Goal: Task Accomplishment & Management: Manage account settings

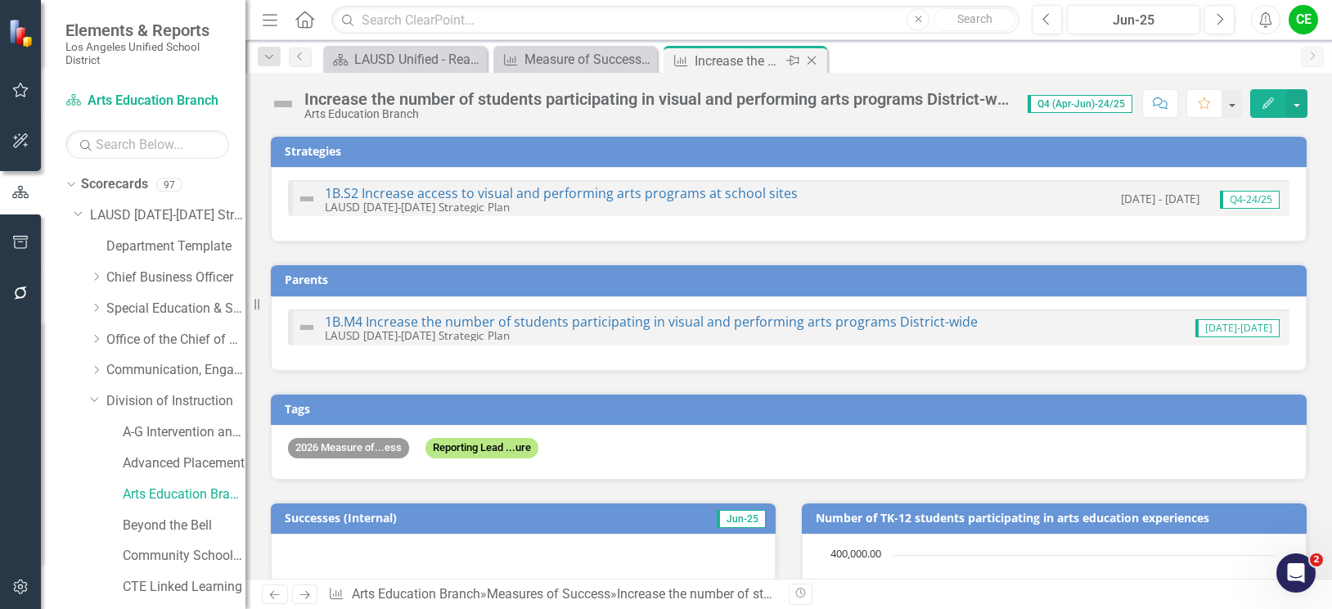
scroll to position [1738, 0]
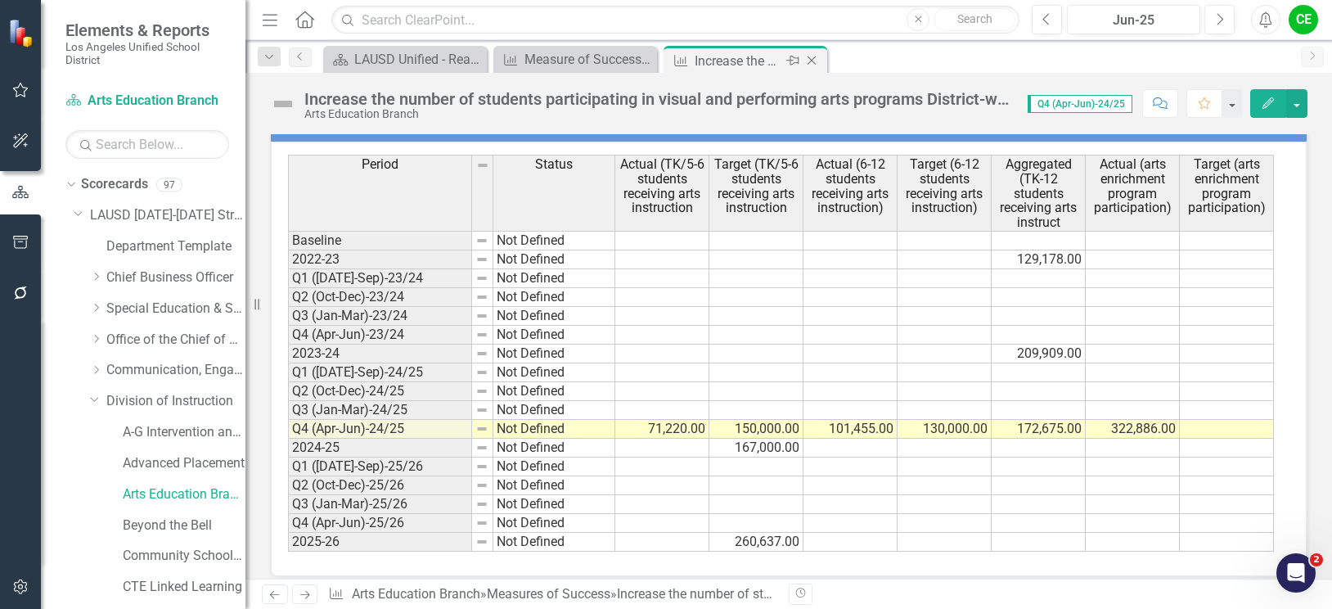
click at [810, 59] on icon at bounding box center [811, 60] width 9 height 9
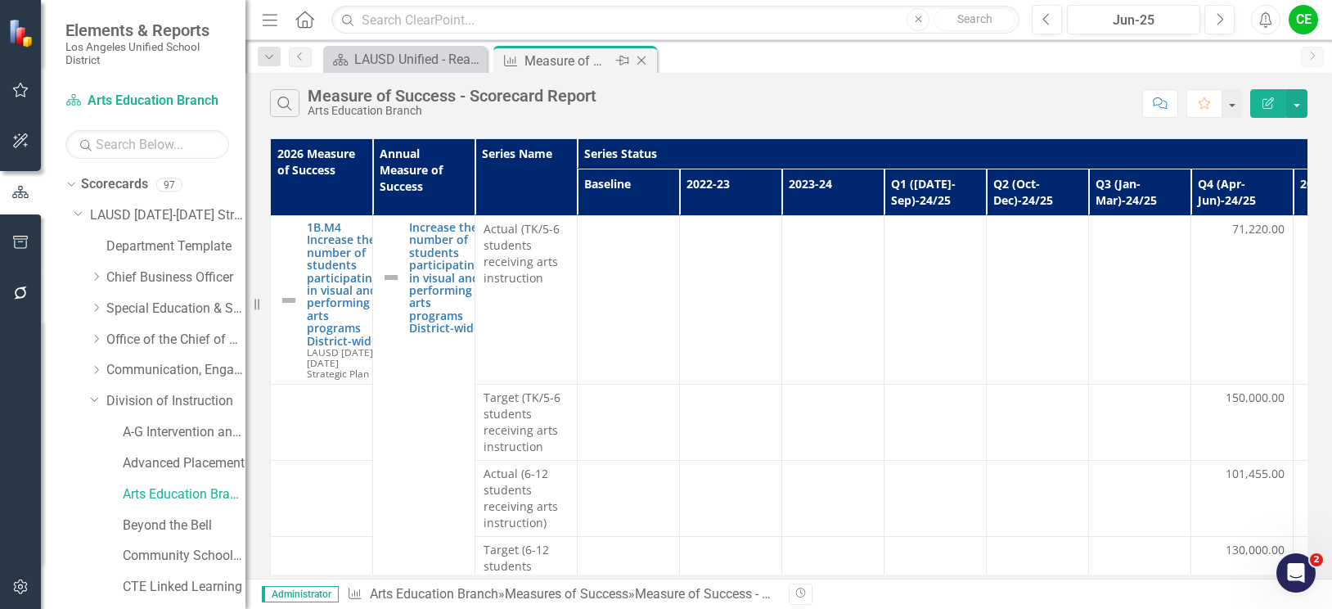
click at [641, 56] on icon "Close" at bounding box center [641, 60] width 16 height 13
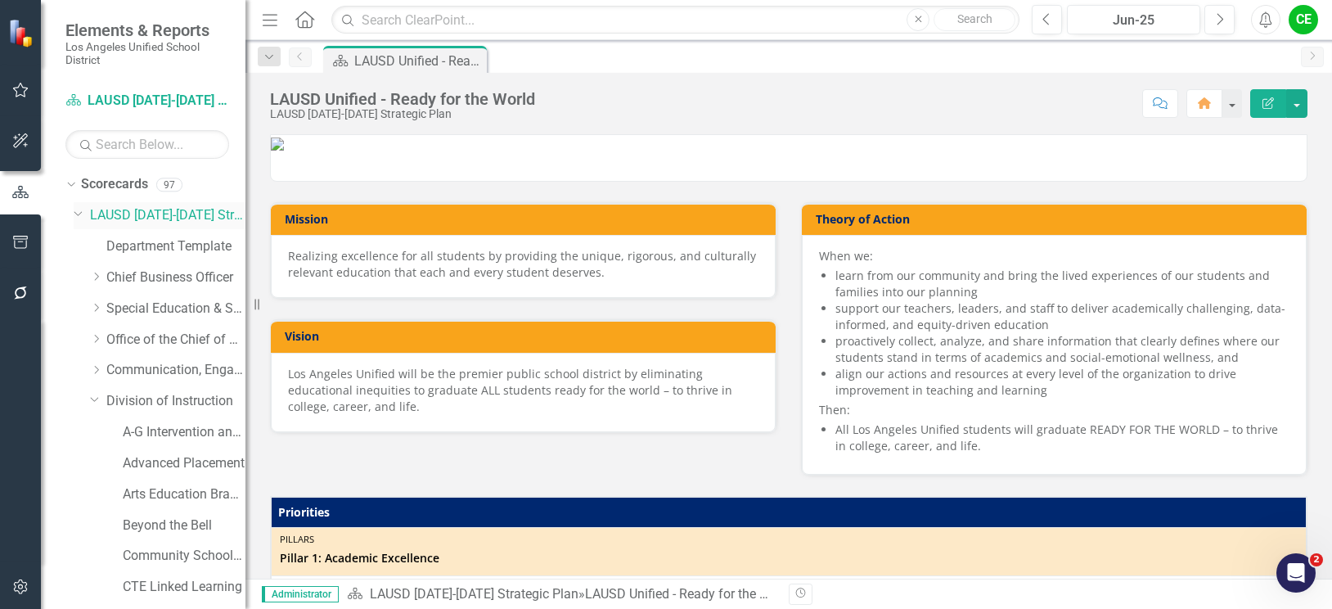
click at [78, 212] on icon "Dropdown" at bounding box center [79, 212] width 10 height 12
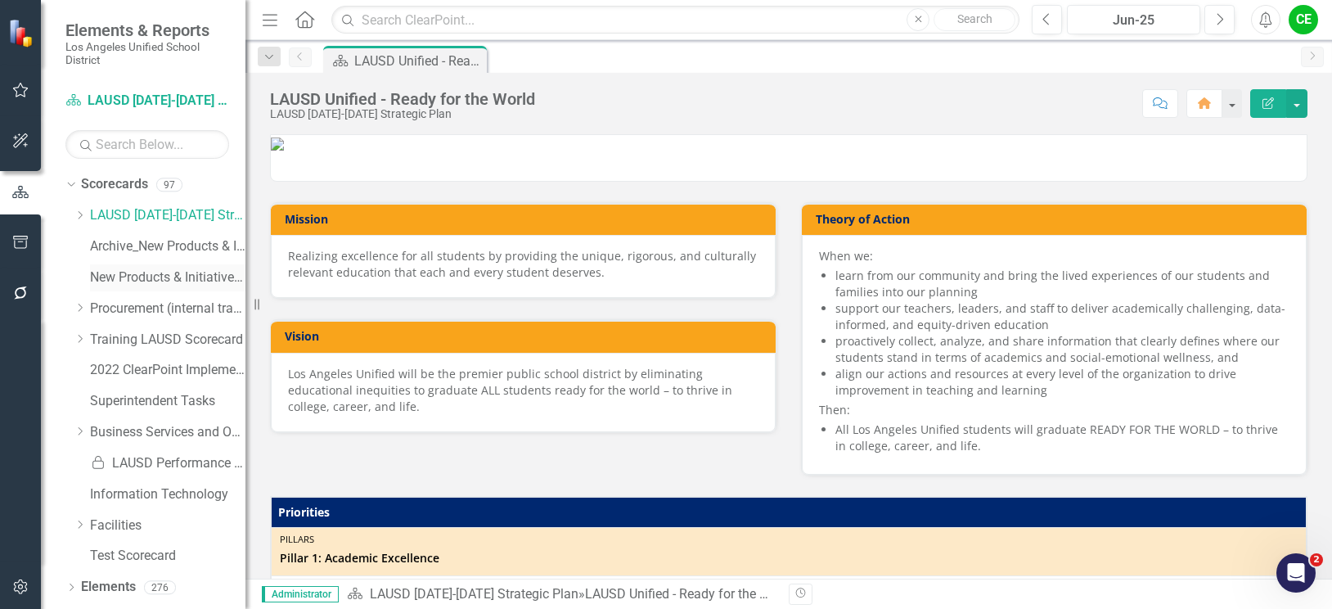
click at [138, 277] on link "New Products & Initiatives 2025-26" at bounding box center [167, 277] width 155 height 19
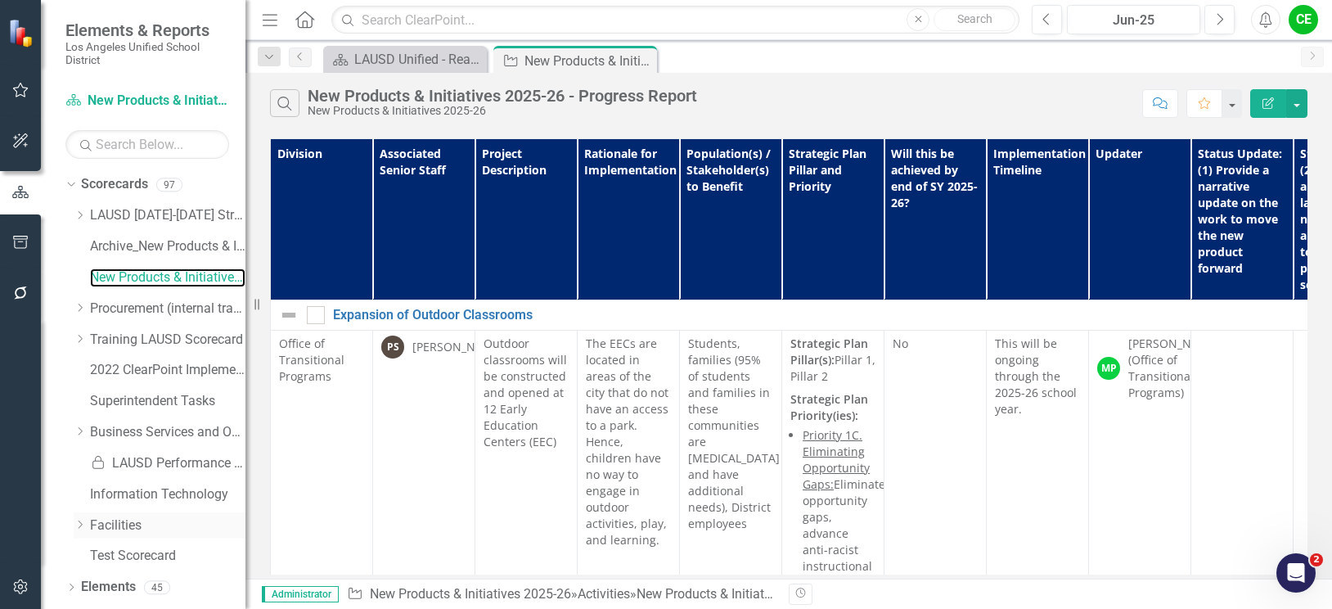
scroll to position [27, 0]
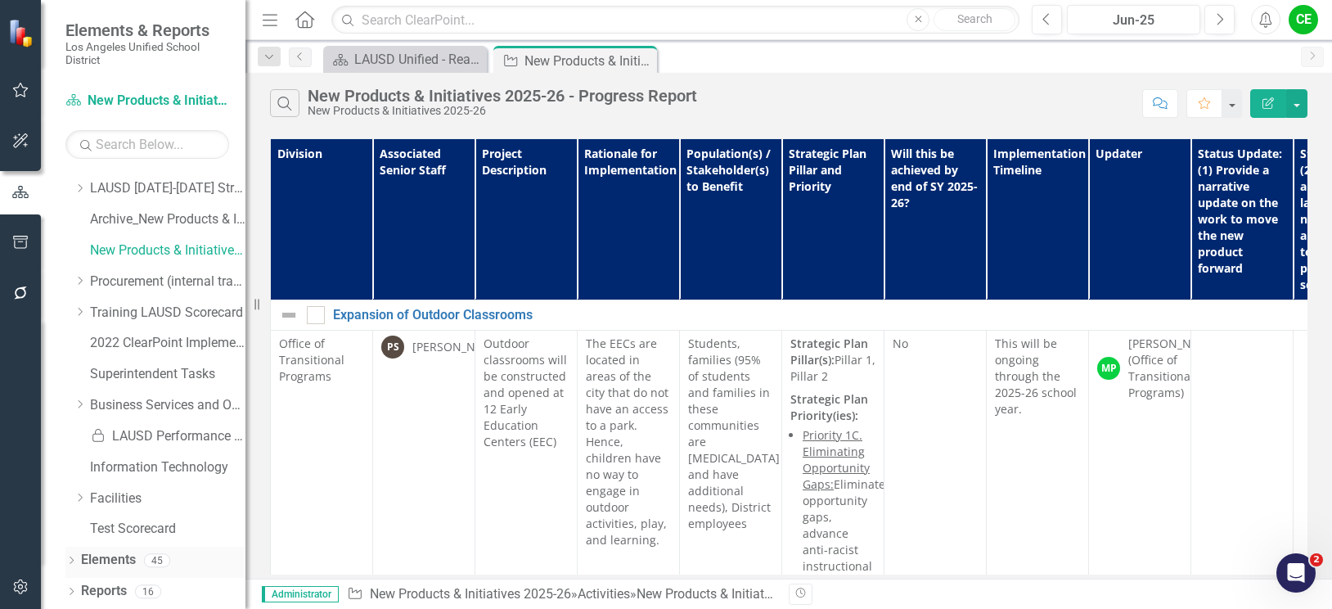
click at [107, 562] on link "Elements" at bounding box center [108, 560] width 55 height 19
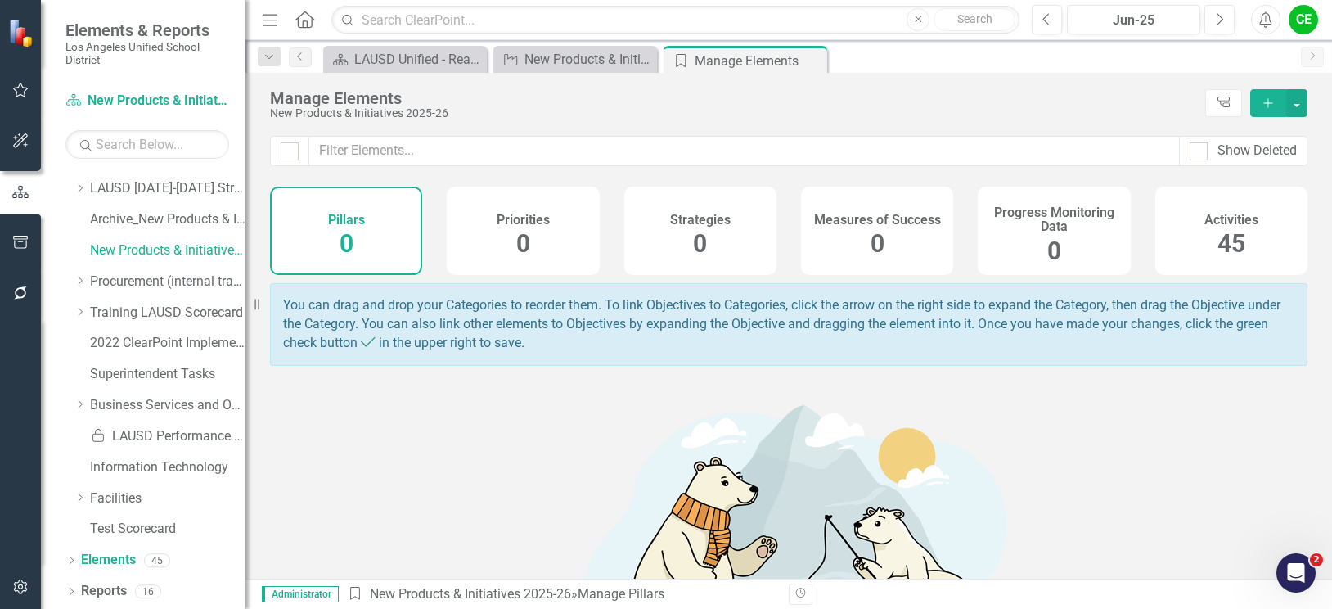
click at [1239, 221] on h4 "Activities" at bounding box center [1231, 220] width 54 height 15
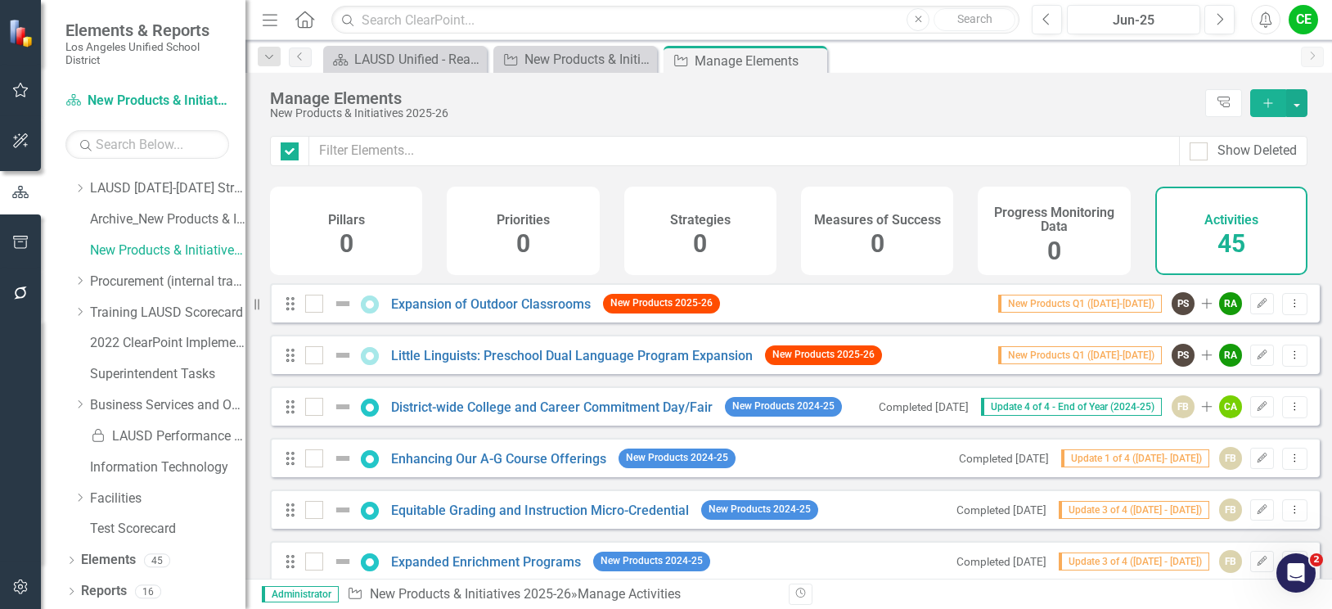
checkbox input "false"
click at [1257, 411] on icon "button" at bounding box center [1262, 406] width 10 height 10
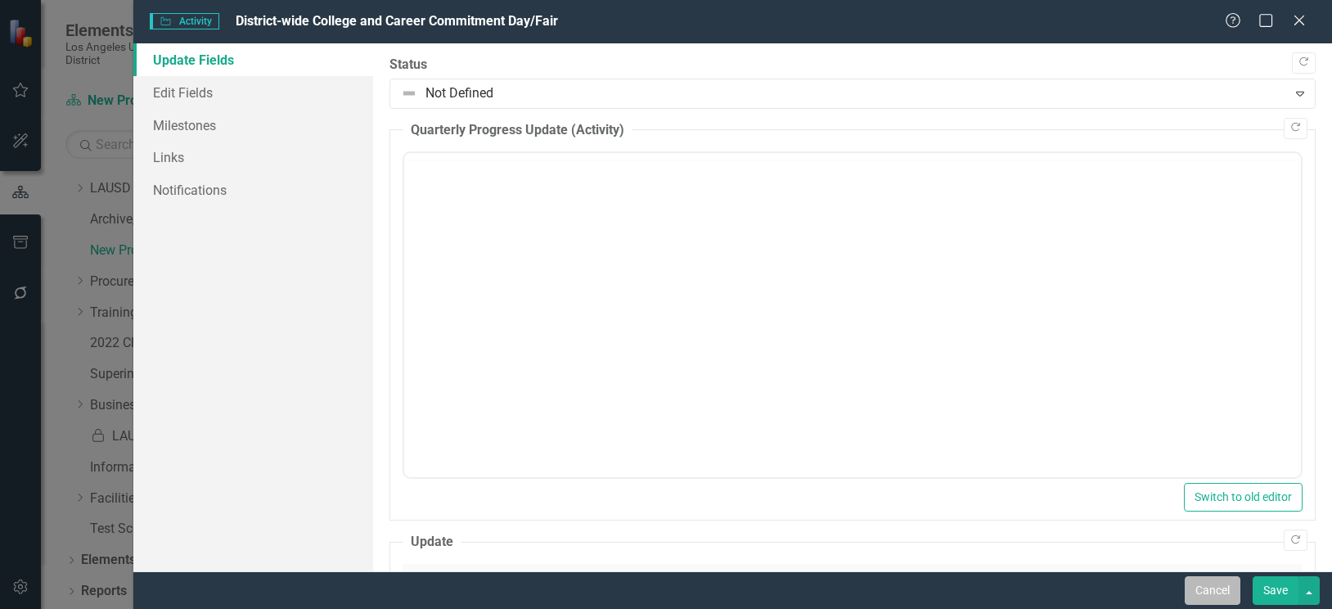
click at [1222, 593] on button "Cancel" at bounding box center [1213, 590] width 56 height 29
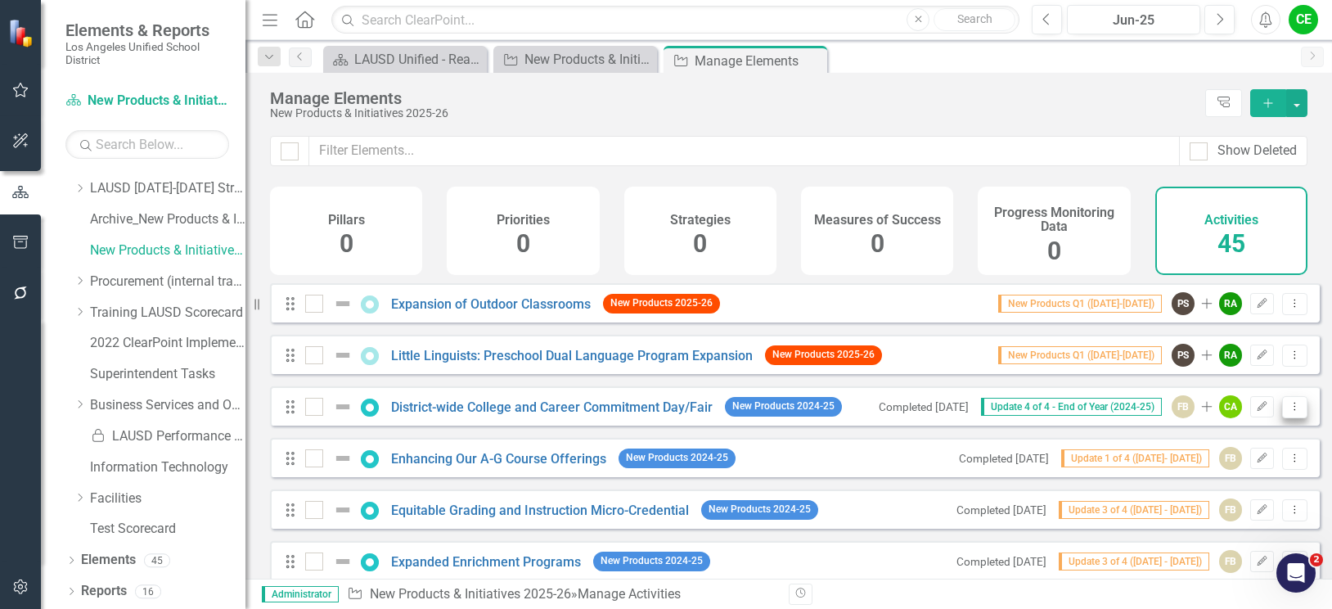
click at [1285, 418] on button "Dropdown Menu" at bounding box center [1294, 407] width 25 height 22
click at [1222, 535] on link "Trash Delete Activity" at bounding box center [1224, 537] width 140 height 30
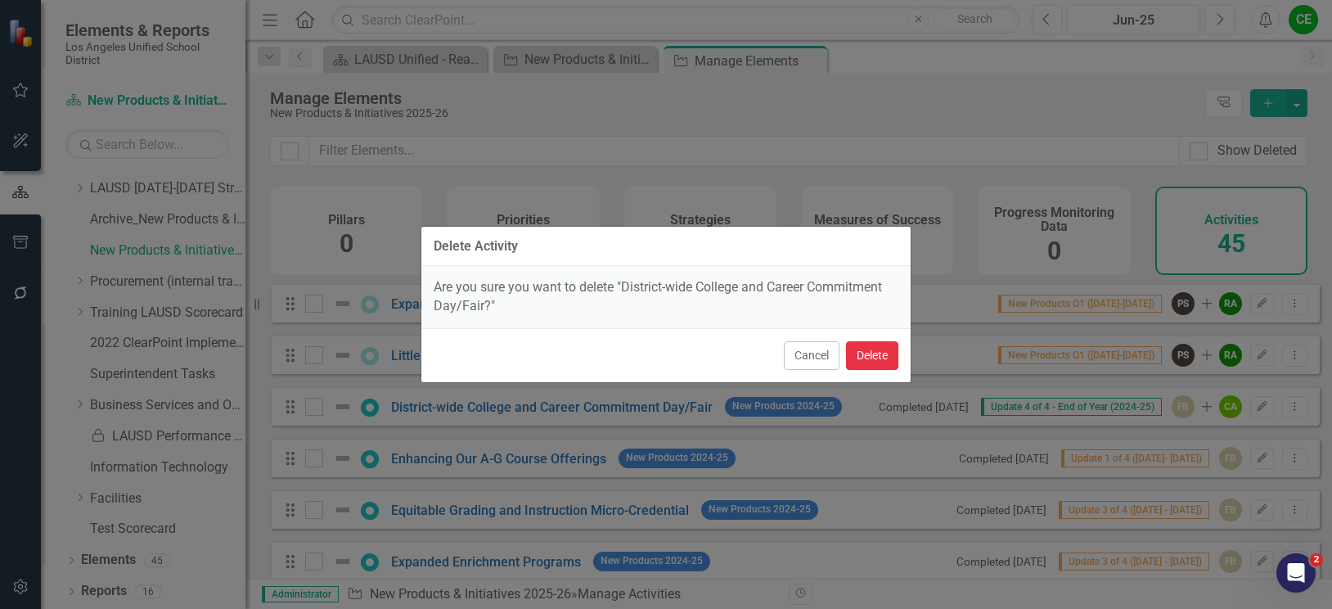
click at [889, 357] on button "Delete" at bounding box center [872, 355] width 52 height 29
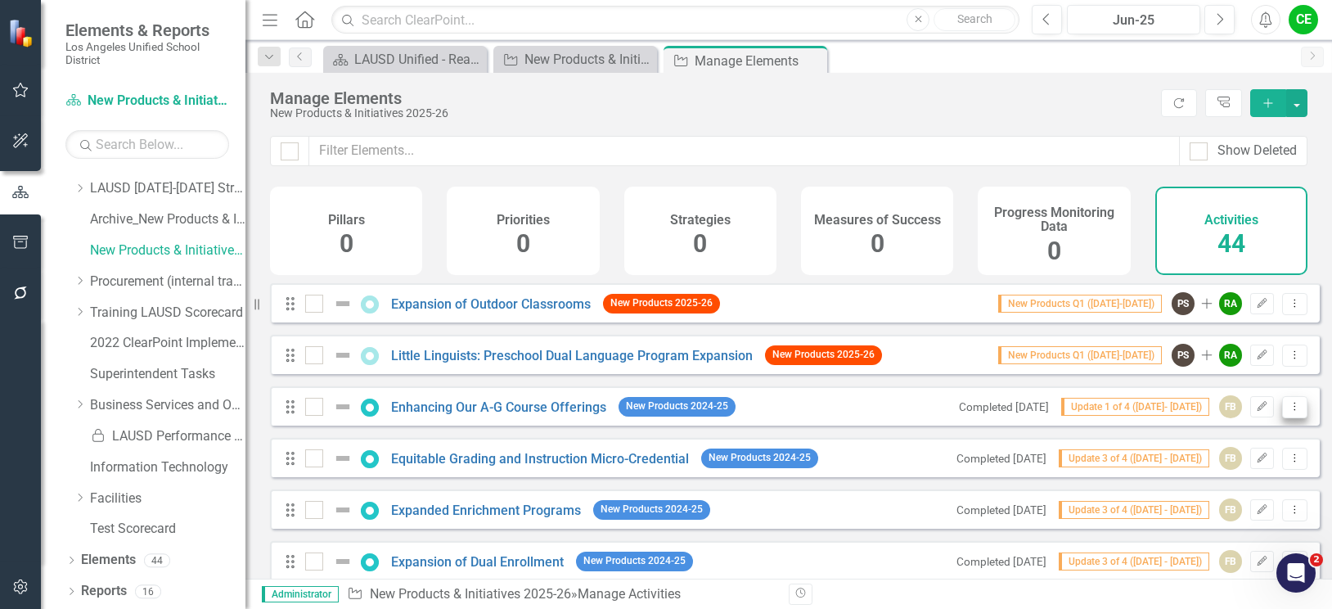
click at [1288, 411] on icon "Dropdown Menu" at bounding box center [1295, 406] width 14 height 11
click at [1227, 533] on link "Trash Delete Activity" at bounding box center [1224, 537] width 140 height 30
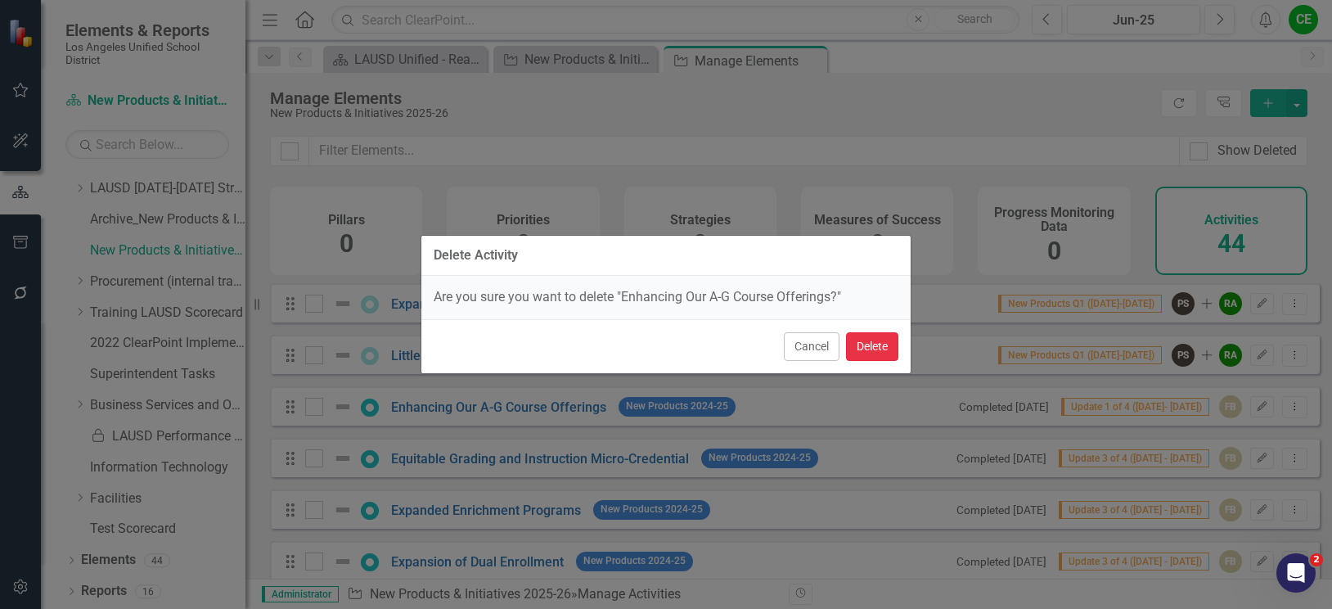
click at [860, 348] on button "Delete" at bounding box center [872, 346] width 52 height 29
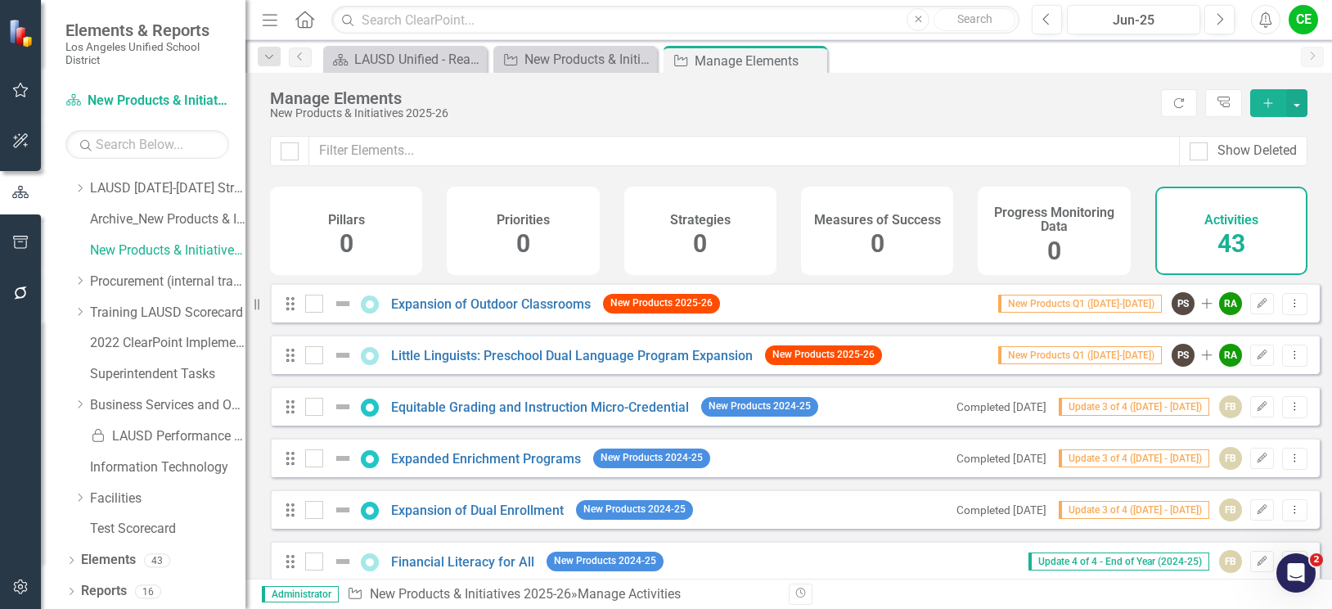
click at [1267, 104] on icon "Add" at bounding box center [1268, 102] width 15 height 11
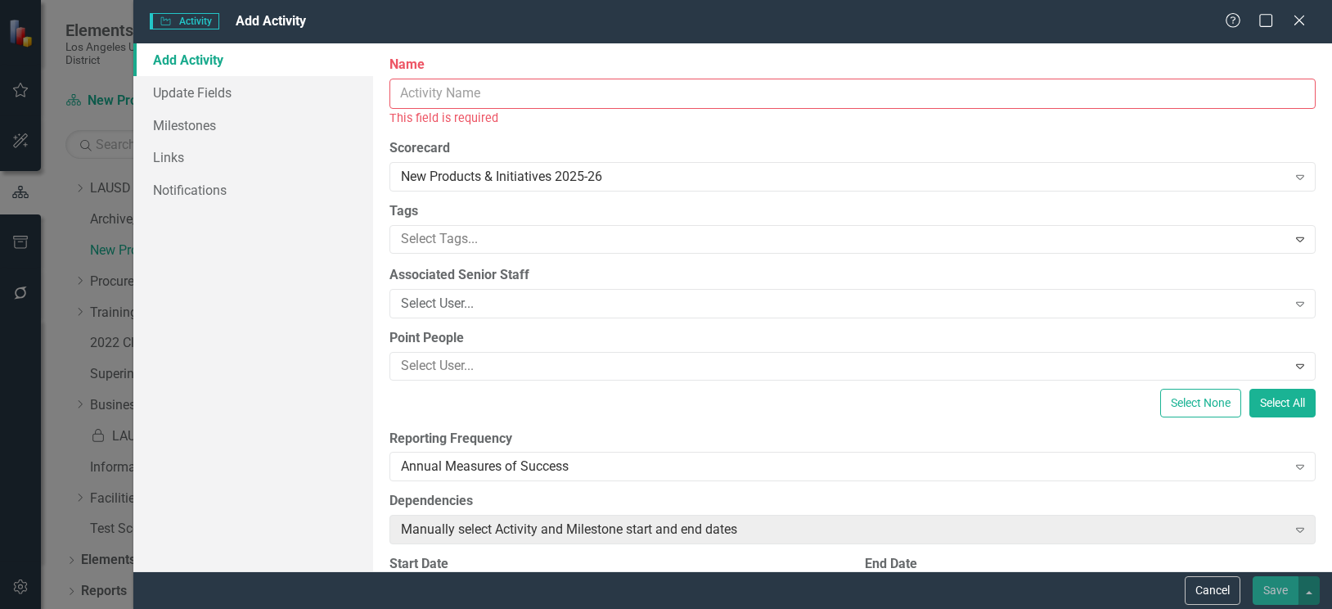
click at [620, 92] on input "Name" at bounding box center [852, 94] width 926 height 30
click at [518, 91] on input "Name" at bounding box center [852, 94] width 926 height 30
click at [483, 101] on input "Name" at bounding box center [852, 94] width 926 height 30
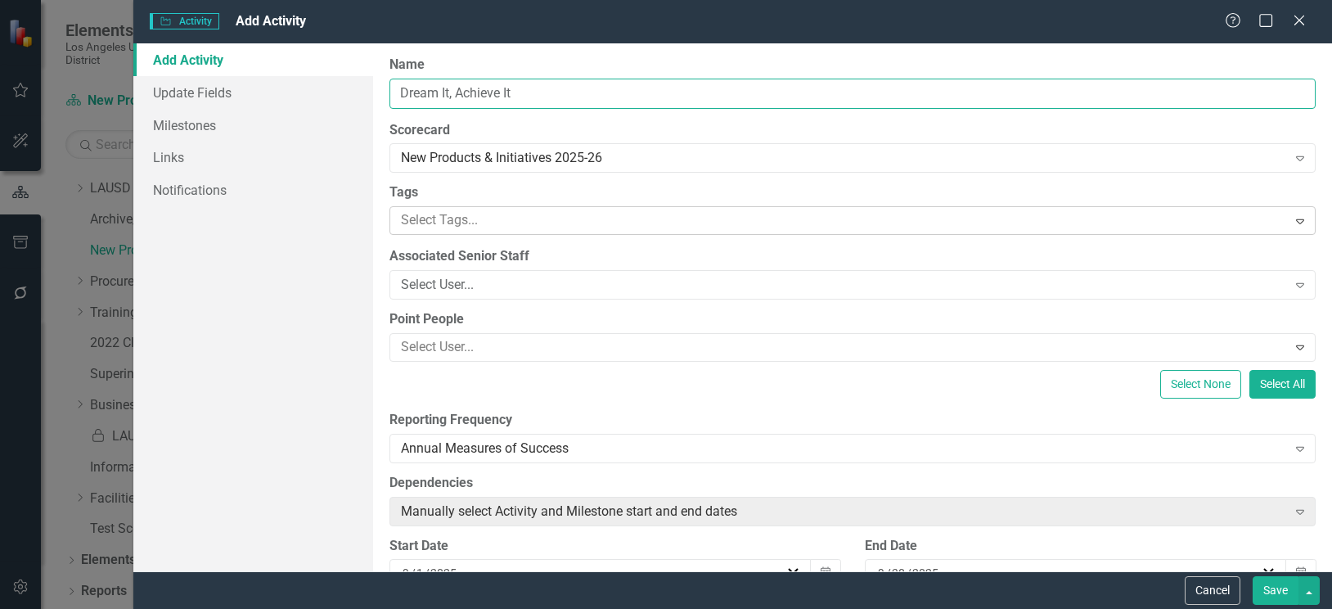
type input "Dream It, Achieve It"
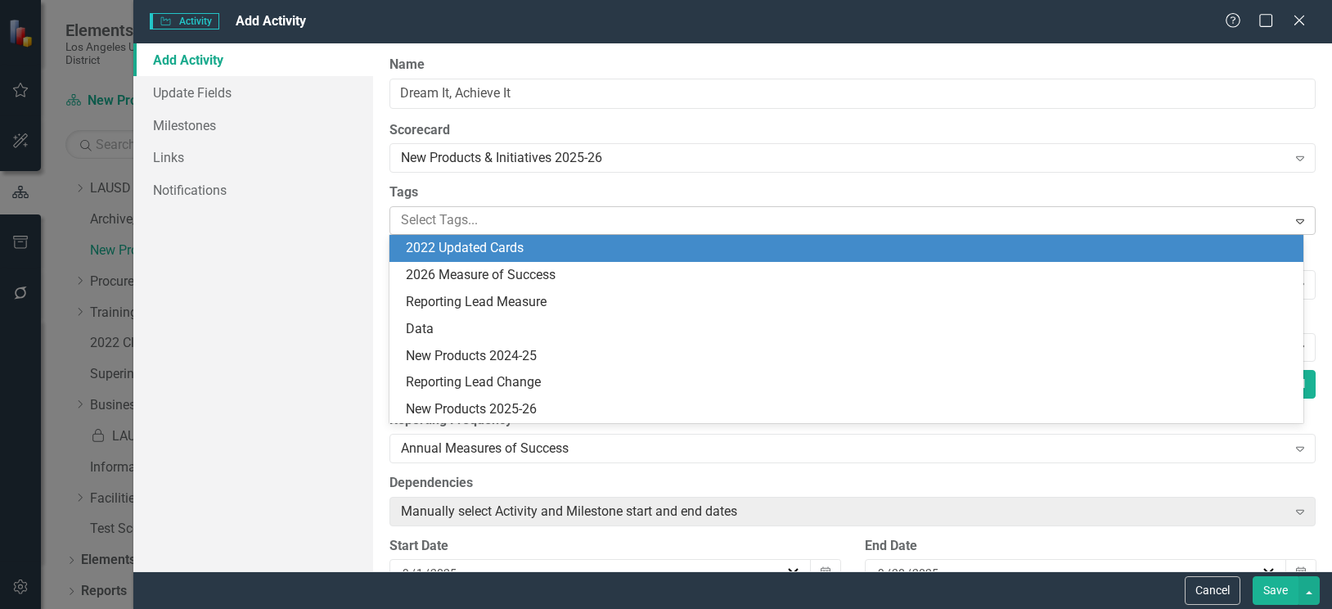
click at [619, 227] on div at bounding box center [840, 220] width 892 height 22
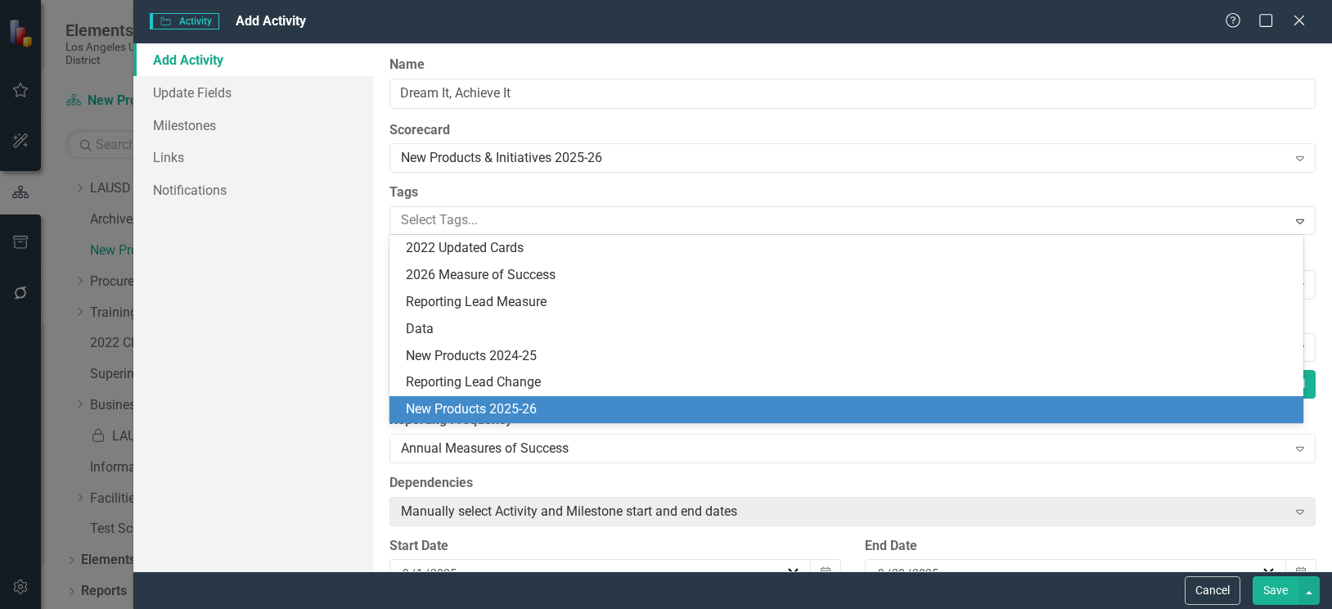
click at [524, 406] on span "New Products 2025-26" at bounding box center [471, 409] width 131 height 16
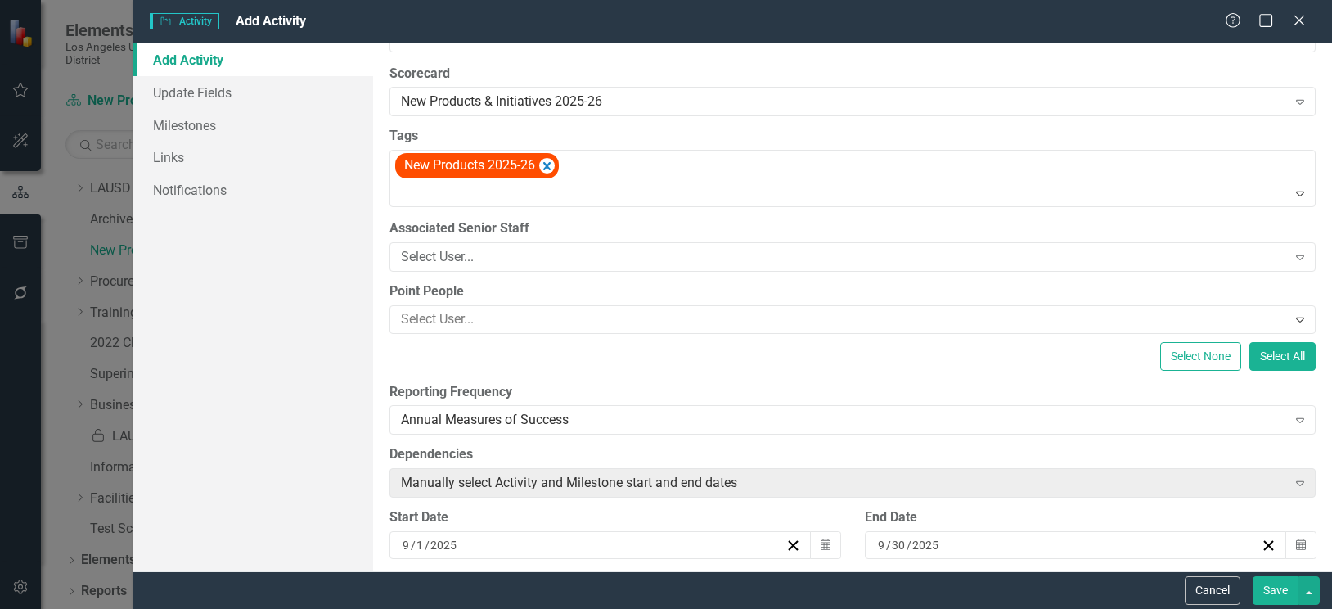
scroll to position [82, 0]
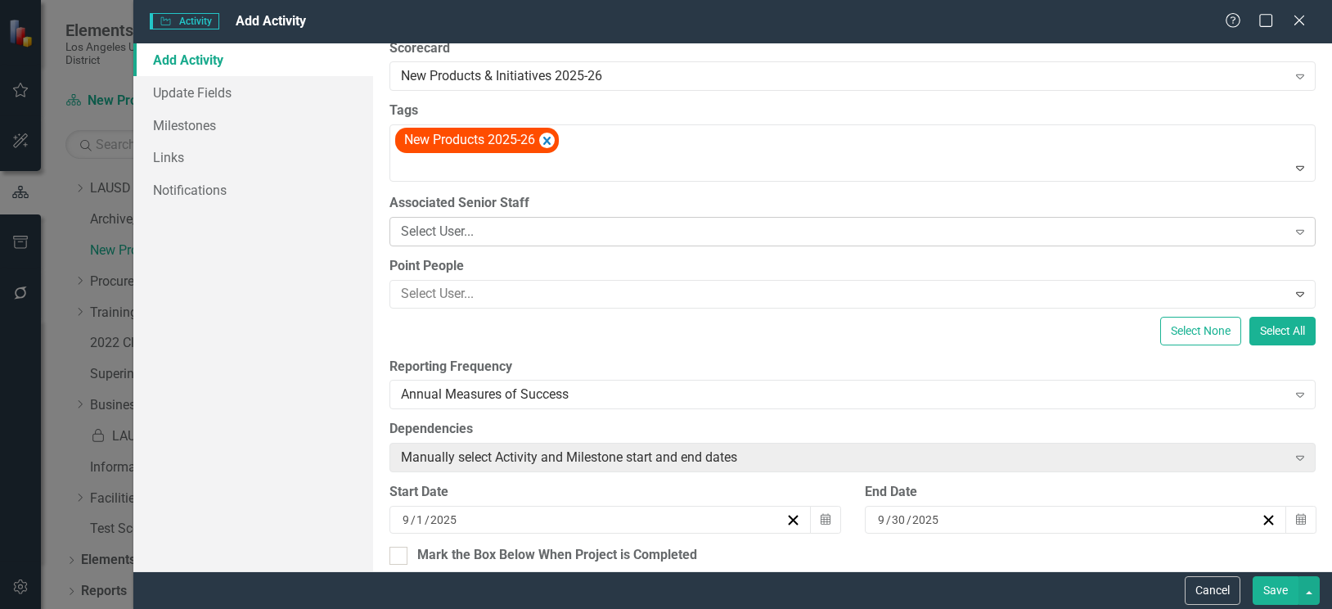
click at [584, 232] on div "Select User..." at bounding box center [844, 231] width 886 height 19
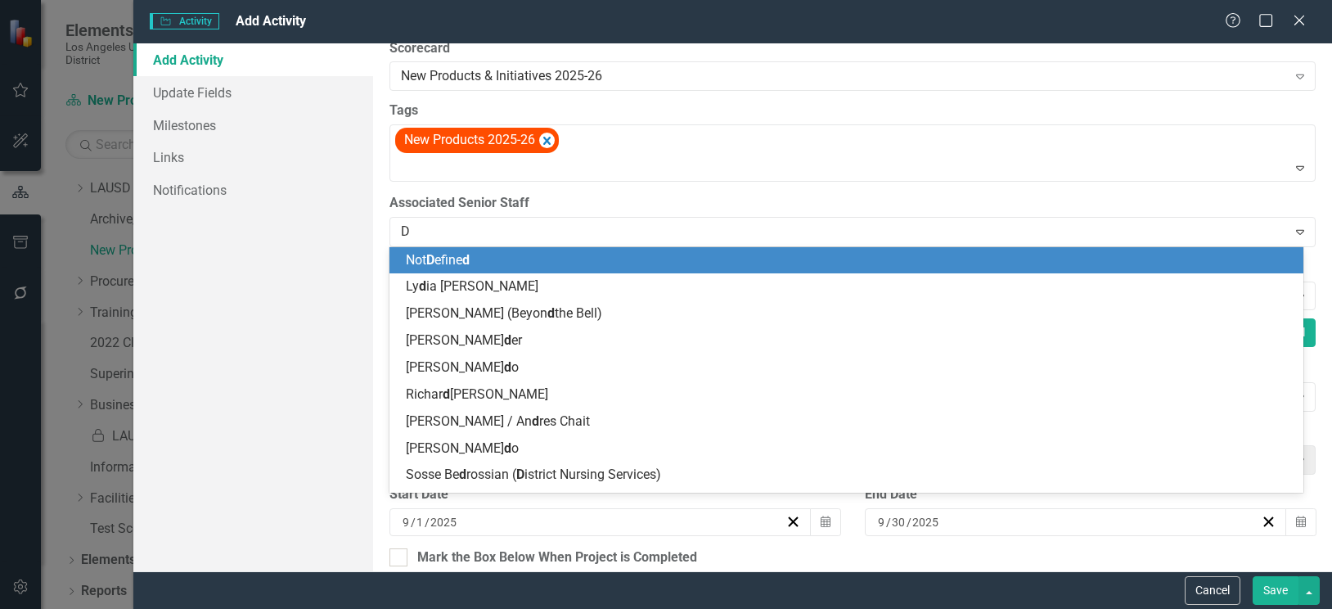
type input "Dr"
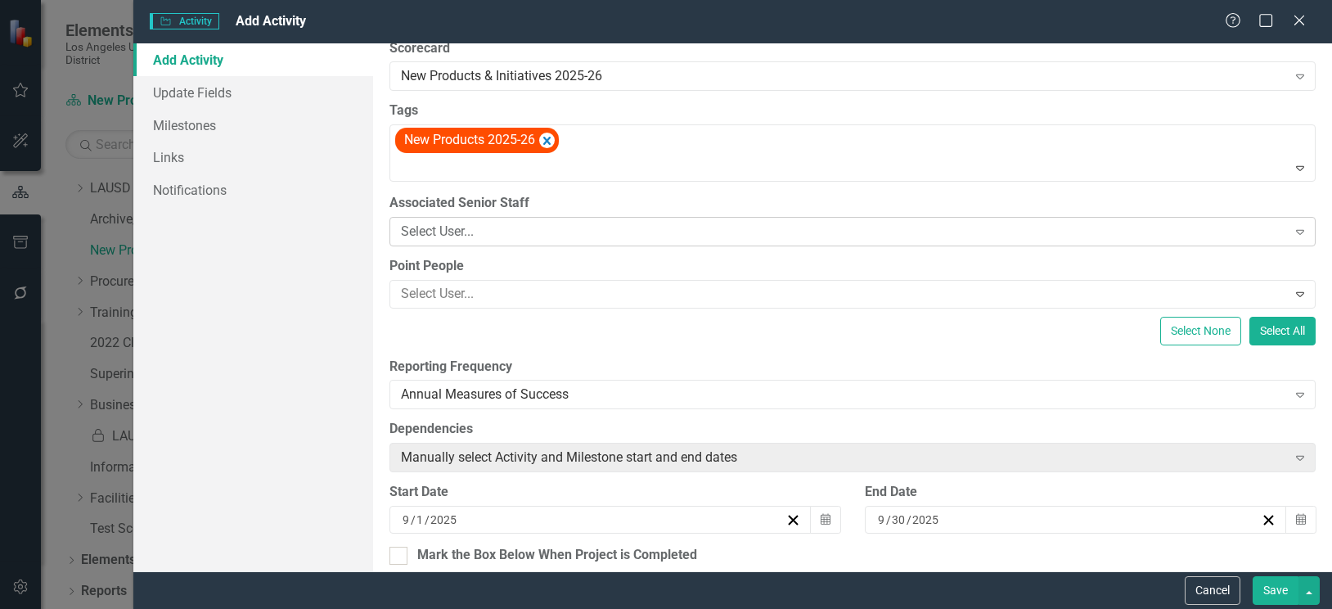
drag, startPoint x: 467, startPoint y: 233, endPoint x: 406, endPoint y: 226, distance: 61.8
click at [1204, 588] on button "Cancel" at bounding box center [1213, 590] width 56 height 29
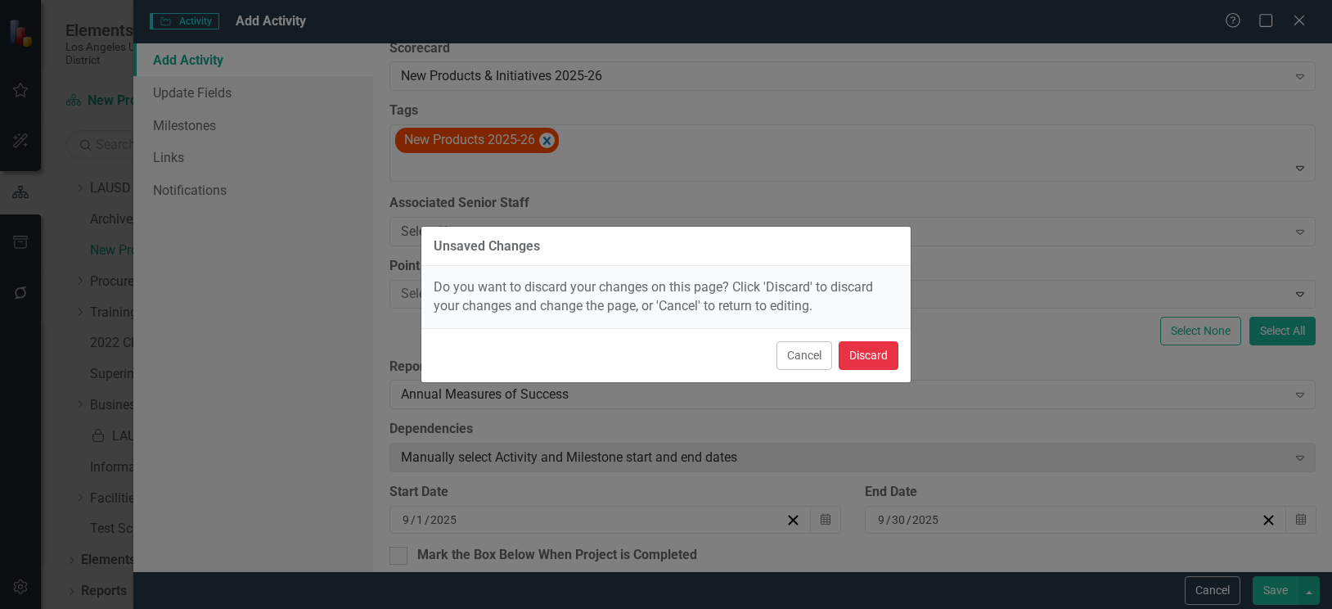
click at [867, 351] on button "Discard" at bounding box center [868, 355] width 60 height 29
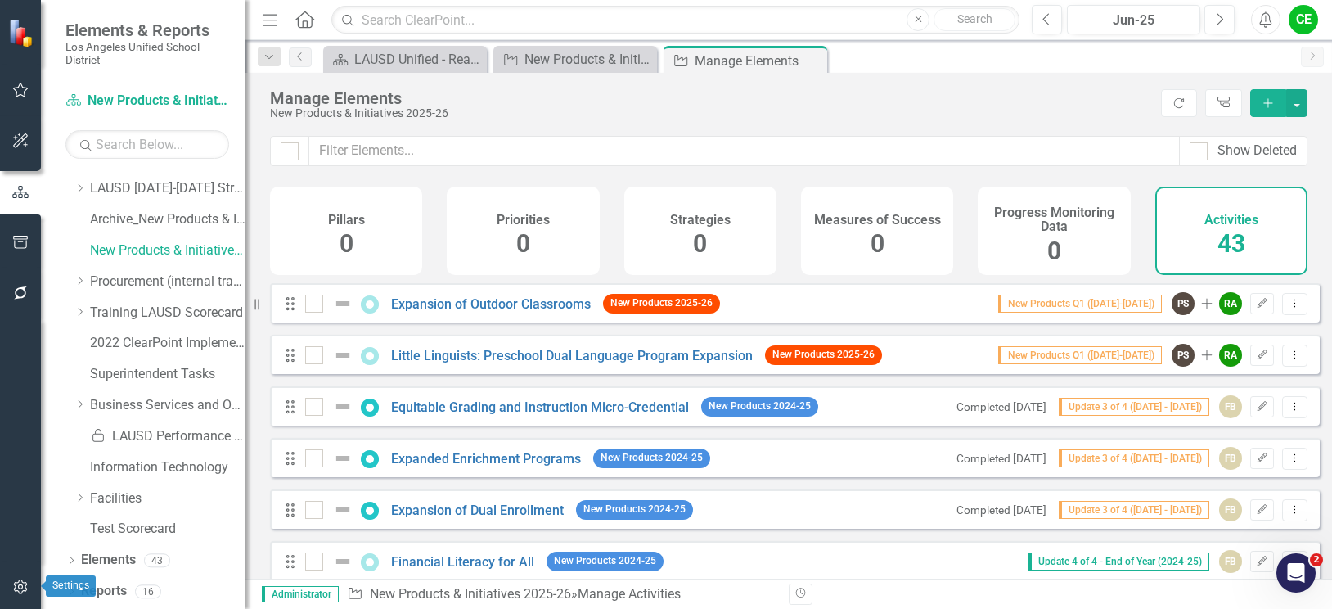
click at [18, 584] on icon "button" at bounding box center [20, 586] width 17 height 13
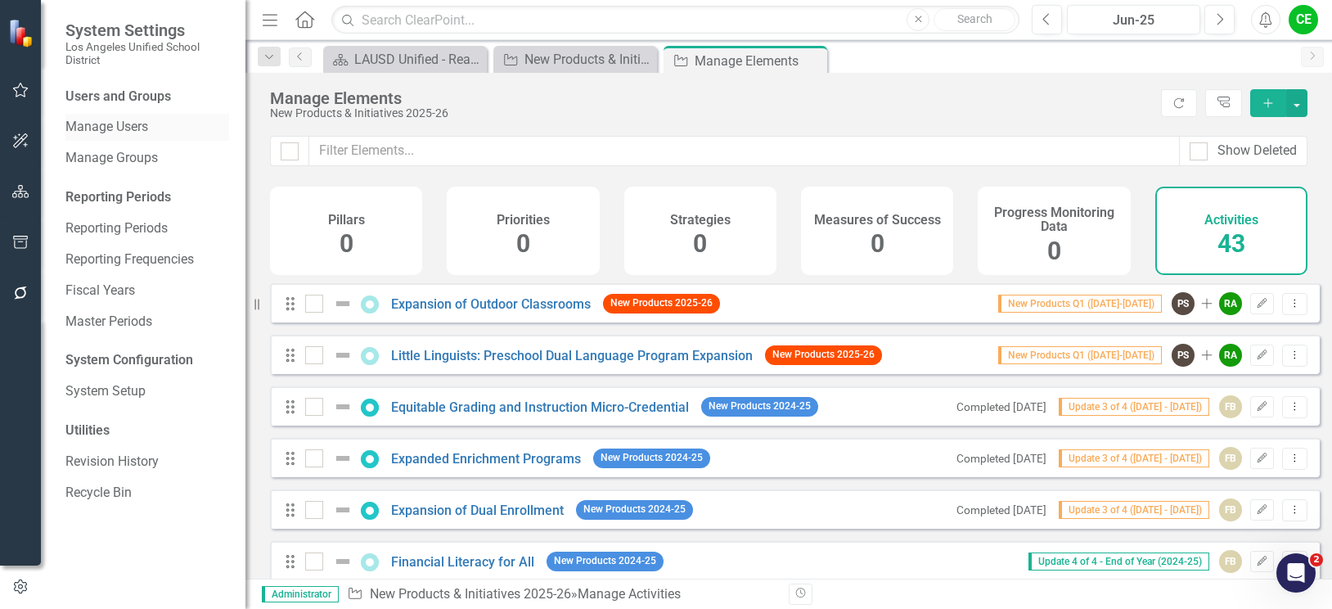
click at [119, 126] on link "Manage Users" at bounding box center [147, 127] width 164 height 19
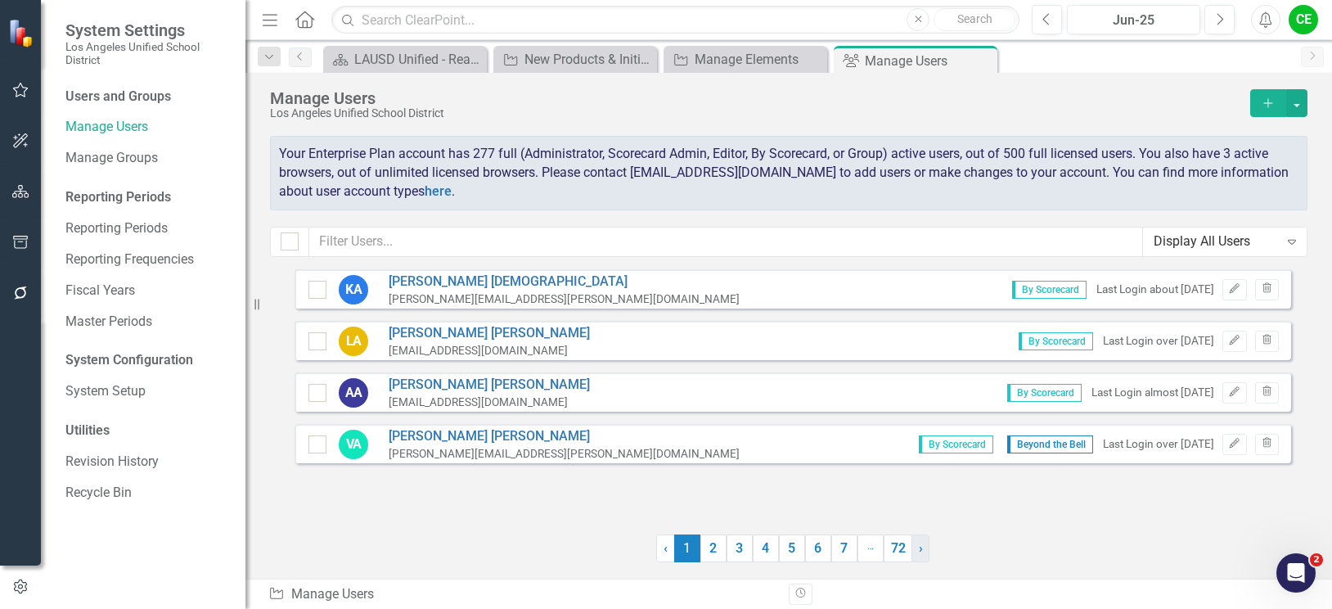
click at [924, 546] on link "› Next" at bounding box center [920, 548] width 18 height 28
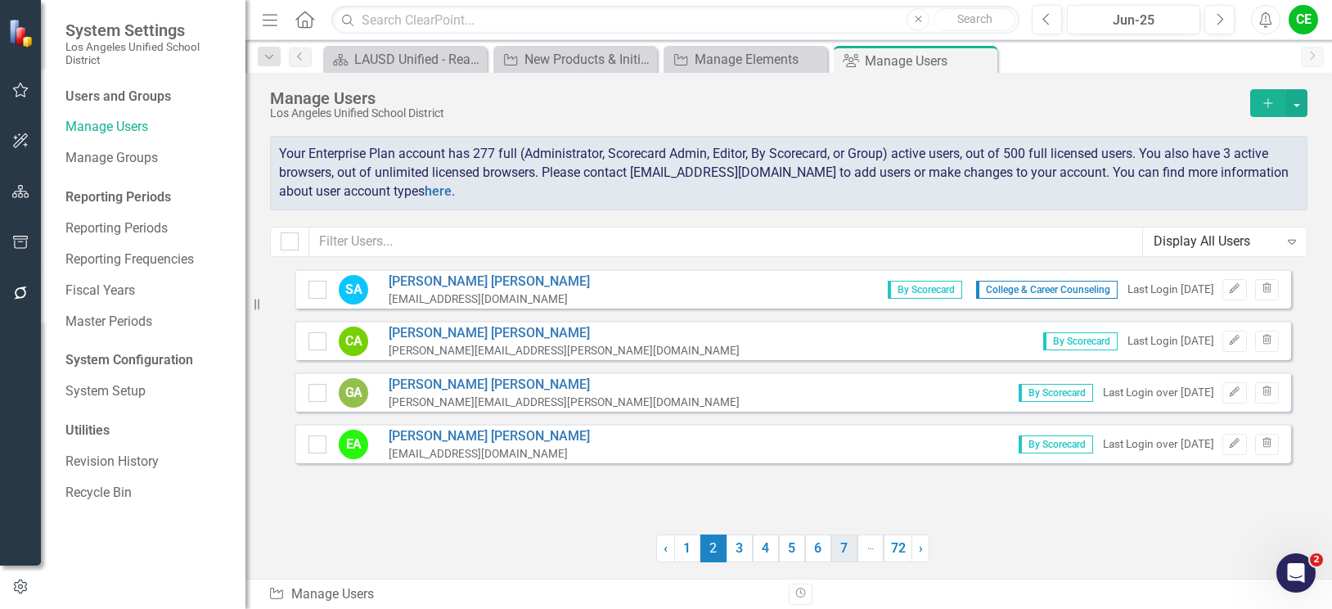
click at [838, 551] on link "7" at bounding box center [844, 548] width 26 height 28
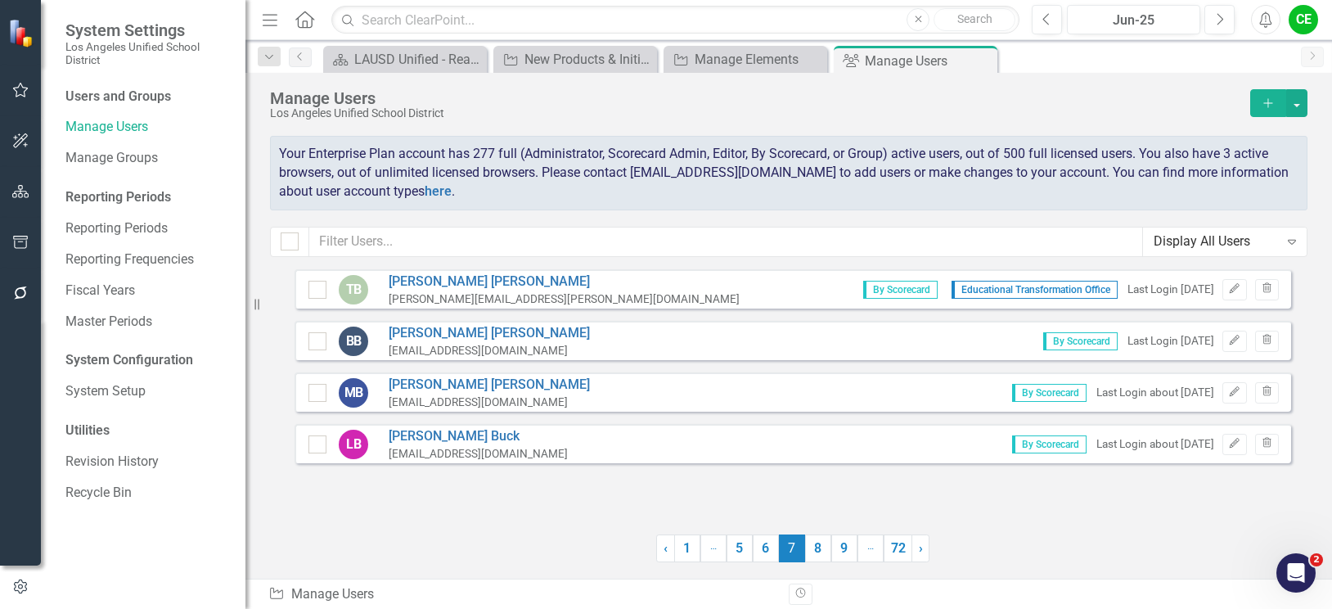
click at [838, 551] on link "9" at bounding box center [844, 548] width 26 height 28
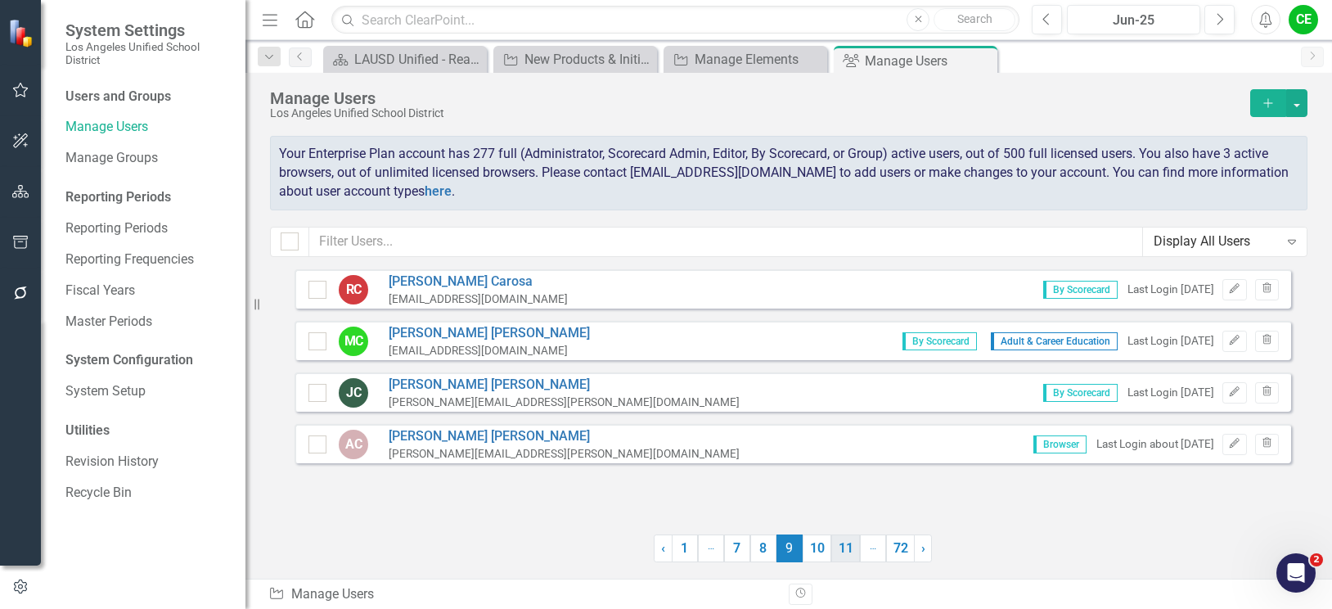
click at [850, 551] on link "11" at bounding box center [845, 548] width 29 height 28
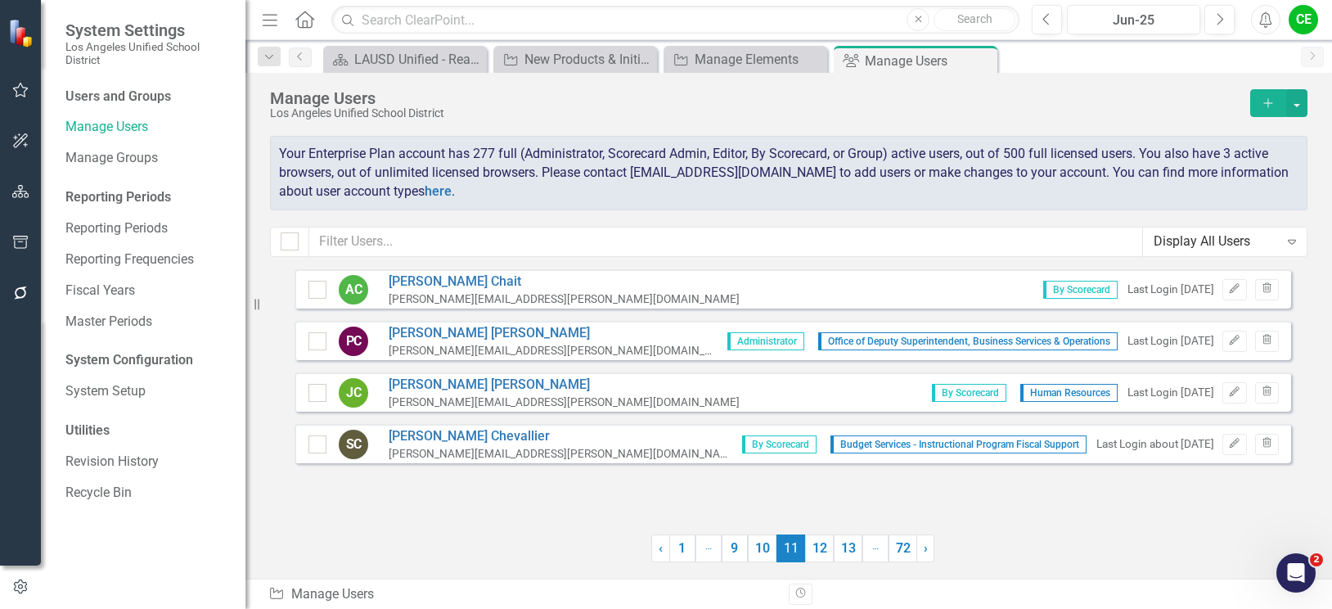
click at [850, 551] on link "13" at bounding box center [848, 548] width 29 height 28
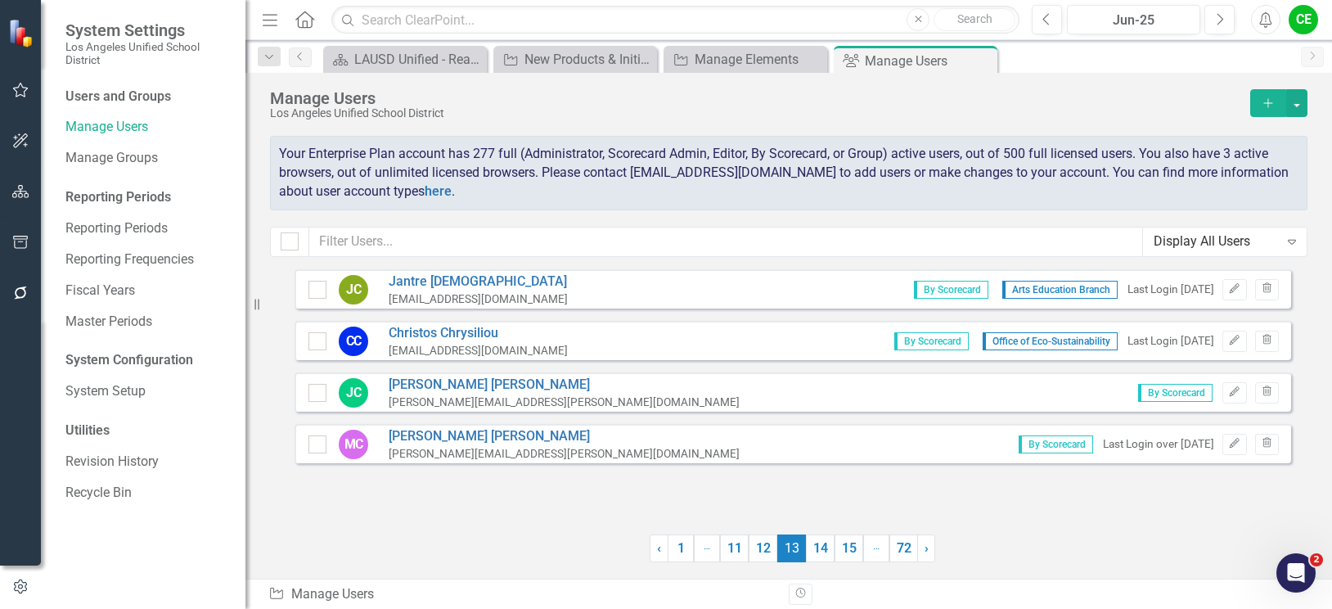
click at [850, 551] on link "15" at bounding box center [848, 548] width 29 height 28
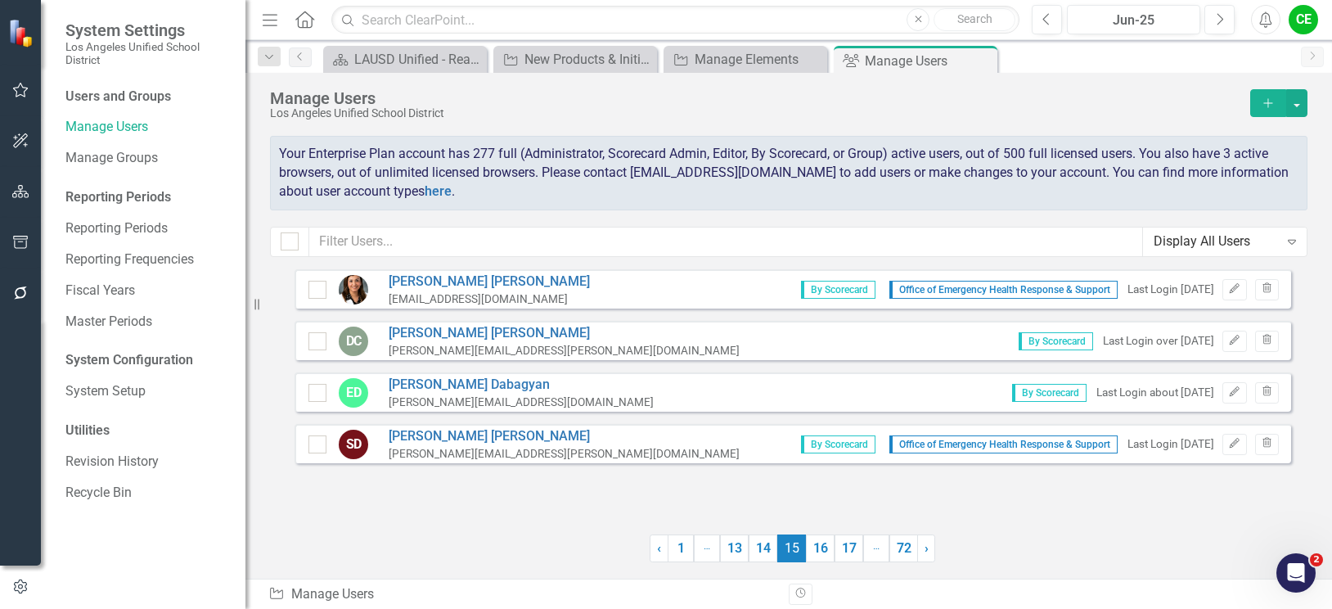
click at [1261, 107] on icon "Add" at bounding box center [1268, 102] width 15 height 11
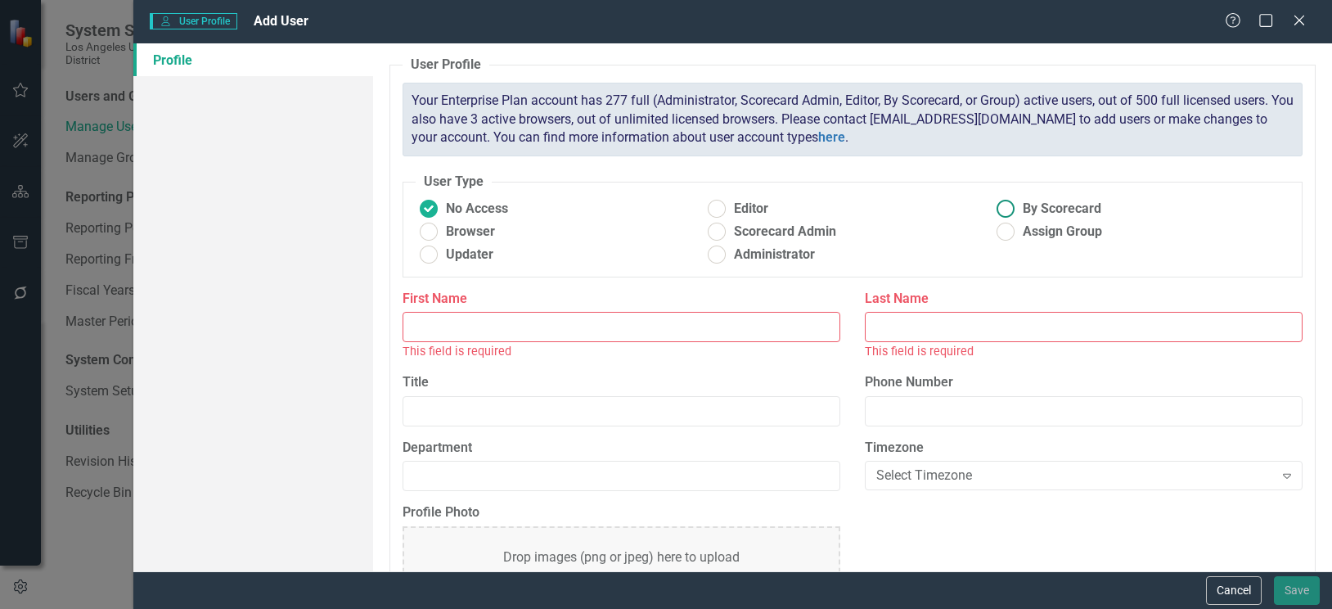
click at [998, 214] on ins at bounding box center [1004, 208] width 25 height 25
click at [998, 214] on input "By Scorecard" at bounding box center [1004, 208] width 25 height 25
radio input "true"
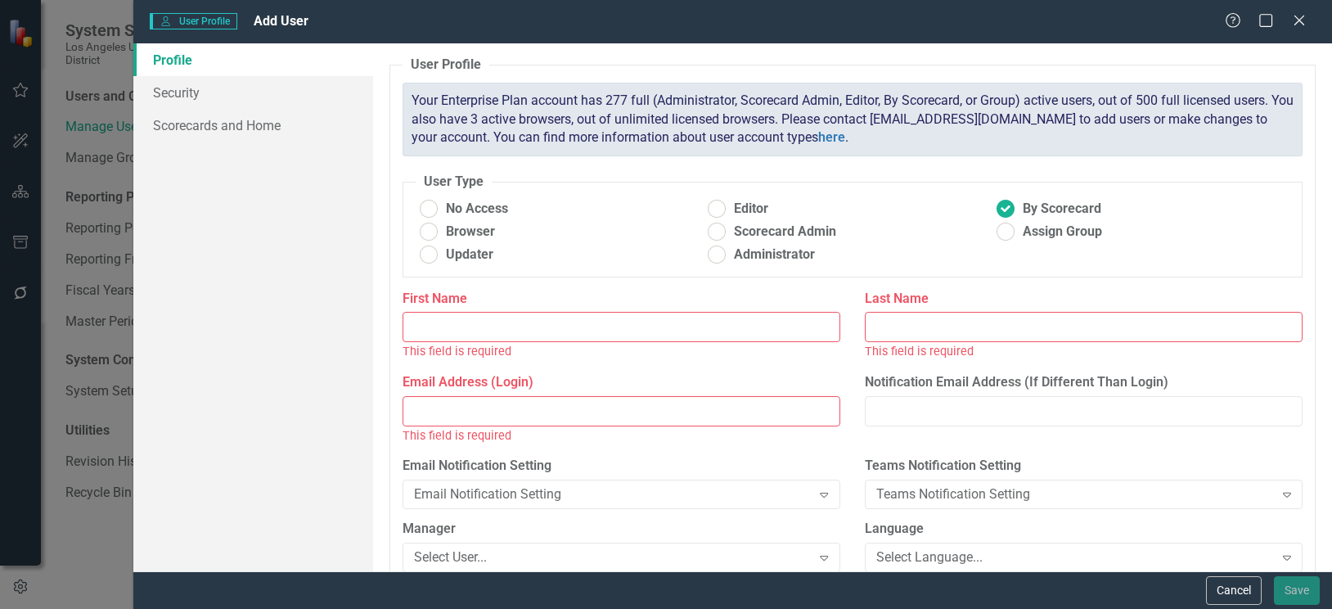
click at [591, 329] on input "First Name" at bounding box center [621, 327] width 438 height 30
click at [1234, 588] on button "Cancel" at bounding box center [1234, 590] width 56 height 29
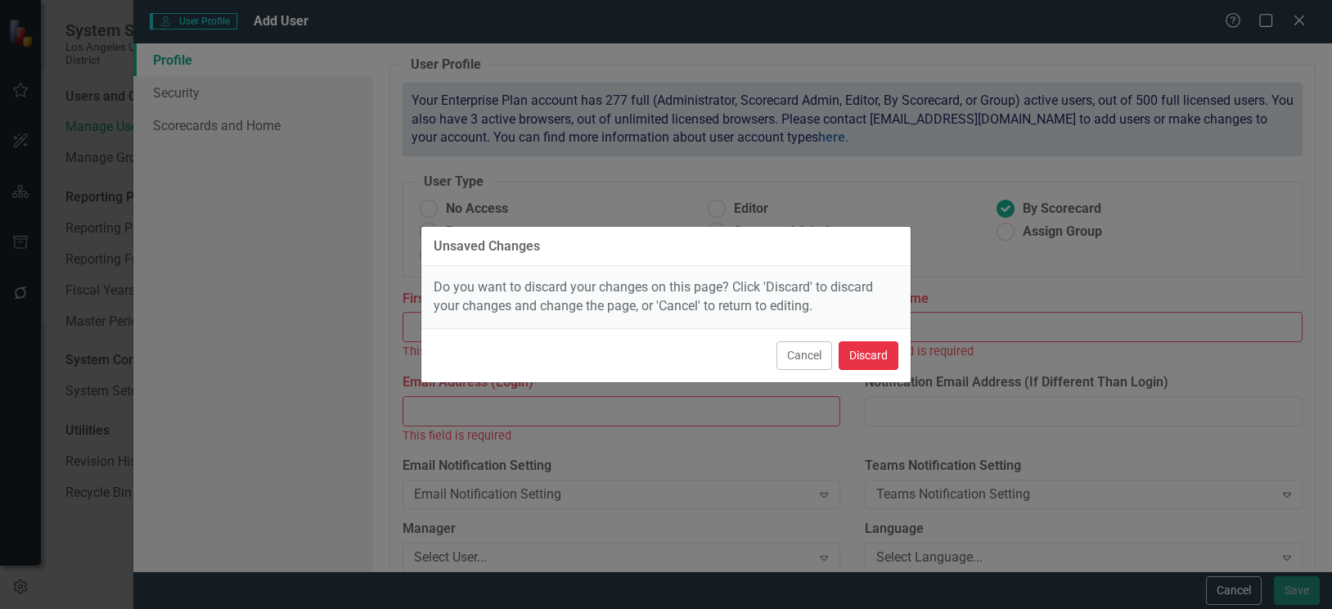
click at [888, 347] on button "Discard" at bounding box center [868, 355] width 60 height 29
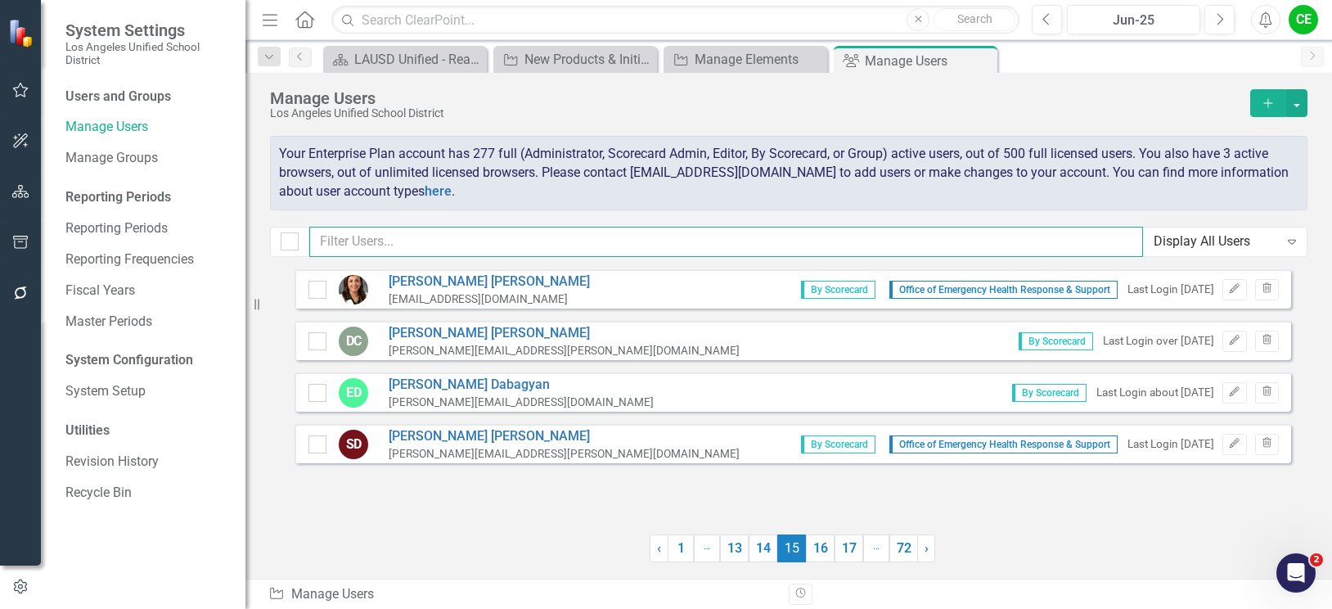
click at [486, 236] on input "text" at bounding box center [726, 242] width 834 height 30
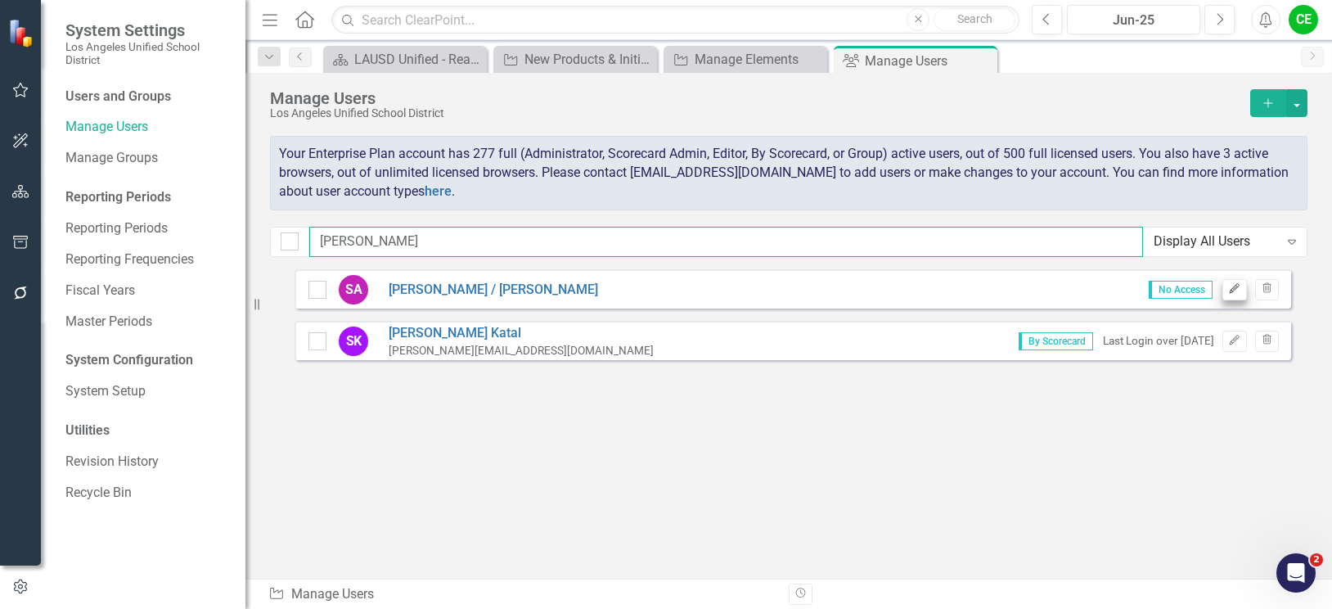
type input "Soheil"
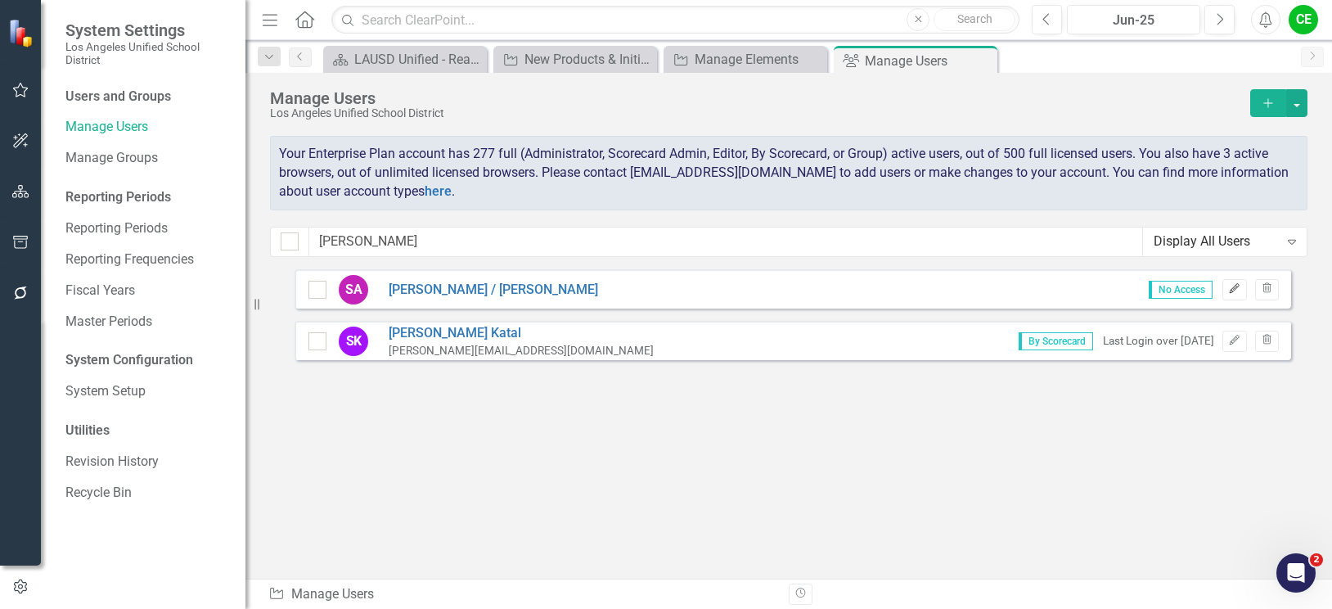
click at [1231, 289] on icon "Edit" at bounding box center [1234, 289] width 12 height 10
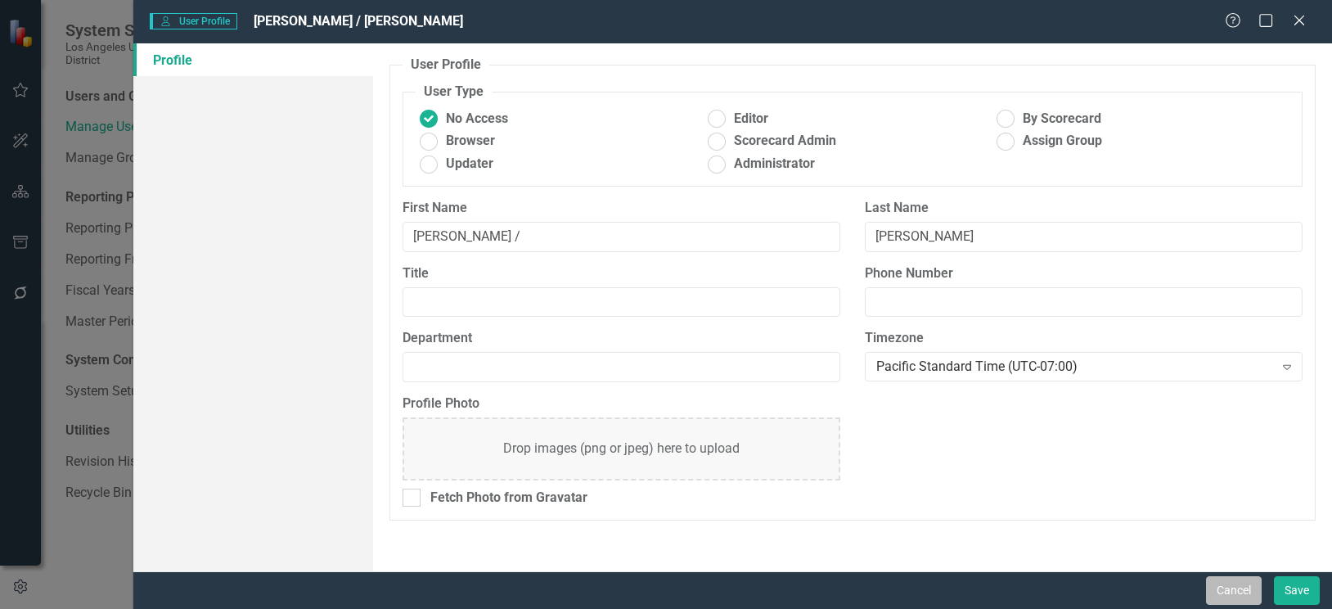
click at [1212, 590] on button "Cancel" at bounding box center [1234, 590] width 56 height 29
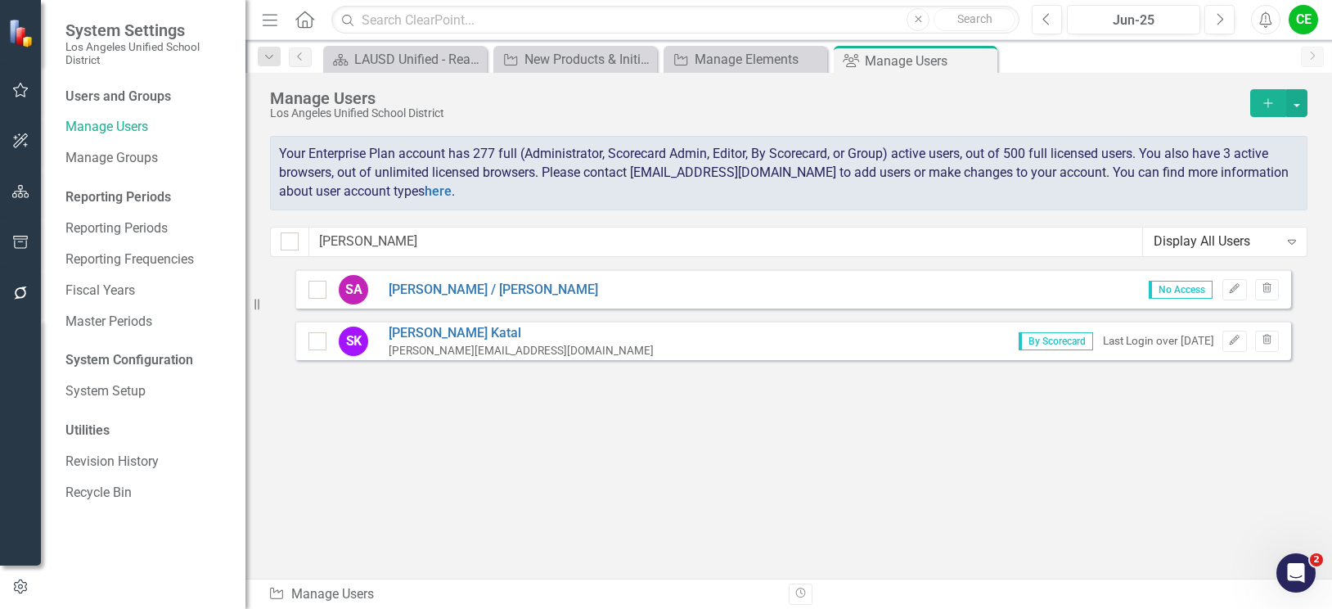
click at [1258, 101] on button "Add" at bounding box center [1268, 103] width 36 height 28
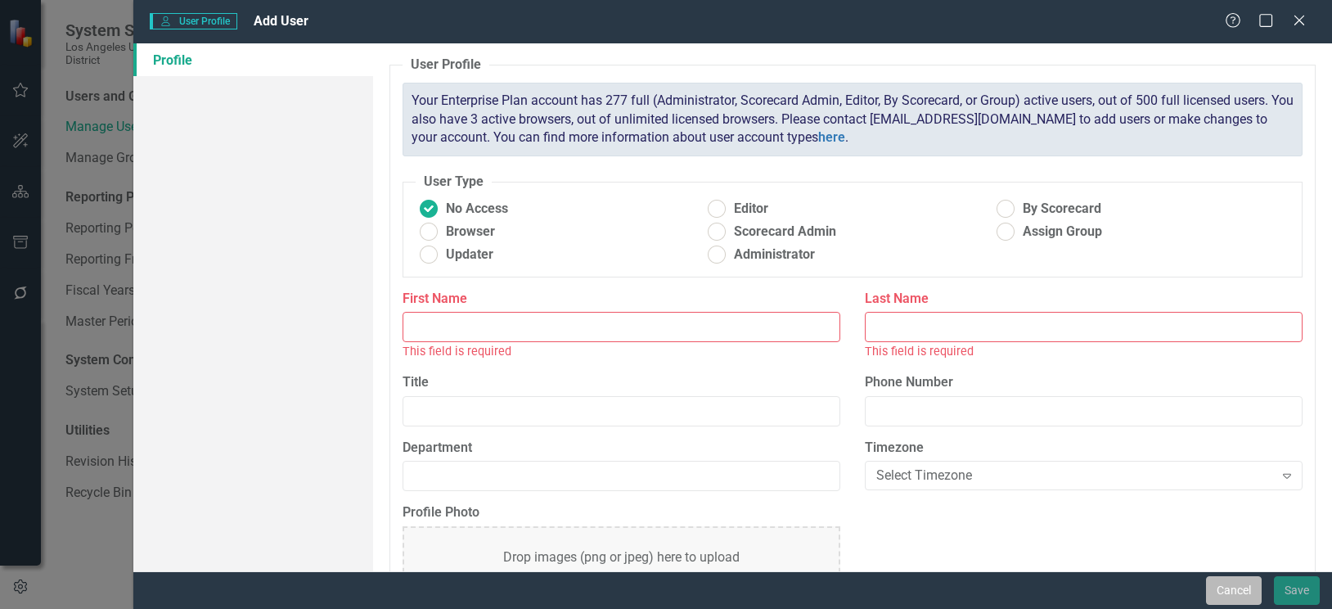
click at [1239, 598] on button "Cancel" at bounding box center [1234, 590] width 56 height 29
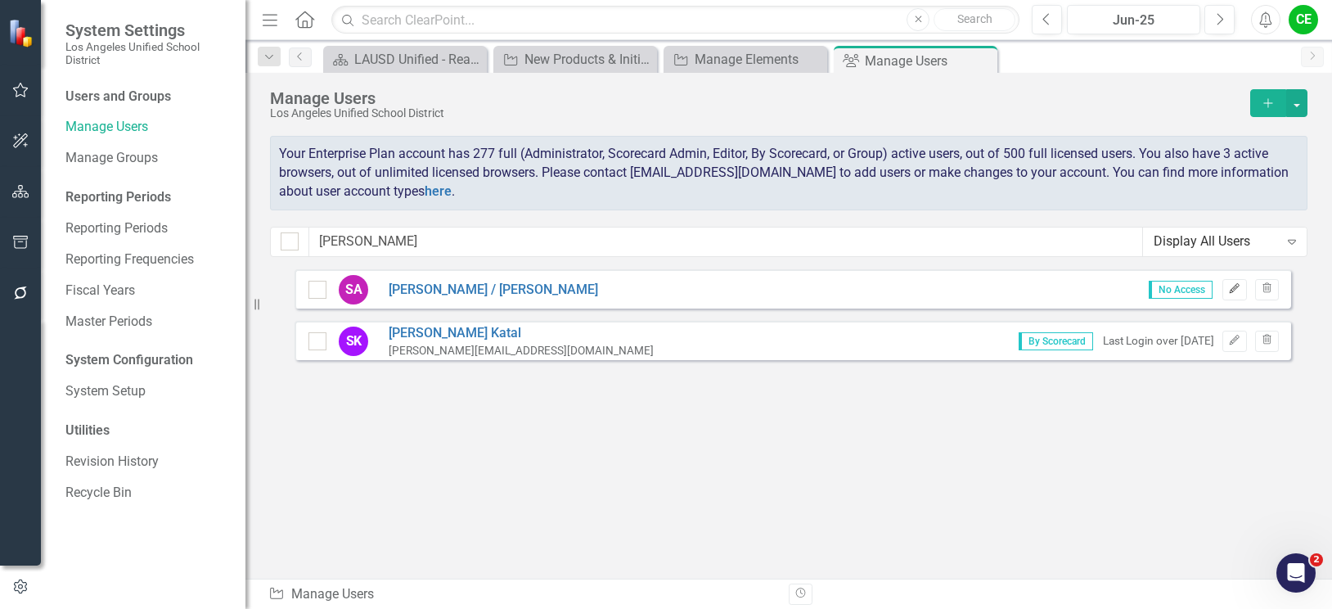
click at [1229, 289] on icon "Edit" at bounding box center [1234, 289] width 12 height 10
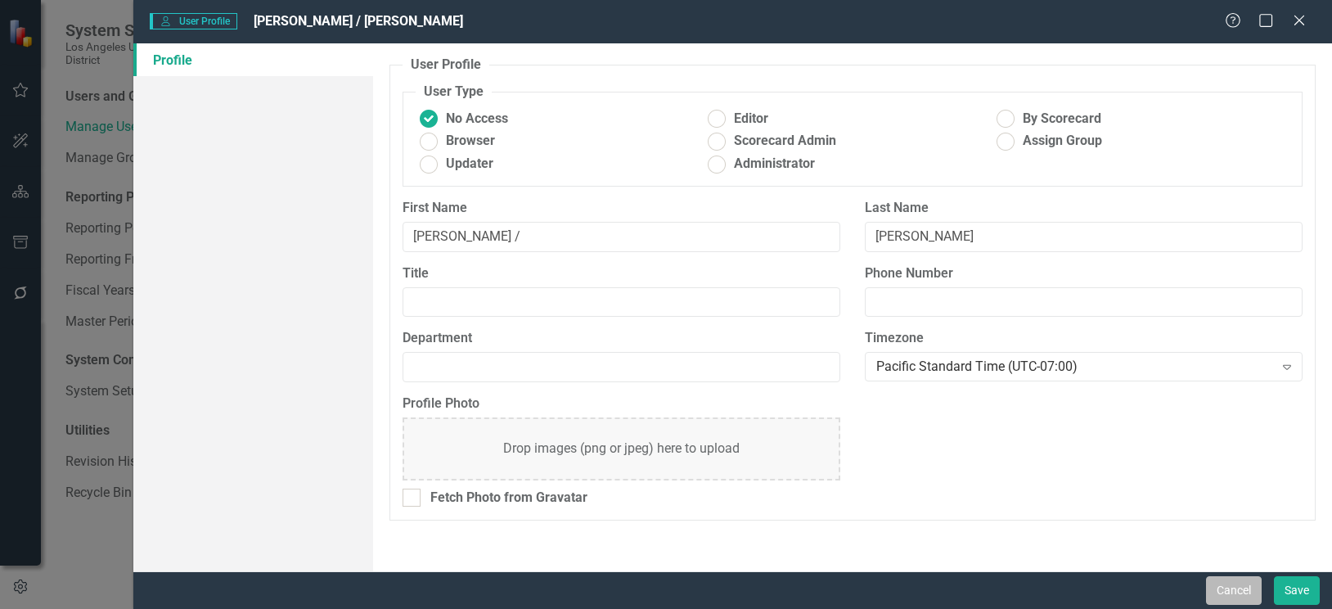
click at [1226, 585] on button "Cancel" at bounding box center [1234, 590] width 56 height 29
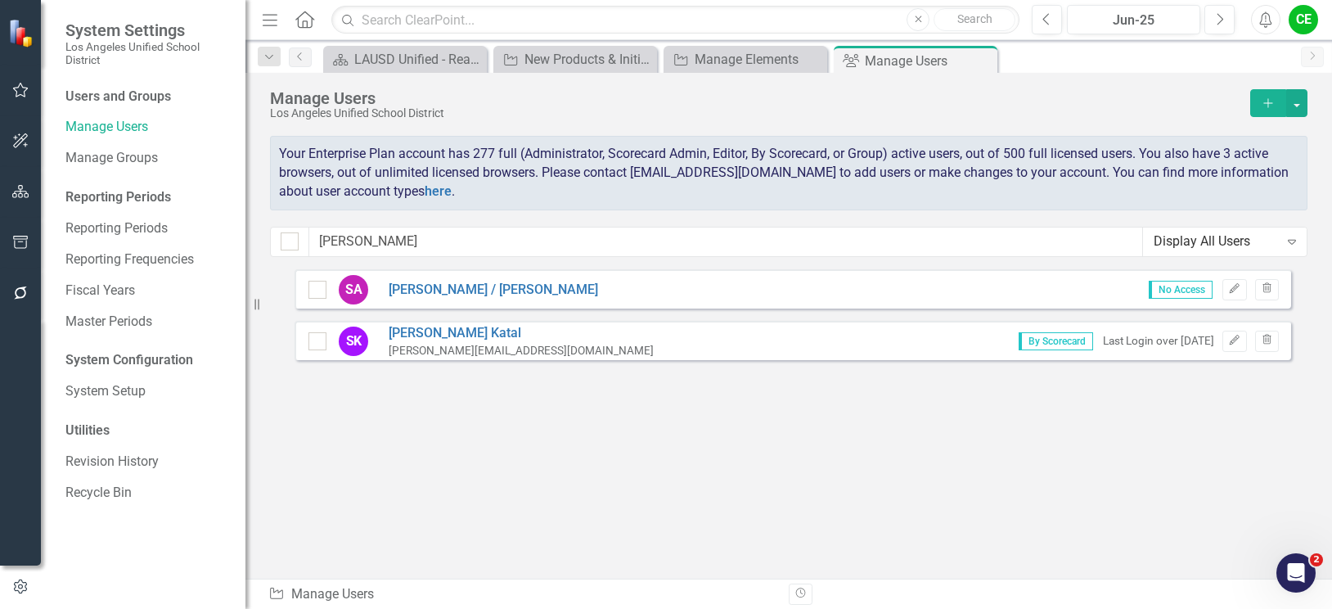
click at [1264, 94] on button "Add" at bounding box center [1268, 103] width 36 height 28
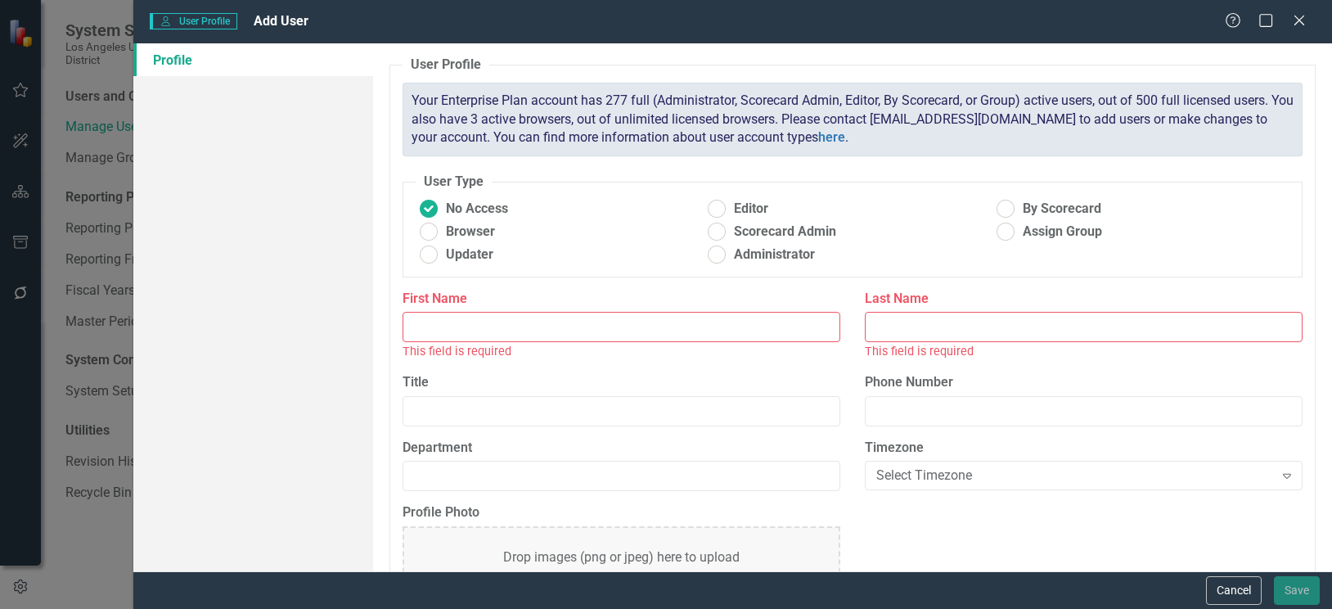
click at [552, 328] on input "First Name" at bounding box center [621, 327] width 438 height 30
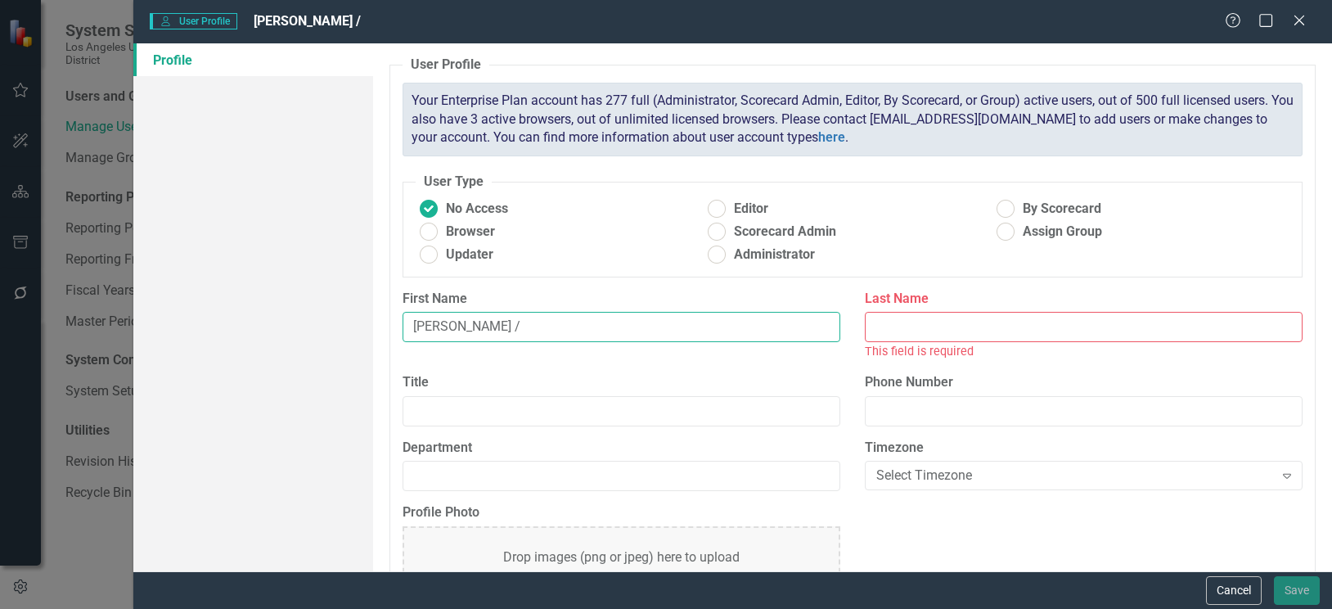
type input "[PERSON_NAME] /"
click at [946, 330] on input "Last Name" at bounding box center [1084, 327] width 438 height 30
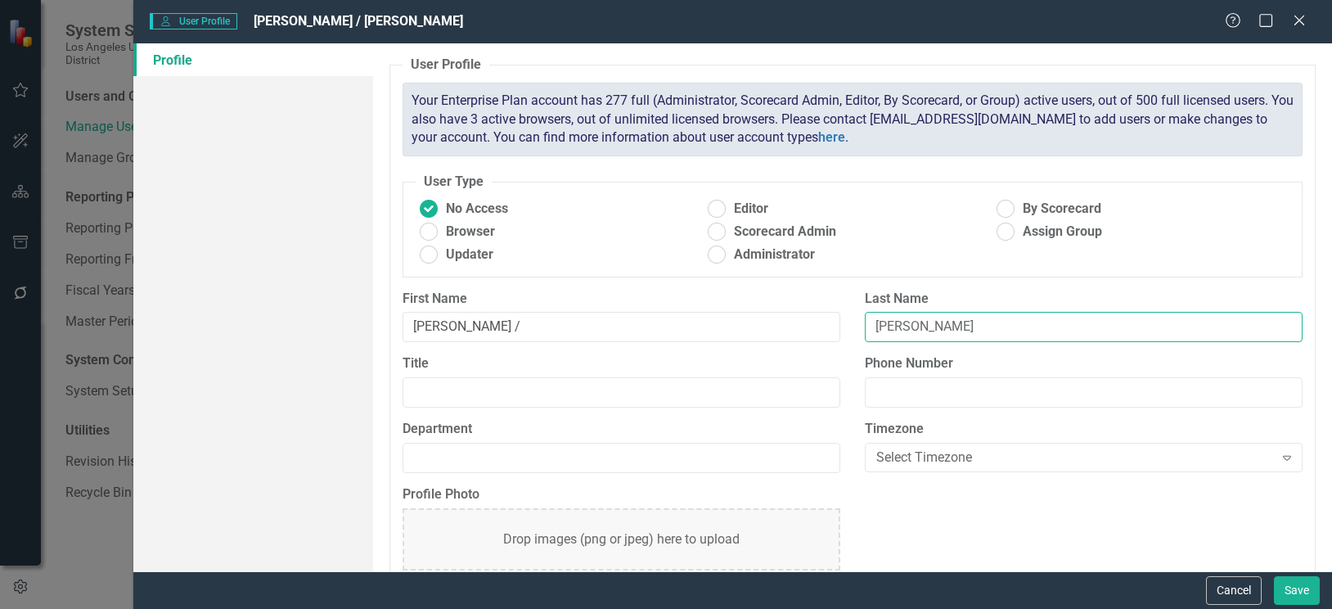
scroll to position [52, 0]
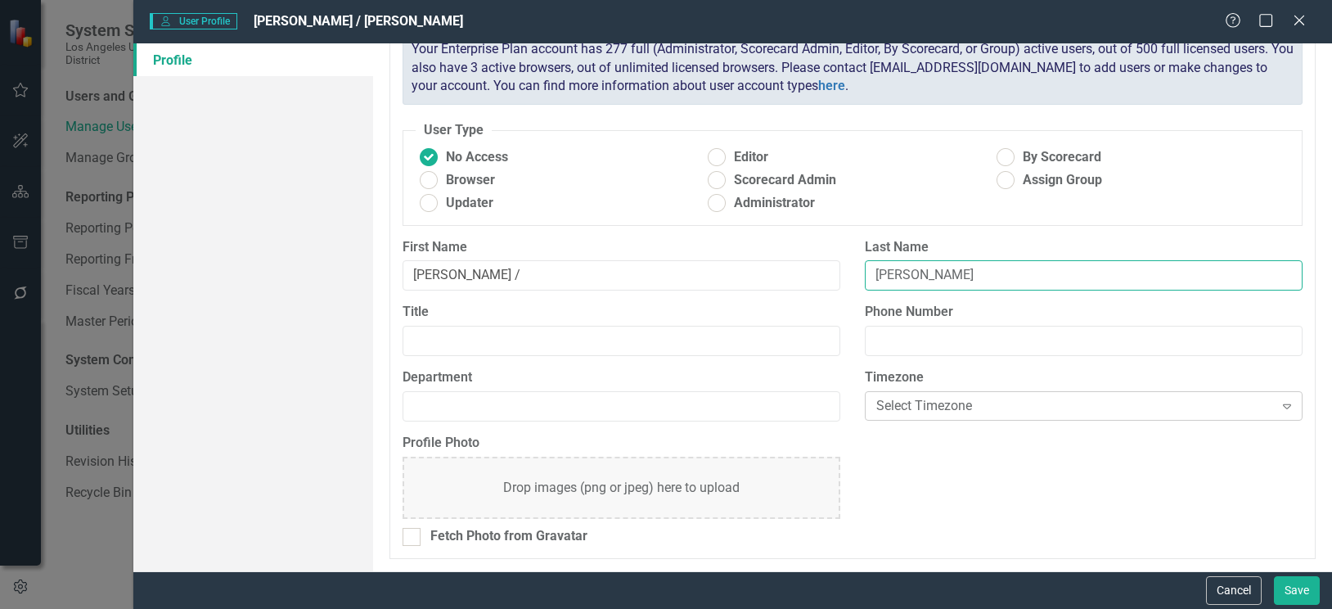
type input "[PERSON_NAME]"
click at [975, 412] on div "Select Timezone" at bounding box center [1075, 405] width 398 height 19
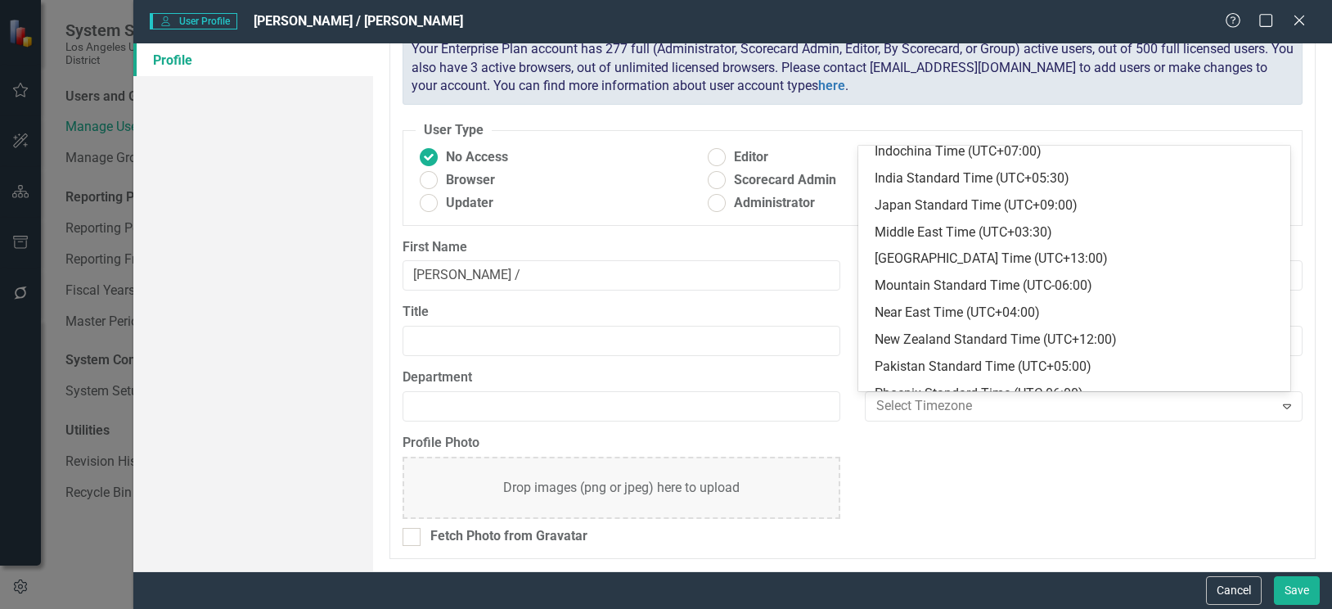
scroll to position [587, 0]
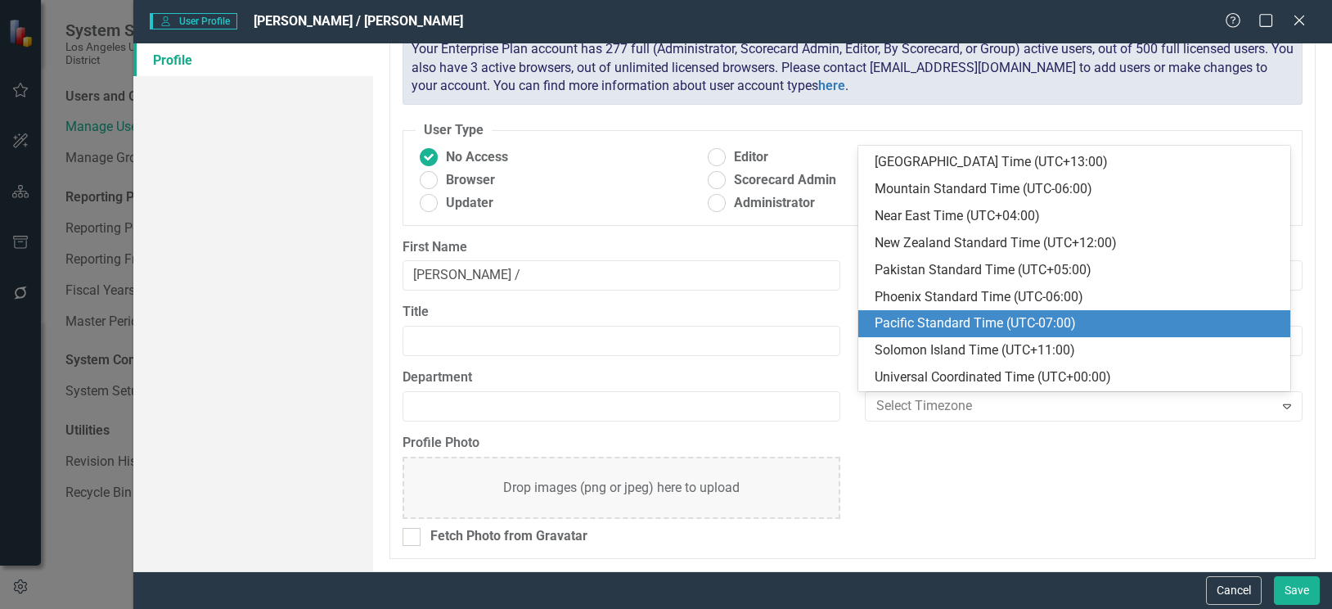
click at [1006, 326] on div "Pacific Standard Time (UTC-07:00)" at bounding box center [1077, 323] width 406 height 19
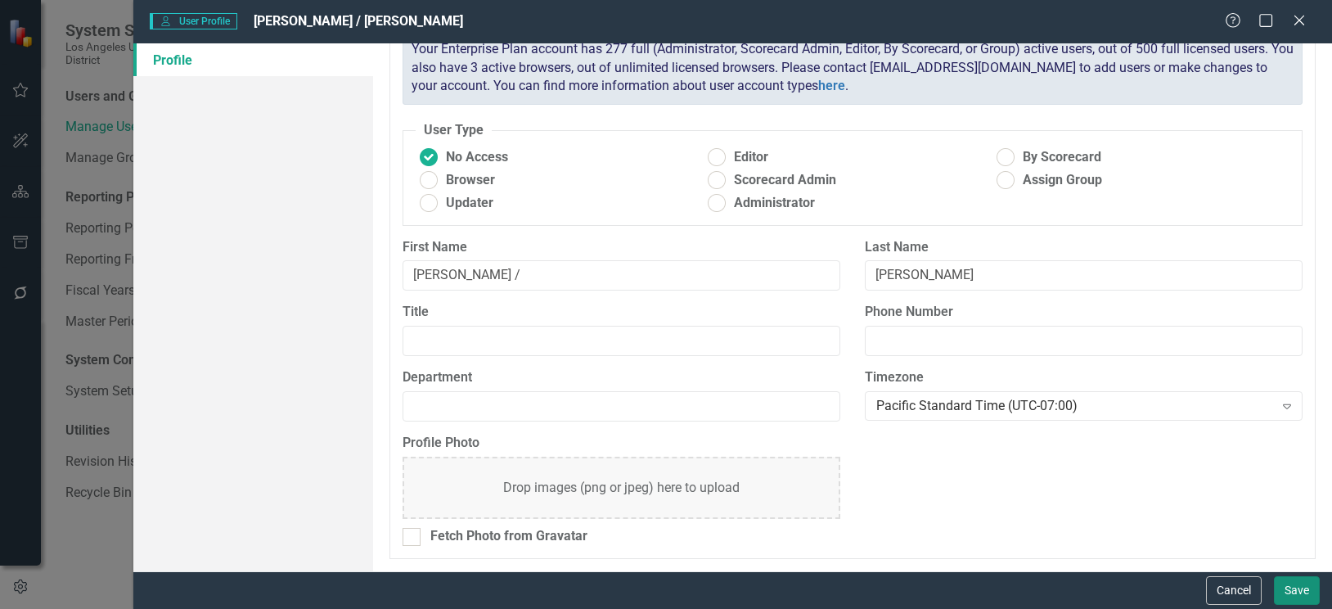
click at [1295, 588] on button "Save" at bounding box center [1297, 590] width 46 height 29
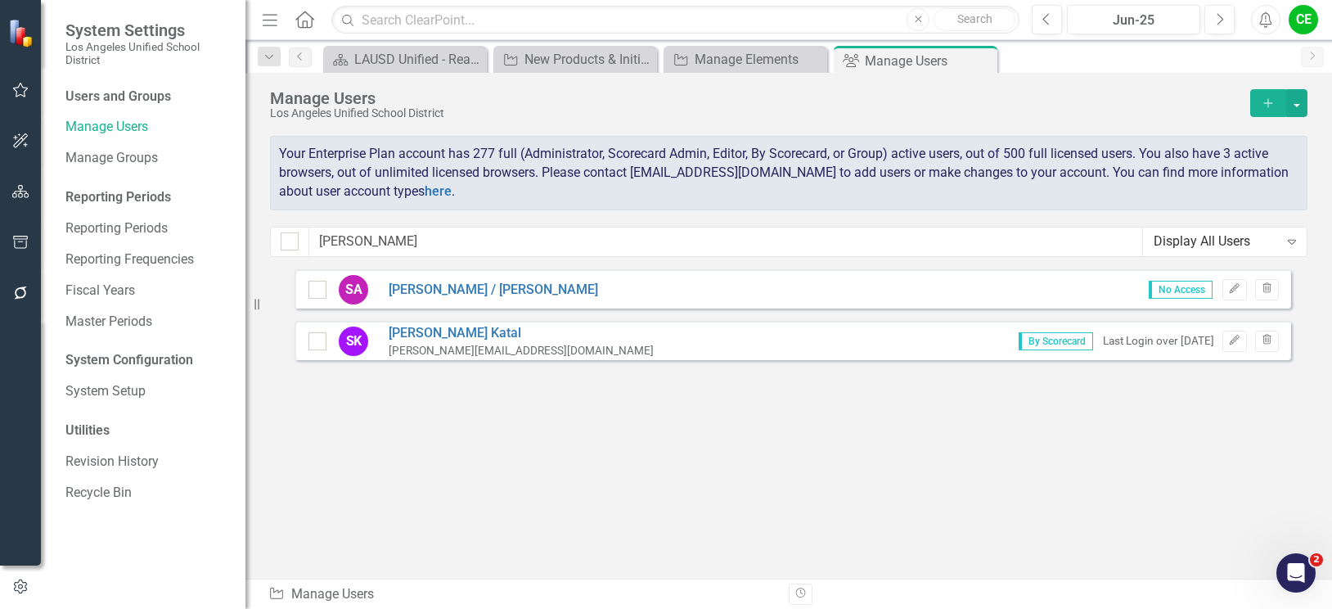
click at [1196, 245] on div "Display All Users" at bounding box center [1215, 241] width 125 height 19
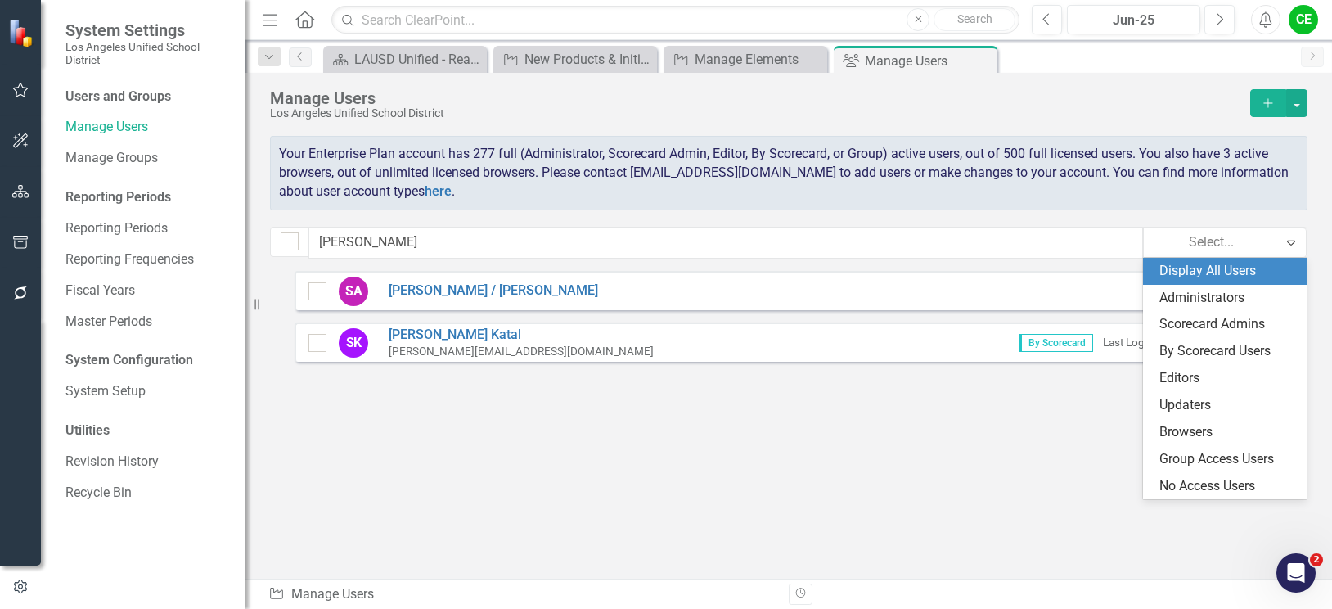
click at [1201, 275] on div "Display All Users" at bounding box center [1227, 271] width 137 height 19
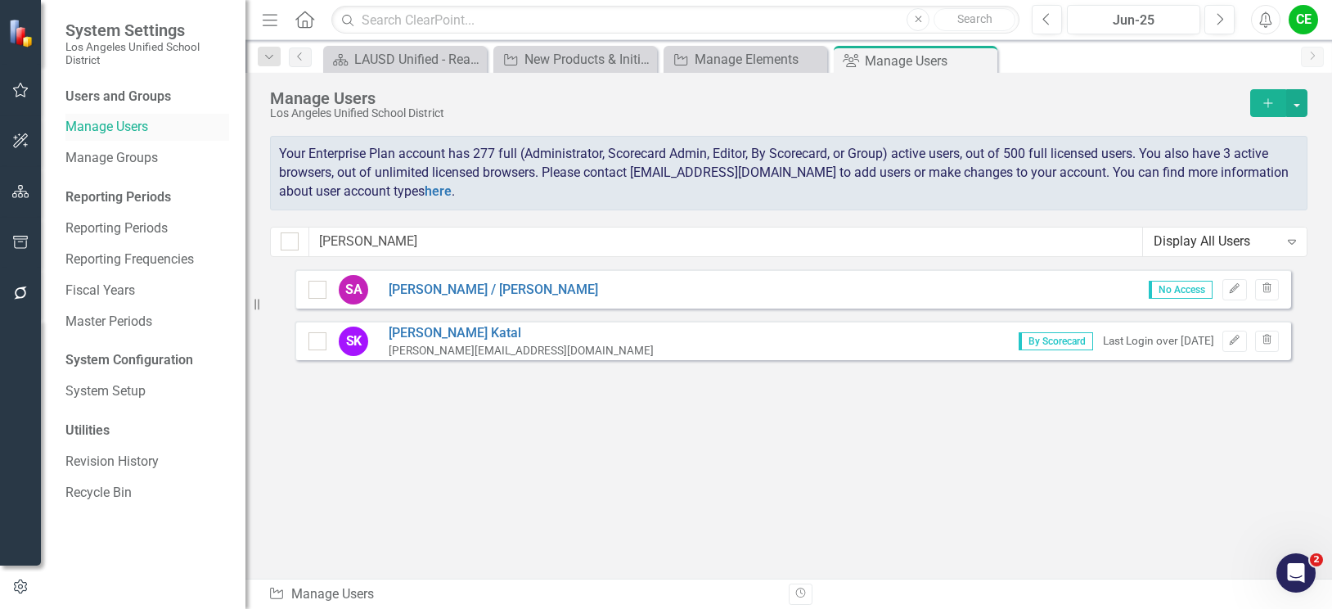
click at [104, 119] on link "Manage Users" at bounding box center [147, 127] width 164 height 19
click at [984, 55] on icon "Close" at bounding box center [981, 60] width 16 height 13
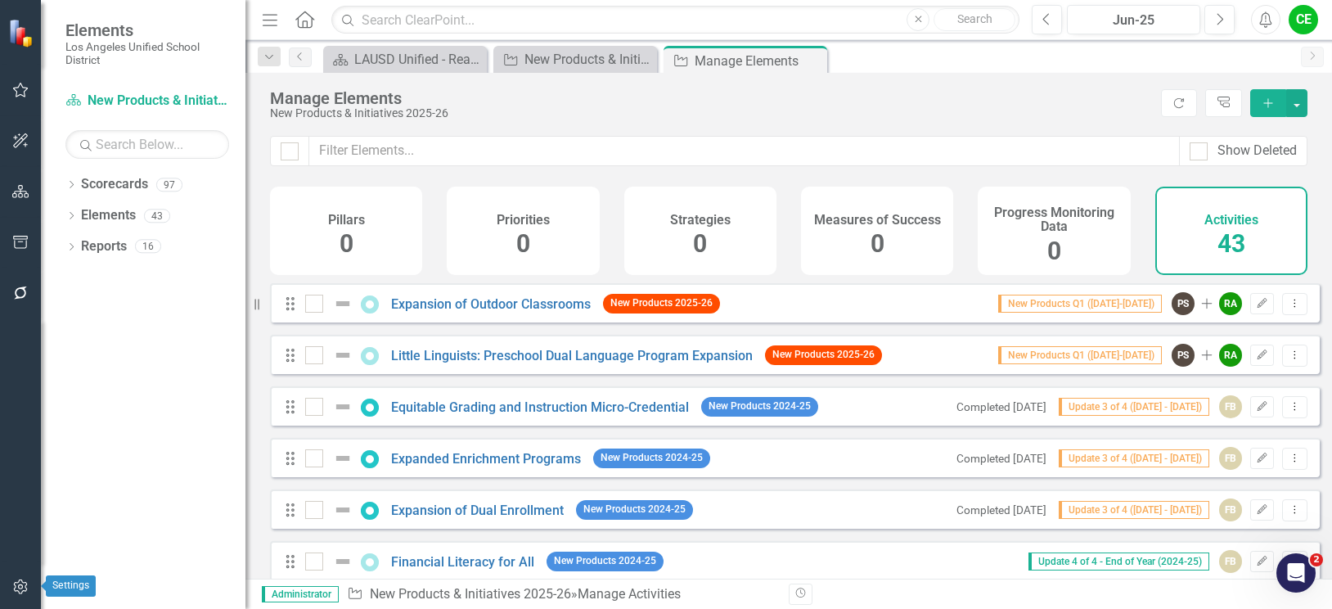
click at [20, 584] on icon "button" at bounding box center [20, 586] width 17 height 13
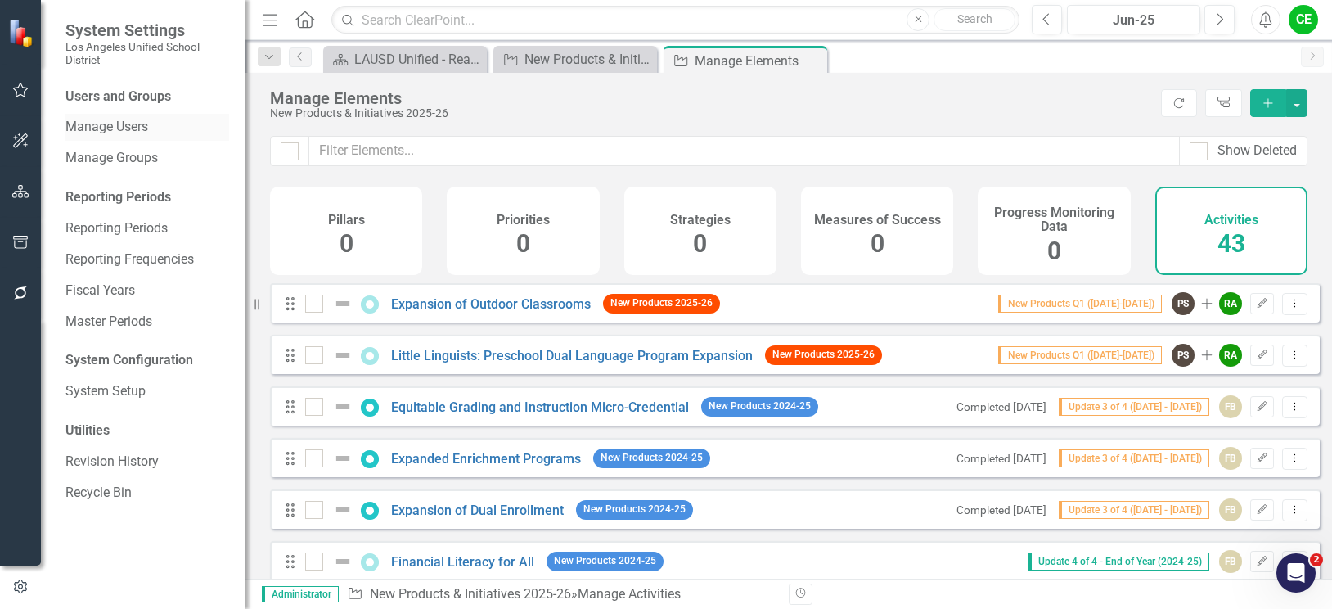
click at [94, 123] on link "Manage Users" at bounding box center [147, 127] width 164 height 19
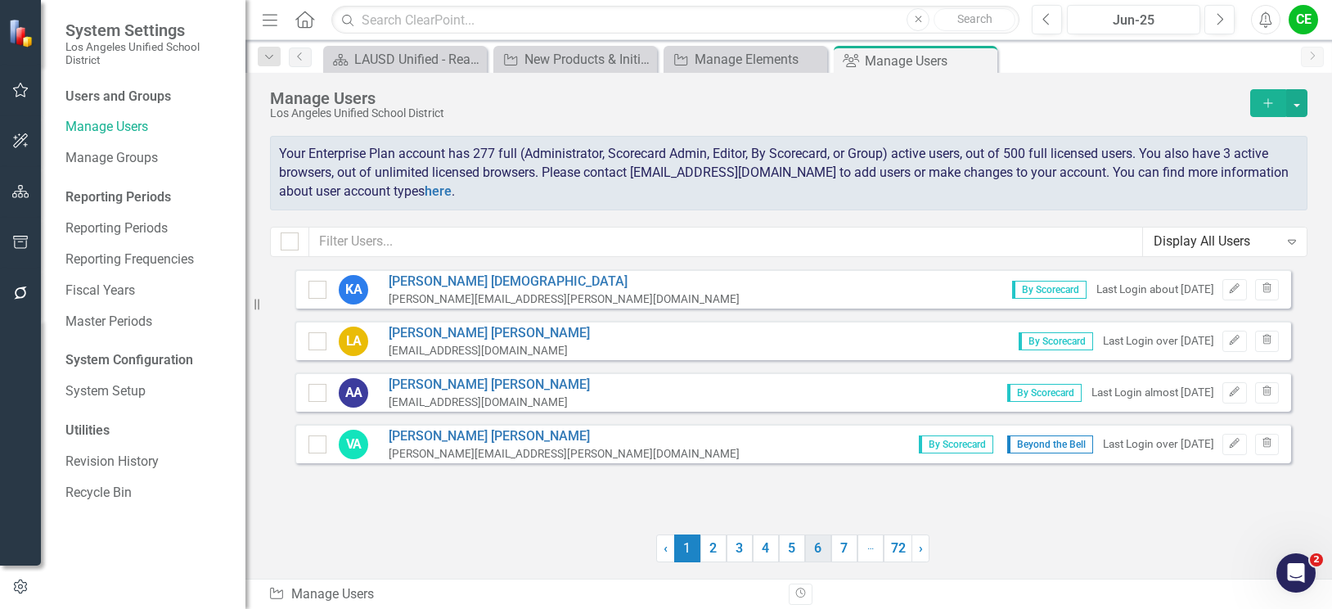
click at [819, 557] on link "6" at bounding box center [818, 548] width 26 height 28
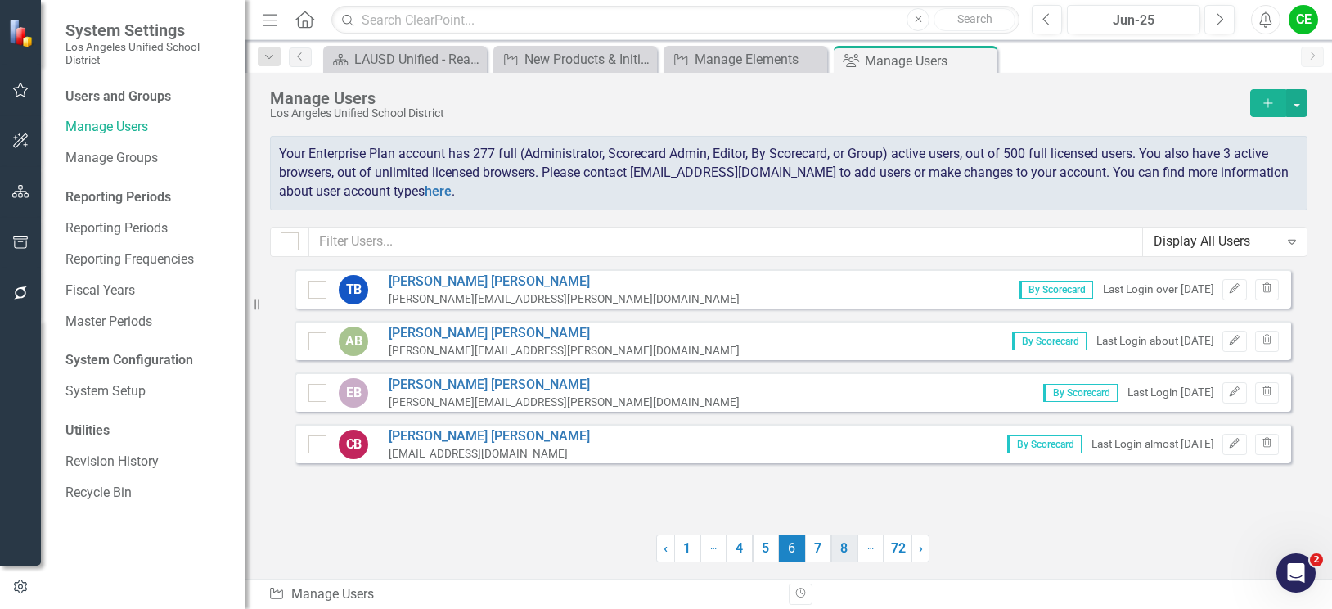
click at [847, 552] on link "8" at bounding box center [844, 548] width 26 height 28
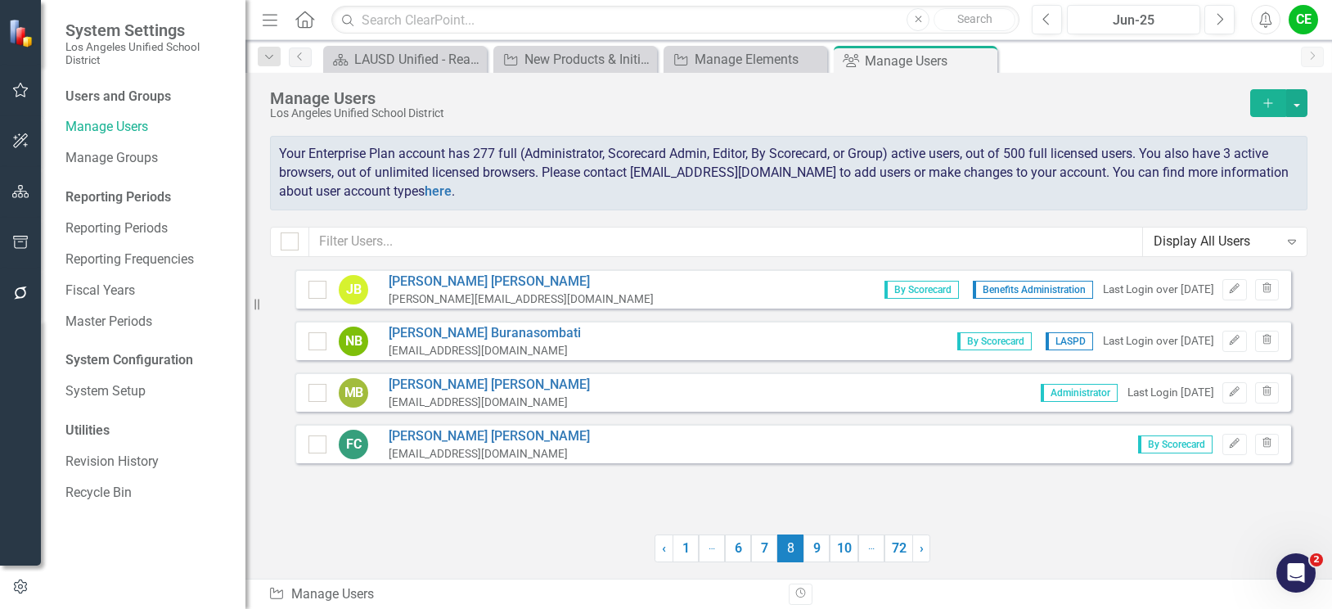
click at [847, 552] on link "10" at bounding box center [843, 548] width 29 height 28
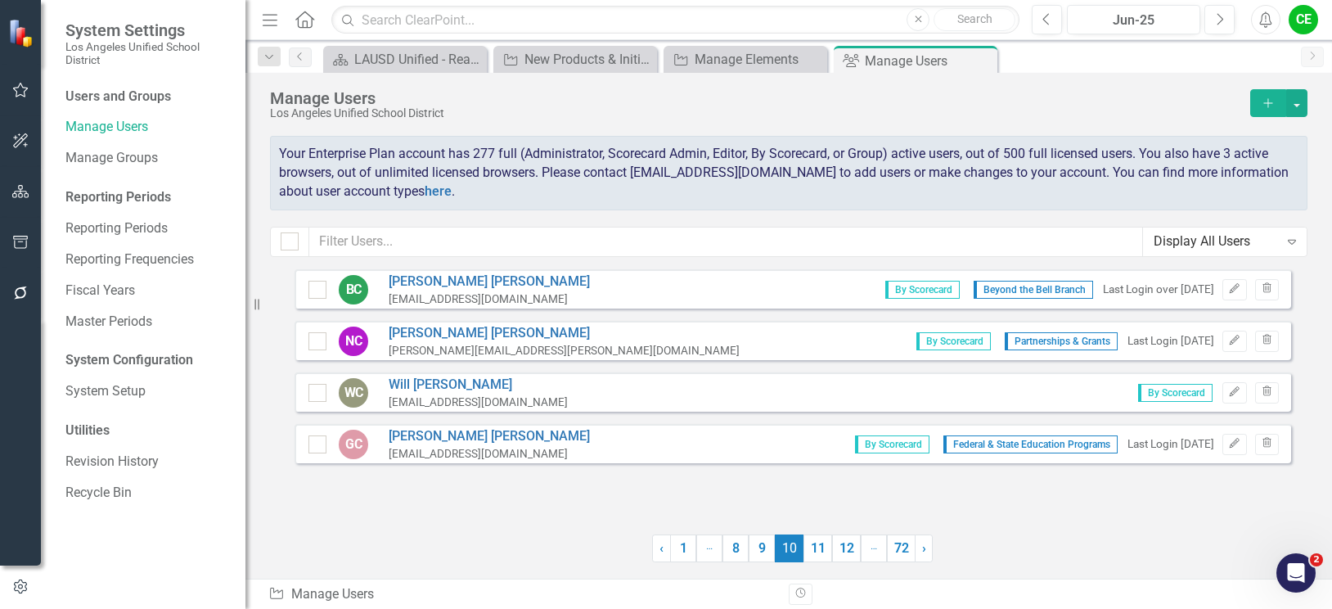
click at [847, 552] on link "12" at bounding box center [846, 548] width 29 height 28
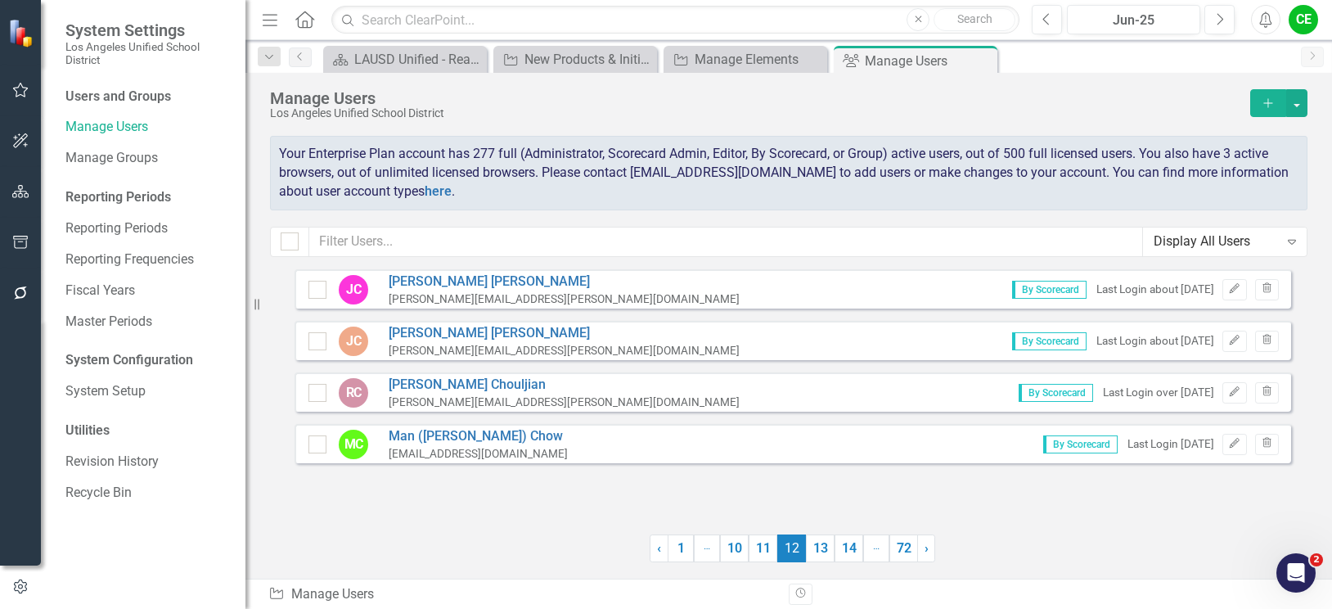
click at [847, 552] on link "14" at bounding box center [848, 548] width 29 height 28
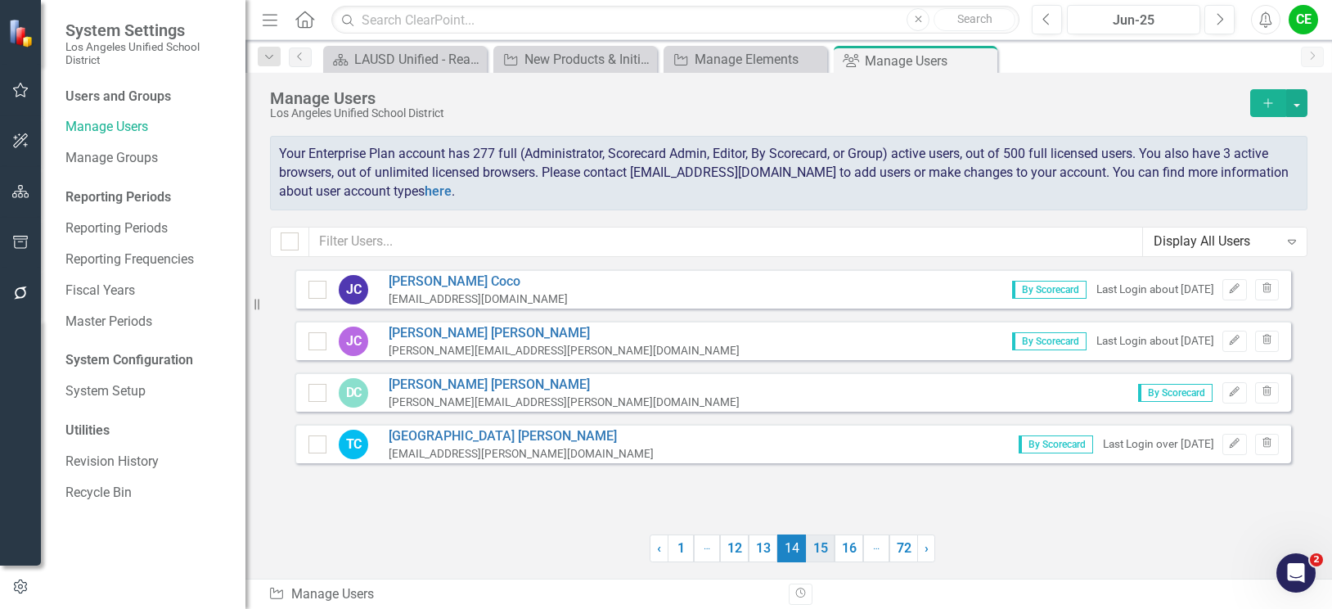
click at [823, 554] on link "15" at bounding box center [820, 548] width 29 height 28
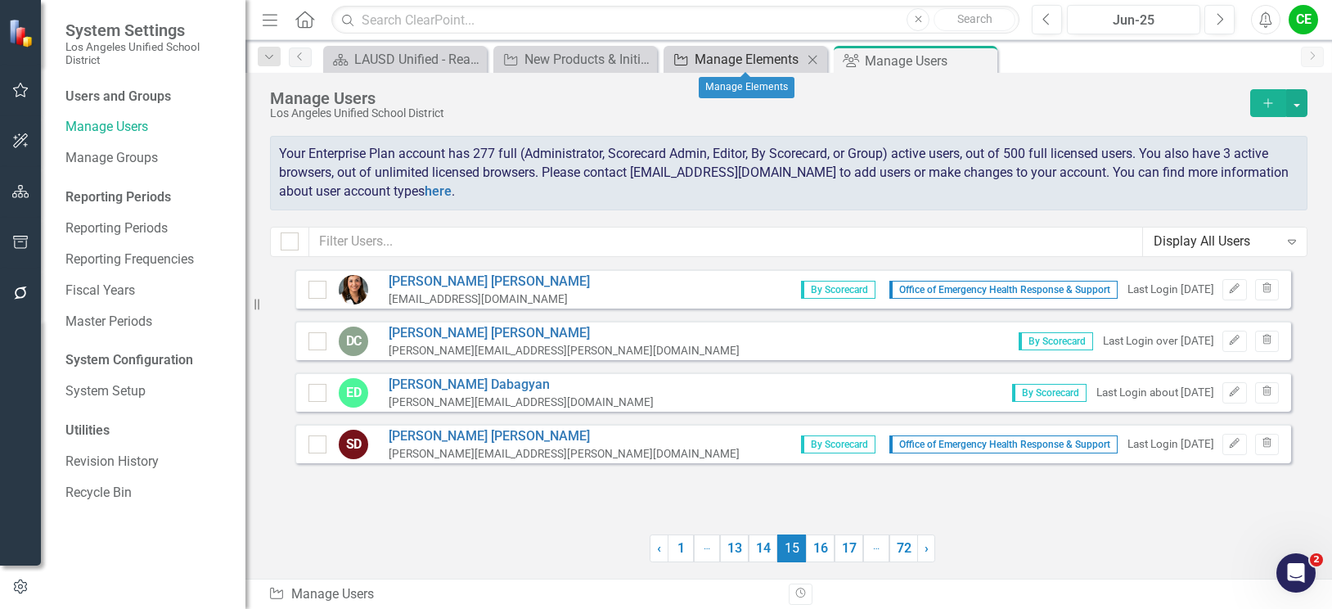
click at [760, 56] on div "Manage Elements" at bounding box center [749, 59] width 108 height 20
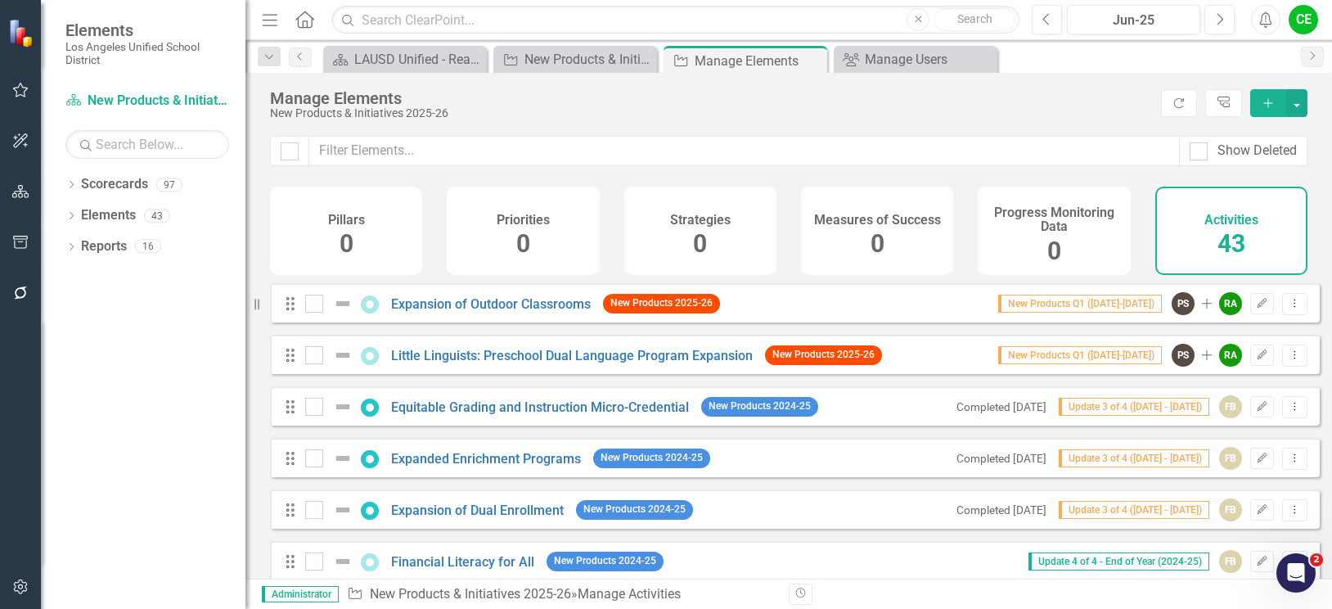
click at [1258, 97] on button "Add" at bounding box center [1268, 103] width 36 height 28
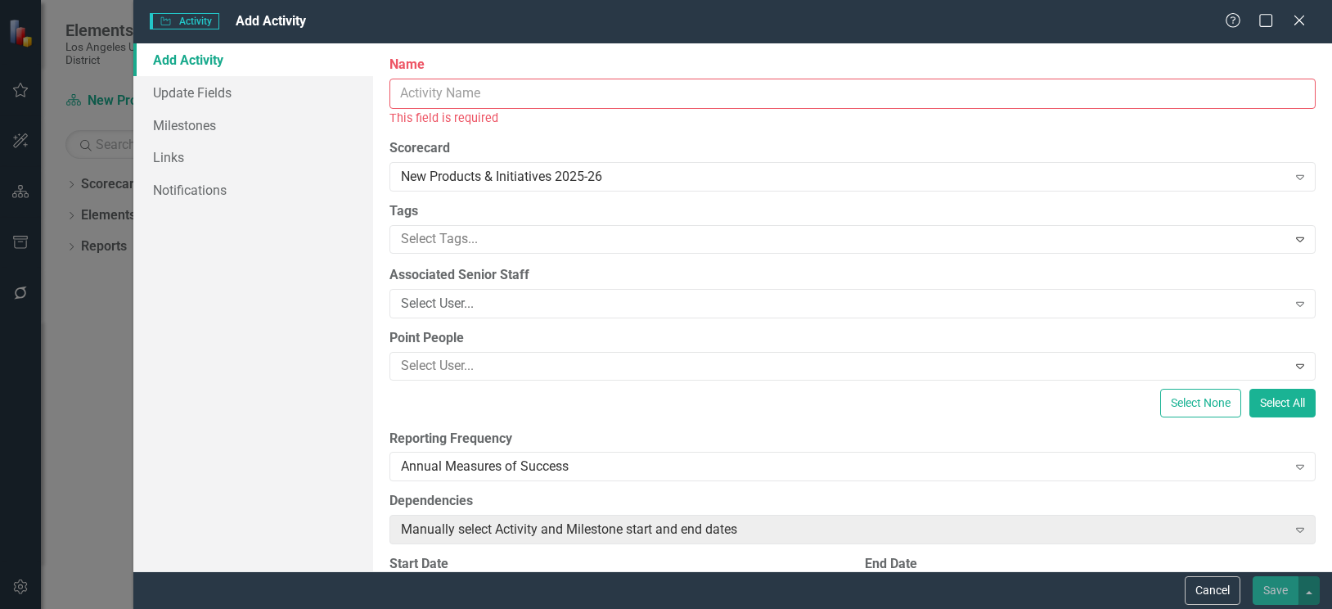
click at [695, 88] on input "Name" at bounding box center [852, 94] width 926 height 30
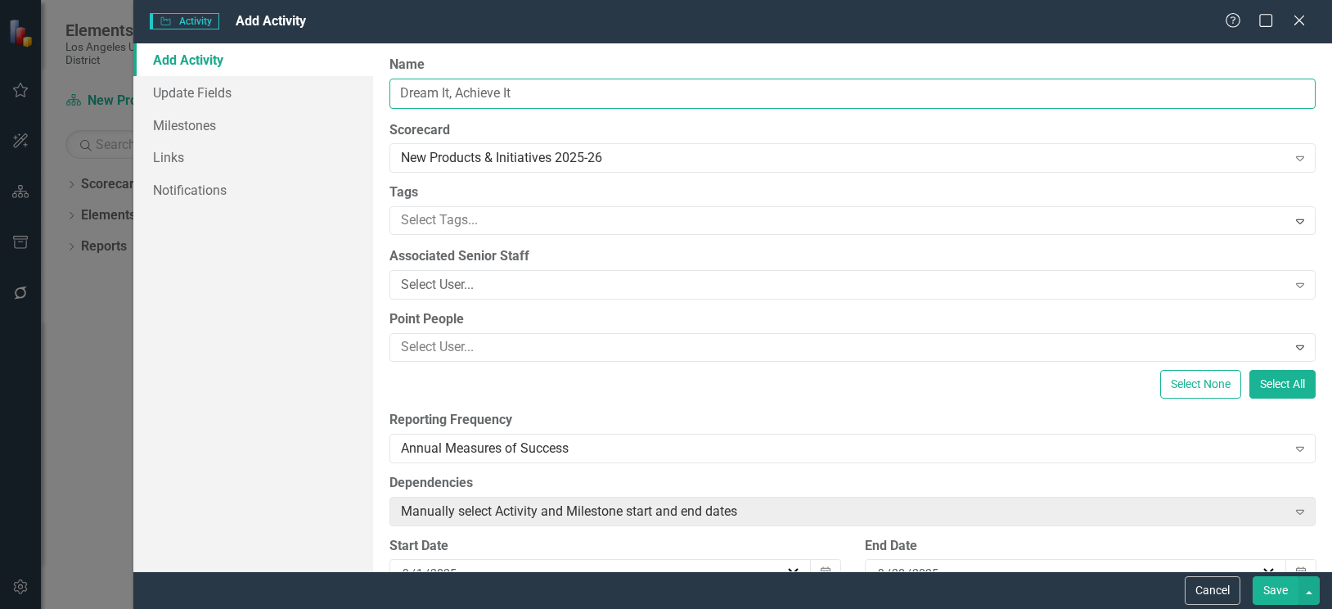
type input "Dream It, Achieve It"
click at [529, 217] on div at bounding box center [840, 220] width 892 height 22
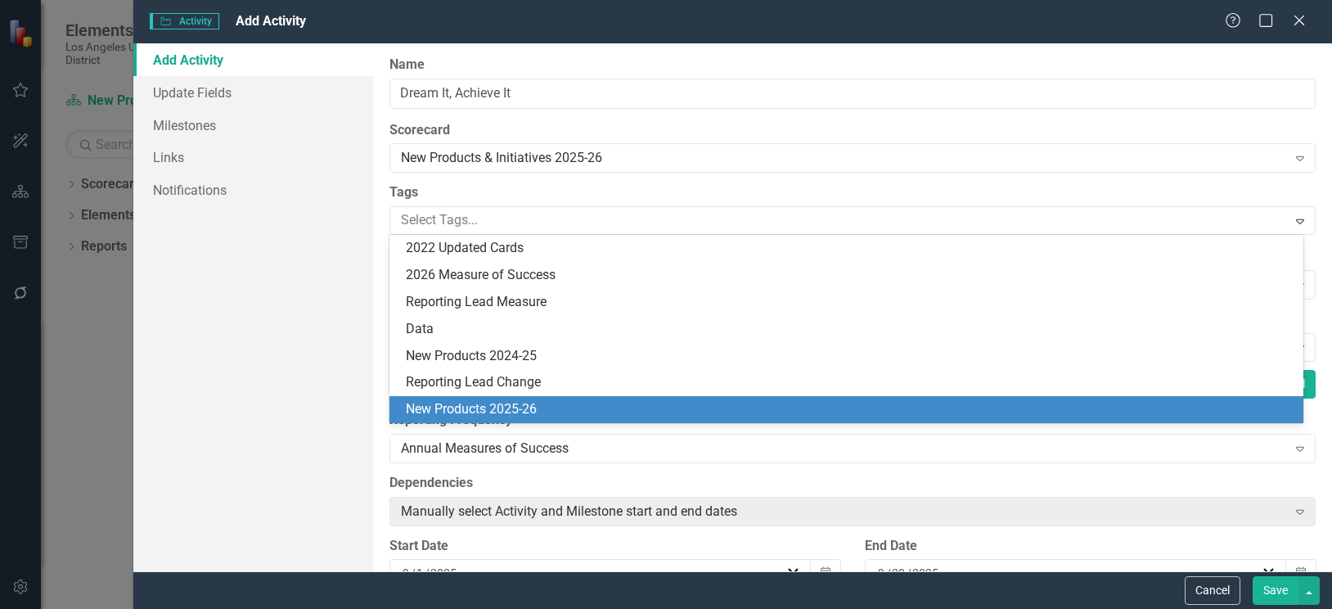
click at [517, 403] on span "New Products 2025-26" at bounding box center [471, 409] width 131 height 16
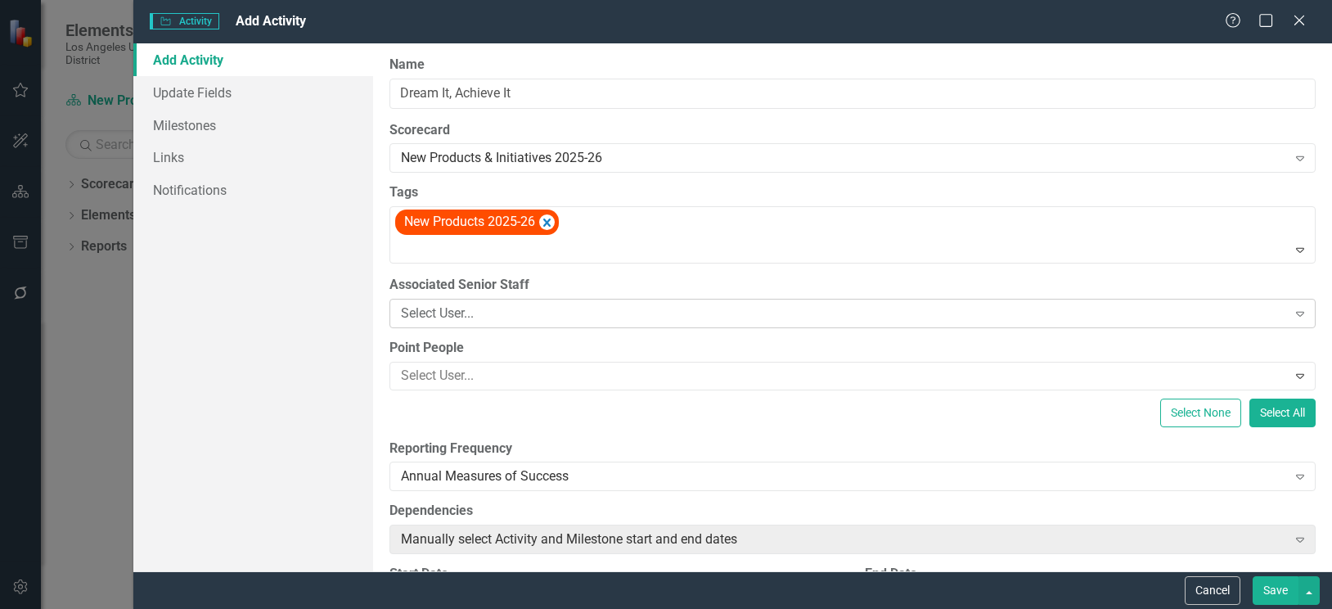
click at [529, 317] on div "Select User..." at bounding box center [844, 312] width 886 height 19
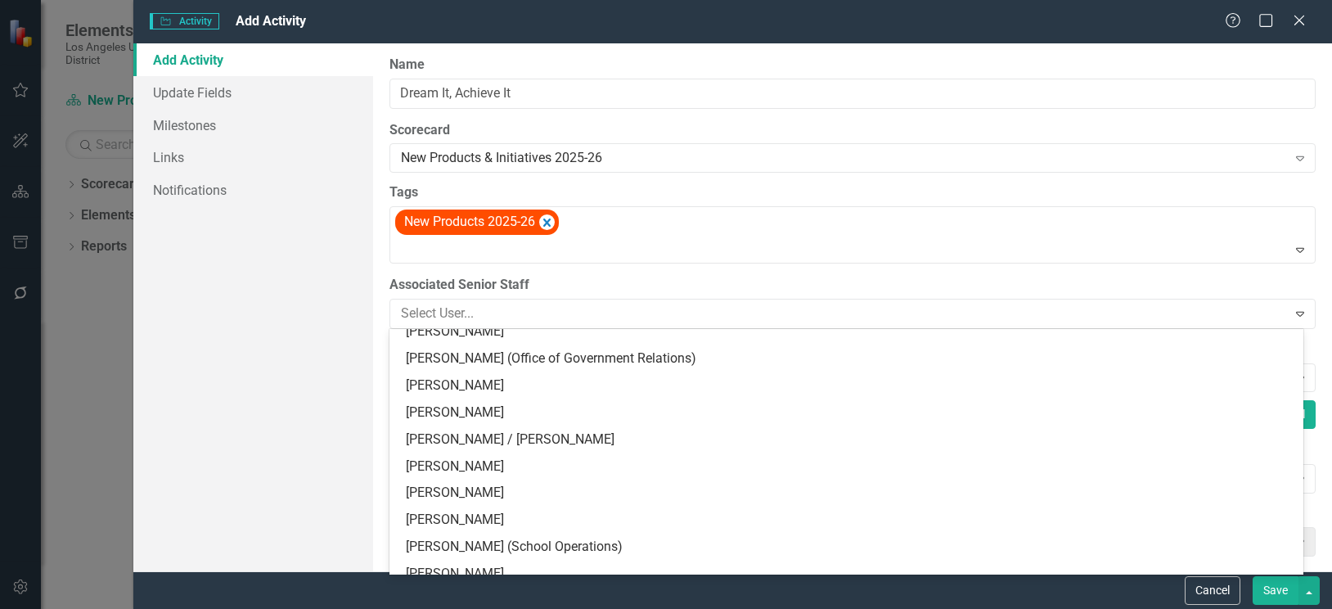
scroll to position [245, 0]
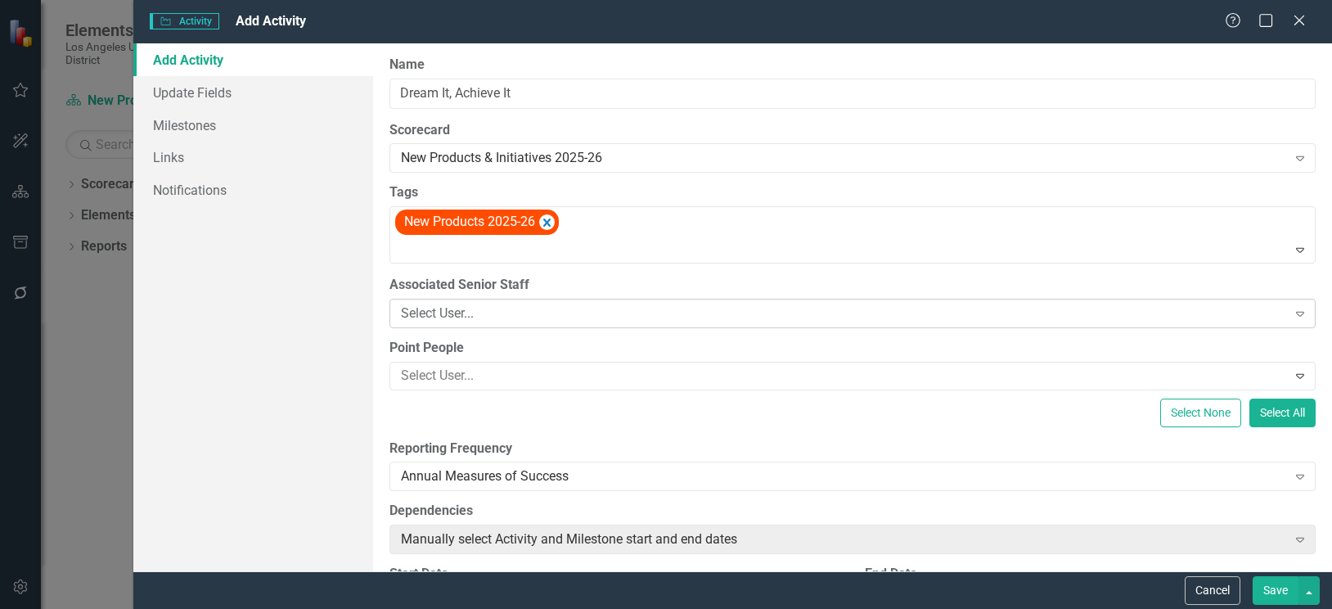
click at [489, 312] on div "Select User..." at bounding box center [844, 312] width 886 height 19
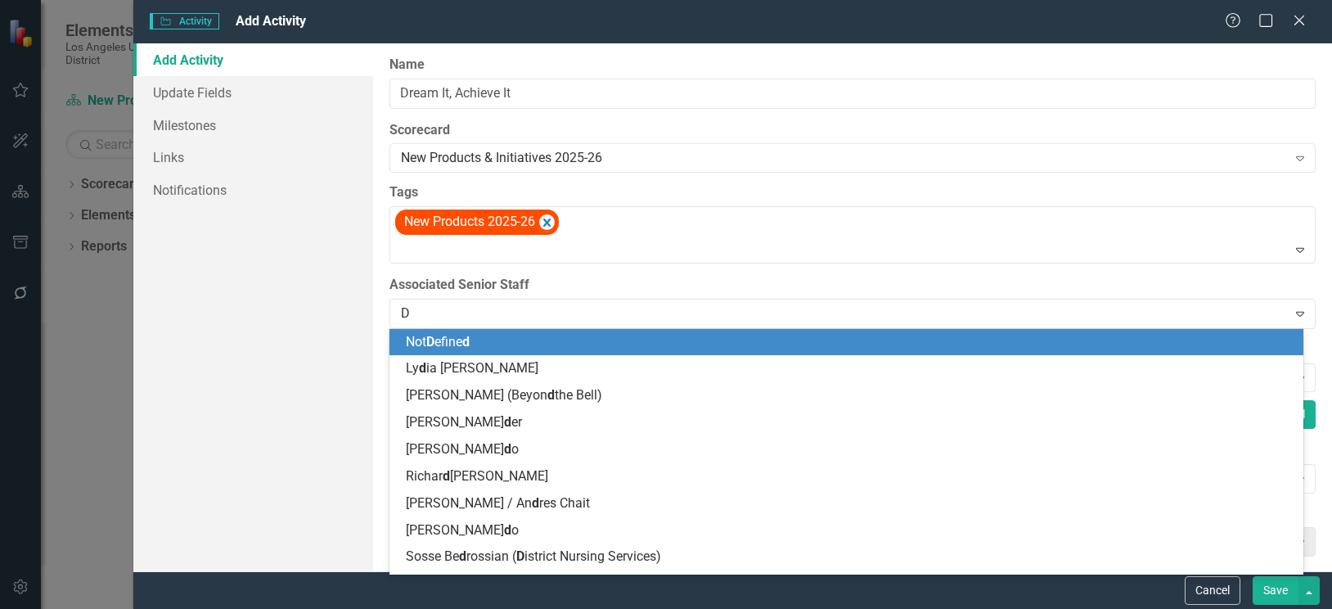
type input "Dr"
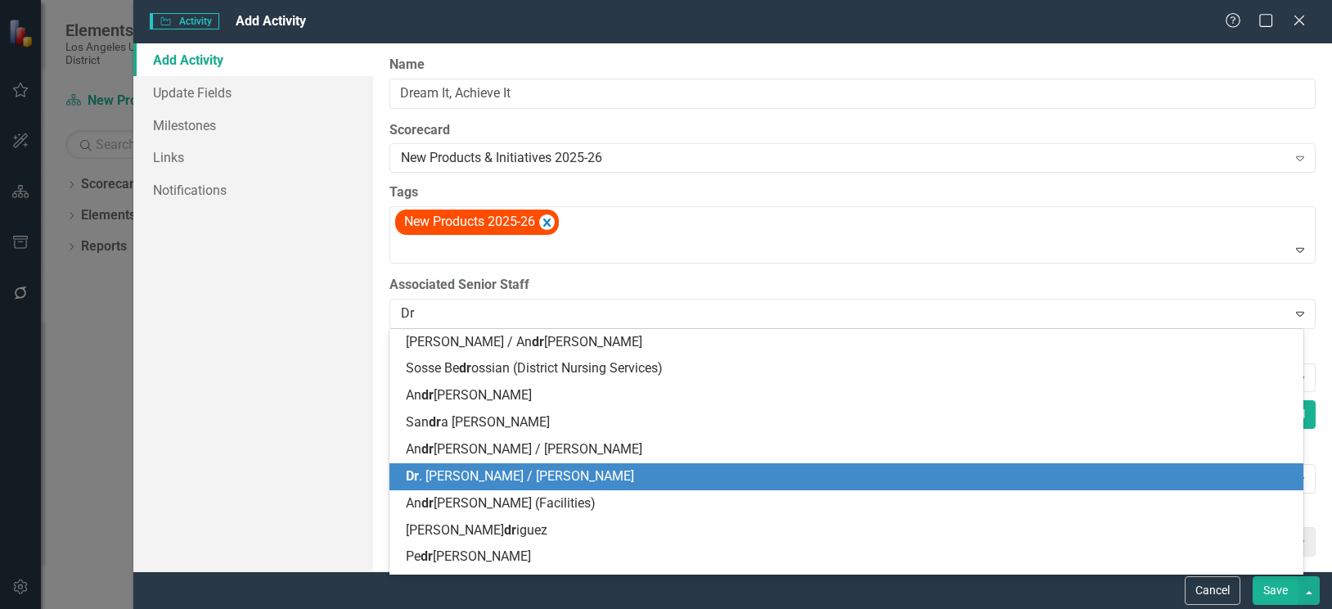
click at [501, 478] on span "Dr . Frances Baez / Pia Sadaqatmal" at bounding box center [520, 476] width 228 height 16
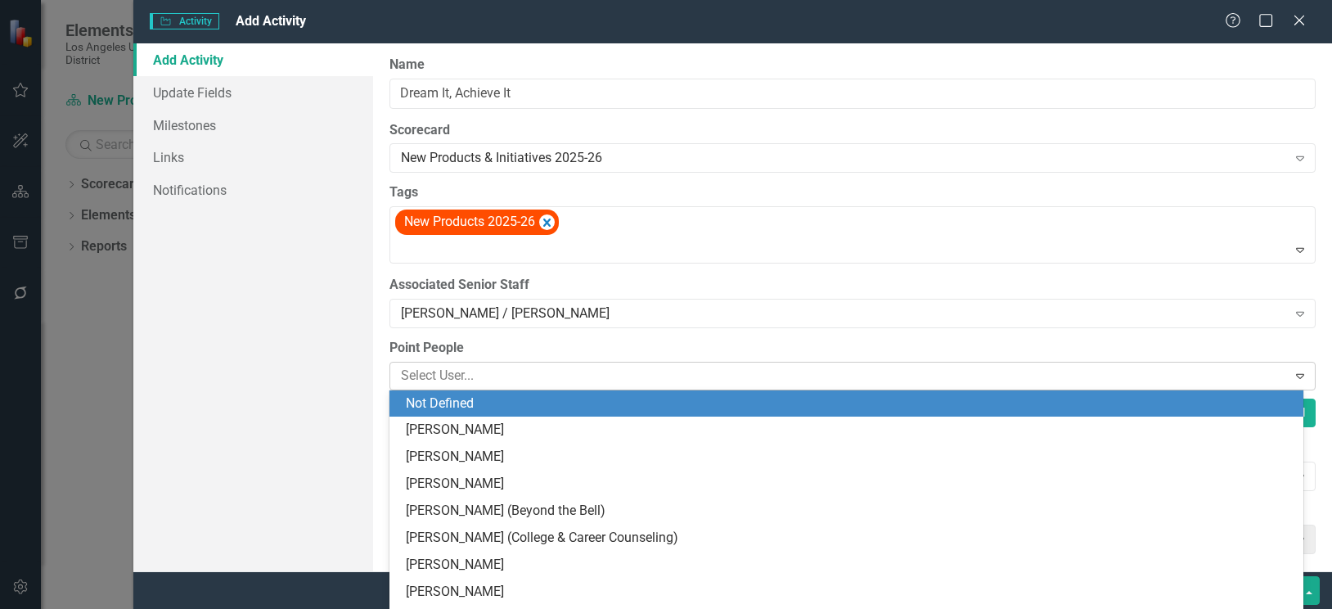
click at [695, 380] on div at bounding box center [840, 376] width 892 height 22
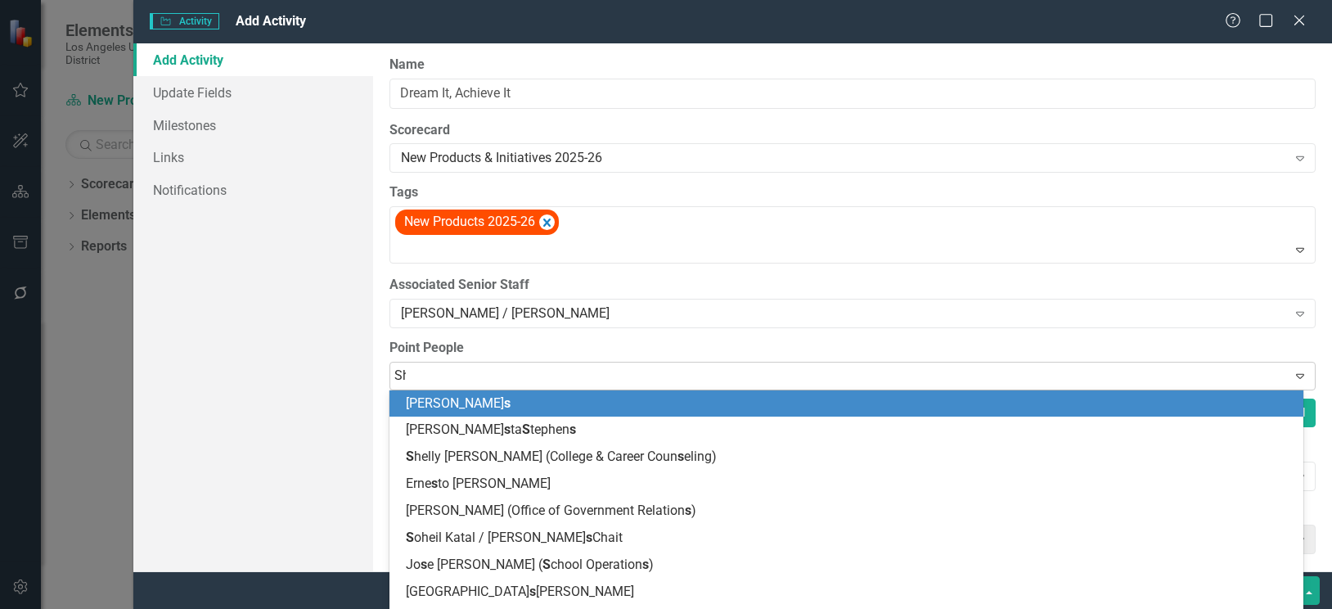
type input "She"
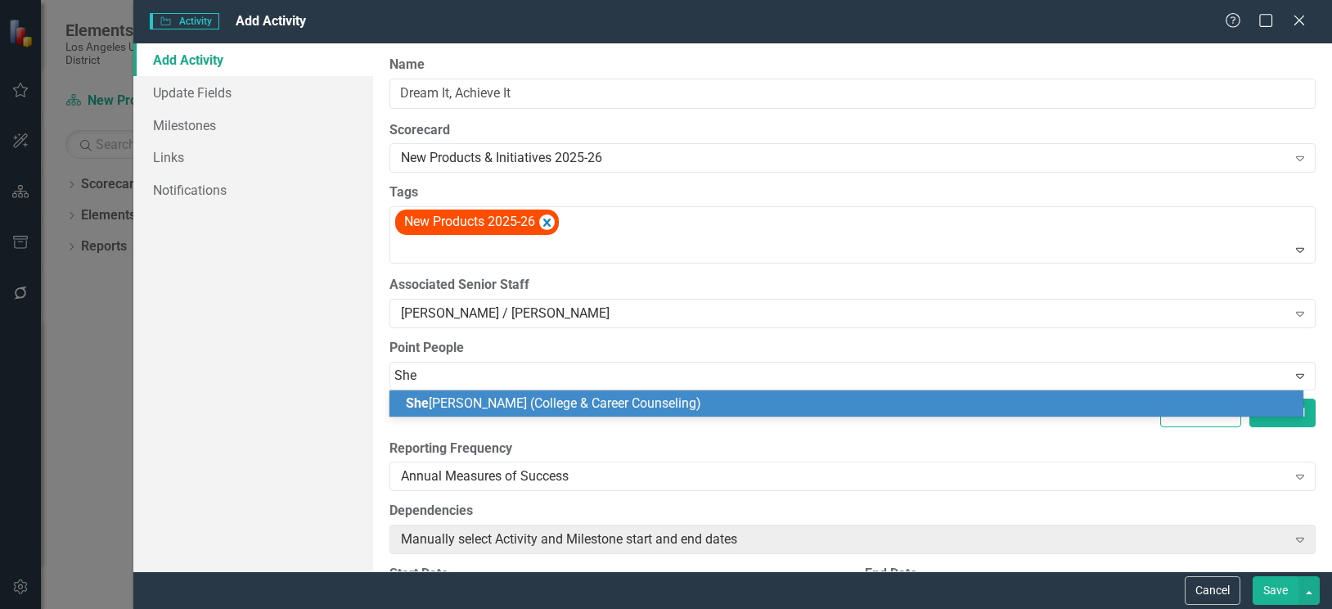
click at [695, 405] on div "She lly Alavez (College & Career Counseling)" at bounding box center [850, 403] width 888 height 19
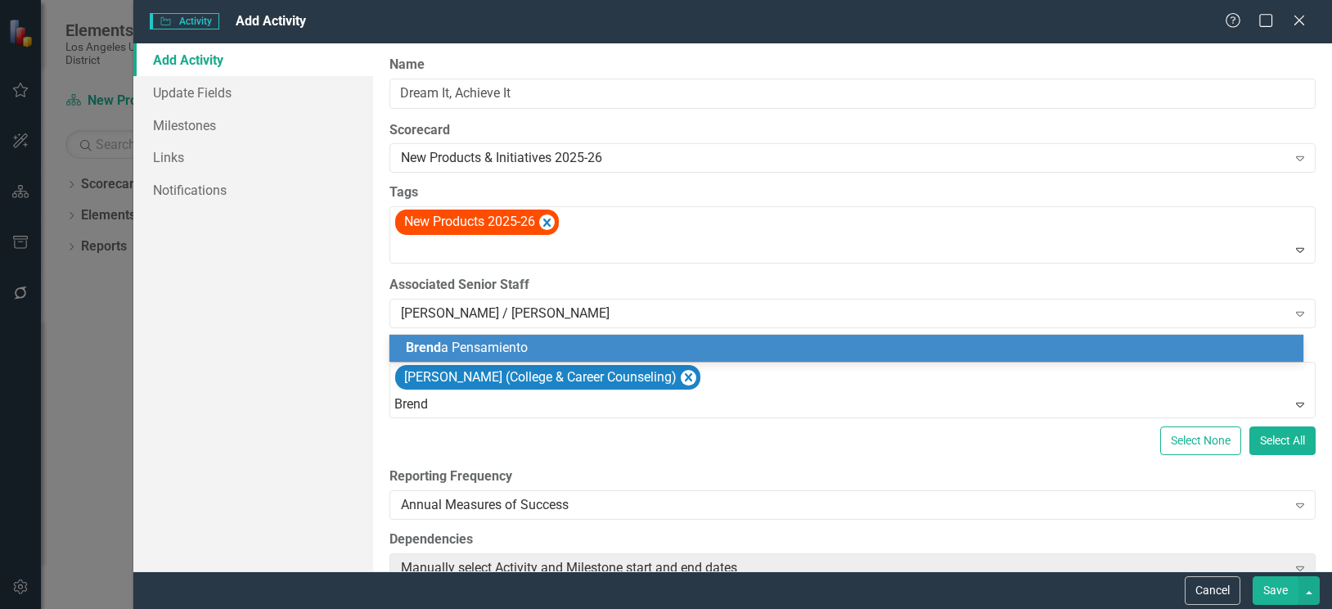
type input "[PERSON_NAME]"
click at [511, 339] on span "Brenda Pensamiento" at bounding box center [493, 347] width 175 height 16
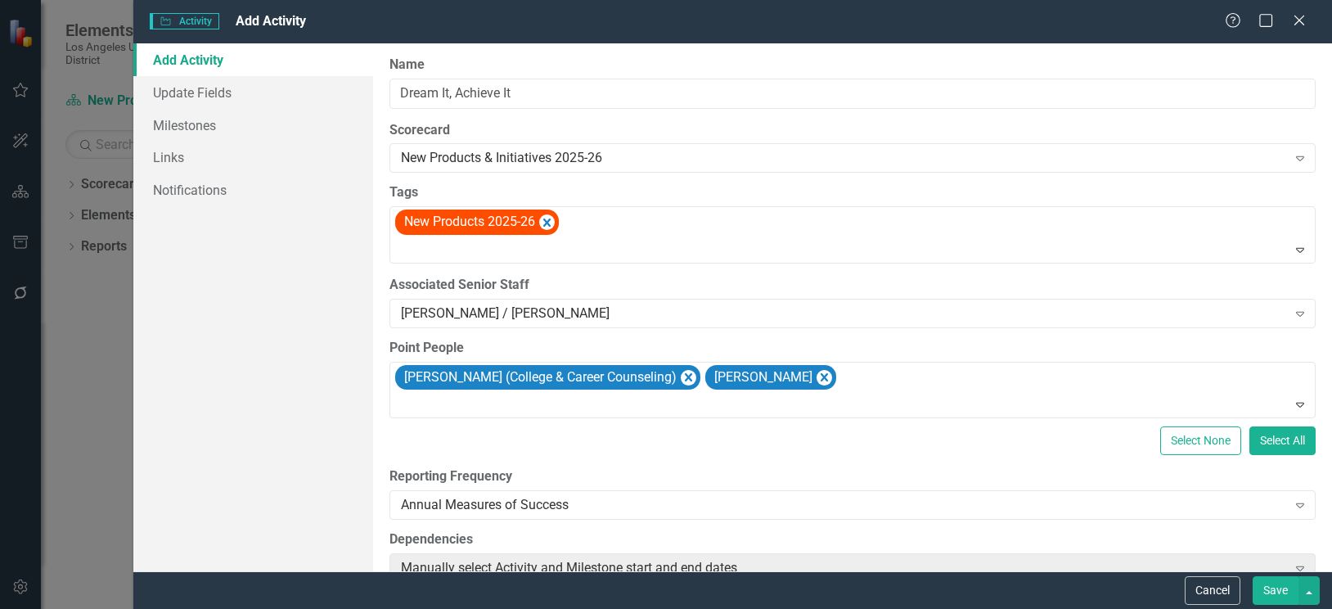
click at [964, 446] on div "Select None Select All" at bounding box center [852, 440] width 926 height 29
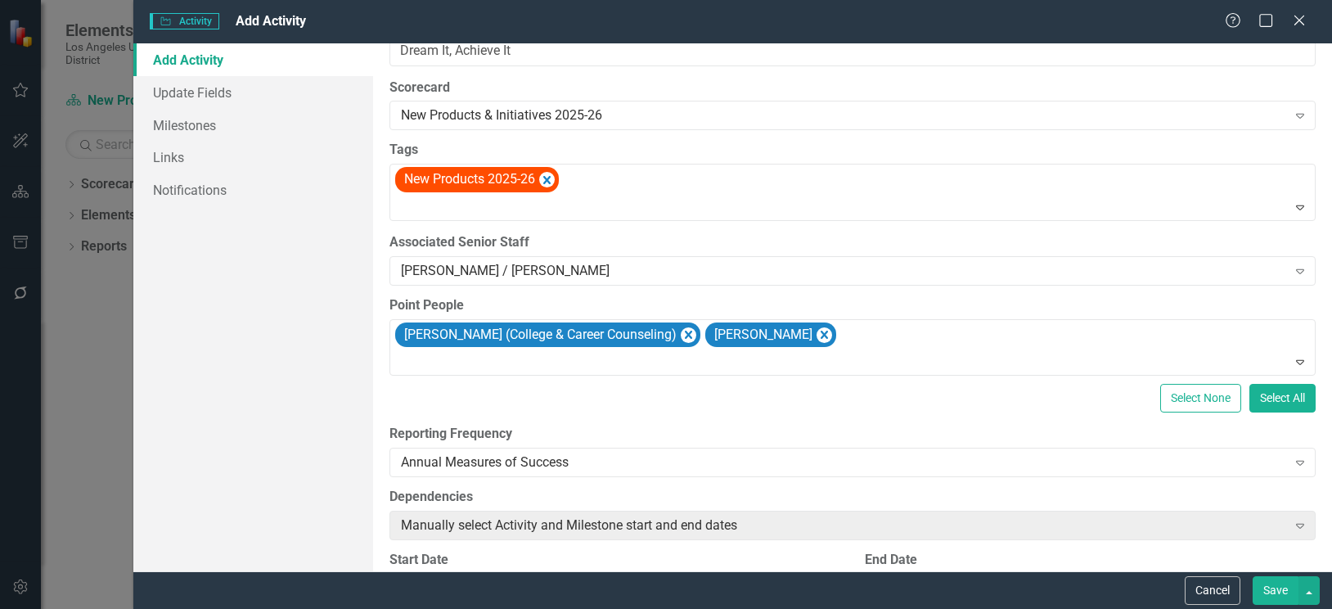
scroll to position [82, 0]
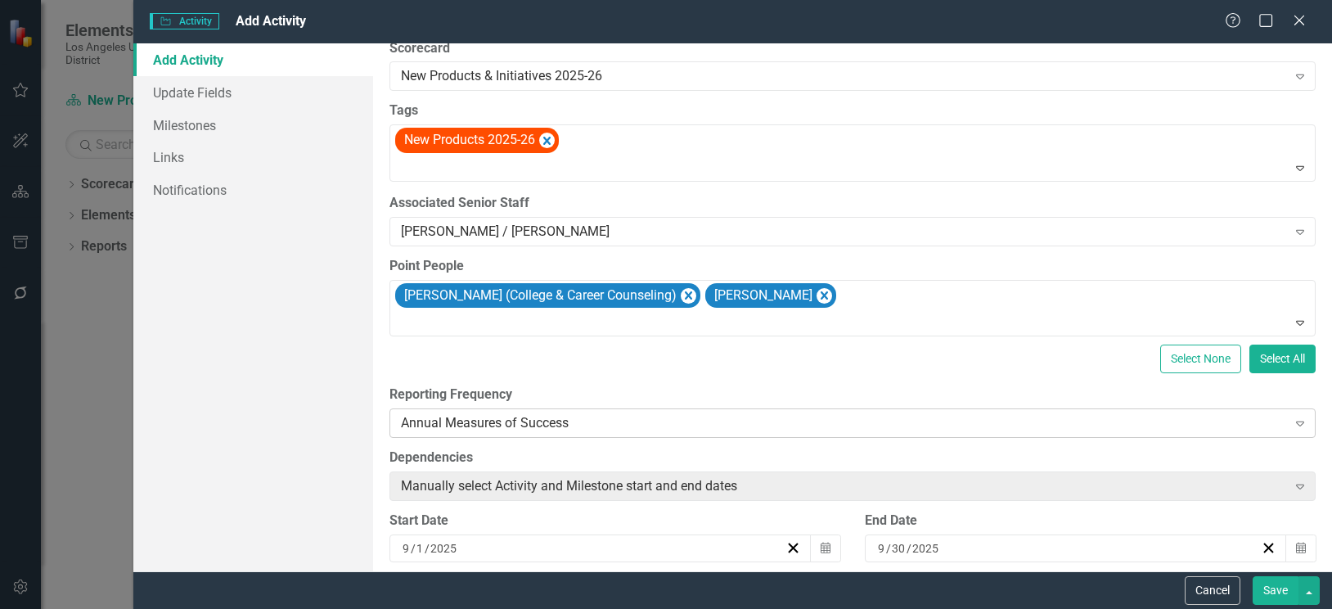
click at [965, 423] on div "Annual Measures of Success" at bounding box center [844, 423] width 886 height 19
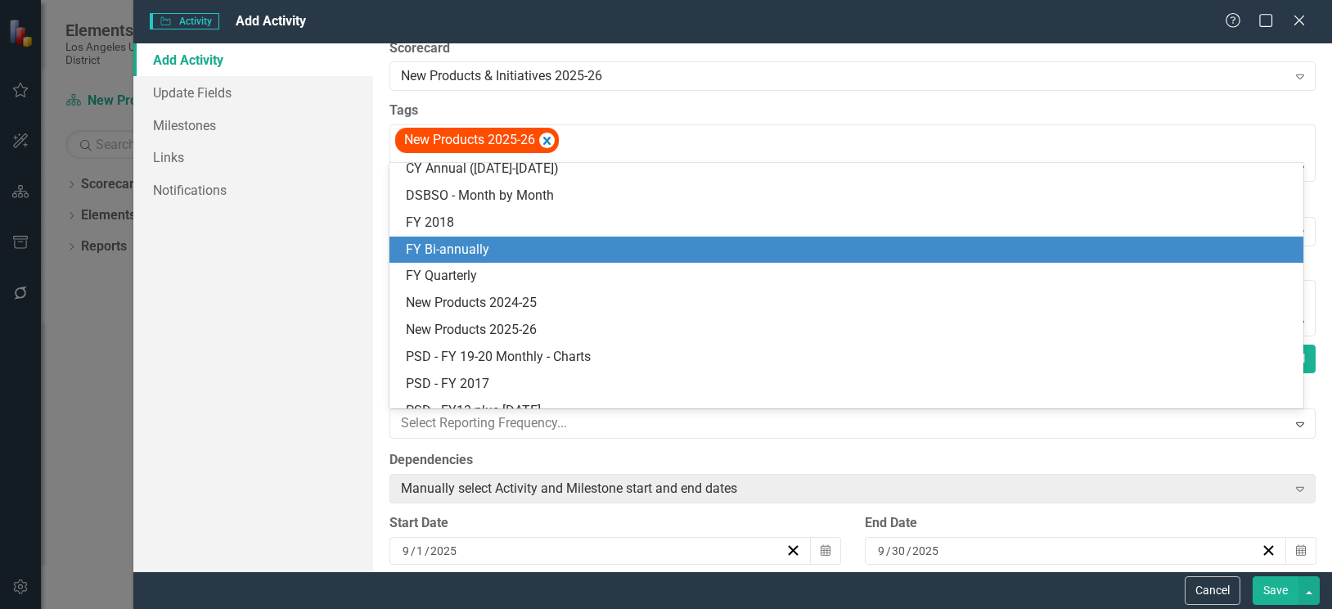
scroll to position [397, 0]
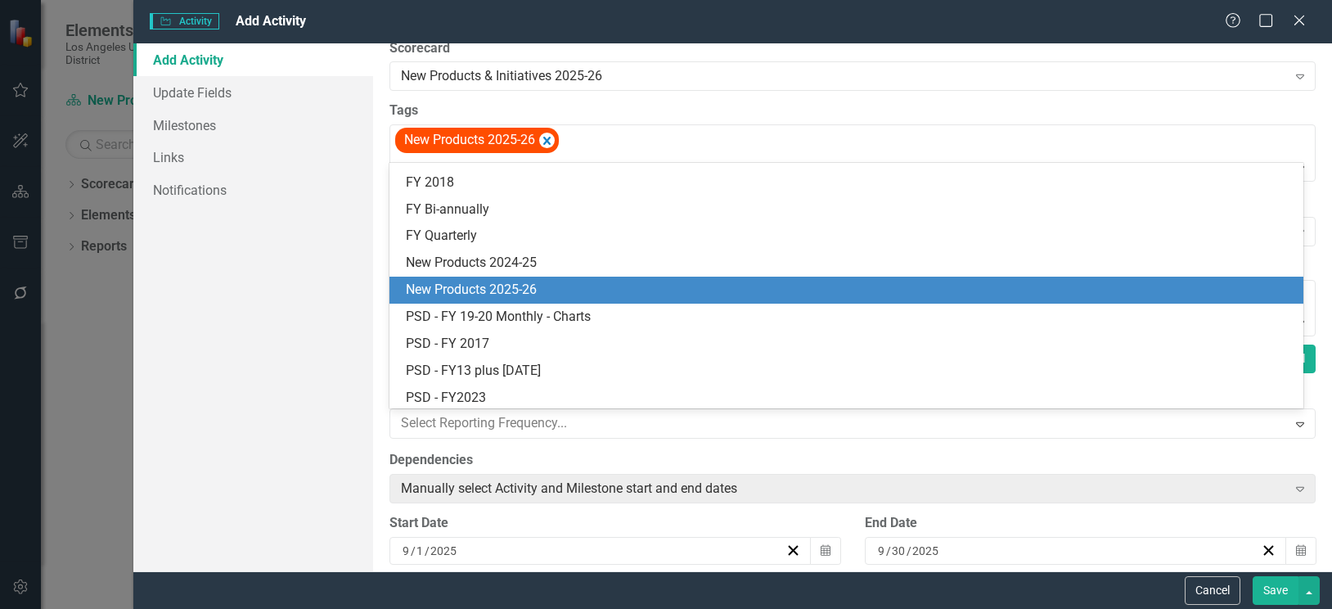
click at [519, 276] on div "New Products 2025-26" at bounding box center [846, 289] width 914 height 27
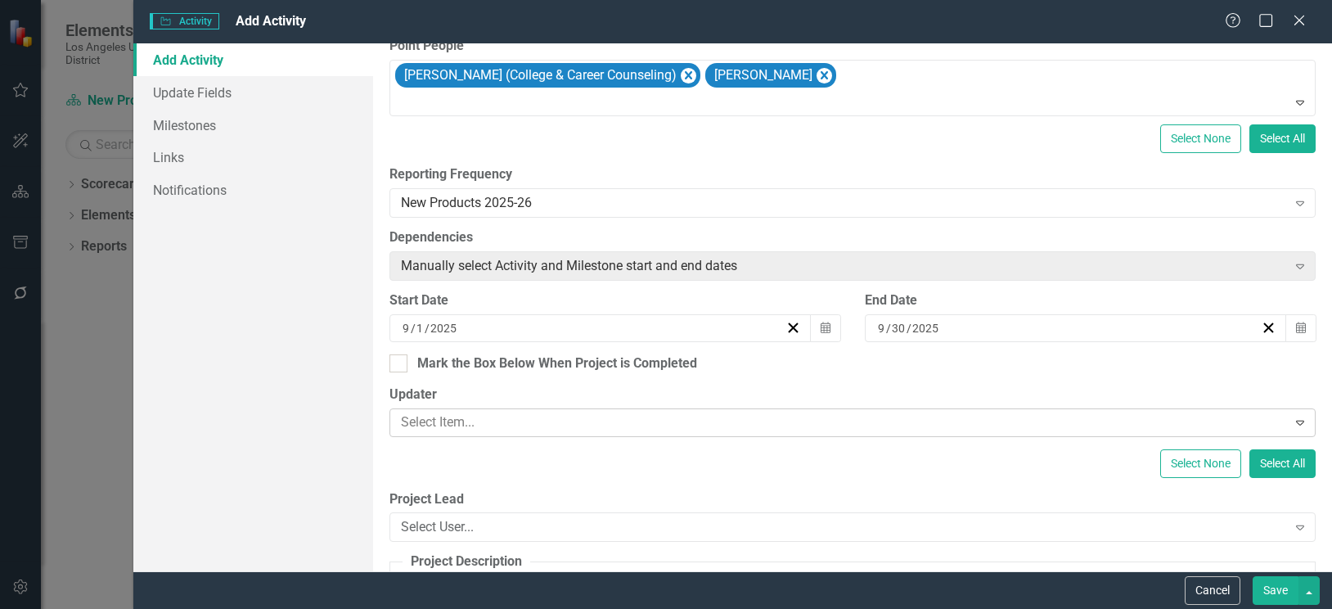
scroll to position [327, 0]
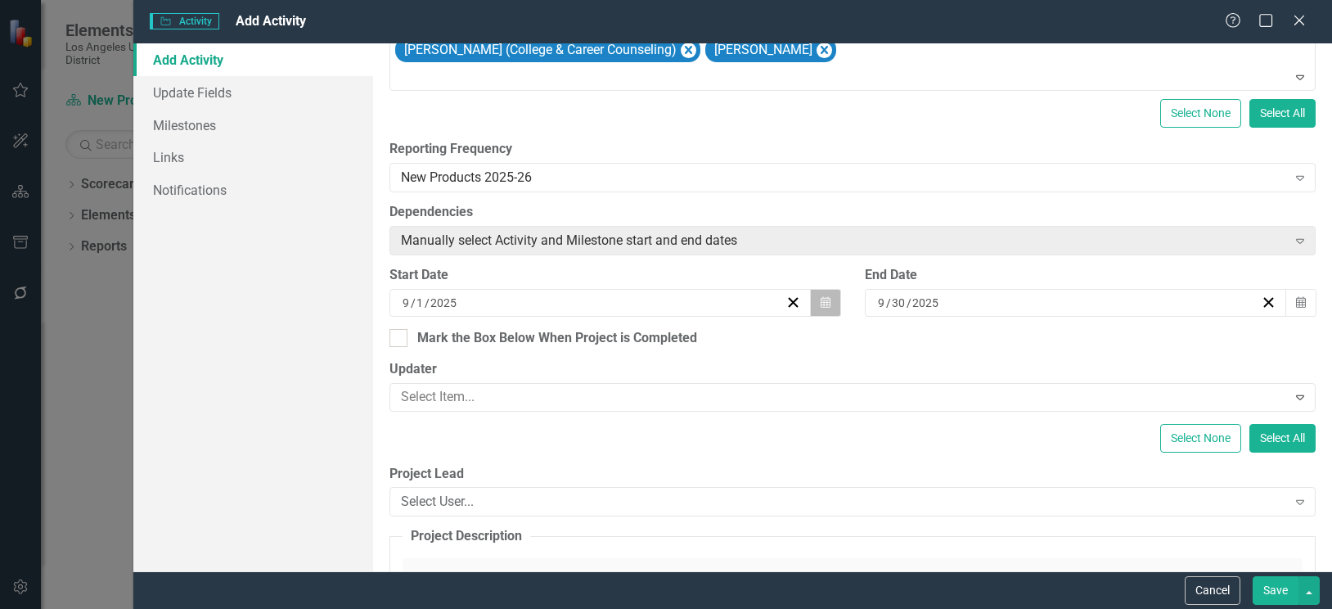
click at [812, 304] on button "Calendar" at bounding box center [825, 303] width 31 height 28
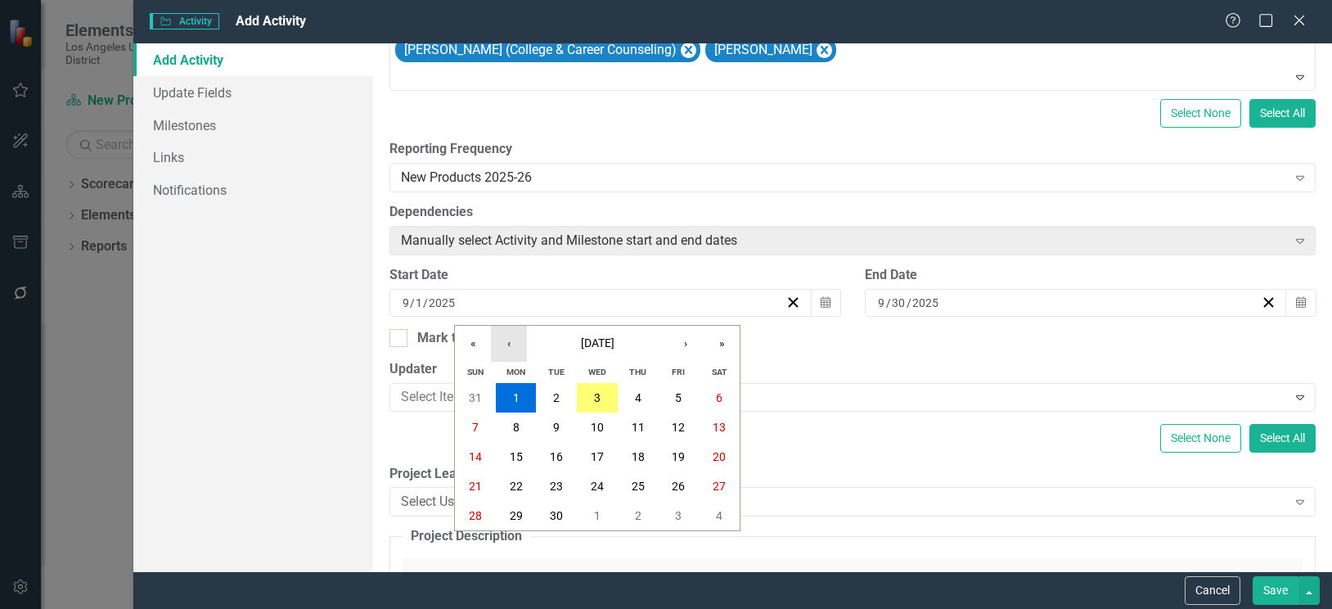
click at [508, 343] on button "‹" at bounding box center [509, 344] width 36 height 36
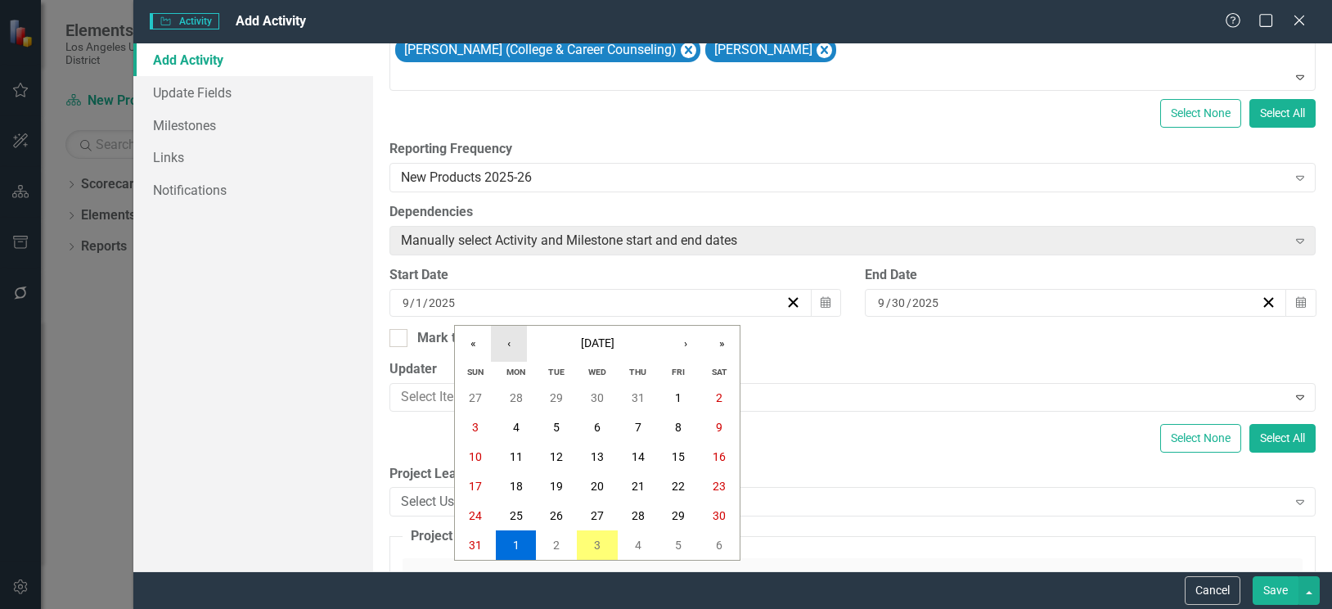
click at [508, 343] on button "‹" at bounding box center [509, 344] width 36 height 36
click at [564, 391] on button "1" at bounding box center [556, 397] width 41 height 29
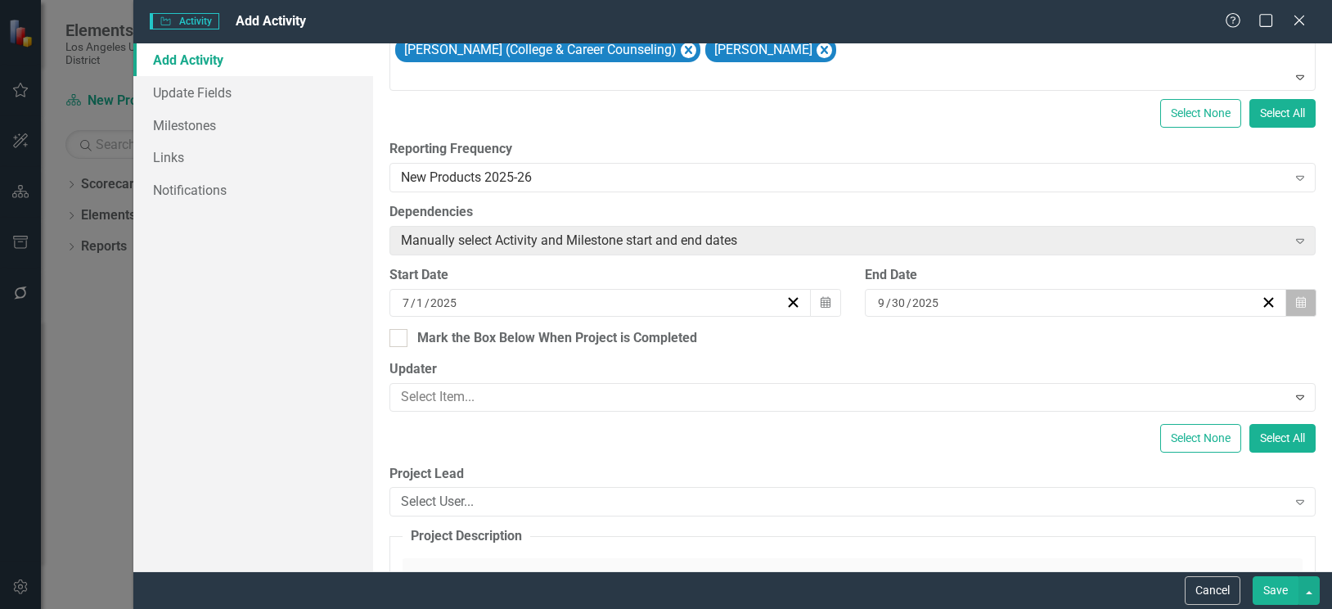
click at [1296, 307] on icon "Calendar" at bounding box center [1301, 302] width 10 height 11
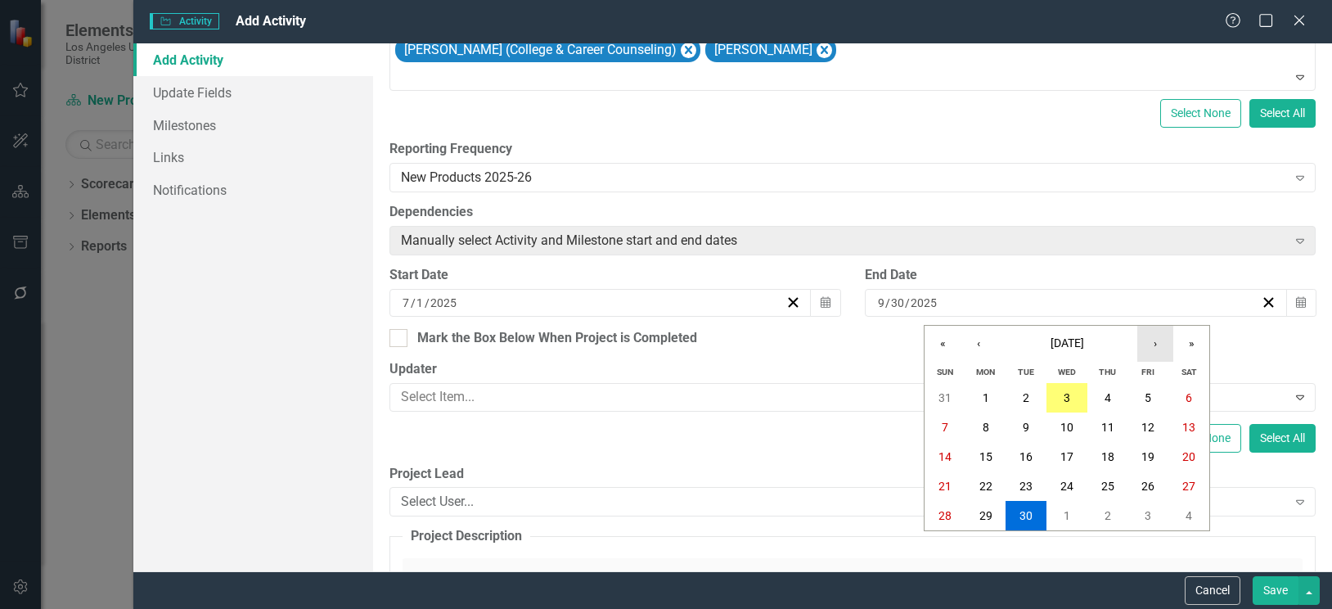
click at [1158, 344] on button "›" at bounding box center [1155, 344] width 36 height 36
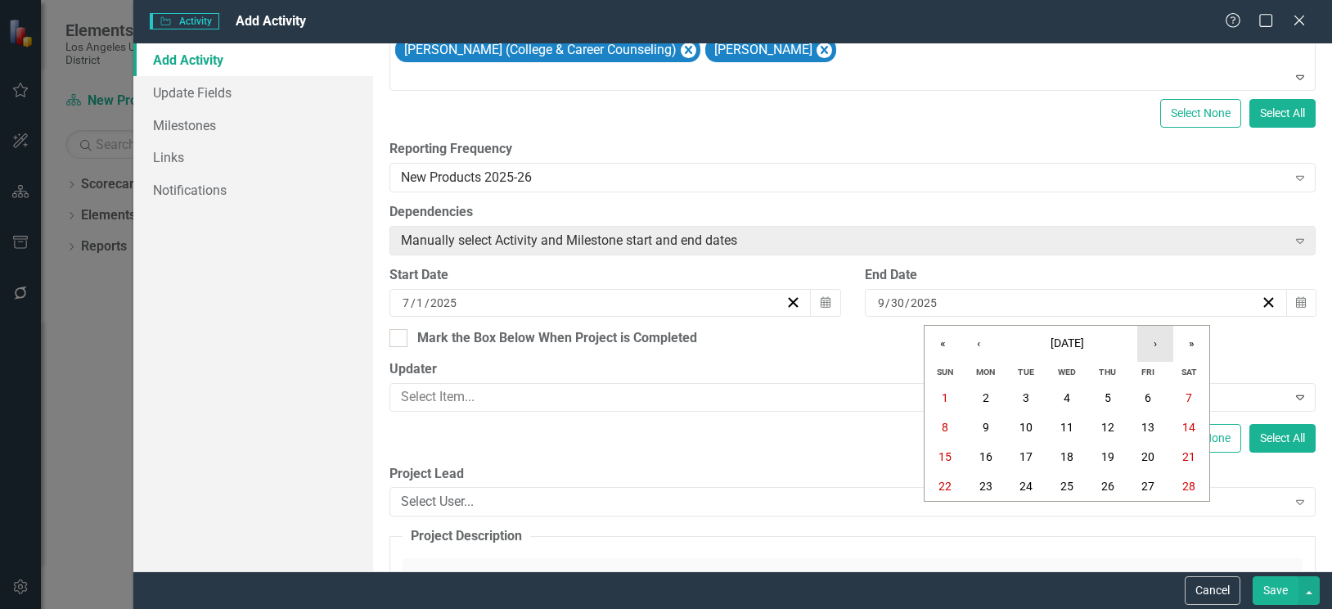
click at [1158, 344] on button "›" at bounding box center [1155, 344] width 36 height 36
click at [1028, 513] on abbr "30" at bounding box center [1025, 515] width 13 height 13
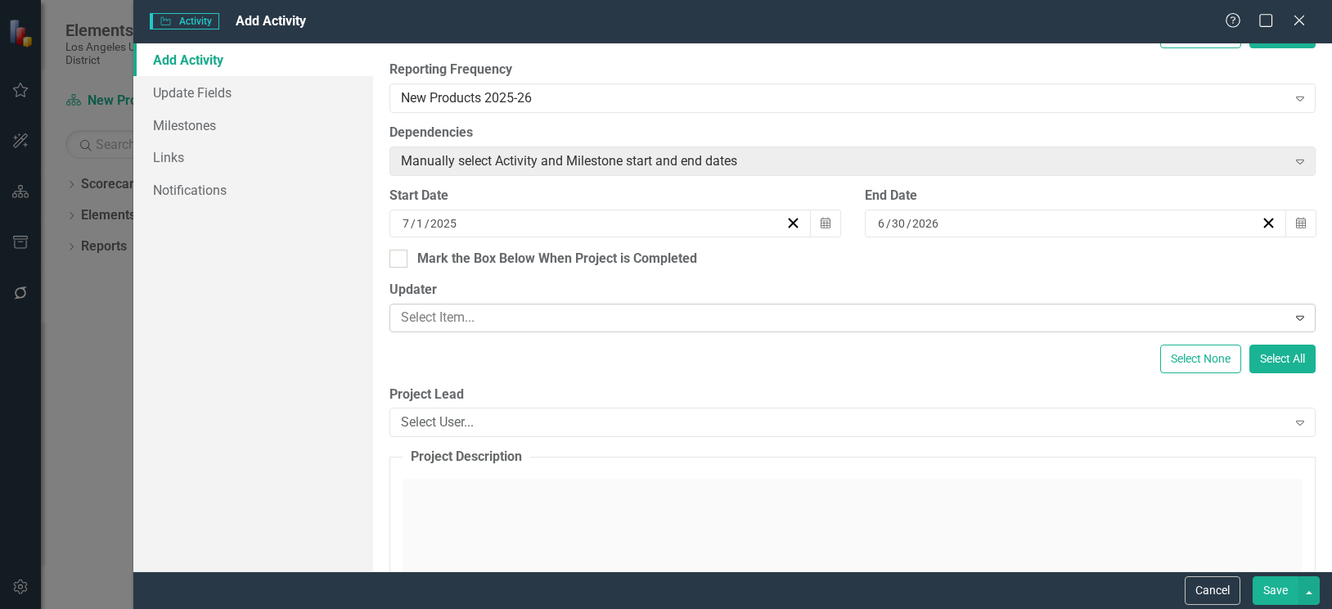
scroll to position [409, 0]
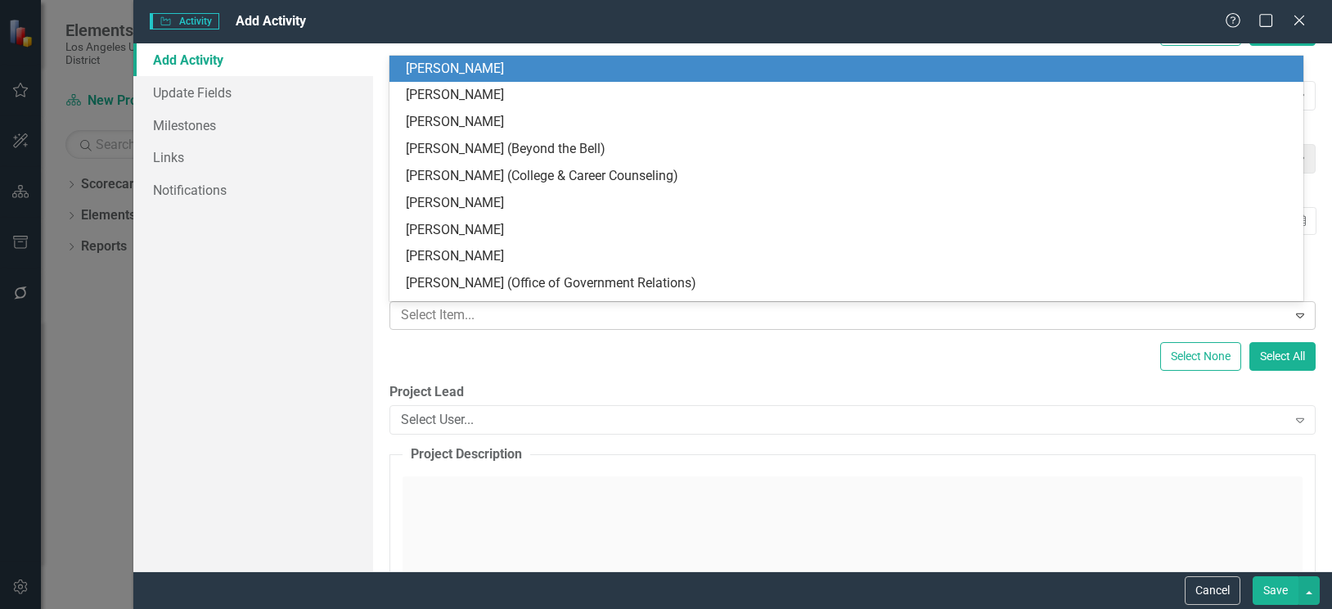
click at [601, 312] on div at bounding box center [840, 315] width 892 height 22
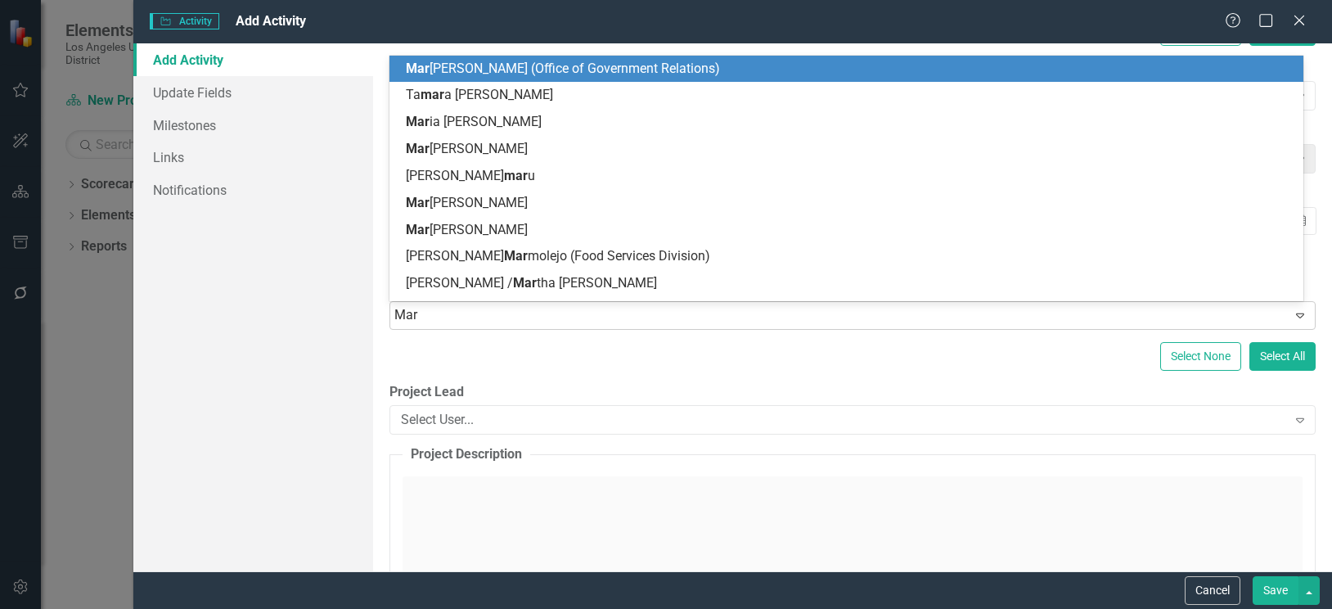
type input "[PERSON_NAME]"
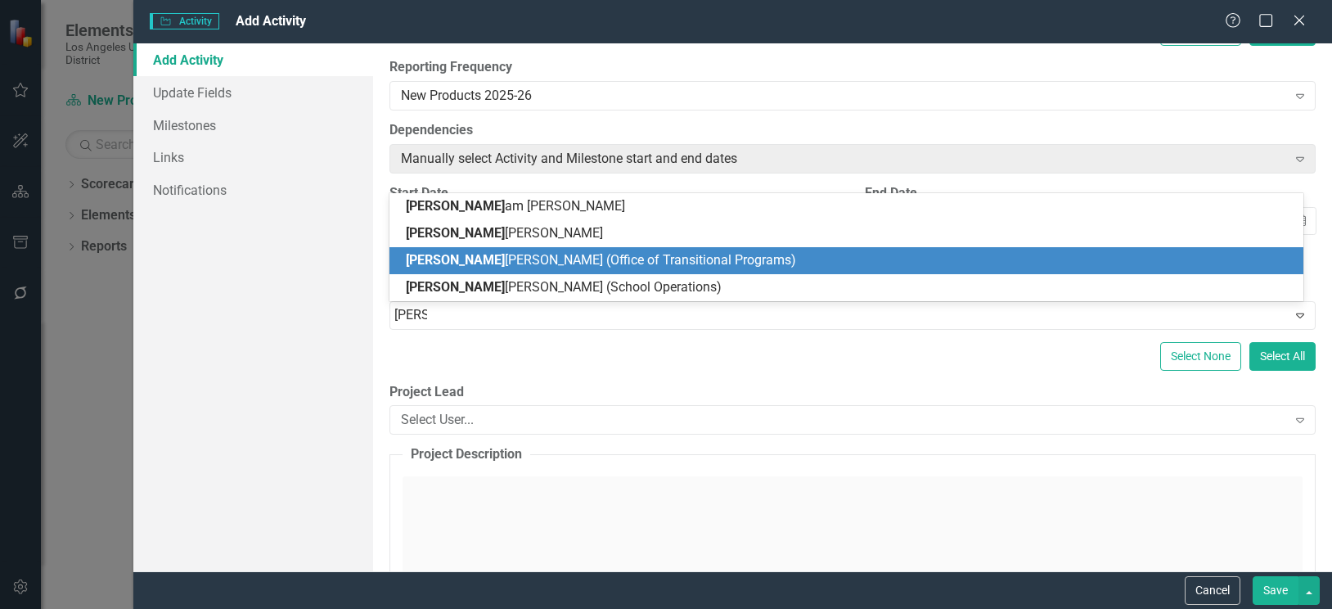
click at [596, 263] on span "Mary Paulino Melvin (Office of Transitional Programs)" at bounding box center [601, 260] width 390 height 16
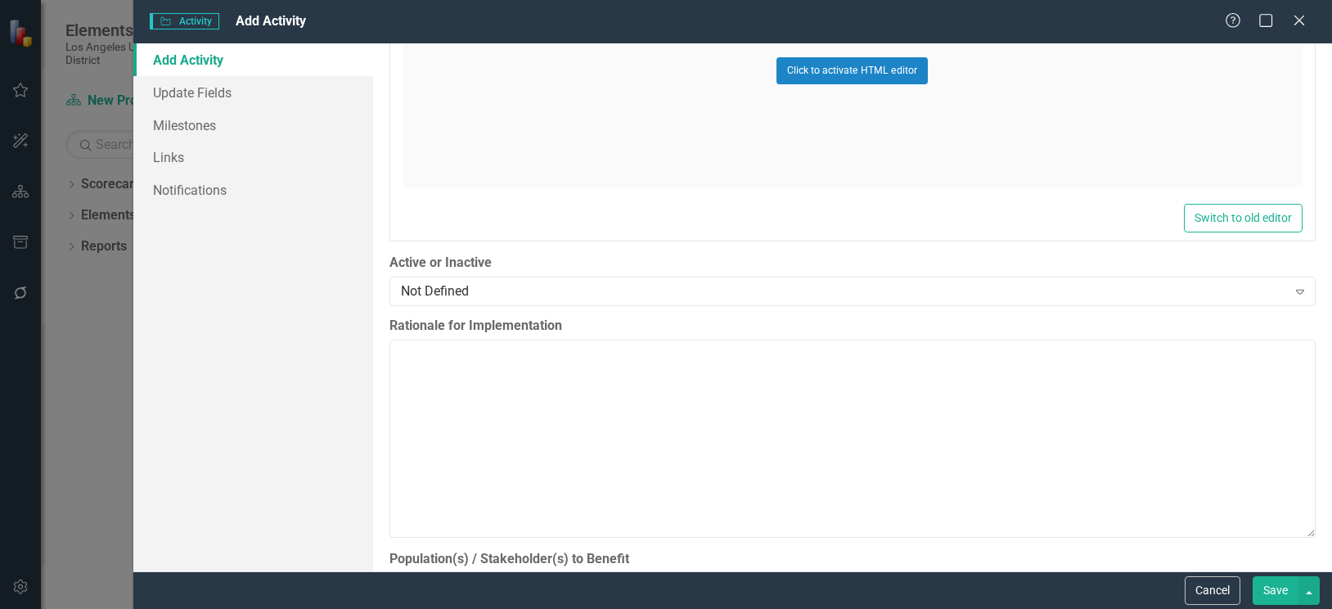
scroll to position [982, 0]
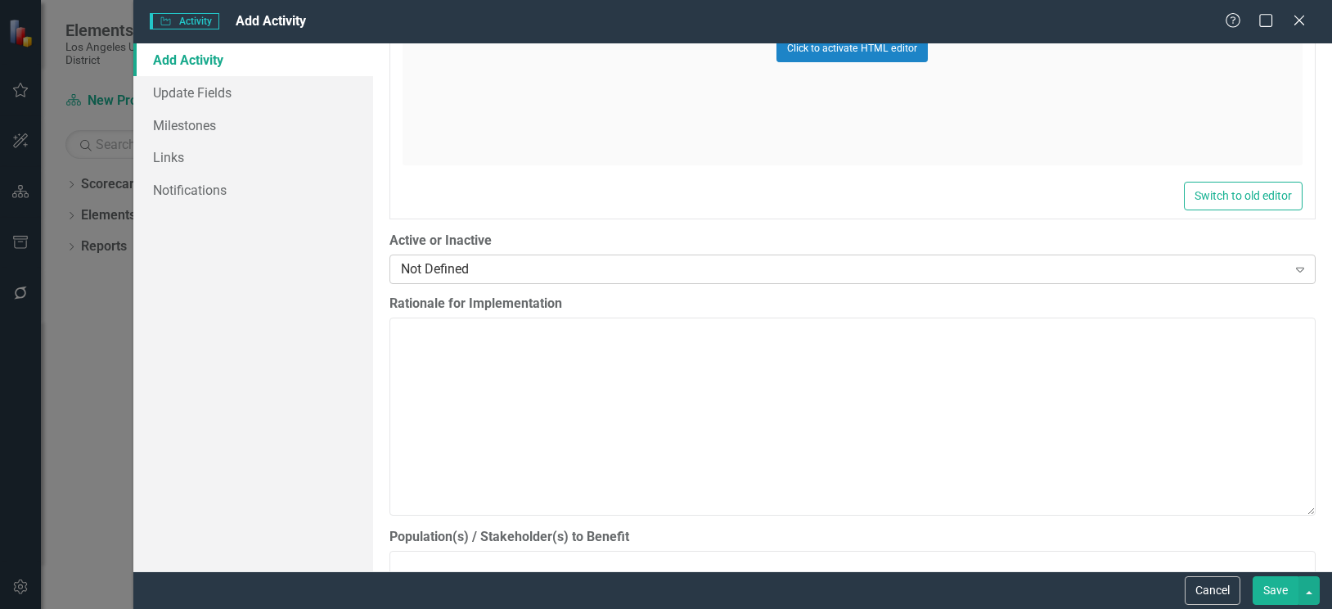
click at [919, 266] on div "Not Defined" at bounding box center [844, 268] width 886 height 19
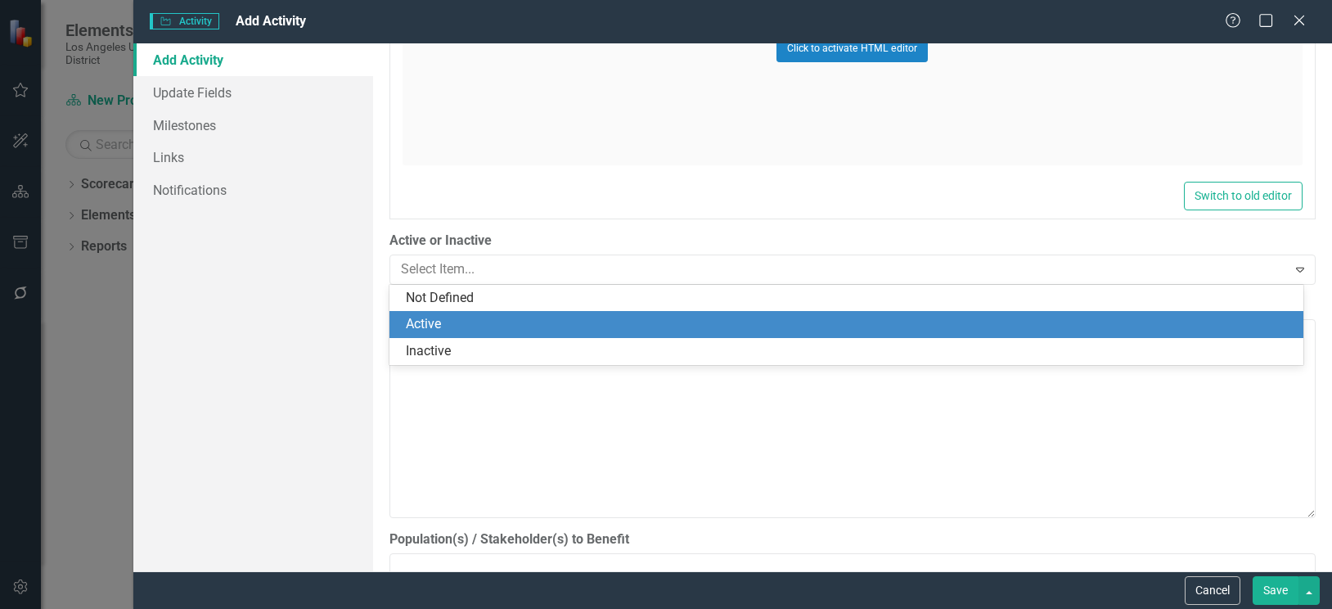
click at [447, 321] on div "Active" at bounding box center [850, 324] width 888 height 19
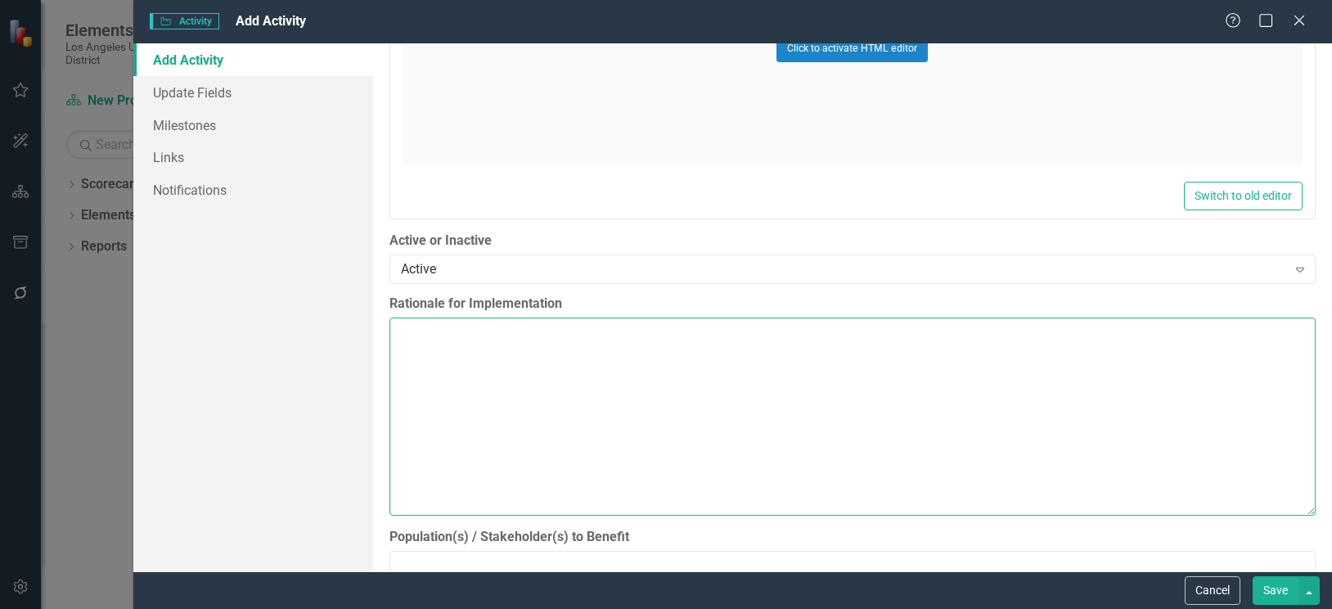
click at [497, 381] on textarea "Rationale for Implementation" at bounding box center [852, 416] width 926 height 198
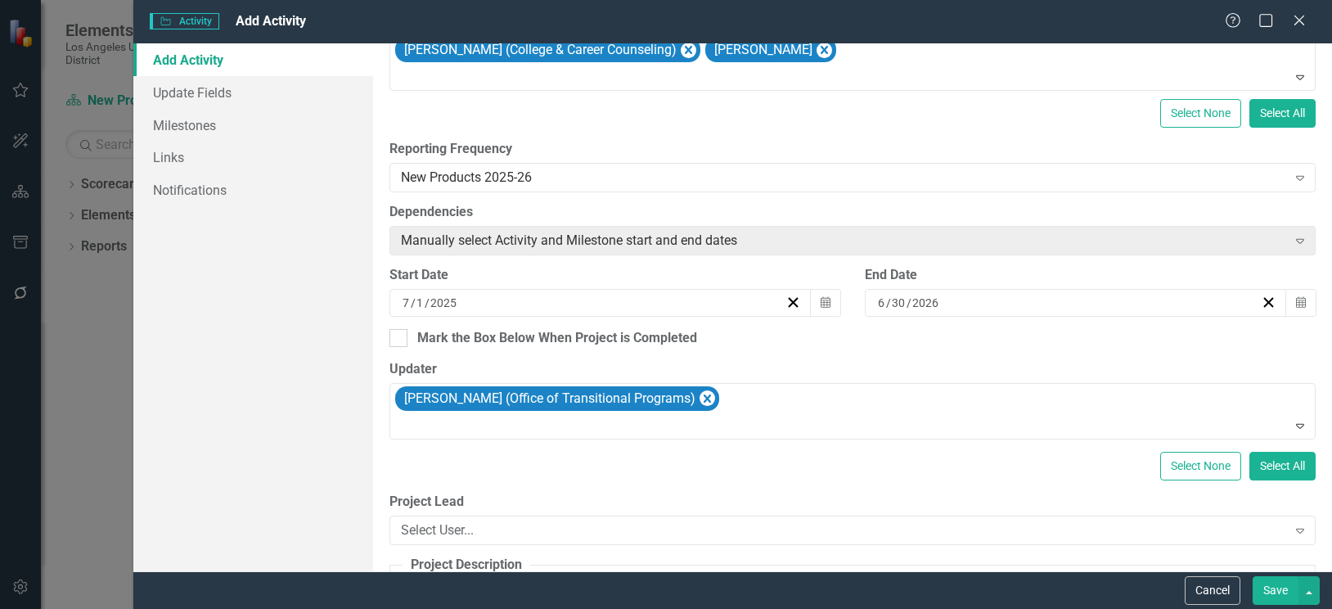
scroll to position [491, 0]
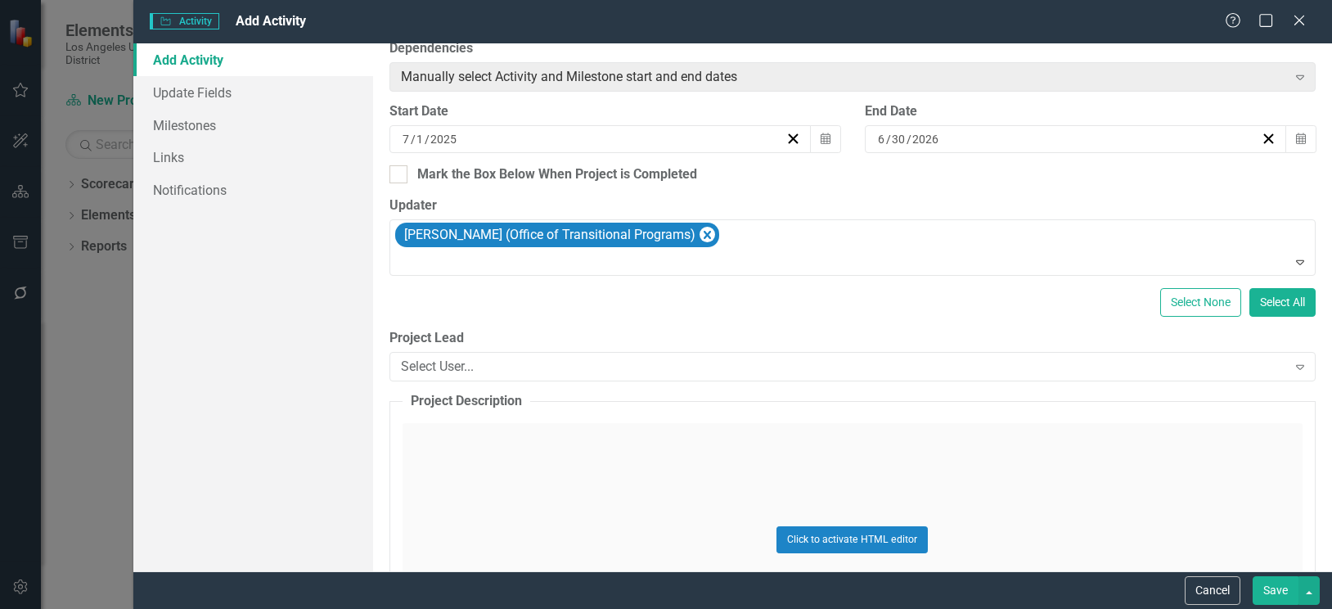
click at [519, 452] on div "Click to activate HTML editor" at bounding box center [852, 539] width 900 height 233
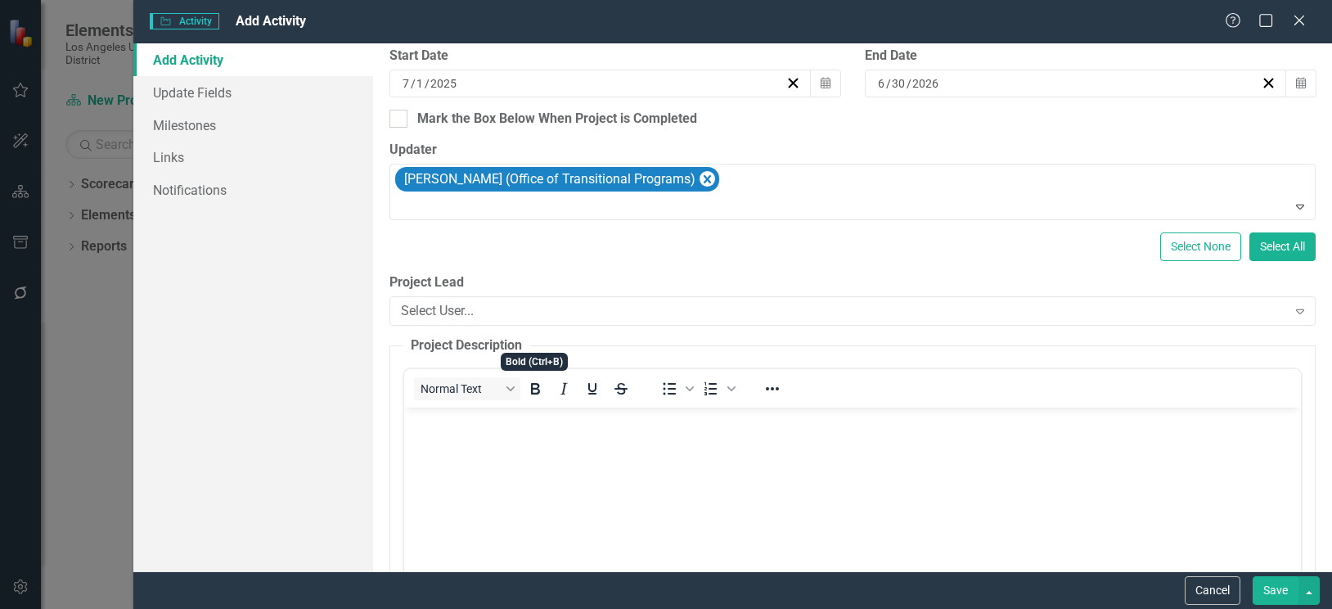
scroll to position [736, 0]
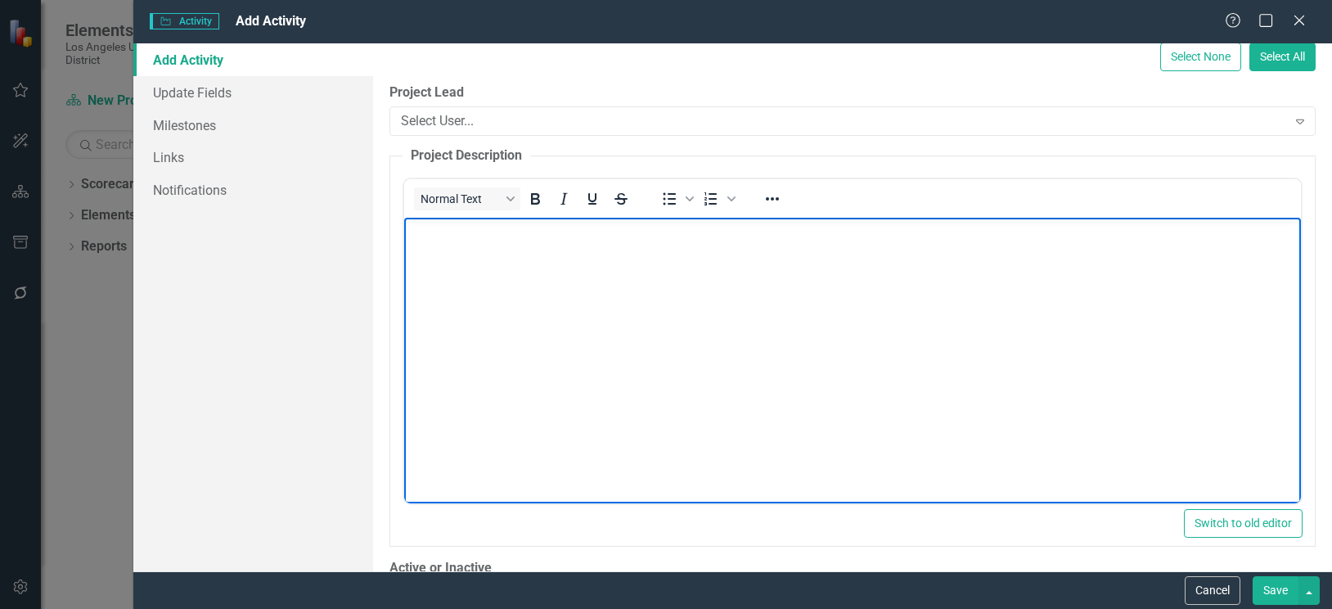
click at [483, 249] on body "Rich Text Area. Press ALT-0 for help." at bounding box center [851, 339] width 897 height 245
click at [490, 241] on body "LAUSD" at bounding box center [851, 339] width 897 height 245
click at [628, 240] on p "LAUSD will enhance its college and" at bounding box center [851, 231] width 888 height 20
click at [760, 226] on p "LAUSD will enhance its college and career pathways by" at bounding box center [851, 231] width 888 height 20
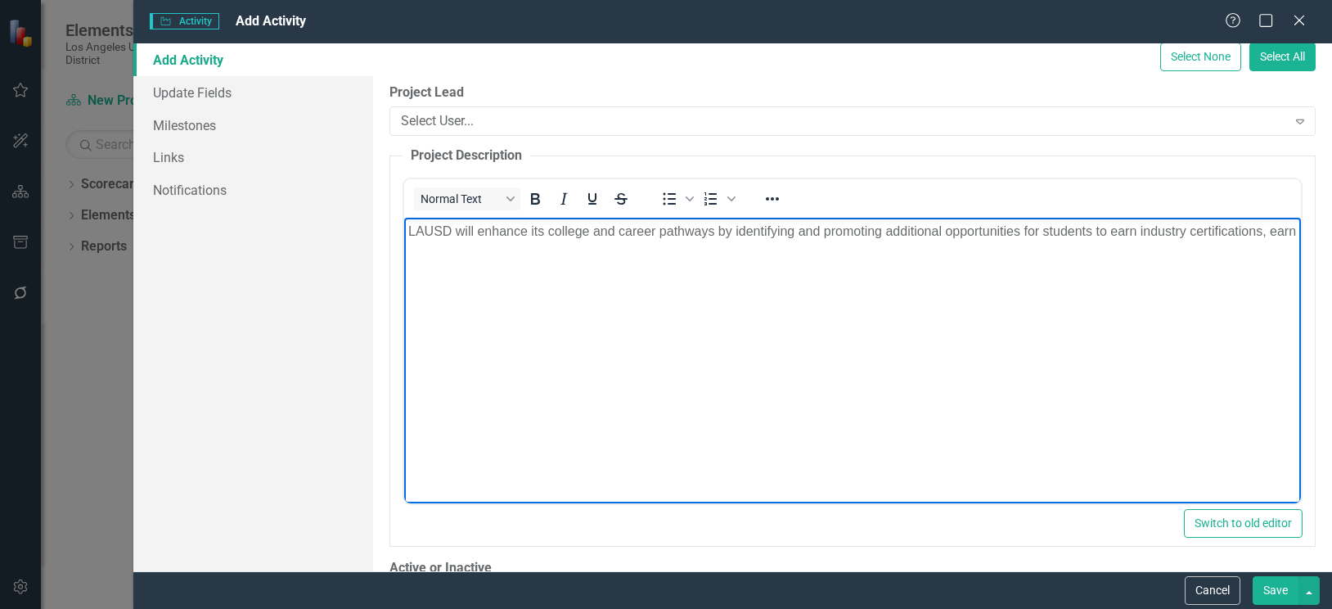
click at [492, 261] on body "LAUSD will enhance its college and career pathways by identifying and promoting…" at bounding box center [851, 339] width 897 height 245
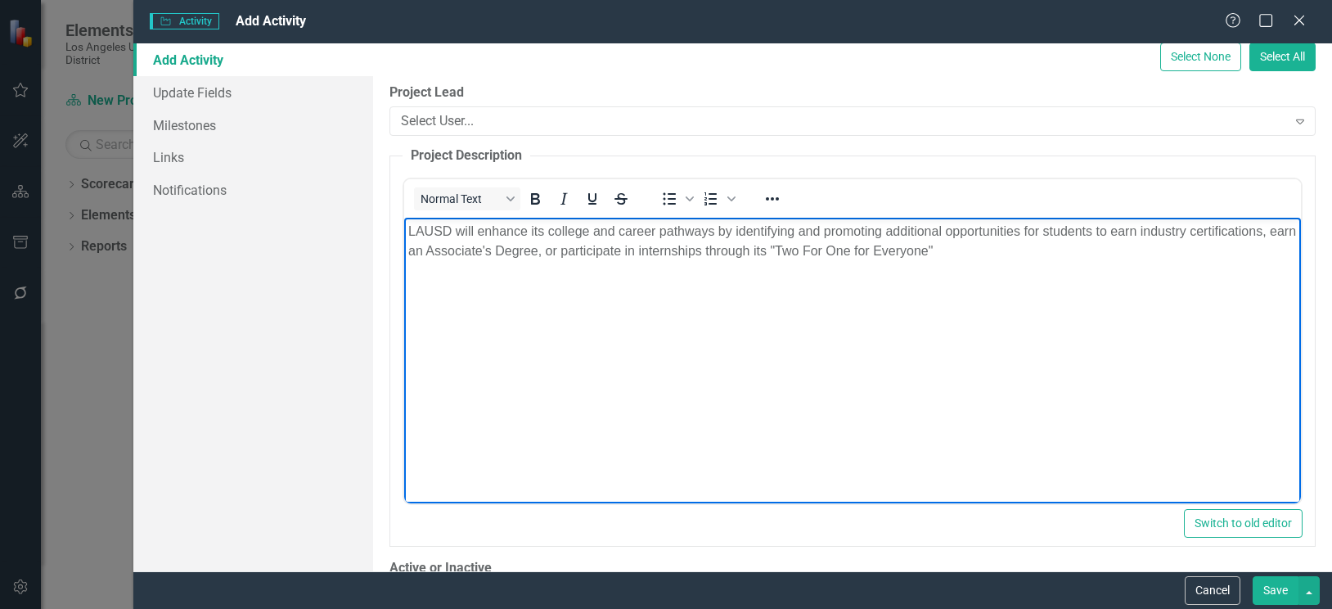
click at [998, 255] on p "LAUSD will enhance its college and career pathways by identifying and promoting…" at bounding box center [851, 240] width 888 height 39
click at [676, 274] on p "LAUSD will enhance its college and career pathways by identifying and promoting…" at bounding box center [851, 250] width 888 height 59
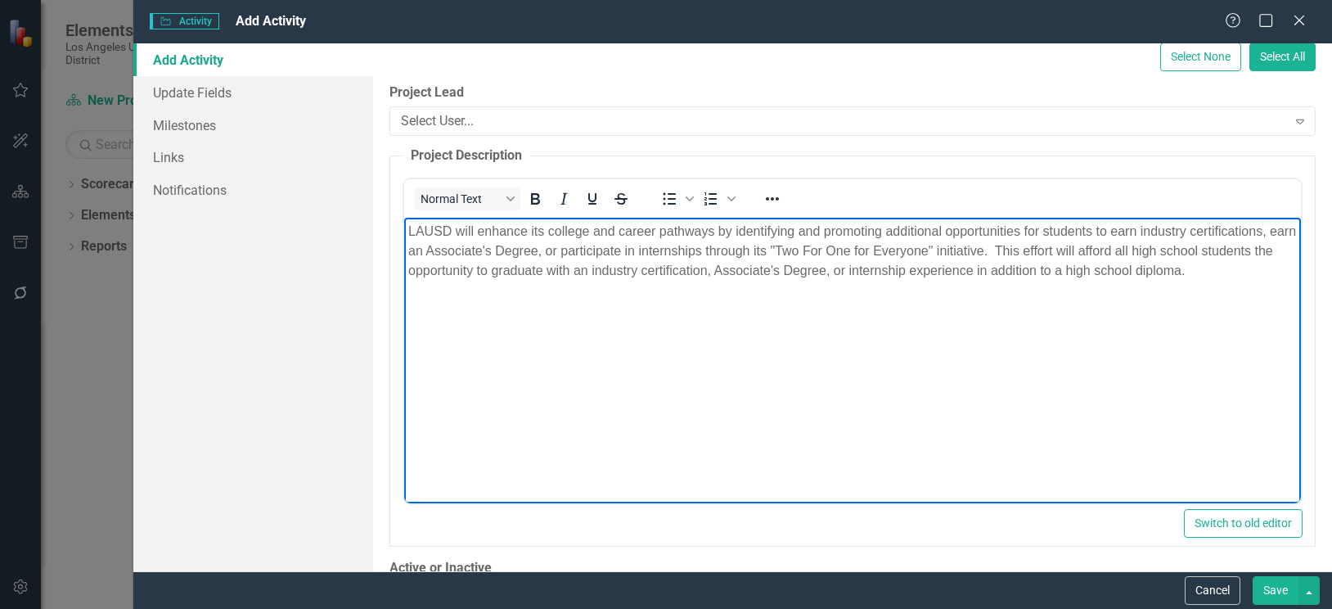
click at [1213, 268] on p "LAUSD will enhance its college and career pathways by identifying and promoting…" at bounding box center [851, 250] width 888 height 59
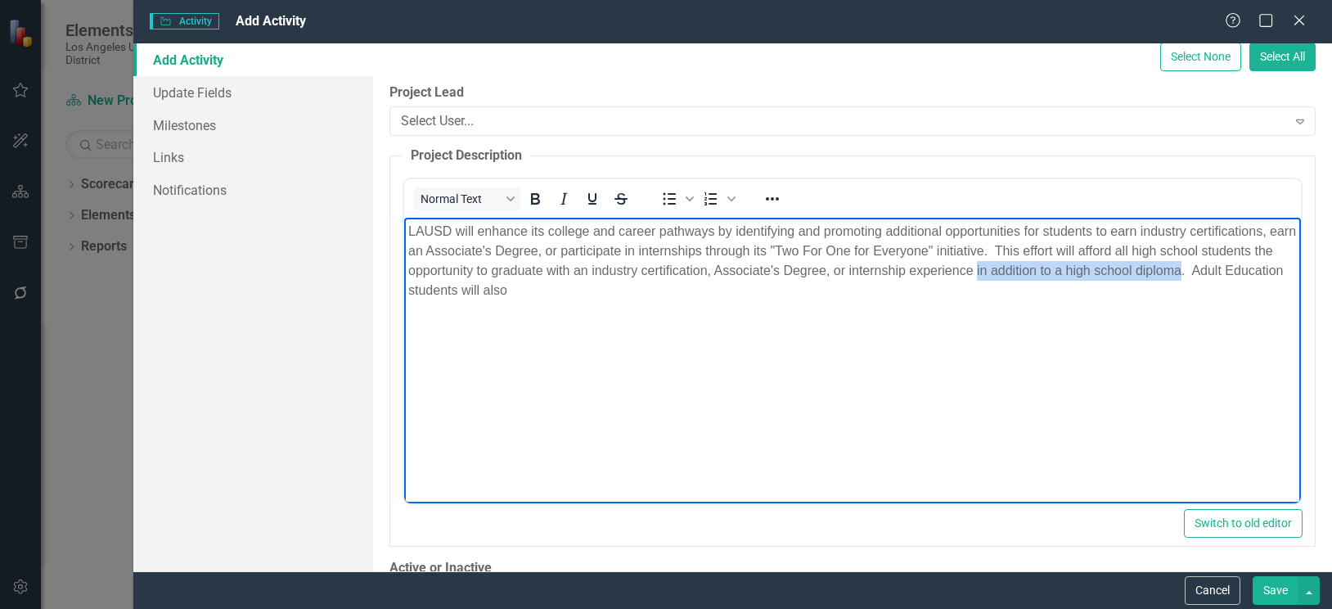
drag, startPoint x: 998, startPoint y: 271, endPoint x: 1203, endPoint y: 269, distance: 205.3
click at [1203, 269] on p "LAUSD will enhance its college and career pathways by identifying and promoting…" at bounding box center [851, 260] width 888 height 79
click at [591, 203] on icon "Underline" at bounding box center [592, 198] width 8 height 11
click at [590, 294] on p "LAUSD will enhance its college and career pathways by identifying and promoting…" at bounding box center [851, 260] width 888 height 79
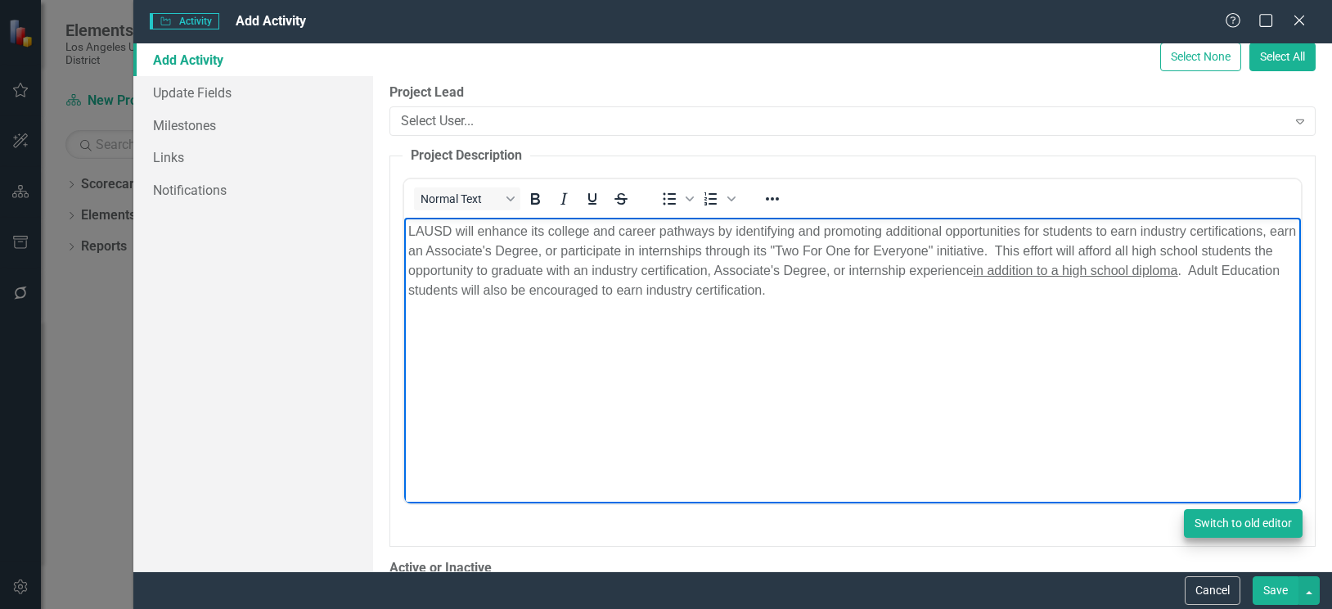
drag, startPoint x: 1266, startPoint y: 581, endPoint x: 1258, endPoint y: 515, distance: 66.0
click at [1266, 581] on button "Save" at bounding box center [1275, 590] width 46 height 29
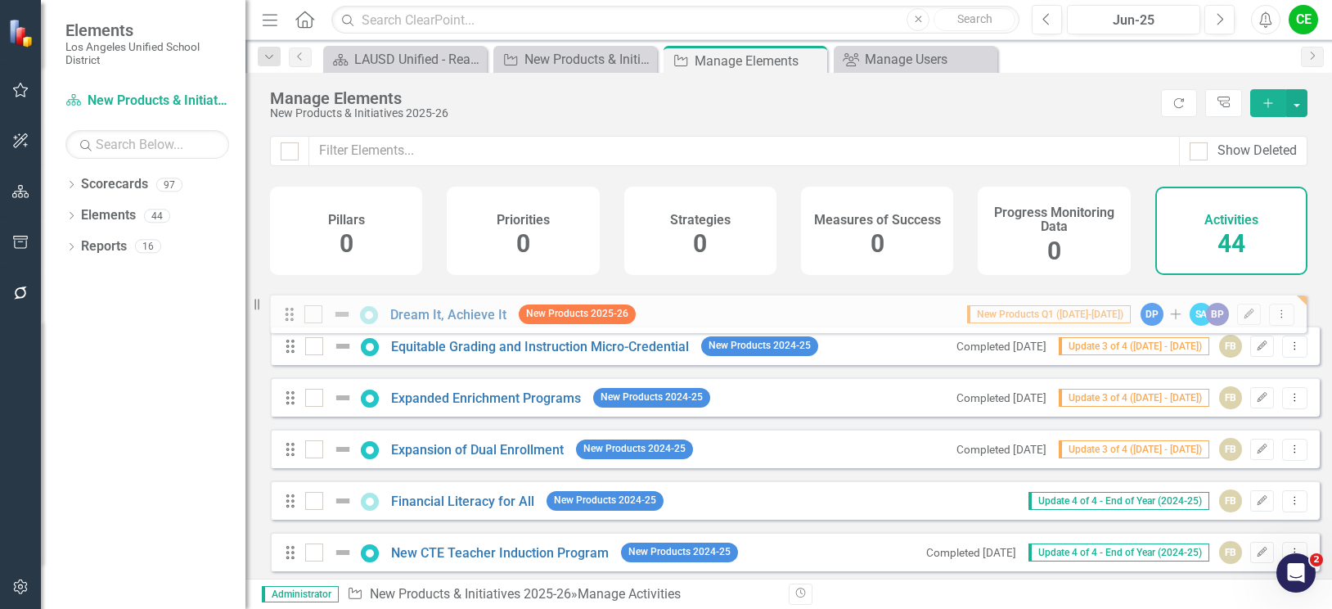
scroll to position [0, 0]
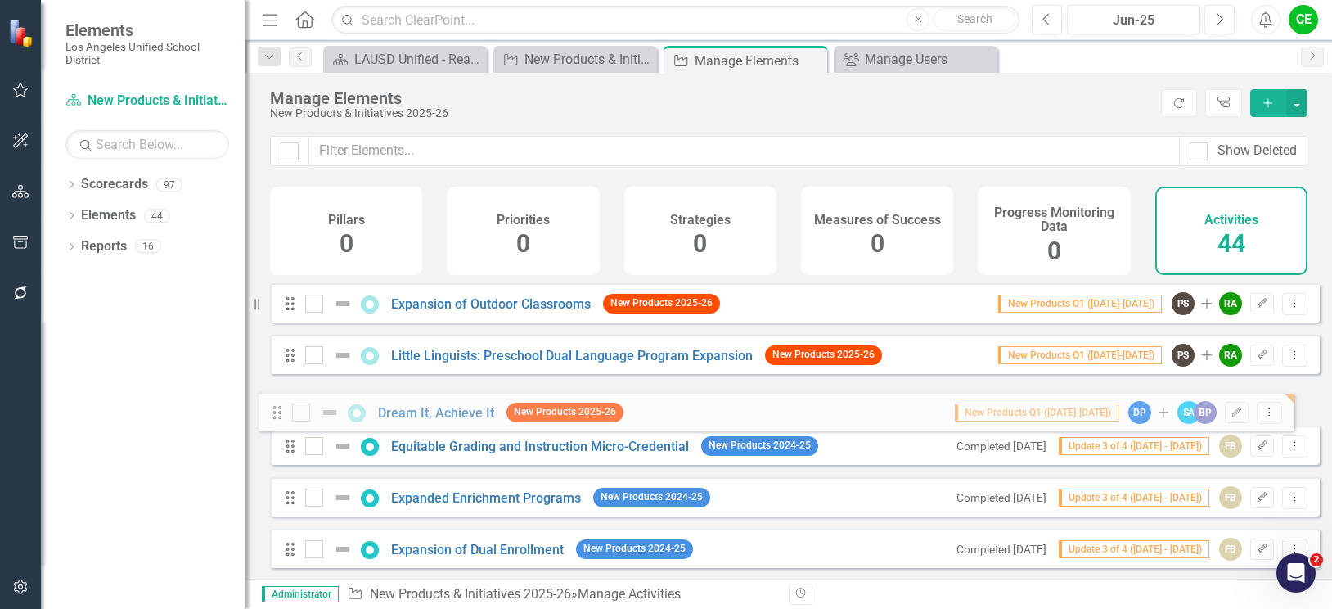
drag, startPoint x: 293, startPoint y: 457, endPoint x: 280, endPoint y: 416, distance: 42.9
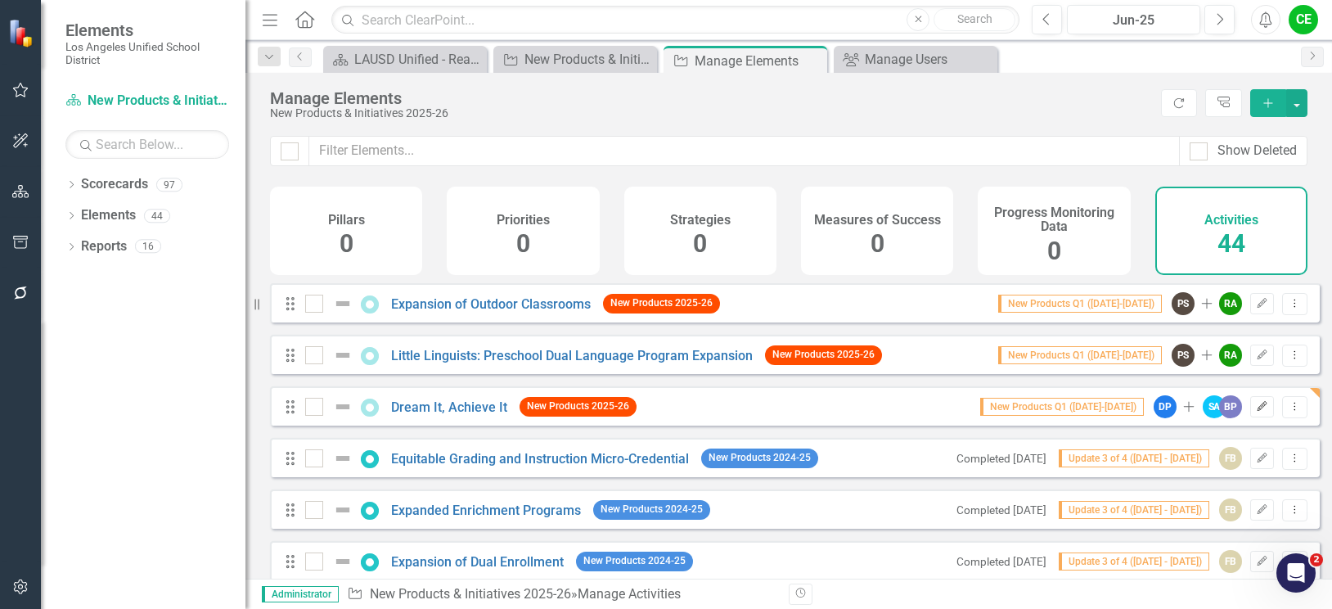
click at [1256, 411] on icon "Edit" at bounding box center [1262, 407] width 12 height 10
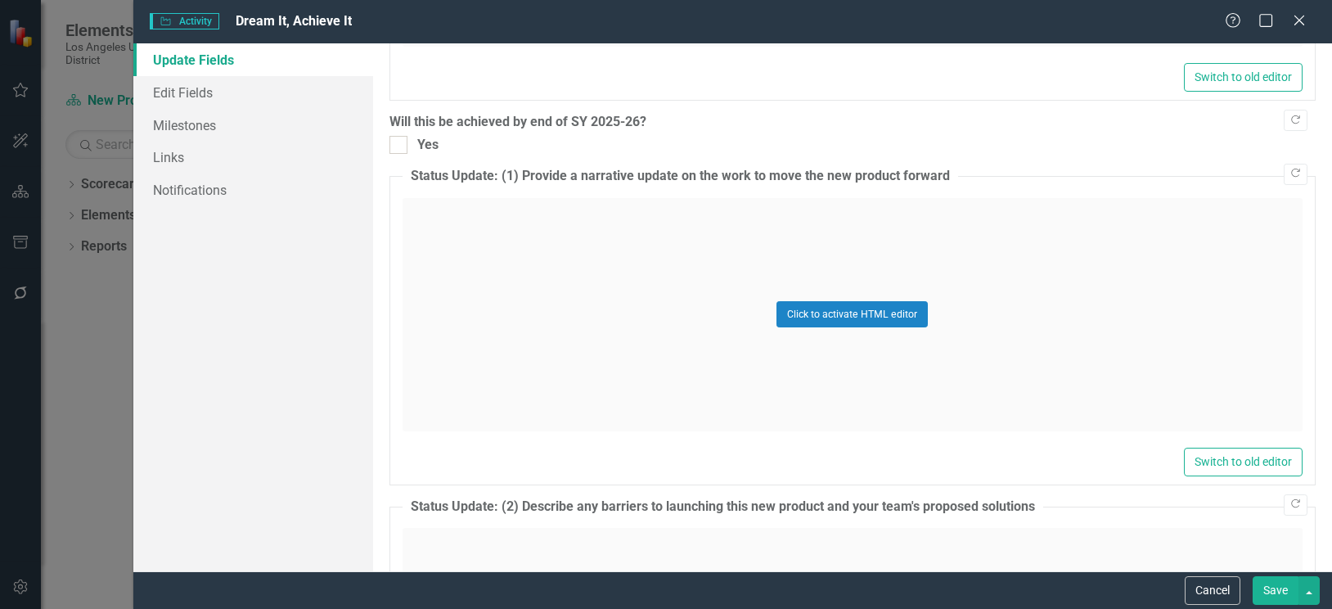
scroll to position [736, 0]
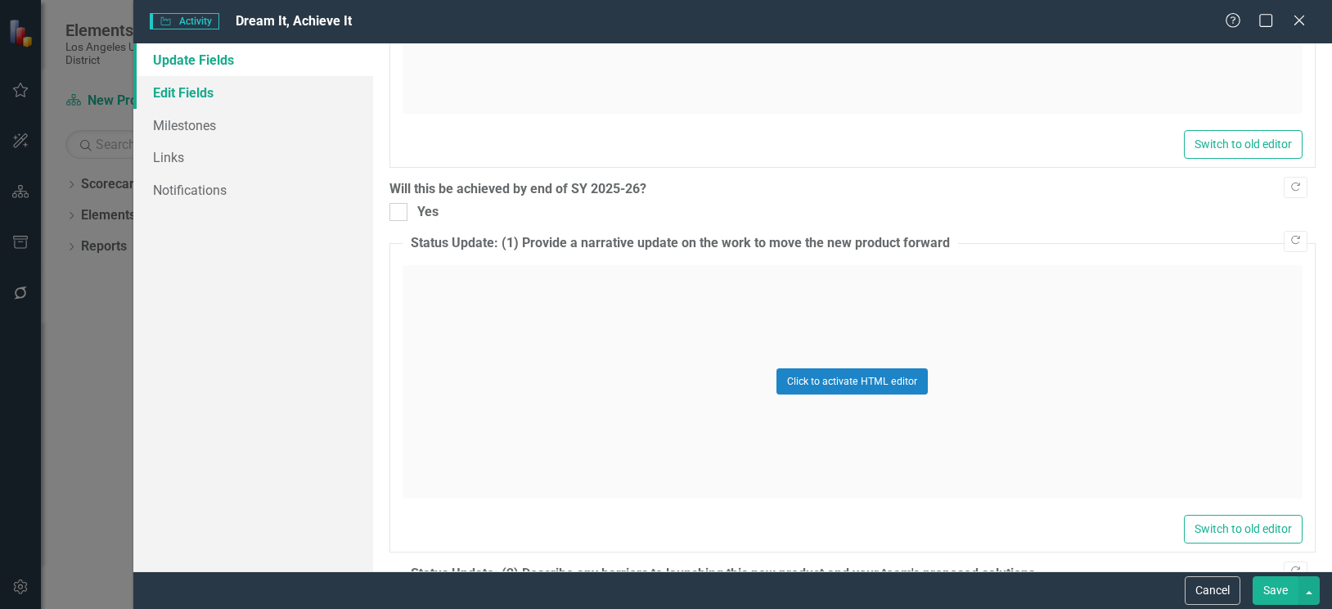
click at [178, 93] on link "Edit Fields" at bounding box center [253, 92] width 240 height 33
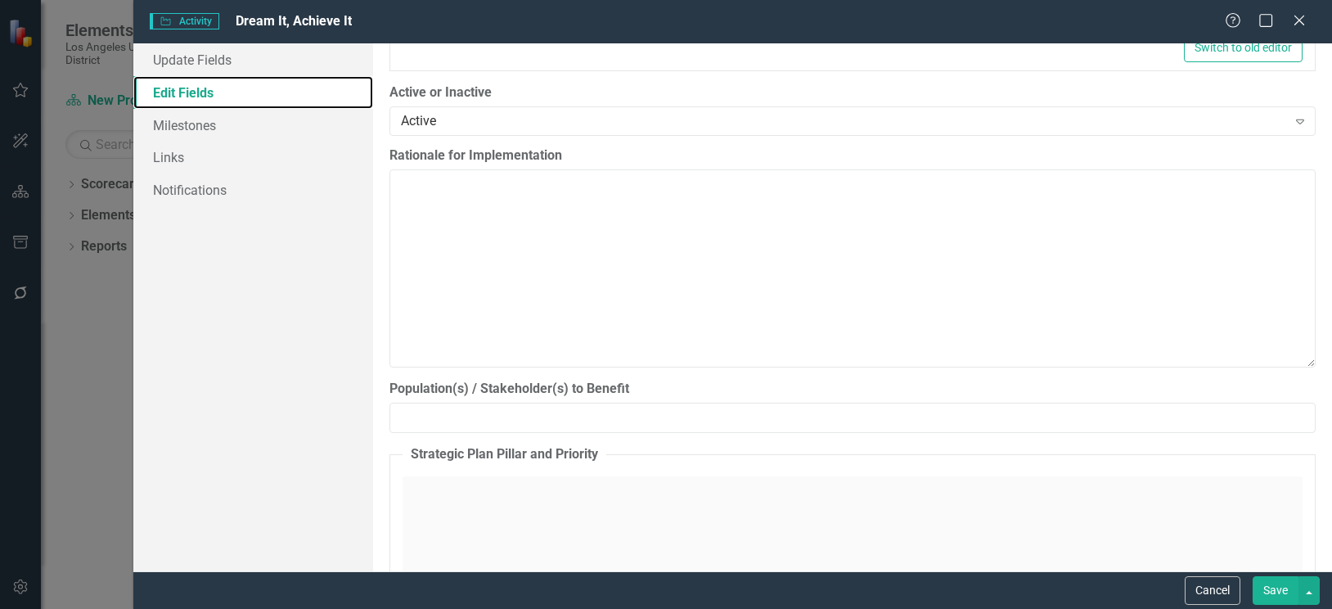
scroll to position [1145, 0]
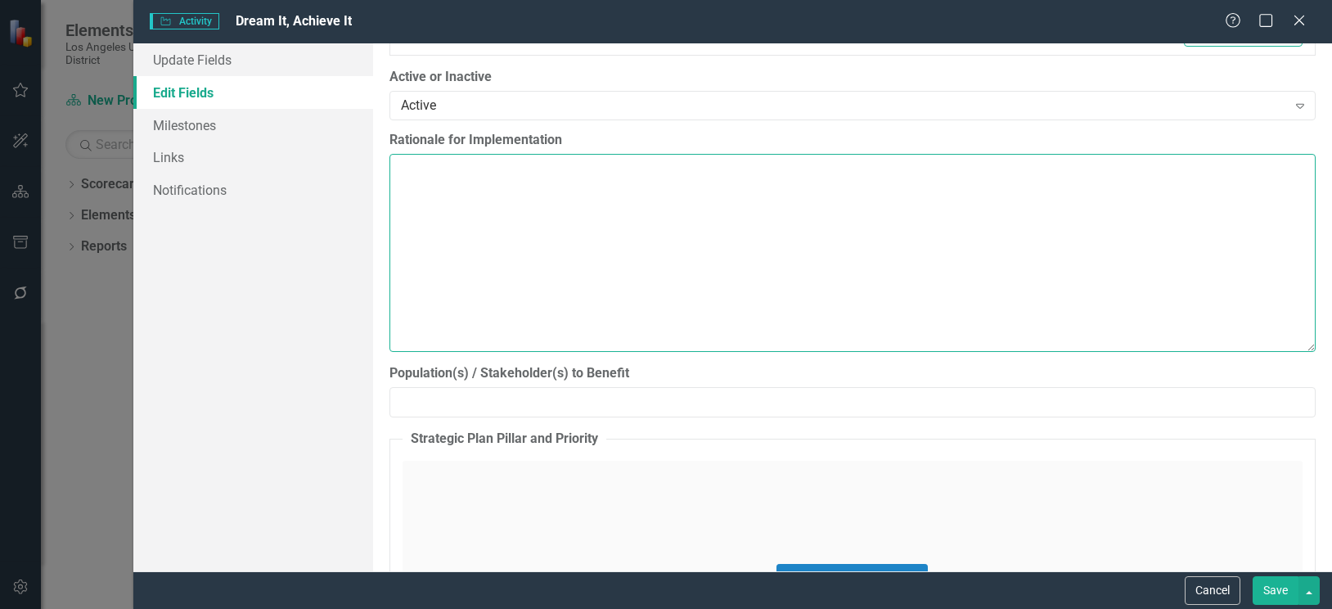
click at [561, 225] on textarea "Rationale for Implementation" at bounding box center [852, 253] width 926 height 198
click at [481, 189] on textarea "Rationale for Implementation" at bounding box center [852, 253] width 926 height 198
click at [771, 185] on textarea "Enhancing college and career pathways by expanding" at bounding box center [852, 253] width 926 height 198
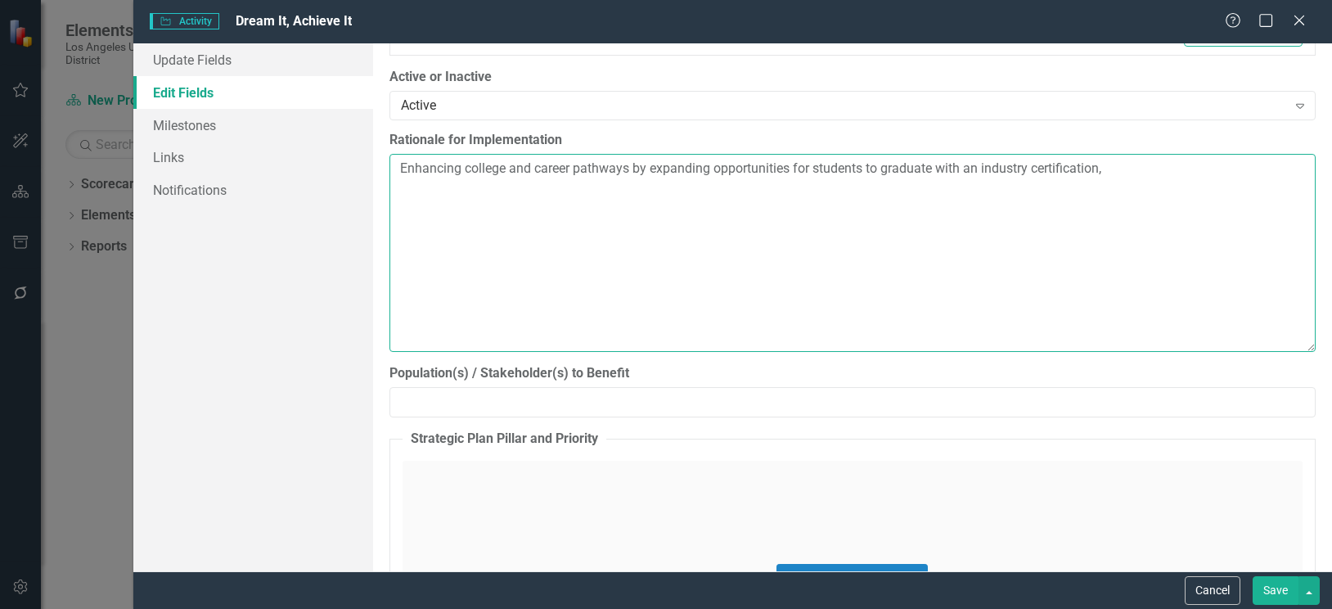
drag, startPoint x: 848, startPoint y: 192, endPoint x: 861, endPoint y: 192, distance: 13.1
click at [861, 192] on textarea "Enhancing college and career pathways by expanding opportunities for students t…" at bounding box center [852, 253] width 926 height 198
click at [967, 171] on textarea "Enhancing college and career pathways by expanding opportunities for students t…" at bounding box center [852, 253] width 926 height 198
click at [1090, 169] on textarea "Enhancing college and career pathways by expanding opportunities for students t…" at bounding box center [852, 253] width 926 height 198
click at [1283, 164] on textarea "Enhancing college and career pathways by expanding opportunities for students t…" at bounding box center [852, 253] width 926 height 198
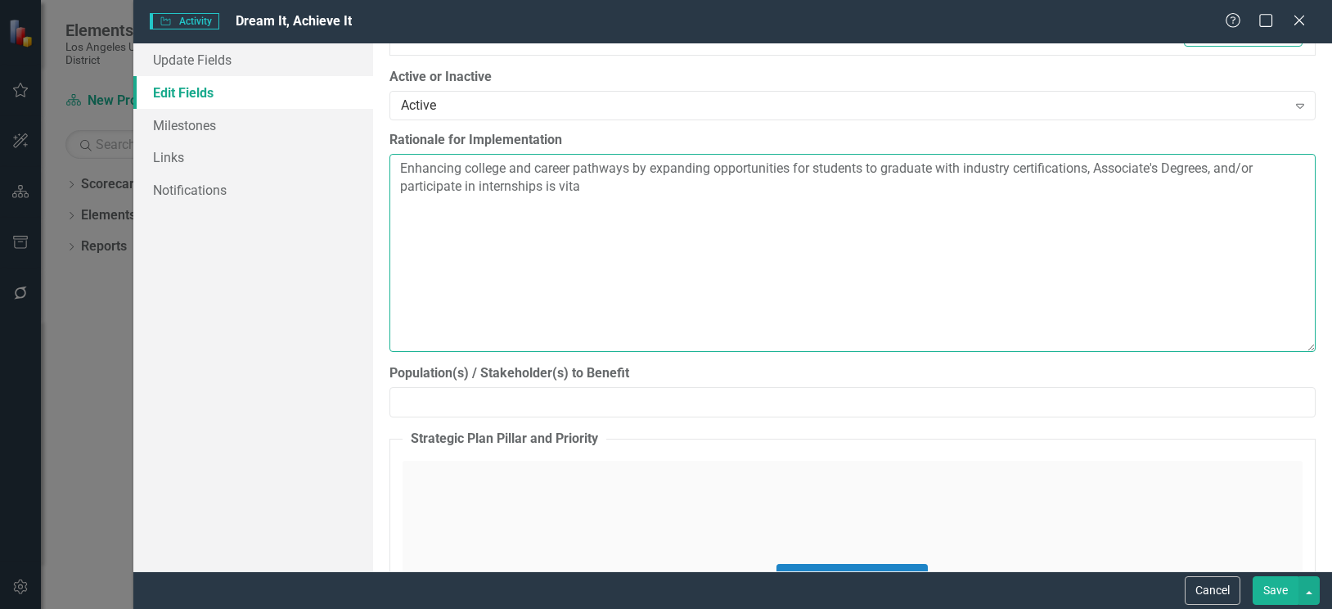
click at [961, 173] on textarea "Enhancing college and career pathways by expanding opportunities for students t…" at bounding box center [852, 253] width 926 height 198
click at [599, 188] on textarea "Enhancing college and career pathways by expanding opportunities for students t…" at bounding box center [852, 253] width 926 height 198
click at [919, 185] on textarea "Enhancing college and career pathways by expanding opportunities for students t…" at bounding box center [852, 253] width 926 height 198
drag, startPoint x: 398, startPoint y: 165, endPoint x: 1136, endPoint y: 188, distance: 738.2
click at [1136, 188] on textarea "Enhancing college and career pathways by expanding opportunities for students t…" at bounding box center [852, 253] width 926 height 198
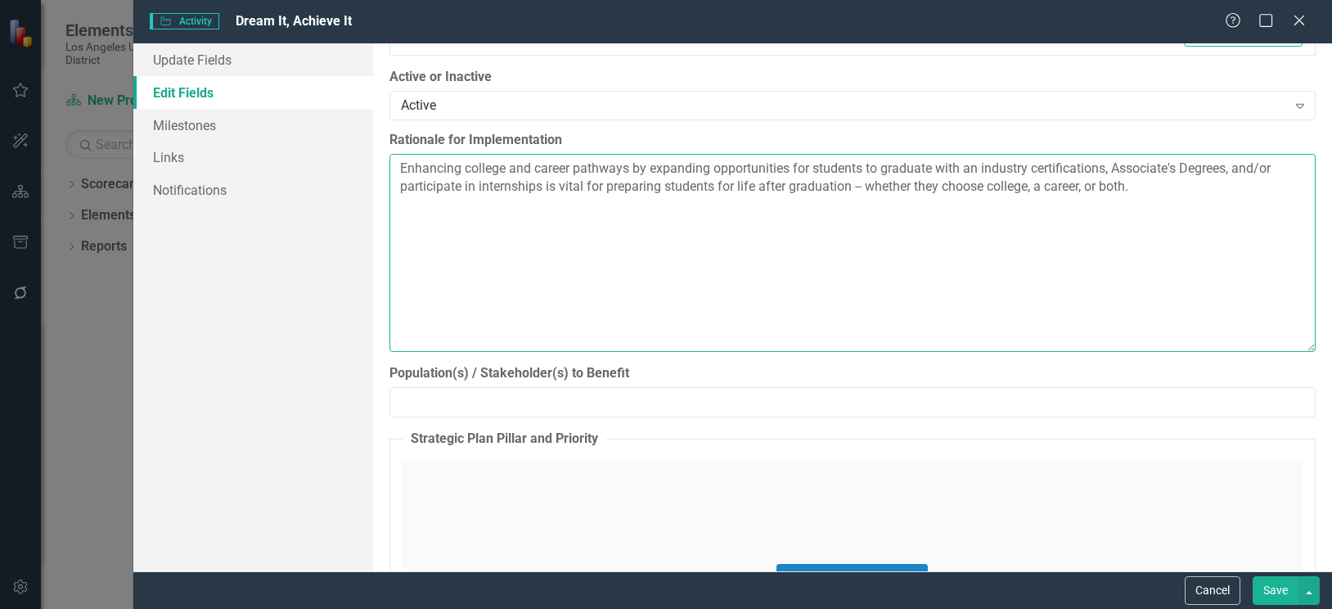
click at [657, 256] on textarea "Enhancing college and career pathways by expanding opportunities for students t…" at bounding box center [852, 253] width 926 height 198
click at [1104, 171] on textarea "Enhancing college and career pathways by expanding opportunities for students t…" at bounding box center [852, 253] width 926 height 198
click at [1220, 173] on textarea "Enhancing college and career pathways by expanding opportunities for students t…" at bounding box center [852, 253] width 926 height 198
click at [1111, 171] on textarea "Enhancing college and career pathways by expanding opportunities for students t…" at bounding box center [852, 253] width 926 height 198
click at [503, 268] on textarea "Enhancing college and career pathways by expanding opportunities for students t…" at bounding box center [852, 253] width 926 height 198
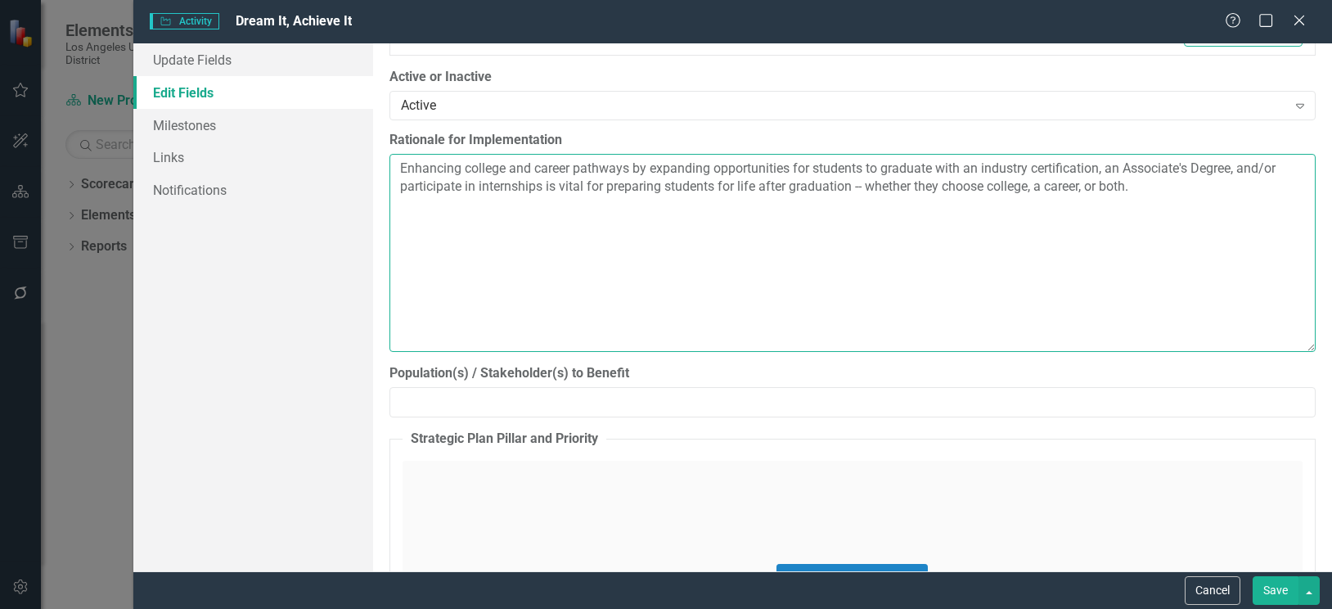
click at [1159, 186] on textarea "Enhancing college and career pathways by expanding opportunities for students t…" at bounding box center [852, 253] width 926 height 198
paste textarea "Enhancing college and career pathways by expanding opportunities for students t…"
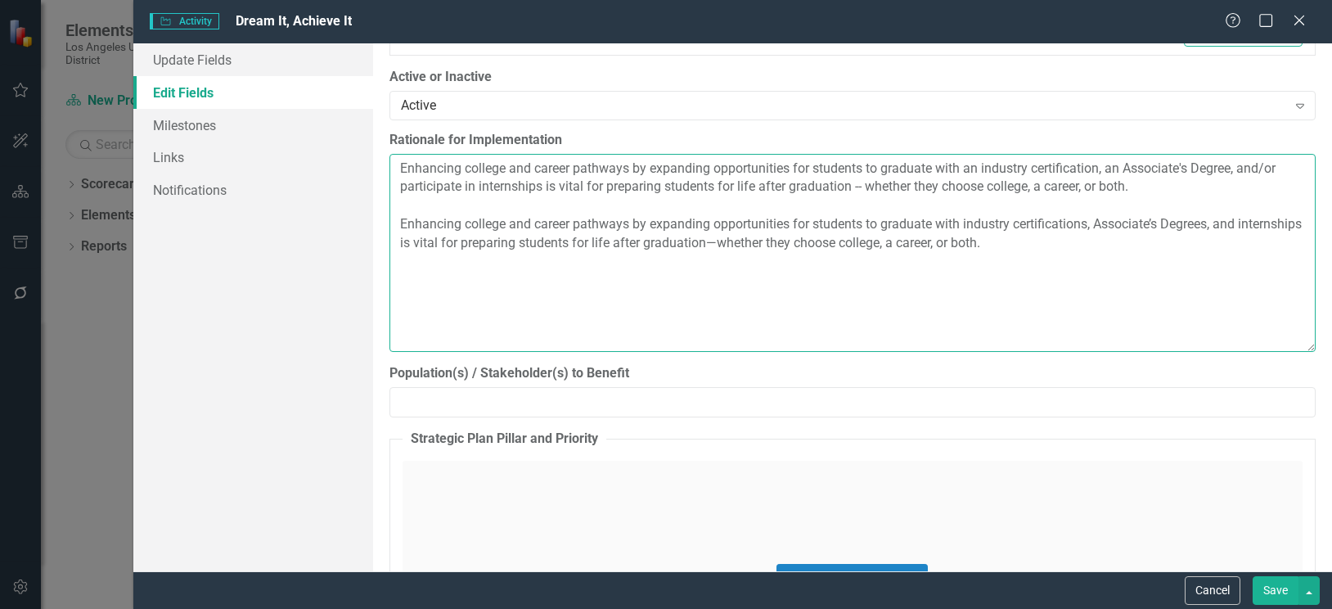
click at [591, 317] on textarea "Enhancing college and career pathways by expanding opportunities for students t…" at bounding box center [852, 253] width 926 height 198
drag, startPoint x: 400, startPoint y: 168, endPoint x: 1159, endPoint y: 187, distance: 759.4
click at [1159, 187] on textarea "Enhancing college and career pathways by expanding opportunities for students t…" at bounding box center [852, 253] width 926 height 198
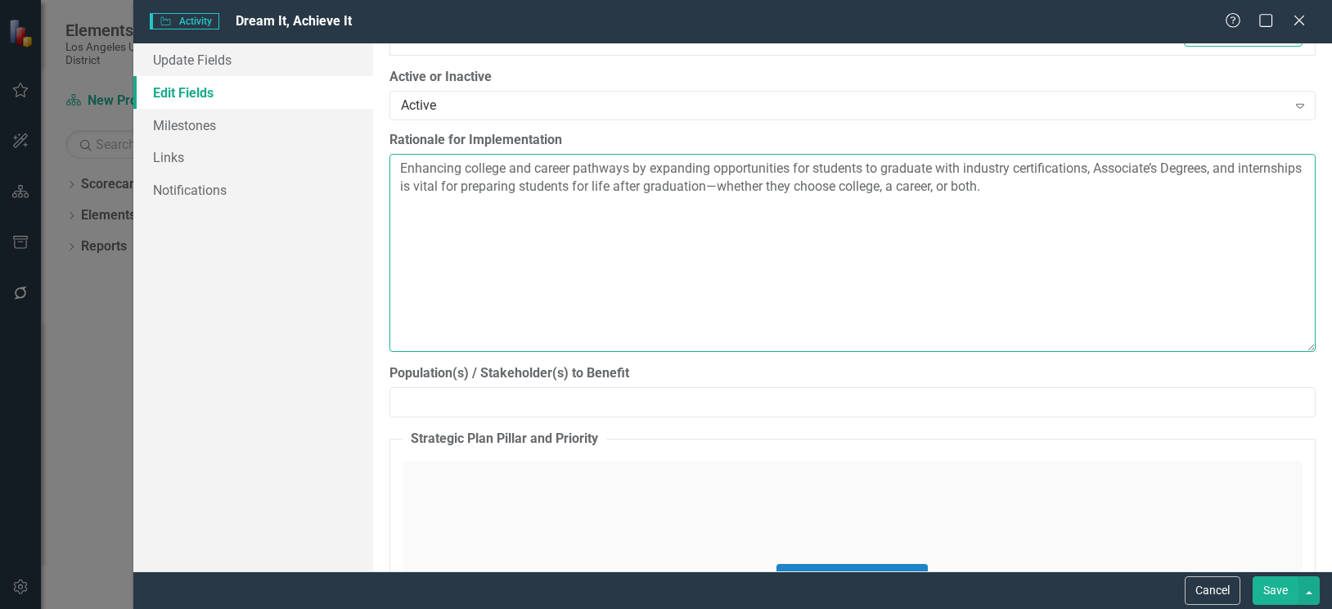
click at [1153, 207] on textarea "Enhancing college and career pathways by expanding opportunities for students t…" at bounding box center [852, 253] width 926 height 198
click at [1092, 196] on textarea "Enhancing college and career pathways by expanding opportunities for students t…" at bounding box center [852, 253] width 926 height 198
click at [515, 207] on textarea "Enhancing college and career pathways by expanding opportunities for students t…" at bounding box center [852, 253] width 926 height 198
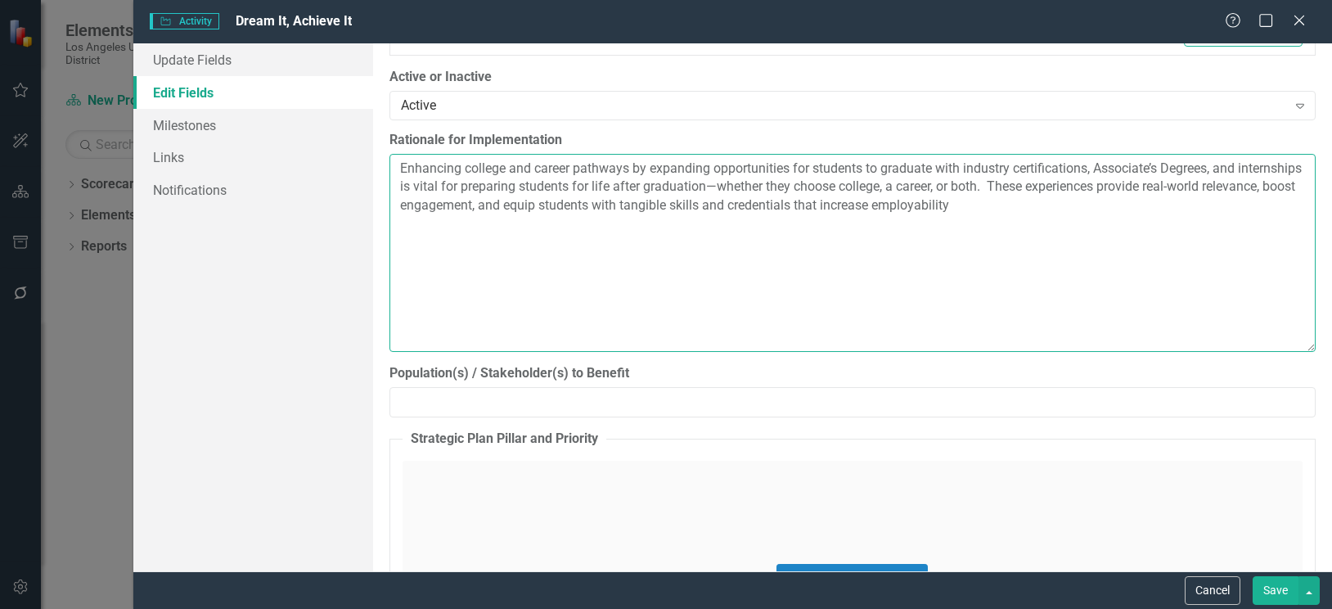
click at [1082, 209] on textarea "Enhancing college and career pathways by expanding opportunities for students t…" at bounding box center [852, 253] width 926 height 198
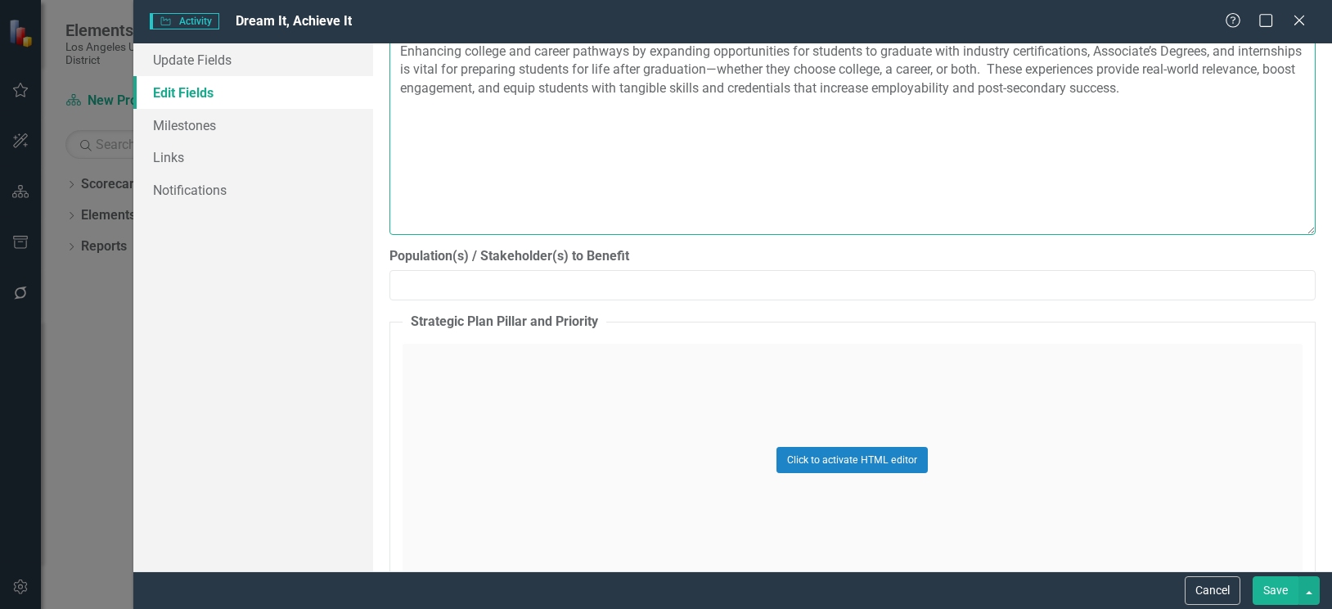
scroll to position [1309, 0]
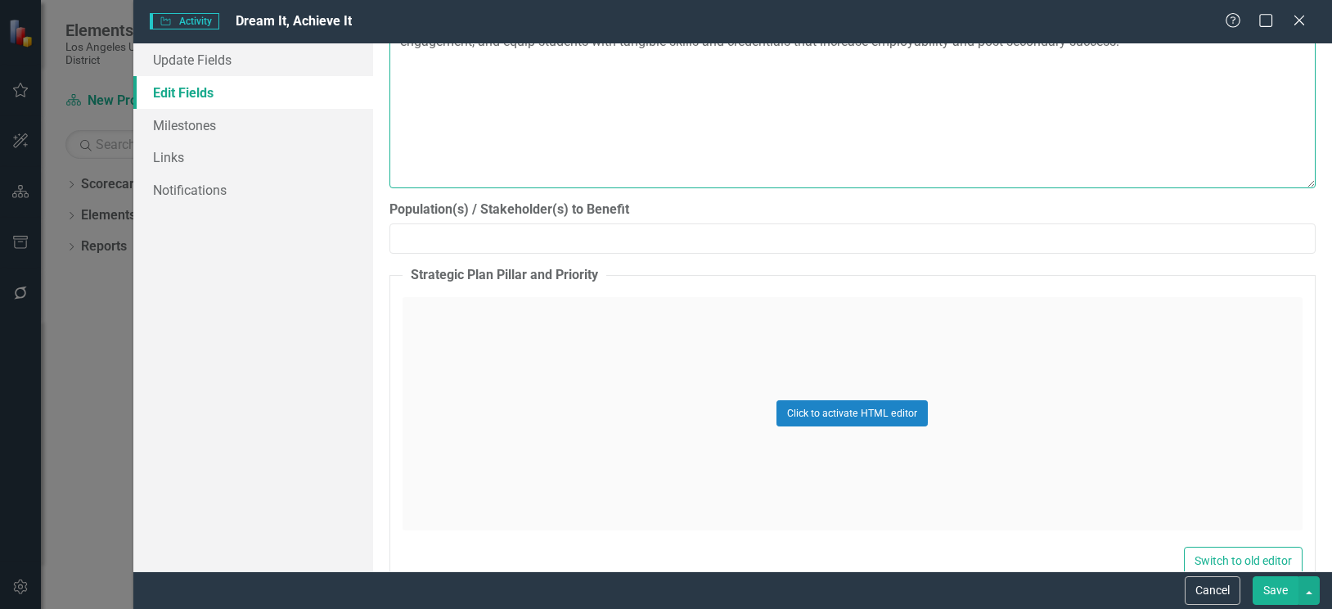
type textarea "Enhancing college and career pathways by expanding opportunities for students t…"
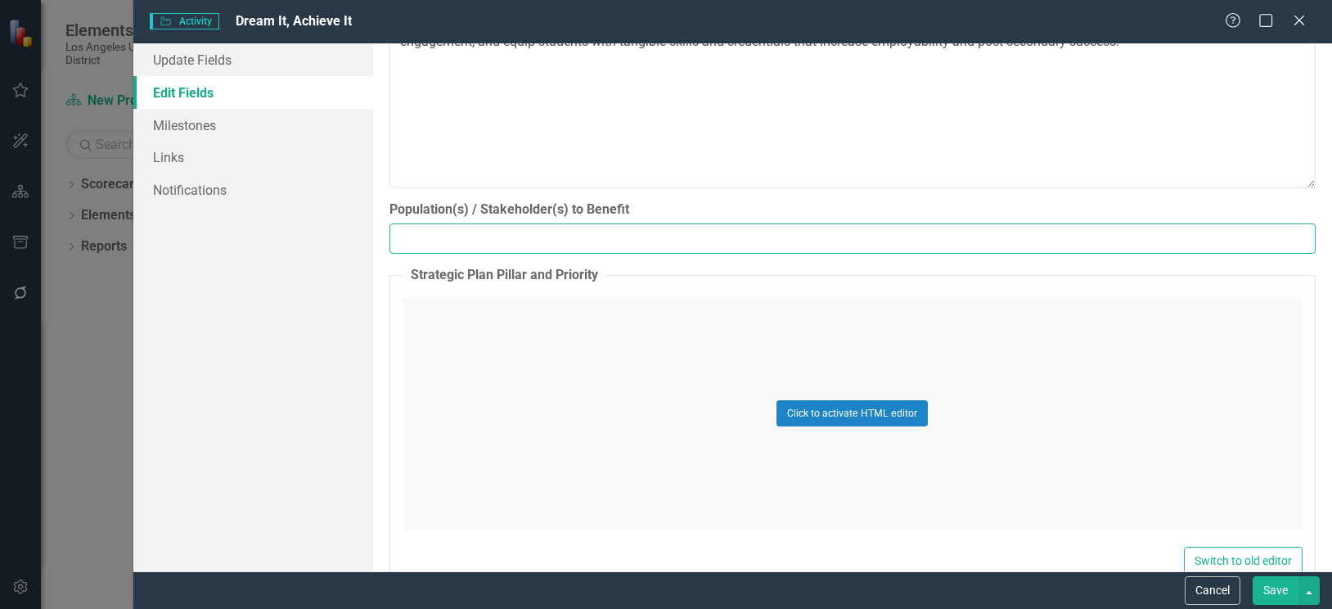
click at [465, 235] on input "Population(s) / Stakeholder(s) to Benefit" at bounding box center [852, 238] width 926 height 30
type input "High school and Adult Education students"
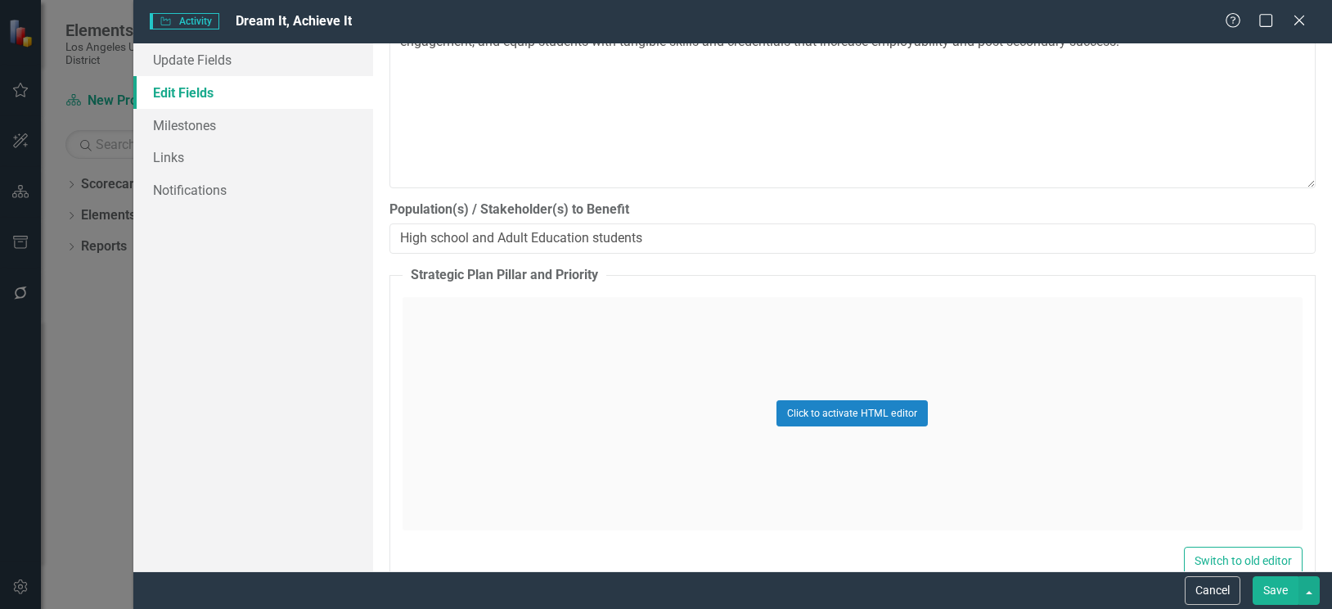
click at [556, 311] on div "Click to activate HTML editor" at bounding box center [852, 413] width 900 height 233
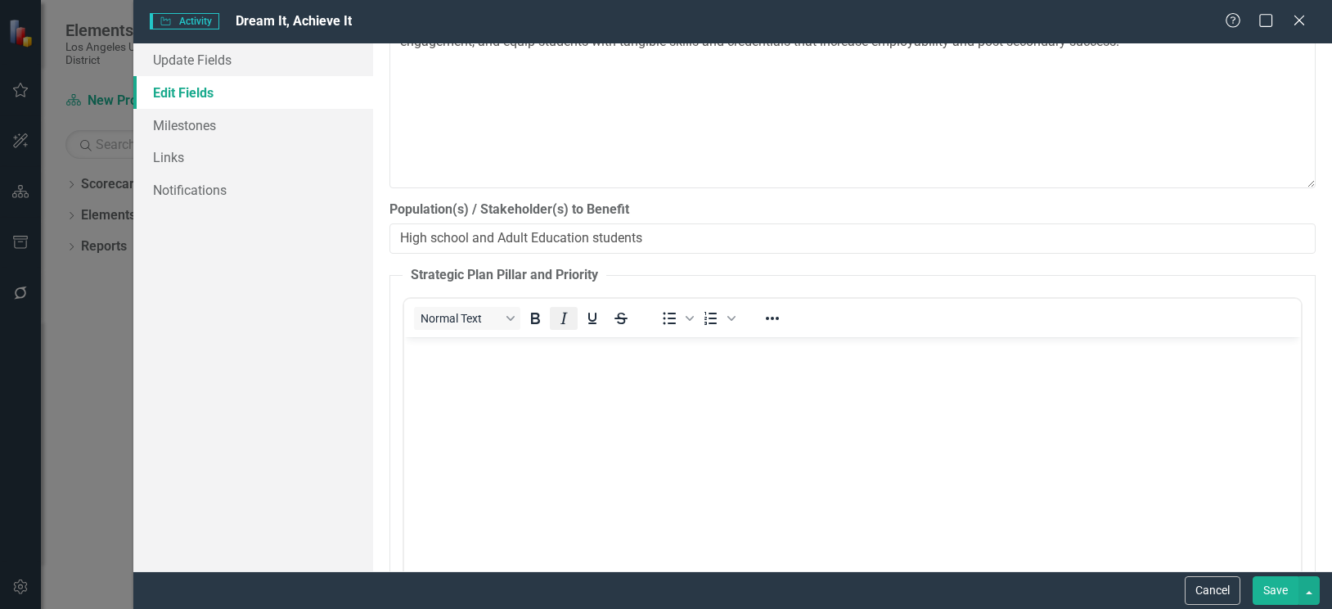
scroll to position [0, 0]
click at [560, 412] on body "Rich Text Area. Press ALT-0 for help." at bounding box center [851, 458] width 897 height 245
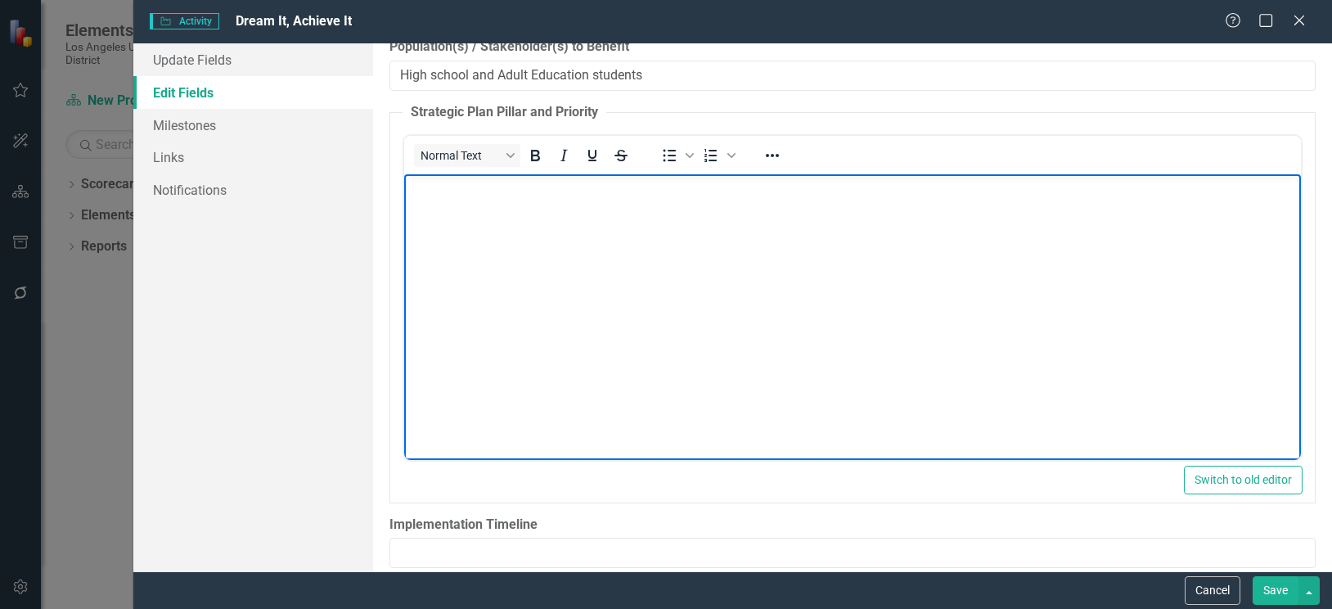
scroll to position [1472, 0]
drag, startPoint x: 410, startPoint y: 188, endPoint x: 527, endPoint y: 182, distance: 117.1
click at [527, 182] on p "Strategic Plan Pillar: Pillar 1" at bounding box center [851, 187] width 888 height 20
click at [531, 155] on icon "Bold" at bounding box center [535, 155] width 20 height 20
click at [599, 192] on p "Strategic Plan Pillar: Pillar 1" at bounding box center [851, 187] width 888 height 20
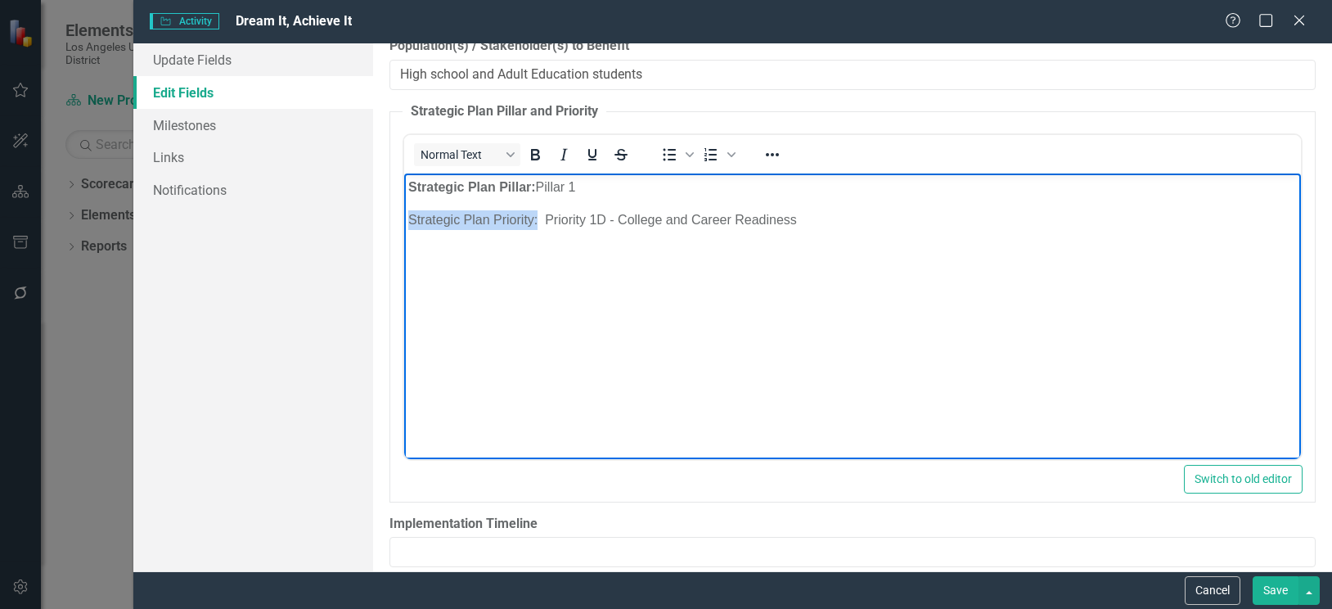
drag, startPoint x: 407, startPoint y: 218, endPoint x: 537, endPoint y: 218, distance: 130.1
click at [537, 218] on p "Strategic Plan Priority: Priority 1D - College and Career Readiness" at bounding box center [851, 219] width 888 height 20
click at [534, 151] on icon "Bold" at bounding box center [535, 155] width 20 height 20
click at [614, 413] on body "Strategic Plan Pillar: Pillar 1 Strategic Plan Priority: Priority 1D - College …" at bounding box center [851, 295] width 897 height 245
click at [674, 338] on body "Strategic Plan Pillar: Pillar 1 Strategic Plan Priority: Priority 1D - College …" at bounding box center [851, 295] width 897 height 245
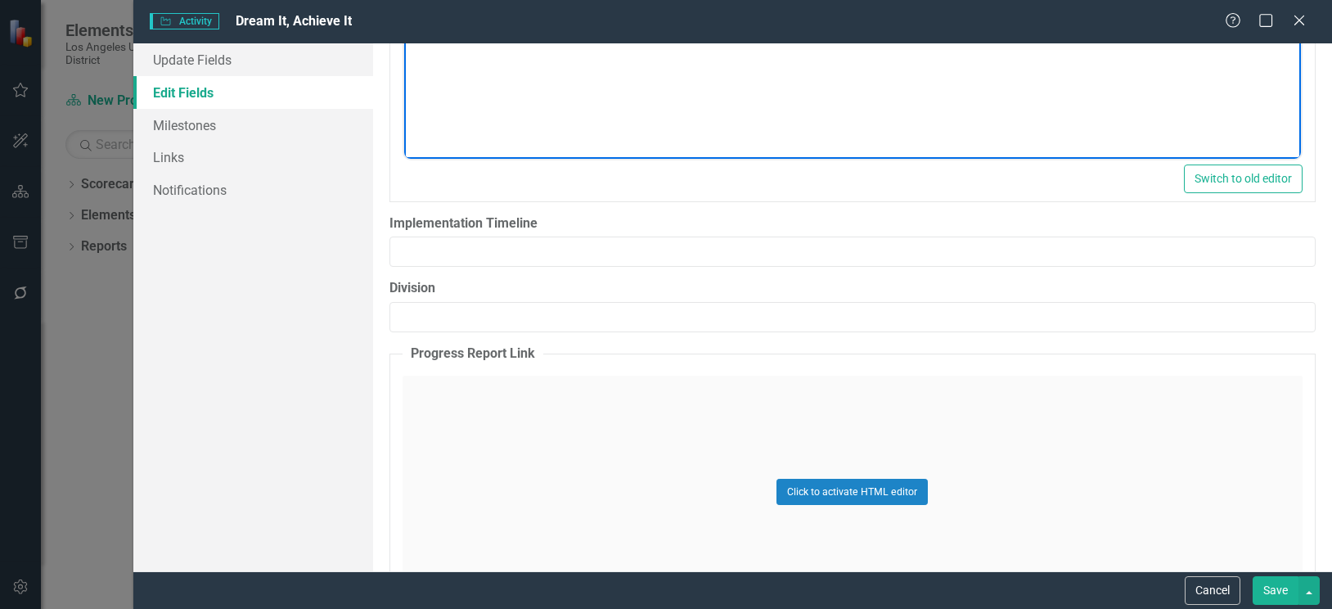
scroll to position [1800, 0]
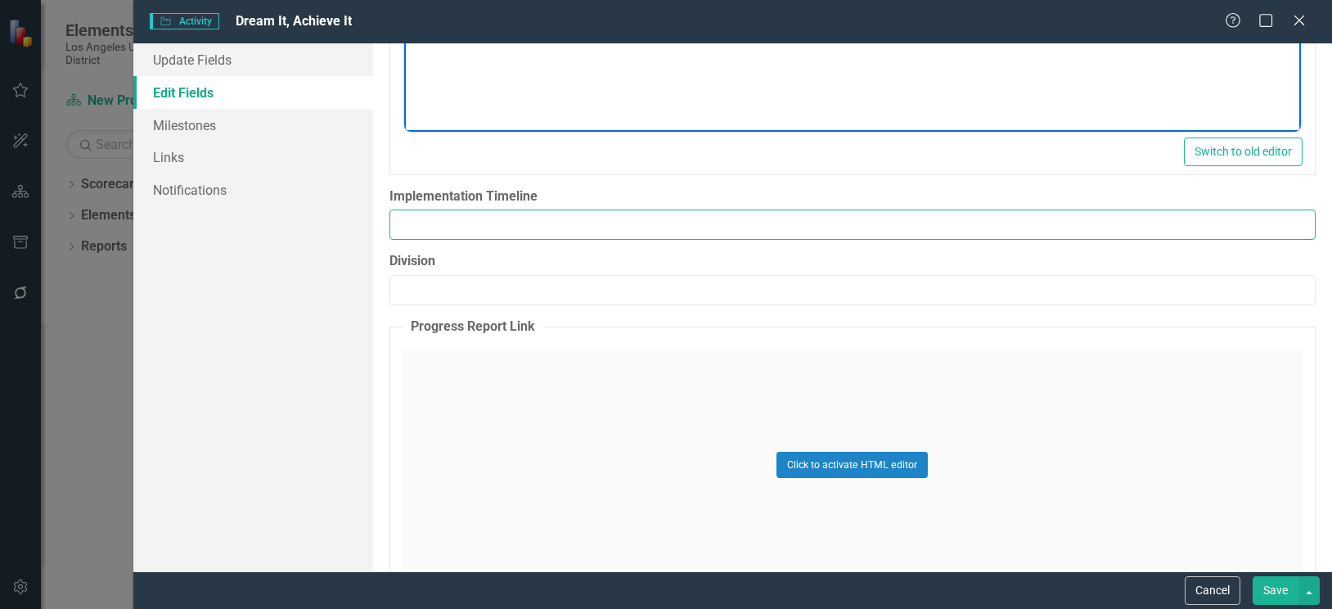
click at [643, 224] on input "Implementation Timeline" at bounding box center [852, 224] width 926 height 30
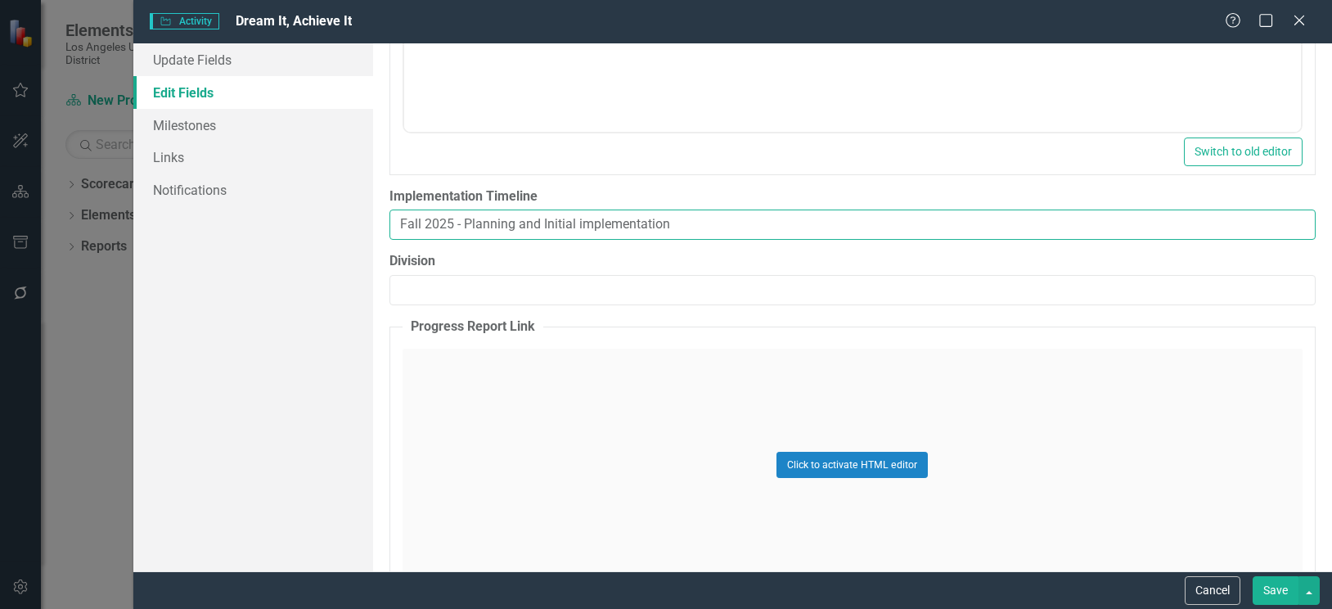
type input "Fall 2025 - Planning and Initial implementation"
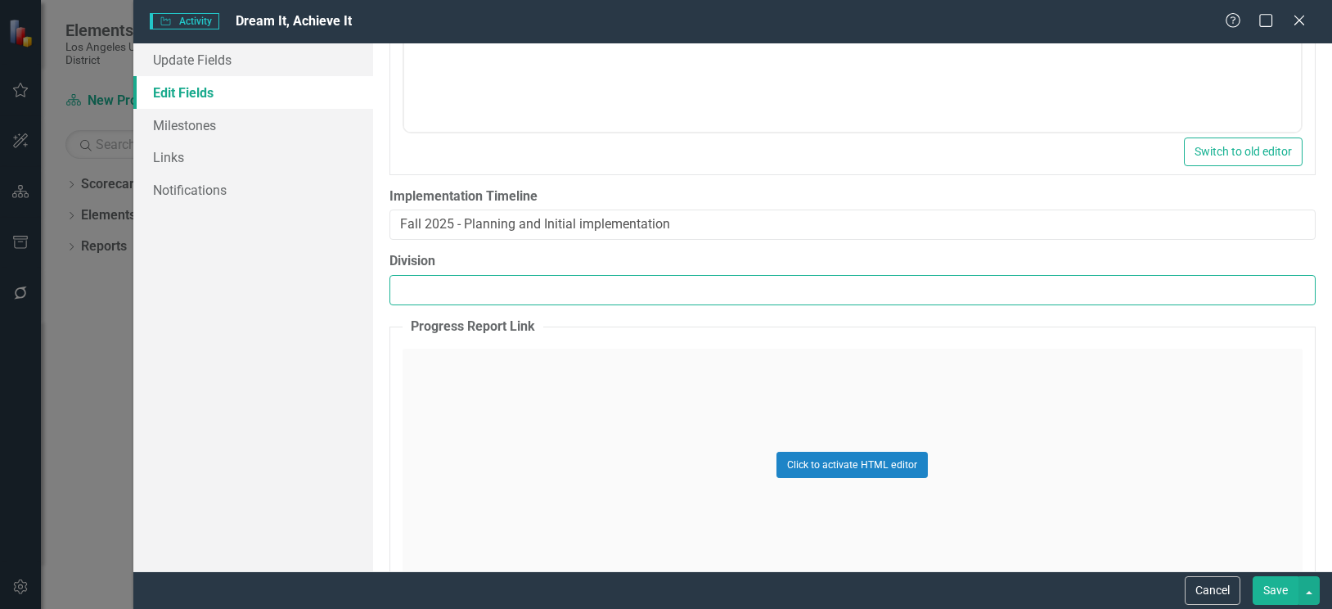
click at [573, 288] on input "Division" at bounding box center [852, 290] width 926 height 30
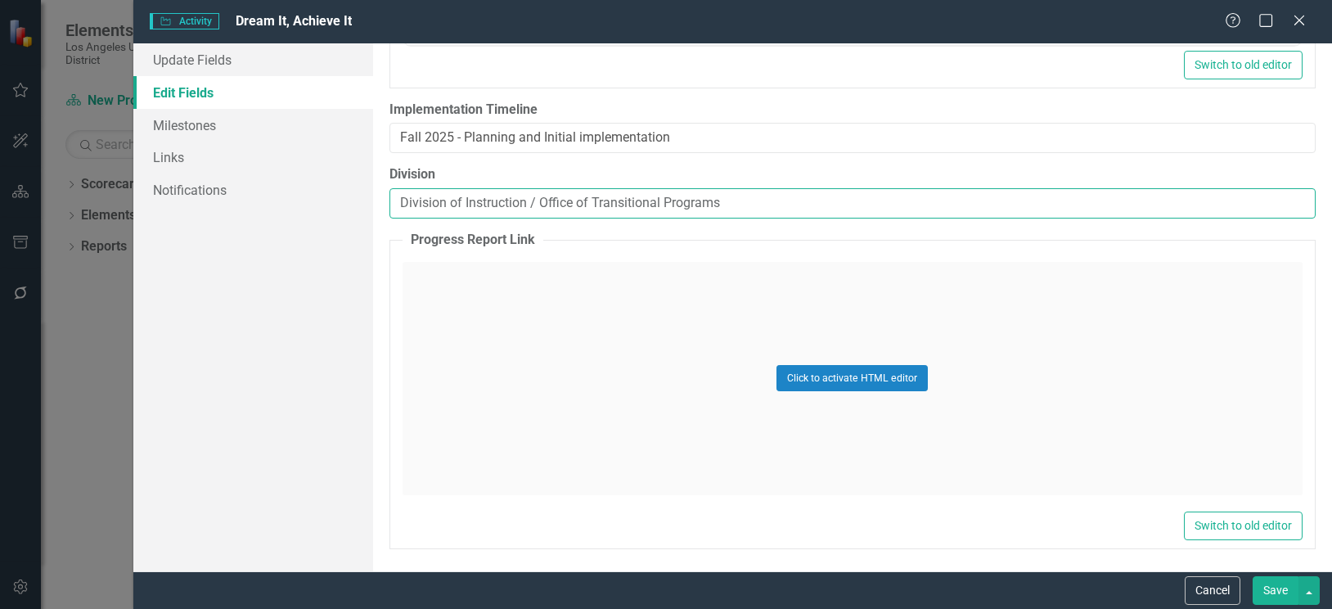
scroll to position [1889, 0]
type input "Division of Instruction / Office of Transitional Programs"
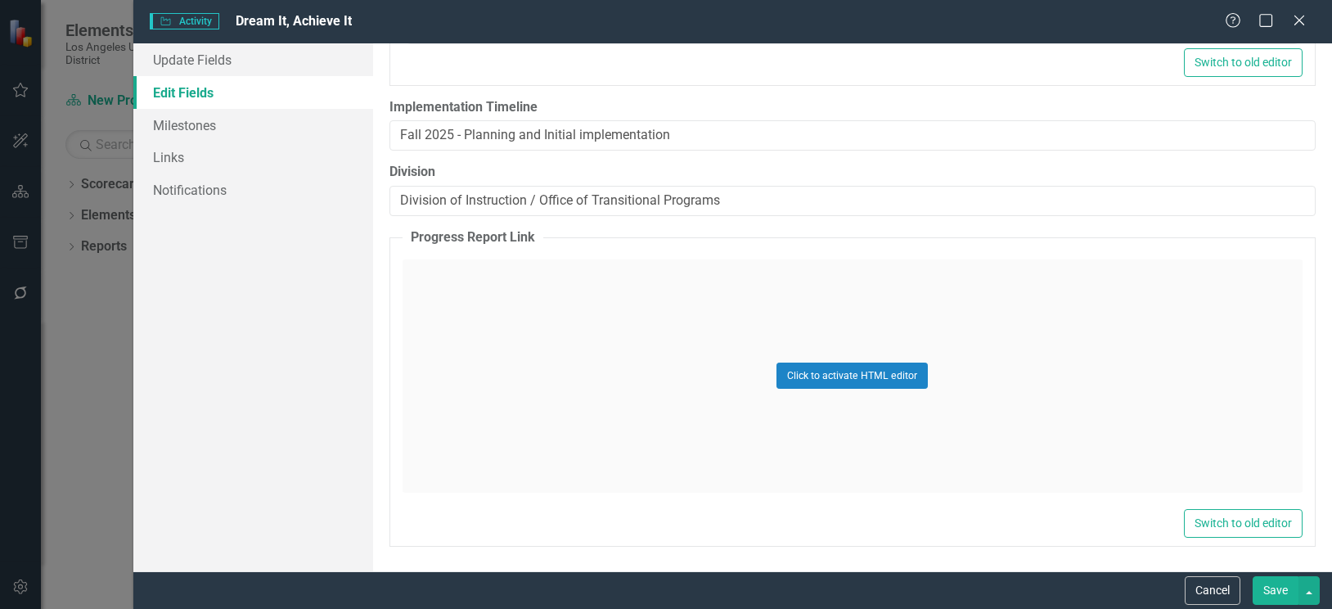
click at [1288, 588] on button "Save" at bounding box center [1275, 590] width 46 height 29
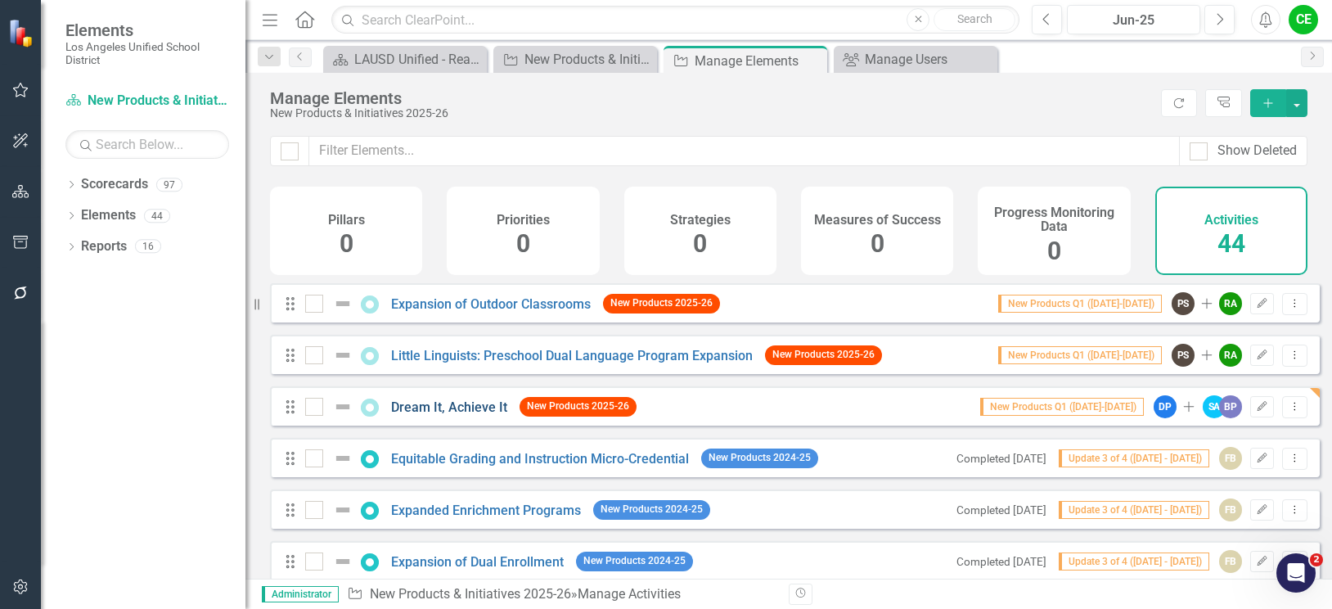
click at [442, 413] on link "Dream It, Achieve It" at bounding box center [449, 407] width 116 height 16
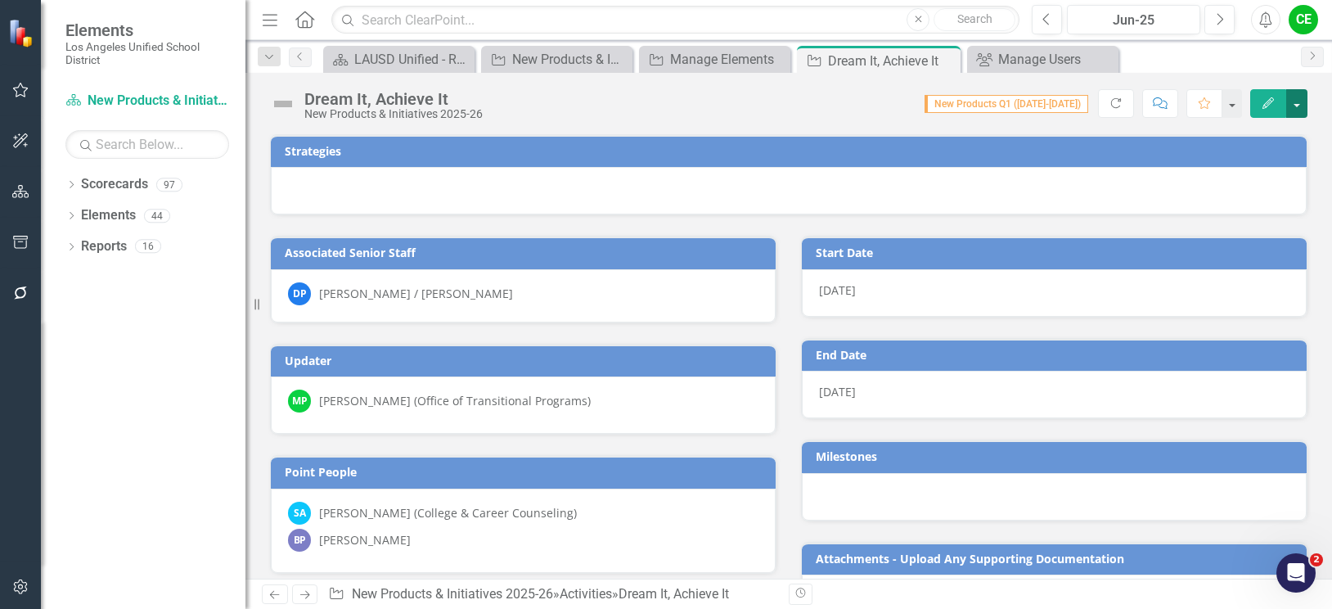
click at [1297, 106] on button "button" at bounding box center [1296, 103] width 21 height 29
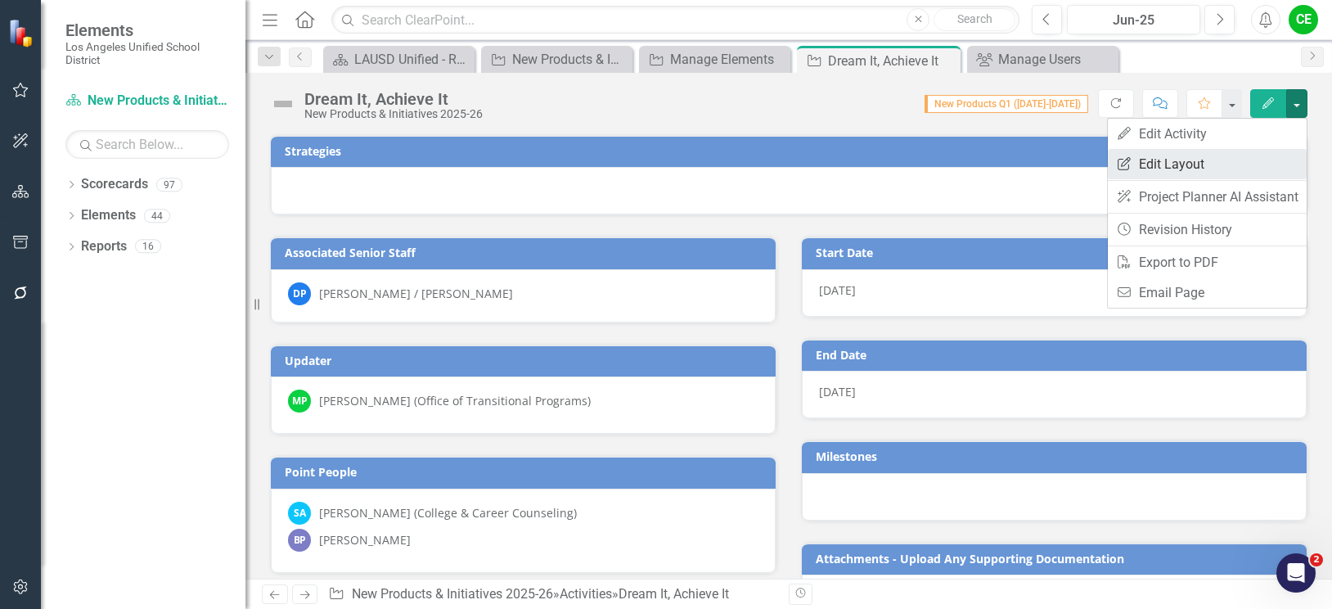
click at [1181, 157] on link "Edit Report Edit Layout" at bounding box center [1207, 164] width 199 height 30
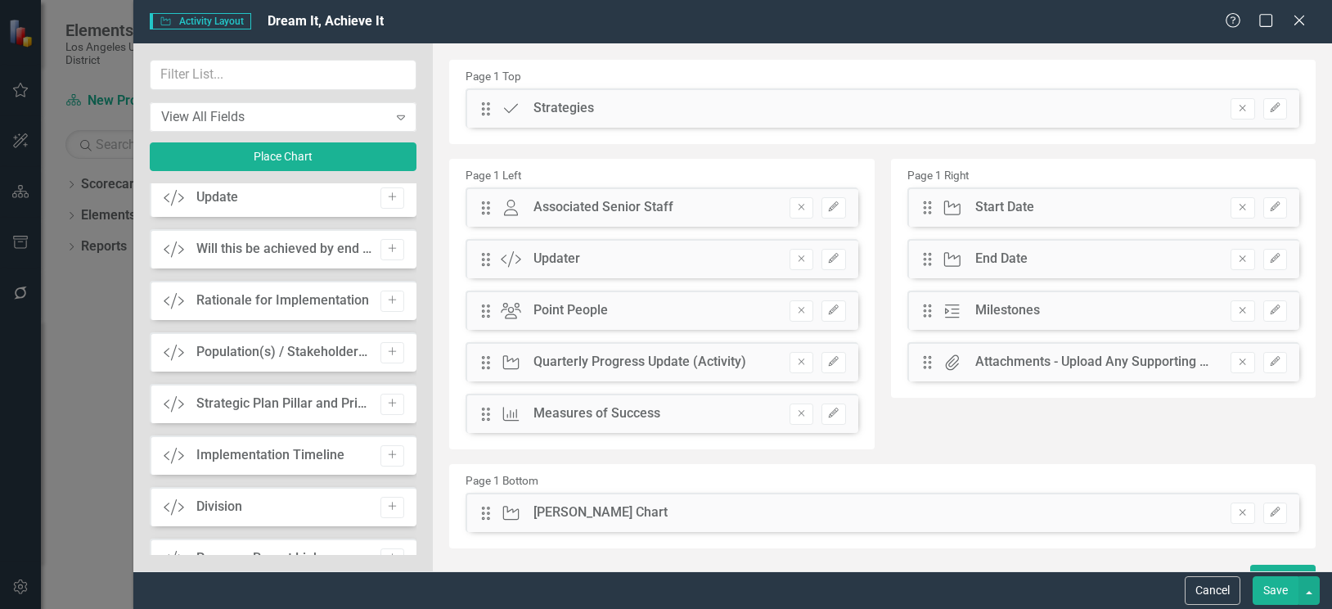
scroll to position [1309, 0]
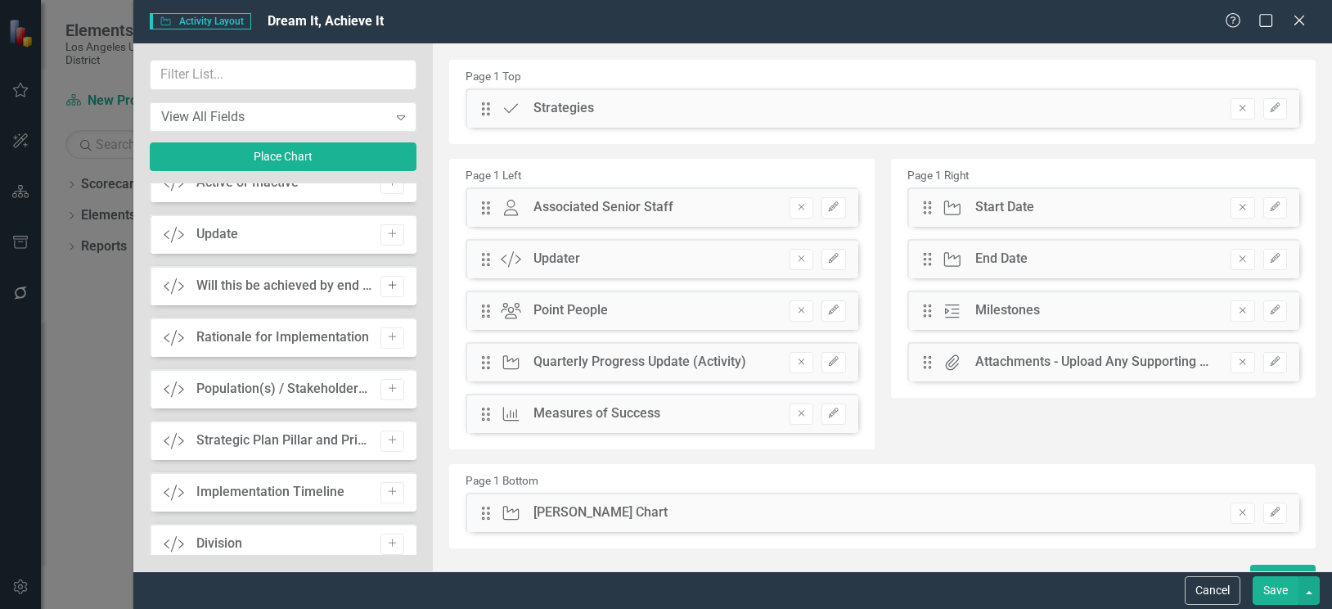
click at [386, 289] on icon "Add" at bounding box center [392, 286] width 12 height 10
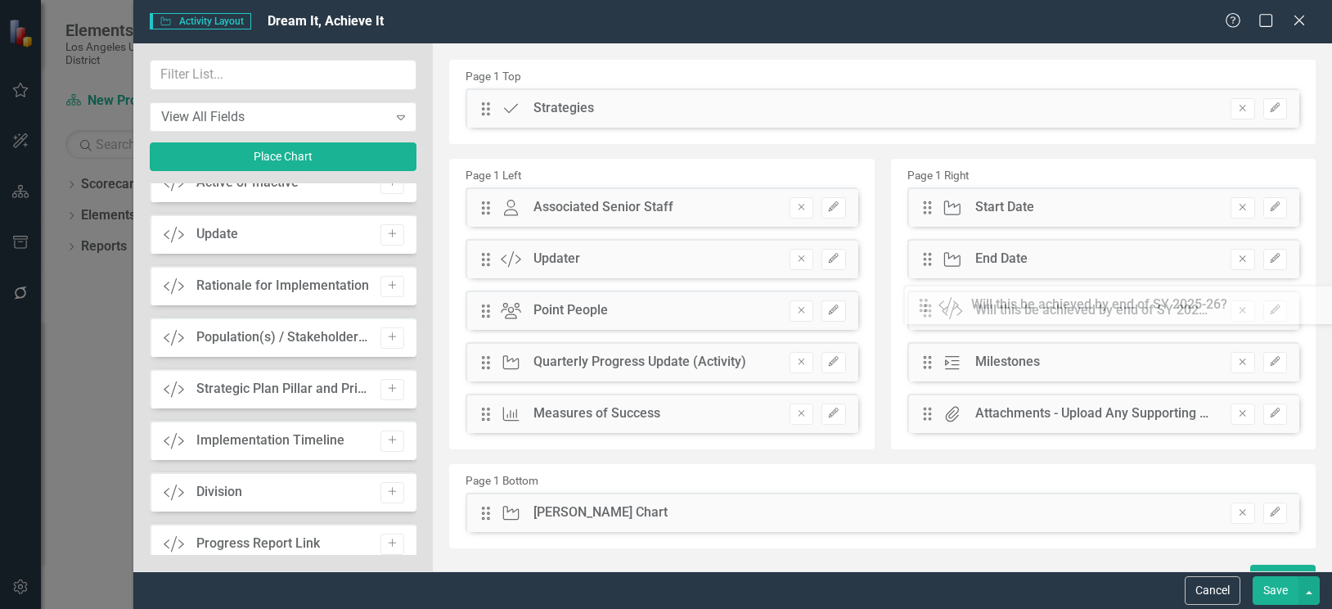
drag, startPoint x: 487, startPoint y: 106, endPoint x: 937, endPoint y: 303, distance: 490.9
click at [1269, 596] on button "Save" at bounding box center [1275, 590] width 46 height 29
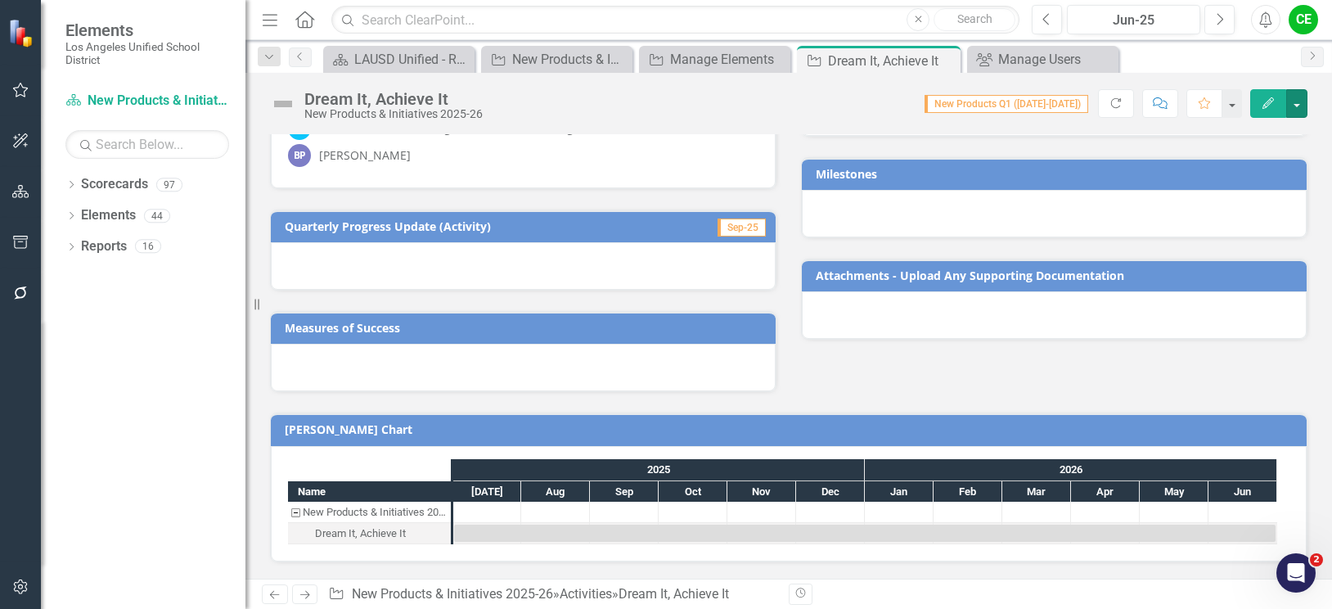
scroll to position [0, 0]
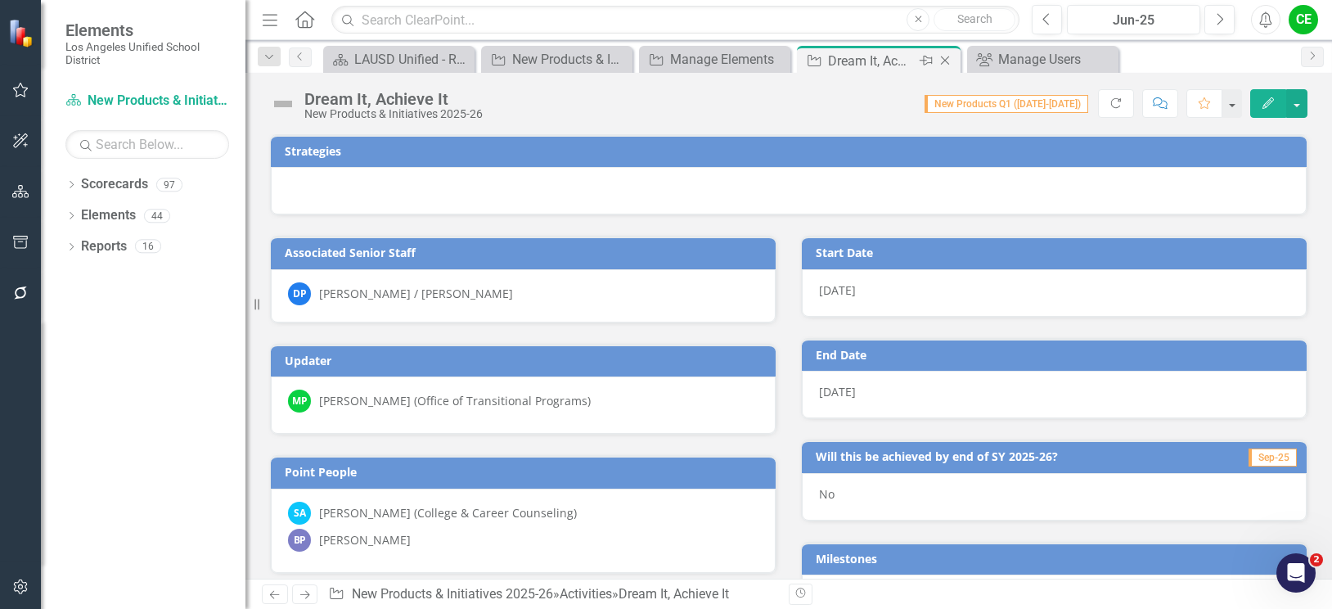
click at [949, 61] on icon "Close" at bounding box center [945, 60] width 16 height 13
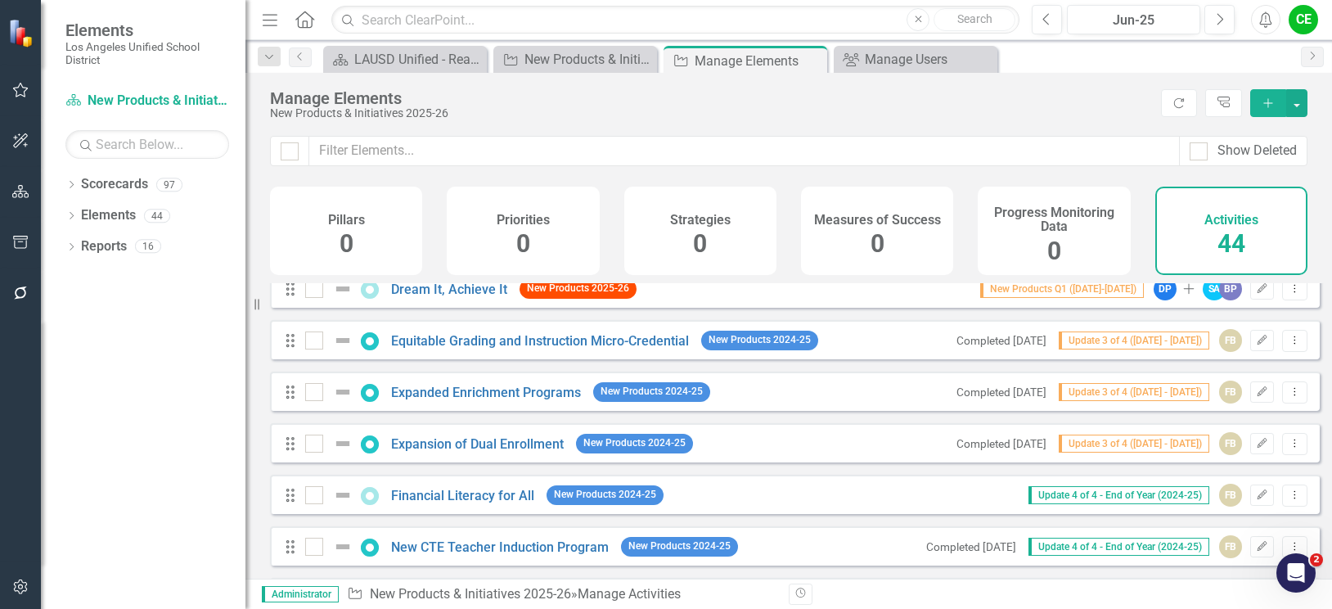
scroll to position [82, 0]
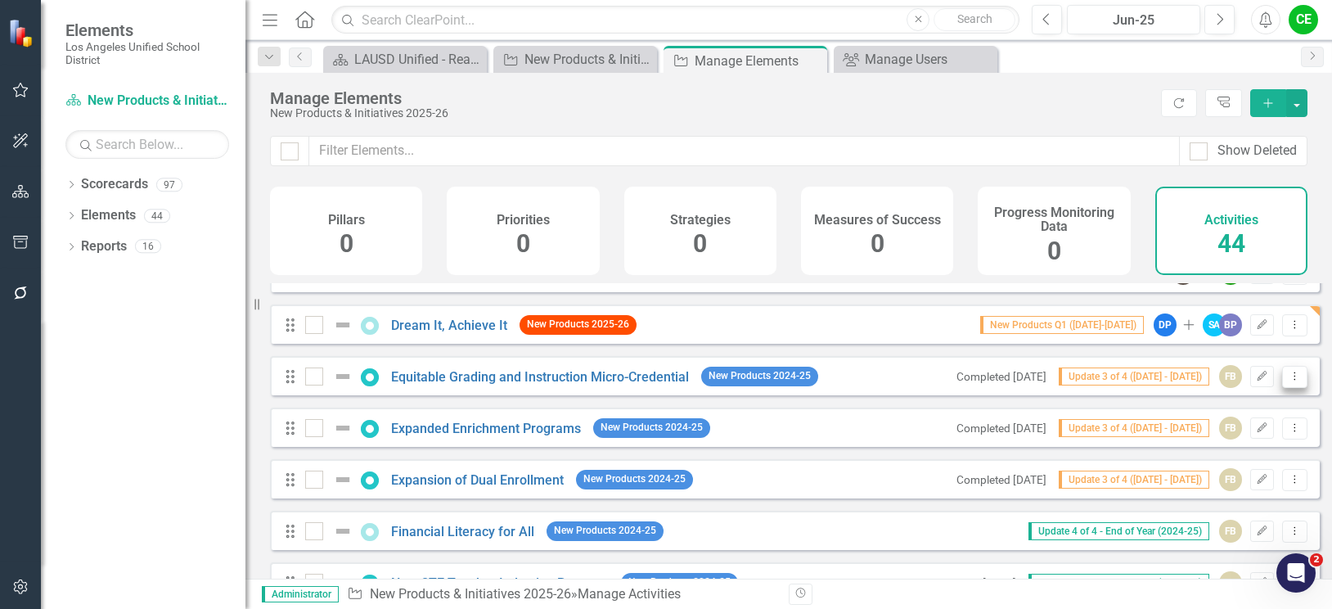
click at [1288, 381] on icon "Dropdown Menu" at bounding box center [1295, 376] width 14 height 11
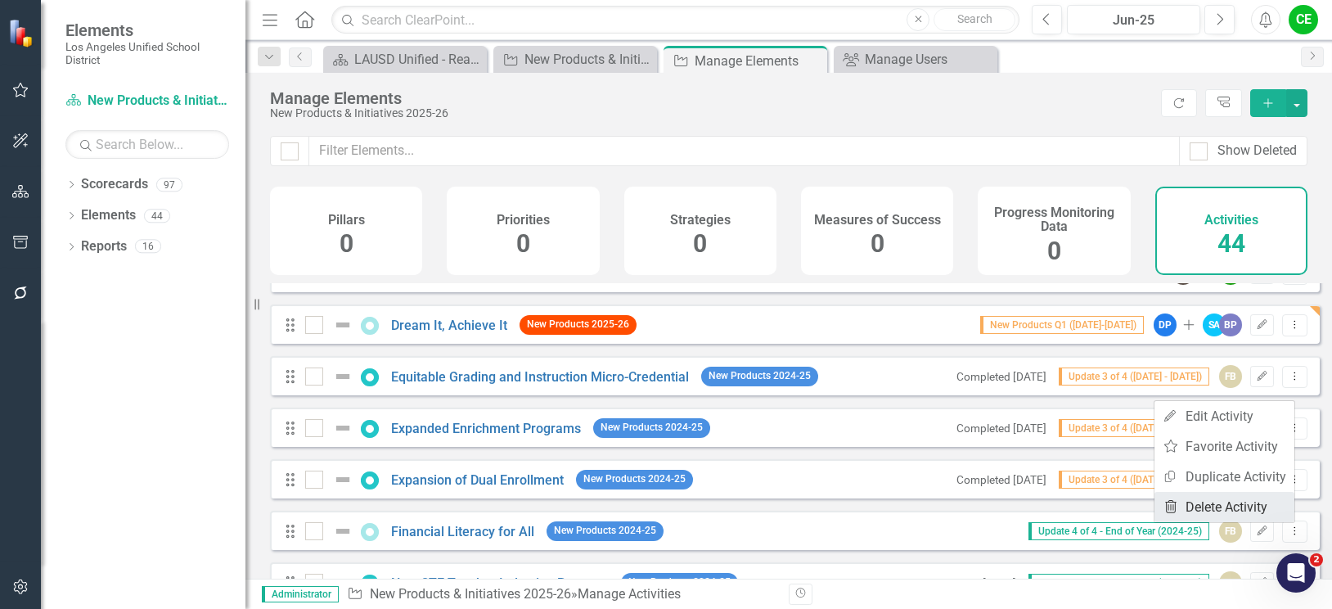
click at [1220, 503] on link "Trash Delete Activity" at bounding box center [1224, 507] width 140 height 30
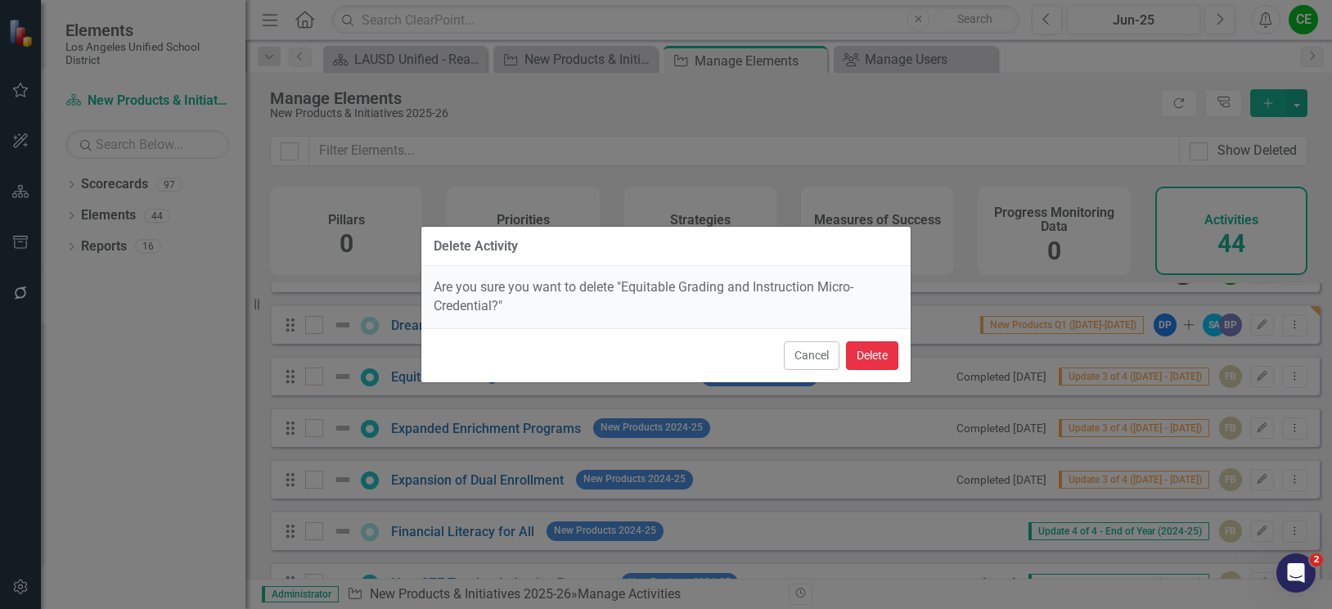
click at [876, 353] on button "Delete" at bounding box center [872, 355] width 52 height 29
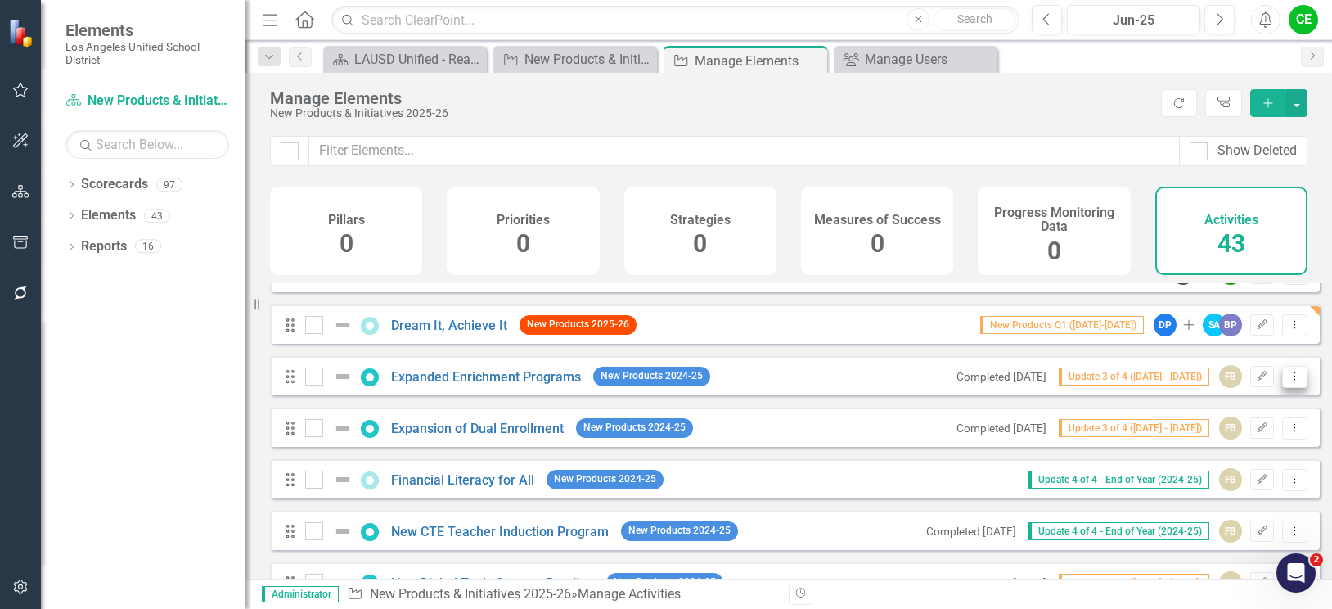
click at [1288, 381] on icon "Dropdown Menu" at bounding box center [1295, 376] width 14 height 11
click at [1213, 503] on link "Trash Delete Activity" at bounding box center [1224, 507] width 140 height 30
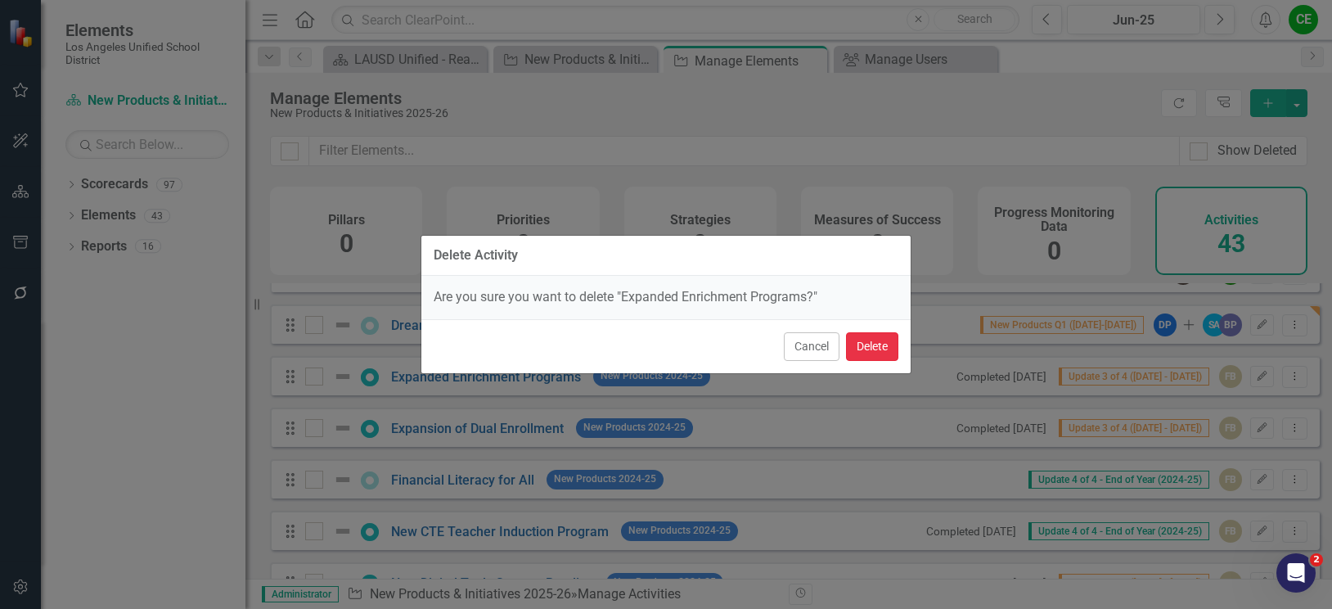
click at [861, 348] on button "Delete" at bounding box center [872, 346] width 52 height 29
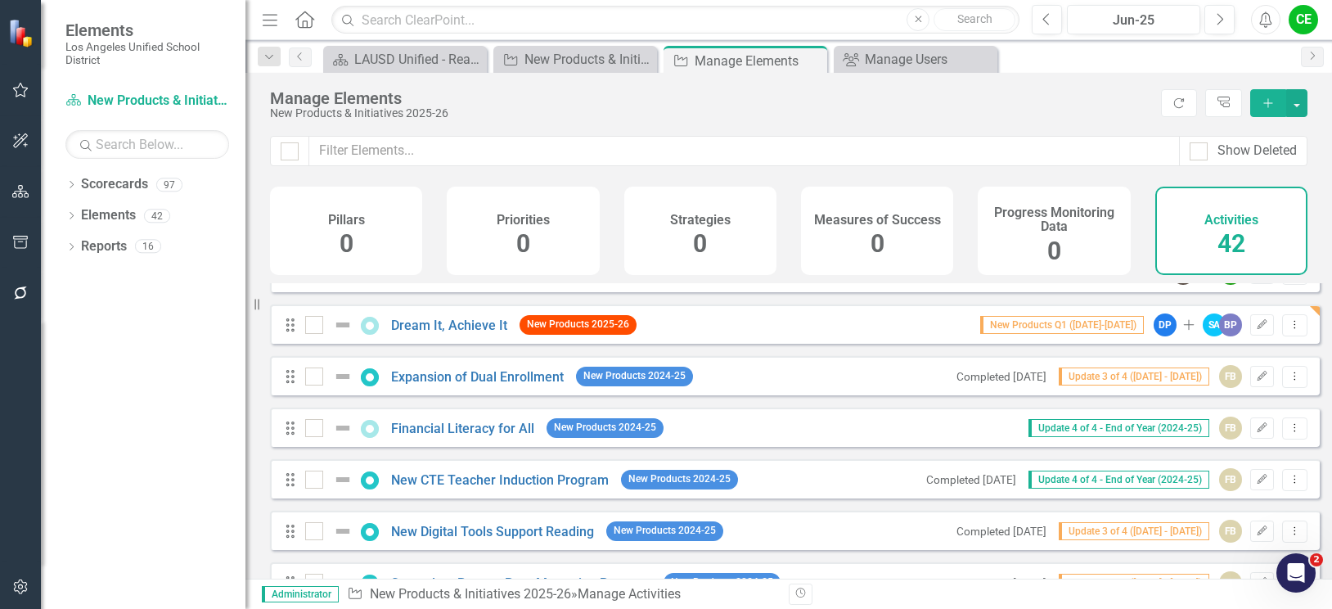
click at [1264, 104] on icon "Add" at bounding box center [1268, 102] width 15 height 11
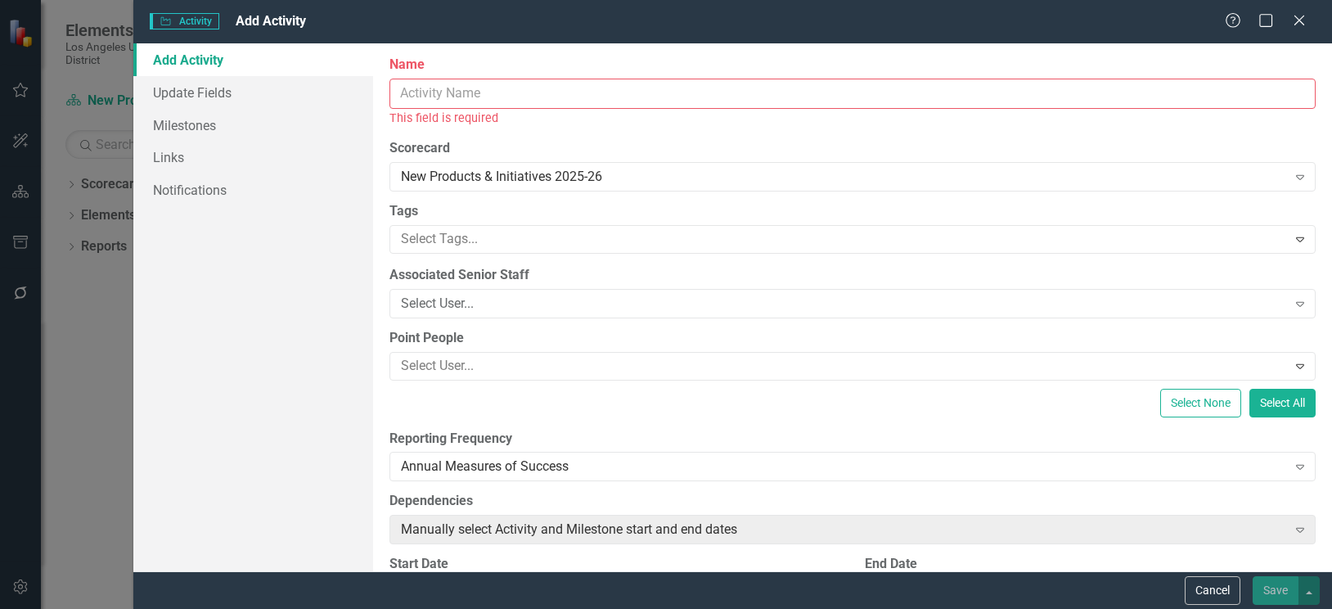
click at [482, 88] on input "Name" at bounding box center [852, 94] width 926 height 30
click at [498, 89] on input "Name" at bounding box center [852, 94] width 926 height 30
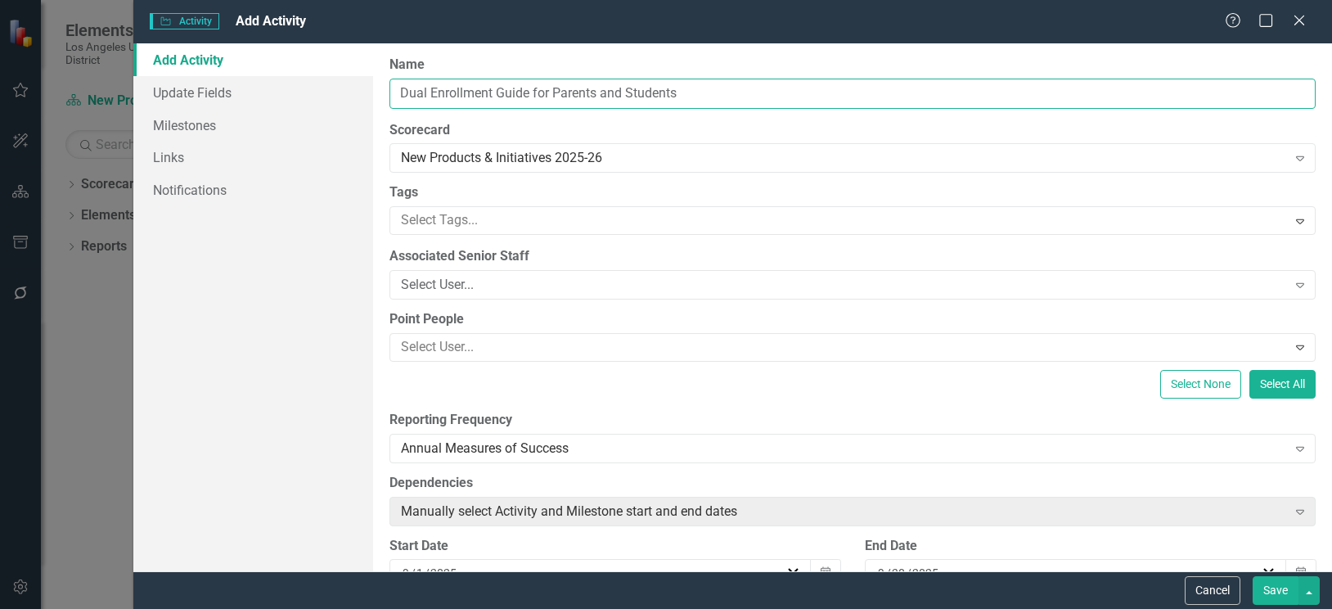
type input "Dual Enrollment Guide for Parents and Students"
click at [725, 103] on input "Dual Enrollment Guide for Parents and Students" at bounding box center [852, 94] width 926 height 30
click at [569, 215] on div at bounding box center [840, 220] width 892 height 22
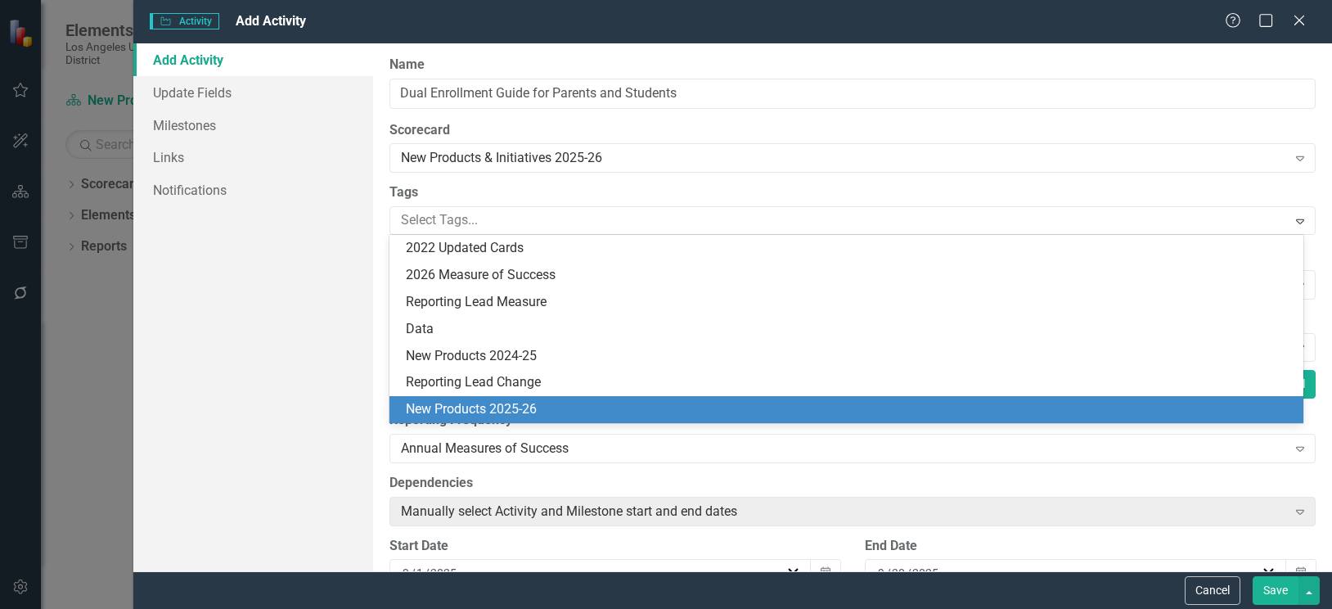
click at [528, 412] on span "New Products 2025-26" at bounding box center [471, 409] width 131 height 16
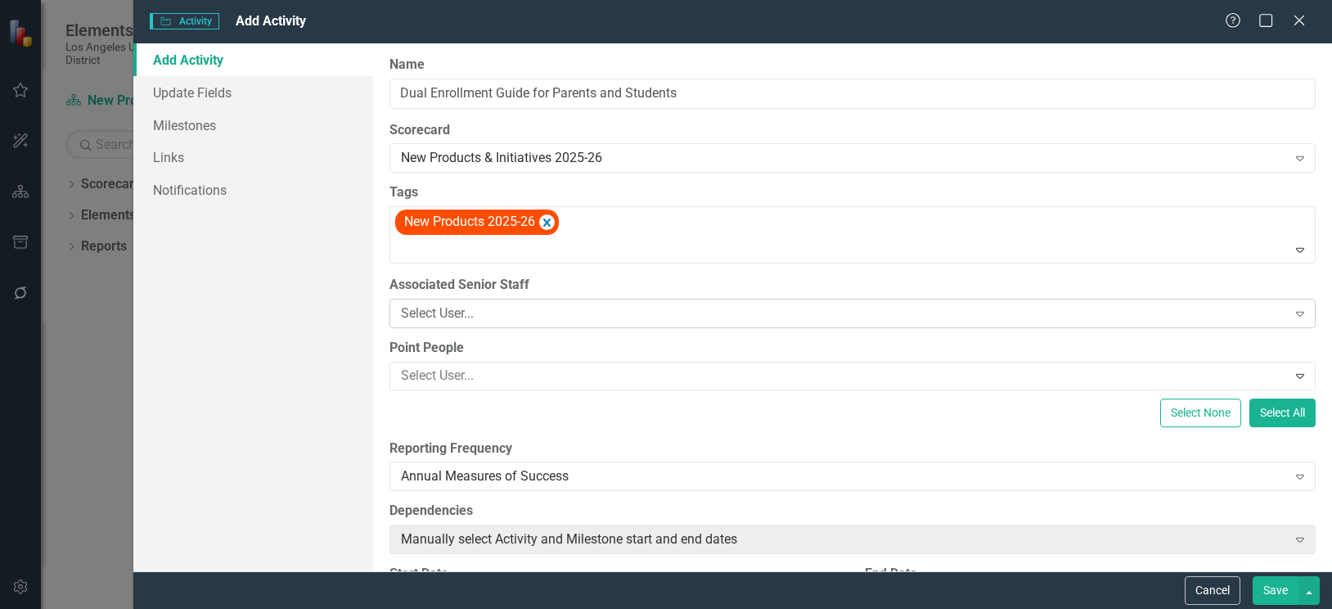
click at [517, 316] on div "Select User..." at bounding box center [844, 312] width 886 height 19
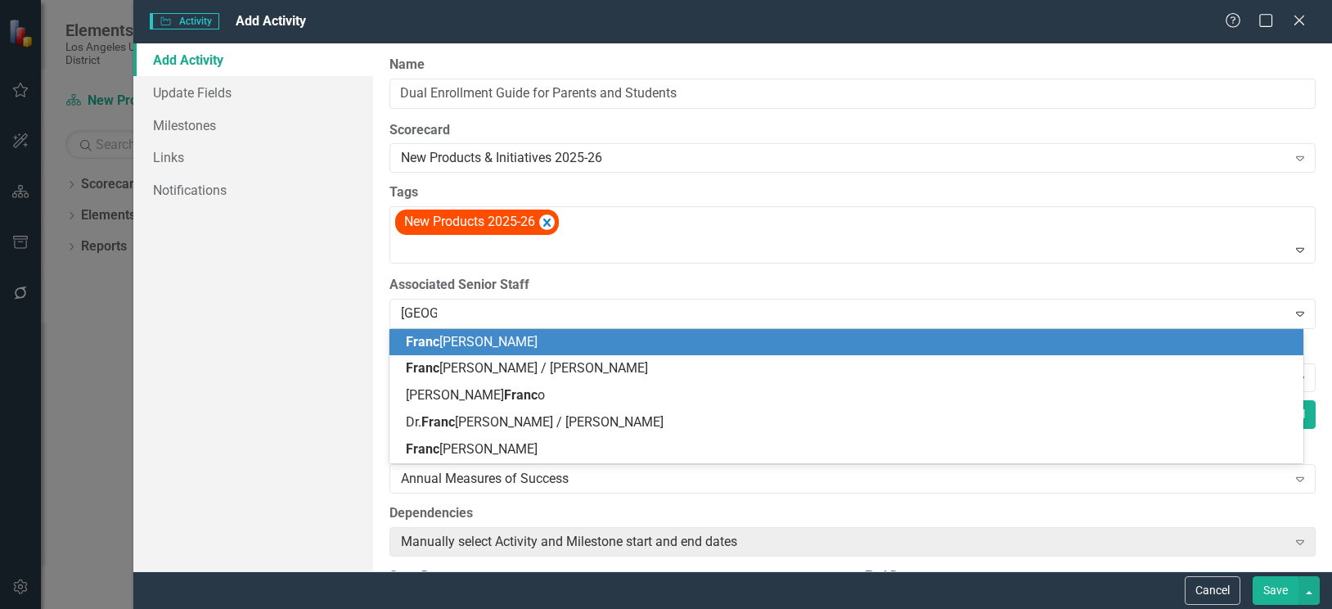
type input "Frances"
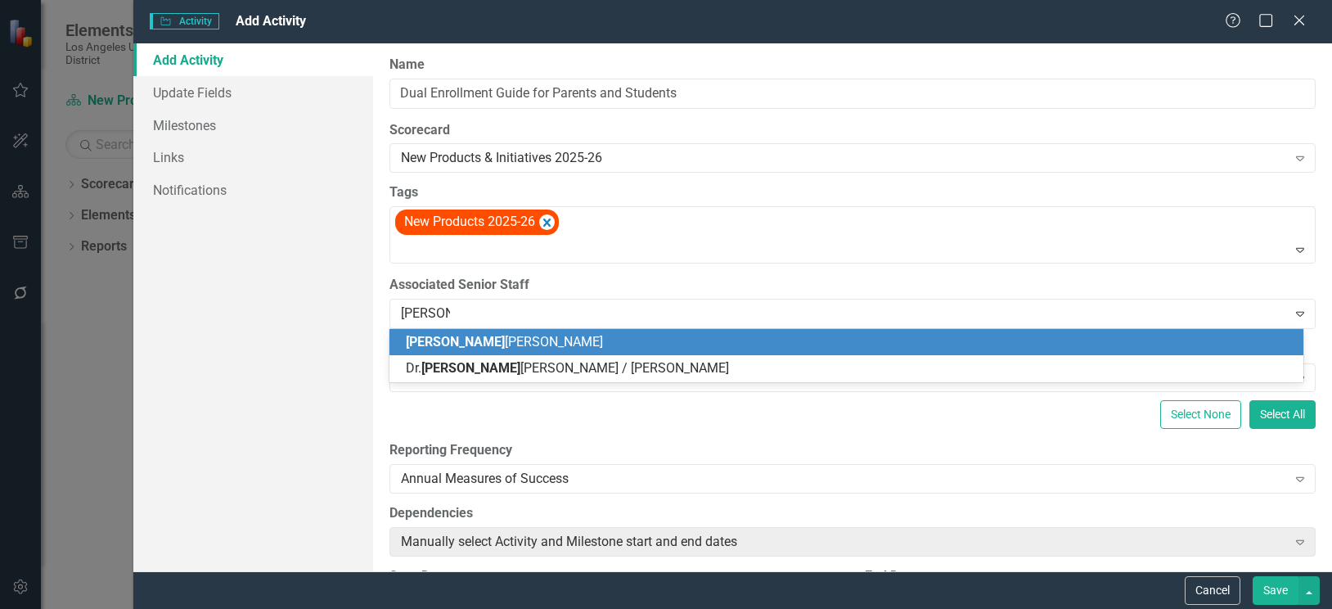
click at [482, 342] on span "Frances Baez" at bounding box center [504, 342] width 197 height 16
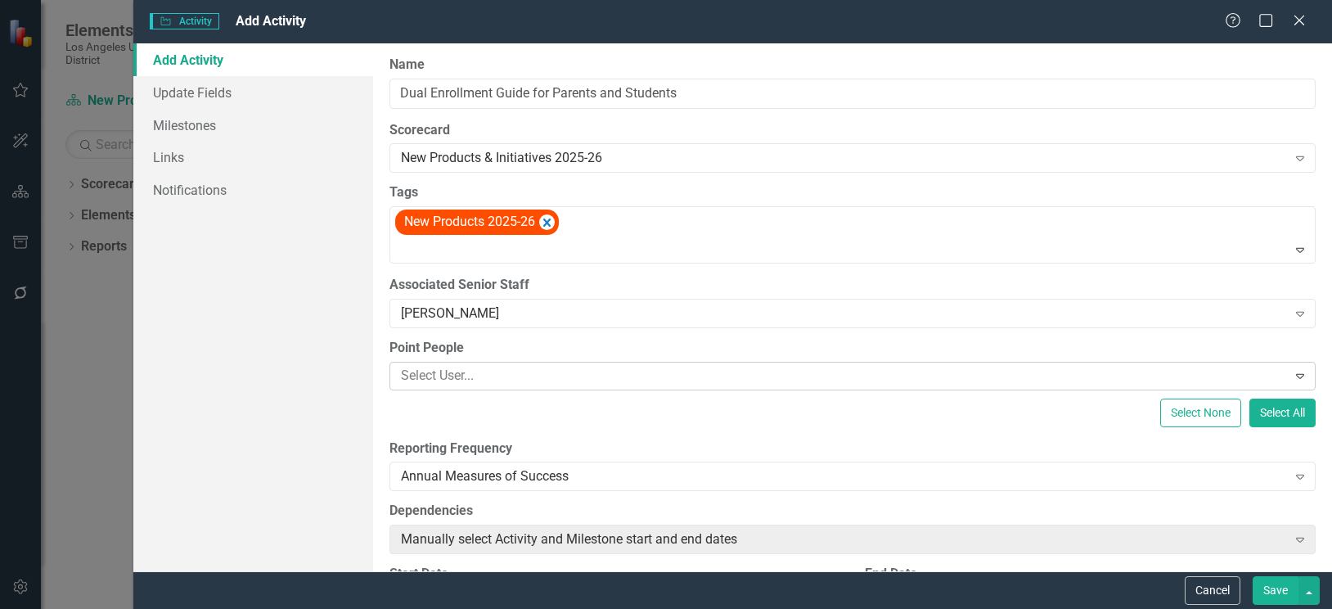
click at [476, 371] on div at bounding box center [840, 376] width 892 height 22
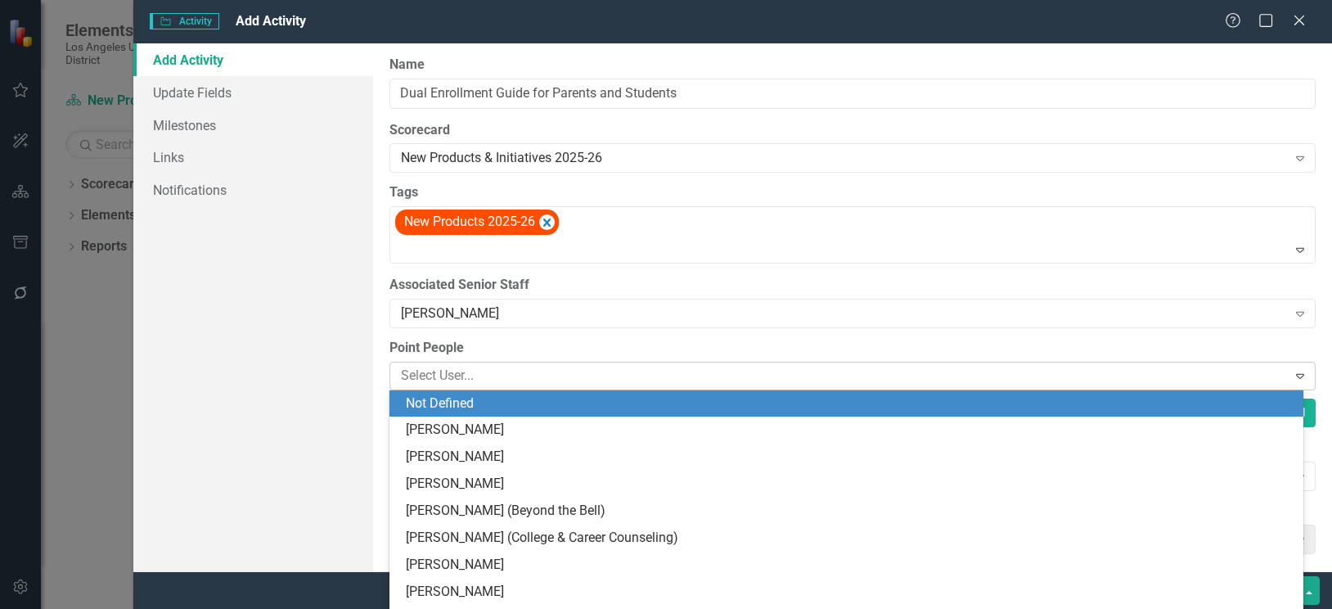
click at [476, 371] on div at bounding box center [840, 376] width 892 height 22
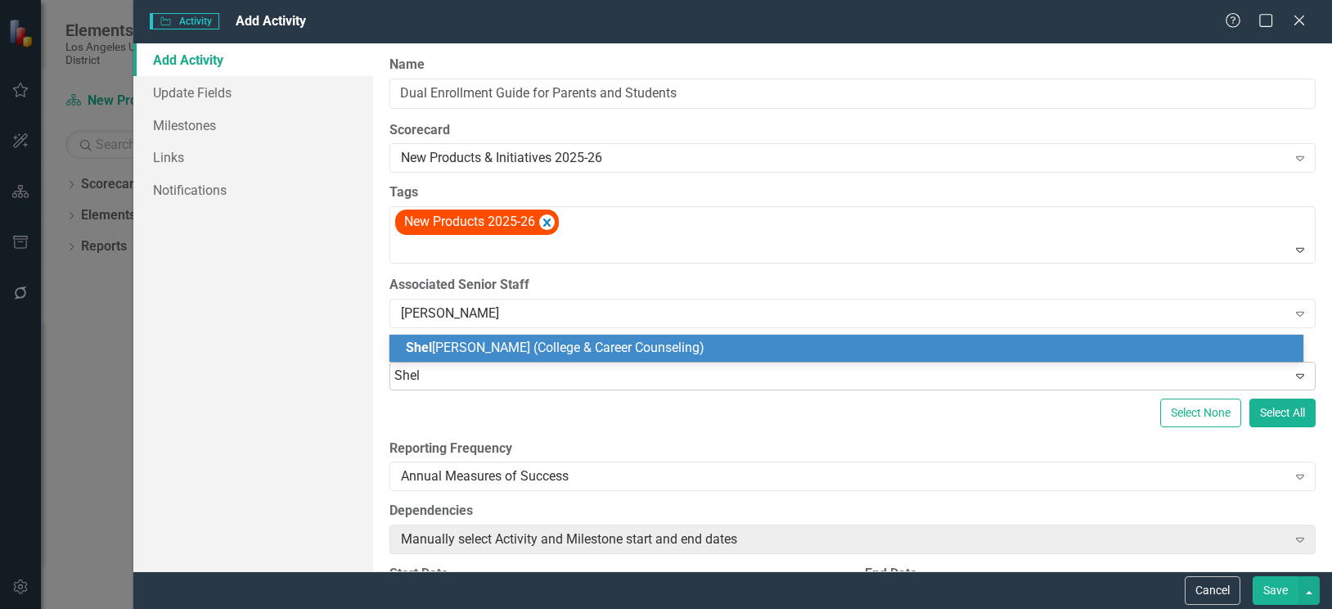
type input "Shell"
click at [469, 347] on span "Shell y Alavez (College & Career Counseling)" at bounding box center [562, 347] width 312 height 16
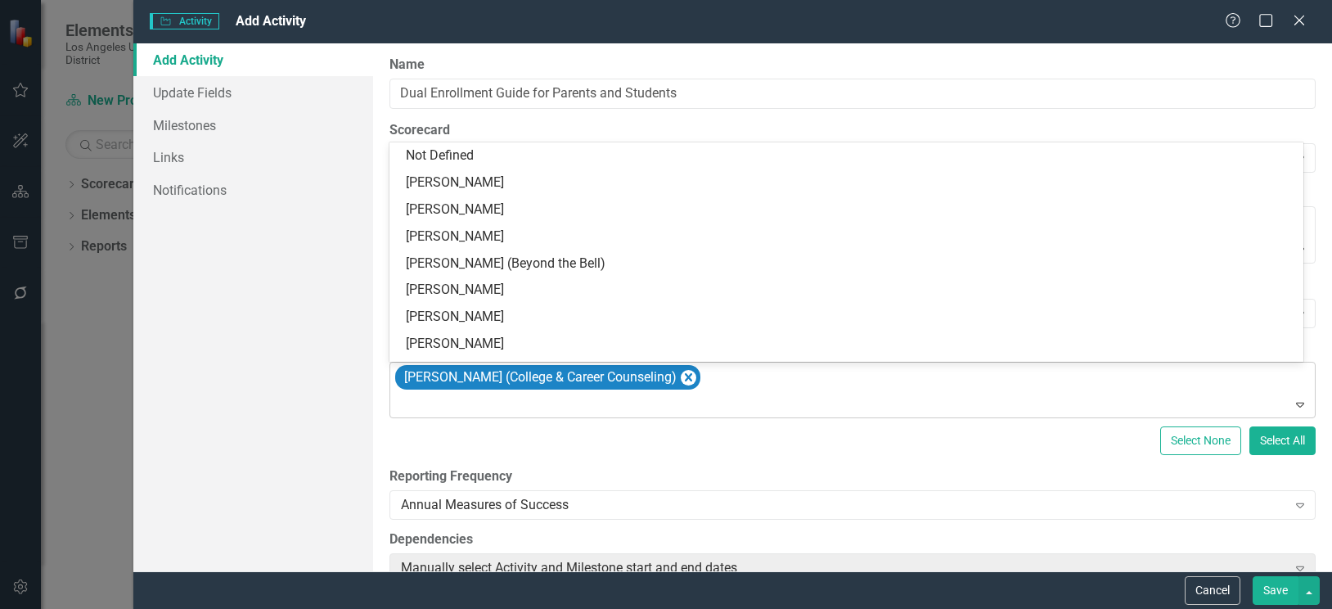
click at [452, 409] on div at bounding box center [853, 404] width 919 height 22
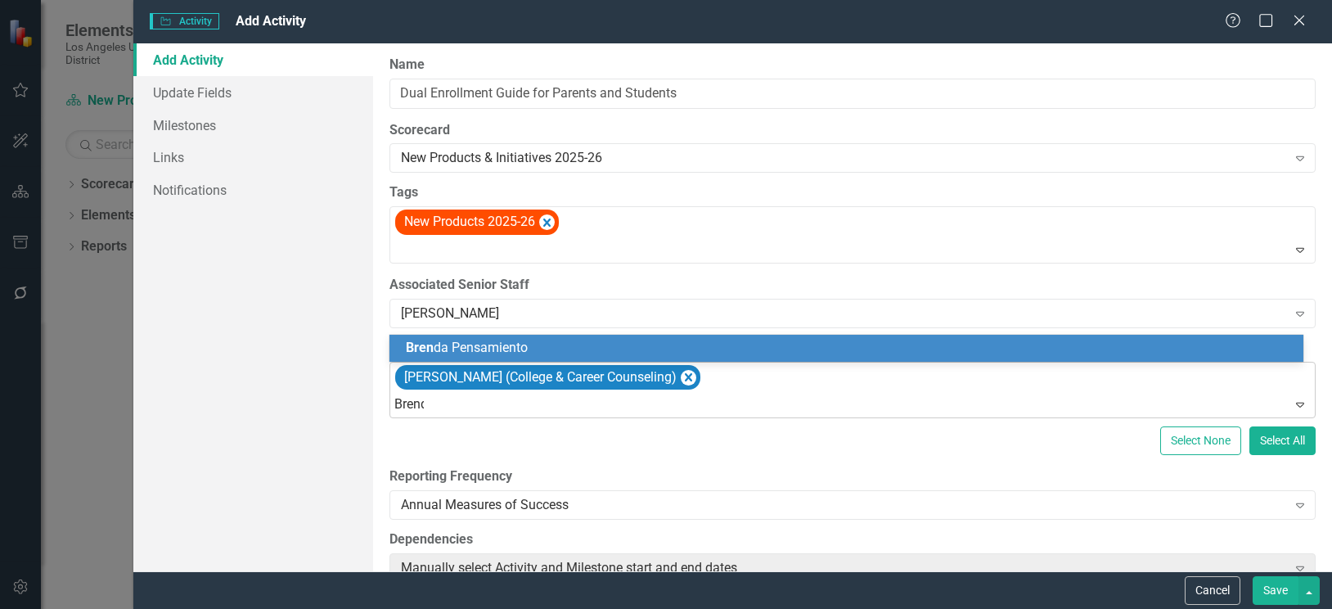
type input "Brenda"
click at [480, 344] on span "Brenda Pensamiento" at bounding box center [493, 347] width 175 height 16
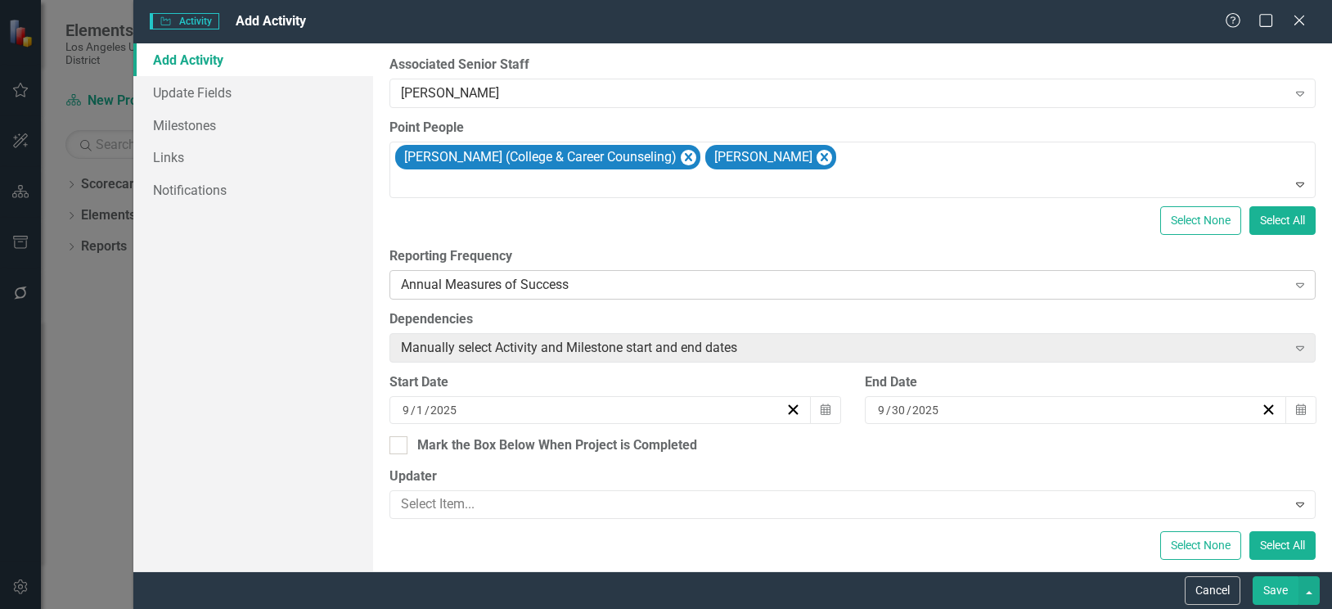
scroll to position [245, 0]
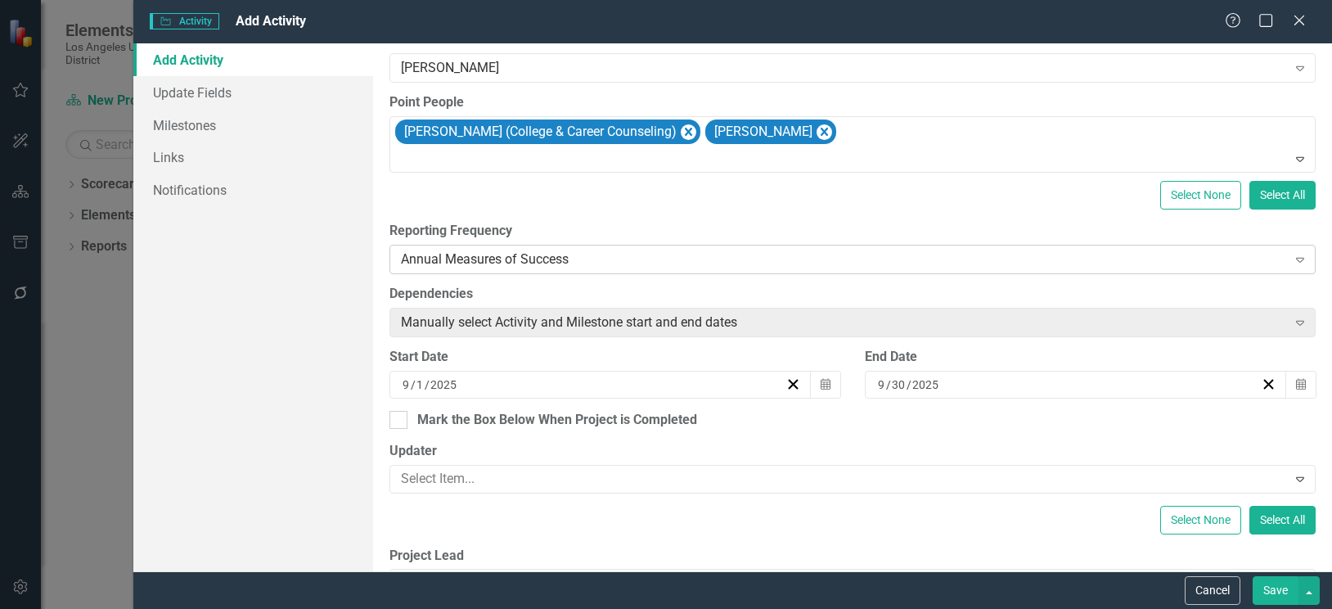
click at [591, 260] on div "Annual Measures of Success" at bounding box center [844, 259] width 886 height 19
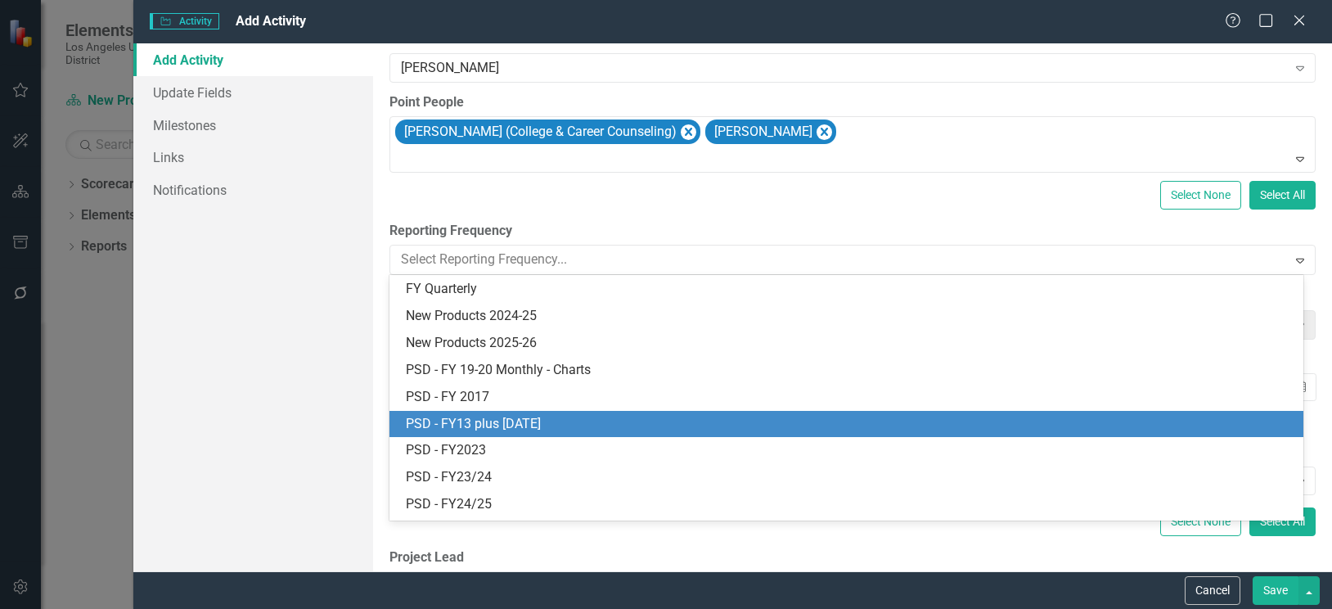
scroll to position [479, 0]
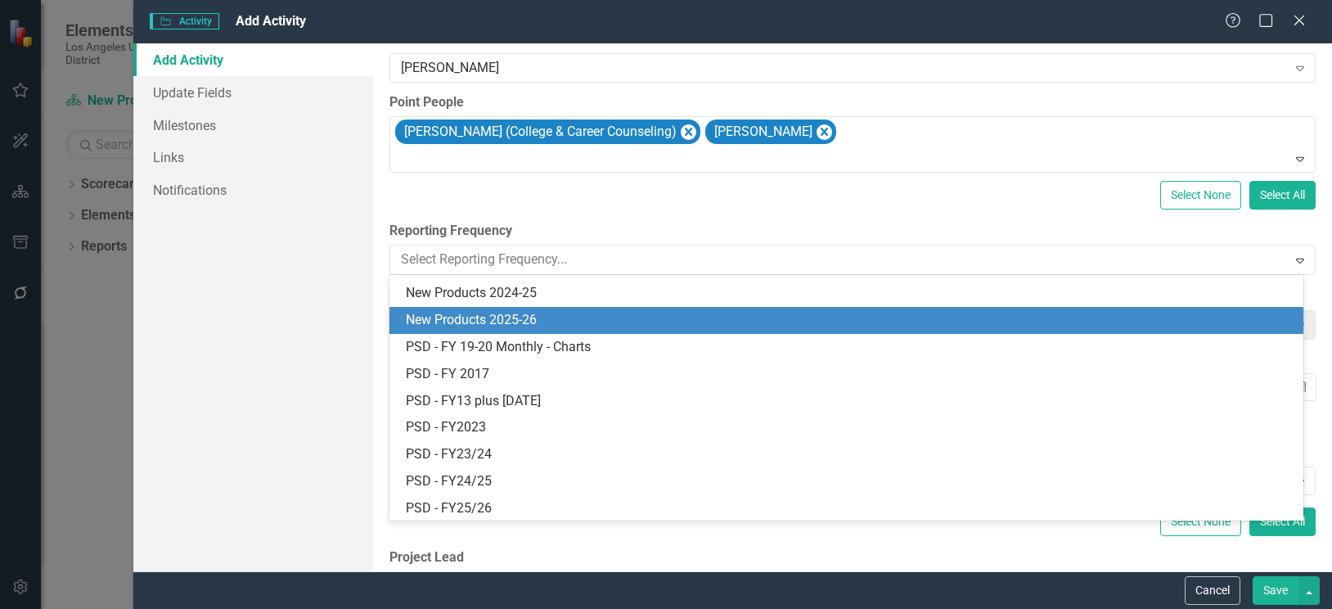
click at [504, 321] on div "New Products 2025-26" at bounding box center [850, 320] width 888 height 19
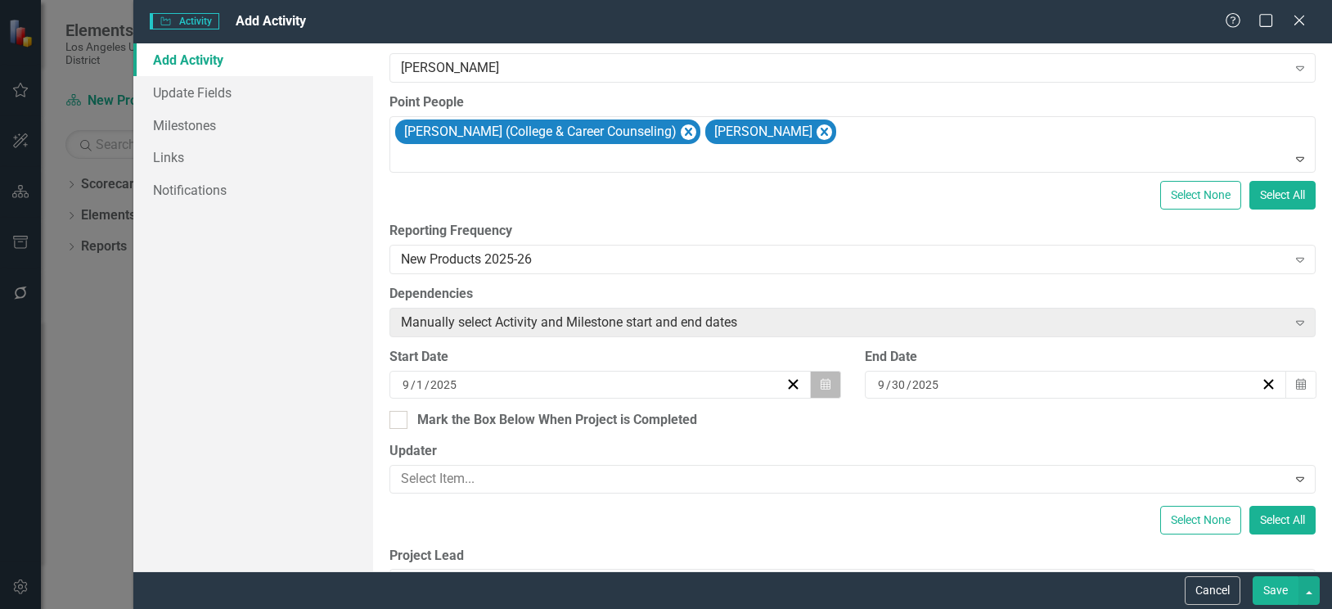
click at [820, 385] on icon "Calendar" at bounding box center [825, 384] width 10 height 11
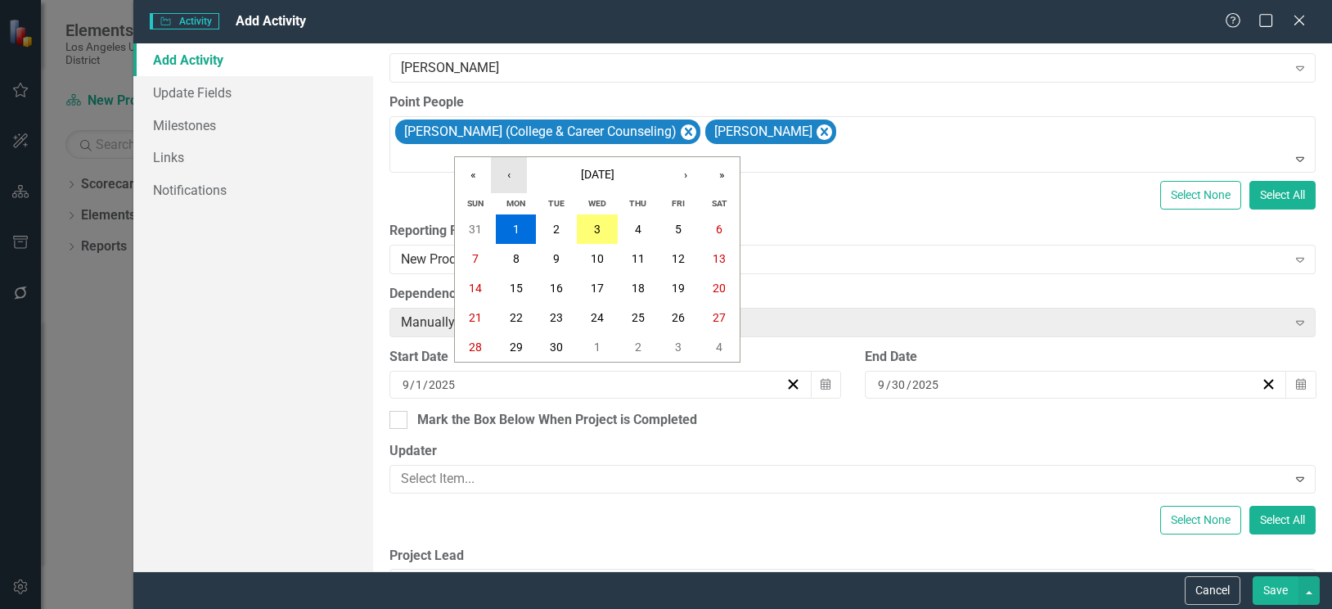
click at [513, 172] on button "‹" at bounding box center [509, 175] width 36 height 36
click at [558, 224] on abbr "1" at bounding box center [556, 229] width 7 height 13
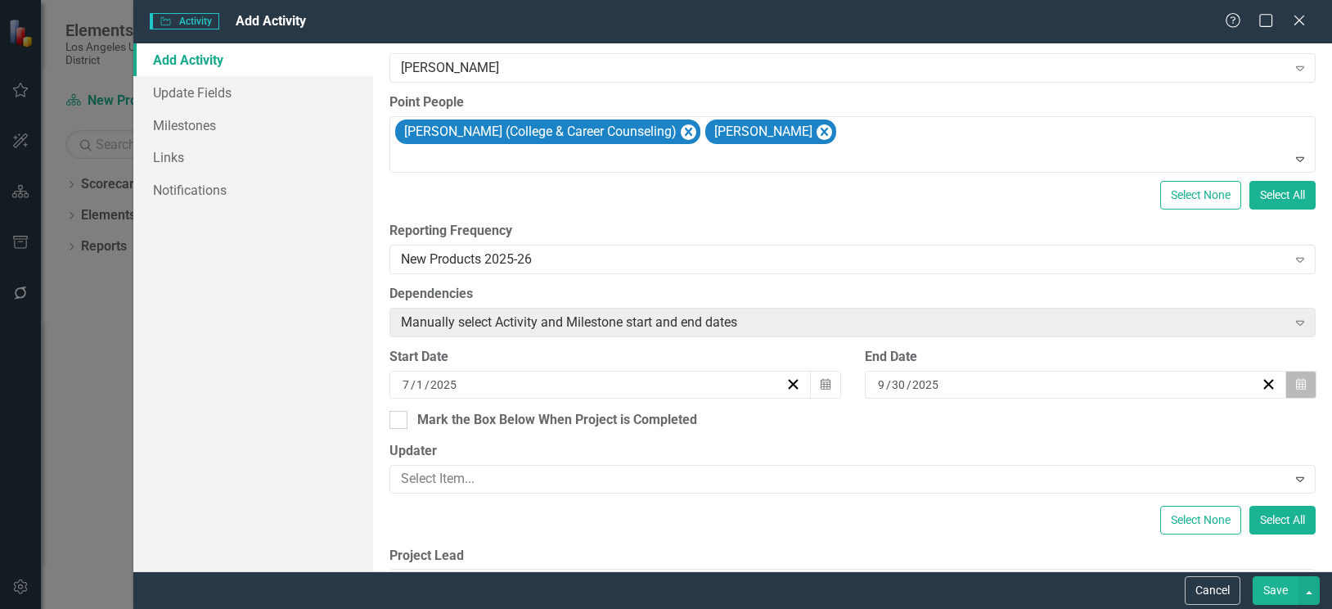
click at [1295, 382] on button "Calendar" at bounding box center [1300, 385] width 31 height 28
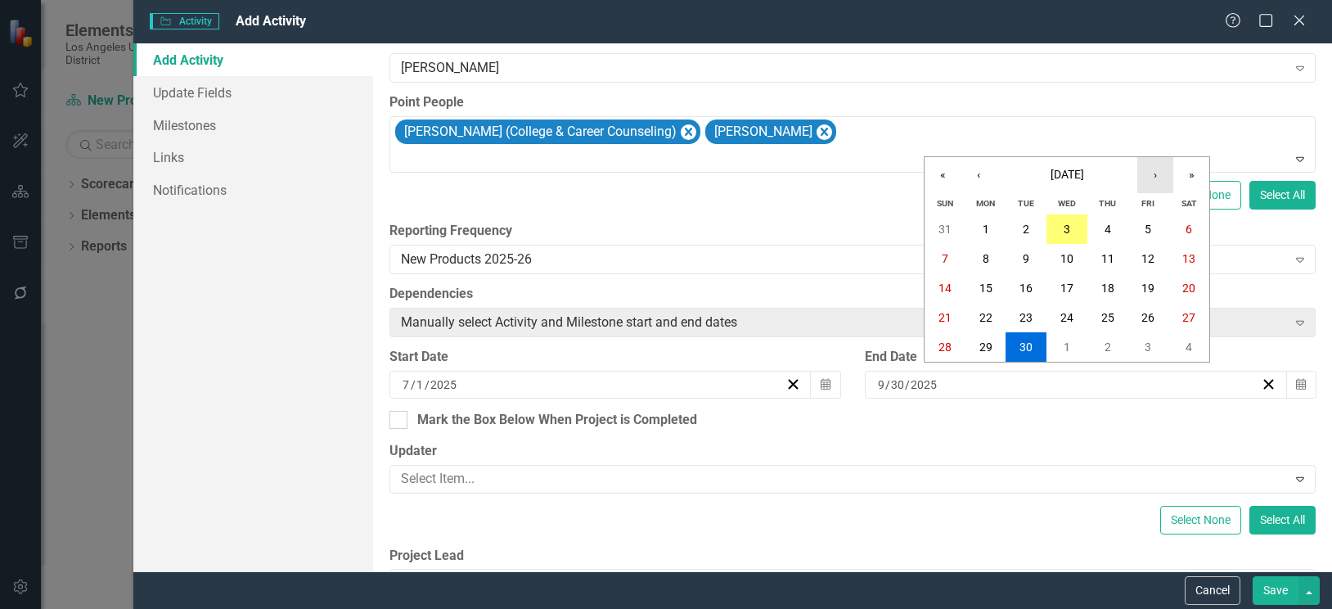
click at [1158, 176] on button "›" at bounding box center [1155, 175] width 36 height 36
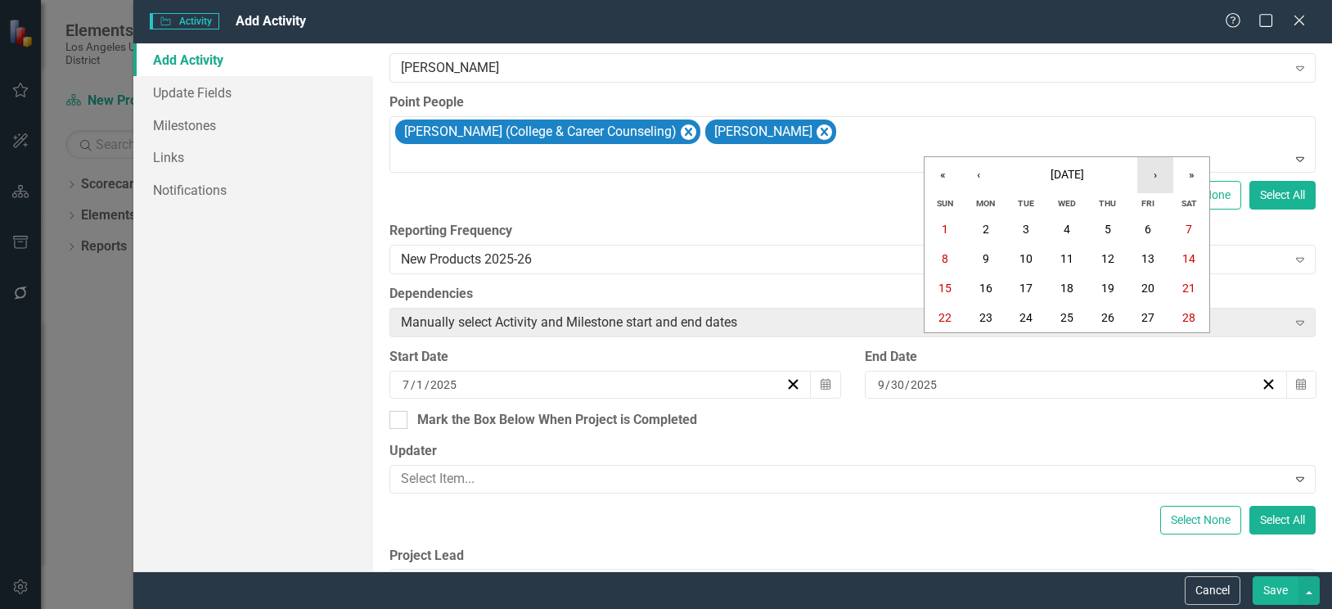
click at [1158, 176] on button "›" at bounding box center [1155, 175] width 36 height 36
click at [1020, 346] on abbr "30" at bounding box center [1025, 346] width 13 height 13
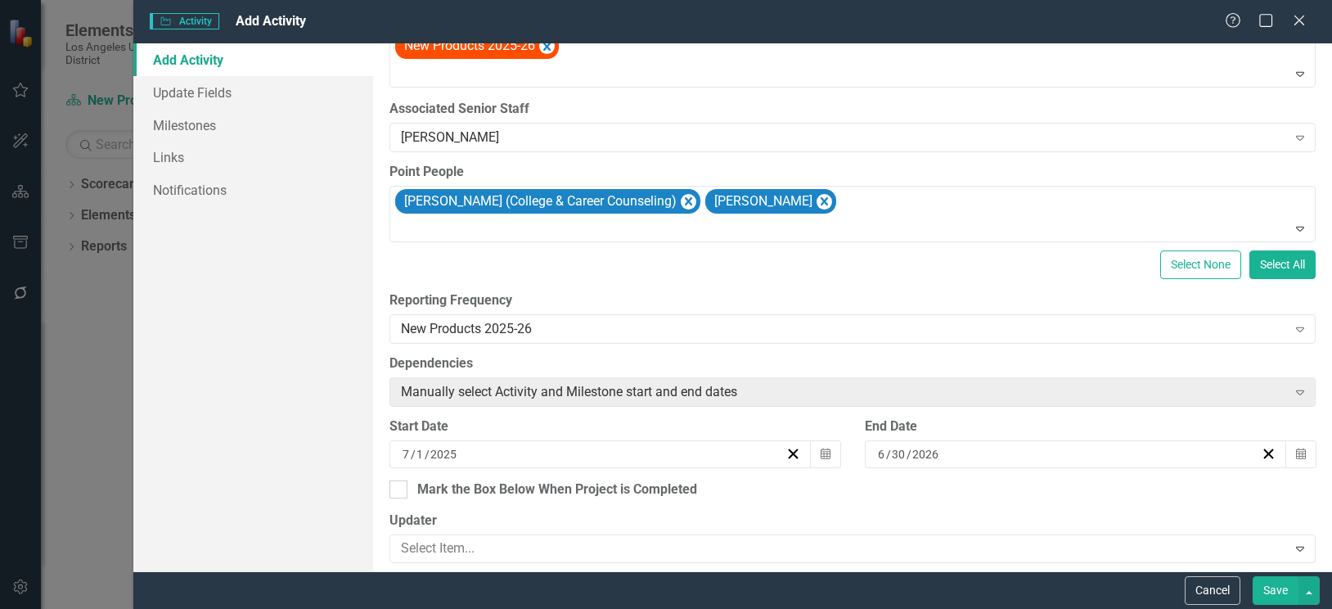
scroll to position [82, 0]
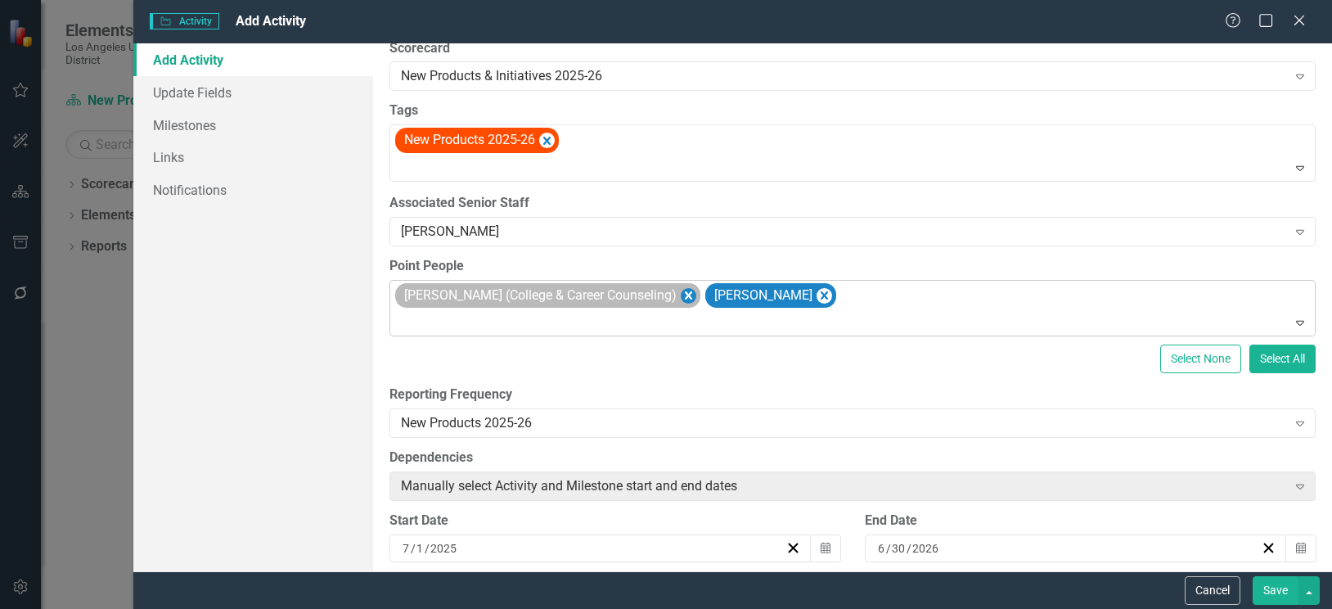
click at [681, 294] on icon "Remove Shelly Alavez (College & Career Counseling)" at bounding box center [689, 295] width 16 height 20
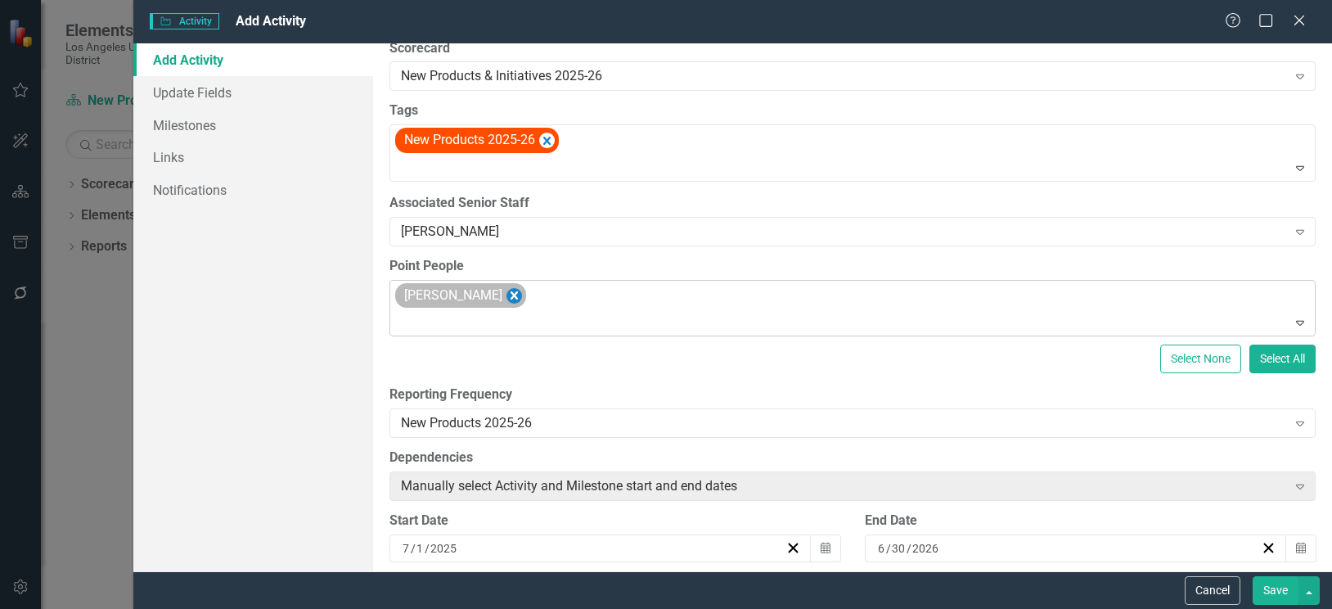
click at [522, 295] on icon "Remove Brenda Pensamiento" at bounding box center [514, 295] width 16 height 20
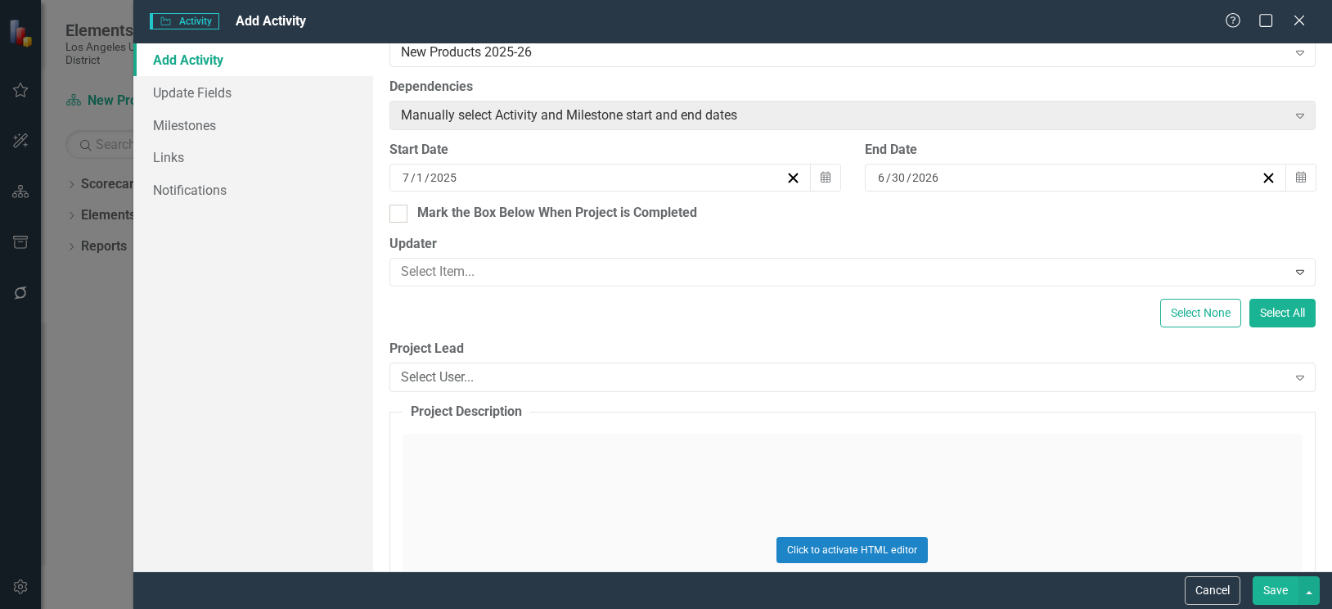
scroll to position [409, 0]
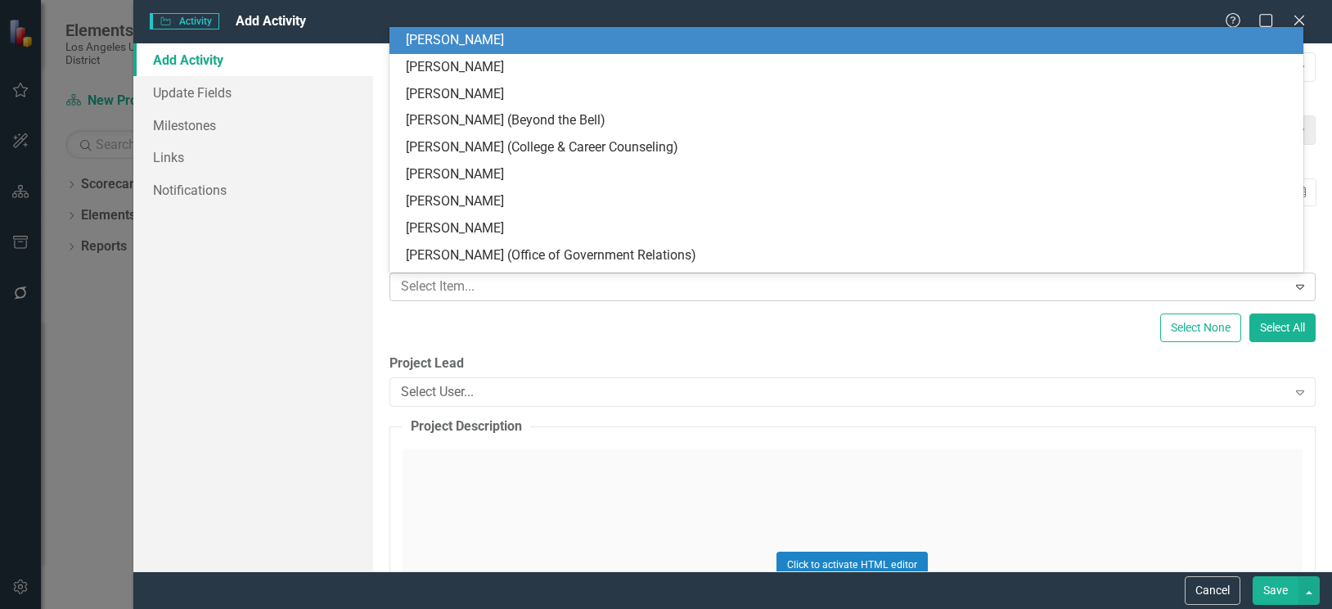
click at [541, 290] on div at bounding box center [840, 287] width 892 height 22
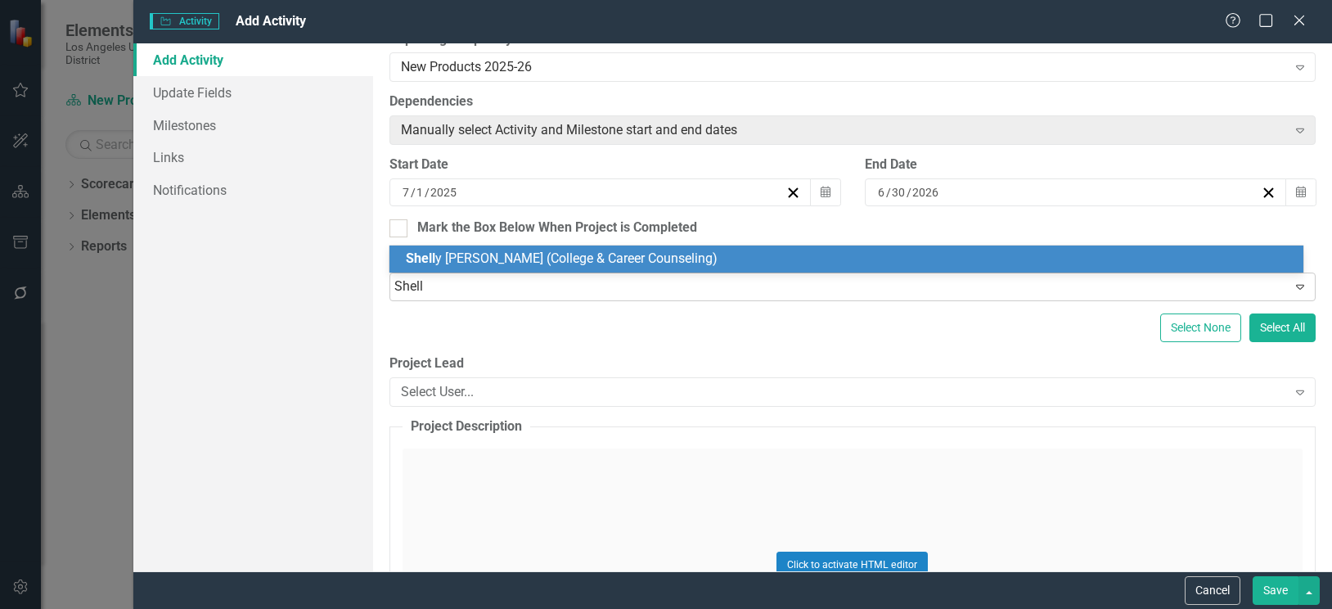
type input "Shelly"
click at [528, 259] on span "Shelly Alavez (College & Career Counseling)" at bounding box center [591, 258] width 371 height 16
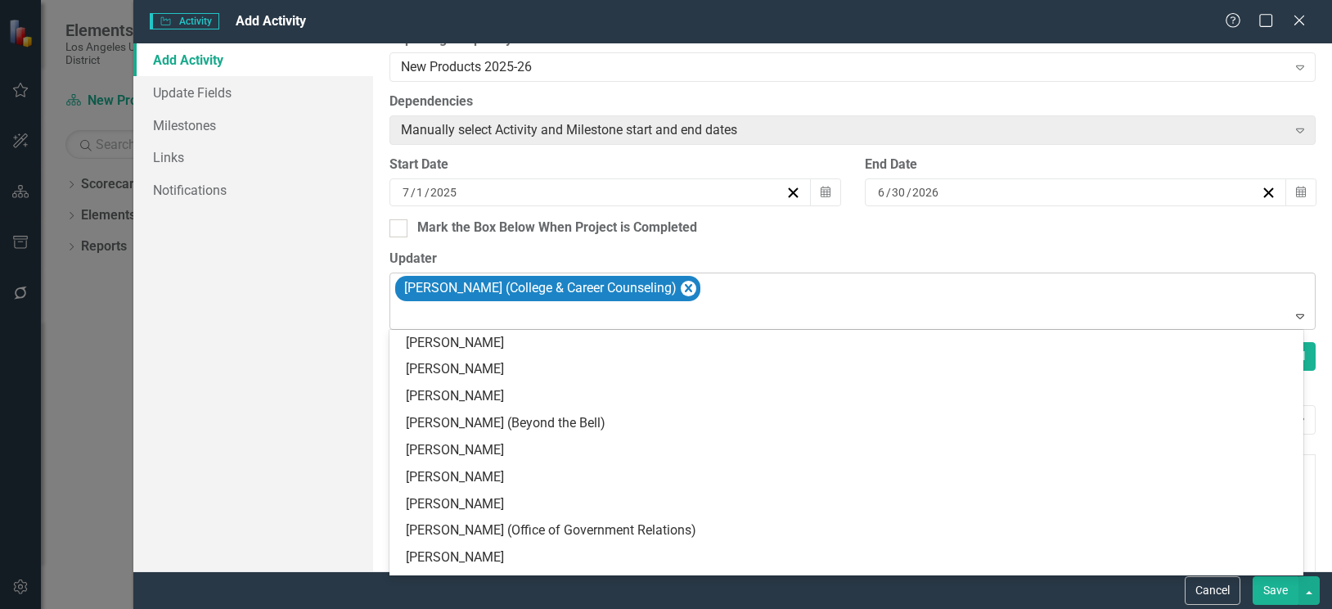
click at [471, 316] on div at bounding box center [853, 316] width 919 height 22
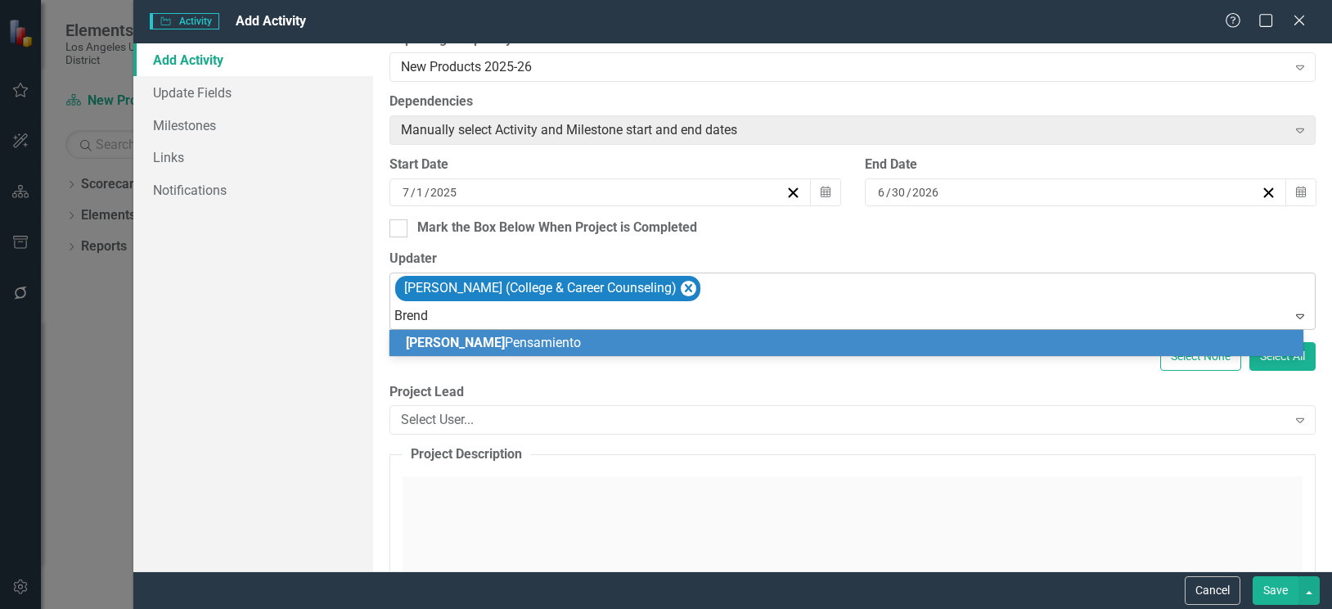
type input "Brenda"
click at [472, 344] on span "Brenda Pensamiento" at bounding box center [493, 343] width 175 height 16
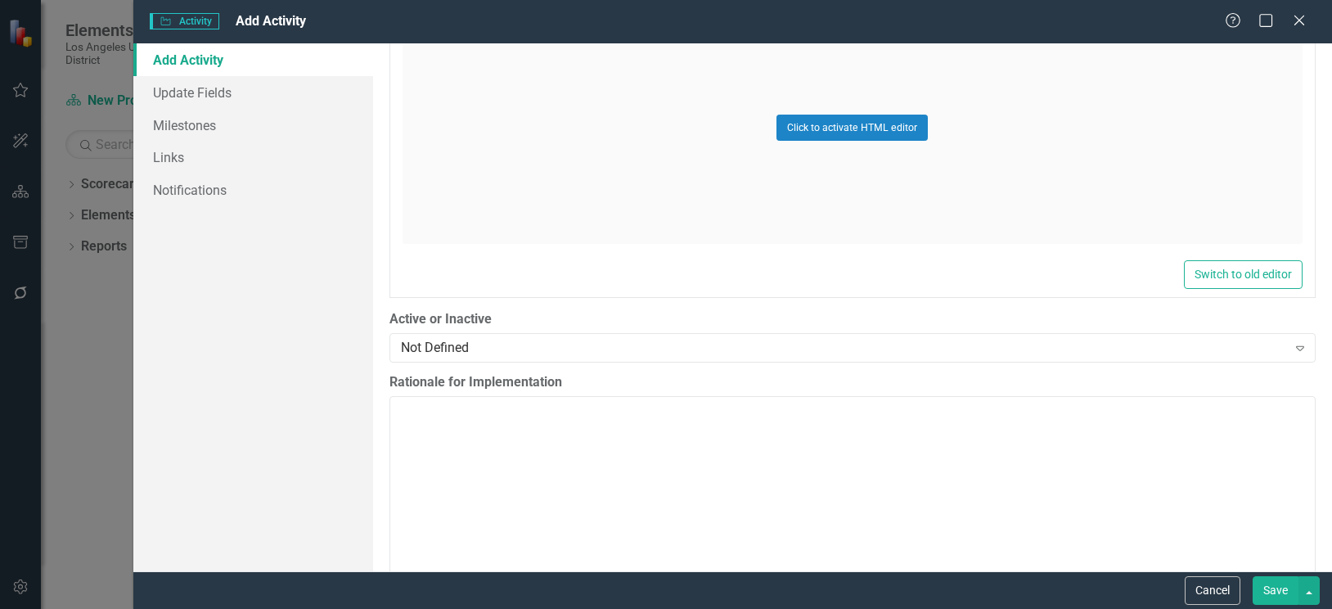
scroll to position [900, 0]
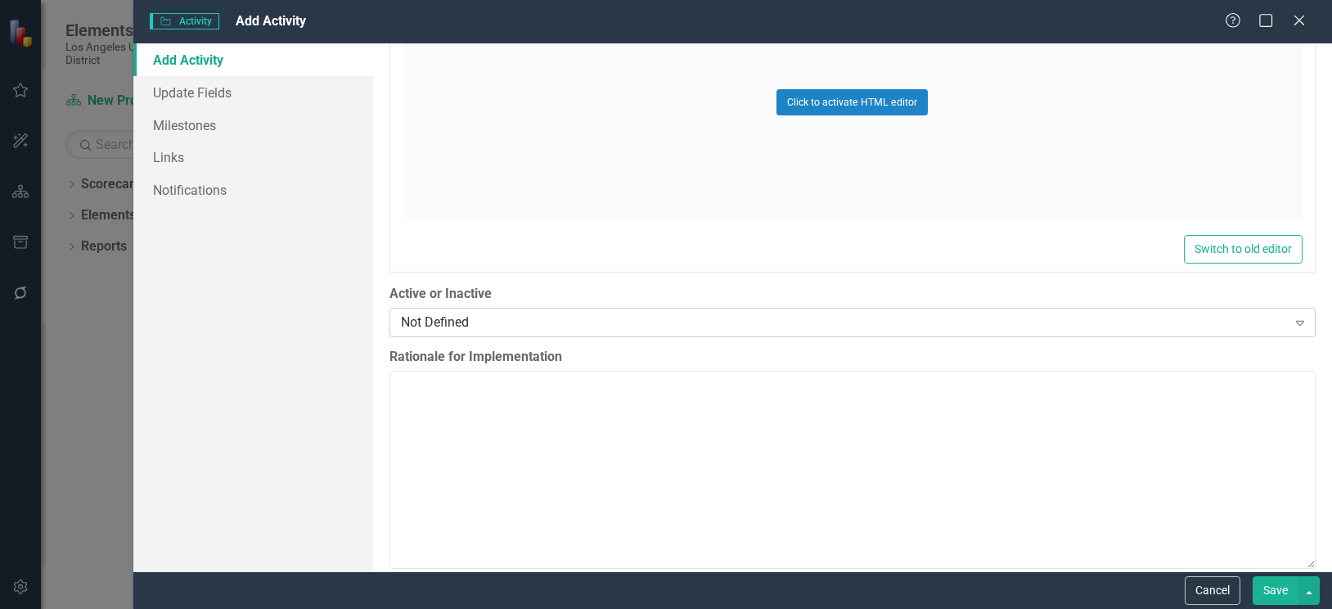
click at [729, 324] on div "Not Defined" at bounding box center [844, 322] width 886 height 19
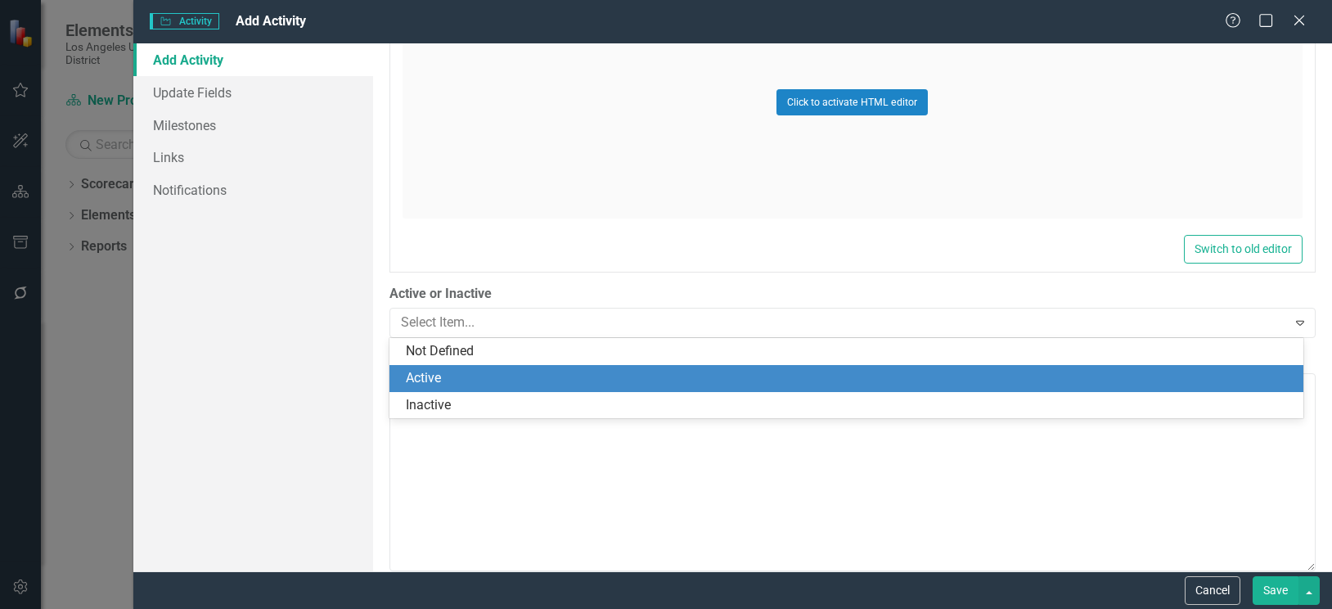
click at [411, 373] on div "Active" at bounding box center [850, 378] width 888 height 19
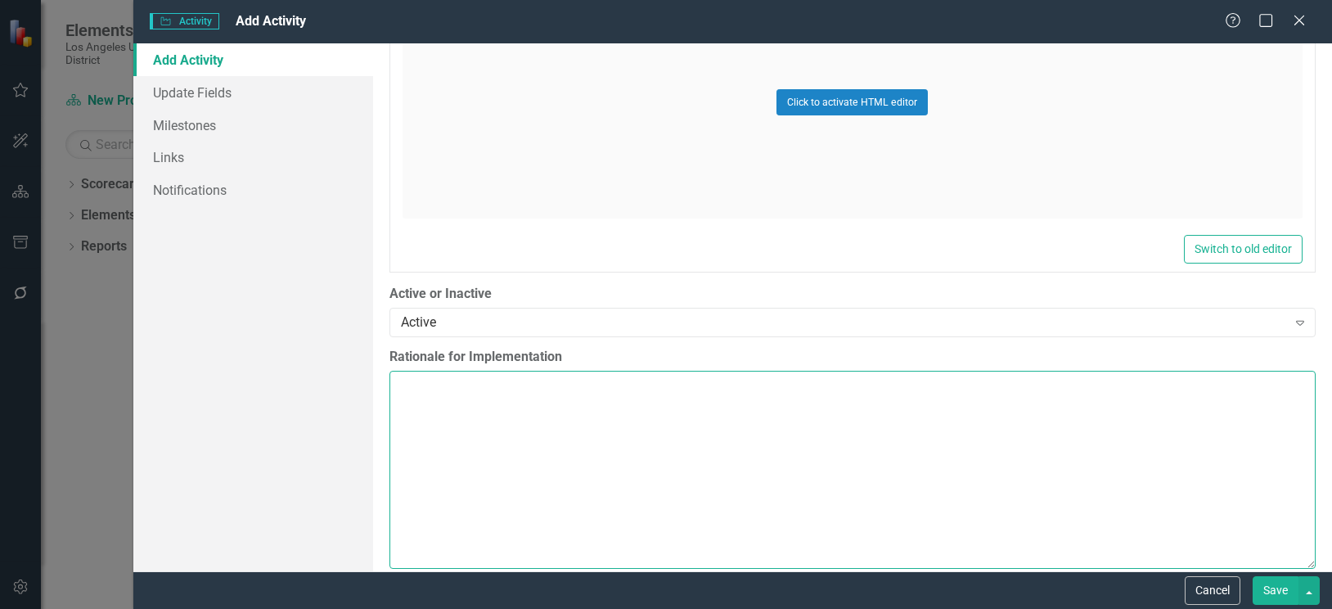
click at [440, 394] on textarea "Rationale for Implementation" at bounding box center [852, 470] width 926 height 198
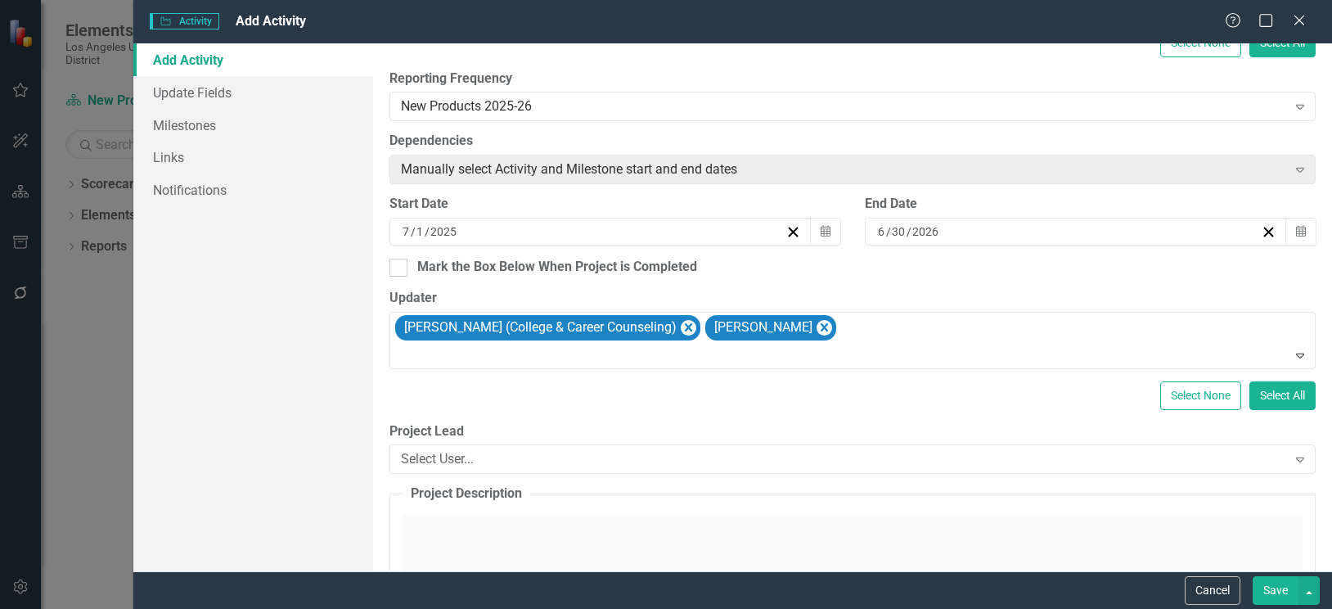
scroll to position [409, 0]
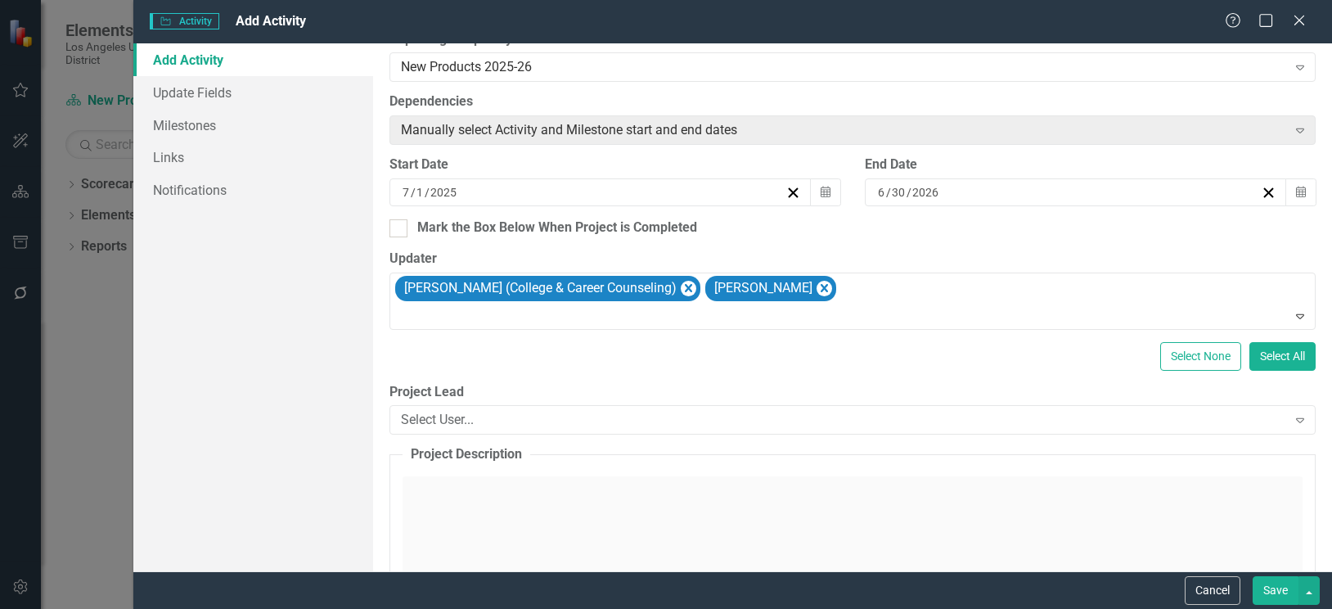
click at [462, 492] on div "Click to activate HTML editor" at bounding box center [852, 592] width 900 height 233
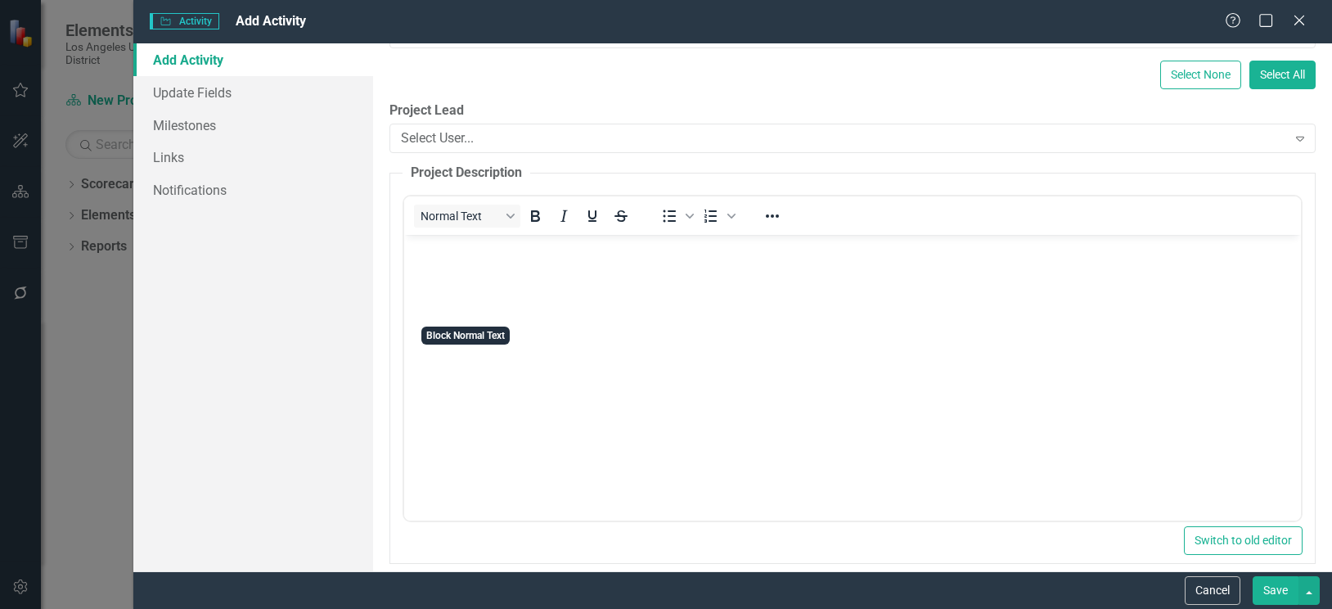
scroll to position [736, 0]
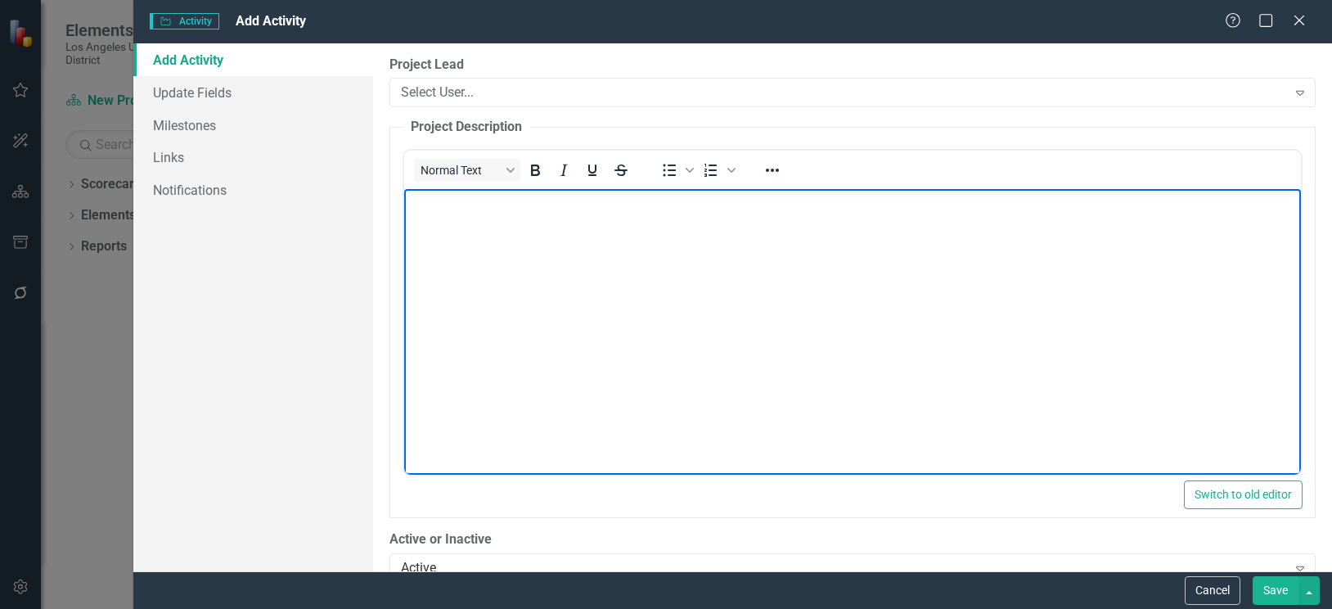
click at [483, 237] on body "Rich Text Area. Press ALT-0 for help." at bounding box center [851, 311] width 897 height 245
click at [449, 242] on body "Rich Text Area. Press ALT-0 for help." at bounding box center [851, 311] width 897 height 245
click at [786, 212] on p "The Dual Enrollment Guide is designed to inform families about" at bounding box center [851, 203] width 888 height 20
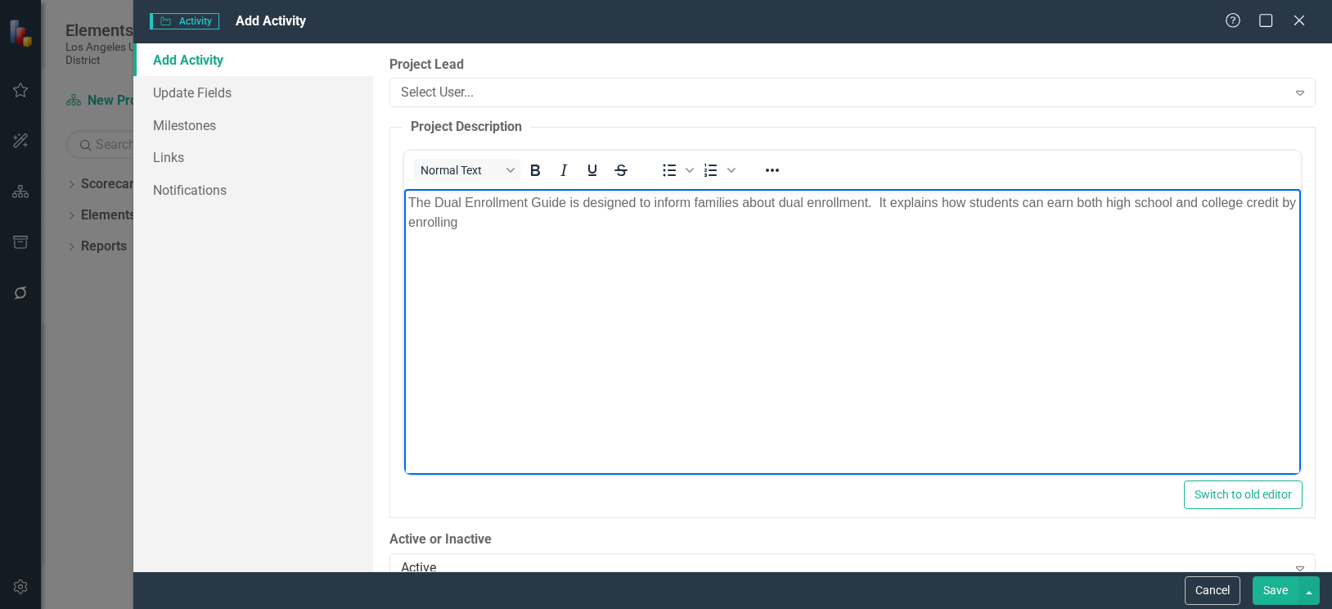
click at [497, 228] on p "The Dual Enrollment Guide is designed to inform families about dual enrollment.…" at bounding box center [851, 212] width 888 height 39
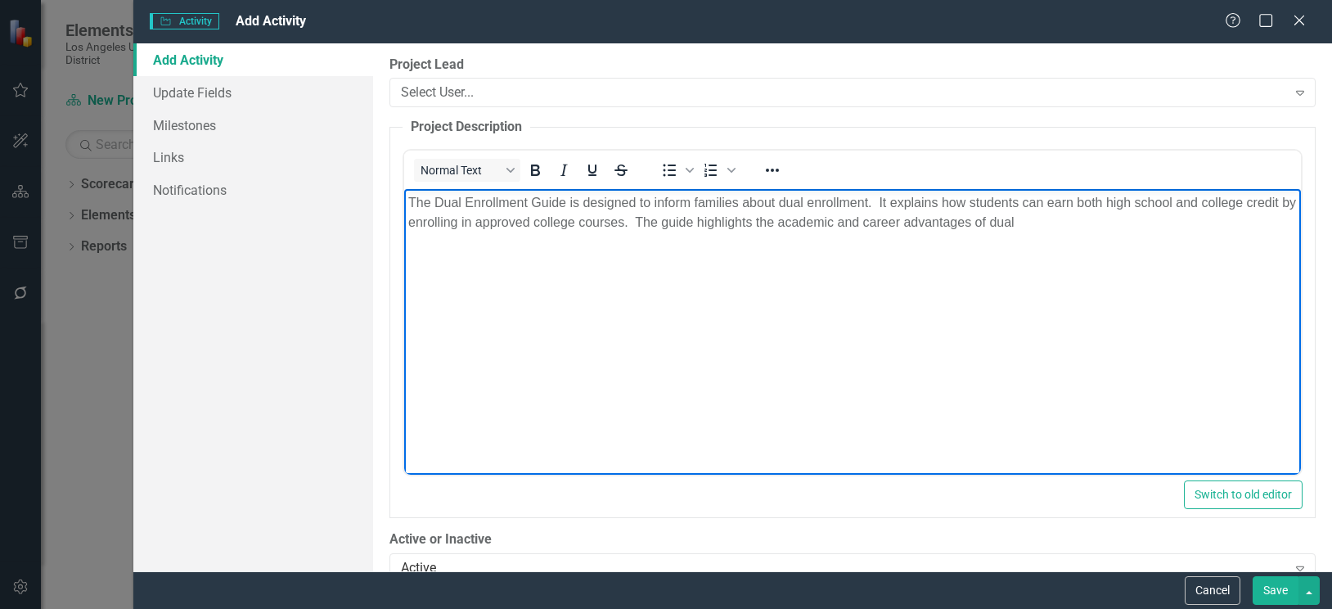
click at [1056, 223] on p "The Dual Enrollment Guide is designed to inform families about dual enrollment.…" at bounding box center [851, 212] width 888 height 39
click at [723, 251] on p "The Dual Enrollment Guide is designed to inform families about dual enrollment.…" at bounding box center [851, 222] width 888 height 59
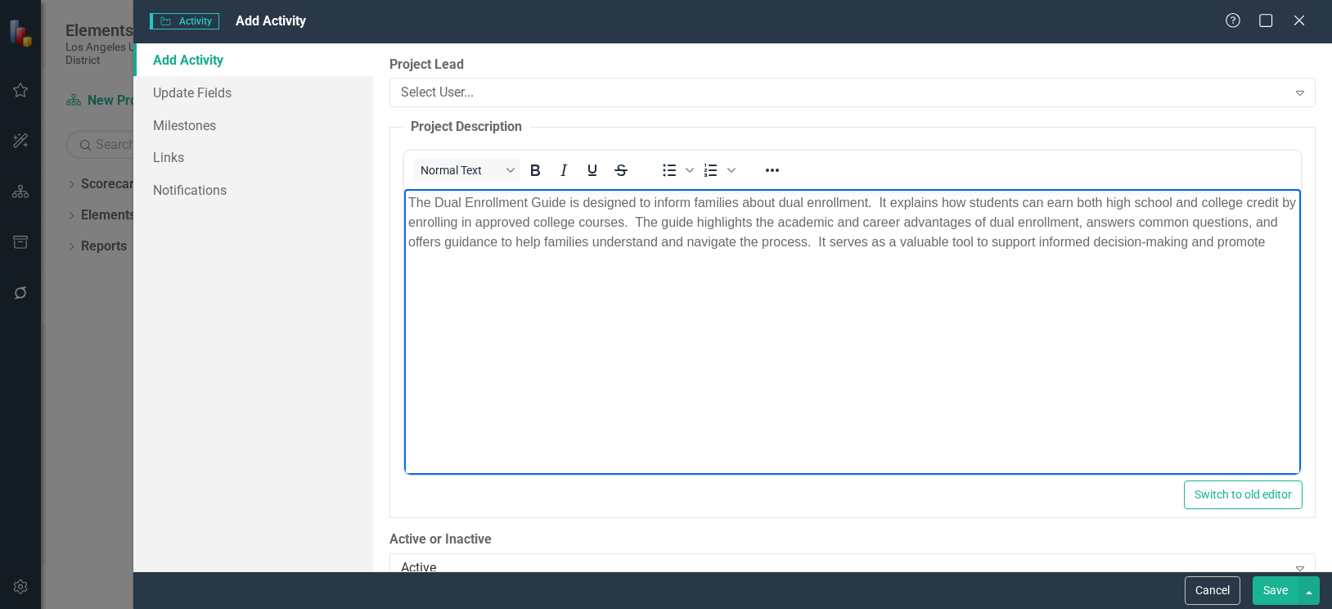
click at [459, 252] on p "The Dual Enrollment Guide is designed to inform families about dual enrollment.…" at bounding box center [851, 222] width 888 height 59
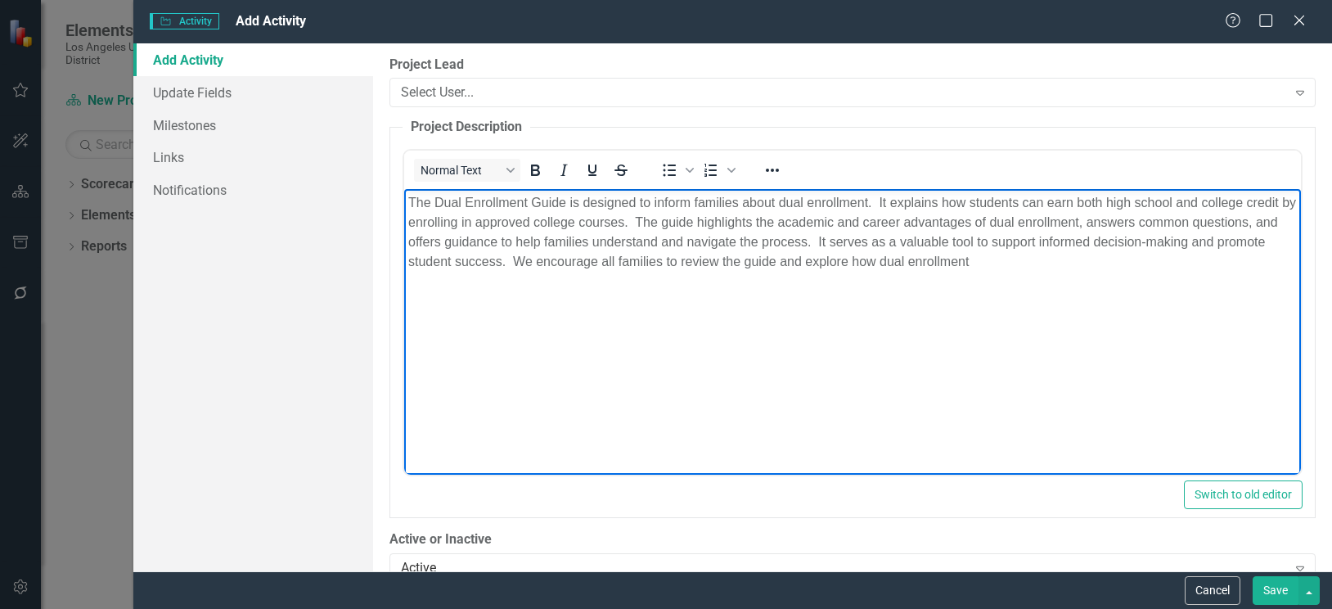
click at [1047, 267] on p "The Dual Enrollment Guide is designed to inform families about dual enrollment.…" at bounding box center [851, 232] width 888 height 79
click at [681, 363] on body "The Dual Enrollment Guide is designed to inform families about dual enrollment.…" at bounding box center [851, 311] width 897 height 245
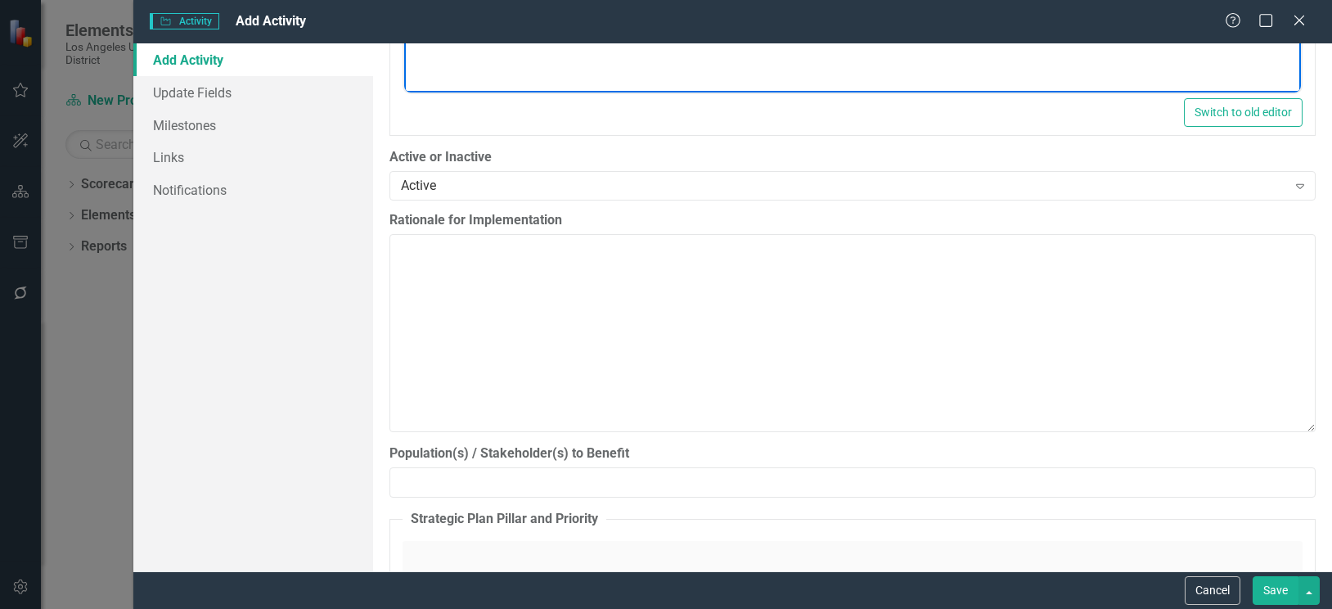
scroll to position [1145, 0]
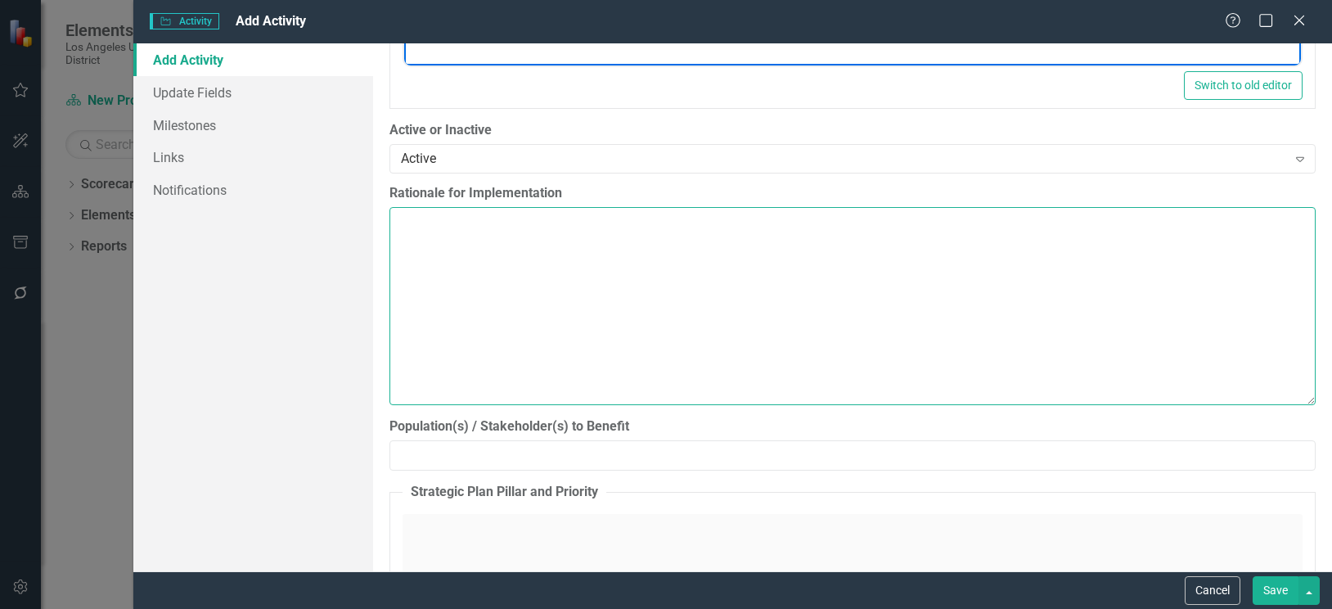
click at [506, 240] on textarea "Rationale for Implementation" at bounding box center [852, 306] width 926 height 198
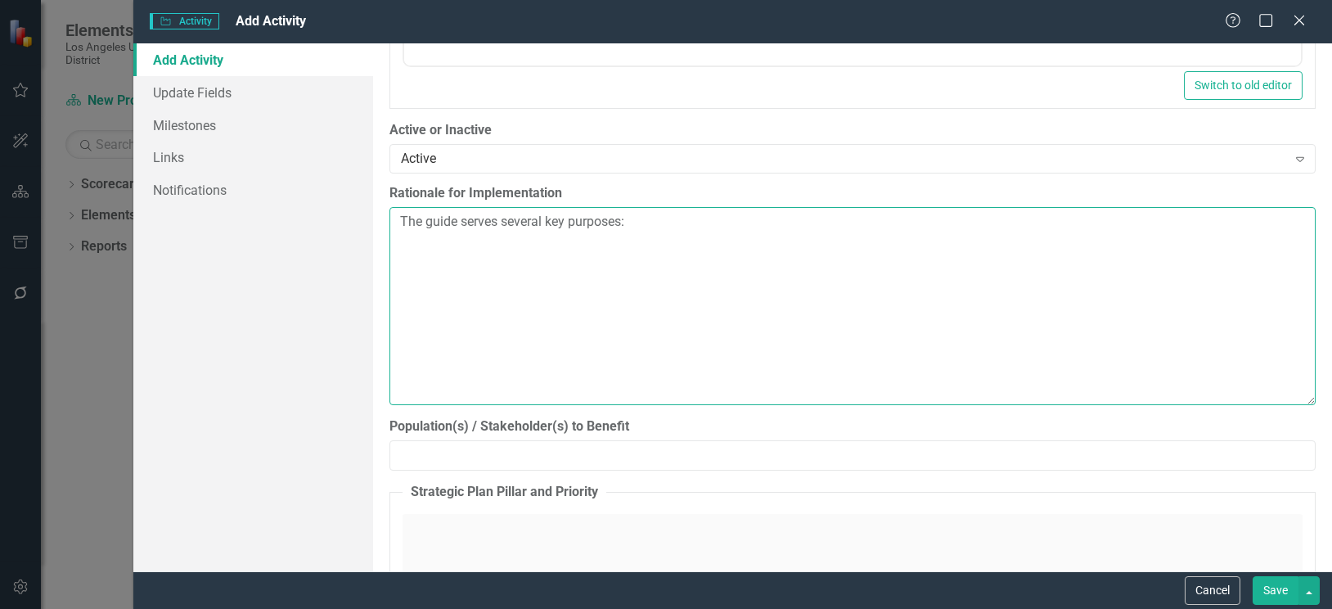
click at [527, 254] on textarea "The guide serves several key purposes:" at bounding box center [852, 306] width 926 height 198
click at [606, 299] on textarea "The guide serves several key purposes:" at bounding box center [852, 306] width 926 height 198
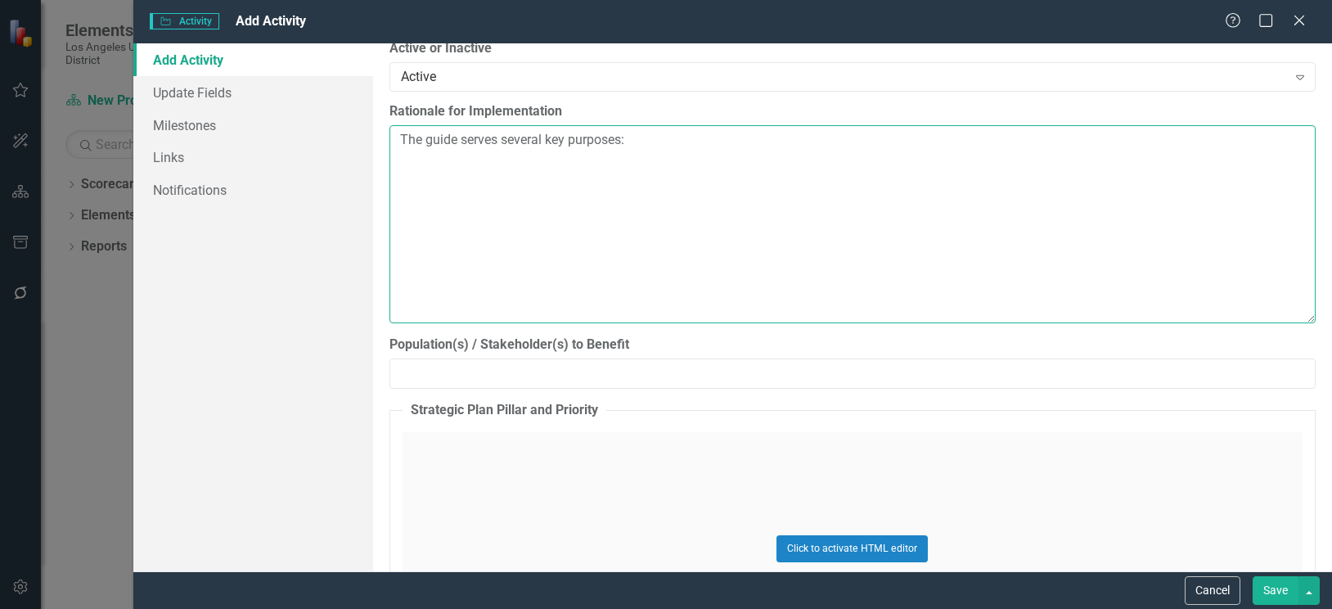
click at [838, 234] on textarea "The guide serves several key purposes:" at bounding box center [852, 224] width 926 height 198
type textarea "The guide serves several key purposes:"
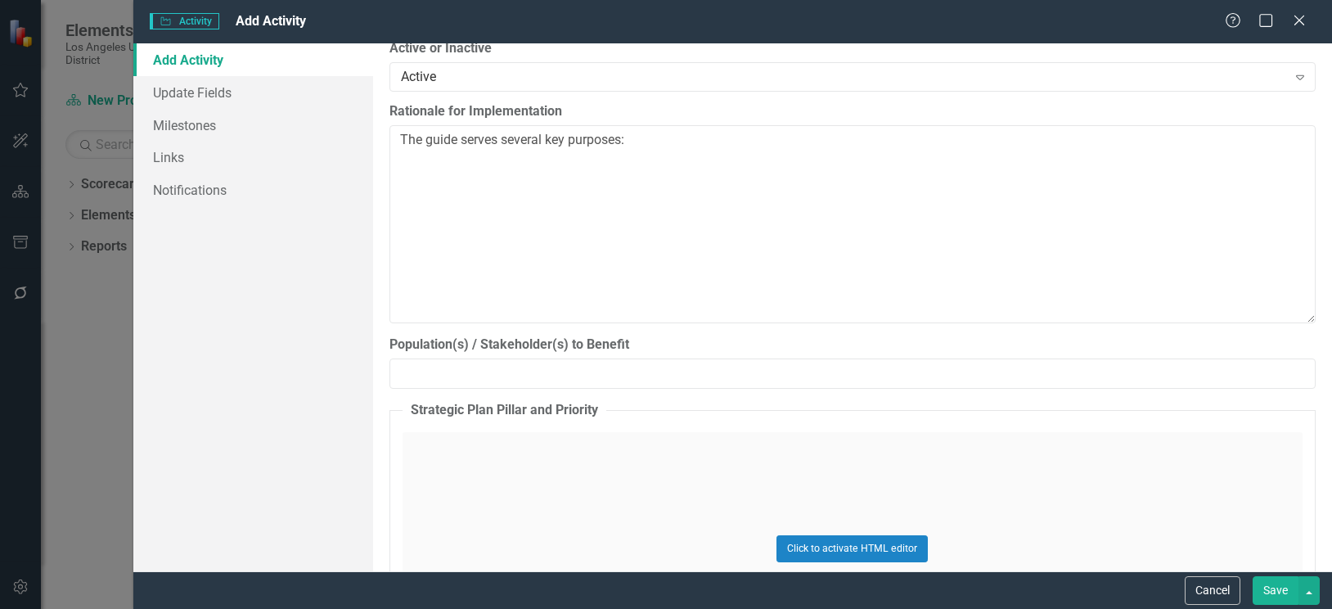
click at [1278, 587] on button "Save" at bounding box center [1275, 590] width 46 height 29
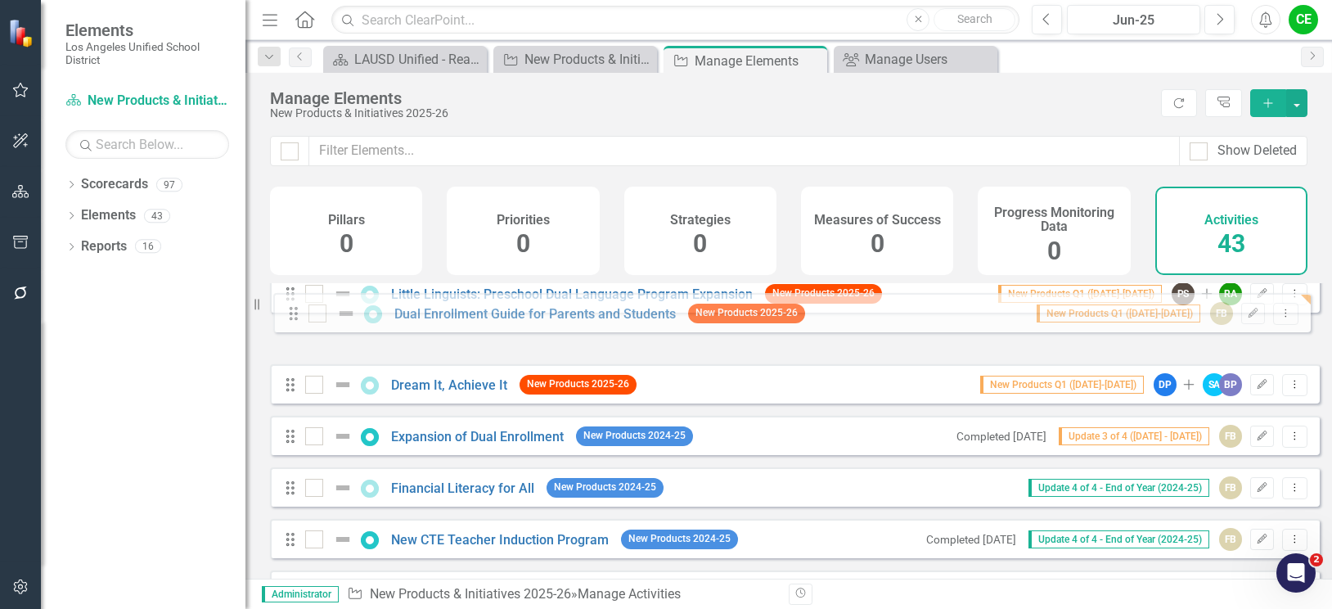
scroll to position [0, 0]
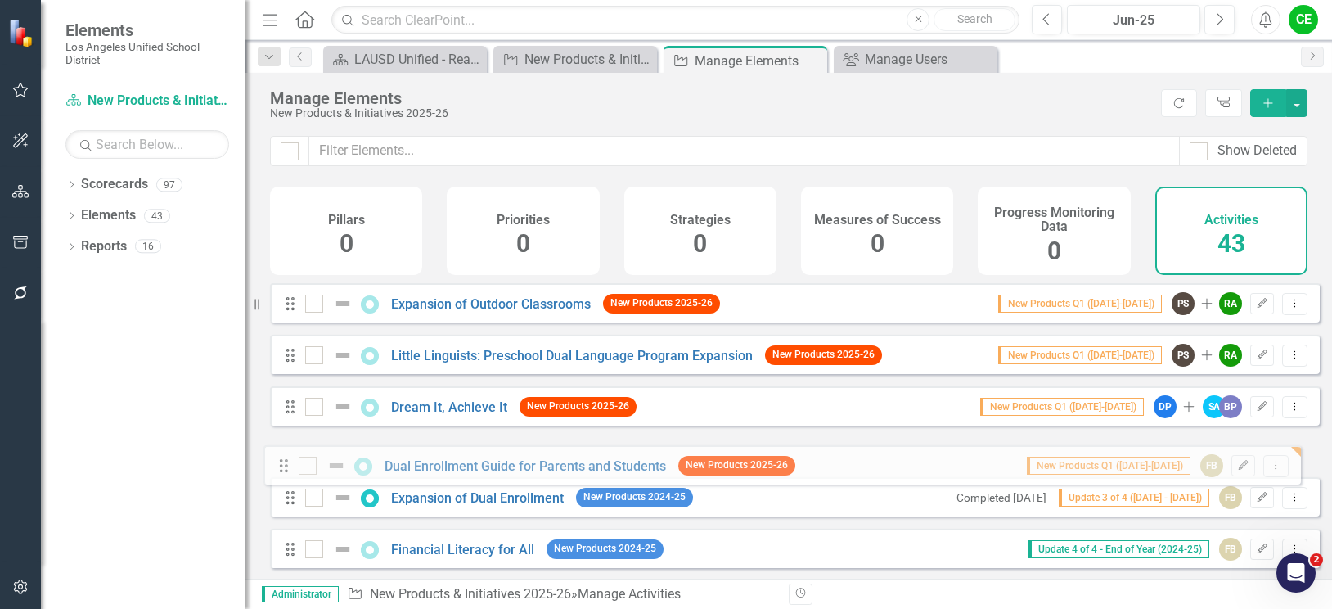
drag, startPoint x: 287, startPoint y: 457, endPoint x: 281, endPoint y: 470, distance: 13.9
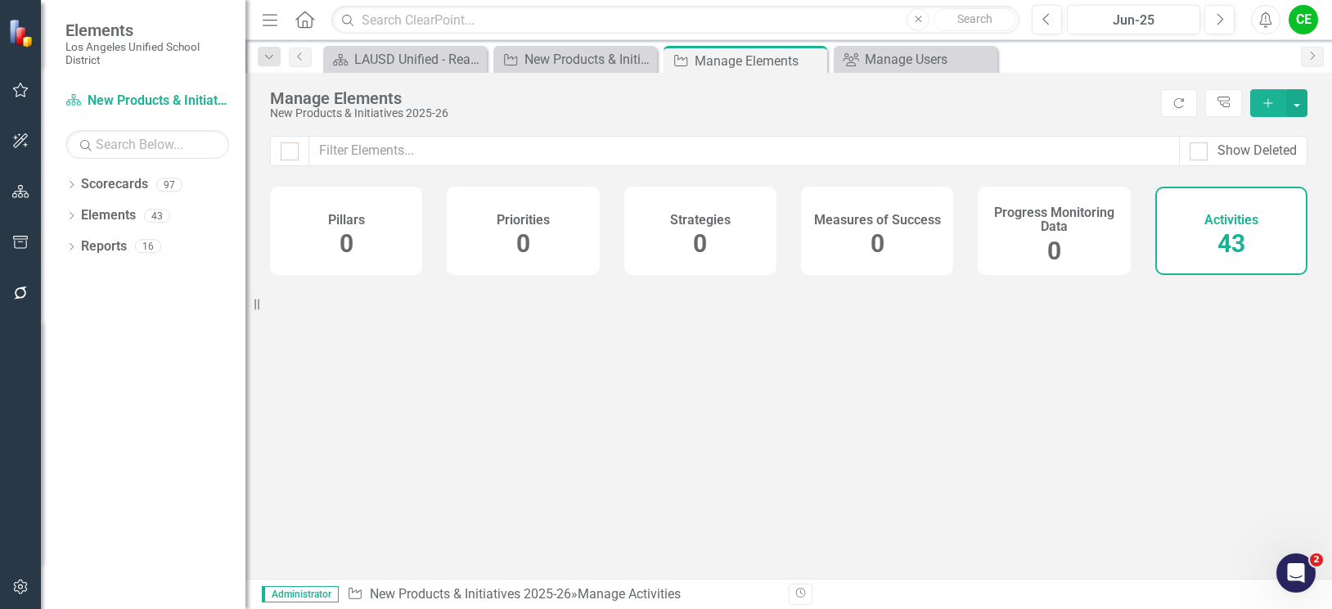
click at [1254, 462] on div "Show Deleted Pillars 0 Priorities 0 Strategies 0 Measures of Success 0 Progress…" at bounding box center [788, 357] width 1086 height 443
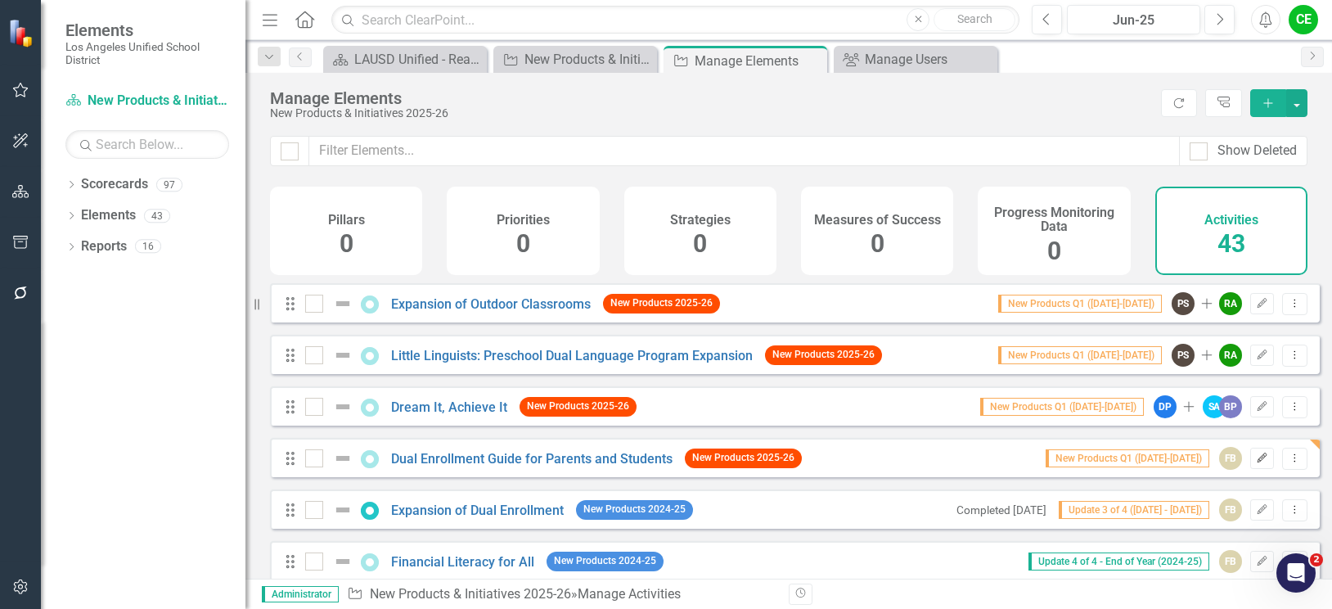
click at [1256, 463] on icon "Edit" at bounding box center [1262, 458] width 12 height 10
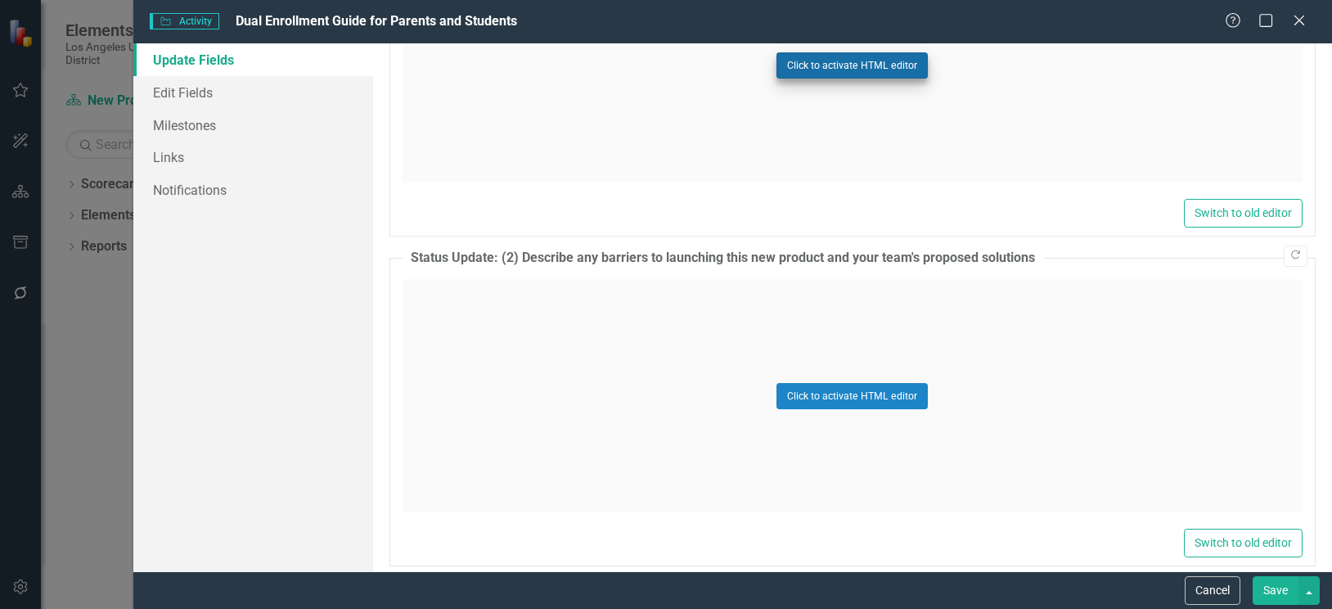
scroll to position [1145, 0]
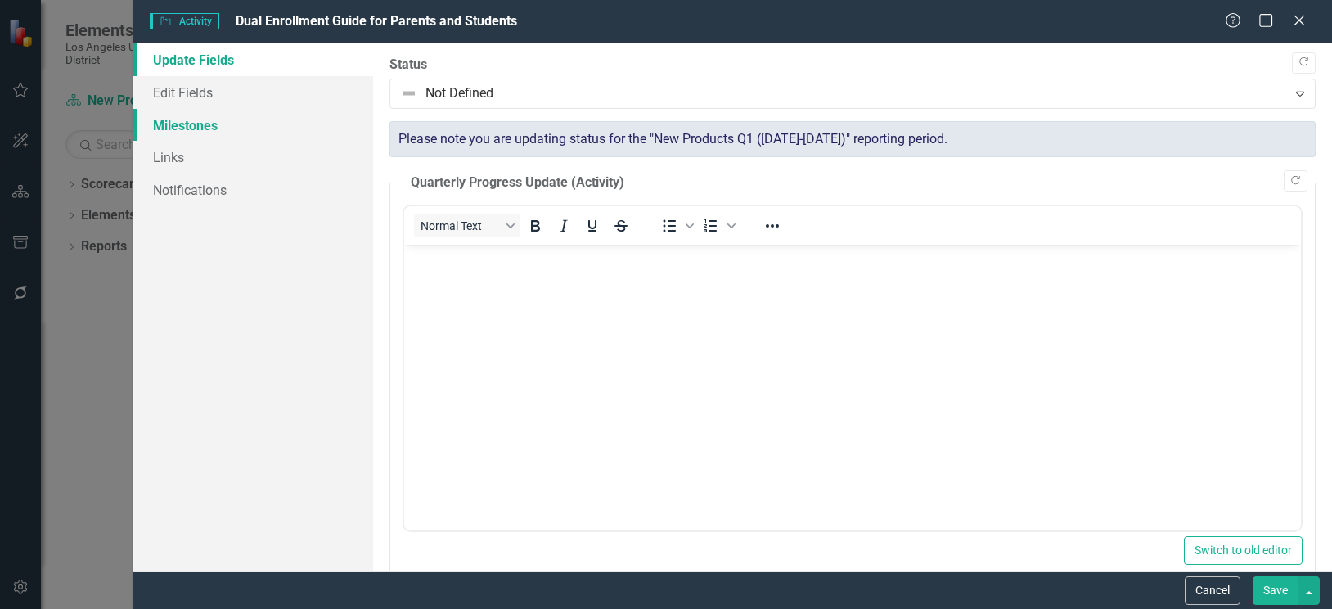
scroll to position [1309, 0]
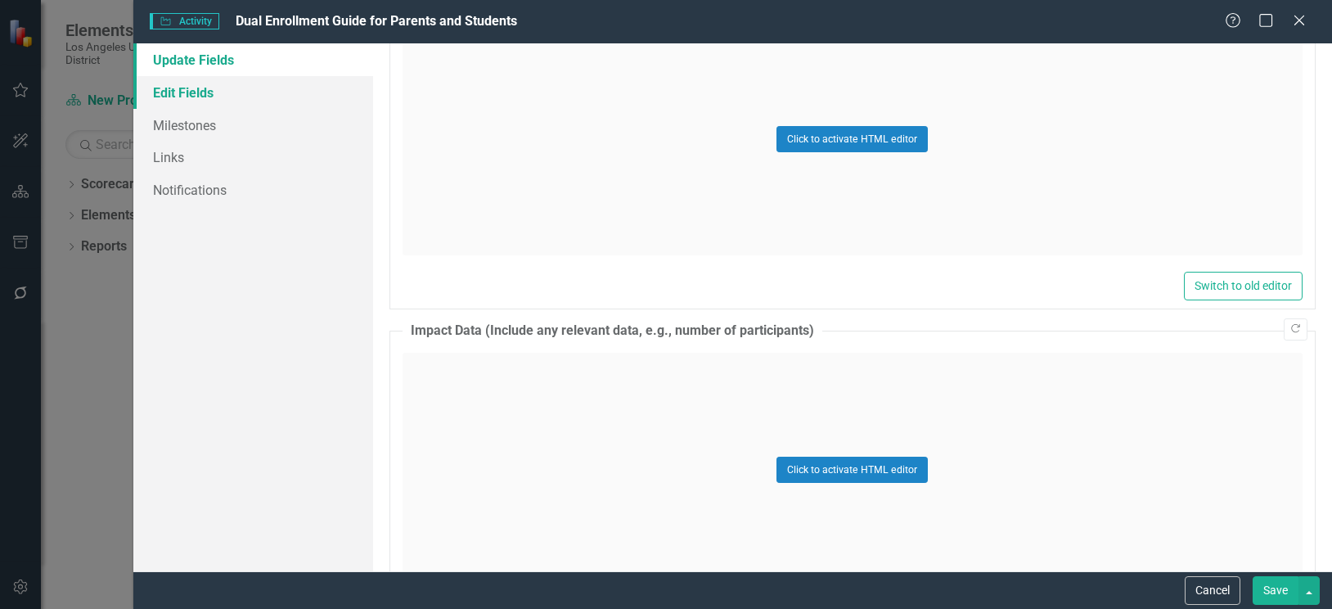
click at [167, 91] on link "Edit Fields" at bounding box center [253, 92] width 240 height 33
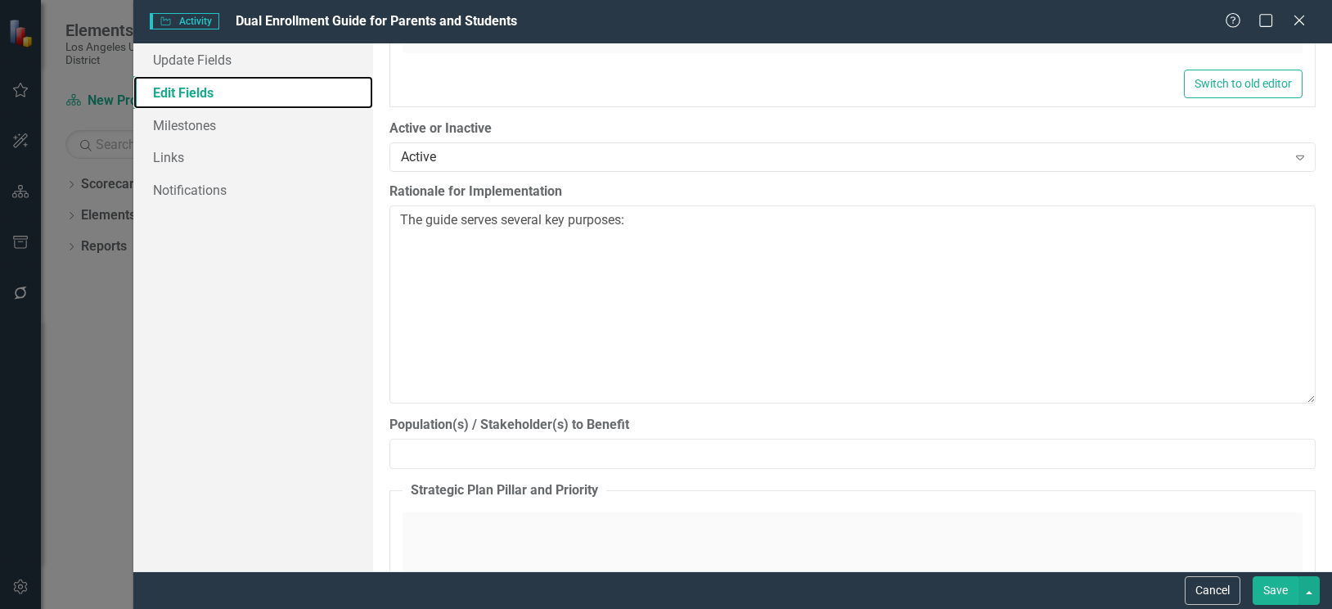
scroll to position [1063, 0]
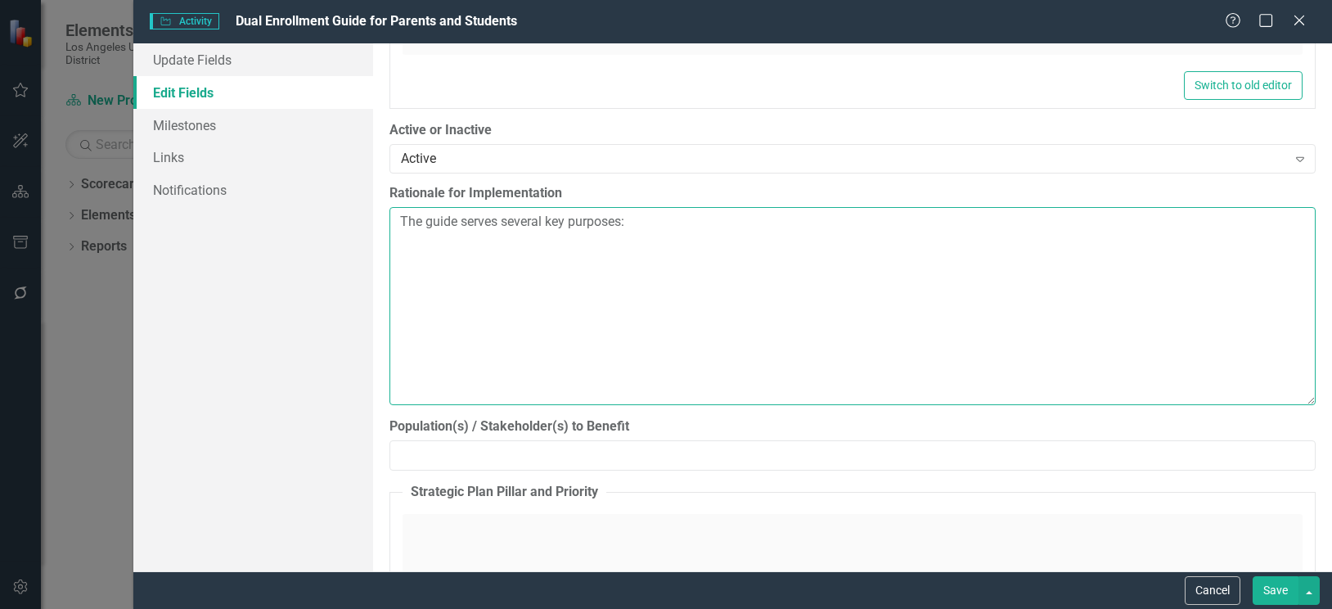
click at [996, 335] on textarea "The guide serves several key purposes:" at bounding box center [852, 306] width 926 height 198
click at [1199, 582] on button "Cancel" at bounding box center [1213, 590] width 56 height 29
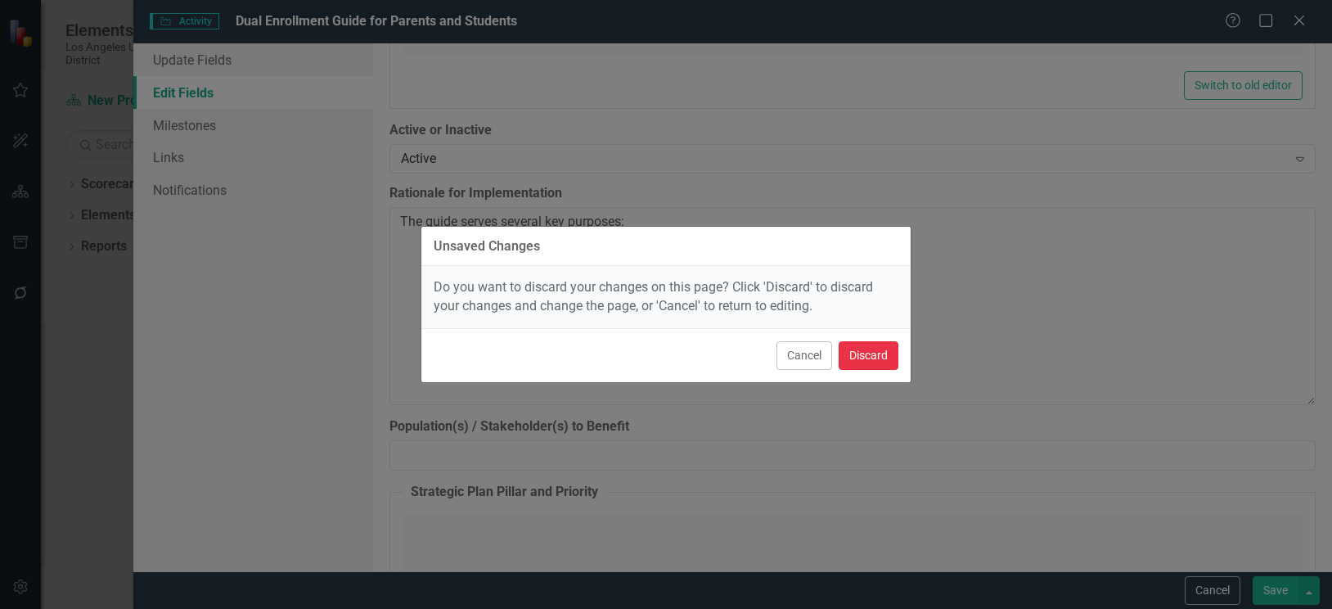
click at [865, 358] on button "Discard" at bounding box center [868, 355] width 60 height 29
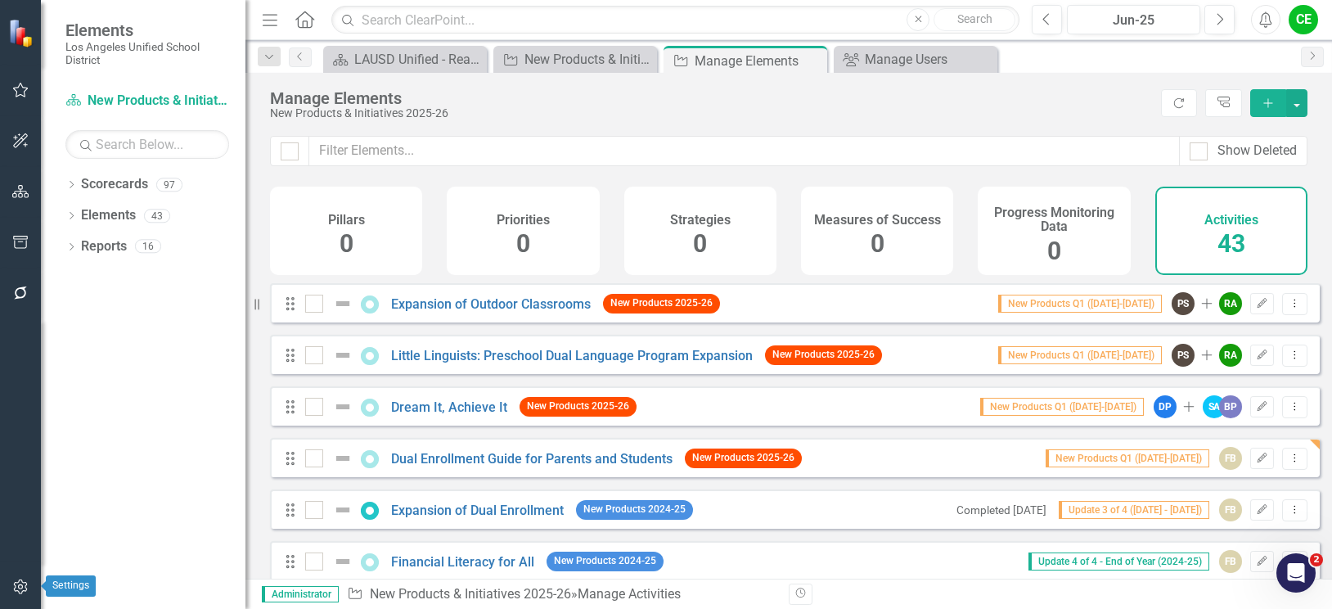
click at [28, 579] on button "button" at bounding box center [20, 587] width 37 height 34
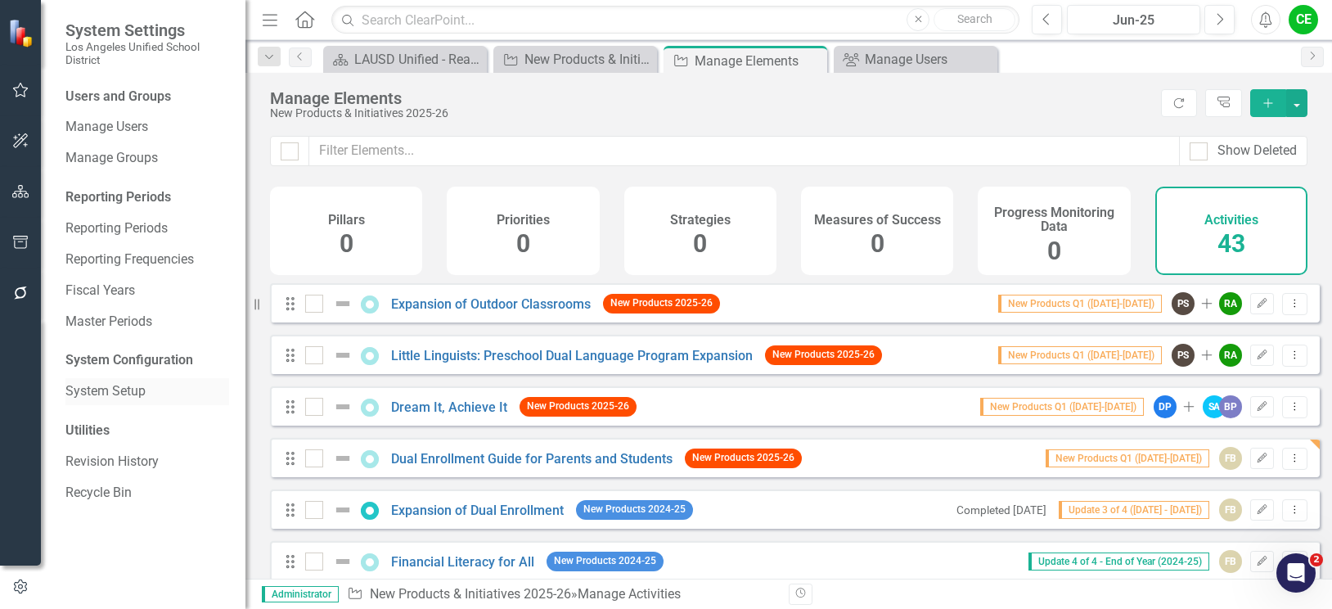
click at [127, 393] on link "System Setup" at bounding box center [147, 391] width 164 height 19
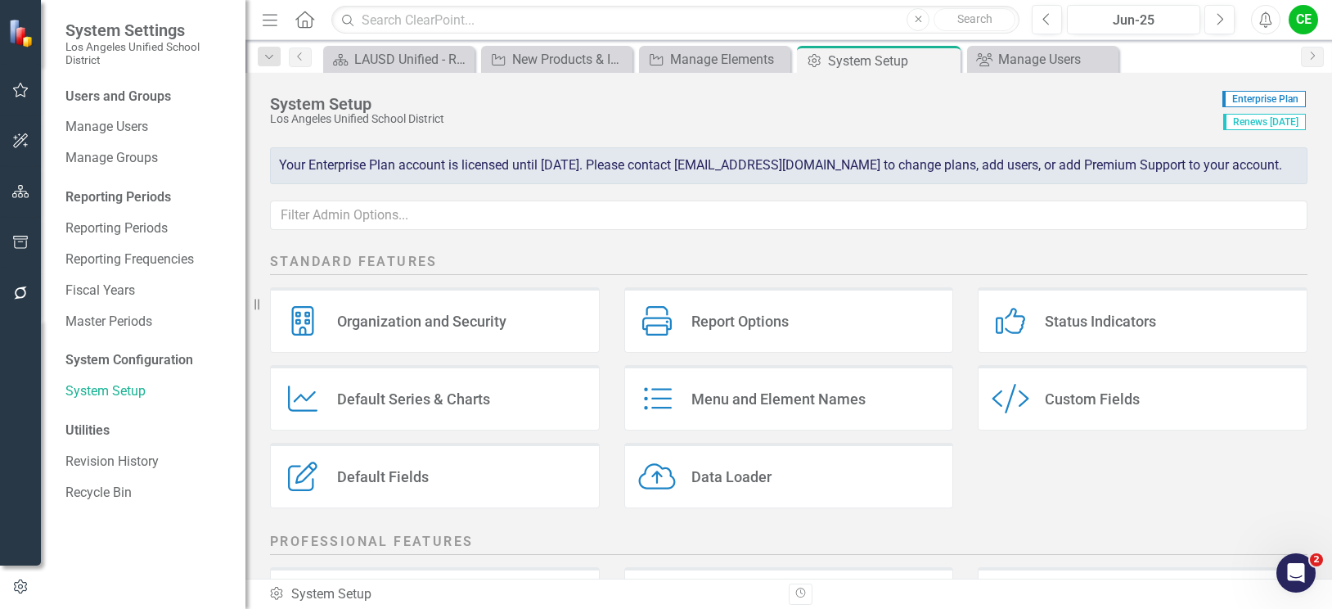
click at [1117, 399] on div "Custom Fields" at bounding box center [1092, 398] width 95 height 19
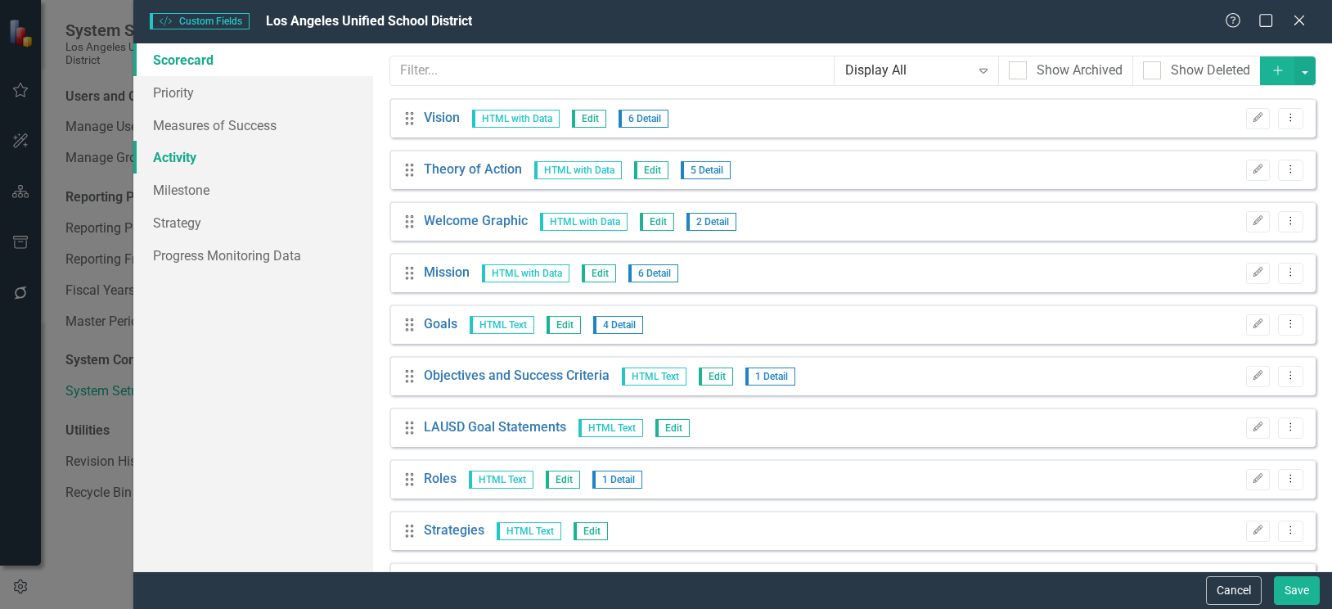
click at [178, 155] on link "Activity" at bounding box center [253, 157] width 240 height 33
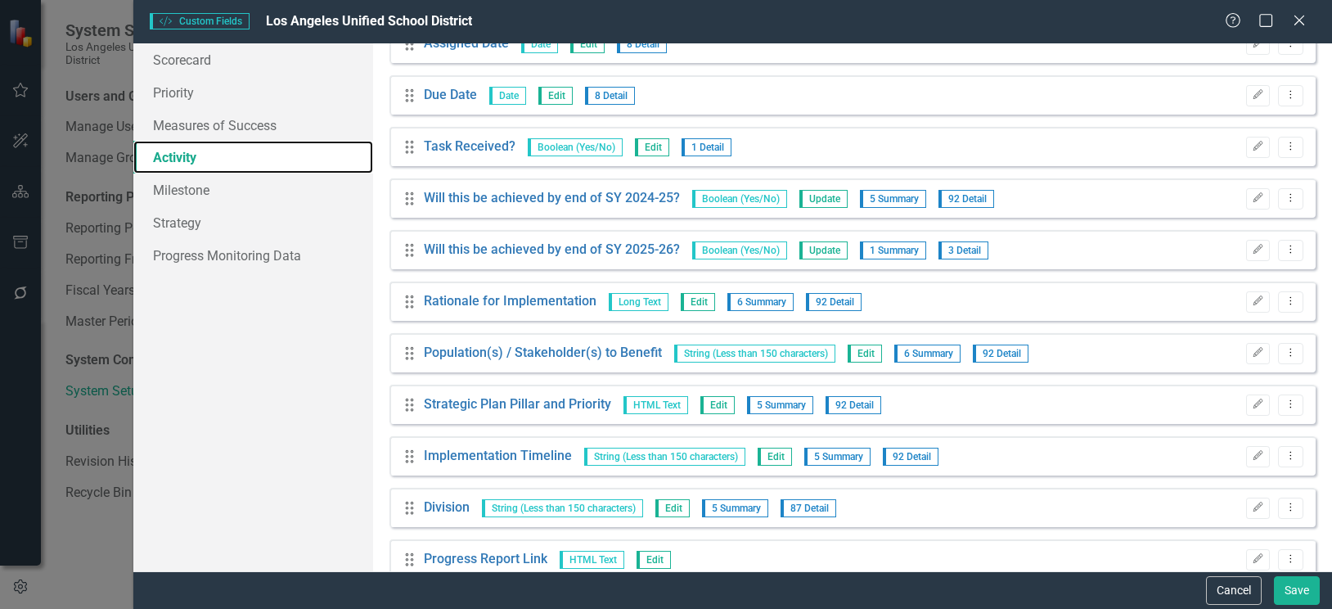
scroll to position [409, 0]
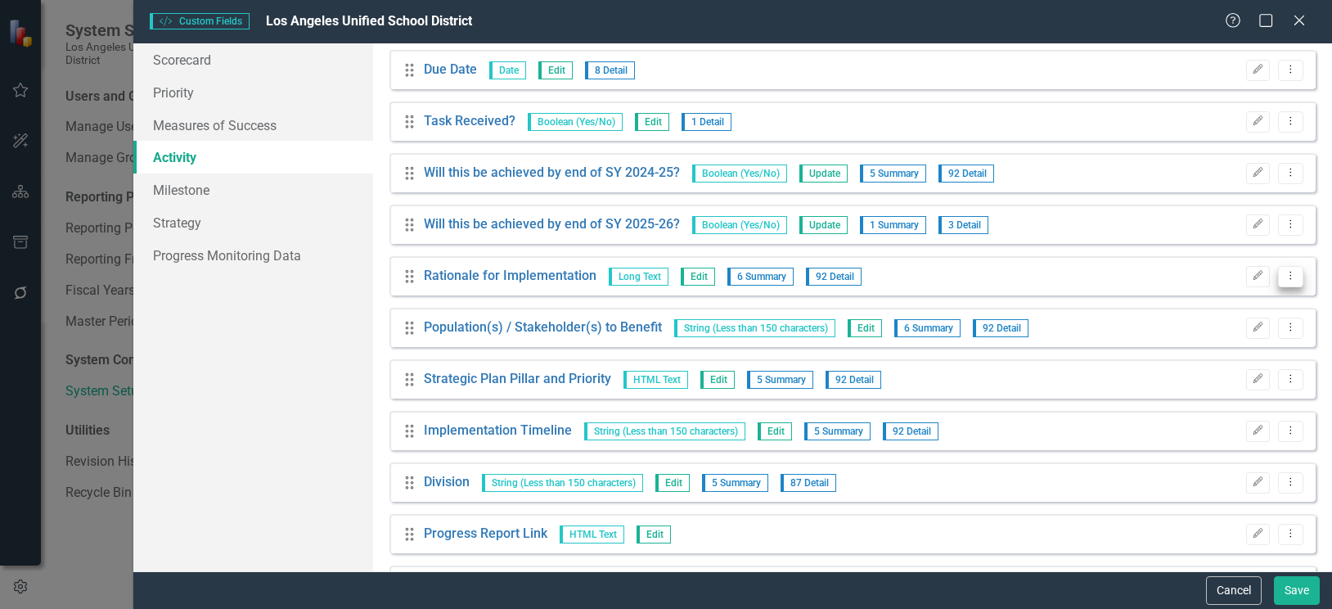
click at [1281, 269] on button "Dropdown Menu" at bounding box center [1290, 277] width 25 height 22
click at [1252, 281] on icon "Edit" at bounding box center [1258, 276] width 12 height 10
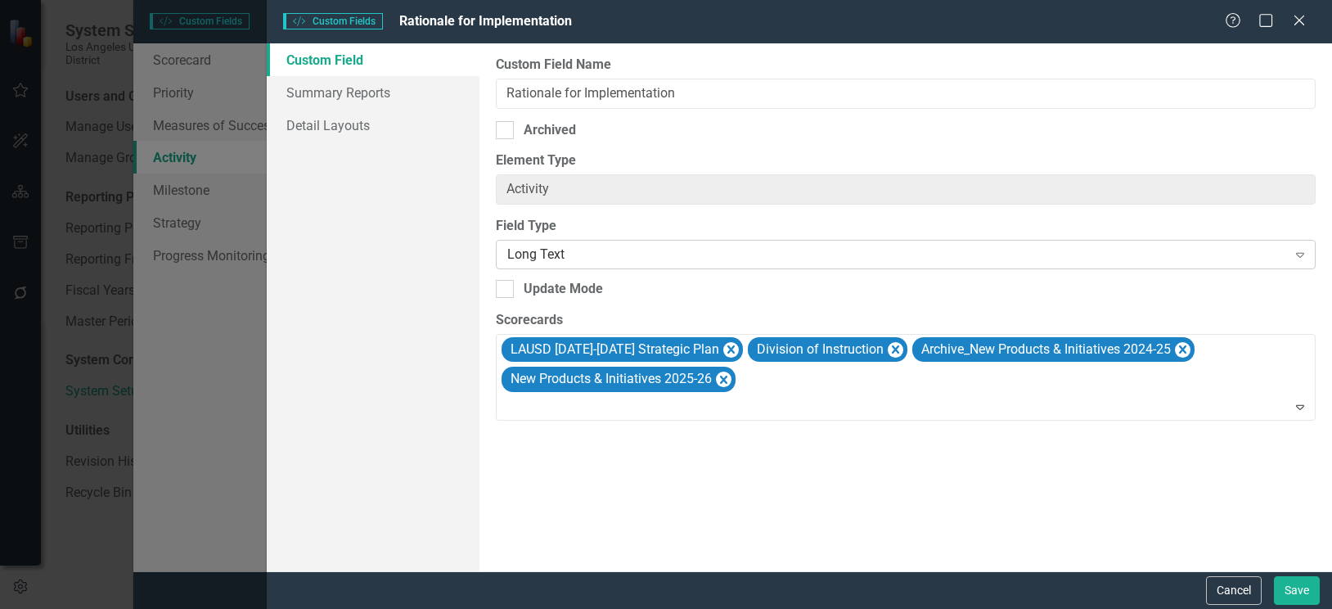
click at [1296, 248] on icon "Expand" at bounding box center [1300, 254] width 16 height 13
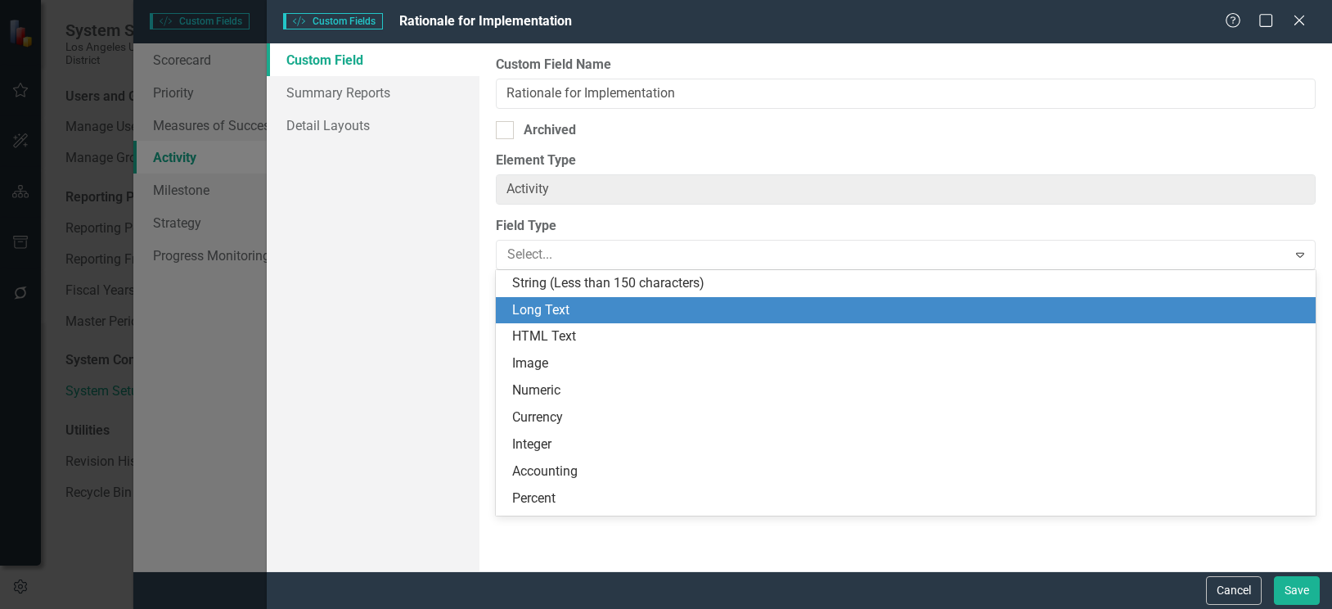
scroll to position [27, 0]
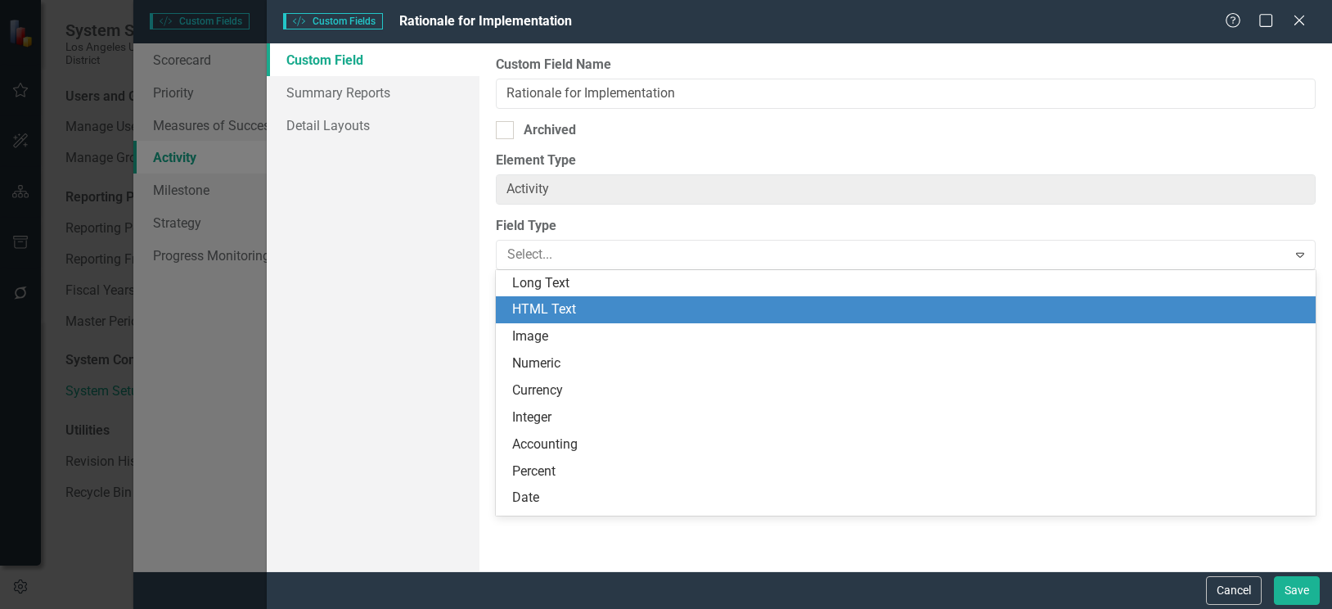
click at [541, 308] on div "HTML Text" at bounding box center [908, 309] width 793 height 19
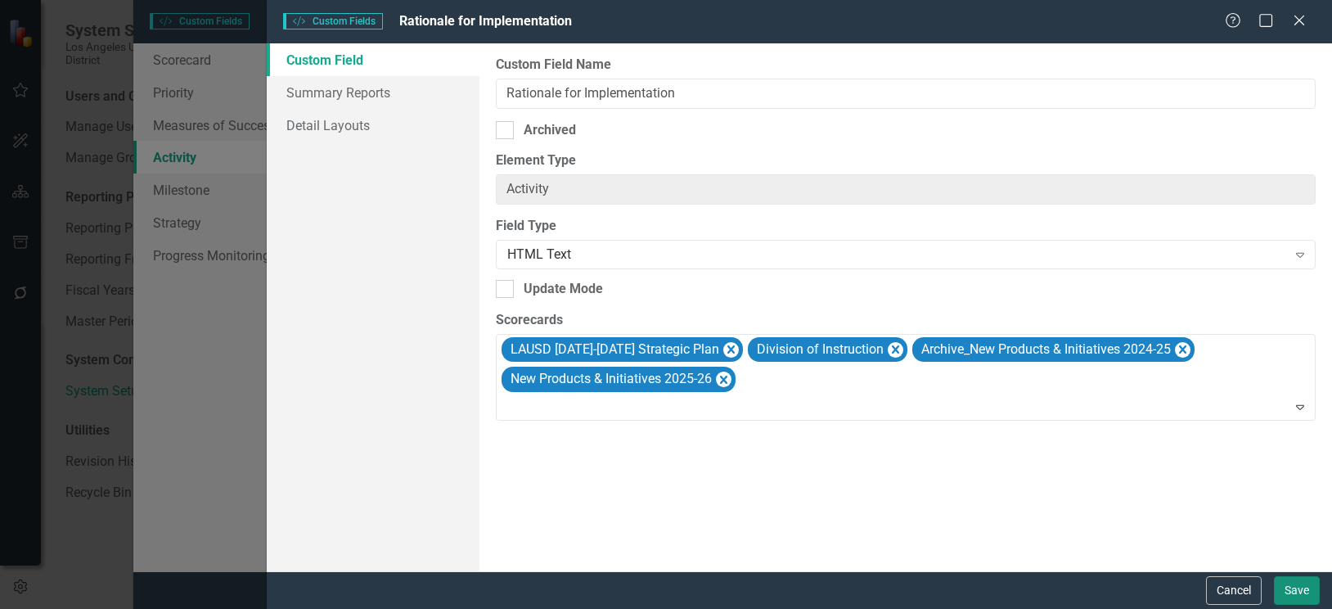
click at [1292, 591] on button "Save" at bounding box center [1297, 590] width 46 height 29
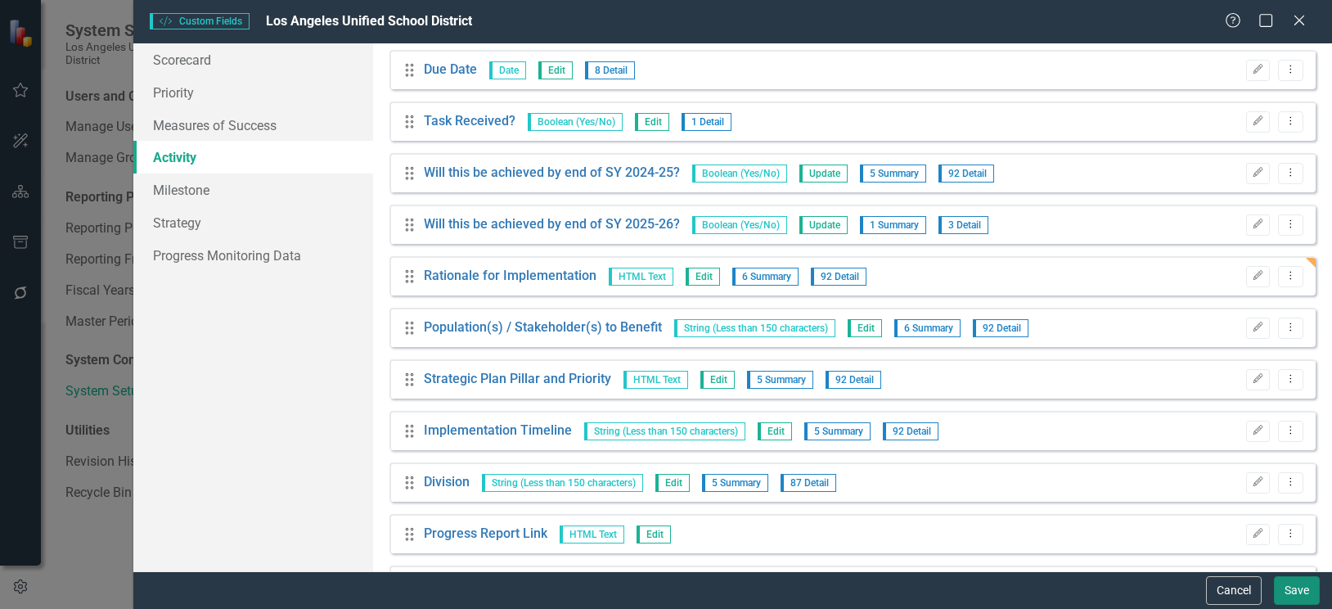
click at [1292, 591] on button "Save" at bounding box center [1297, 590] width 46 height 29
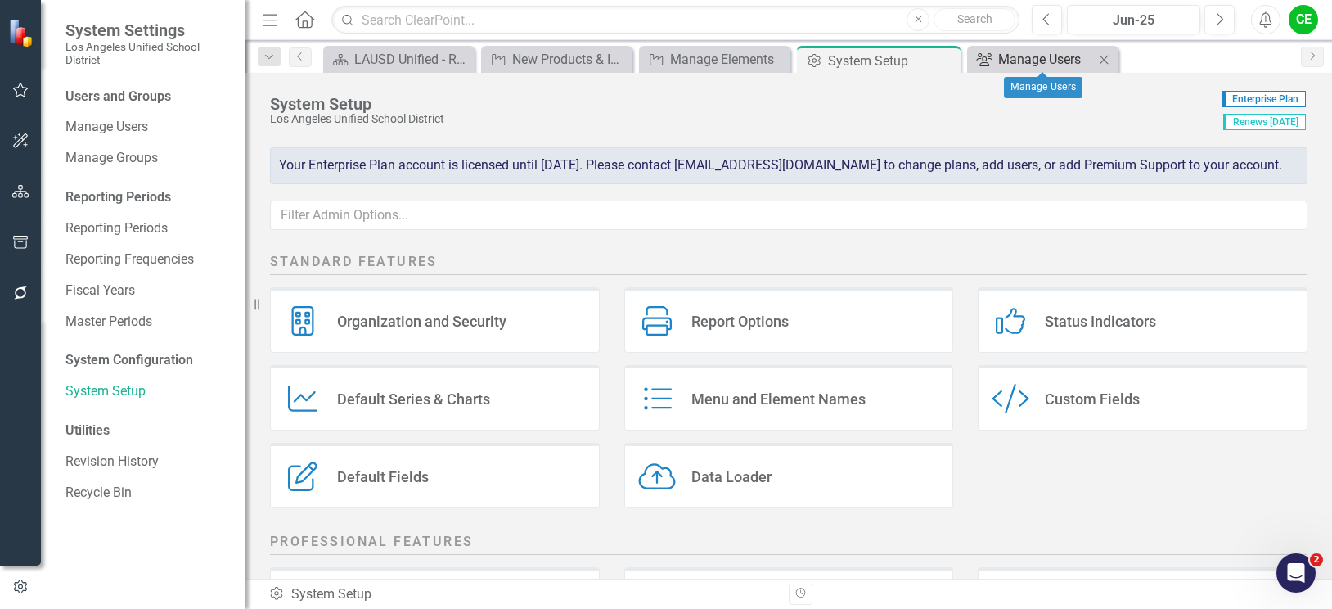
click at [1045, 63] on div "Manage Users" at bounding box center [1046, 59] width 96 height 20
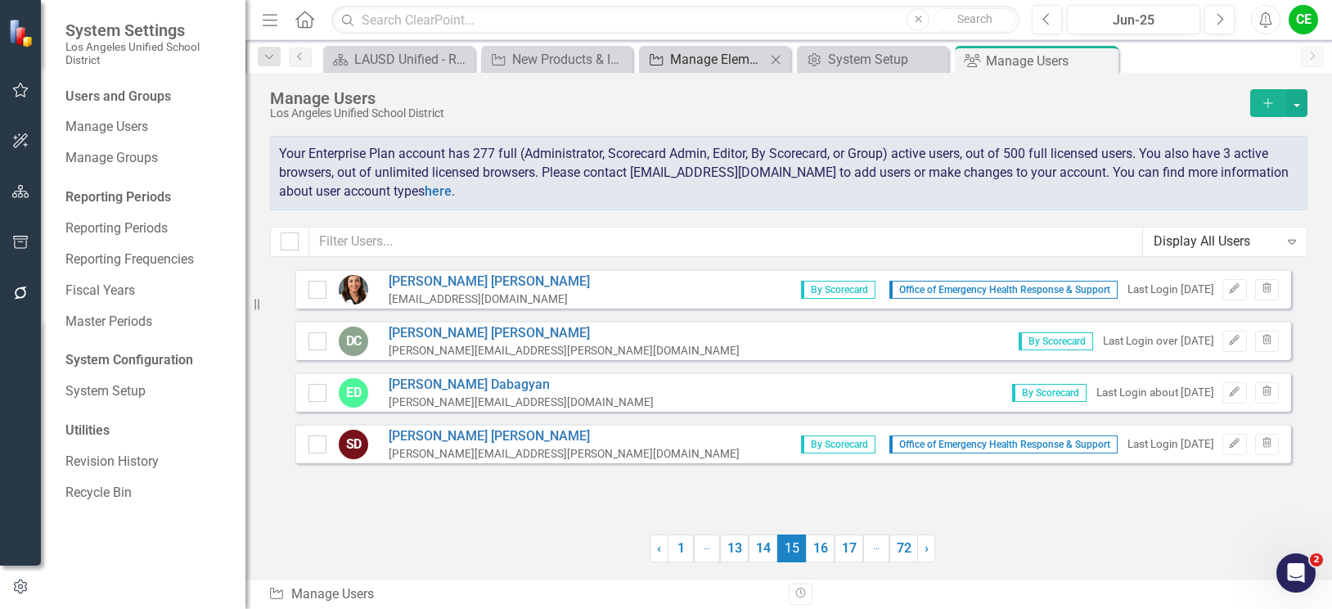
click at [712, 63] on div "Manage Elements" at bounding box center [718, 59] width 96 height 20
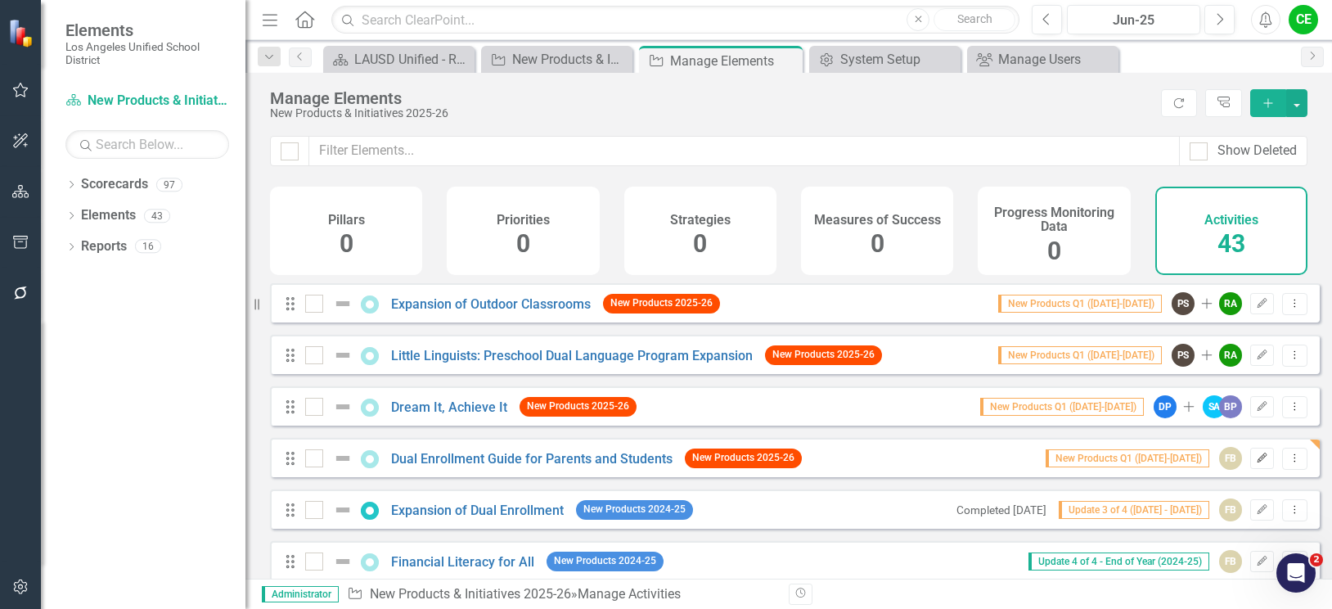
click at [1256, 463] on icon "Edit" at bounding box center [1262, 458] width 12 height 10
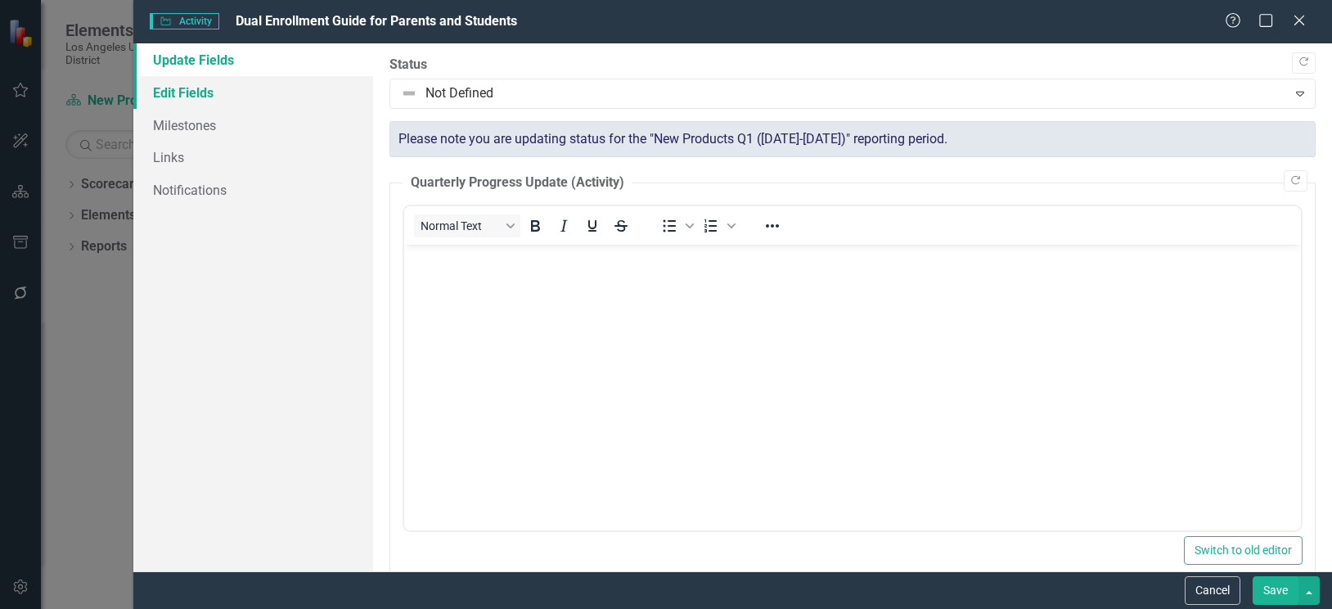
click at [167, 83] on link "Edit Fields" at bounding box center [253, 92] width 240 height 33
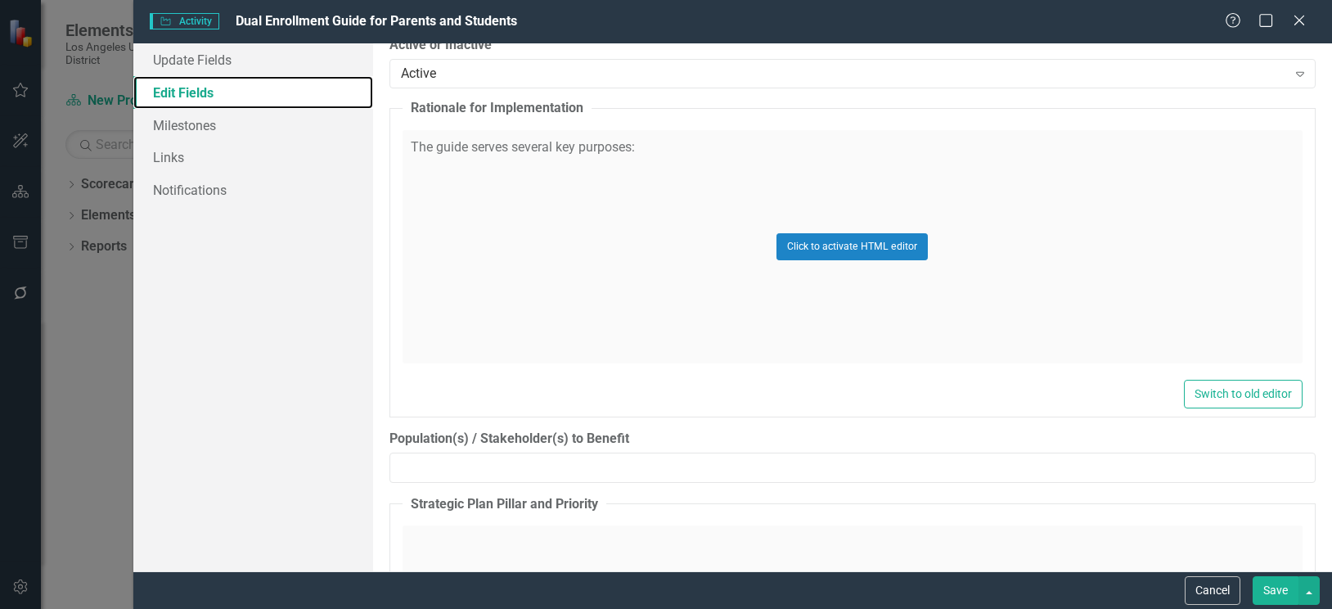
scroll to position [1145, 0]
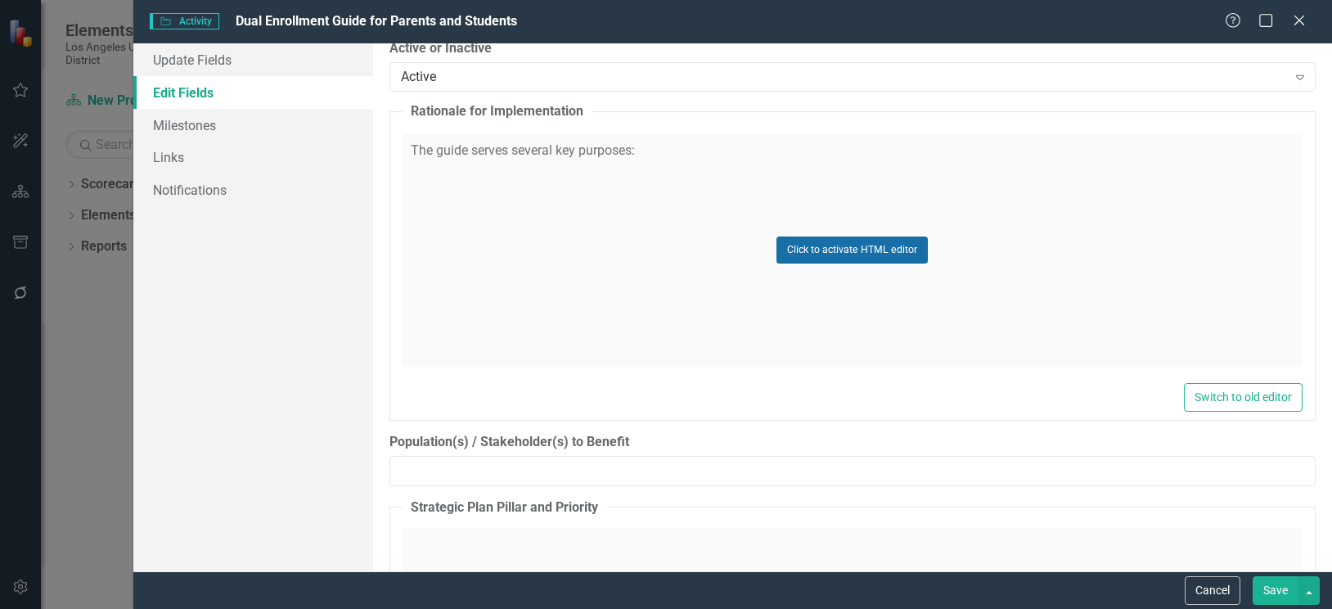
click at [860, 254] on button "Click to activate HTML editor" at bounding box center [851, 249] width 151 height 26
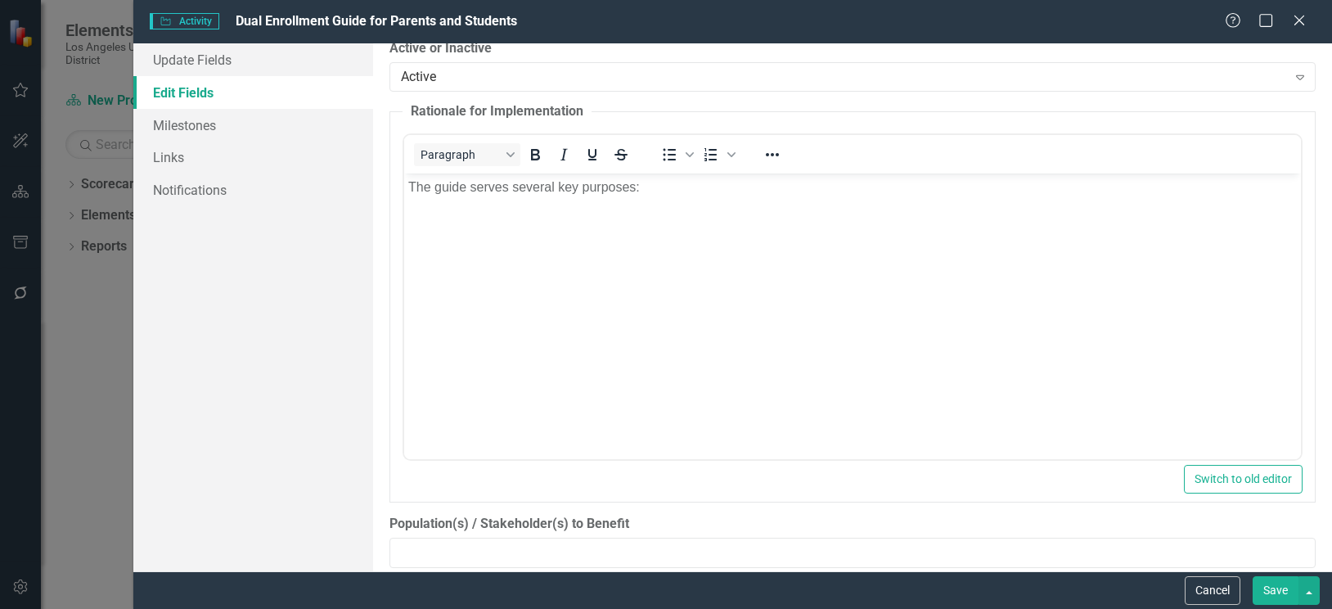
scroll to position [0, 0]
click at [676, 205] on body "The guide serves several key purposes:" at bounding box center [851, 295] width 897 height 245
click at [663, 156] on icon "Bullet list" at bounding box center [669, 155] width 20 height 20
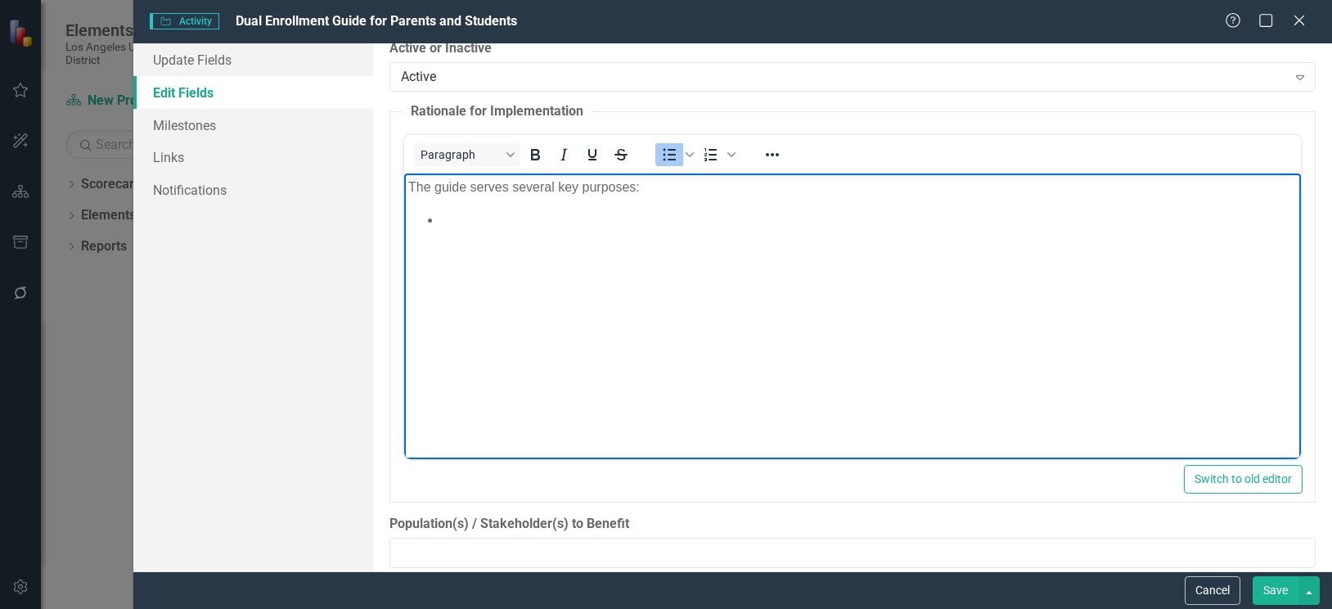
click at [459, 222] on li "Rich Text Area. Press ALT-0 for help." at bounding box center [868, 219] width 856 height 20
click at [590, 219] on li "Inform and Empower" at bounding box center [868, 219] width 856 height 20
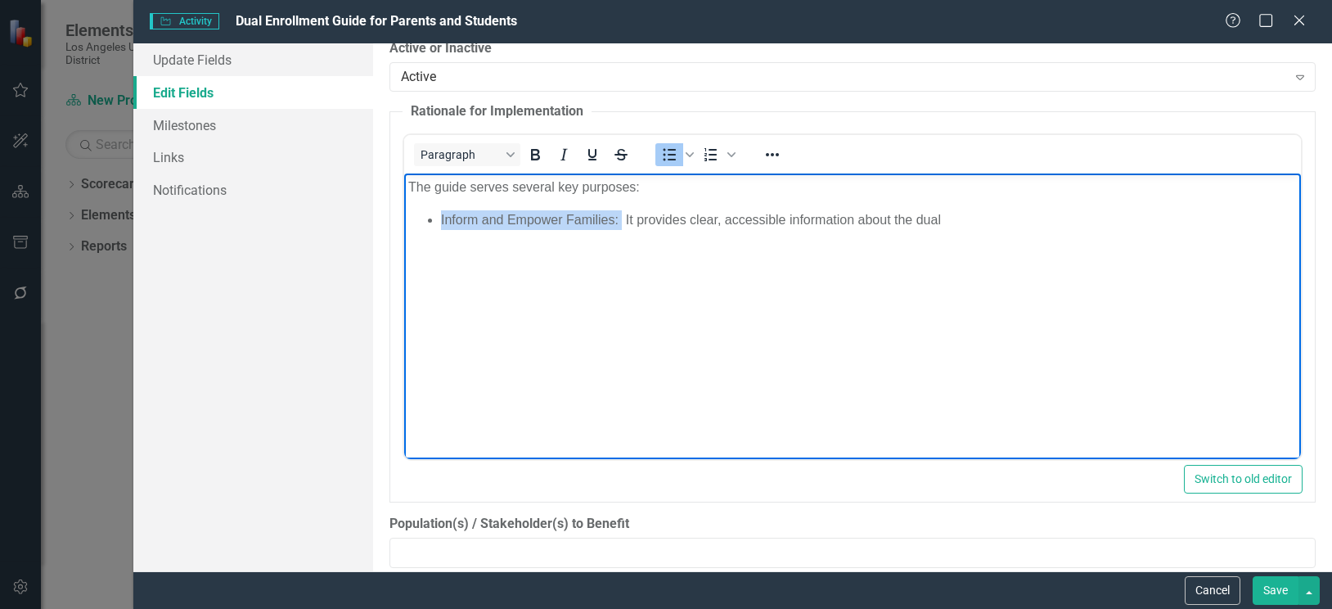
drag, startPoint x: 439, startPoint y: 218, endPoint x: 622, endPoint y: 218, distance: 182.4
click at [622, 218] on li "Inform and Empower Families: It provides clear, accessible information about th…" at bounding box center [868, 219] width 856 height 20
click at [596, 151] on icon "Underline" at bounding box center [592, 154] width 8 height 11
click at [683, 334] on body "The guide serves several key purposes: Inform and Empower Families: It provides…" at bounding box center [851, 295] width 897 height 245
click at [948, 214] on li "Inform and Empower Families: It provides clear, accessible information about th…" at bounding box center [868, 219] width 856 height 20
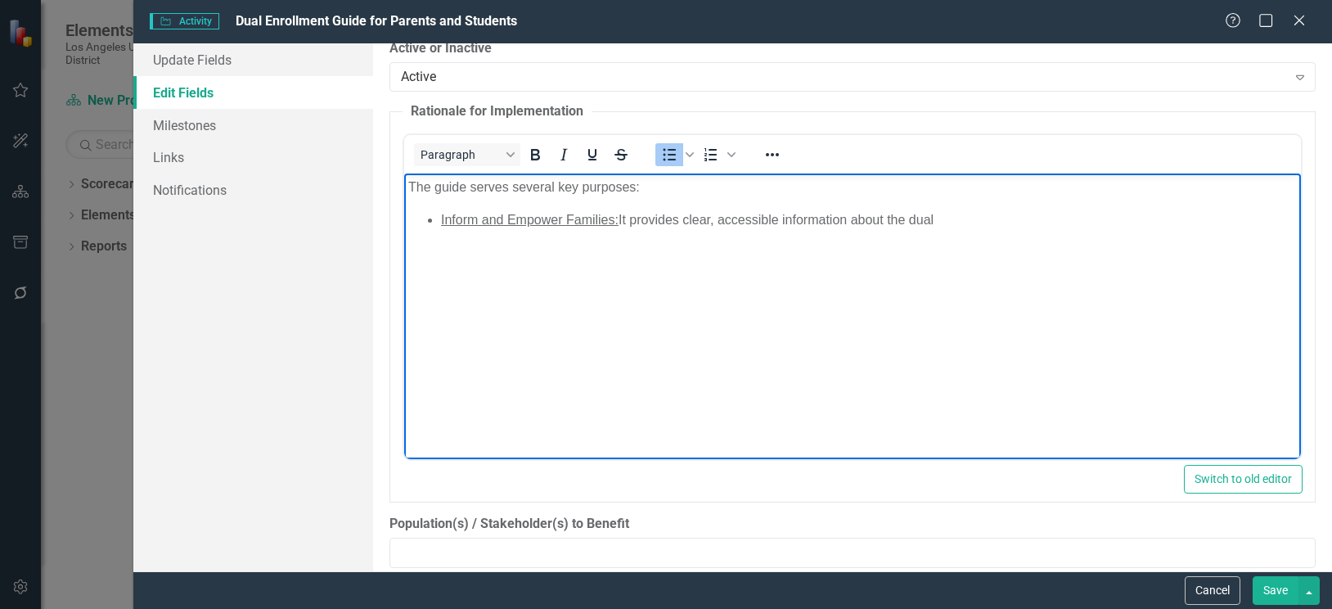
click at [949, 218] on li "Inform and Empower Families: It provides clear, accessible information about th…" at bounding box center [868, 219] width 856 height 20
click at [643, 235] on li "Inform and Empower Families: It provides clear, accessible information about th…" at bounding box center [868, 228] width 856 height 39
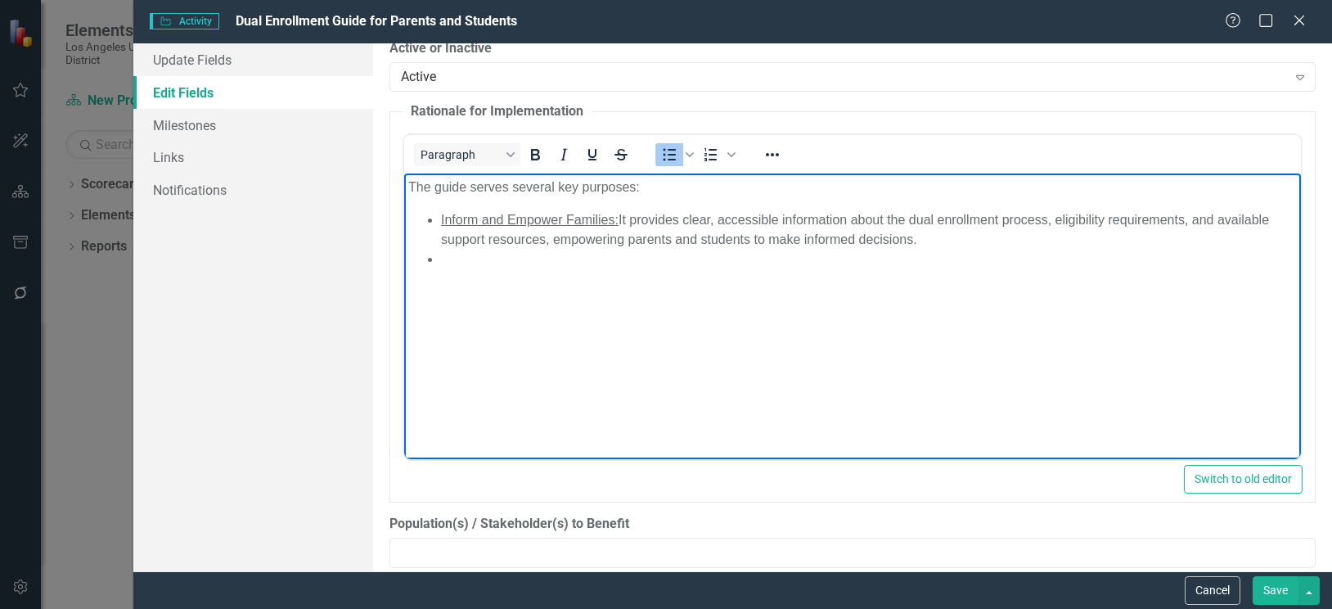
click at [471, 264] on li "Rich Text Area. Press ALT-0 for help." at bounding box center [868, 259] width 856 height 20
drag, startPoint x: 439, startPoint y: 260, endPoint x: 641, endPoint y: 261, distance: 201.2
click at [641, 261] on li "Clarify Roles and Responsibilities: The guide" at bounding box center [868, 259] width 856 height 20
click at [589, 155] on icon "Underline" at bounding box center [592, 154] width 8 height 11
click at [729, 266] on li "Clarify Roles and Responsibilities: The guide" at bounding box center [868, 259] width 856 height 20
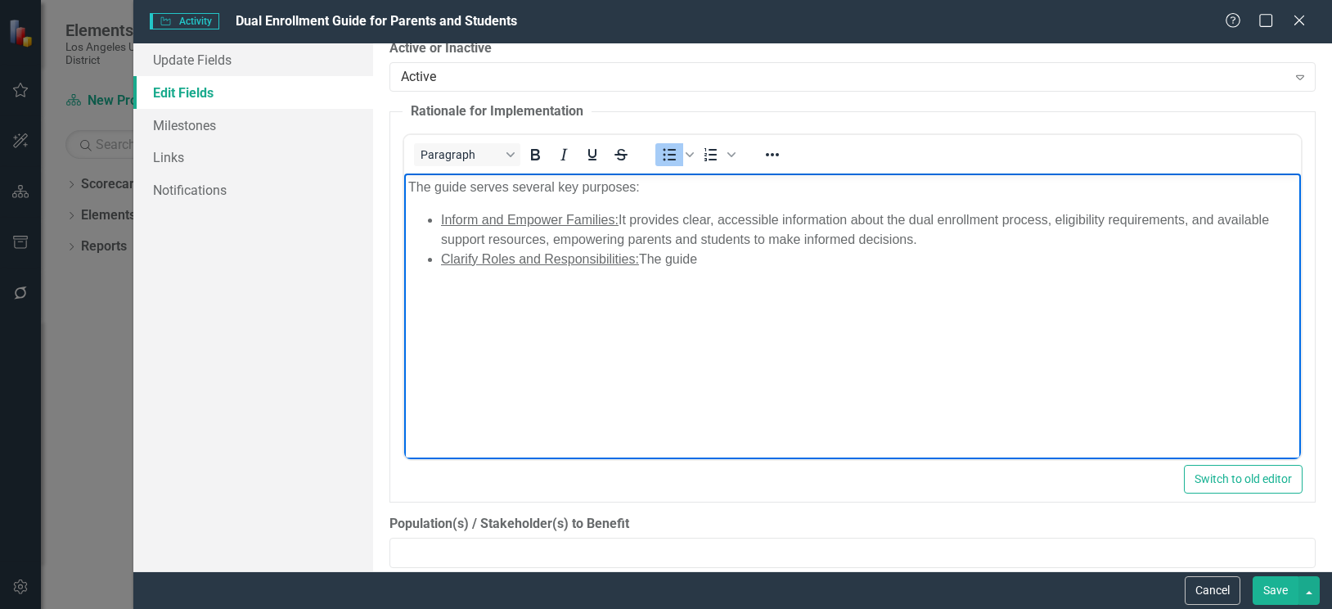
drag, startPoint x: 716, startPoint y: 294, endPoint x: 582, endPoint y: 275, distance: 135.5
click at [707, 294] on body "The guide serves several key purposes: Inform and Empower Families: It provides…" at bounding box center [851, 295] width 897 height 245
drag, startPoint x: 442, startPoint y: 258, endPoint x: 641, endPoint y: 254, distance: 198.8
click at [641, 254] on li "Clarify Roles and Responsibilities: The guide" at bounding box center [868, 259] width 856 height 20
click at [636, 262] on span "Clarify Roles and Responsibilities:" at bounding box center [539, 258] width 198 height 14
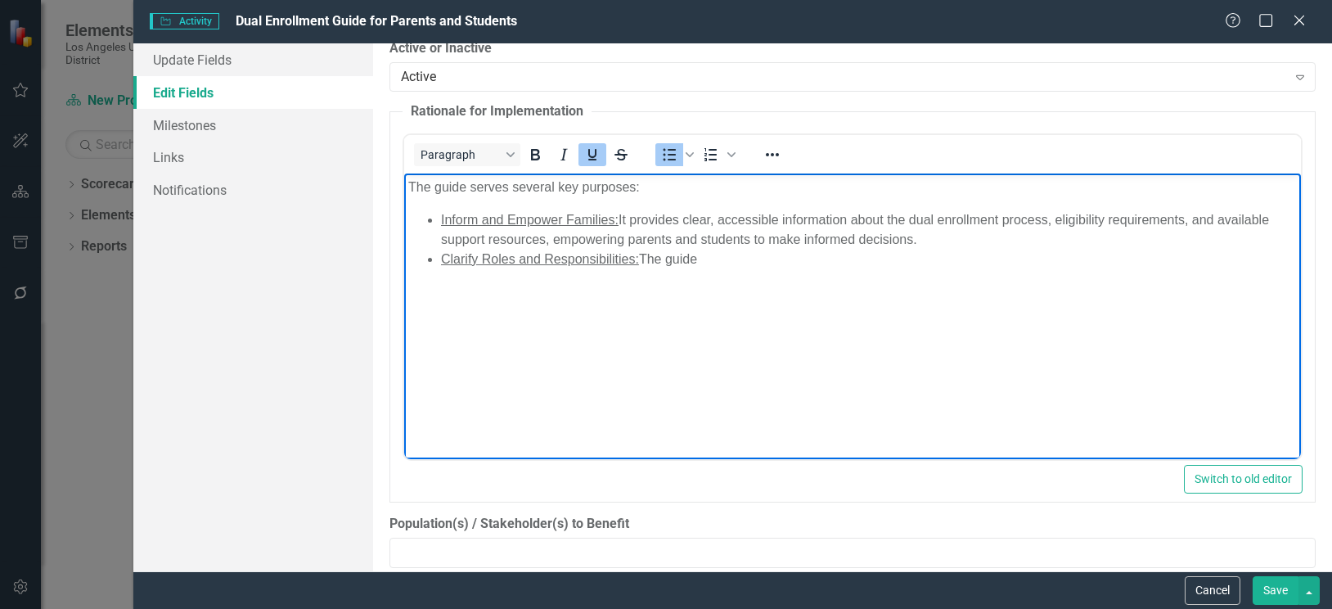
click at [638, 261] on span "Clarify Roles and Responsibilities:" at bounding box center [539, 258] width 198 height 14
click at [590, 160] on icon "Underline" at bounding box center [592, 154] width 8 height 11
click at [677, 357] on body "The guide serves several key purposes: Inform and Empower Families: It provides…" at bounding box center [851, 295] width 897 height 245
click at [727, 257] on li "Clarify Roles and Responsibilities: The guide" at bounding box center [868, 259] width 856 height 20
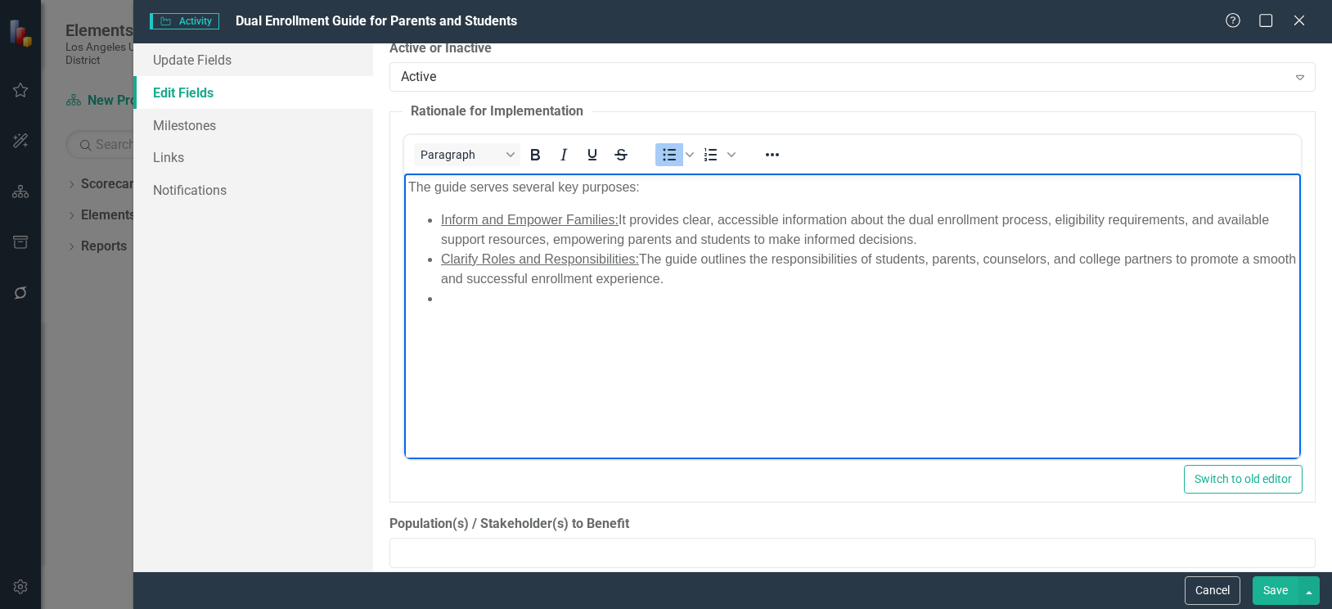
click at [449, 312] on body "The guide serves several key purposes: Inform and Empower Families: It provides…" at bounding box center [851, 295] width 897 height 245
drag, startPoint x: 440, startPoint y: 298, endPoint x: 604, endPoint y: 299, distance: 163.6
click at [604, 299] on li "Promote Equity and Access: By publicizing" at bounding box center [868, 298] width 856 height 20
click at [596, 154] on icon "Underline" at bounding box center [592, 154] width 8 height 11
click at [717, 296] on li "Promote Equity and Access: By publicizing" at bounding box center [868, 298] width 856 height 20
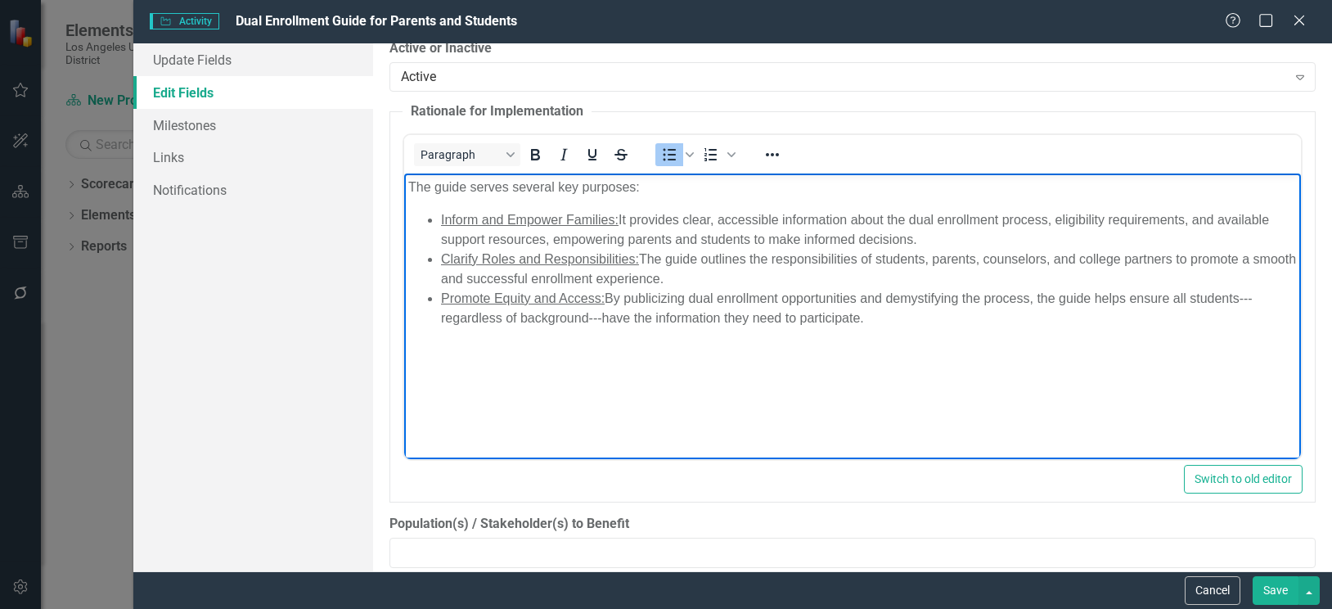
click at [879, 312] on li "Promote Equity and Access: By publicizing dual enrollment opportunities and dem…" at bounding box center [868, 307] width 856 height 39
drag, startPoint x: 441, startPoint y: 335, endPoint x: 683, endPoint y: 336, distance: 242.1
click at [683, 336] on li "Support Academic and Career Readiness: The guide" at bounding box center [868, 337] width 856 height 20
click at [597, 154] on icon "Underline" at bounding box center [592, 155] width 20 height 20
click at [751, 341] on li "Support Academic and Career Readiness: The guide" at bounding box center [868, 337] width 856 height 20
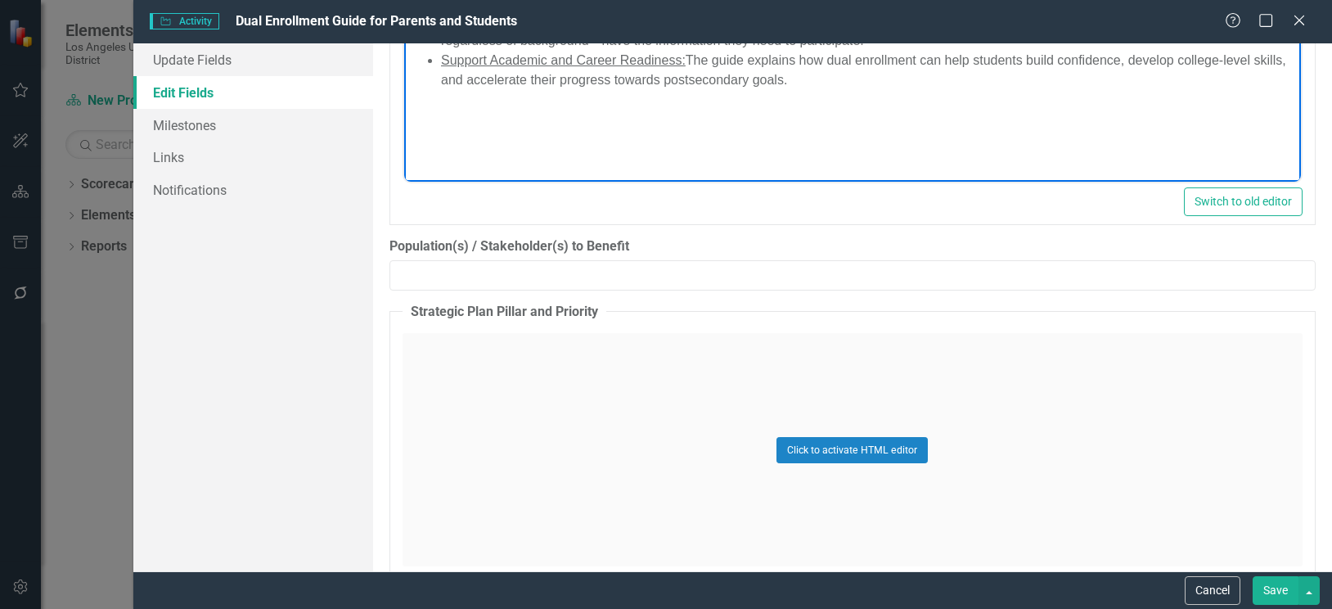
scroll to position [1472, 0]
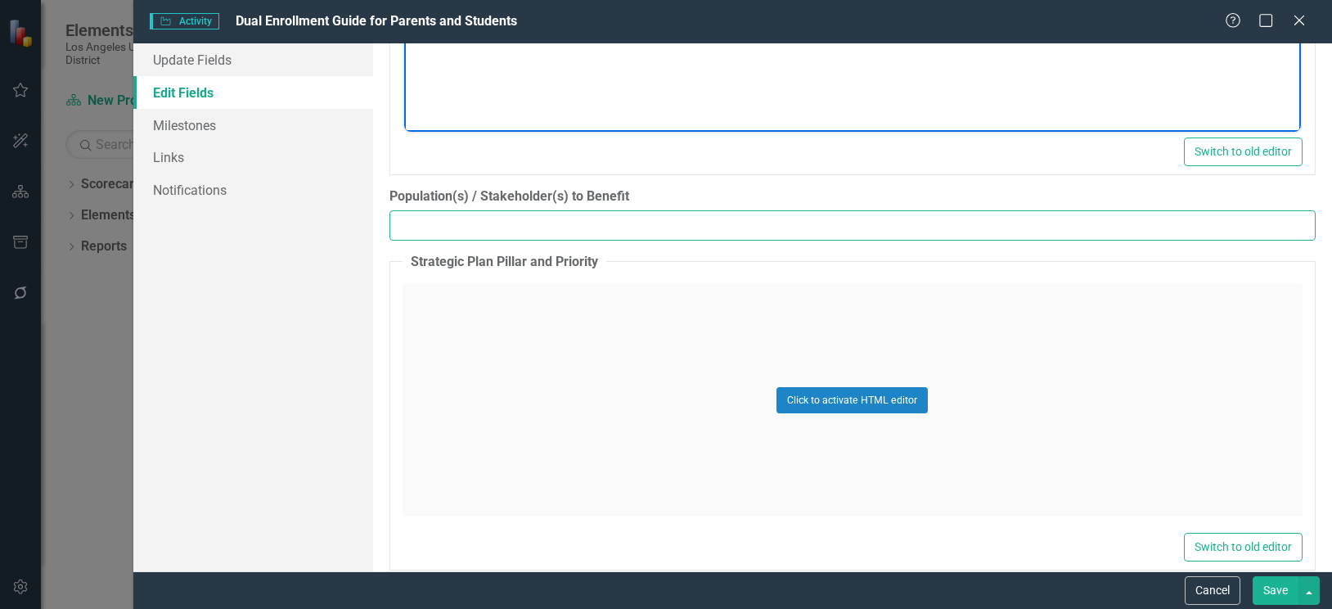
click at [587, 218] on input "Population(s) / Stakeholder(s) to Benefit" at bounding box center [852, 225] width 926 height 30
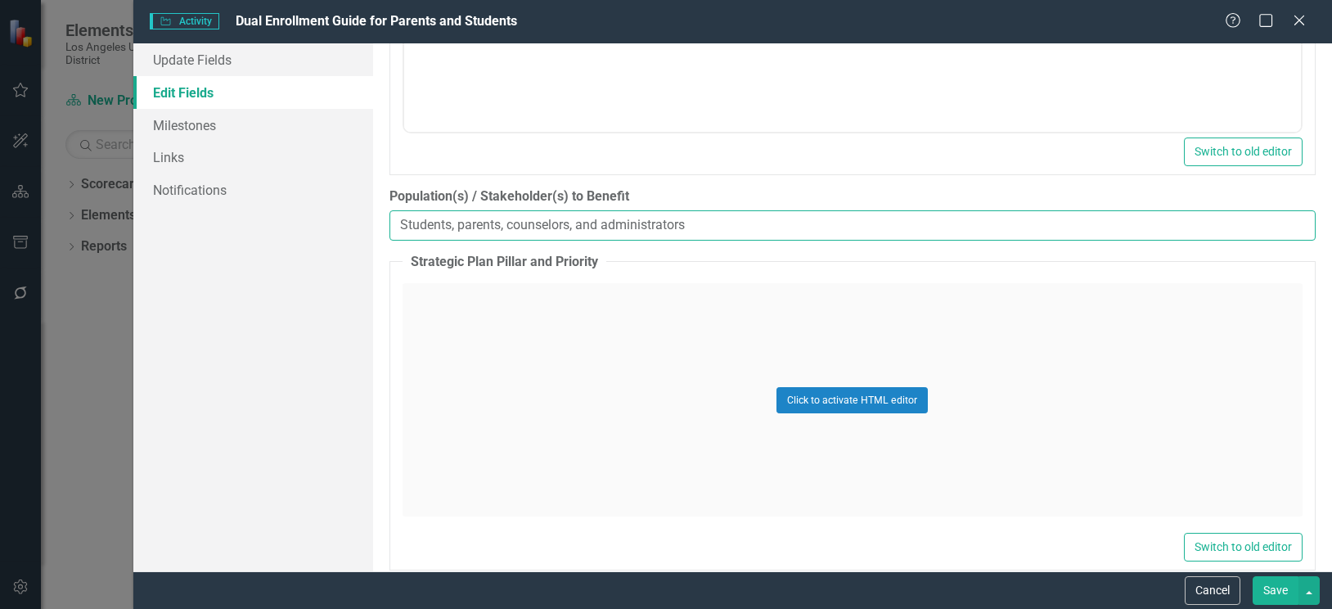
type input "Students, parents, counselors, and administrators"
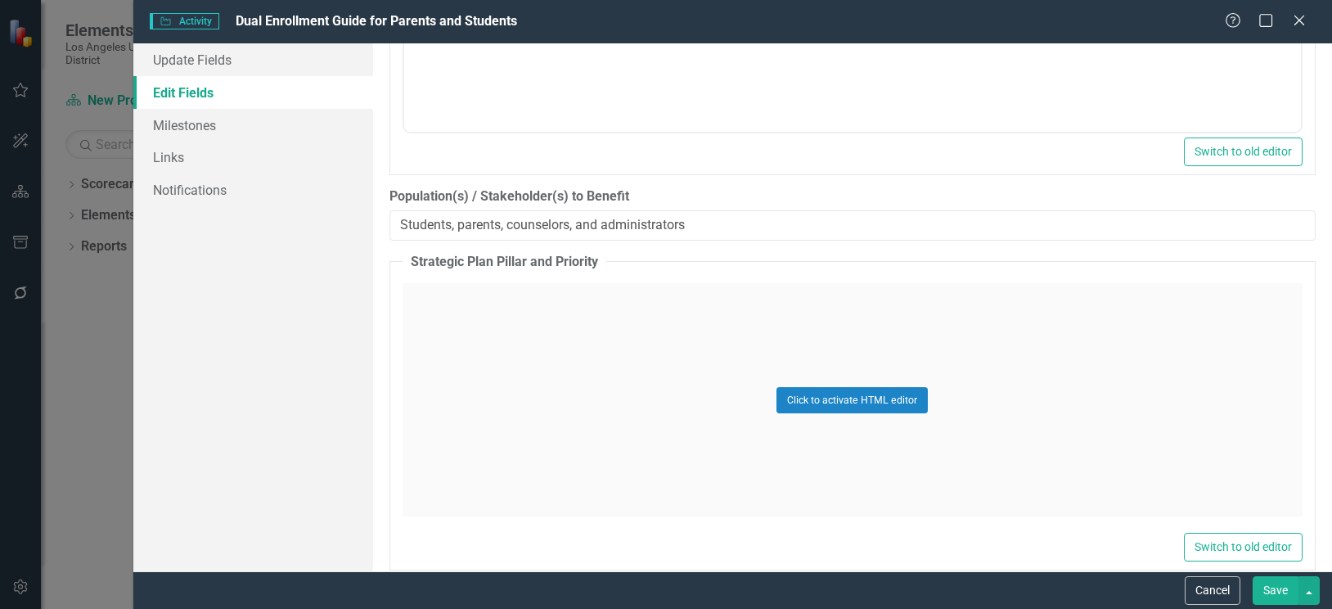
click at [549, 293] on div "Click to activate HTML editor" at bounding box center [852, 399] width 900 height 233
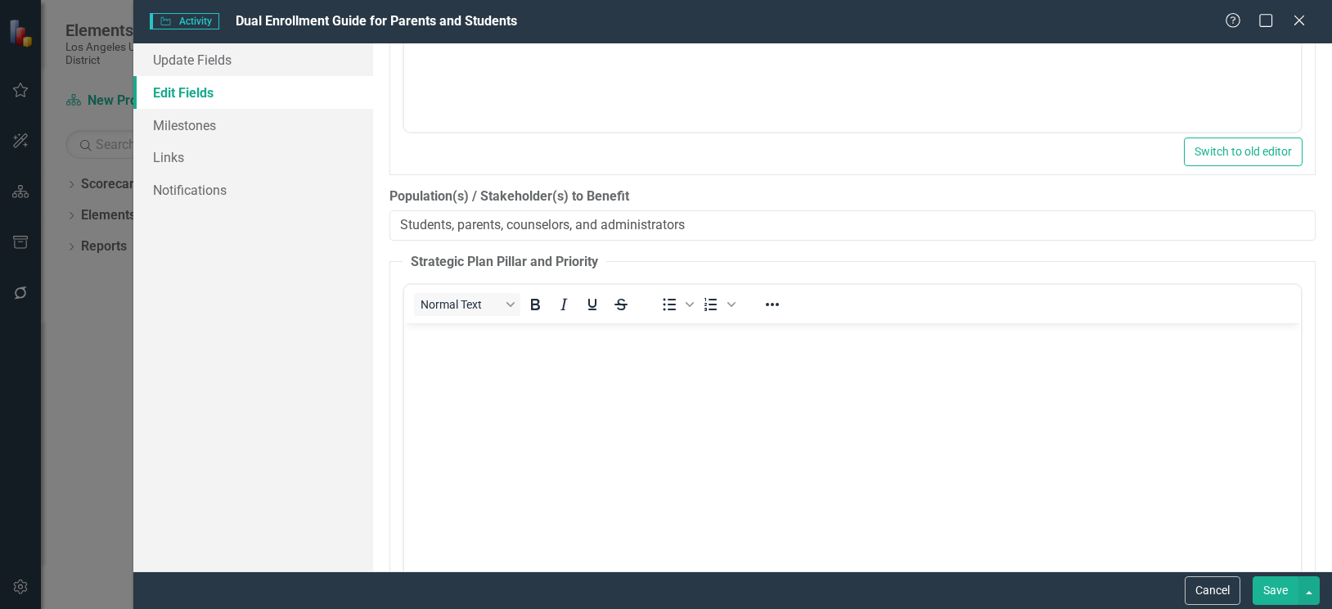
scroll to position [1636, 0]
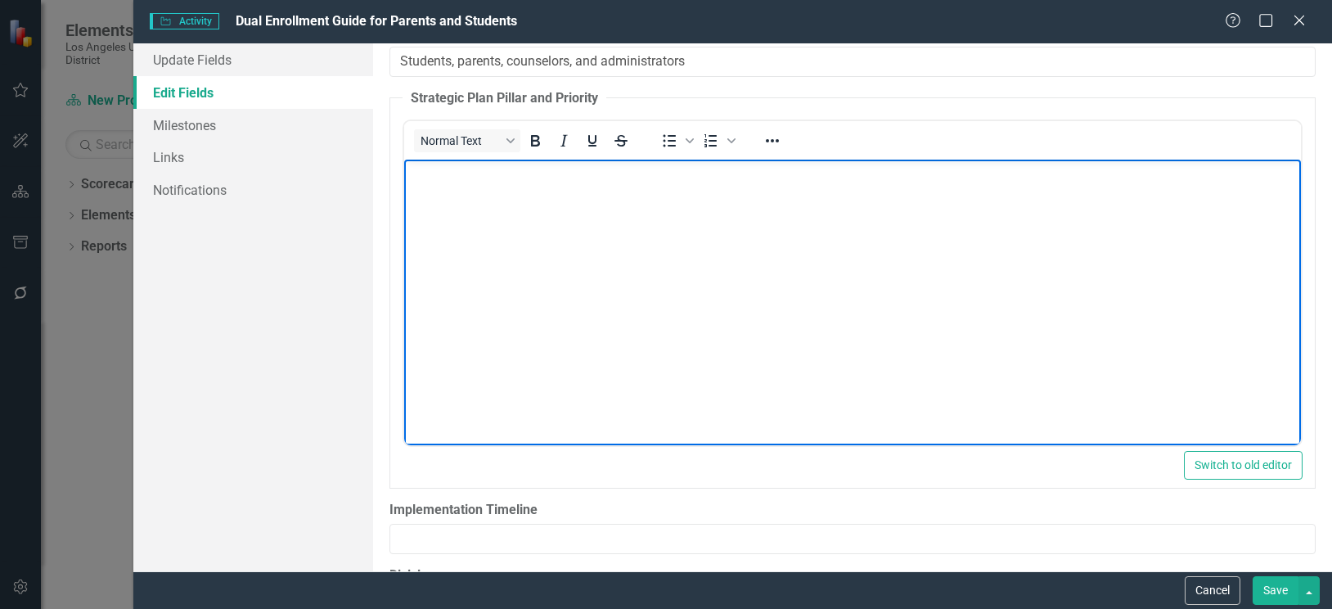
click at [464, 182] on p "Rich Text Area. Press ALT-0 for help." at bounding box center [851, 174] width 888 height 20
drag, startPoint x: 409, startPoint y: 172, endPoint x: 524, endPoint y: 172, distance: 115.3
click at [524, 172] on p "Strategic Plan Pillar: Pillar 1" at bounding box center [851, 174] width 888 height 20
click at [533, 140] on icon "Bold" at bounding box center [535, 140] width 9 height 11
click at [632, 185] on body "Strategic Plan Pillar: Pillar 1" at bounding box center [851, 282] width 897 height 245
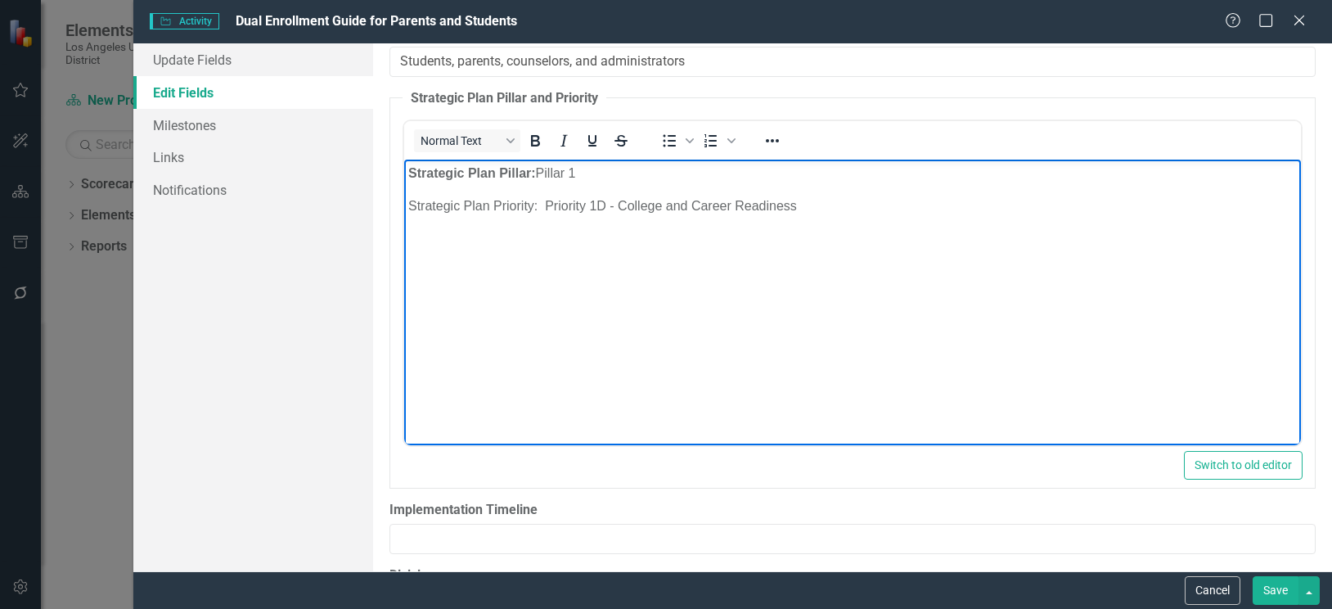
click at [435, 207] on p "Strategic Plan Priority: Priority 1D - College and Career Readiness" at bounding box center [851, 206] width 888 height 20
drag, startPoint x: 409, startPoint y: 206, endPoint x: 537, endPoint y: 202, distance: 128.5
click at [537, 202] on p "Strategic Plan Priority: Priority 1D - College and Career Readiness" at bounding box center [851, 206] width 888 height 20
click at [537, 140] on icon "Bold" at bounding box center [535, 140] width 9 height 11
click at [599, 348] on body "Strategic Plan Pillar: Pillar 1 Strategic Plan Priority: Priority 1D - College …" at bounding box center [851, 282] width 897 height 245
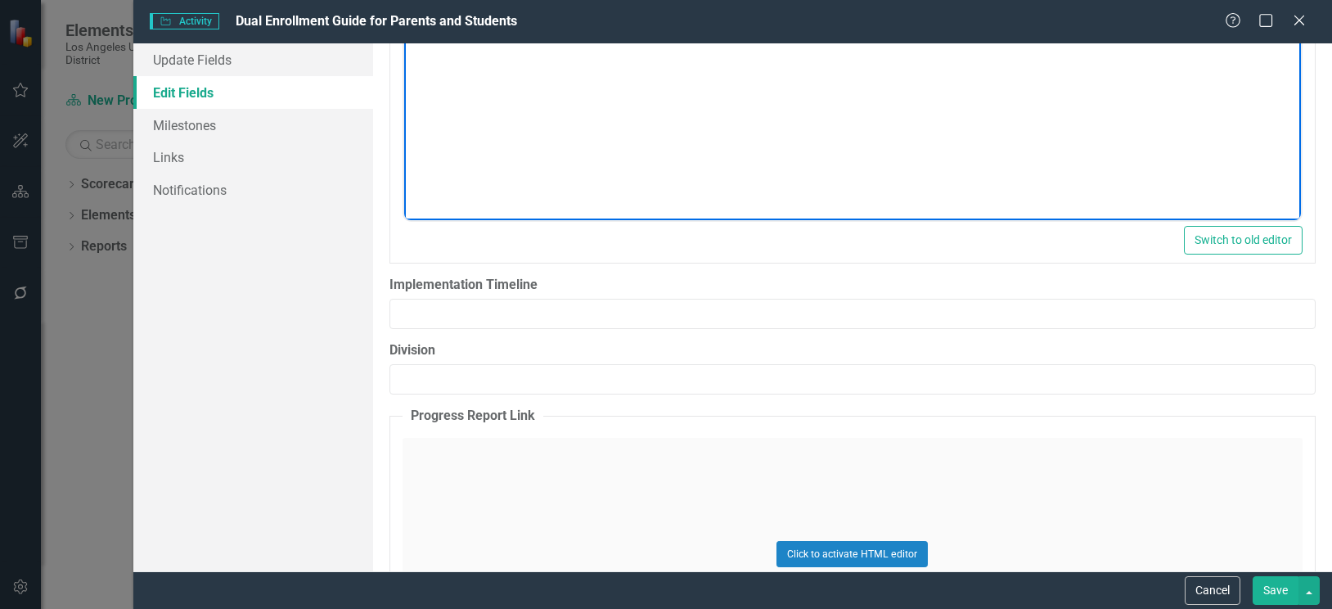
scroll to position [1963, 0]
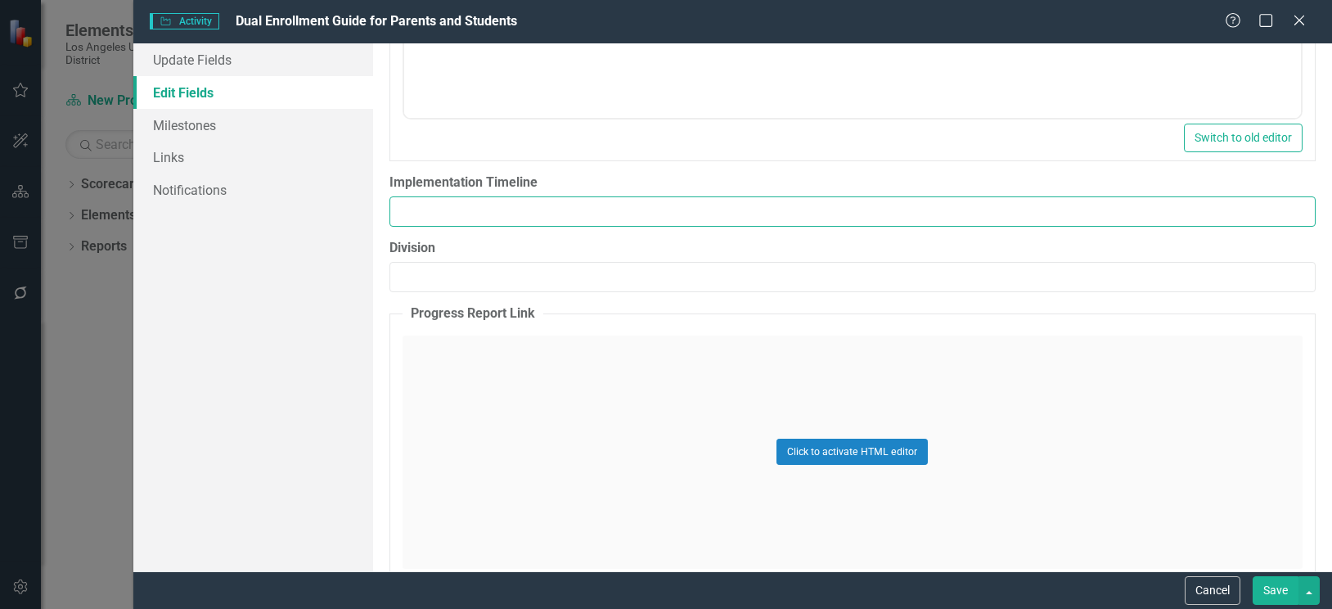
click at [543, 222] on input "Implementation Timeline" at bounding box center [852, 211] width 926 height 30
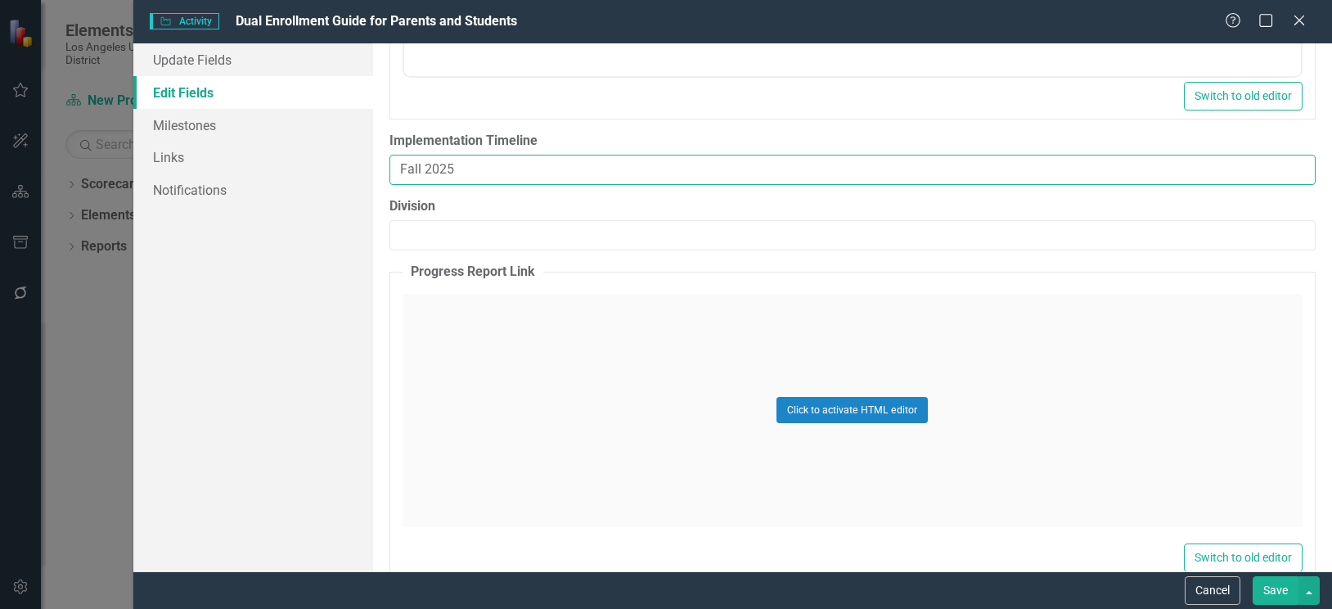
scroll to position [2039, 0]
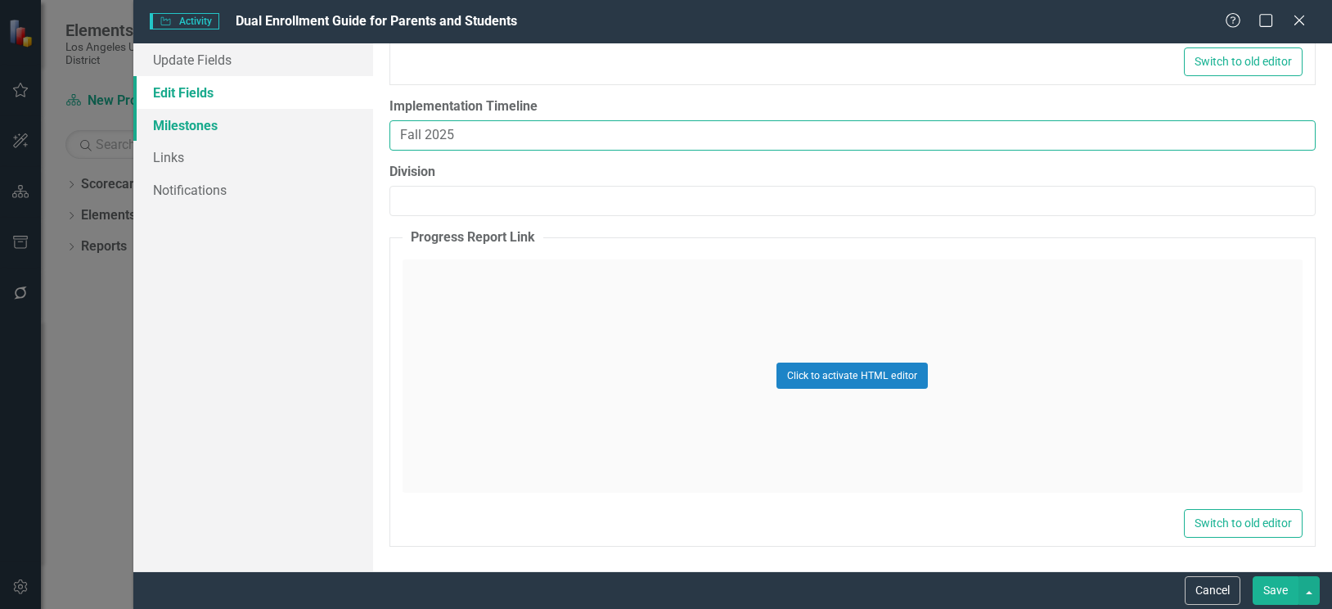
type input "Fall 2025"
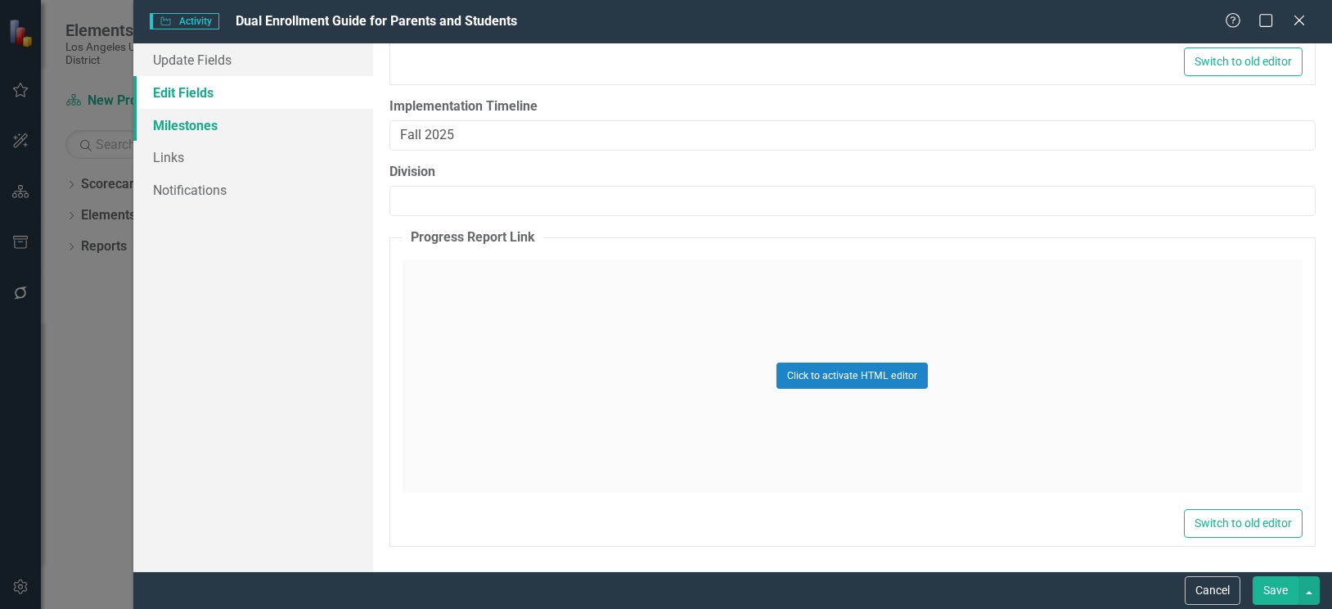
click at [192, 128] on link "Milestones" at bounding box center [253, 125] width 240 height 33
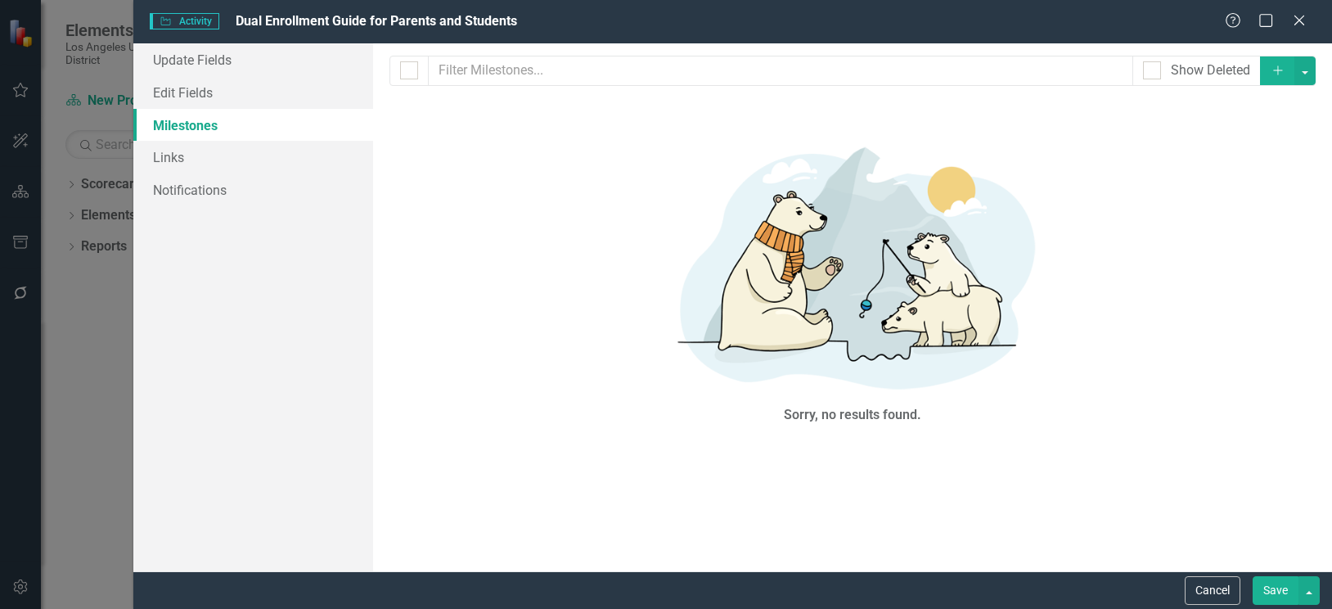
click at [1271, 585] on button "Save" at bounding box center [1275, 590] width 46 height 29
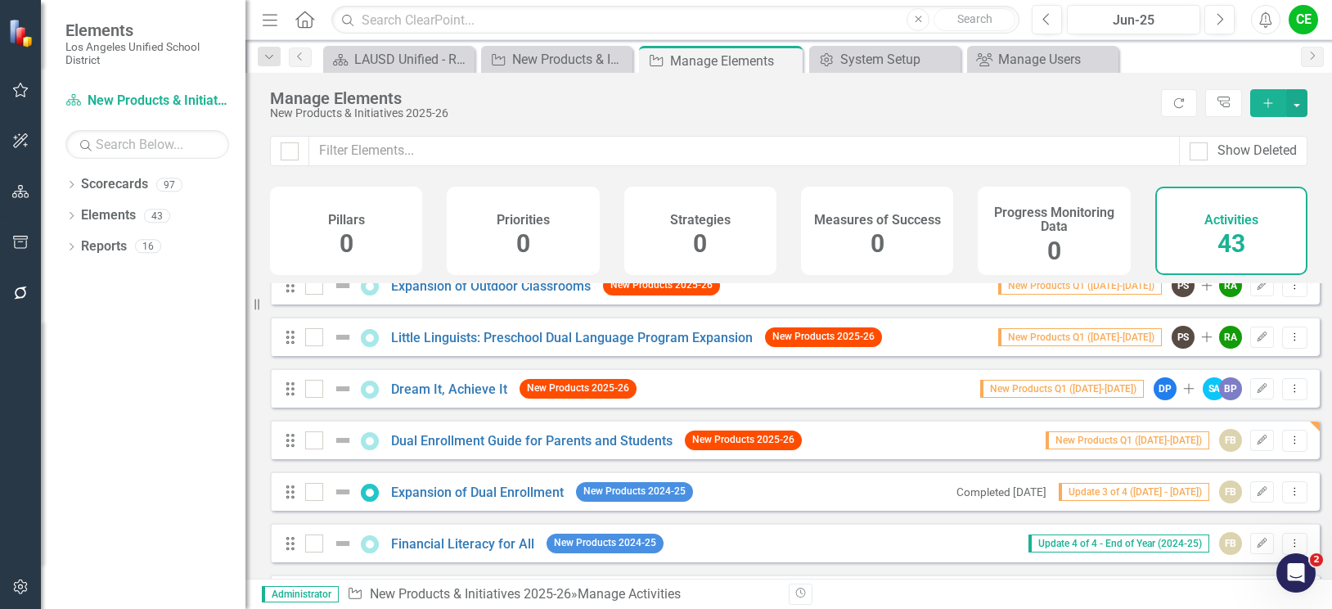
scroll to position [0, 0]
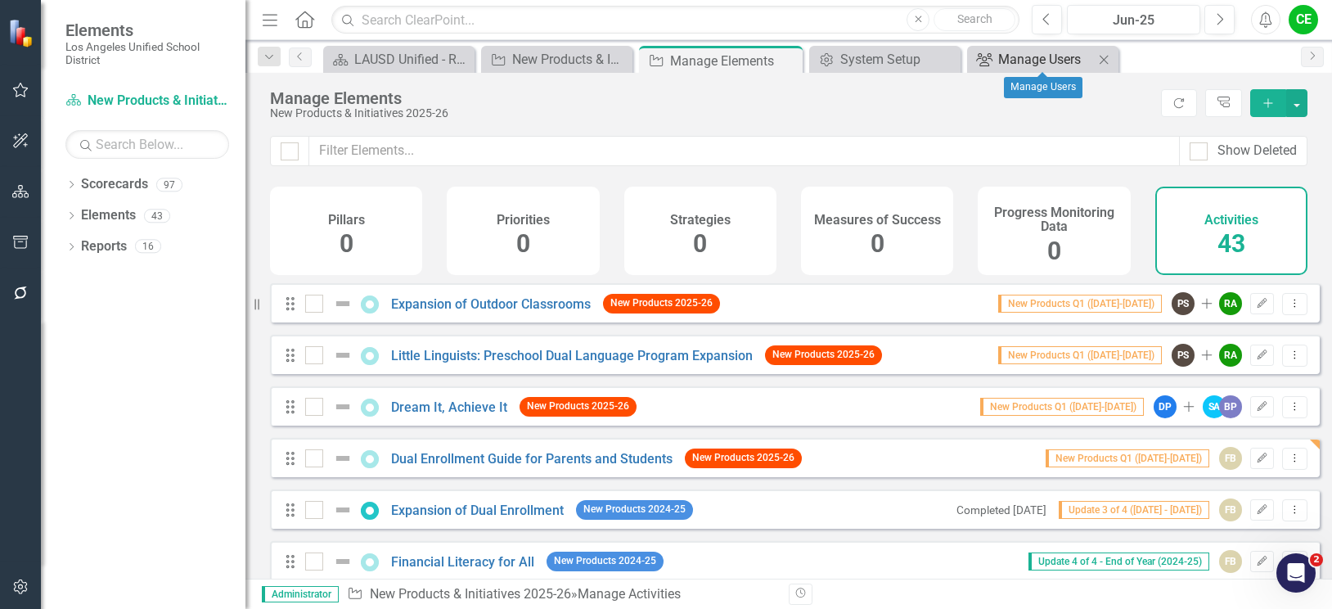
click at [1023, 64] on div "Manage Users" at bounding box center [1046, 59] width 96 height 20
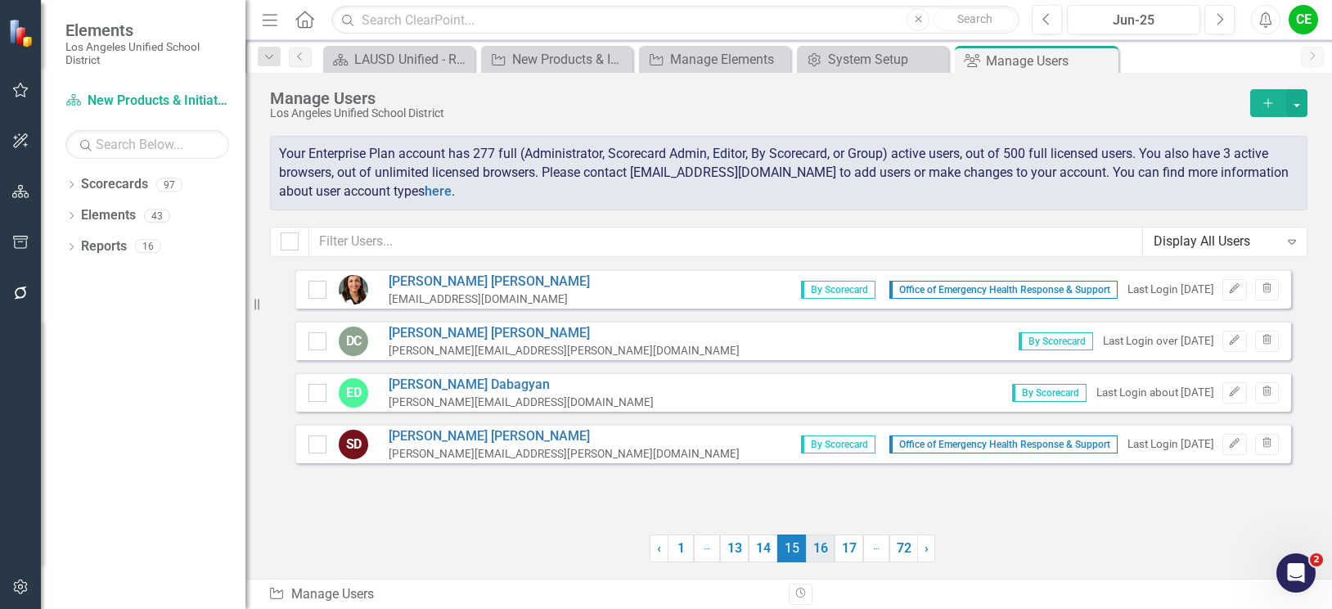
click at [817, 552] on link "16" at bounding box center [820, 548] width 29 height 28
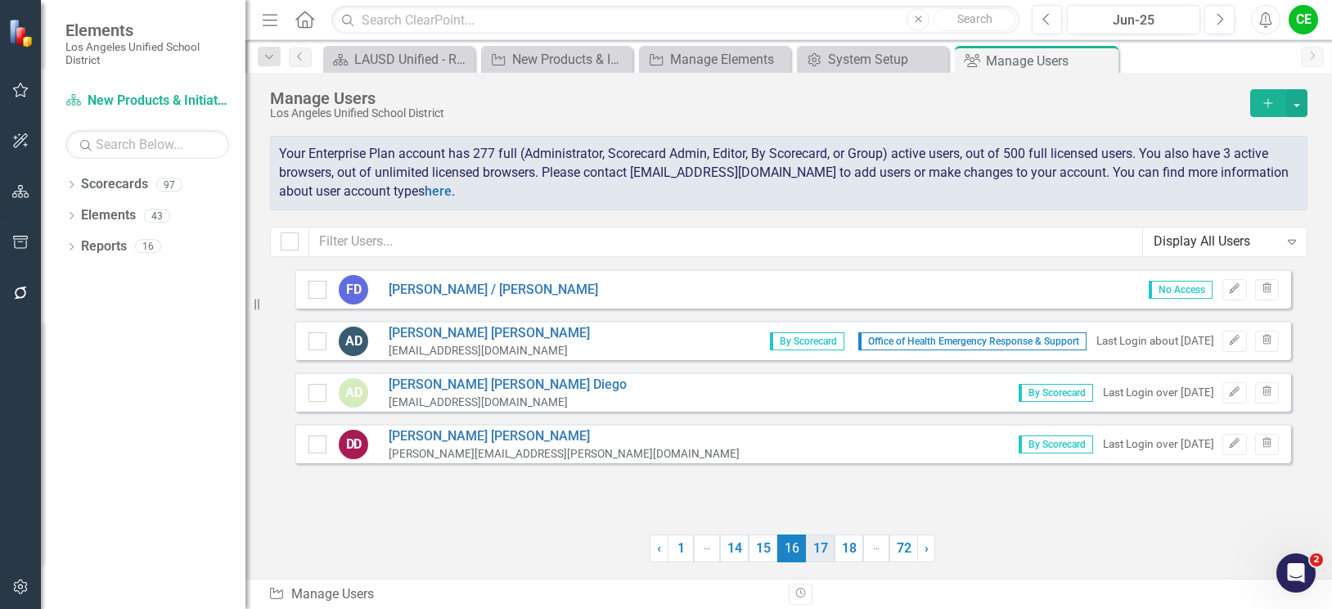
click at [820, 551] on link "17" at bounding box center [820, 548] width 29 height 28
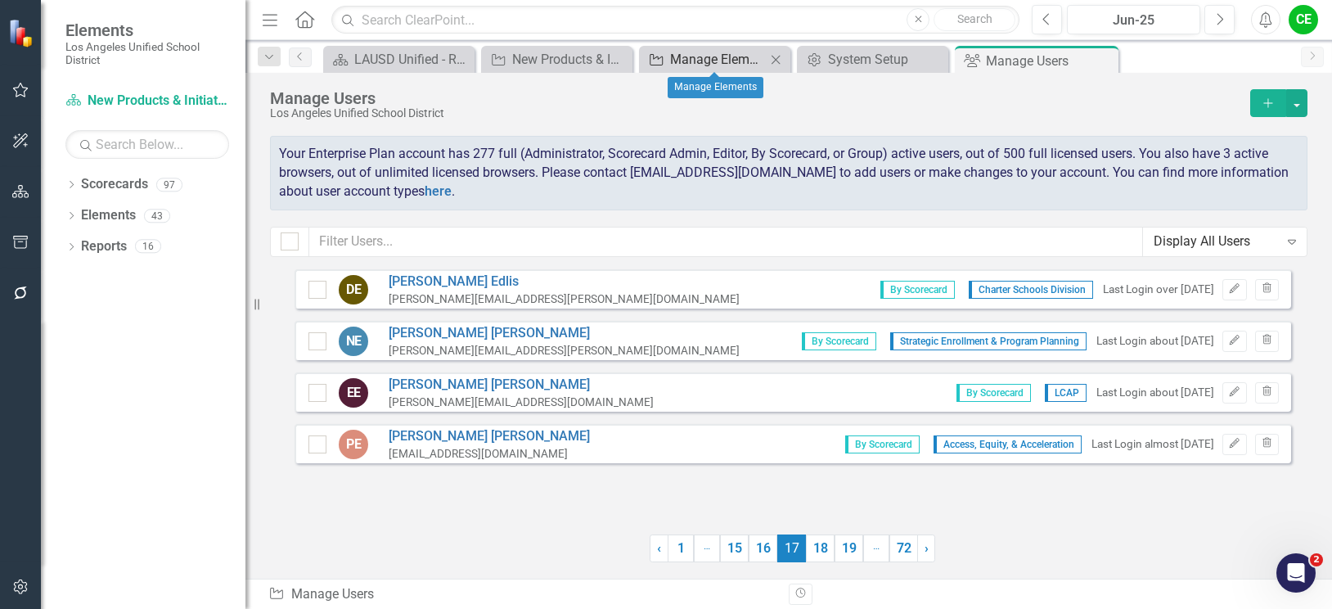
click at [709, 56] on div "Manage Elements" at bounding box center [718, 59] width 96 height 20
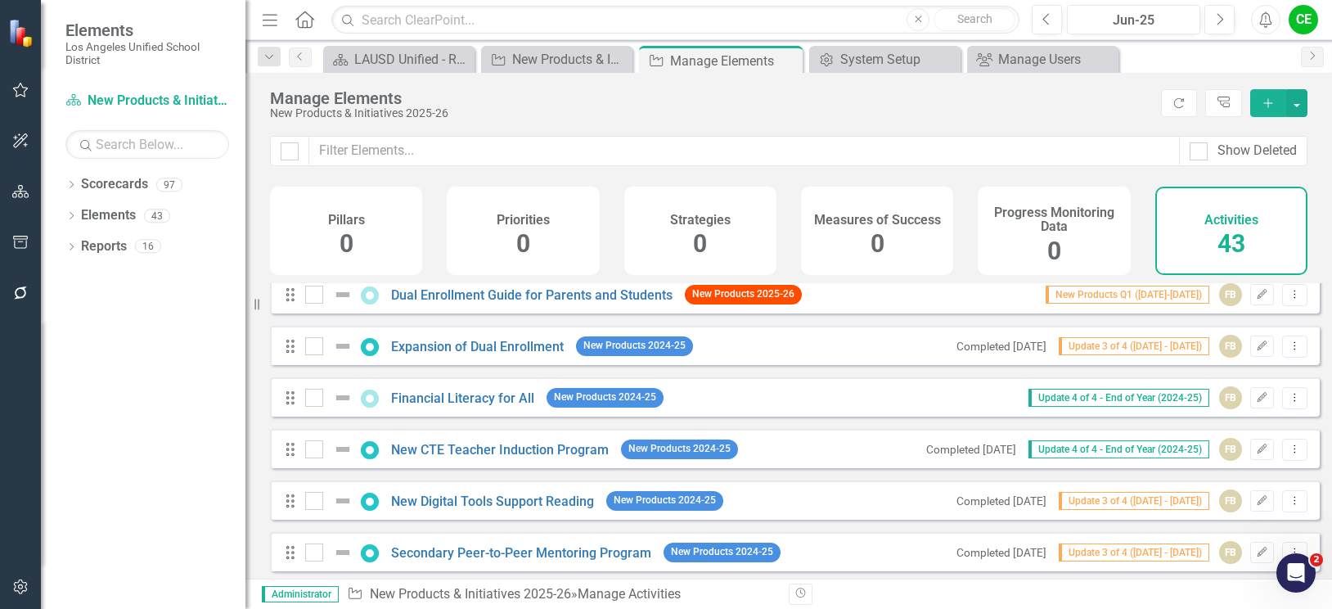
scroll to position [82, 0]
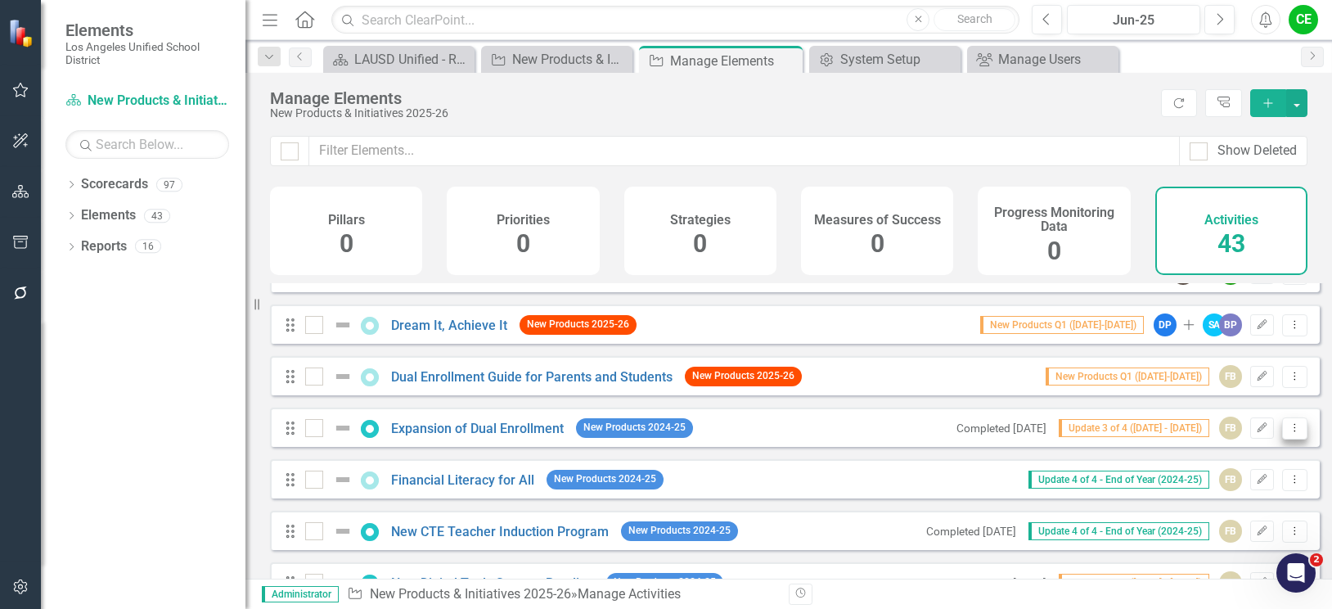
click at [1288, 433] on icon "Dropdown Menu" at bounding box center [1295, 427] width 14 height 11
click at [1211, 555] on link "Trash Delete Activity" at bounding box center [1224, 558] width 140 height 30
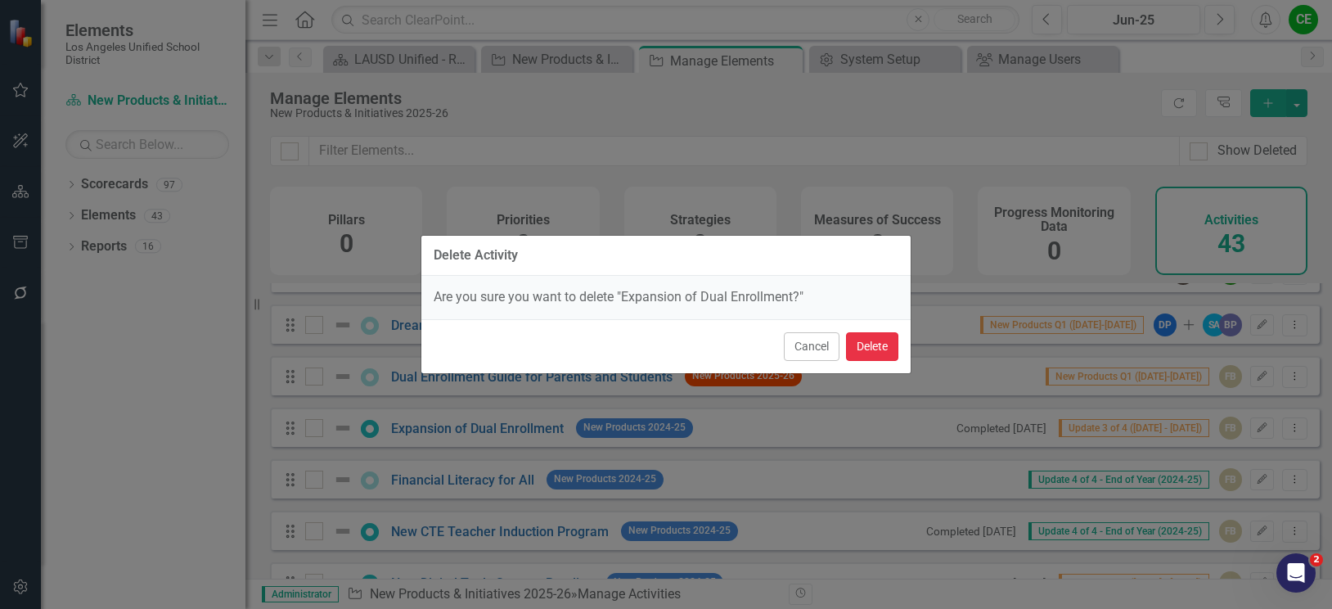
click at [866, 348] on button "Delete" at bounding box center [872, 346] width 52 height 29
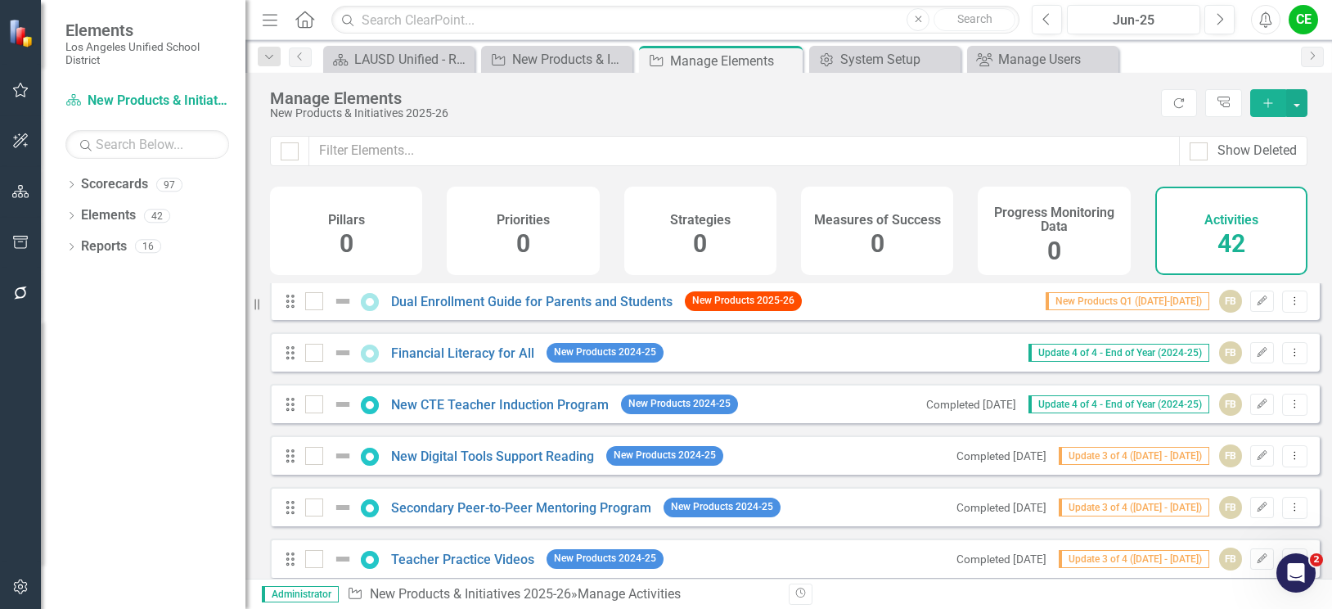
scroll to position [164, 0]
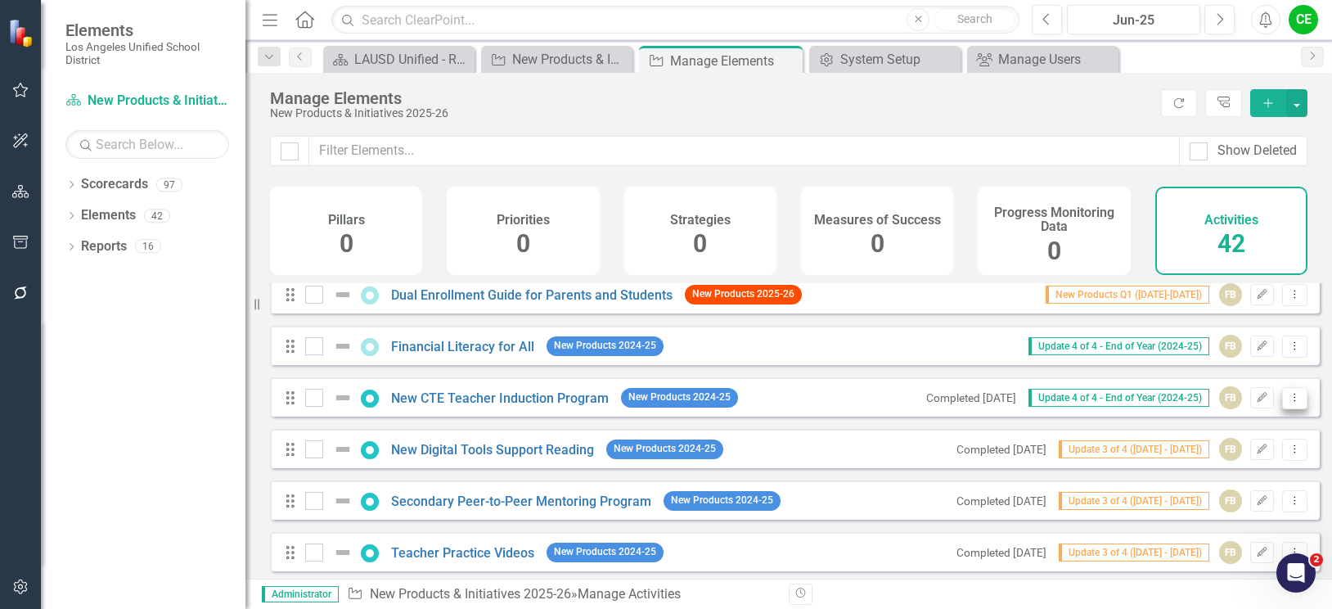
click at [1288, 402] on icon "Dropdown Menu" at bounding box center [1295, 397] width 14 height 11
click at [1223, 528] on link "Trash Delete Activity" at bounding box center [1224, 528] width 140 height 30
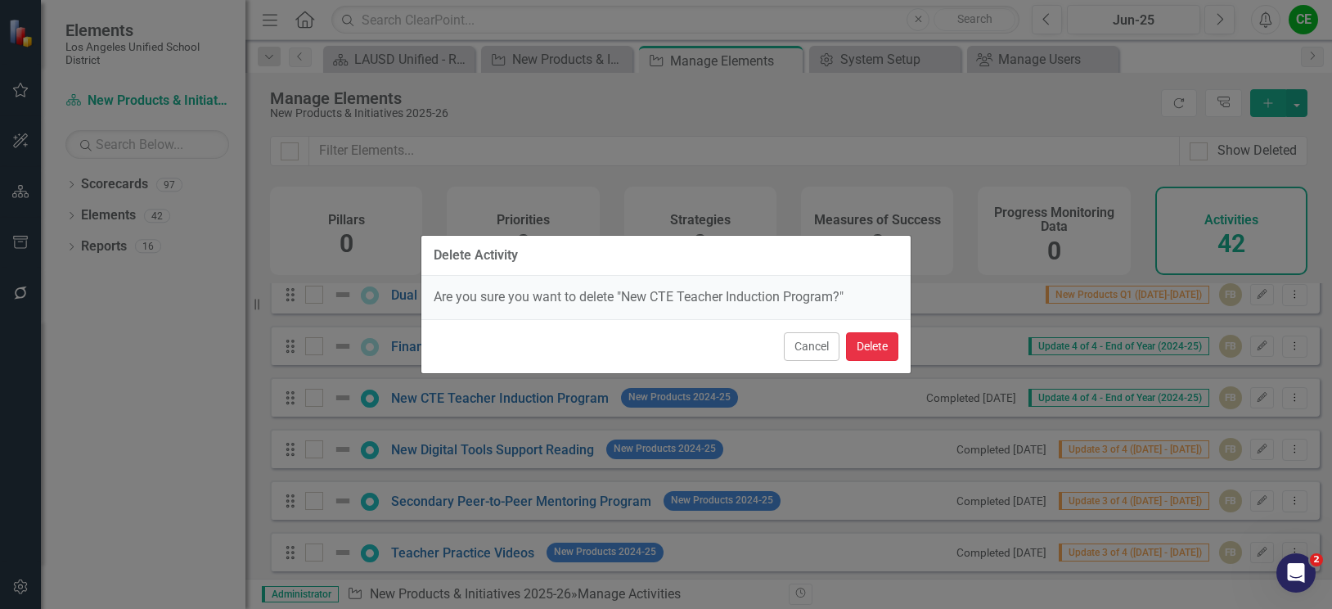
click at [872, 353] on button "Delete" at bounding box center [872, 346] width 52 height 29
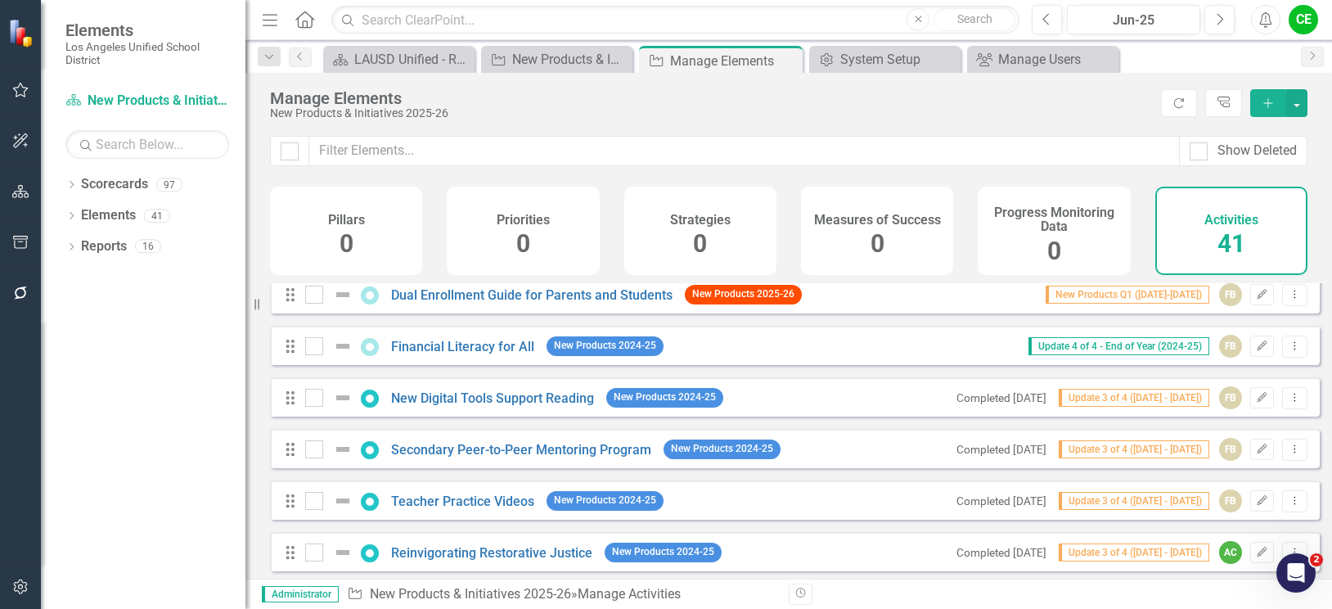
scroll to position [82, 0]
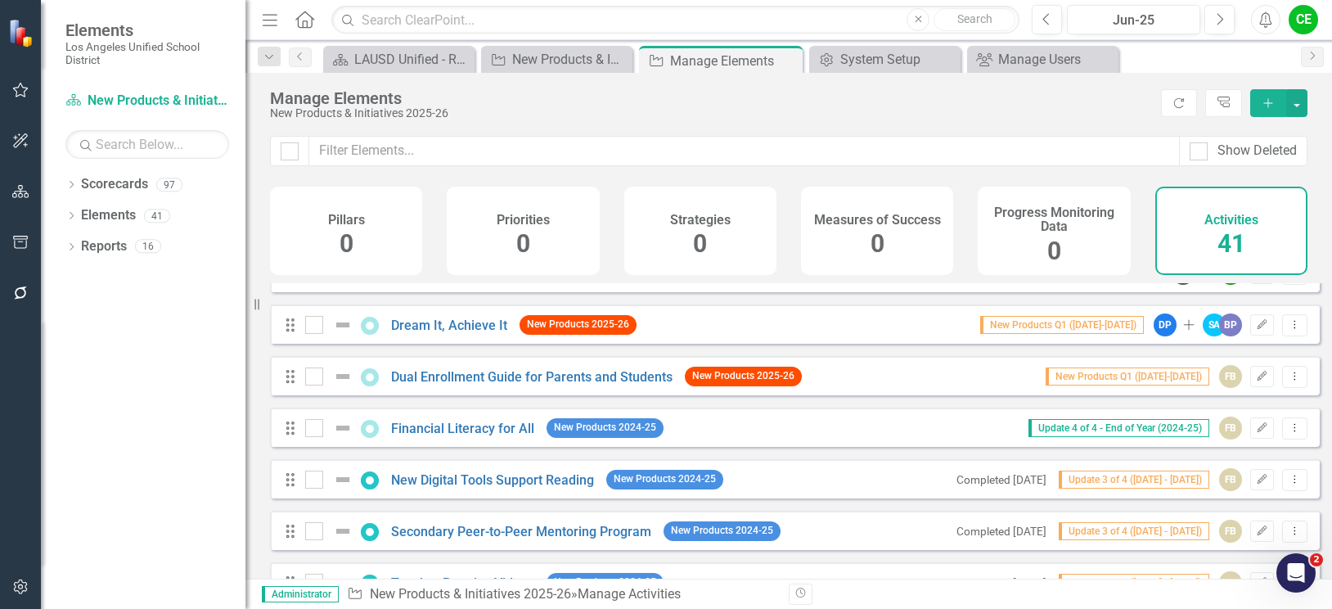
click at [1261, 108] on icon "Add" at bounding box center [1268, 102] width 15 height 11
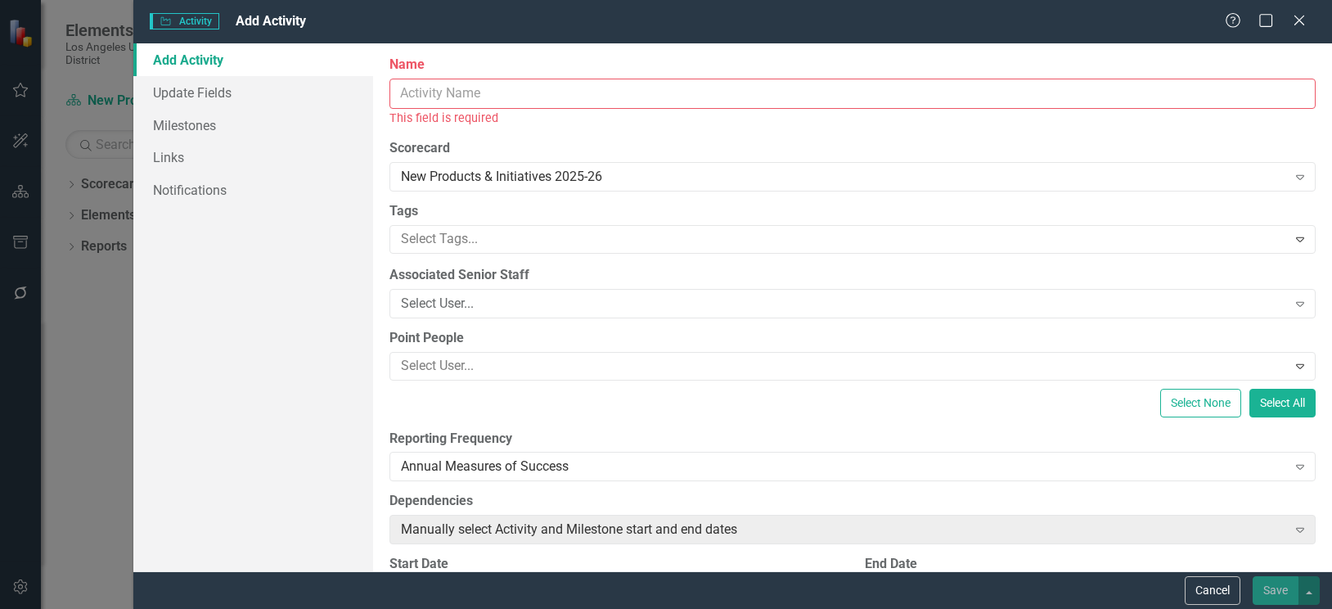
click at [601, 95] on input "Name" at bounding box center [852, 94] width 926 height 30
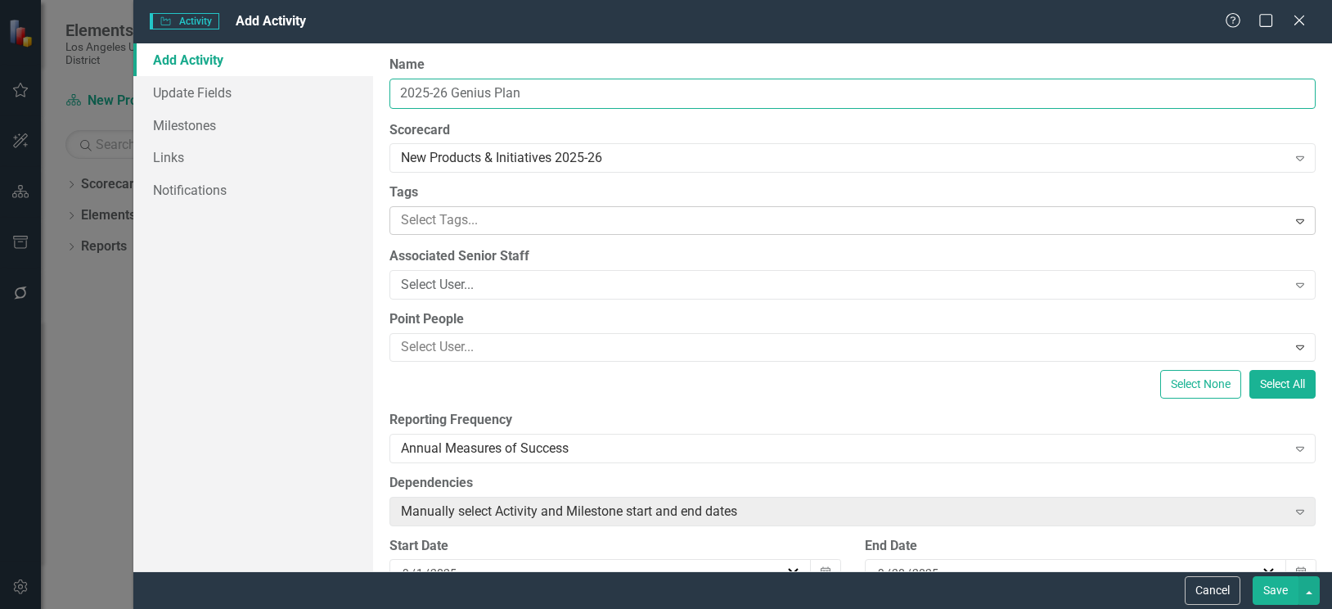
type input "2025-26 Genius Plan"
click at [614, 218] on div at bounding box center [840, 220] width 892 height 22
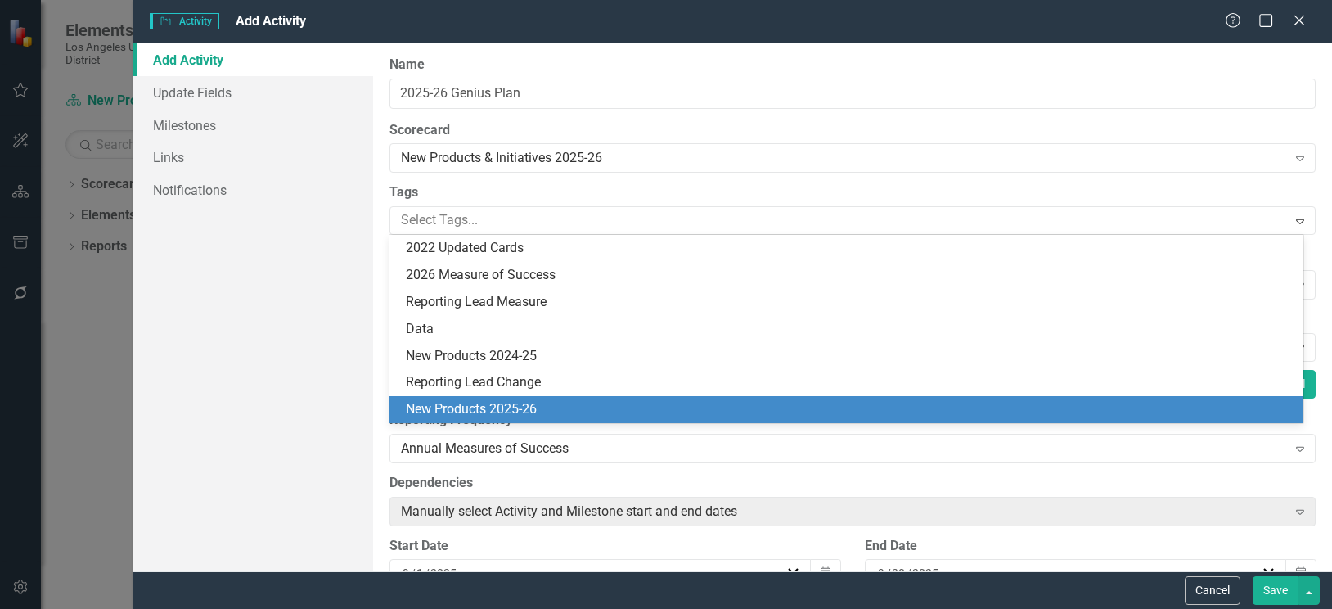
click at [502, 407] on span "New Products 2025-26" at bounding box center [471, 409] width 131 height 16
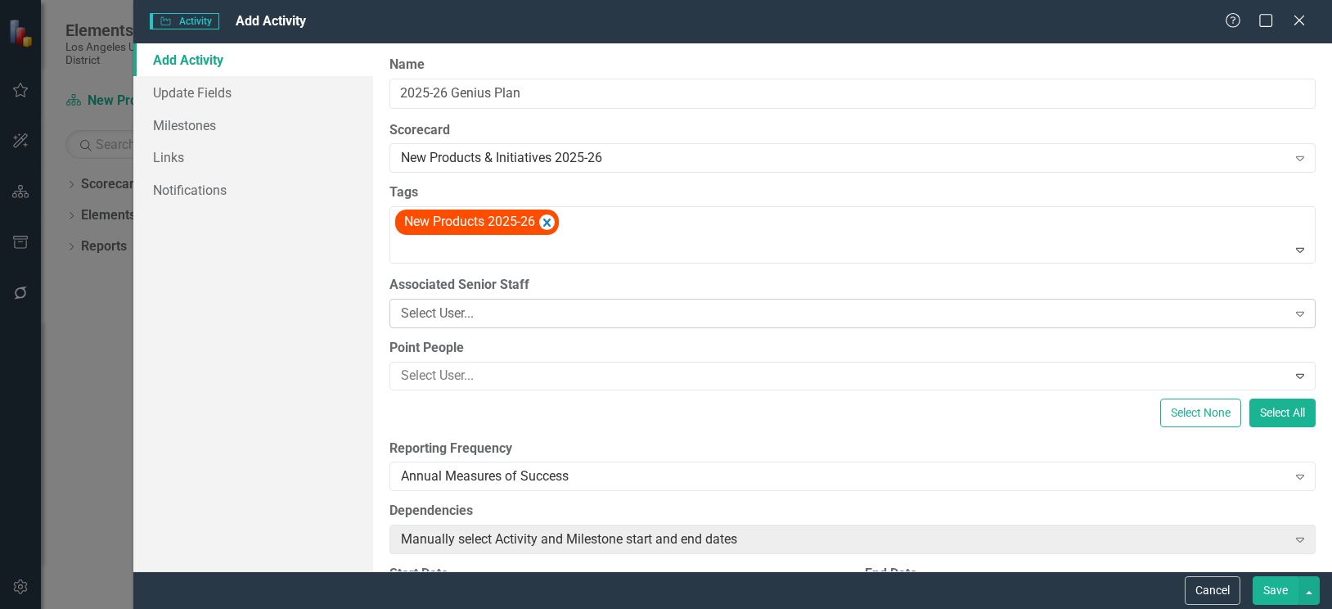
click at [591, 312] on div "Select User..." at bounding box center [844, 312] width 886 height 19
click at [554, 306] on div "Select User..." at bounding box center [844, 312] width 886 height 19
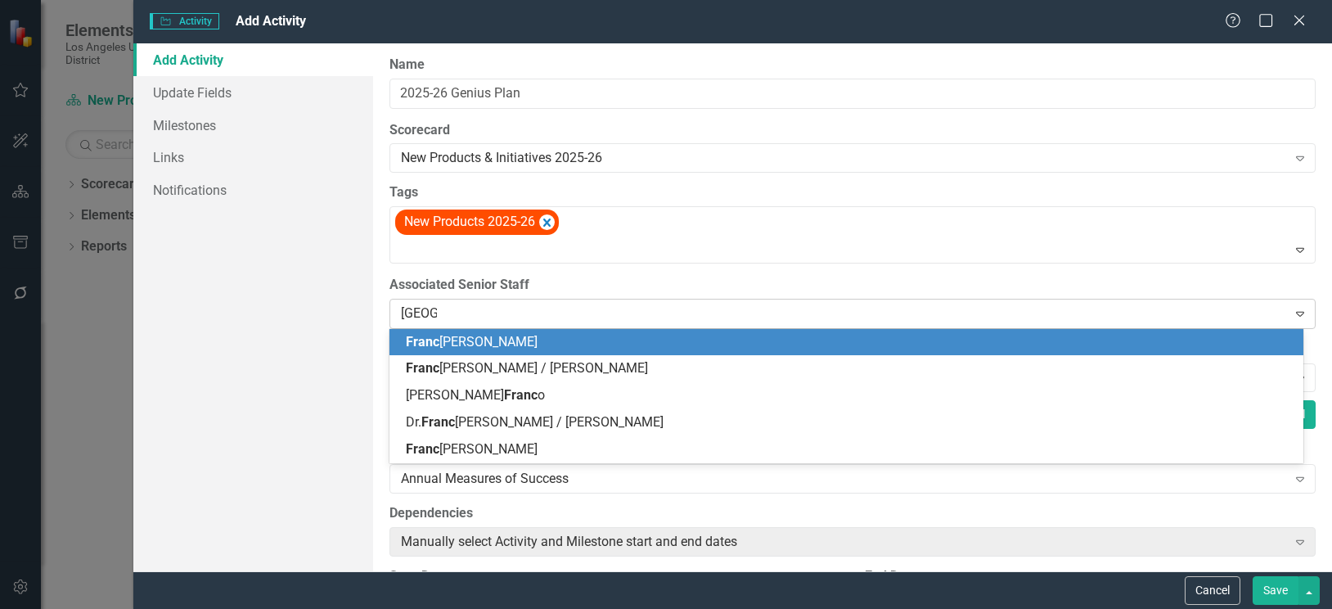
type input "Frances"
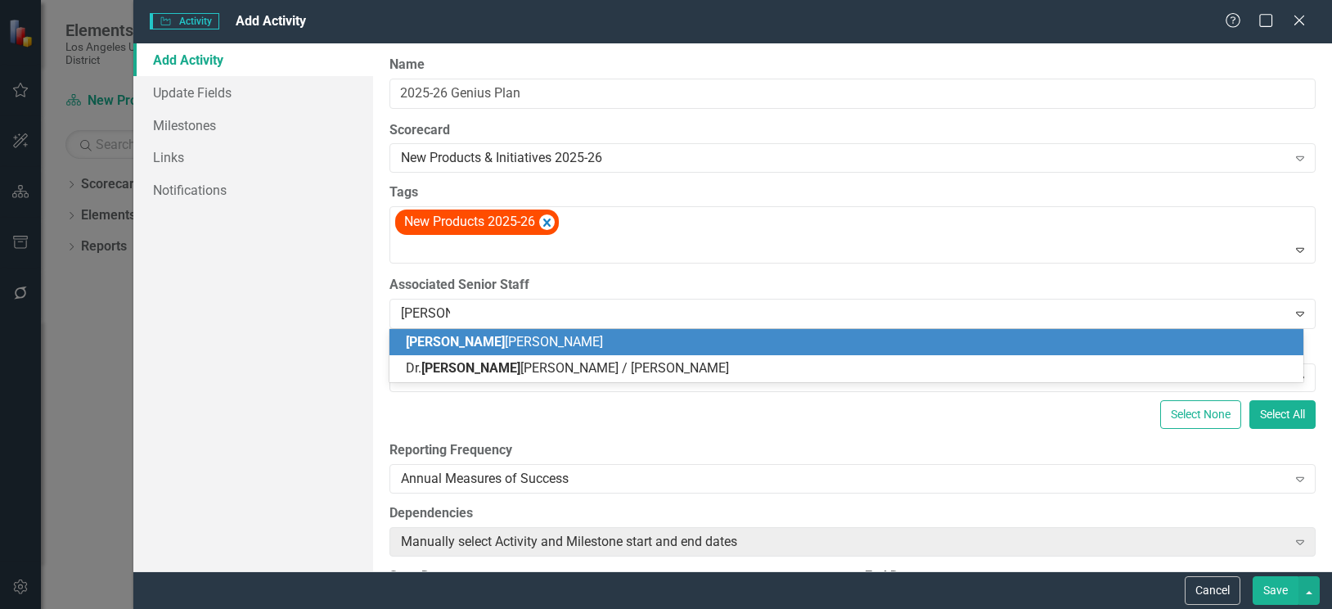
click at [485, 343] on div "Frances Baez" at bounding box center [850, 342] width 888 height 19
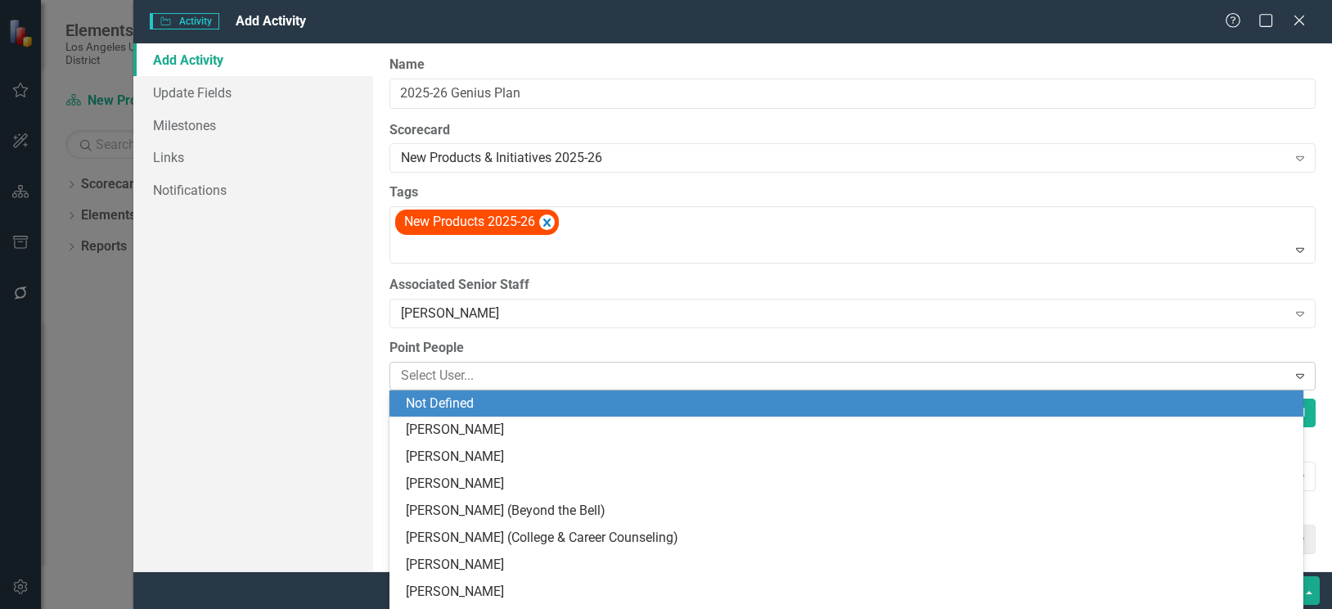
click at [589, 380] on div at bounding box center [840, 376] width 892 height 22
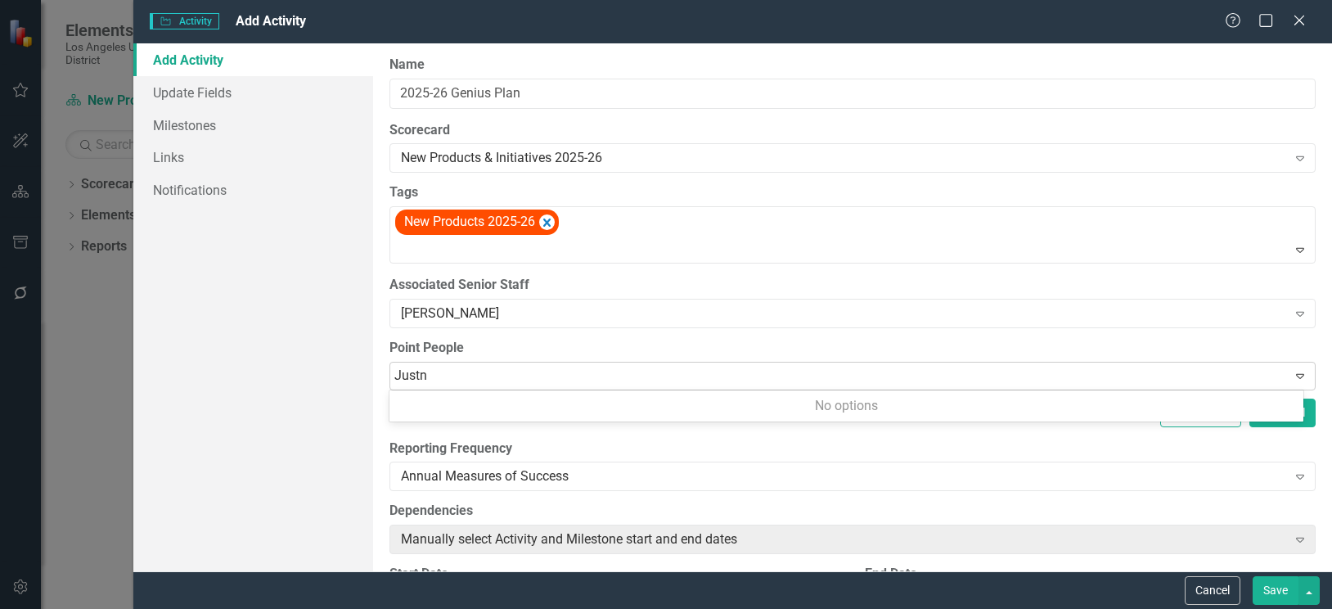
type input "Just"
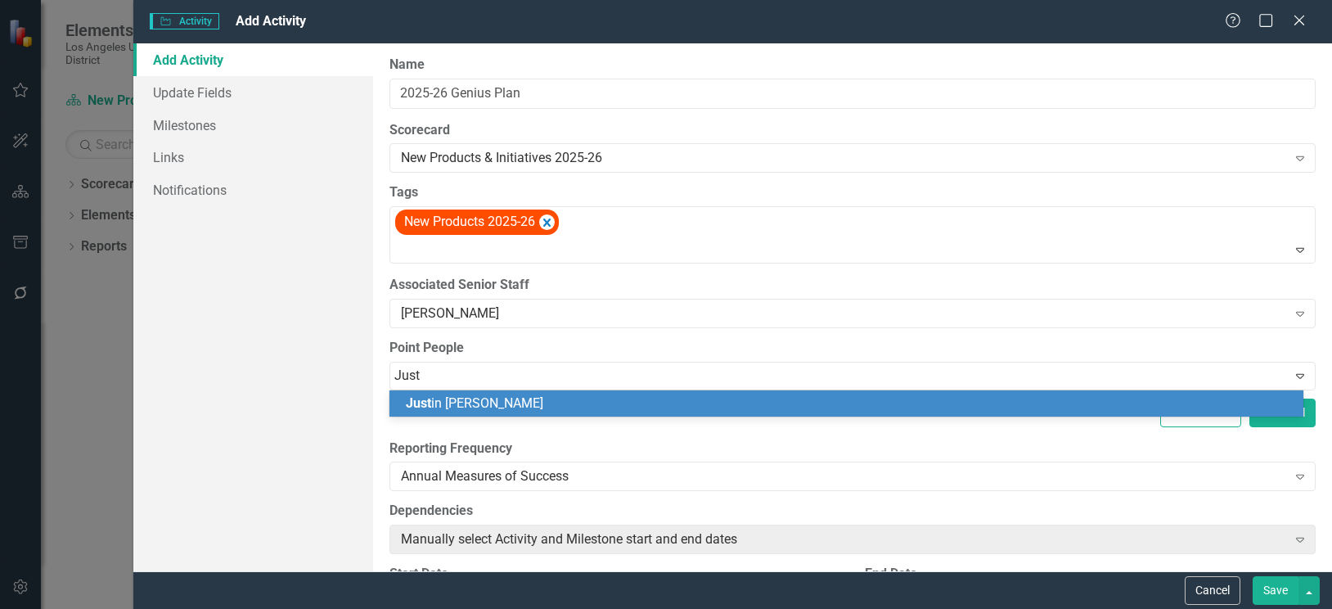
click at [590, 395] on div "Just in Lauer" at bounding box center [850, 403] width 888 height 19
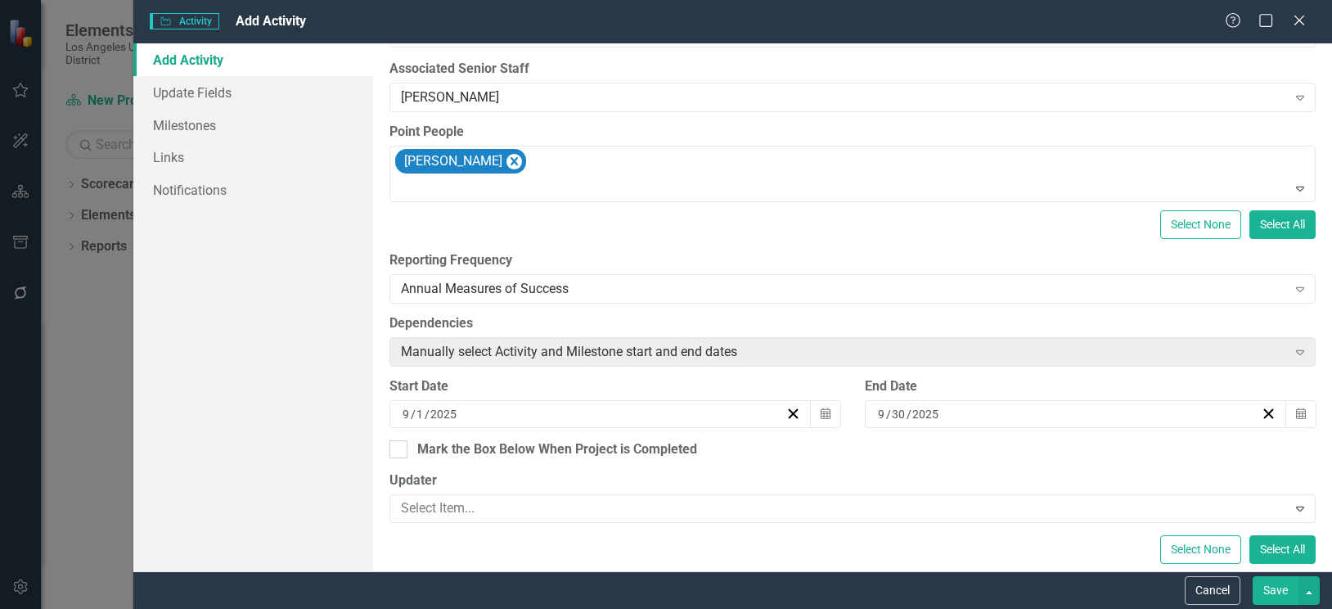
scroll to position [245, 0]
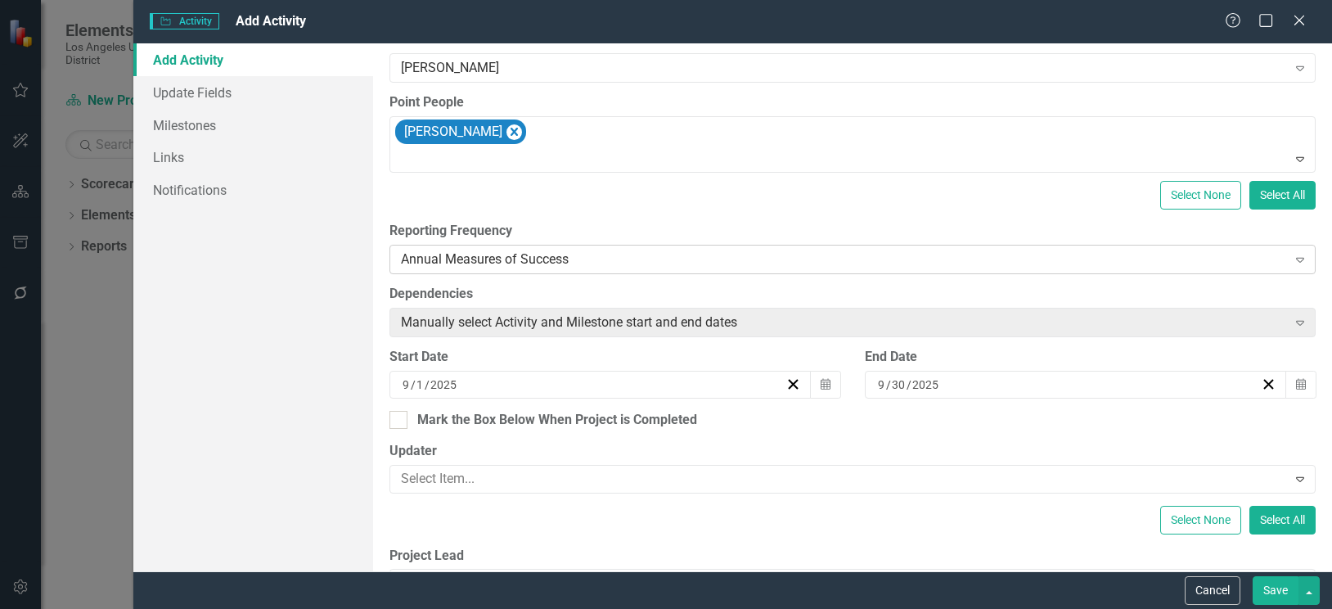
click at [606, 254] on div "Annual Measures of Success" at bounding box center [844, 259] width 886 height 19
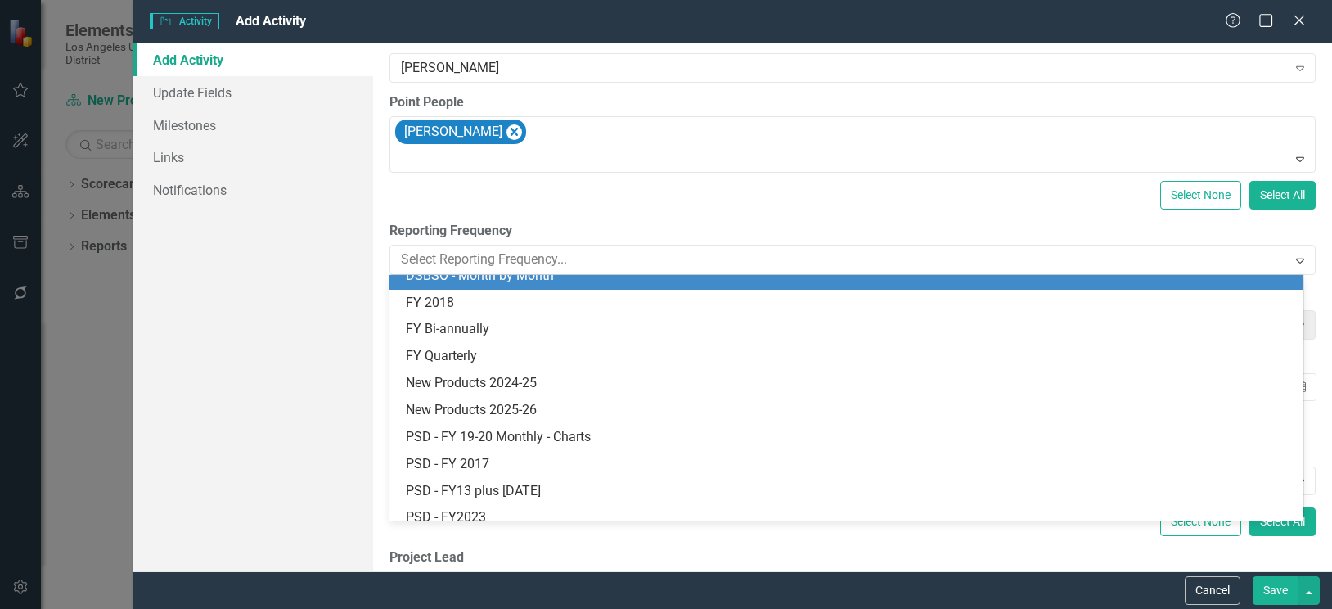
scroll to position [406, 0]
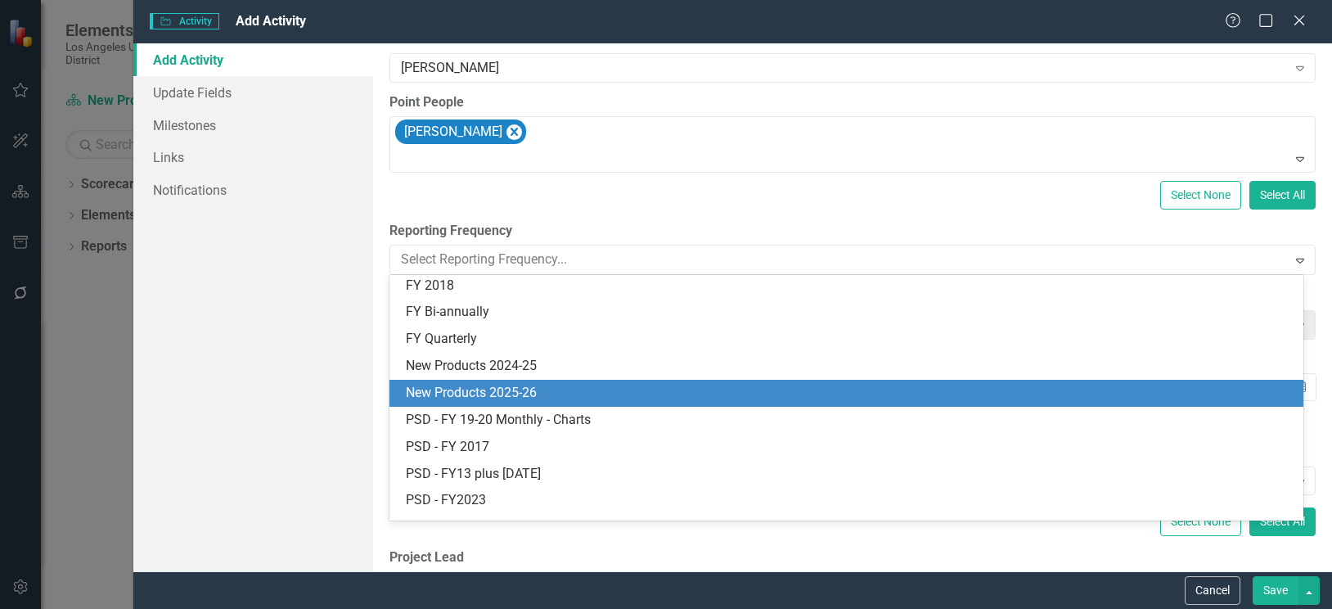
click at [506, 383] on div "New Products 2025-26" at bounding box center [846, 393] width 914 height 27
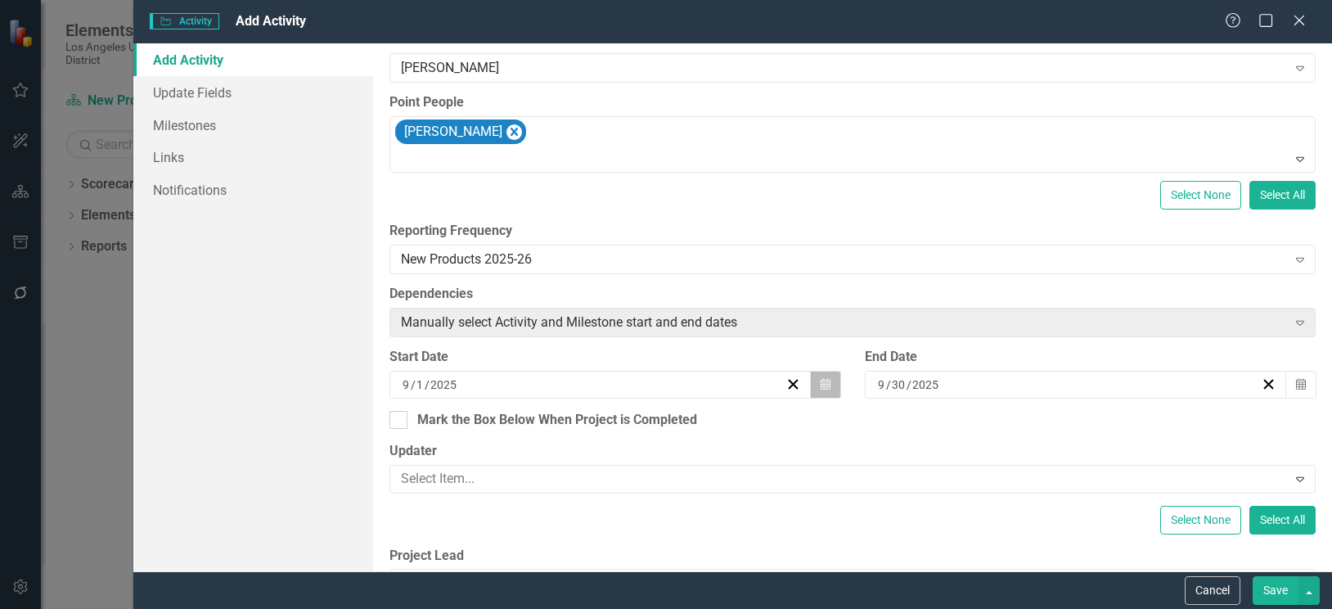
click at [825, 385] on button "Calendar" at bounding box center [825, 385] width 31 height 28
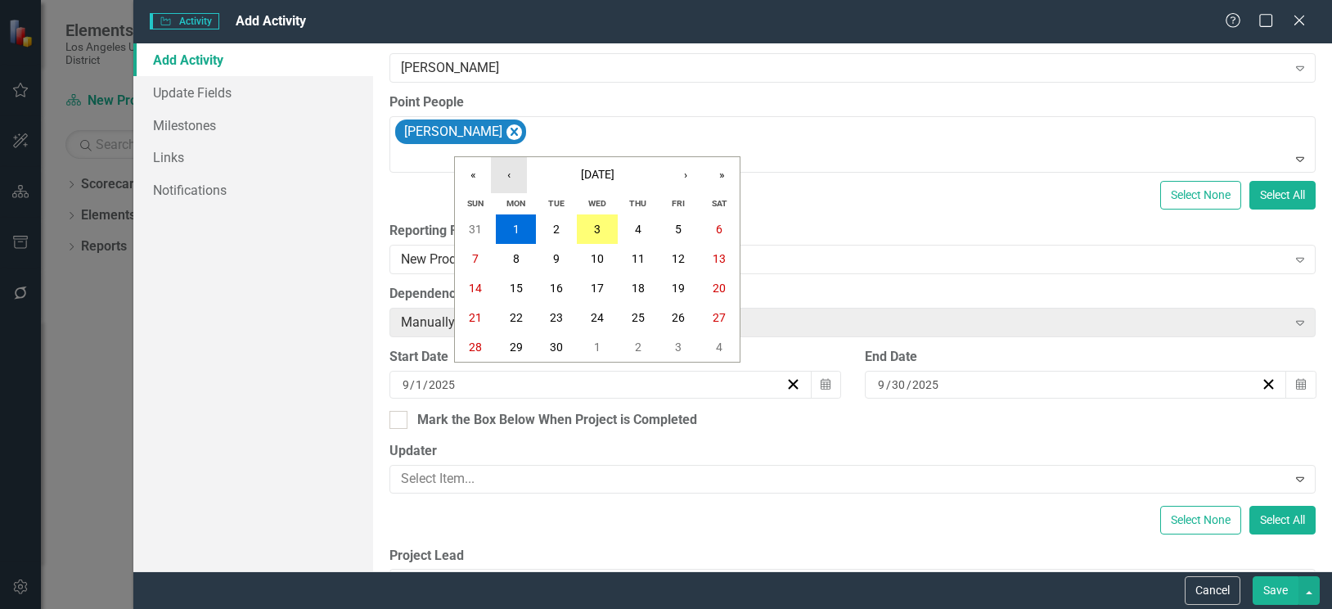
click at [503, 175] on button "‹" at bounding box center [509, 175] width 36 height 36
click at [562, 231] on button "1" at bounding box center [556, 228] width 41 height 29
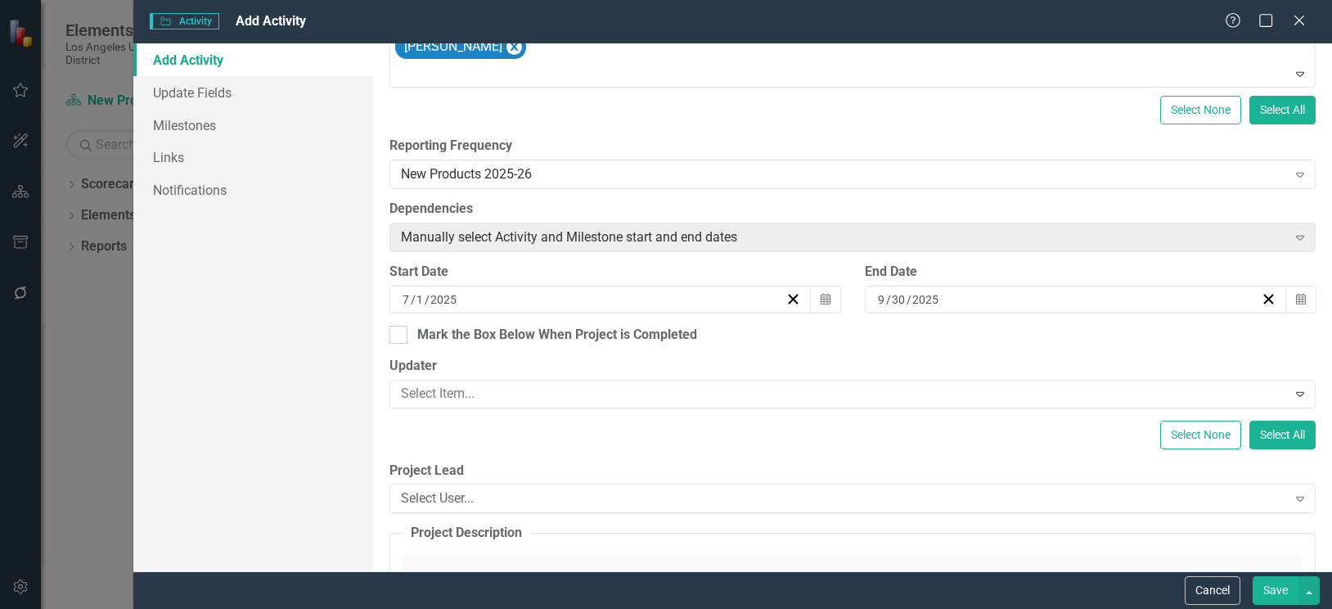
scroll to position [327, 0]
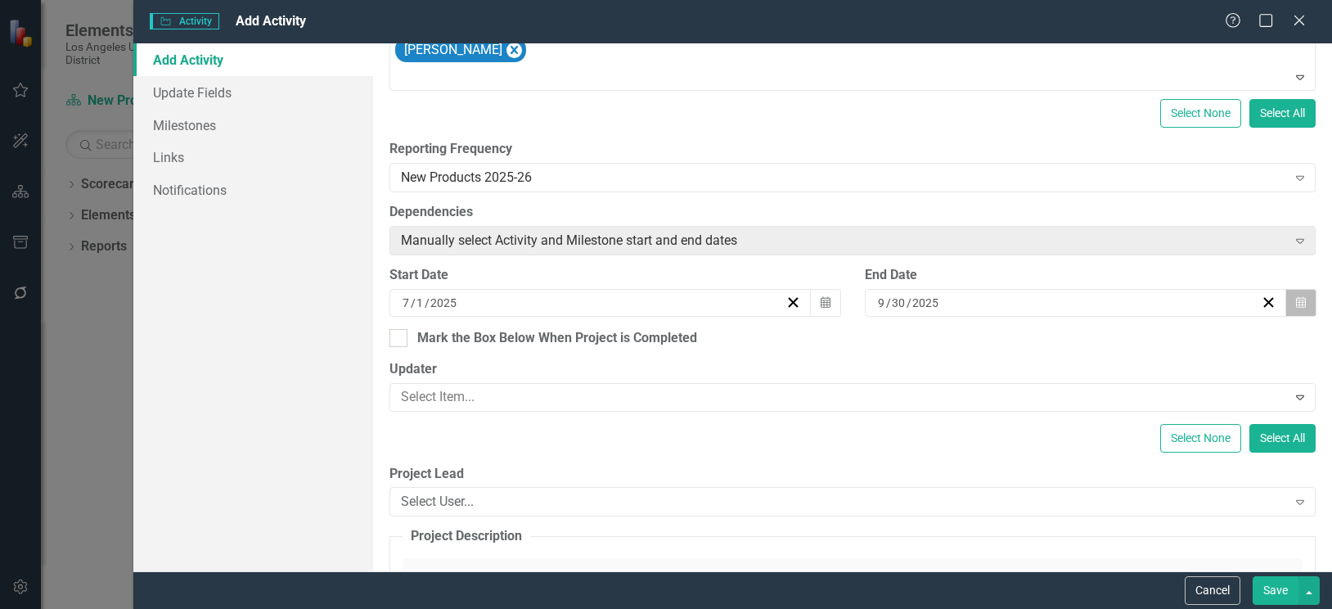
click at [1296, 299] on icon "Calendar" at bounding box center [1301, 302] width 10 height 11
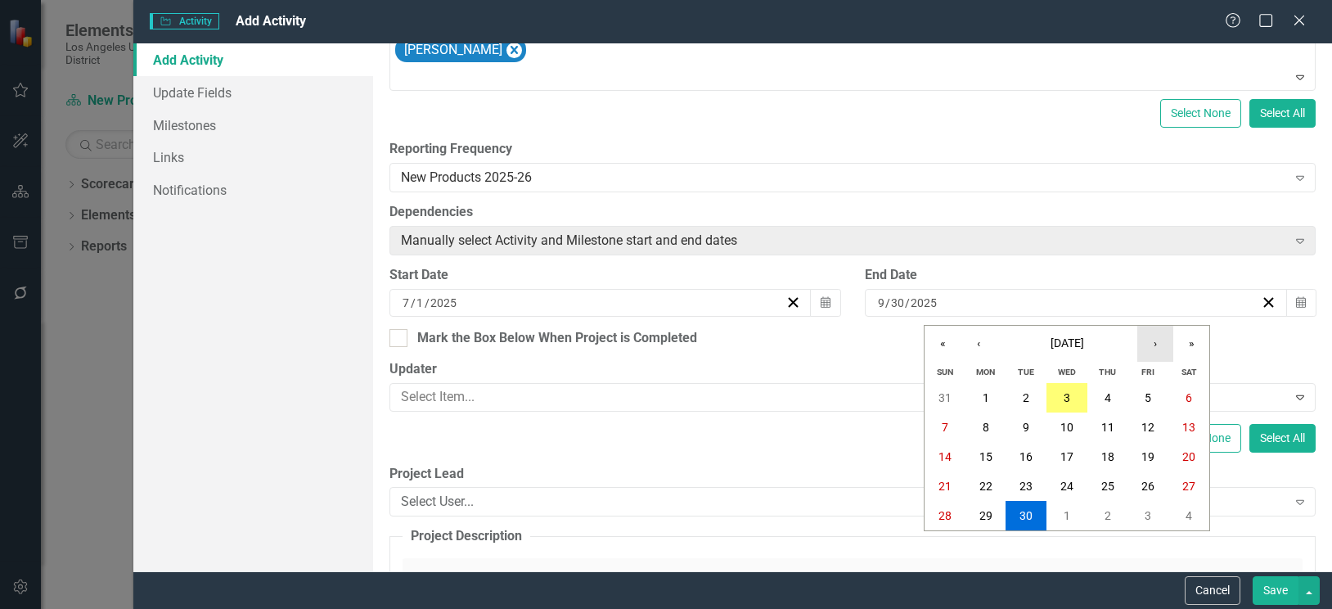
click at [1151, 344] on button "›" at bounding box center [1155, 344] width 36 height 36
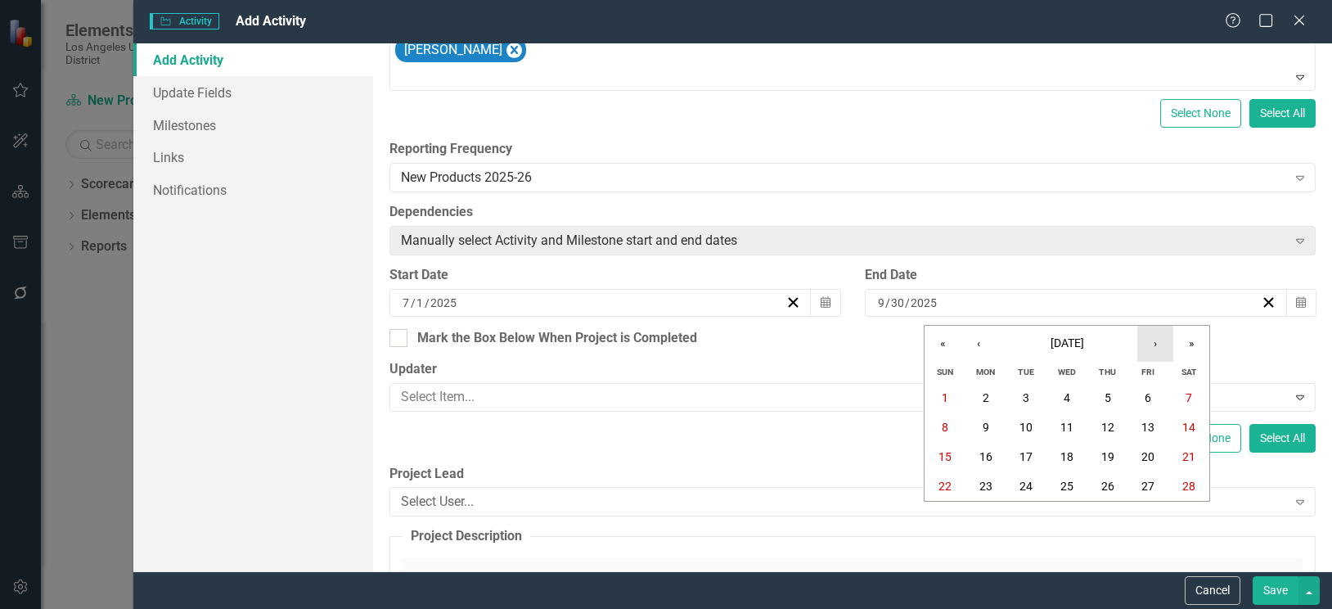
click at [1151, 344] on button "›" at bounding box center [1155, 344] width 36 height 36
click at [1038, 517] on button "30" at bounding box center [1025, 515] width 41 height 29
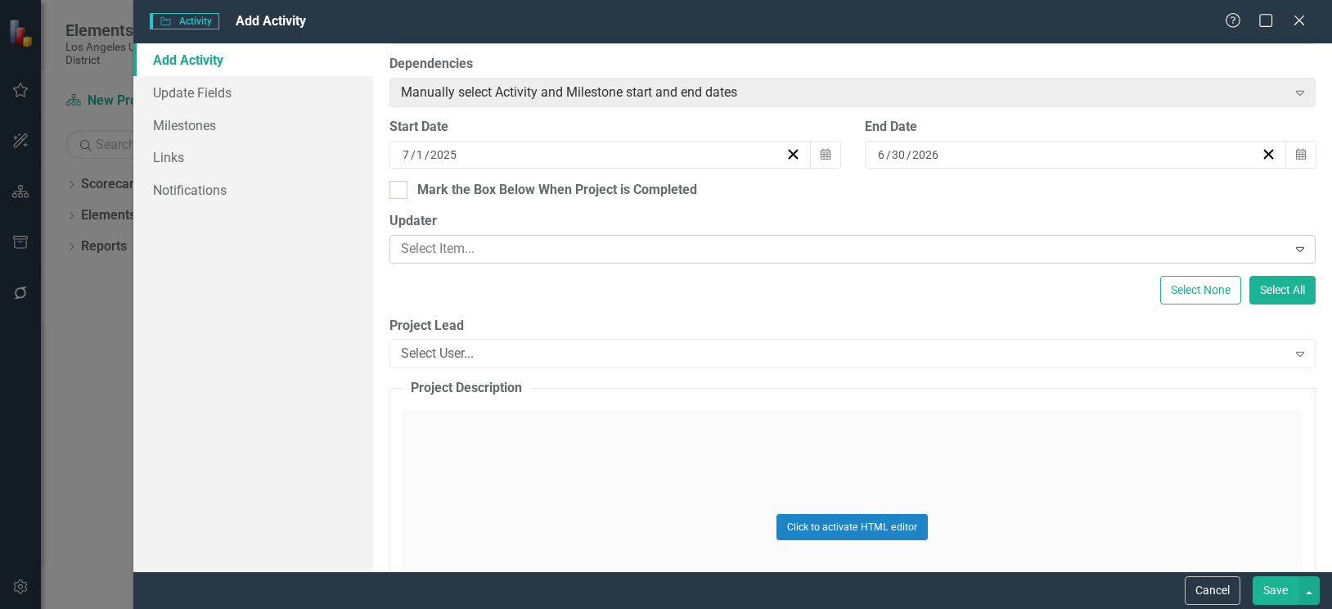
scroll to position [491, 0]
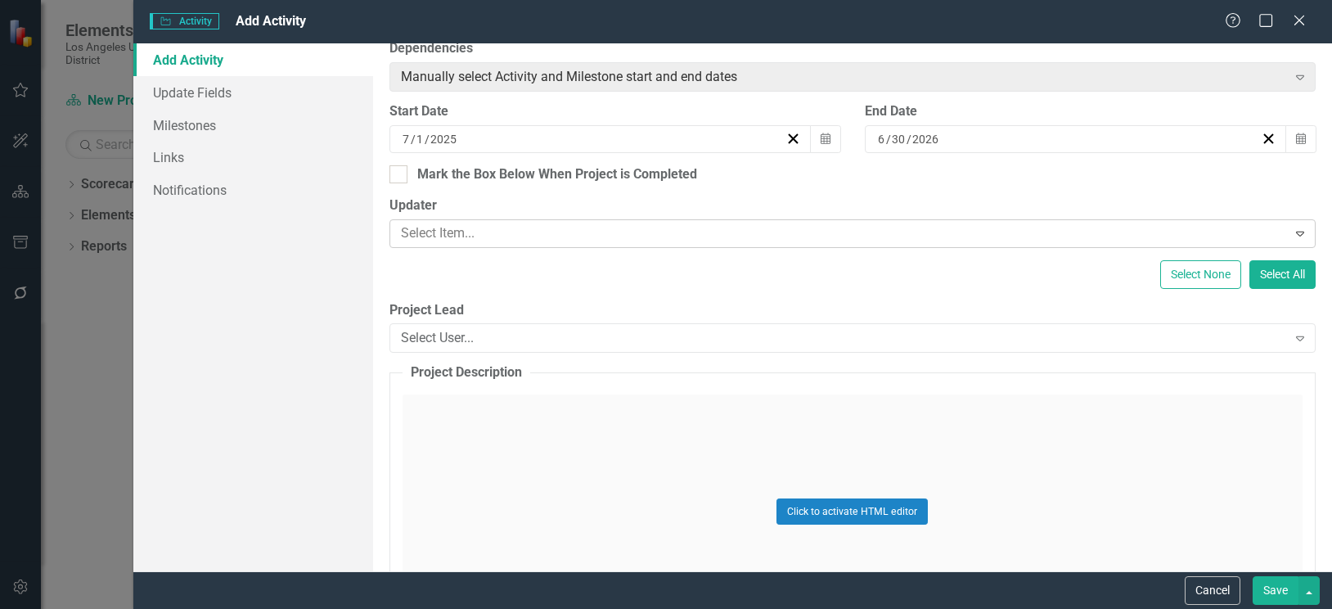
click at [510, 227] on div at bounding box center [840, 234] width 892 height 22
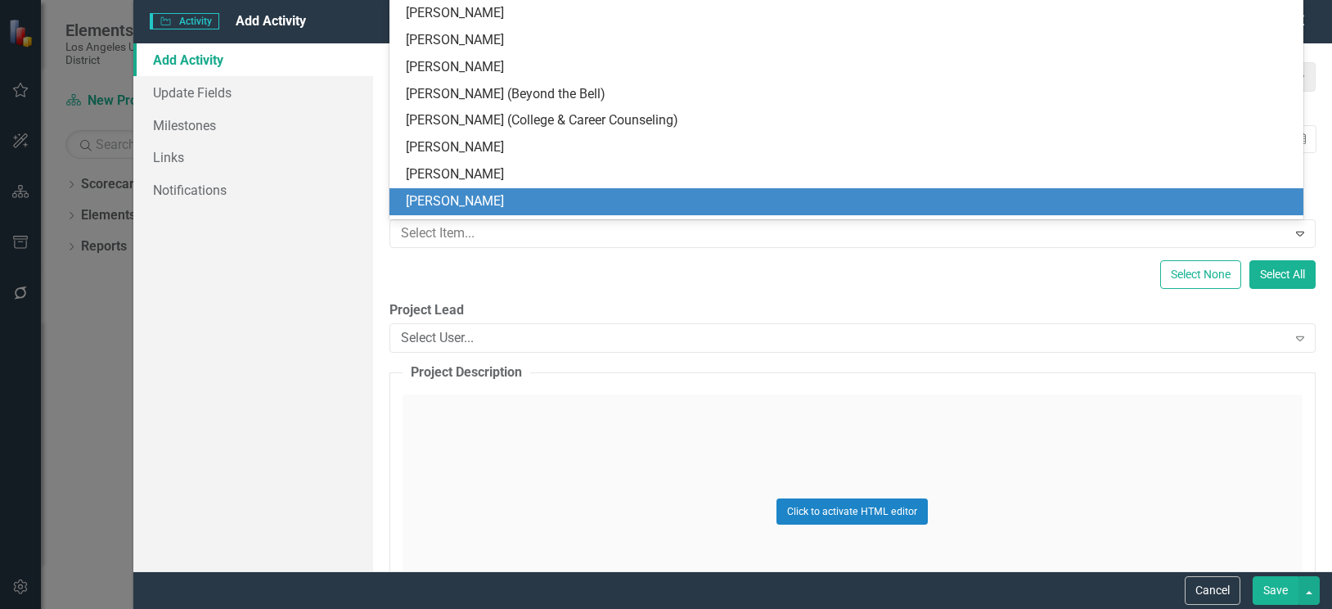
scroll to position [5, 0]
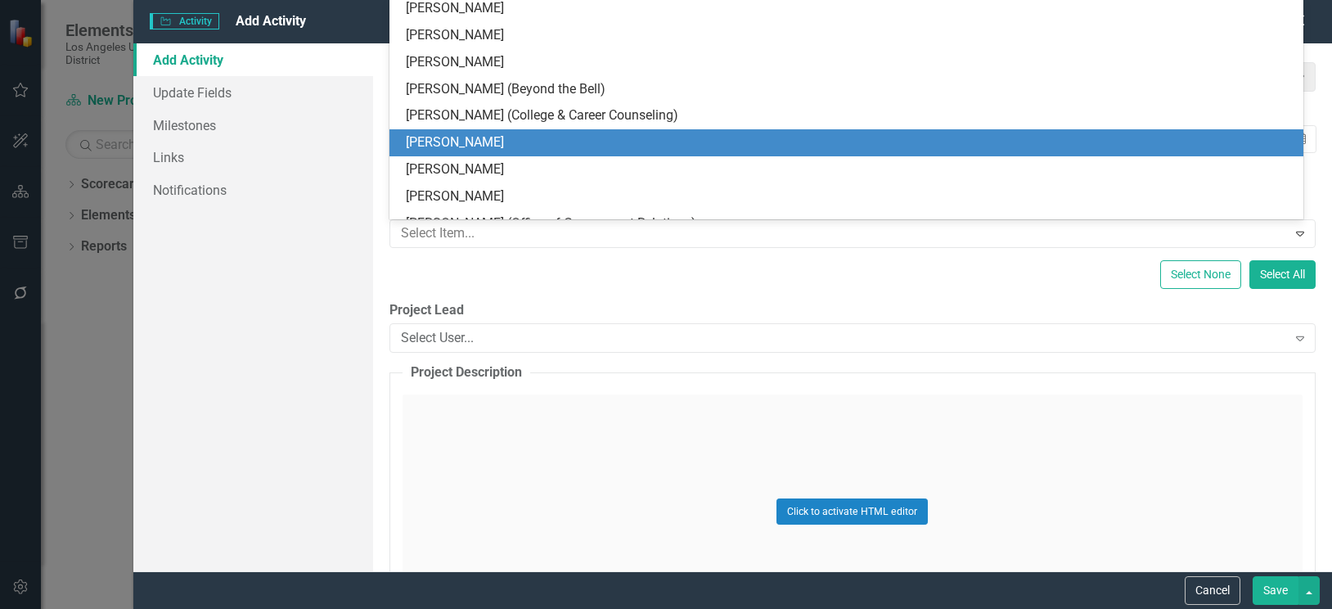
click at [470, 144] on div "[PERSON_NAME]" at bounding box center [850, 142] width 888 height 19
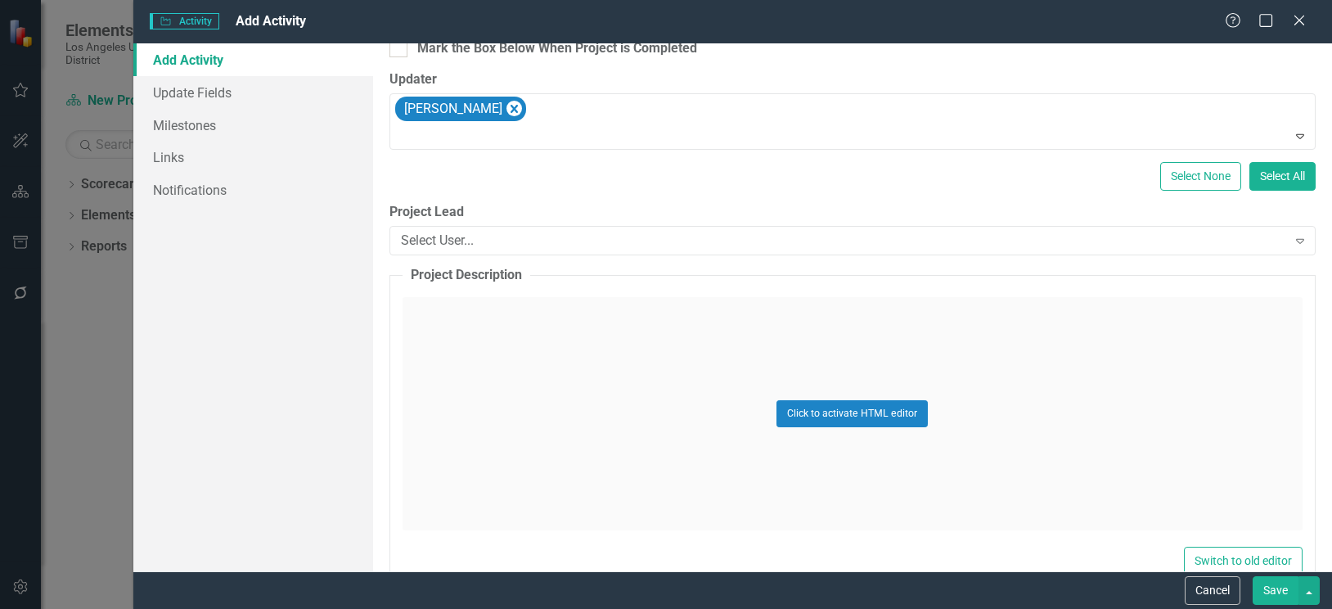
scroll to position [654, 0]
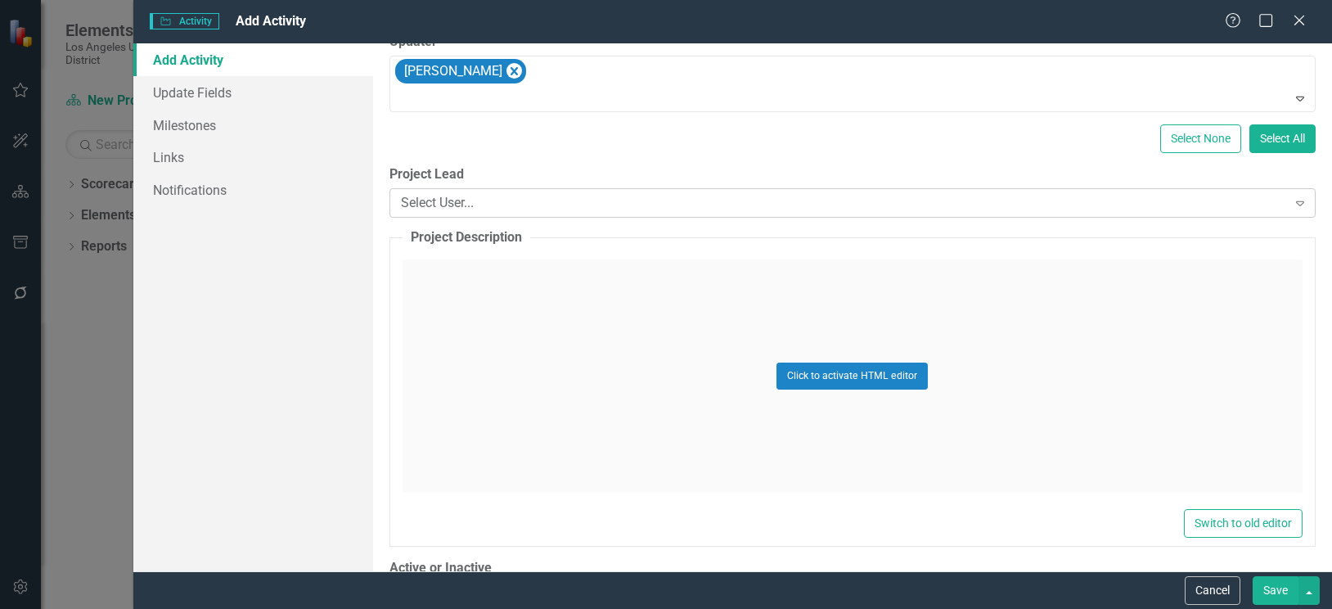
click at [724, 194] on div "Select User..." at bounding box center [844, 203] width 886 height 19
click at [722, 142] on div "Select None Select All" at bounding box center [852, 138] width 926 height 29
click at [512, 285] on div "Click to activate HTML editor" at bounding box center [852, 375] width 900 height 233
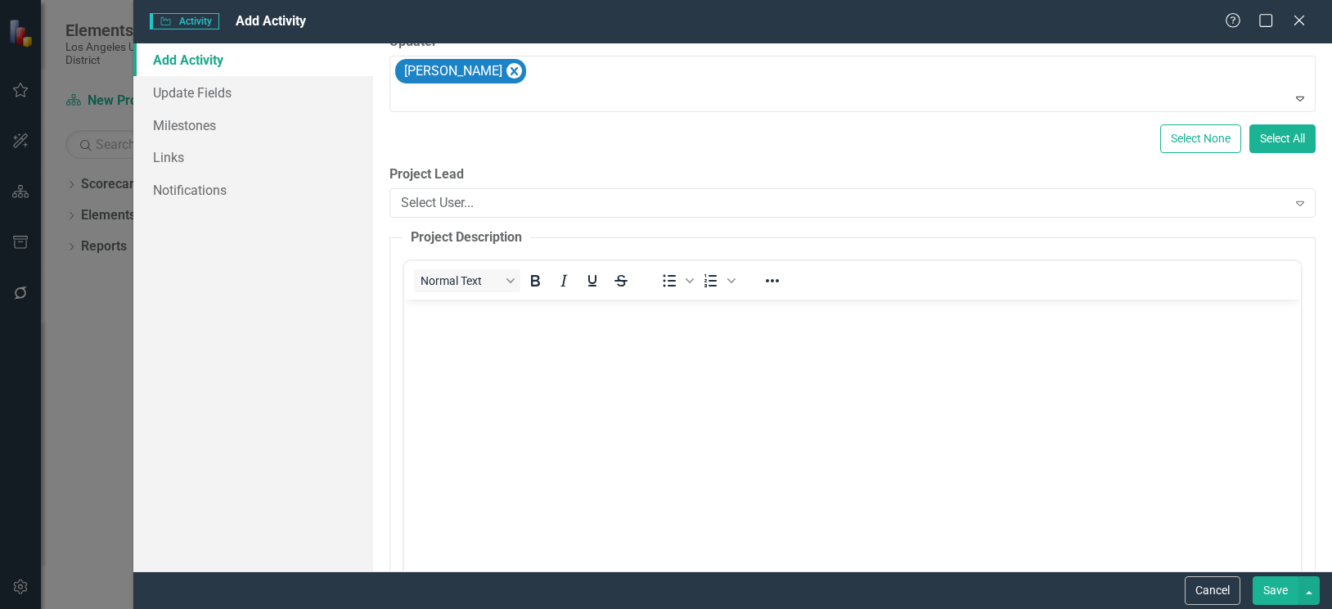
scroll to position [736, 0]
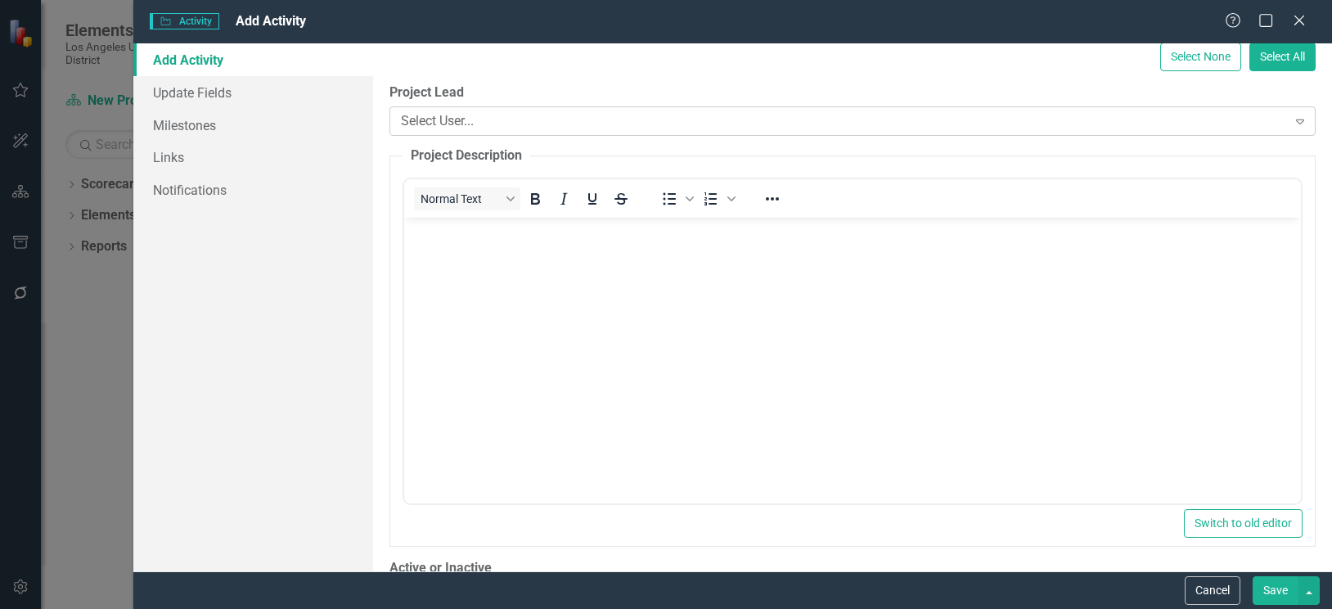
click at [675, 120] on div "Select User..." at bounding box center [844, 121] width 886 height 19
click at [473, 117] on div "Select User..." at bounding box center [844, 121] width 886 height 19
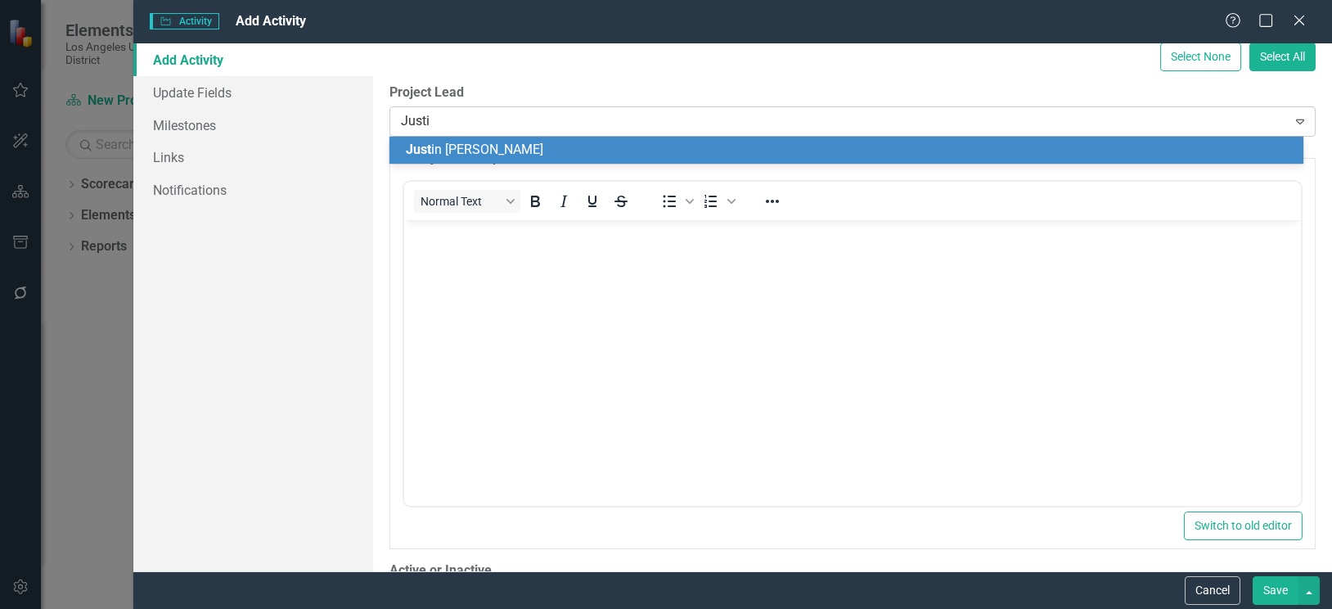
type input "Justin"
click at [464, 142] on span "Justin Lauer" at bounding box center [504, 150] width 197 height 16
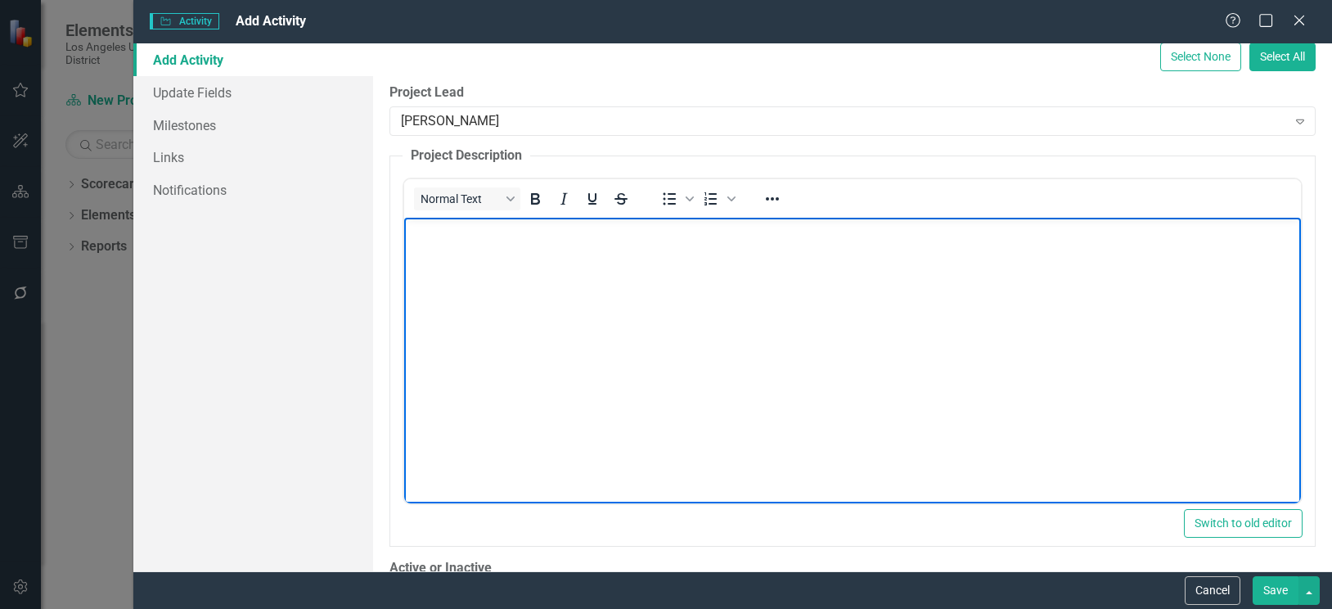
click at [443, 241] on body "Rich Text Area. Press ALT-0 for help." at bounding box center [851, 339] width 897 height 245
click at [448, 245] on body "Rich Text Area. Press ALT-0 for help." at bounding box center [851, 339] width 897 height 245
click at [741, 240] on p "The 2025-26 Genius Plan empowers students to take" at bounding box center [851, 231] width 888 height 20
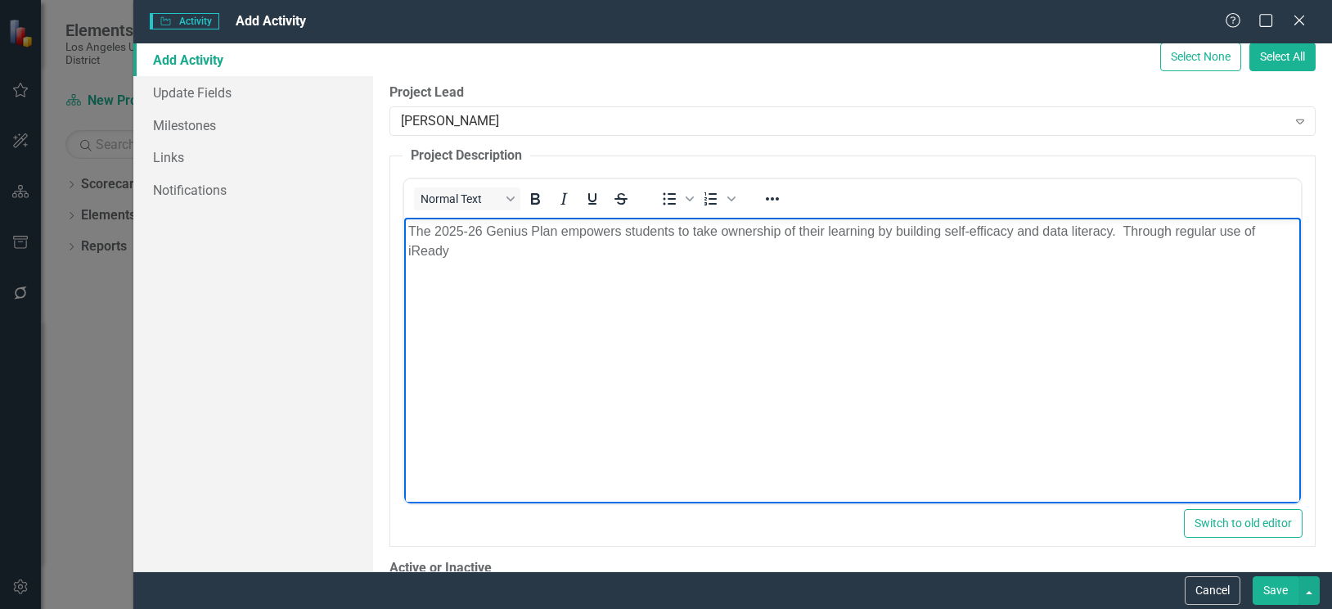
click at [501, 252] on p "The 2025-26 Genius Plan empowers students to take ownership of their learning b…" at bounding box center [851, 240] width 888 height 39
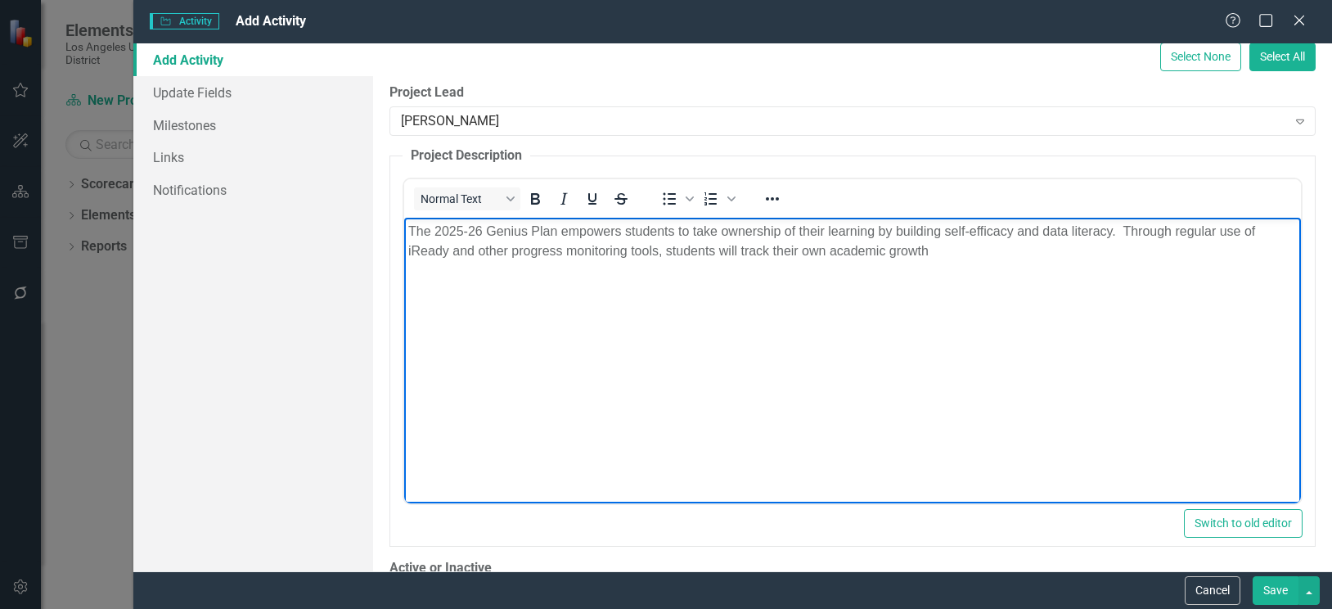
click at [501, 252] on p "The 2025-26 Genius Plan empowers students to take ownership of their learning b…" at bounding box center [851, 240] width 888 height 39
click at [938, 250] on p "The 2025-26 Genius Plan empowers students to take ownership of their learning b…" at bounding box center [851, 240] width 888 height 39
click at [1025, 250] on p "The 2025-26 Genius Plan empowers students to take ownership of their learning b…" at bounding box center [851, 240] width 888 height 39
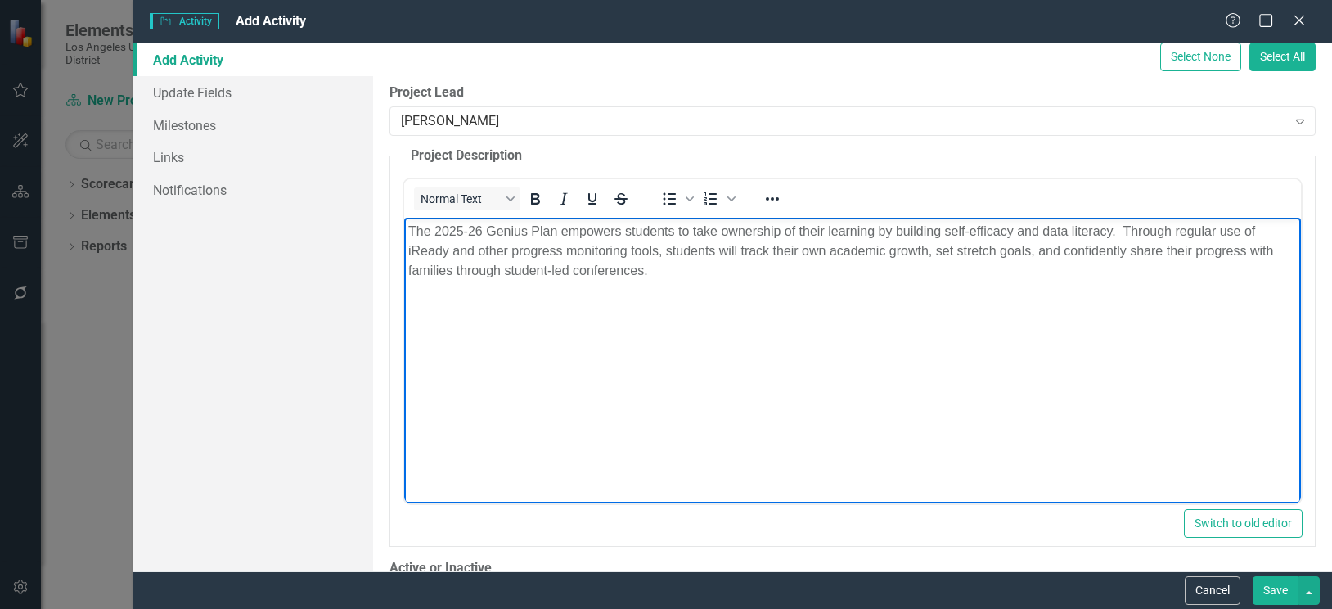
click at [655, 270] on p "The 2025-26 Genius Plan empowers students to take ownership of their learning b…" at bounding box center [851, 250] width 888 height 59
click at [1236, 264] on p "The 2025-26 Genius Plan empowers students to take ownership of their learning b…" at bounding box center [851, 250] width 888 height 59
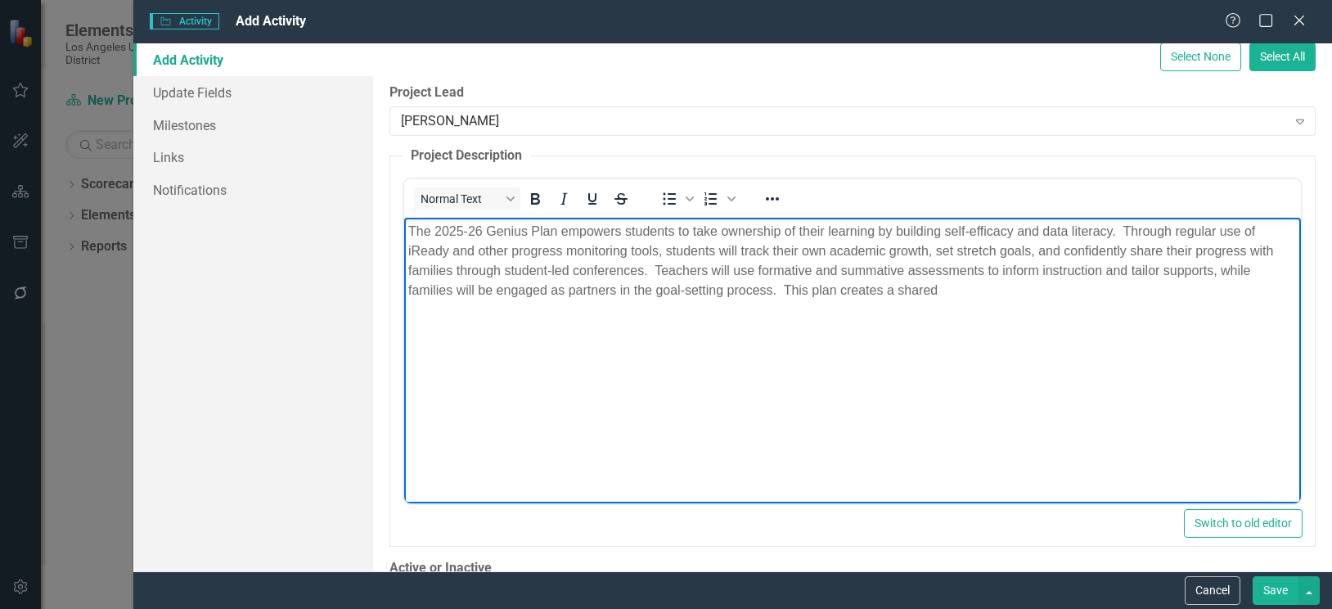
click at [958, 296] on p "The 2025-26 Genius Plan empowers students to take ownership of their learning b…" at bounding box center [851, 260] width 888 height 79
click at [1169, 290] on p "The 2025-26 Genius Plan empowers students to take ownership of their learning b…" at bounding box center [851, 260] width 888 height 79
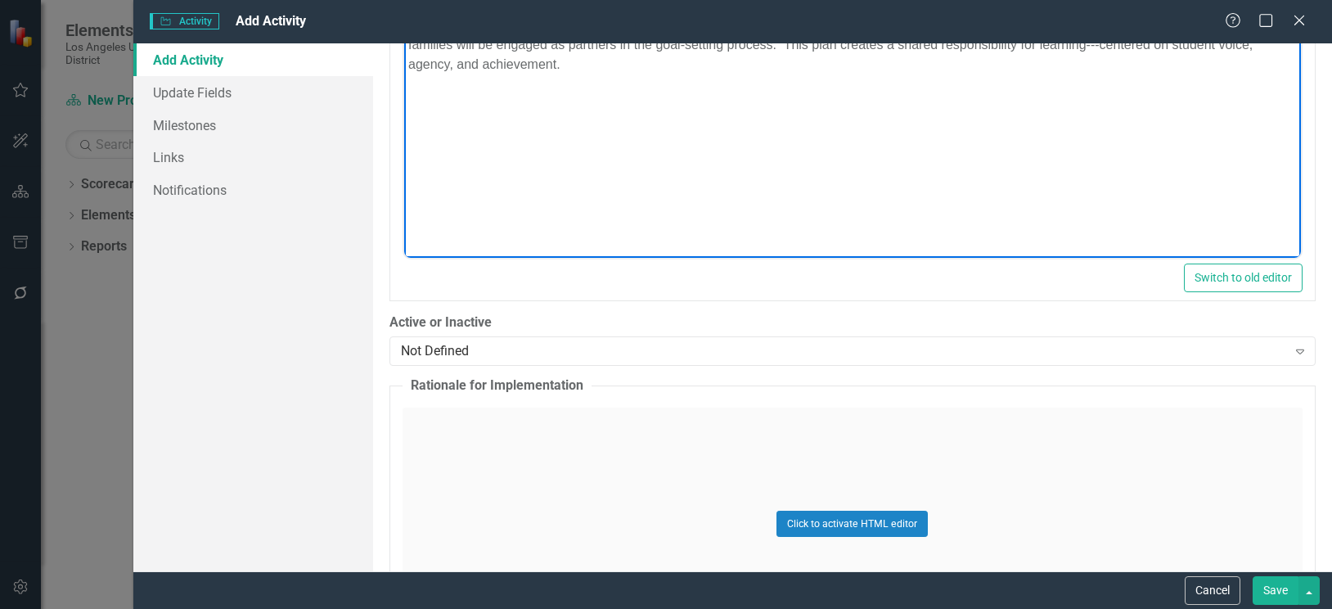
scroll to position [1063, 0]
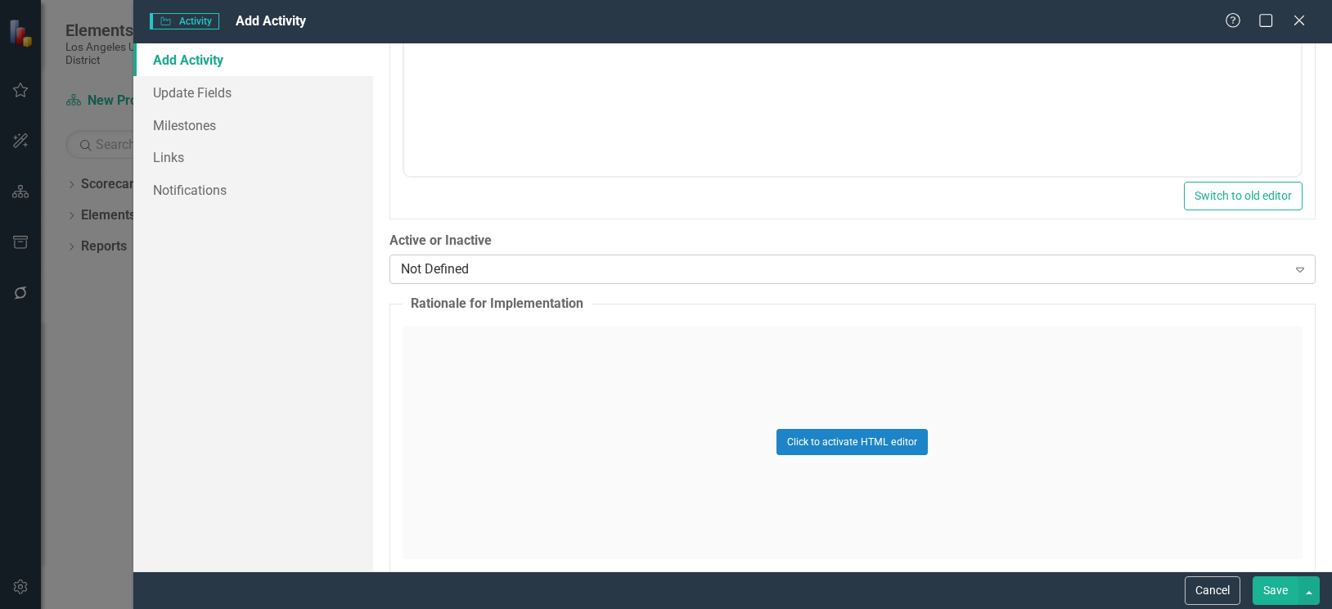
click at [671, 272] on div "Not Defined" at bounding box center [844, 268] width 886 height 19
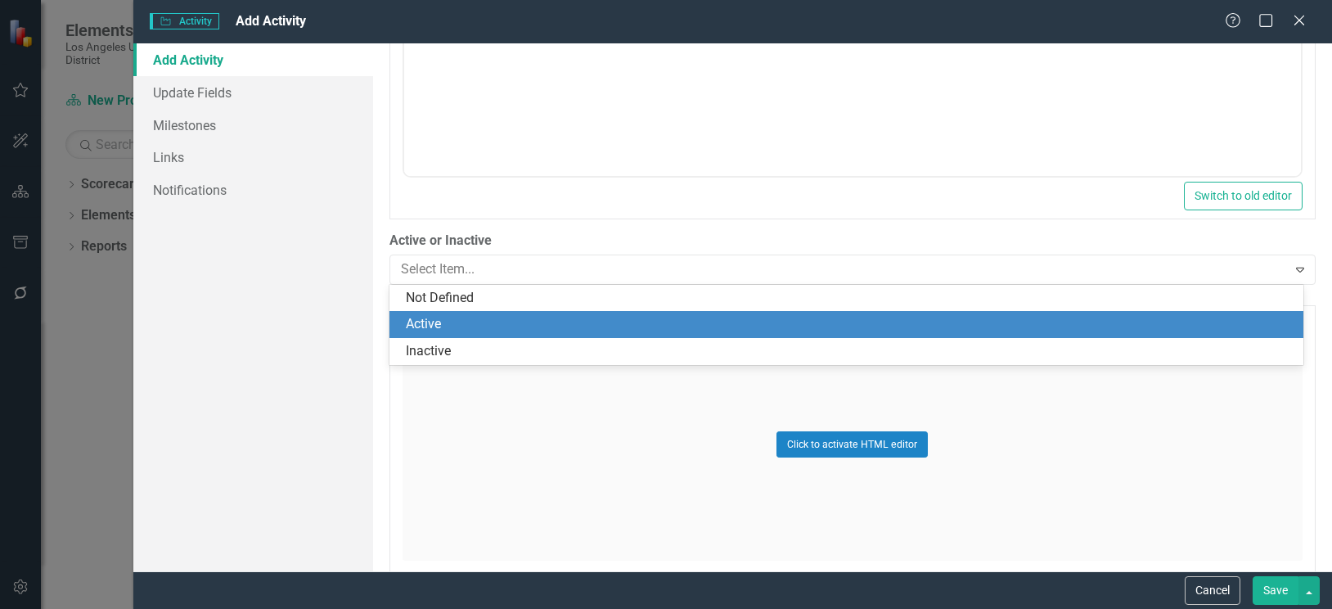
click at [431, 315] on div "Active" at bounding box center [850, 324] width 888 height 19
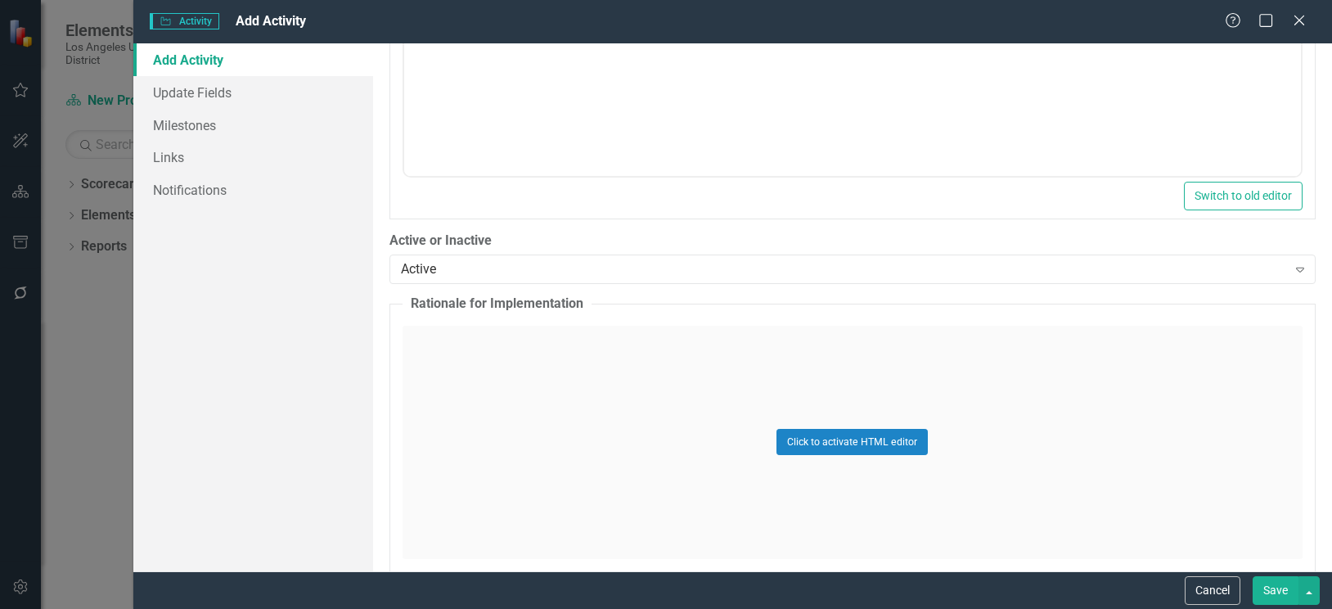
click at [438, 339] on div "Click to activate HTML editor" at bounding box center [852, 442] width 900 height 233
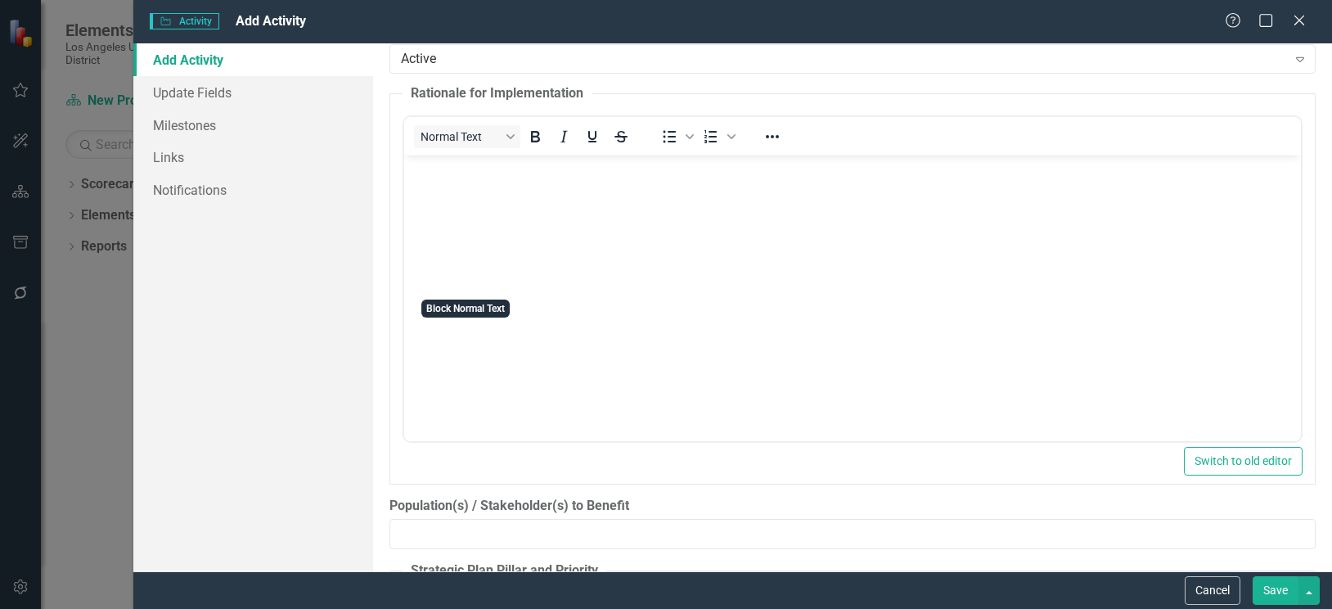
scroll to position [1309, 0]
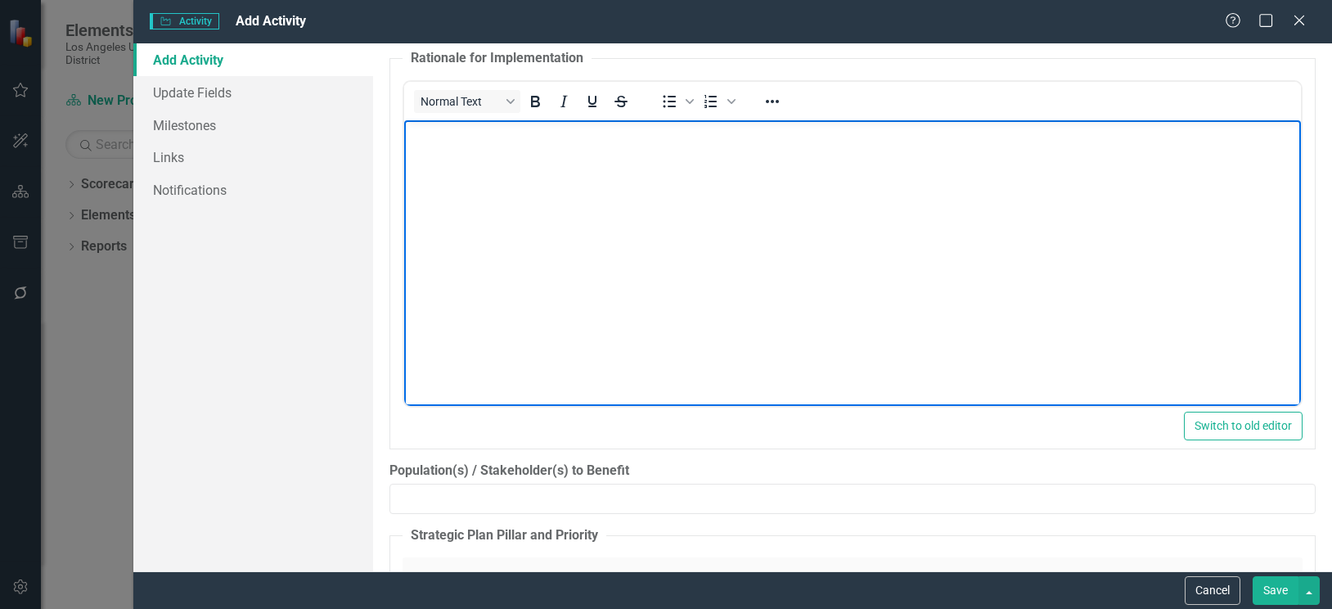
click at [488, 164] on body "Rich Text Area. Press ALT-0 for help." at bounding box center [851, 241] width 897 height 245
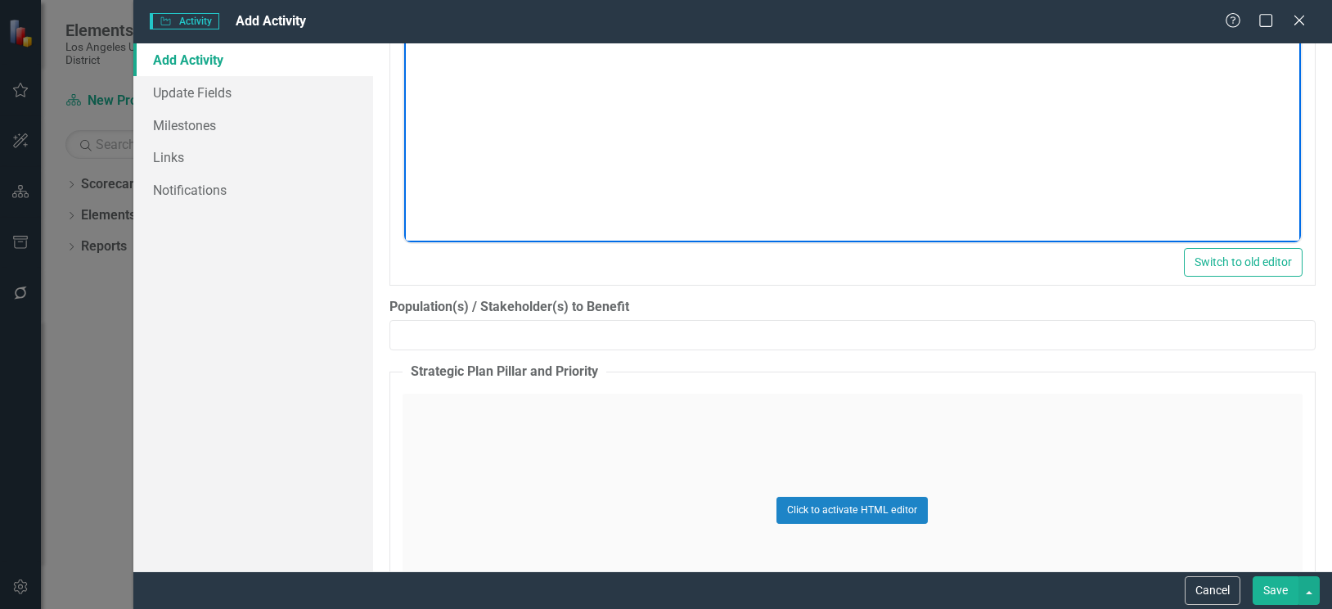
scroll to position [1554, 0]
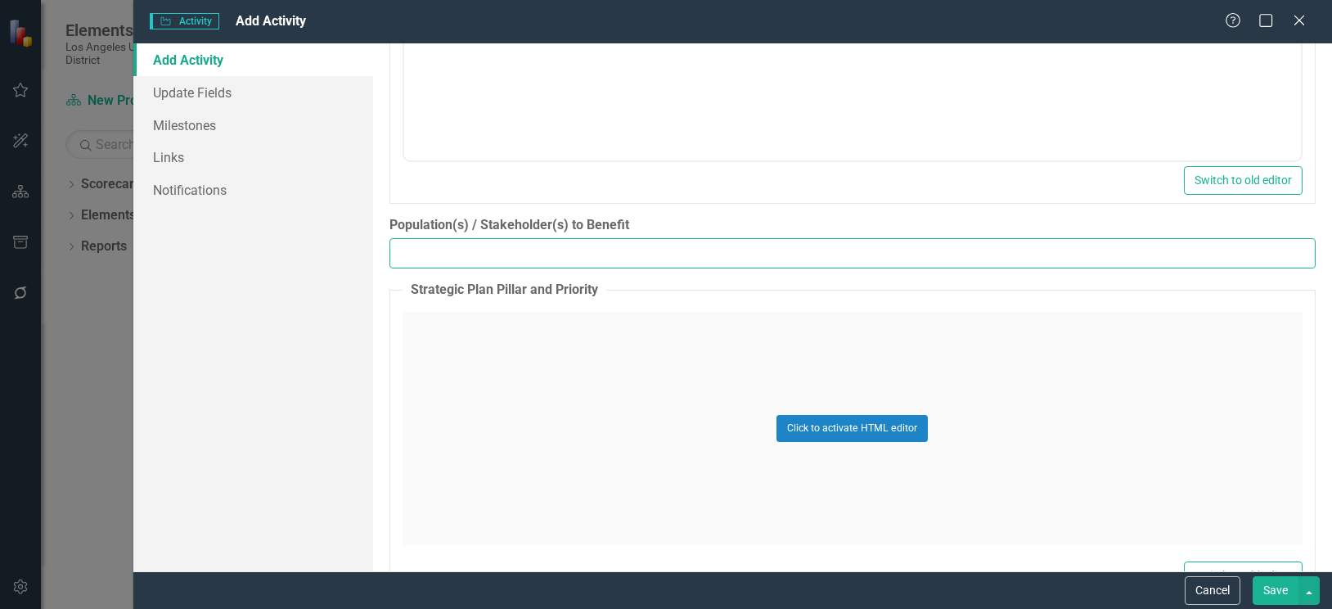
click at [428, 253] on input "Population(s) / Stakeholder(s) to Benefit" at bounding box center [852, 253] width 926 height 30
type input "Students"
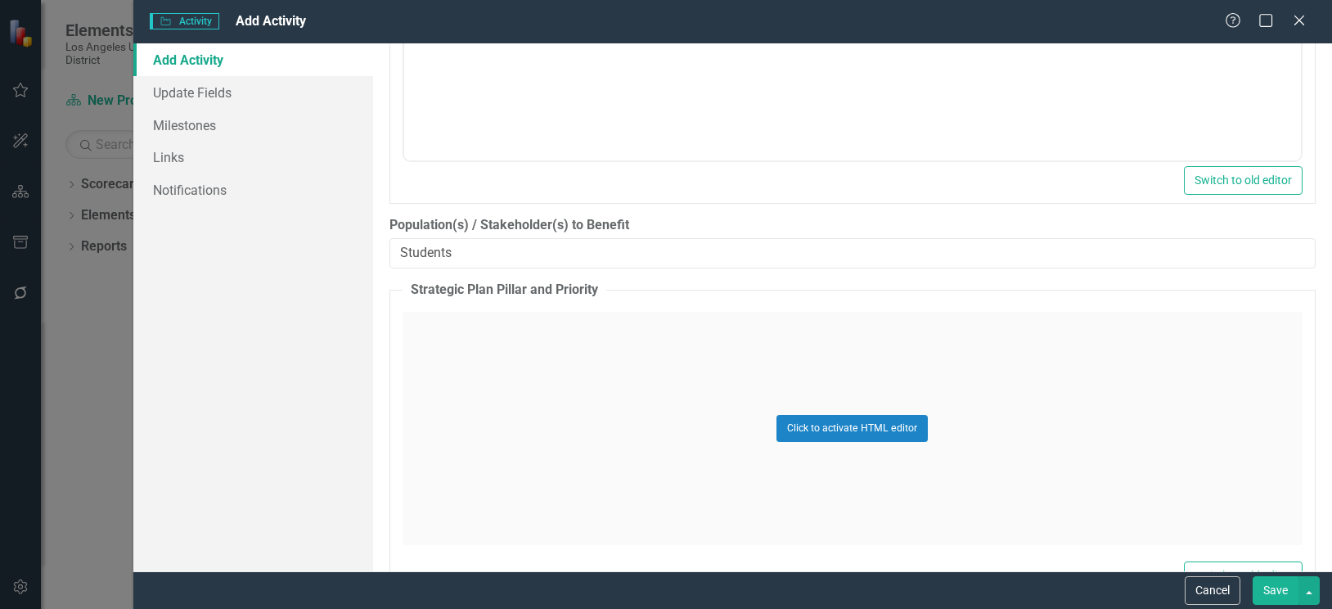
click at [455, 339] on div "Click to activate HTML editor" at bounding box center [852, 428] width 900 height 233
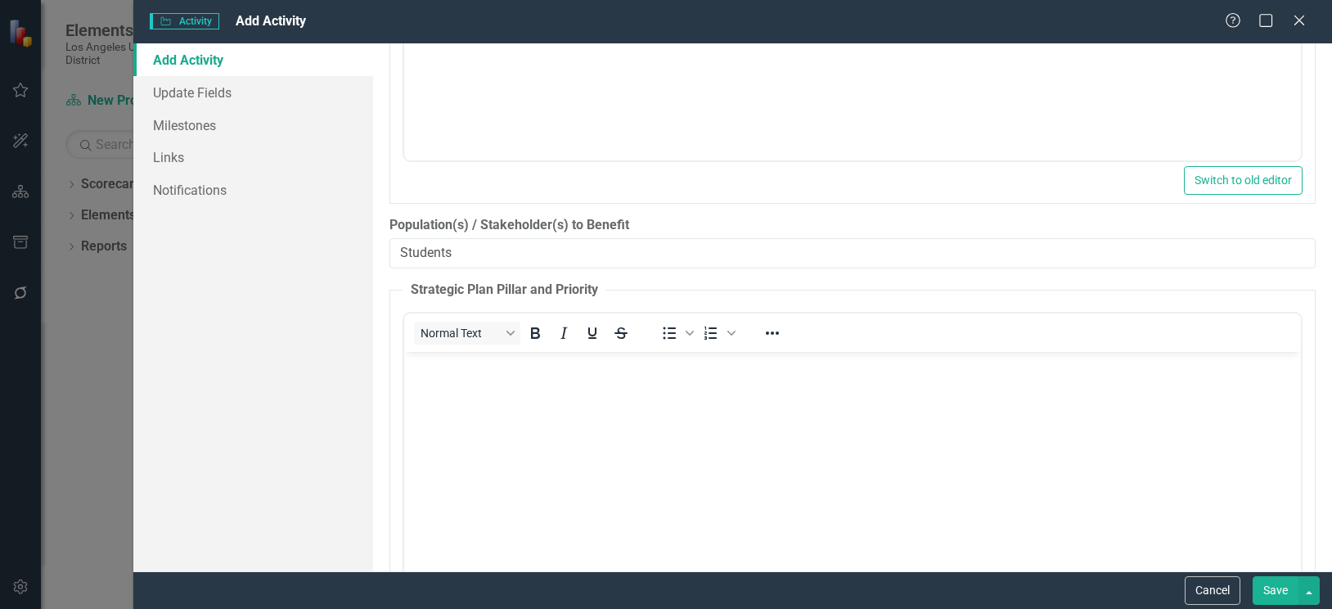
click at [499, 381] on body "Rich Text Area. Press ALT-0 for help." at bounding box center [851, 474] width 897 height 245
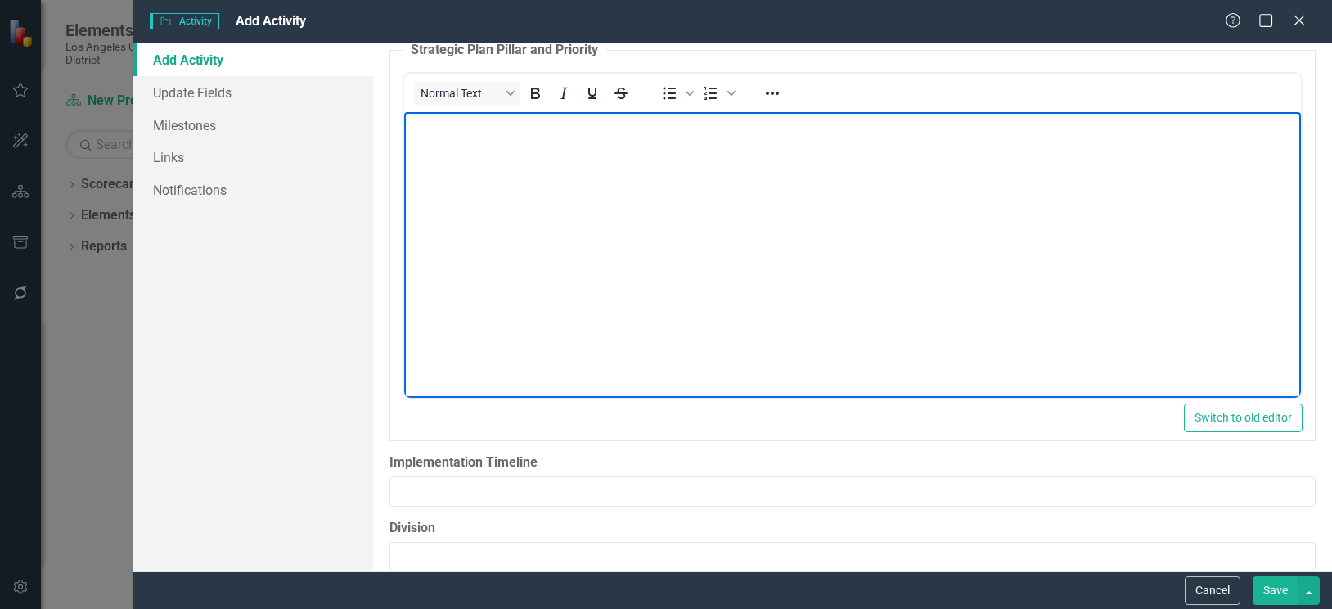
scroll to position [1800, 0]
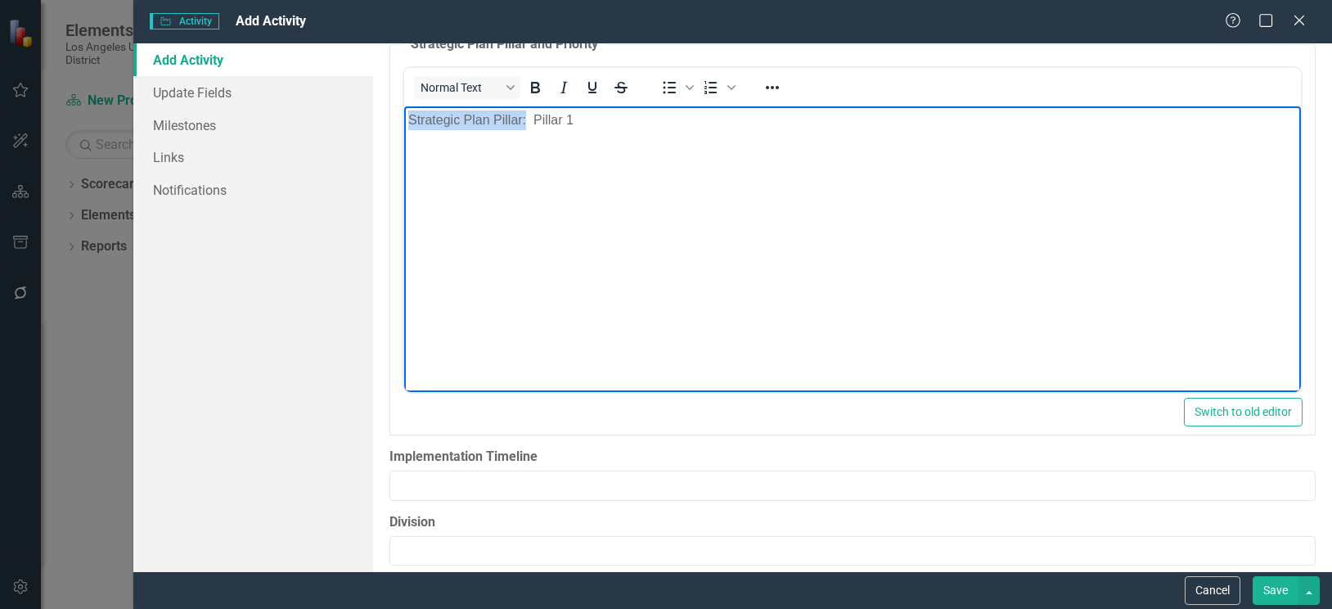
drag, startPoint x: 407, startPoint y: 121, endPoint x: 525, endPoint y: 126, distance: 117.9
click at [525, 126] on p "Strategic Plan Pillar: Pillar 1" at bounding box center [851, 120] width 888 height 20
click at [537, 87] on icon "Bold" at bounding box center [535, 87] width 9 height 11
click at [591, 120] on p "Strategic Plan Pillar: Pillar 1" at bounding box center [851, 120] width 888 height 20
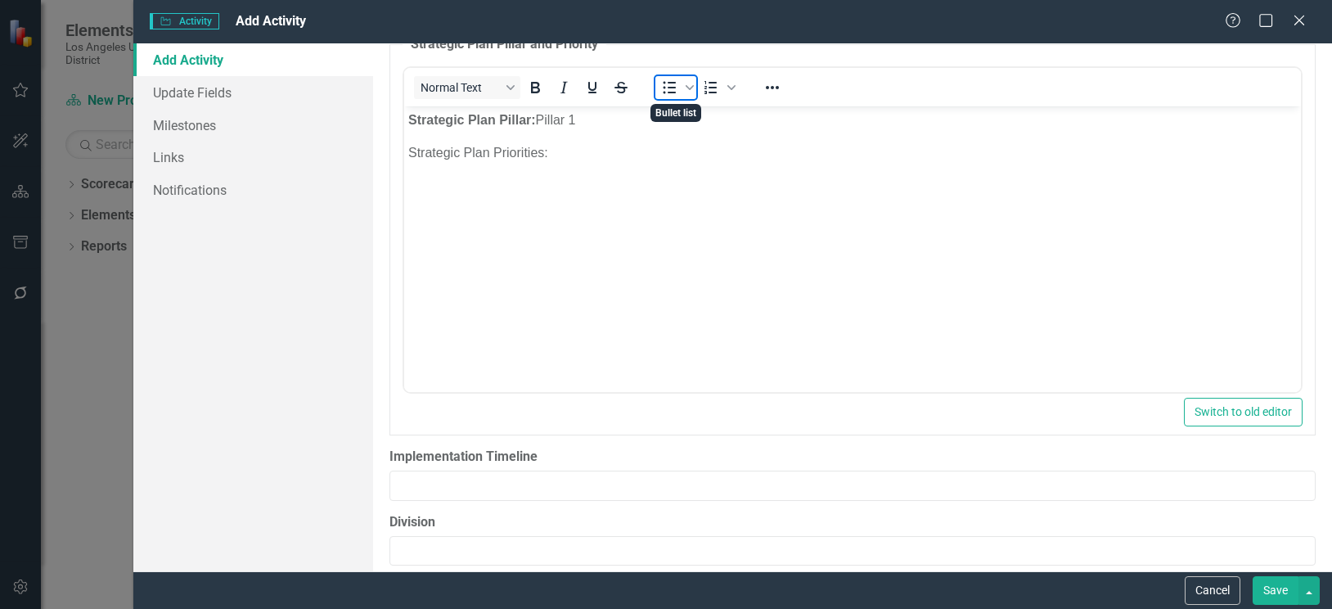
click at [665, 85] on icon "Bullet list" at bounding box center [669, 88] width 20 height 20
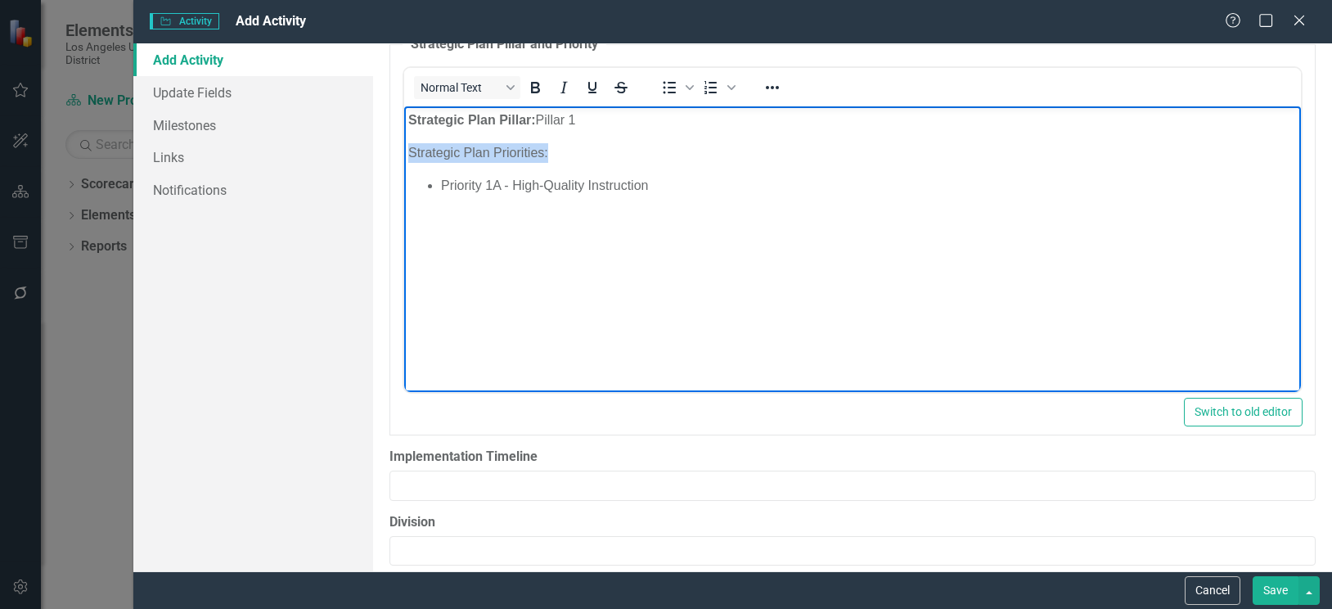
drag, startPoint x: 409, startPoint y: 151, endPoint x: 547, endPoint y: 152, distance: 138.3
click at [547, 152] on p "Strategic Plan Priorities:" at bounding box center [851, 153] width 888 height 20
click at [538, 90] on icon "Bold" at bounding box center [535, 87] width 9 height 11
drag, startPoint x: 499, startPoint y: 251, endPoint x: 609, endPoint y: 212, distance: 116.4
click at [500, 251] on body "Strategic Plan Pillar: Pillar 1 Strategic Plan Priorities: Priority 1A - High-Q…" at bounding box center [851, 228] width 897 height 245
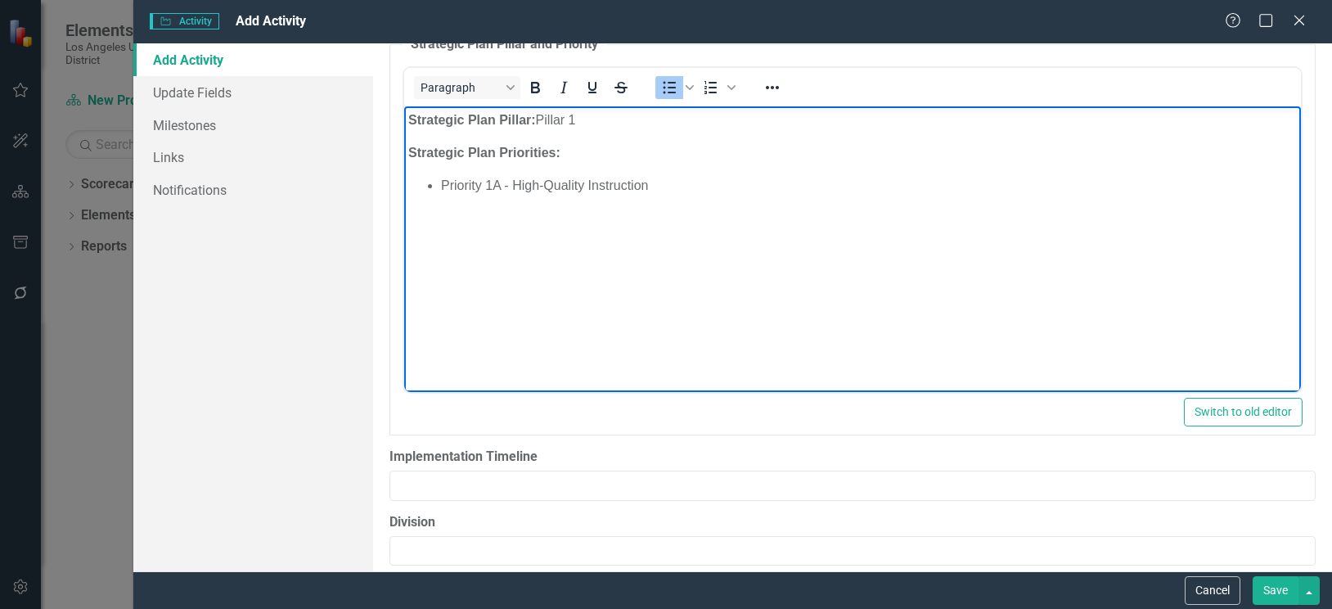
click at [660, 186] on li "Priority 1A - High-Quality Instruction" at bounding box center [868, 186] width 856 height 20
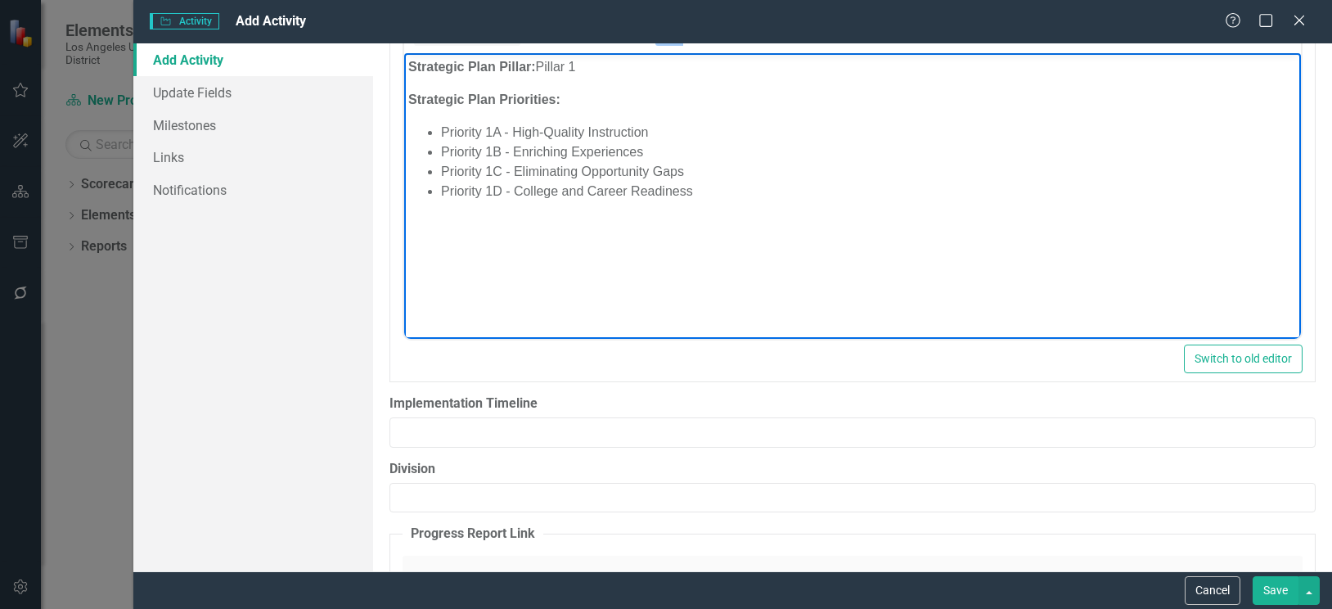
scroll to position [1881, 0]
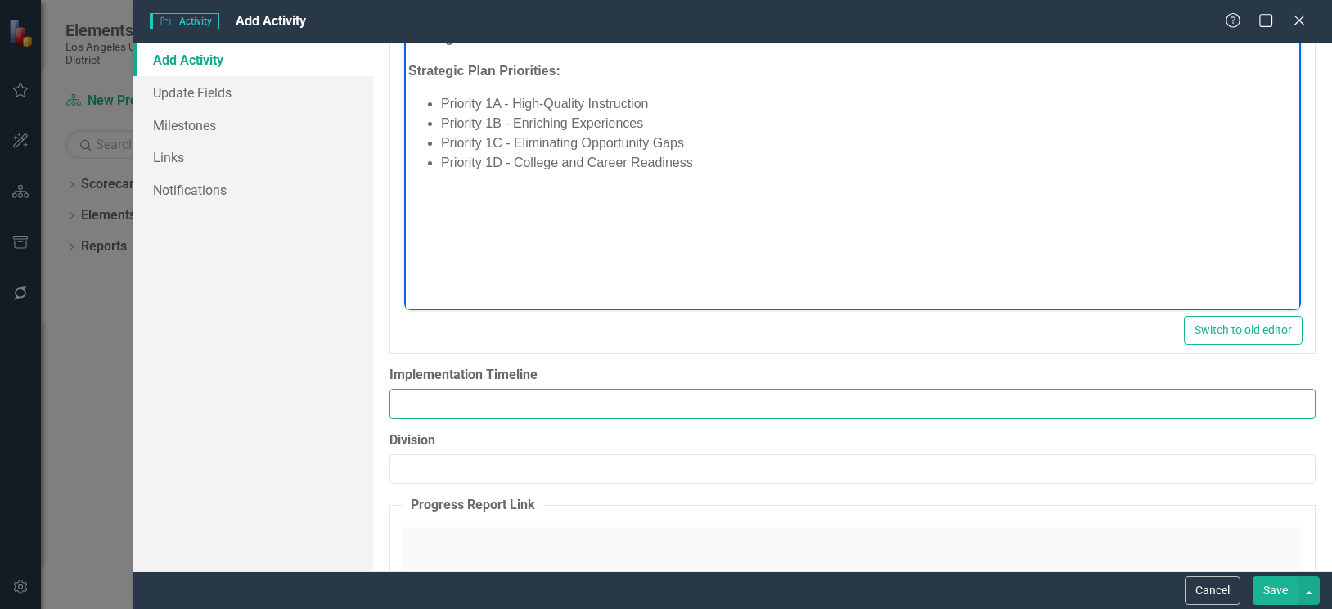
drag, startPoint x: 447, startPoint y: 398, endPoint x: 237, endPoint y: 401, distance: 209.4
click at [447, 398] on input "Implementation Timeline" at bounding box center [852, 404] width 926 height 30
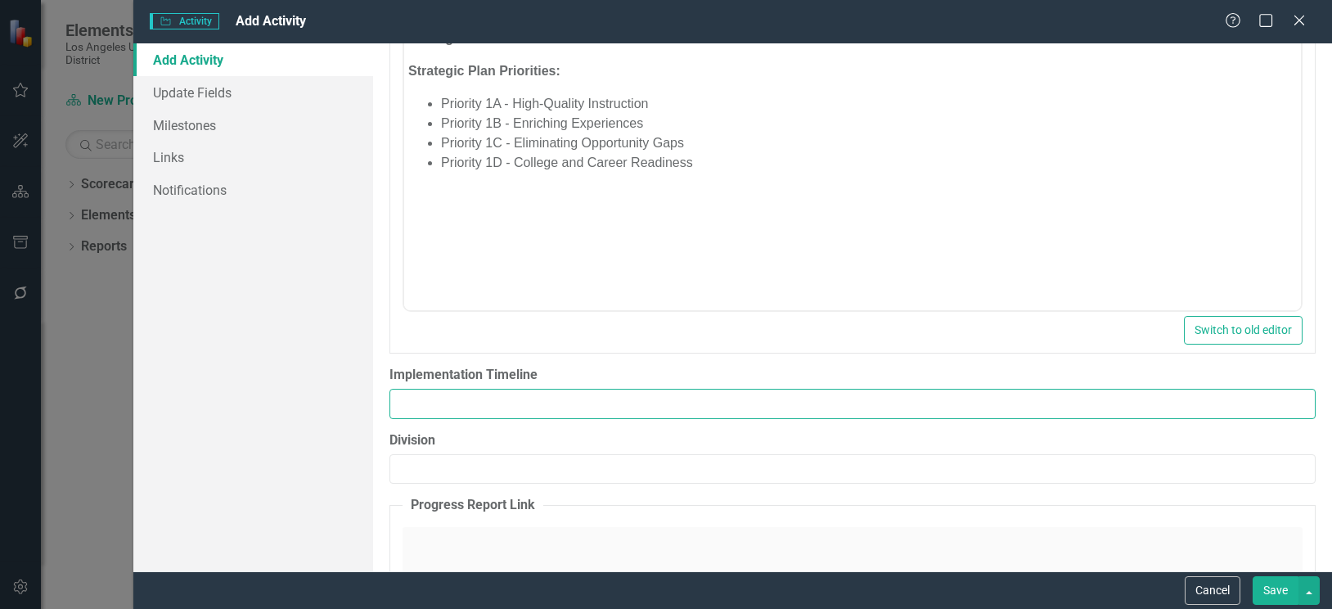
click at [438, 412] on input "Implementation Timeline" at bounding box center [852, 404] width 926 height 30
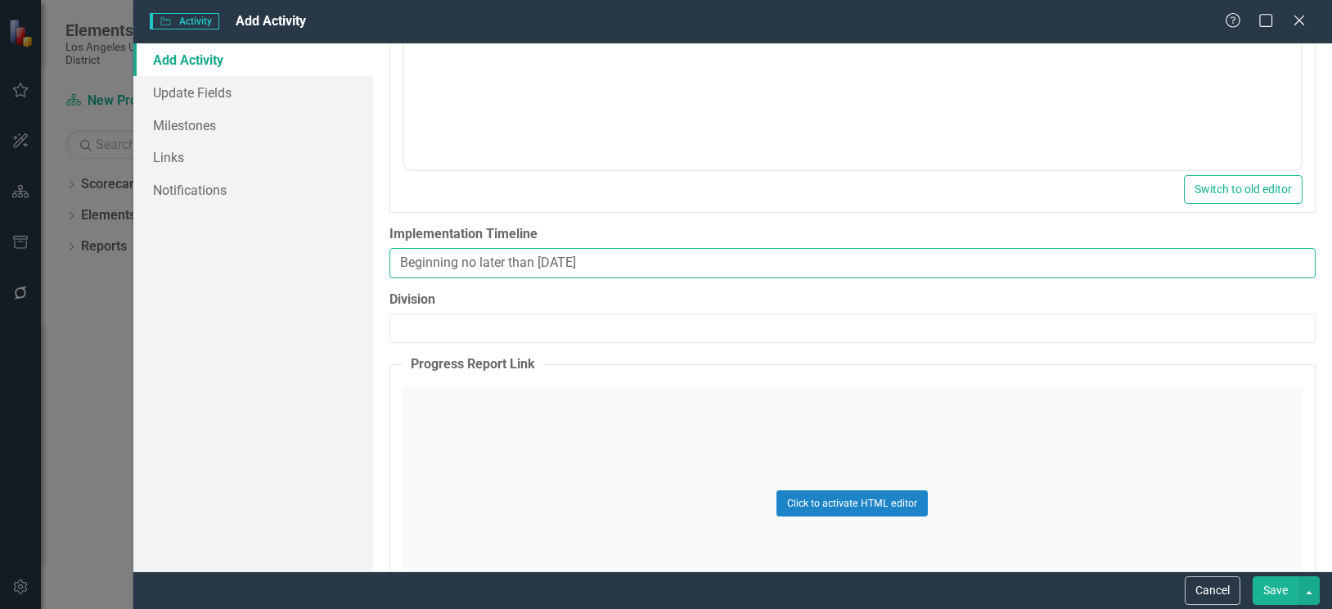
scroll to position [1985, 0]
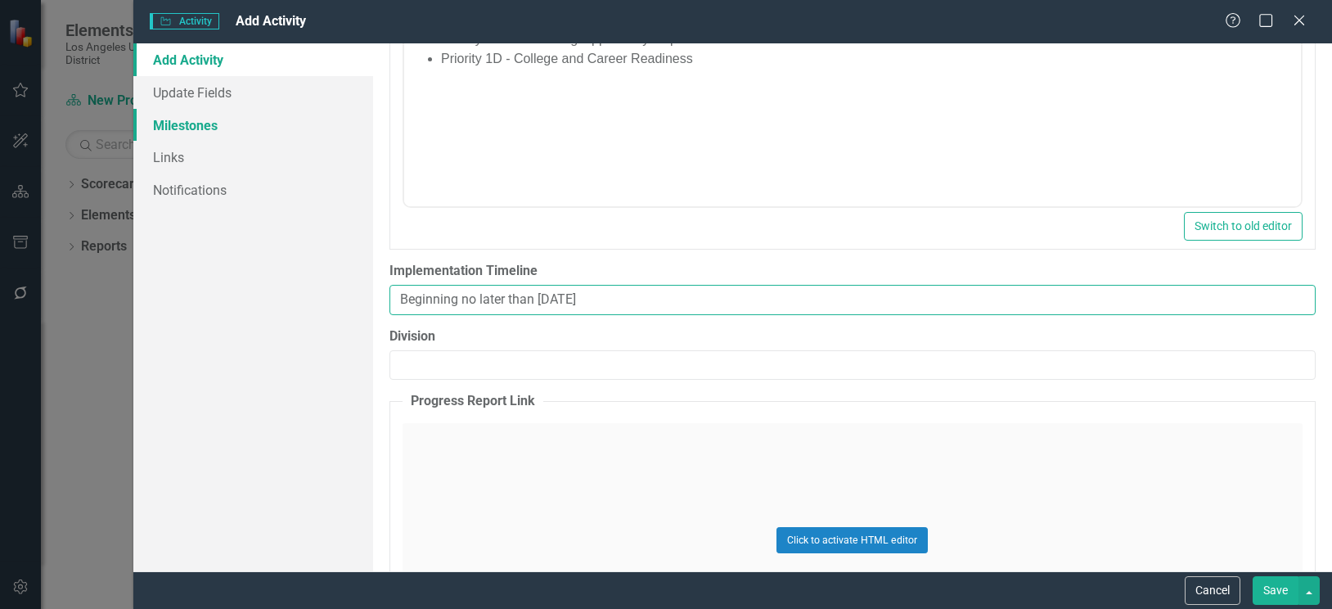
type input "Beginning no later than January 2026"
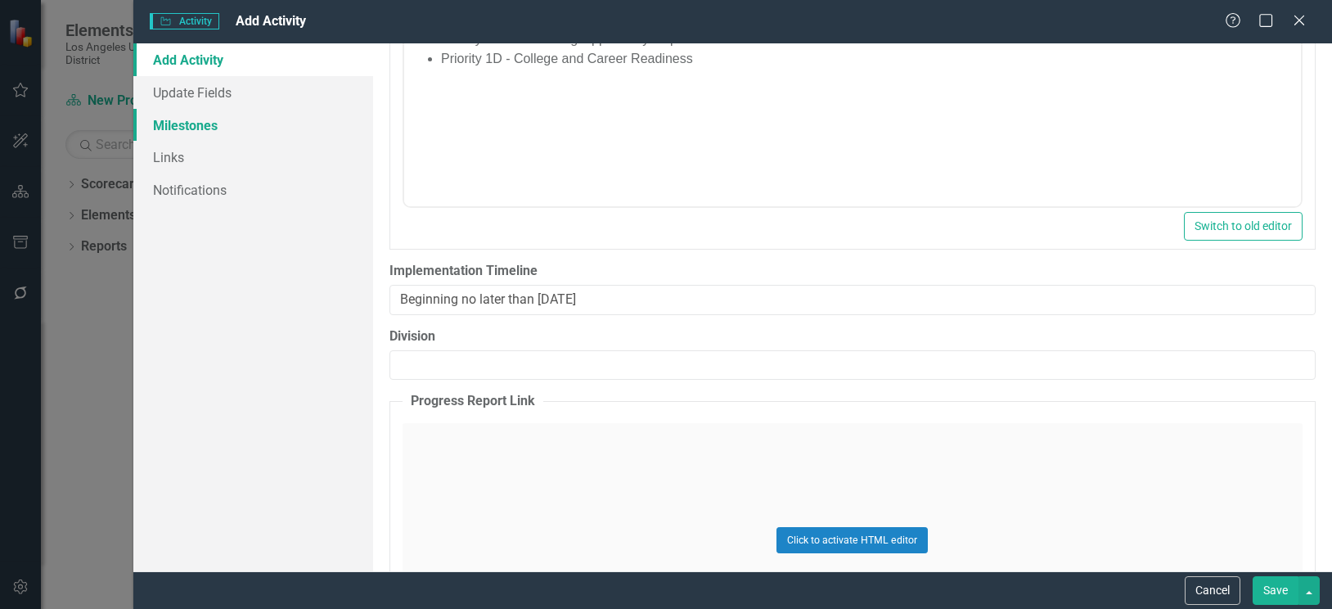
click at [171, 122] on link "Milestones" at bounding box center [253, 125] width 240 height 33
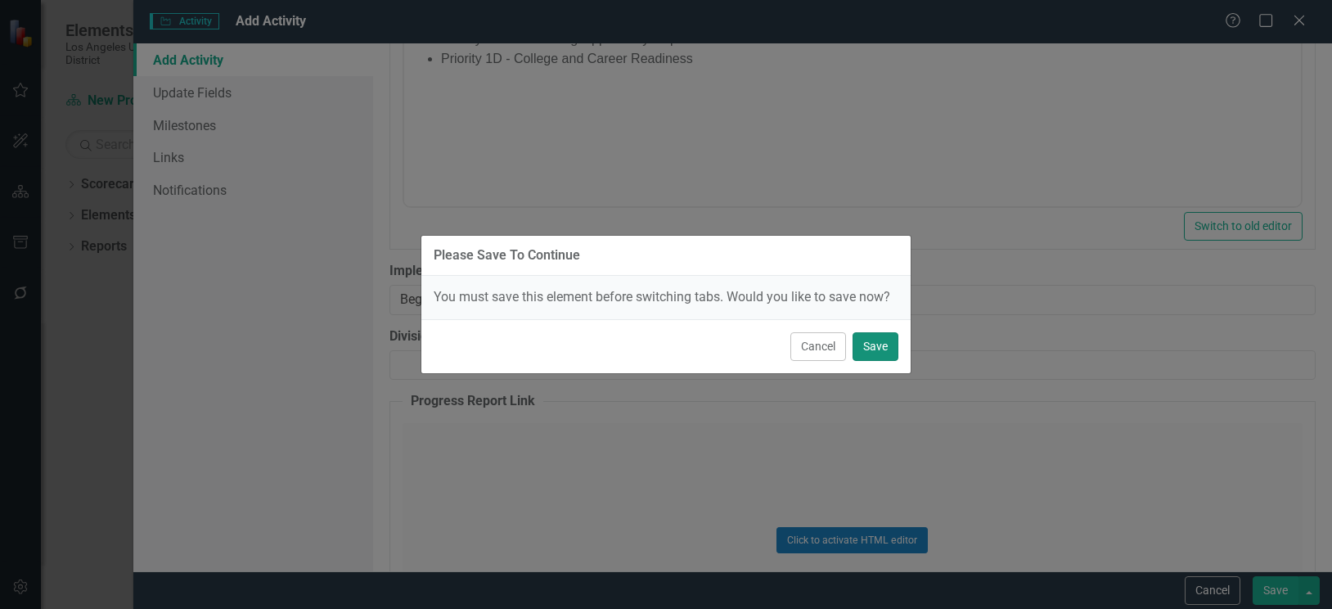
click at [881, 341] on button "Save" at bounding box center [875, 346] width 46 height 29
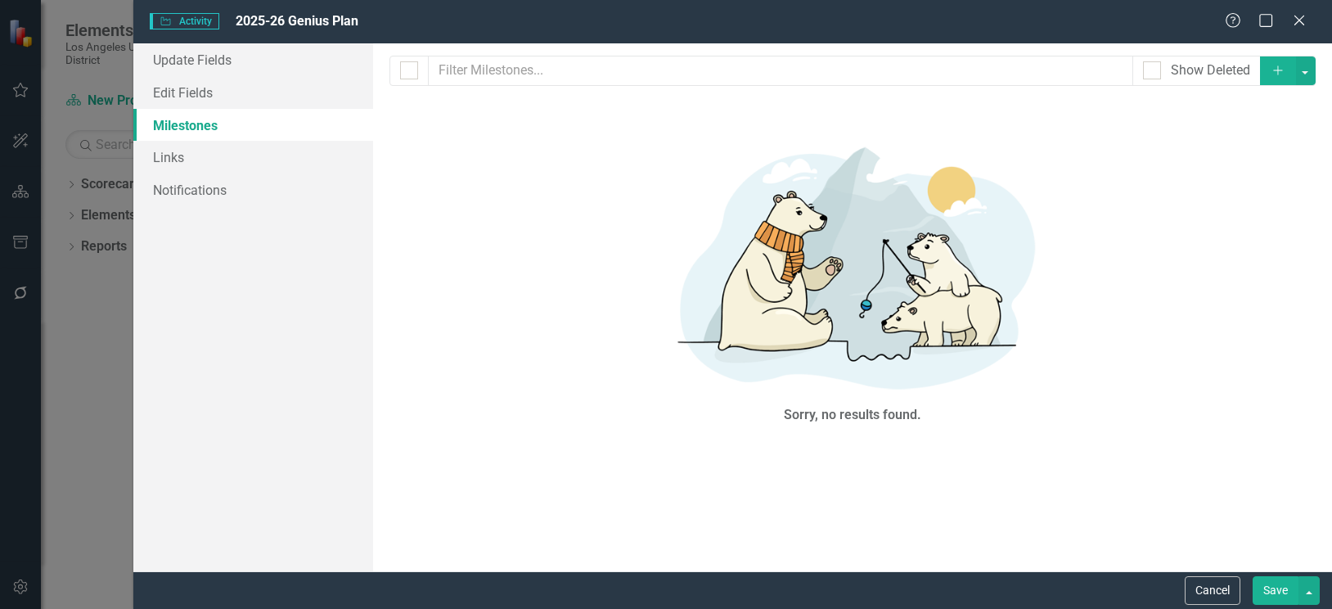
click at [1272, 67] on icon "Add" at bounding box center [1277, 70] width 15 height 11
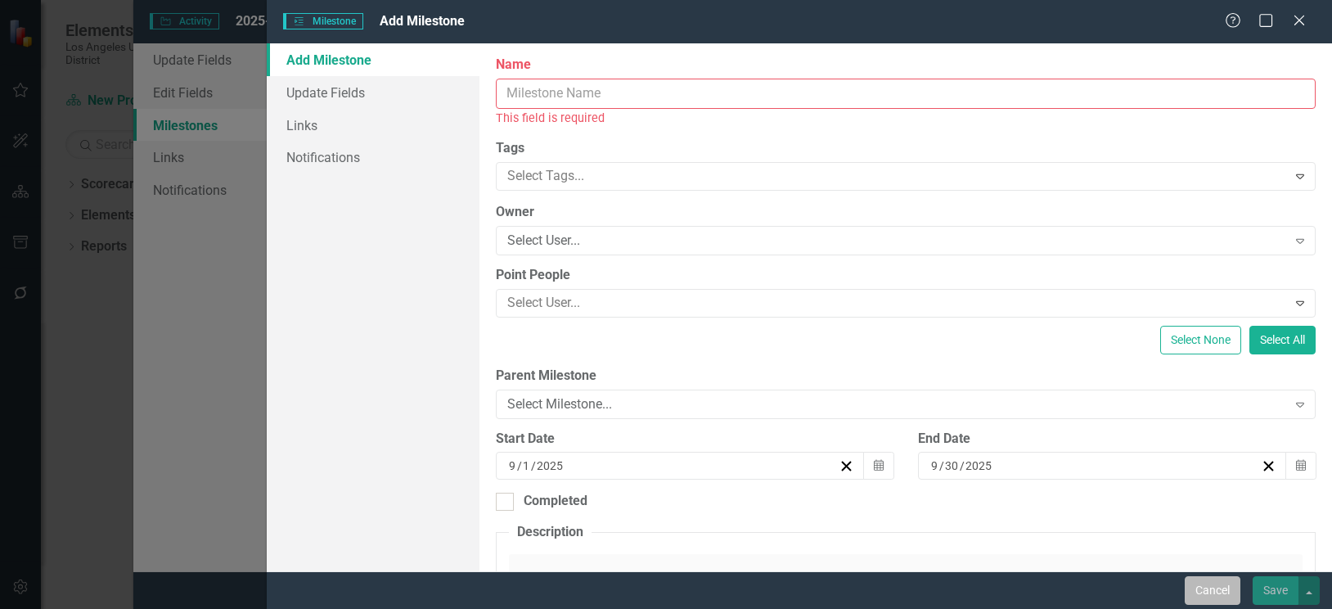
drag, startPoint x: 1213, startPoint y: 592, endPoint x: 965, endPoint y: 534, distance: 254.6
click at [1206, 592] on button "Cancel" at bounding box center [1213, 590] width 56 height 29
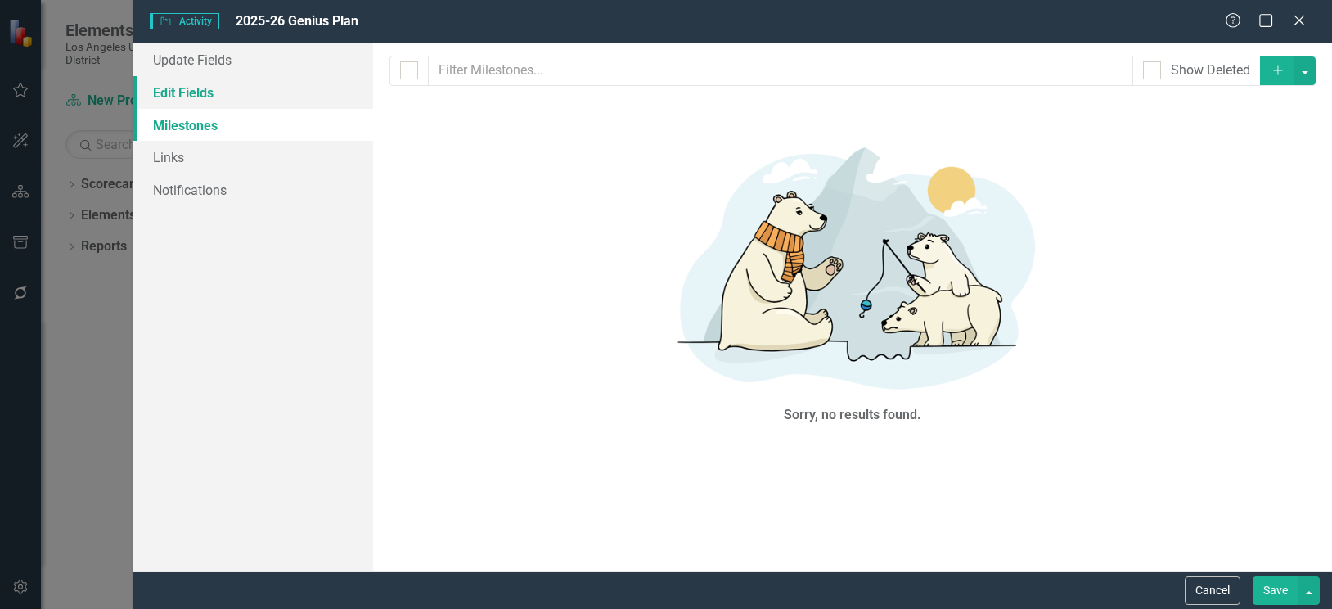
click at [183, 92] on link "Edit Fields" at bounding box center [253, 92] width 240 height 33
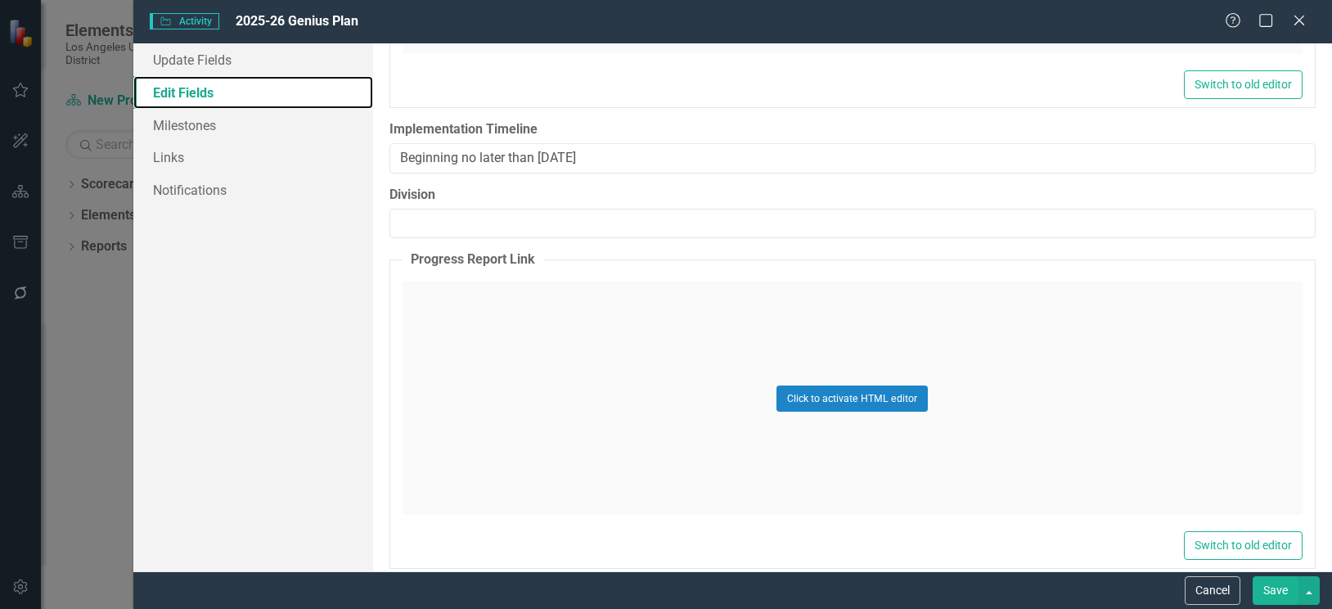
scroll to position [1904, 0]
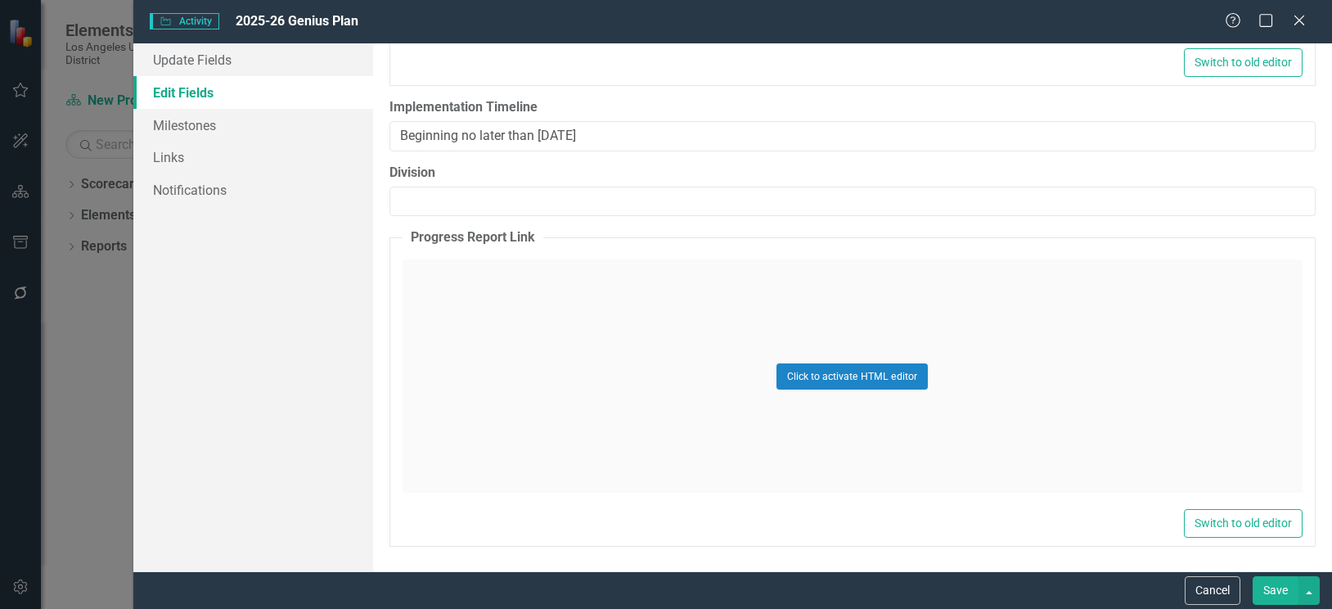
click at [1275, 592] on button "Save" at bounding box center [1275, 590] width 46 height 29
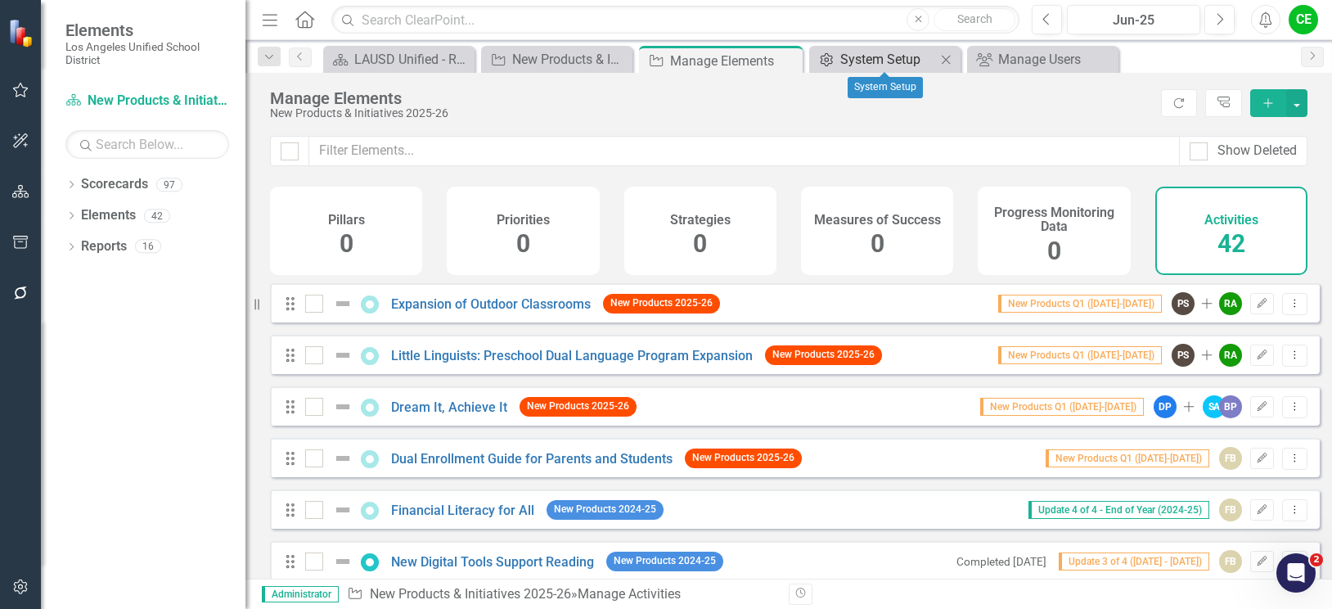
click at [891, 59] on div "System Setup" at bounding box center [888, 59] width 96 height 20
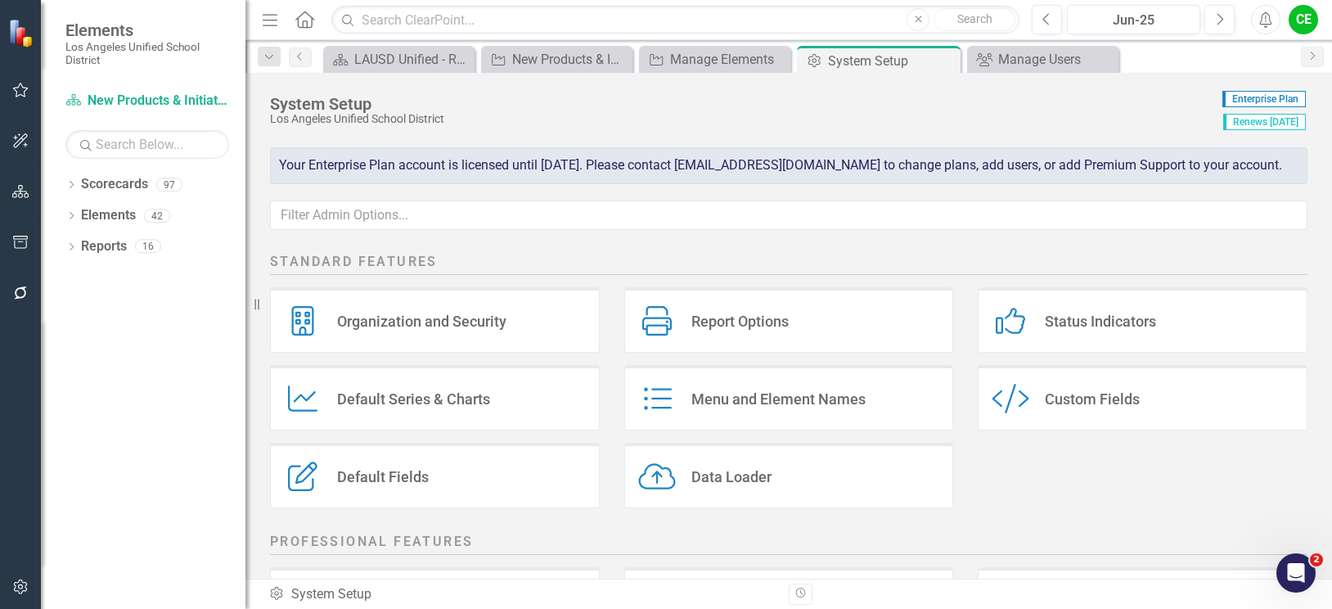
click at [1076, 404] on div "Custom Fields" at bounding box center [1092, 398] width 95 height 19
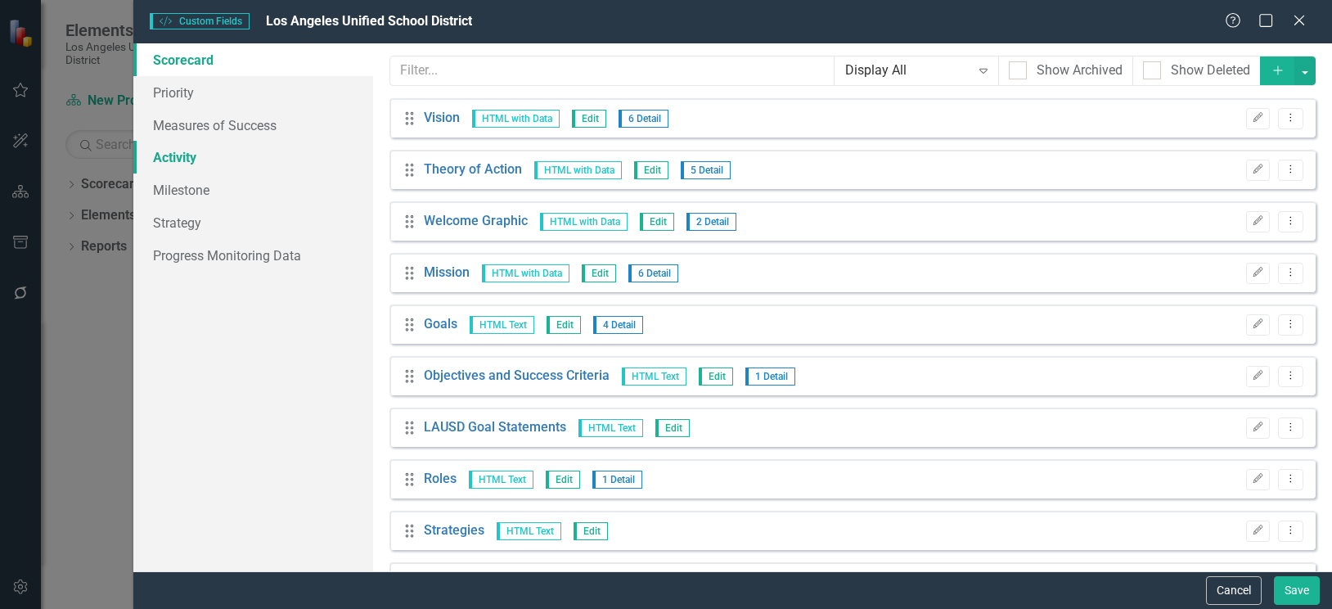
click at [180, 160] on link "Activity" at bounding box center [253, 157] width 240 height 33
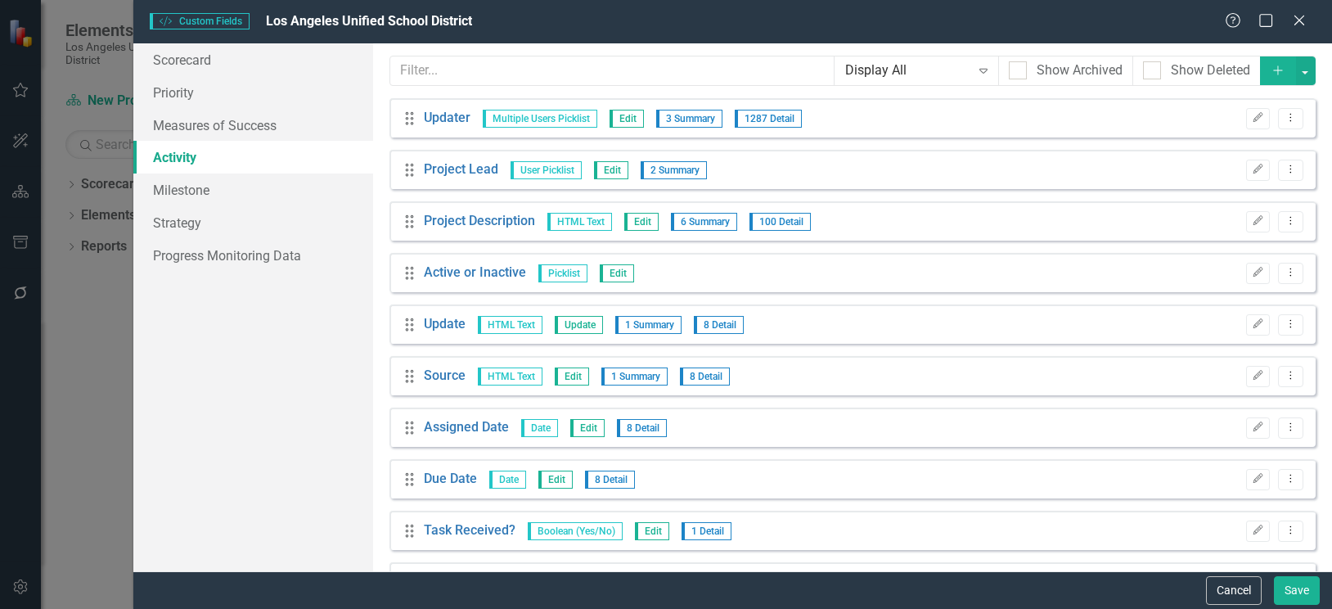
click at [1270, 74] on icon "Add" at bounding box center [1277, 70] width 15 height 11
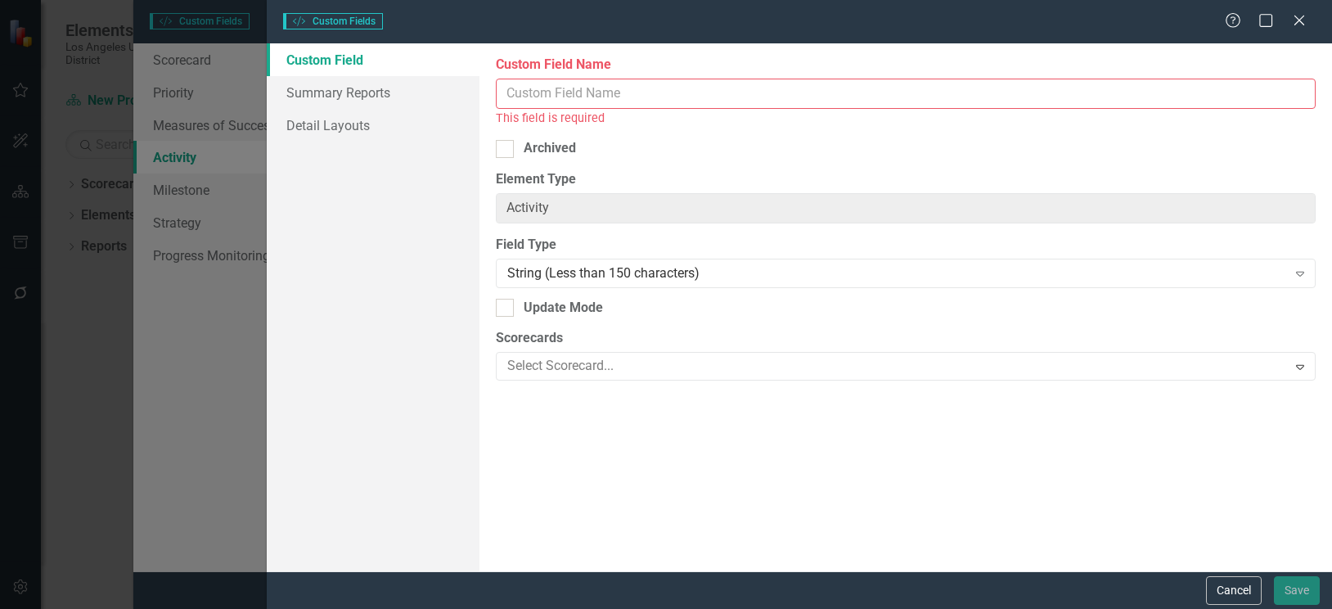
click at [614, 97] on input "Custom Field Name" at bounding box center [906, 94] width 820 height 30
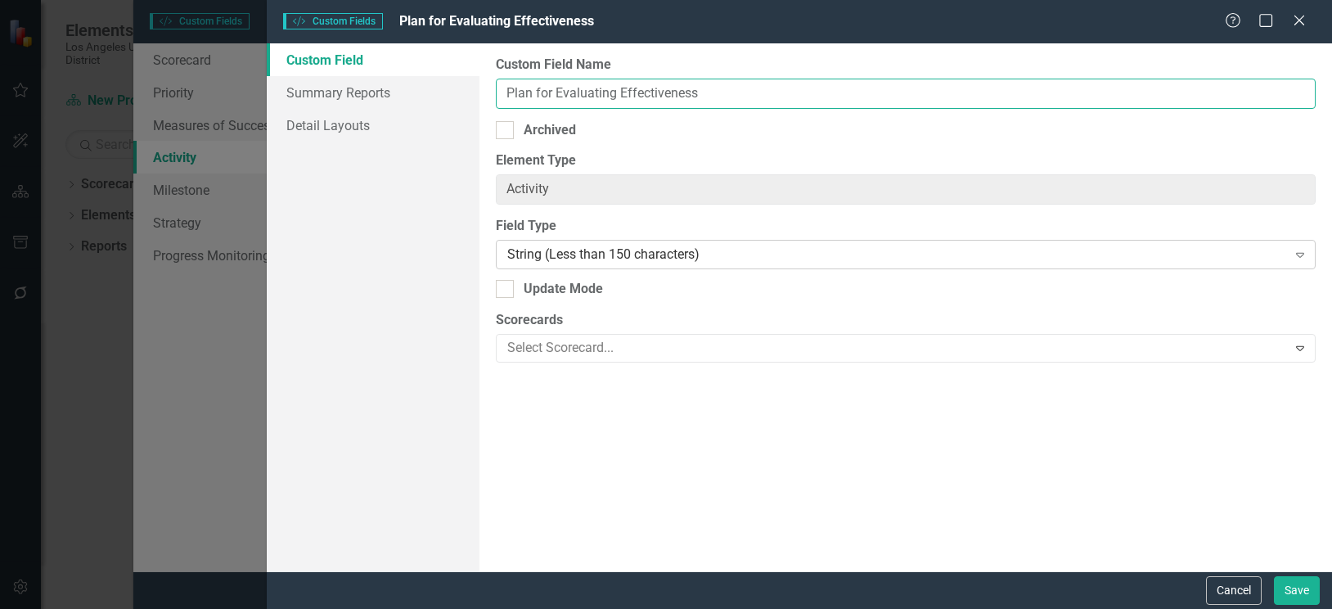
type input "Plan for Evaluating Effectiveness"
click at [861, 250] on div "String (Less than 150 characters)" at bounding box center [896, 254] width 779 height 19
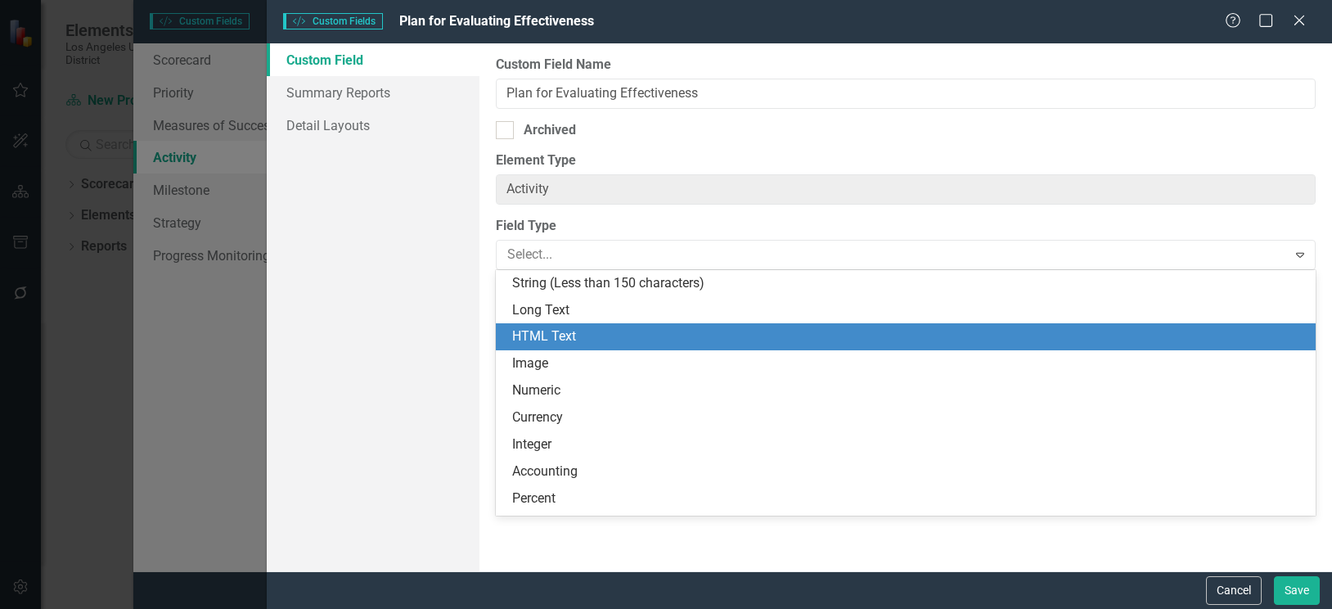
click at [588, 339] on div "HTML Text" at bounding box center [908, 336] width 793 height 19
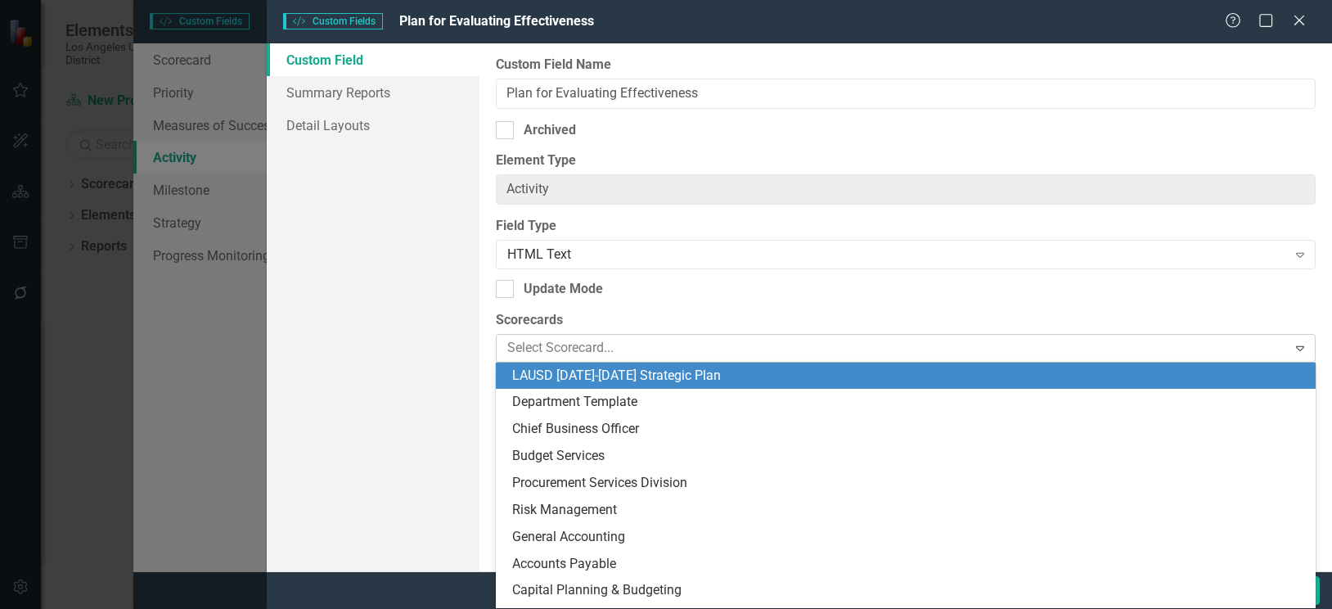
click at [1301, 347] on icon at bounding box center [1300, 348] width 8 height 5
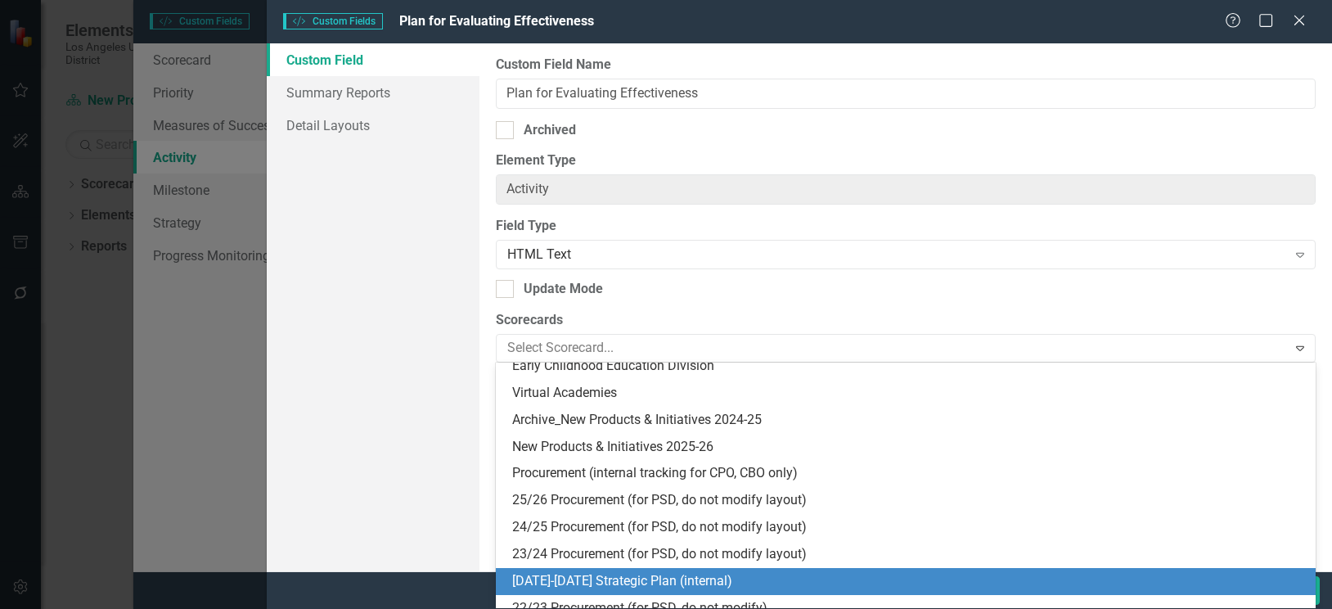
scroll to position [1800, 0]
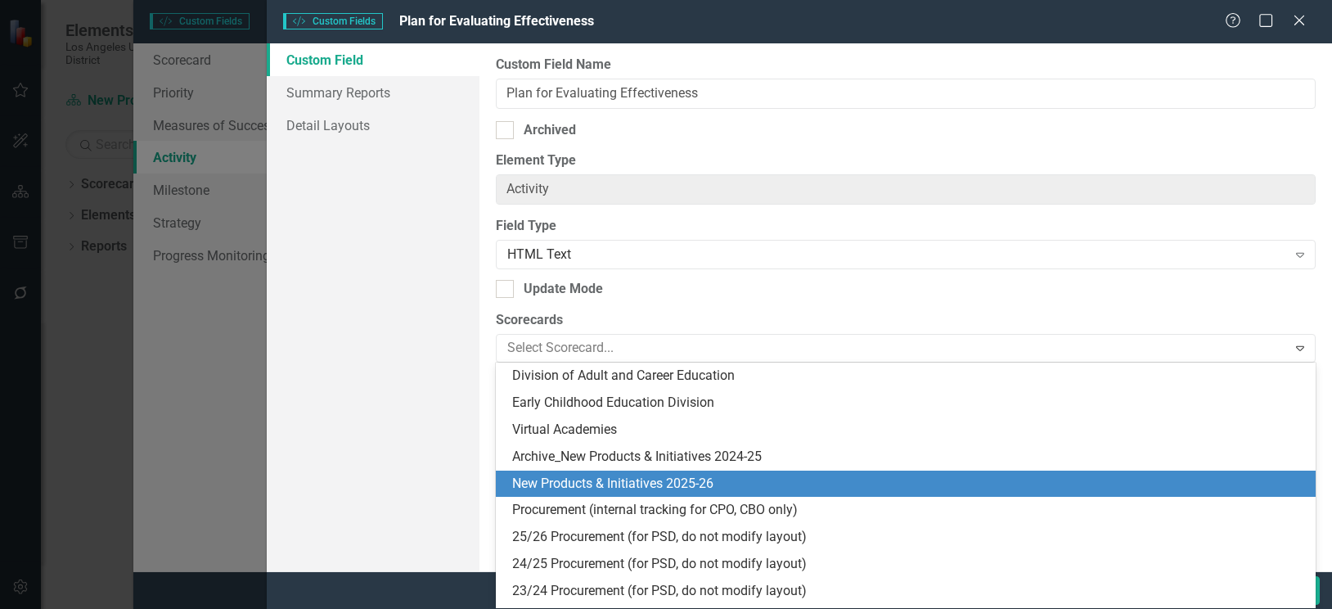
click at [722, 478] on div "New Products & Initiatives 2025-26" at bounding box center [908, 483] width 793 height 19
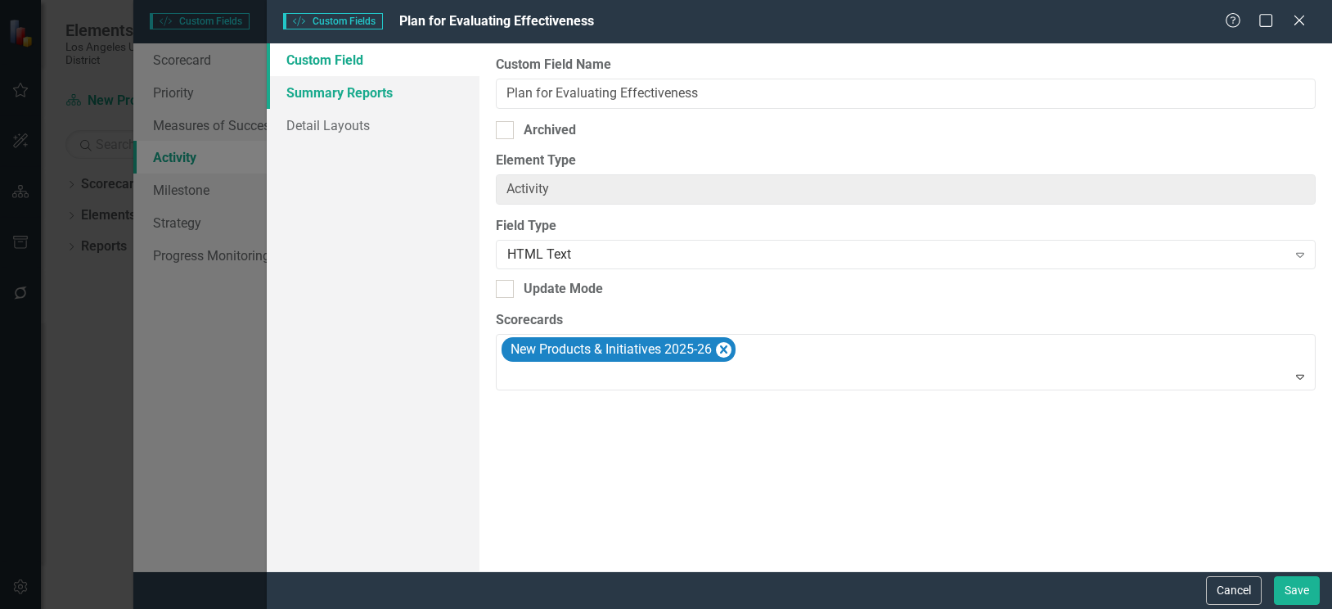
click at [357, 91] on link "Summary Reports" at bounding box center [373, 92] width 213 height 33
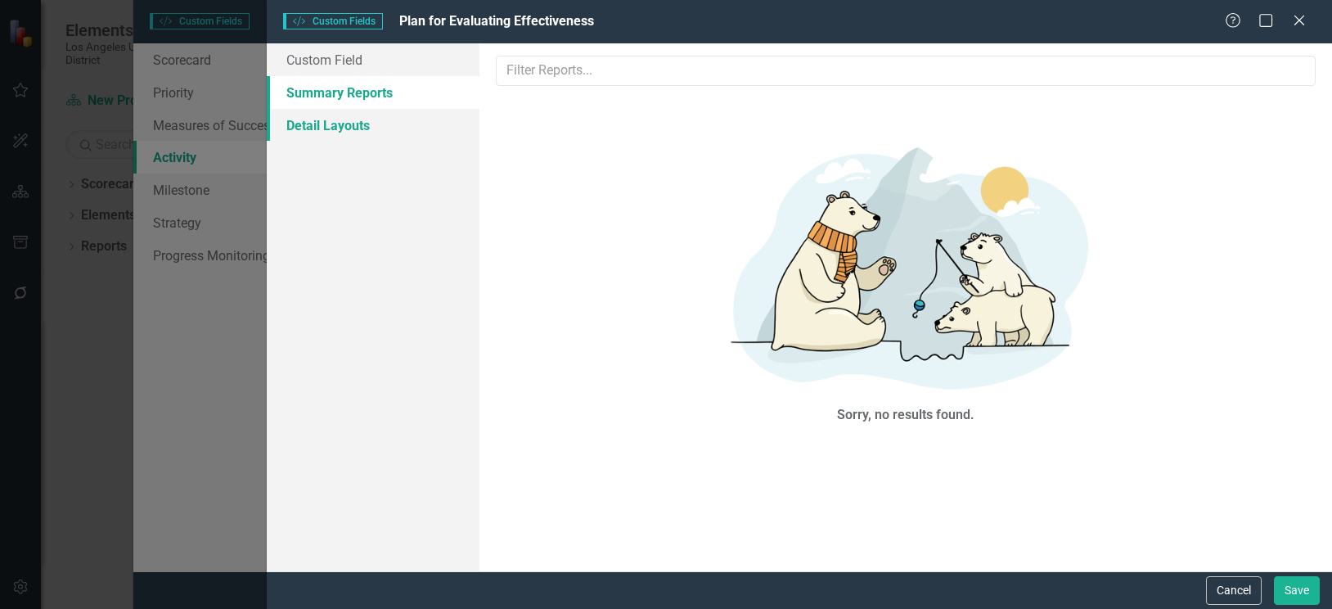
click at [349, 122] on link "Detail Layouts" at bounding box center [373, 125] width 213 height 33
click at [1302, 591] on button "Save" at bounding box center [1297, 590] width 46 height 29
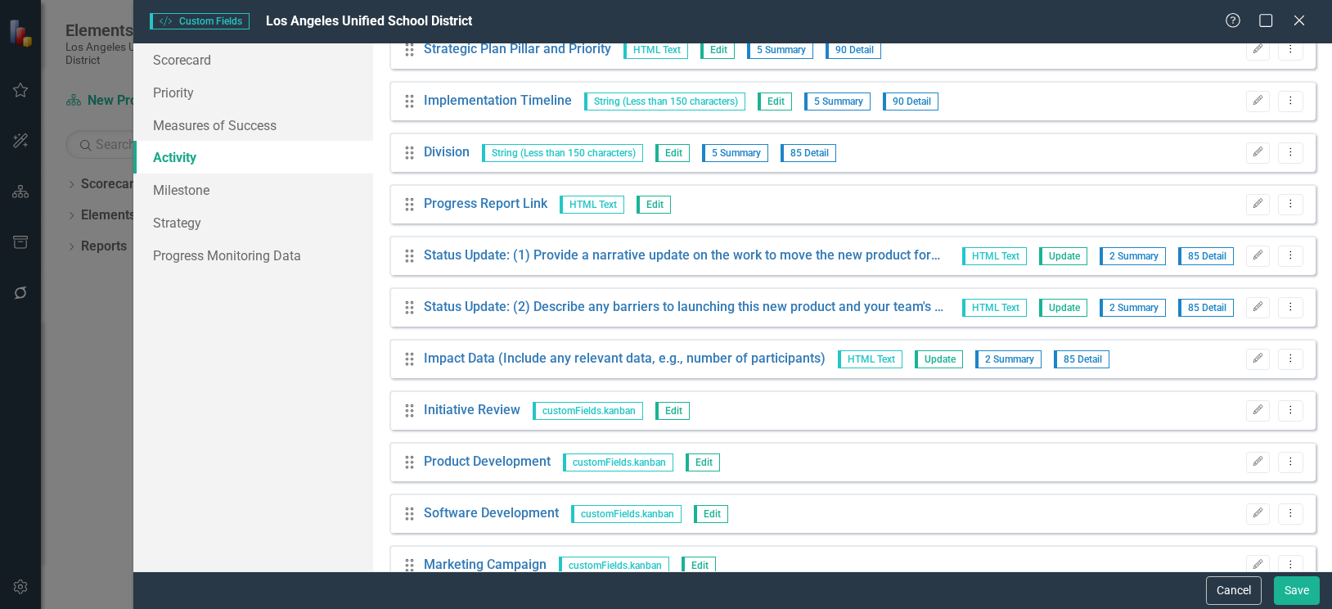
scroll to position [828, 0]
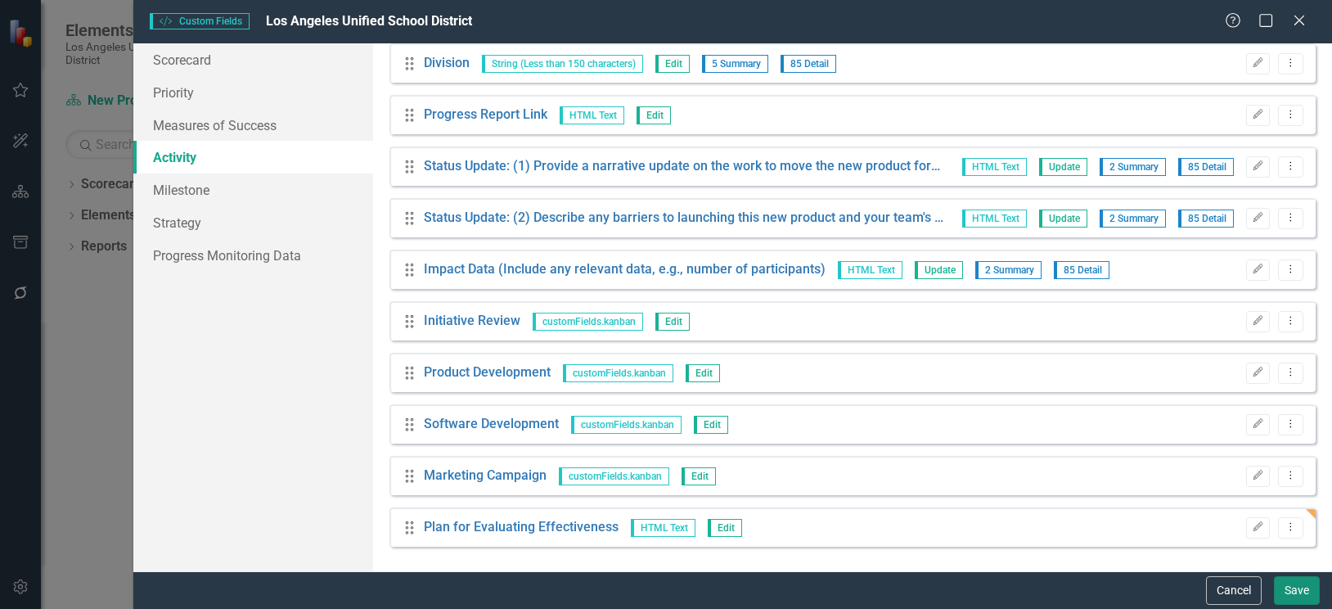
click at [1292, 591] on button "Save" at bounding box center [1297, 590] width 46 height 29
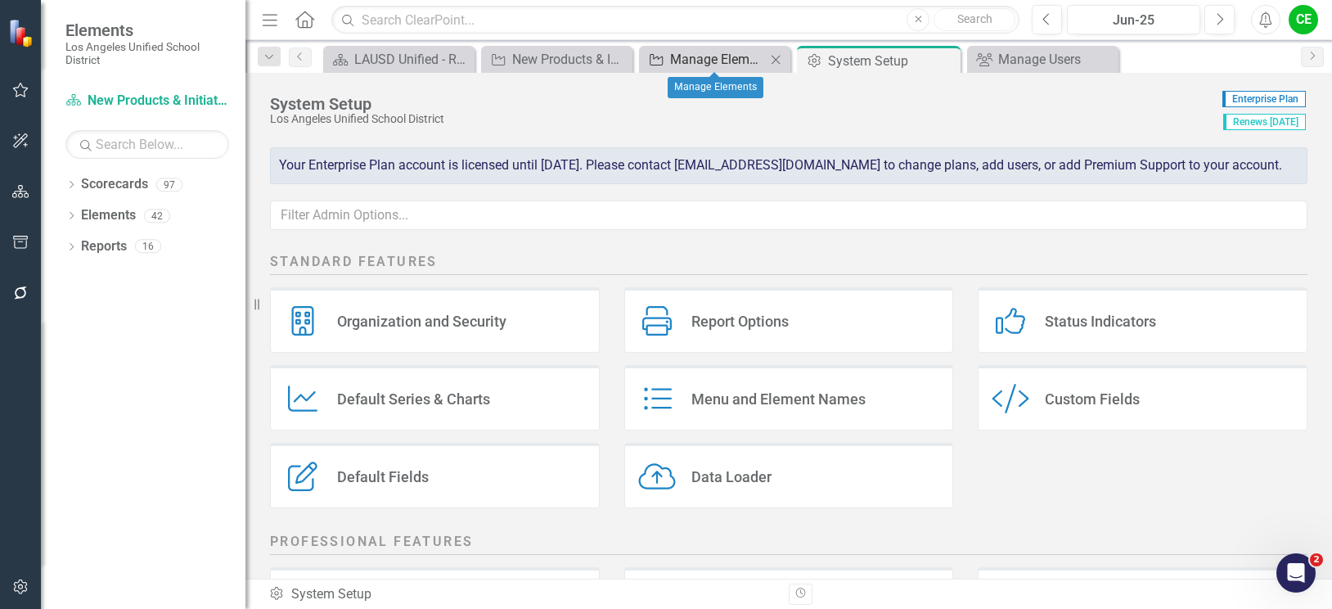
click at [702, 61] on div "Manage Elements" at bounding box center [718, 59] width 96 height 20
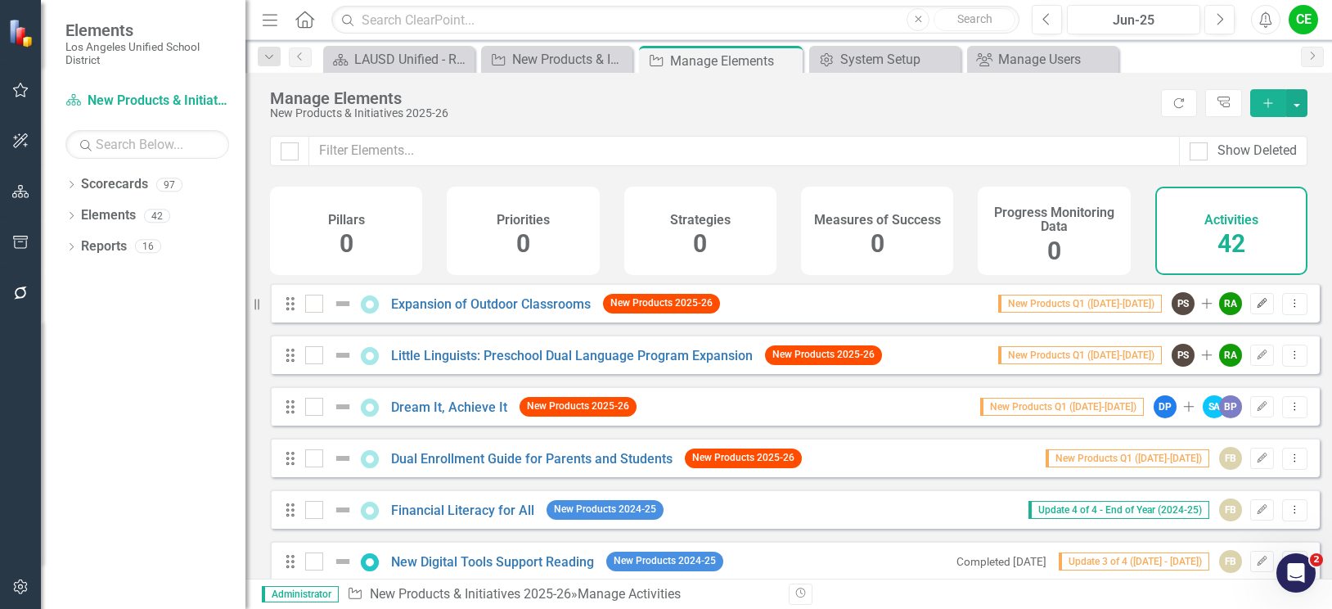
click at [1256, 308] on icon "Edit" at bounding box center [1262, 304] width 12 height 10
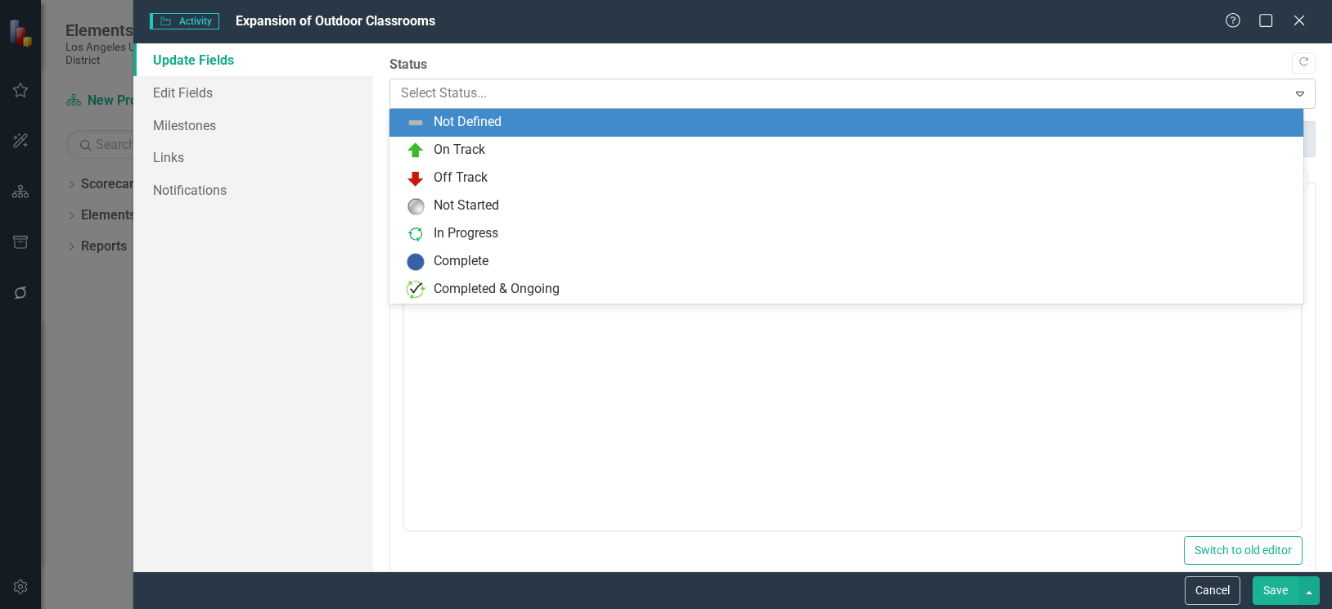
click at [1226, 92] on div at bounding box center [839, 94] width 876 height 22
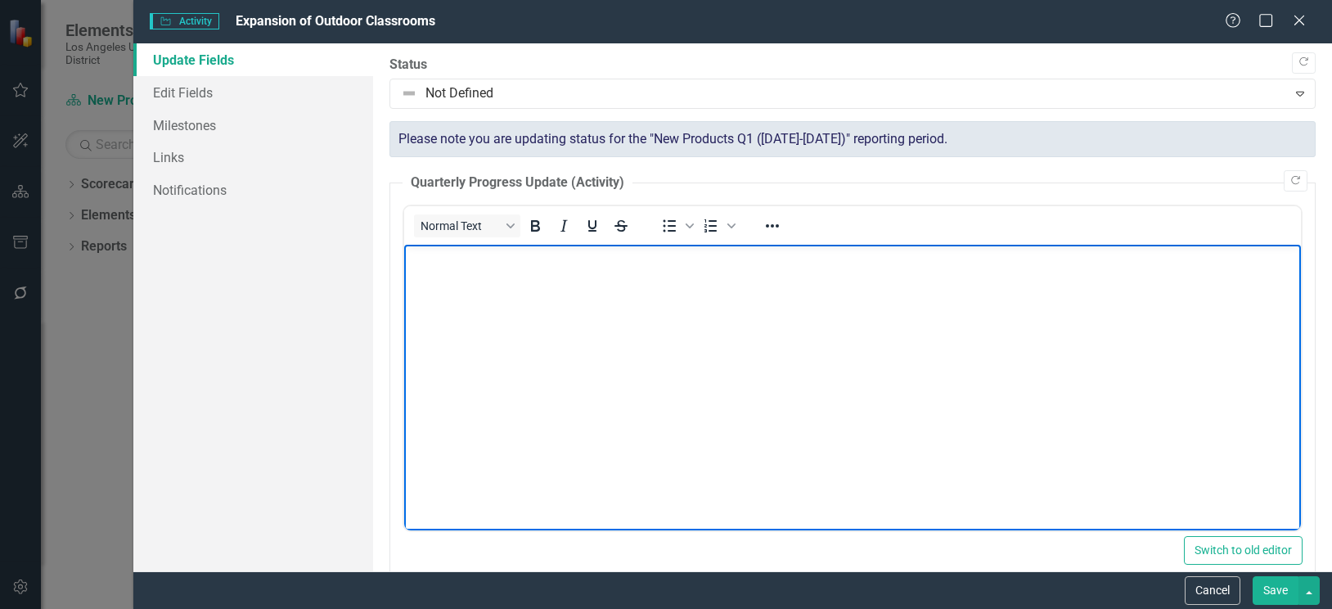
click at [949, 470] on body "Rich Text Area. Press ALT-0 for help." at bounding box center [851, 367] width 897 height 245
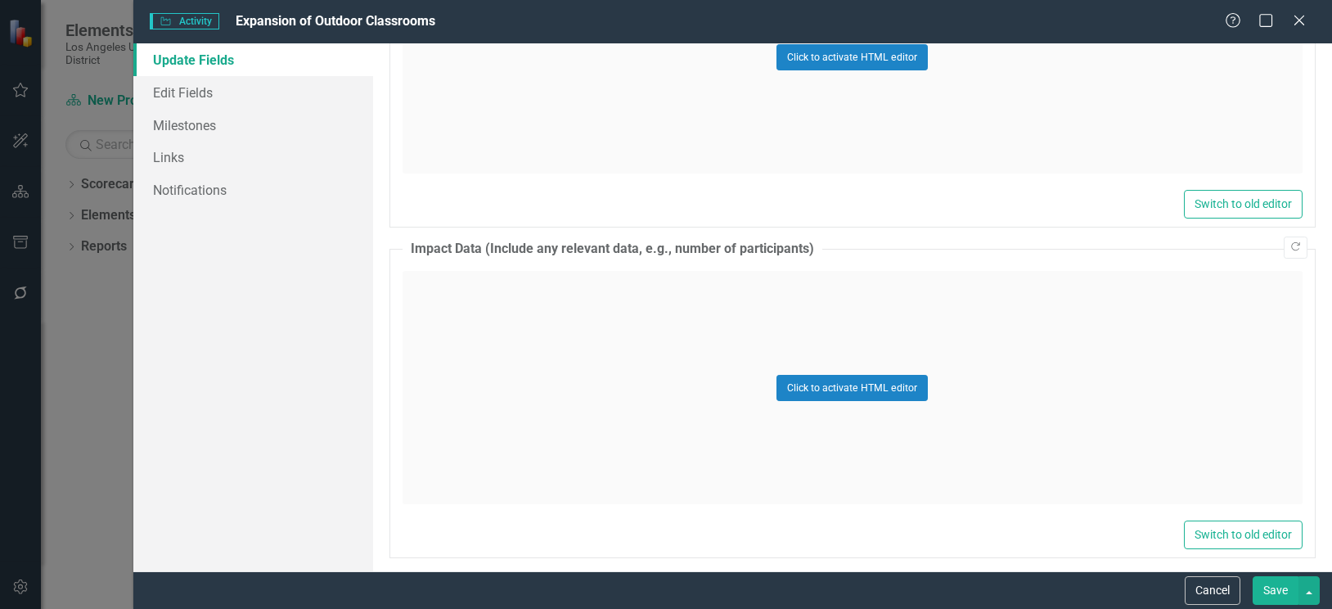
scroll to position [1402, 0]
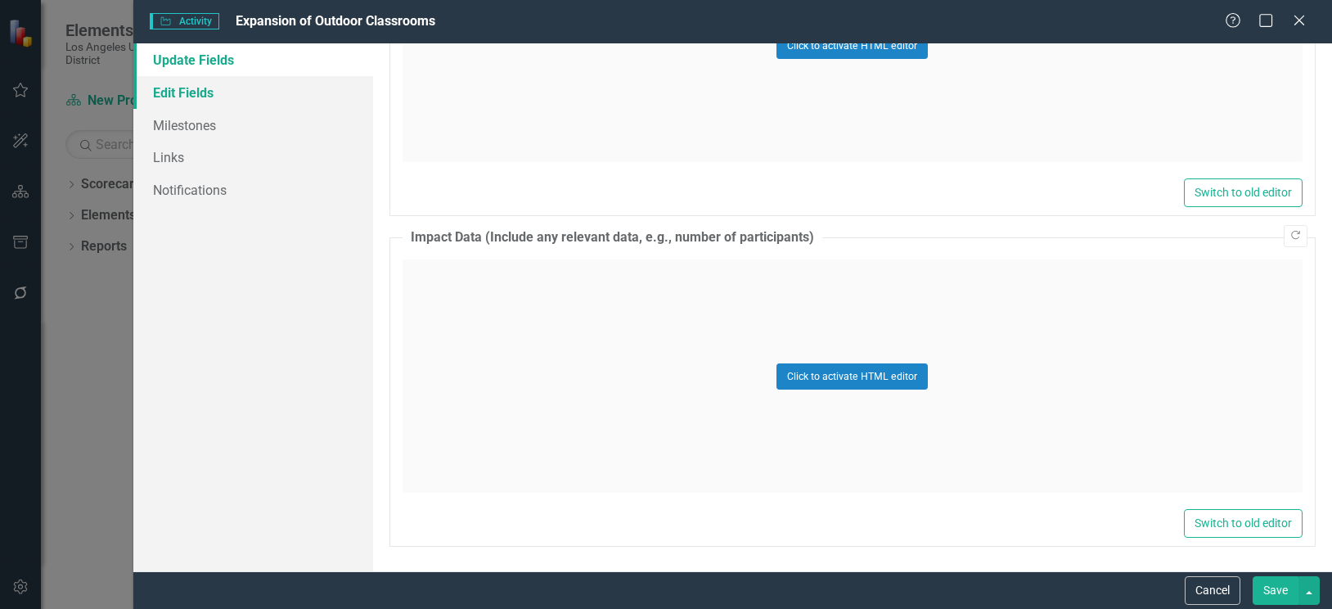
click at [182, 99] on link "Edit Fields" at bounding box center [253, 92] width 240 height 33
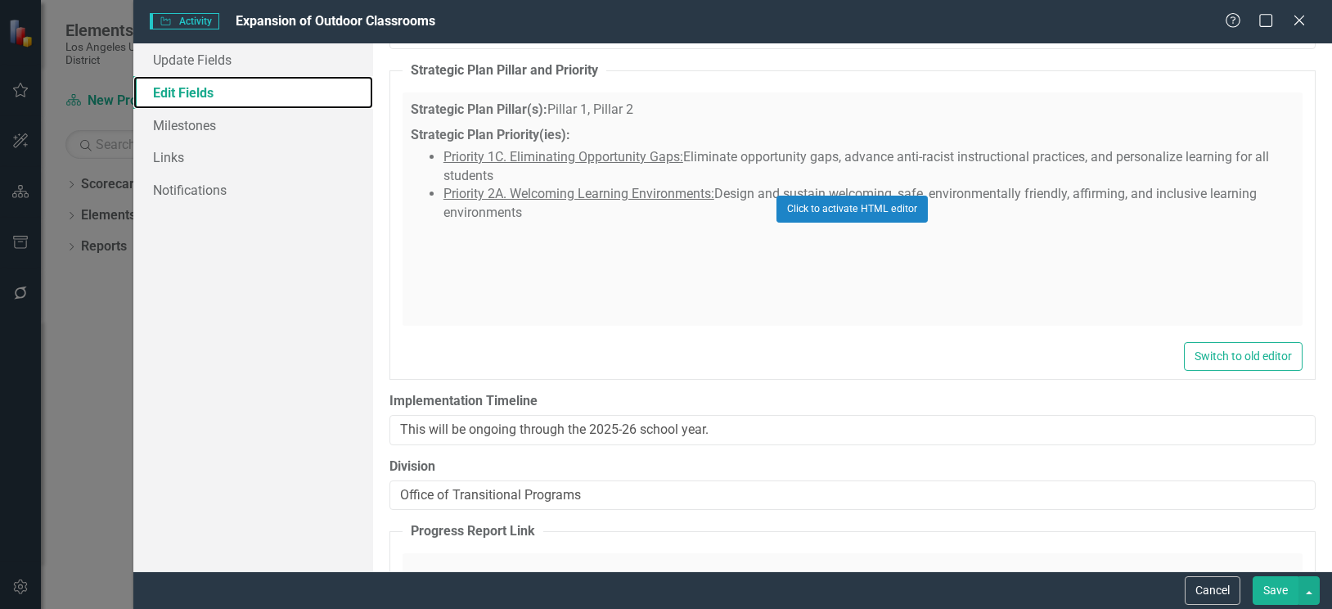
scroll to position [1472, 0]
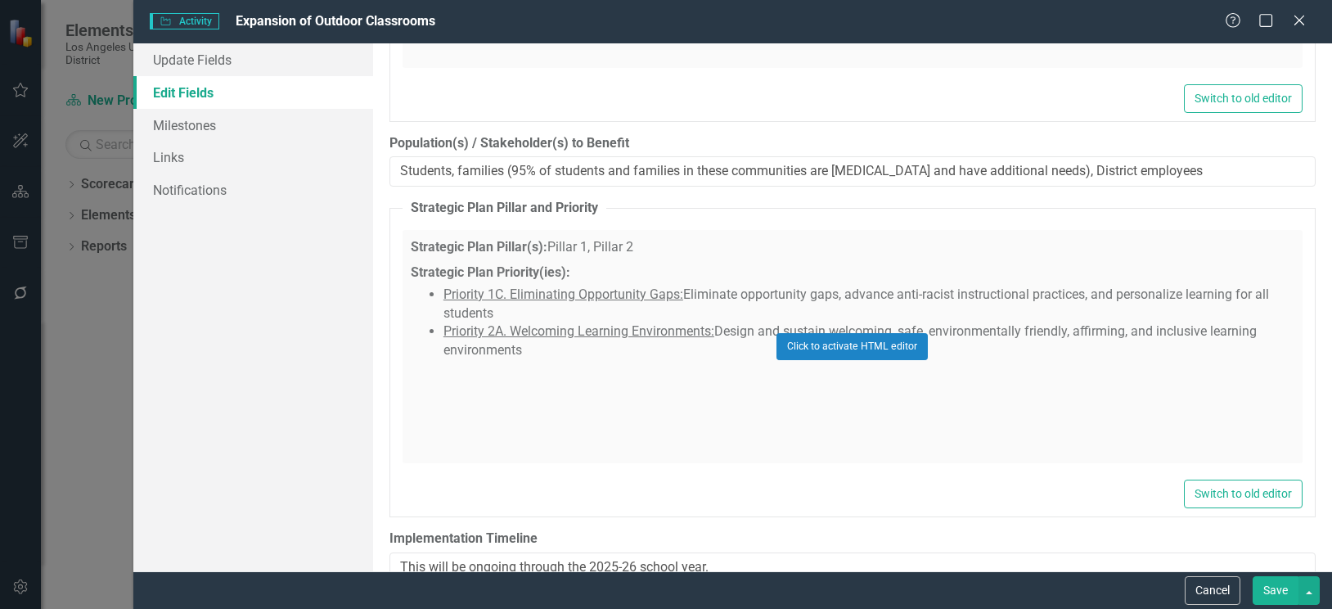
click at [529, 241] on div "Click to activate HTML editor" at bounding box center [852, 346] width 900 height 233
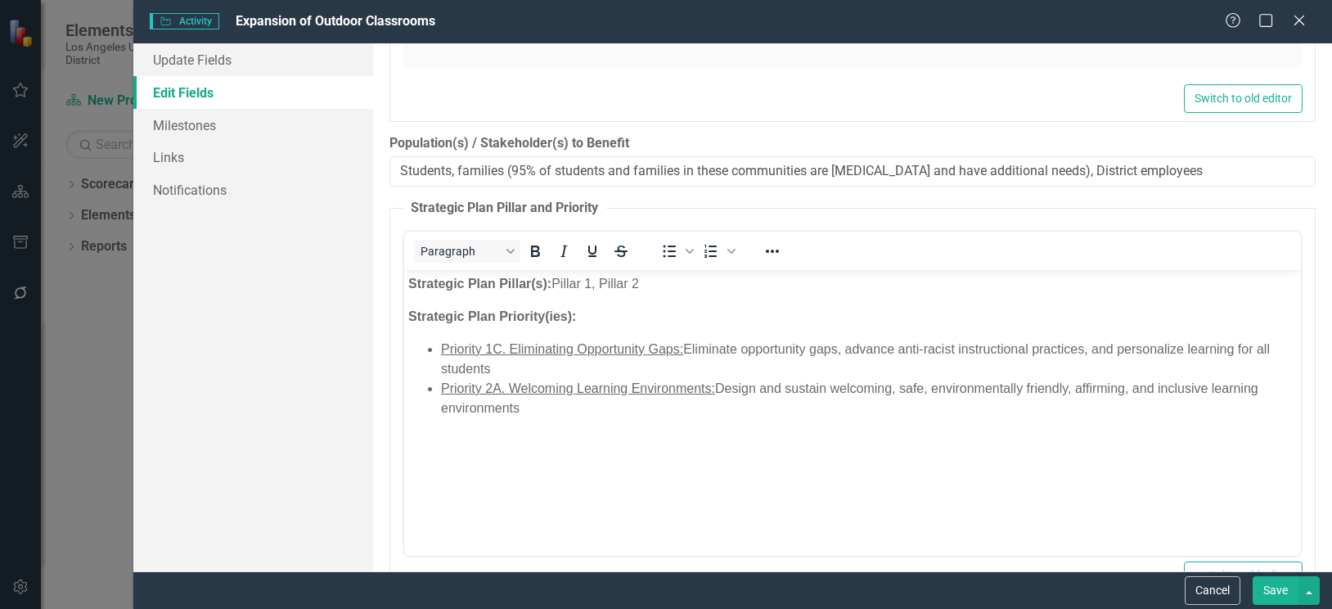
scroll to position [0, 0]
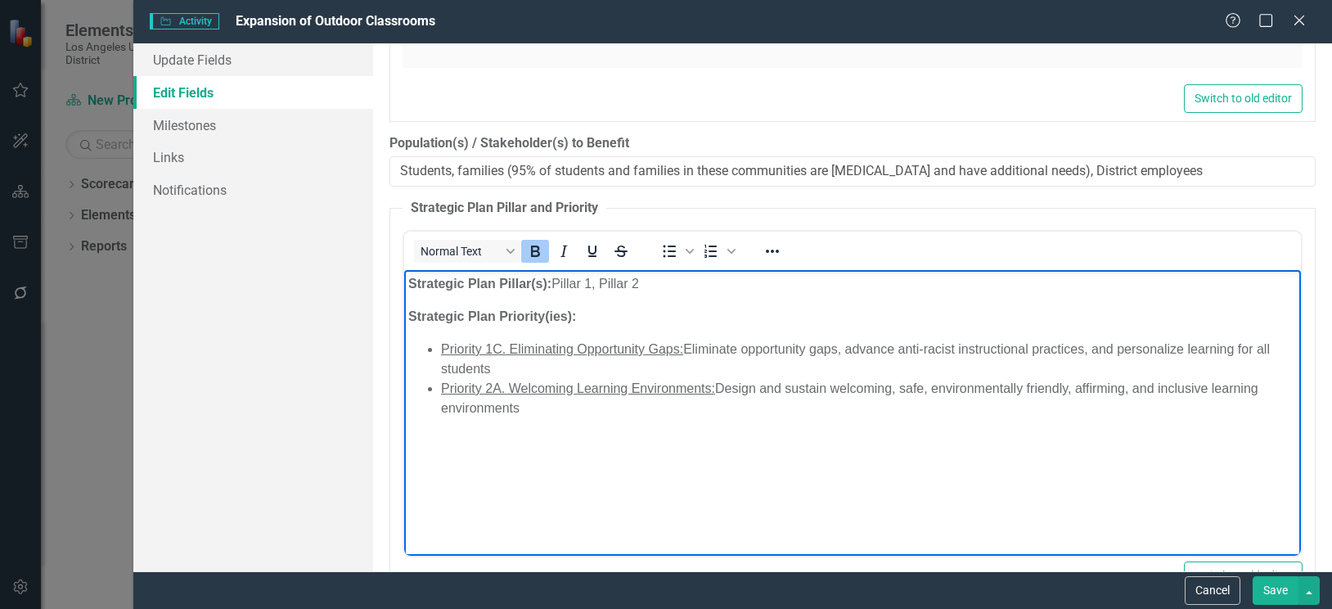
click at [531, 282] on strong "Strategic Plan Pillar(s):" at bounding box center [478, 283] width 143 height 14
click at [649, 303] on body "Strategic Plan Pillars: Pillar 1, Pillar 2 Strategic Plan Priority(ies): Priori…" at bounding box center [851, 392] width 897 height 245
click at [537, 318] on strong "Strategic Plan Priority(ies):" at bounding box center [491, 316] width 168 height 14
click at [555, 322] on strong "Strategic Plan Priorities):" at bounding box center [485, 316] width 156 height 14
click at [555, 353] on span "Priority 1C. Eliminating Opportunity Gaps:" at bounding box center [561, 349] width 242 height 14
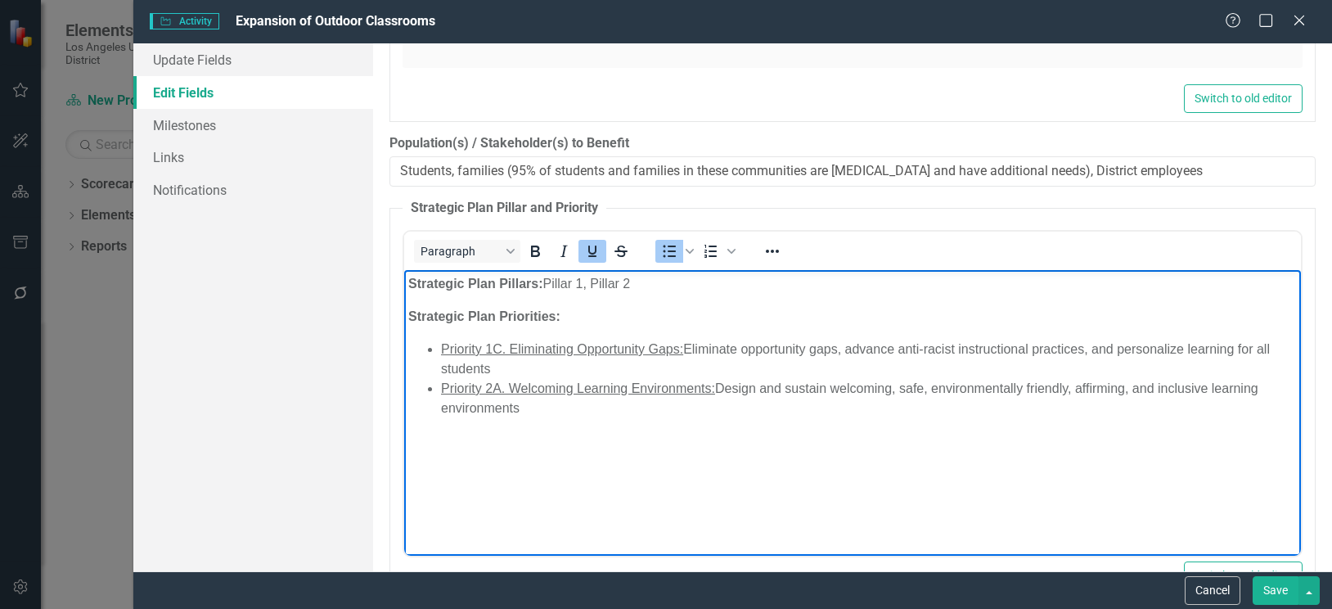
click at [438, 351] on ul "Priority 1C. Eliminating Opportunity Gaps: Eliminate opportunity gaps, advance …" at bounding box center [851, 378] width 888 height 79
drag, startPoint x: 690, startPoint y: 349, endPoint x: 690, endPoint y: 366, distance: 17.2
click at [690, 366] on li "Priority 1C. Eliminating Opportunity Gaps: Eliminate opportunity gaps, advance …" at bounding box center [868, 358] width 856 height 39
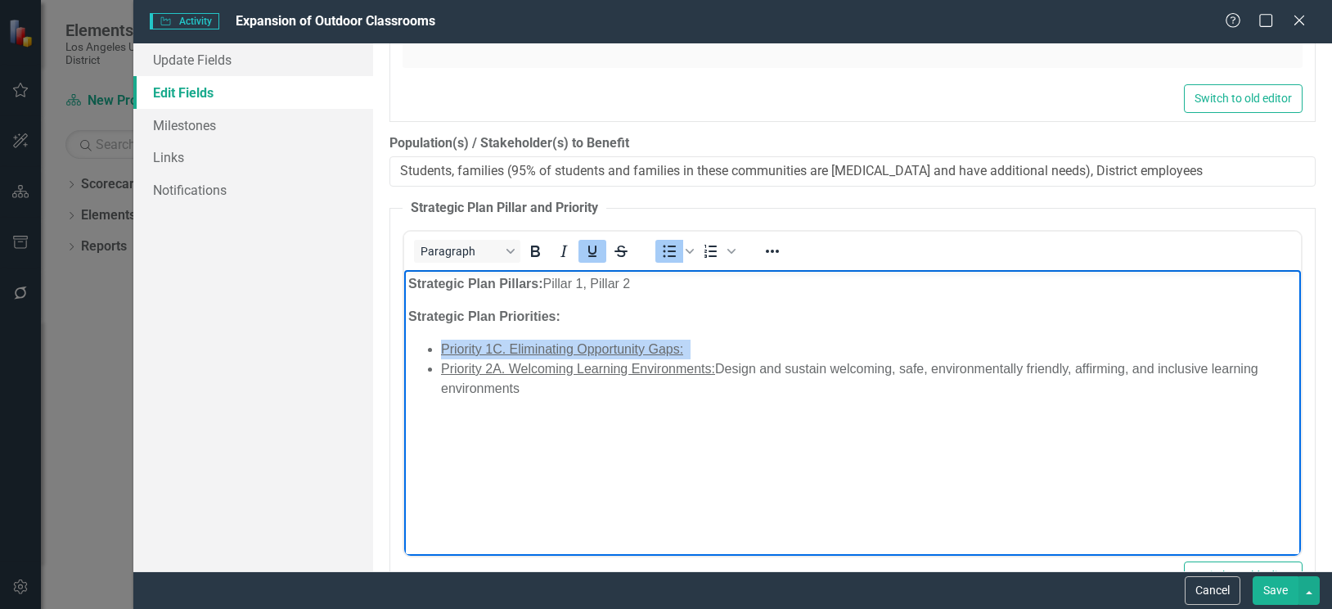
drag, startPoint x: 438, startPoint y: 348, endPoint x: 705, endPoint y: 348, distance: 266.7
click at [705, 348] on ul "Priority 1C. Eliminating Opportunity Gaps: Priority 2A. Welcoming Learning Envi…" at bounding box center [851, 368] width 888 height 59
click at [586, 256] on icon "Underline" at bounding box center [592, 251] width 20 height 20
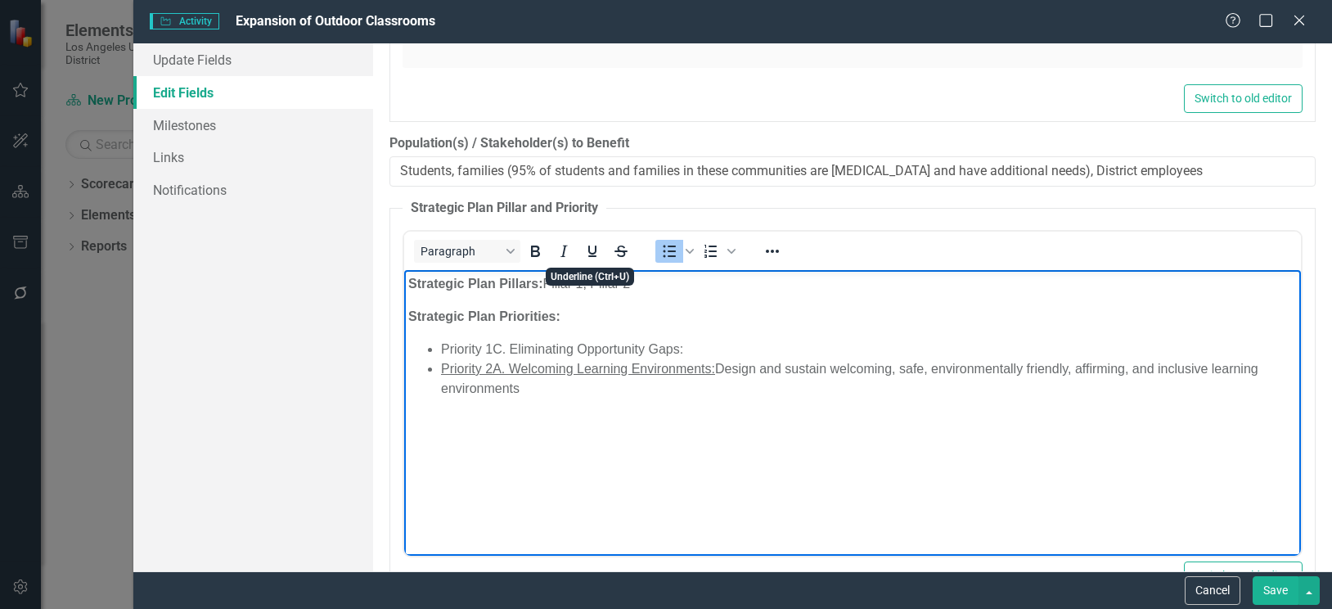
click at [534, 357] on li "Priority 1C. Eliminating Opportunity Gaps:" at bounding box center [868, 349] width 856 height 20
click at [506, 348] on li "Priority 1C. Eliminating Opportunity Gaps:" at bounding box center [868, 349] width 856 height 20
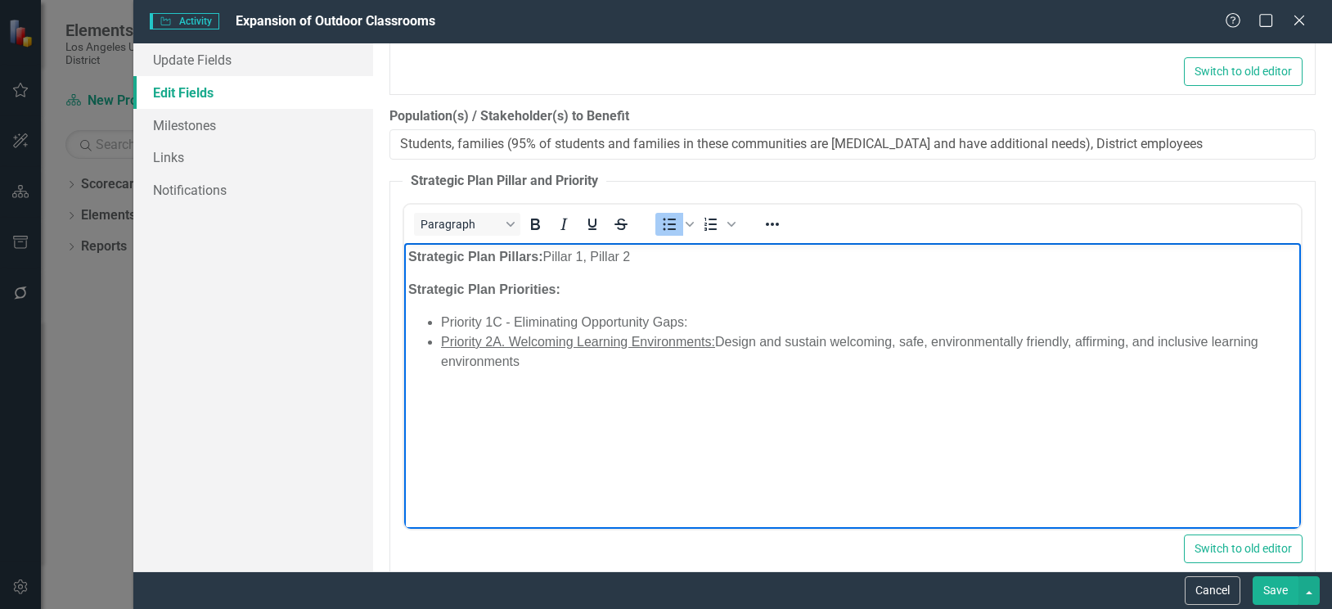
scroll to position [1498, 0]
click at [749, 401] on body "Strategic Plan Pillars: Pillar 1, Pillar 2 Strategic Plan Priorities: Priority …" at bounding box center [851, 367] width 897 height 245
click at [690, 324] on li "Priority 1C - Eliminating Opportunity Gaps:" at bounding box center [868, 324] width 856 height 20
click at [677, 439] on body "Strategic Plan Pillars: Pillar 1, Pillar 2 Strategic Plan Priorities: Priority …" at bounding box center [851, 367] width 897 height 245
drag, startPoint x: 722, startPoint y: 342, endPoint x: 531, endPoint y: 371, distance: 193.5
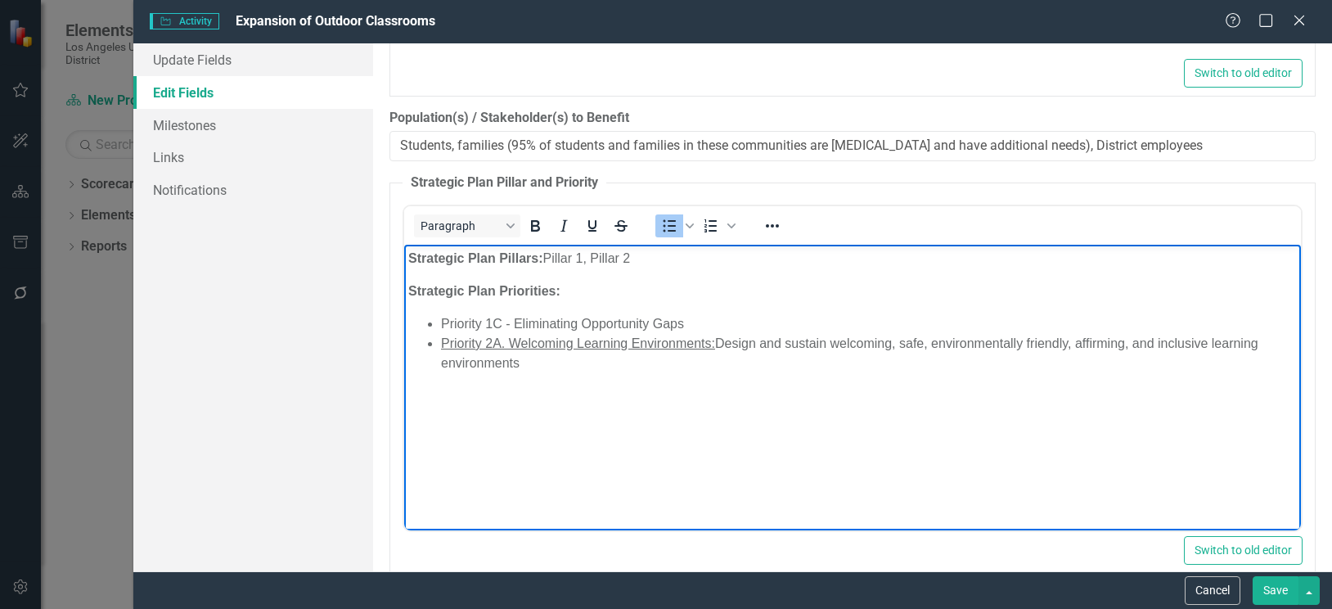
click at [531, 371] on li "Priority 2A. Welcoming Learning Environments: Design and sustain welcoming, saf…" at bounding box center [868, 353] width 856 height 39
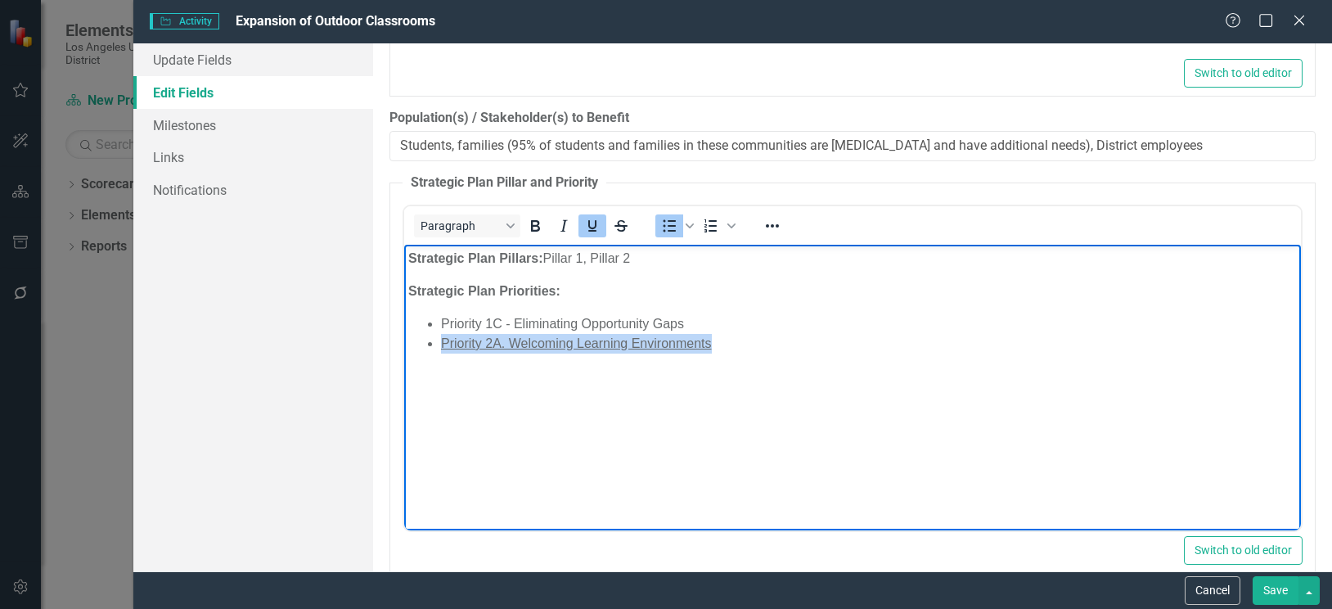
drag, startPoint x: 439, startPoint y: 343, endPoint x: 712, endPoint y: 346, distance: 272.4
click at [712, 346] on li "Priority 2A. Welcoming Learning Environments" at bounding box center [868, 344] width 856 height 20
click at [595, 221] on icon "Underline" at bounding box center [592, 225] width 8 height 11
click at [618, 428] on body "Strategic Plan Pillars: Pillar 1, Pillar 2 Strategic Plan Priorities: Priority …" at bounding box center [851, 367] width 897 height 245
click at [506, 340] on li "Priority 2A. Welcoming Learning Environments" at bounding box center [868, 344] width 856 height 20
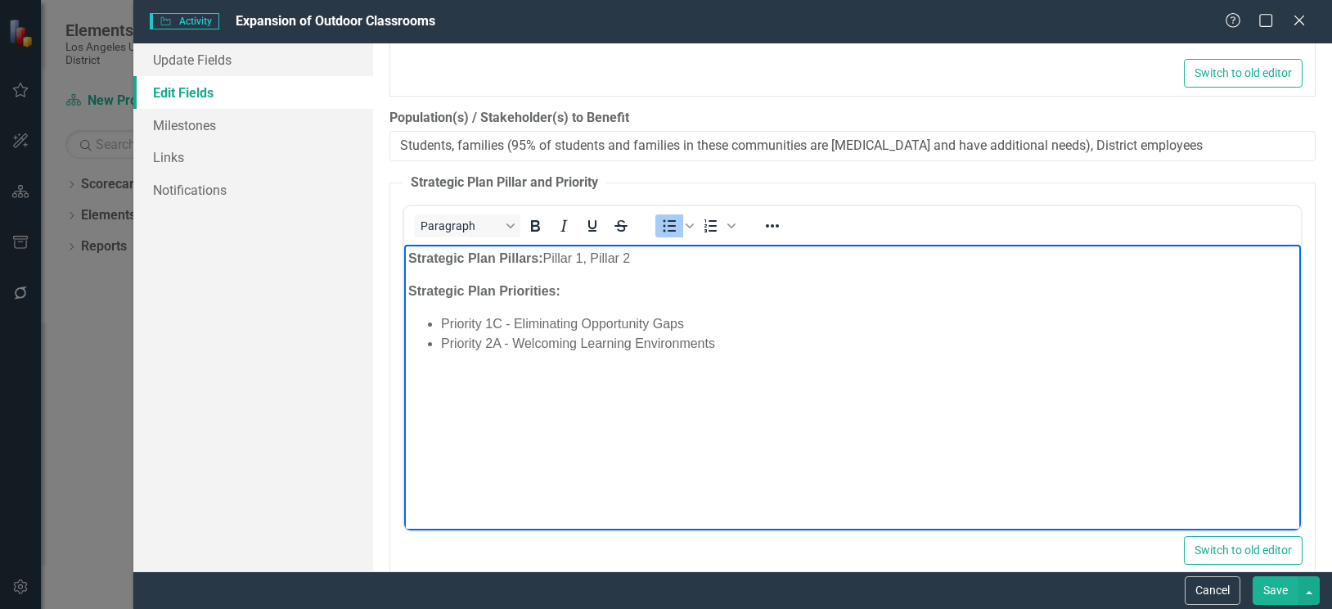
click at [908, 394] on body "Strategic Plan Pillars: Pillar 1, Pillar 2 Strategic Plan Priorities: Priority …" at bounding box center [851, 367] width 897 height 245
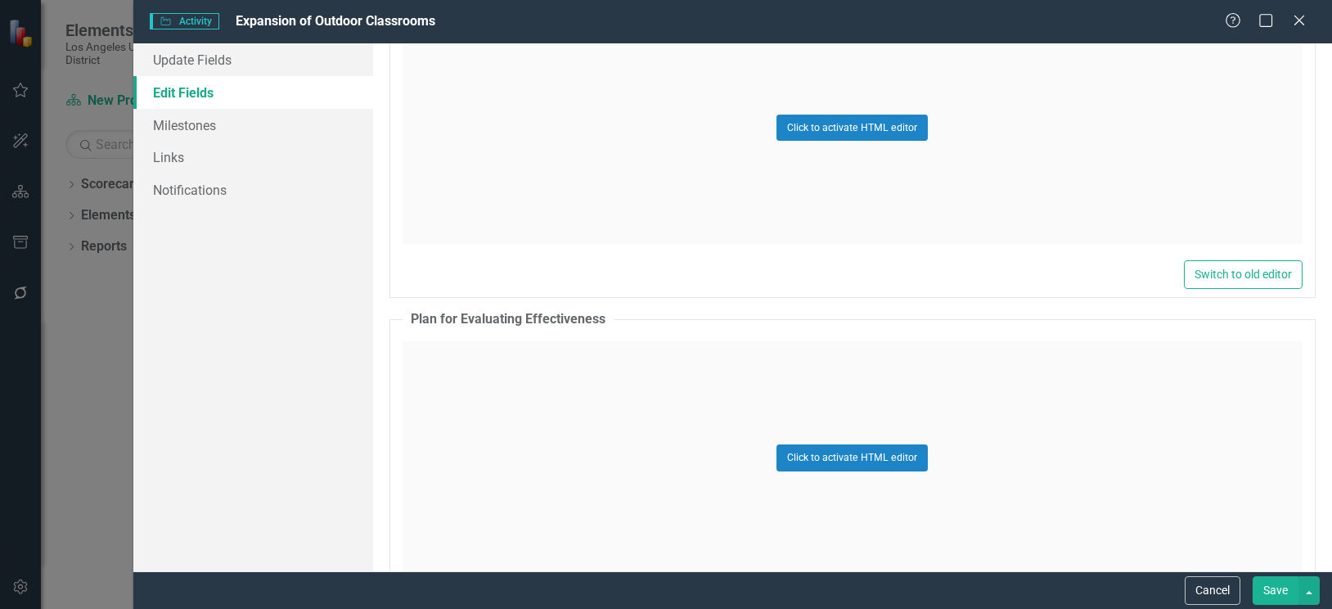
scroll to position [2316, 0]
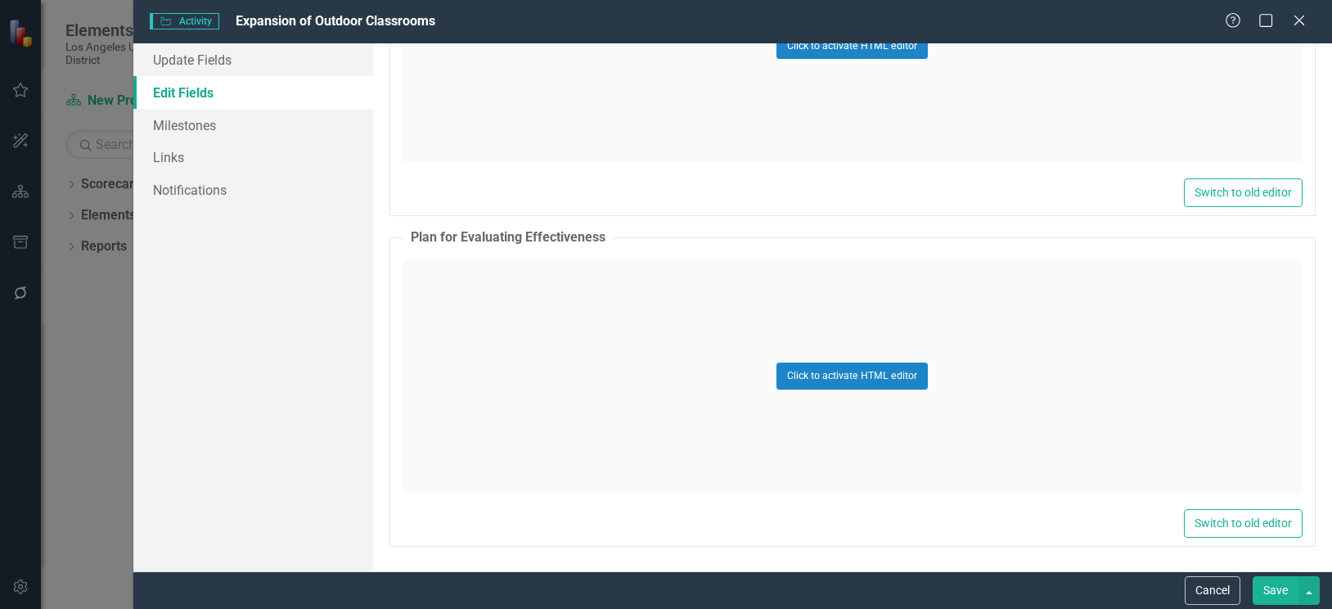
click at [1277, 585] on button "Save" at bounding box center [1275, 590] width 46 height 29
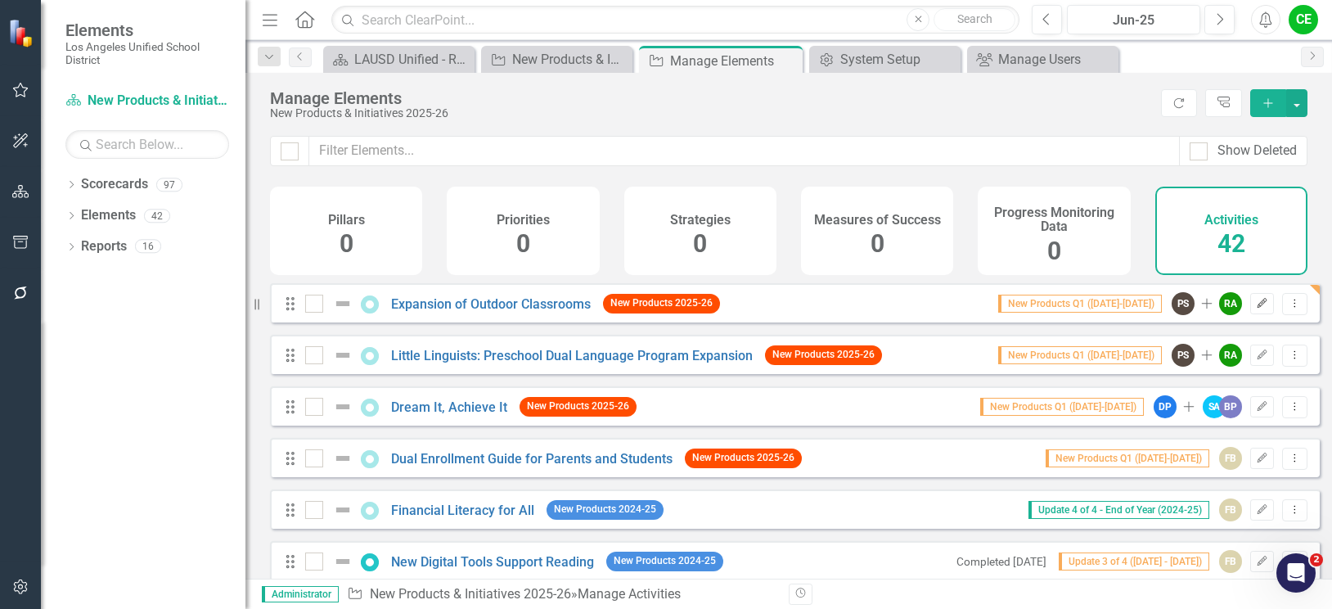
click at [1256, 308] on icon "Edit" at bounding box center [1262, 304] width 12 height 10
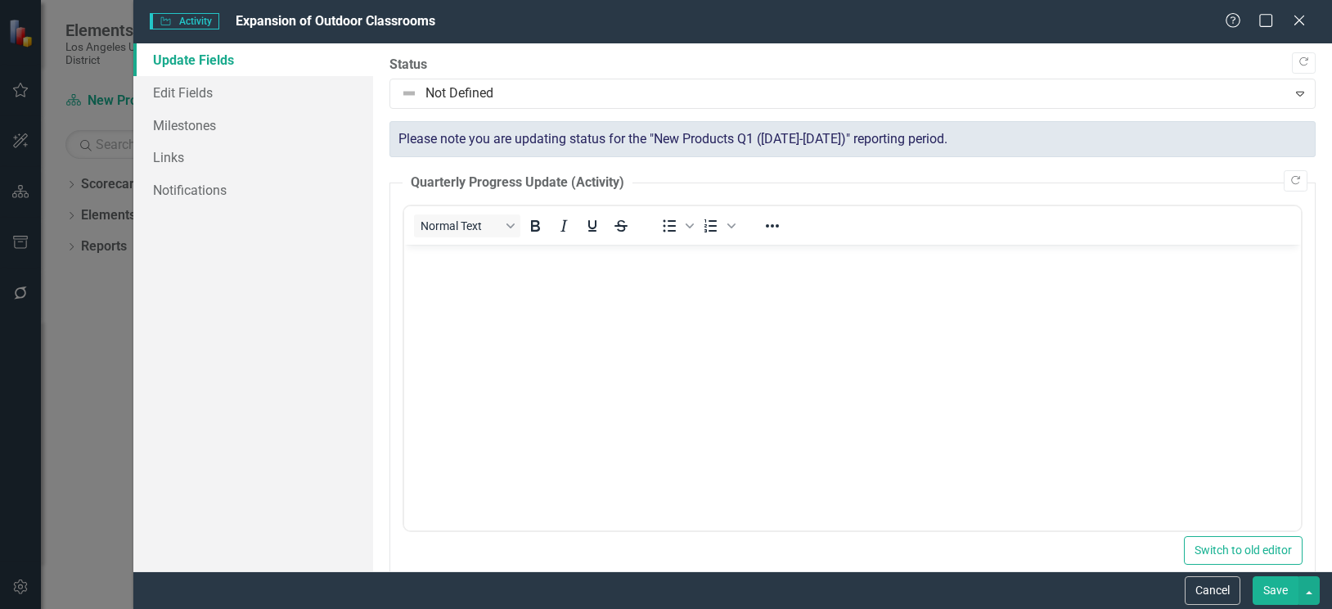
scroll to position [0, 0]
click at [1308, 587] on button "button" at bounding box center [1308, 590] width 21 height 29
click at [1221, 590] on button "Cancel" at bounding box center [1213, 590] width 56 height 29
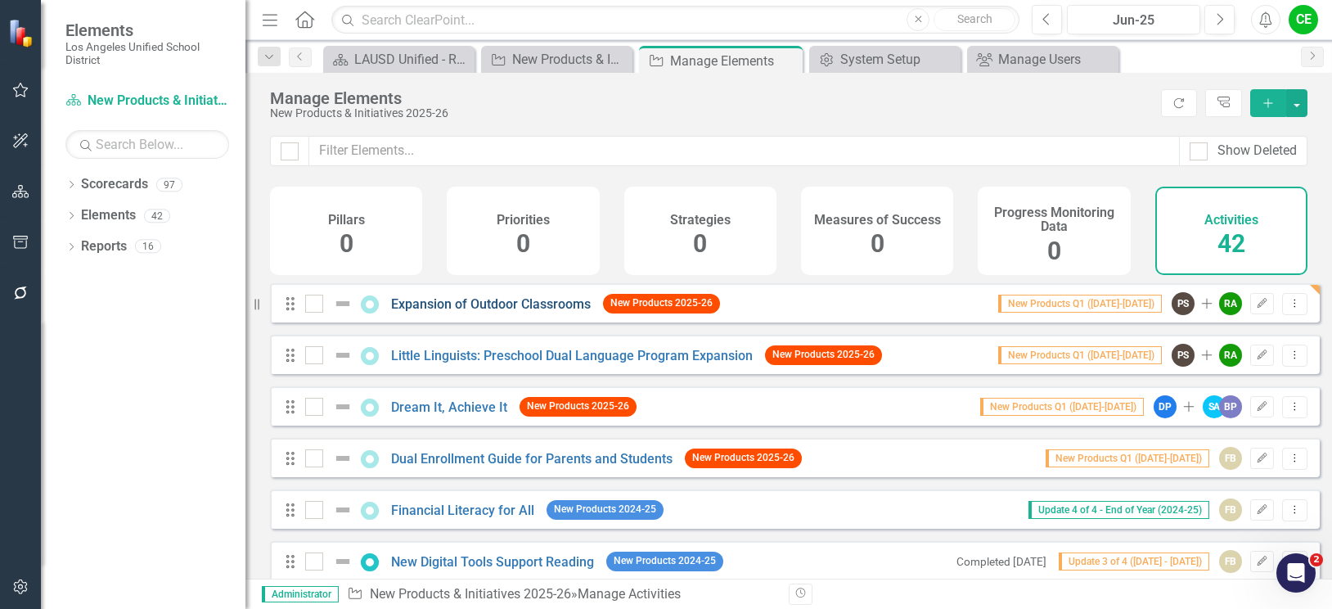
click at [545, 312] on link "Expansion of Outdoor Classrooms" at bounding box center [491, 304] width 200 height 16
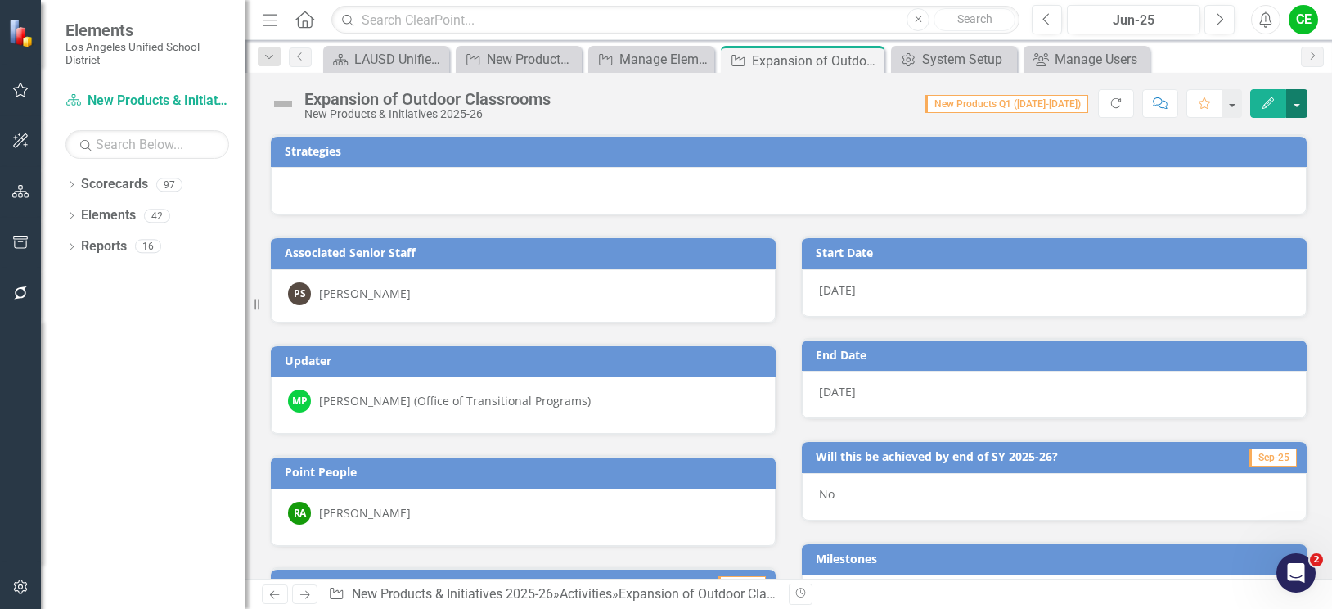
click at [1297, 105] on button "button" at bounding box center [1296, 103] width 21 height 29
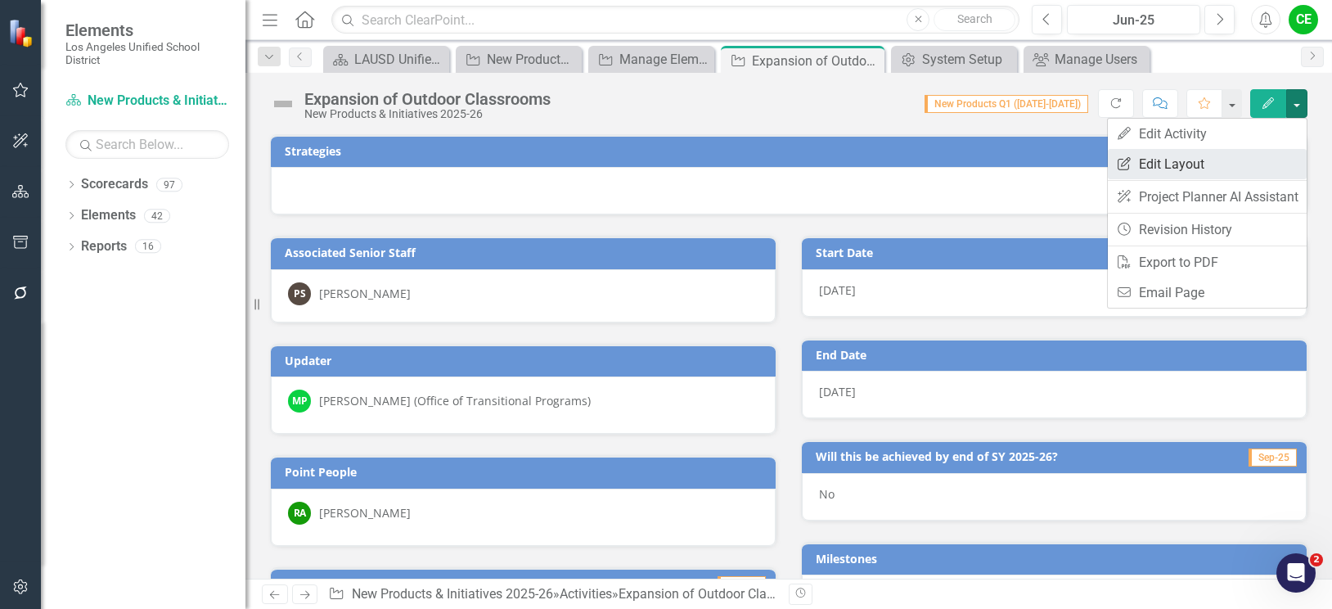
click at [1173, 163] on link "Edit Report Edit Layout" at bounding box center [1207, 164] width 199 height 30
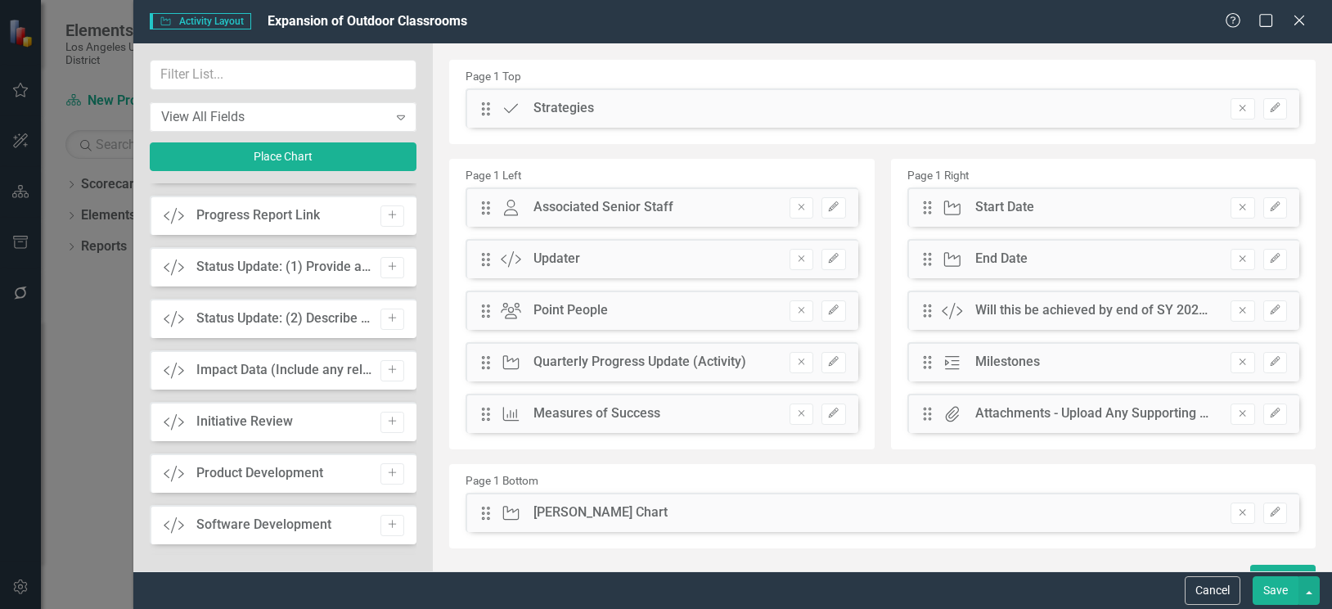
scroll to position [1742, 0]
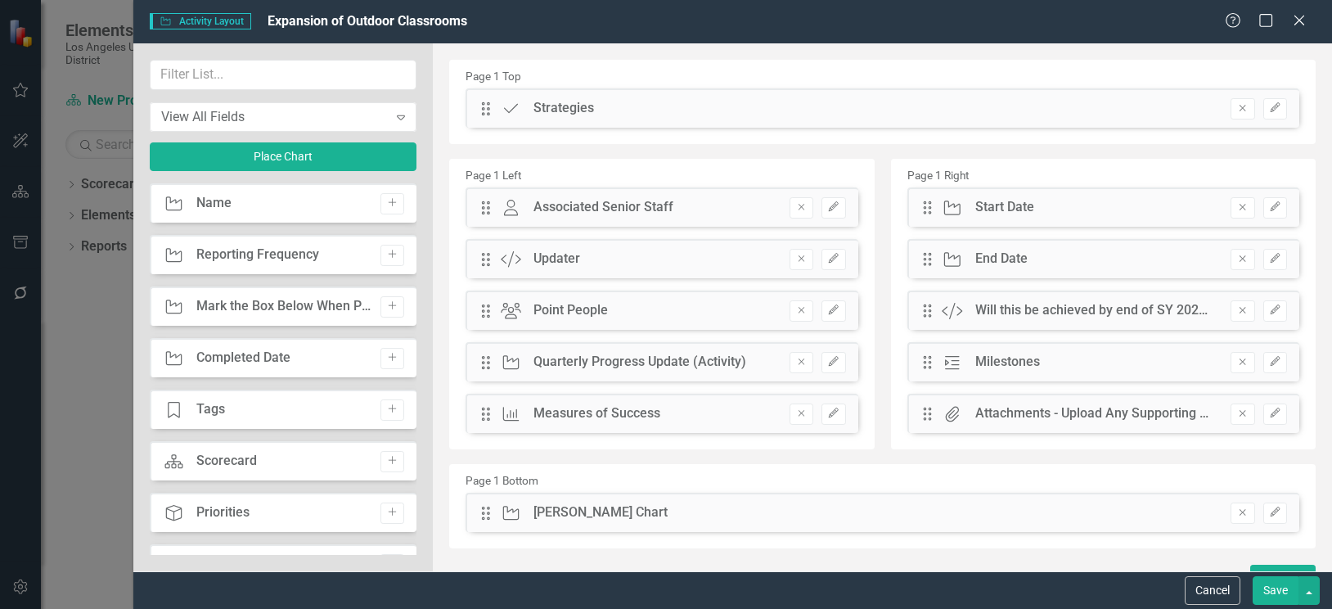
scroll to position [1742, 0]
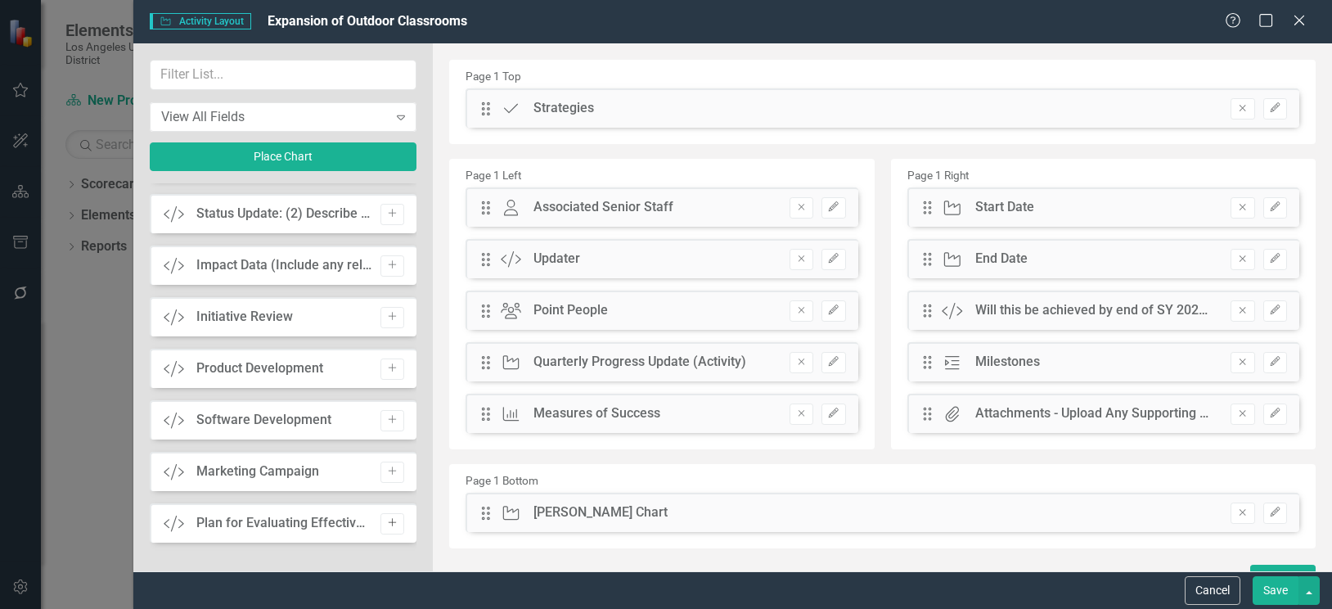
drag, startPoint x: 0, startPoint y: 0, endPoint x: 388, endPoint y: 527, distance: 654.1
click at [388, 527] on icon "Add" at bounding box center [392, 523] width 12 height 10
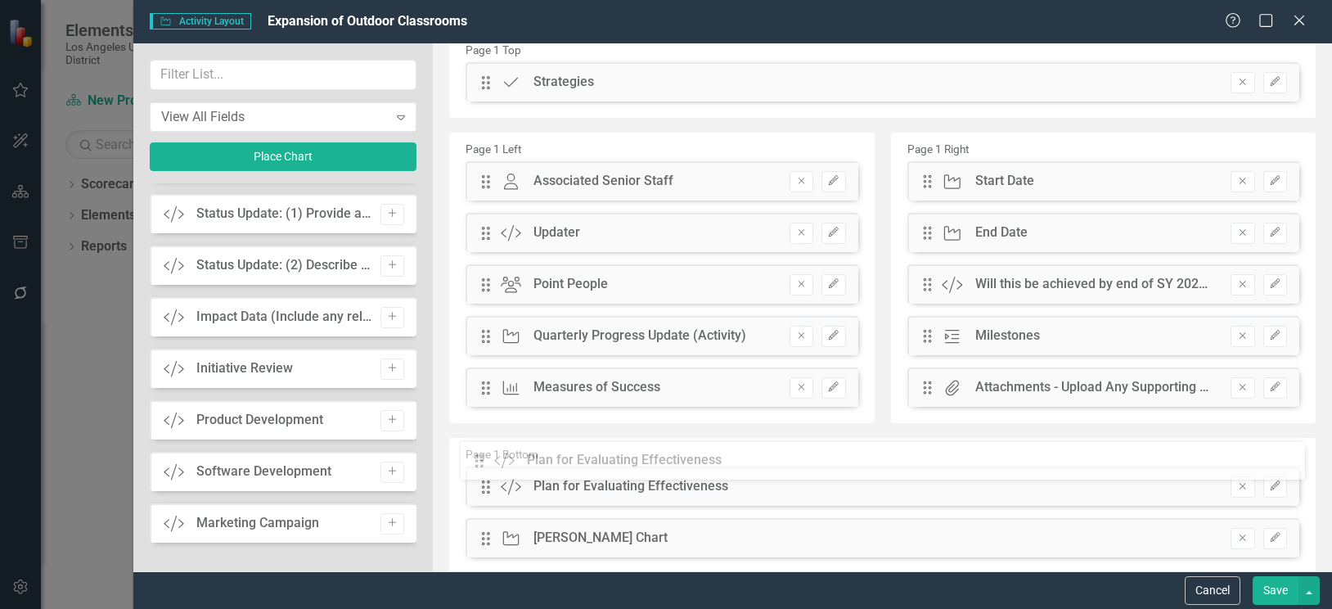
scroll to position [31, 0]
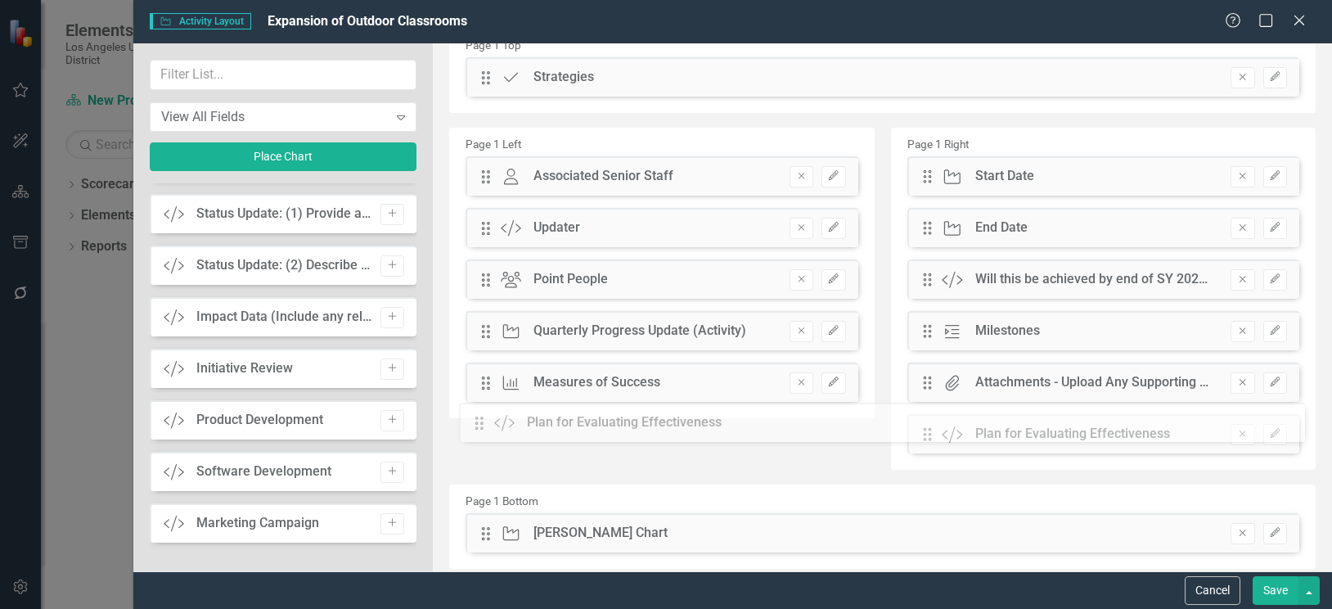
drag, startPoint x: 485, startPoint y: 109, endPoint x: 491, endPoint y: 423, distance: 314.2
drag, startPoint x: 919, startPoint y: 439, endPoint x: 486, endPoint y: 427, distance: 432.9
click at [1275, 580] on button "Save" at bounding box center [1275, 590] width 46 height 29
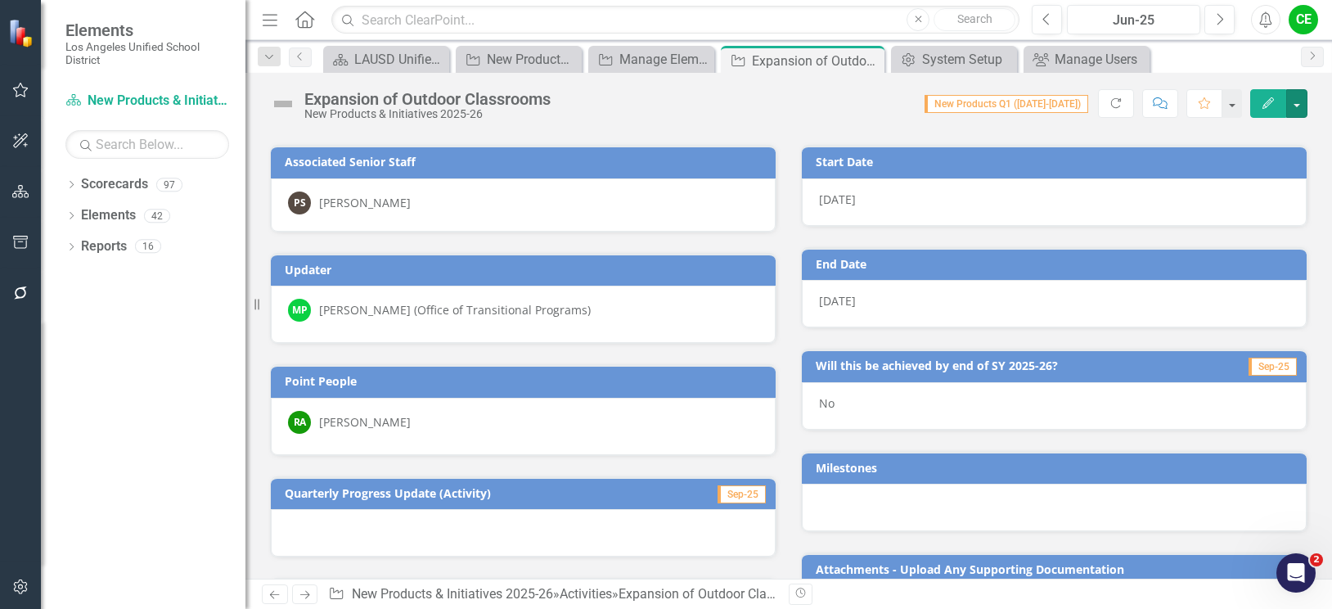
scroll to position [0, 0]
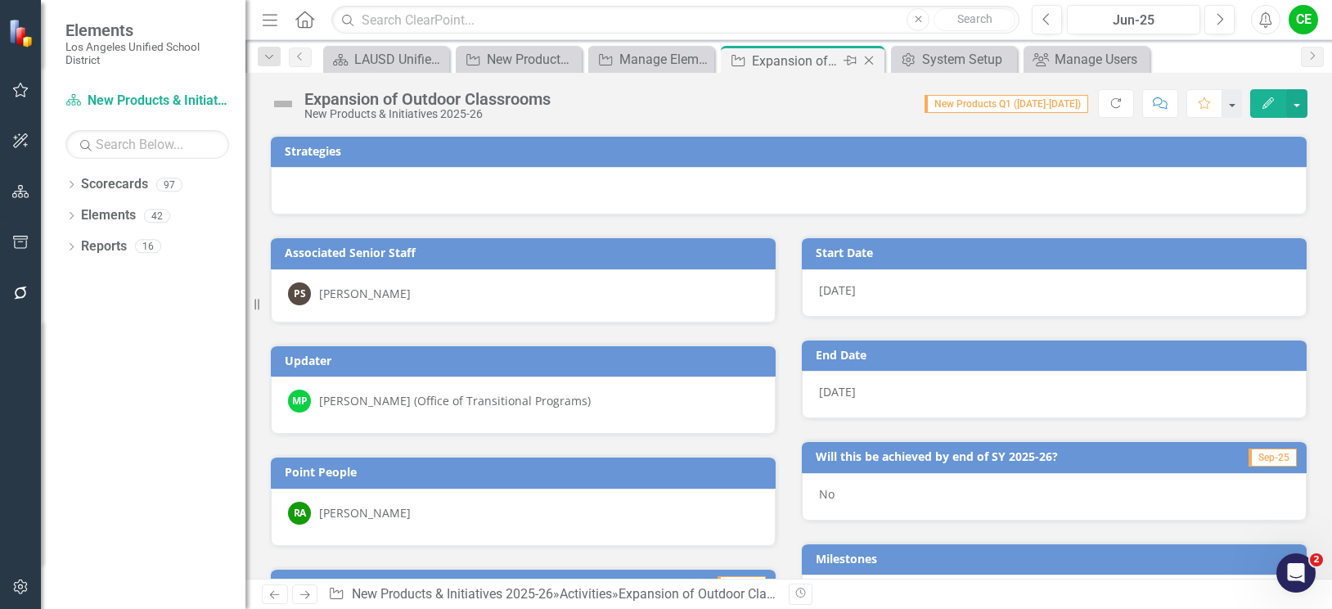
click at [867, 61] on icon "Close" at bounding box center [869, 60] width 16 height 13
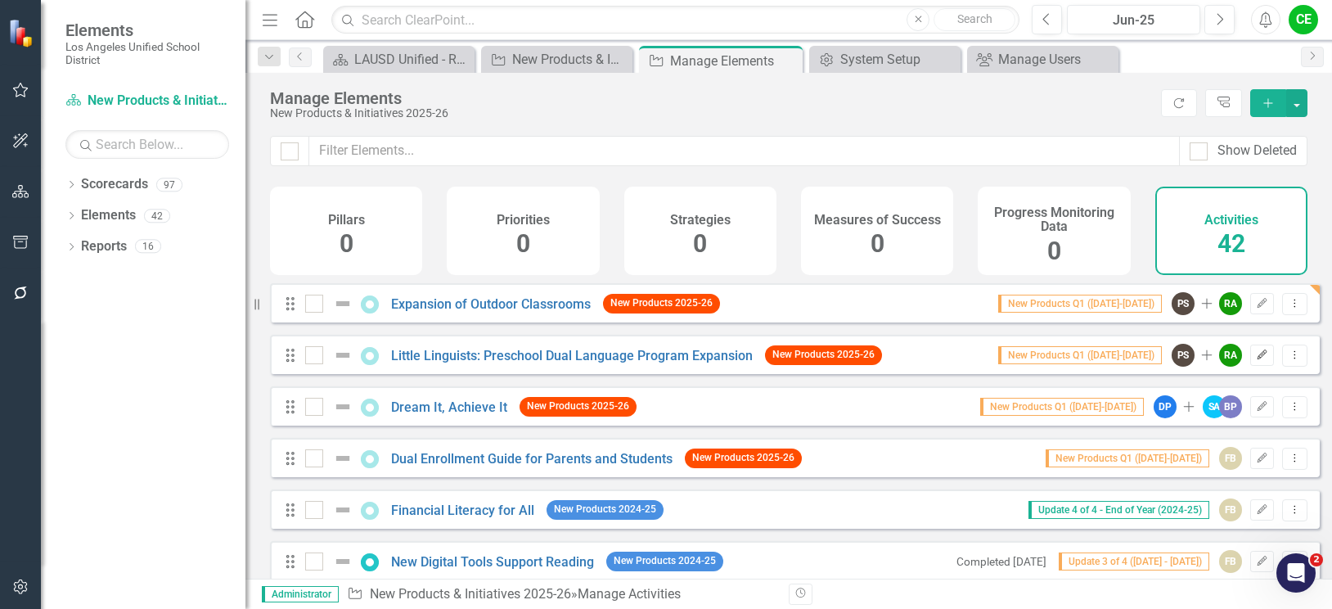
click at [1257, 359] on icon "button" at bounding box center [1262, 354] width 10 height 10
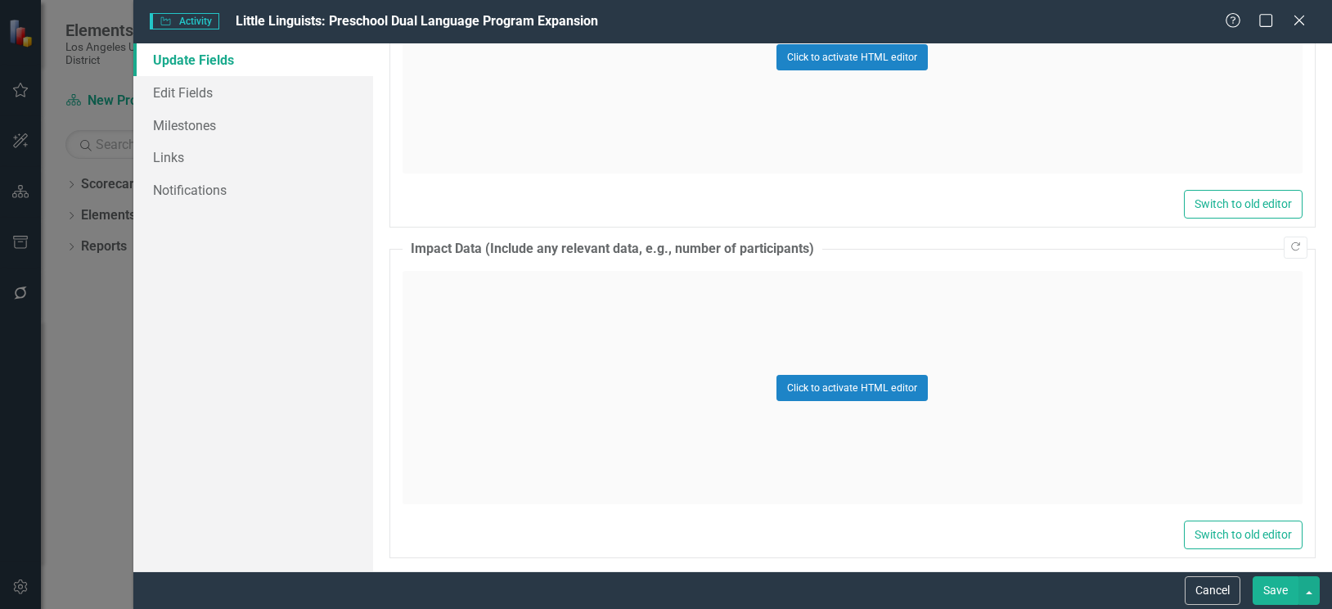
scroll to position [1402, 0]
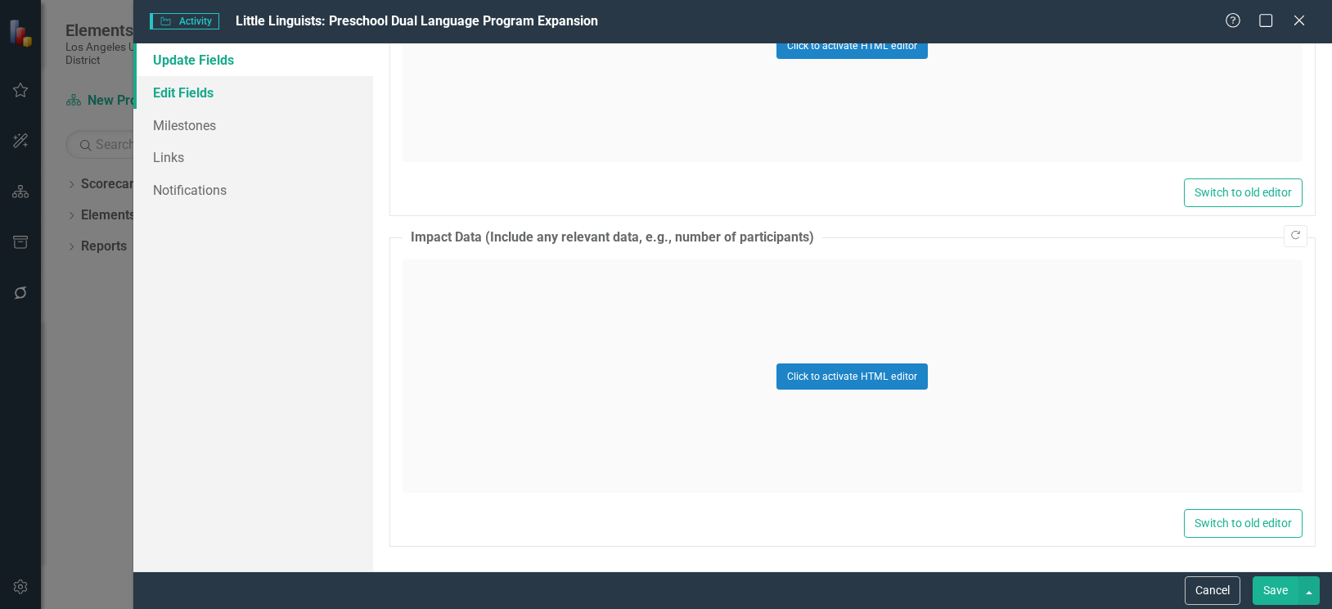
click at [187, 81] on link "Edit Fields" at bounding box center [253, 92] width 240 height 33
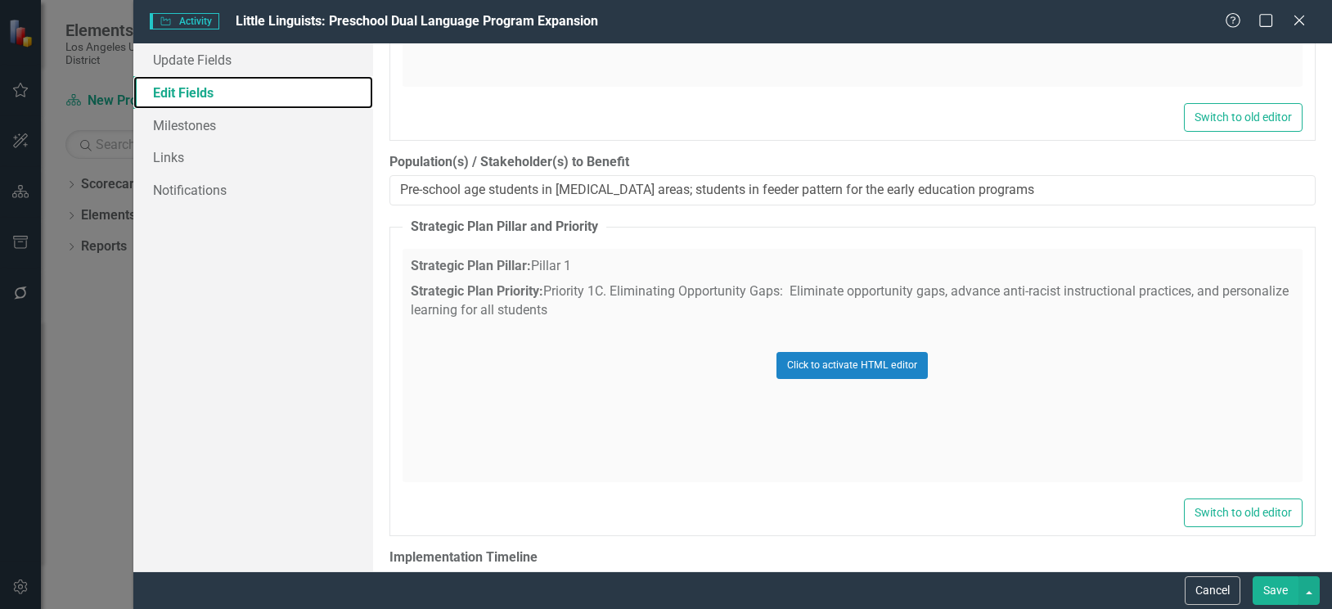
scroll to position [1472, 0]
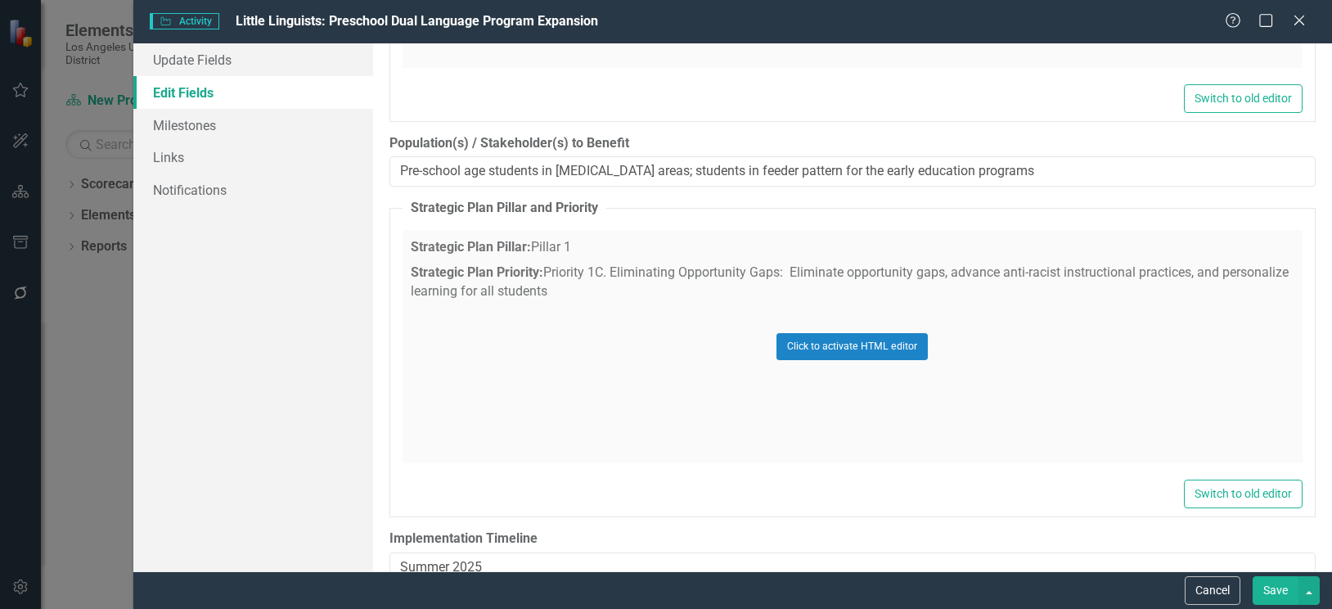
click at [766, 276] on div "Click to activate HTML editor" at bounding box center [852, 346] width 900 height 233
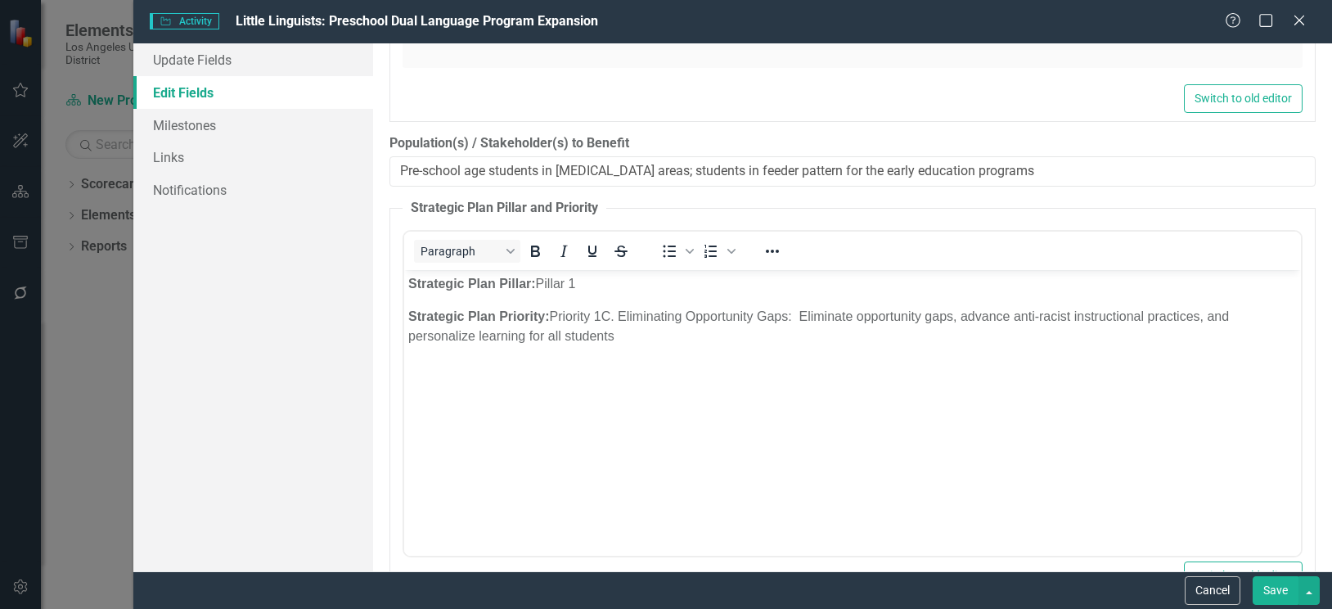
scroll to position [0, 0]
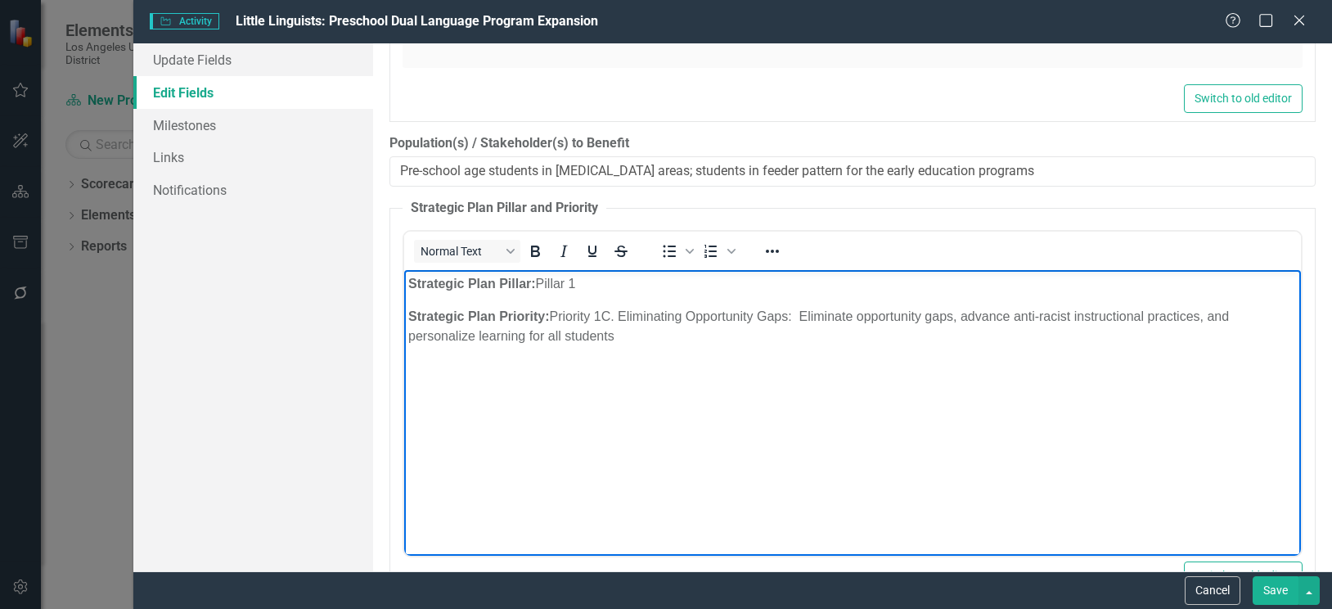
drag, startPoint x: 794, startPoint y: 315, endPoint x: 798, endPoint y: 330, distance: 15.1
click at [798, 330] on p "Strategic Plan Priority: Priority 1C. Eliminating Opportunity Gaps: Eliminate o…" at bounding box center [851, 326] width 888 height 39
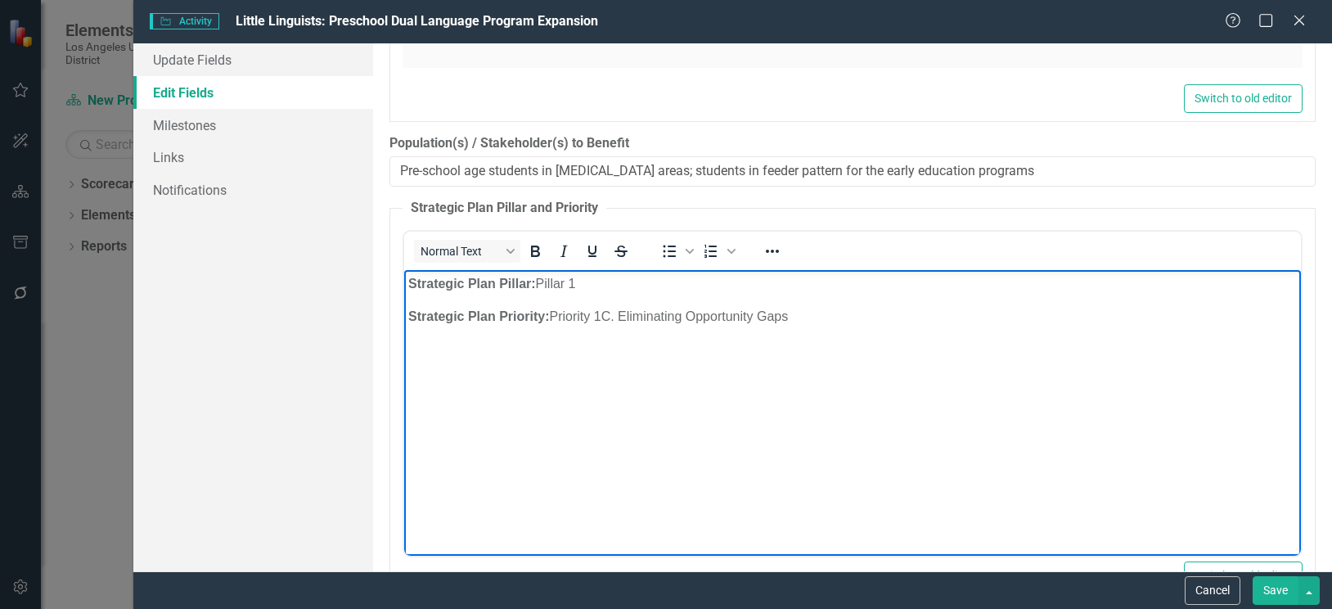
click at [625, 316] on p "Strategic Plan Priority: Priority 1C. Eliminating Opportunity Gaps" at bounding box center [851, 317] width 888 height 20
click at [1049, 341] on body "Strategic Plan Pillar: Pillar 1 Strategic Plan Priority: Priority 1C - Eliminat…" at bounding box center [851, 392] width 897 height 245
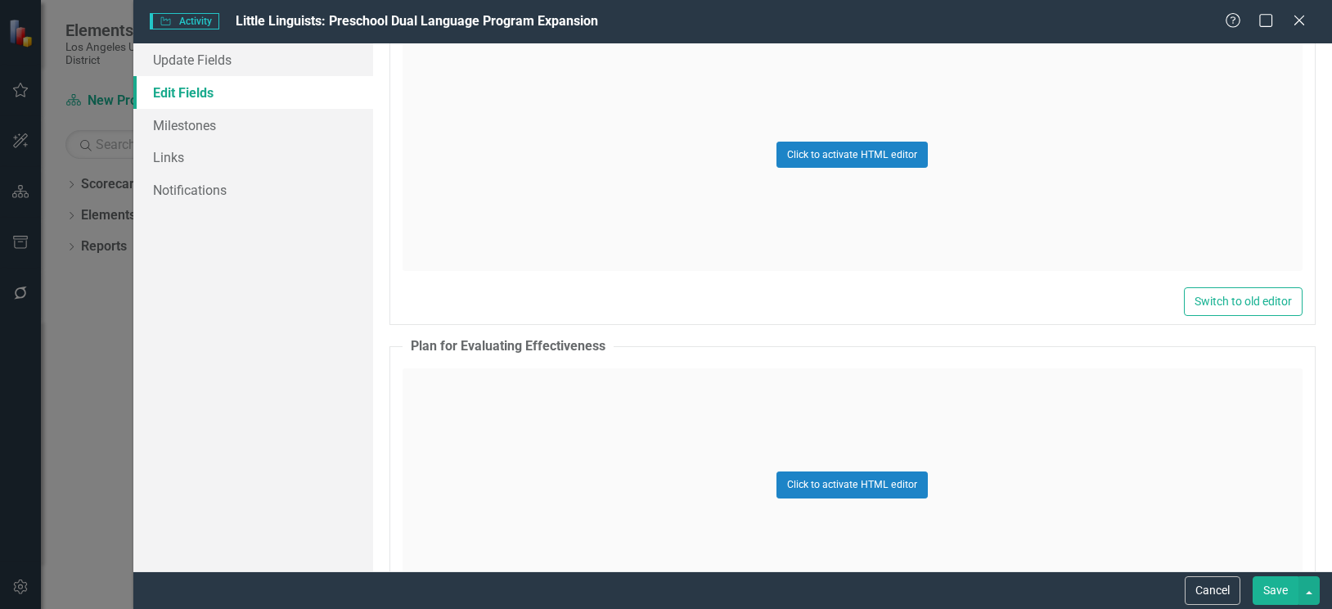
scroll to position [2316, 0]
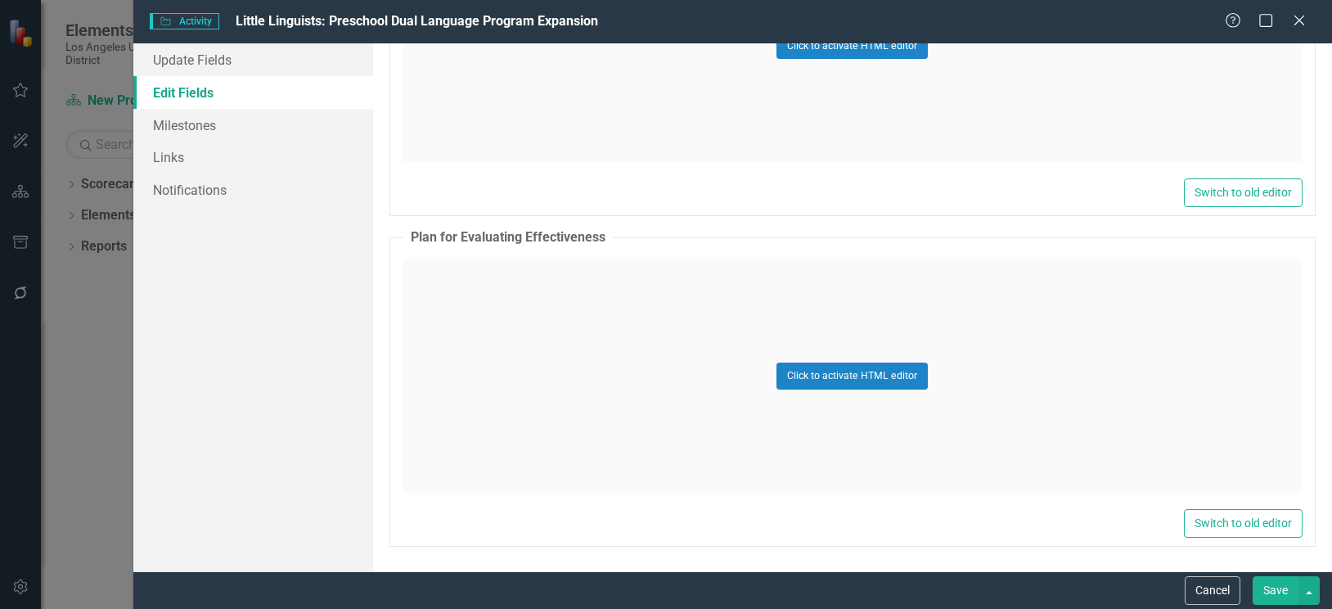
click at [1272, 591] on button "Save" at bounding box center [1275, 590] width 46 height 29
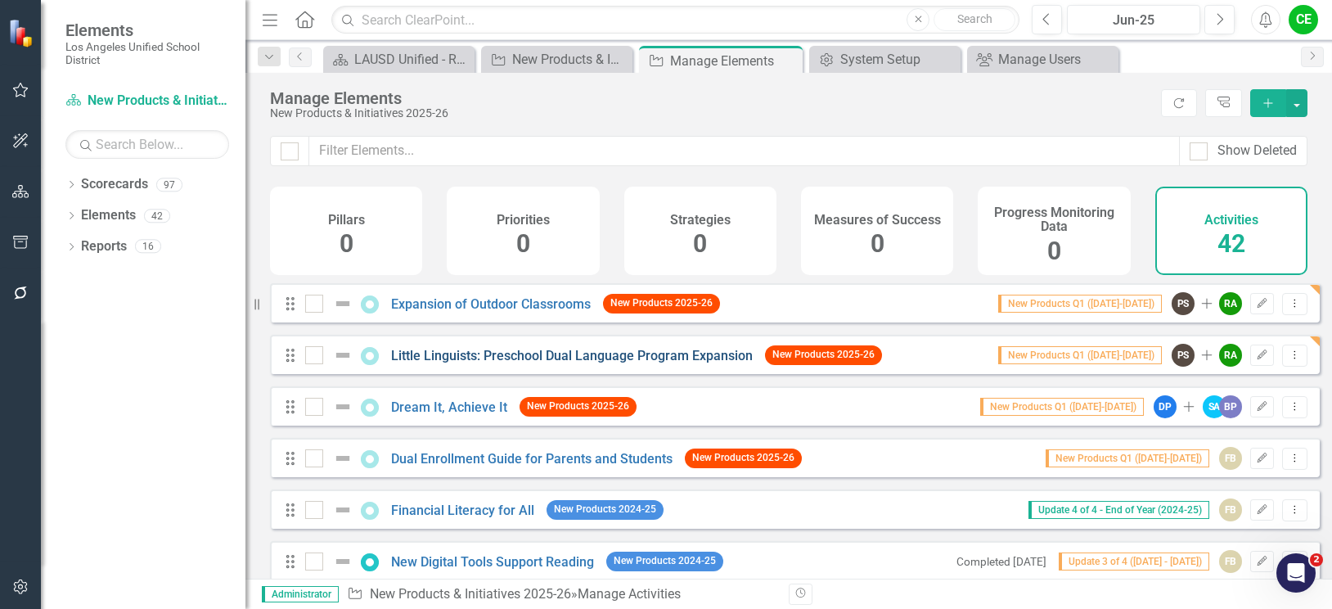
click at [647, 363] on link "Little Linguists: Preschool Dual Language Program Expansion" at bounding box center [572, 356] width 362 height 16
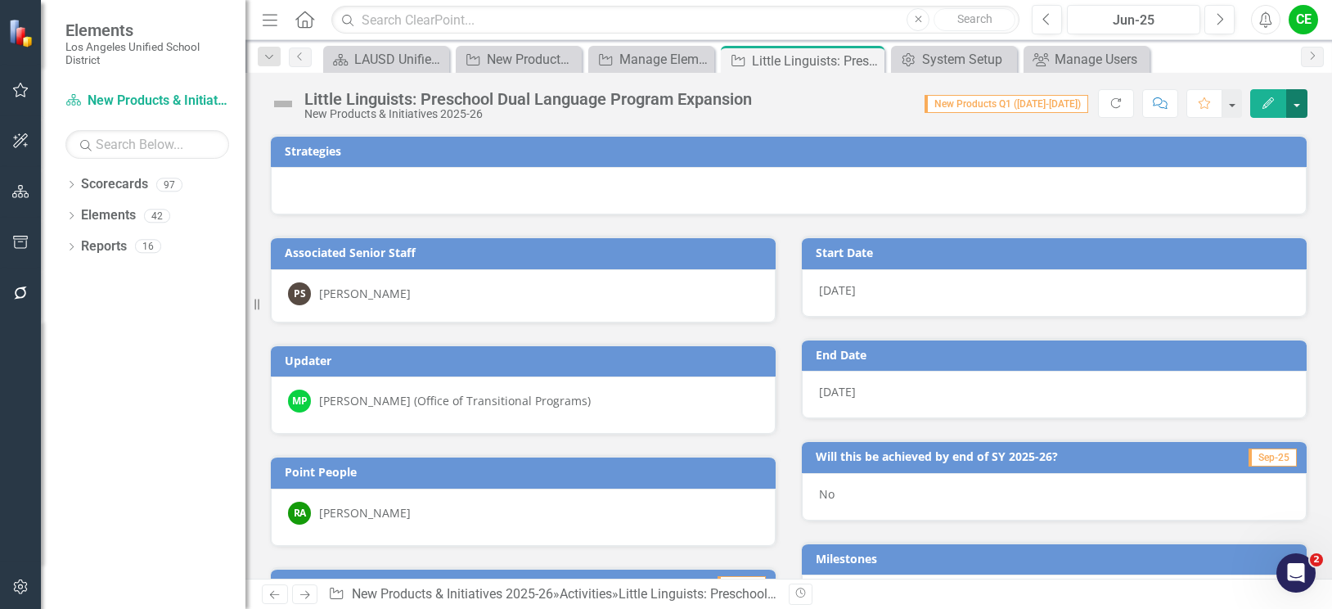
click at [1296, 106] on button "button" at bounding box center [1296, 103] width 21 height 29
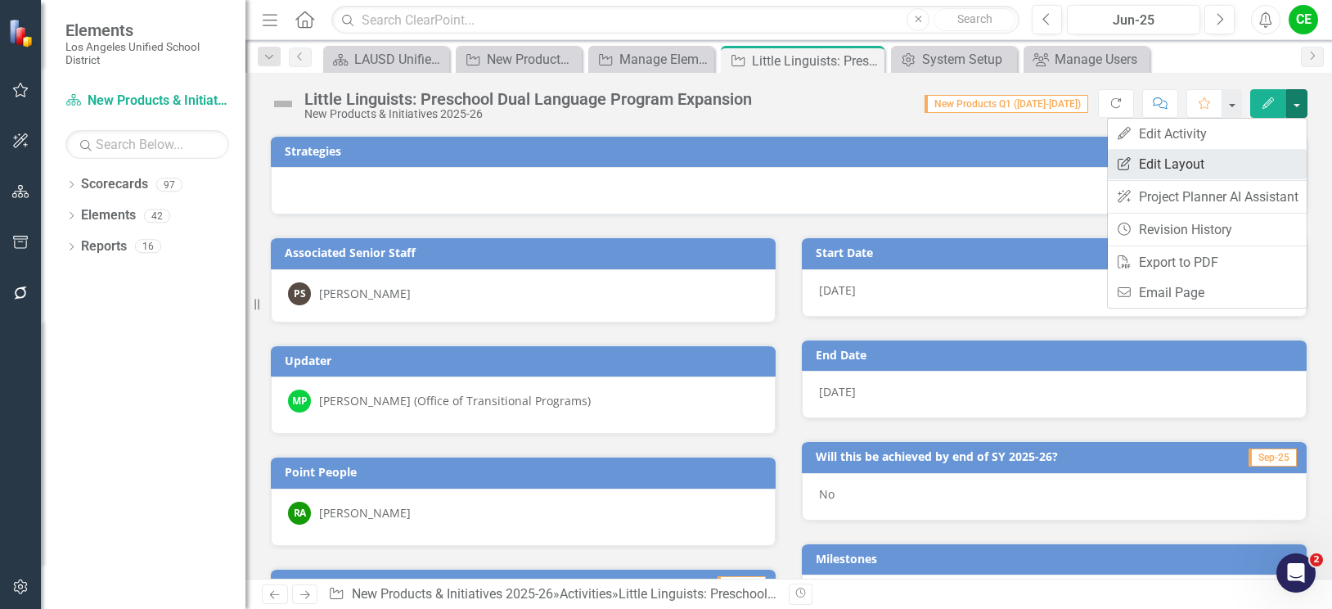
click at [1191, 160] on link "Edit Report Edit Layout" at bounding box center [1207, 164] width 199 height 30
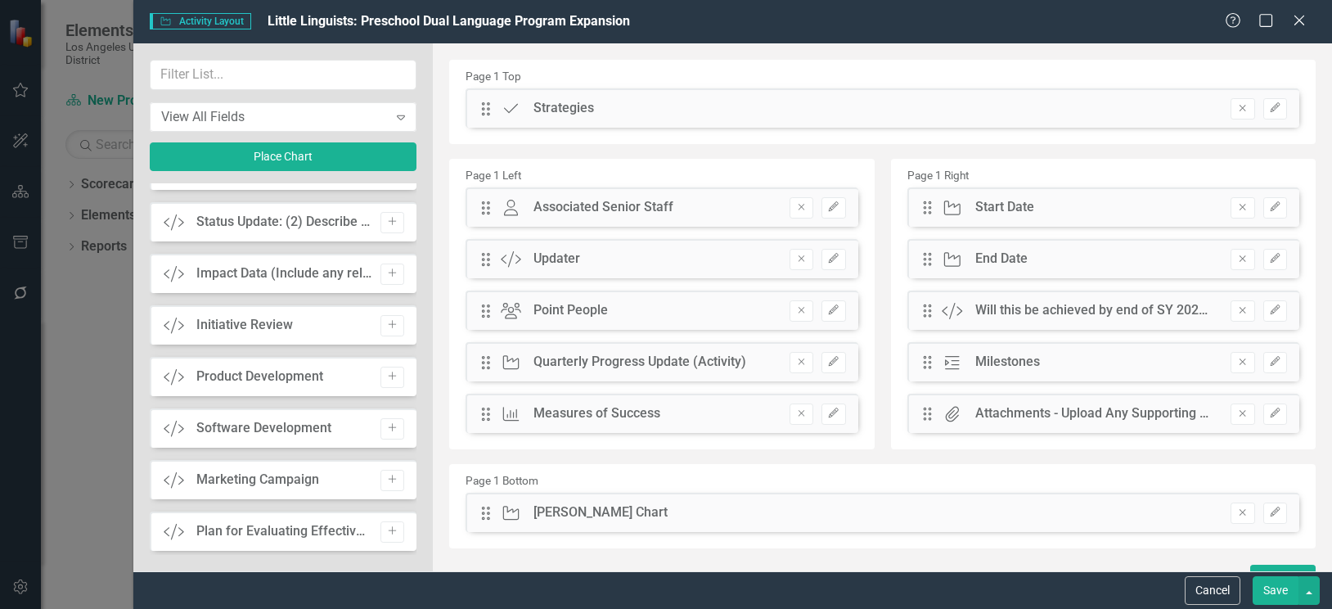
scroll to position [1742, 0]
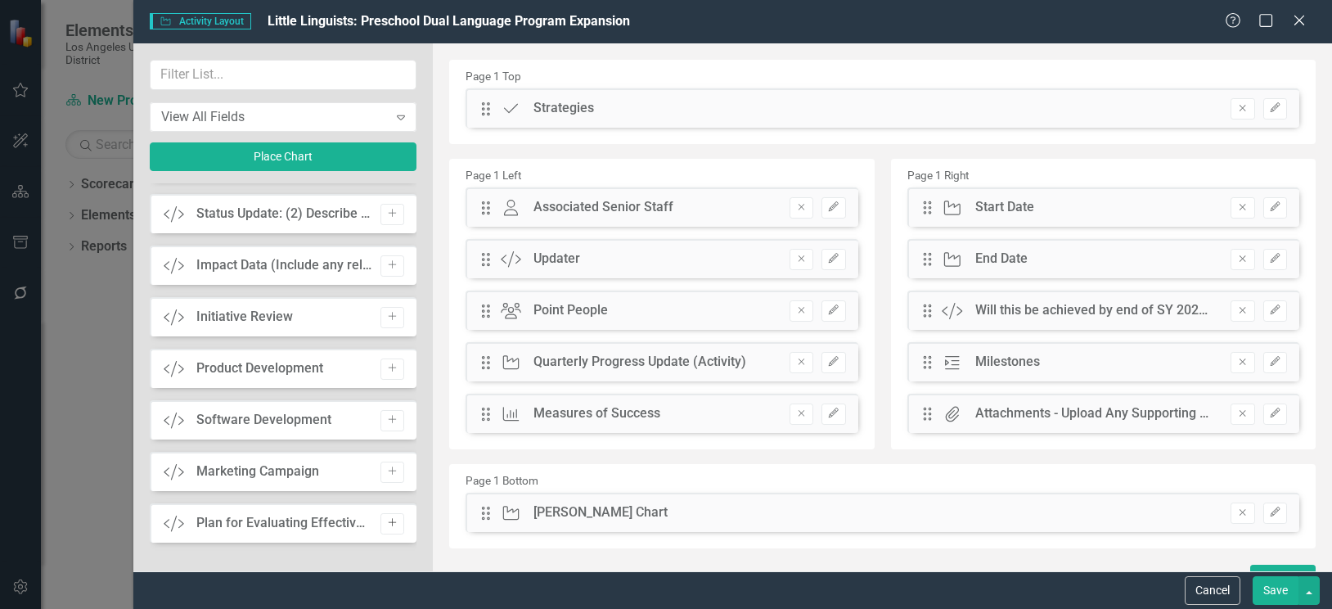
click at [386, 526] on icon "Add" at bounding box center [392, 523] width 12 height 10
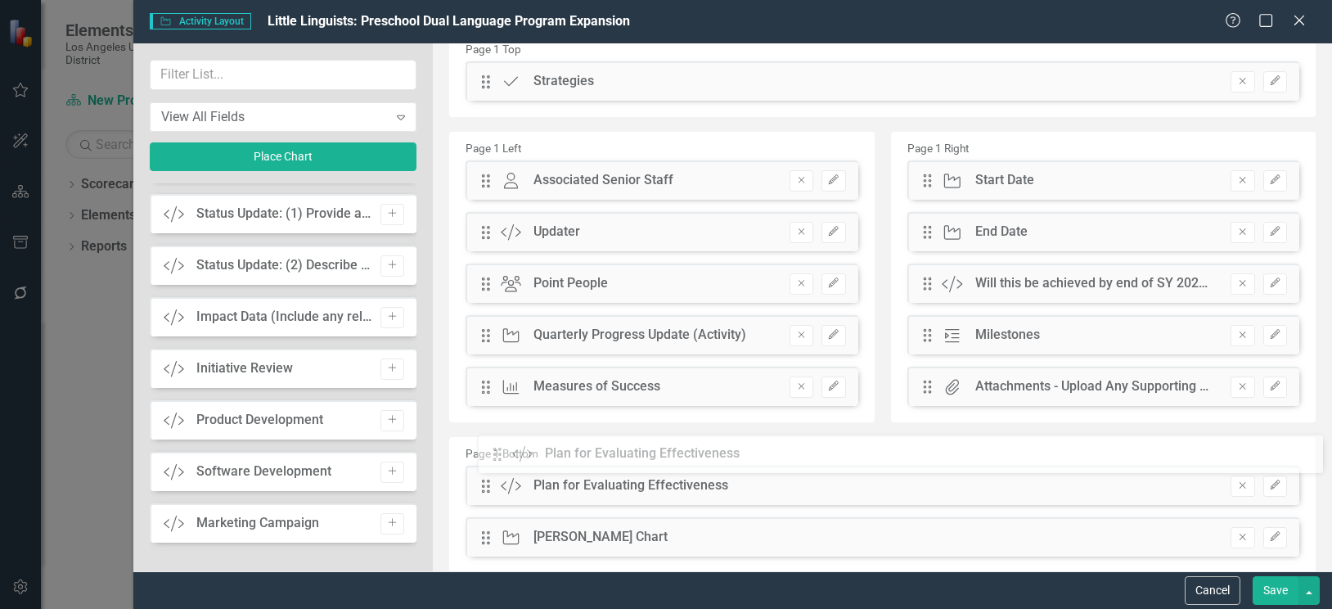
scroll to position [27, 0]
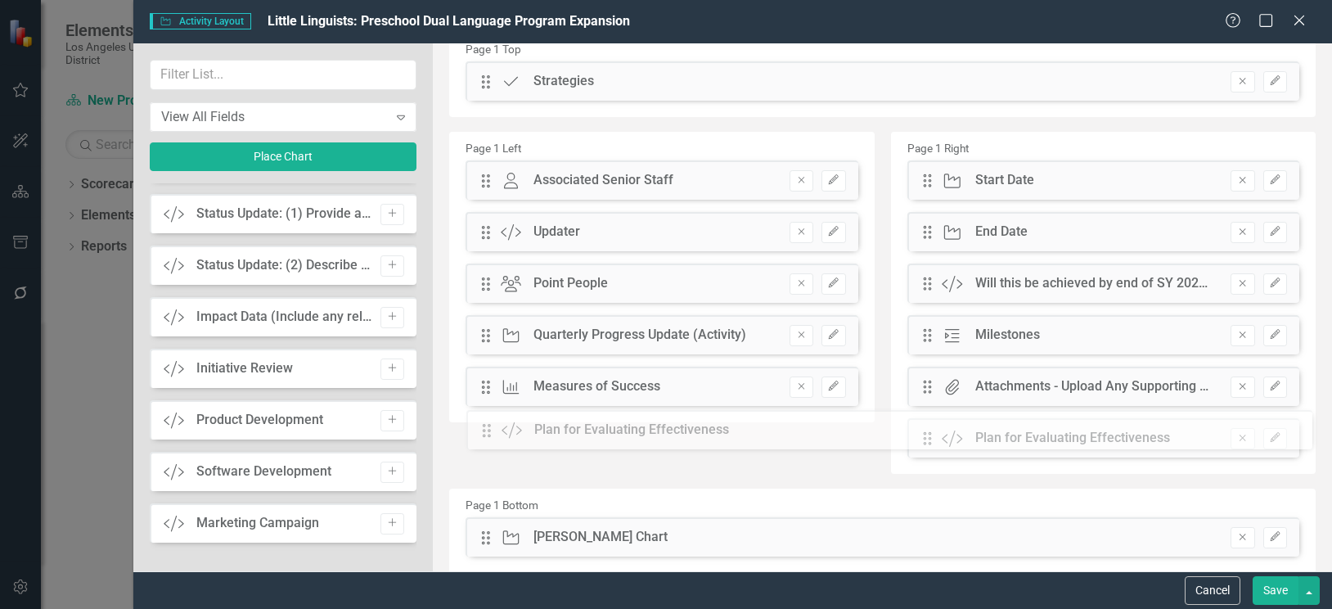
drag, startPoint x: 486, startPoint y: 107, endPoint x: 499, endPoint y: 429, distance: 321.8
drag, startPoint x: 922, startPoint y: 435, endPoint x: 491, endPoint y: 438, distance: 431.1
click at [1259, 586] on button "Save" at bounding box center [1275, 590] width 46 height 29
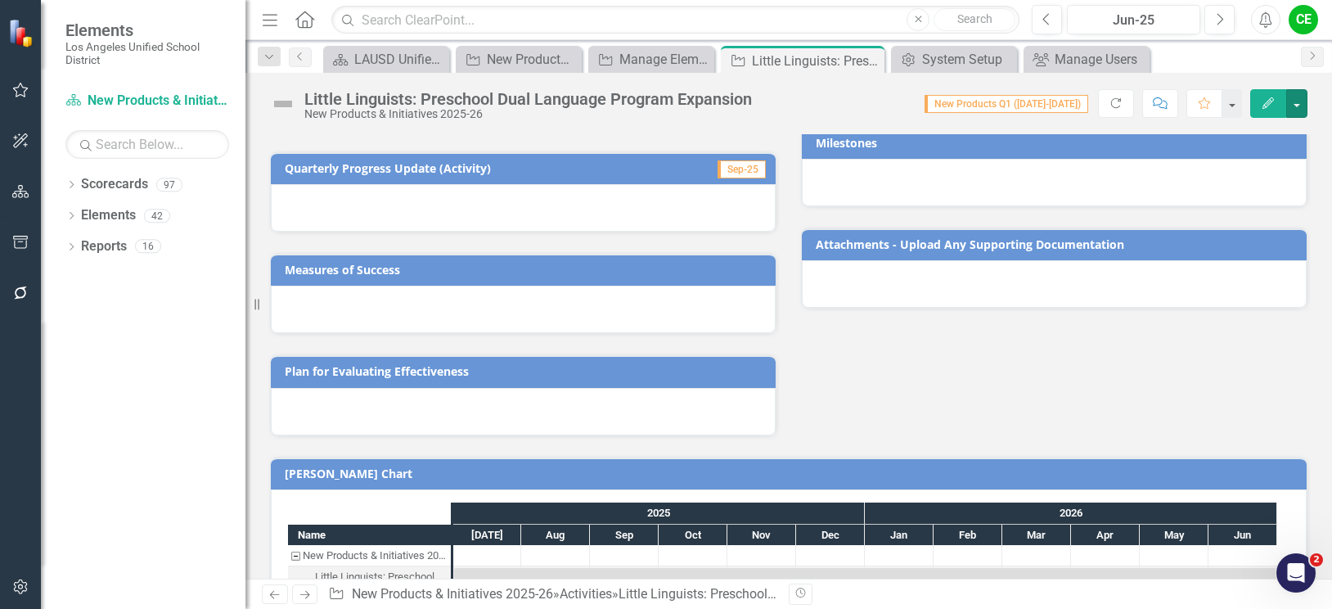
scroll to position [459, 0]
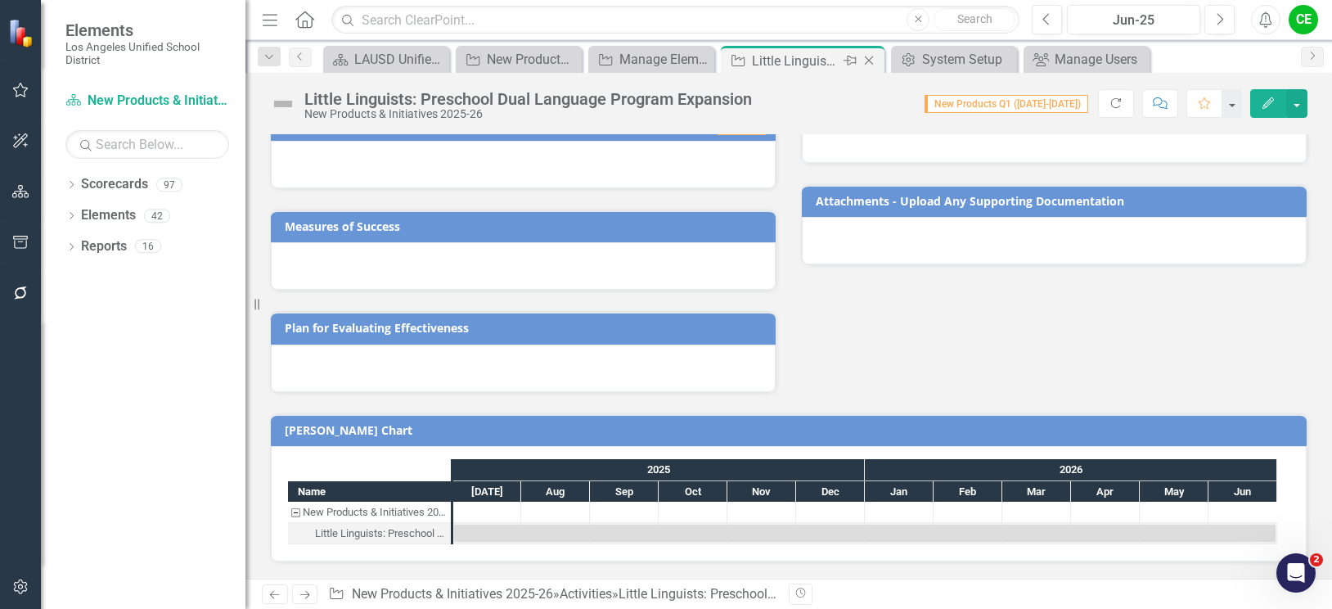
click at [868, 55] on icon "Close" at bounding box center [869, 60] width 16 height 13
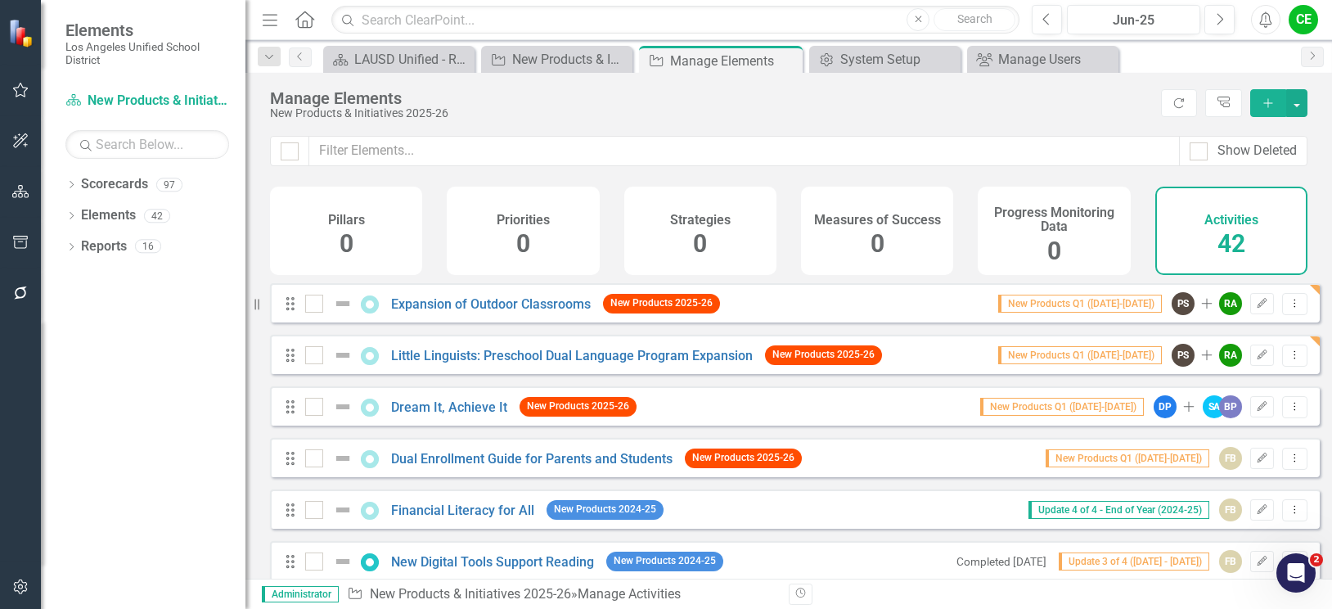
scroll to position [82, 0]
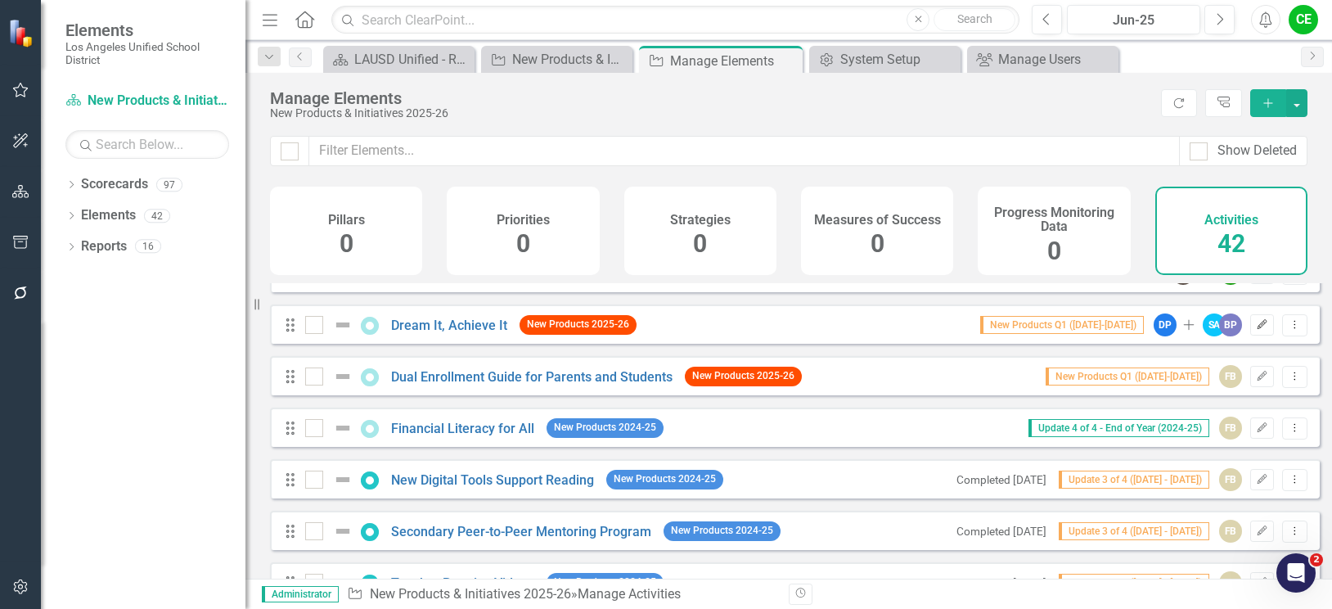
click at [1256, 330] on icon "Edit" at bounding box center [1262, 325] width 12 height 10
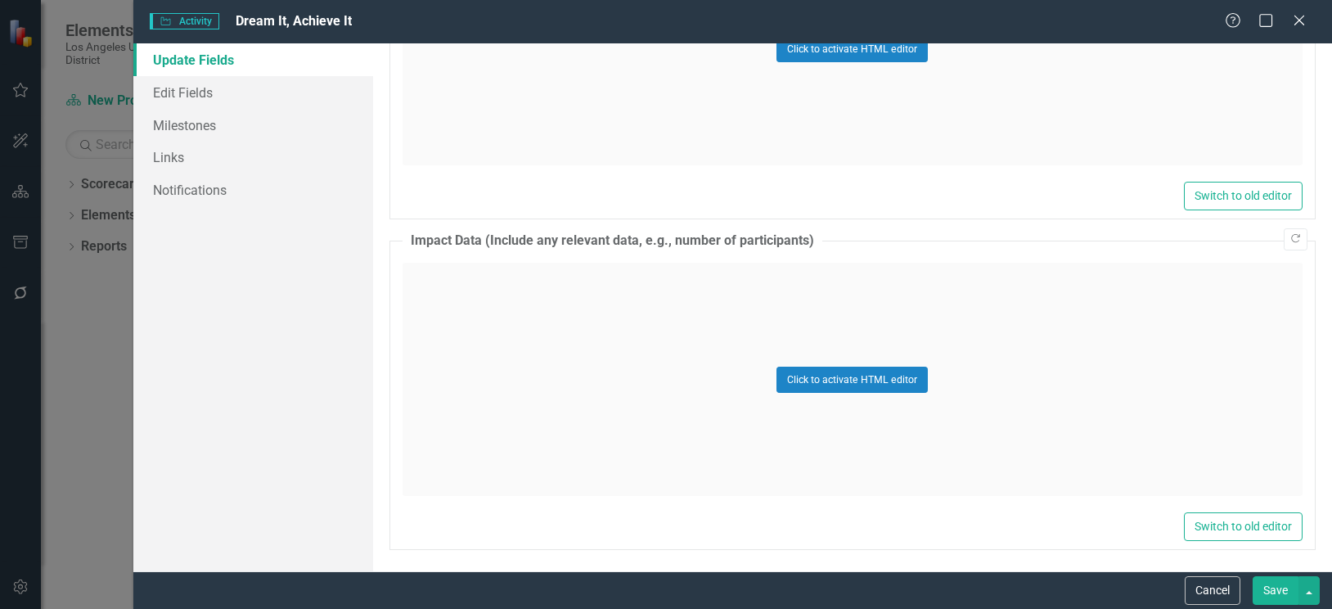
scroll to position [1402, 0]
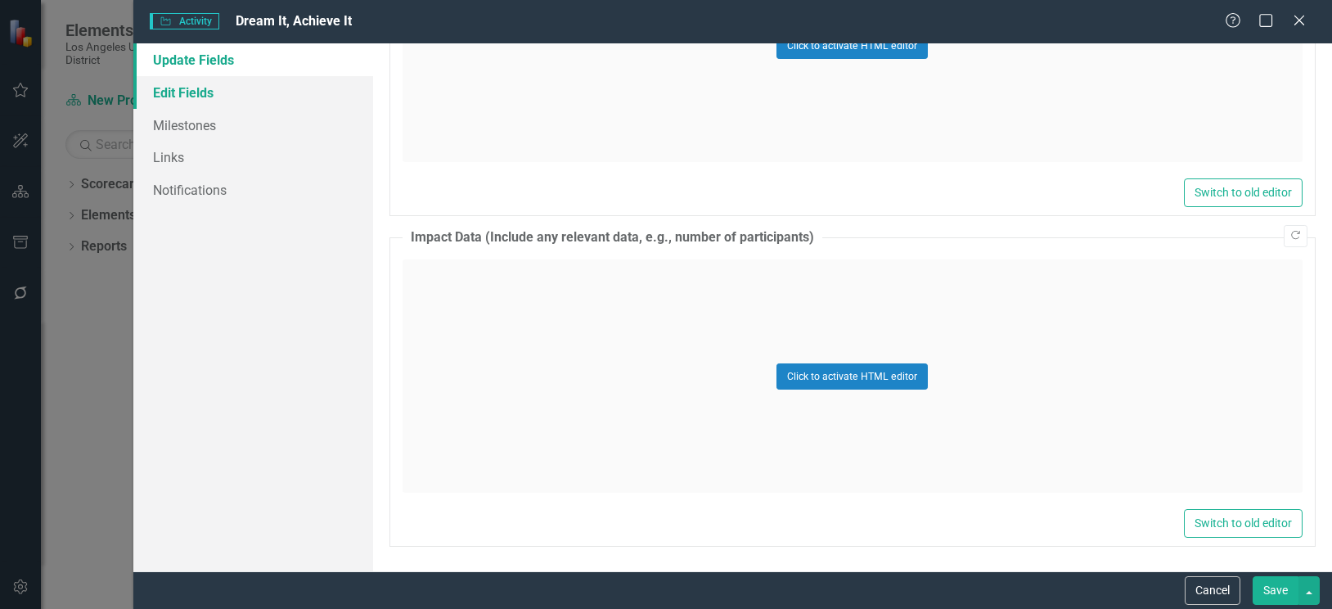
click at [191, 95] on link "Edit Fields" at bounding box center [253, 92] width 240 height 33
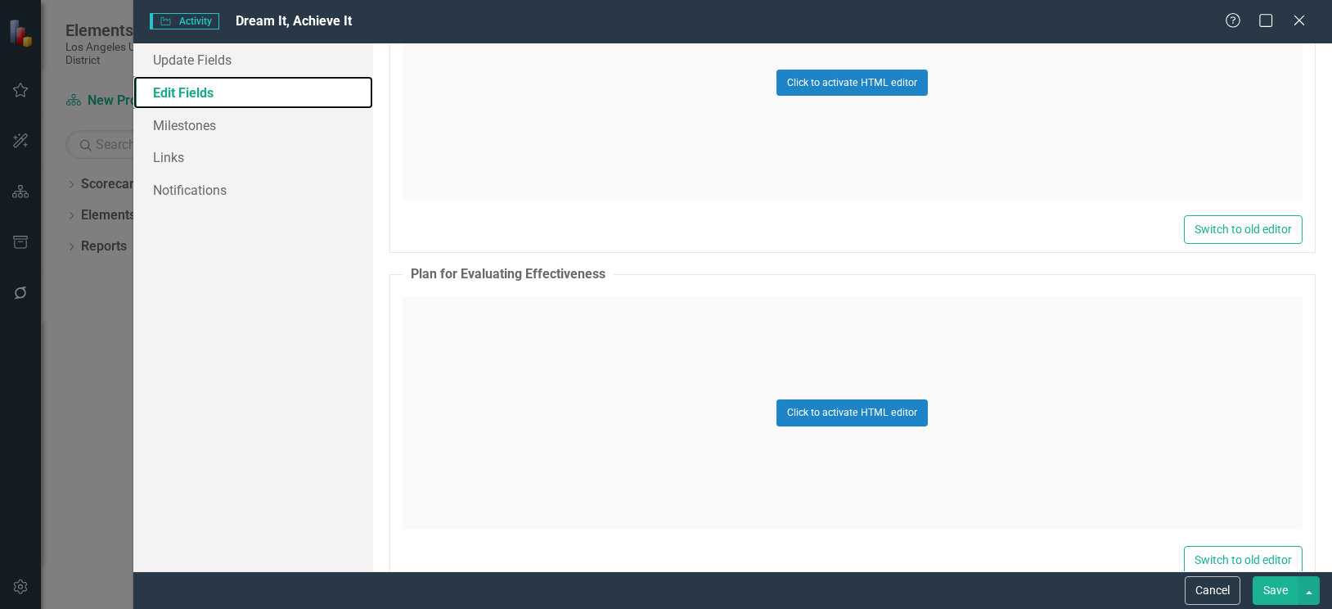
scroll to position [2234, 0]
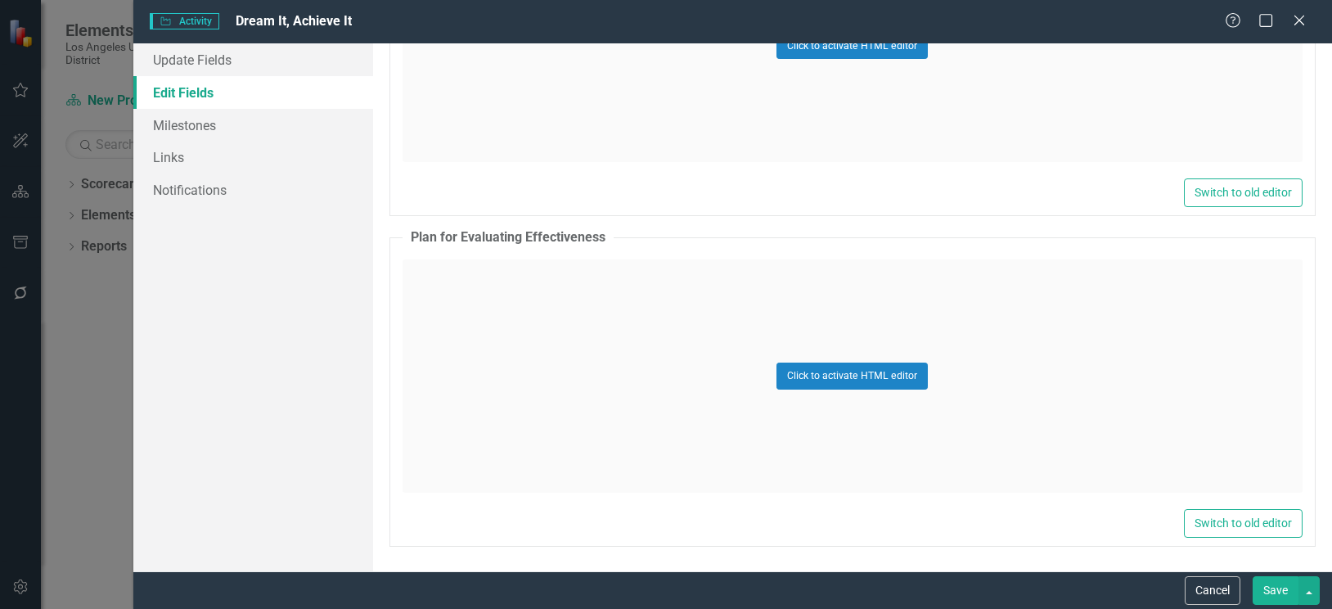
drag, startPoint x: 1274, startPoint y: 584, endPoint x: 1203, endPoint y: 538, distance: 84.6
click at [1274, 584] on button "Save" at bounding box center [1275, 590] width 46 height 29
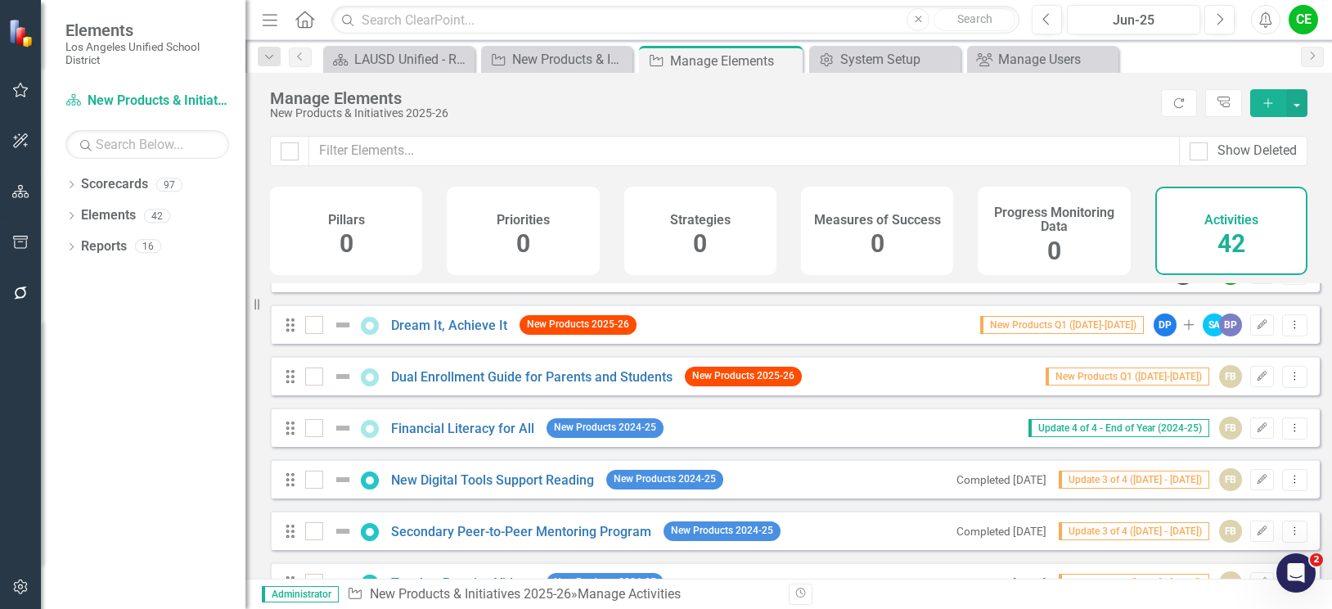
scroll to position [0, 0]
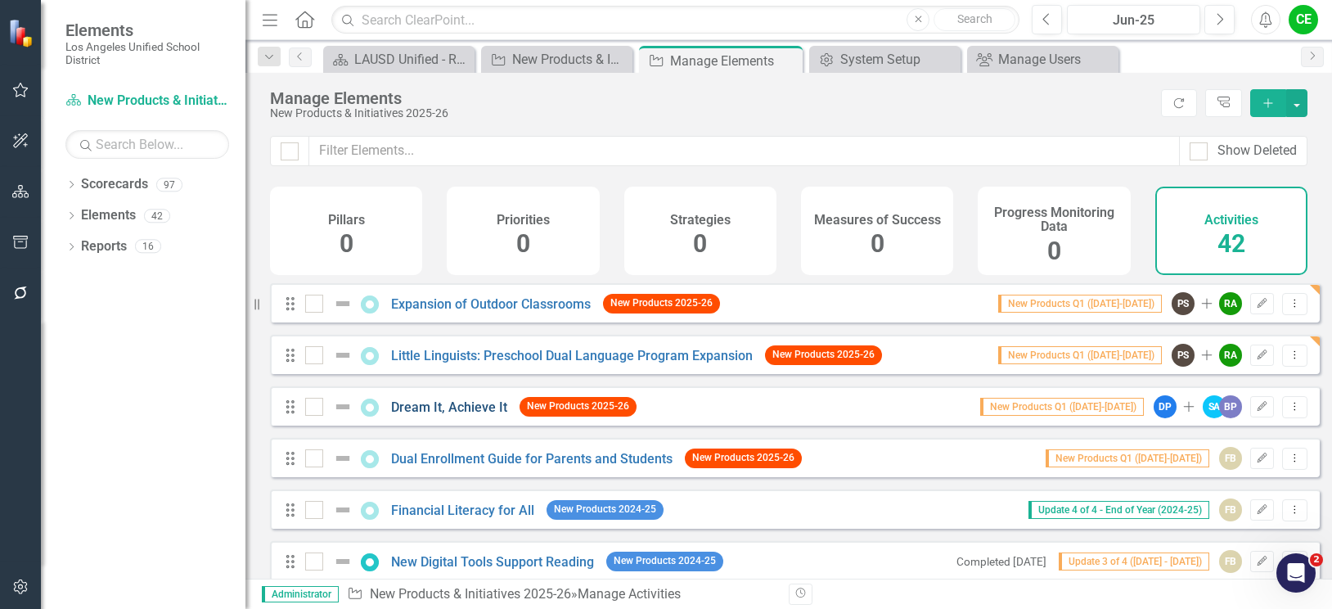
click at [472, 415] on link "Dream It, Achieve It" at bounding box center [449, 407] width 116 height 16
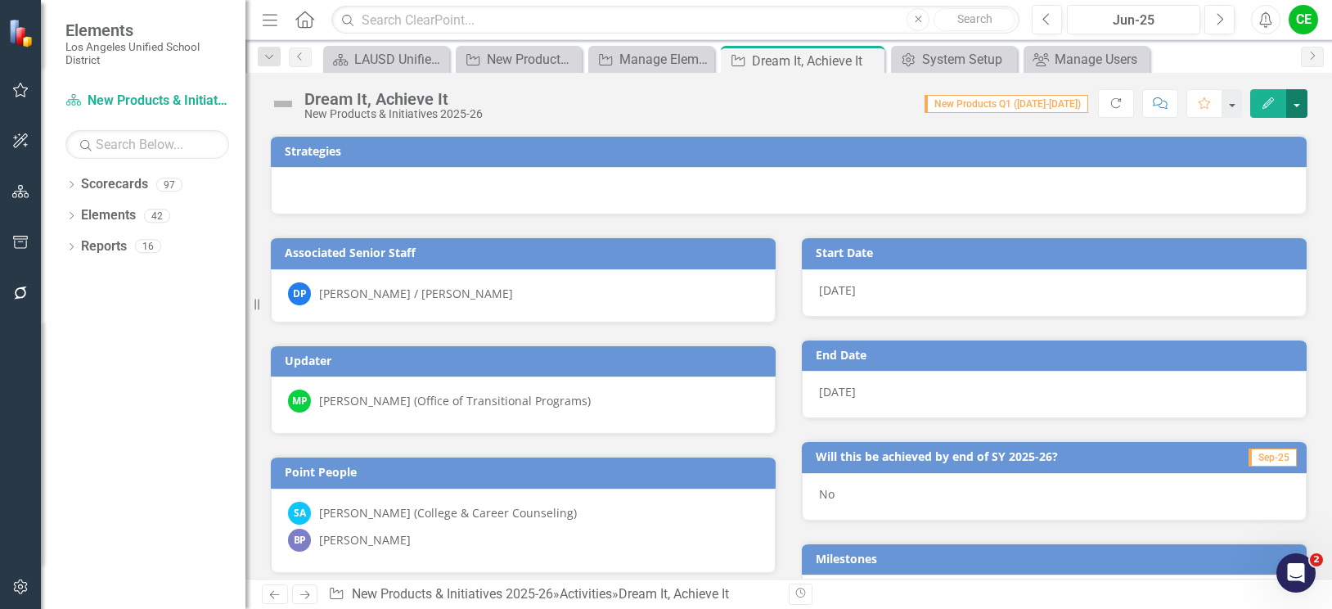
click at [1301, 107] on button "button" at bounding box center [1296, 103] width 21 height 29
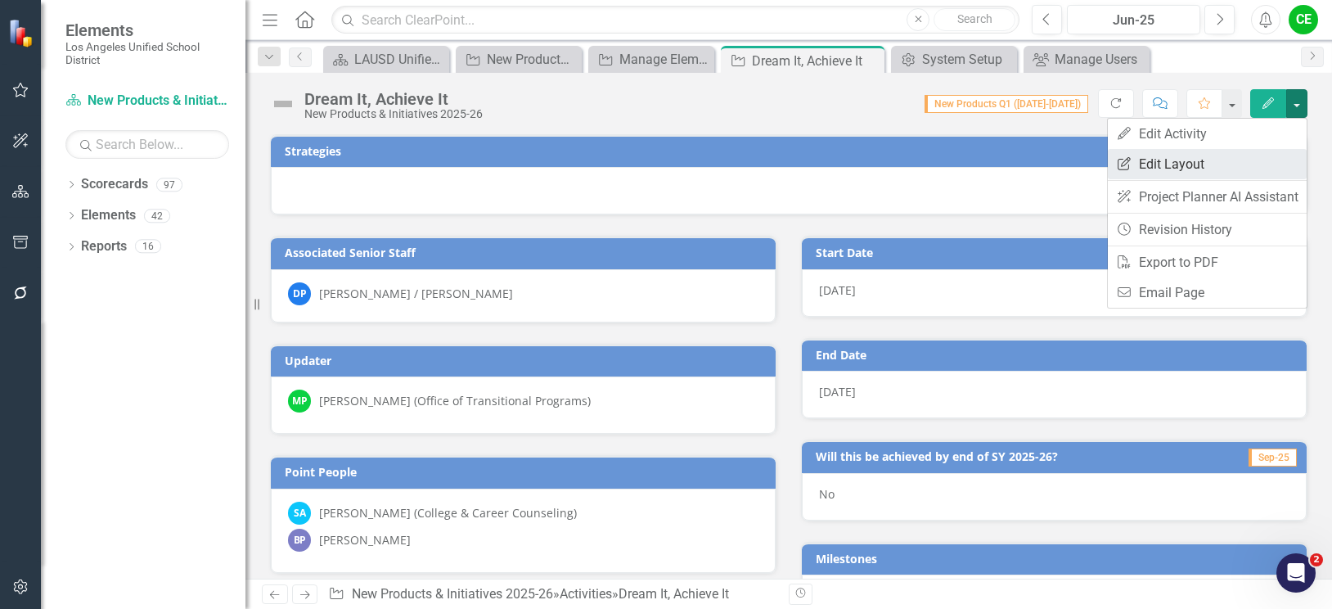
click at [1167, 162] on link "Edit Report Edit Layout" at bounding box center [1207, 164] width 199 height 30
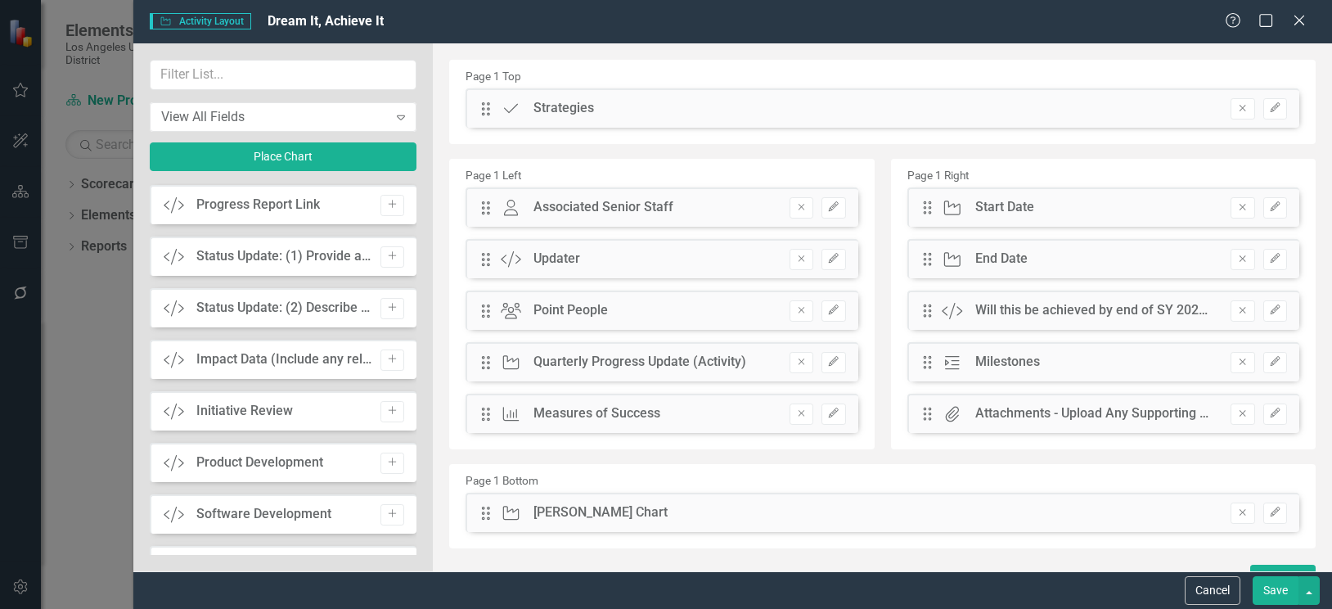
scroll to position [1742, 0]
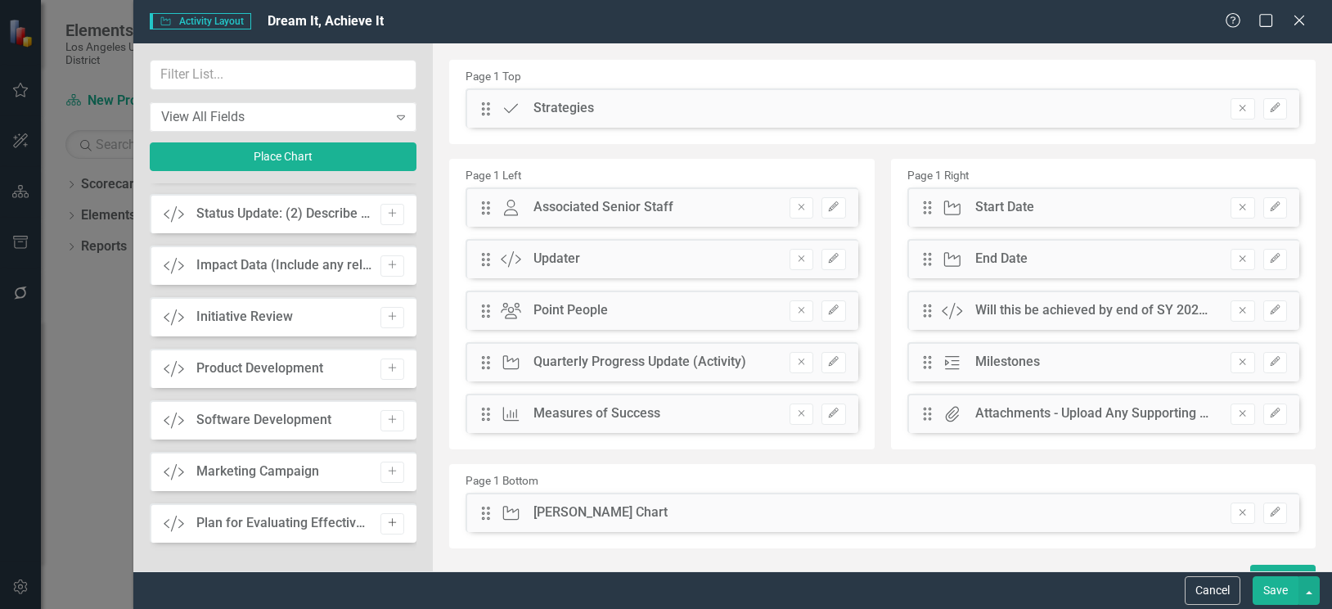
click at [386, 525] on icon "Add" at bounding box center [392, 523] width 12 height 10
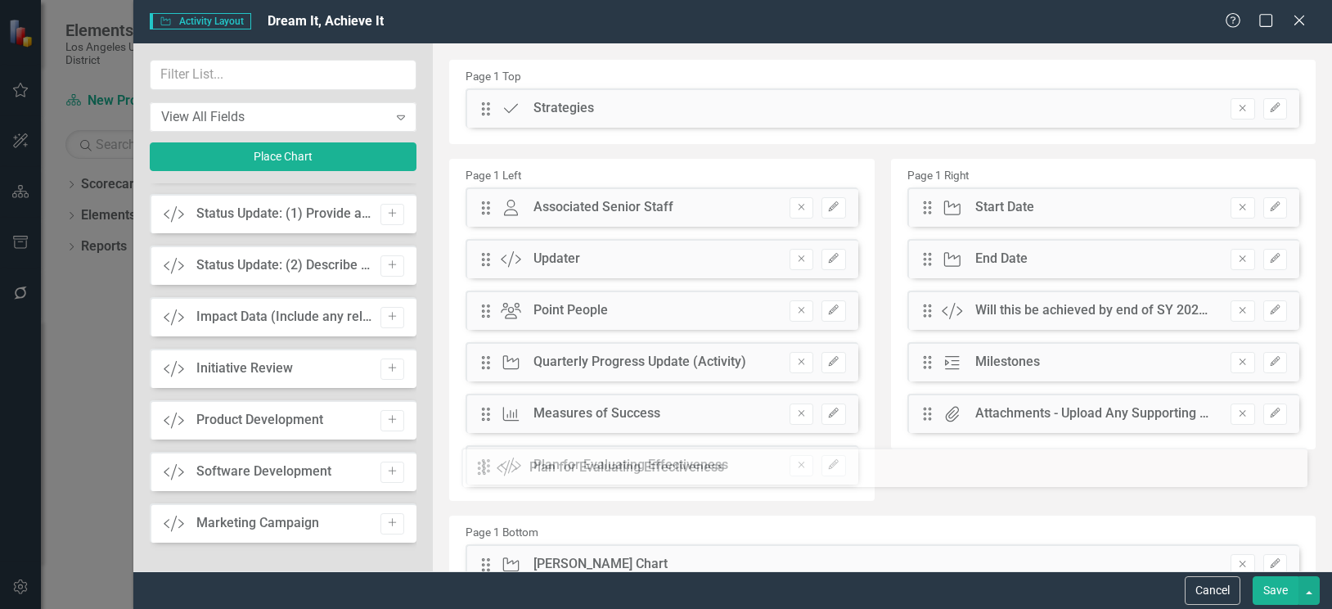
drag, startPoint x: 486, startPoint y: 106, endPoint x: 494, endPoint y: 465, distance: 359.2
click at [1279, 584] on button "Save" at bounding box center [1275, 590] width 46 height 29
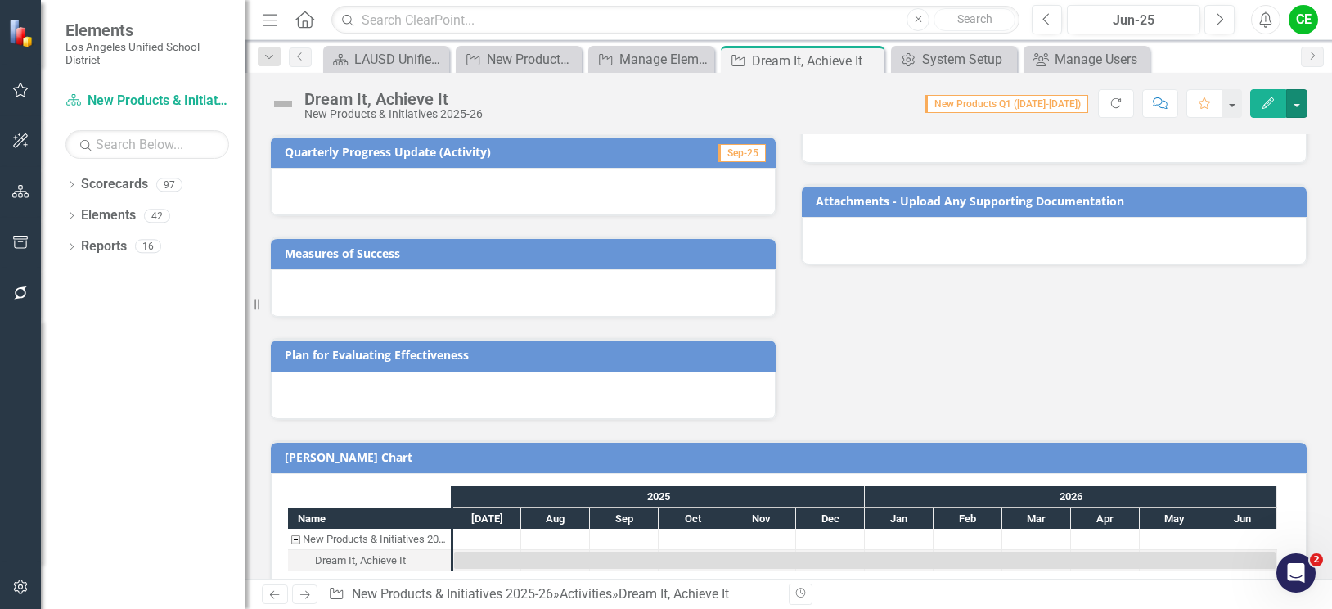
scroll to position [486, 0]
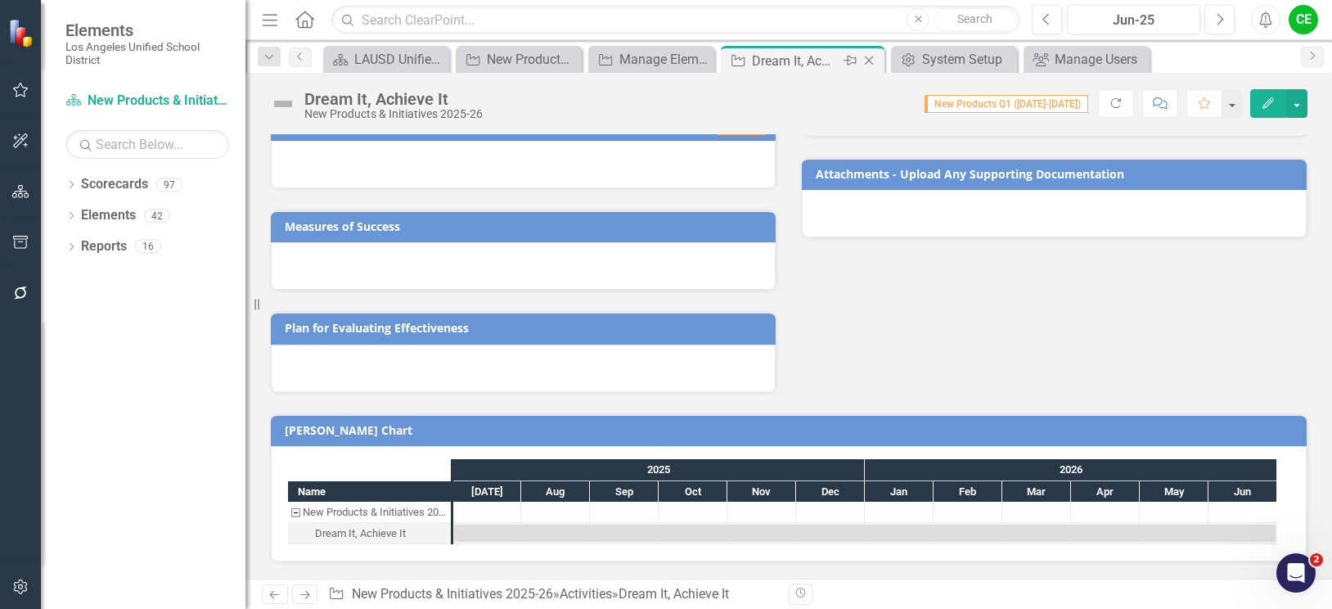
click at [868, 60] on icon at bounding box center [869, 60] width 9 height 9
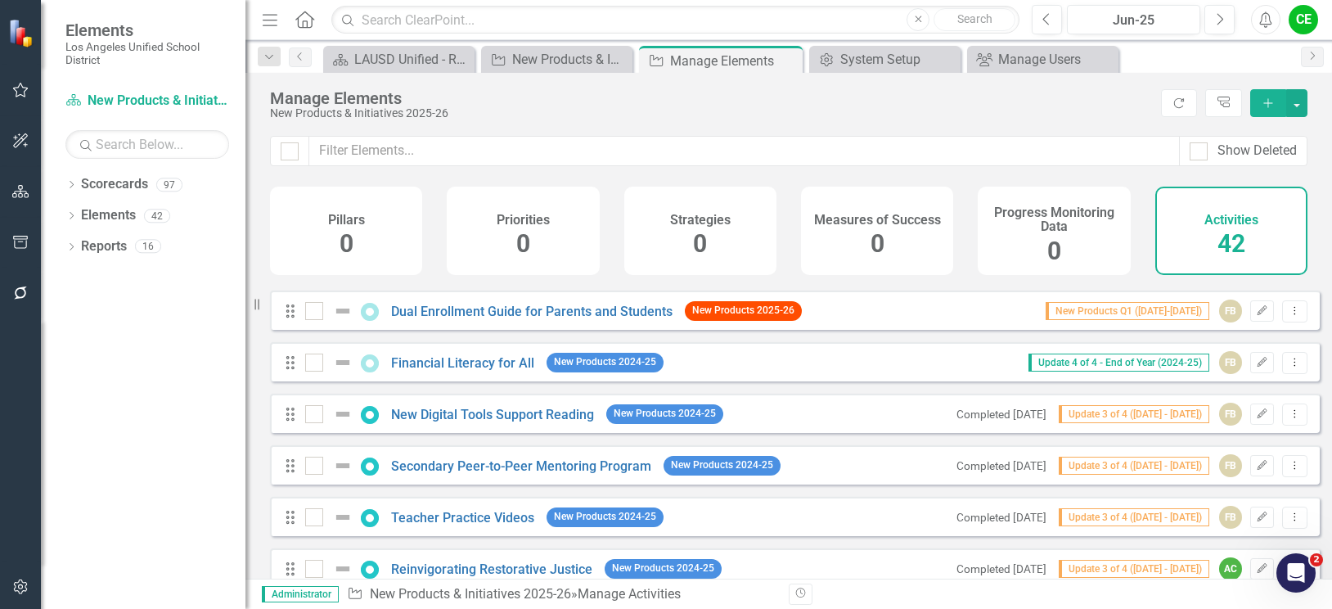
scroll to position [164, 0]
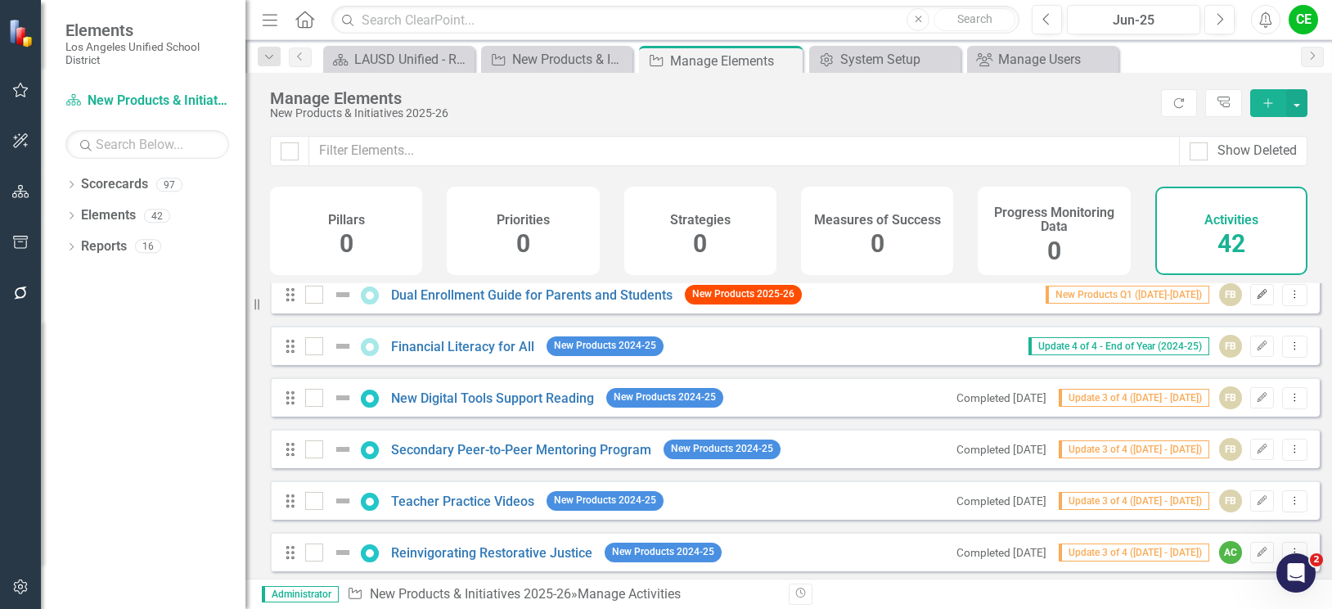
click at [1257, 299] on icon "button" at bounding box center [1262, 294] width 10 height 10
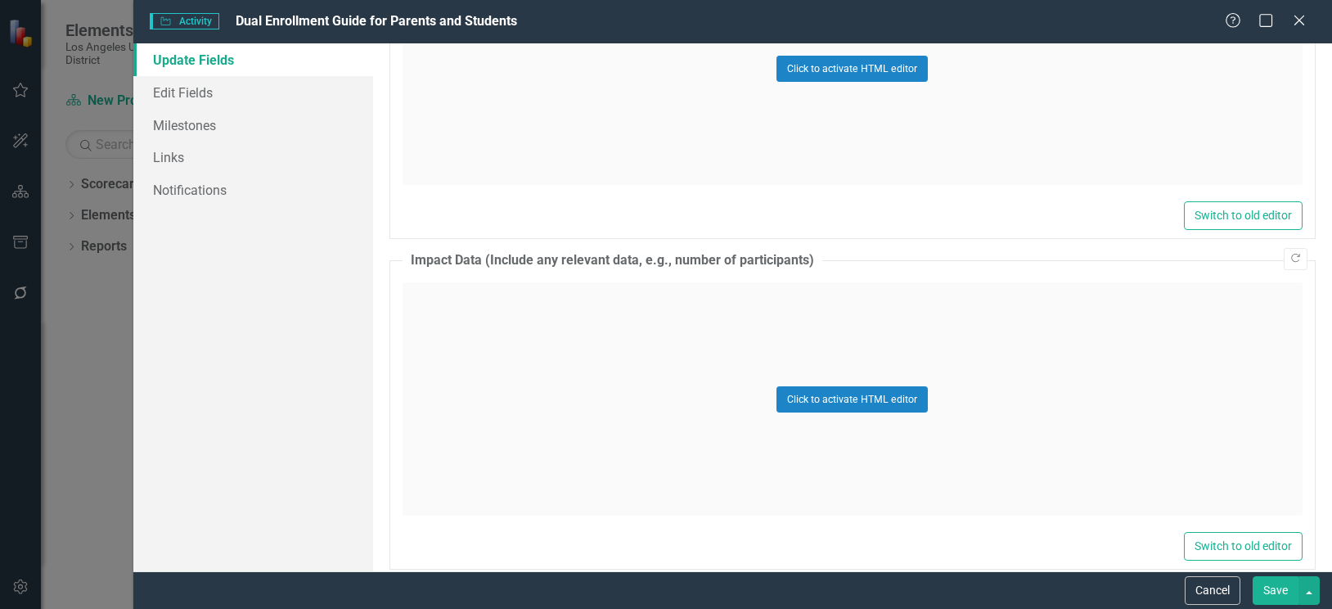
scroll to position [1402, 0]
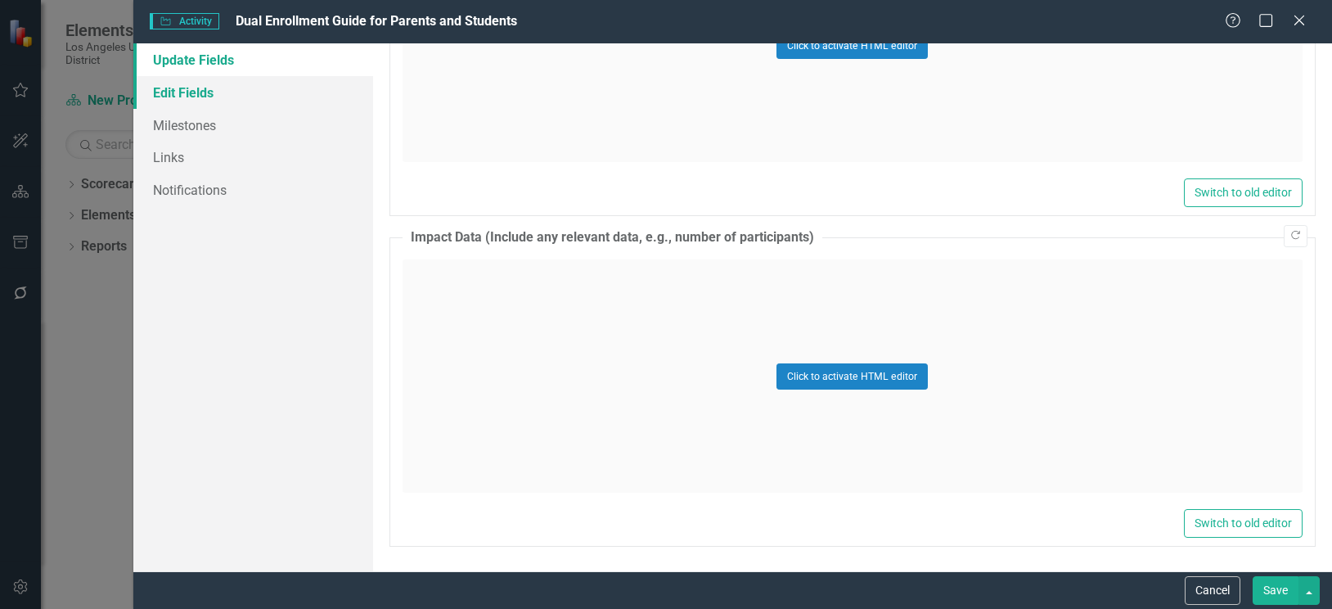
click at [199, 89] on link "Edit Fields" at bounding box center [253, 92] width 240 height 33
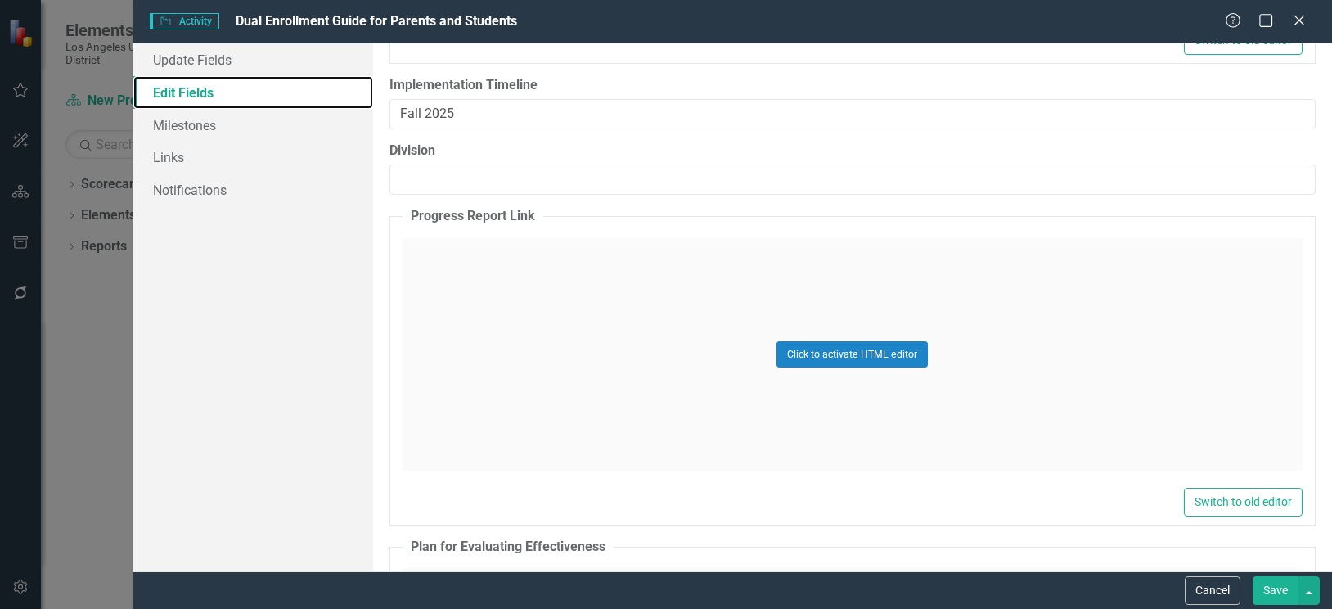
scroll to position [1963, 0]
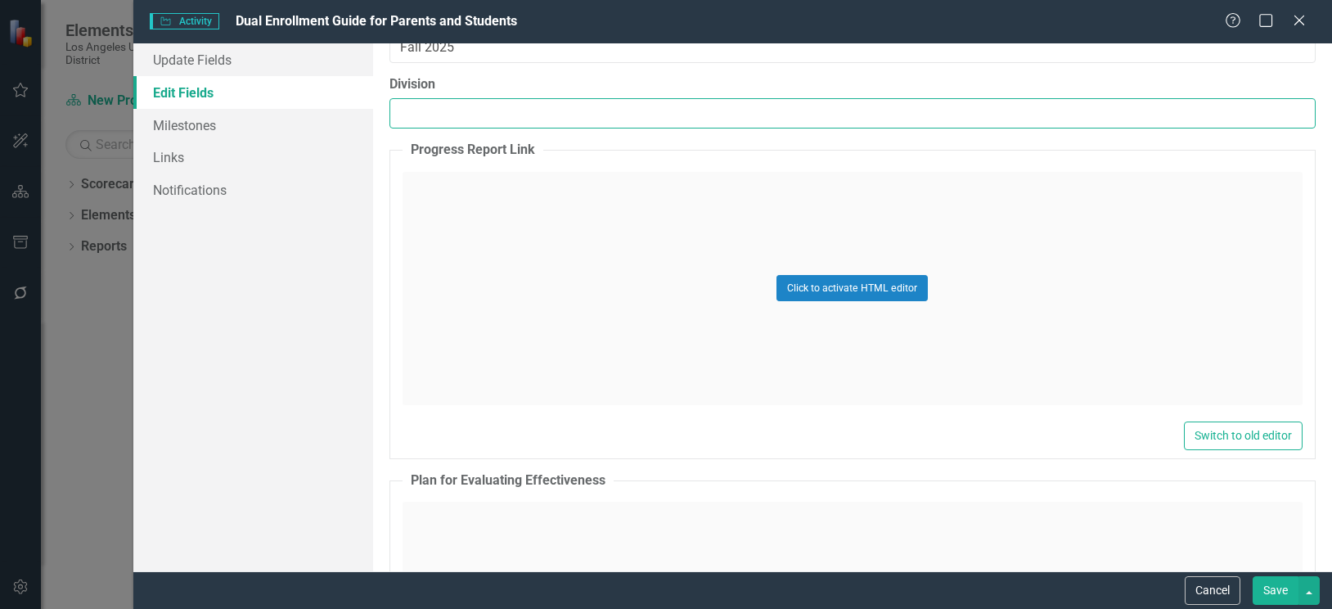
click at [454, 120] on input "Division" at bounding box center [852, 113] width 926 height 30
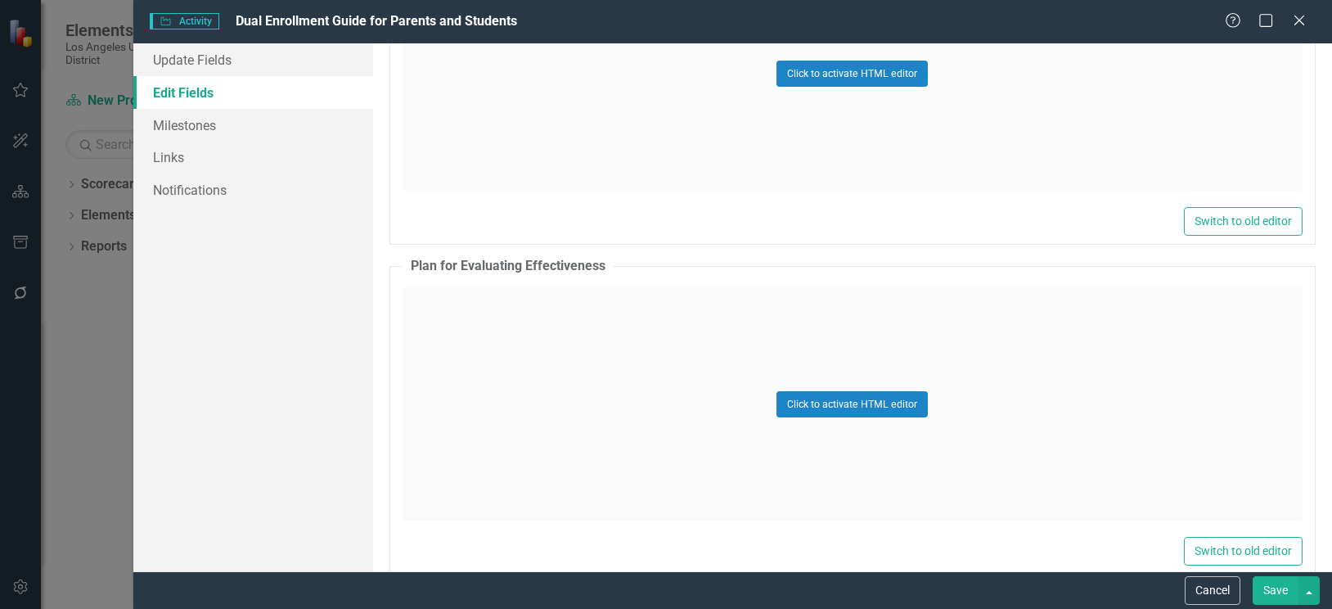
scroll to position [2205, 0]
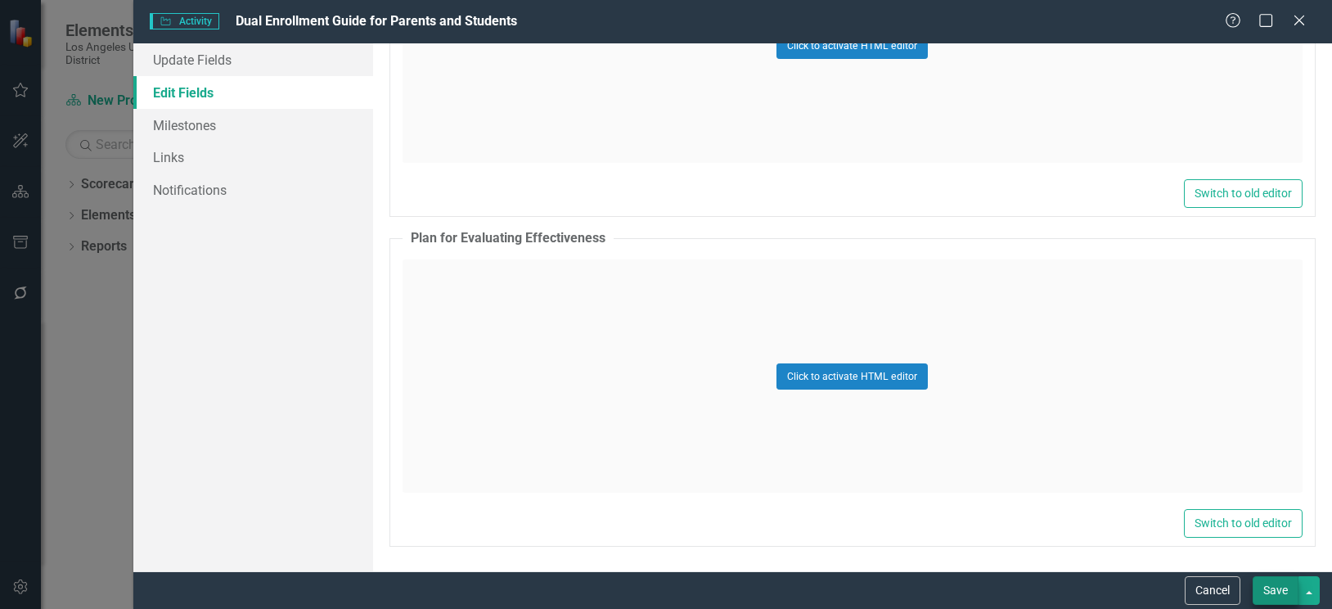
type input "Division of Instruction"
click at [1279, 582] on button "Save" at bounding box center [1275, 590] width 46 height 29
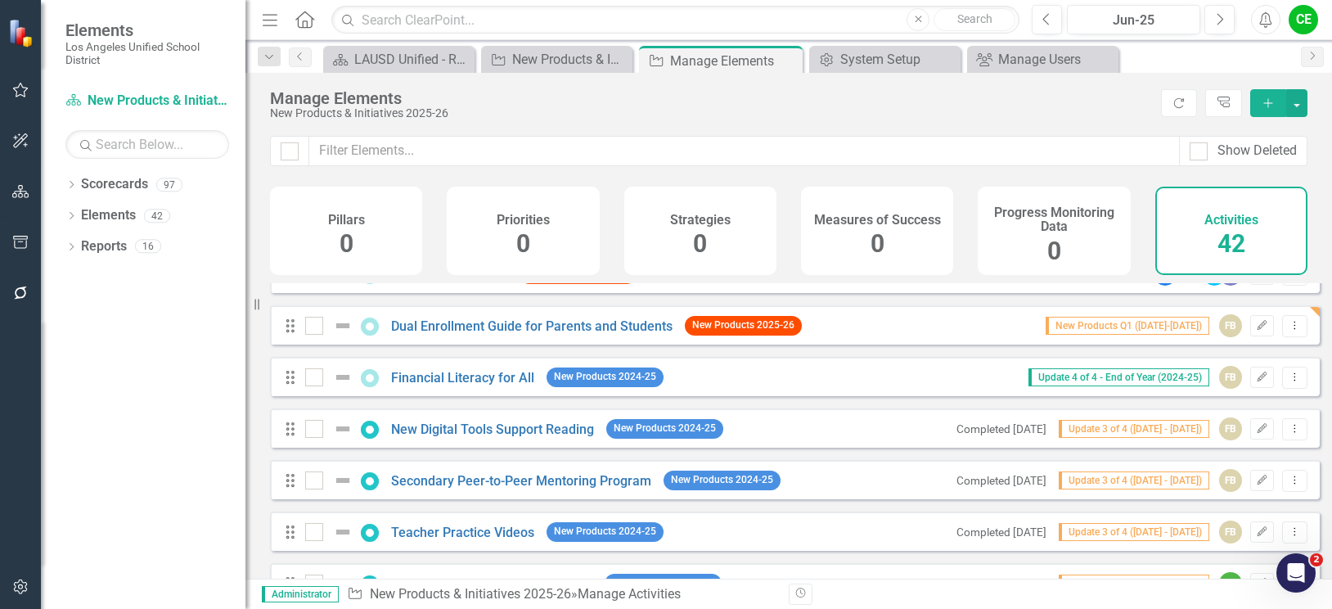
scroll to position [164, 0]
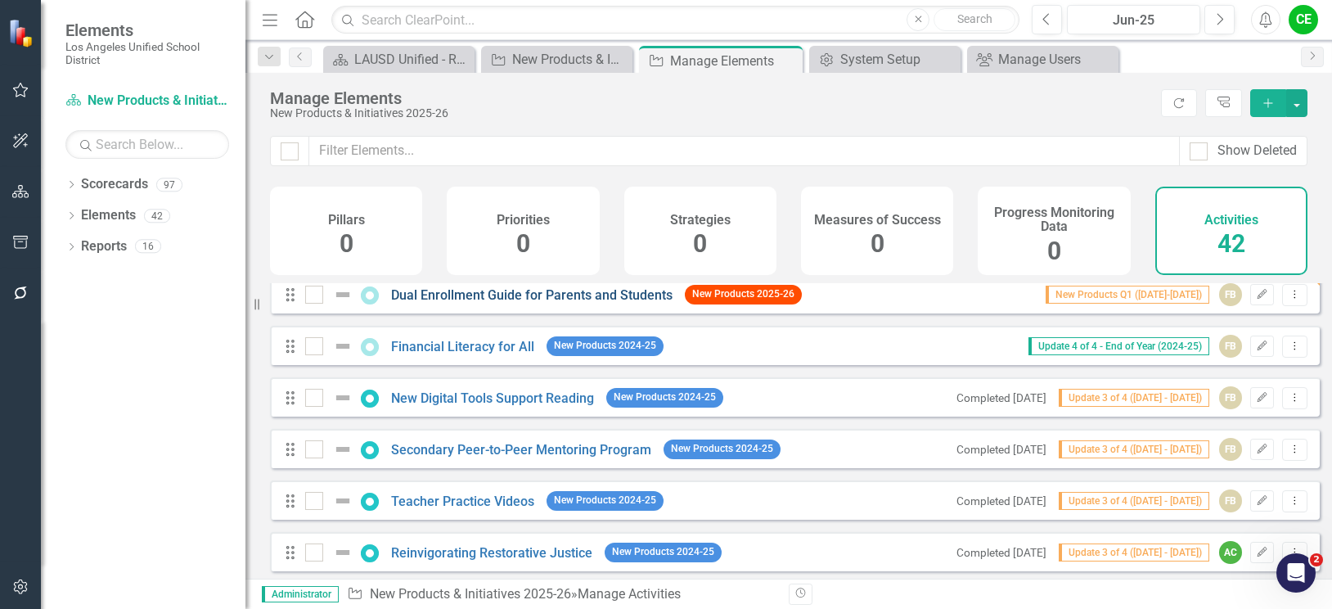
click at [541, 303] on link "Dual Enrollment Guide for Parents and Students" at bounding box center [531, 295] width 281 height 16
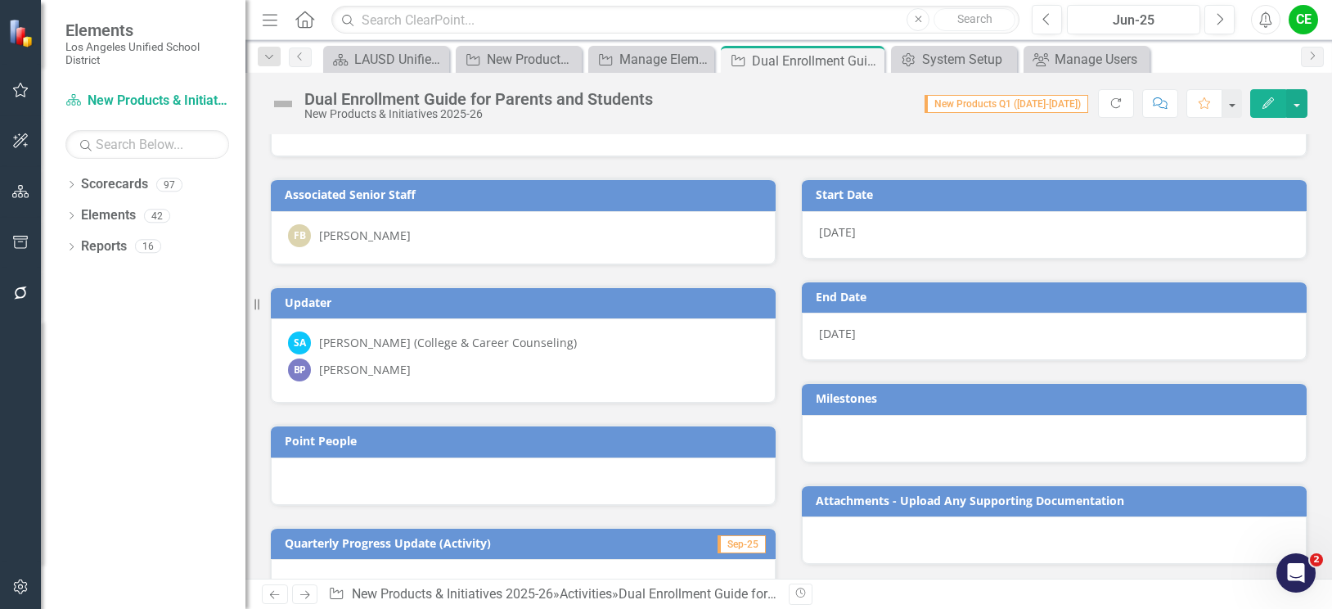
scroll to position [82, 0]
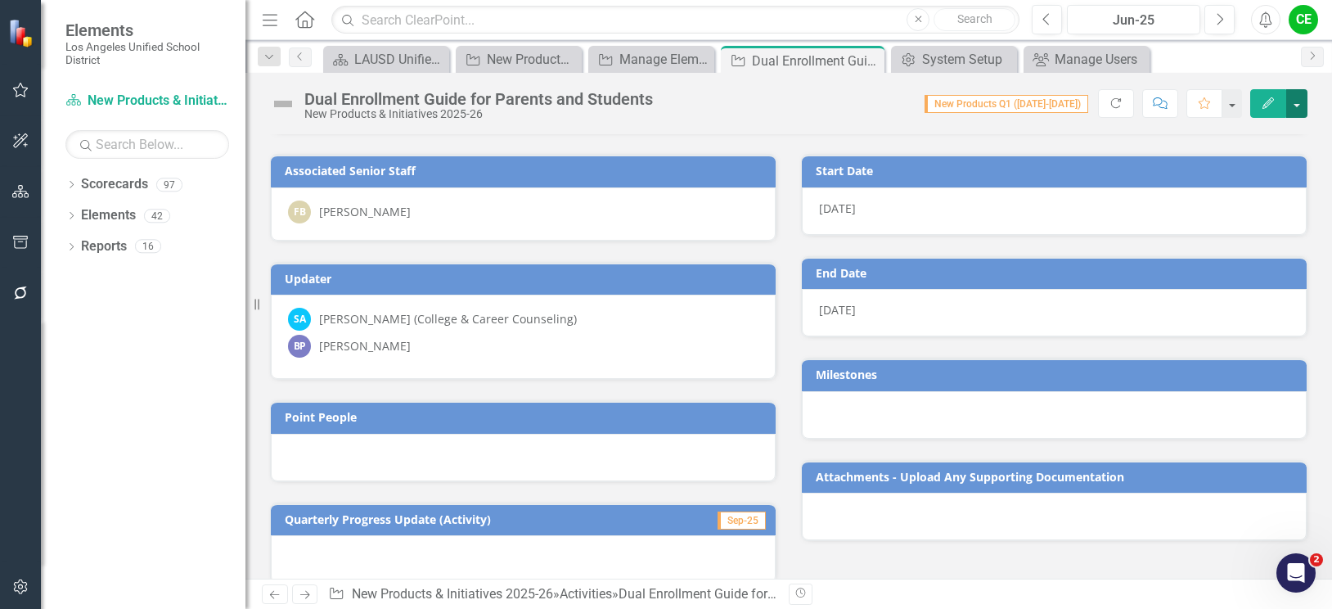
click at [1301, 108] on button "button" at bounding box center [1296, 103] width 21 height 29
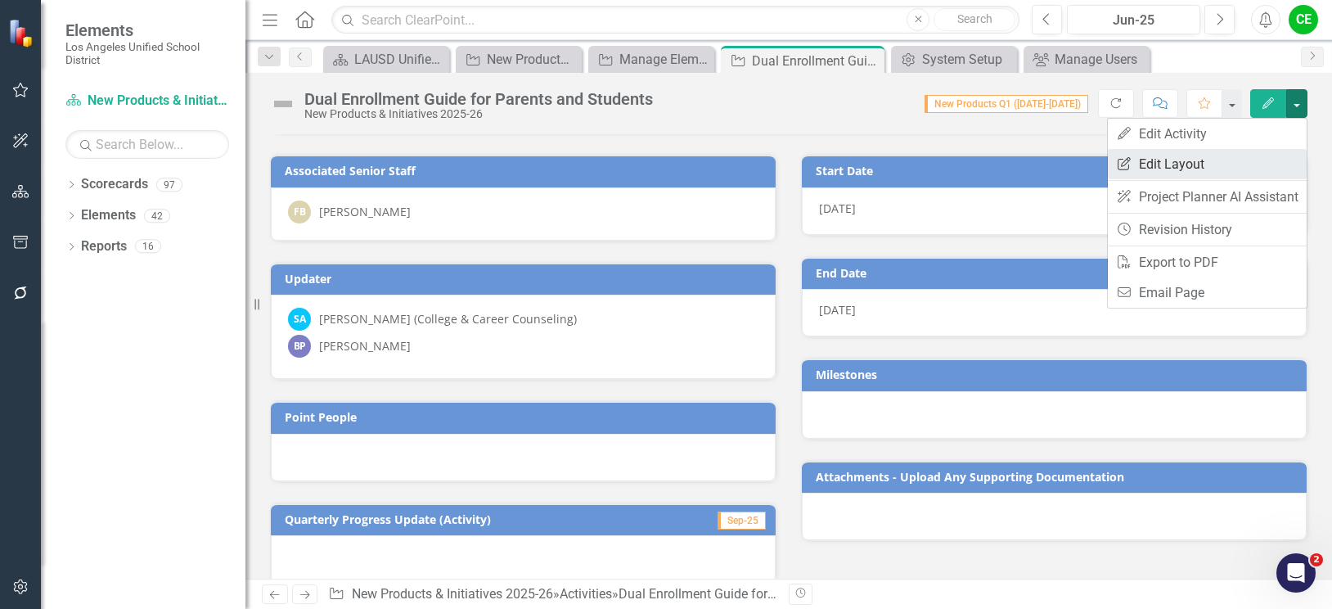
click at [1175, 166] on link "Edit Report Edit Layout" at bounding box center [1207, 164] width 199 height 30
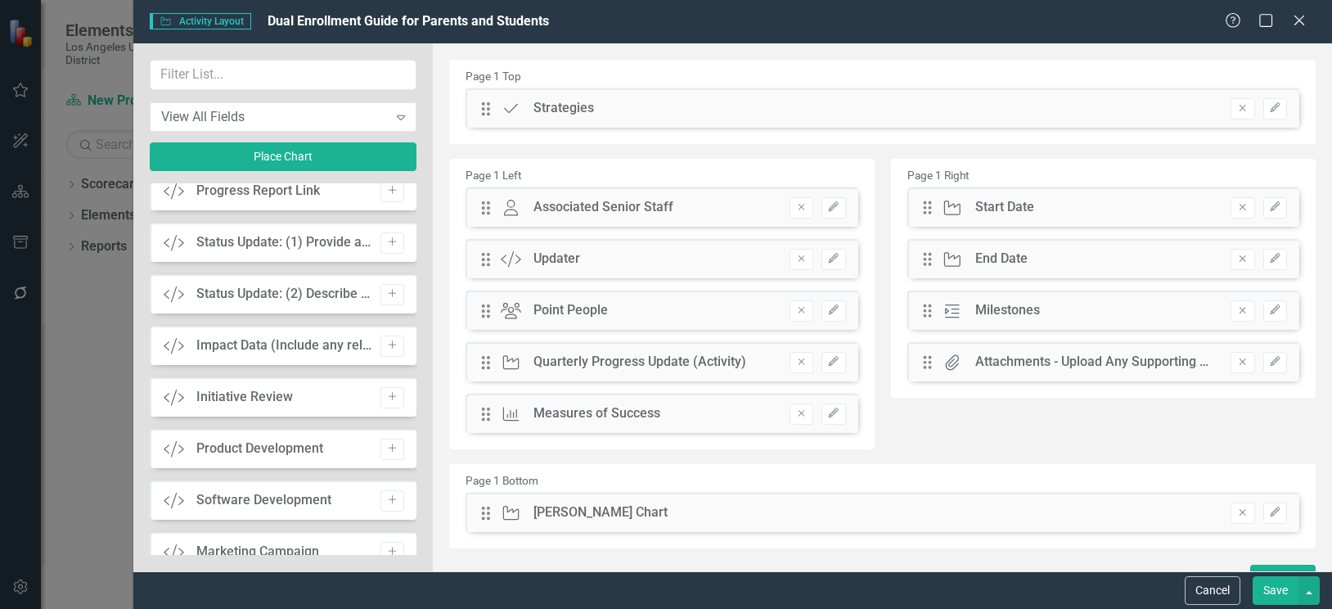
scroll to position [1793, 0]
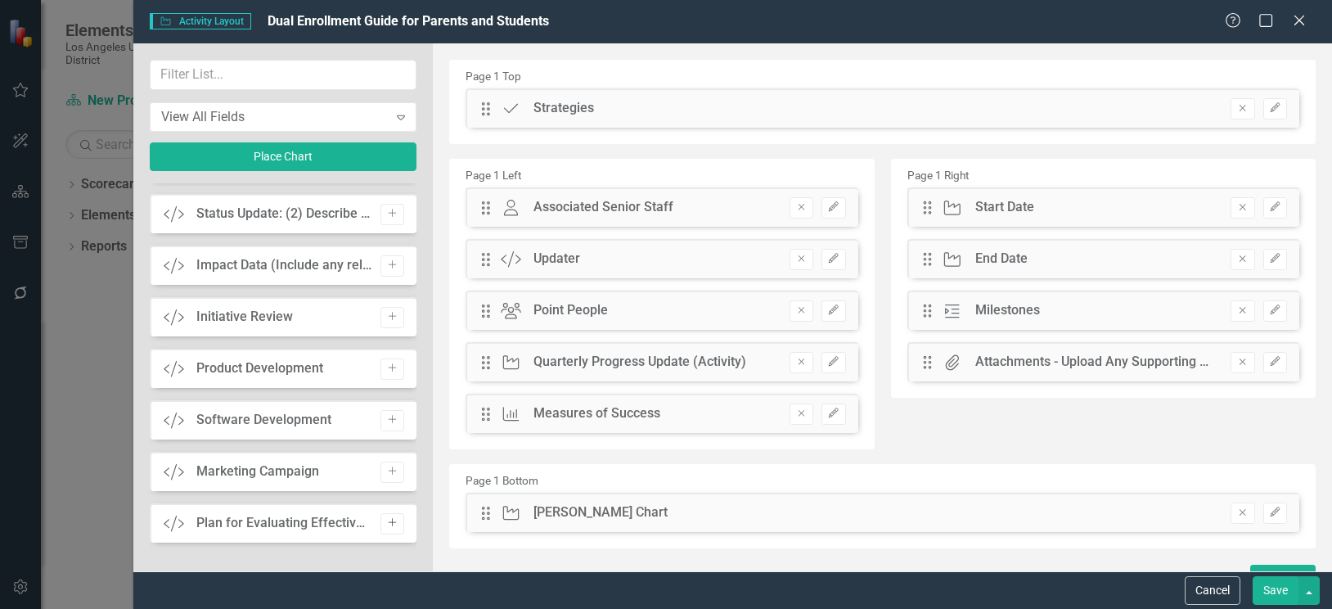
click at [386, 526] on icon "Add" at bounding box center [392, 523] width 12 height 10
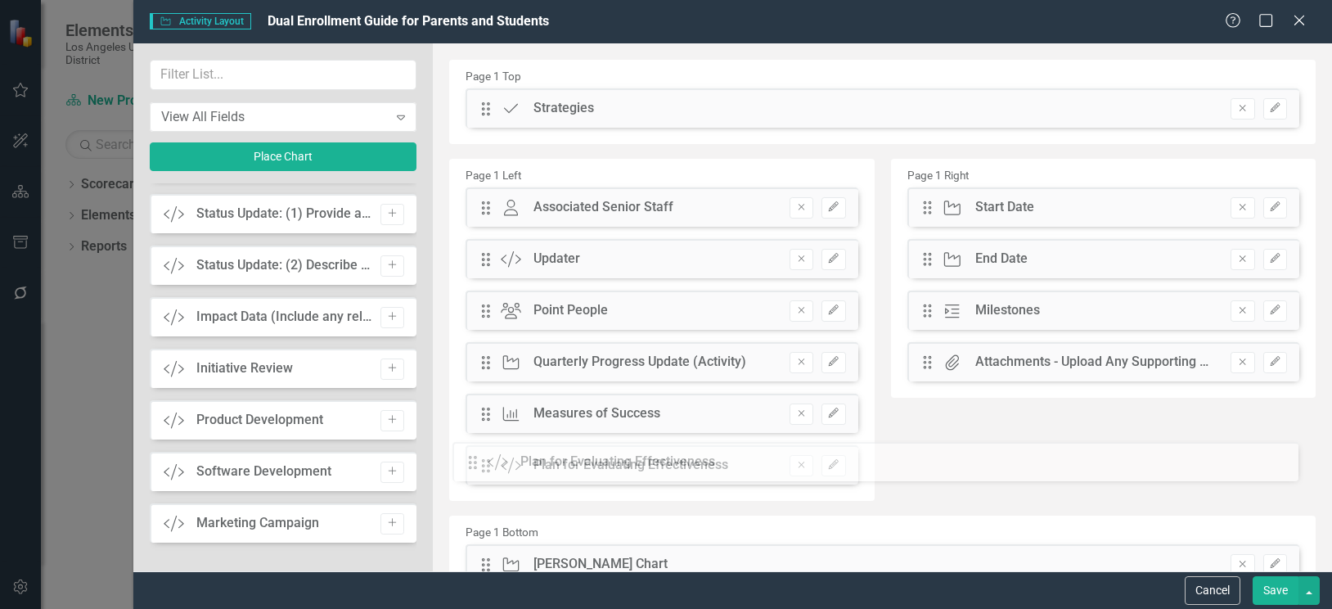
drag, startPoint x: 487, startPoint y: 101, endPoint x: 486, endPoint y: 455, distance: 353.4
click at [1283, 586] on button "Save" at bounding box center [1275, 590] width 46 height 29
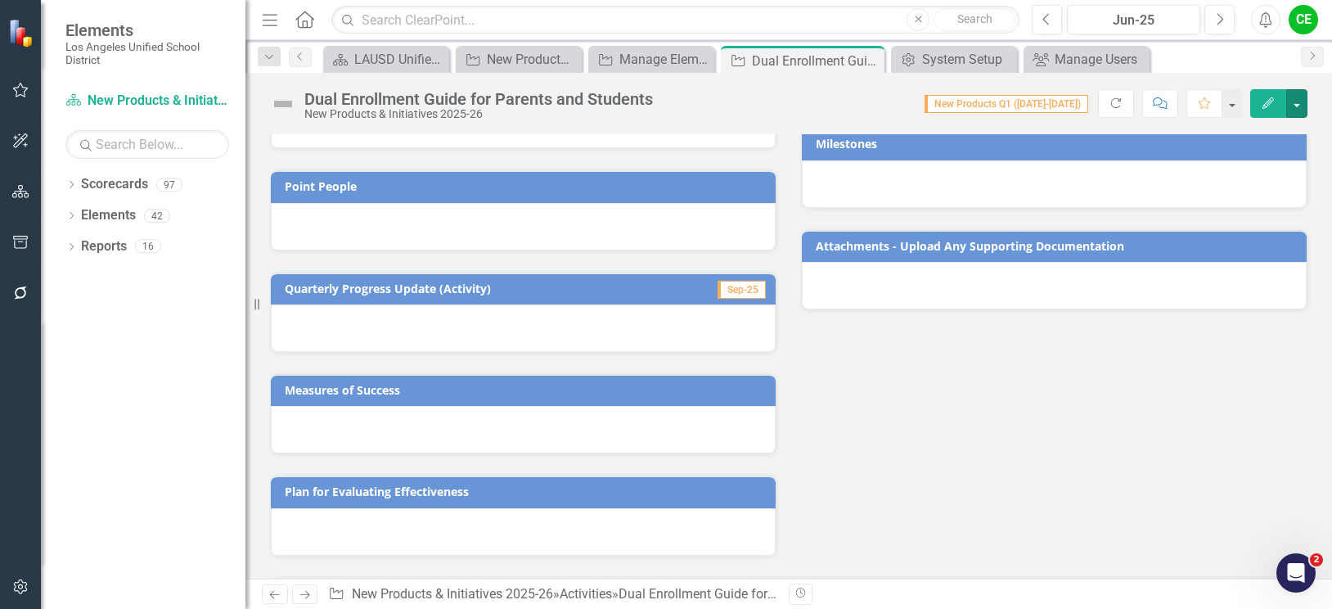
scroll to position [149, 0]
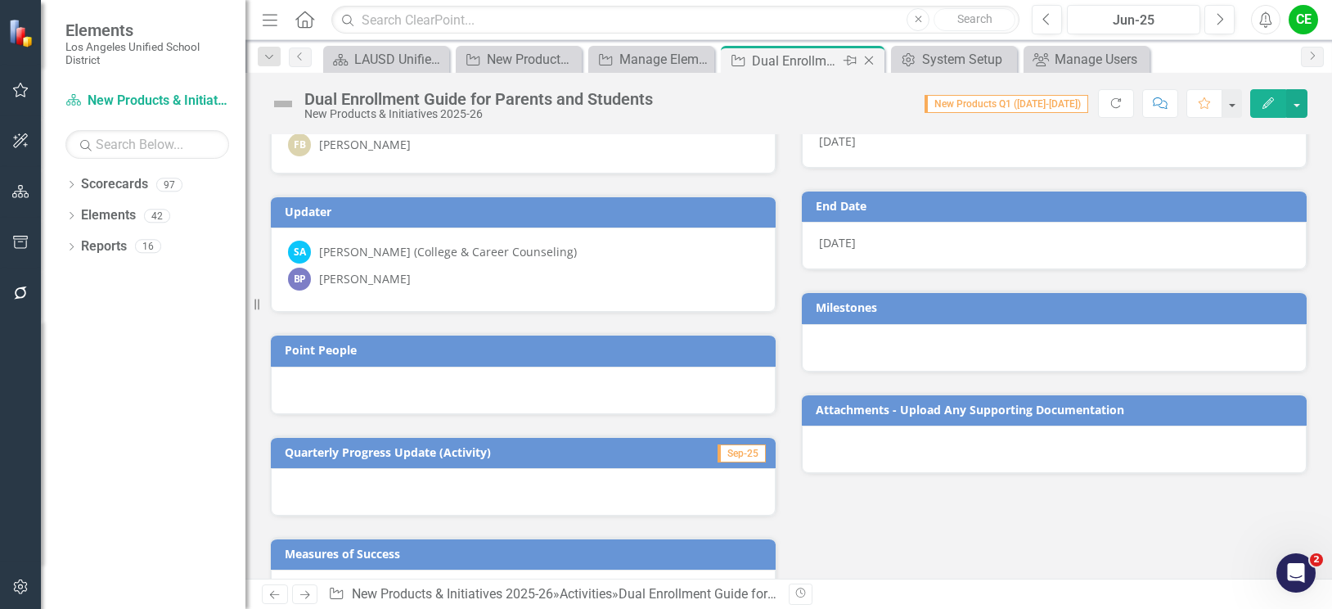
click at [871, 61] on icon "Close" at bounding box center [869, 60] width 16 height 13
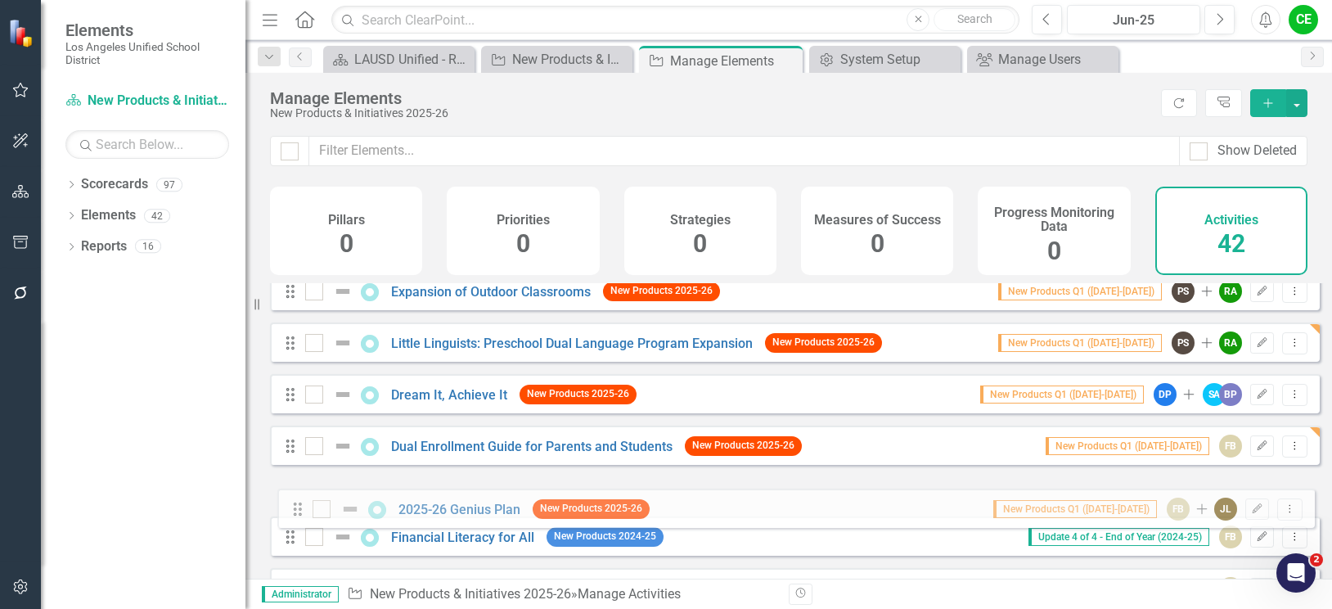
drag, startPoint x: 288, startPoint y: 381, endPoint x: 295, endPoint y: 510, distance: 128.6
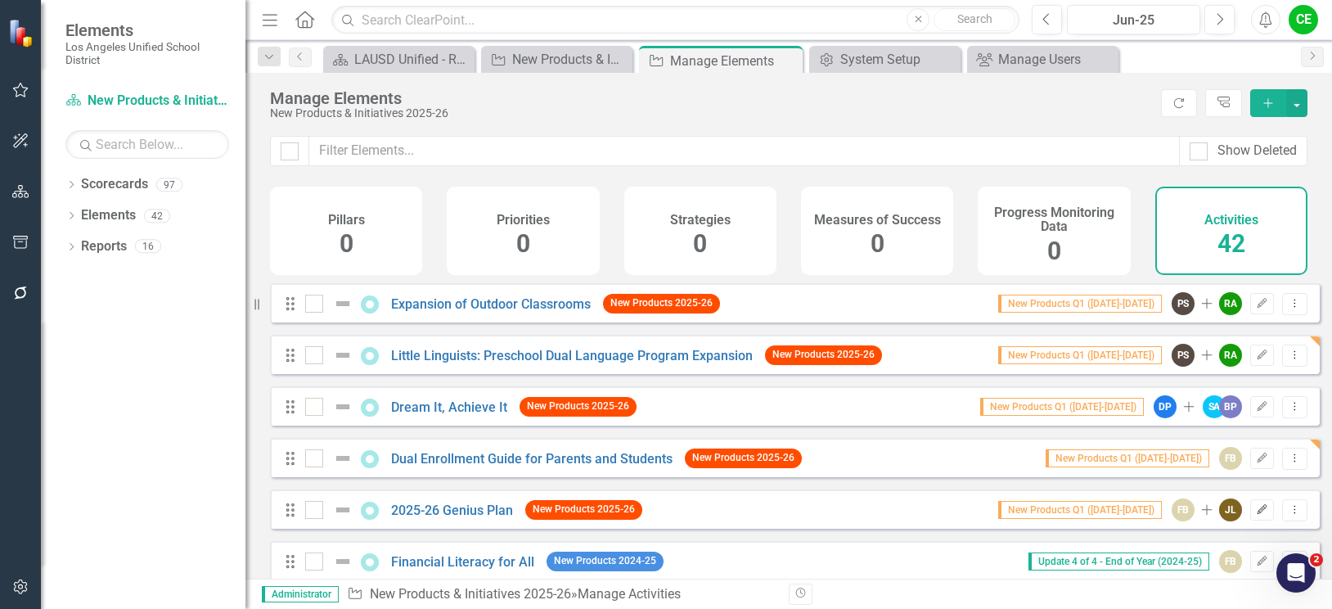
click at [1256, 515] on icon "Edit" at bounding box center [1262, 510] width 12 height 10
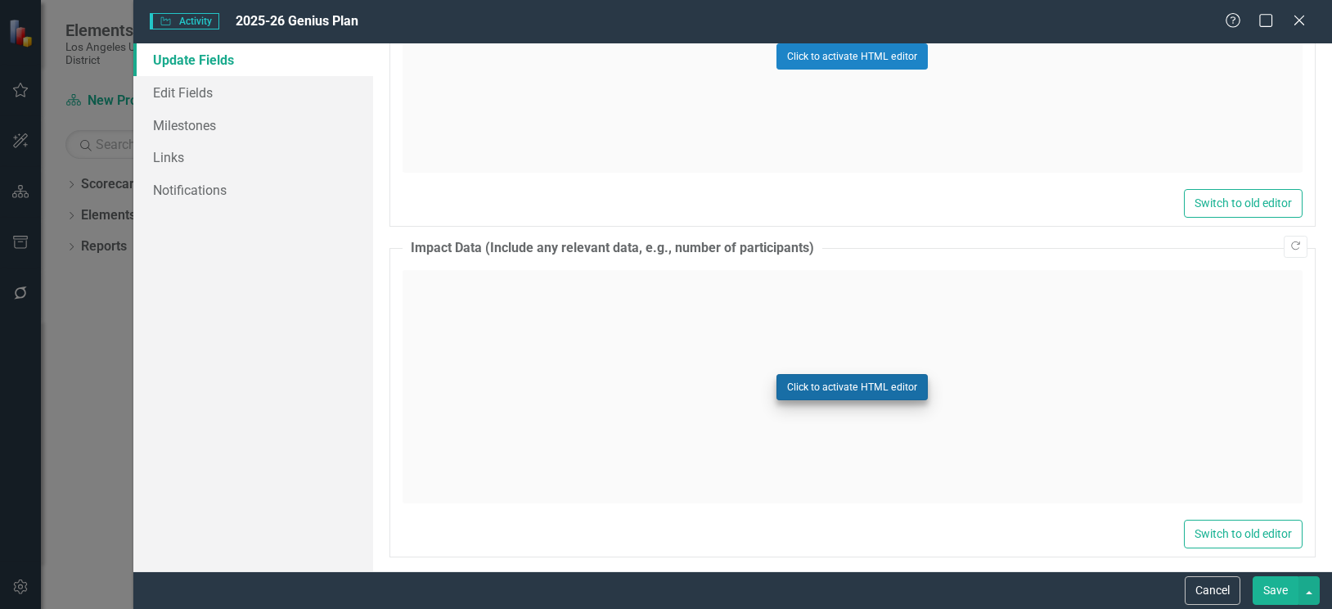
scroll to position [1402, 0]
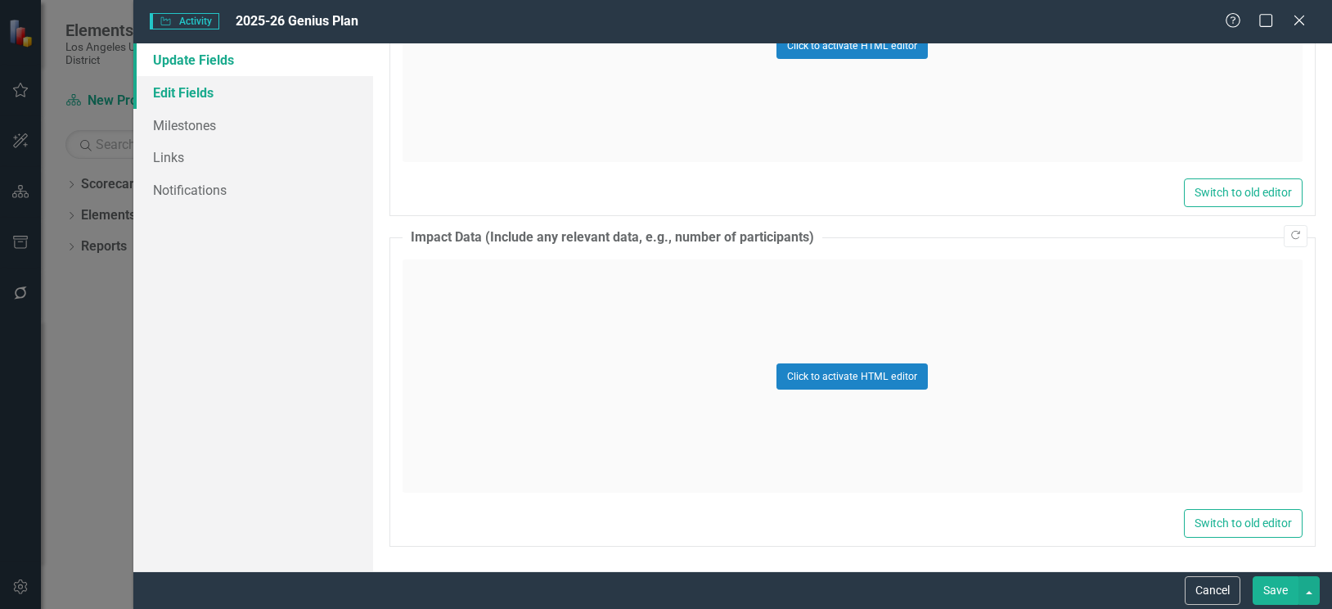
click at [188, 93] on link "Edit Fields" at bounding box center [253, 92] width 240 height 33
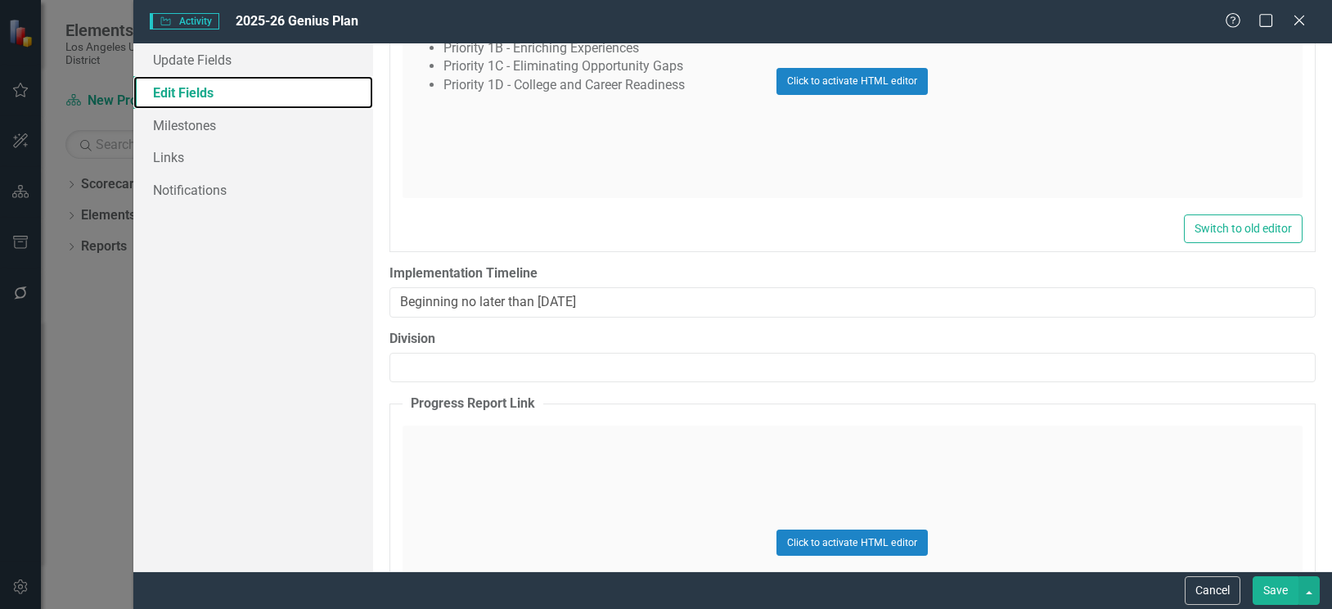
scroll to position [1800, 0]
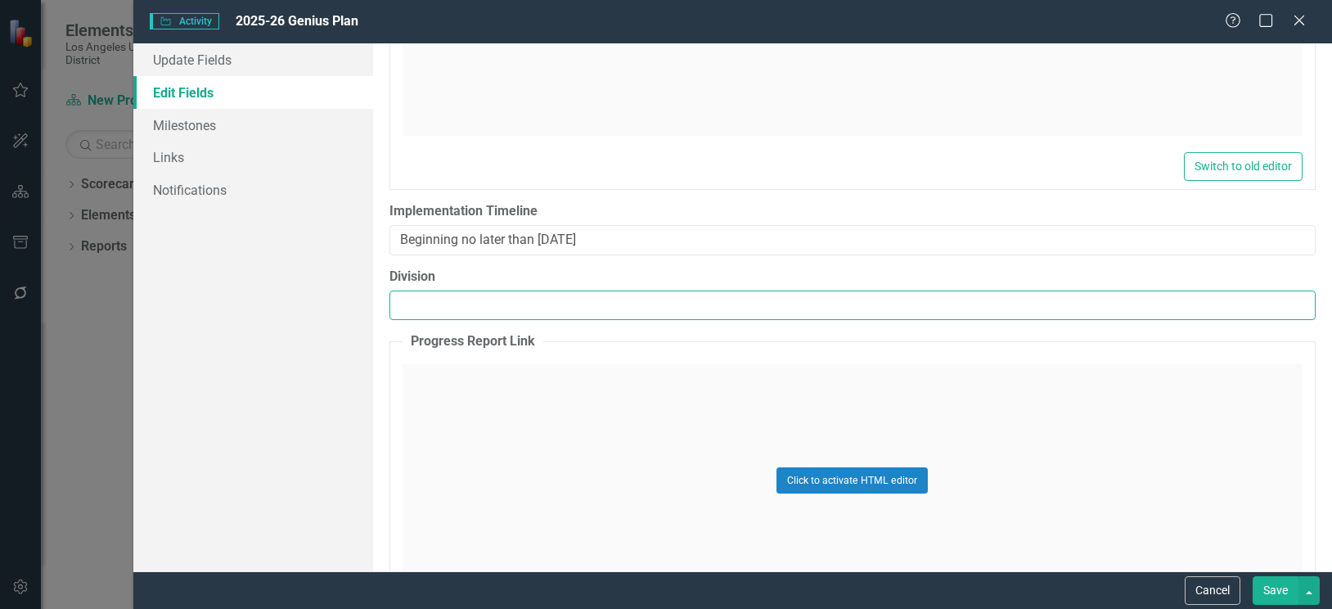
click at [797, 309] on input "Division" at bounding box center [852, 305] width 926 height 30
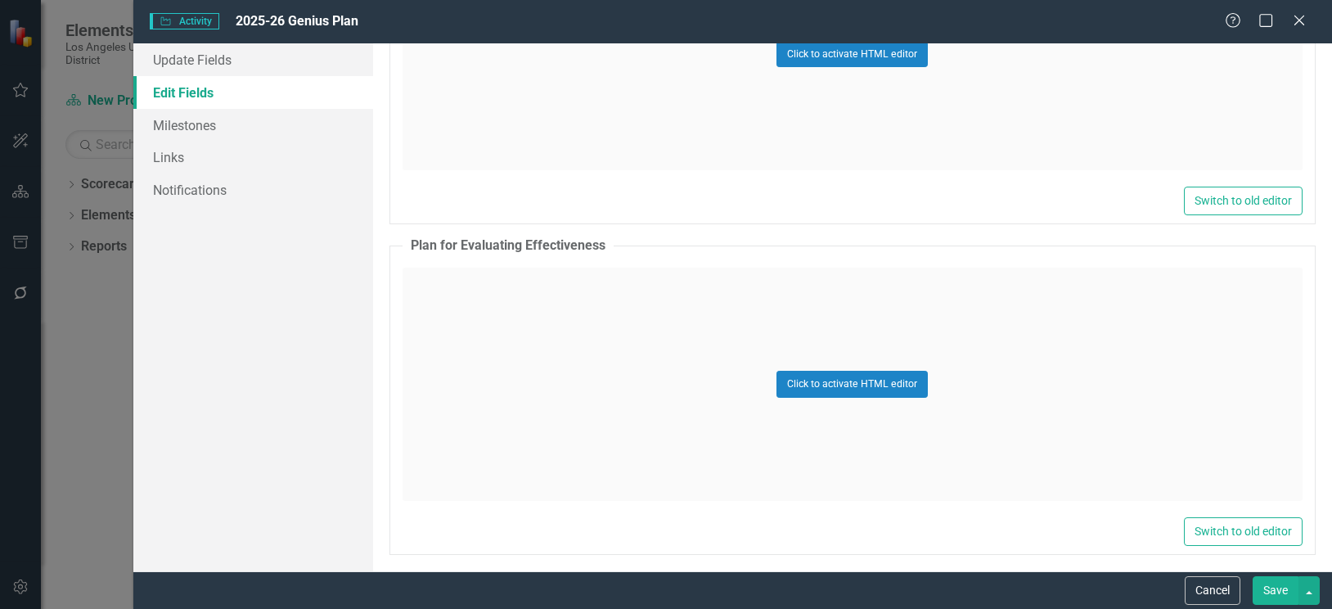
scroll to position [2234, 0]
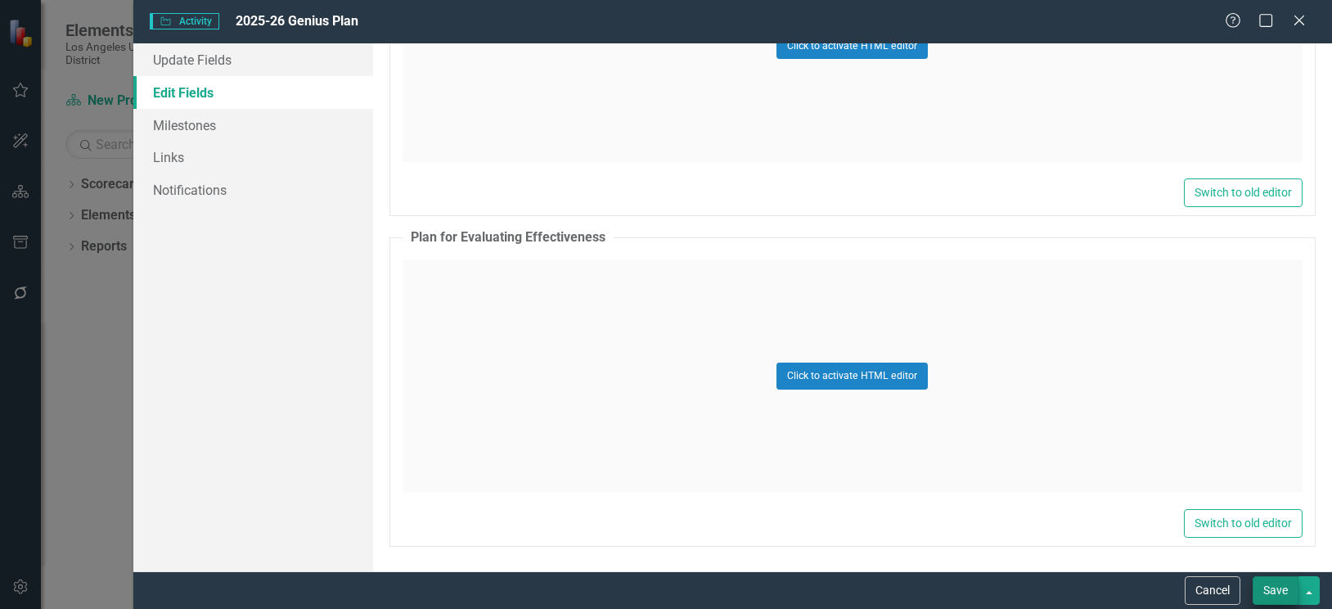
type input "Division of Instruction"
click at [1260, 586] on button "Save" at bounding box center [1275, 590] width 46 height 29
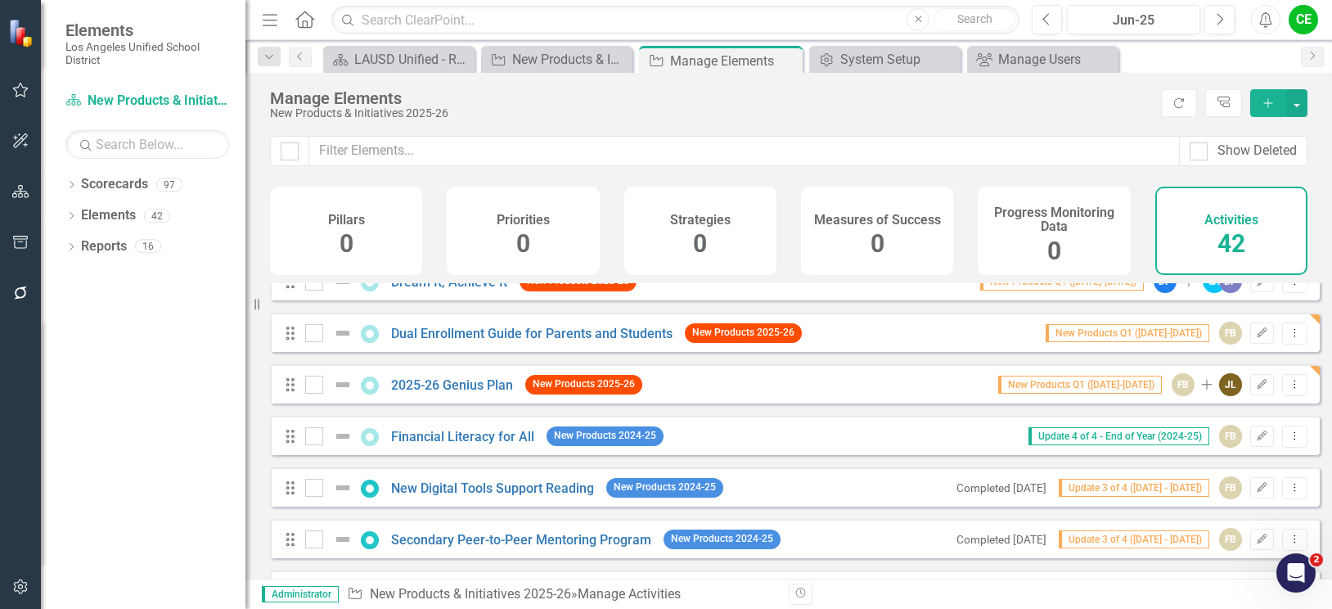
scroll to position [164, 0]
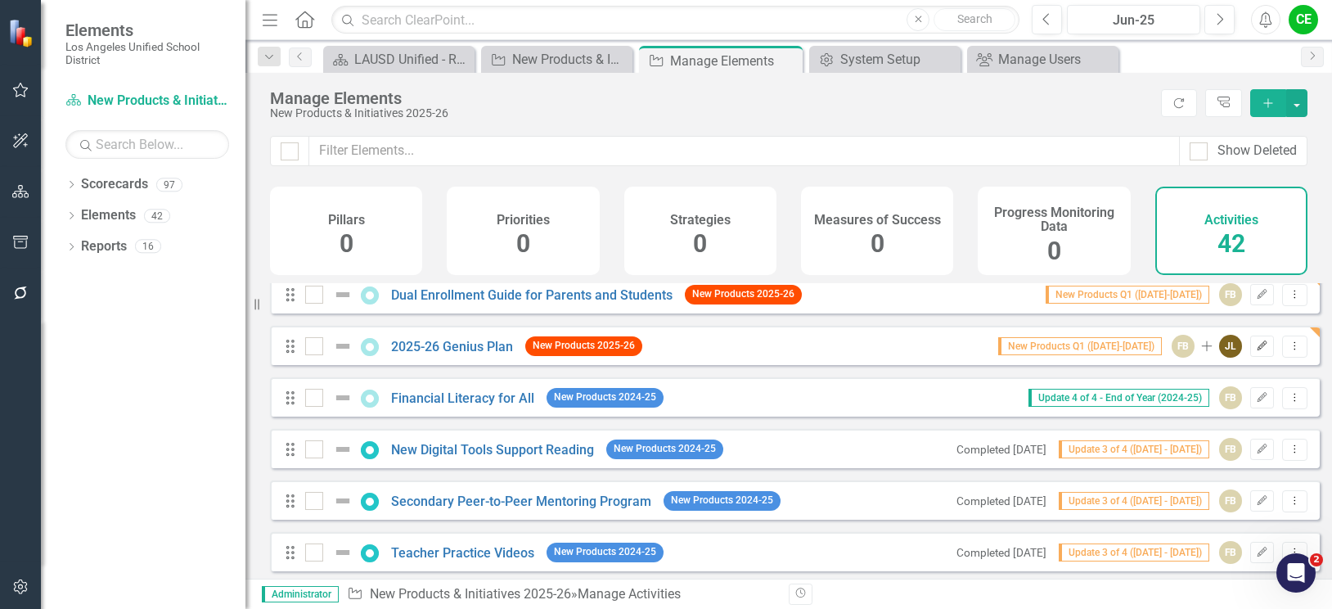
click at [1256, 351] on icon "Edit" at bounding box center [1262, 346] width 12 height 10
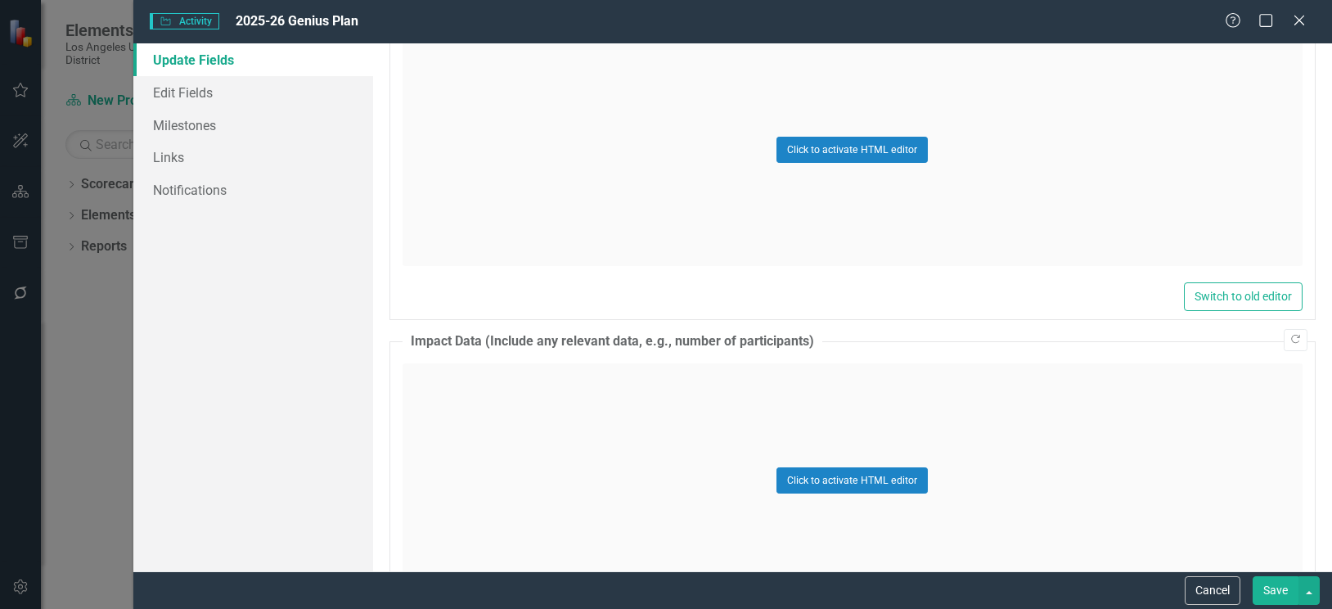
scroll to position [1402, 0]
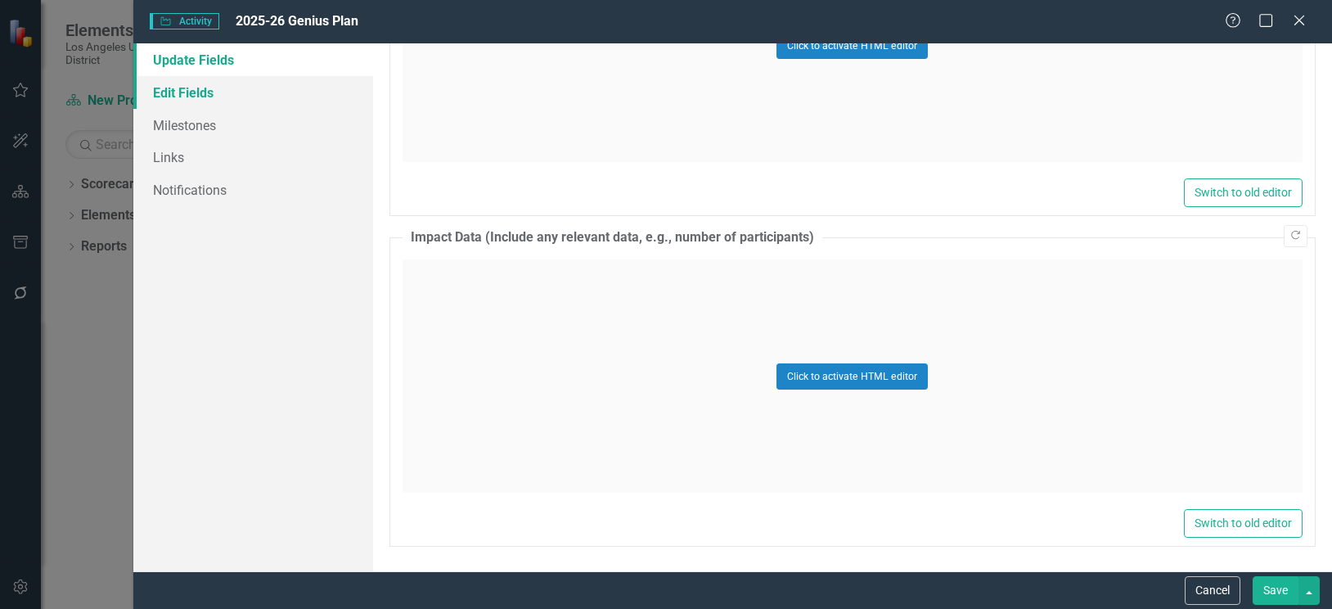
click at [193, 85] on link "Edit Fields" at bounding box center [253, 92] width 240 height 33
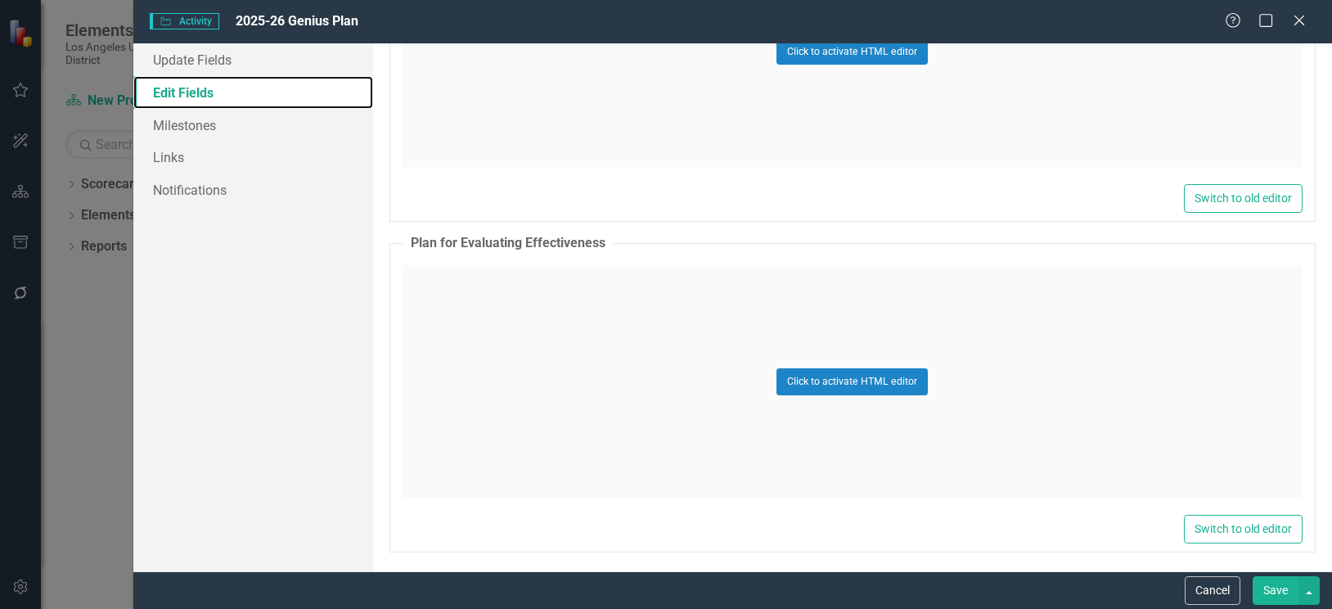
scroll to position [2234, 0]
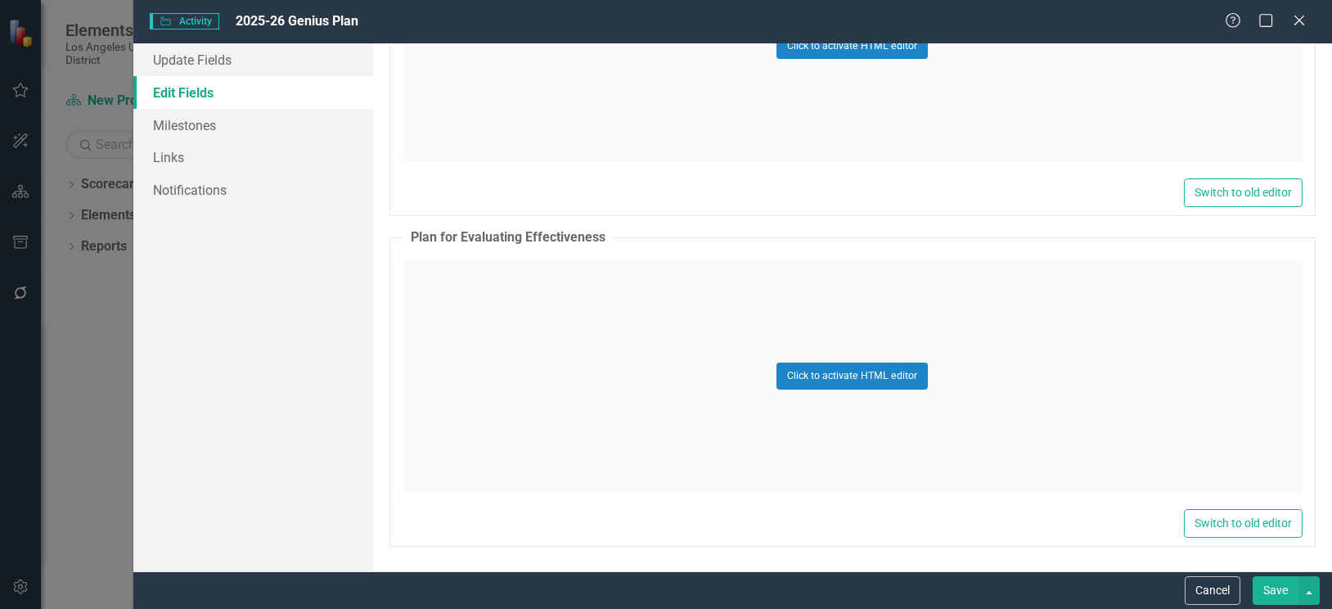
click at [481, 290] on div "Click to activate HTML editor" at bounding box center [852, 375] width 900 height 233
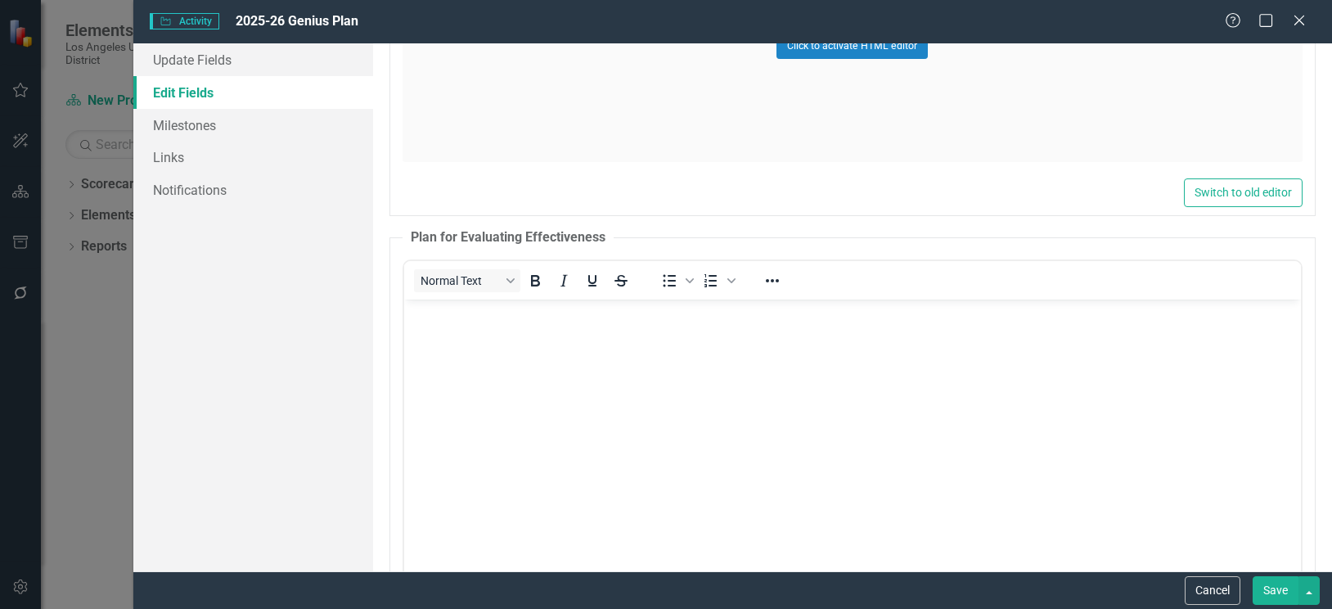
scroll to position [0, 0]
click at [474, 348] on body "Rich Text Area. Press ALT-0 for help." at bounding box center [851, 421] width 897 height 245
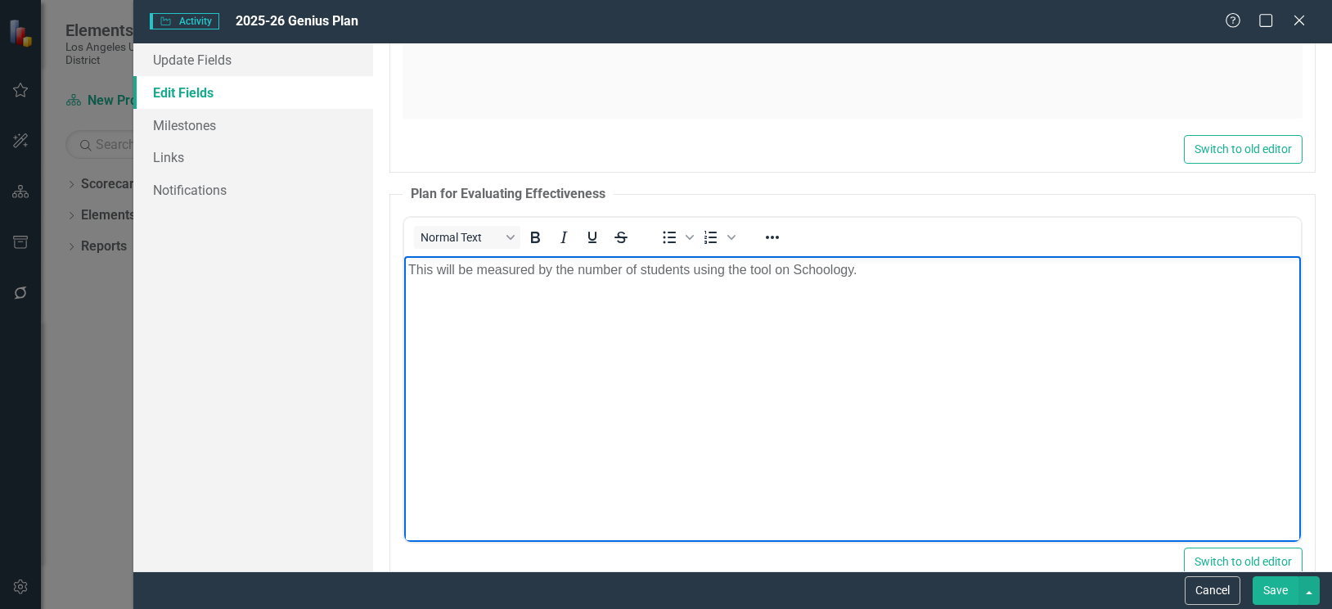
scroll to position [2316, 0]
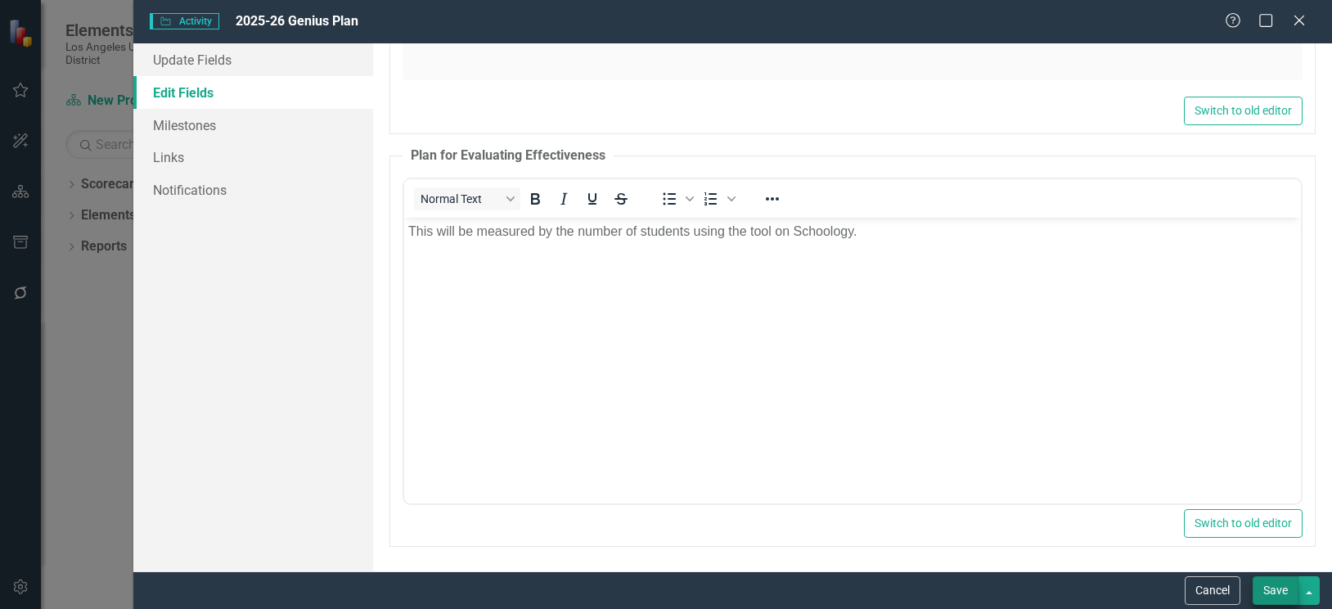
click at [1264, 592] on button "Save" at bounding box center [1275, 590] width 46 height 29
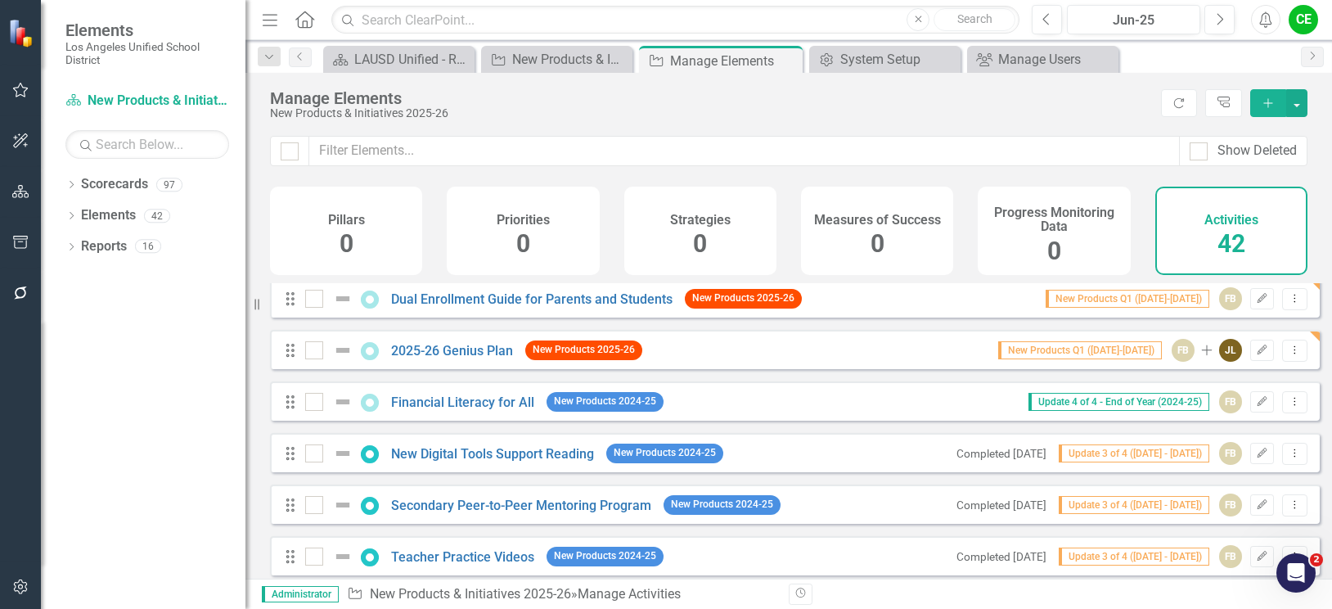
scroll to position [164, 0]
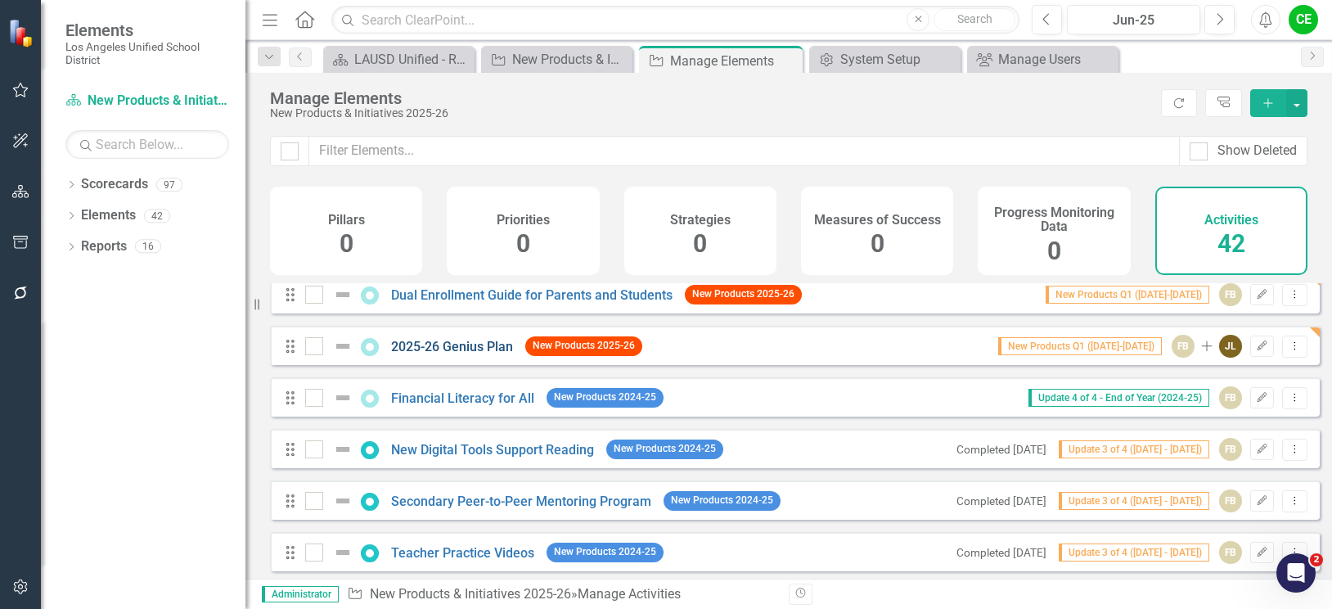
click at [468, 354] on link "2025-26 Genius Plan" at bounding box center [452, 347] width 122 height 16
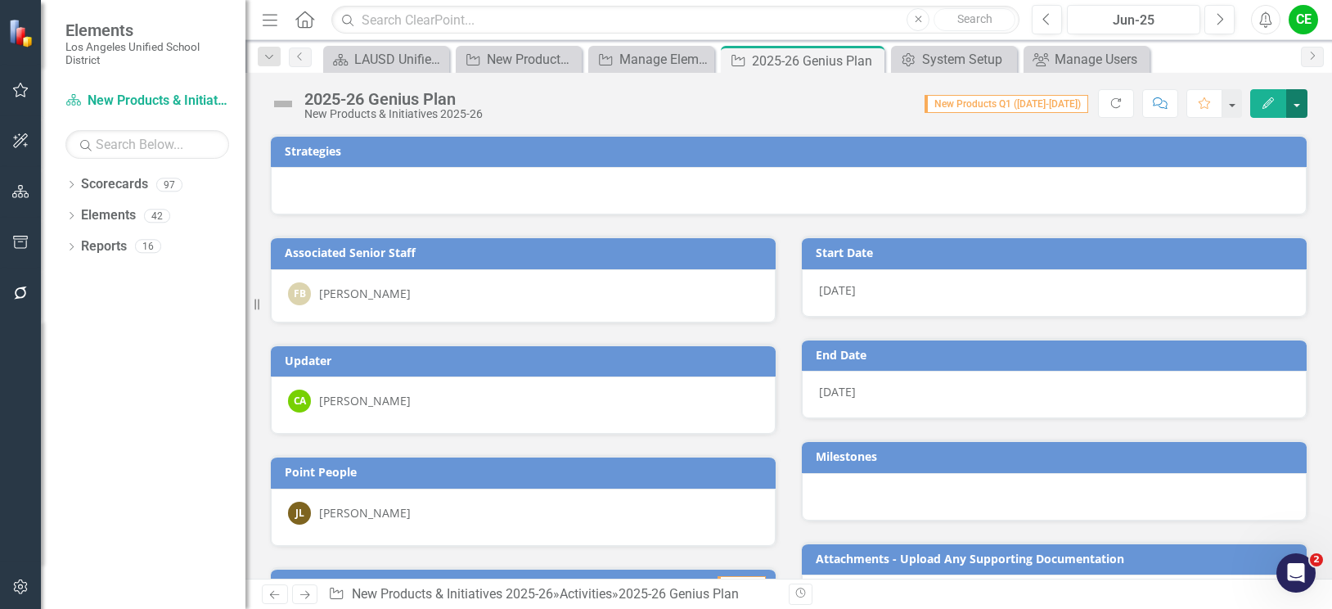
click at [1296, 106] on button "button" at bounding box center [1296, 103] width 21 height 29
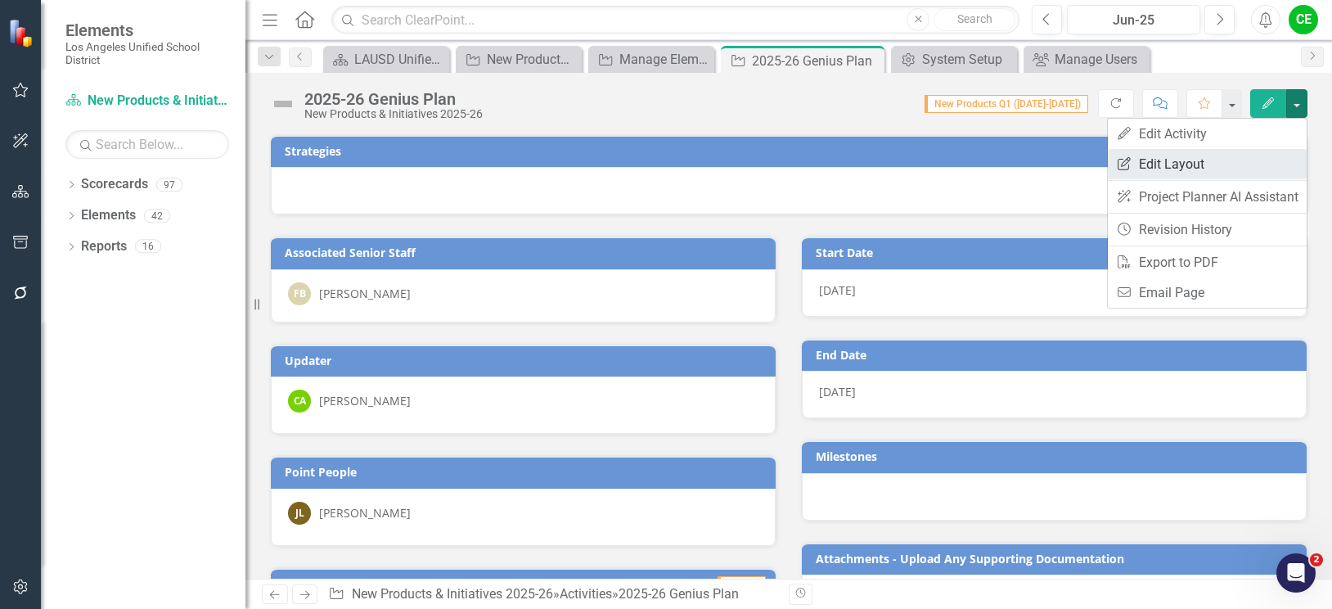
click at [1181, 158] on link "Edit Report Edit Layout" at bounding box center [1207, 164] width 199 height 30
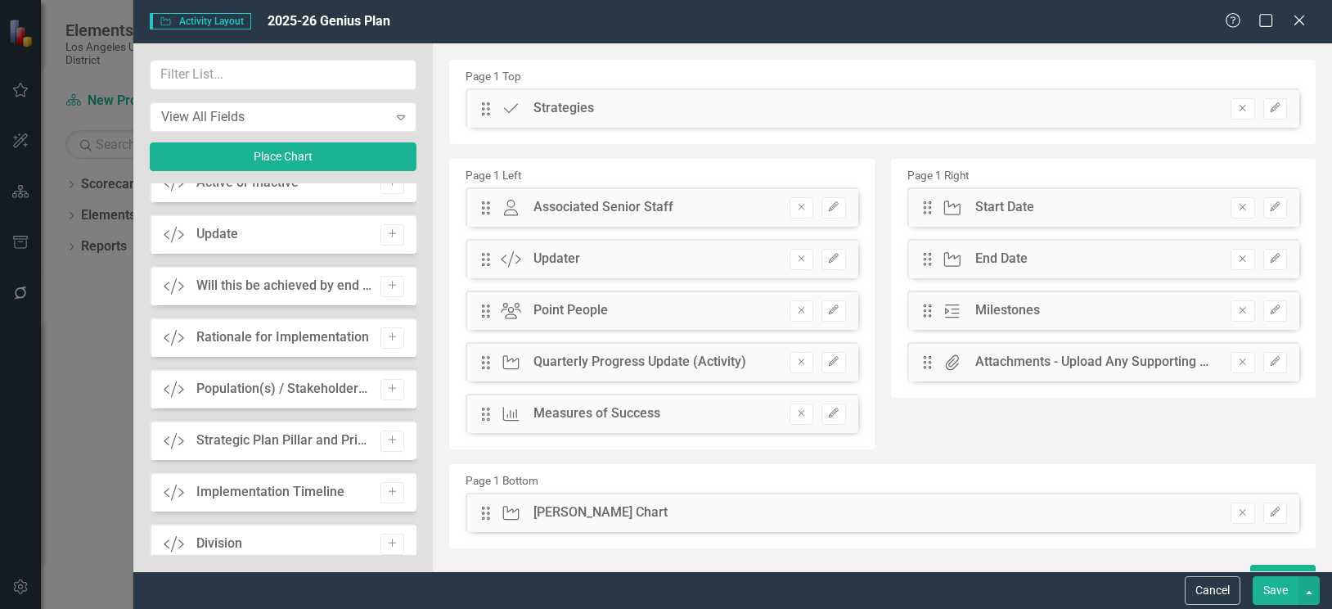
scroll to position [1793, 0]
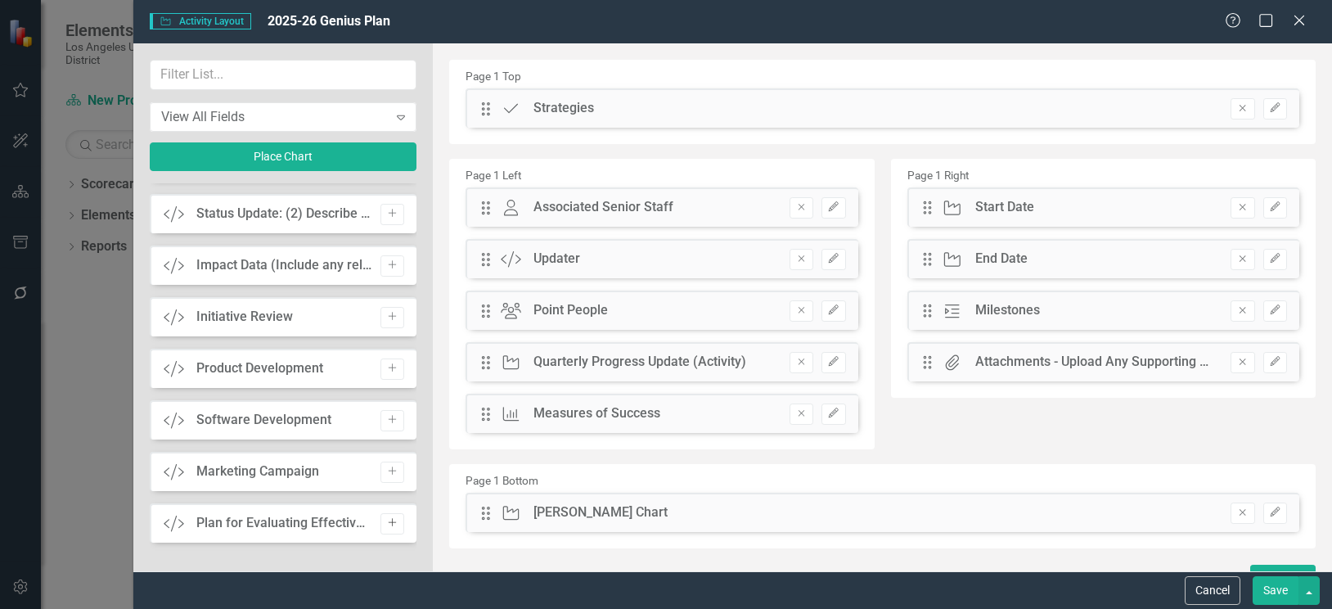
click at [386, 526] on icon "Add" at bounding box center [392, 523] width 12 height 10
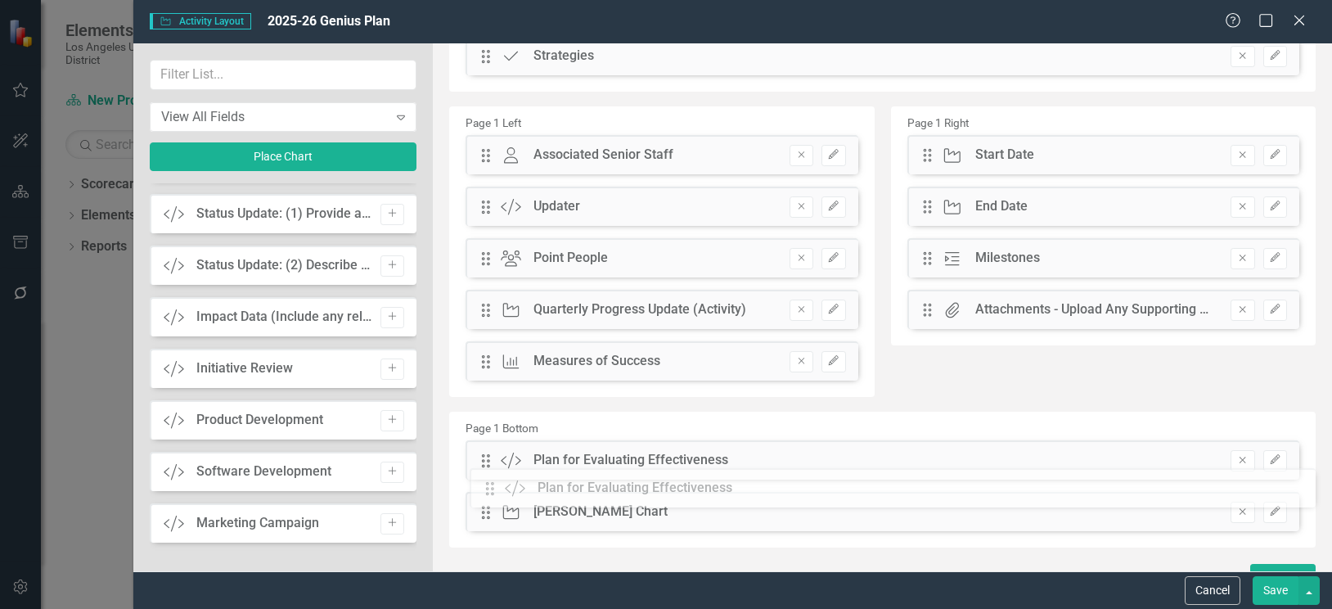
scroll to position [57, 0]
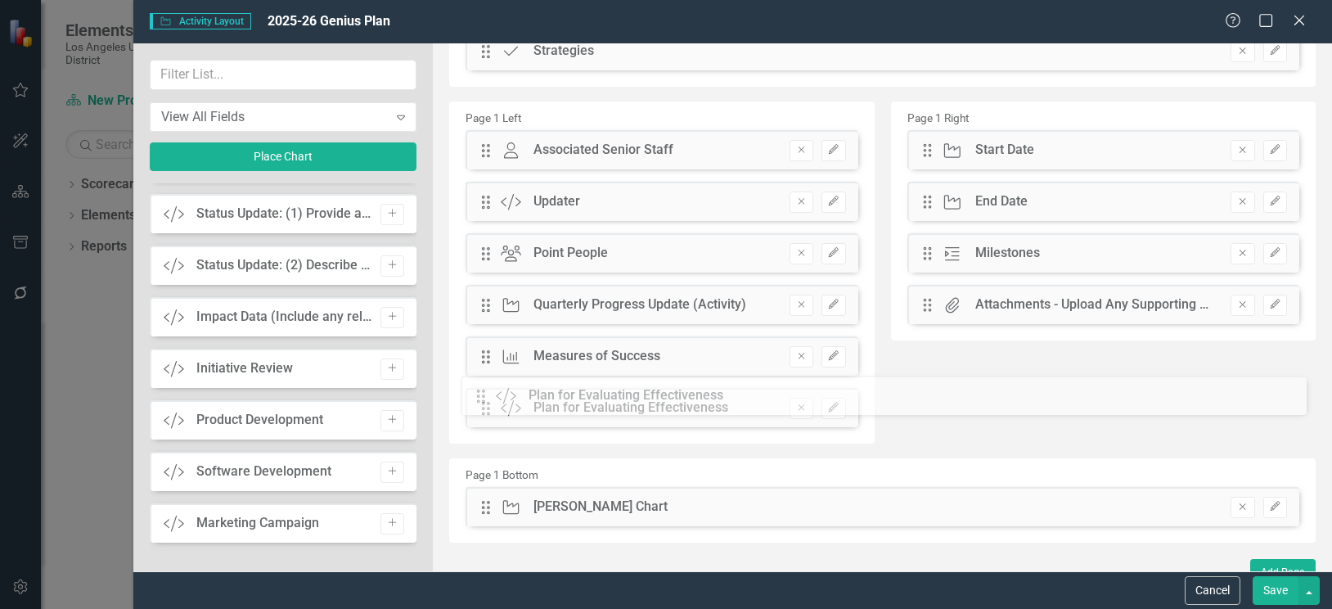
drag, startPoint x: 483, startPoint y: 108, endPoint x: 491, endPoint y: 395, distance: 287.2
click at [1270, 587] on button "Save" at bounding box center [1275, 590] width 46 height 29
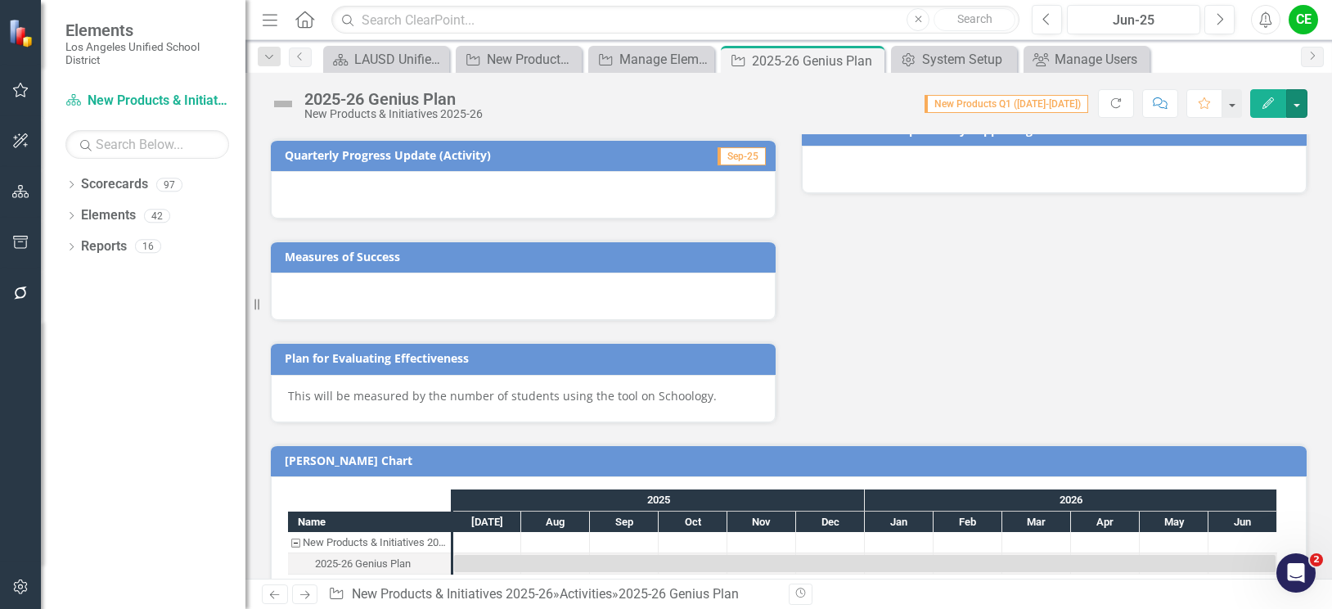
scroll to position [459, 0]
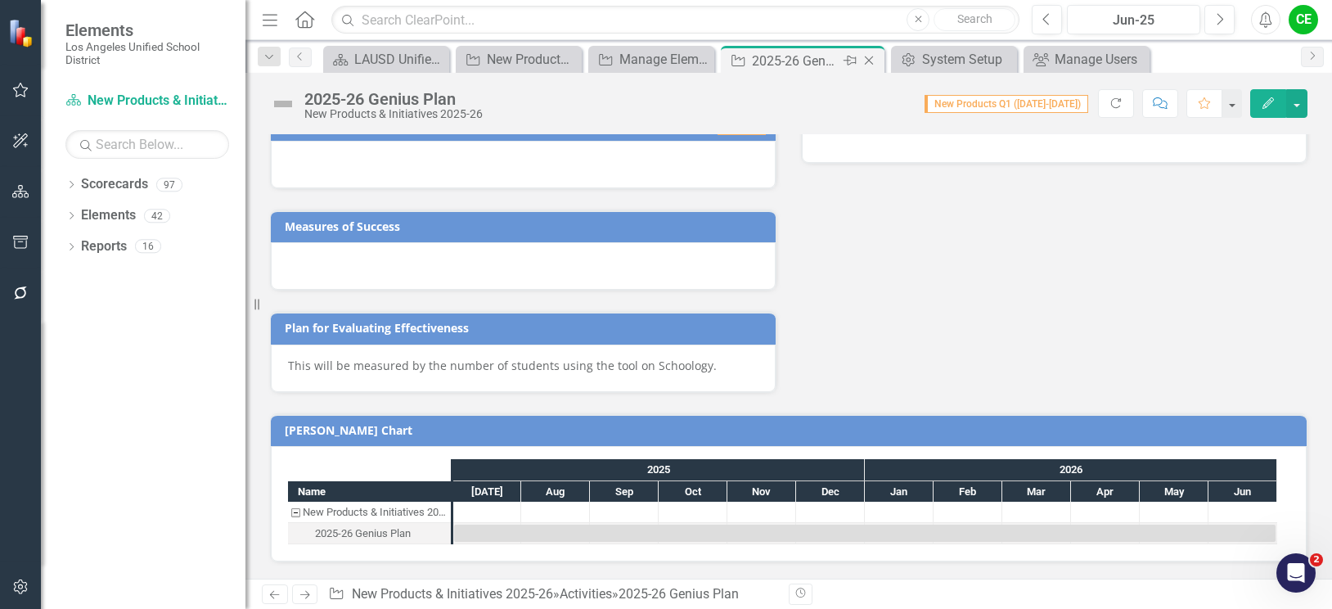
click at [870, 61] on icon "Close" at bounding box center [869, 60] width 16 height 13
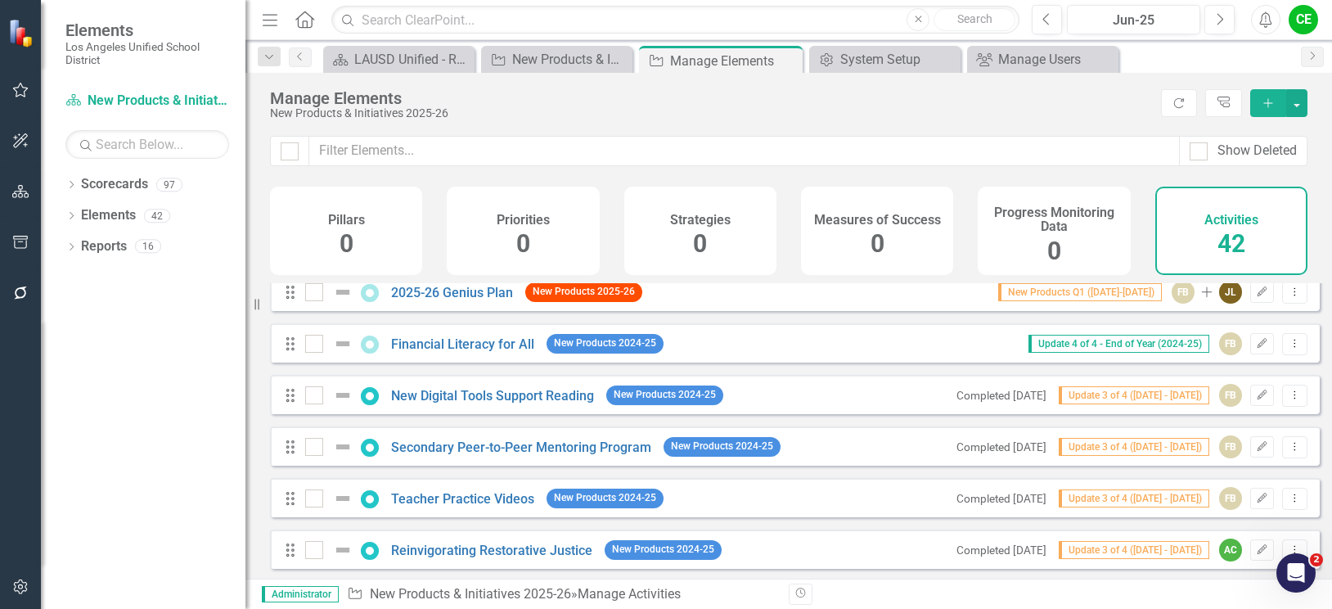
scroll to position [245, 0]
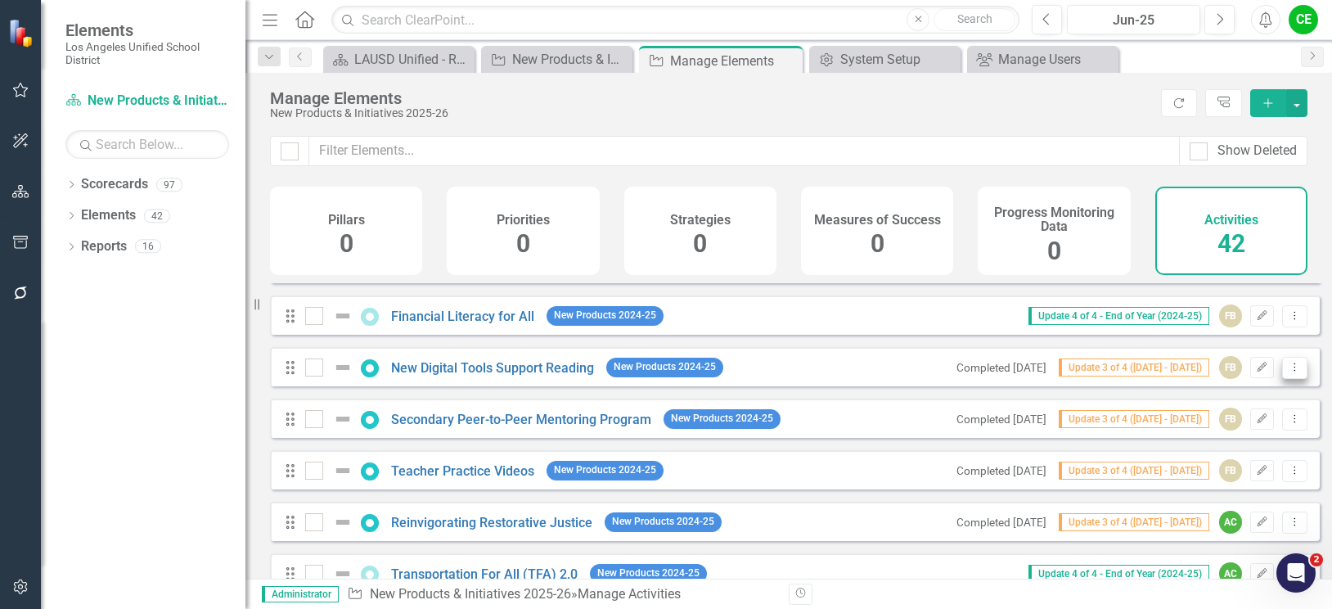
click at [1288, 372] on icon "Dropdown Menu" at bounding box center [1295, 367] width 14 height 11
click at [1234, 501] on link "Trash Delete Activity" at bounding box center [1224, 498] width 140 height 30
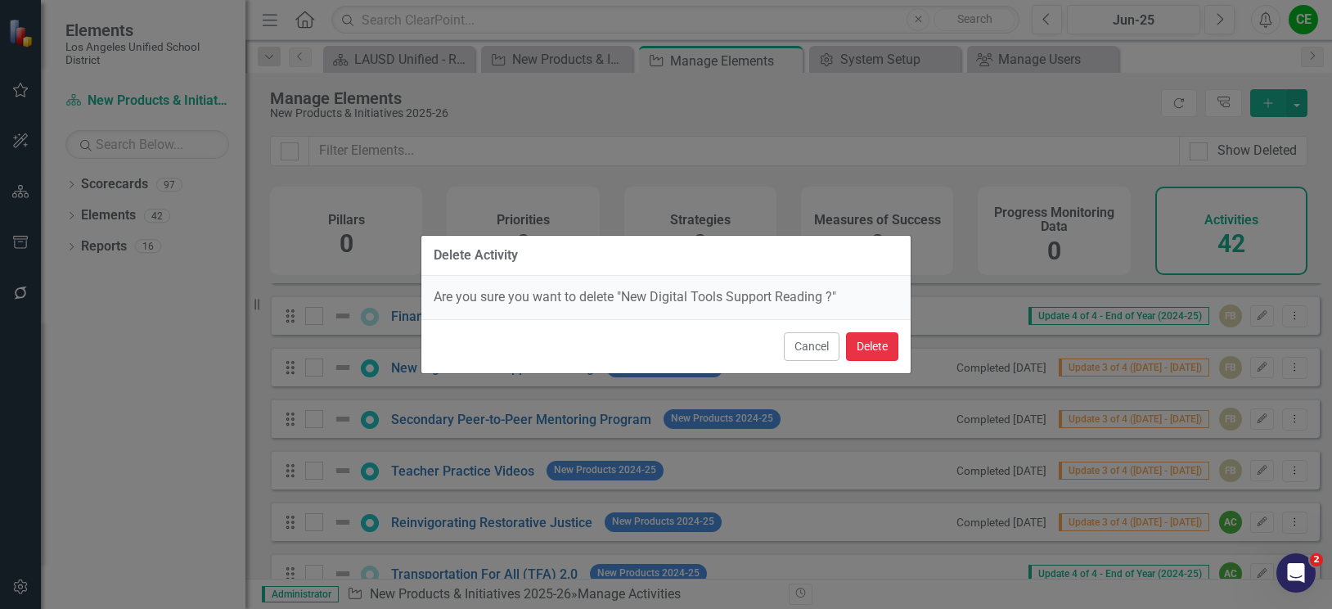
click at [862, 346] on button "Delete" at bounding box center [872, 346] width 52 height 29
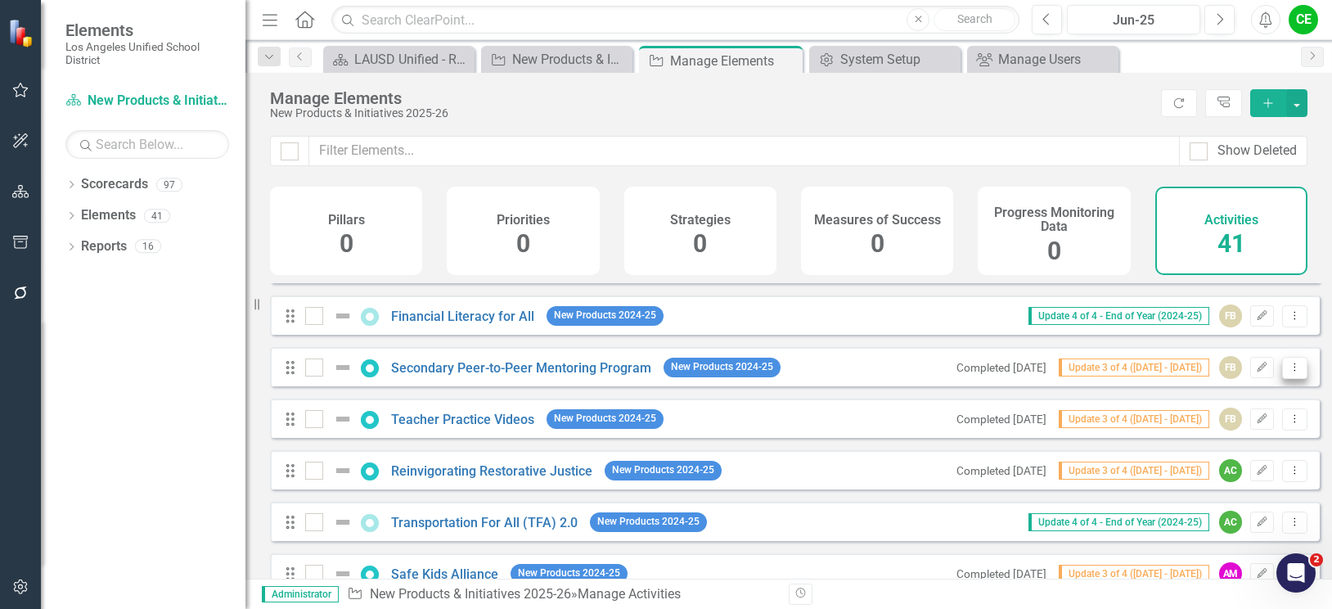
click at [1288, 372] on icon "Dropdown Menu" at bounding box center [1295, 367] width 14 height 11
click at [1224, 492] on link "Trash Delete Activity" at bounding box center [1224, 498] width 140 height 30
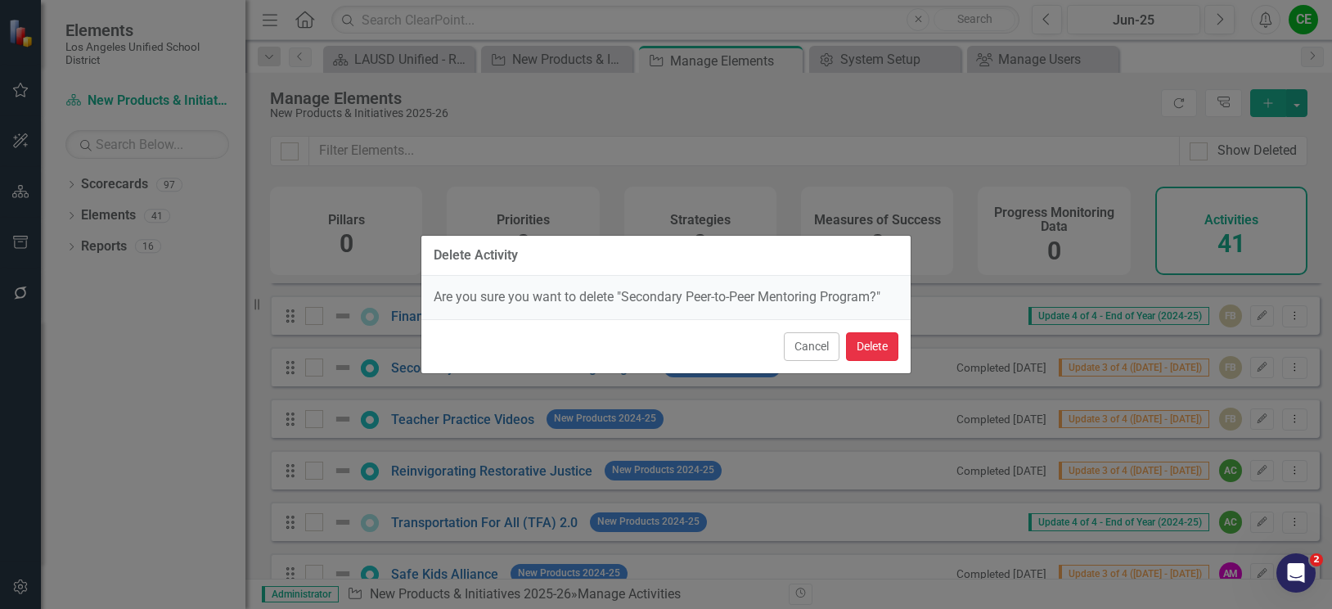
click at [866, 347] on button "Delete" at bounding box center [872, 346] width 52 height 29
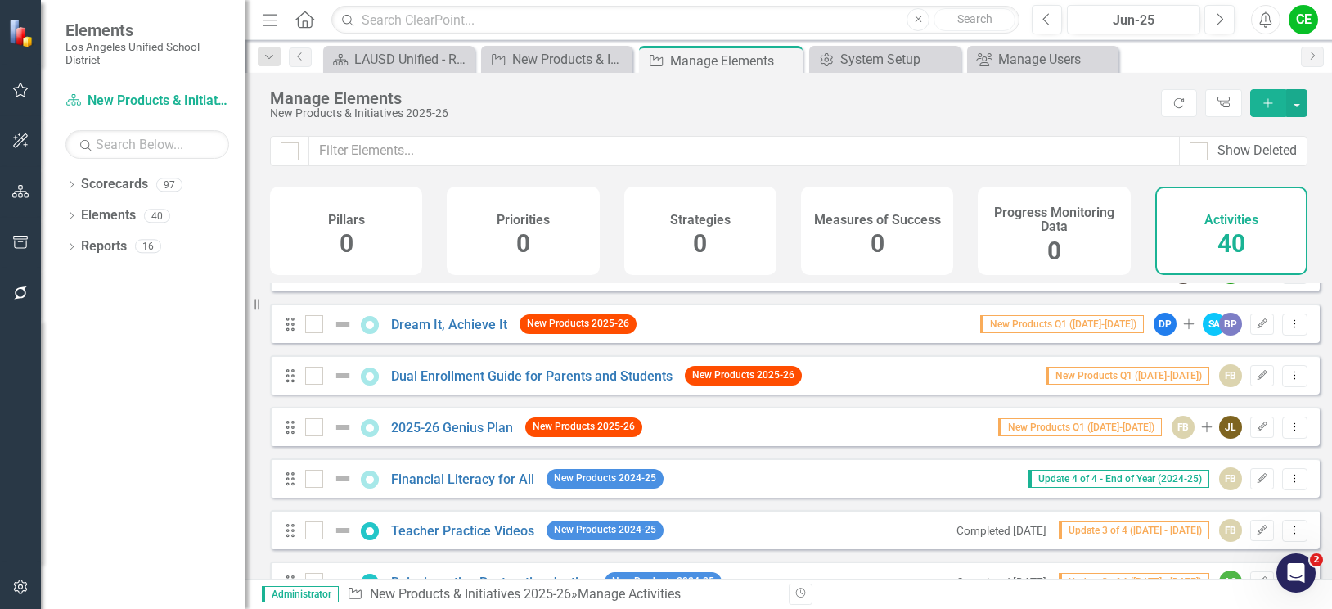
scroll to position [82, 0]
click at [1264, 105] on icon "Add" at bounding box center [1268, 102] width 15 height 11
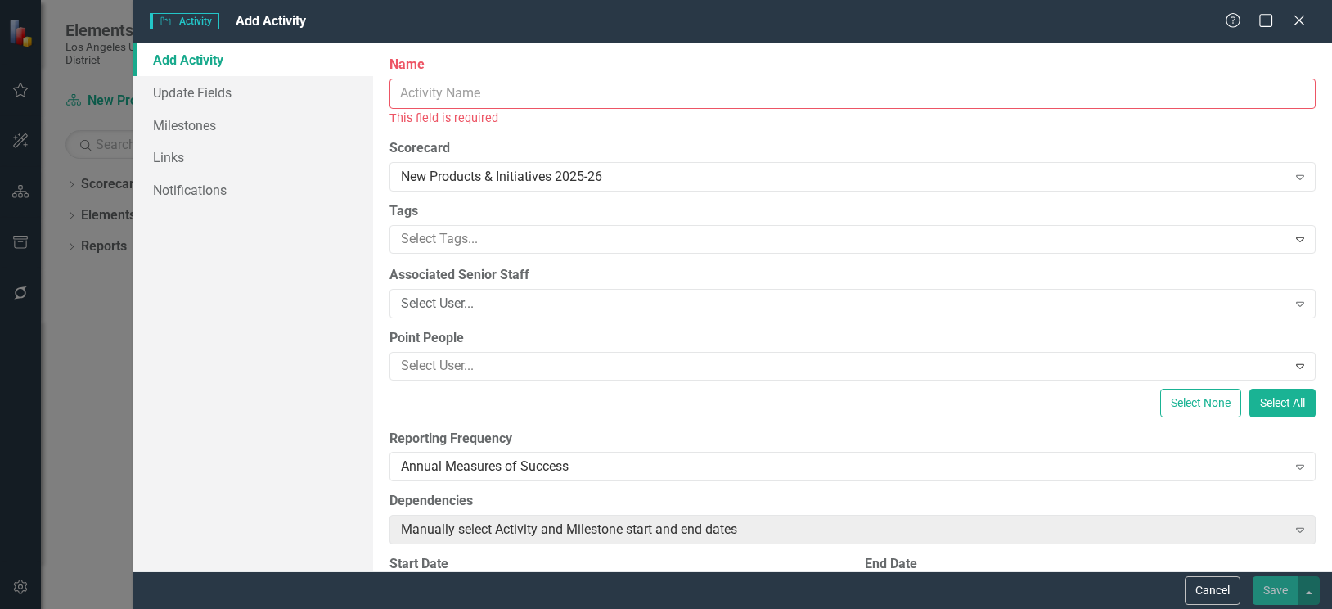
click at [559, 95] on input "Name" at bounding box center [852, 94] width 926 height 30
click at [1207, 586] on button "Cancel" at bounding box center [1213, 590] width 56 height 29
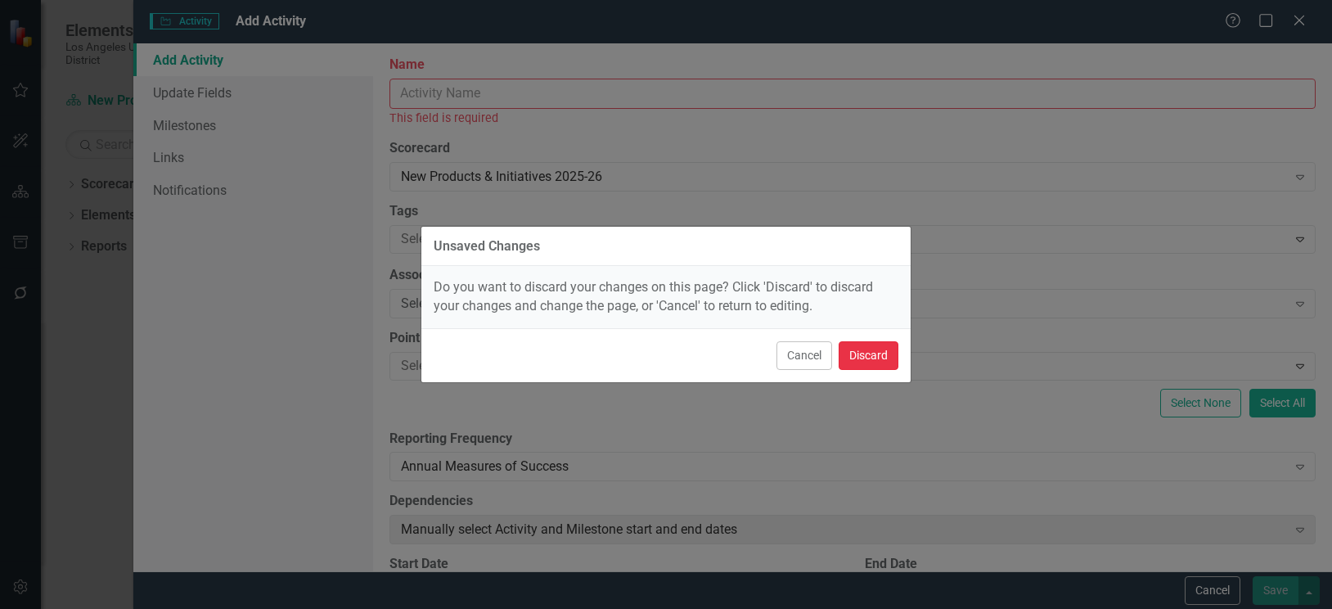
click at [885, 358] on button "Discard" at bounding box center [868, 355] width 60 height 29
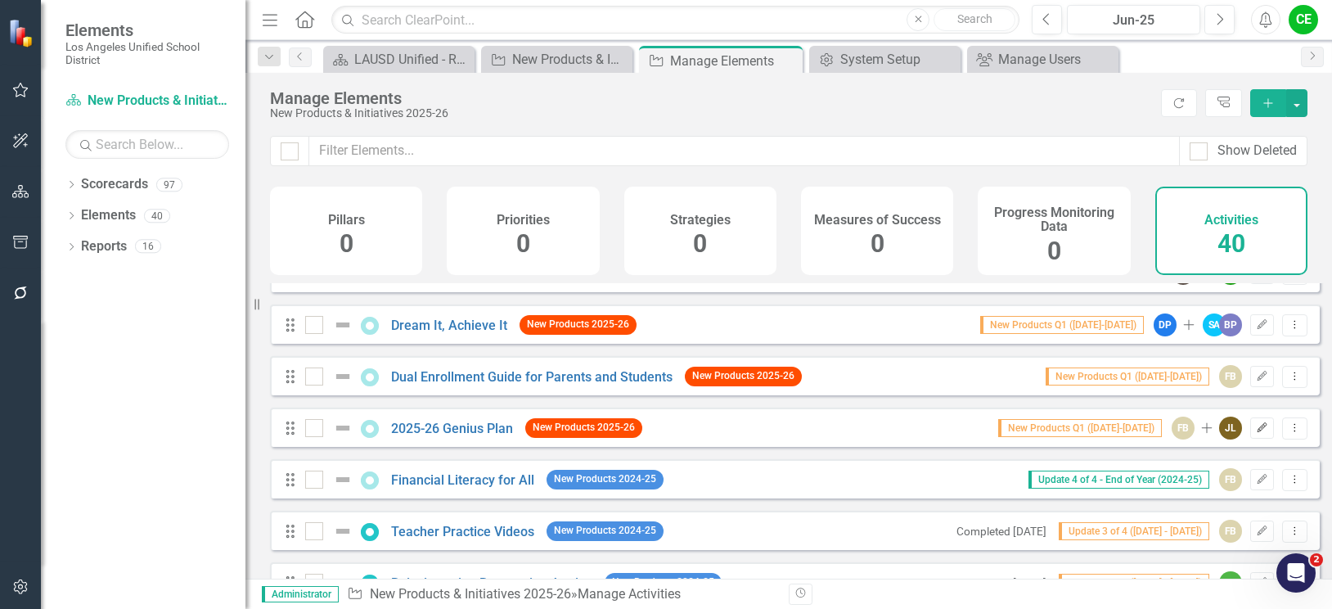
click at [1256, 433] on icon "Edit" at bounding box center [1262, 428] width 12 height 10
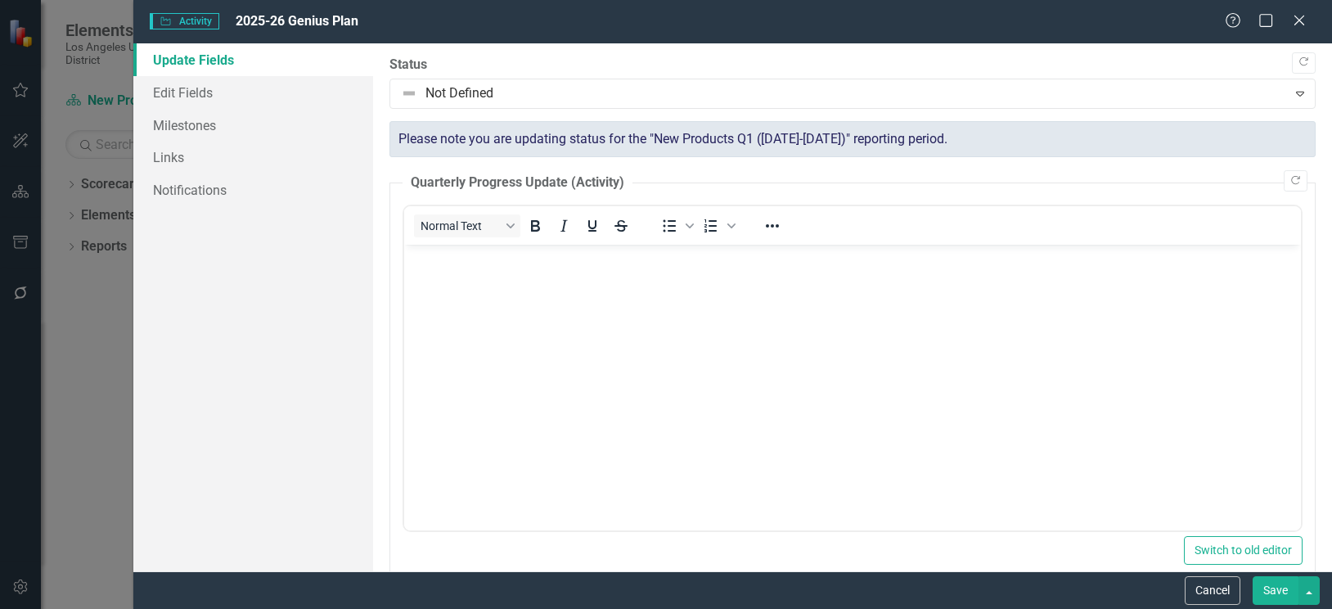
scroll to position [0, 0]
click at [173, 95] on link "Edit Fields" at bounding box center [253, 92] width 240 height 33
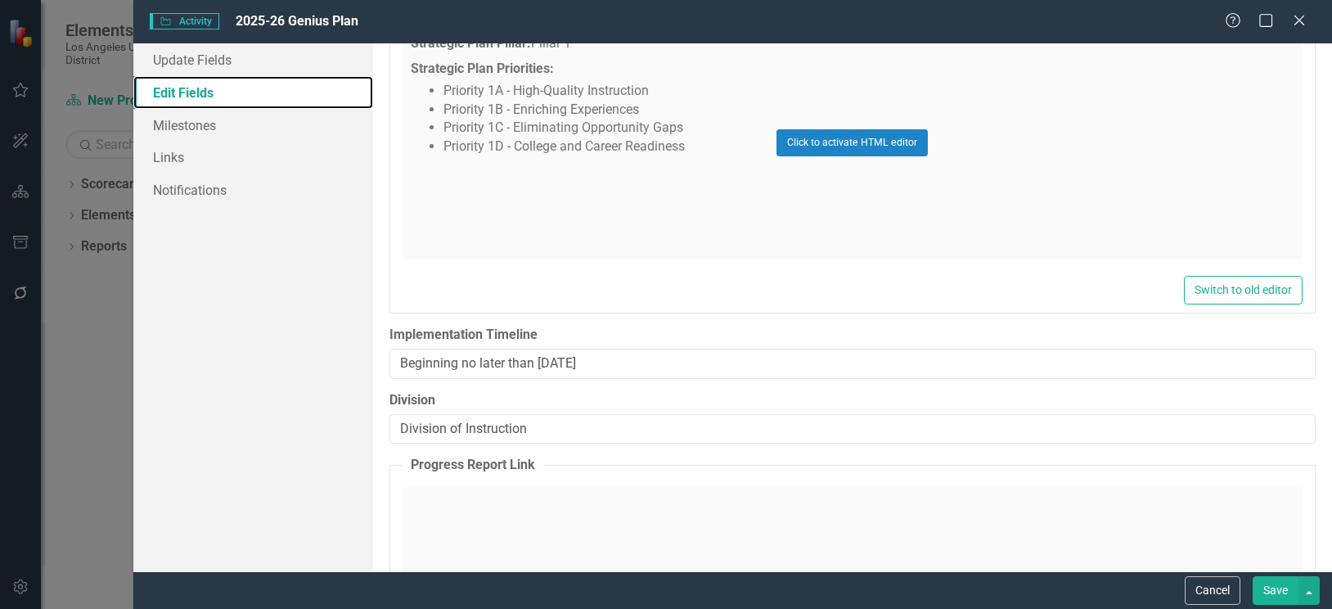
scroll to position [1800, 0]
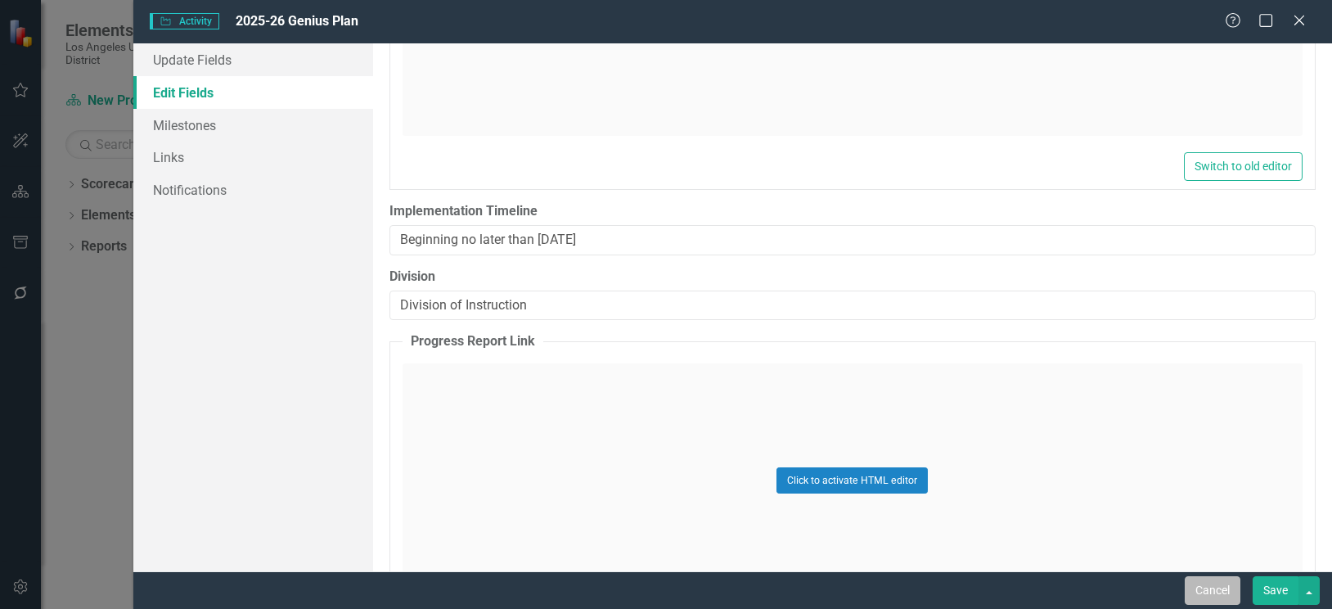
click at [1212, 589] on button "Cancel" at bounding box center [1213, 590] width 56 height 29
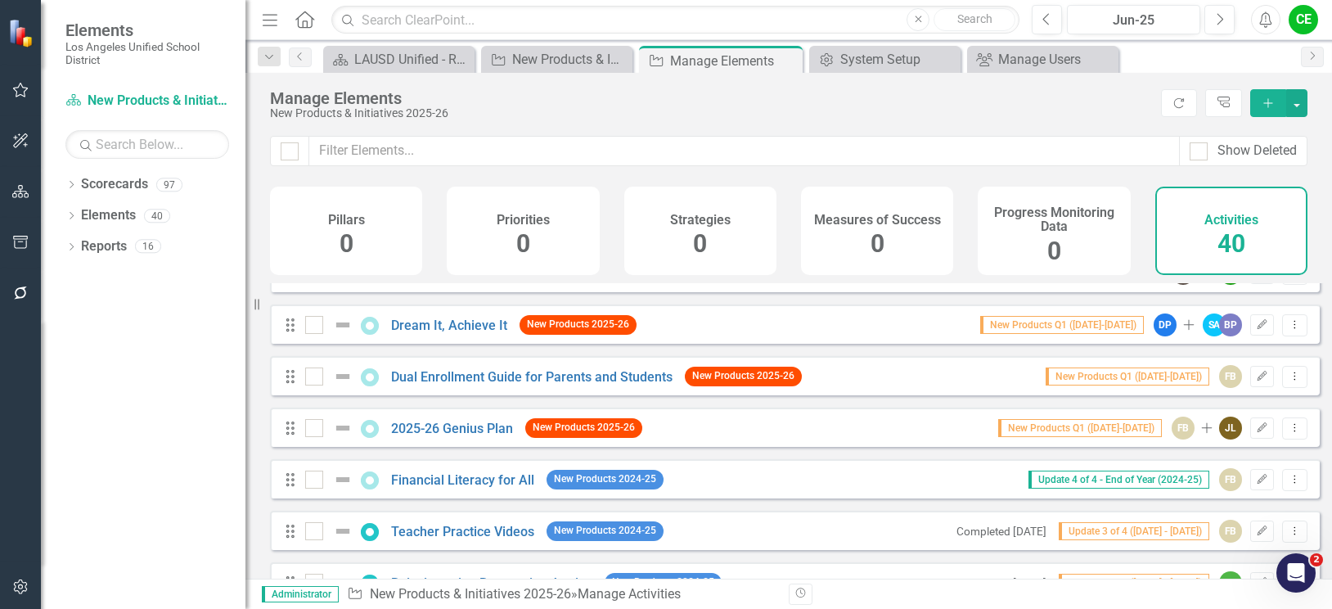
click at [1269, 102] on icon "Add" at bounding box center [1268, 102] width 15 height 11
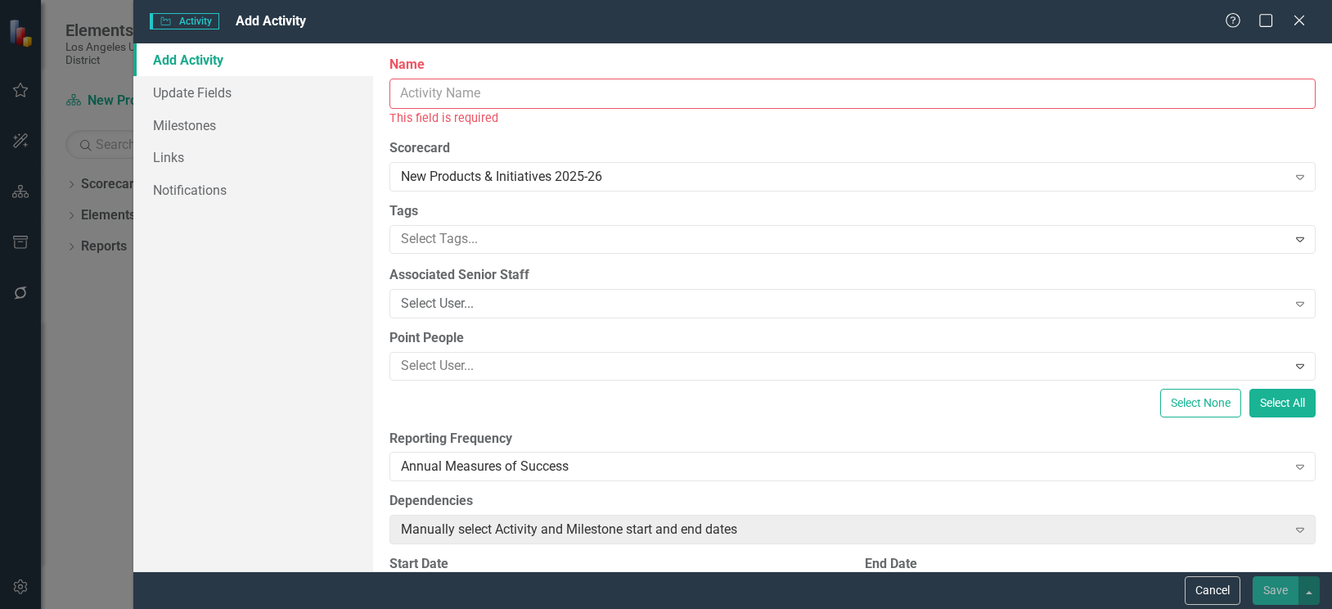
click at [452, 101] on input "Name" at bounding box center [852, 94] width 926 height 30
click at [483, 94] on input "Name" at bounding box center [852, 94] width 926 height 30
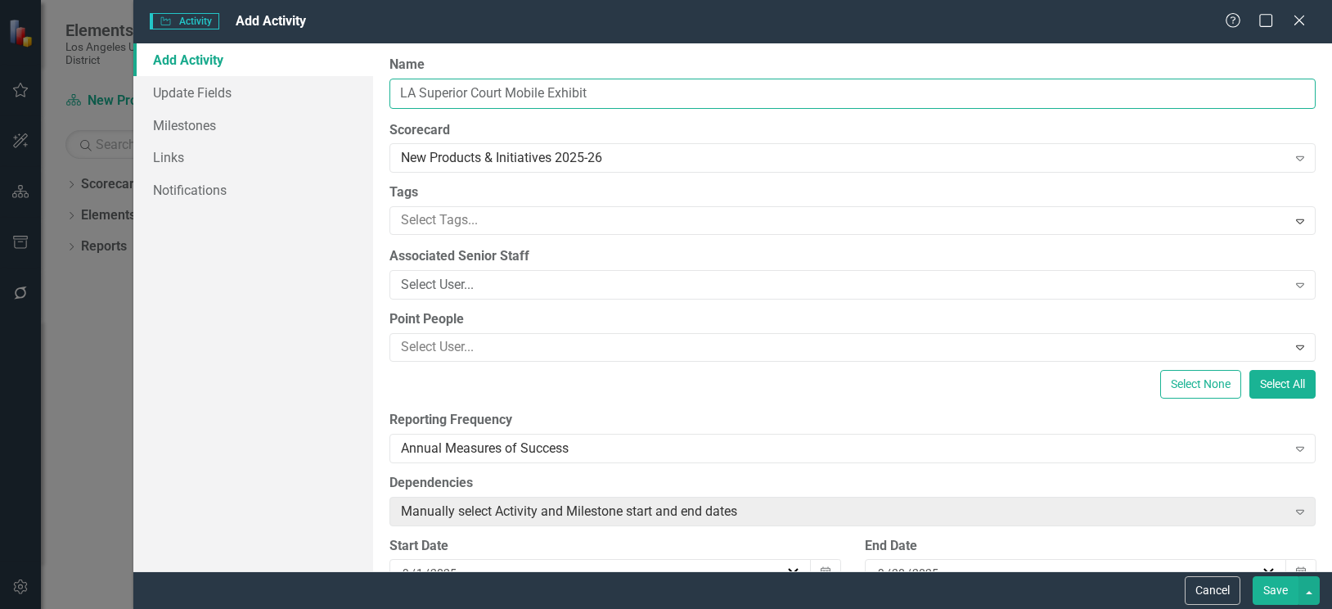
type input "LA Superior Court Mobile Exhibit"
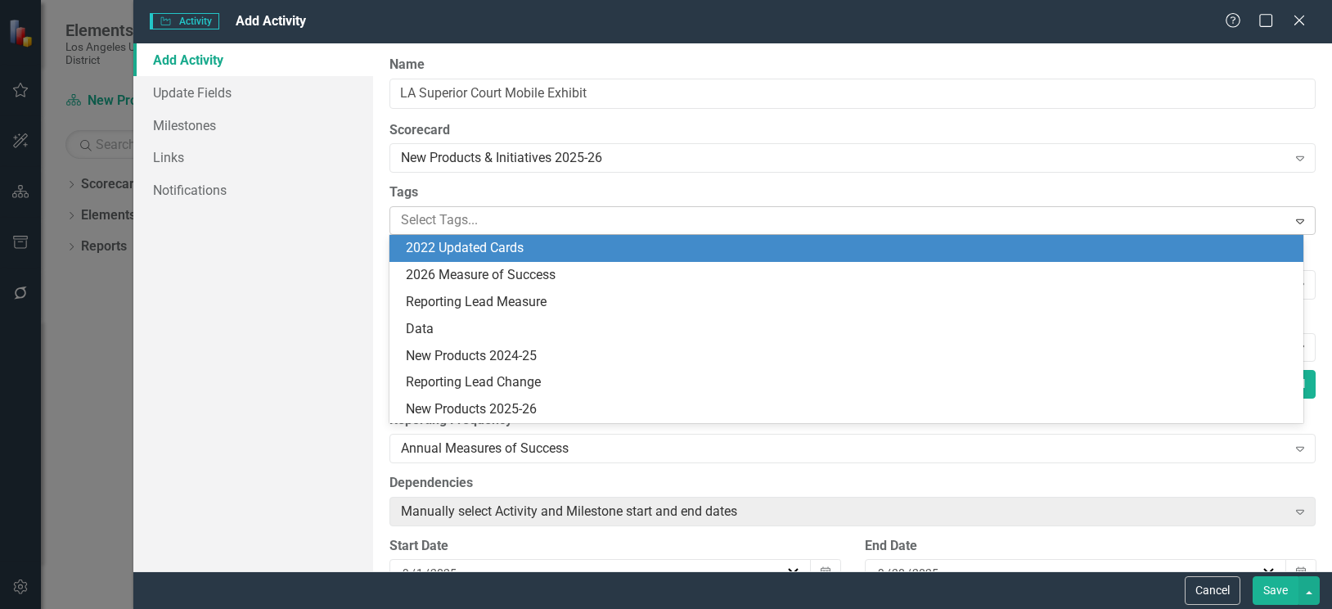
click at [612, 215] on div at bounding box center [840, 220] width 892 height 22
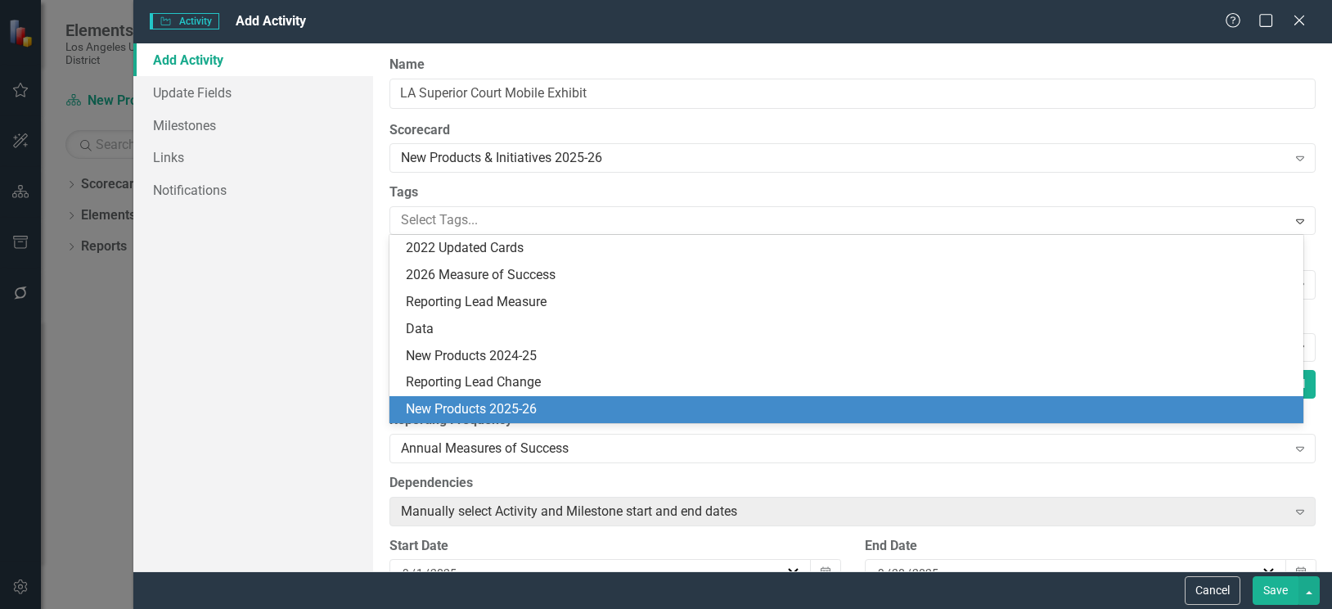
click at [501, 411] on span "New Products 2025-26" at bounding box center [471, 409] width 131 height 16
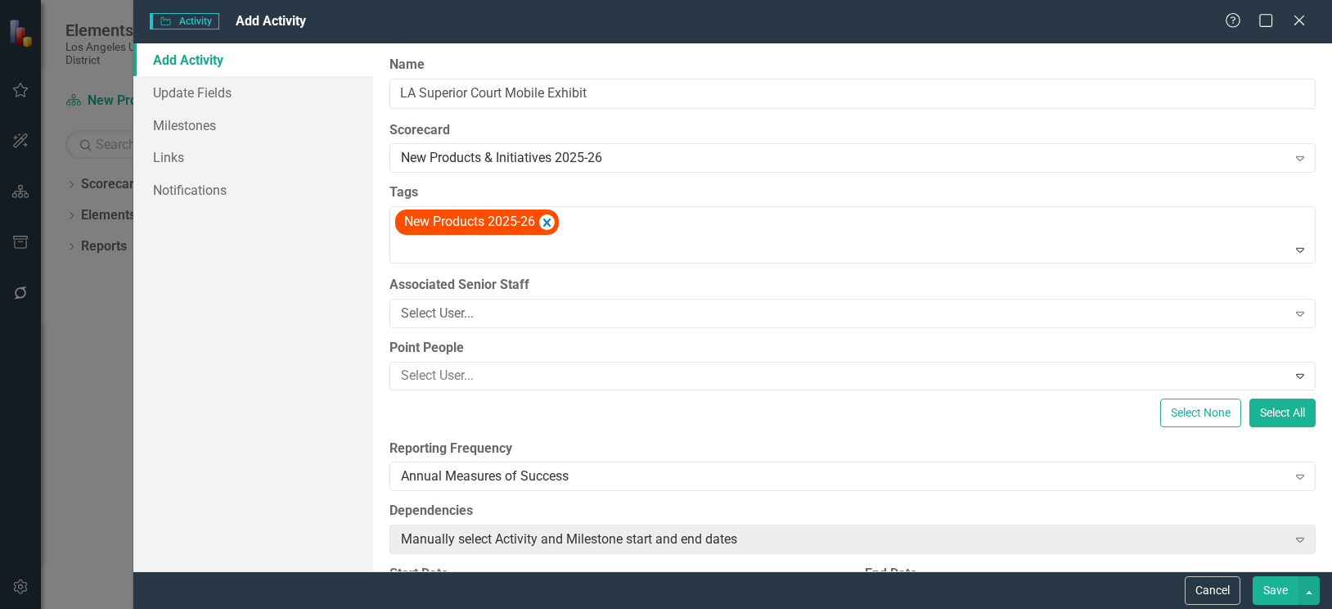
scroll to position [82, 0]
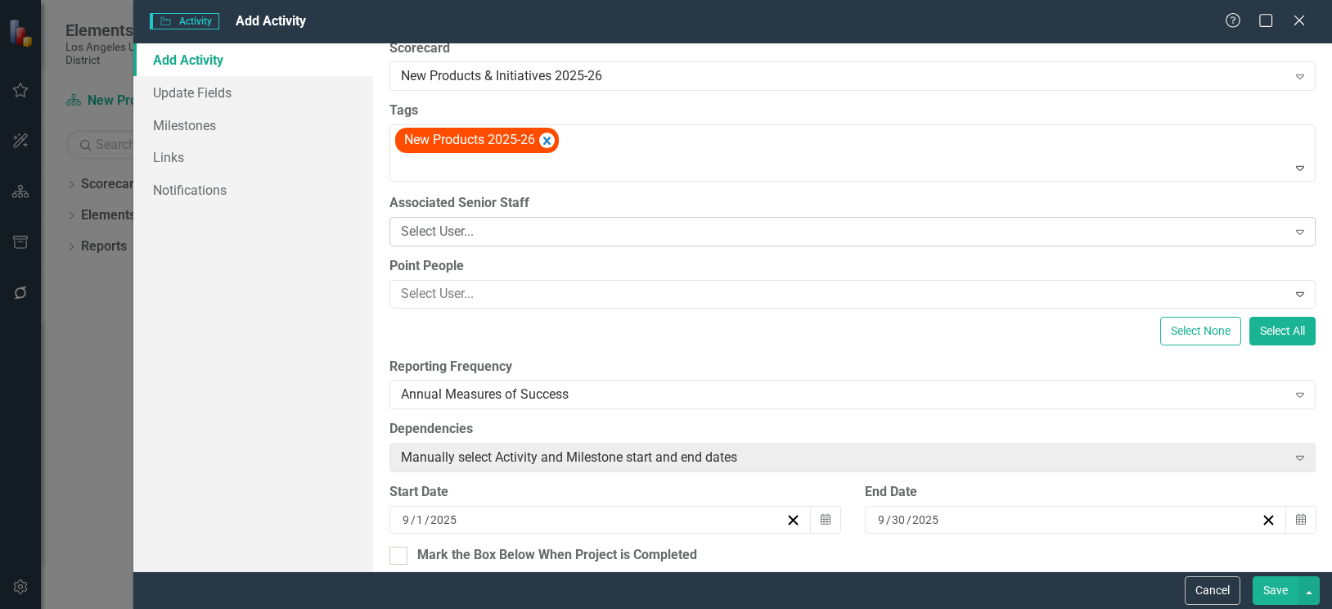
click at [651, 228] on div "Select User..." at bounding box center [844, 231] width 886 height 19
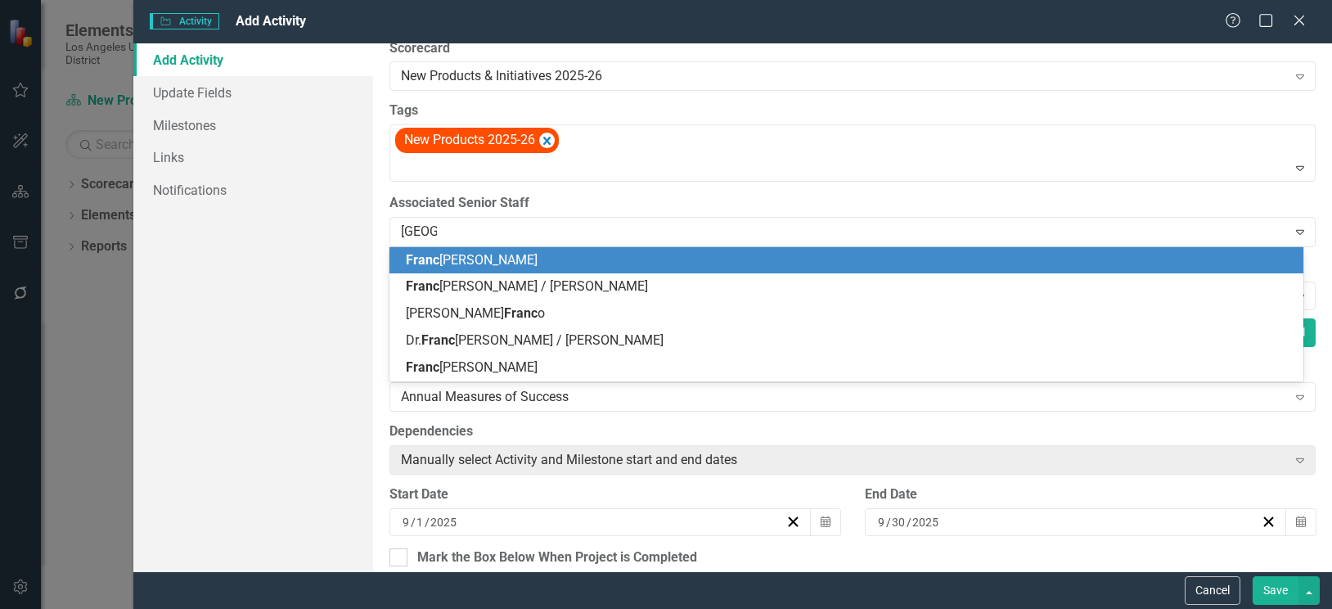
type input "Frances"
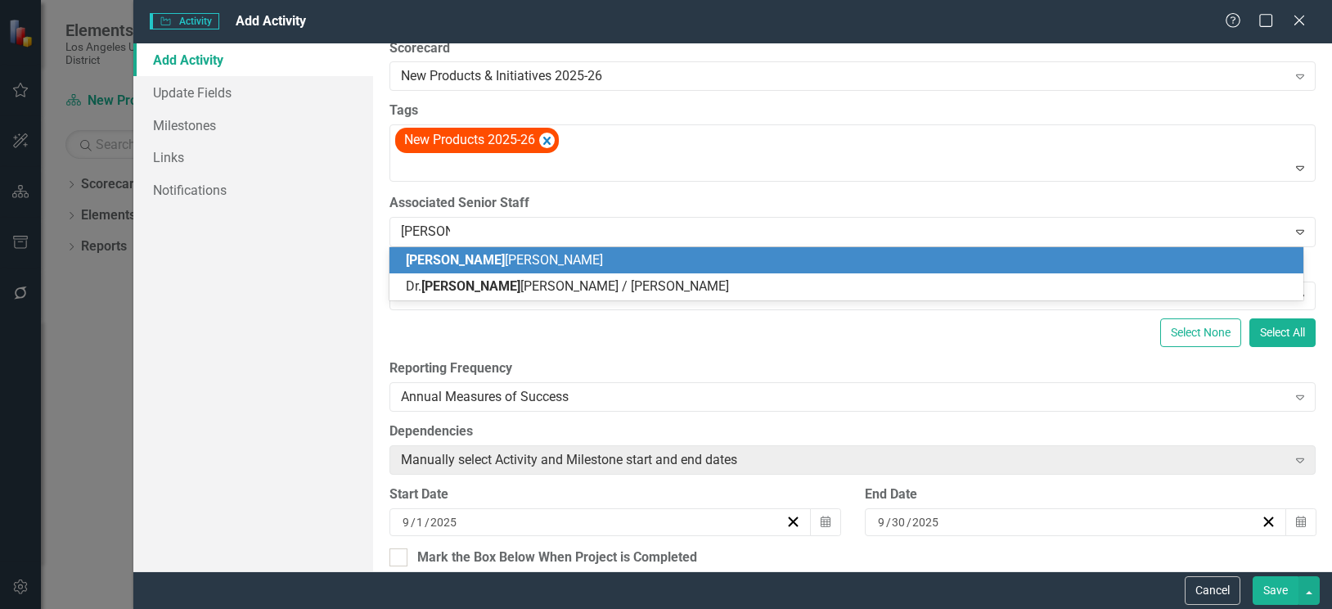
click at [637, 263] on div "Frances Baez" at bounding box center [850, 260] width 888 height 19
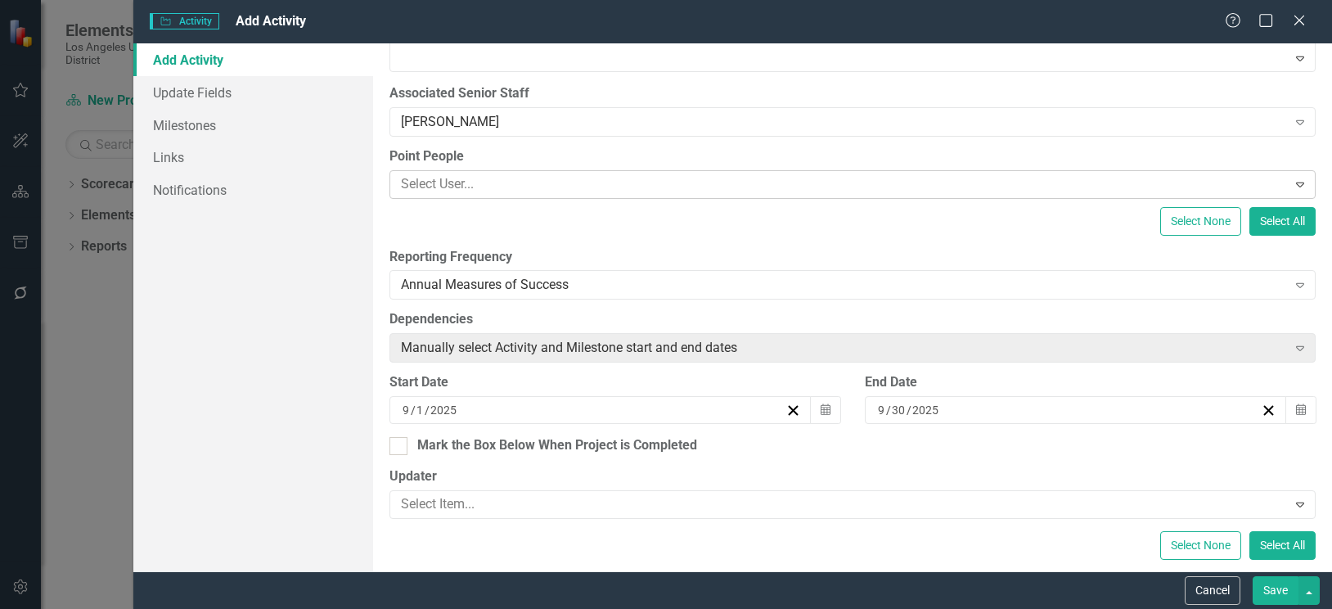
scroll to position [245, 0]
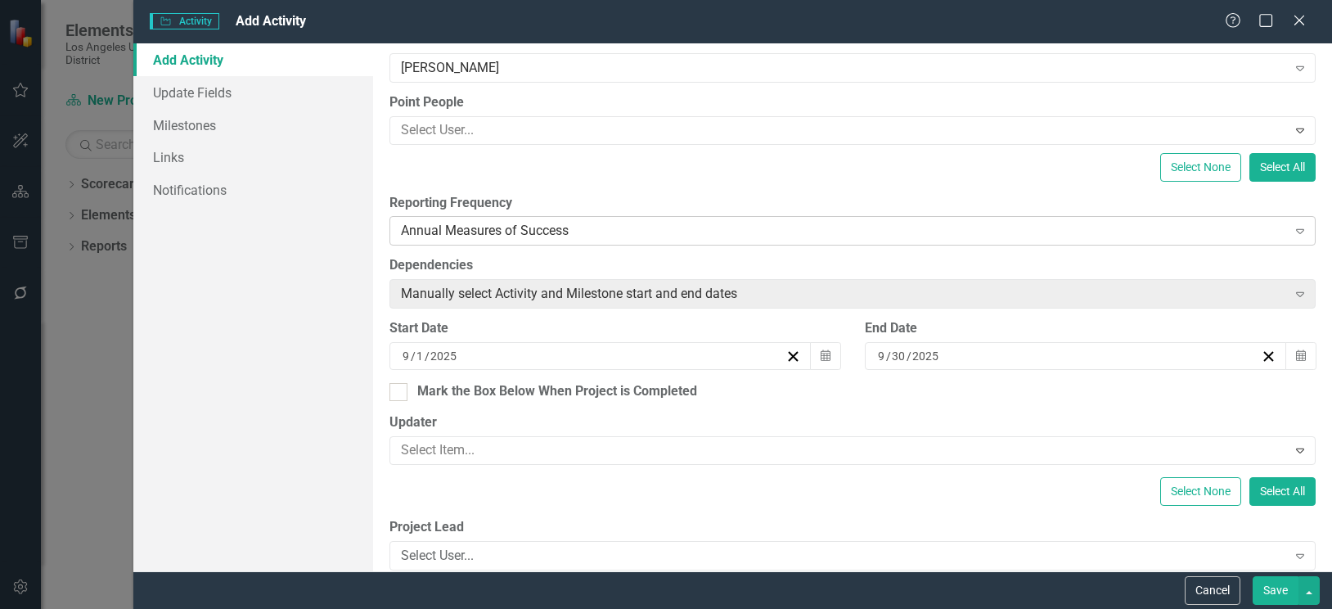
click at [702, 235] on div "Annual Measures of Success" at bounding box center [844, 231] width 886 height 19
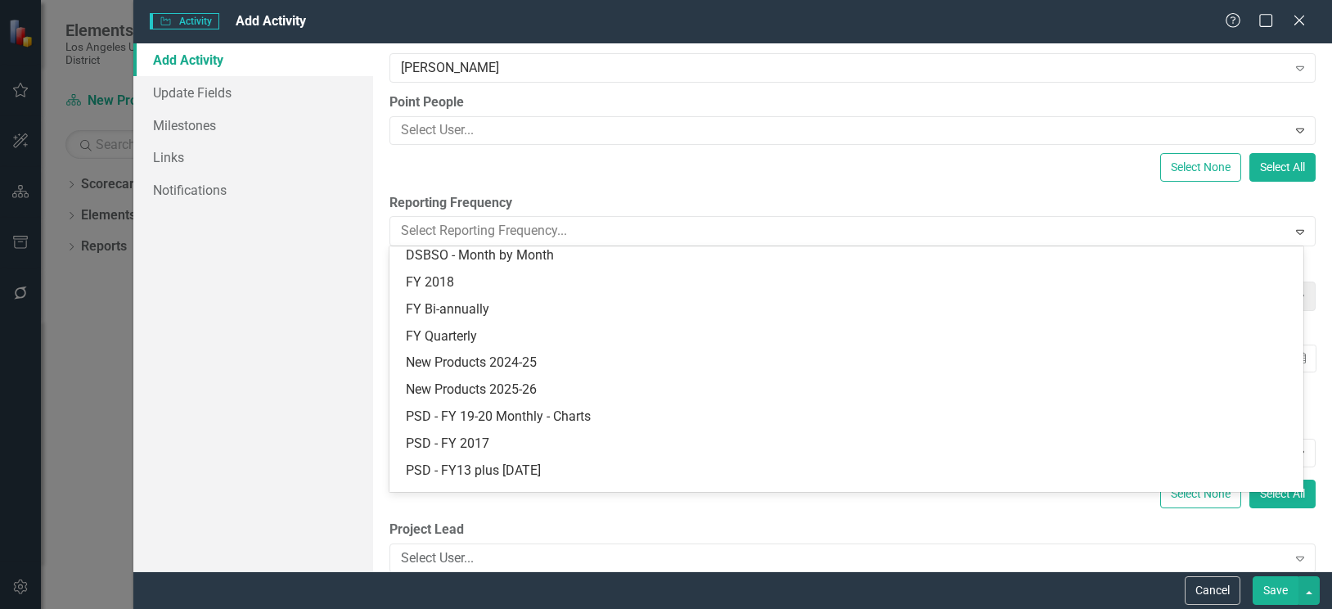
scroll to position [406, 0]
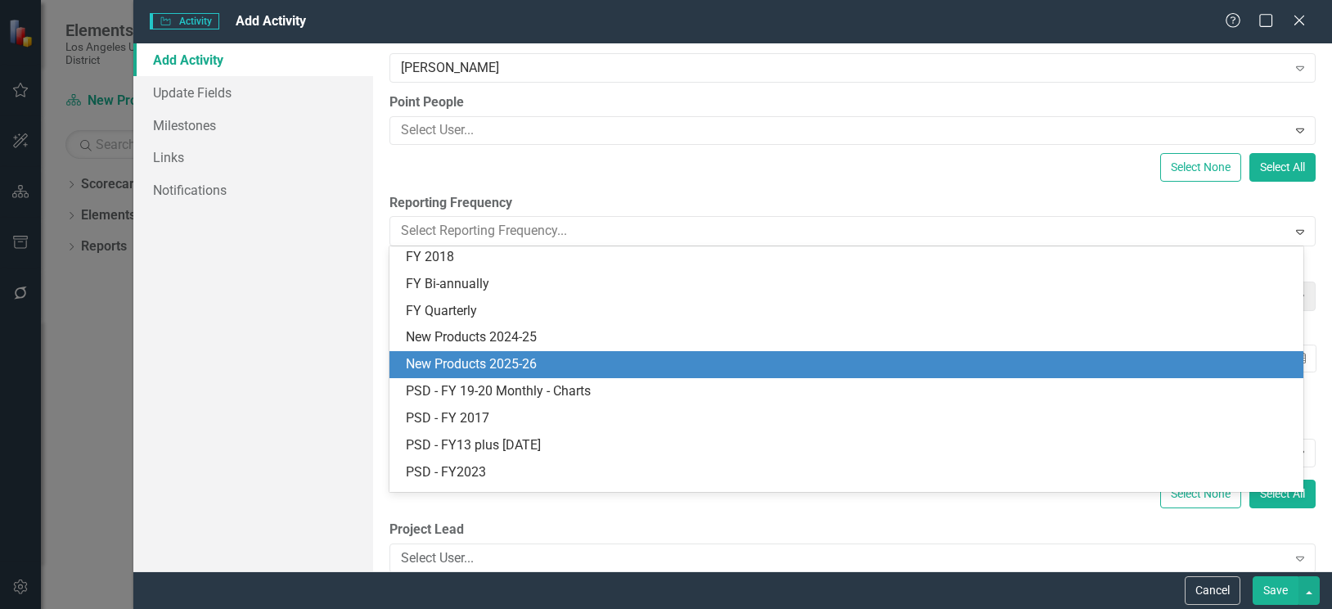
click at [483, 356] on div "New Products 2025-26" at bounding box center [850, 364] width 888 height 19
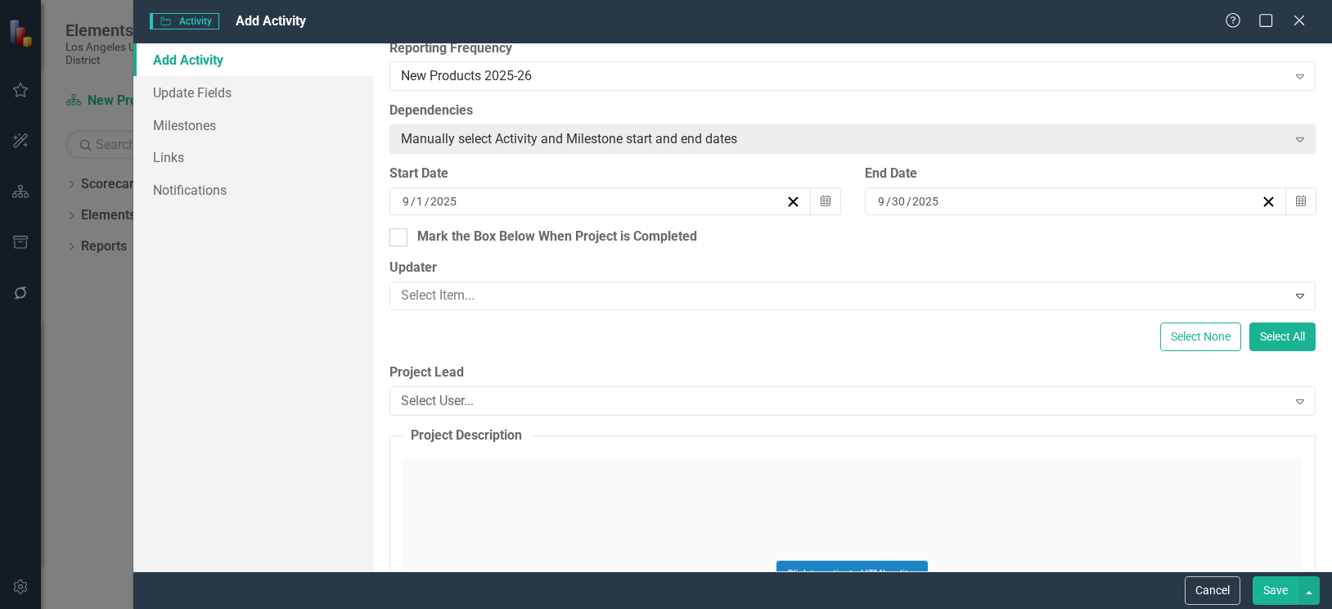
scroll to position [409, 0]
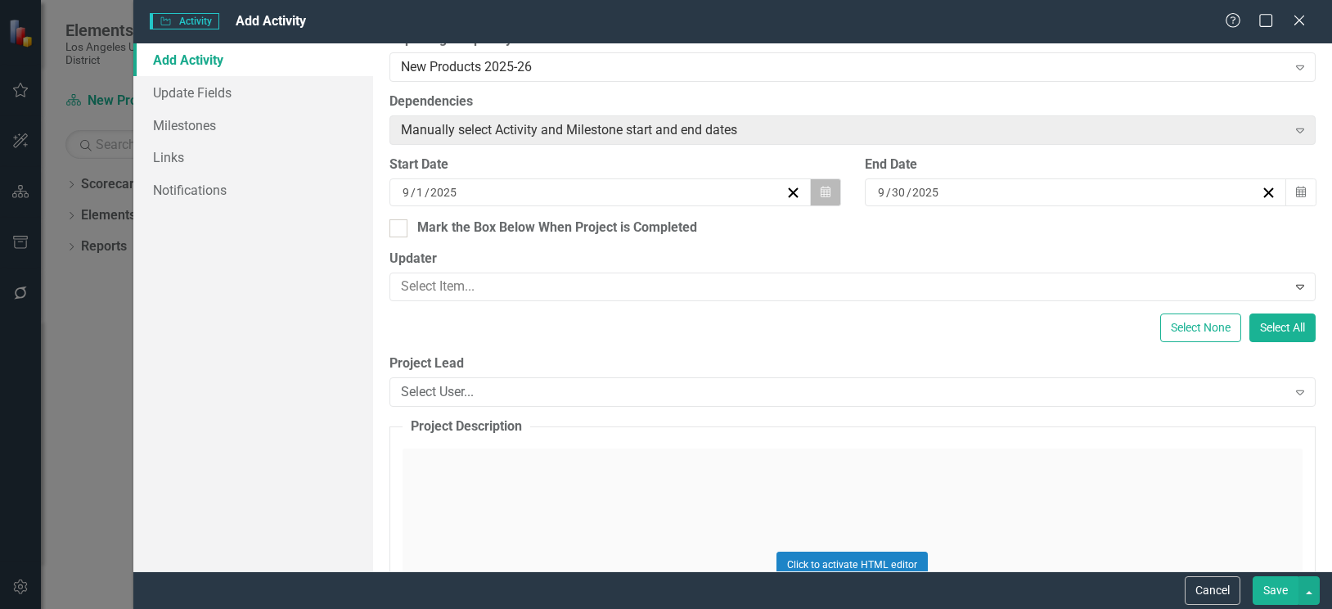
click at [821, 189] on icon "Calendar" at bounding box center [825, 192] width 10 height 11
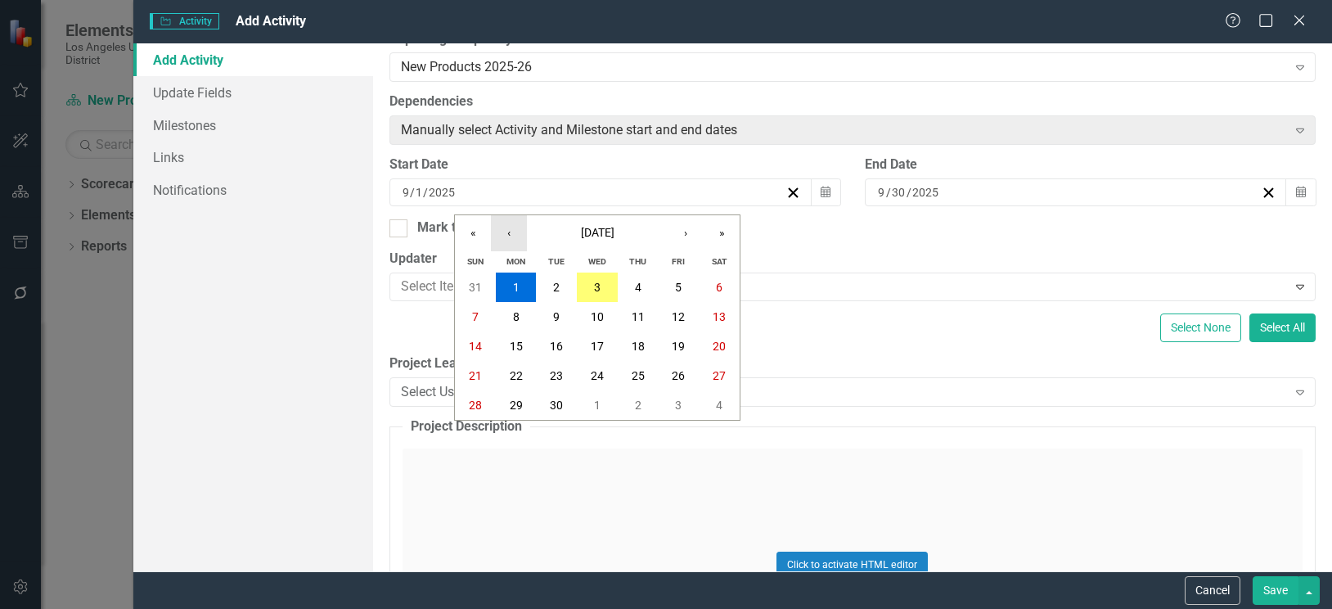
click at [512, 237] on button "‹" at bounding box center [509, 233] width 36 height 36
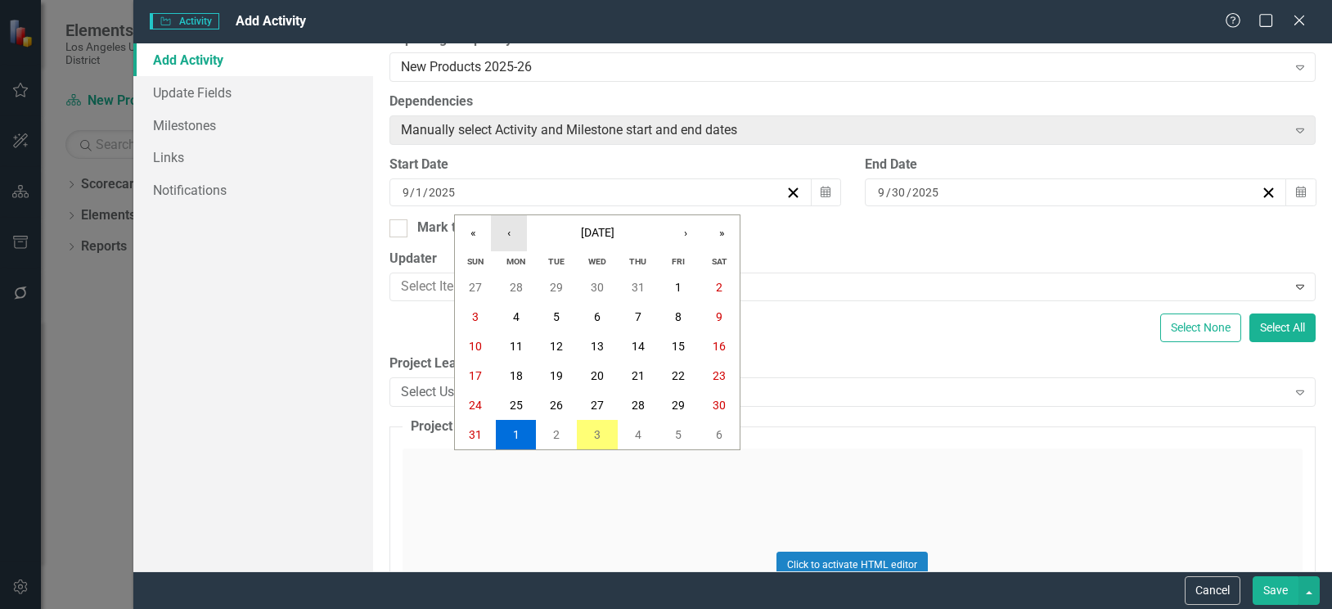
click at [512, 237] on button "‹" at bounding box center [509, 233] width 36 height 36
click at [549, 285] on button "1" at bounding box center [556, 286] width 41 height 29
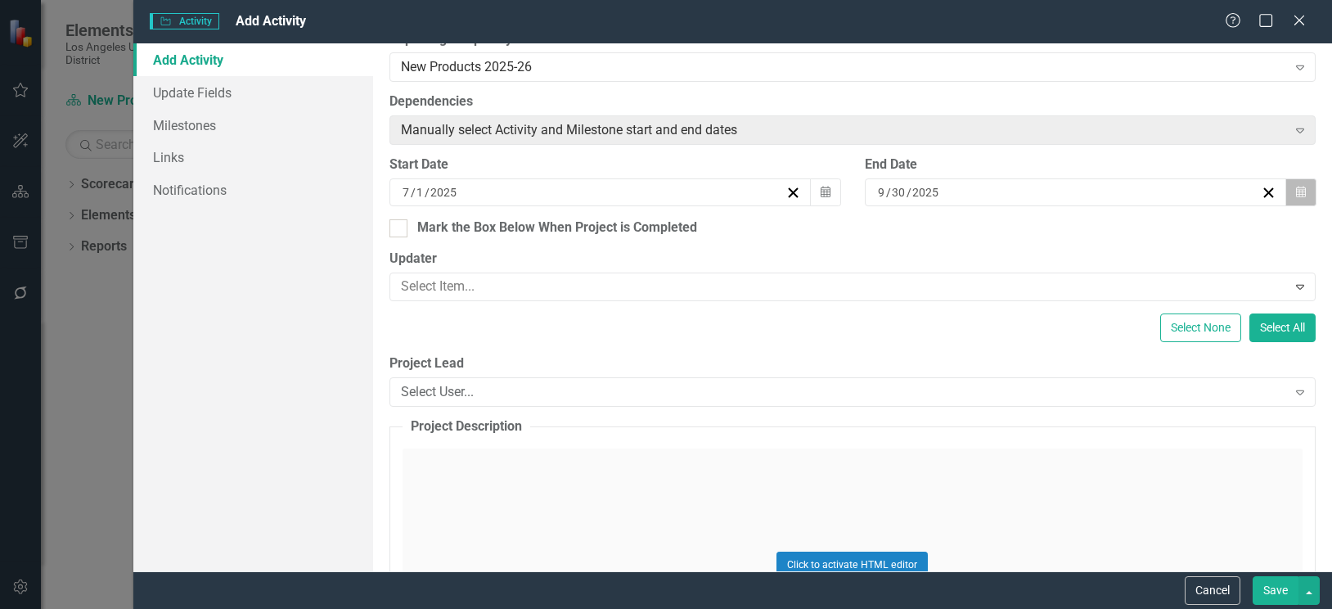
click at [1296, 194] on icon "button" at bounding box center [1301, 191] width 10 height 11
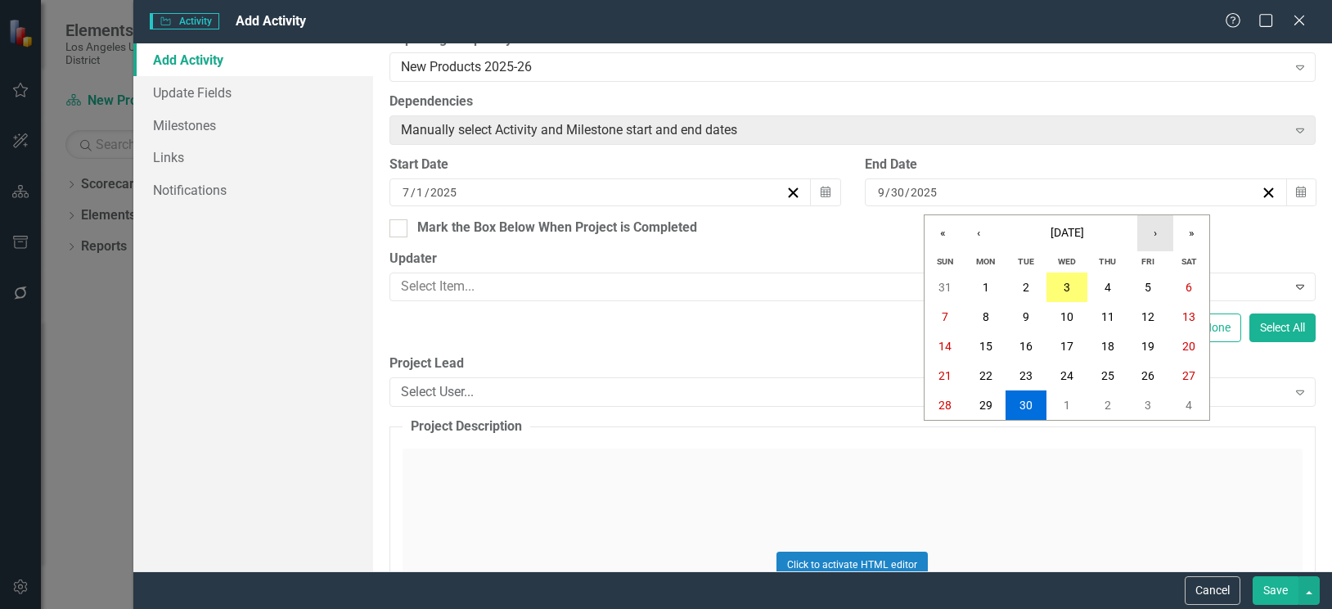
click at [1158, 231] on button "›" at bounding box center [1155, 233] width 36 height 36
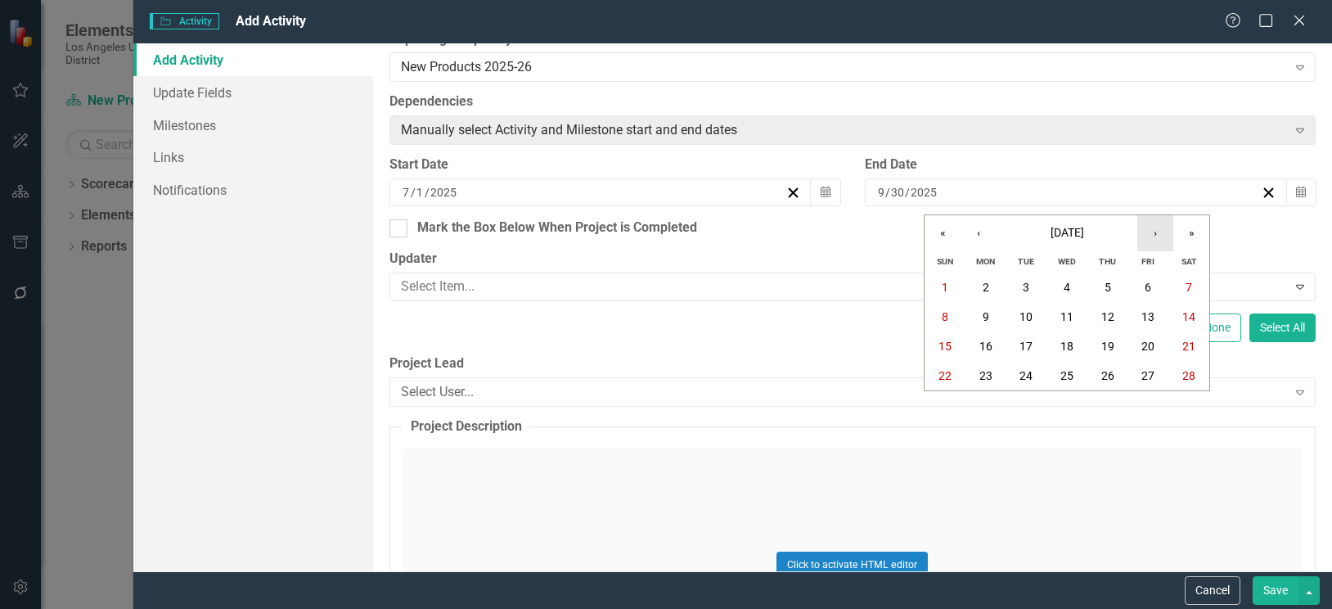
click at [1158, 231] on button "›" at bounding box center [1155, 233] width 36 height 36
click at [1026, 402] on abbr "30" at bounding box center [1025, 404] width 13 height 13
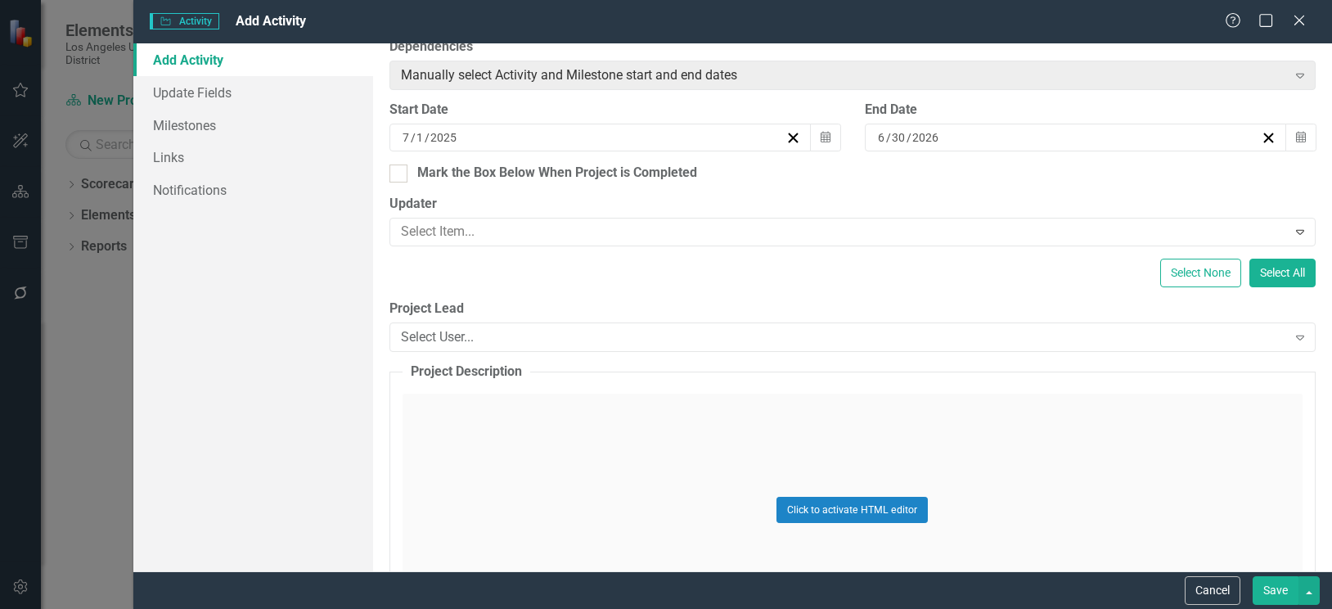
scroll to position [491, 0]
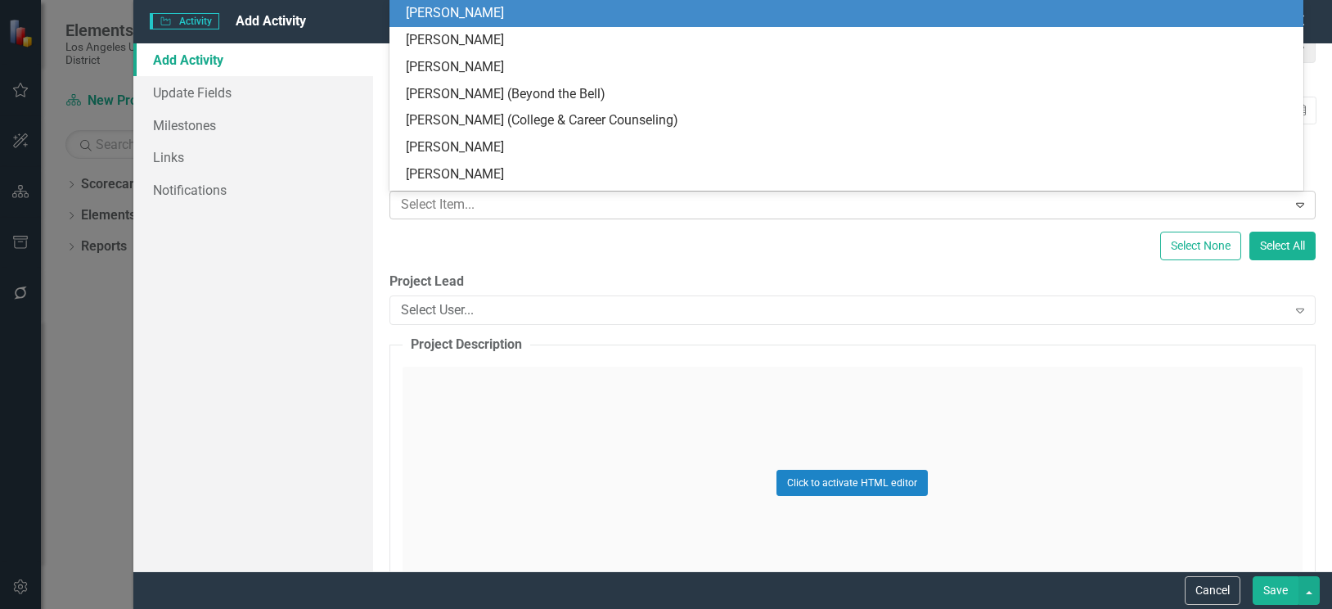
click at [550, 209] on div at bounding box center [840, 205] width 892 height 22
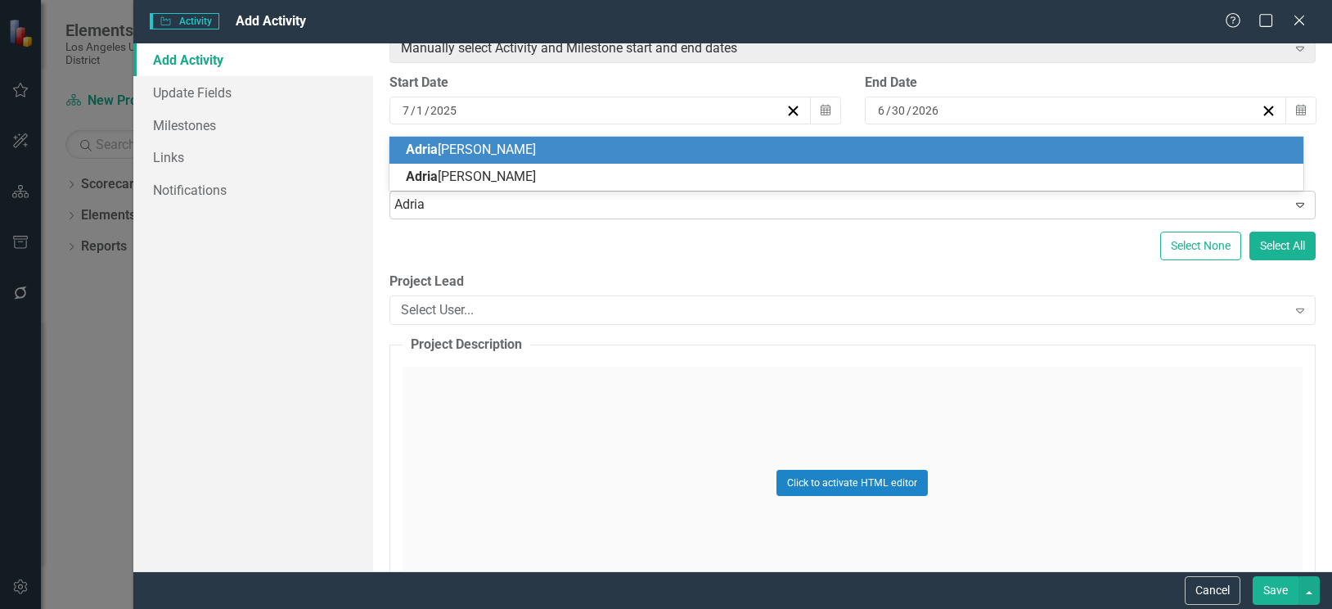
type input "Adrian"
click at [519, 149] on div "Adrian a Trejo" at bounding box center [850, 150] width 888 height 19
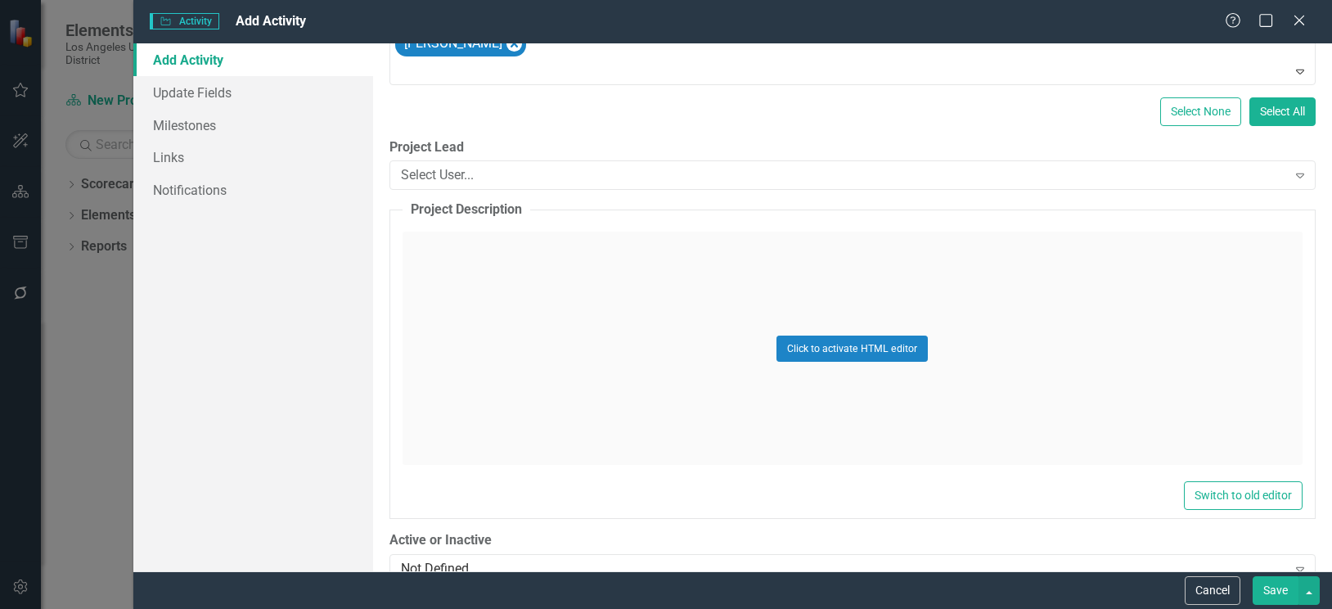
scroll to position [654, 0]
click at [587, 267] on div "Click to activate HTML editor" at bounding box center [852, 347] width 900 height 233
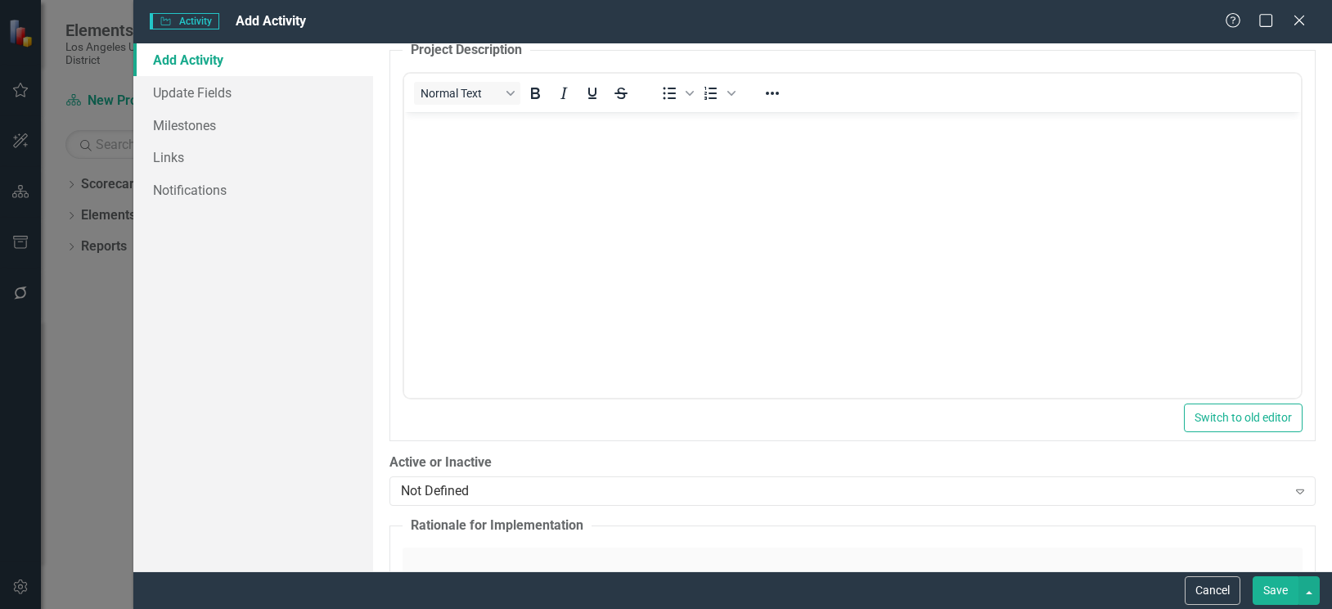
scroll to position [818, 0]
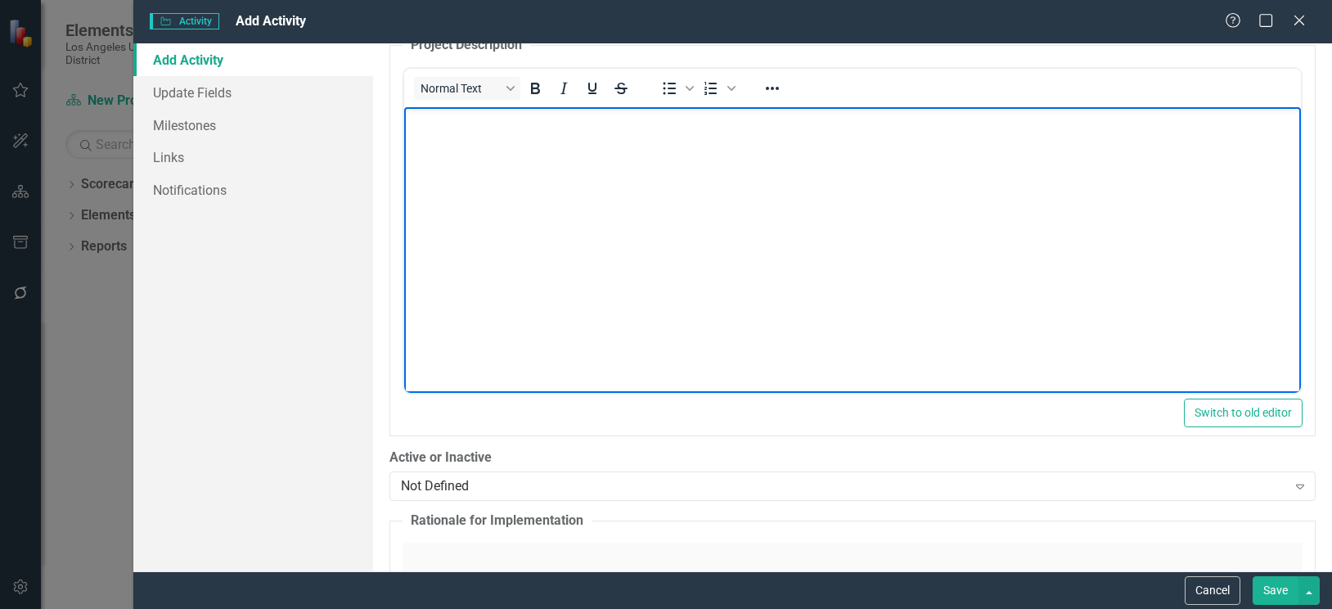
click at [489, 153] on body "Rich Text Area. Press ALT-0 for help." at bounding box center [851, 229] width 897 height 245
click at [493, 131] on body "Rich Text Area. Press ALT-0 for help." at bounding box center [851, 229] width 897 height 245
click at [808, 124] on p "Grade 11 and 12 teachers will have the opportunity to request" at bounding box center [851, 121] width 888 height 20
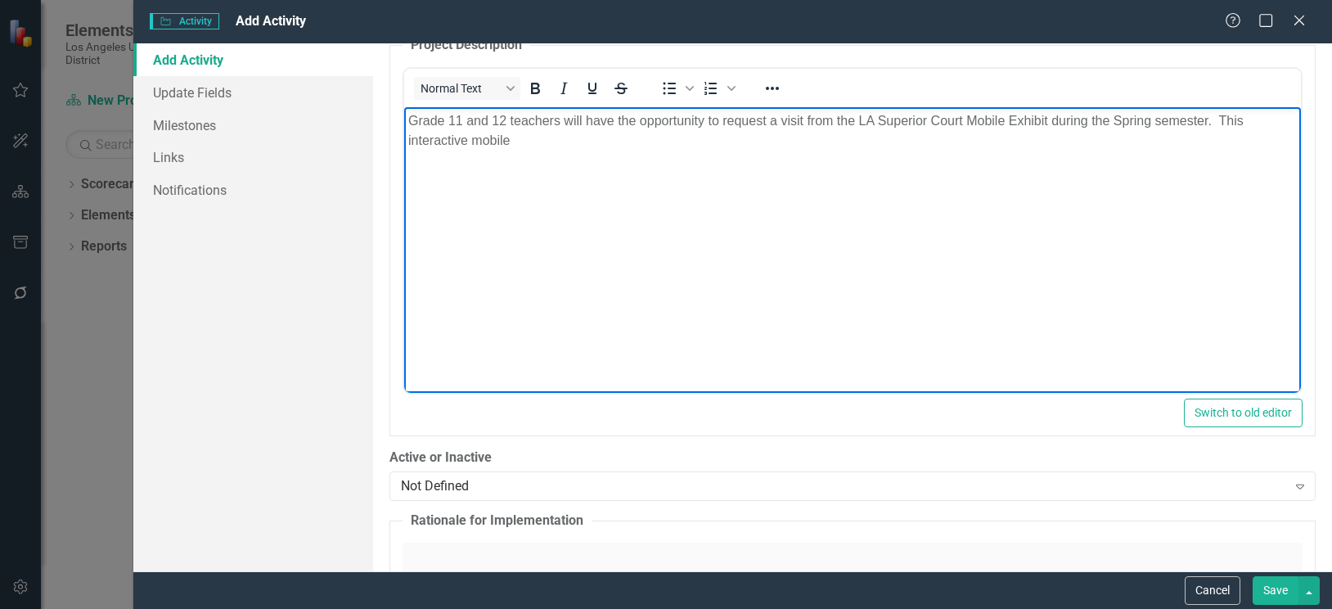
click at [531, 142] on p "Grade 11 and 12 teachers will have the opportunity to request a visit from the …" at bounding box center [851, 130] width 888 height 39
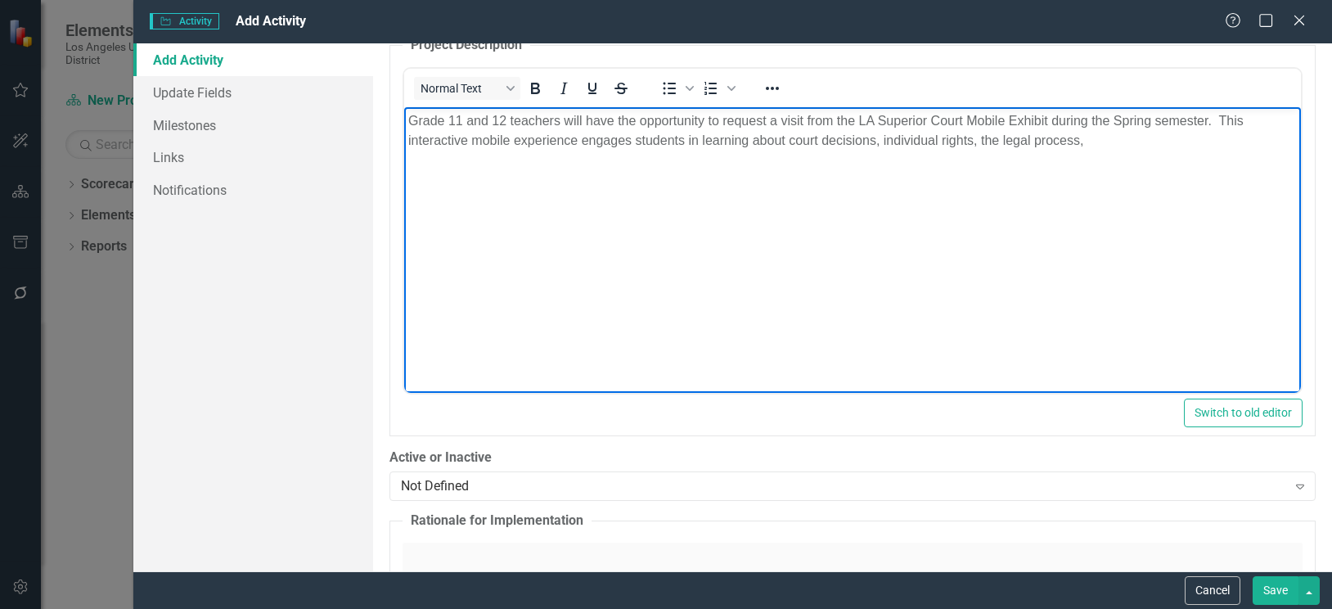
click at [1093, 141] on p "Grade 11 and 12 teachers will have the opportunity to request a visit from the …" at bounding box center [851, 130] width 888 height 39
click at [795, 163] on p "Grade 11 and 12 teachers will have the opportunity to request a visit from the …" at bounding box center [851, 140] width 888 height 59
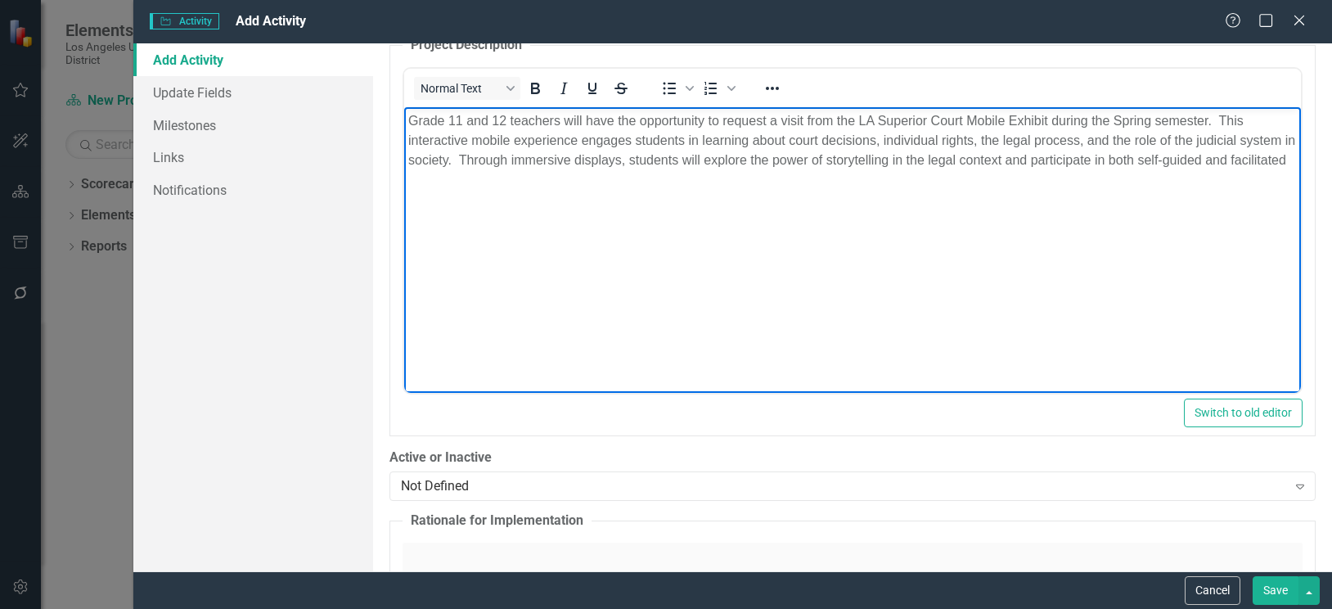
click at [502, 170] on p "Grade 11 and 12 teachers will have the opportunity to request a visit from the …" at bounding box center [851, 140] width 888 height 59
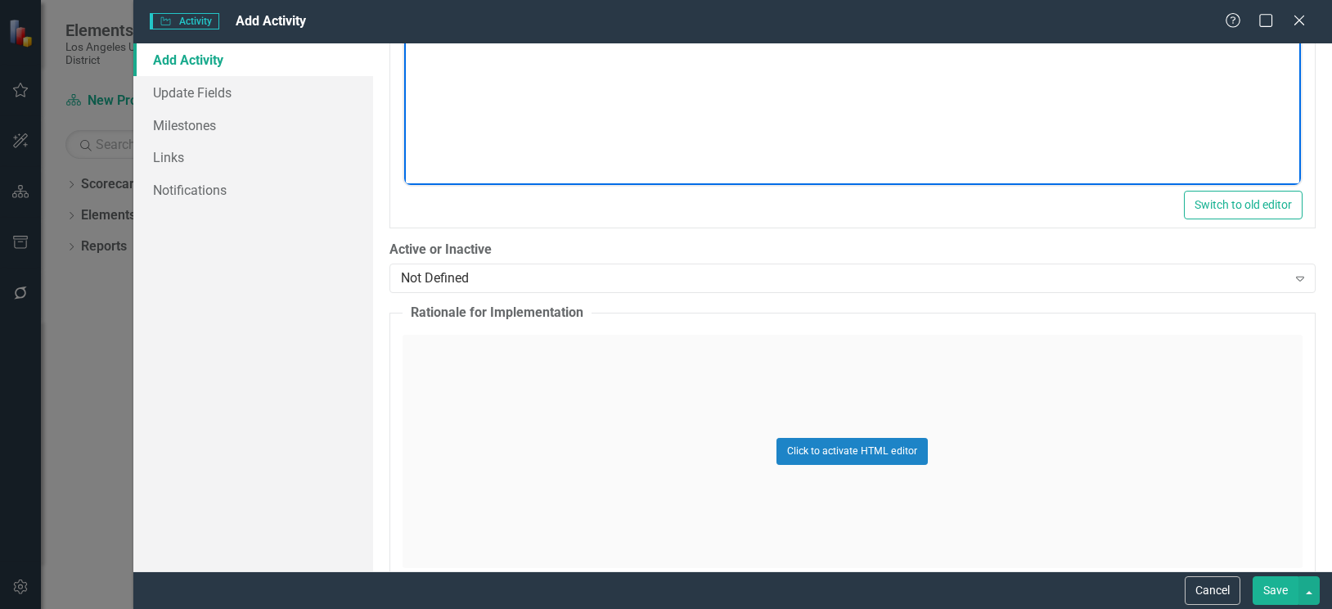
scroll to position [1063, 0]
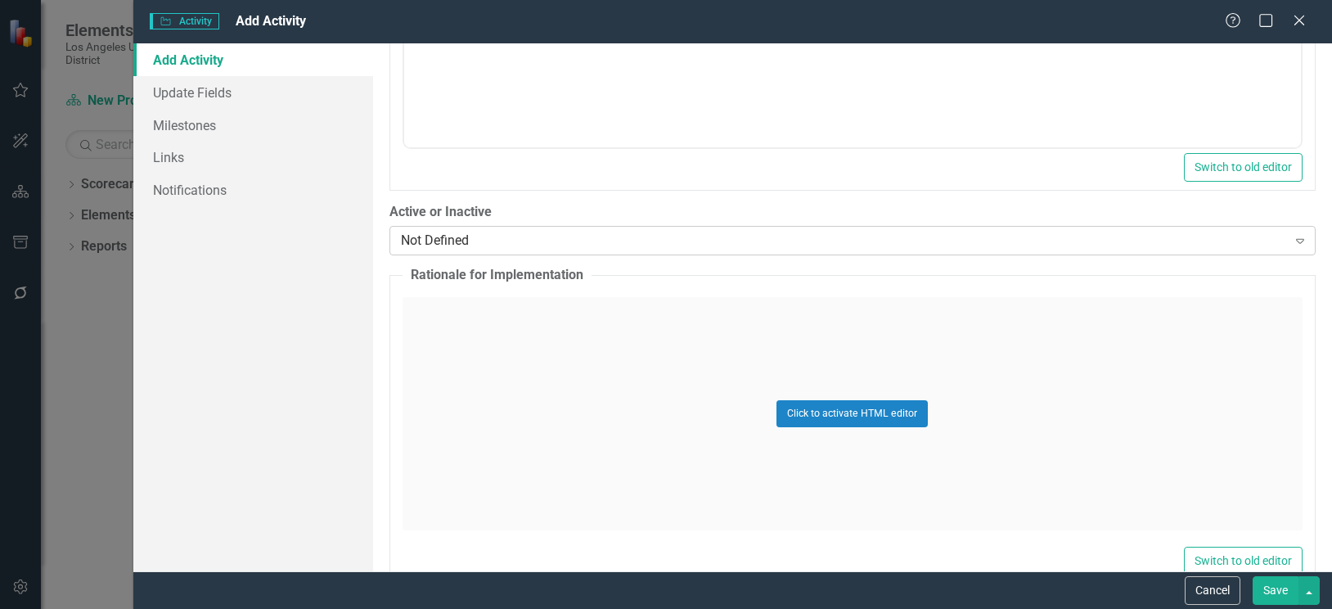
click at [955, 238] on div "Not Defined" at bounding box center [844, 241] width 886 height 19
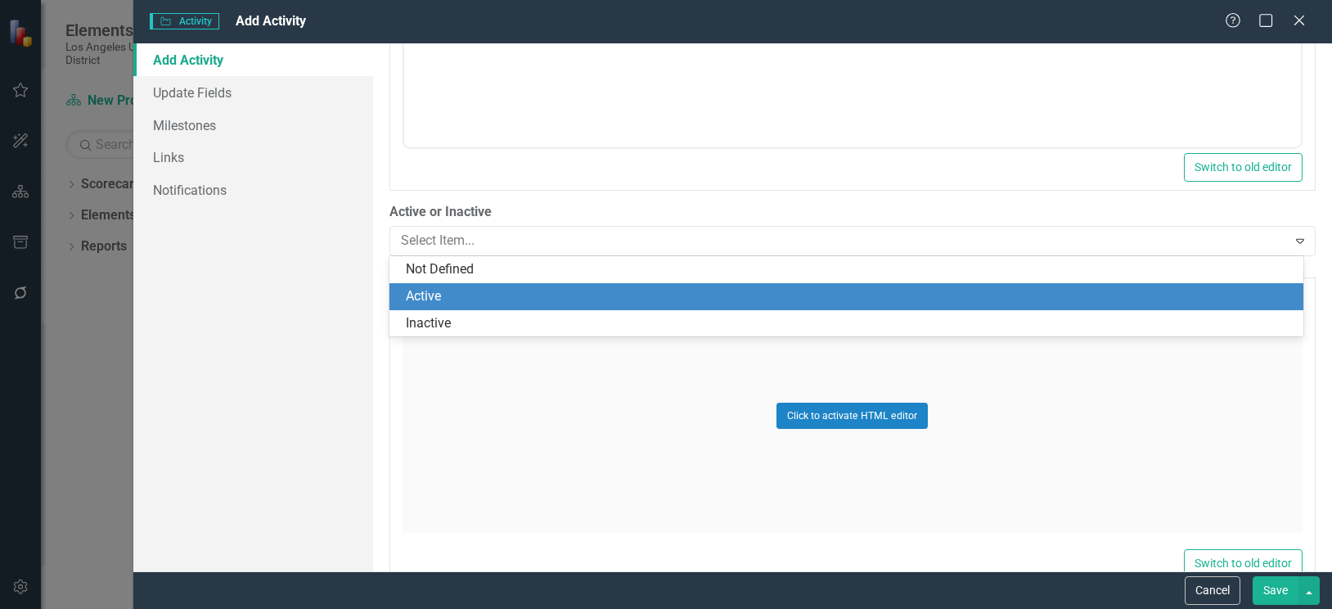
click at [423, 300] on div "Active" at bounding box center [850, 296] width 888 height 19
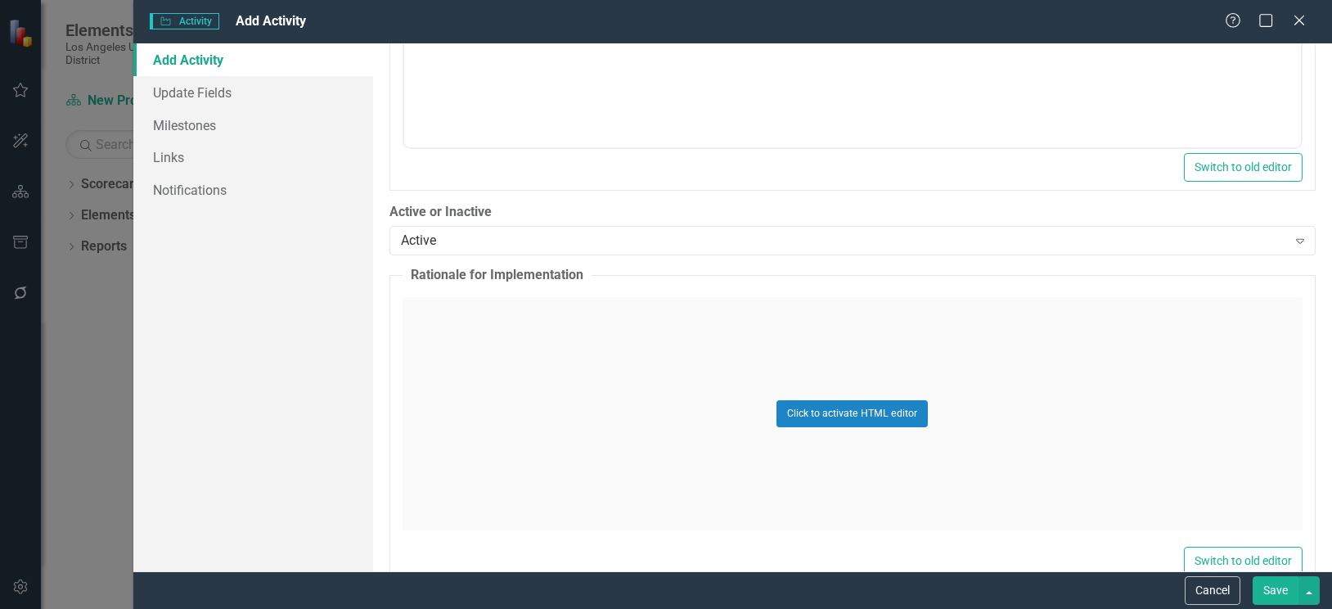
click at [490, 335] on div "Click to activate HTML editor" at bounding box center [852, 413] width 900 height 233
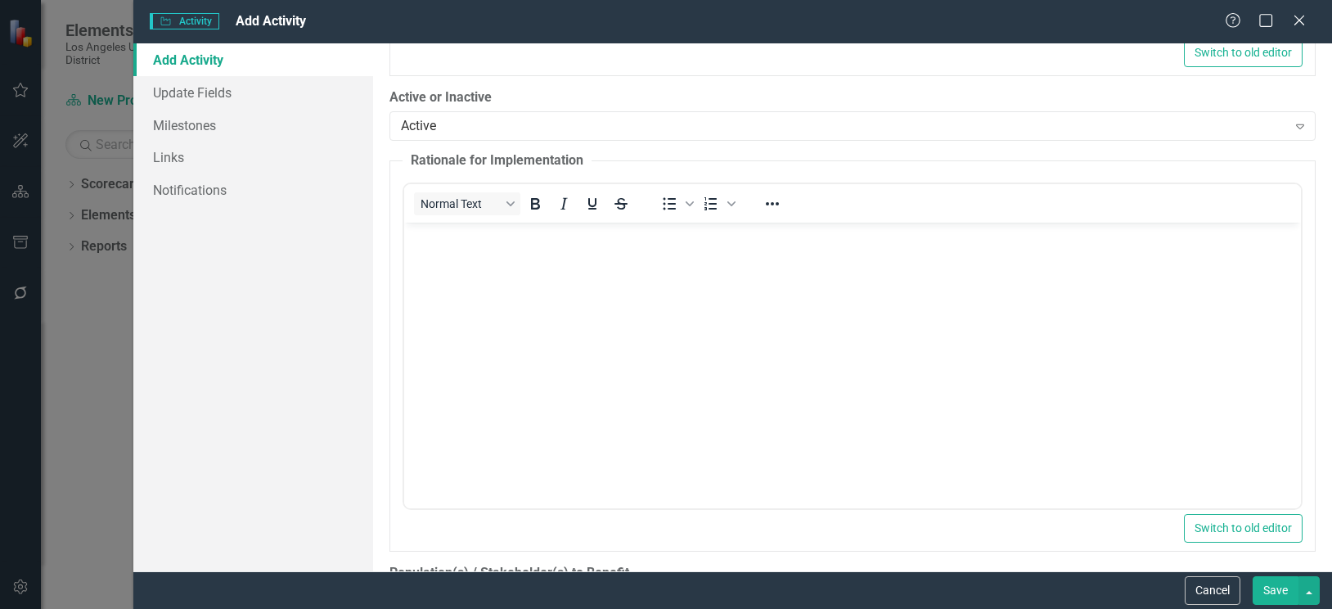
scroll to position [1227, 0]
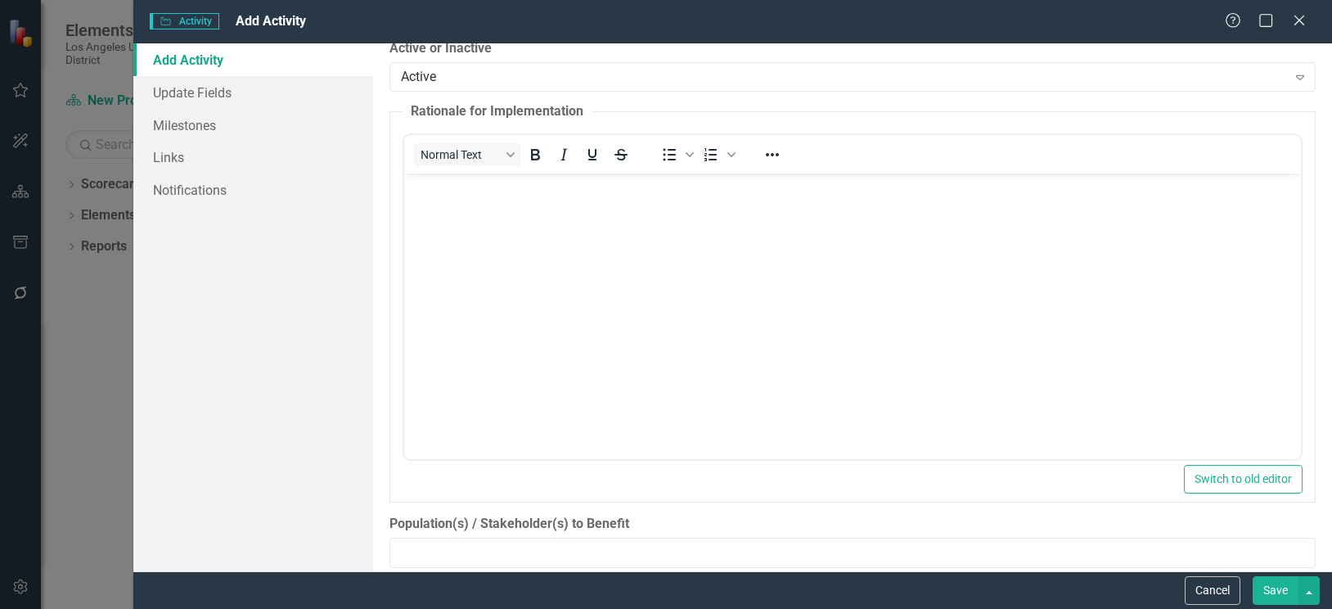
click at [432, 214] on body "Rich Text Area. Press ALT-0 for help." at bounding box center [851, 295] width 897 height 245
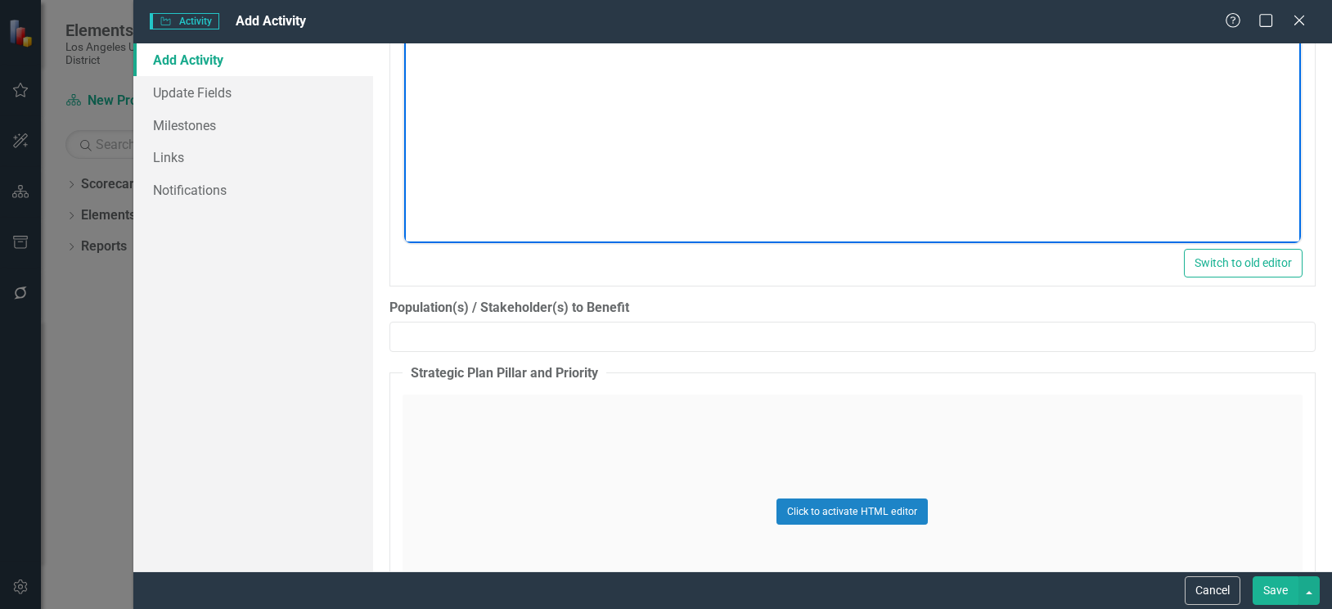
scroll to position [1472, 0]
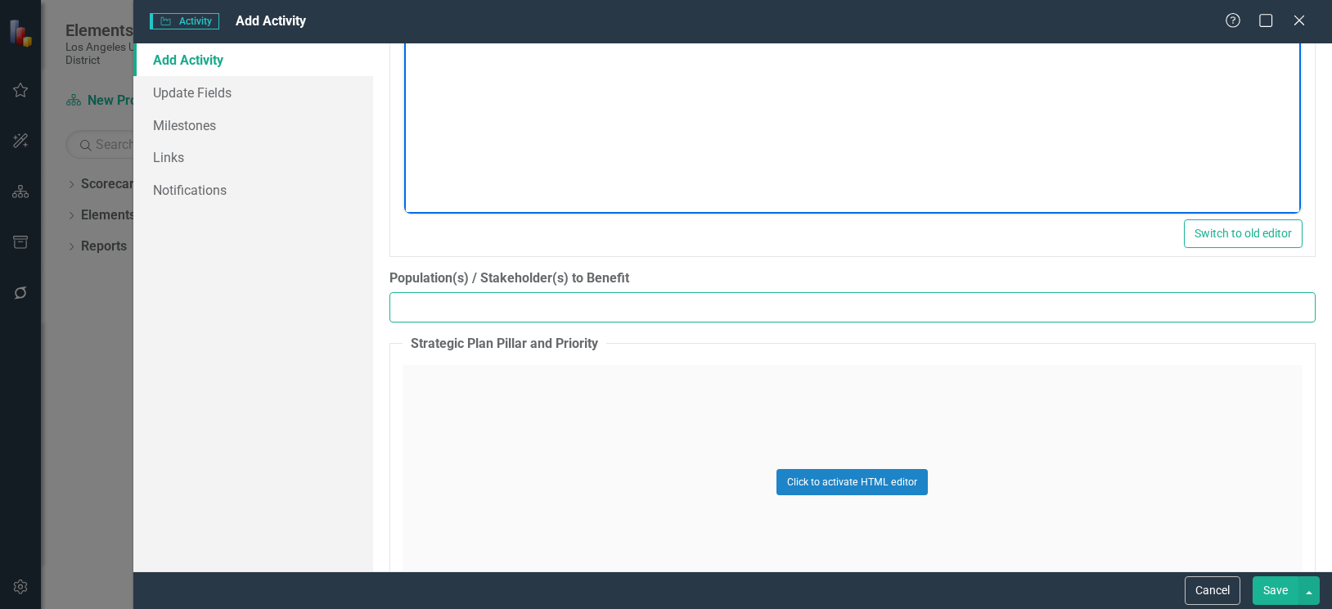
click at [502, 317] on input "Population(s) / Stakeholder(s) to Benefit" at bounding box center [852, 307] width 926 height 30
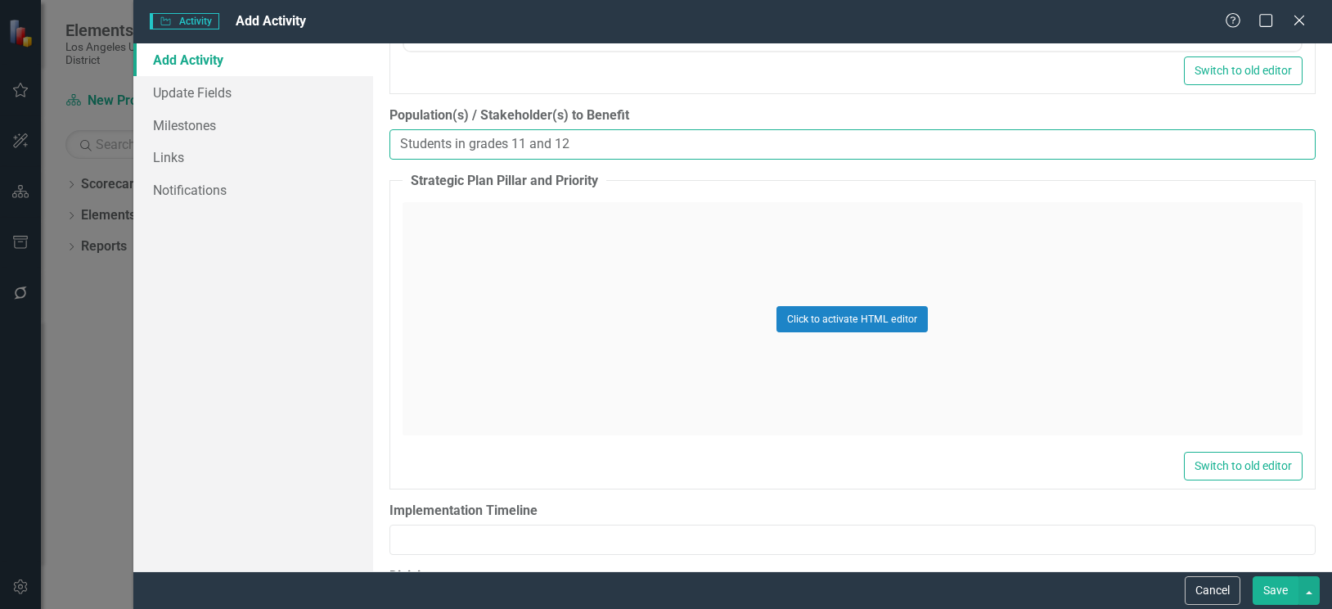
scroll to position [1636, 0]
type input "Students in grades 11 and 12"
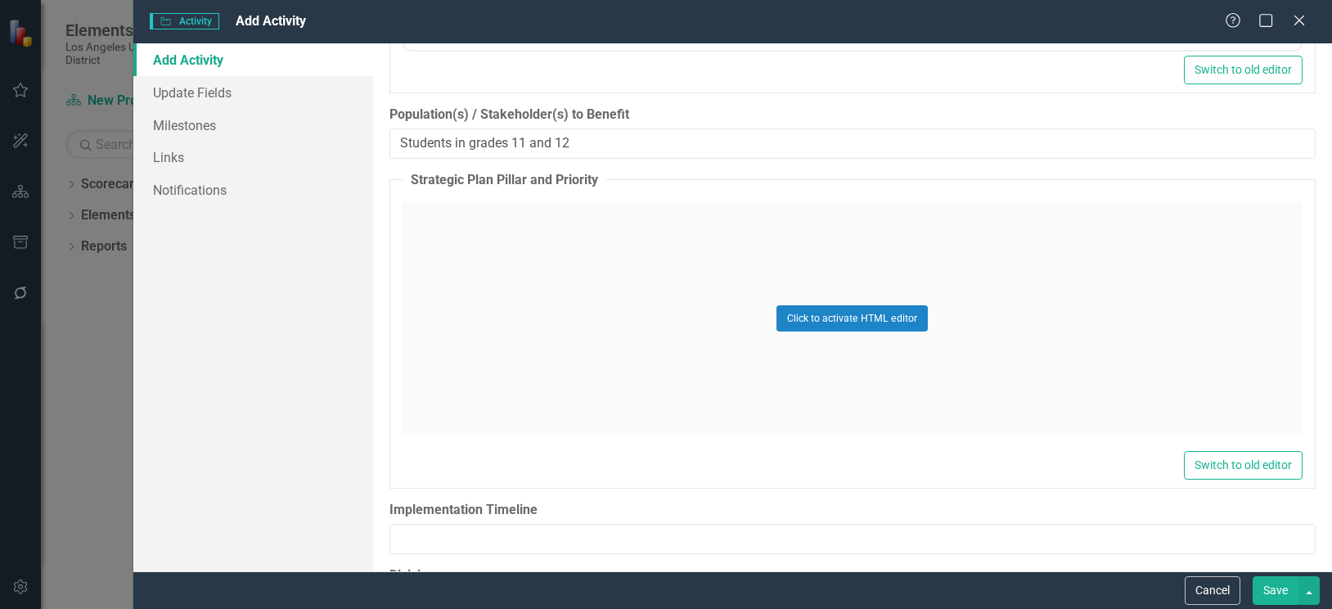
click at [561, 242] on div "Click to activate HTML editor" at bounding box center [852, 317] width 900 height 233
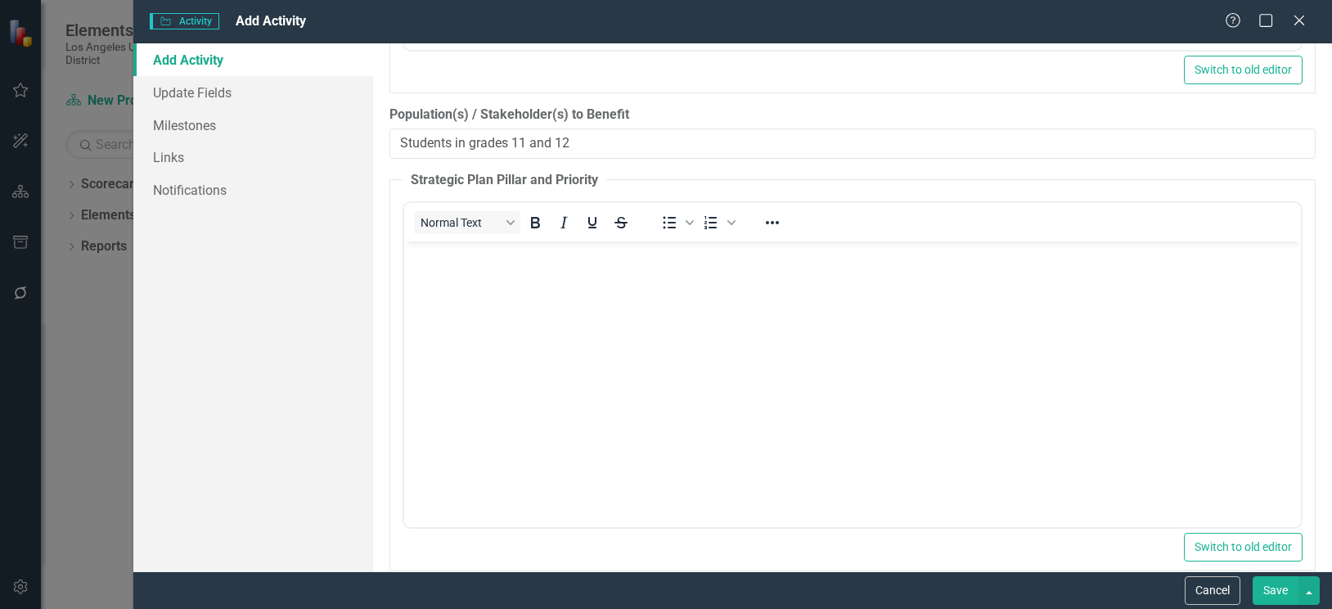
scroll to position [0, 0]
click at [457, 272] on body "Rich Text Area. Press ALT-0 for help." at bounding box center [851, 363] width 897 height 245
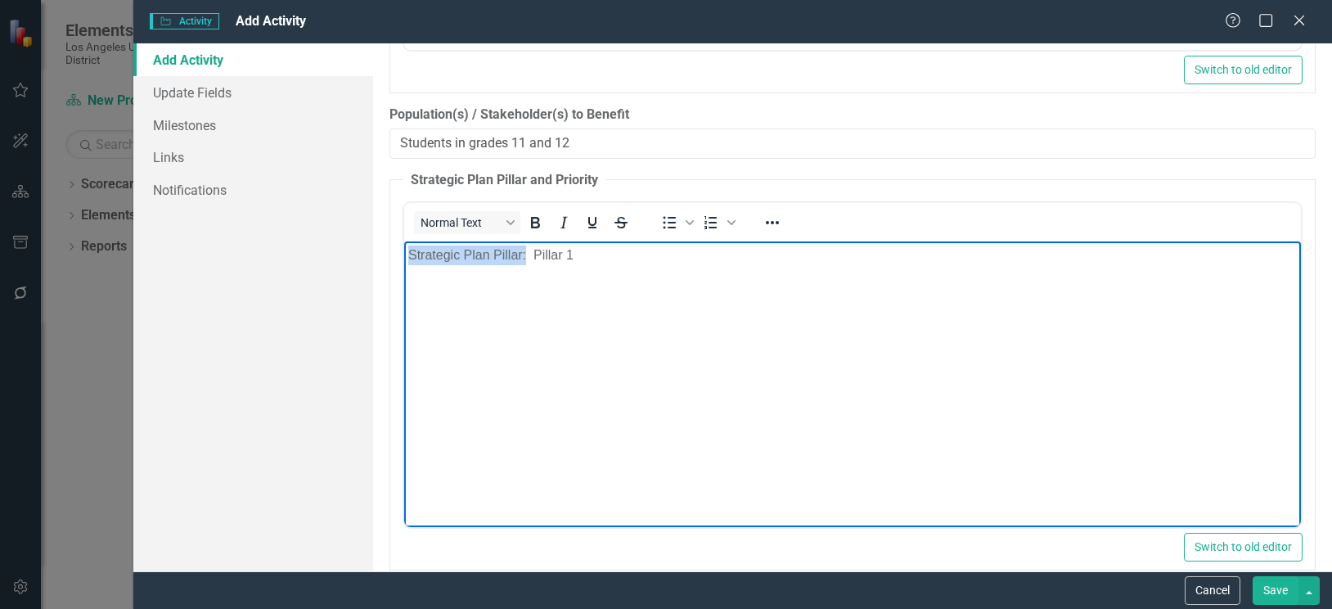
drag, startPoint x: 406, startPoint y: 254, endPoint x: 525, endPoint y: 250, distance: 119.5
click at [525, 250] on body "Strategic Plan Pillar: Pillar 1" at bounding box center [851, 363] width 897 height 245
click at [533, 226] on icon "Bold" at bounding box center [535, 222] width 9 height 11
click at [435, 291] on p "Rich Text Area. Press ALT-0 for help." at bounding box center [851, 288] width 888 height 20
drag, startPoint x: 407, startPoint y: 290, endPoint x: 537, endPoint y: 285, distance: 129.3
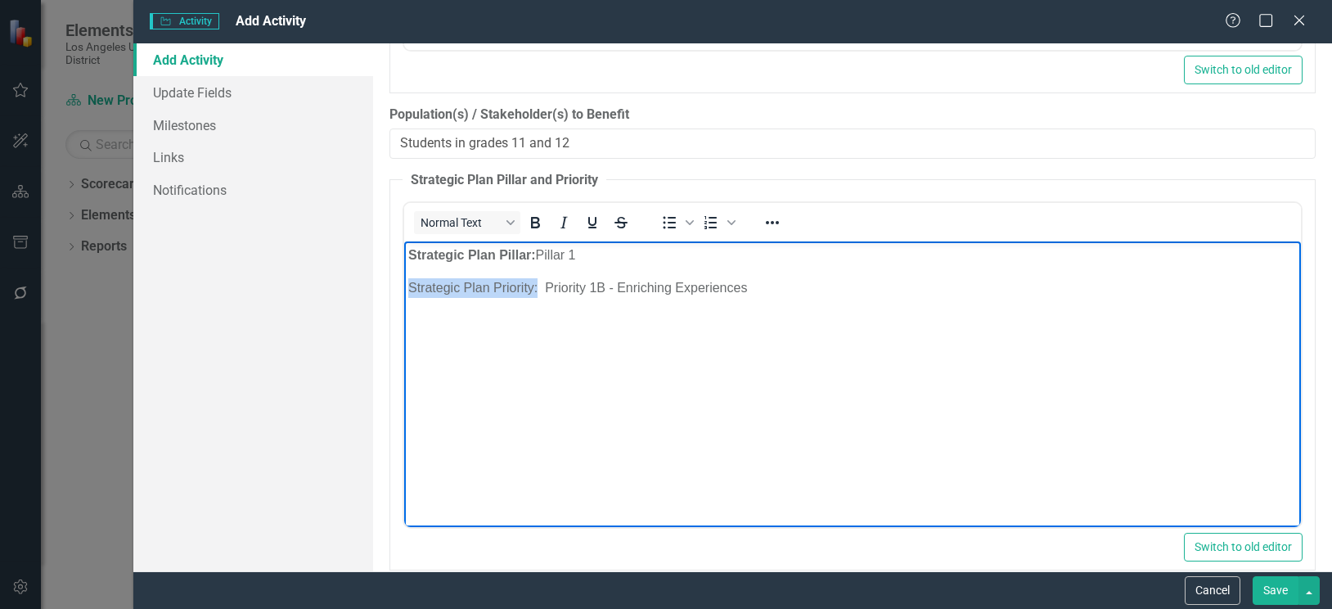
click at [537, 285] on p "Strategic Plan Priority: Priority 1B - Enriching Experiences" at bounding box center [851, 288] width 888 height 20
click at [533, 223] on icon "Bold" at bounding box center [535, 222] width 9 height 11
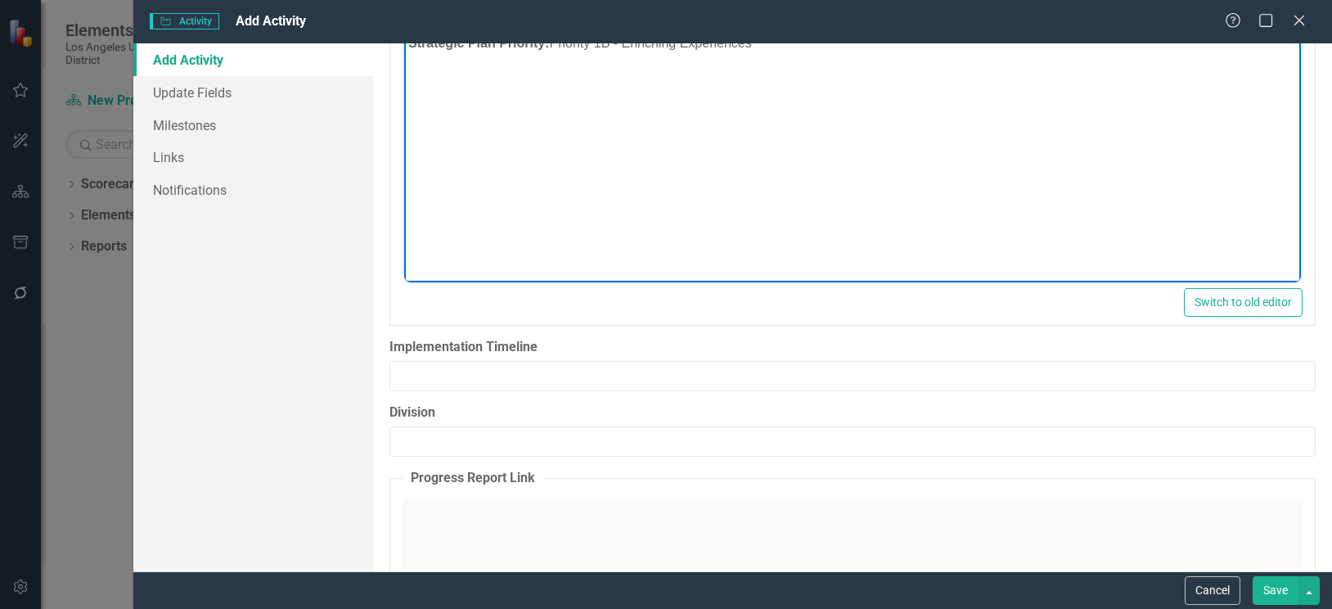
scroll to position [1963, 0]
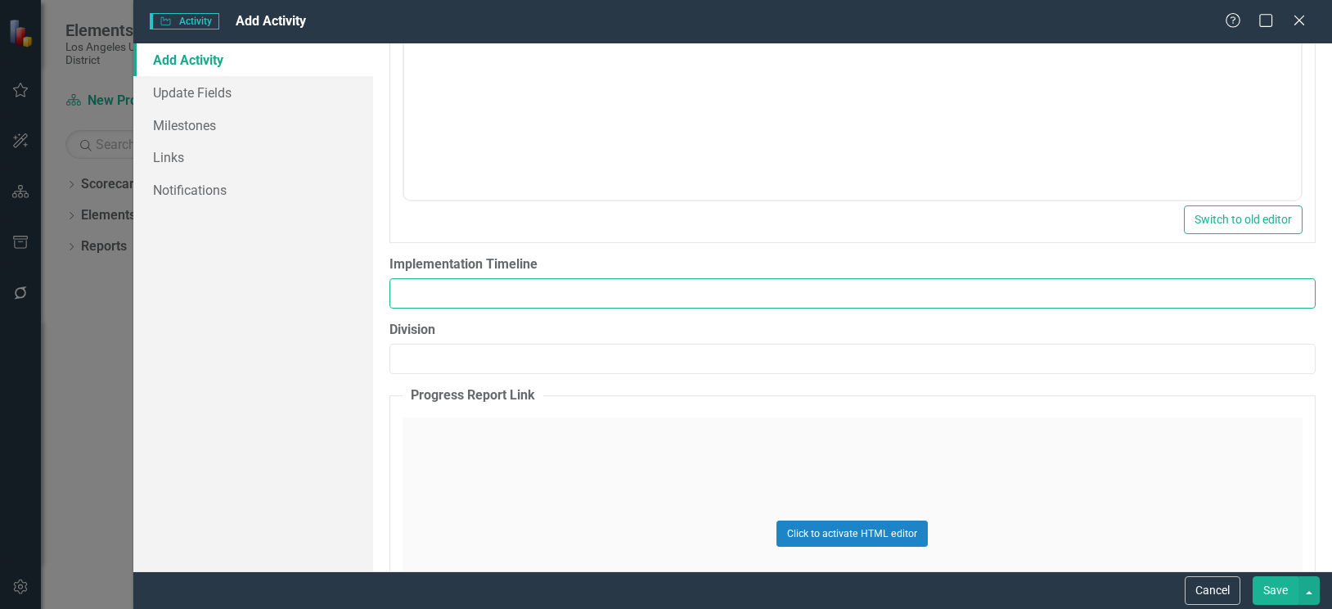
click at [560, 291] on input "Implementation Timeline" at bounding box center [852, 293] width 926 height 30
click at [458, 292] on input "Implementation Timeline" at bounding box center [852, 293] width 926 height 30
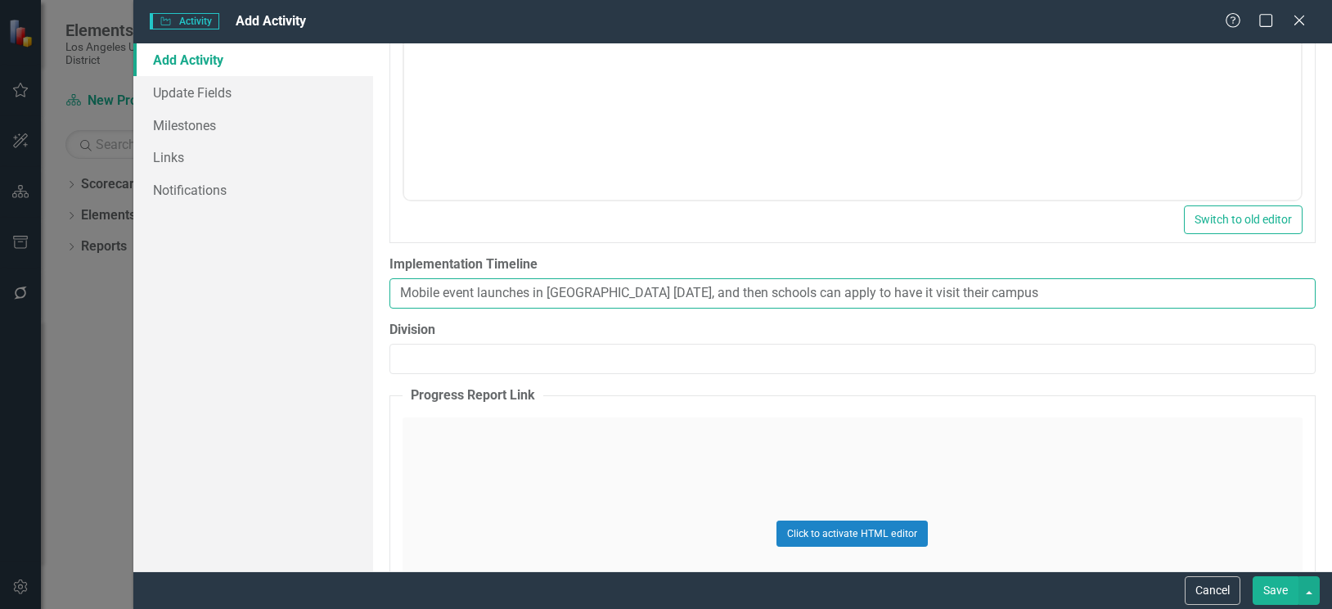
type input "Mobile event launches in DTLA 12/12/2025, and then schools can apply to have it…"
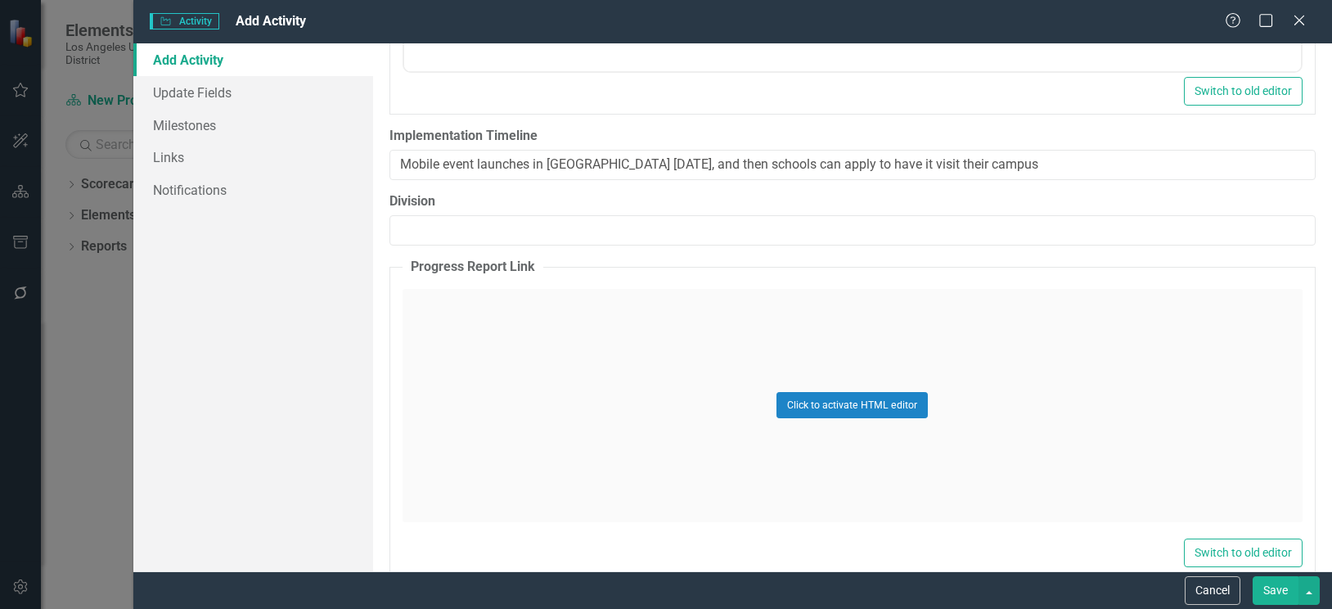
scroll to position [2127, 0]
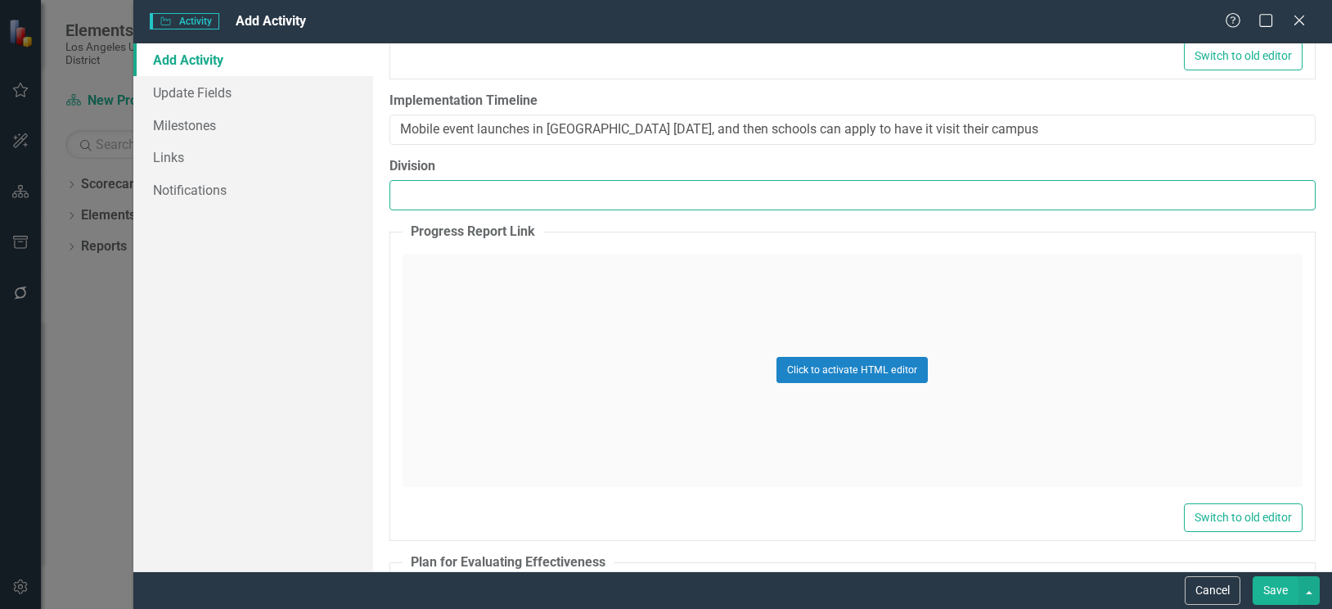
click at [599, 197] on input "Division" at bounding box center [852, 195] width 926 height 30
click at [487, 200] on input "Division" at bounding box center [852, 195] width 926 height 30
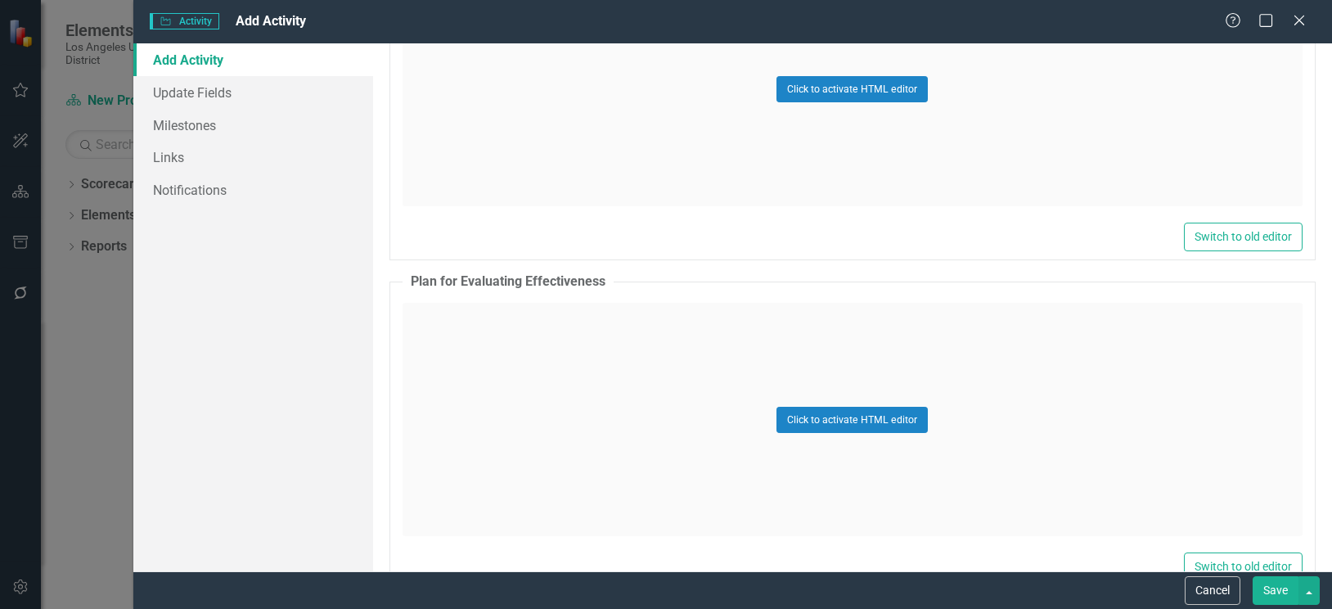
scroll to position [2451, 0]
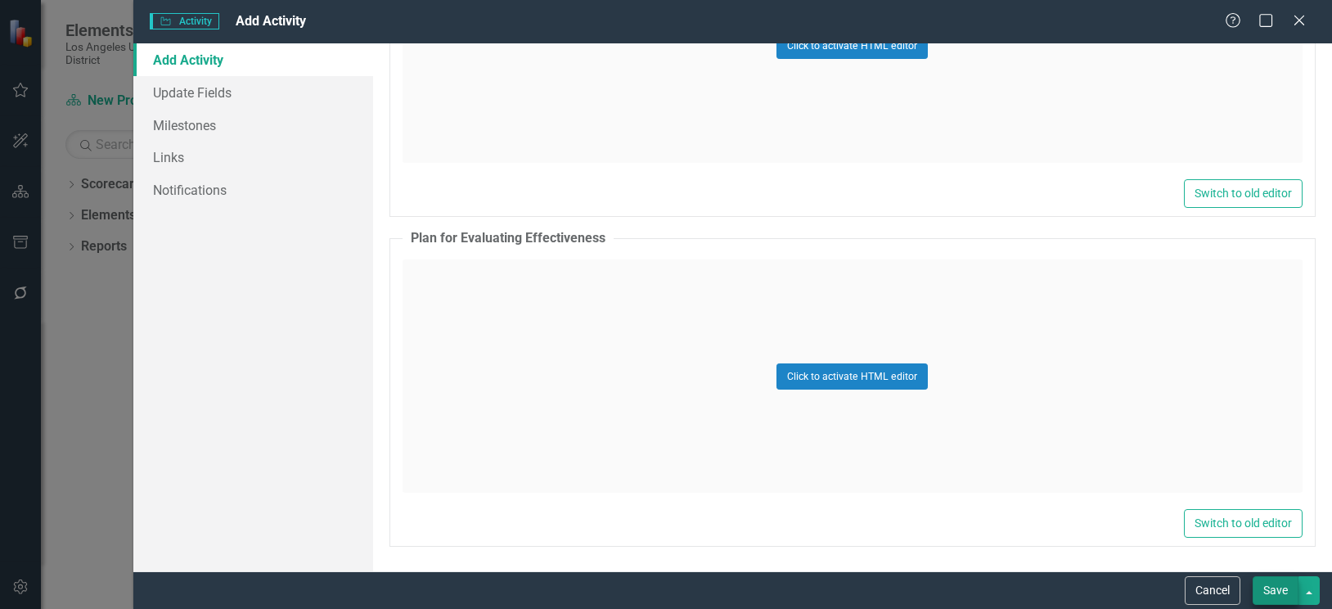
type input "Division of Instruction"
click at [1266, 587] on button "Save" at bounding box center [1275, 590] width 46 height 29
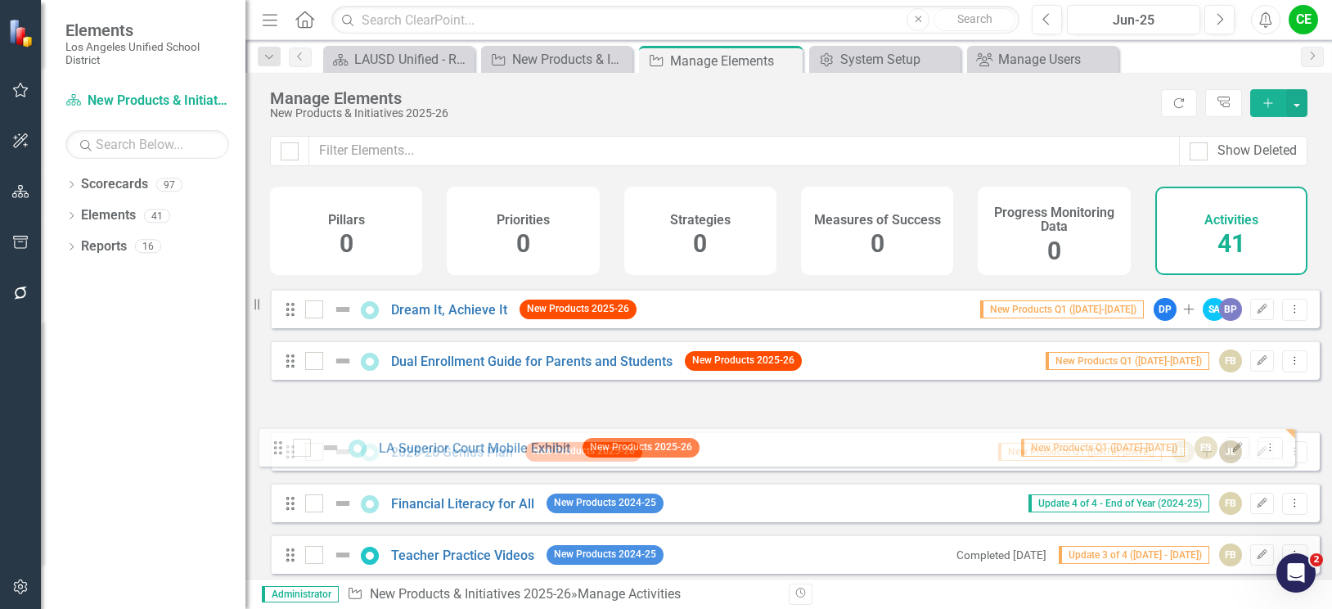
scroll to position [77, 0]
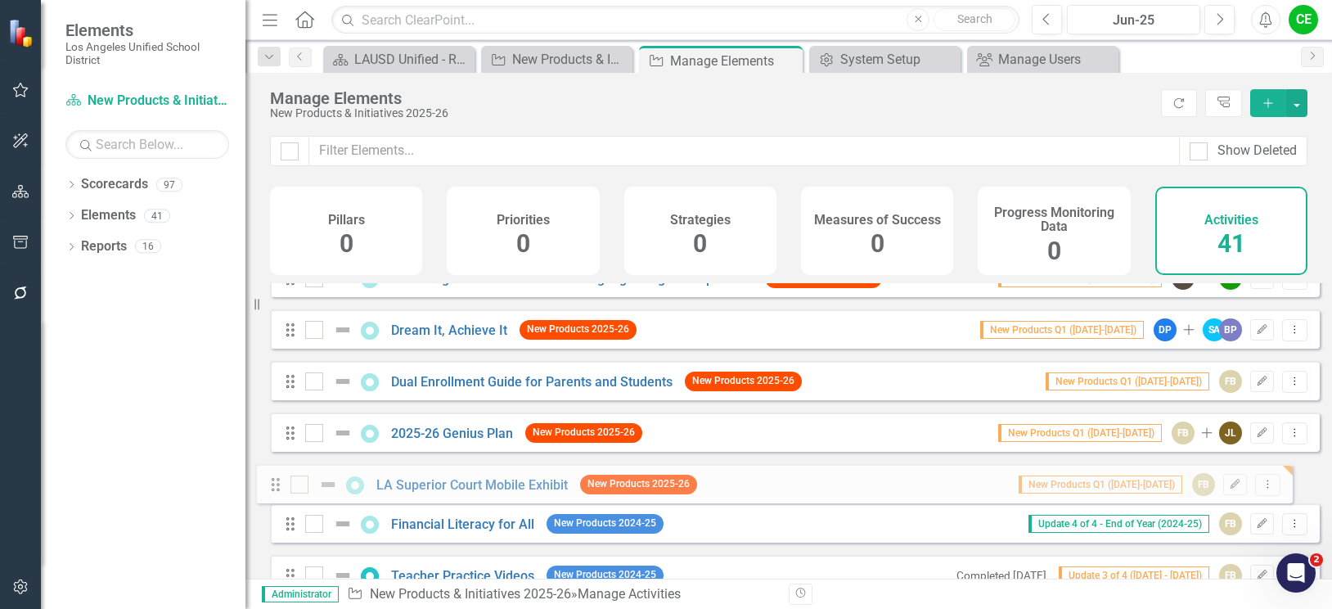
drag, startPoint x: 286, startPoint y: 393, endPoint x: 272, endPoint y: 488, distance: 96.0
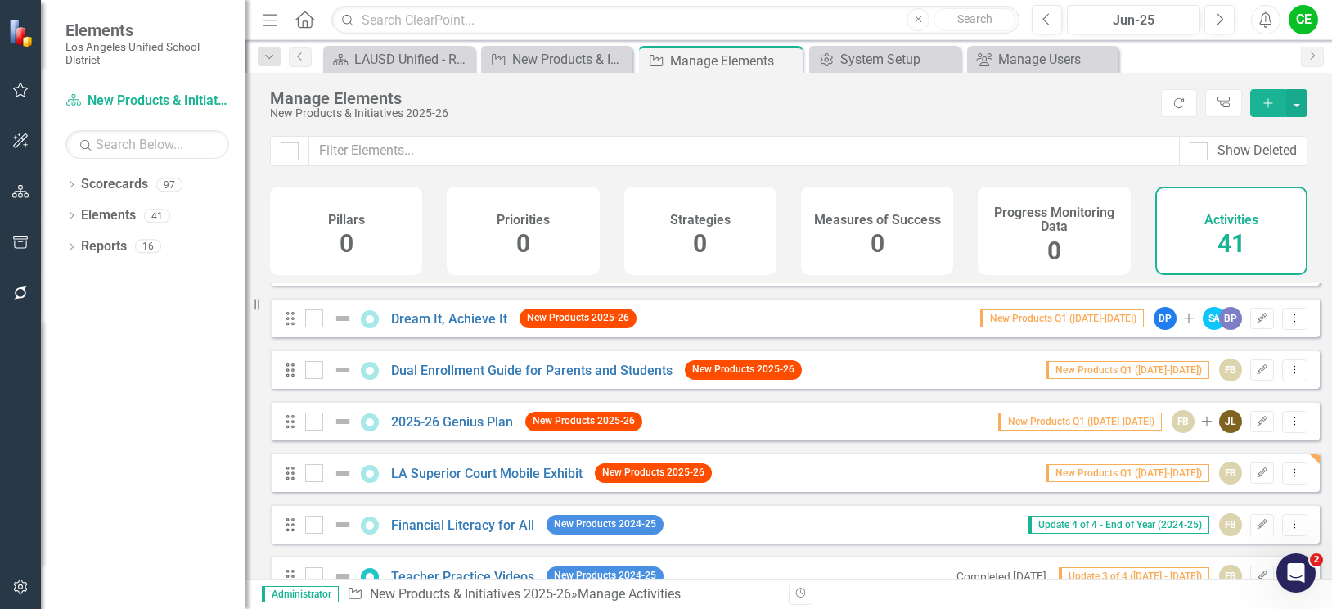
scroll to position [245, 0]
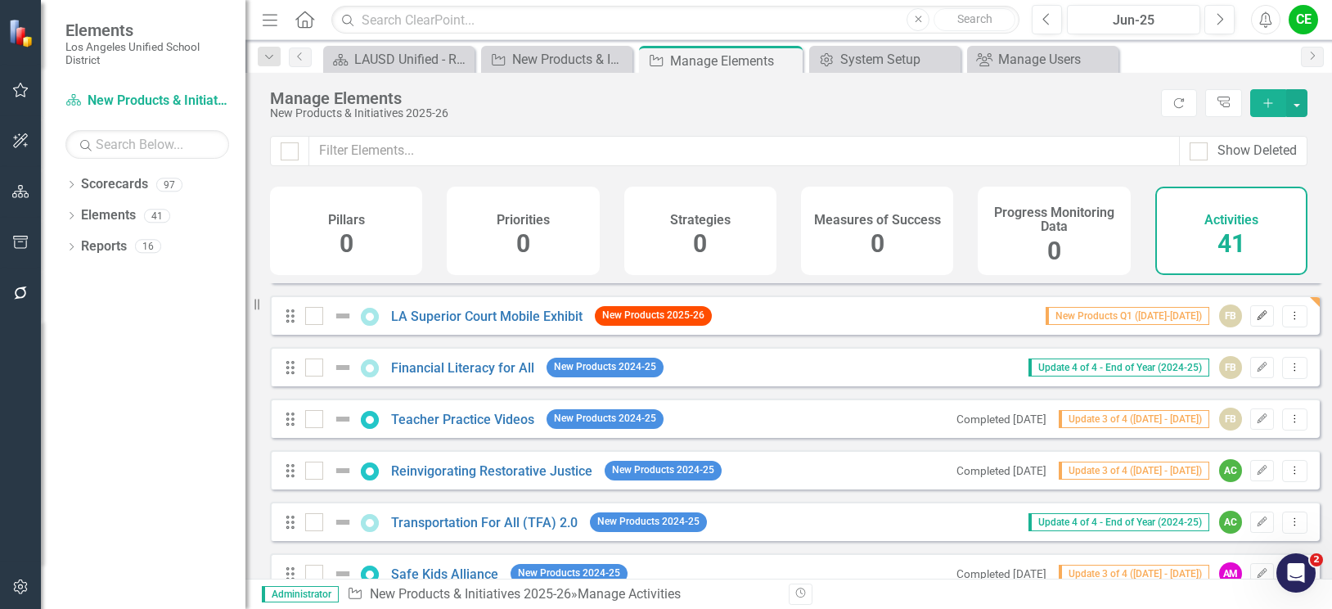
click at [1257, 320] on icon "button" at bounding box center [1262, 315] width 10 height 10
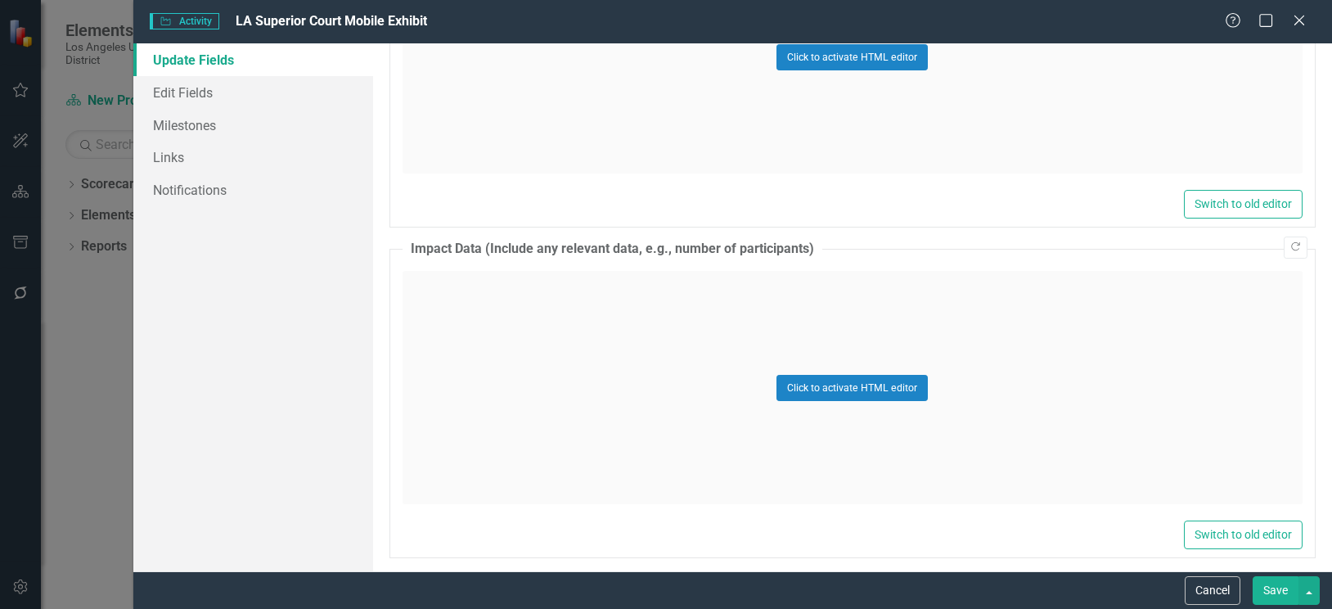
scroll to position [1402, 0]
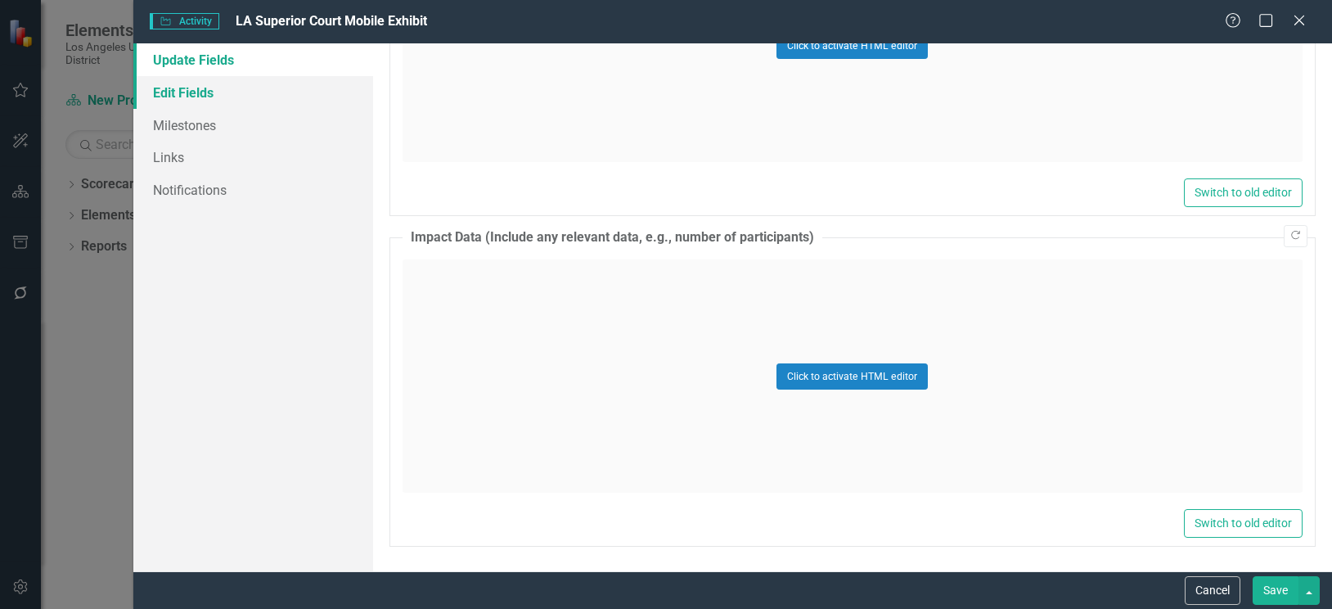
click at [176, 90] on link "Edit Fields" at bounding box center [253, 92] width 240 height 33
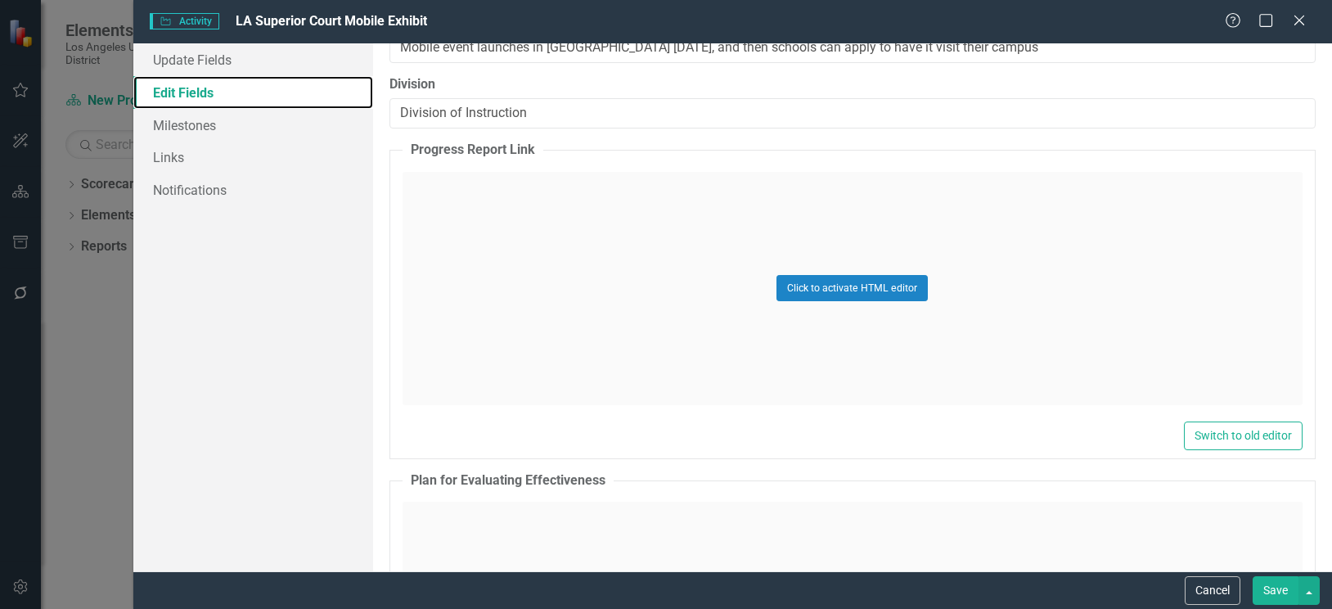
scroll to position [2205, 0]
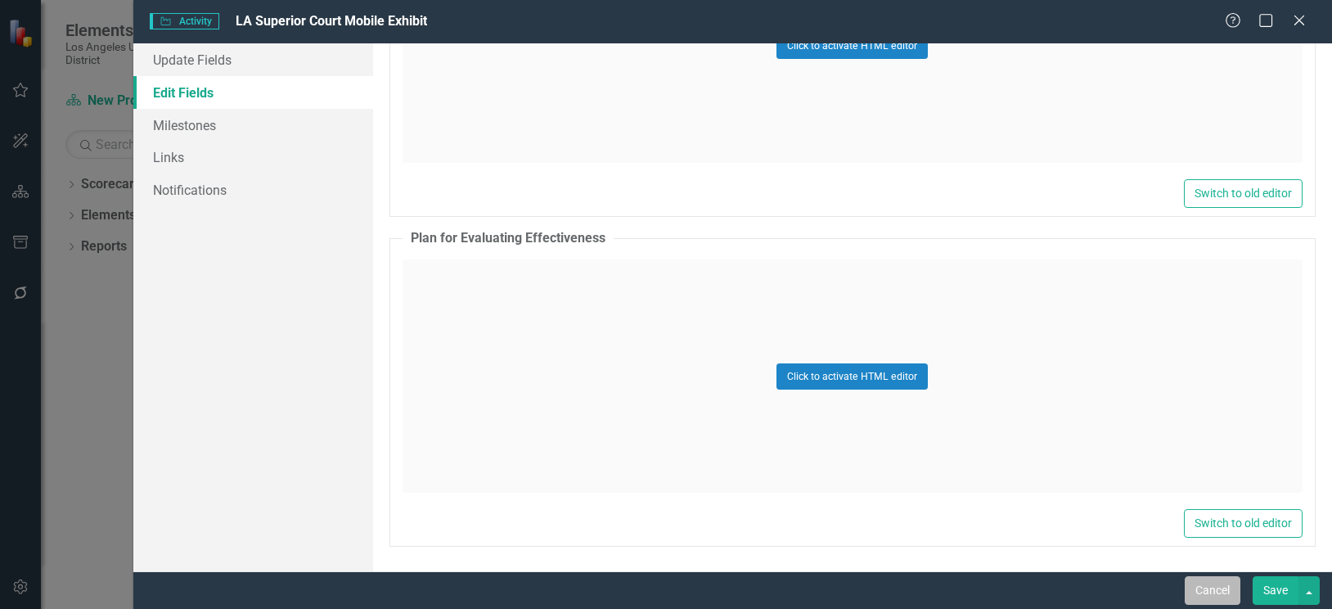
click at [1228, 595] on button "Cancel" at bounding box center [1213, 590] width 56 height 29
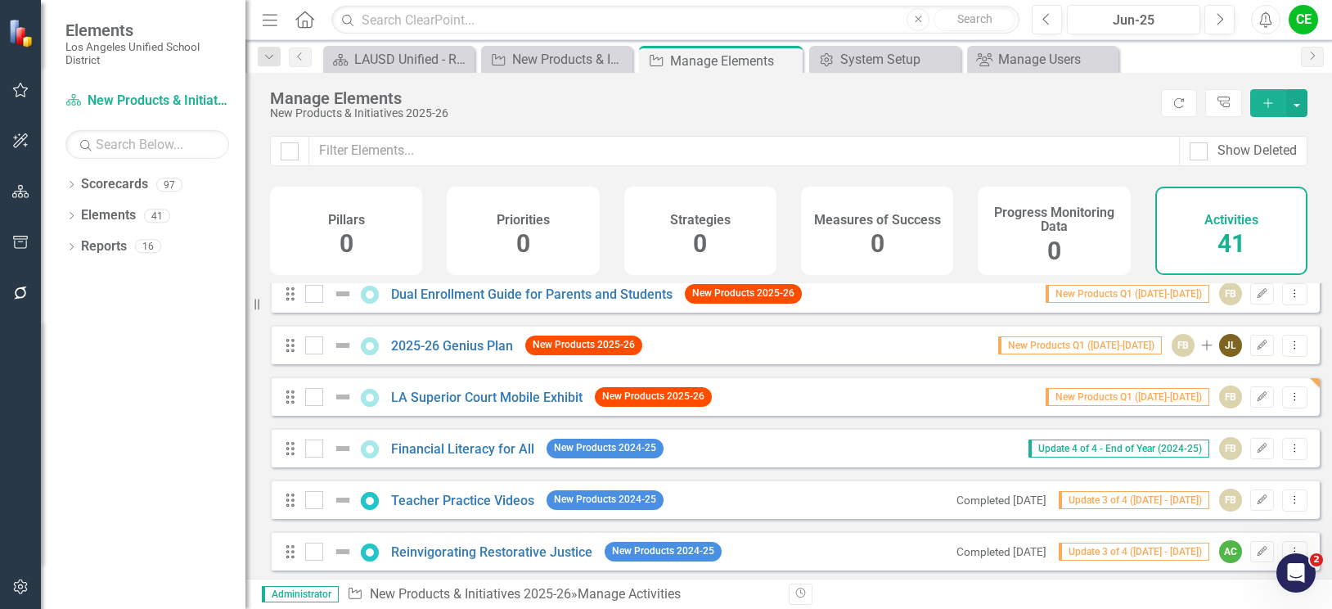
scroll to position [164, 0]
click at [483, 406] on link "LA Superior Court Mobile Exhibit" at bounding box center [486, 398] width 191 height 16
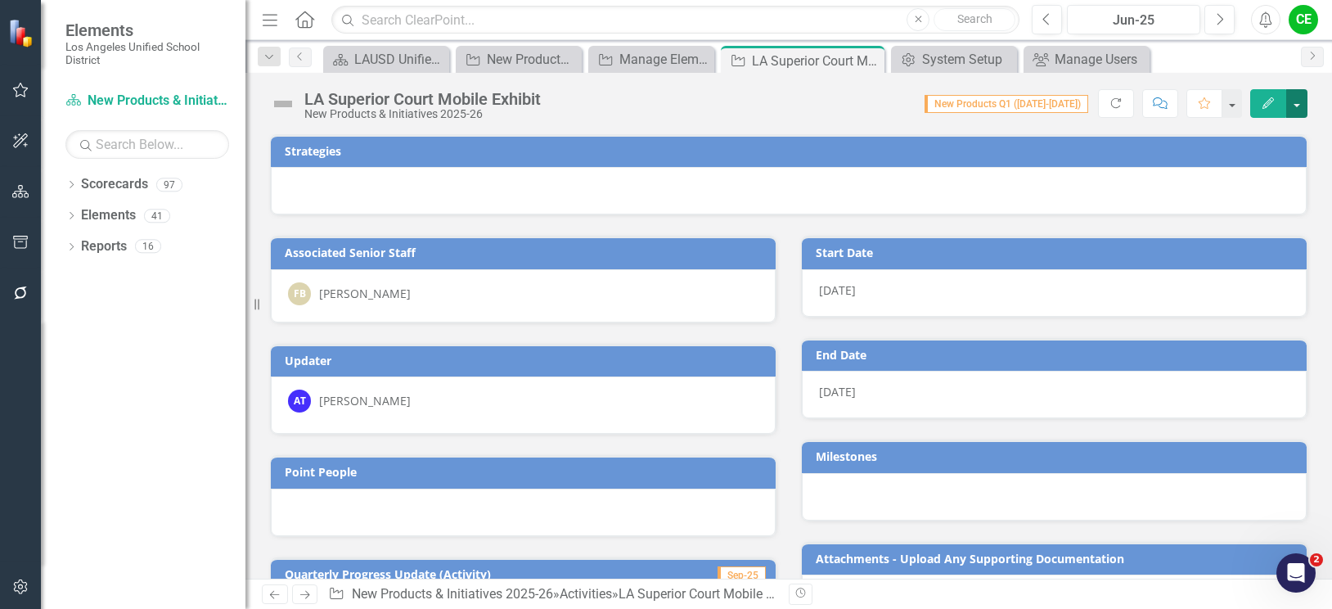
click at [1297, 103] on button "button" at bounding box center [1296, 103] width 21 height 29
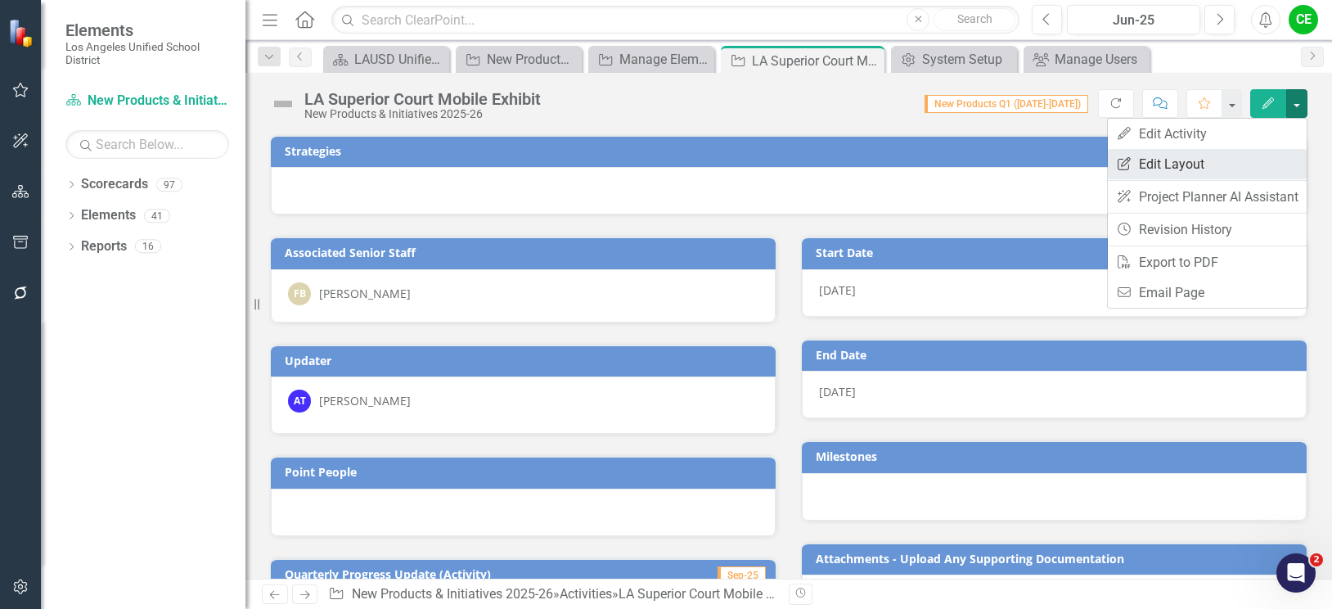
click at [1173, 163] on link "Edit Report Edit Layout" at bounding box center [1207, 164] width 199 height 30
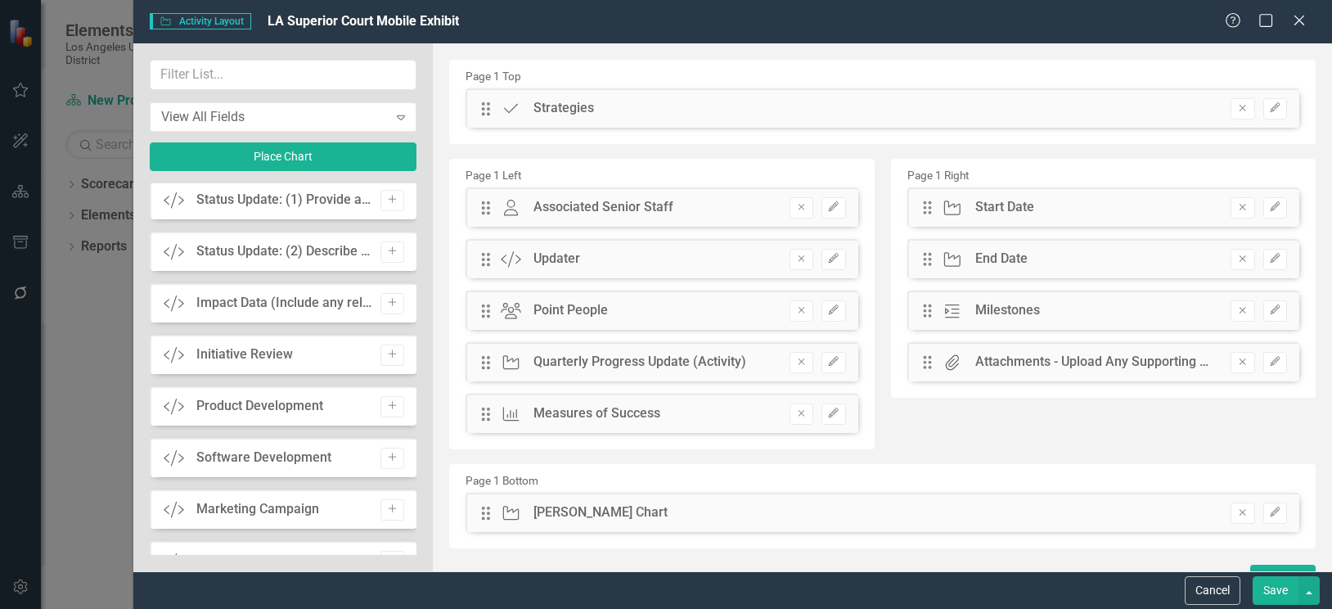
scroll to position [1793, 0]
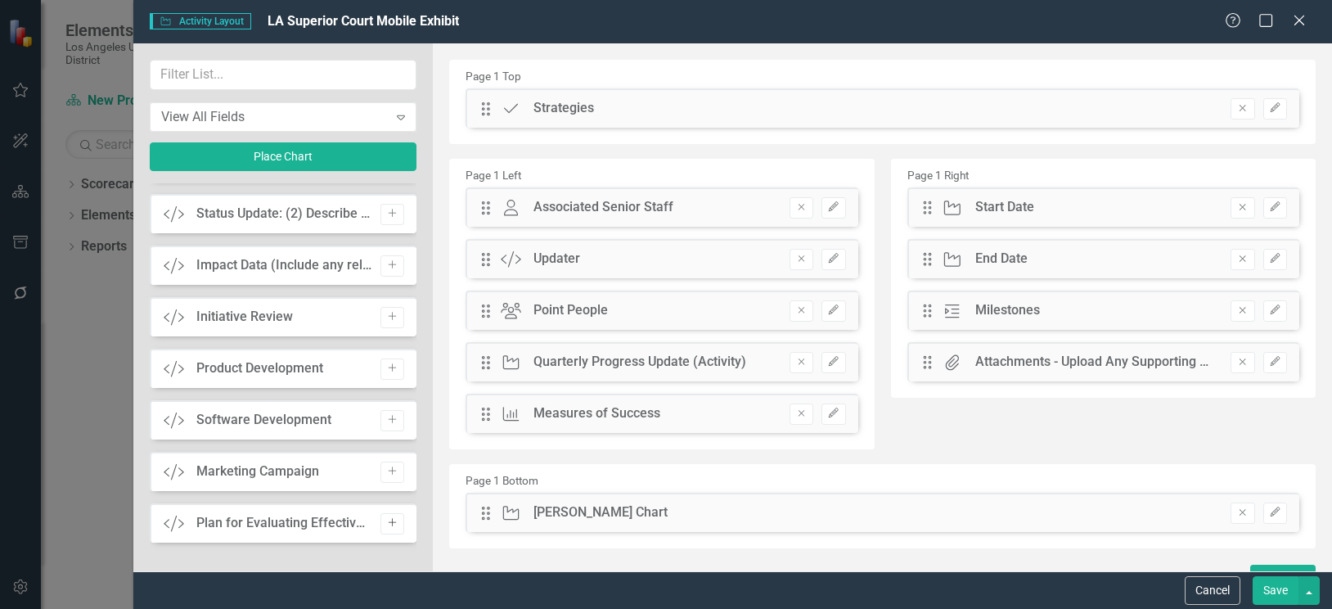
click at [386, 525] on icon "Add" at bounding box center [392, 523] width 12 height 10
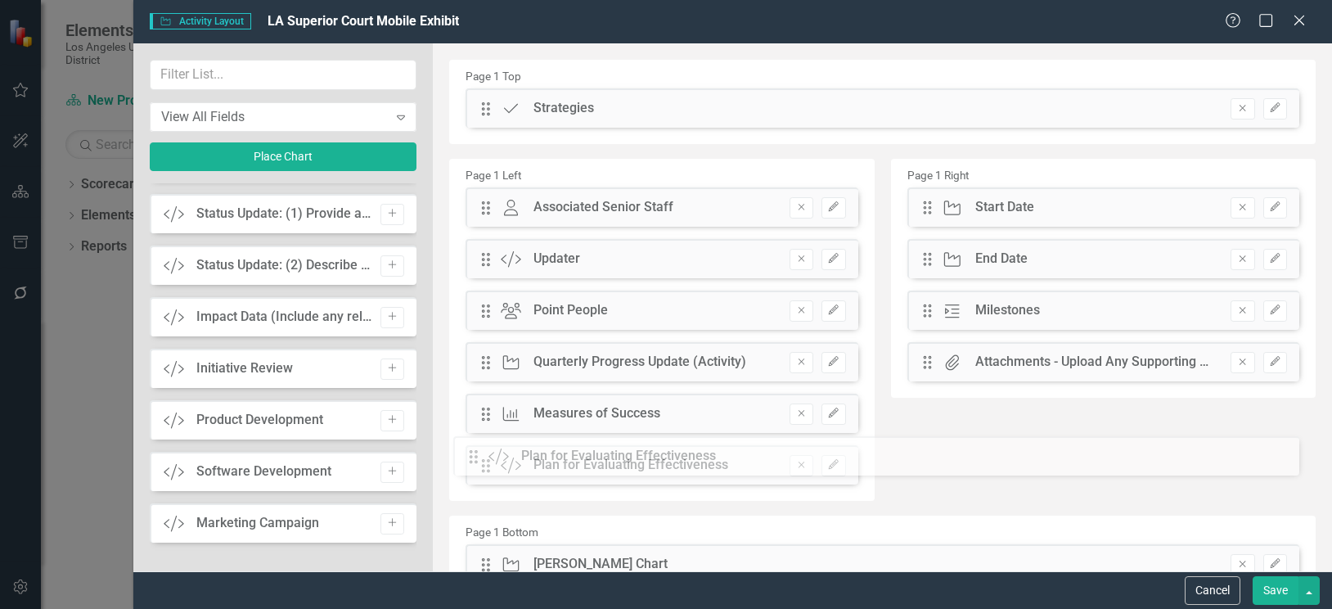
drag, startPoint x: 486, startPoint y: 106, endPoint x: 486, endPoint y: 453, distance: 347.7
click at [1266, 586] on button "Save" at bounding box center [1275, 590] width 46 height 29
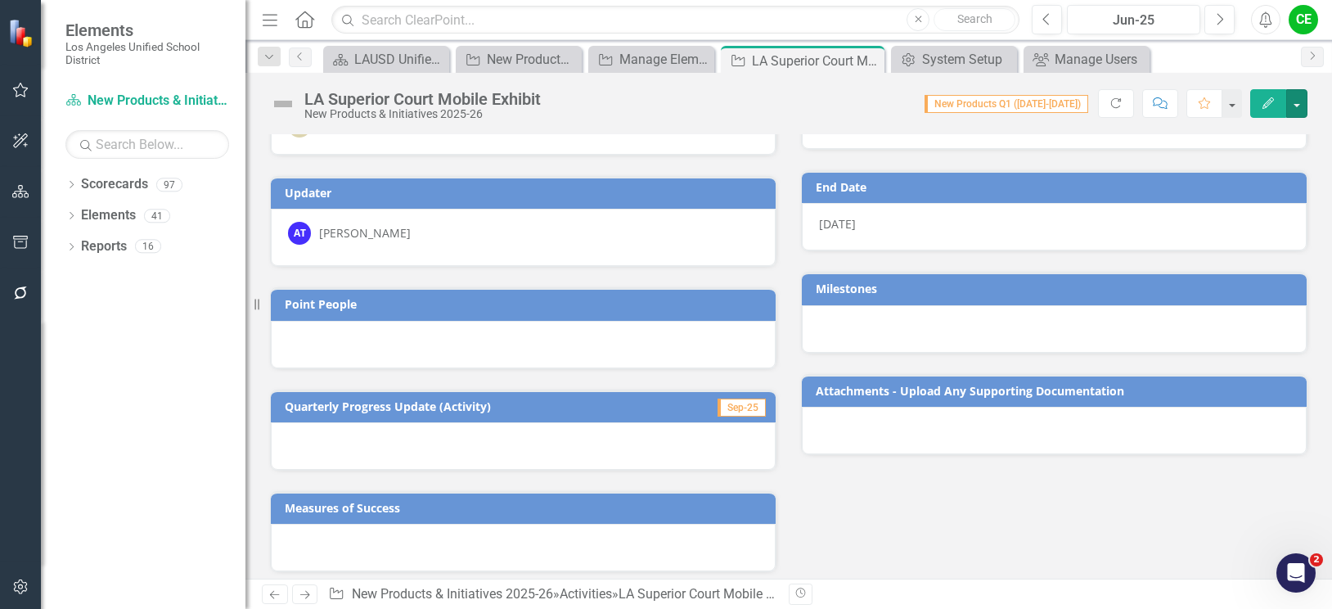
scroll to position [164, 0]
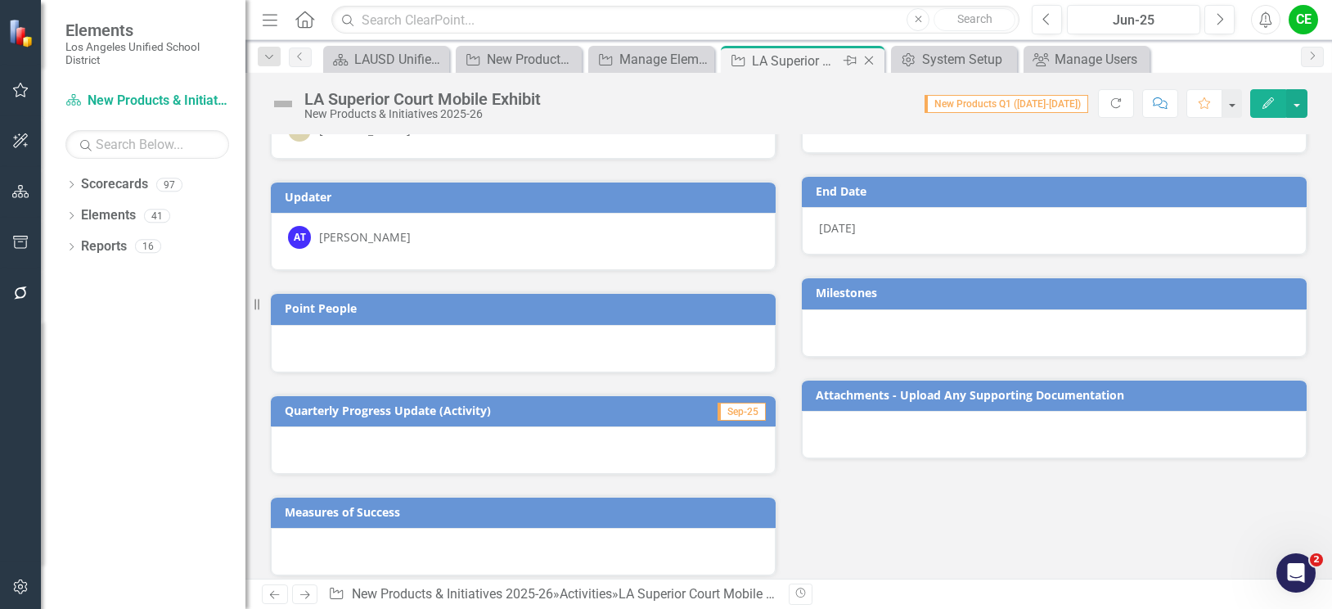
click at [872, 59] on icon "Close" at bounding box center [869, 60] width 16 height 13
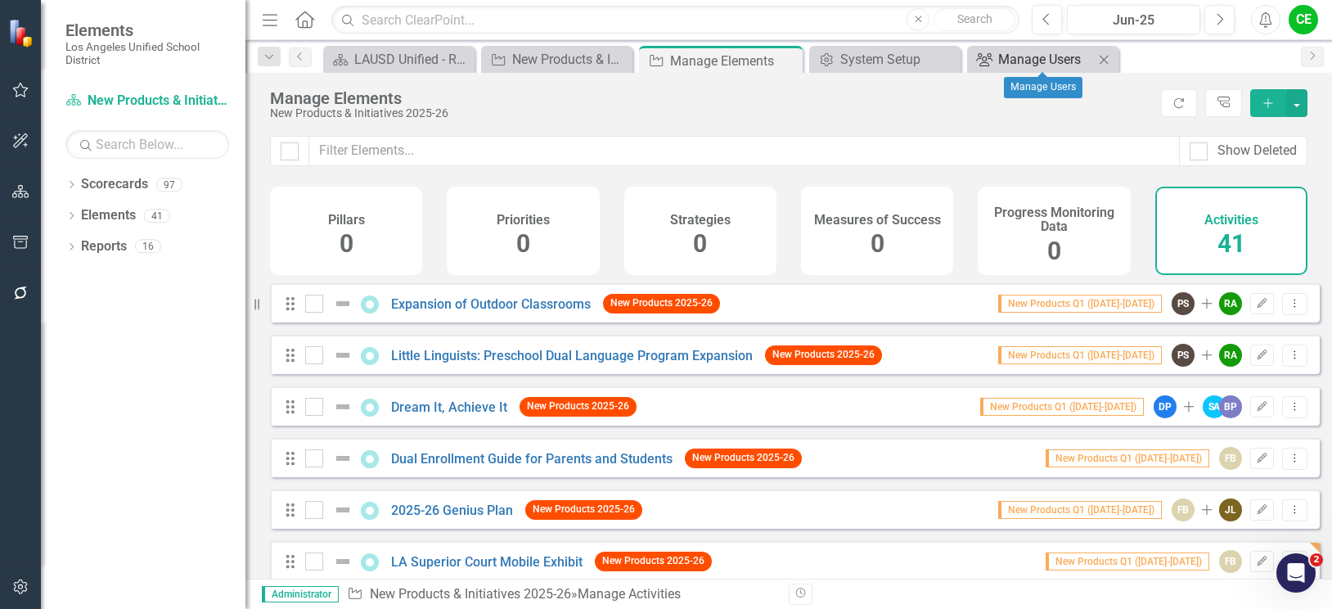
click at [1050, 55] on div "Manage Users" at bounding box center [1046, 59] width 96 height 20
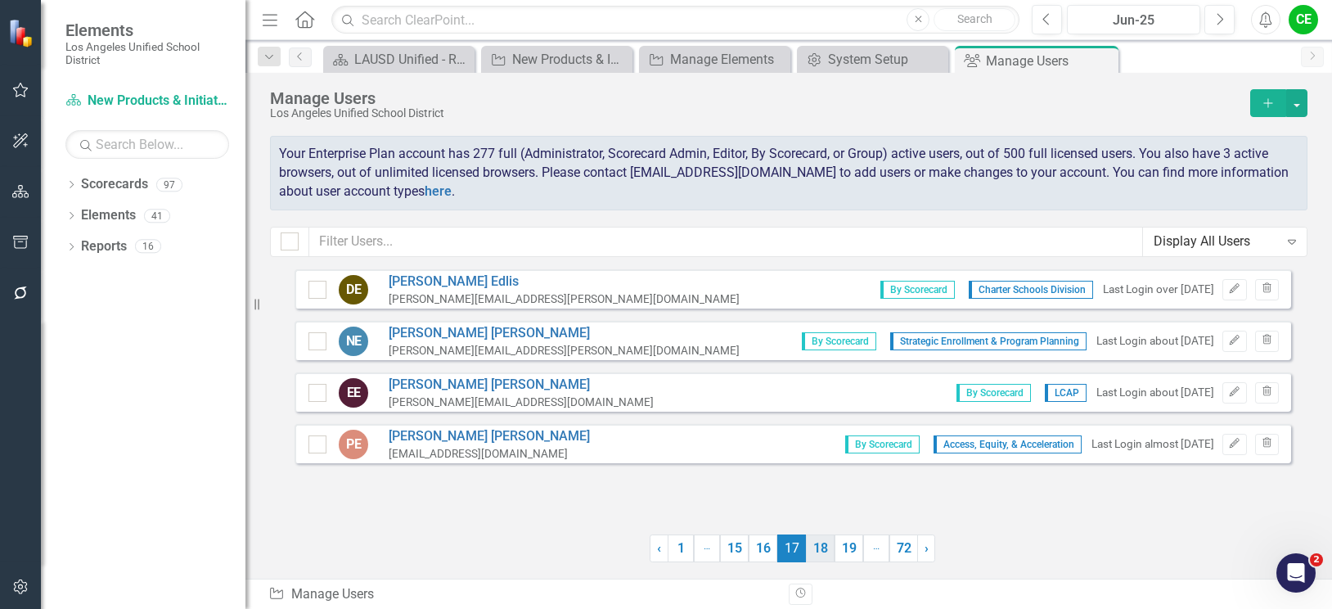
click at [820, 544] on link "18" at bounding box center [820, 548] width 29 height 28
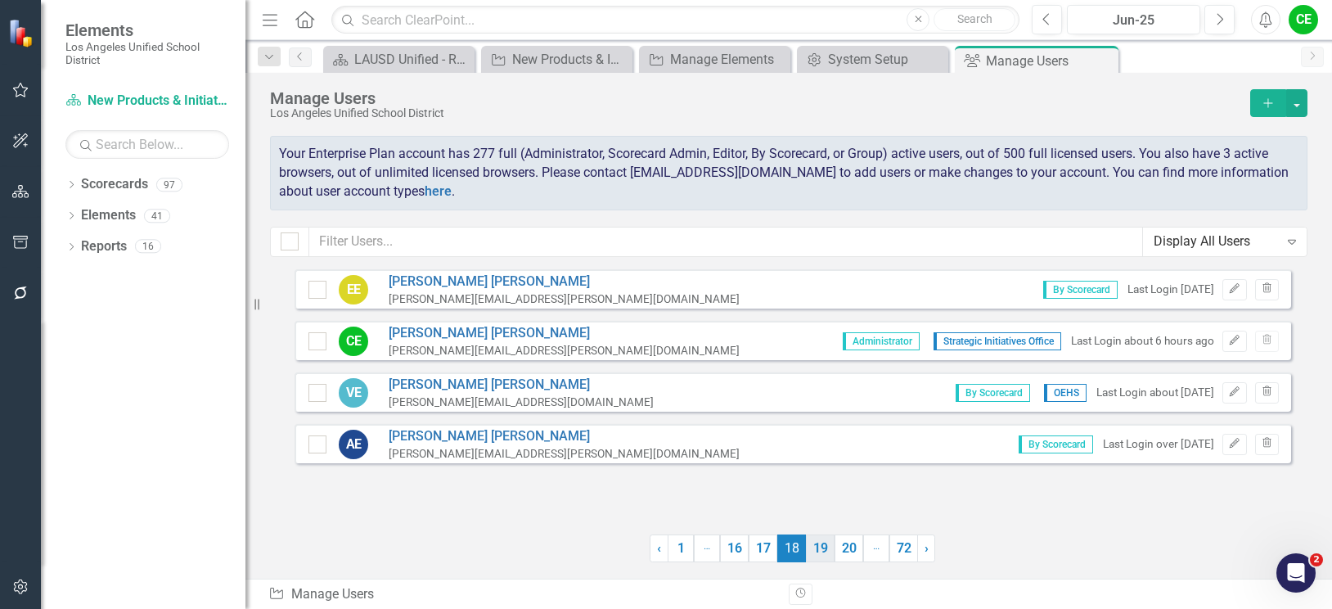
click at [825, 550] on link "19" at bounding box center [820, 548] width 29 height 28
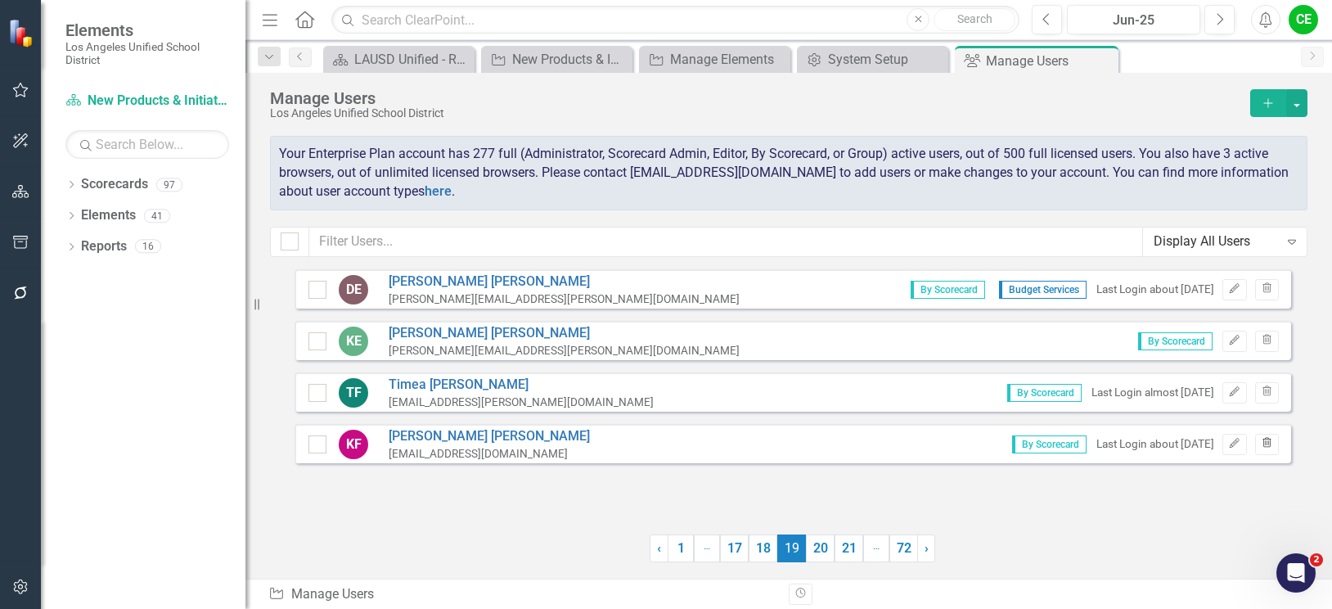
click at [1268, 442] on icon "Trash" at bounding box center [1267, 443] width 12 height 10
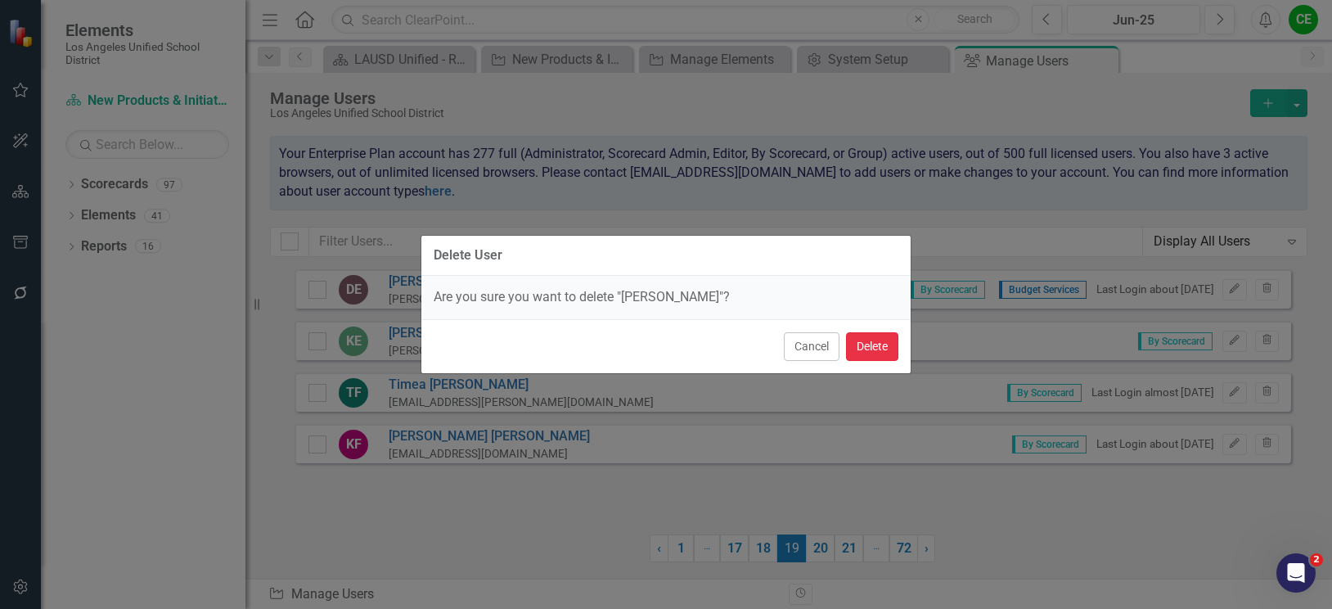
click at [876, 348] on button "Delete" at bounding box center [872, 346] width 52 height 29
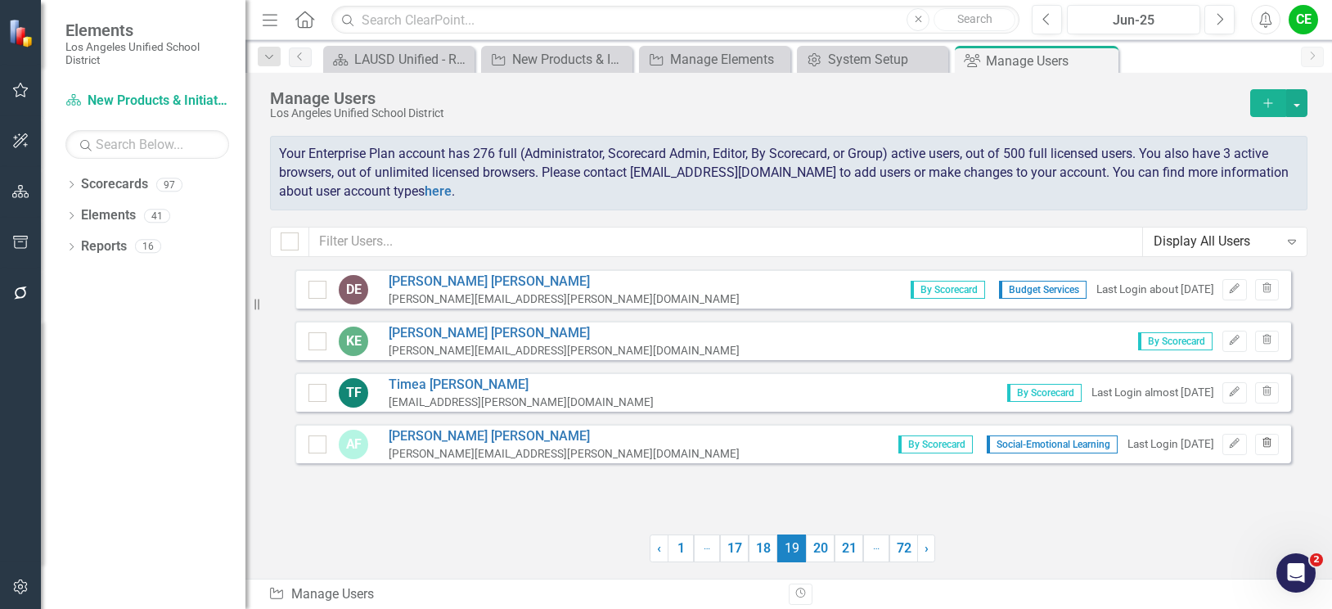
click at [1266, 445] on icon "button" at bounding box center [1266, 443] width 9 height 10
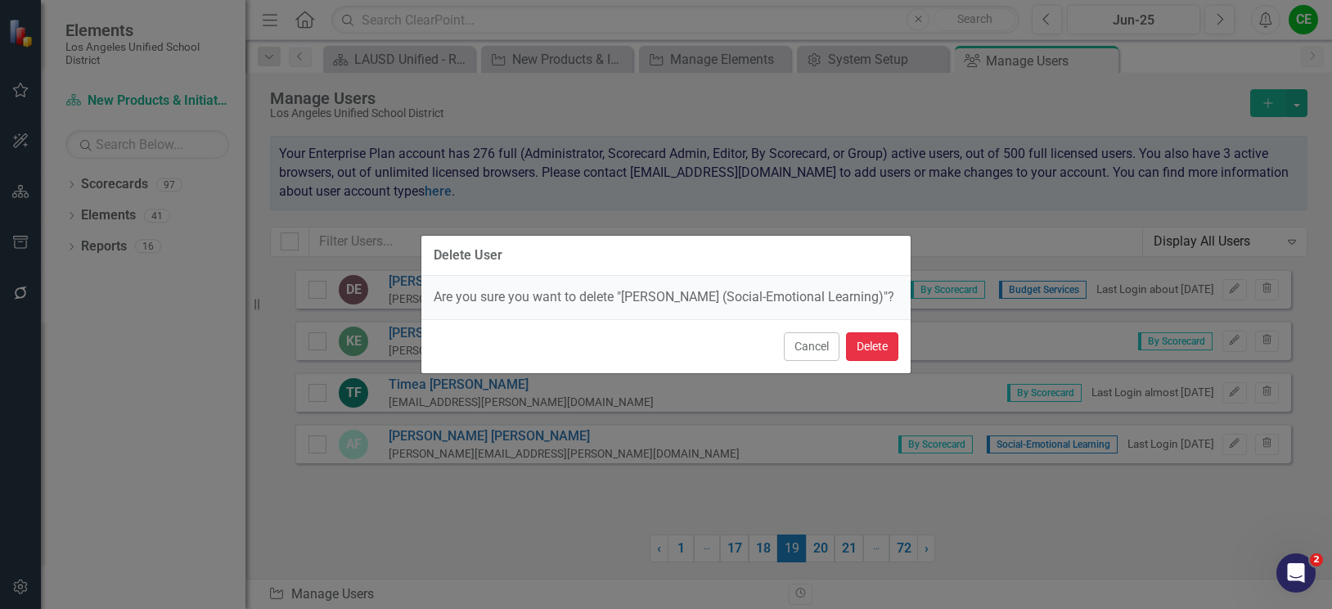
click at [888, 344] on button "Delete" at bounding box center [872, 346] width 52 height 29
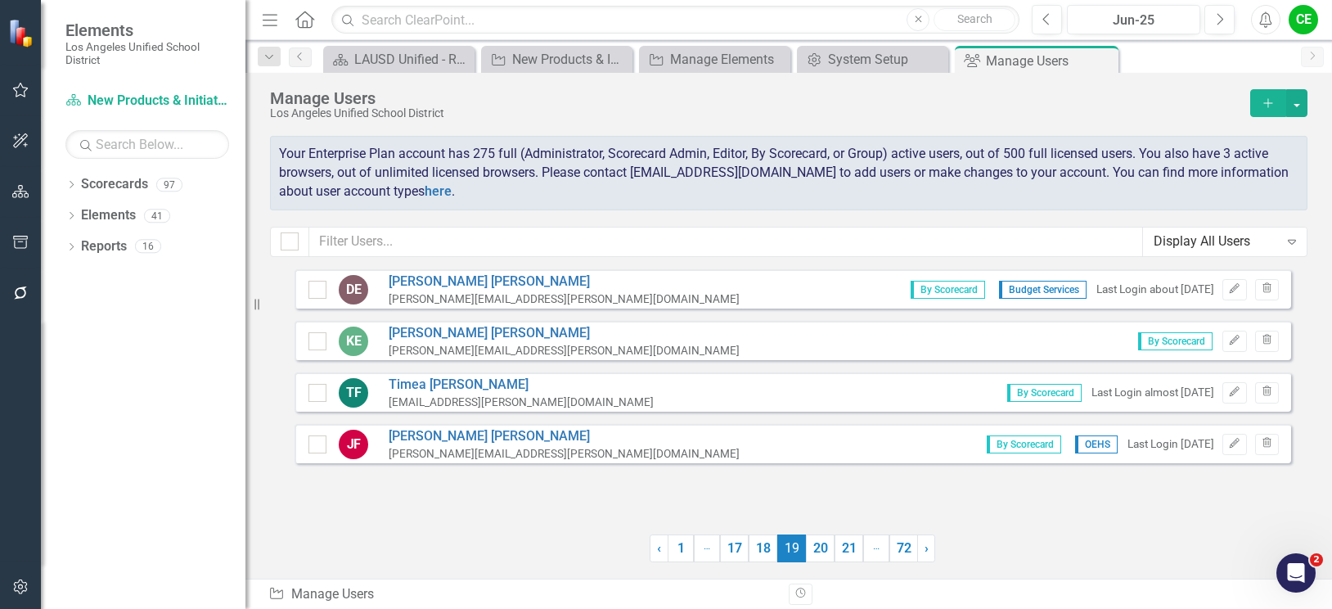
click at [803, 485] on div "DE David Estrada david.j.estrada@lausd.net By Scorecard Budget Services Last Lo…" at bounding box center [792, 391] width 996 height 245
click at [812, 547] on link "20" at bounding box center [820, 548] width 29 height 28
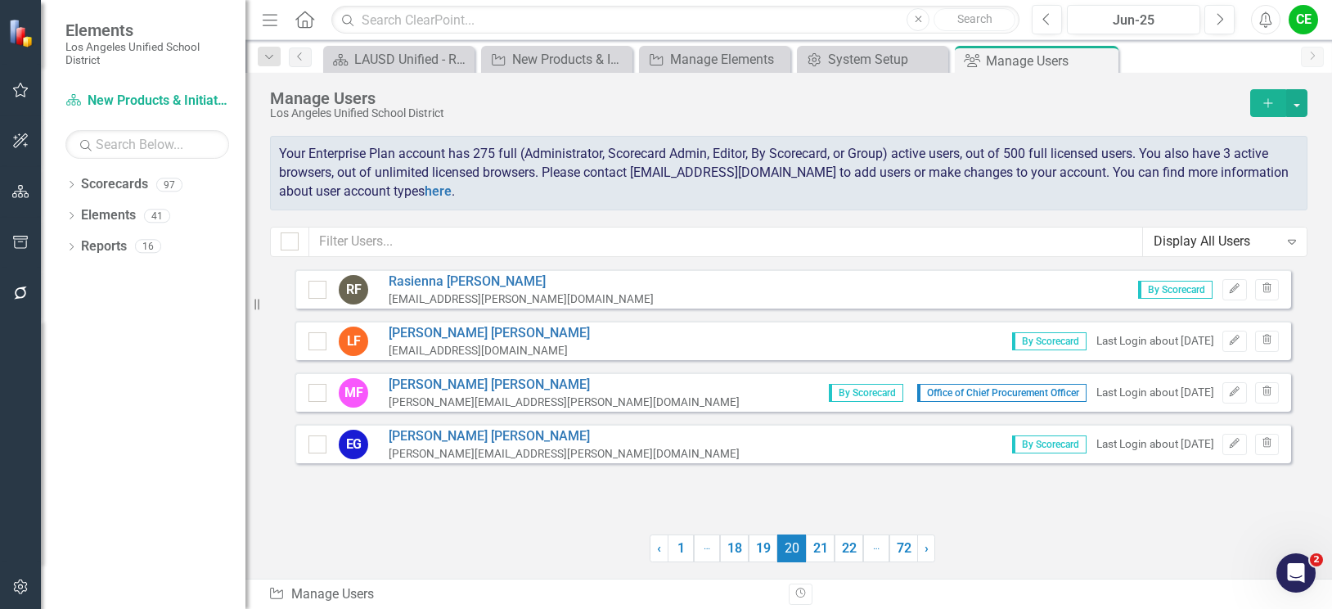
click at [520, 511] on div "RF Rasienna [PERSON_NAME] [EMAIL_ADDRESS][PERSON_NAME][DOMAIN_NAME] By Scorecar…" at bounding box center [792, 391] width 996 height 245
click at [1266, 446] on icon "Trash" at bounding box center [1267, 443] width 12 height 10
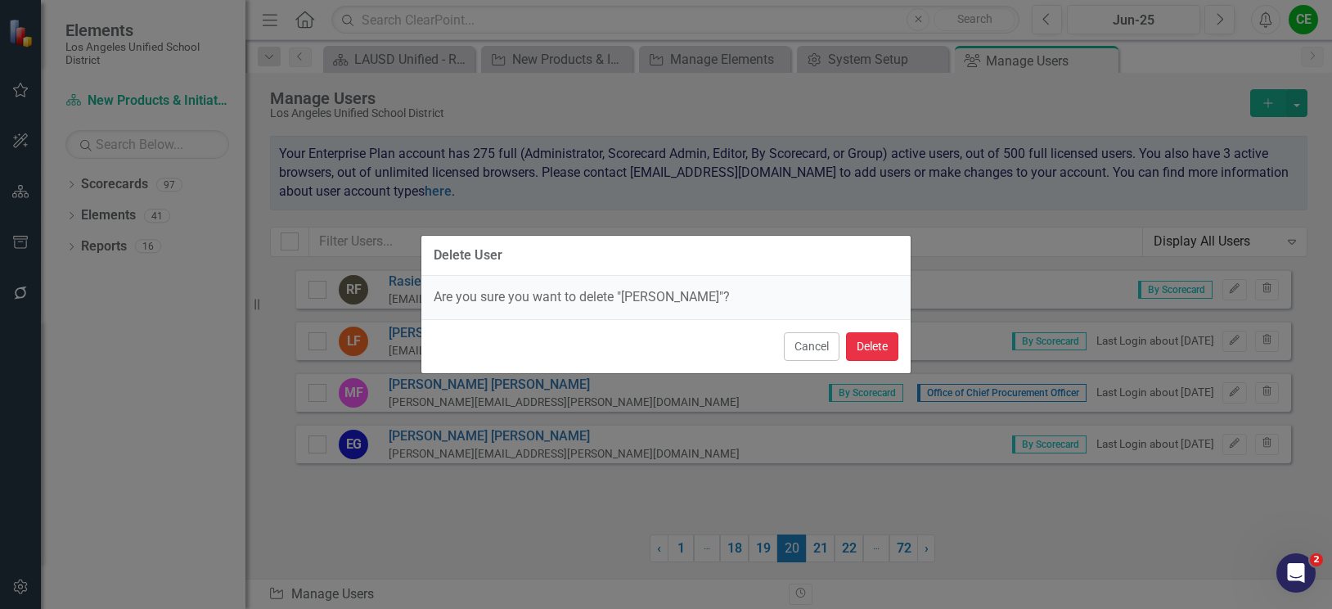
click at [865, 347] on button "Delete" at bounding box center [872, 346] width 52 height 29
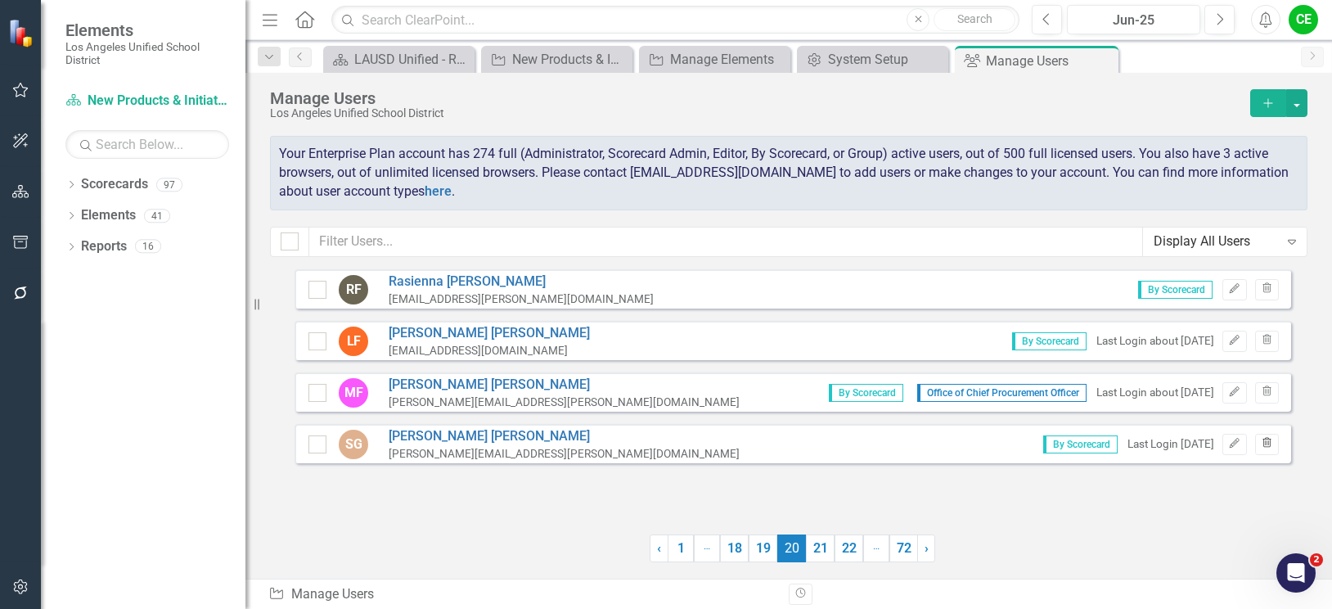
click at [1262, 445] on icon "Trash" at bounding box center [1267, 443] width 12 height 10
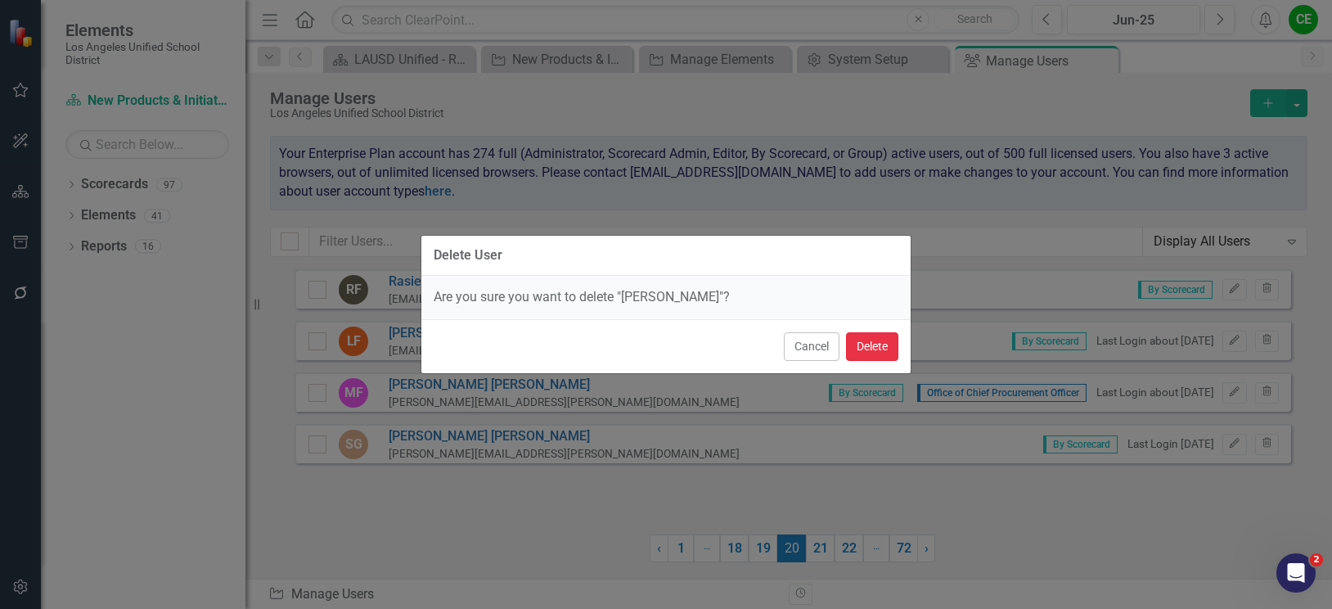
click at [882, 344] on button "Delete" at bounding box center [872, 346] width 52 height 29
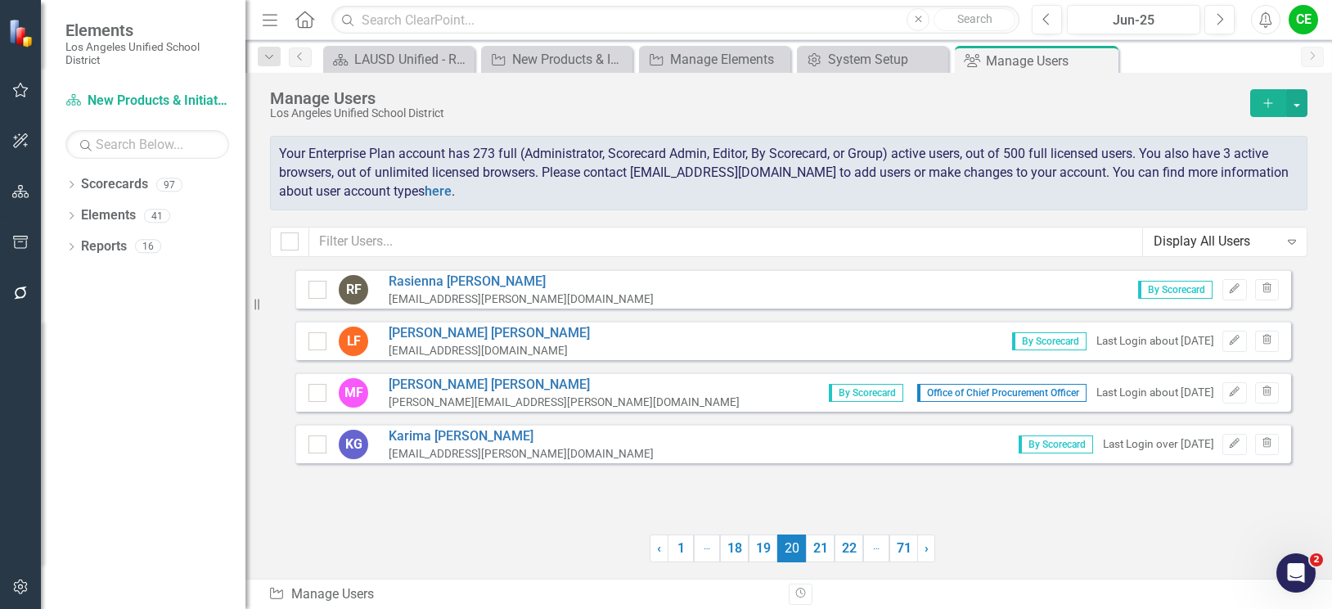
click at [524, 535] on div at bounding box center [471, 548] width 355 height 28
click at [718, 55] on div "Manage Elements" at bounding box center [718, 59] width 96 height 20
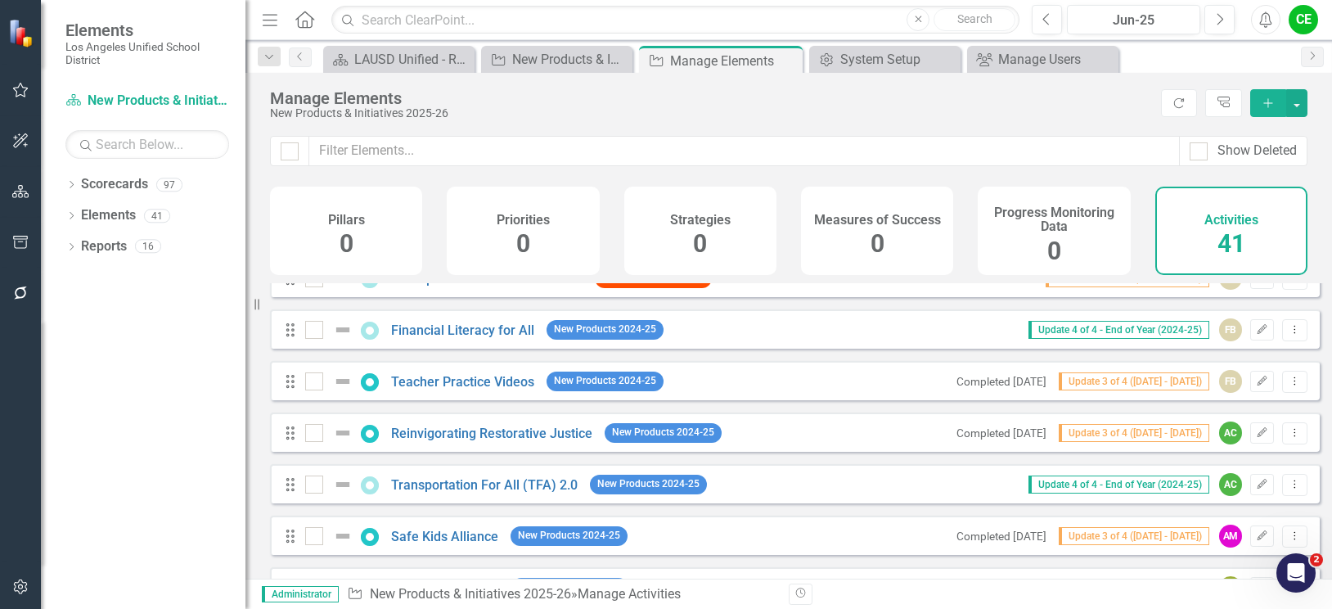
scroll to position [245, 0]
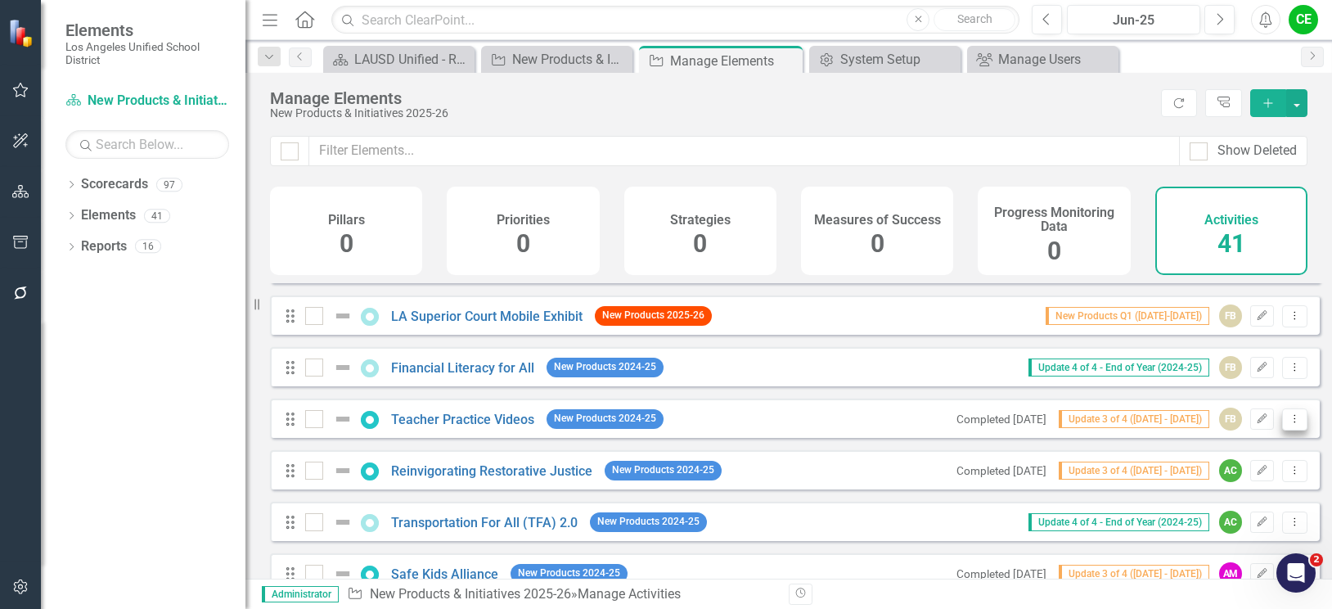
click at [1288, 424] on icon "Dropdown Menu" at bounding box center [1295, 418] width 14 height 11
click at [1234, 551] on link "Trash Delete Activity" at bounding box center [1224, 549] width 140 height 30
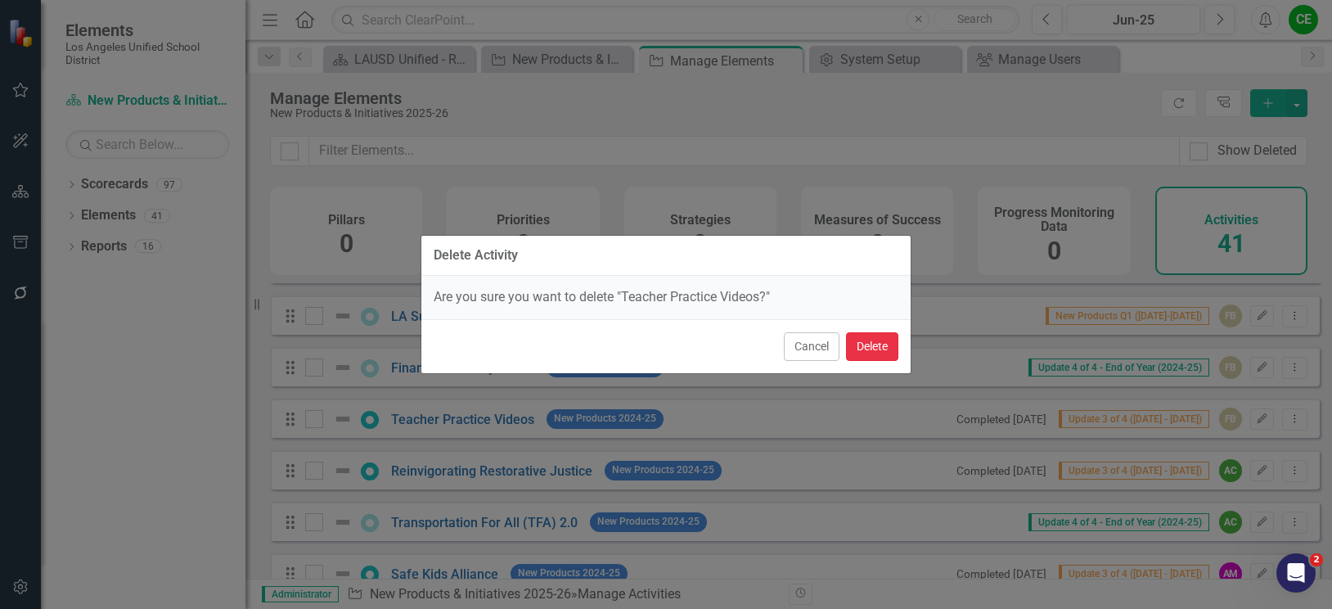
click at [885, 353] on button "Delete" at bounding box center [872, 346] width 52 height 29
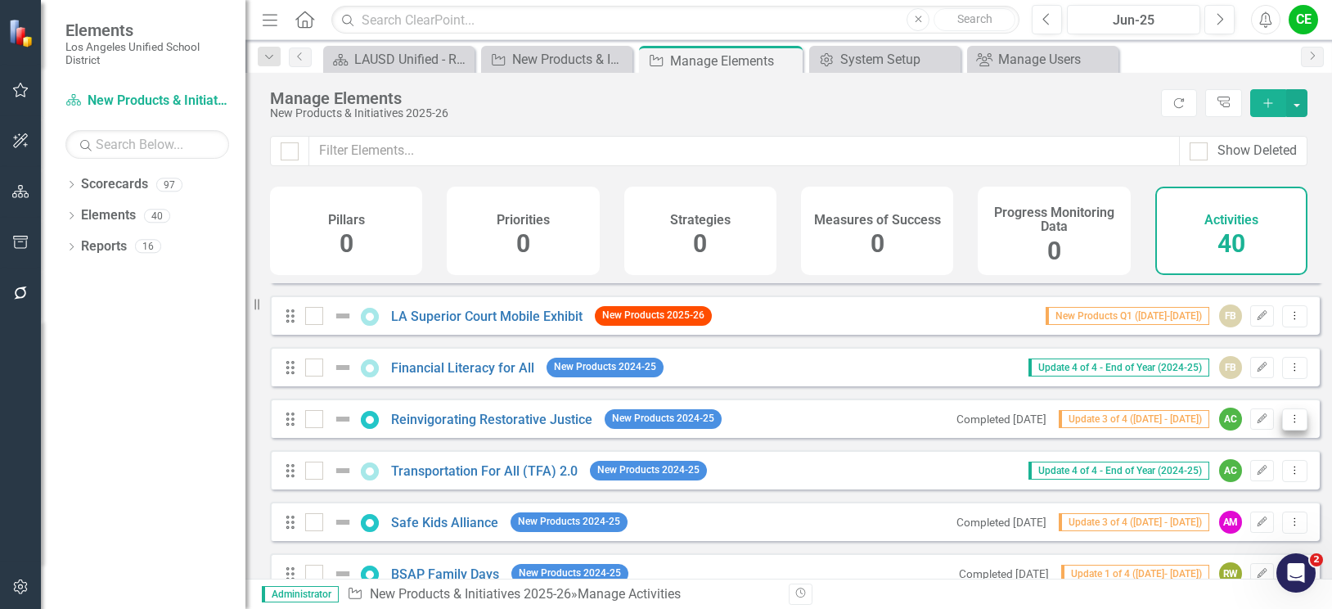
click at [1288, 424] on icon "Dropdown Menu" at bounding box center [1295, 418] width 14 height 11
click at [1222, 551] on link "Trash Delete Activity" at bounding box center [1224, 549] width 140 height 30
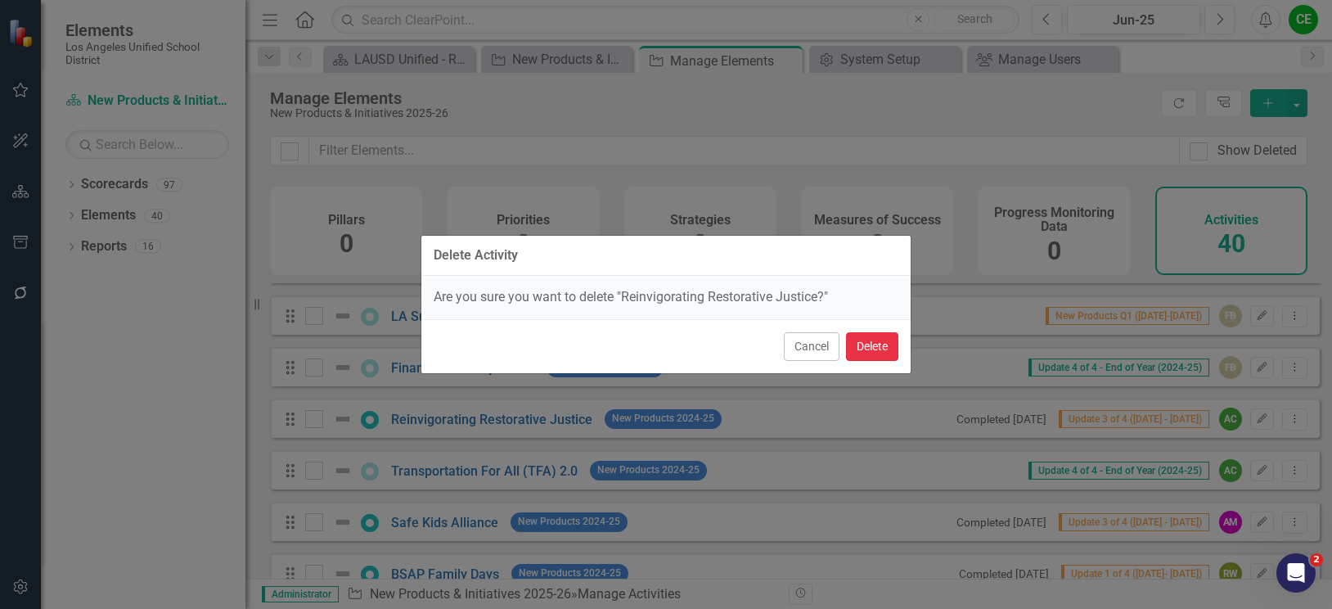
click at [870, 348] on button "Delete" at bounding box center [872, 346] width 52 height 29
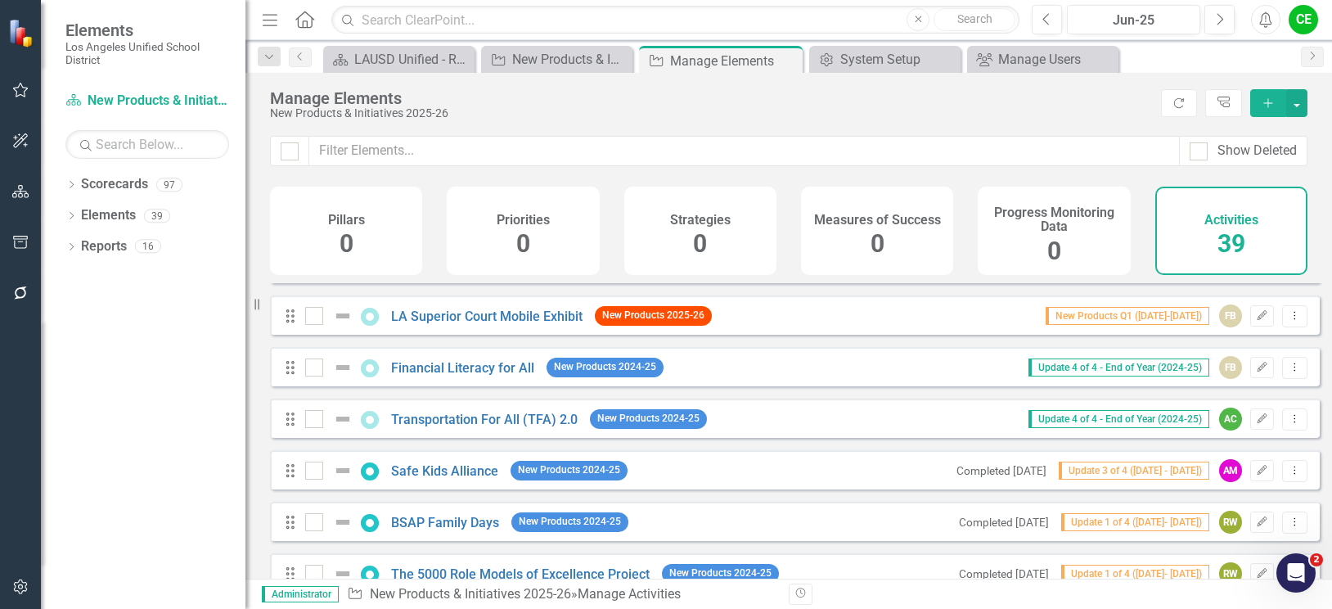
click at [1270, 102] on icon "Add" at bounding box center [1268, 102] width 15 height 11
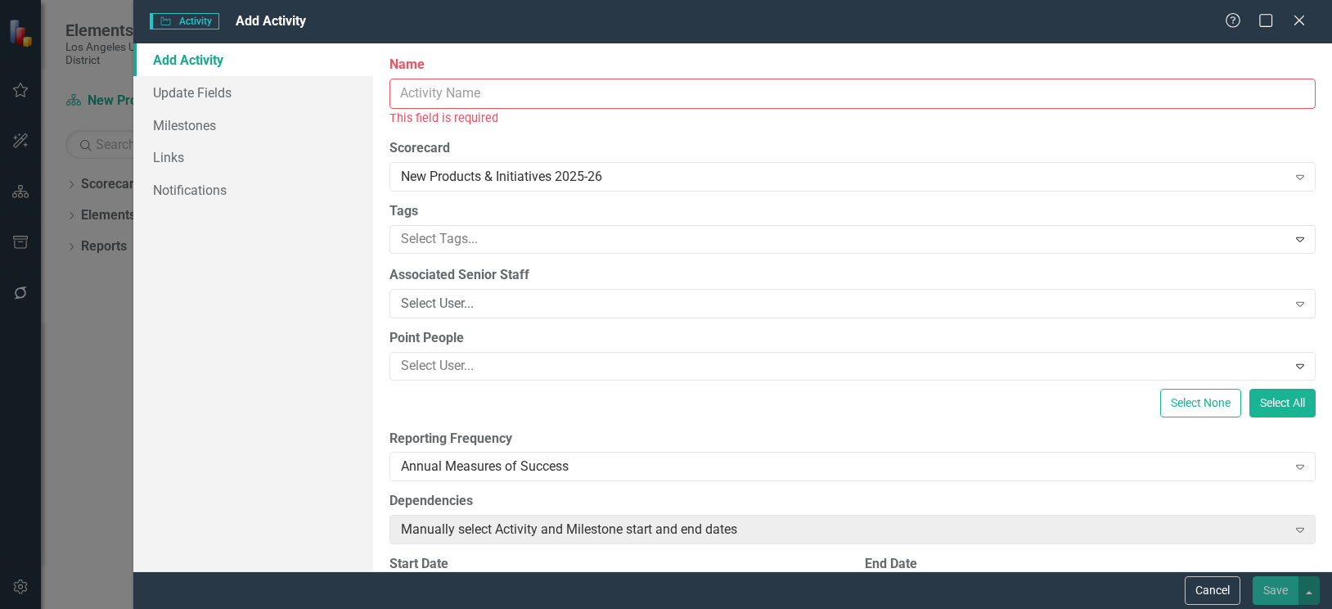
click at [602, 98] on input "Name" at bounding box center [852, 94] width 926 height 30
click at [435, 92] on input "Name" at bounding box center [852, 94] width 926 height 30
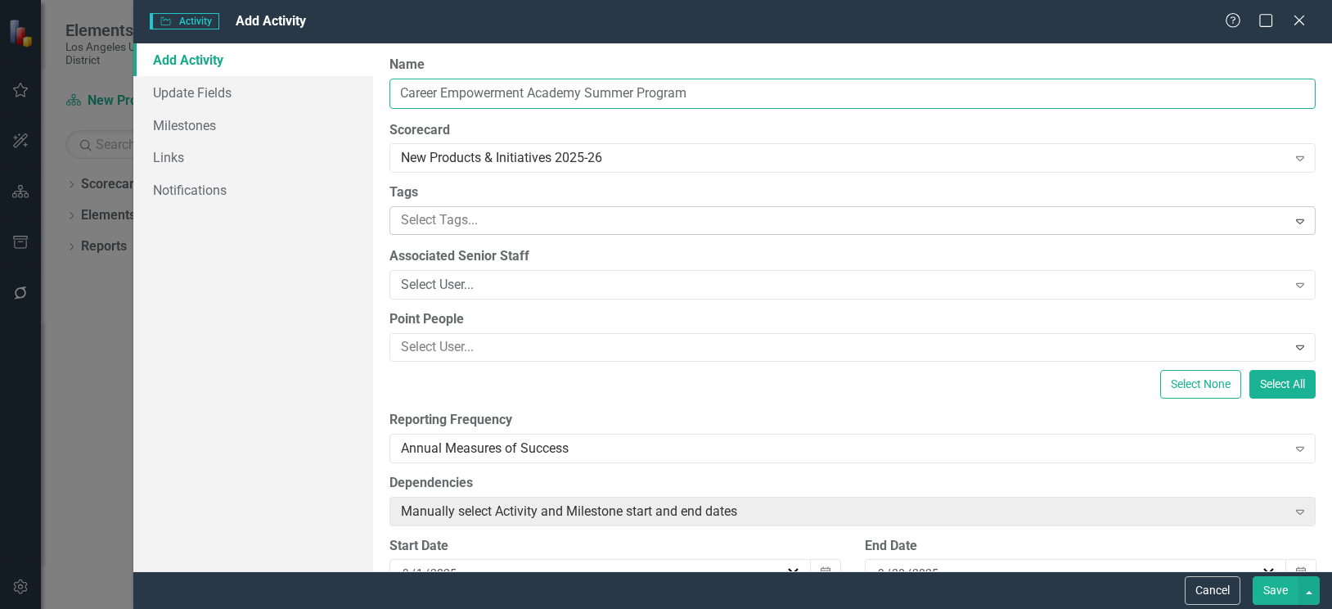
type input "Career Empowerment Academy Summer Program"
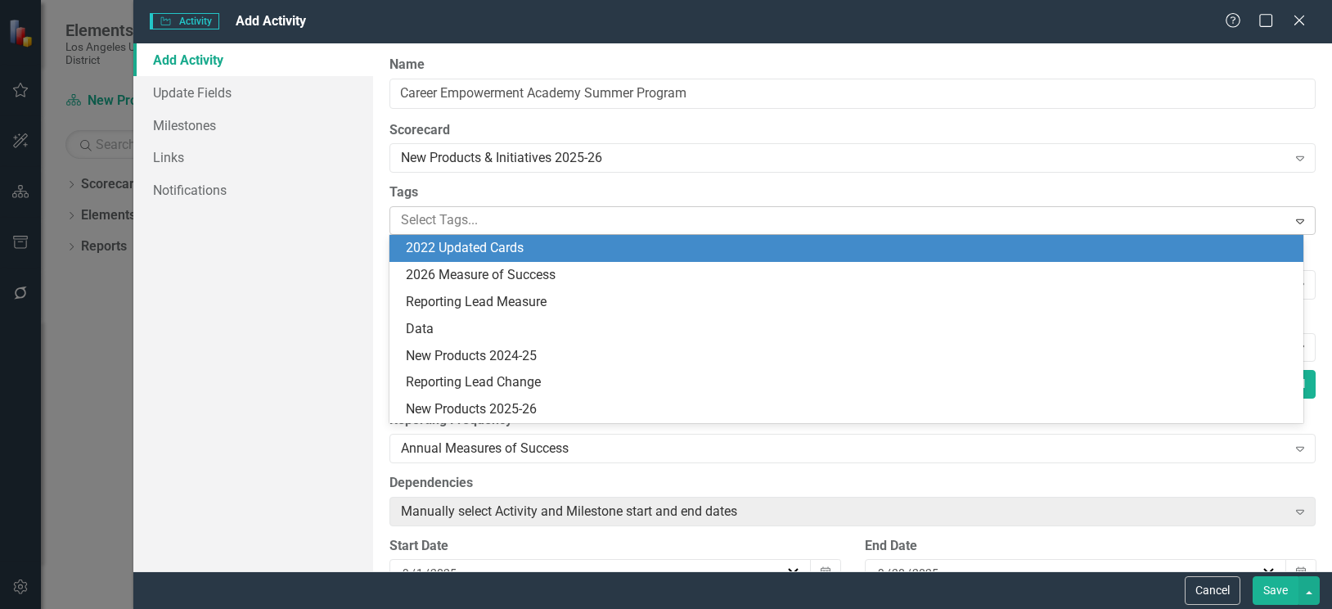
click at [513, 223] on div at bounding box center [840, 220] width 892 height 22
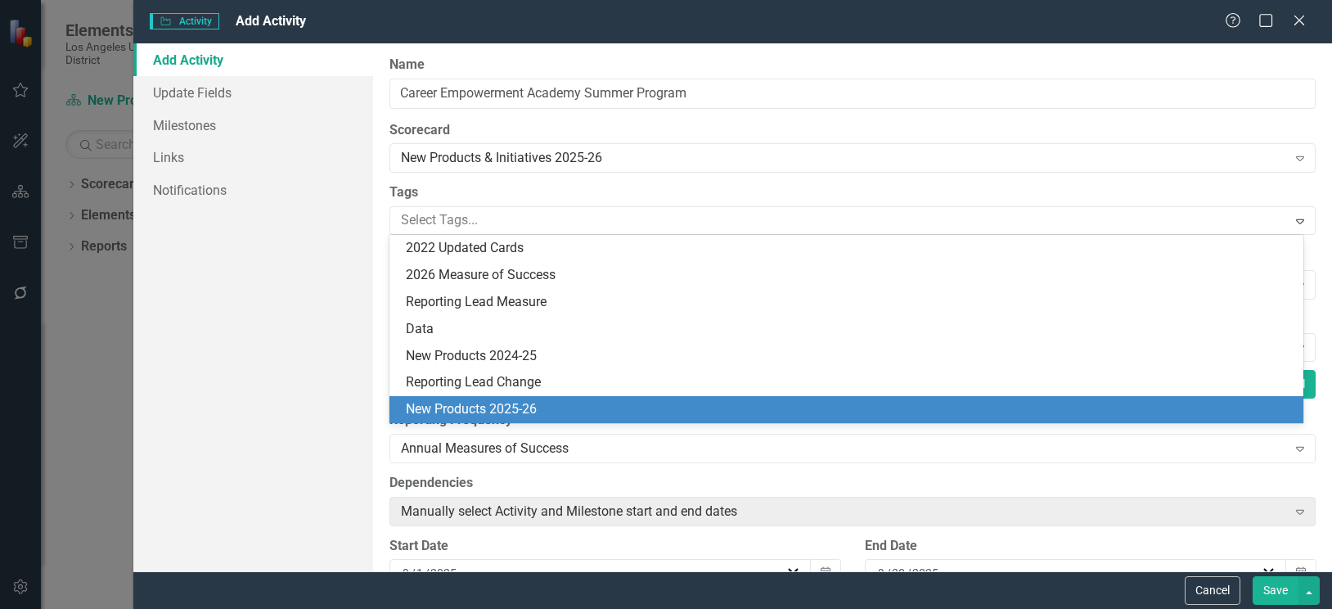
click at [507, 407] on span "New Products 2025-26" at bounding box center [471, 409] width 131 height 16
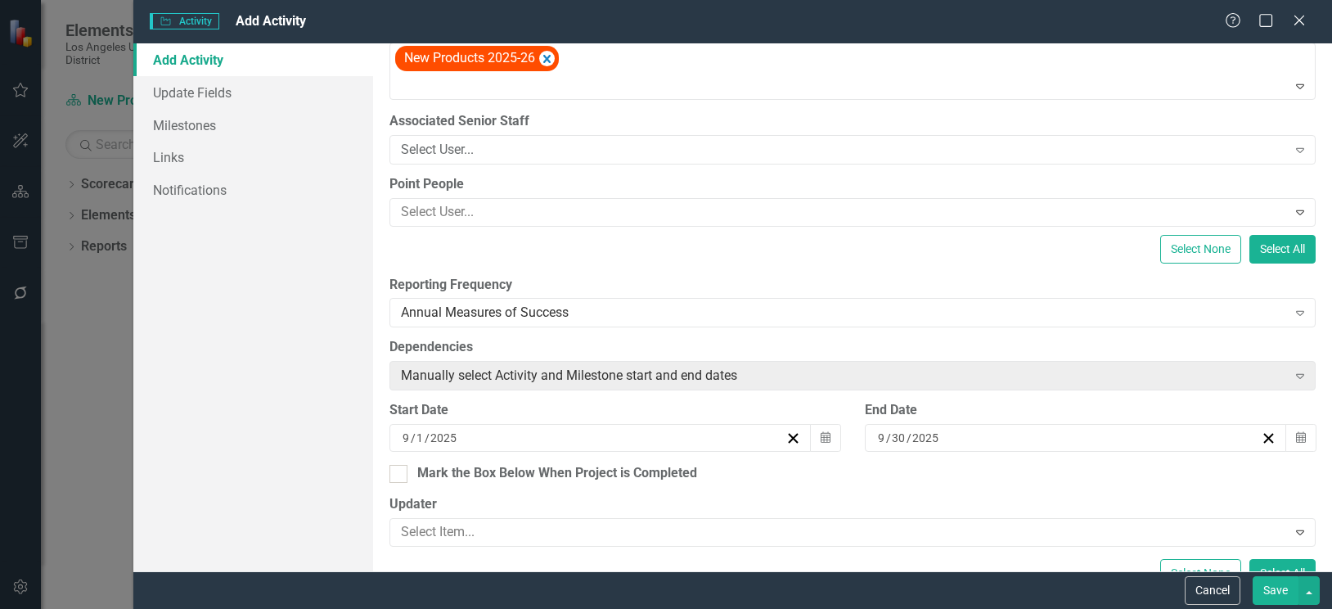
scroll to position [82, 0]
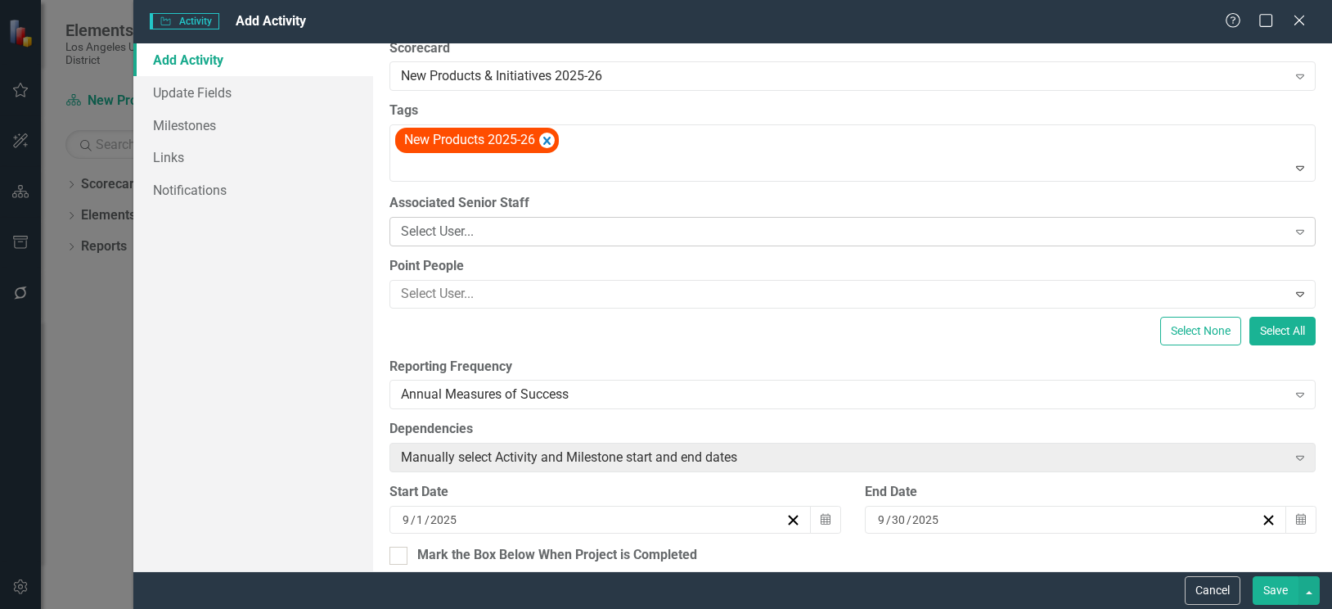
click at [506, 232] on div "Select User..." at bounding box center [844, 231] width 886 height 19
click at [458, 223] on div "Select User..." at bounding box center [844, 231] width 886 height 19
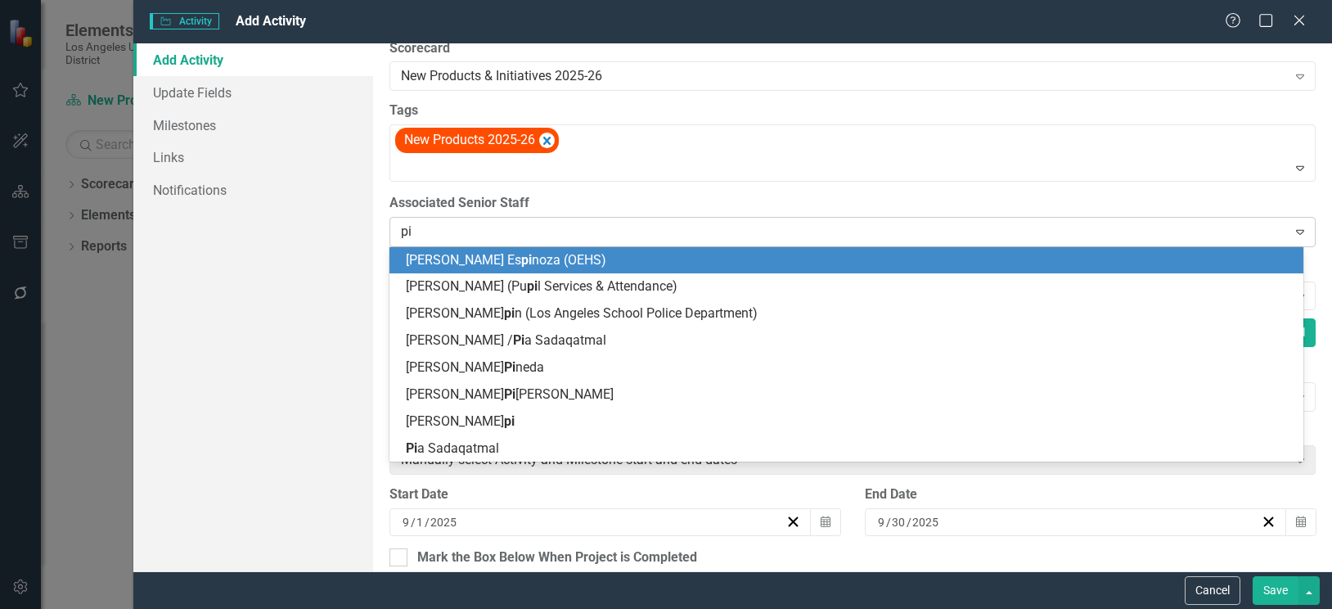
type input "pia"
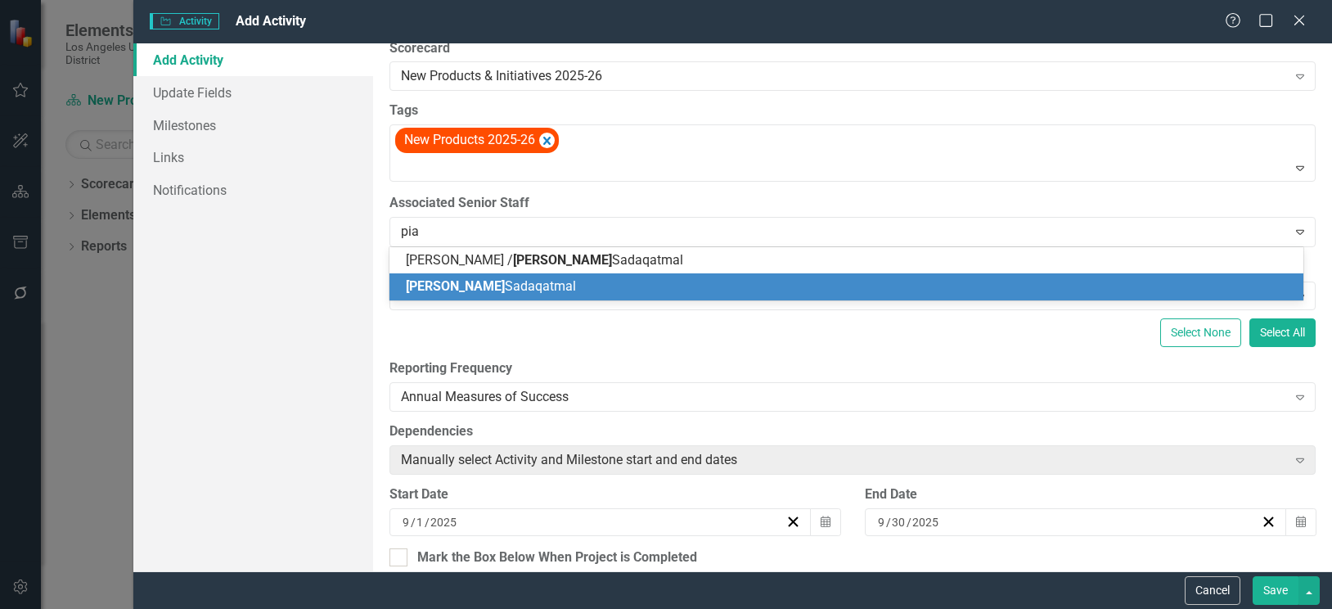
click at [456, 285] on span "[PERSON_NAME]" at bounding box center [491, 286] width 170 height 16
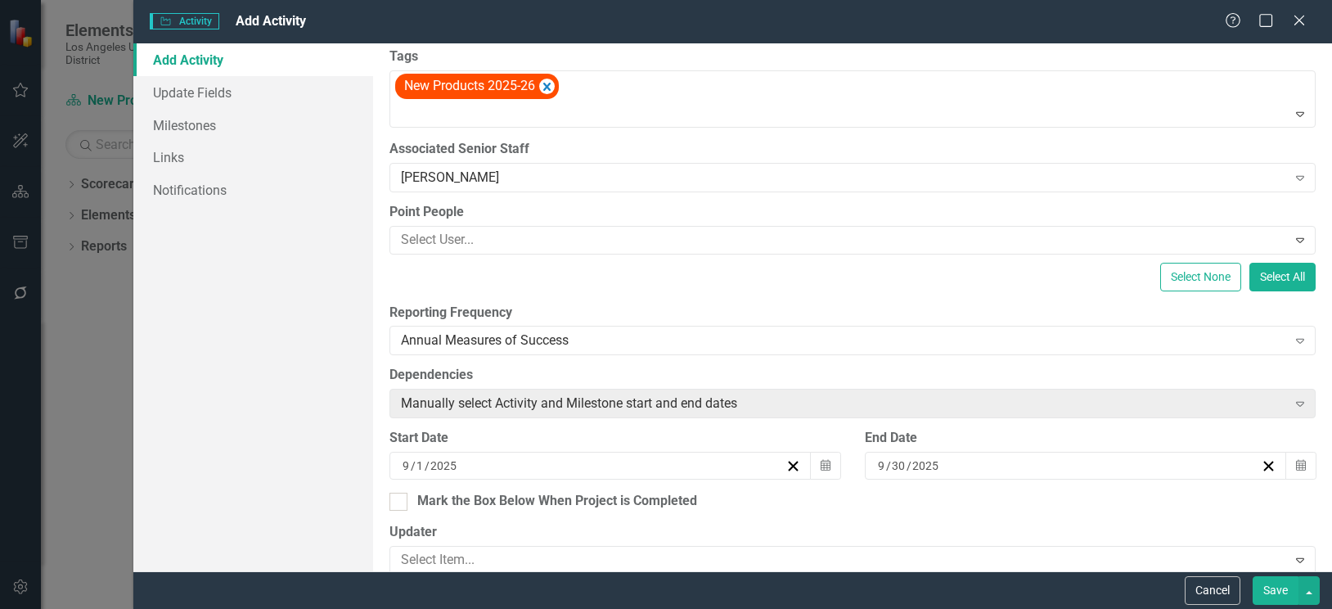
scroll to position [164, 0]
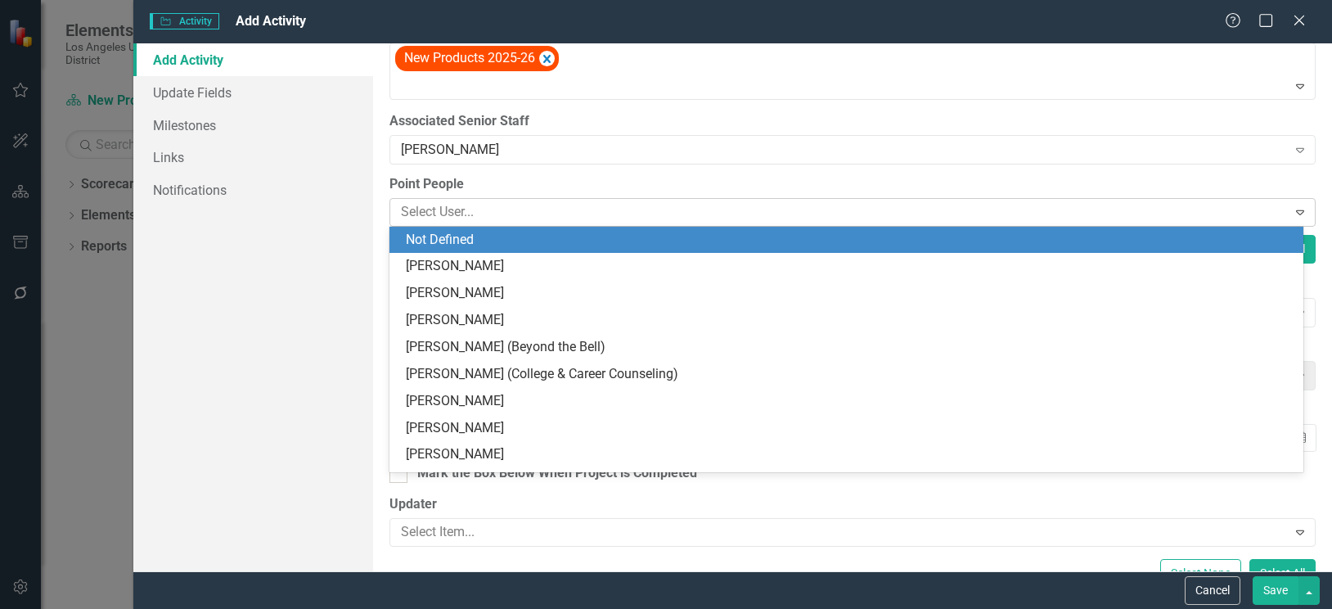
click at [693, 209] on div at bounding box center [840, 212] width 892 height 22
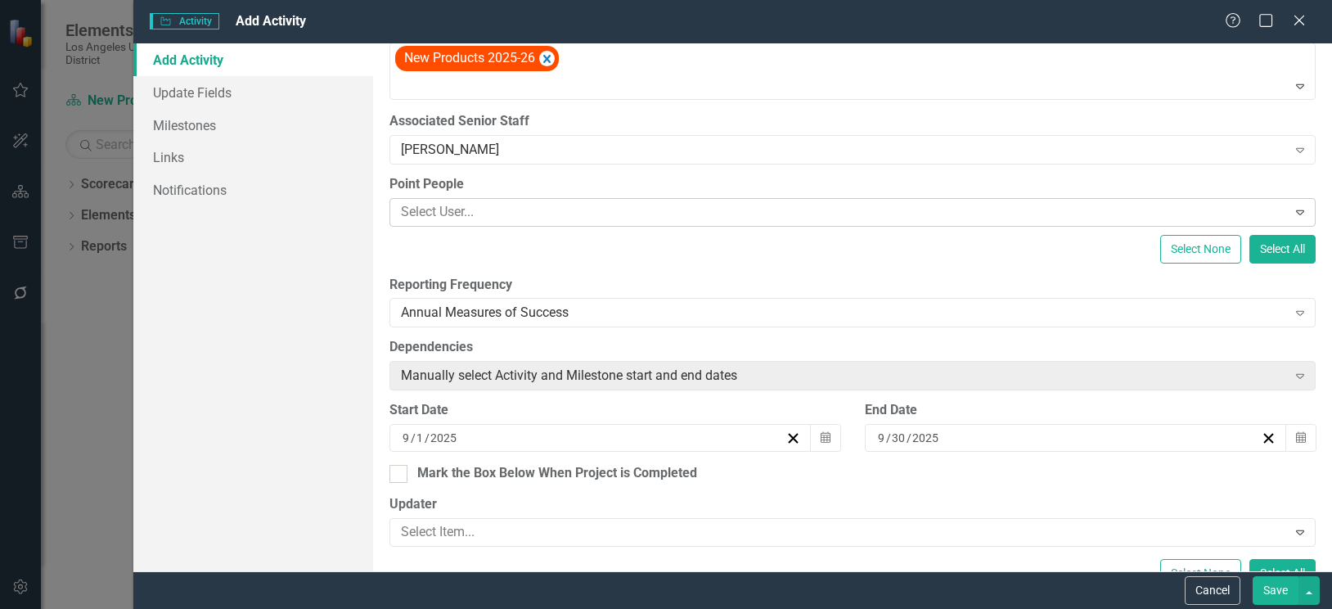
click at [693, 209] on div at bounding box center [840, 212] width 892 height 22
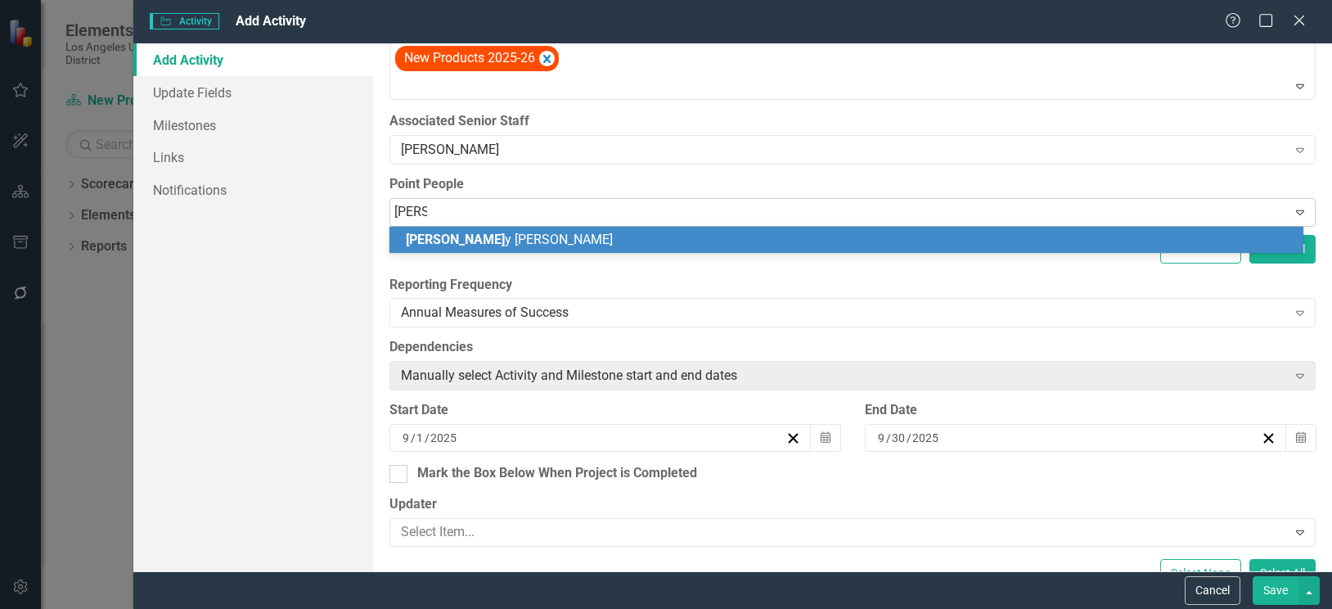
type input "Renny"
click at [696, 245] on div "[PERSON_NAME]" at bounding box center [850, 240] width 888 height 19
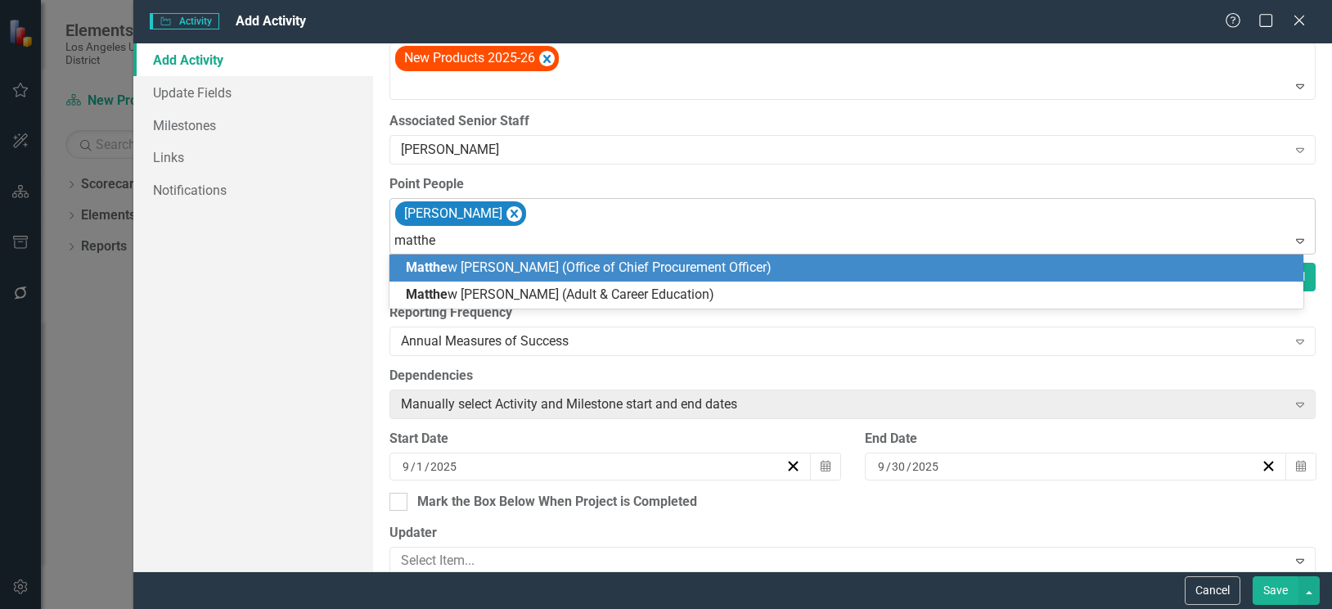
type input "[PERSON_NAME]"
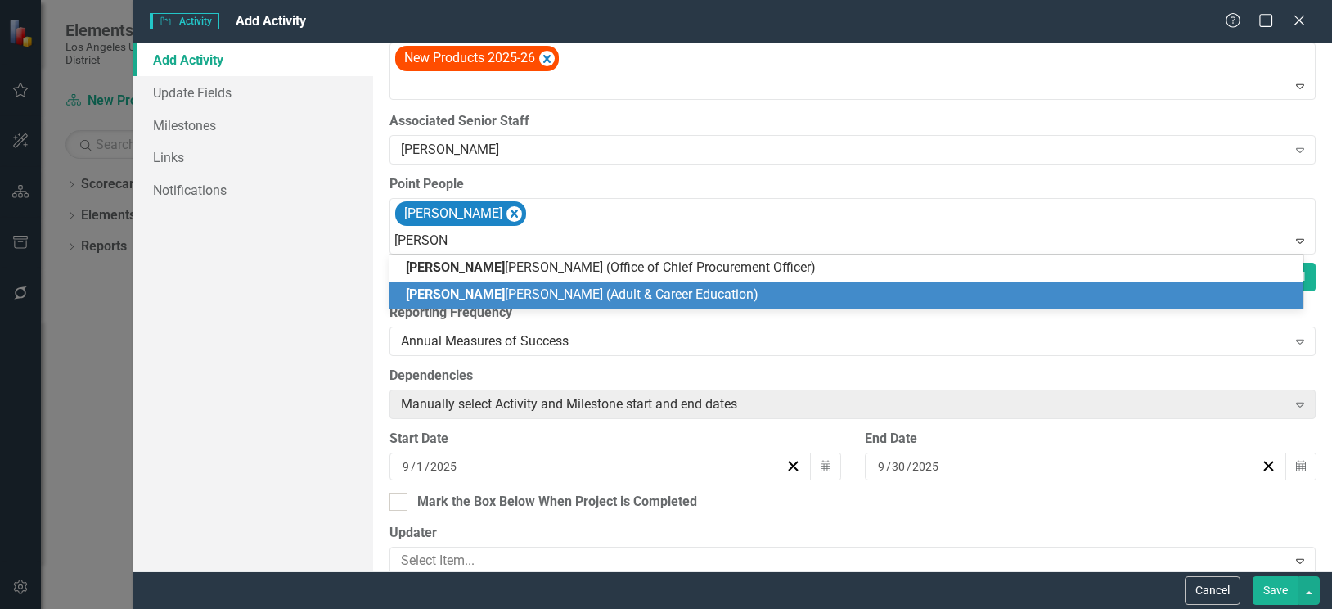
click at [521, 294] on span "[PERSON_NAME] (Adult & Career Education)" at bounding box center [582, 294] width 353 height 16
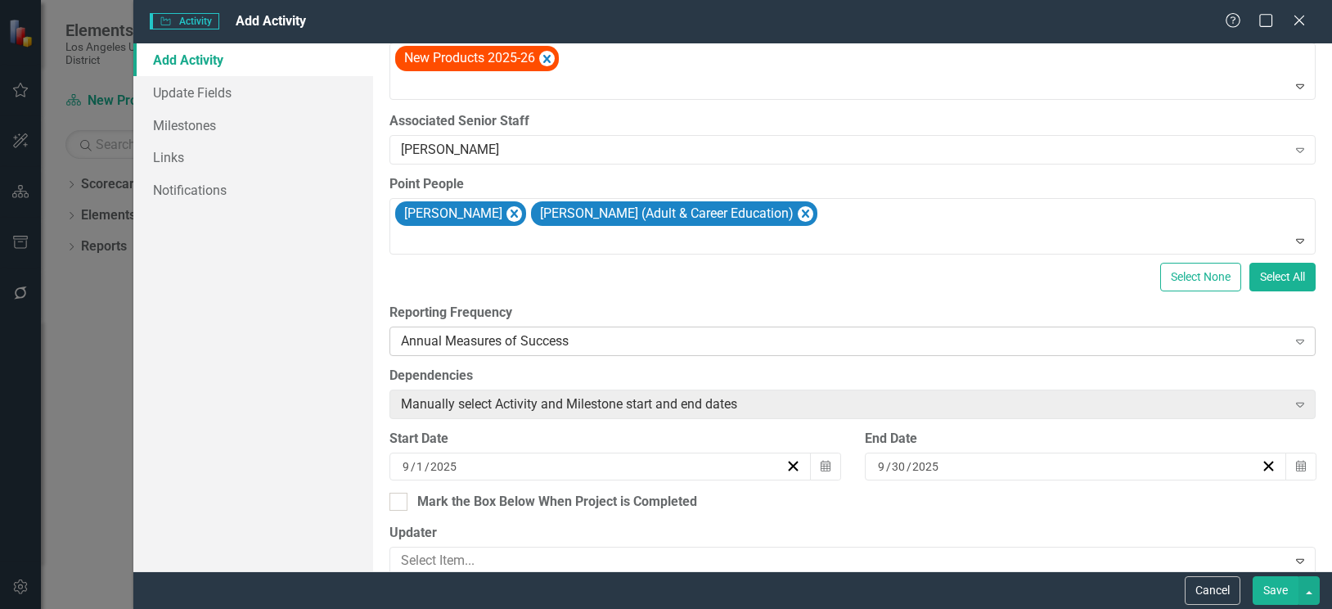
click at [562, 343] on div "Annual Measures of Success" at bounding box center [844, 341] width 886 height 19
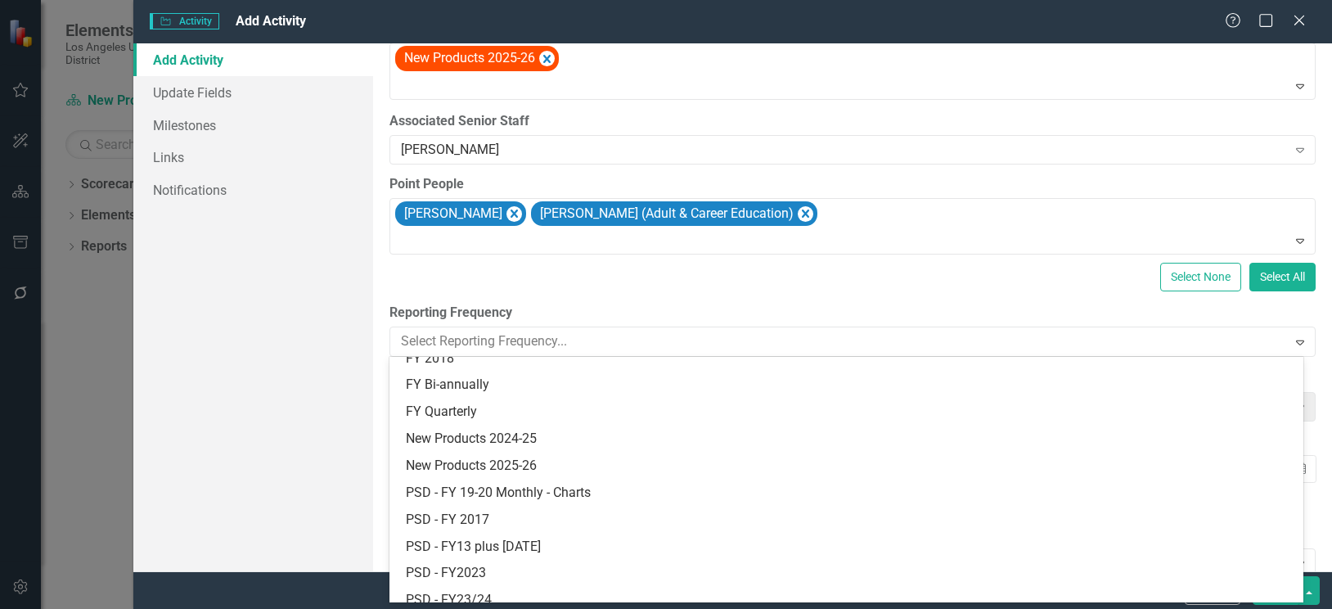
scroll to position [488, 0]
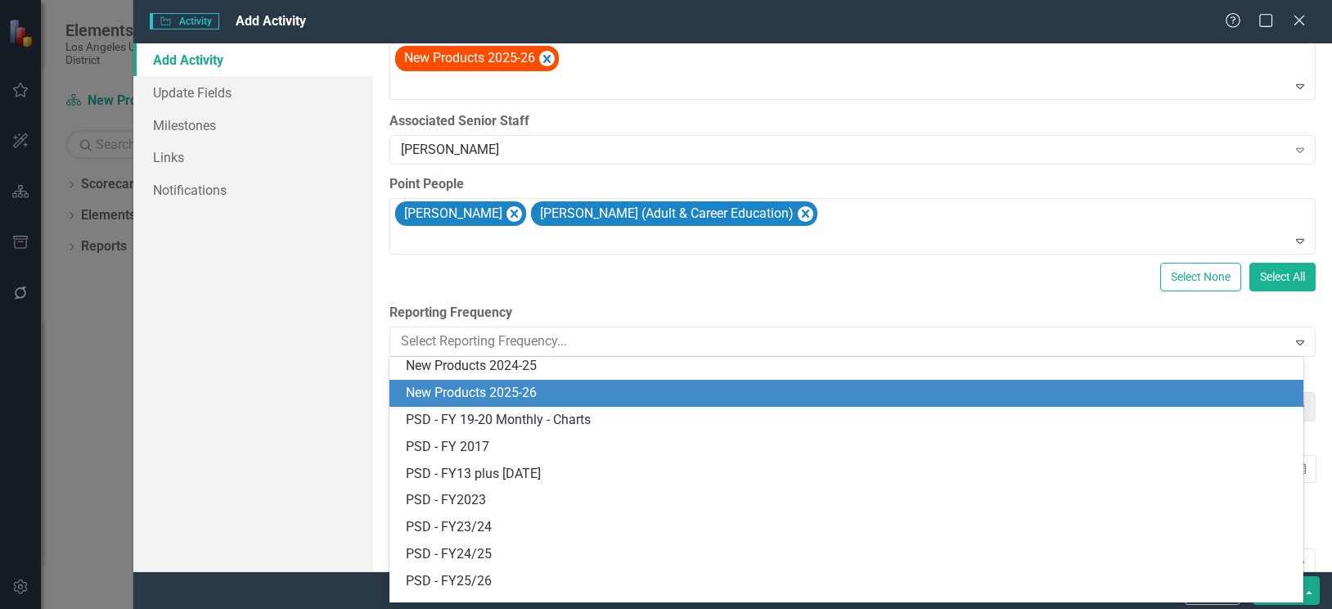
click at [525, 387] on div "New Products 2025-26" at bounding box center [850, 393] width 888 height 19
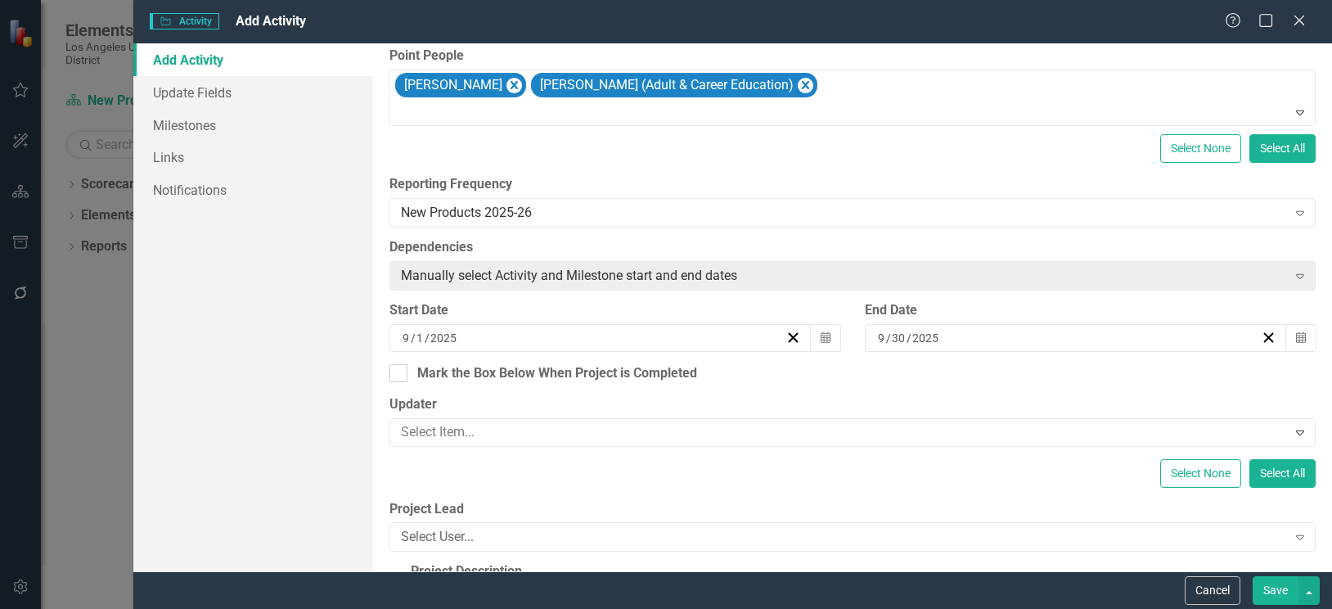
scroll to position [327, 0]
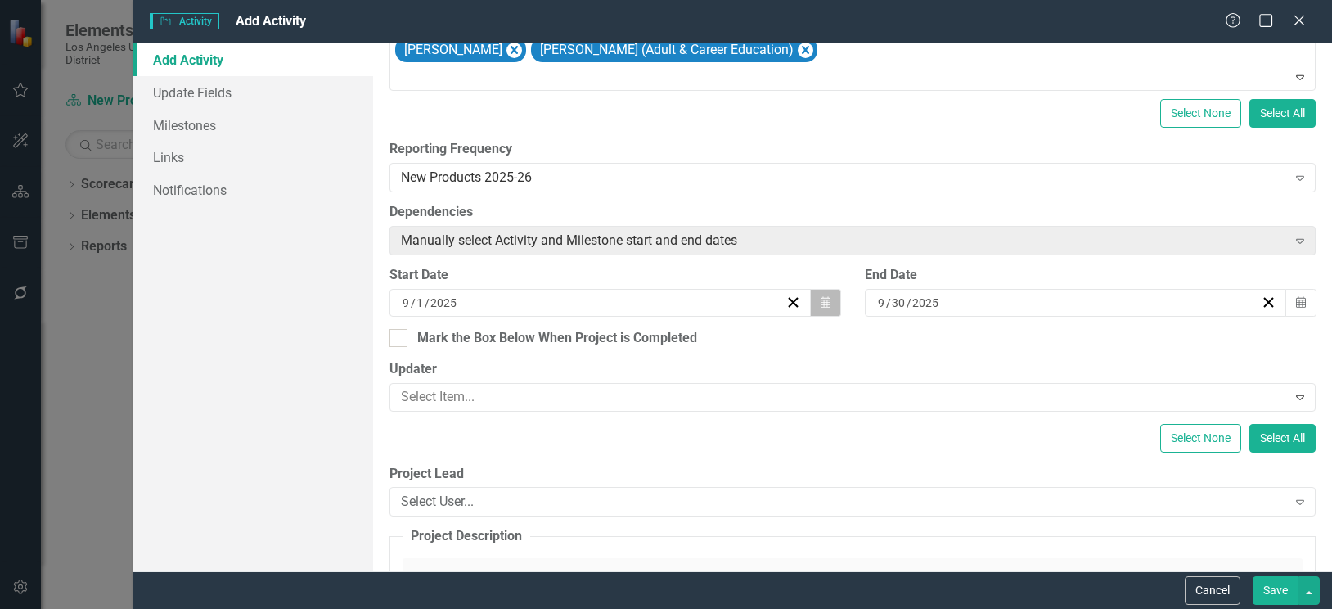
click at [824, 303] on icon "button" at bounding box center [825, 301] width 10 height 11
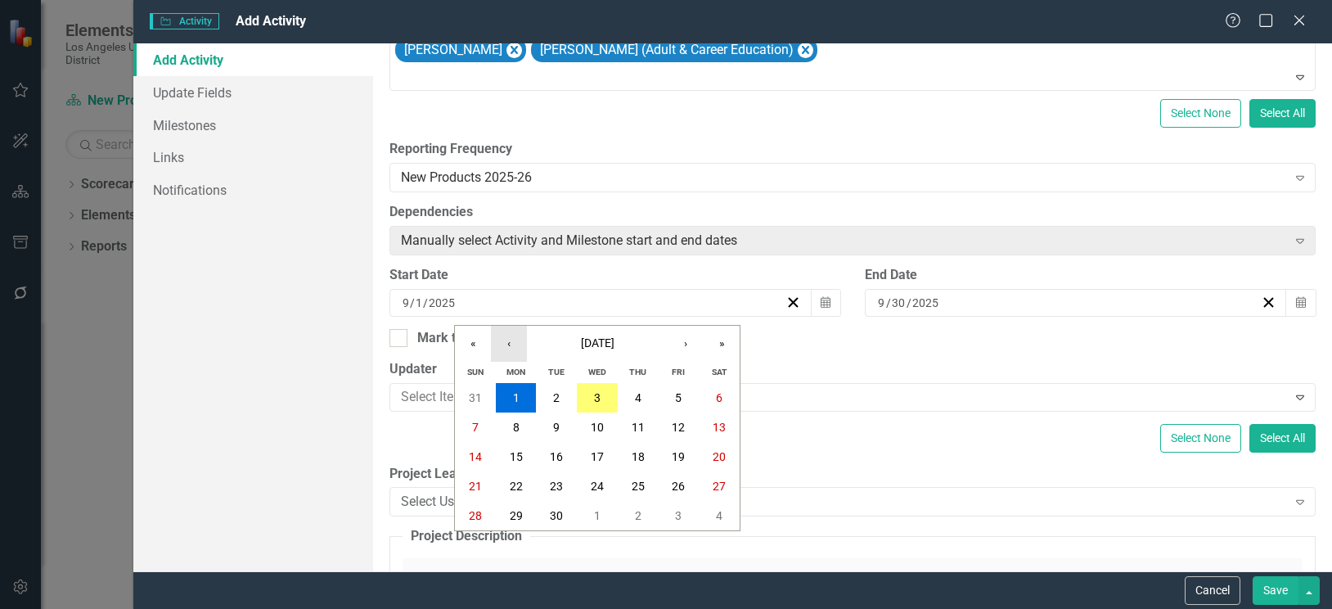
click at [504, 345] on button "‹" at bounding box center [509, 344] width 36 height 36
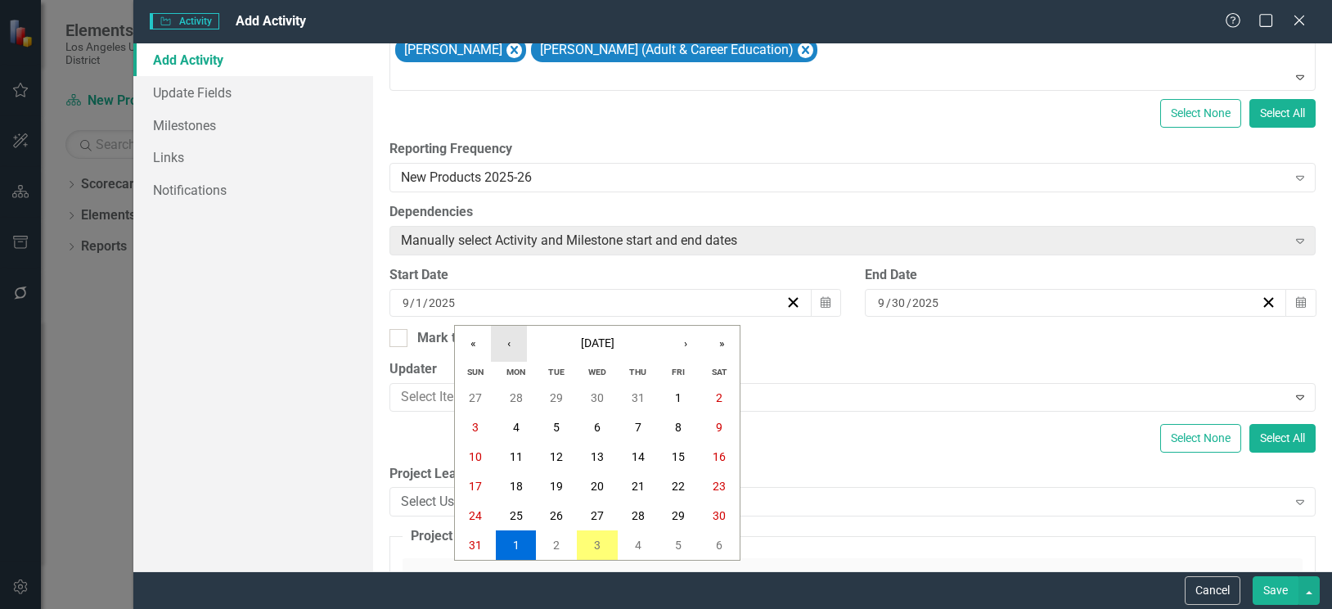
click at [504, 345] on button "‹" at bounding box center [509, 344] width 36 height 36
click at [551, 398] on button "1" at bounding box center [556, 397] width 41 height 29
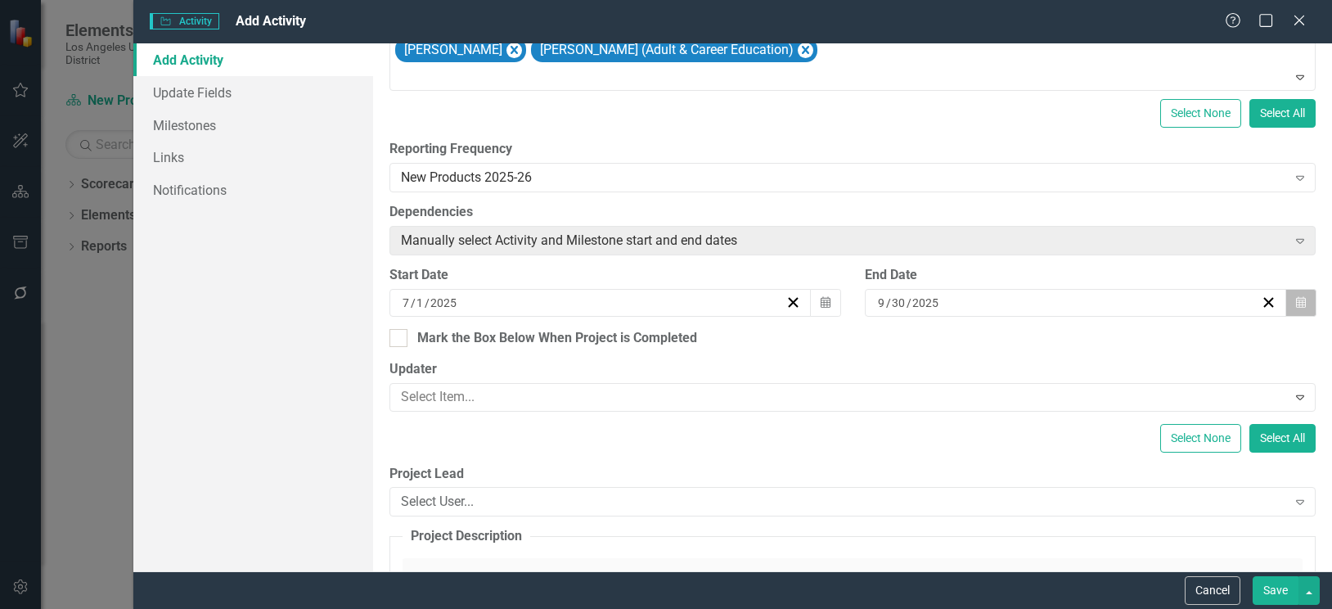
click at [1296, 304] on icon "button" at bounding box center [1301, 301] width 10 height 11
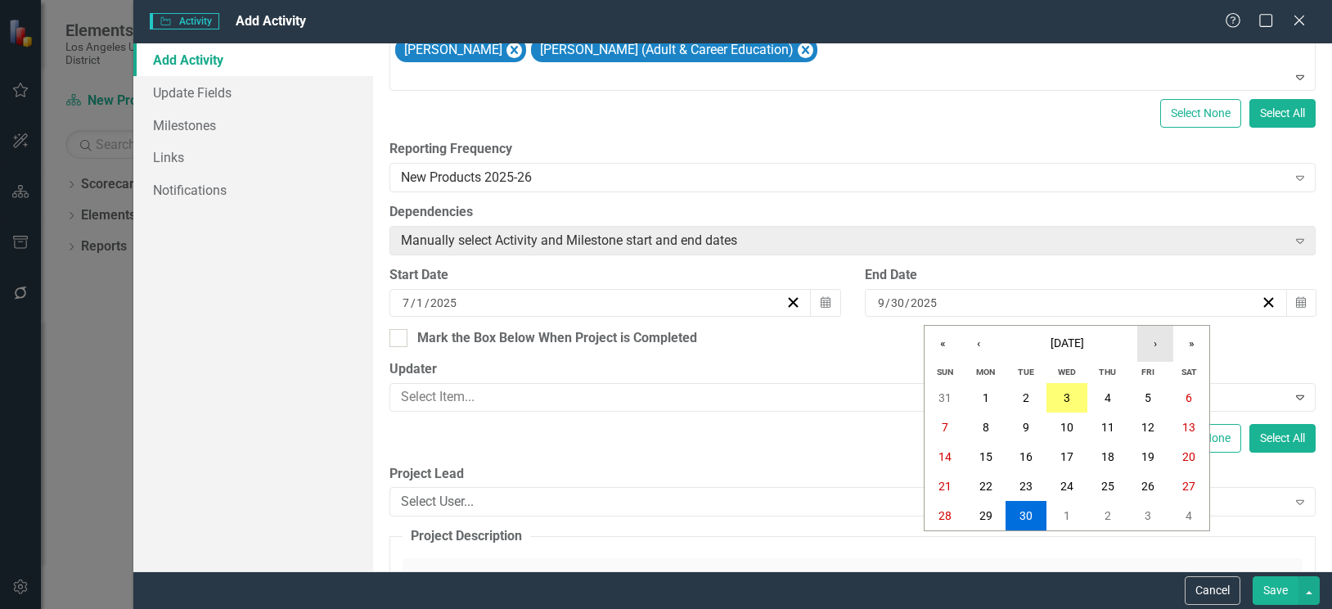
click at [1157, 343] on button "›" at bounding box center [1155, 344] width 36 height 36
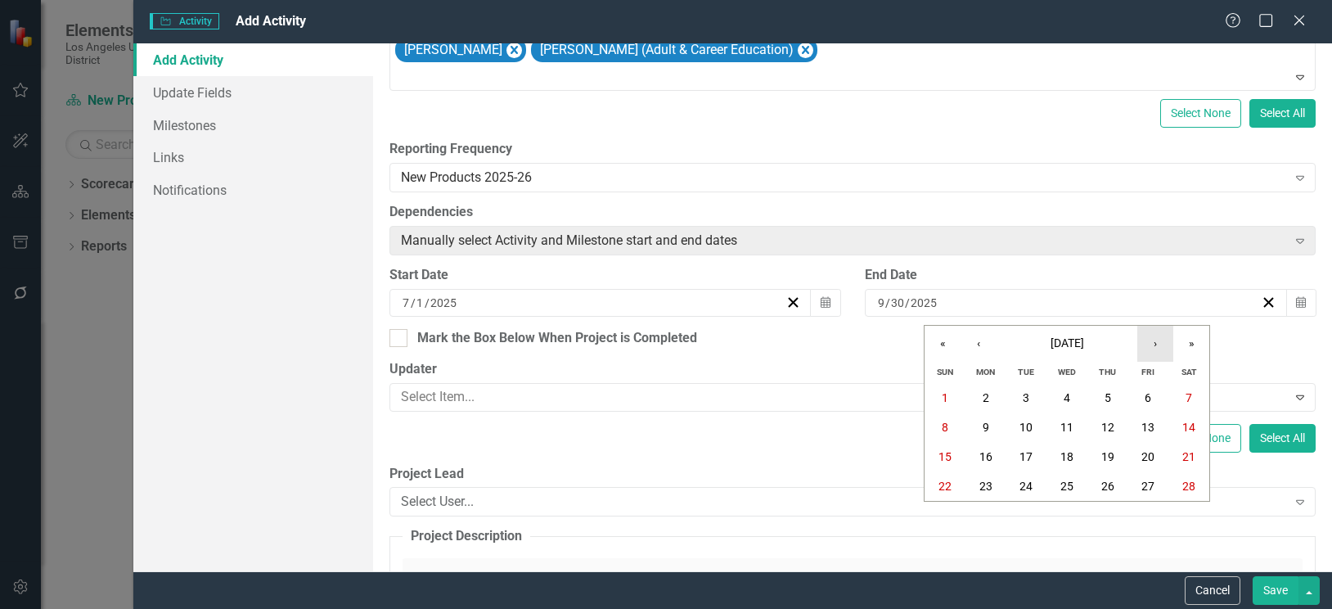
click at [1157, 343] on button "›" at bounding box center [1155, 344] width 36 height 36
click at [1036, 518] on button "30" at bounding box center [1025, 515] width 41 height 29
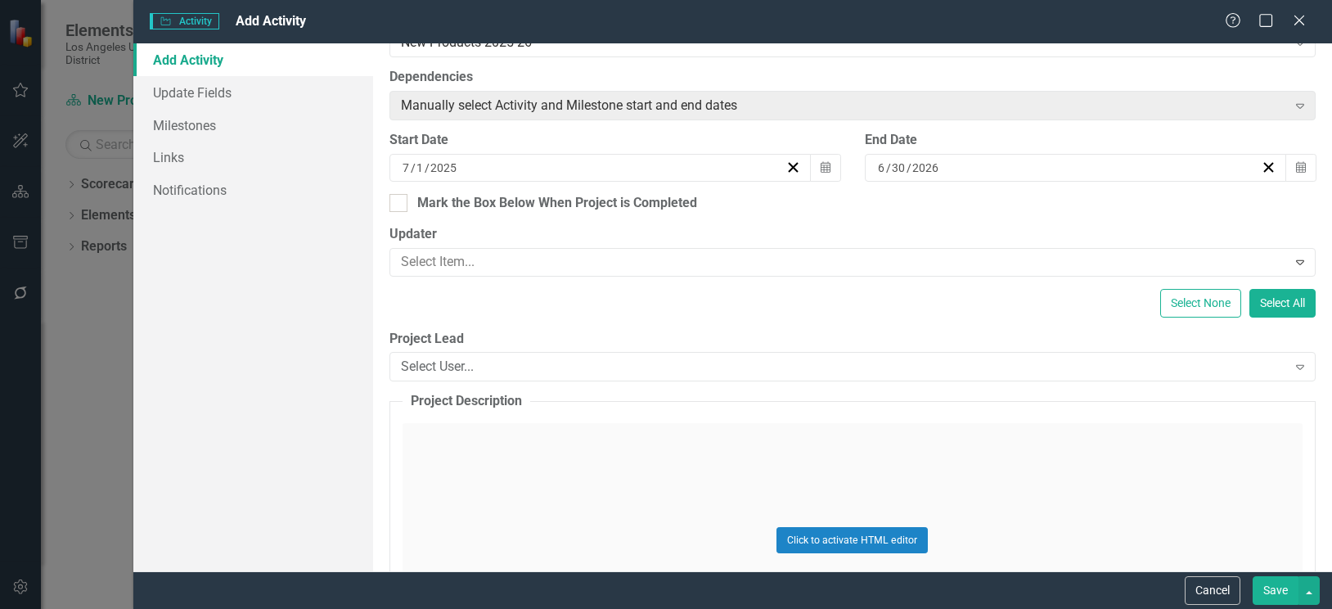
scroll to position [491, 0]
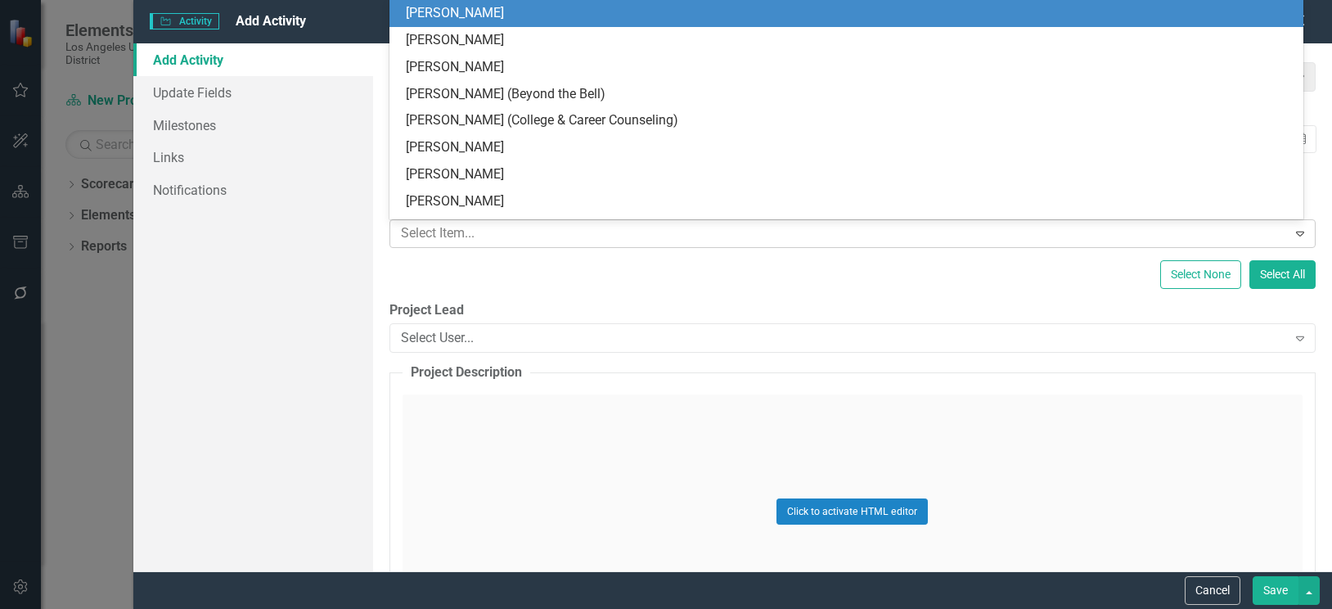
click at [836, 227] on div at bounding box center [840, 234] width 892 height 22
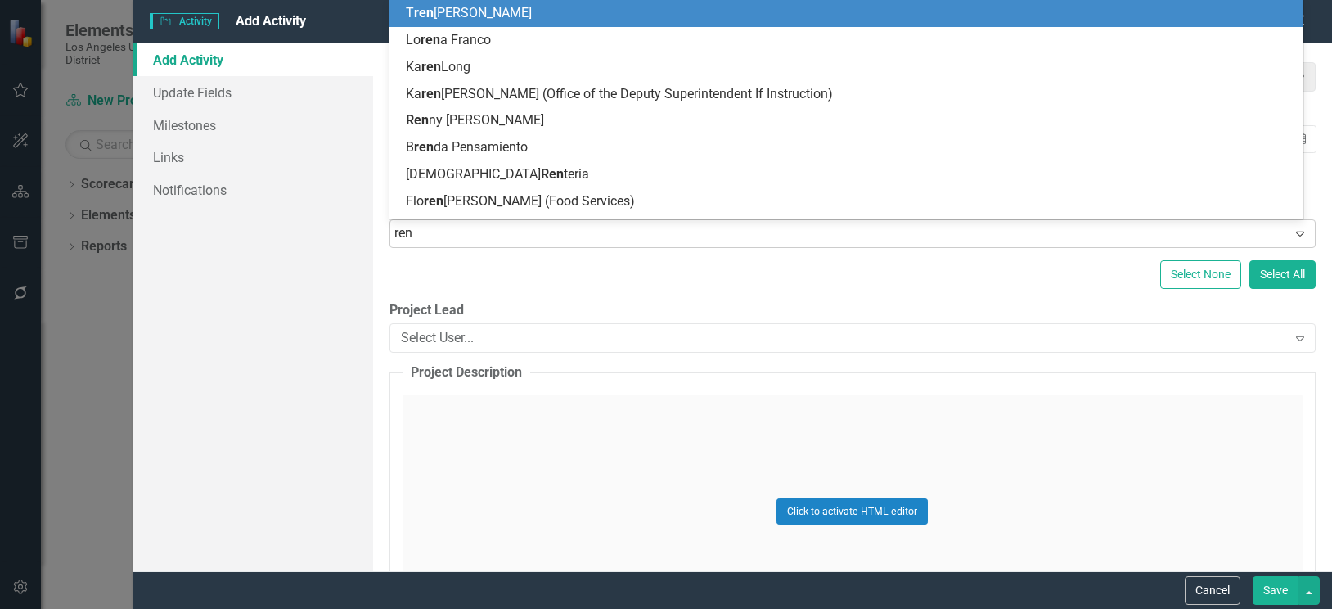
type input "renn"
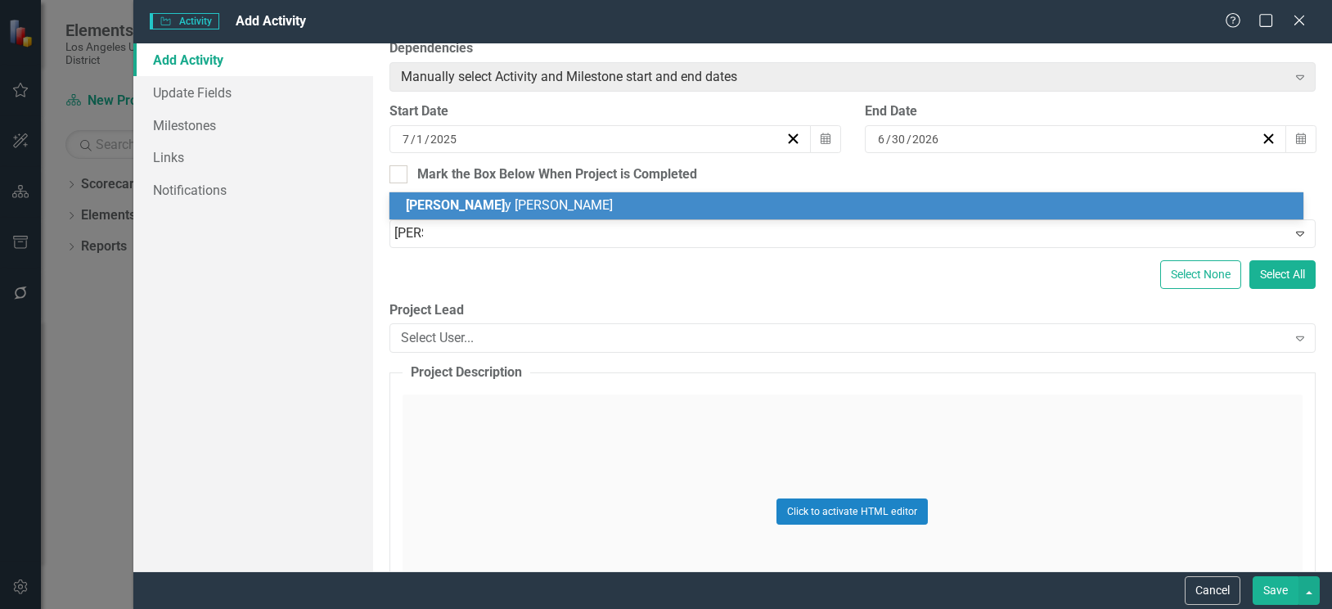
click at [492, 204] on div "Renn y Neyra" at bounding box center [850, 205] width 888 height 19
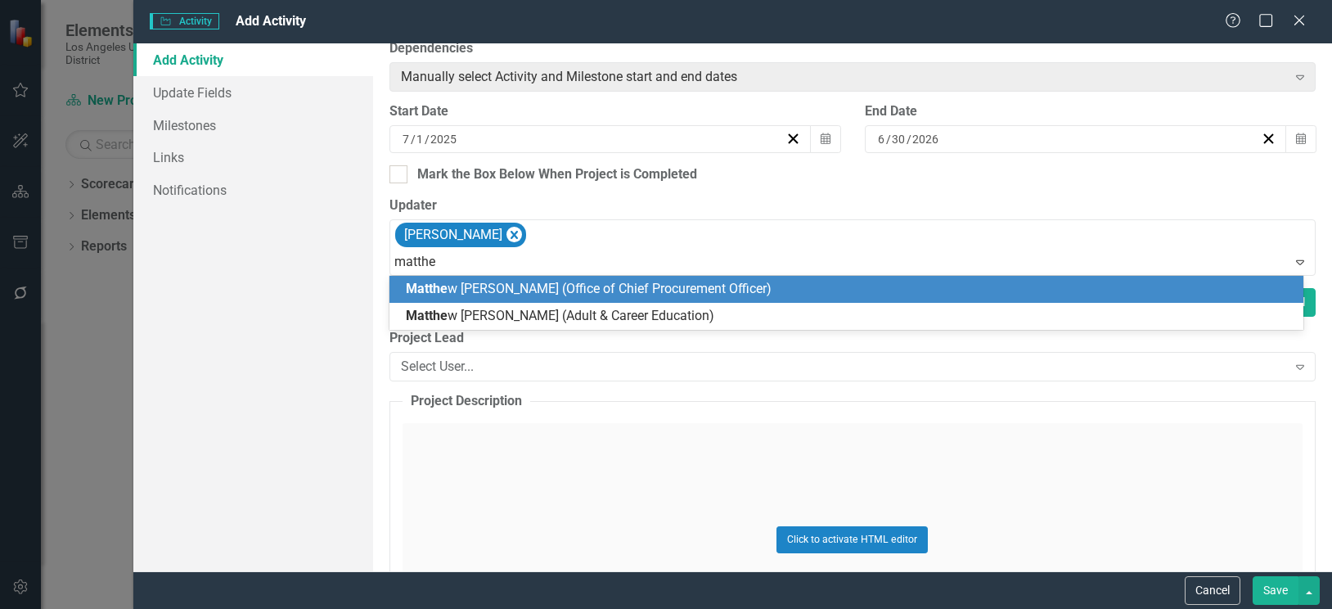
type input "matthew"
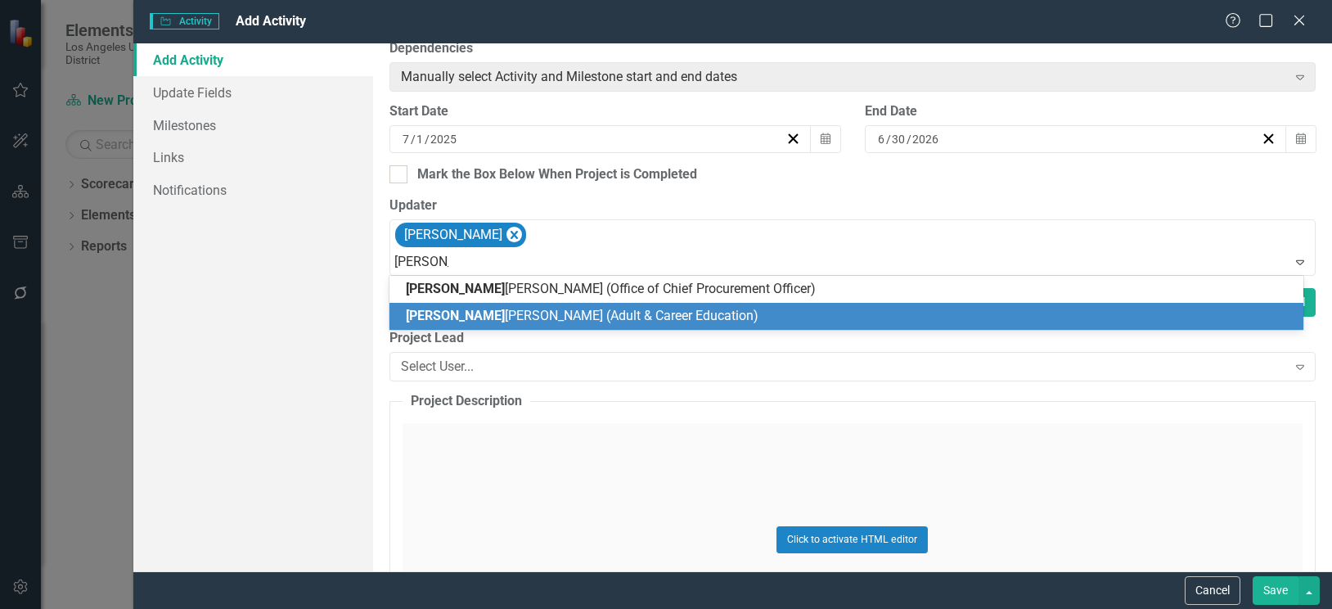
click at [497, 308] on span "[PERSON_NAME] (Adult & Career Education)" at bounding box center [582, 316] width 353 height 16
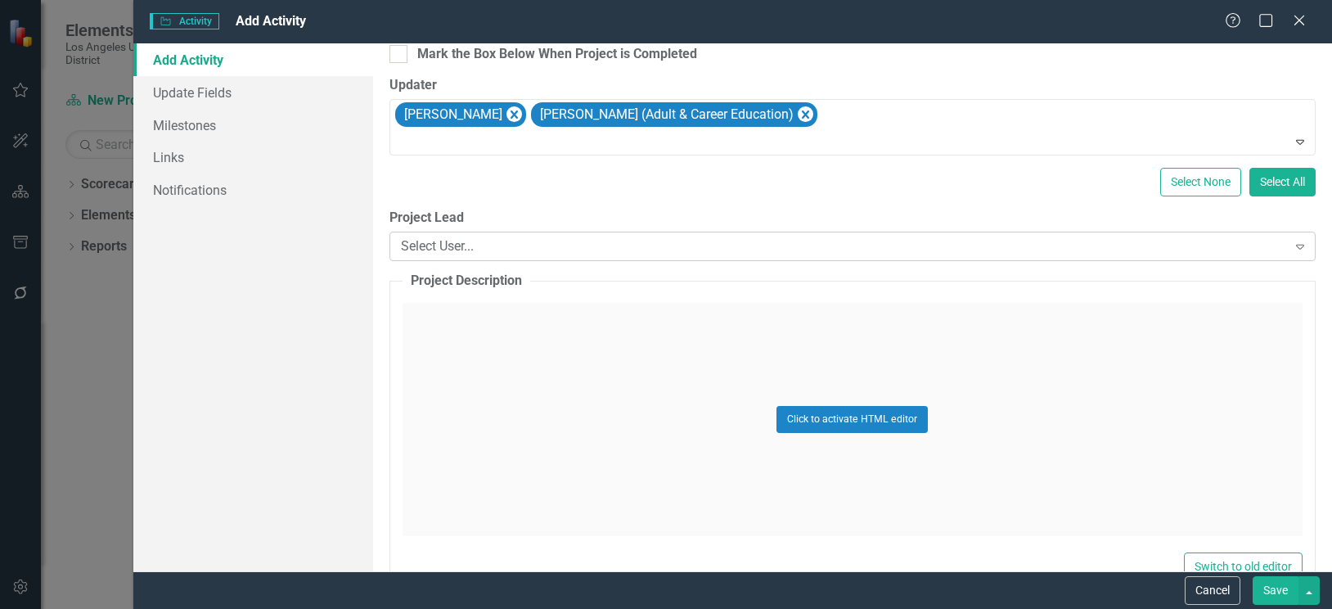
scroll to position [654, 0]
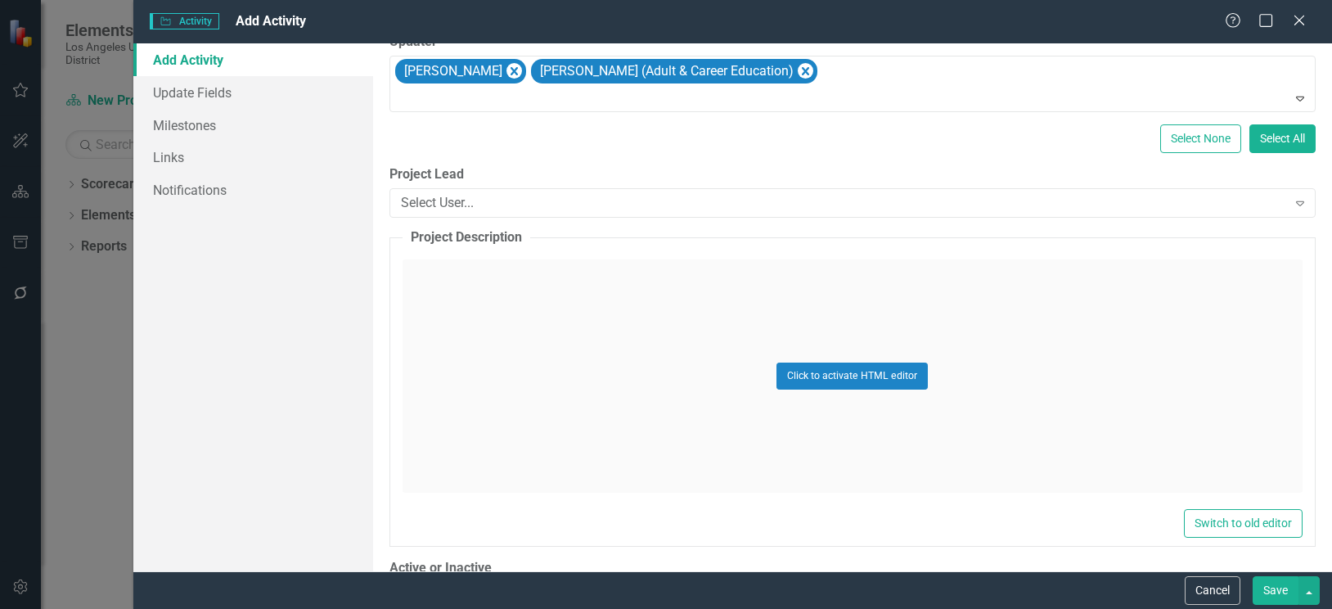
click at [515, 281] on div "Click to activate HTML editor" at bounding box center [852, 375] width 900 height 233
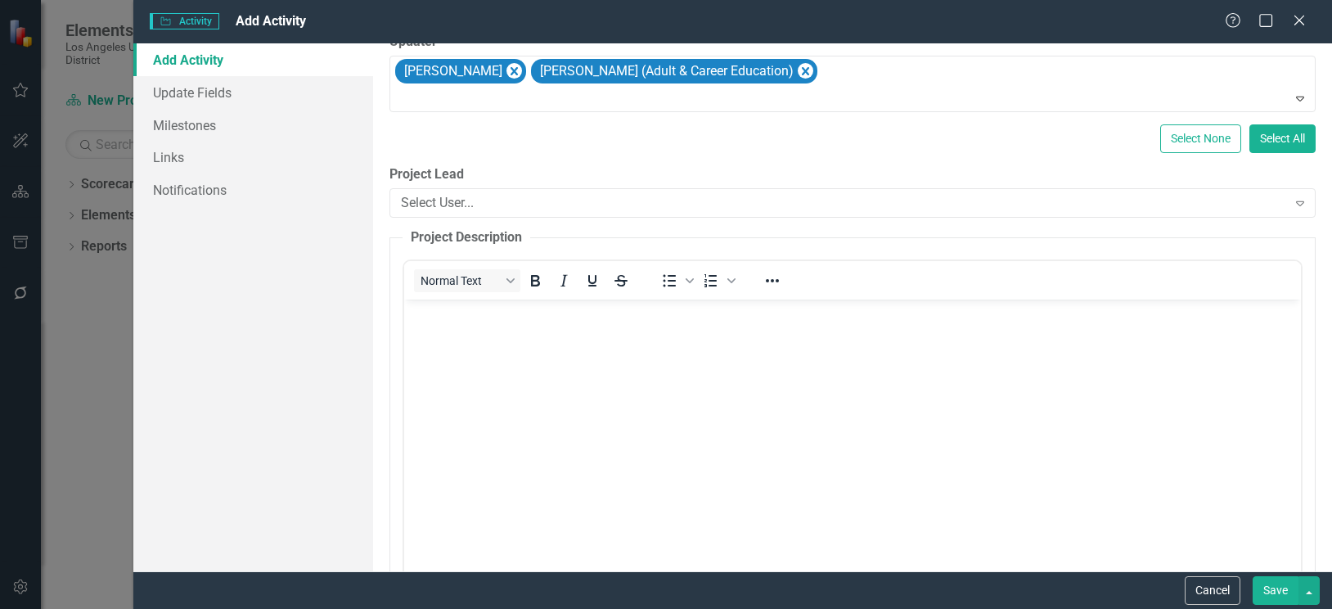
scroll to position [0, 0]
click at [486, 358] on body "Rich Text Area. Press ALT-0 for help." at bounding box center [851, 421] width 897 height 245
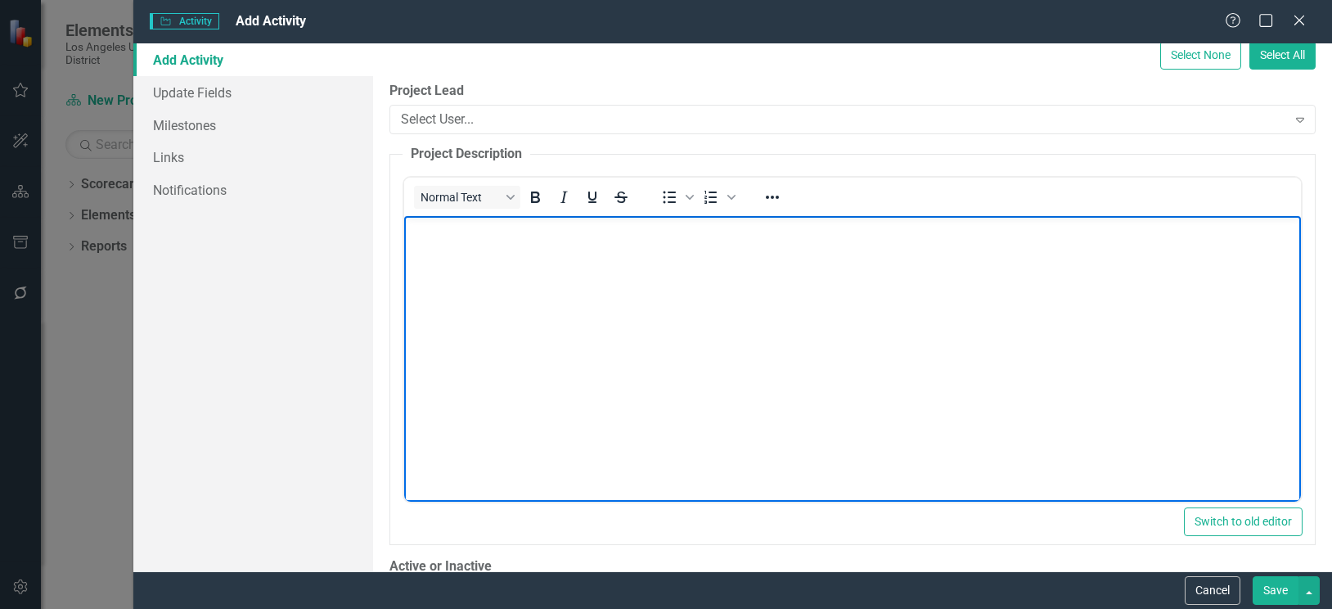
scroll to position [818, 0]
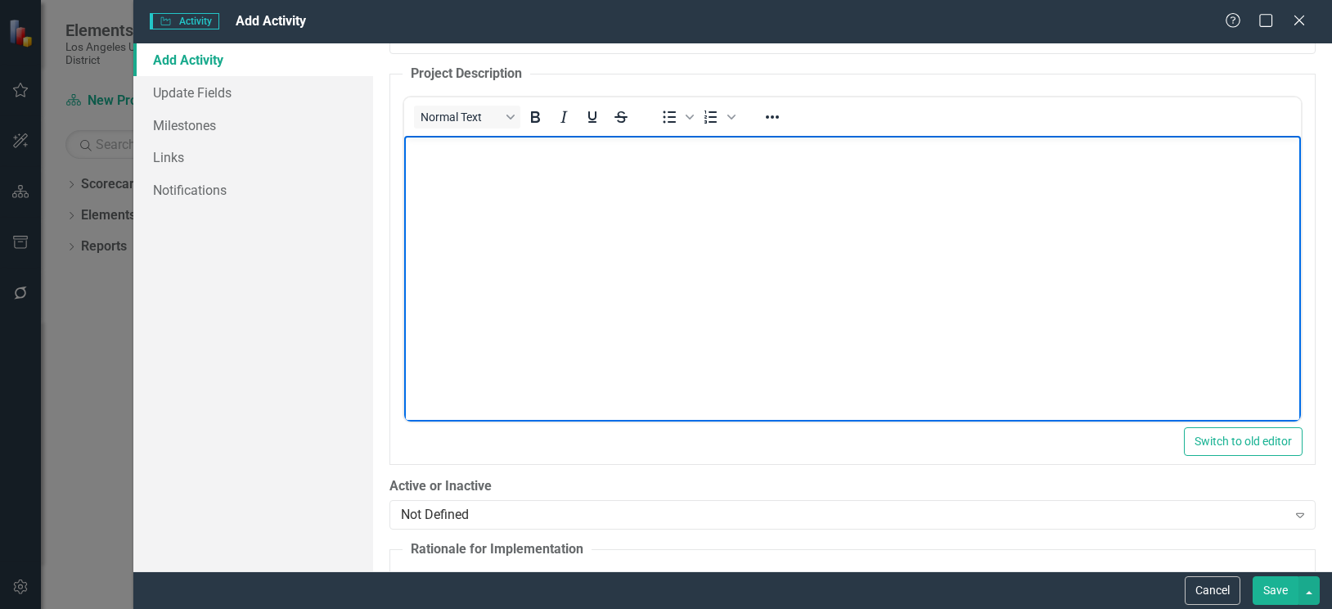
click at [465, 155] on p "Rich Text Area. Press ALT-0 for help." at bounding box center [851, 149] width 888 height 20
click at [783, 153] on p "The Division of Adult and Career Education (DACE) will offer" at bounding box center [851, 149] width 888 height 20
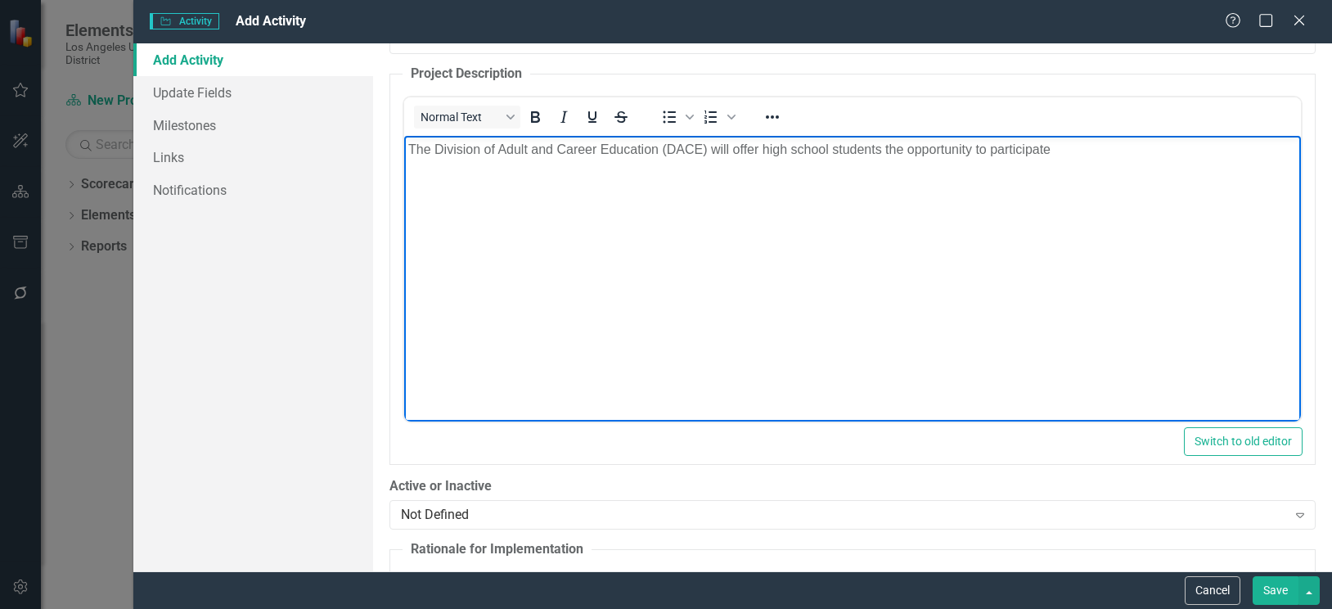
click at [1056, 142] on p "The Division of Adult and Career Education (DACE) will offer high school studen…" at bounding box center [851, 149] width 888 height 20
click at [467, 176] on p "The Division of Adult and Career Education (DACE) will offer high school studen…" at bounding box center [851, 158] width 888 height 39
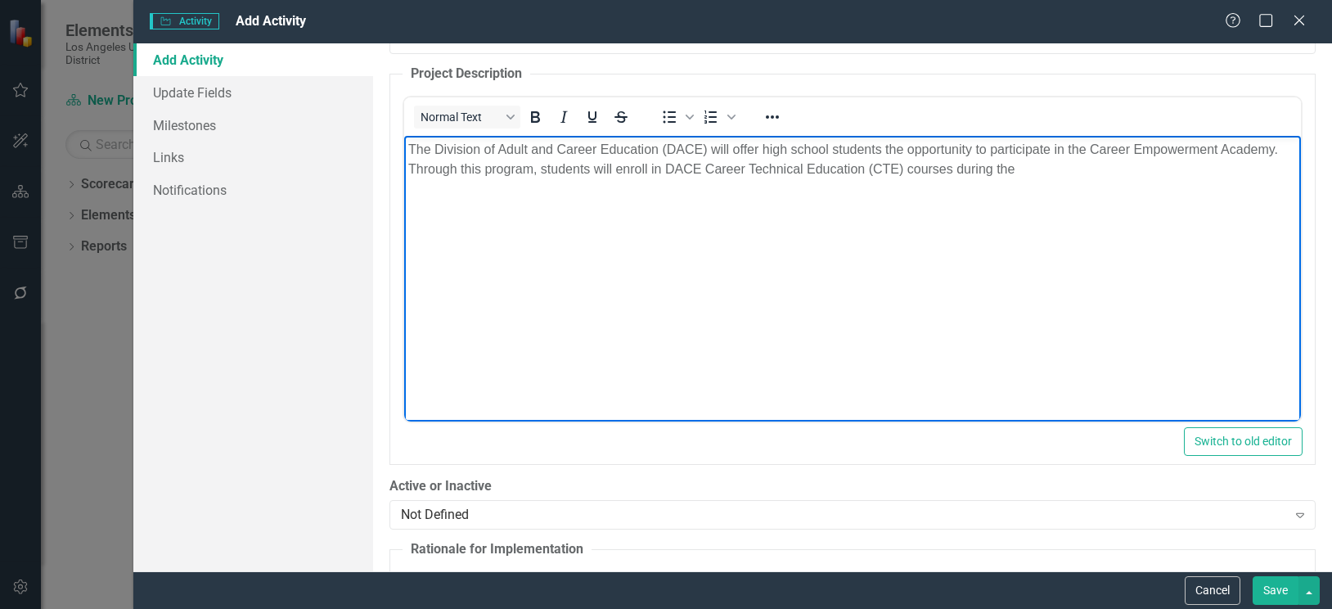
click at [1058, 178] on p "The Division of Adult and Career Education (DACE) will offer high school studen…" at bounding box center [851, 158] width 888 height 39
click at [1217, 172] on p "The Division of Adult and Career Education (DACE) will offer high school studen…" at bounding box center [851, 158] width 888 height 39
click at [470, 198] on body "The Division of Adult and Career Education (DACE) will offer high school studen…" at bounding box center [851, 257] width 897 height 245
click at [755, 193] on p "The Division of Adult and Career Education (DACE) will offer high school studen…" at bounding box center [851, 168] width 888 height 59
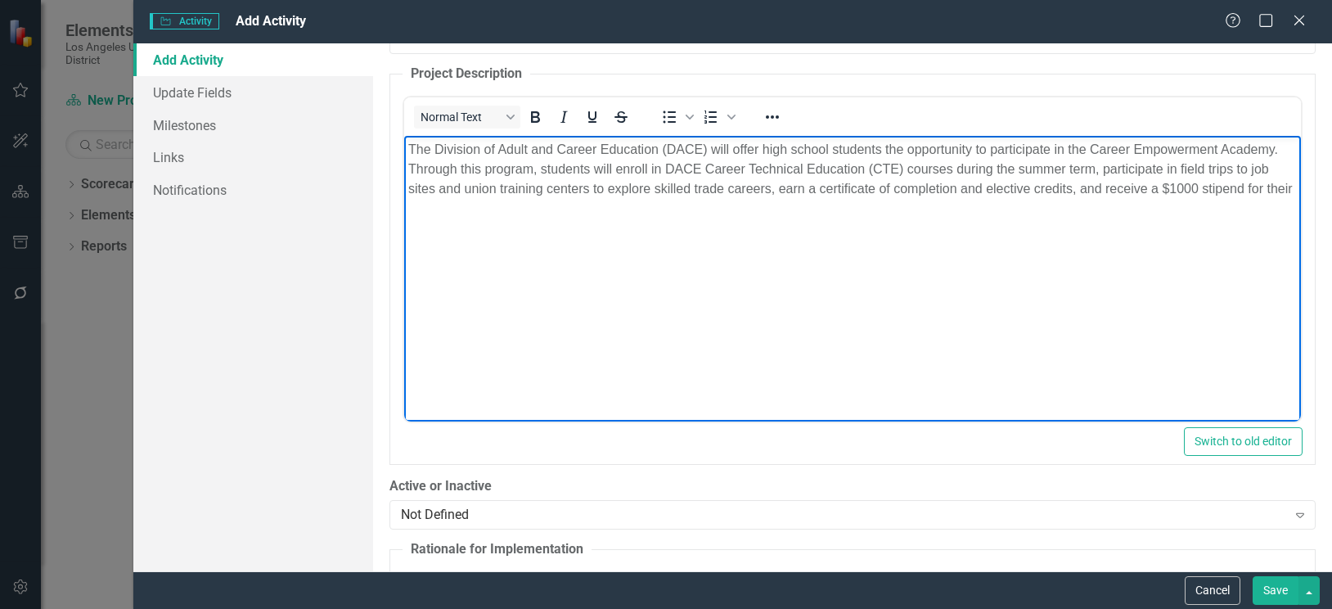
click at [458, 198] on p "The Division of Adult and Career Education (DACE) will offer high school studen…" at bounding box center [851, 168] width 888 height 59
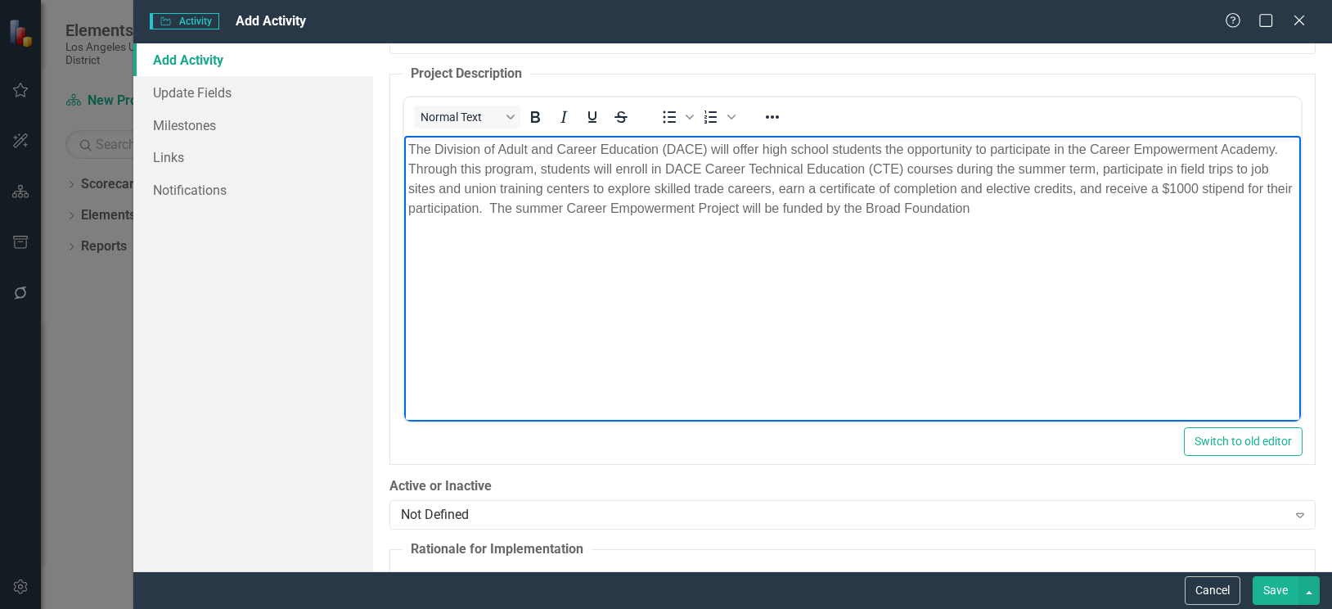
click at [1009, 213] on p "The Division of Adult and Career Education (DACE) will offer high school studen…" at bounding box center [851, 178] width 888 height 79
click at [690, 231] on p "The Division of Adult and Career Education (DACE) will offer high school studen…" at bounding box center [851, 188] width 888 height 98
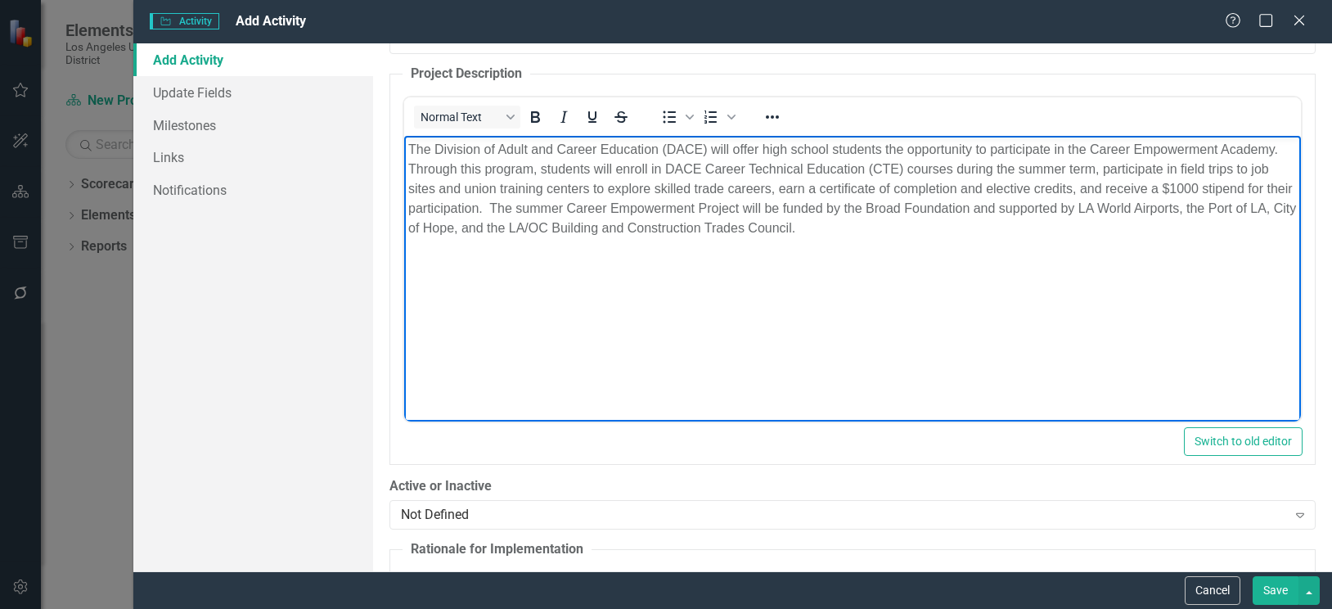
click at [595, 355] on body "The Division of Adult and Career Education (DACE) will offer high school studen…" at bounding box center [851, 257] width 897 height 245
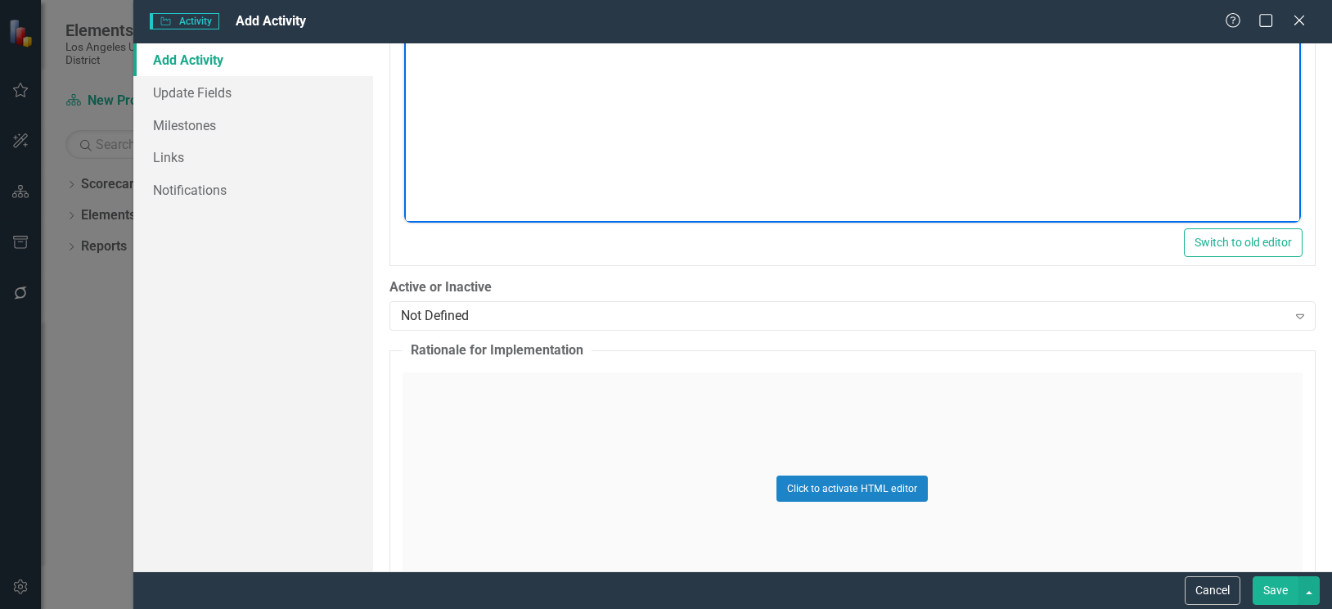
scroll to position [1063, 0]
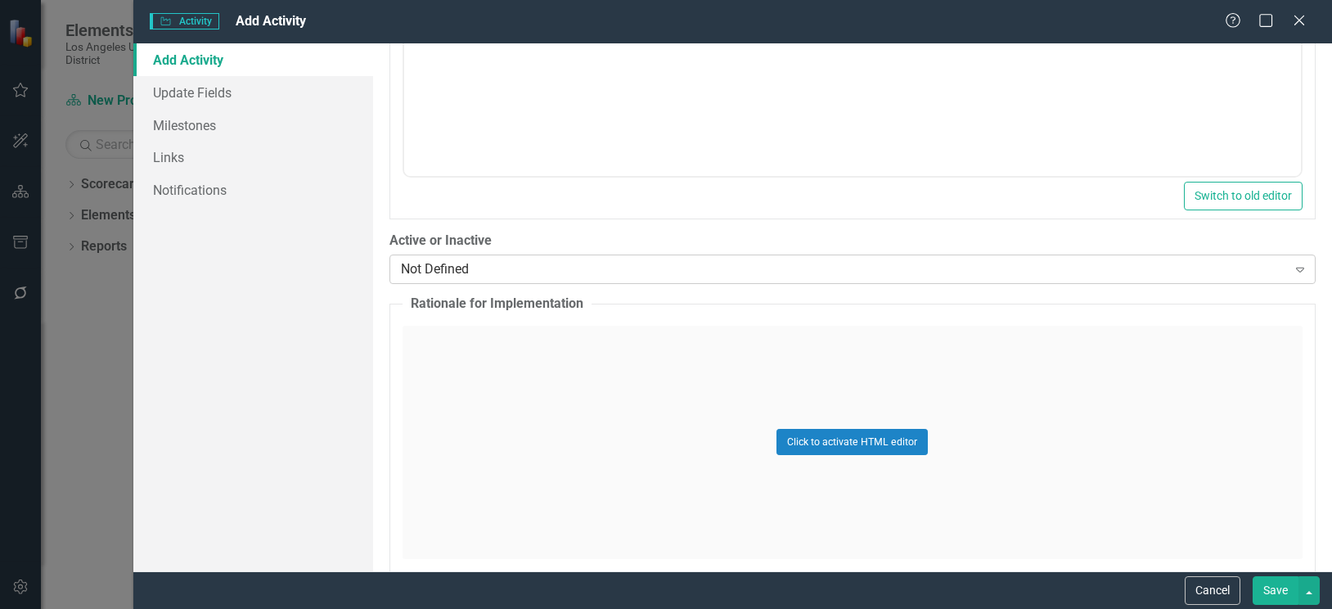
click at [588, 272] on div "Not Defined" at bounding box center [844, 268] width 886 height 19
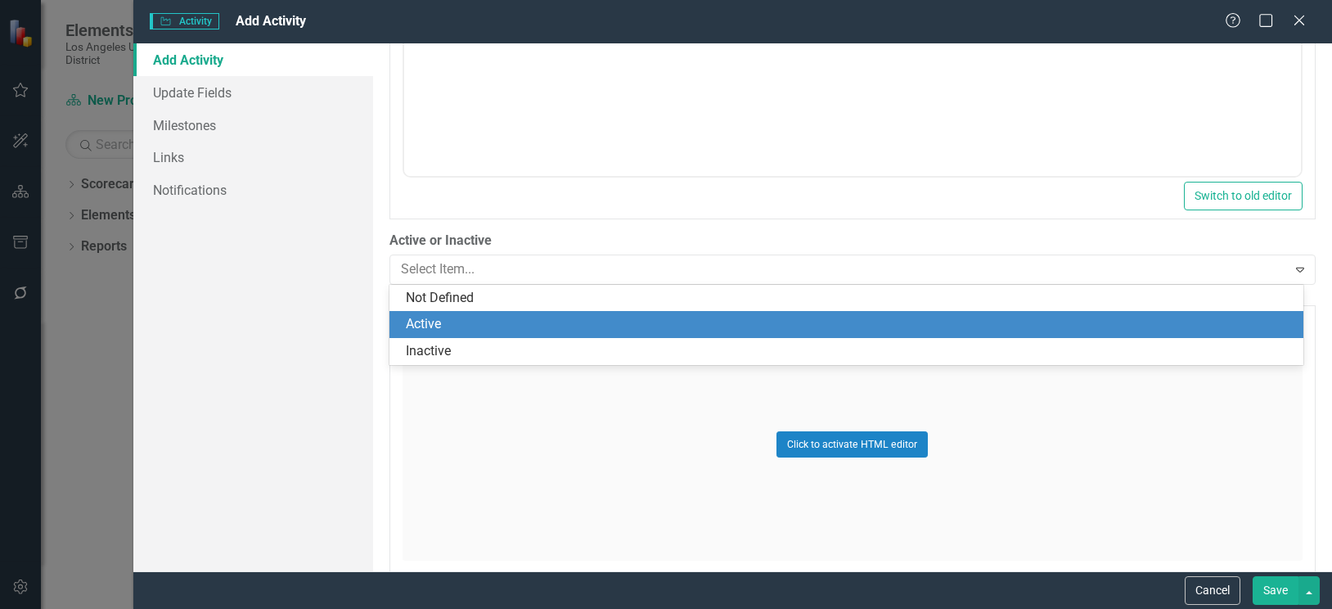
click at [430, 326] on div "Active" at bounding box center [850, 324] width 888 height 19
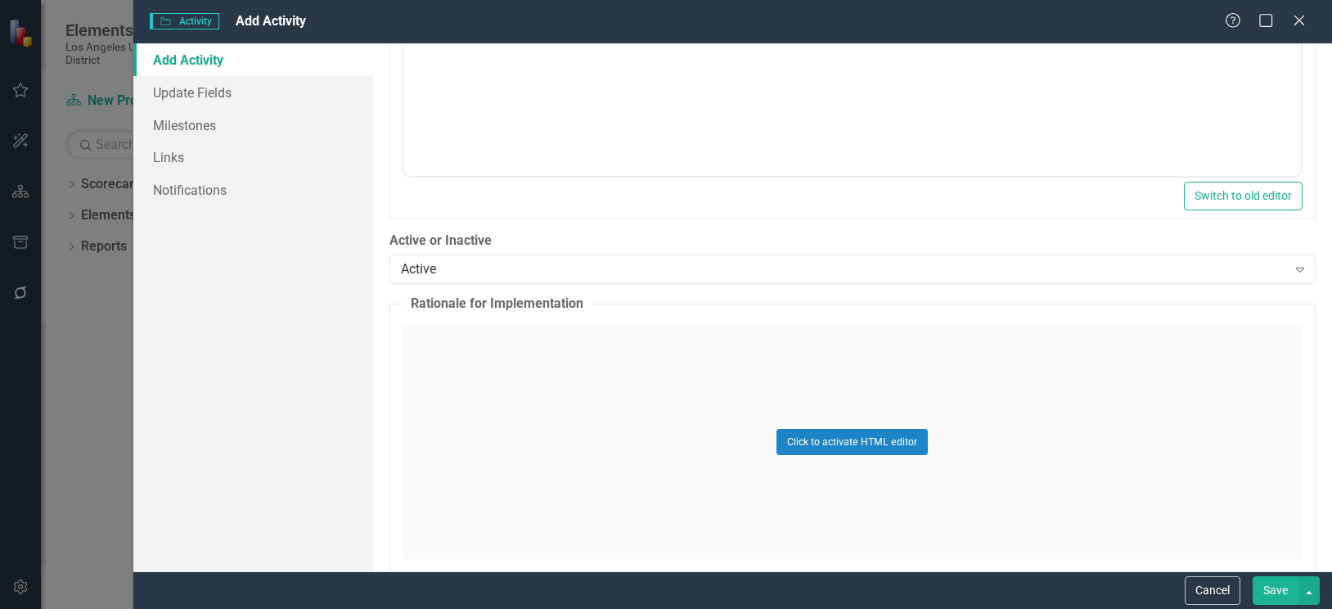
click at [466, 384] on div "Click to activate HTML editor" at bounding box center [852, 442] width 900 height 233
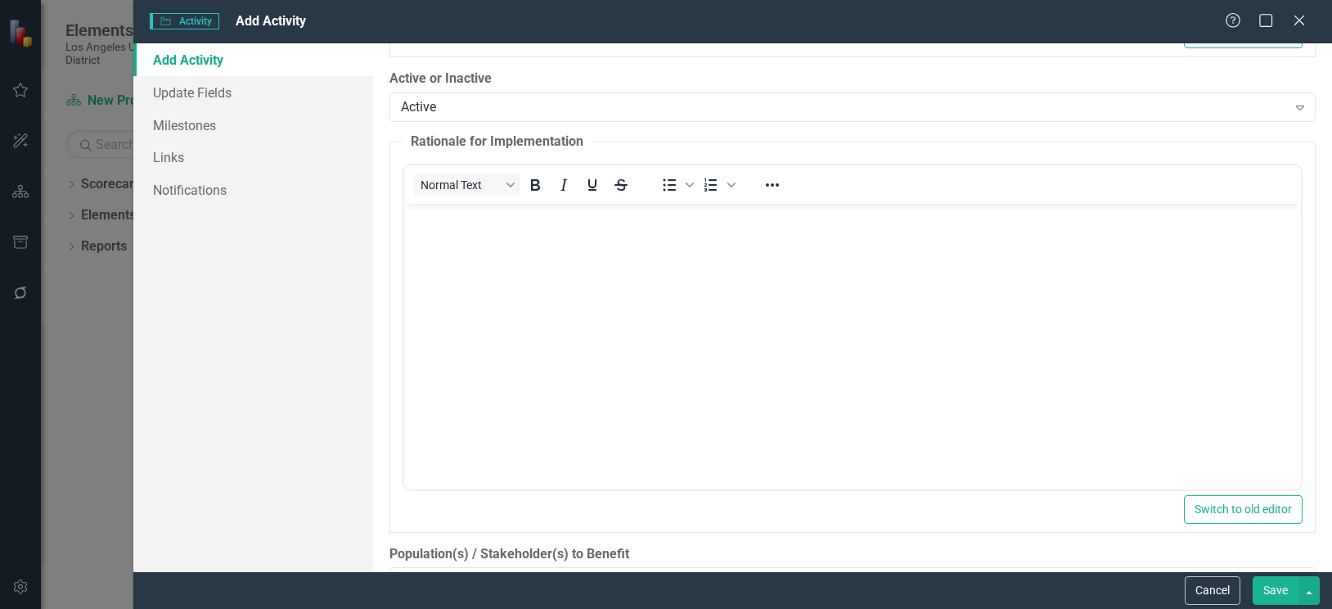
scroll to position [1227, 0]
click at [444, 245] on body "Rich Text Area. Press ALT-0 for help." at bounding box center [851, 323] width 897 height 245
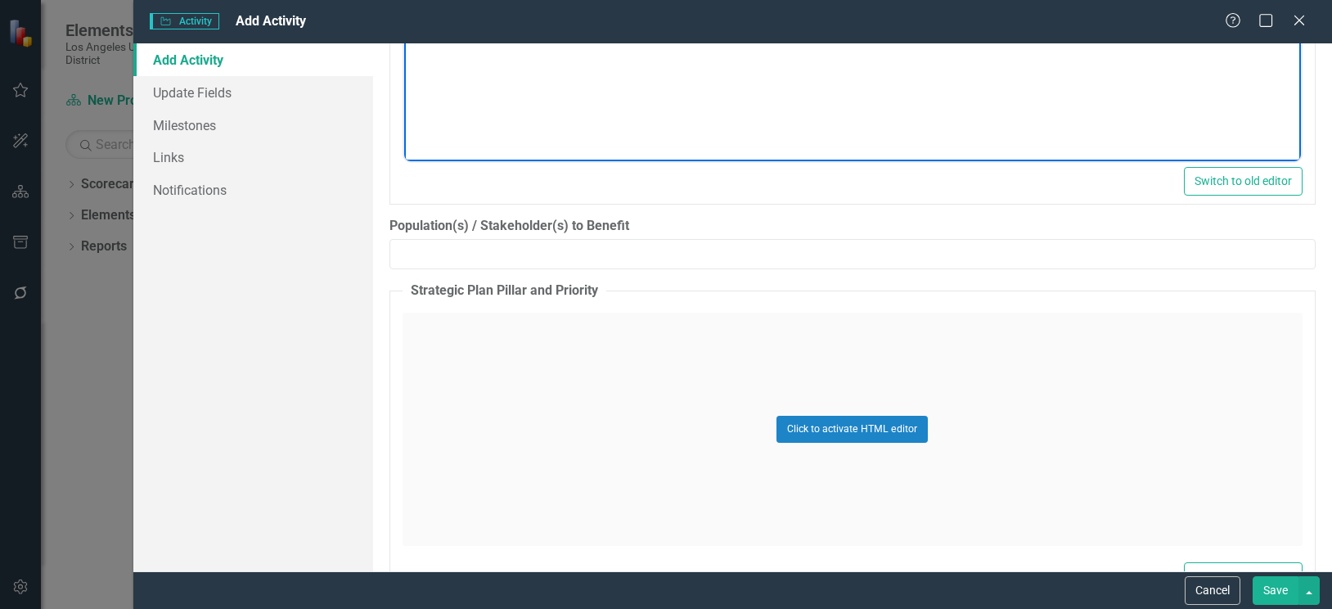
scroll to position [1554, 0]
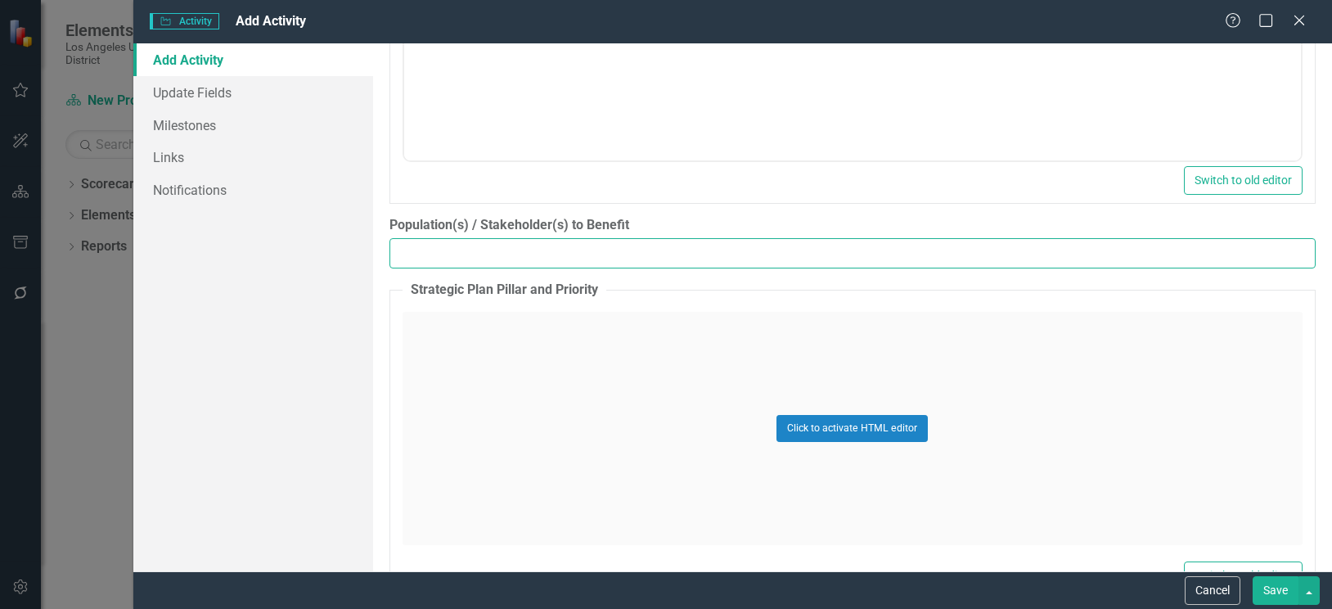
click at [458, 251] on input "Population(s) / Stakeholder(s) to Benefit" at bounding box center [852, 253] width 926 height 30
type input "This program is open to rising LAUSD seniors and 2025 graduates from priority s…"
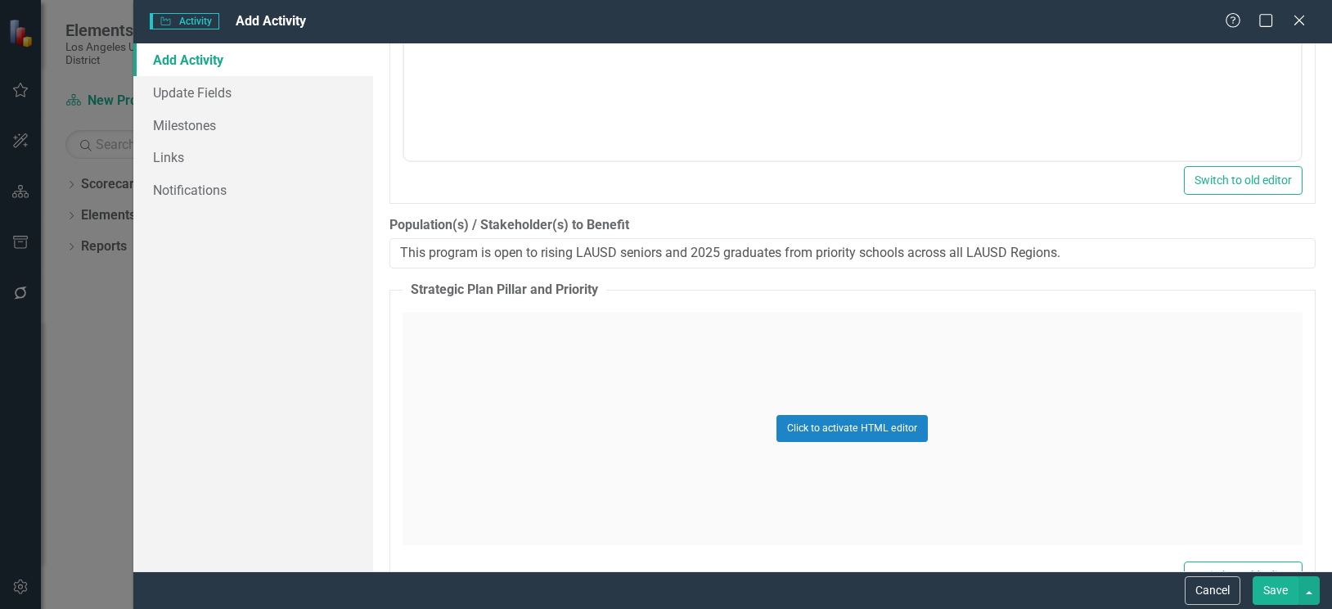
click at [452, 329] on div "Click to activate HTML editor" at bounding box center [852, 428] width 900 height 233
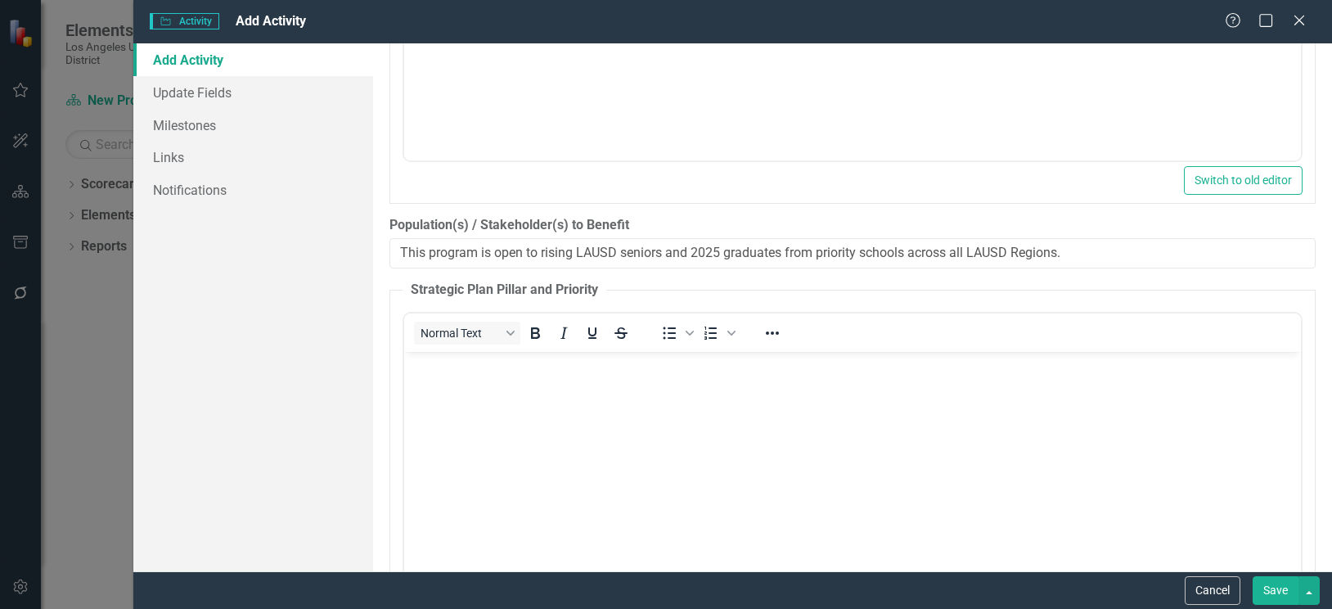
scroll to position [0, 0]
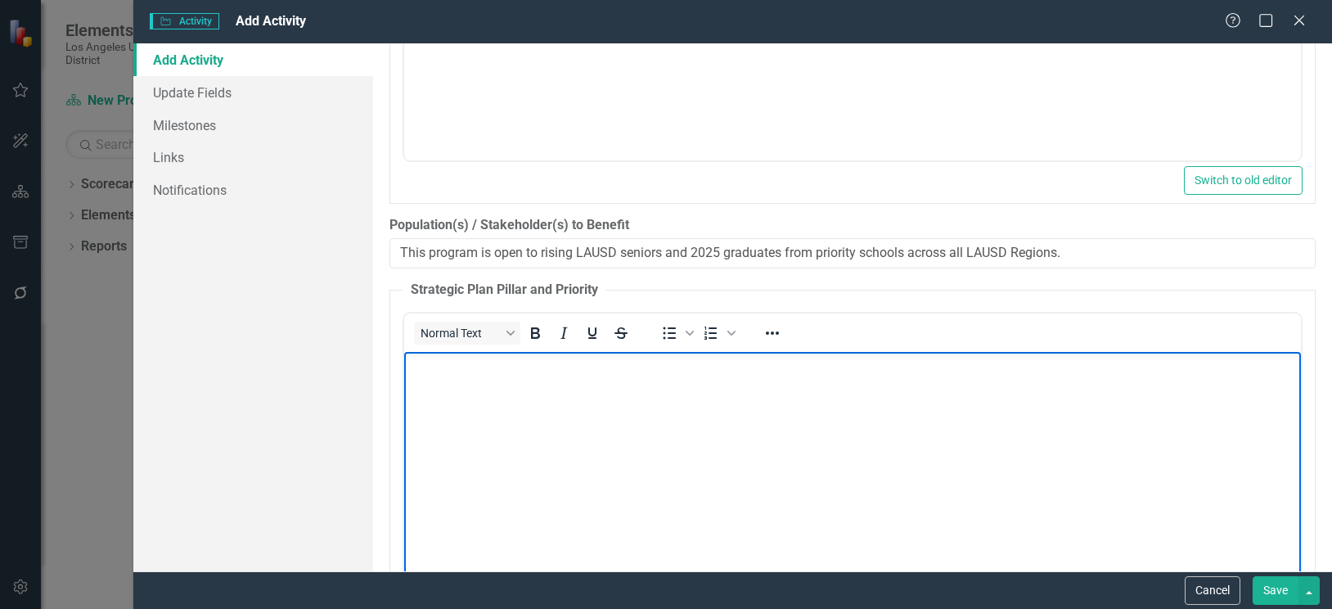
click at [485, 375] on body "Rich Text Area. Press ALT-0 for help." at bounding box center [851, 474] width 897 height 245
drag, startPoint x: 407, startPoint y: 366, endPoint x: 527, endPoint y: 365, distance: 120.3
click at [527, 365] on p "Strategic Plan Pillar: Pillar 1" at bounding box center [851, 366] width 888 height 20
click at [536, 331] on icon "Bold" at bounding box center [535, 333] width 20 height 20
click at [619, 371] on p "Strategic Plan Pillar: Pillar 1" at bounding box center [851, 366] width 888 height 20
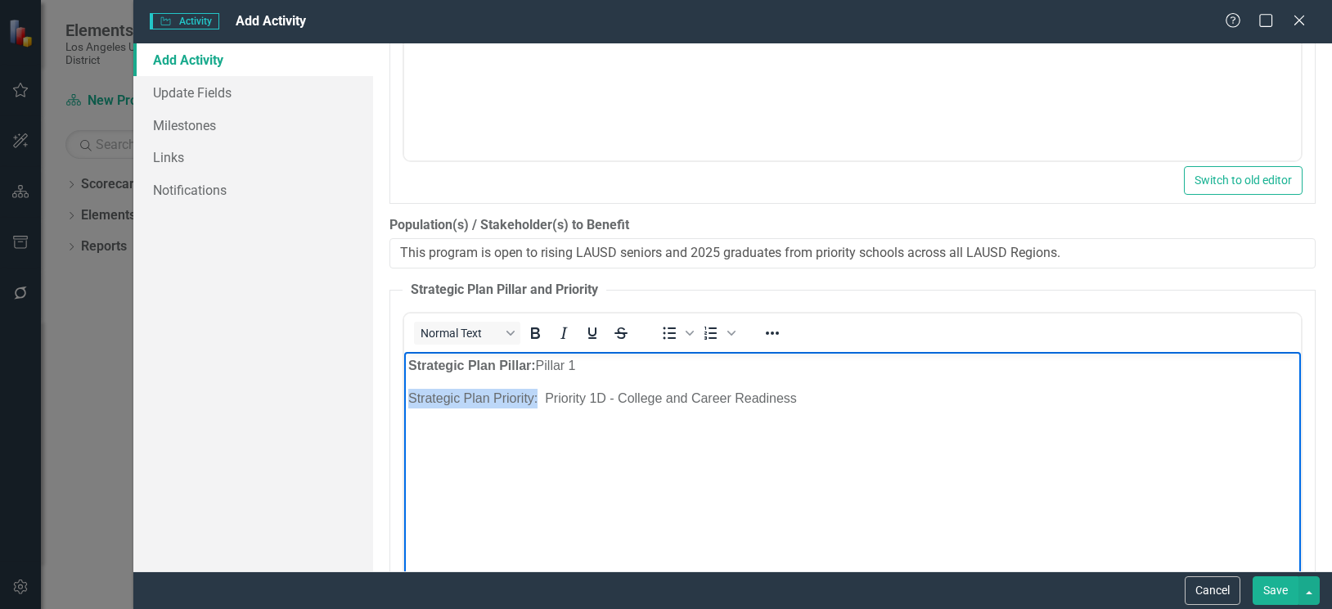
drag, startPoint x: 409, startPoint y: 397, endPoint x: 537, endPoint y: 400, distance: 128.5
click at [537, 400] on p "Strategic Plan Priority: Priority 1D - College and Career Readiness" at bounding box center [851, 399] width 888 height 20
click at [538, 327] on icon "Bold" at bounding box center [535, 333] width 20 height 20
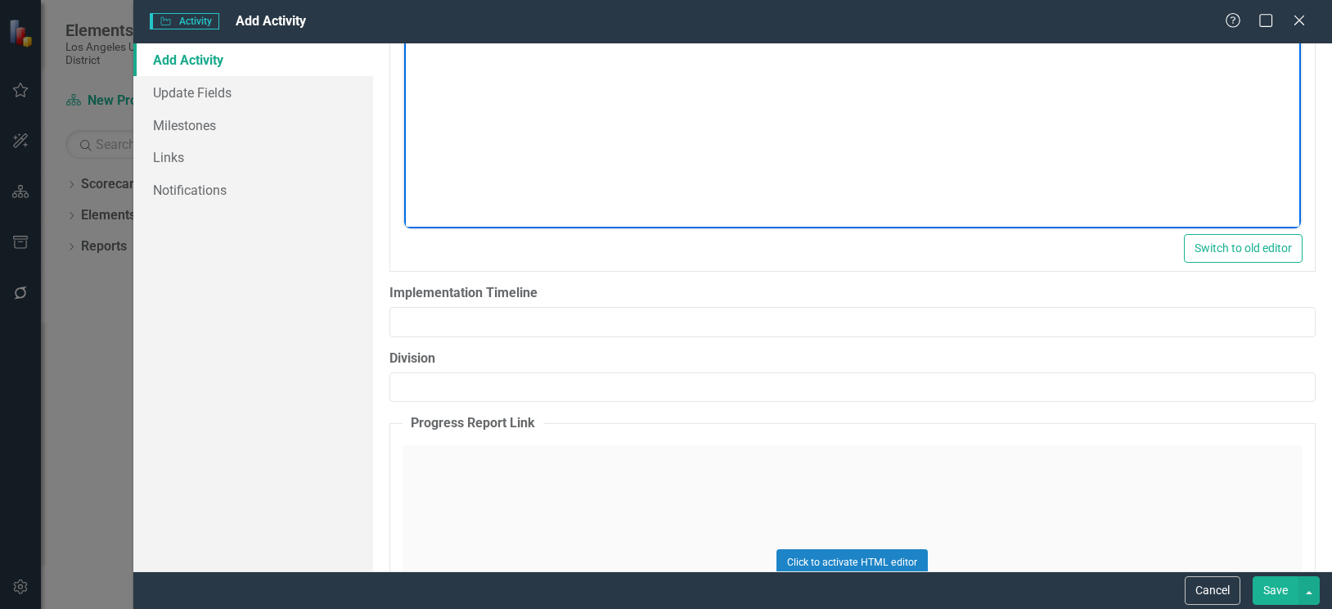
scroll to position [2045, 0]
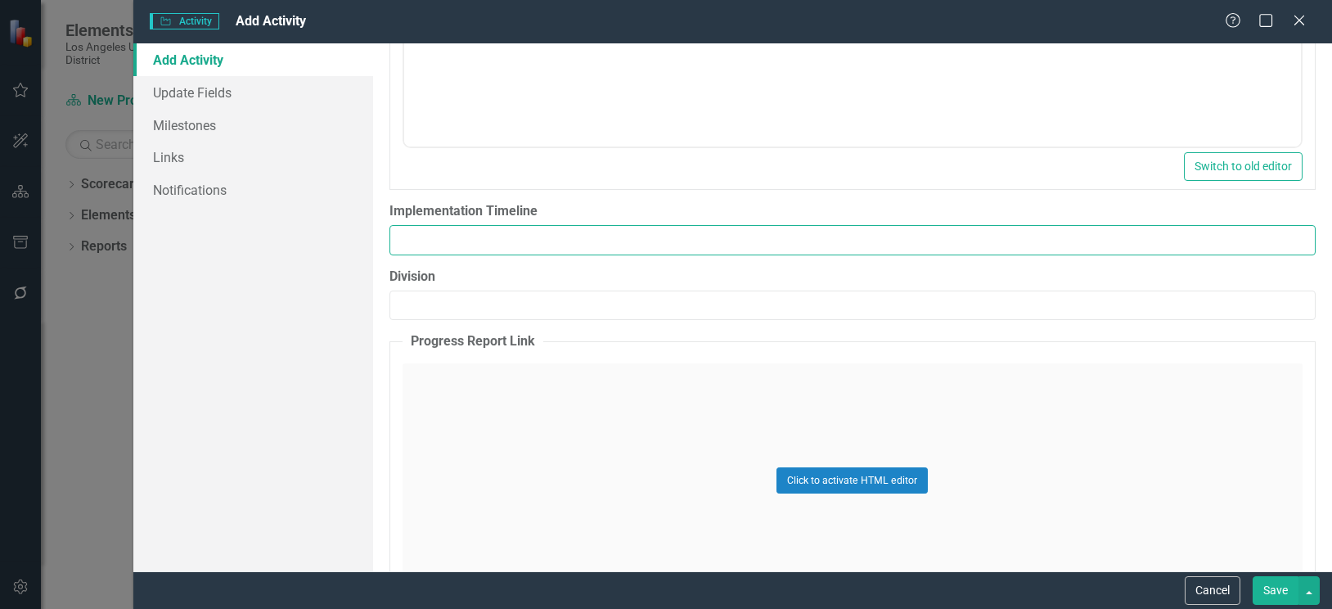
click at [546, 245] on input "Implementation Timeline" at bounding box center [852, 240] width 926 height 30
click at [421, 245] on input "Implementation Timeline" at bounding box center [852, 240] width 926 height 30
type input "Summer 2025"
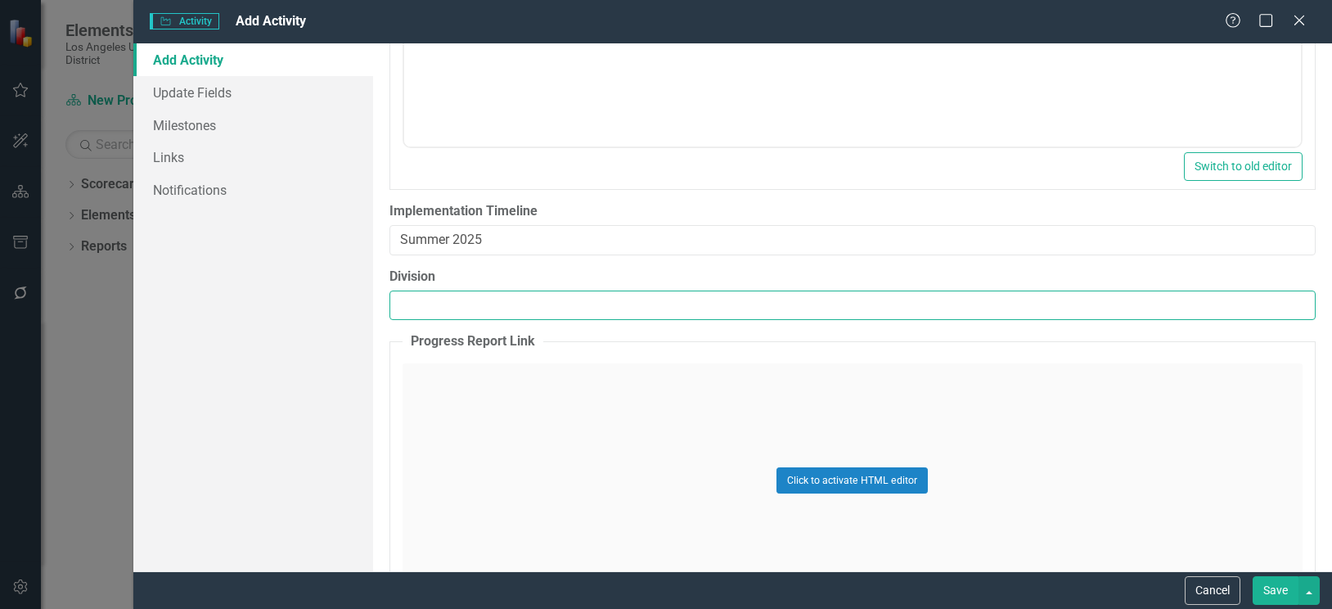
click at [439, 312] on input "Division" at bounding box center [852, 305] width 926 height 30
type input "Office of Transitional Programs"
click at [555, 420] on div "Click to activate HTML editor" at bounding box center [852, 479] width 900 height 233
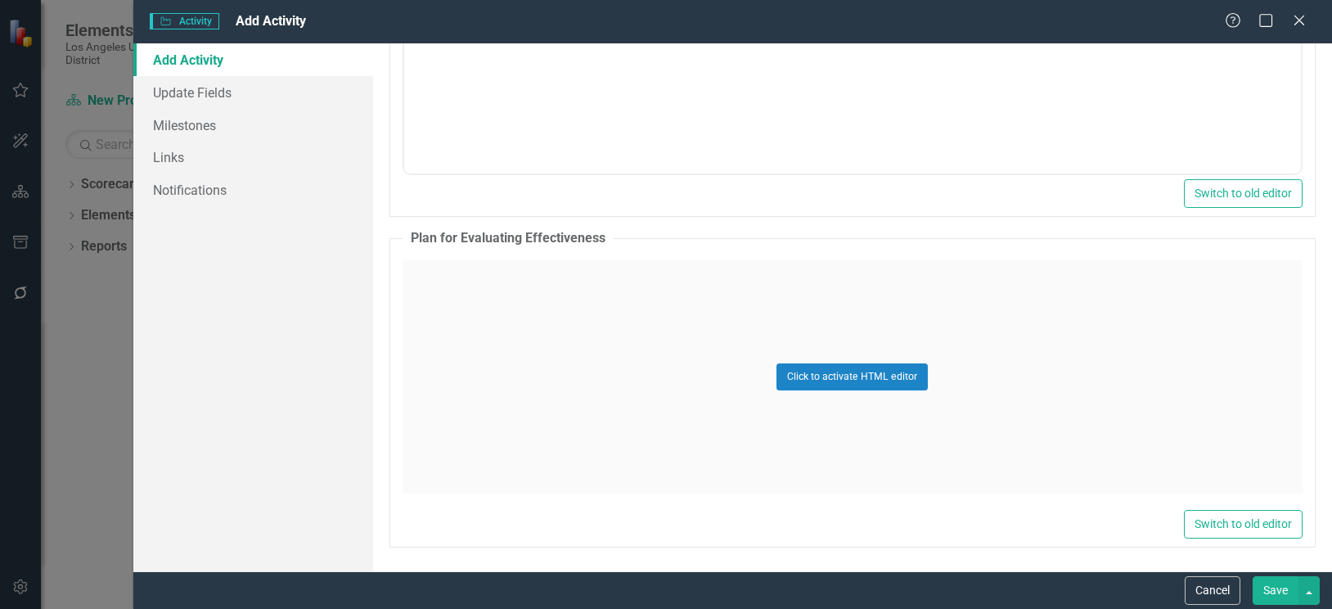
scroll to position [2561, 0]
click at [1271, 596] on button "Save" at bounding box center [1275, 590] width 46 height 29
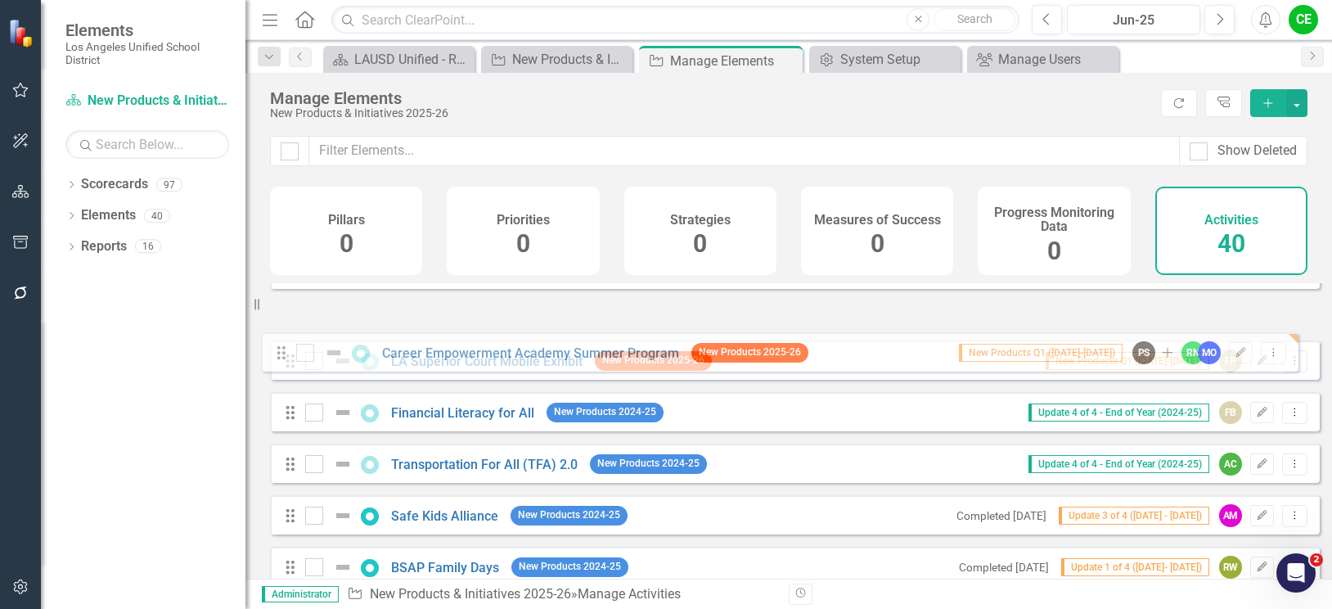
scroll to position [214, 0]
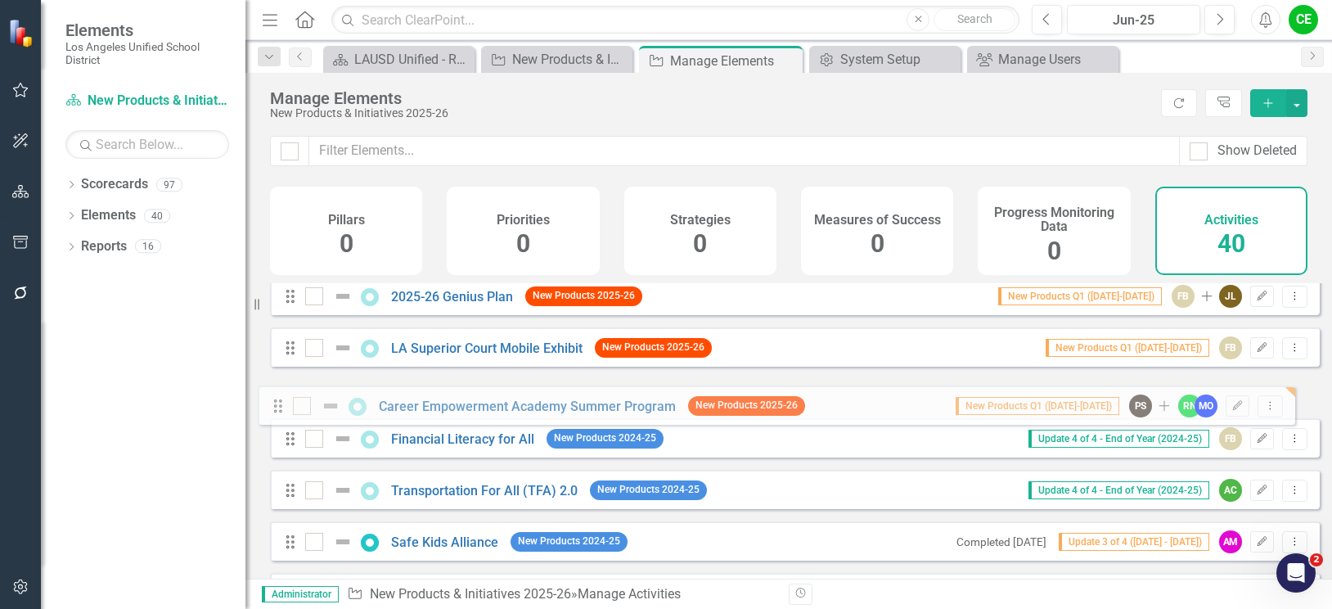
drag, startPoint x: 290, startPoint y: 339, endPoint x: 277, endPoint y: 407, distance: 69.0
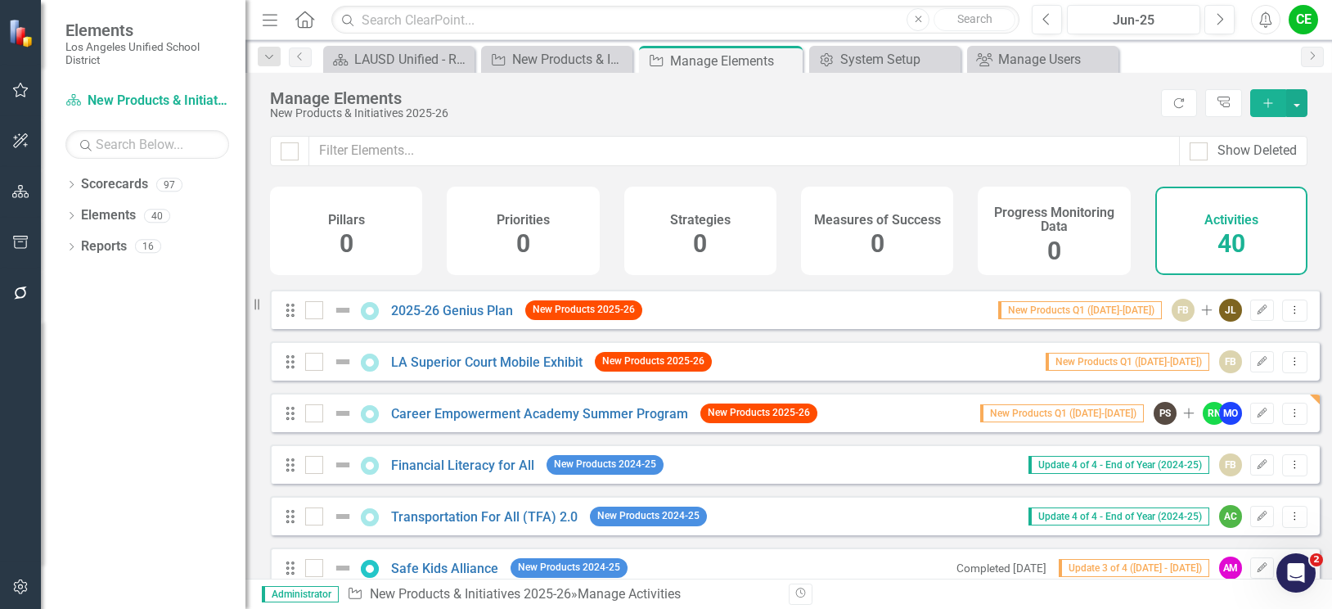
scroll to position [164, 0]
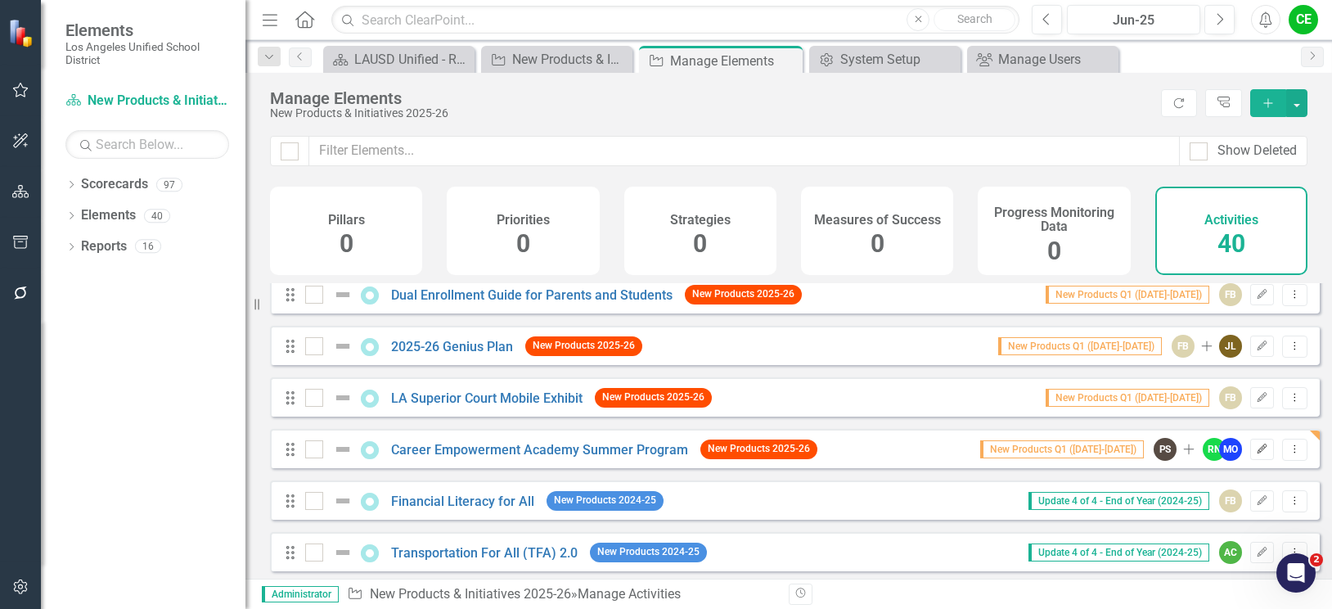
click at [1256, 454] on icon "Edit" at bounding box center [1262, 449] width 12 height 10
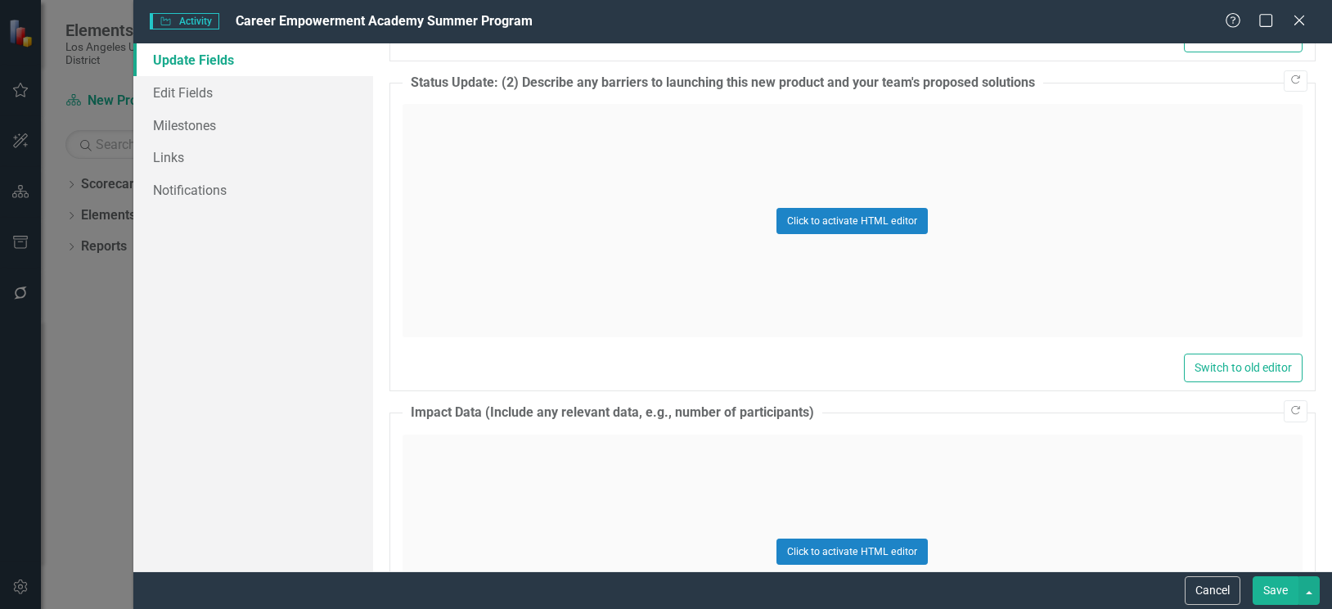
scroll to position [1402, 0]
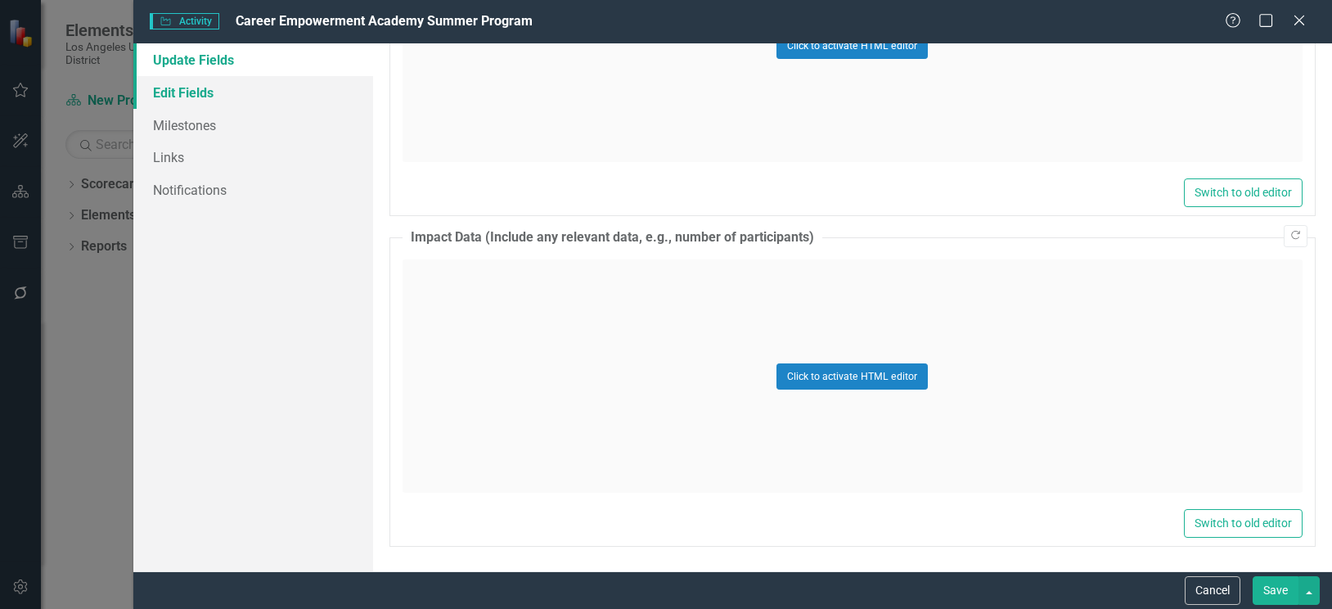
click at [188, 85] on link "Edit Fields" at bounding box center [253, 92] width 240 height 33
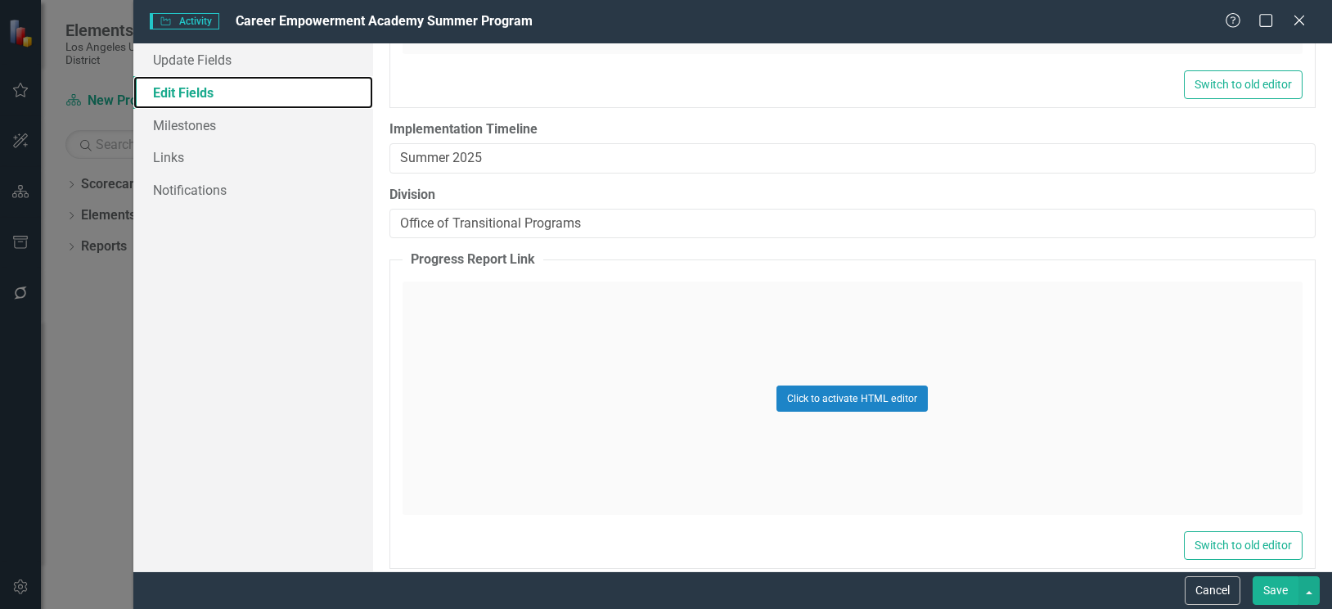
scroll to position [2234, 0]
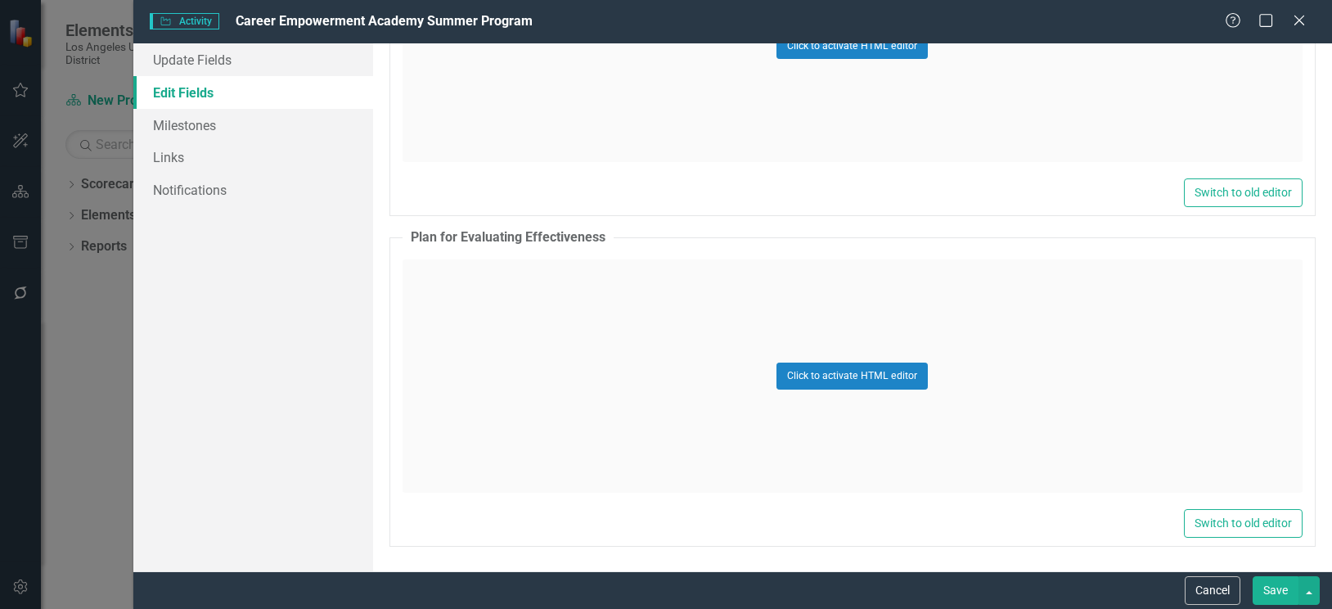
click at [1275, 594] on button "Save" at bounding box center [1275, 590] width 46 height 29
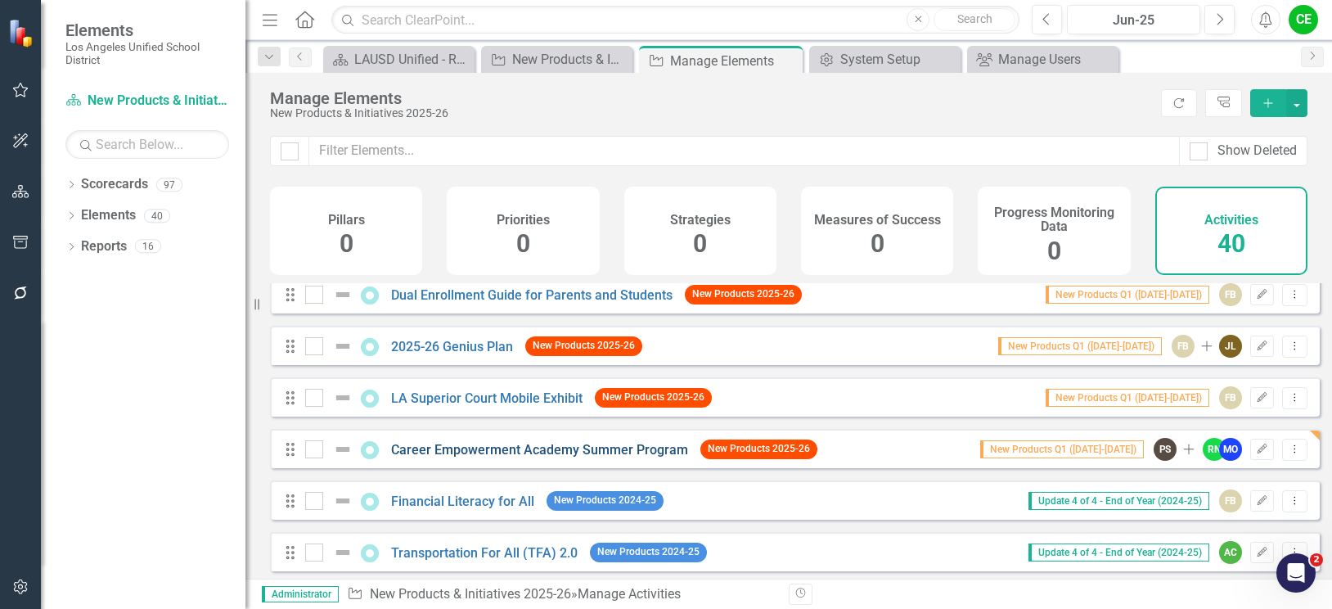
click at [622, 457] on link "Career Empowerment Academy Summer Program" at bounding box center [539, 450] width 297 height 16
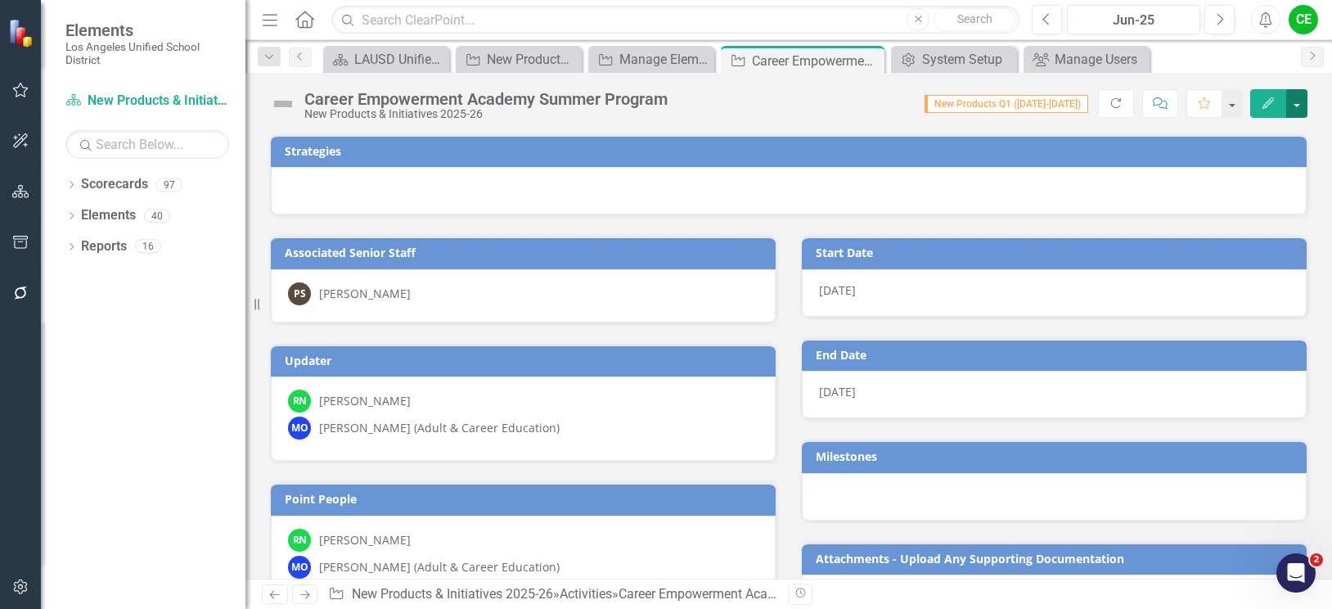
click at [1292, 99] on button "button" at bounding box center [1296, 103] width 21 height 29
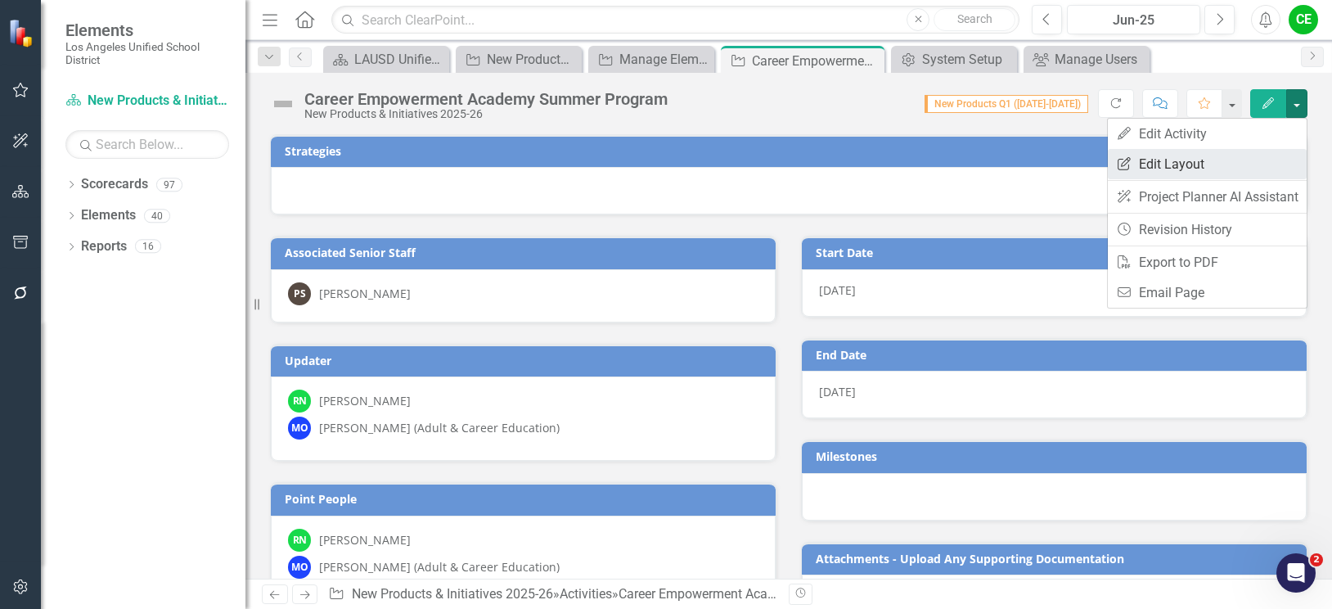
click at [1153, 160] on link "Edit Report Edit Layout" at bounding box center [1207, 164] width 199 height 30
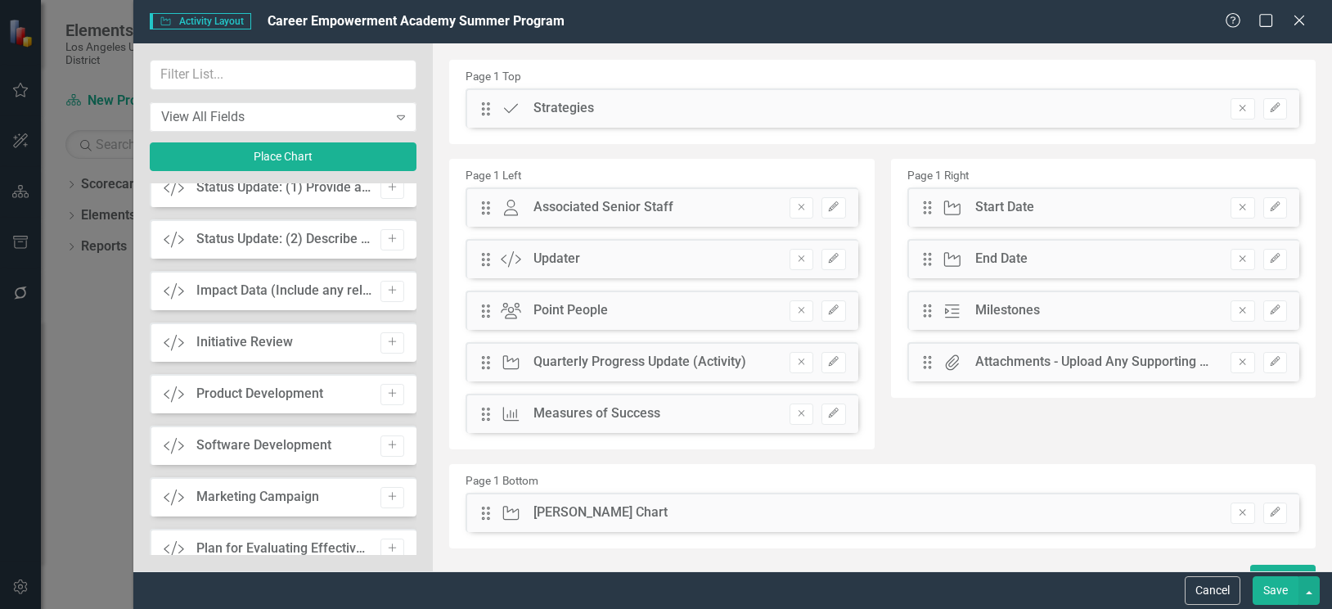
scroll to position [1793, 0]
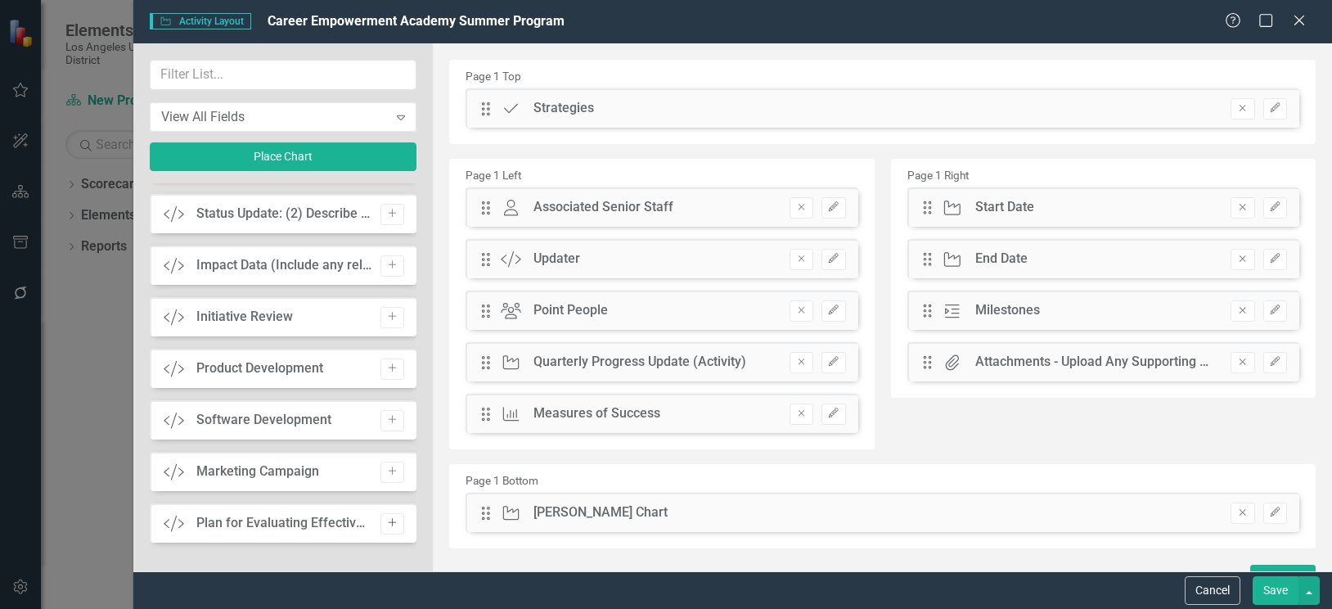
click at [389, 524] on icon "Add" at bounding box center [392, 523] width 12 height 10
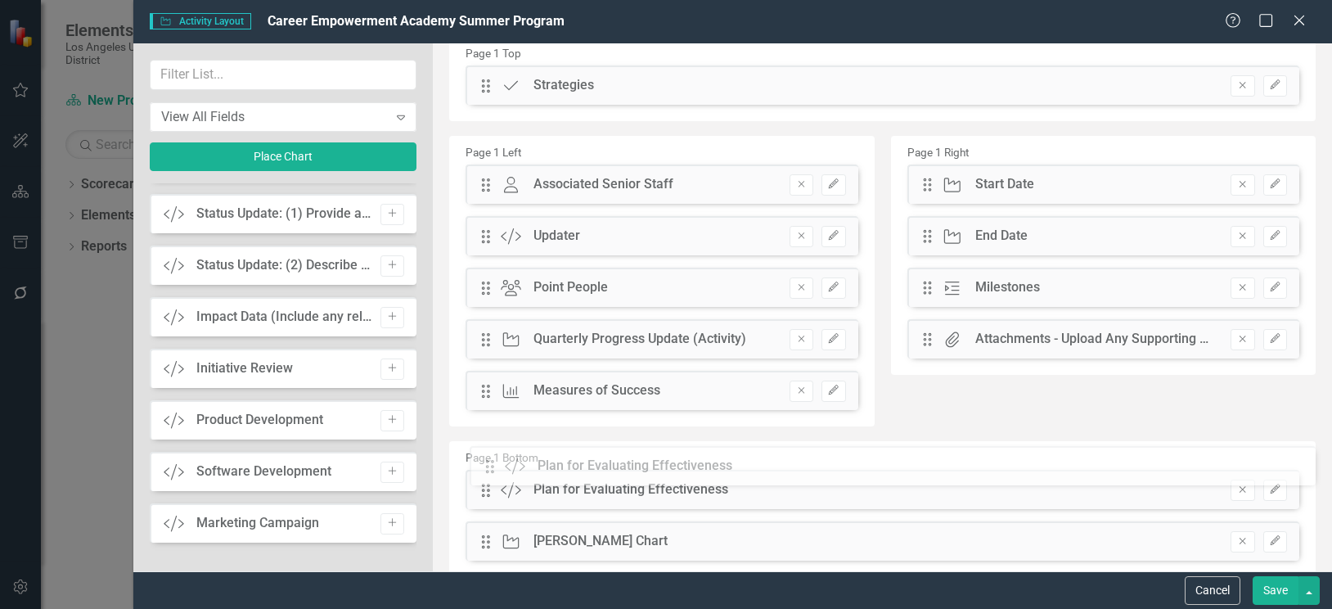
scroll to position [29, 0]
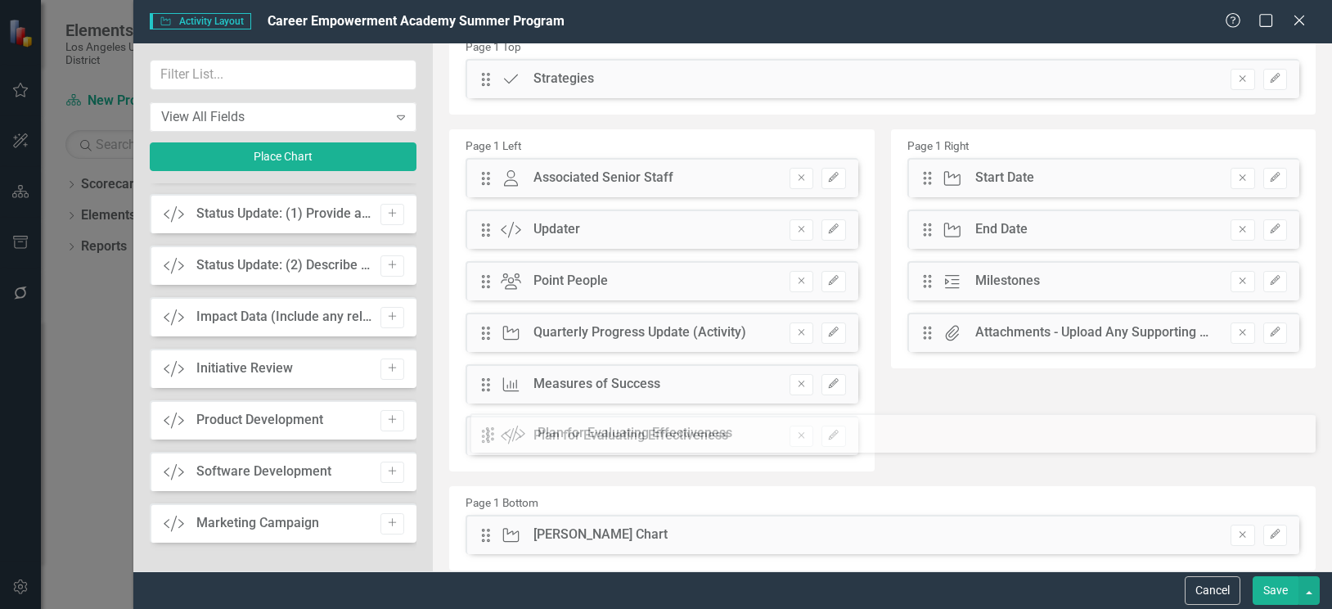
drag, startPoint x: 486, startPoint y: 110, endPoint x: 502, endPoint y: 434, distance: 325.2
click at [1269, 586] on button "Save" at bounding box center [1275, 590] width 46 height 29
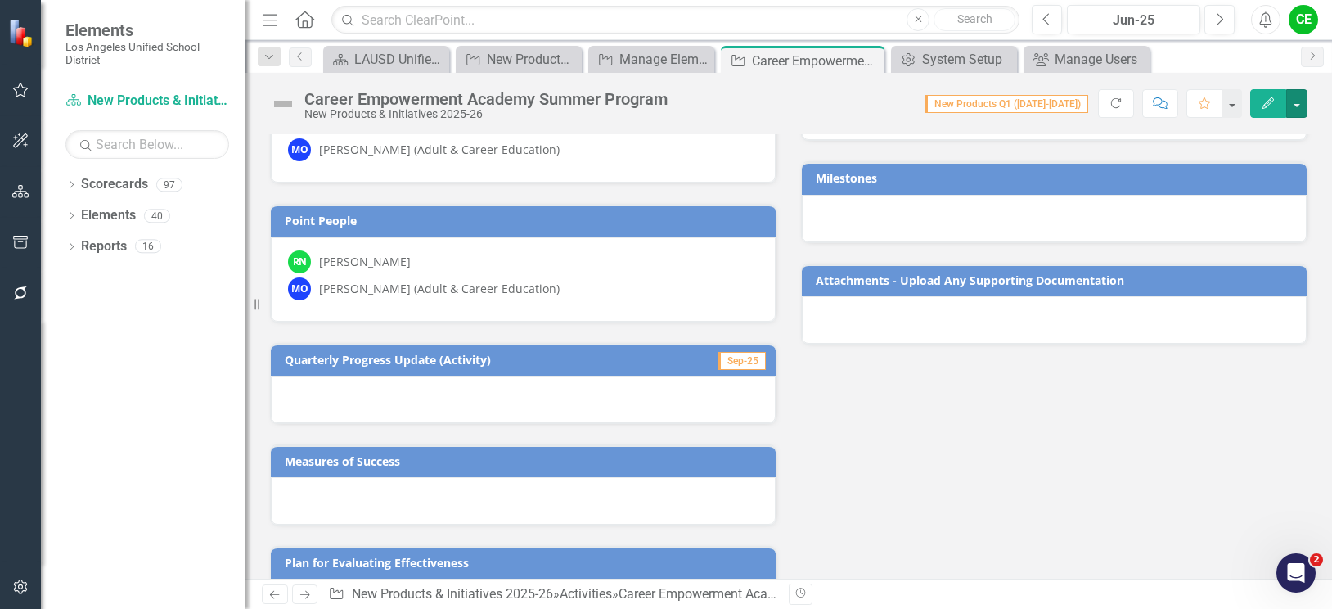
scroll to position [513, 0]
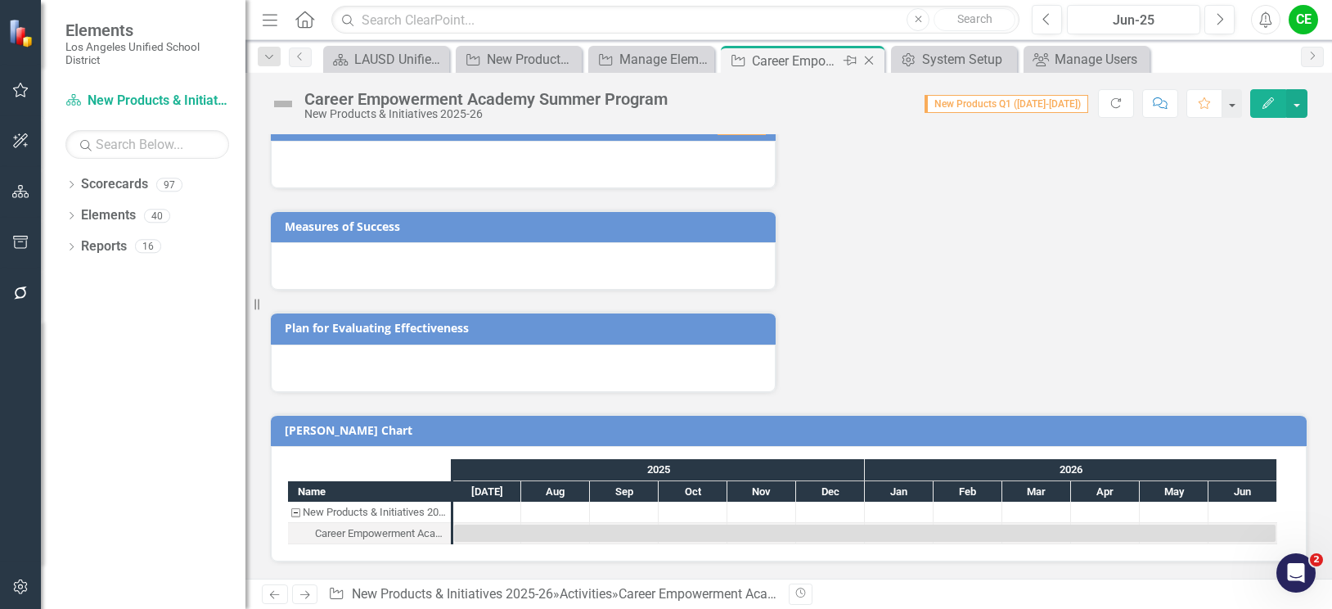
click at [870, 57] on icon "Close" at bounding box center [869, 60] width 16 height 13
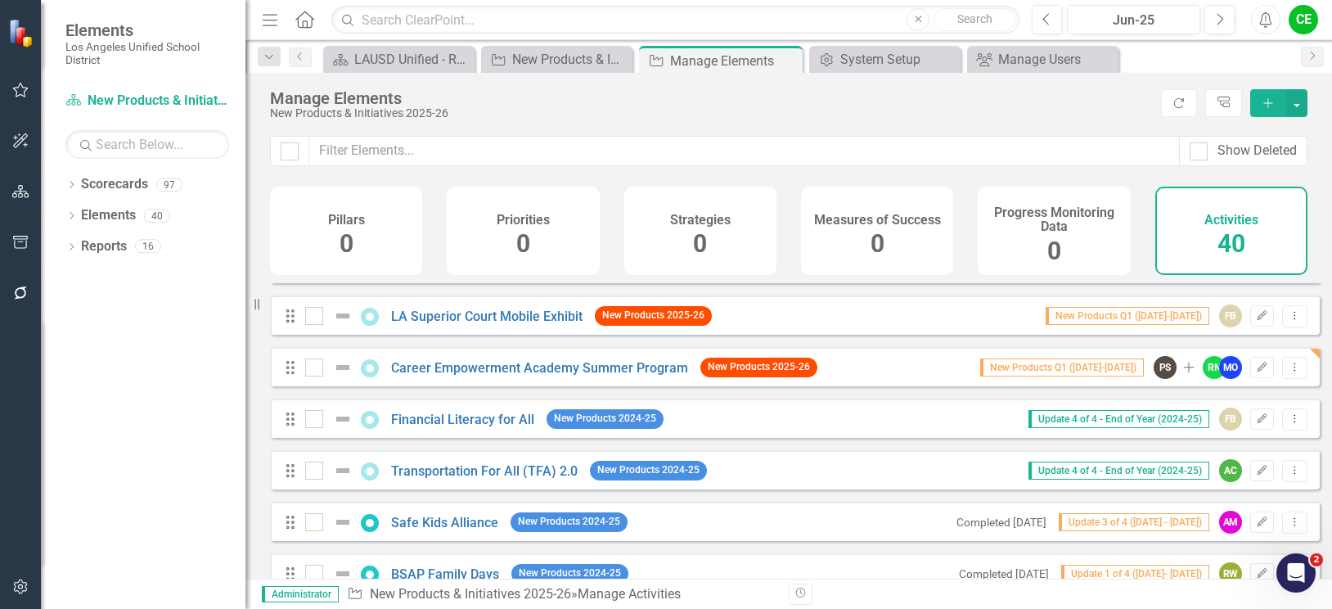
scroll to position [327, 0]
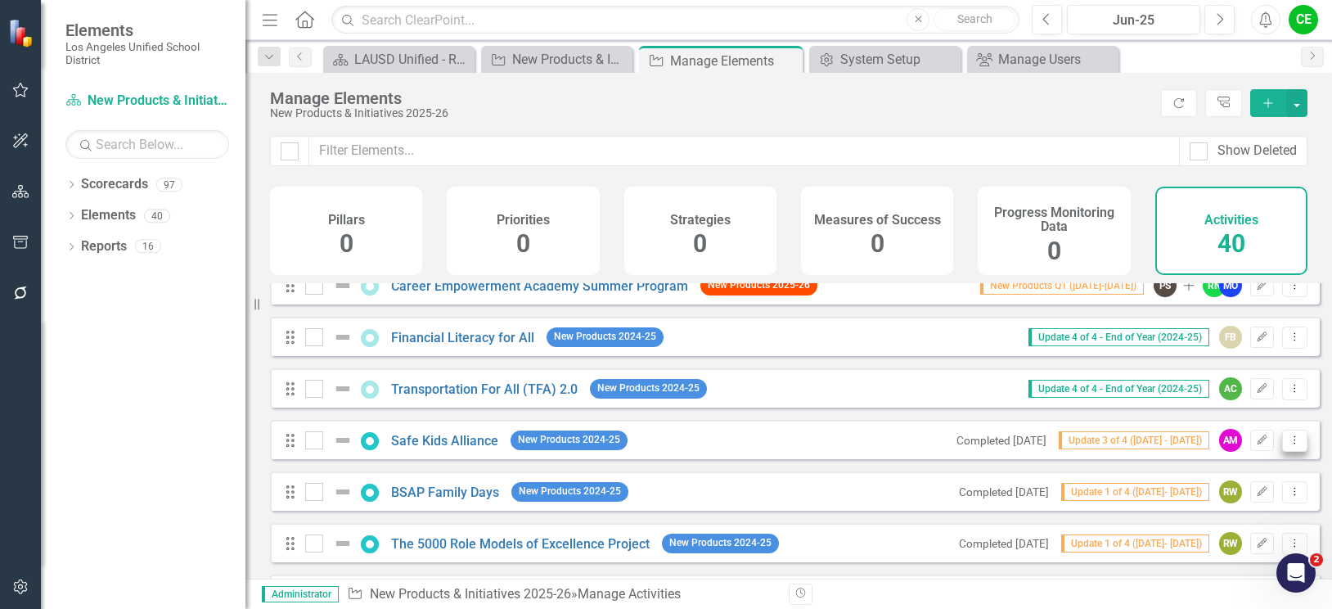
click at [1294, 443] on icon at bounding box center [1295, 439] width 2 height 8
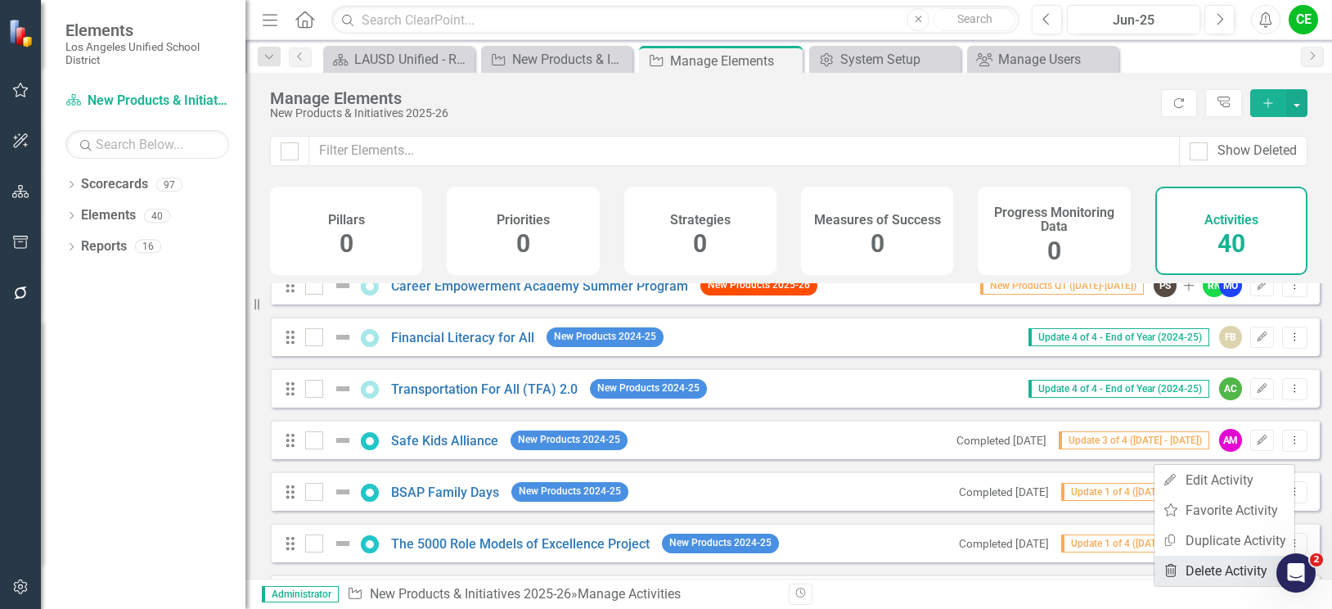
click at [1200, 570] on link "Trash Delete Activity" at bounding box center [1224, 570] width 140 height 30
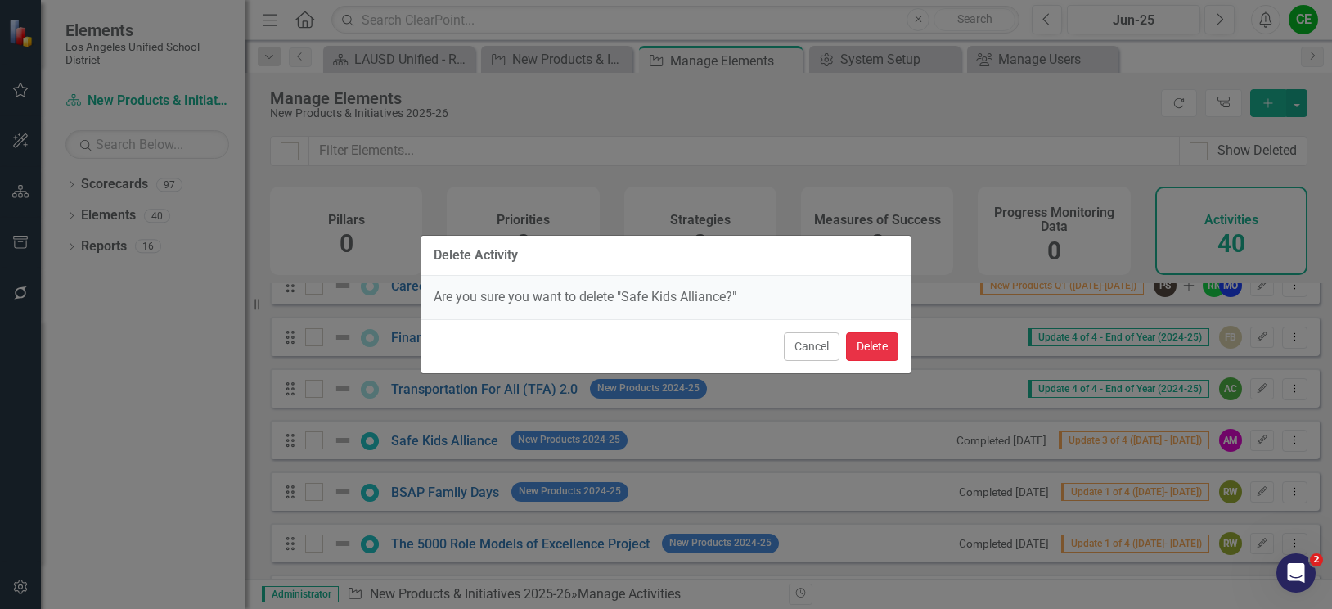
click at [868, 344] on button "Delete" at bounding box center [872, 346] width 52 height 29
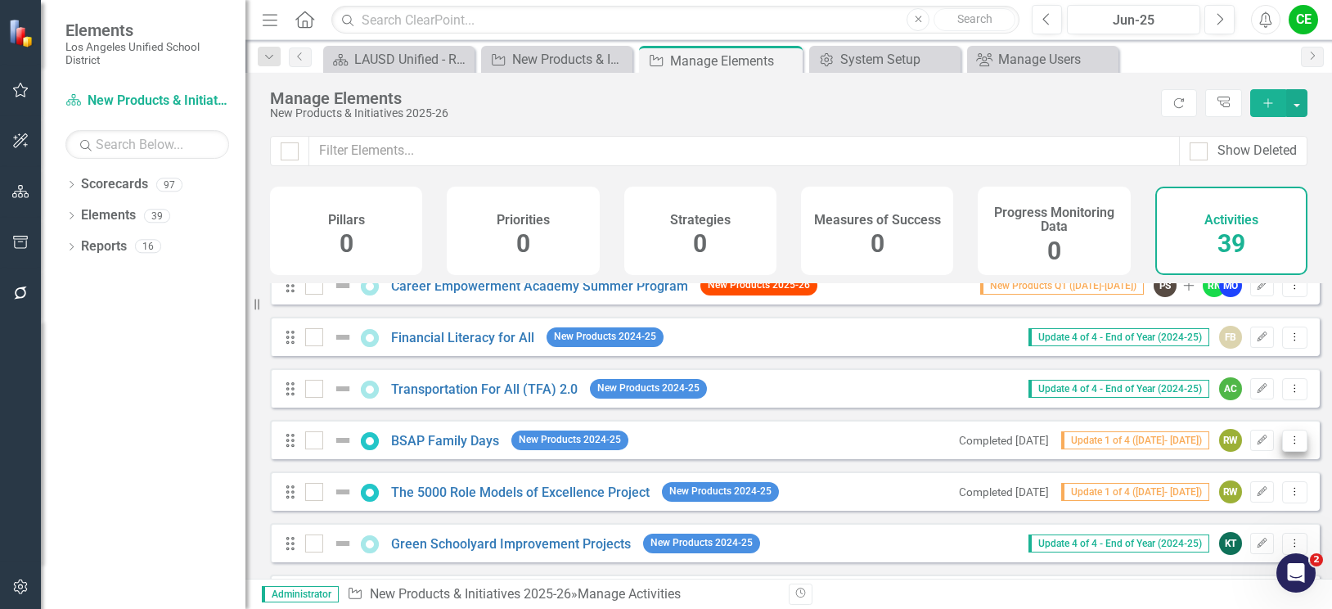
click at [1288, 445] on icon "Dropdown Menu" at bounding box center [1295, 439] width 14 height 11
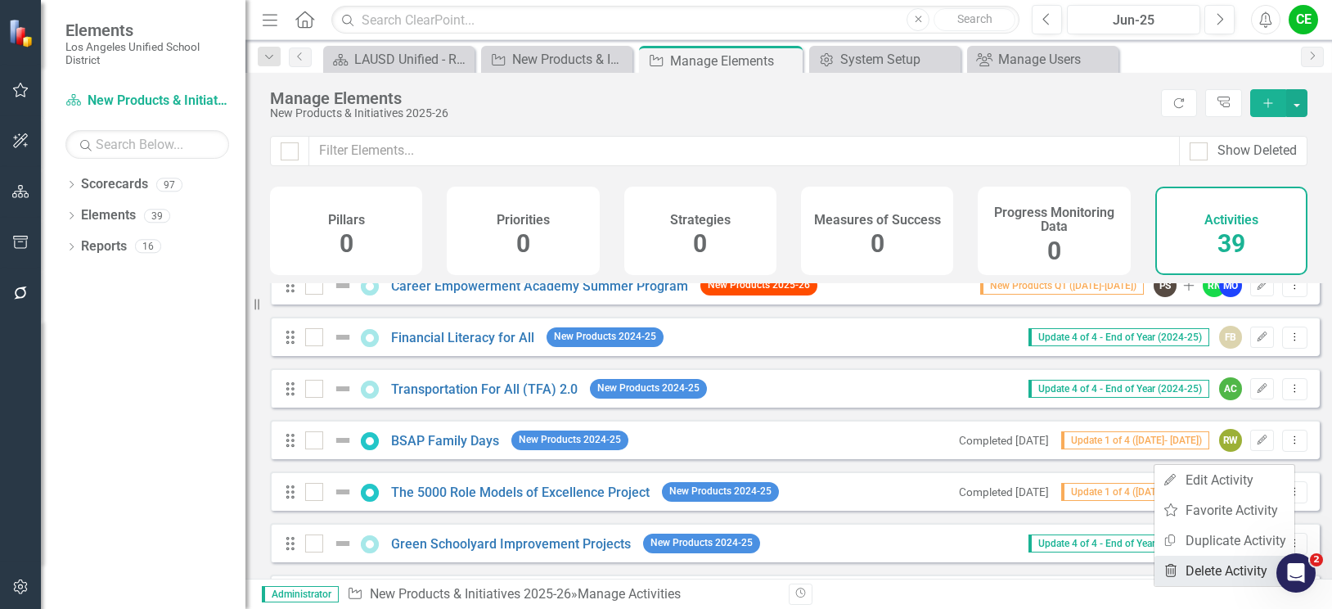
click at [1218, 569] on link "Trash Delete Activity" at bounding box center [1224, 570] width 140 height 30
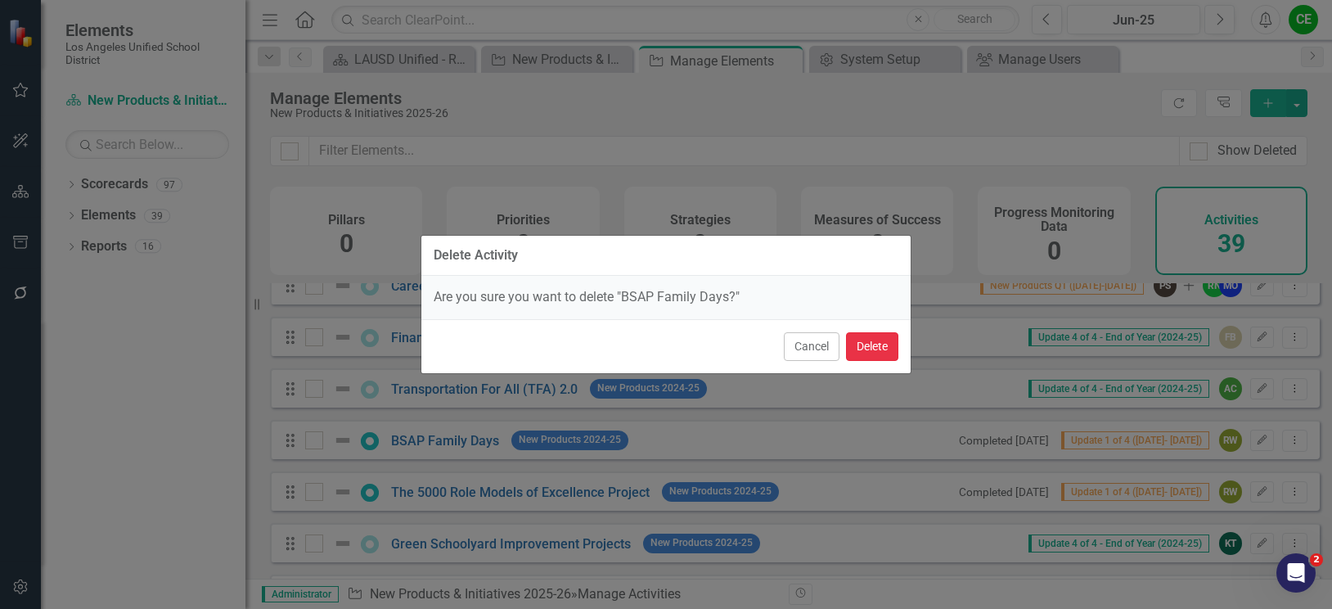
click at [873, 347] on button "Delete" at bounding box center [872, 346] width 52 height 29
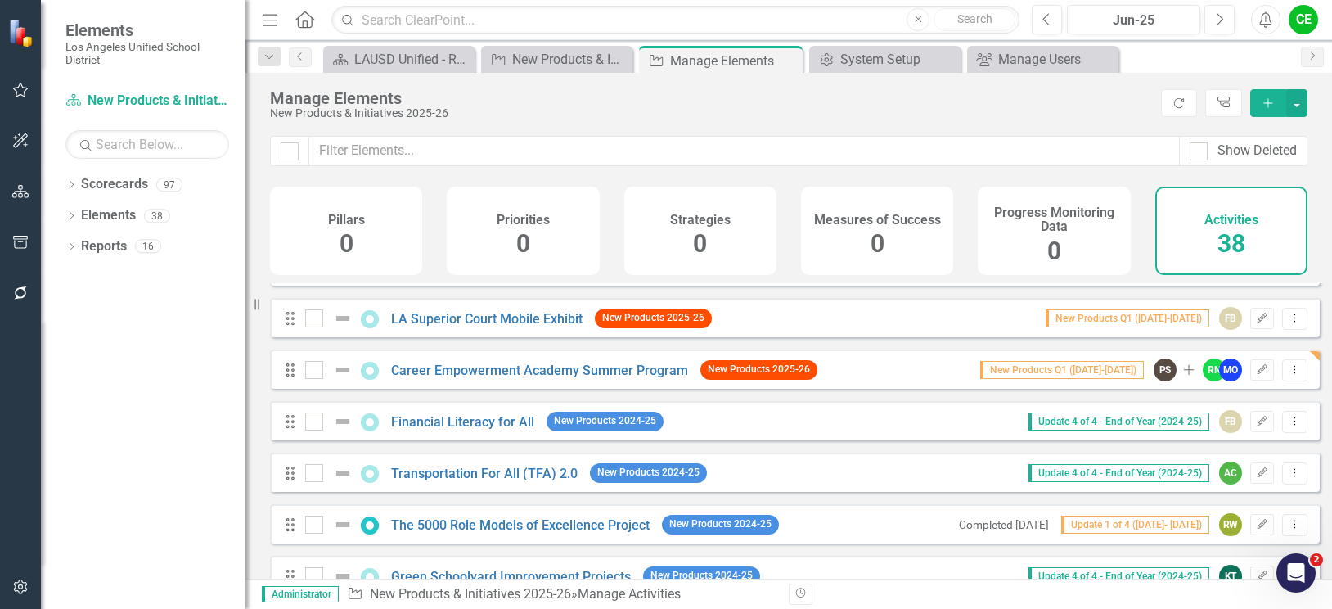
scroll to position [245, 0]
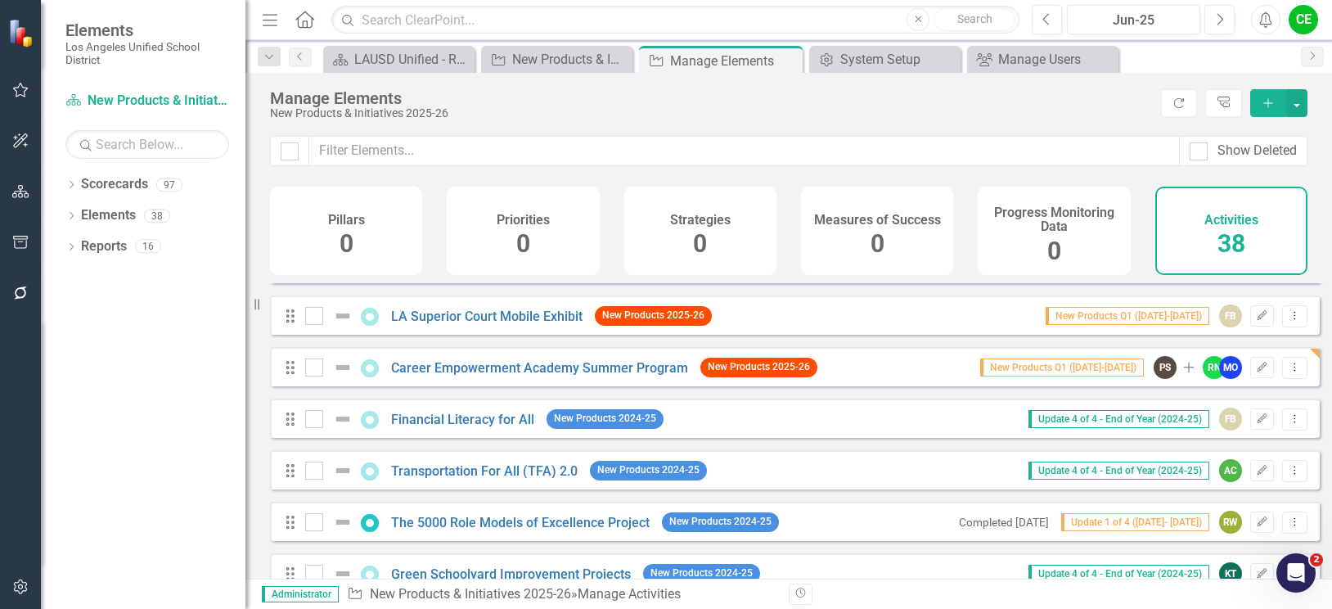
click at [1265, 104] on icon "Add" at bounding box center [1268, 102] width 15 height 11
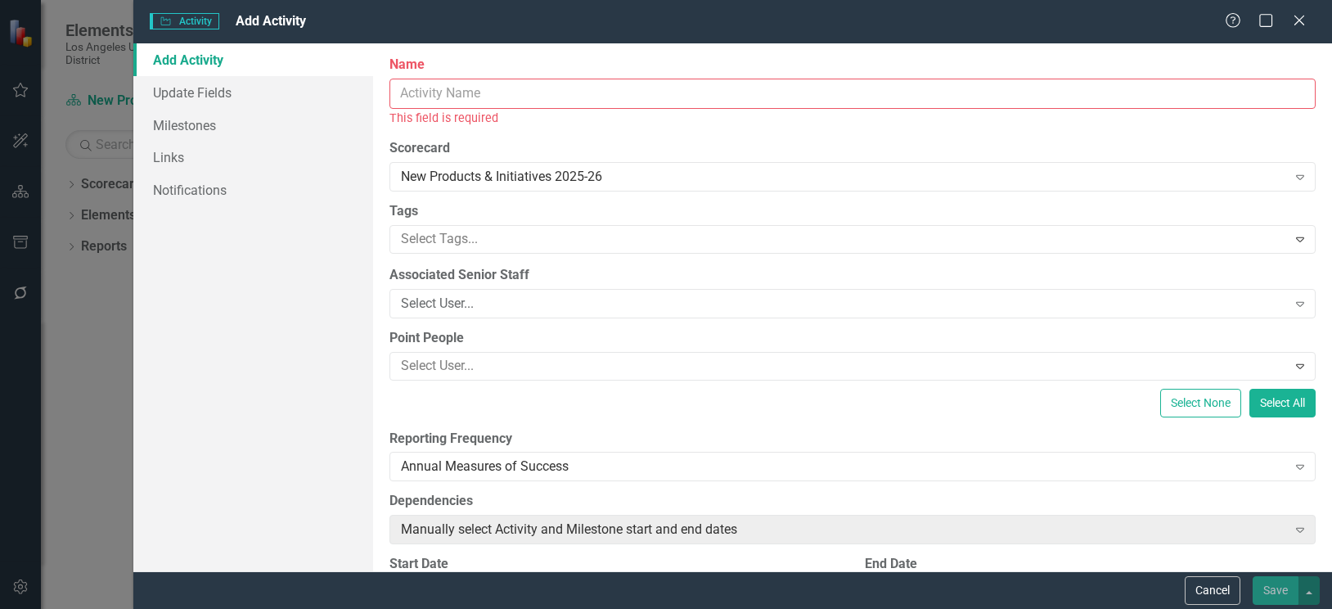
click at [661, 104] on input "Name" at bounding box center [852, 94] width 926 height 30
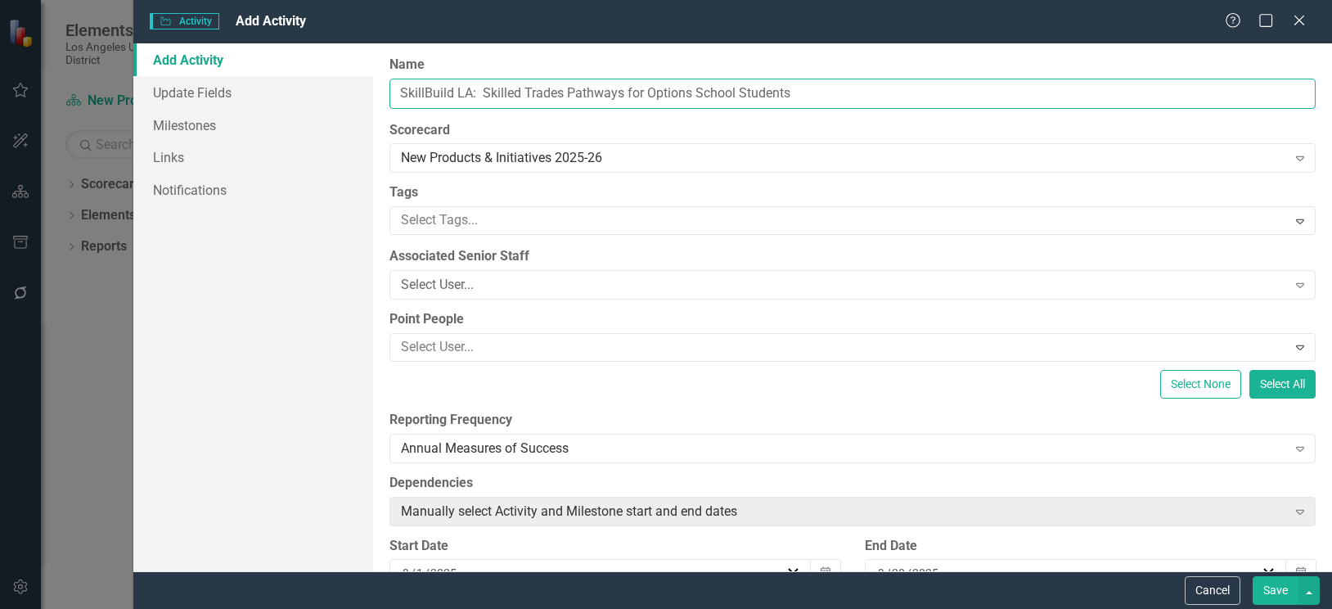
type input "SkillBuild LA: Skilled Trades Pathways for Options School Students"
click at [492, 223] on div at bounding box center [840, 220] width 892 height 22
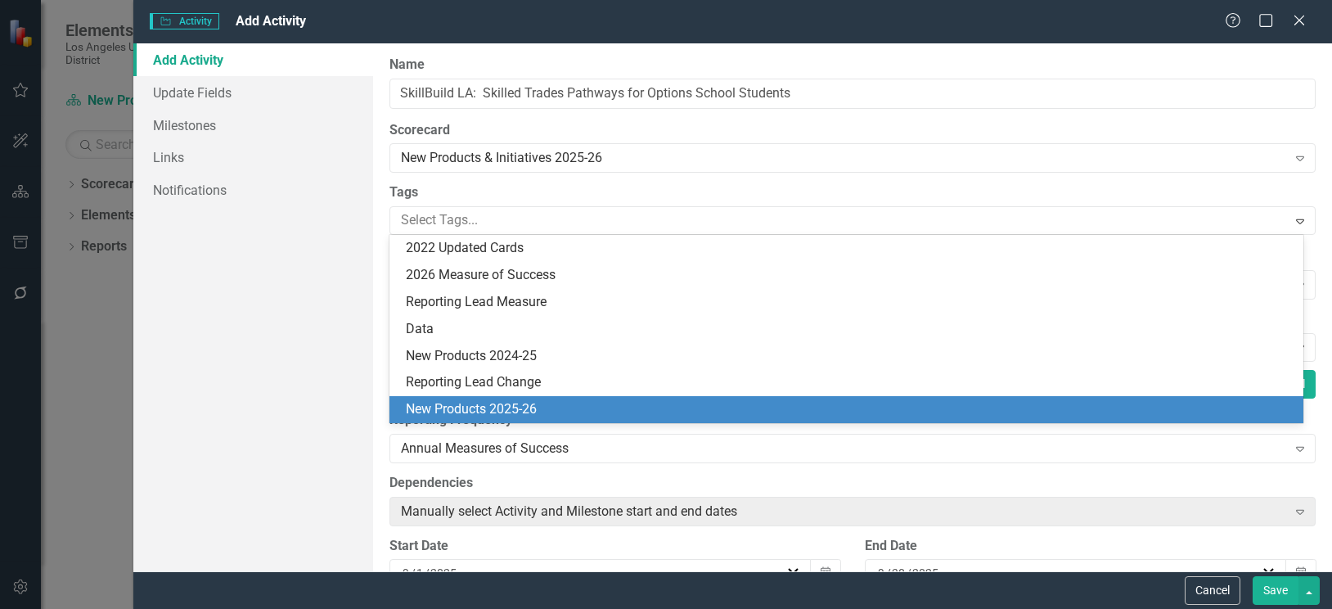
click at [518, 407] on span "New Products 2025-26" at bounding box center [471, 409] width 131 height 16
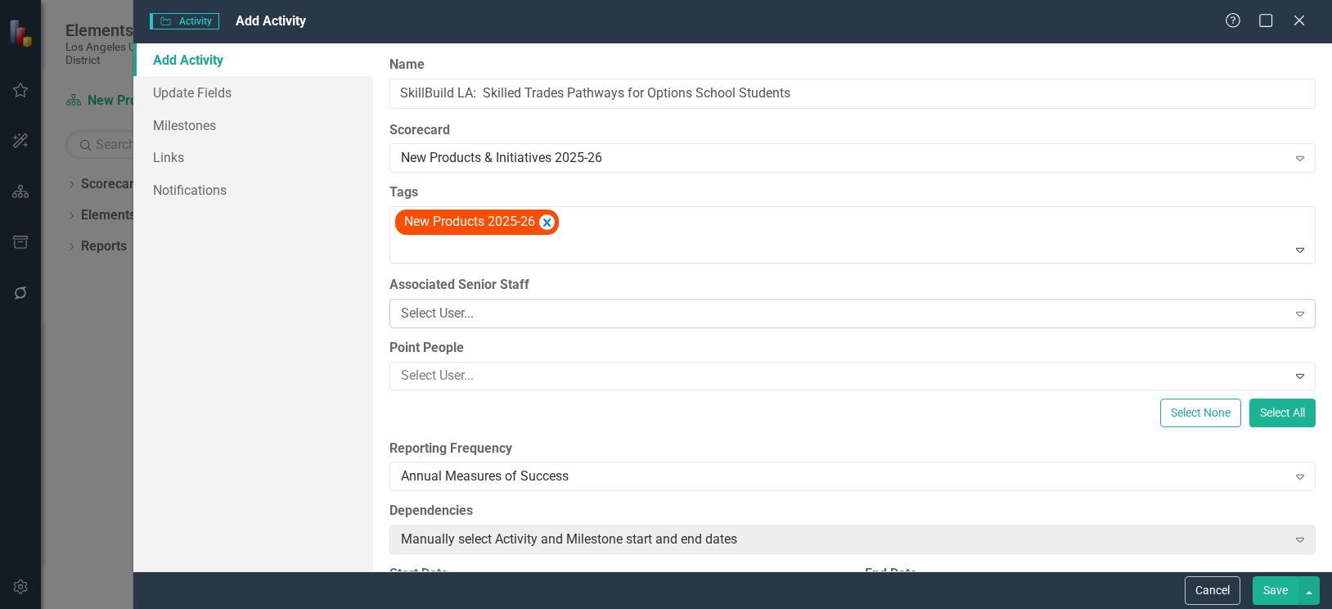
scroll to position [82, 0]
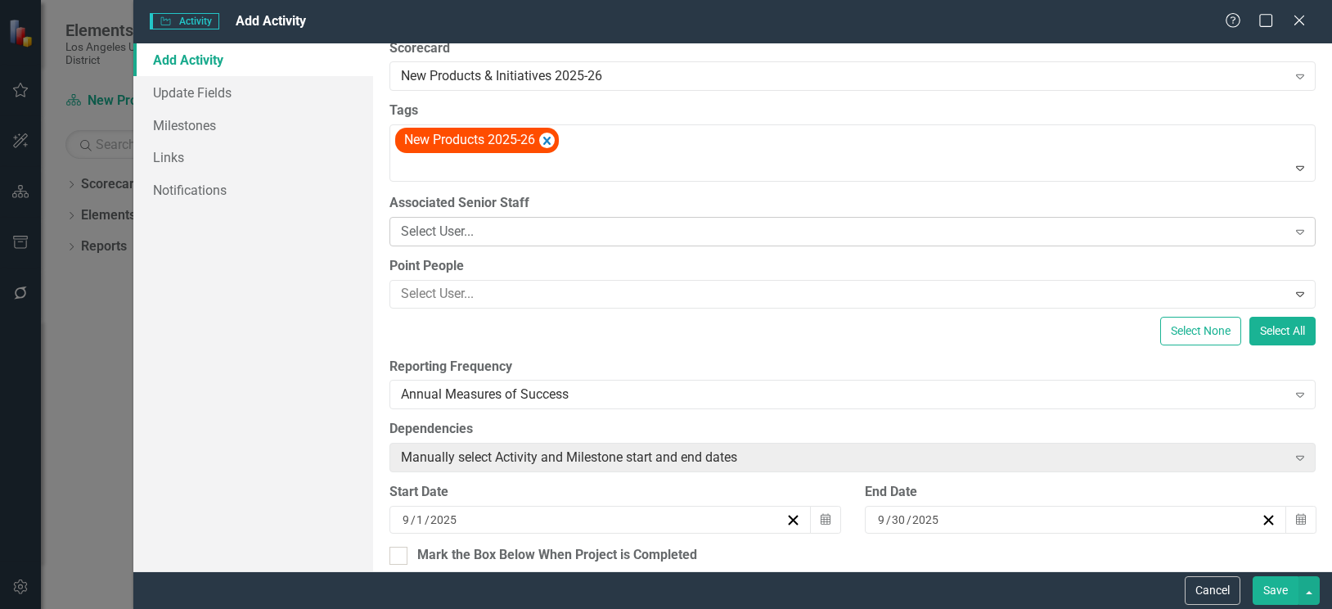
click at [614, 239] on div "Select User..." at bounding box center [844, 231] width 886 height 19
click at [569, 236] on div "Select User..." at bounding box center [844, 231] width 886 height 19
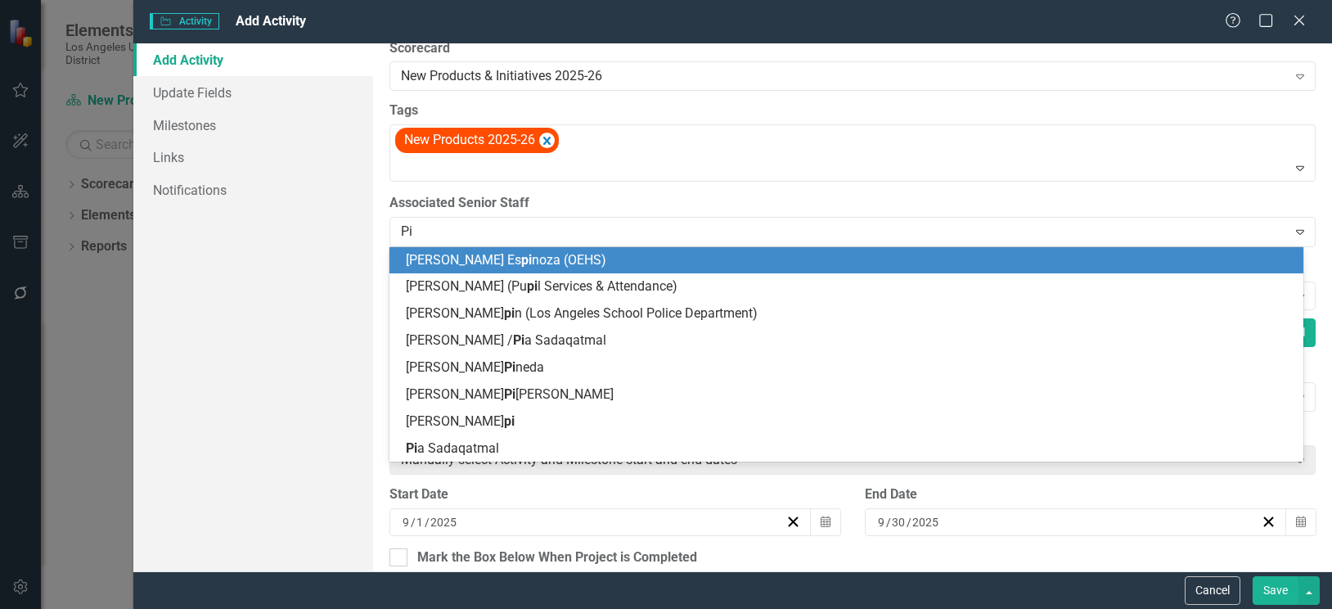
type input "[PERSON_NAME]"
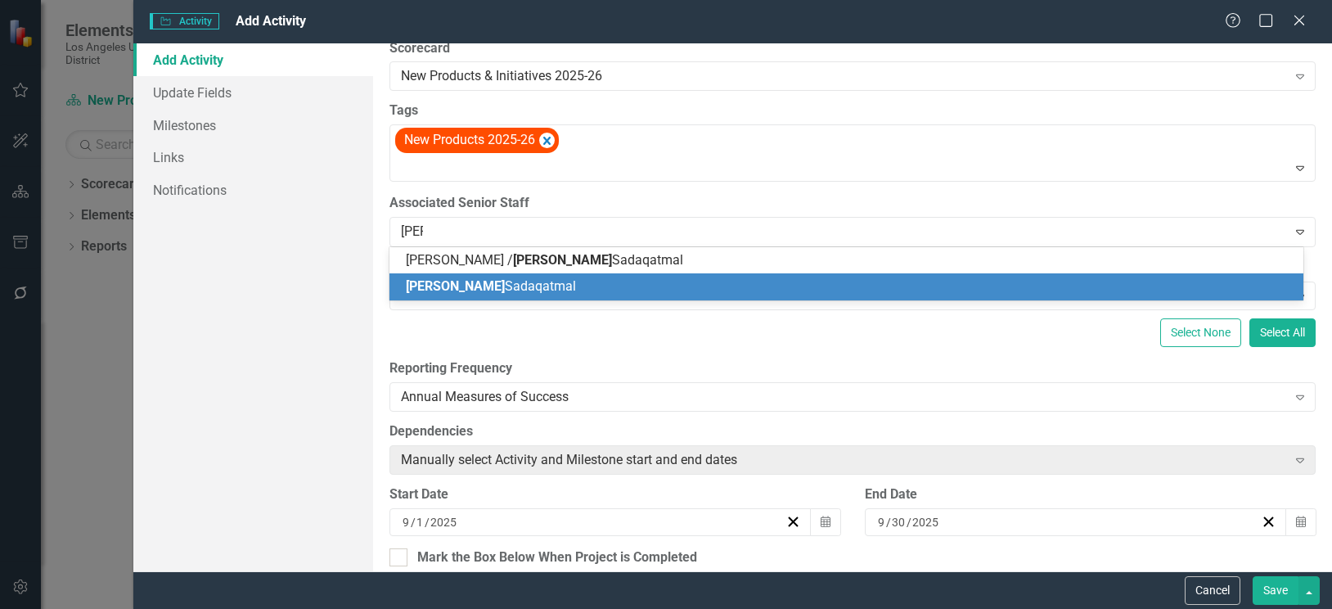
click at [426, 282] on span "[PERSON_NAME]" at bounding box center [491, 286] width 170 height 16
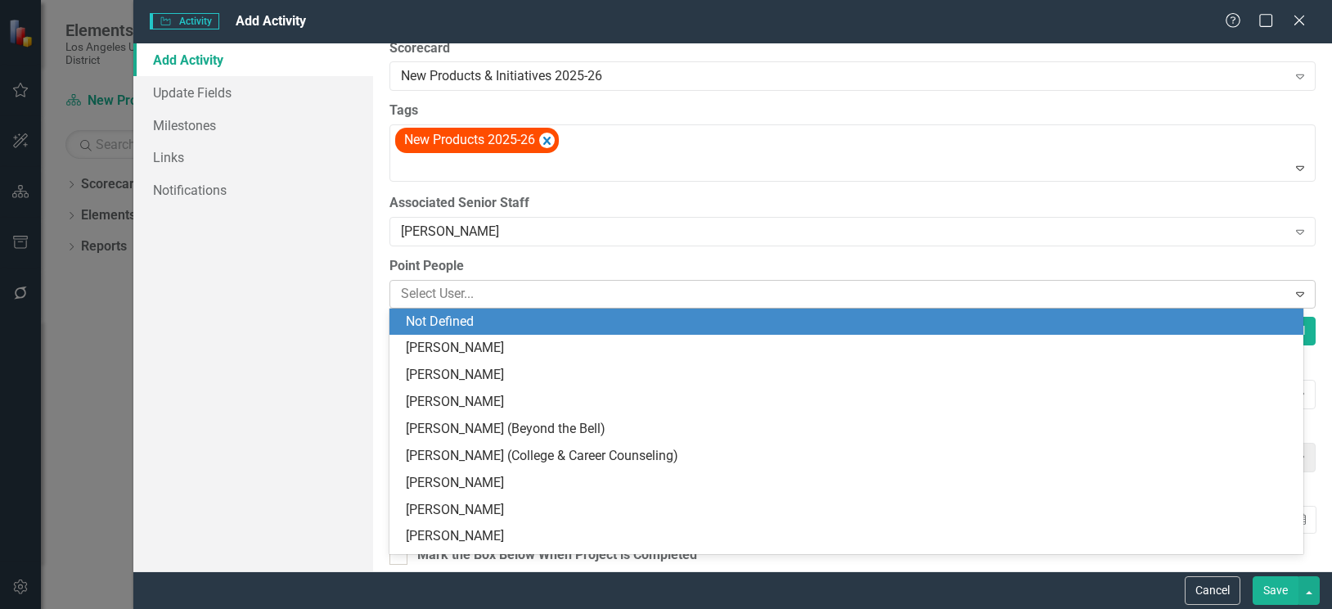
click at [434, 289] on div at bounding box center [840, 294] width 892 height 22
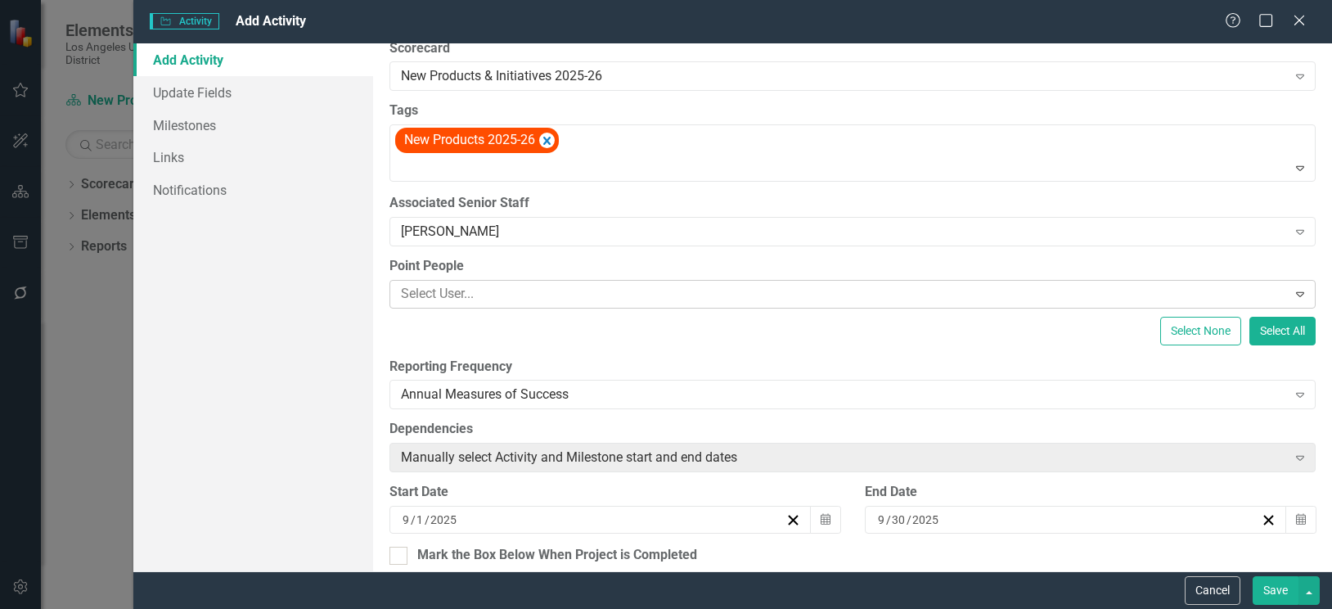
click at [434, 291] on div at bounding box center [840, 294] width 892 height 22
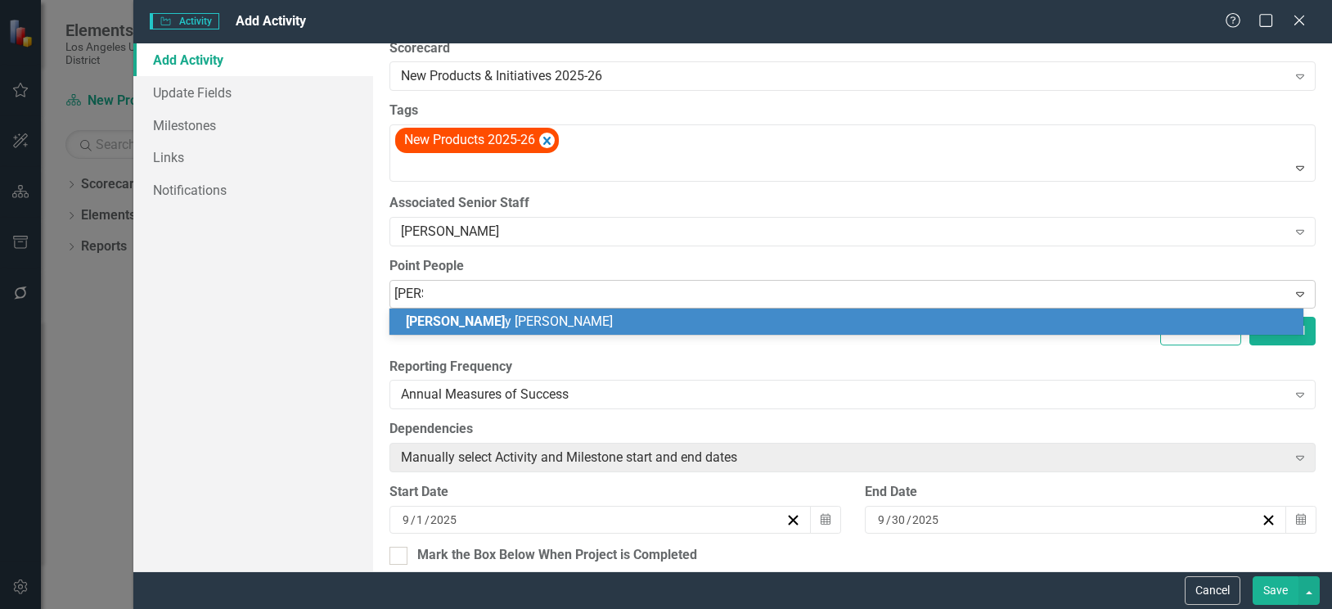
type input "renny"
click at [435, 330] on div "[PERSON_NAME]" at bounding box center [850, 321] width 888 height 19
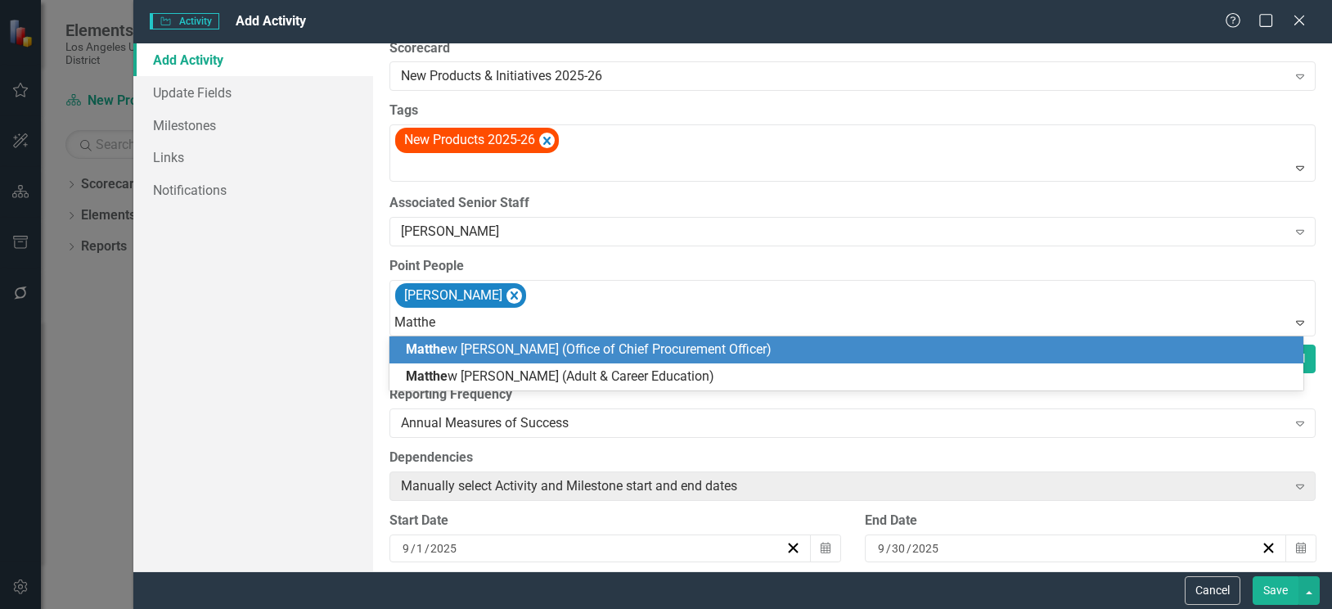
type input "[PERSON_NAME]"
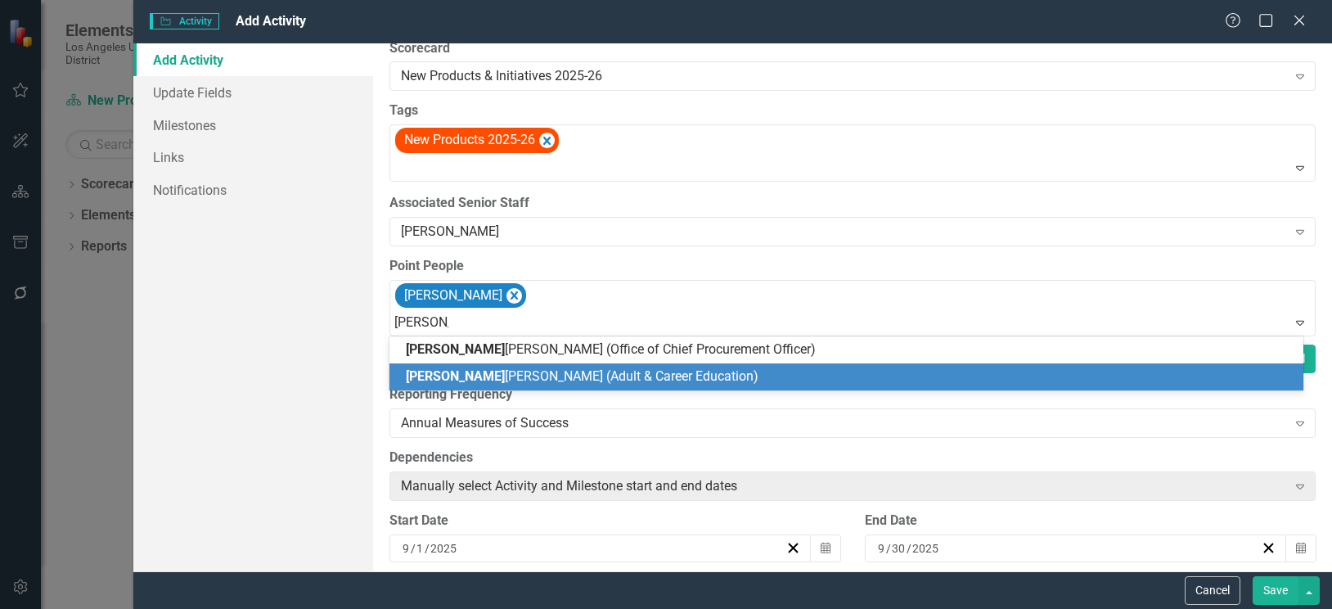
click at [445, 367] on div "[PERSON_NAME] (Adult & Career Education)" at bounding box center [850, 376] width 888 height 19
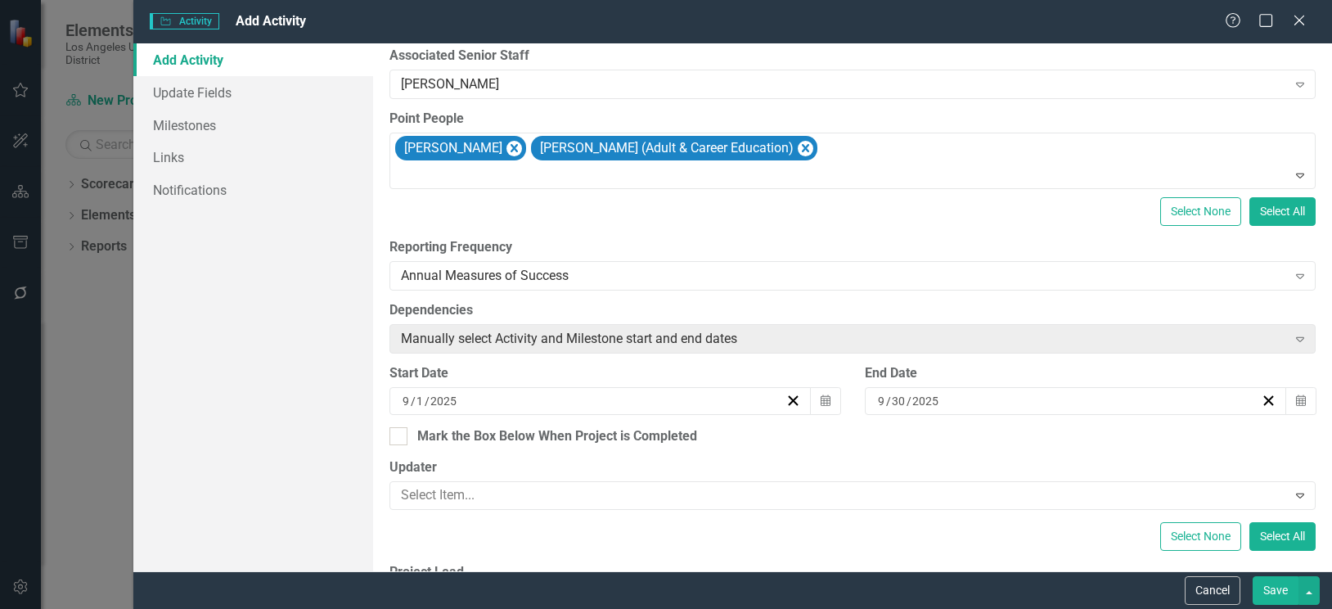
scroll to position [245, 0]
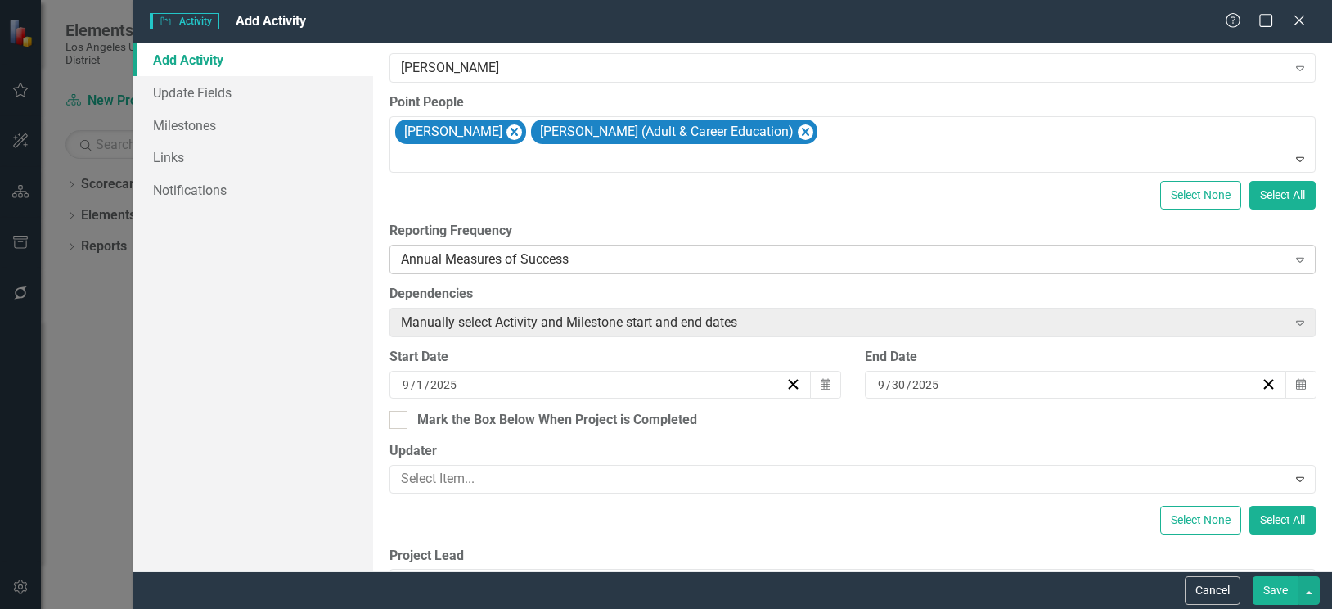
click at [479, 257] on div "Annual Measures of Success" at bounding box center [844, 259] width 886 height 19
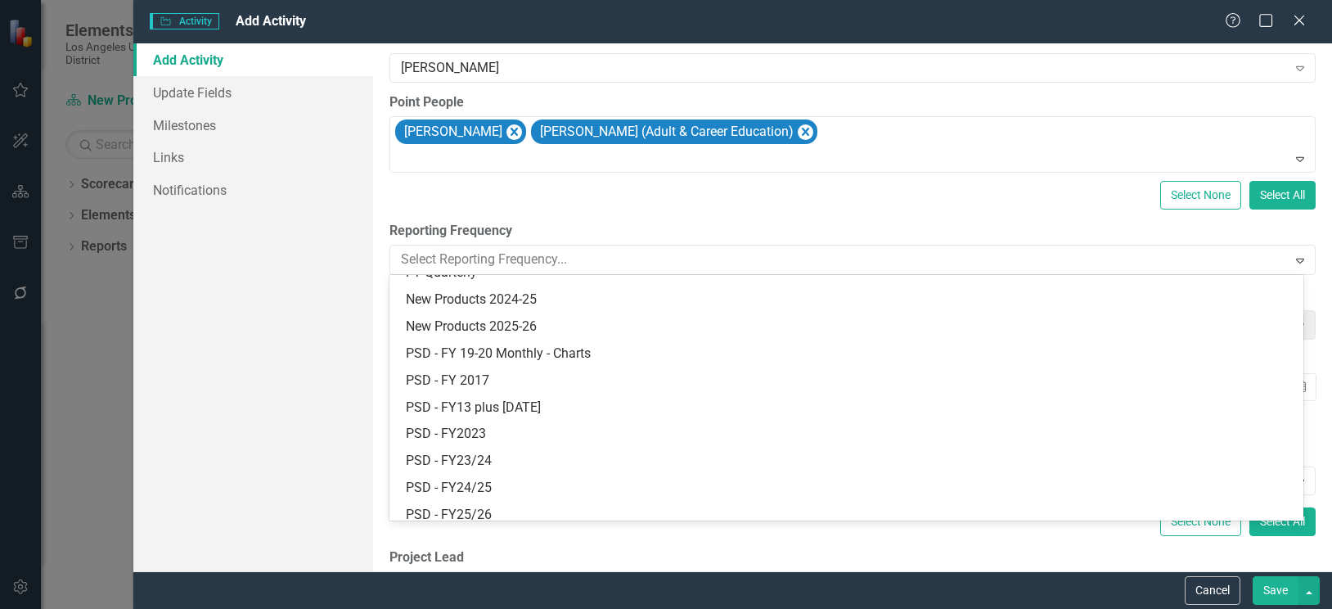
scroll to position [488, 0]
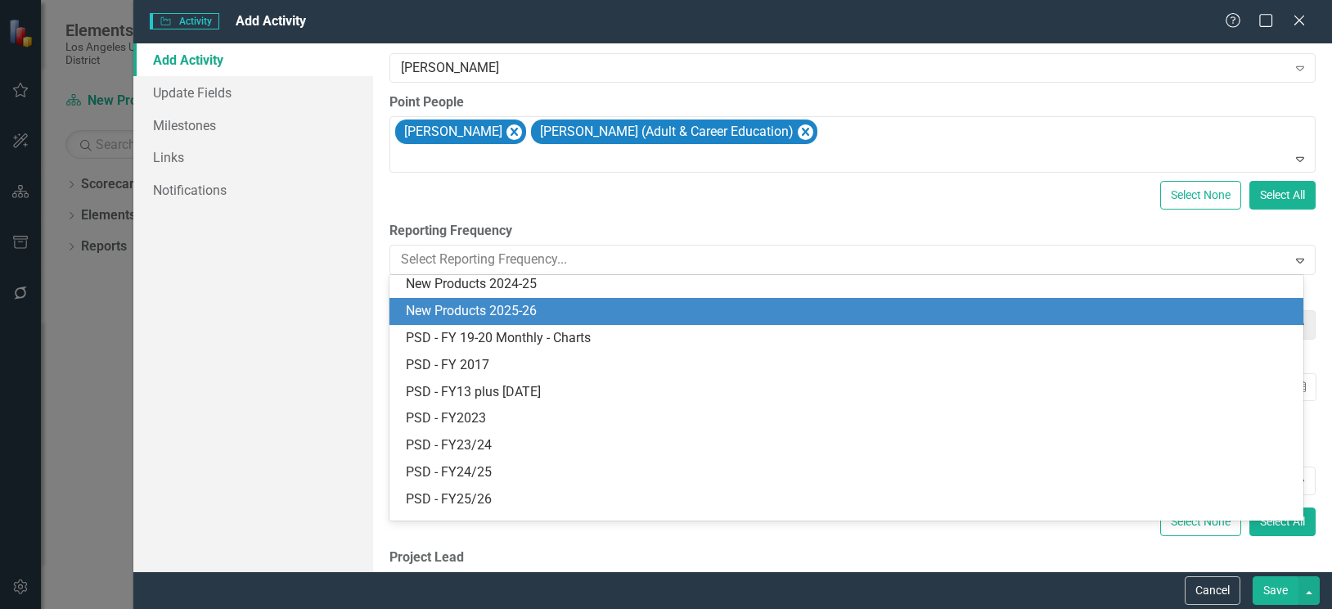
click at [505, 311] on div "New Products 2025-26" at bounding box center [850, 311] width 888 height 19
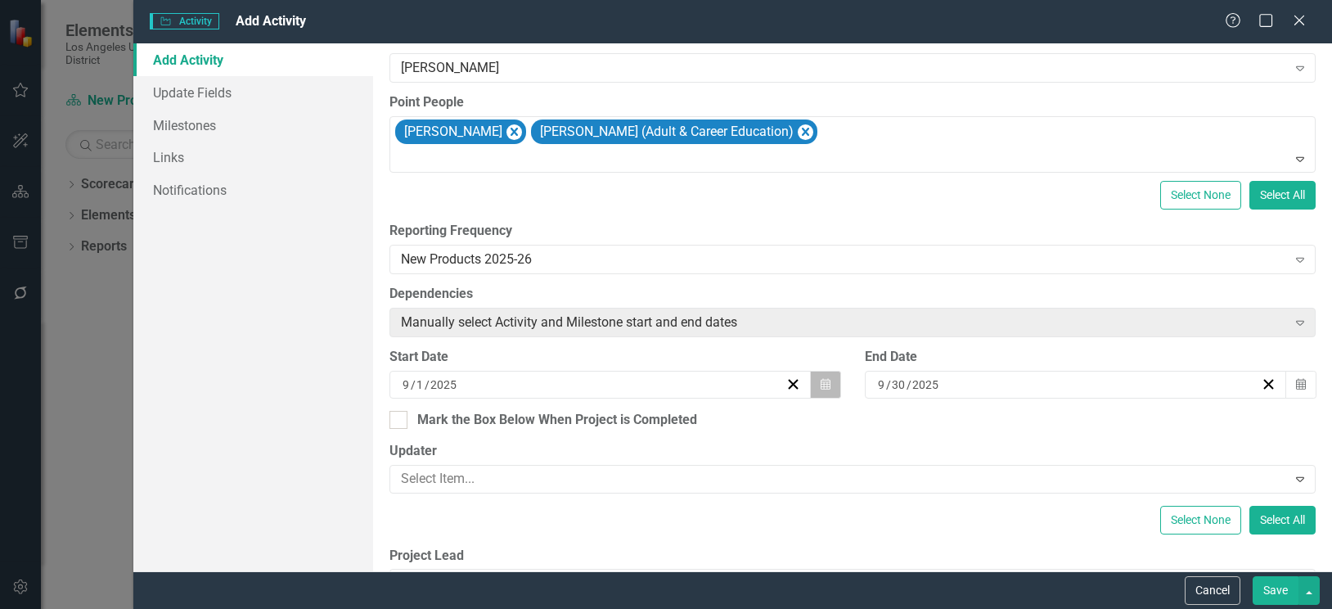
click at [820, 381] on icon "Calendar" at bounding box center [825, 384] width 10 height 11
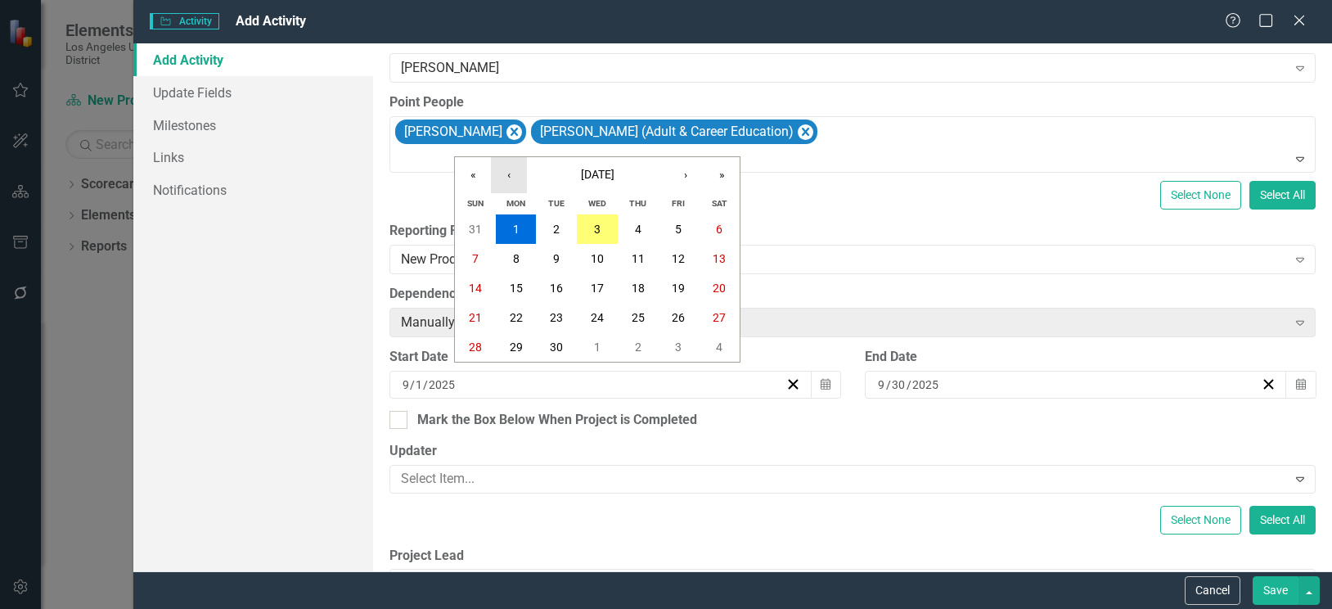
click at [513, 173] on button "‹" at bounding box center [509, 175] width 36 height 36
click at [562, 225] on button "1" at bounding box center [556, 228] width 41 height 29
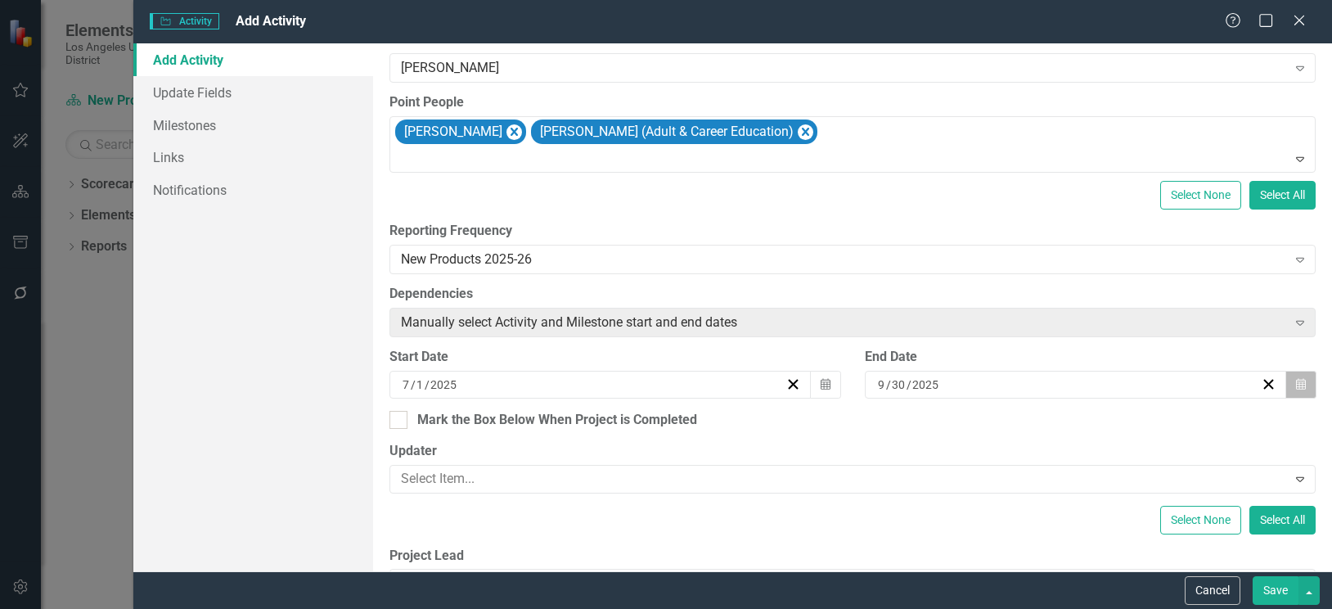
click at [1297, 388] on button "Calendar" at bounding box center [1300, 385] width 31 height 28
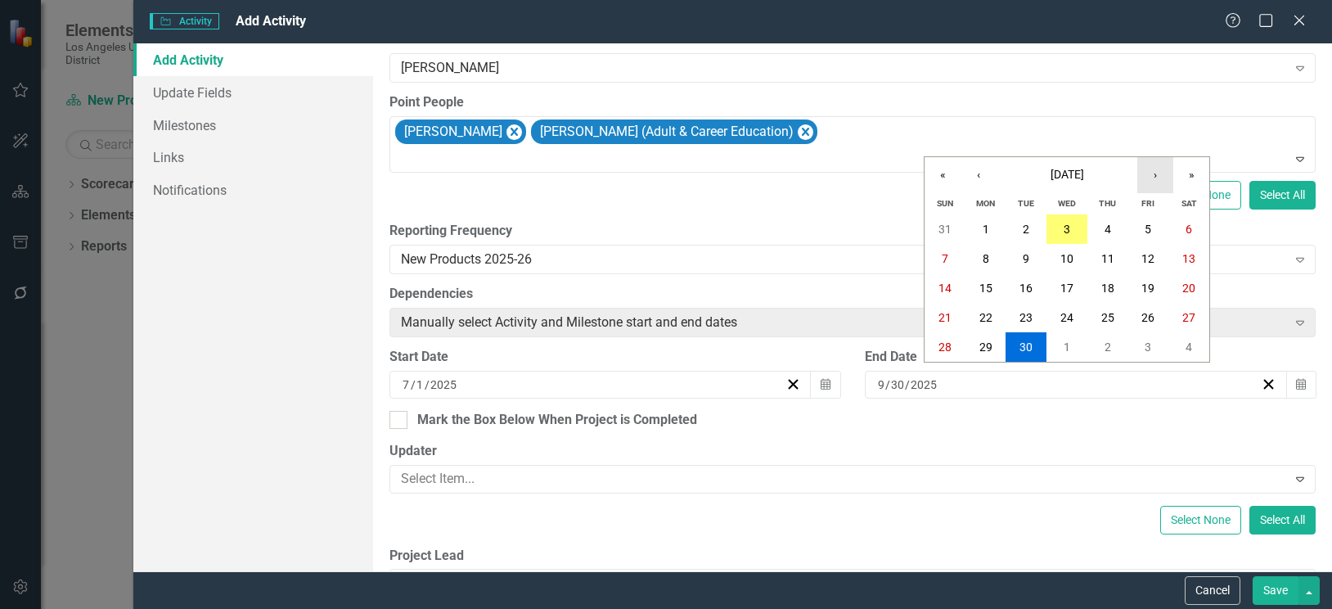
click at [1147, 173] on button "›" at bounding box center [1155, 175] width 36 height 36
click at [1158, 176] on button "›" at bounding box center [1155, 175] width 36 height 36
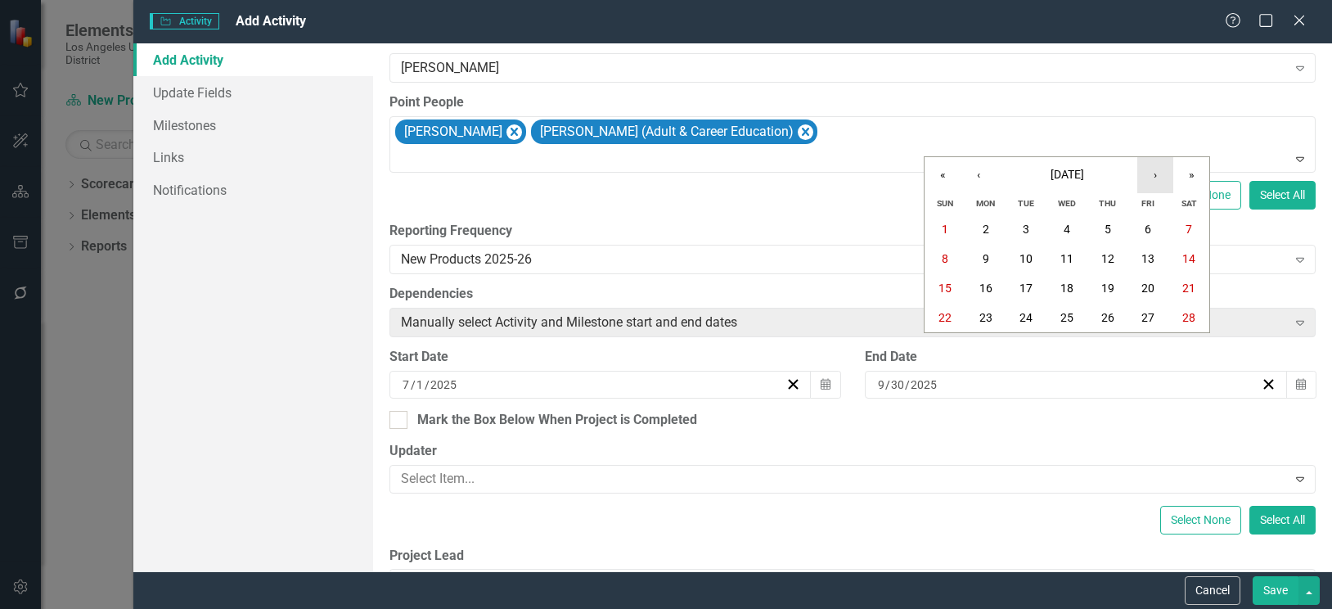
click at [1158, 176] on button "›" at bounding box center [1155, 175] width 36 height 36
click at [1025, 347] on abbr "30" at bounding box center [1025, 346] width 13 height 13
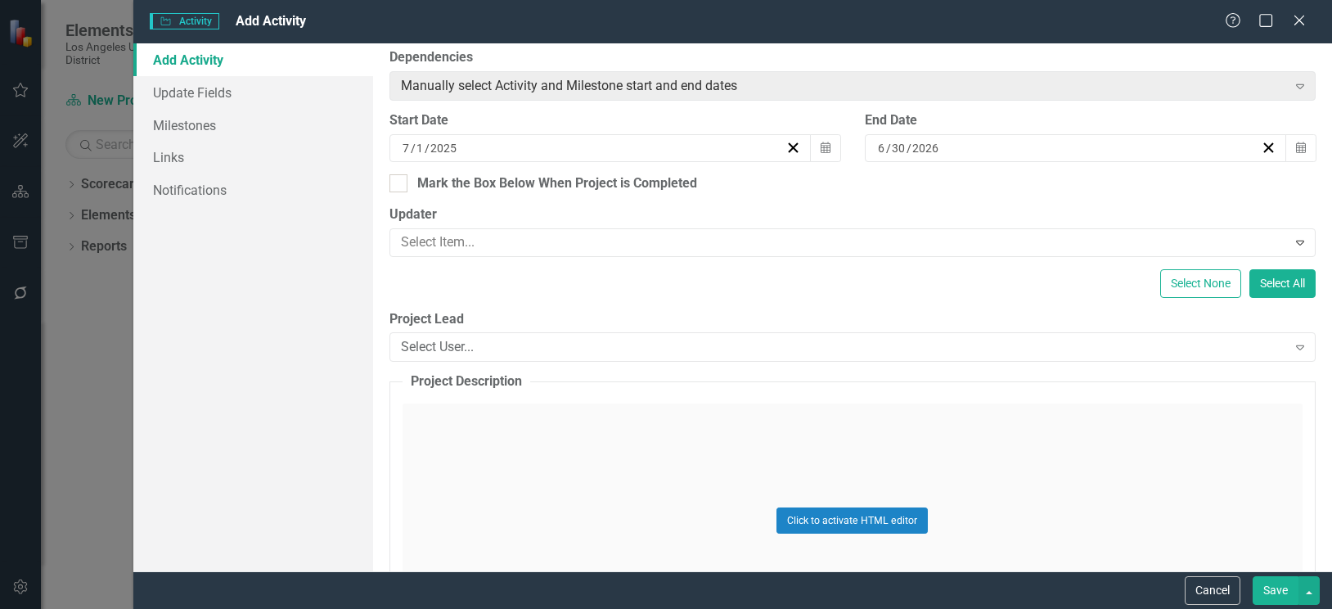
scroll to position [491, 0]
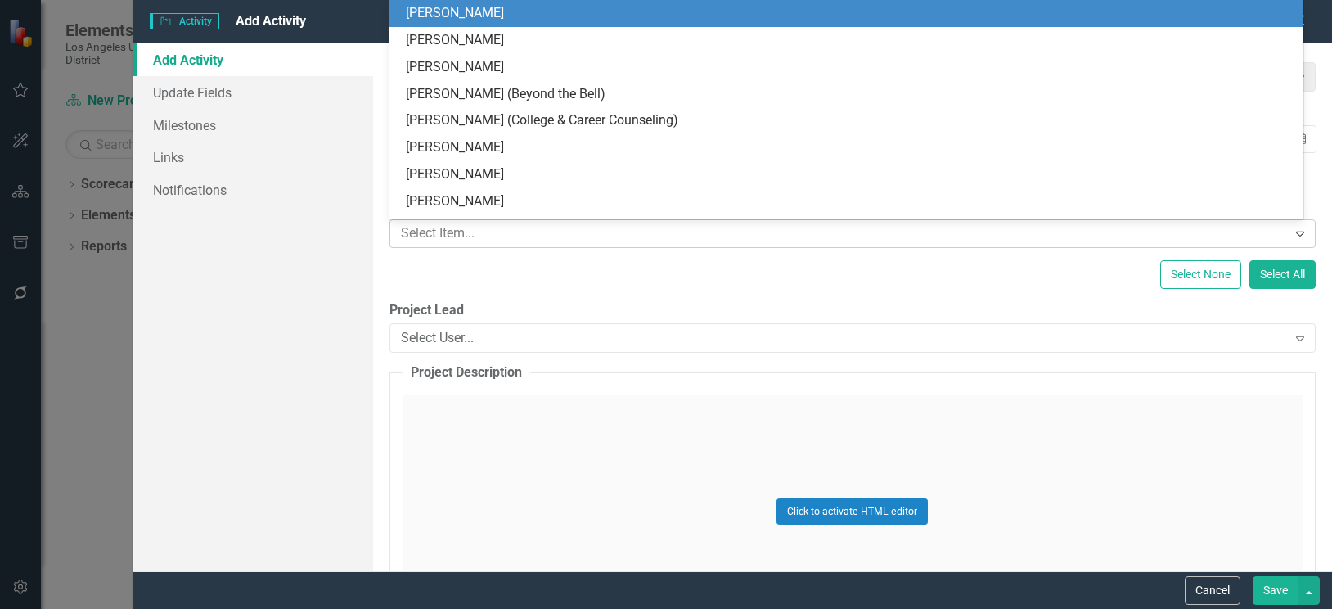
click at [531, 236] on div at bounding box center [840, 234] width 892 height 22
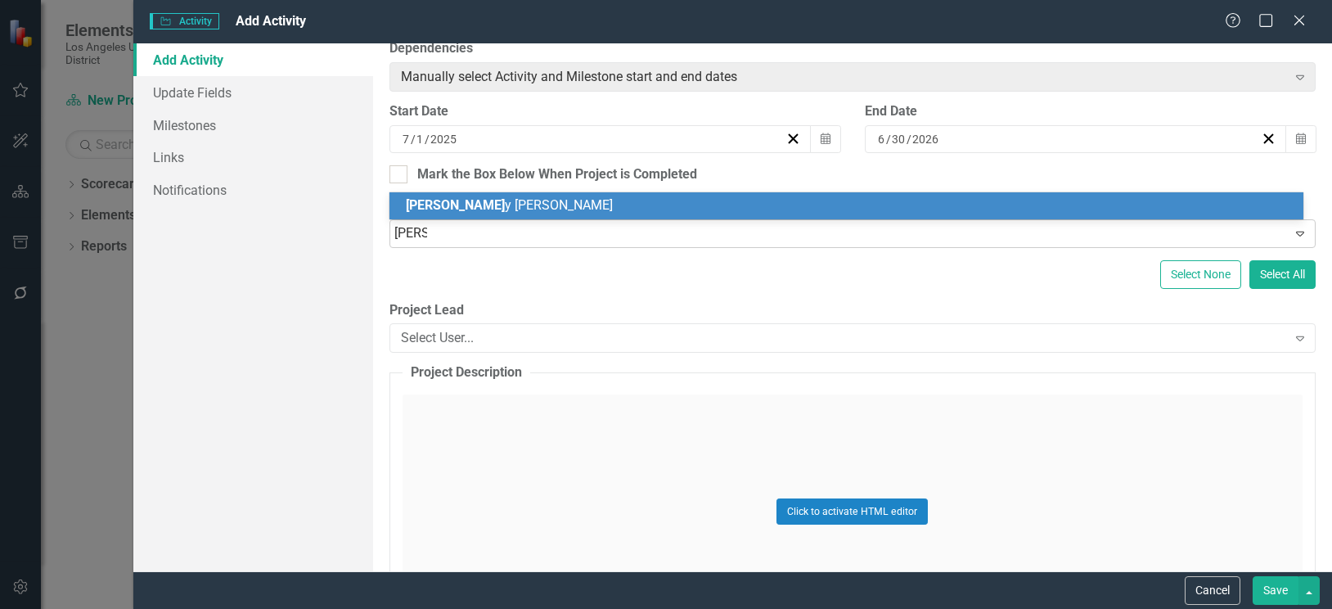
type input "Renny"
click at [531, 212] on div "[PERSON_NAME]" at bounding box center [850, 205] width 888 height 19
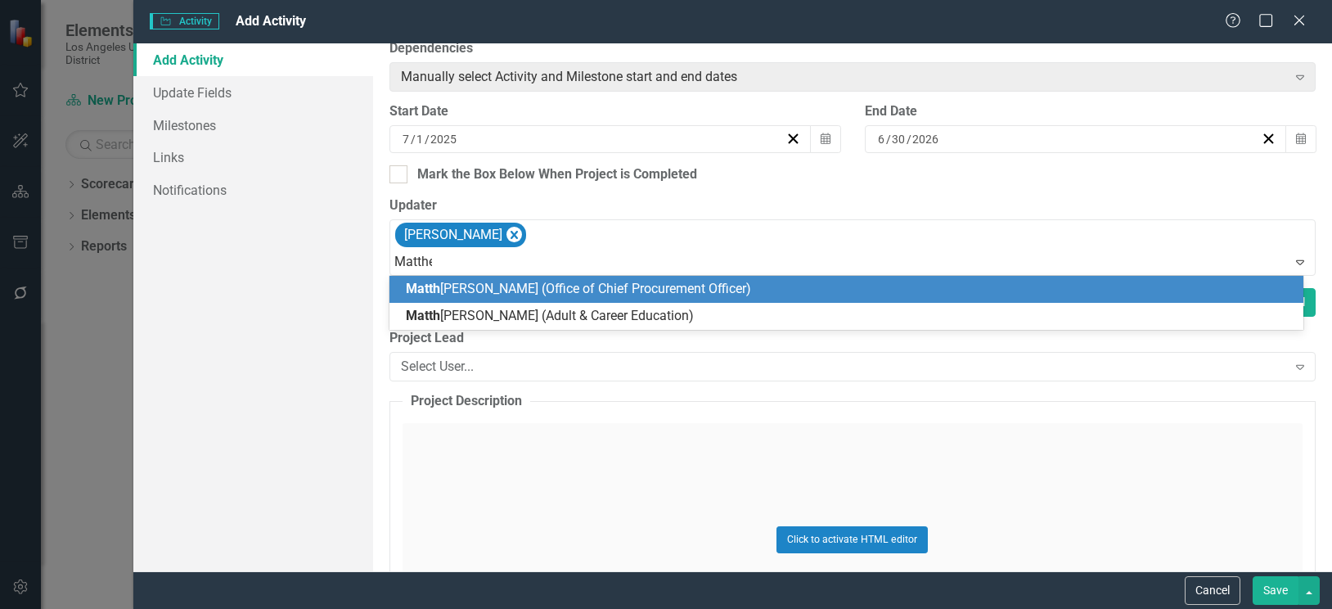
type input "[PERSON_NAME]"
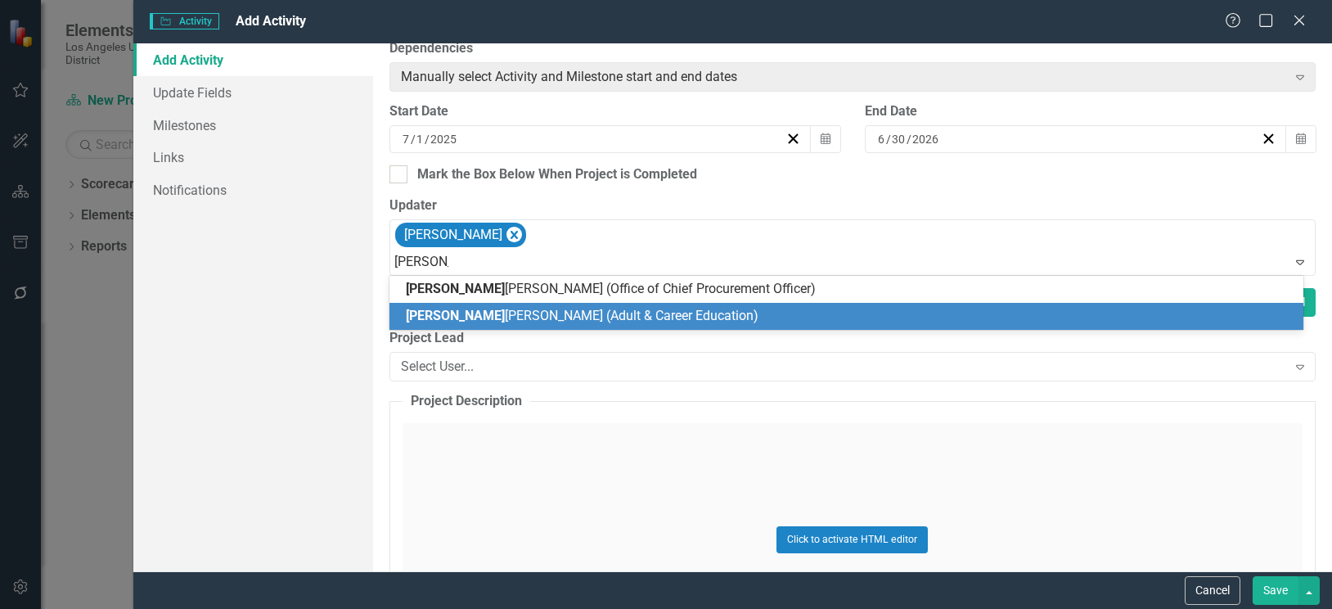
click at [510, 312] on span "[PERSON_NAME] (Adult & Career Education)" at bounding box center [582, 316] width 353 height 16
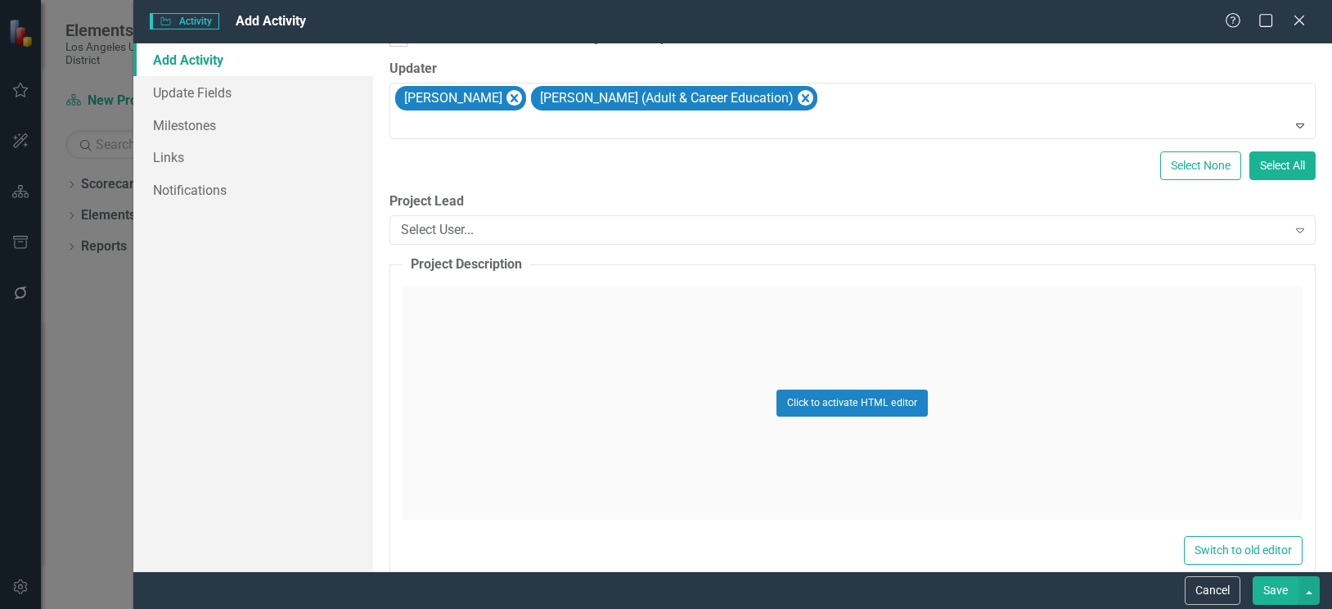
scroll to position [654, 0]
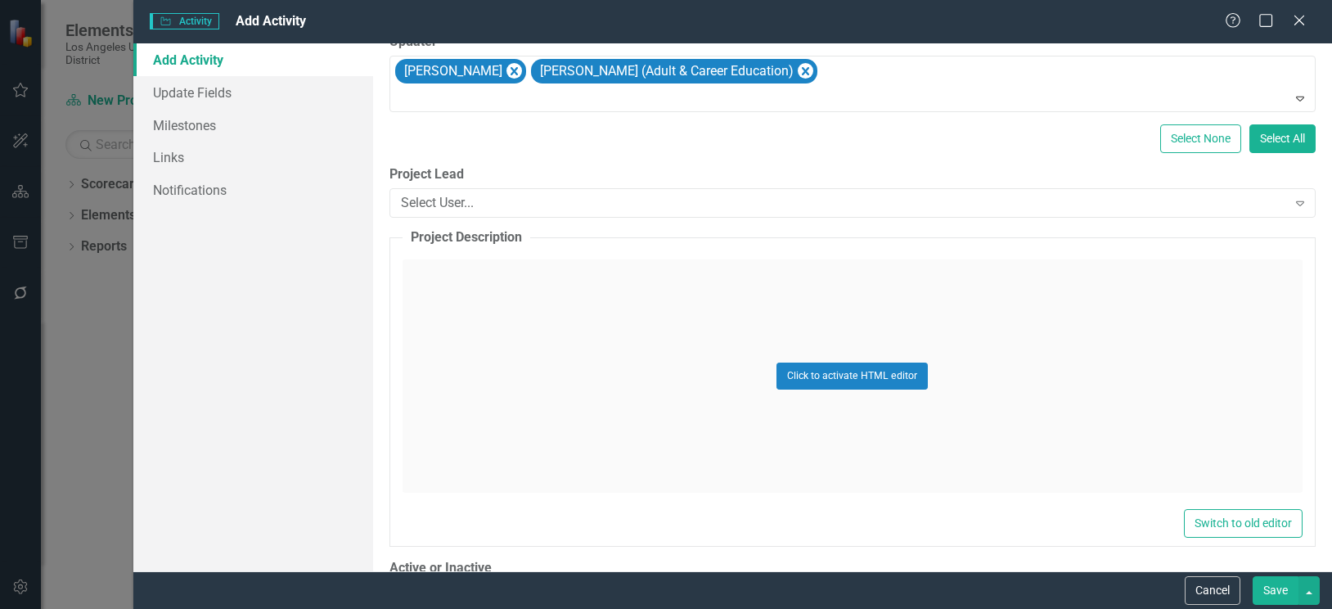
click at [543, 267] on div "Click to activate HTML editor" at bounding box center [852, 375] width 900 height 233
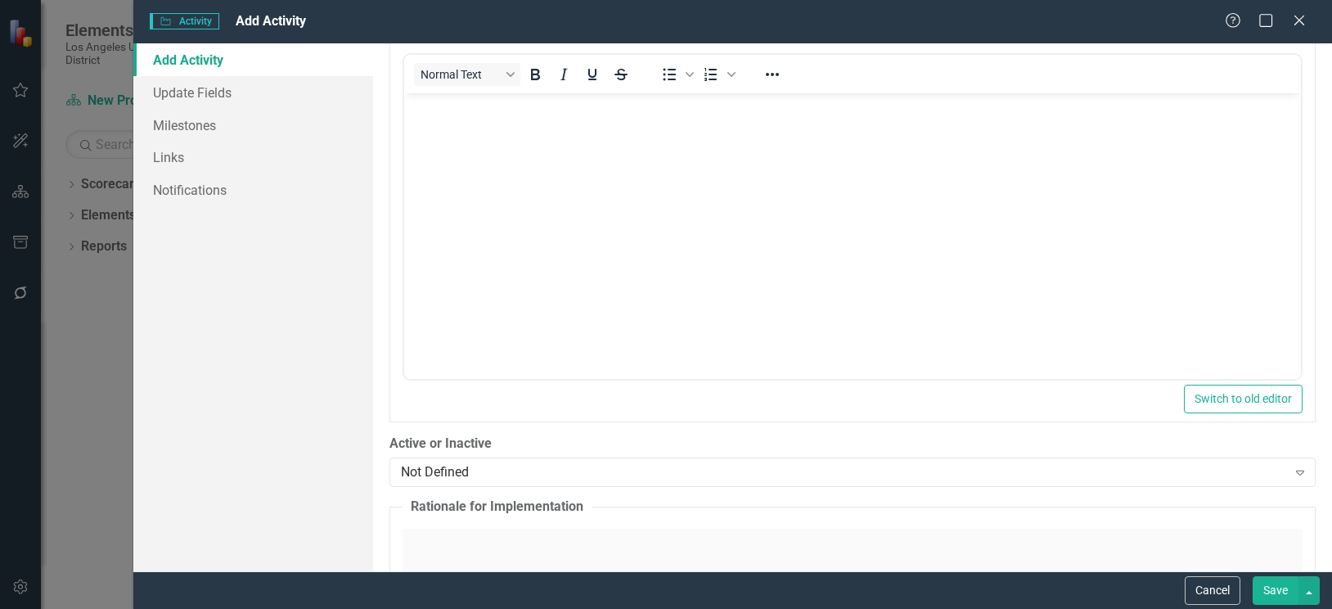
scroll to position [900, 0]
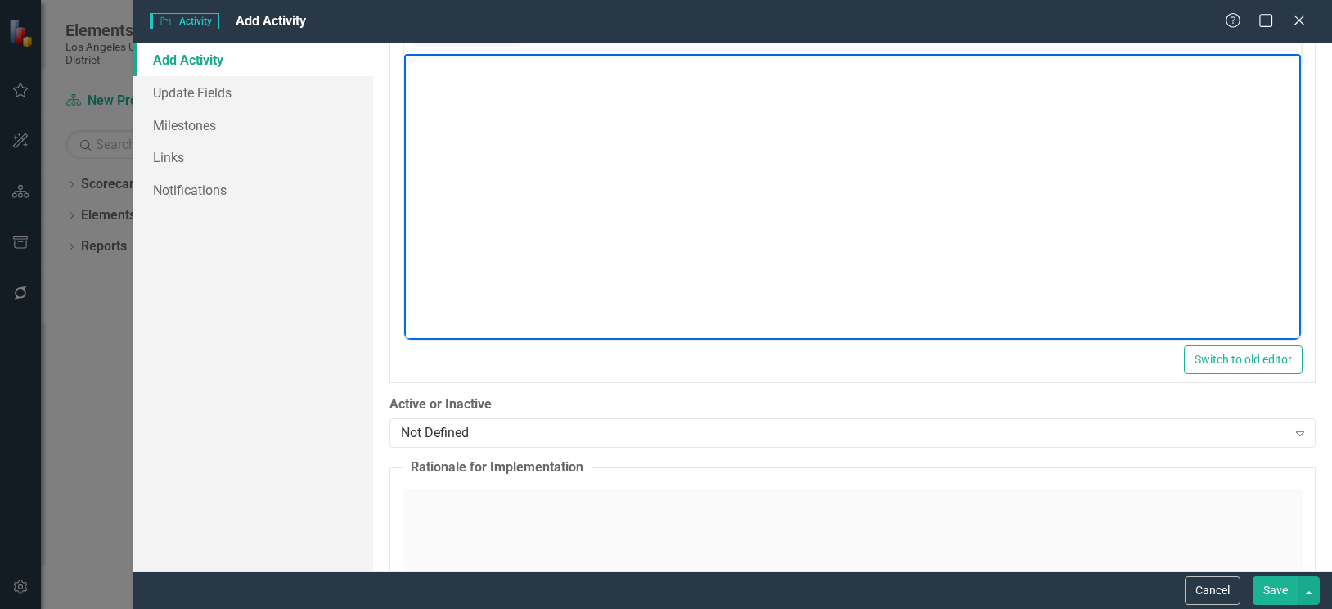
click at [483, 106] on body "Rich Text Area. Press ALT-0 for help." at bounding box center [851, 175] width 897 height 245
click at [493, 93] on body "Rich Text Area. Press ALT-0 for help." at bounding box center [851, 175] width 897 height 245
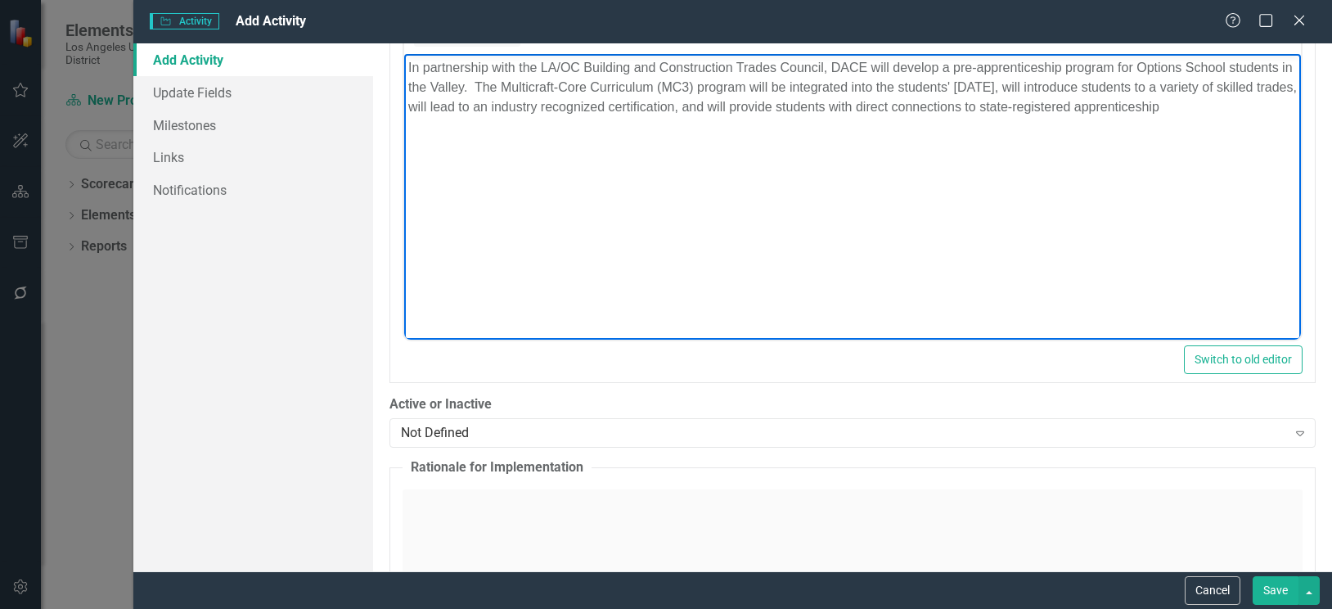
click at [1257, 113] on p "In partnership with the LA/OC Building and Construction Trades Council, DACE wi…" at bounding box center [851, 86] width 888 height 59
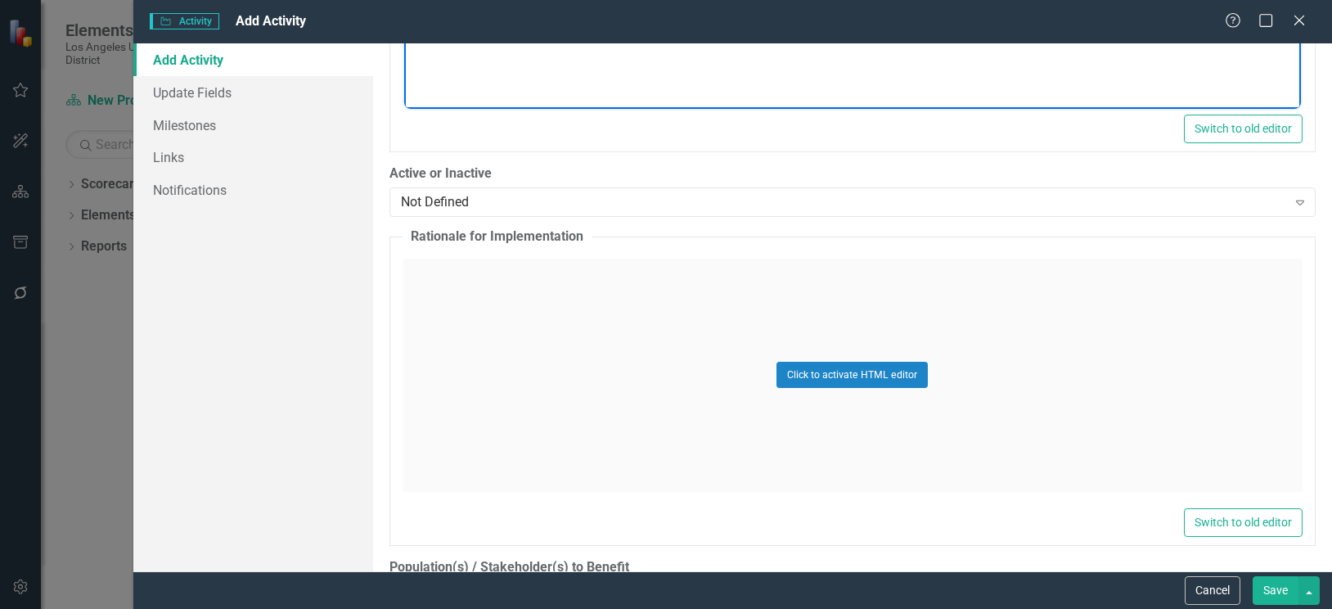
scroll to position [1145, 0]
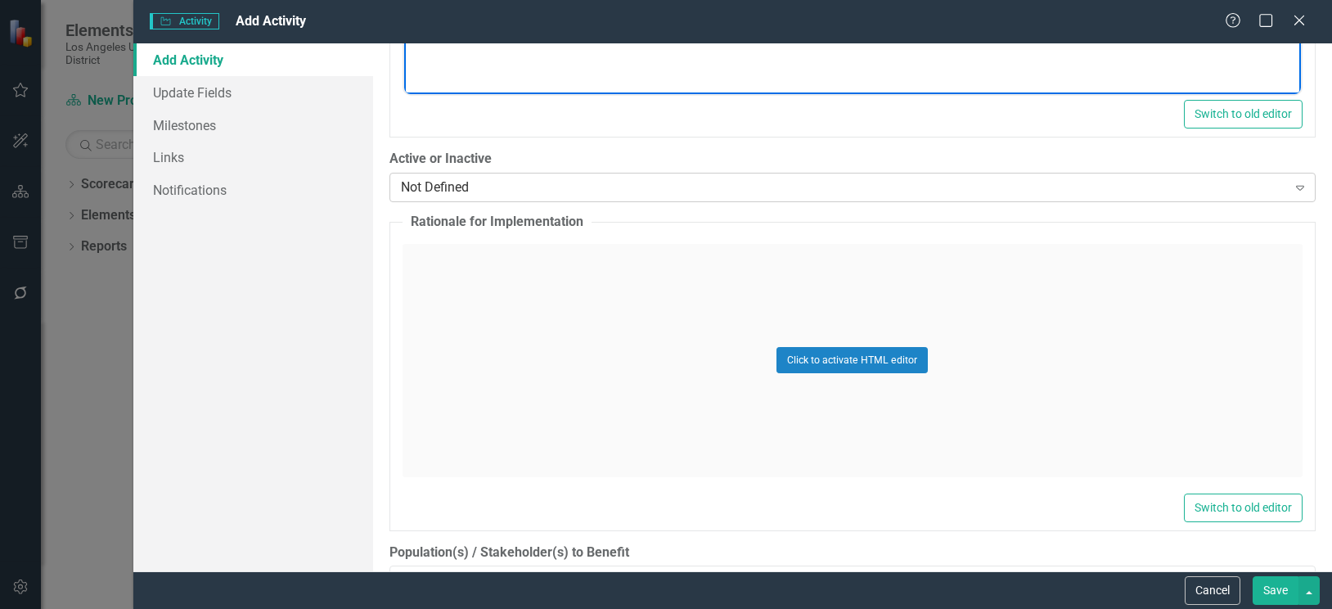
click at [702, 189] on div "Not Defined" at bounding box center [844, 187] width 886 height 19
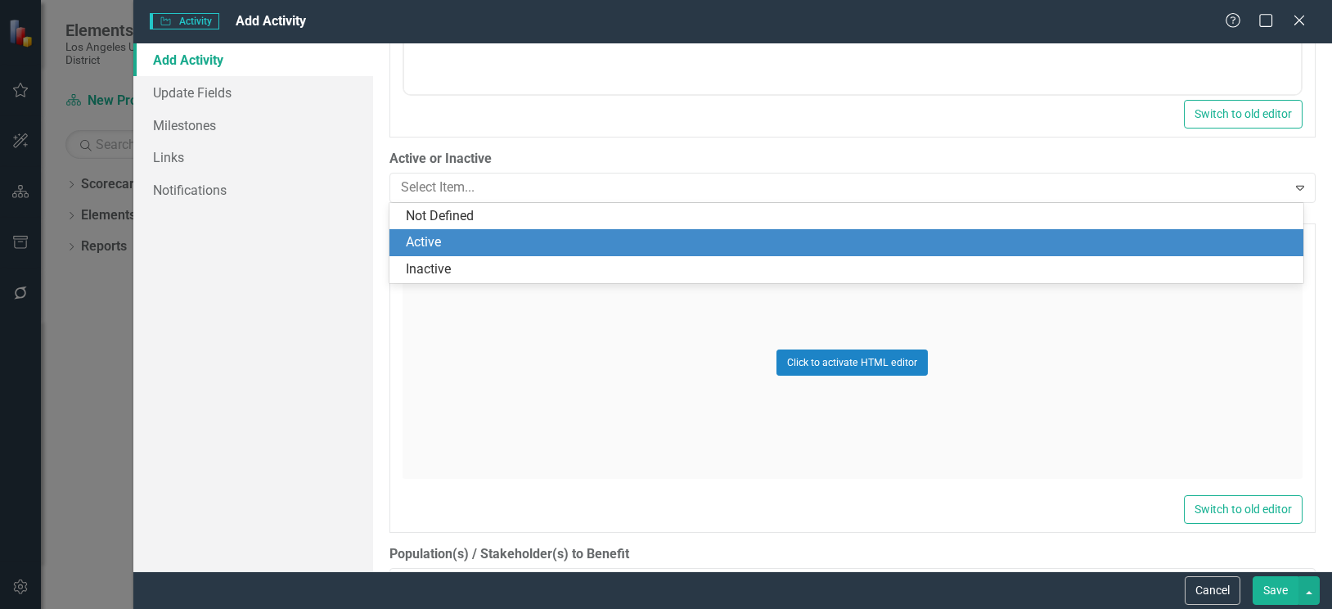
click at [461, 240] on div "Active" at bounding box center [850, 242] width 888 height 19
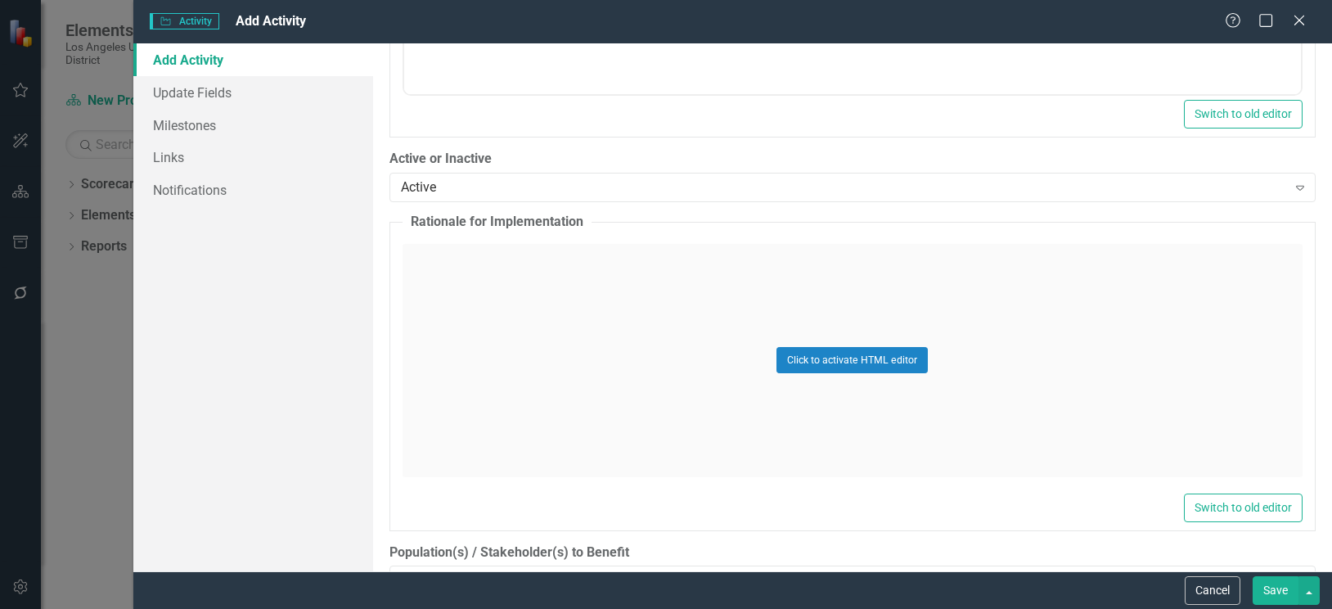
click at [461, 250] on div "Click to activate HTML editor" at bounding box center [852, 360] width 900 height 233
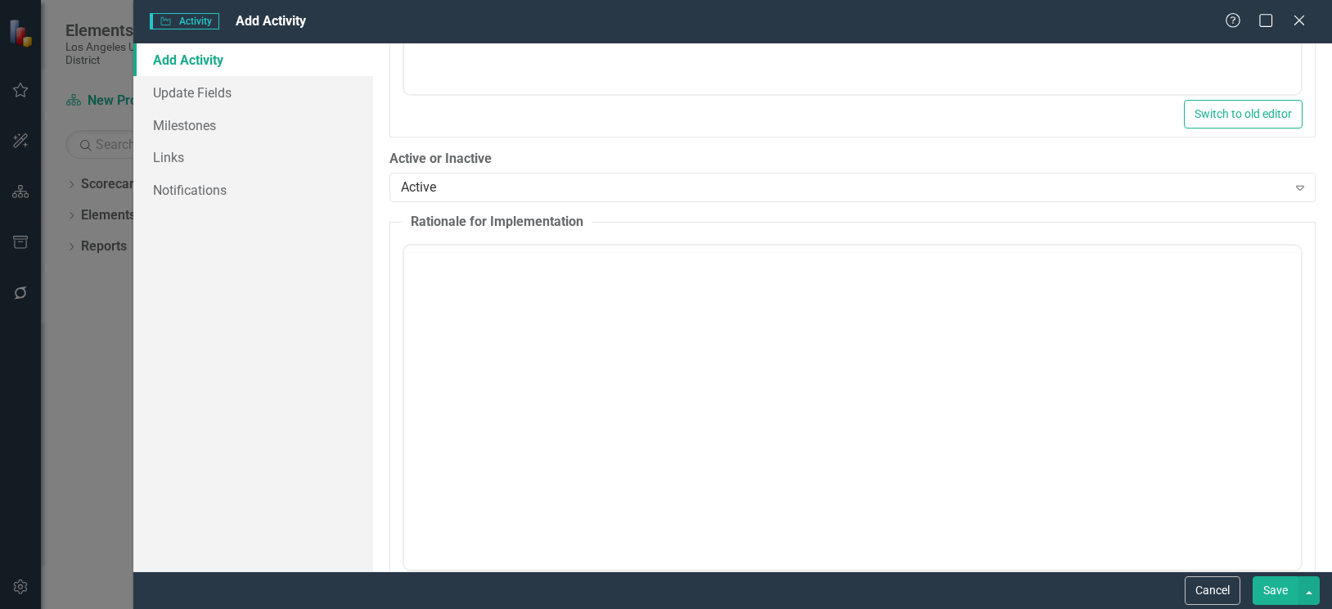
scroll to position [0, 0]
click at [465, 326] on body "Rich Text Area. Press ALT-0 for help." at bounding box center [851, 405] width 897 height 245
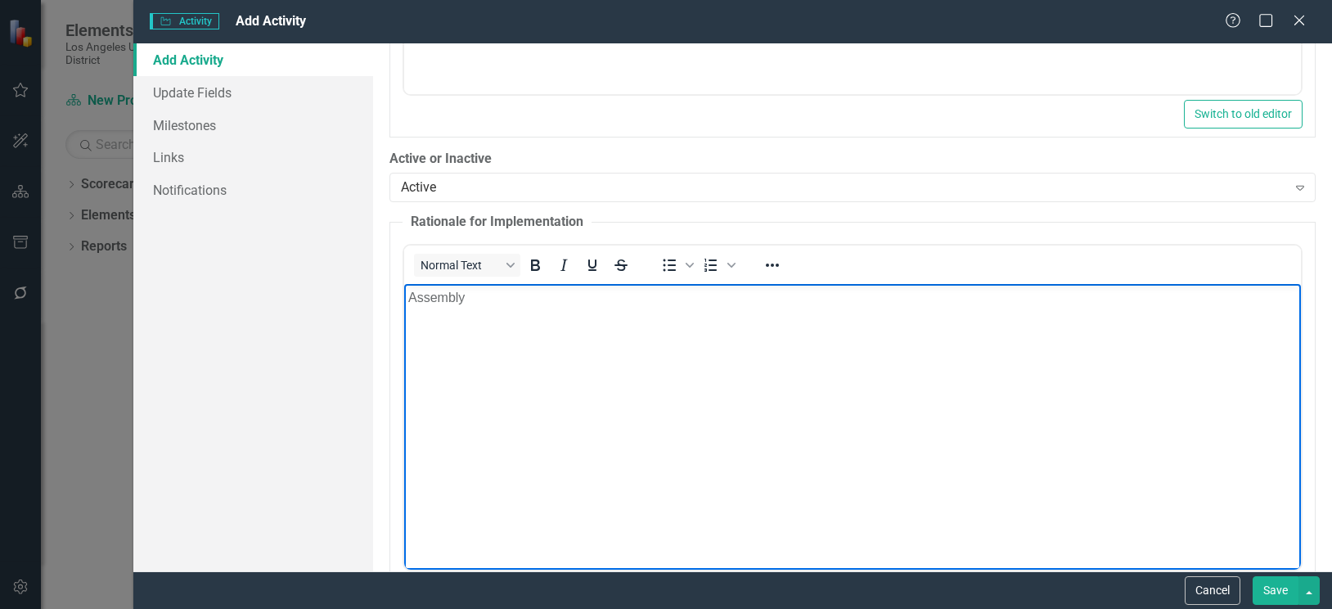
drag, startPoint x: 493, startPoint y: 292, endPoint x: 490, endPoint y: 282, distance: 10.3
click at [490, 283] on body "Assembly" at bounding box center [851, 405] width 897 height 245
click at [605, 300] on p "Assembly Bill 542 is designed" at bounding box center [851, 297] width 888 height 20
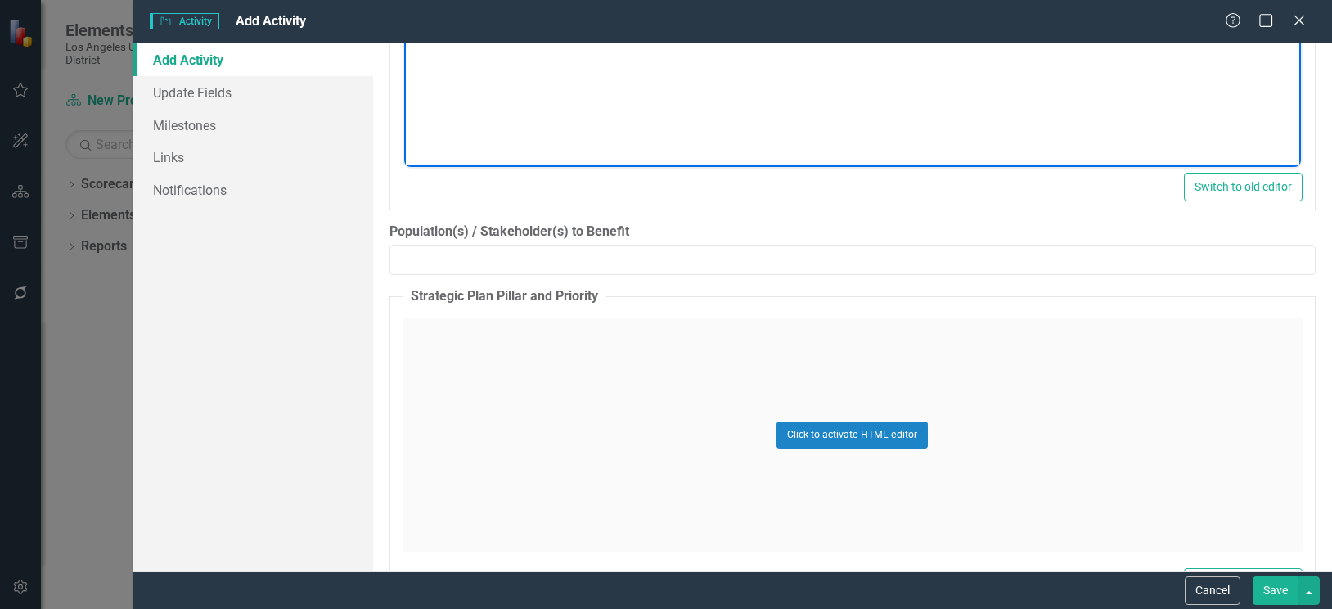
scroll to position [1554, 0]
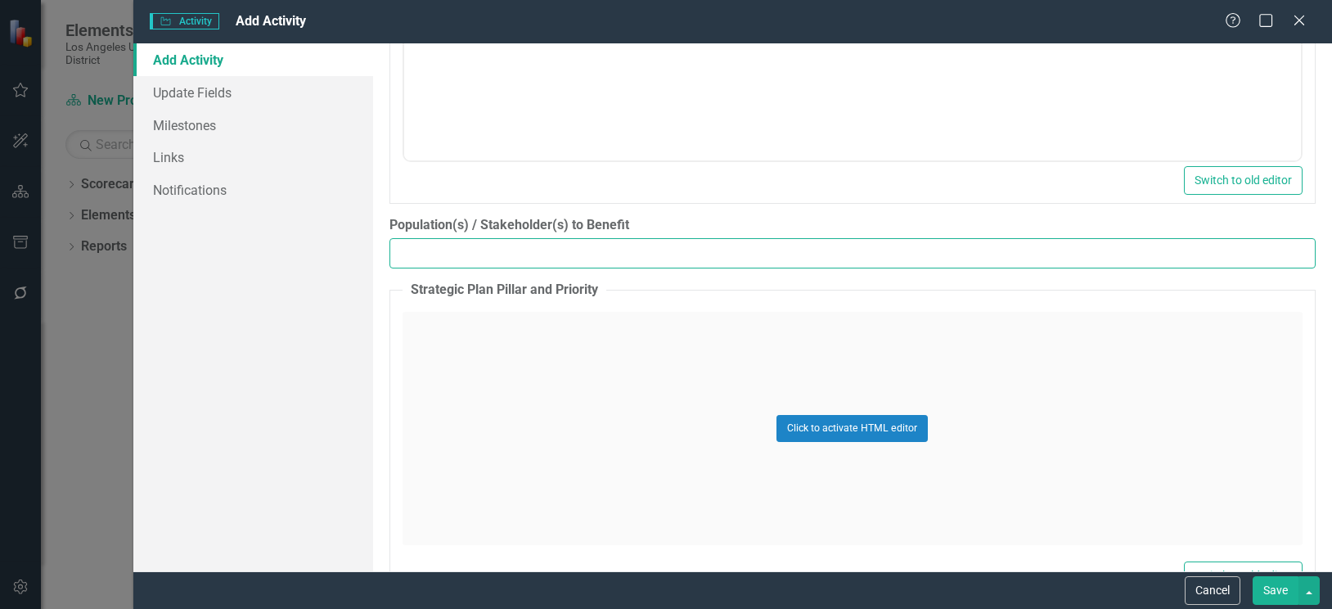
click at [534, 247] on input "Population(s) / Stakeholder(s) to Benefit" at bounding box center [852, 253] width 926 height 30
type input "T"
type input "Options Schools students who are interested in skilled trade careers"
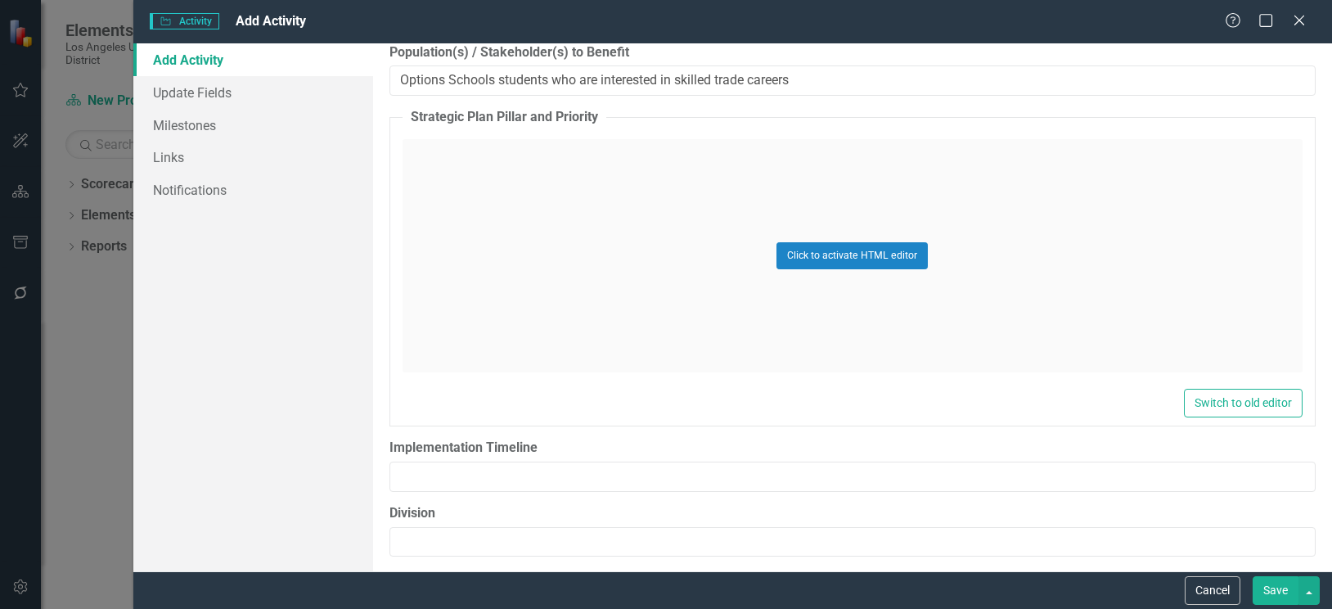
scroll to position [1636, 0]
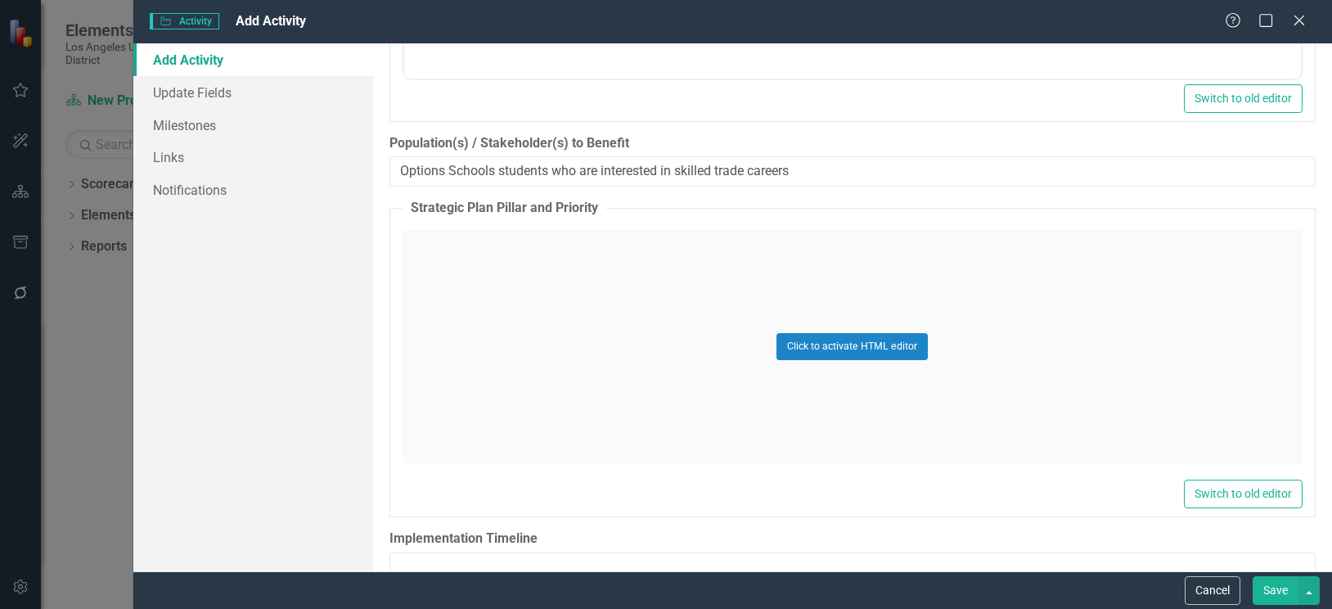
click at [443, 249] on div "Click to activate HTML editor" at bounding box center [852, 346] width 900 height 233
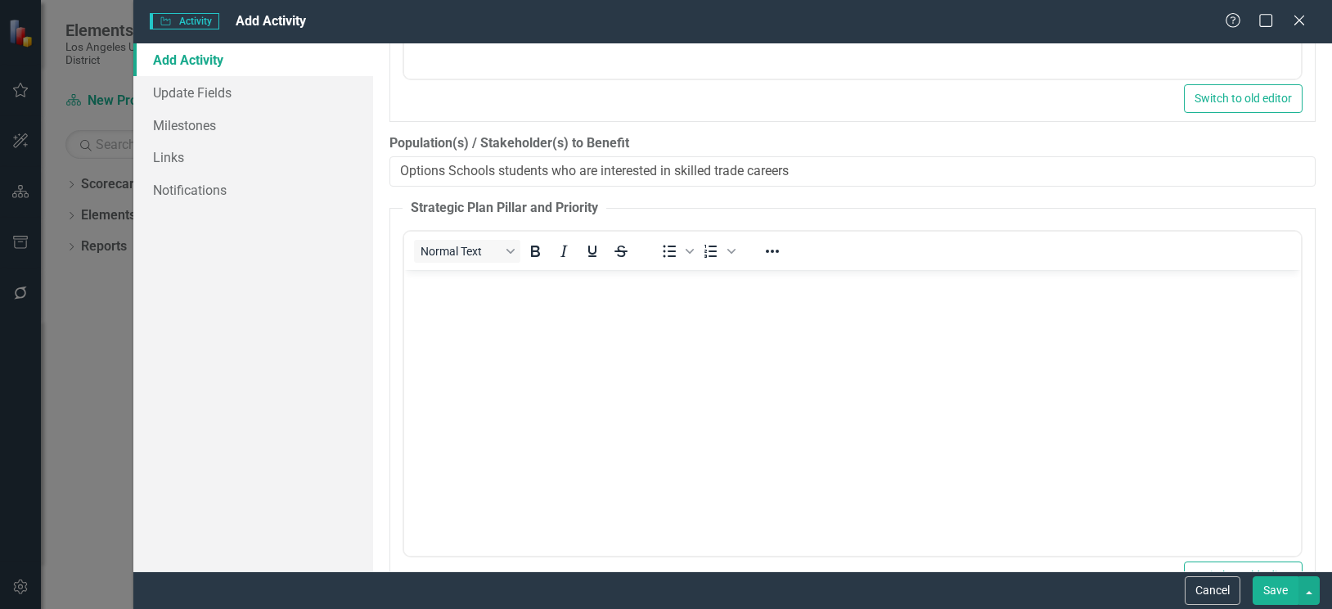
scroll to position [0, 0]
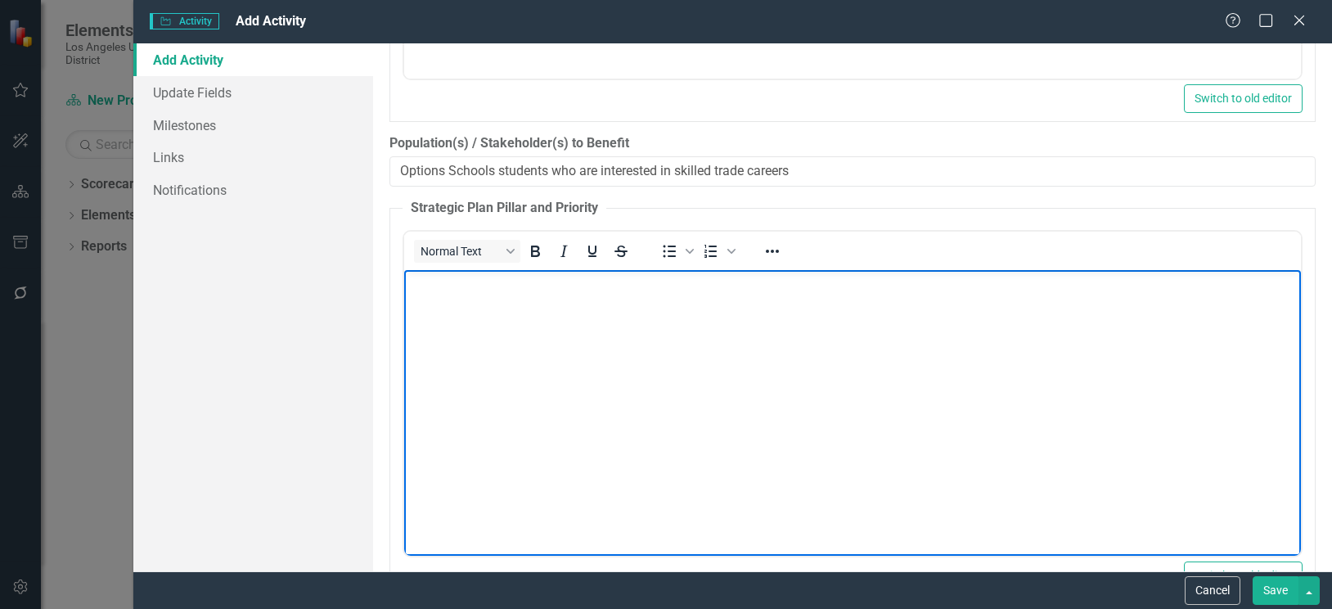
click at [434, 294] on body "Rich Text Area. Press ALT-0 for help." at bounding box center [851, 392] width 897 height 245
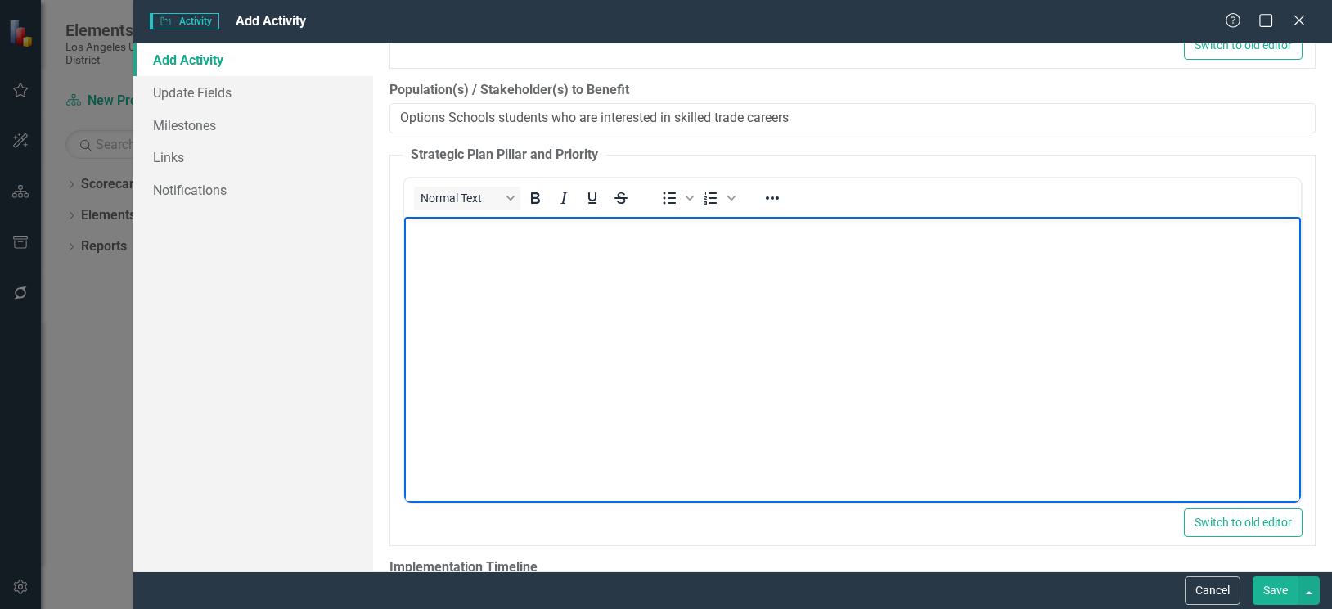
scroll to position [1718, 0]
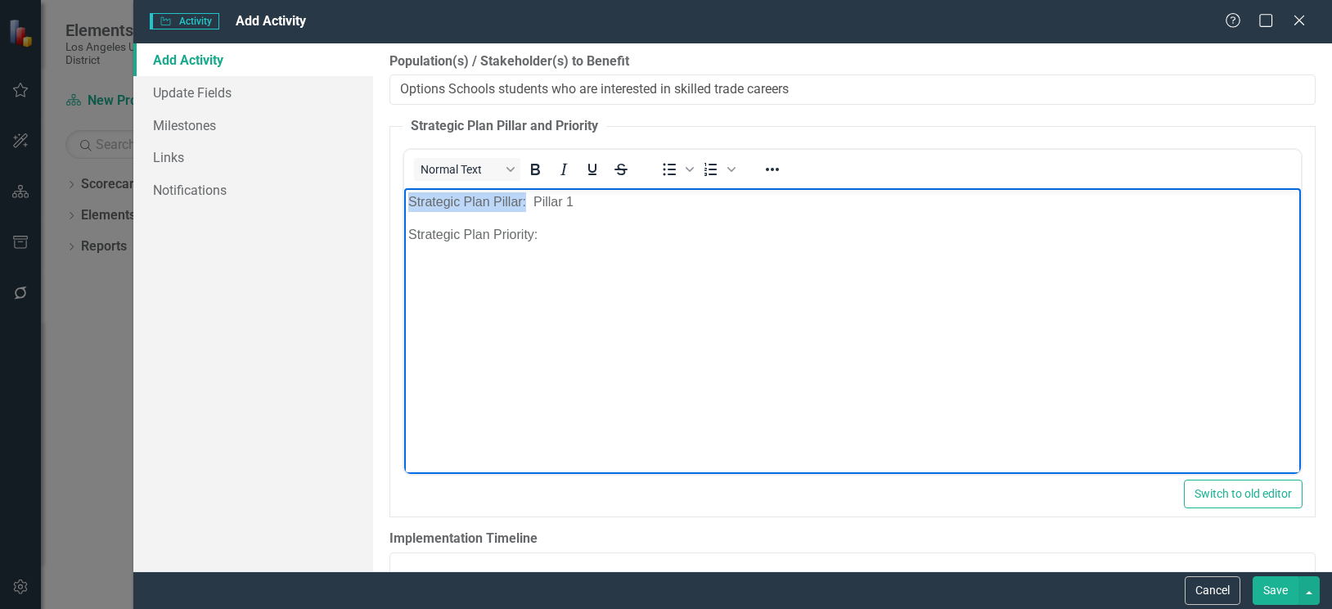
drag, startPoint x: 407, startPoint y: 203, endPoint x: 525, endPoint y: 199, distance: 118.7
click at [525, 199] on p "Strategic Plan Pillar: Pillar 1" at bounding box center [851, 202] width 888 height 20
click at [533, 170] on icon "Bold" at bounding box center [535, 169] width 9 height 11
click at [553, 236] on p "Strategic Plan Priority:" at bounding box center [851, 235] width 888 height 20
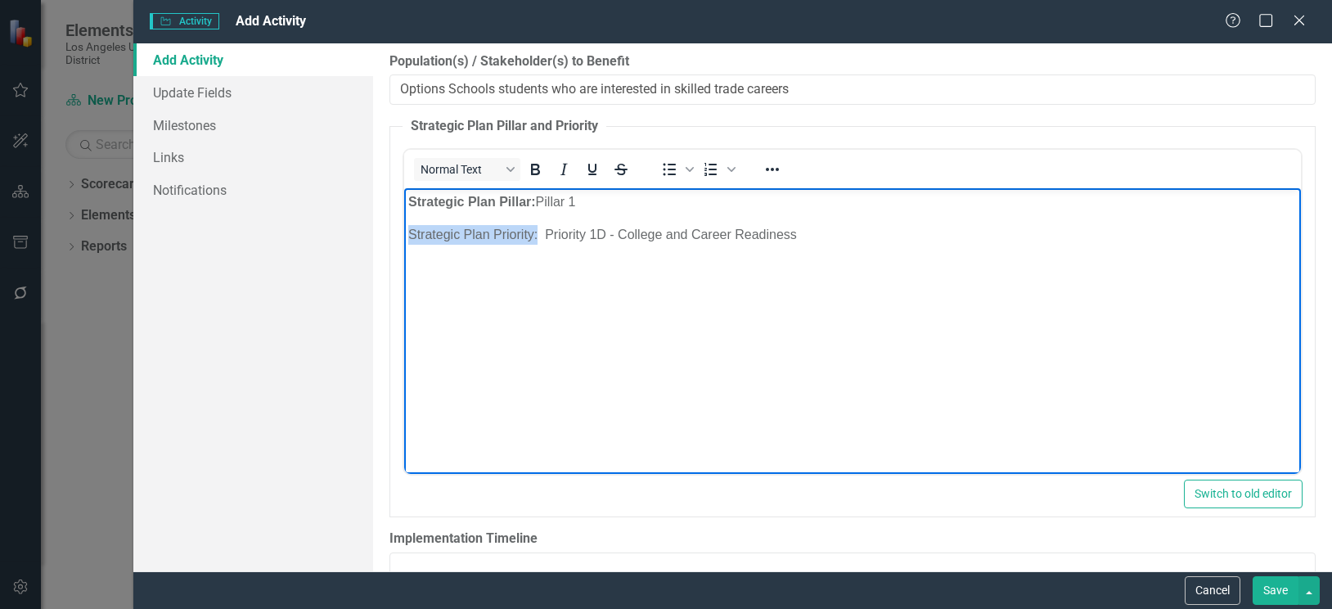
drag, startPoint x: 406, startPoint y: 232, endPoint x: 538, endPoint y: 236, distance: 132.6
click at [538, 236] on body "Strategic Plan Pillar: Pillar 1 Strategic Plan Priority: Priority 1D - College …" at bounding box center [851, 310] width 897 height 245
click at [530, 165] on icon "Bold" at bounding box center [535, 170] width 20 height 20
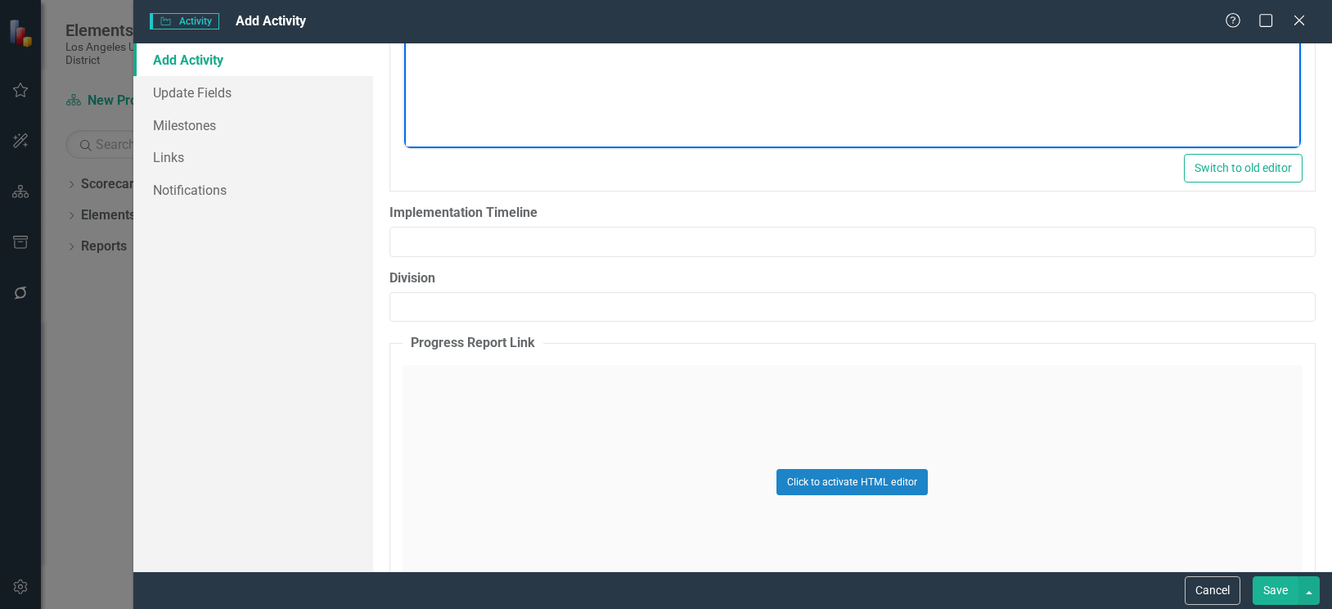
scroll to position [2045, 0]
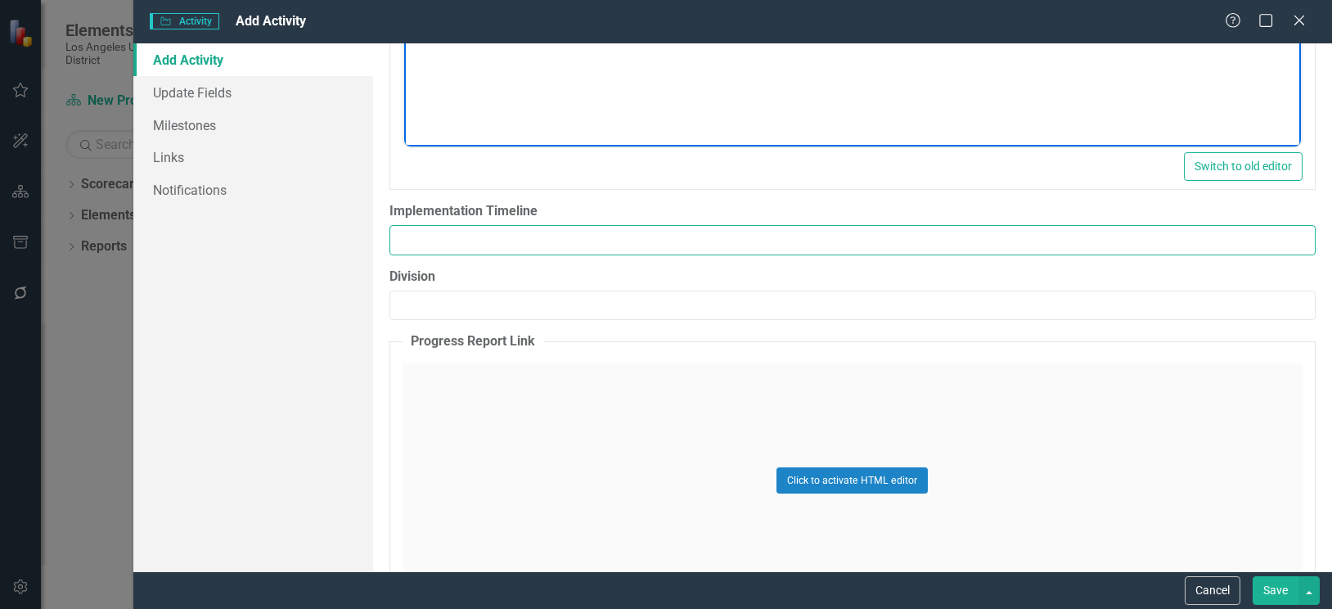
drag, startPoint x: 543, startPoint y: 245, endPoint x: 528, endPoint y: 245, distance: 15.5
click at [540, 245] on input "Implementation Timeline" at bounding box center [852, 240] width 926 height 30
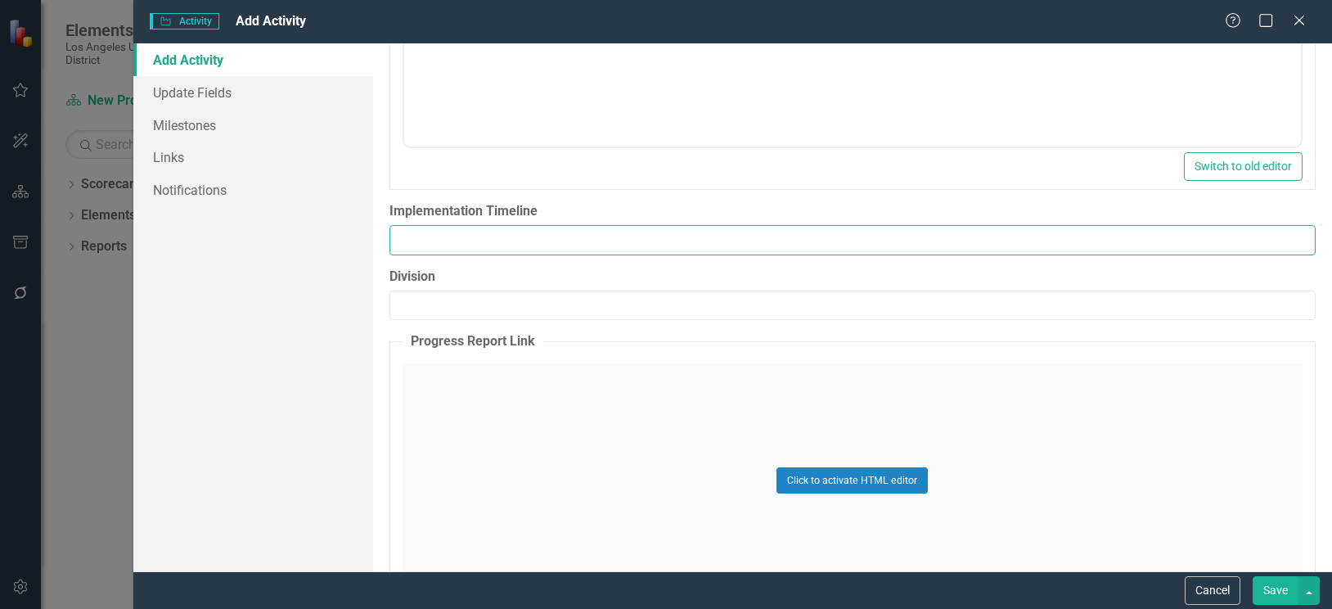
click at [453, 240] on input "Implementation Timeline" at bounding box center [852, 240] width 926 height 30
type input "Launch program in Spring 2026"
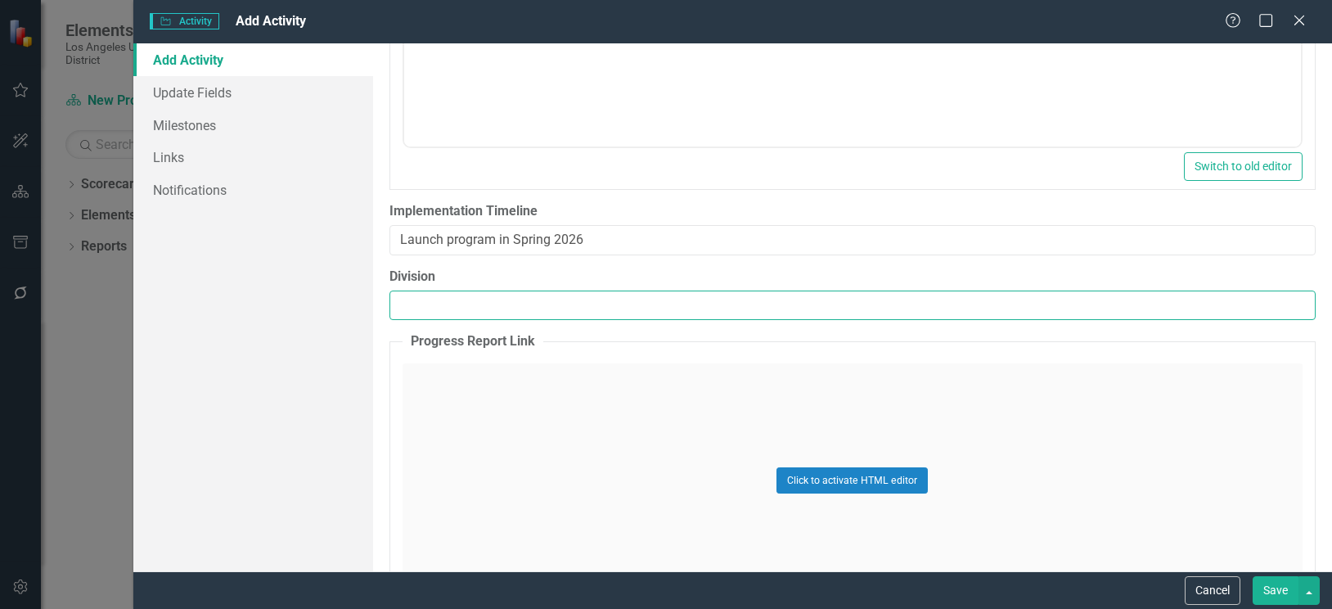
click at [471, 303] on input "Division" at bounding box center [852, 305] width 926 height 30
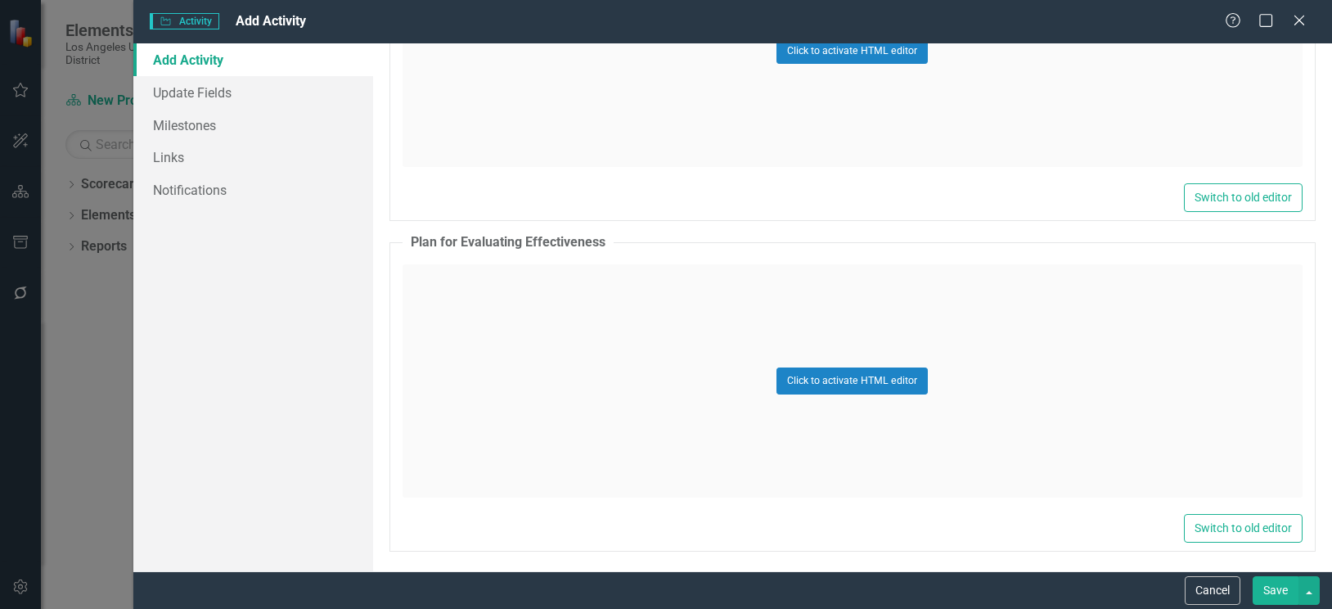
scroll to position [2479, 0]
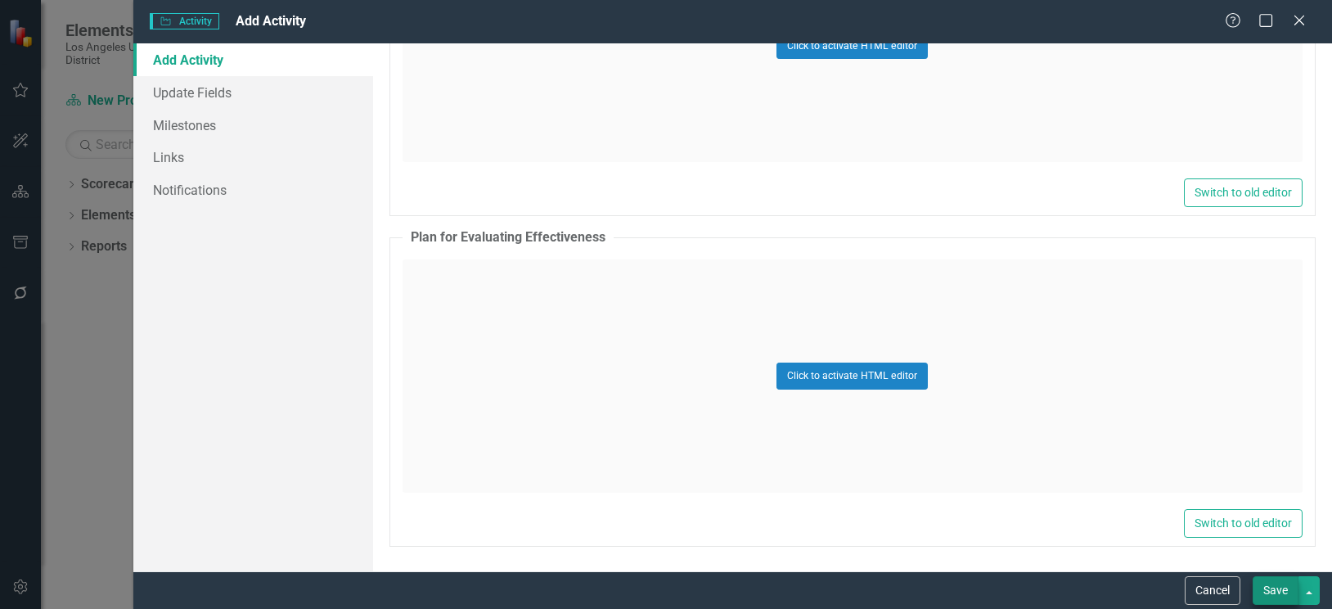
type input "Office of Transitional Programs"
click at [1270, 587] on button "Save" at bounding box center [1275, 590] width 46 height 29
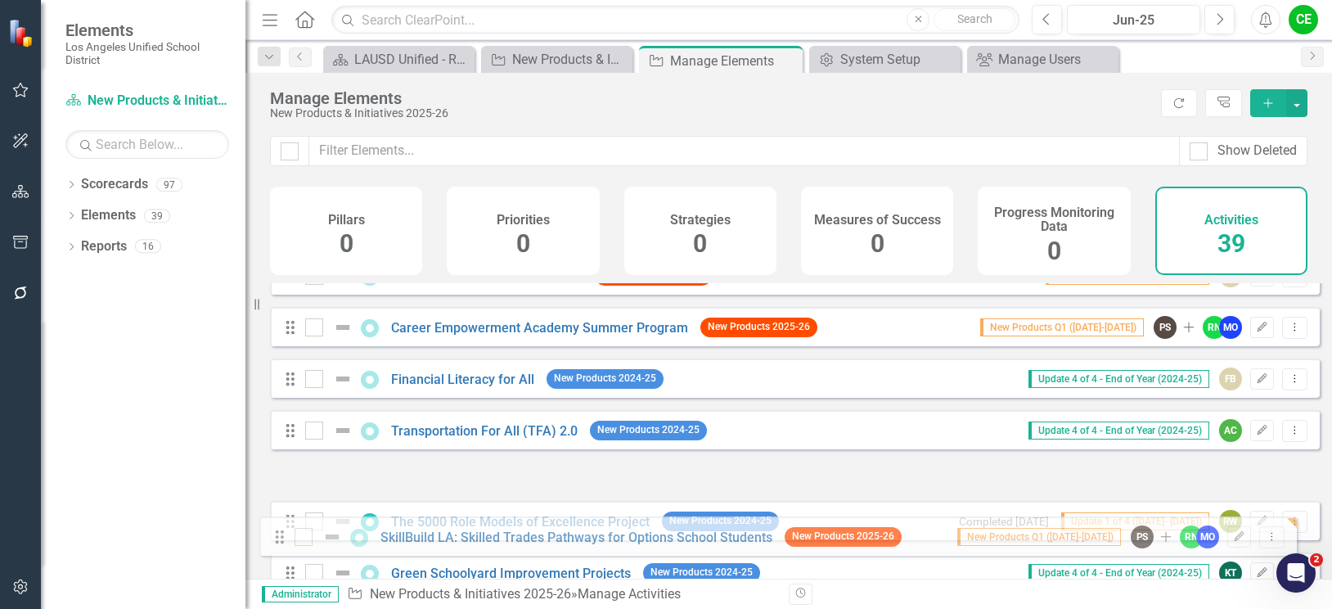
scroll to position [298, 0]
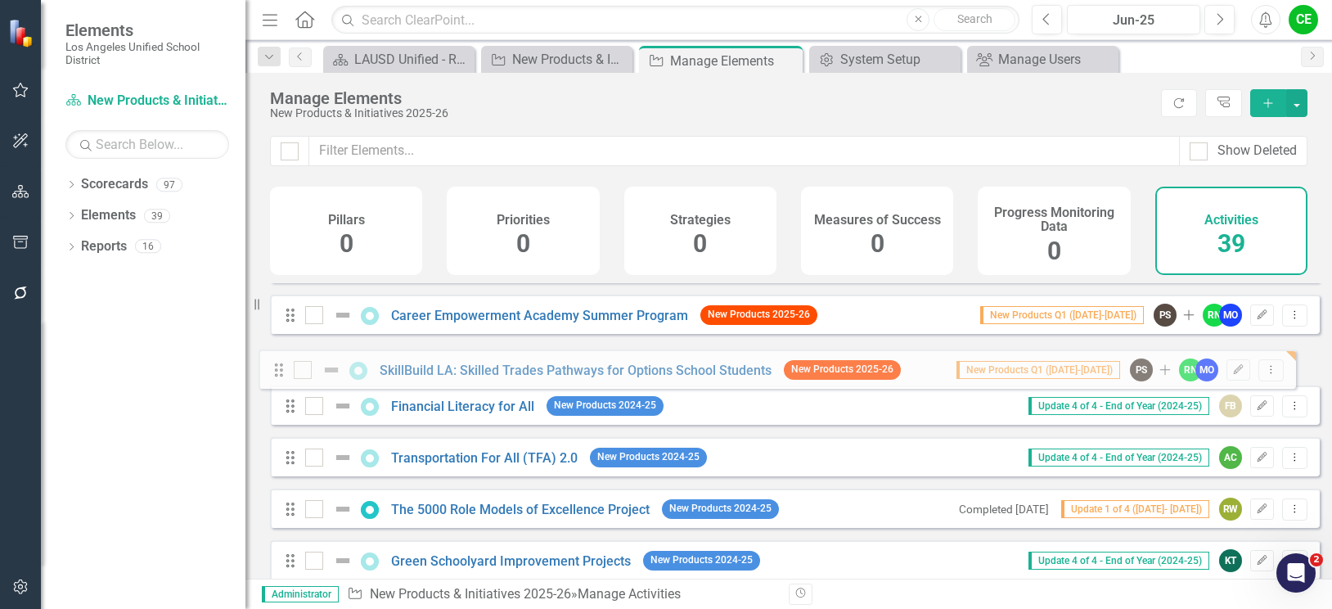
drag, startPoint x: 288, startPoint y: 372, endPoint x: 276, endPoint y: 387, distance: 18.7
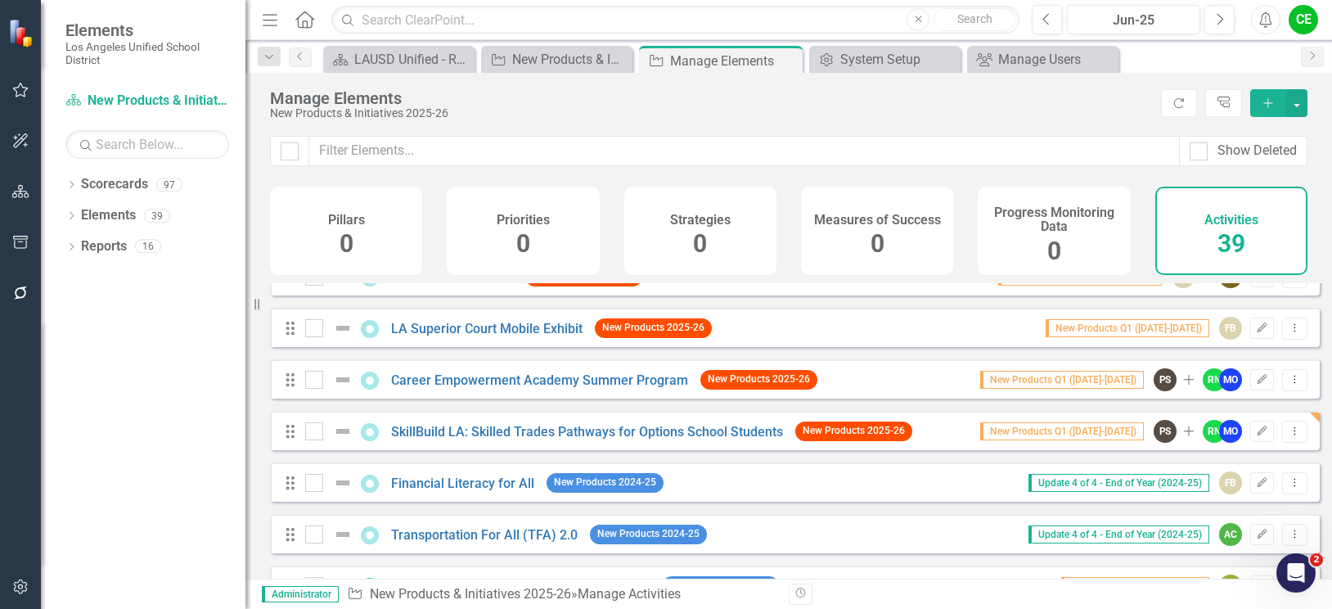
scroll to position [245, 0]
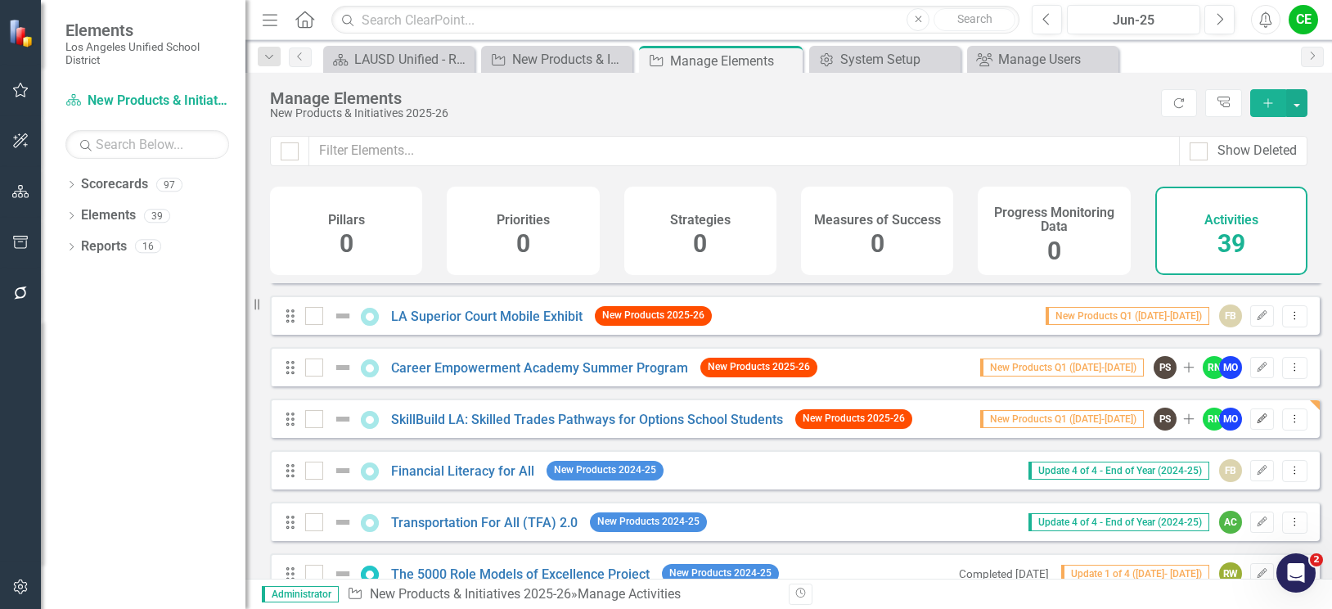
click at [1256, 424] on icon "Edit" at bounding box center [1262, 419] width 12 height 10
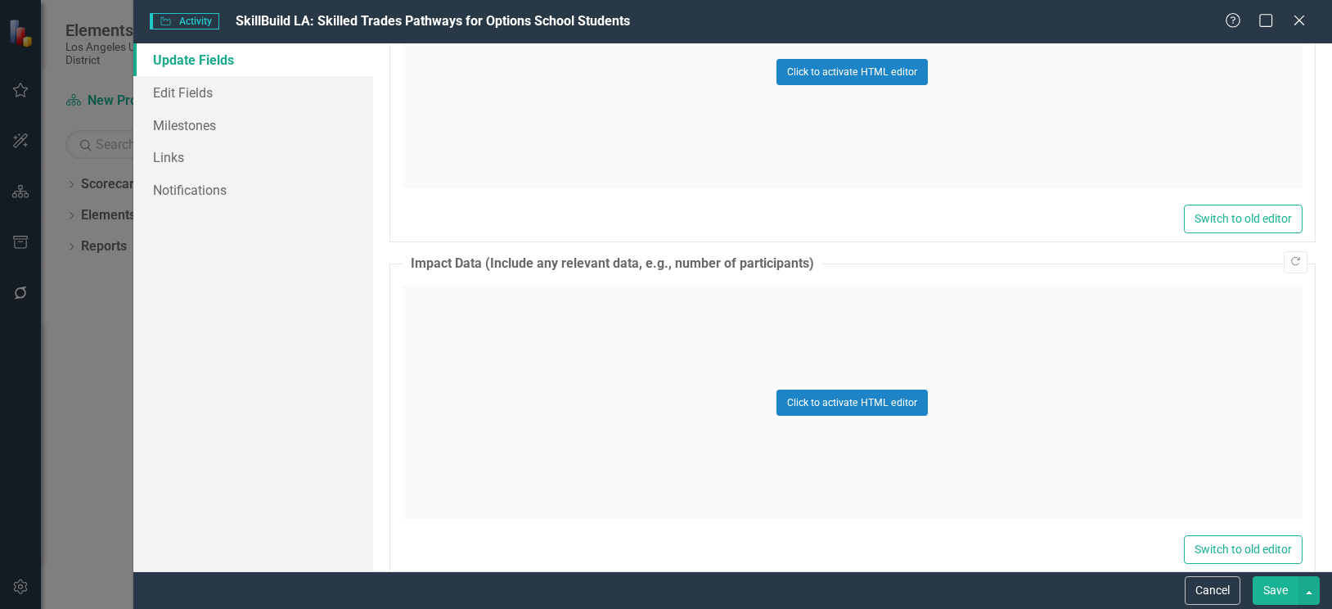
scroll to position [1402, 0]
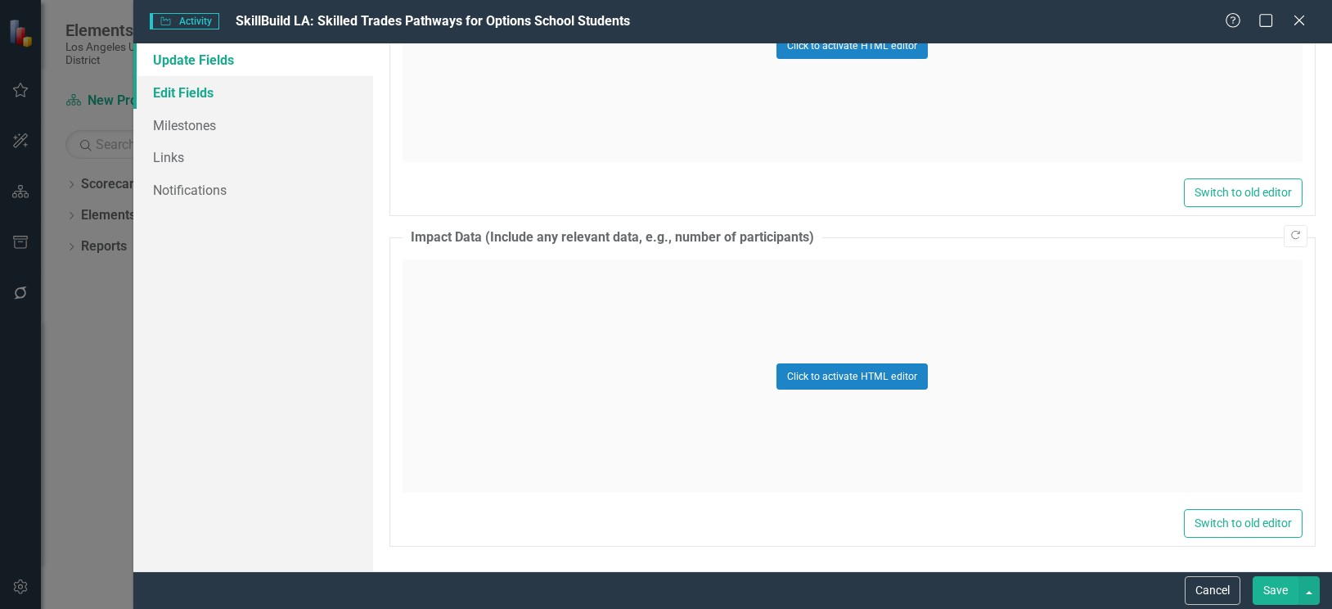
click at [194, 90] on link "Edit Fields" at bounding box center [253, 92] width 240 height 33
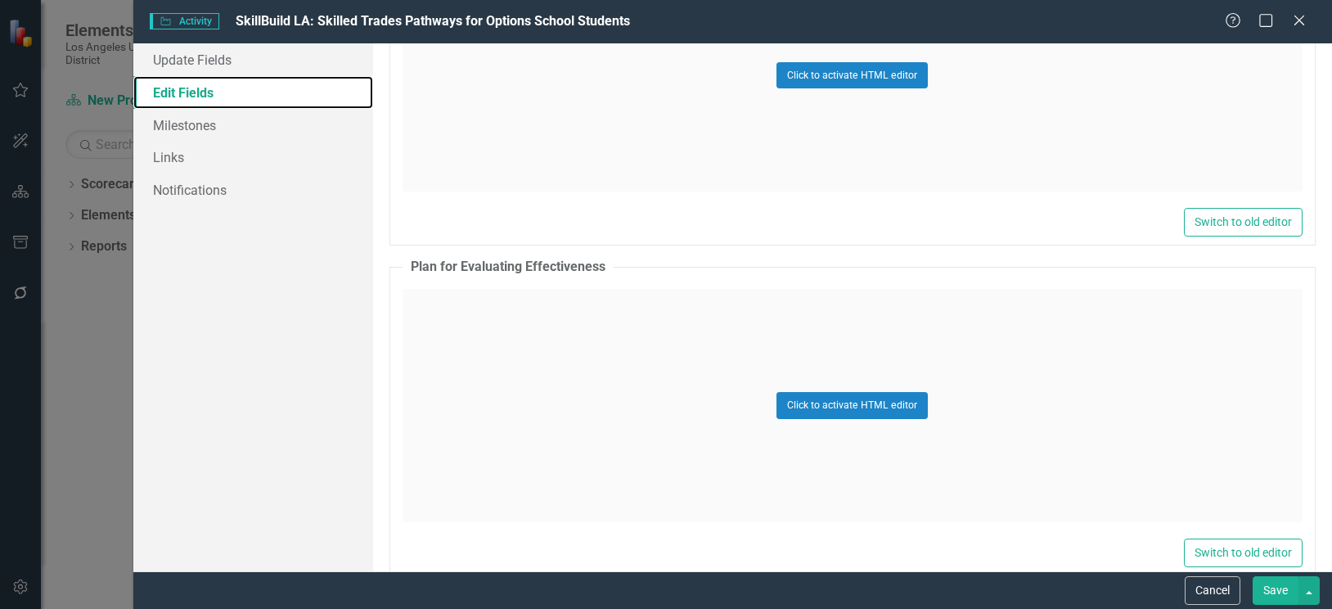
scroll to position [2234, 0]
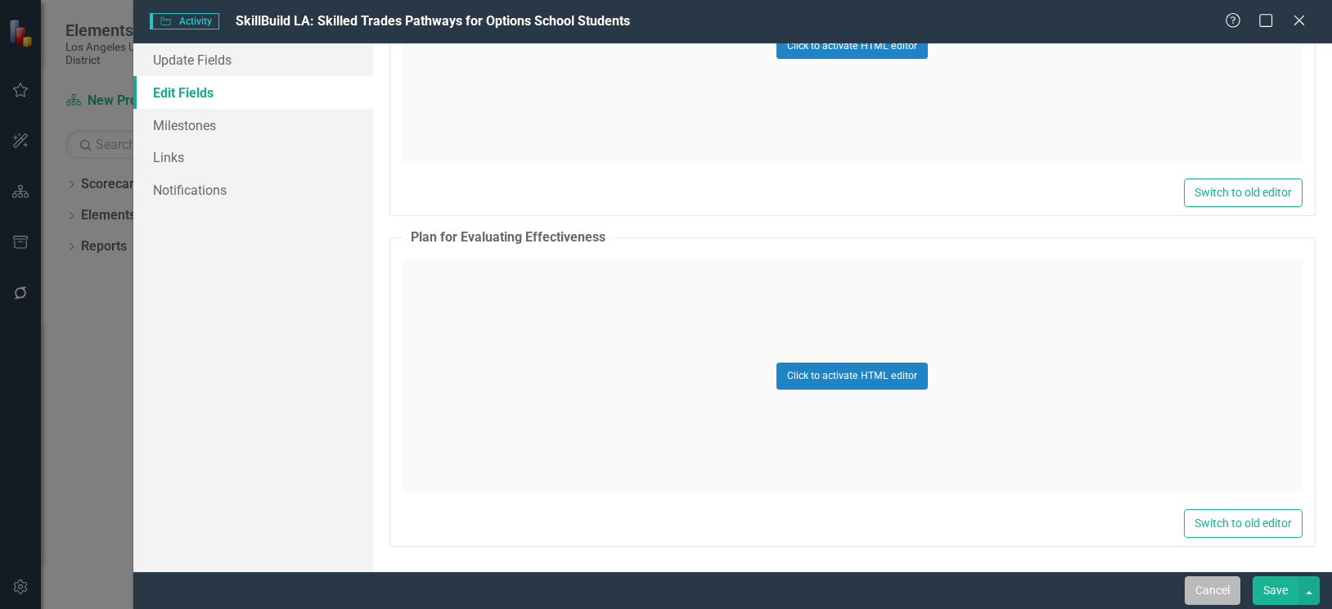
click at [1205, 593] on button "Cancel" at bounding box center [1213, 590] width 56 height 29
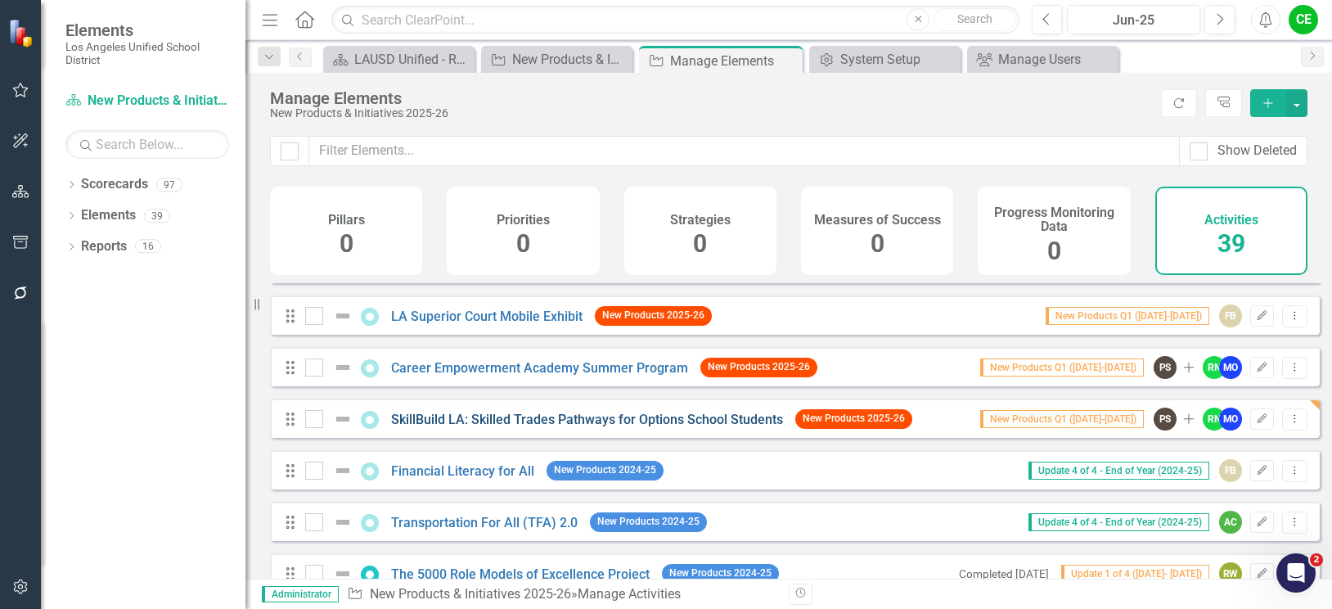
click at [654, 427] on link "SkillBuild LA: Skilled Trades Pathways for Options School Students" at bounding box center [587, 419] width 392 height 16
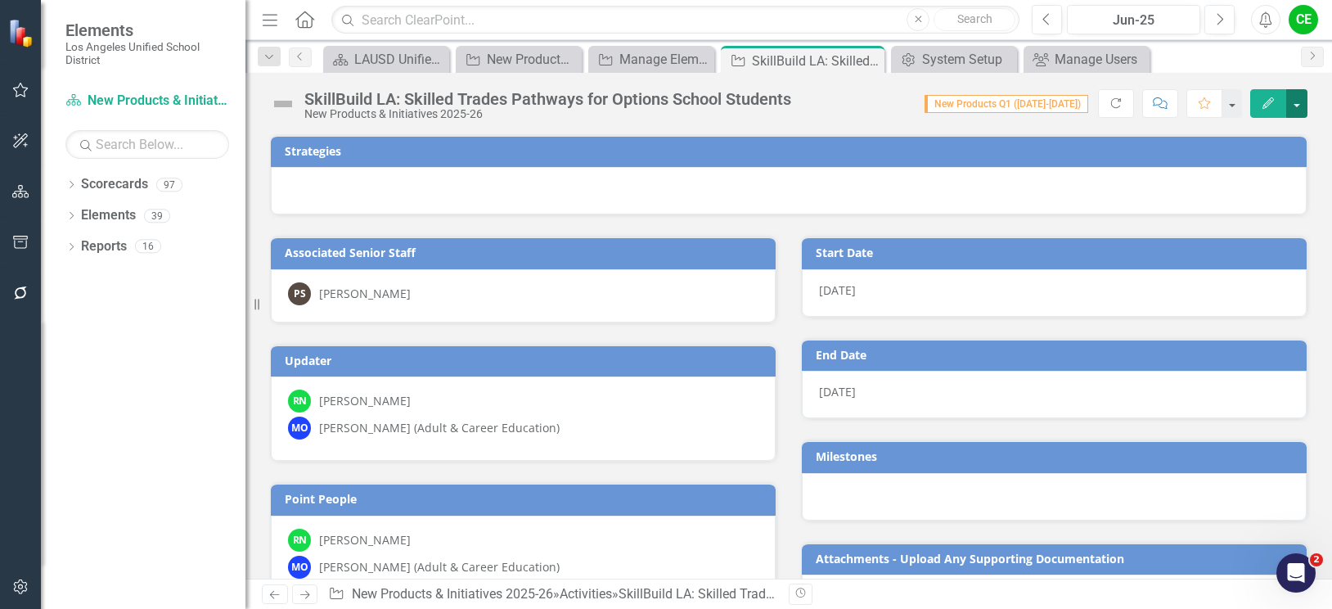
click at [1299, 110] on button "button" at bounding box center [1296, 103] width 21 height 29
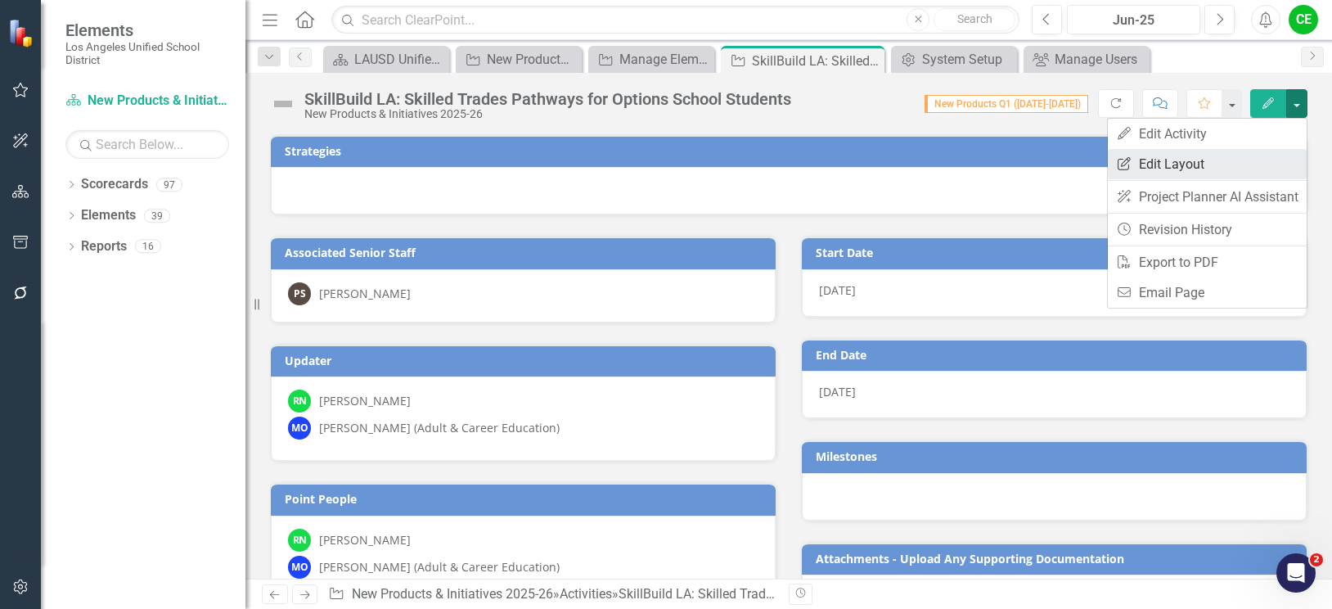
click at [1193, 159] on link "Edit Report Edit Layout" at bounding box center [1207, 164] width 199 height 30
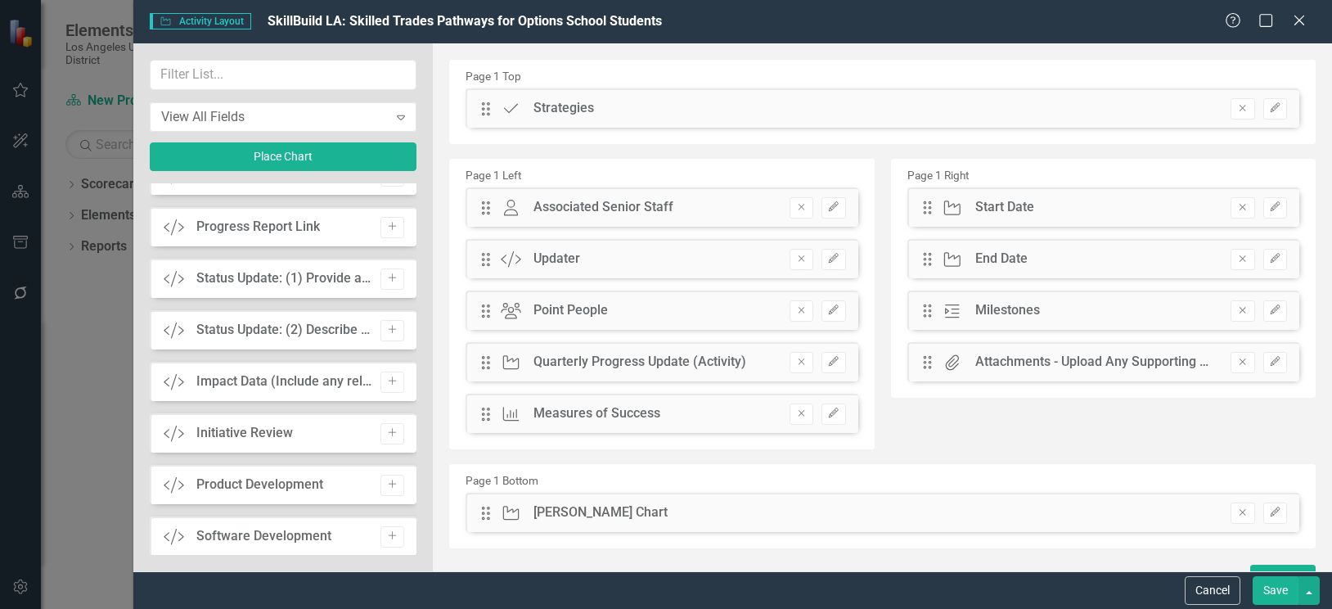
scroll to position [1793, 0]
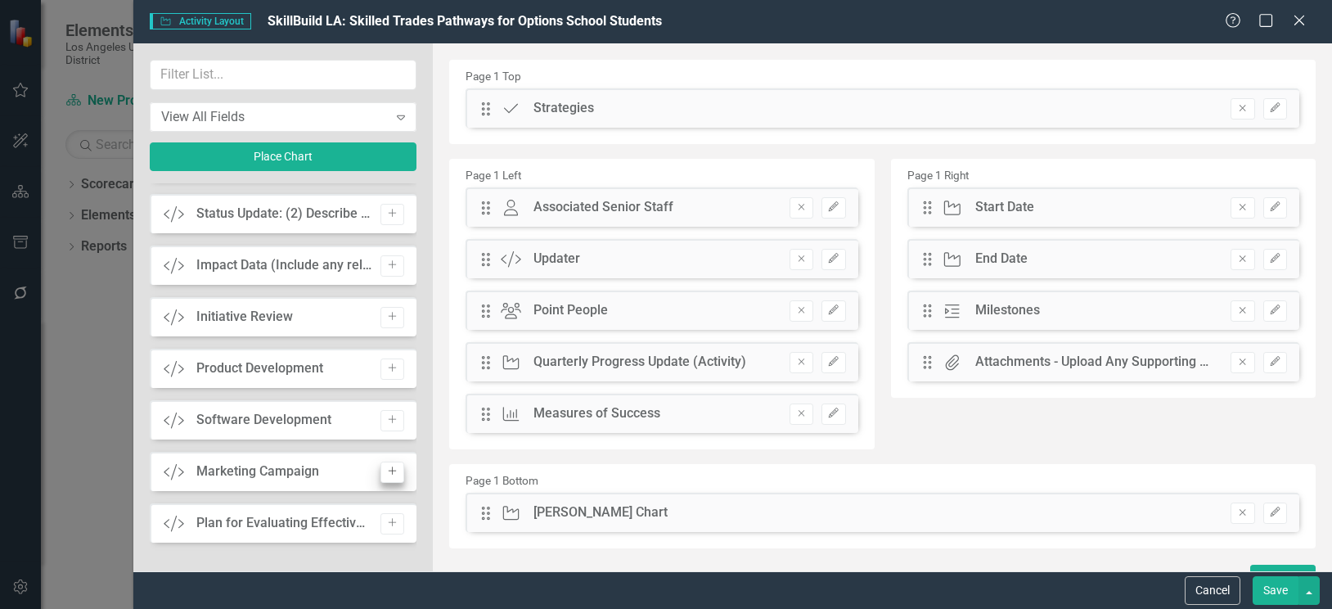
click at [391, 524] on icon "Add" at bounding box center [392, 523] width 12 height 10
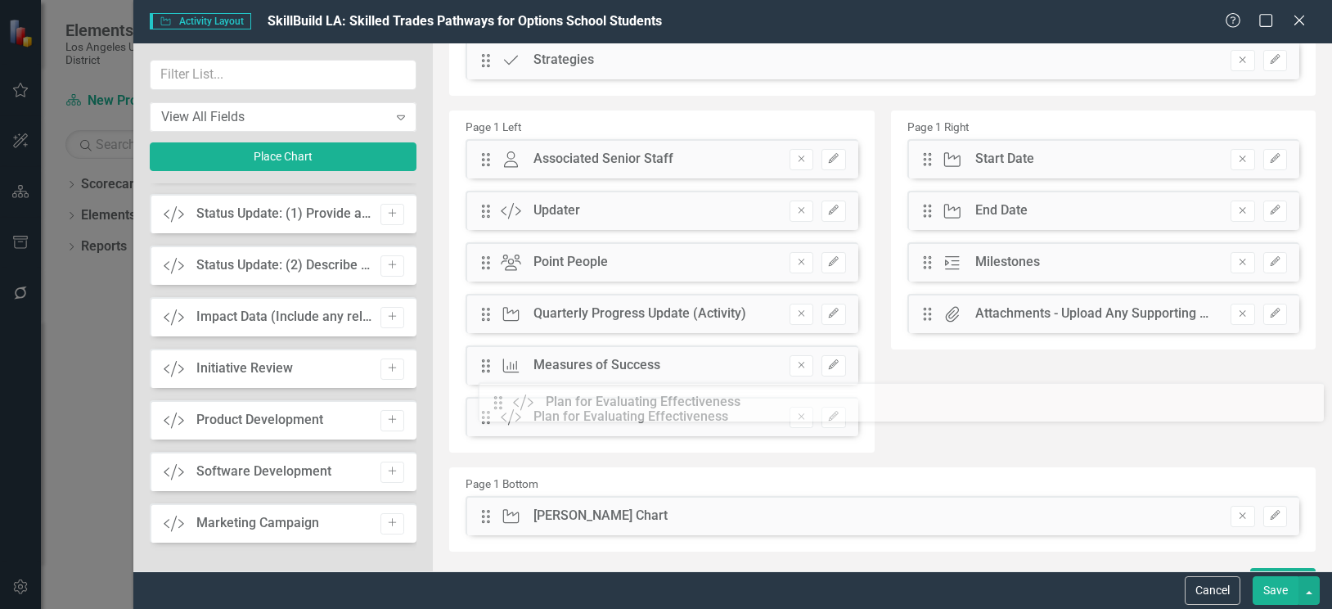
scroll to position [48, 0]
drag, startPoint x: 488, startPoint y: 108, endPoint x: 492, endPoint y: 417, distance: 309.3
click at [1275, 591] on button "Save" at bounding box center [1275, 590] width 46 height 29
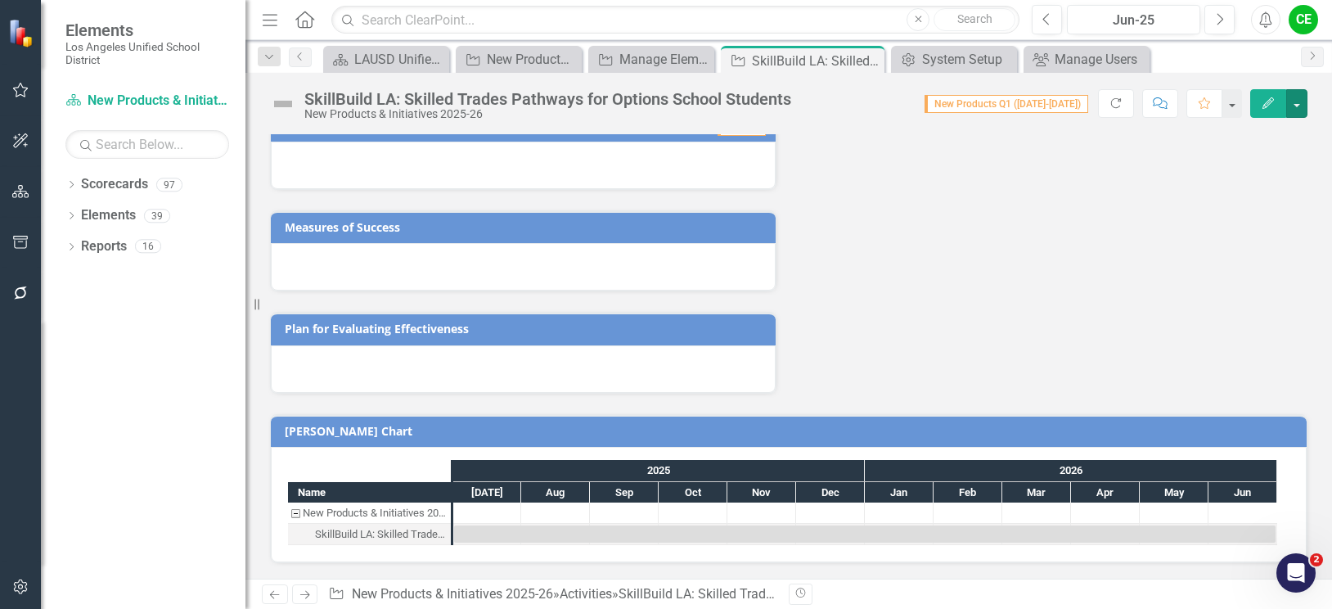
scroll to position [513, 0]
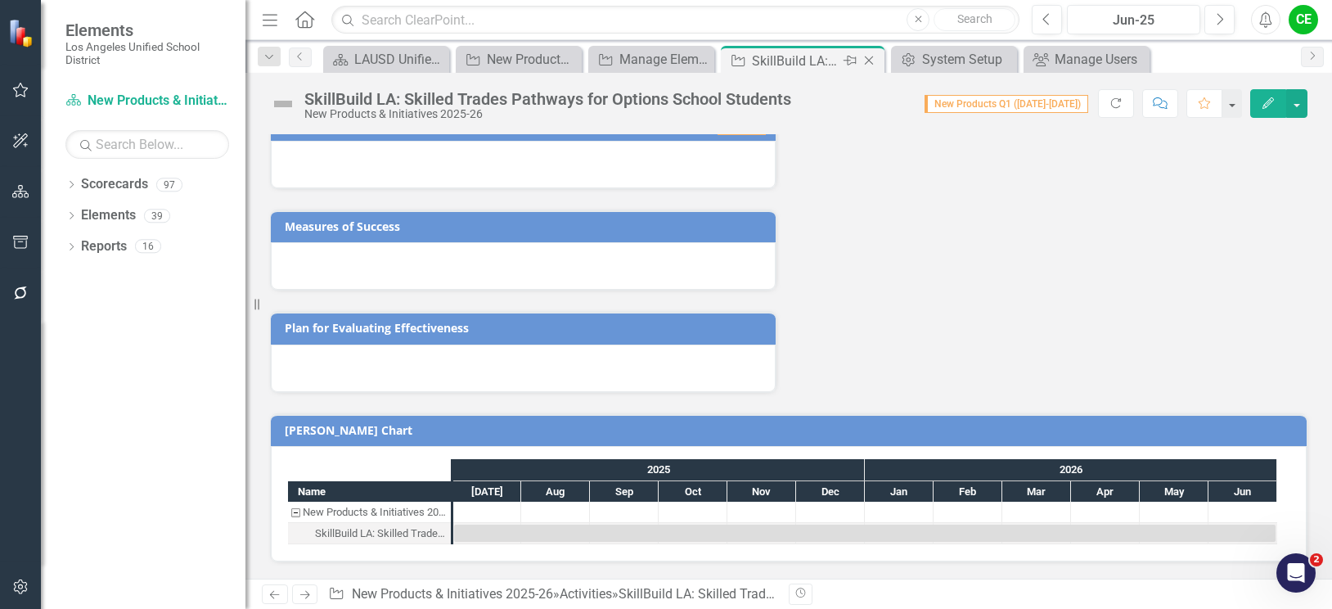
click at [868, 58] on icon "Close" at bounding box center [869, 60] width 16 height 13
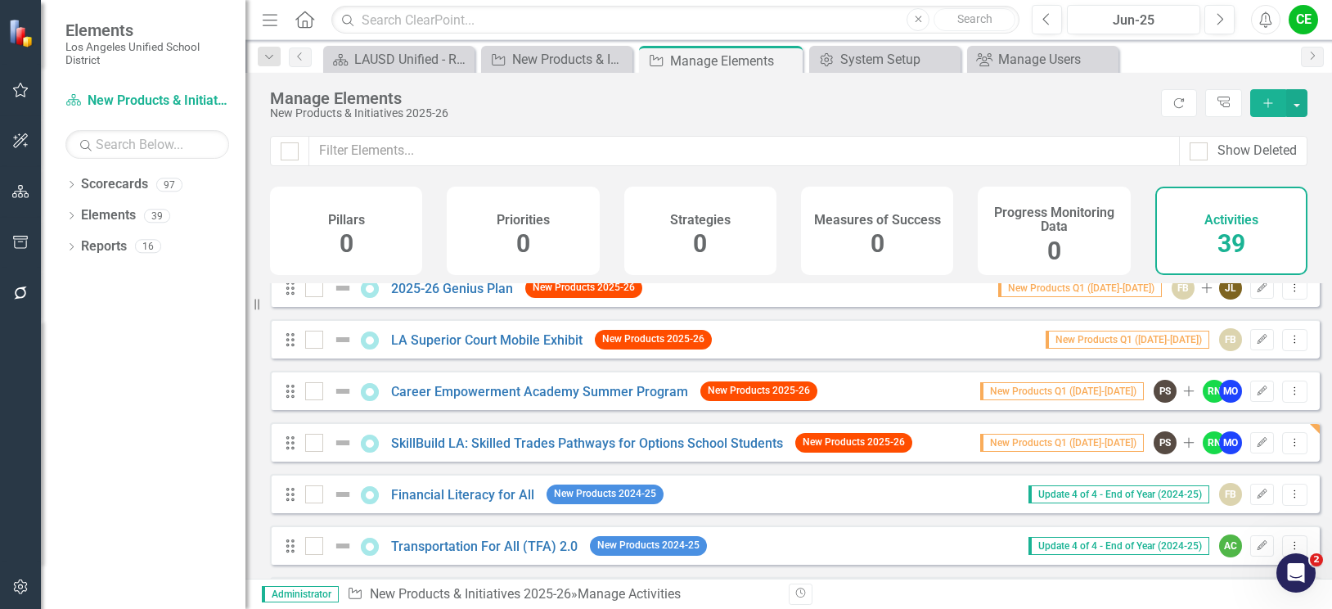
scroll to position [245, 0]
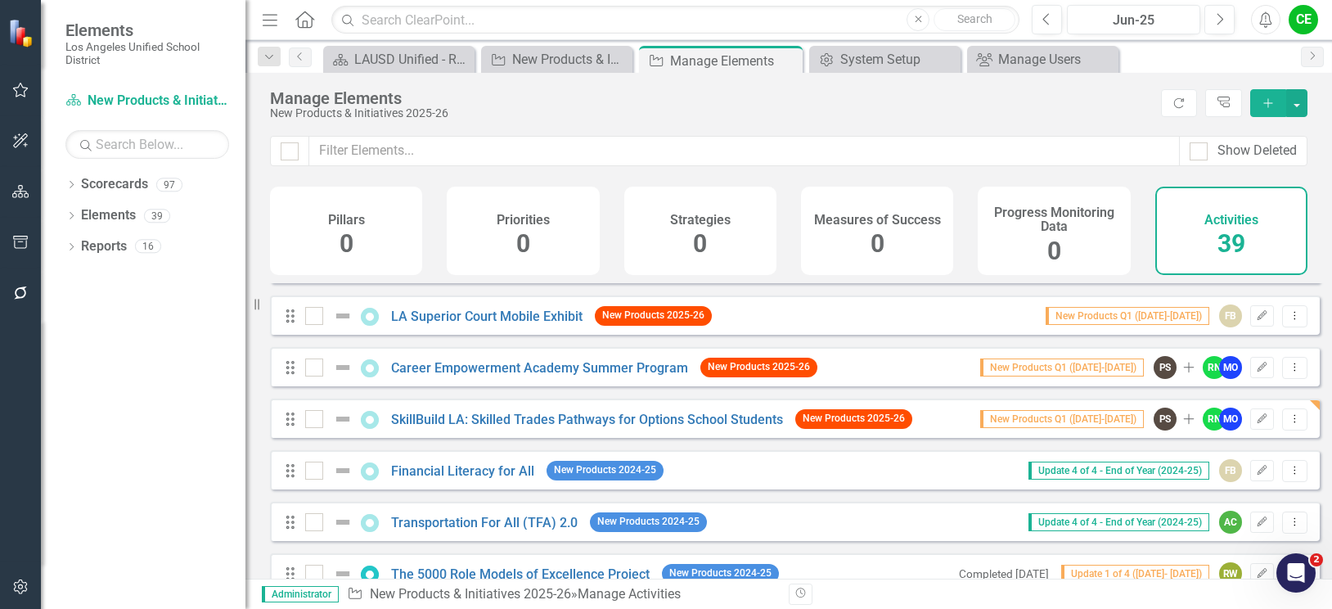
click at [1261, 101] on icon "Add" at bounding box center [1268, 102] width 15 height 11
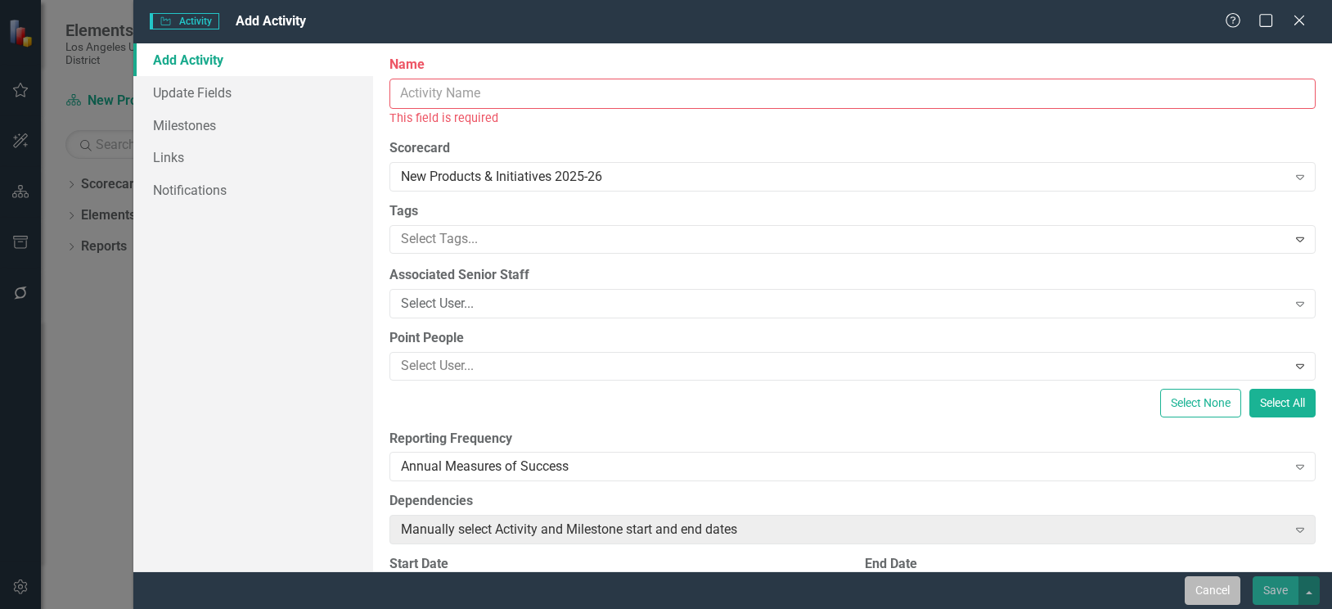
click at [1212, 592] on button "Cancel" at bounding box center [1213, 590] width 56 height 29
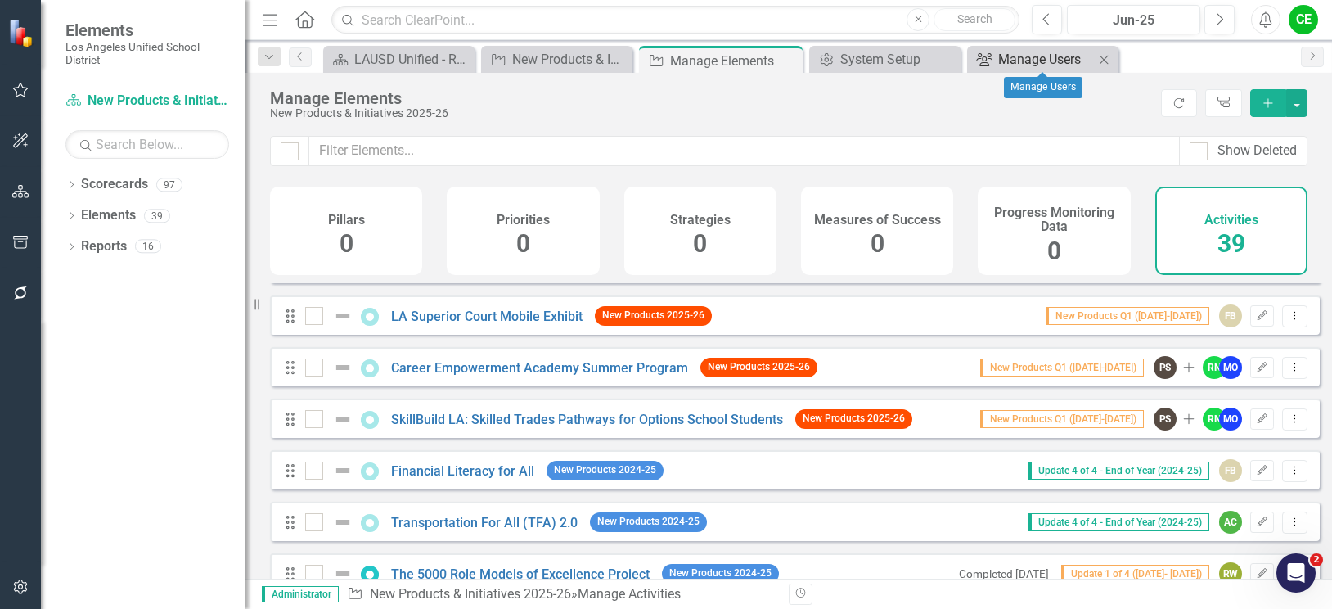
click at [1052, 64] on div "Manage Users" at bounding box center [1046, 59] width 96 height 20
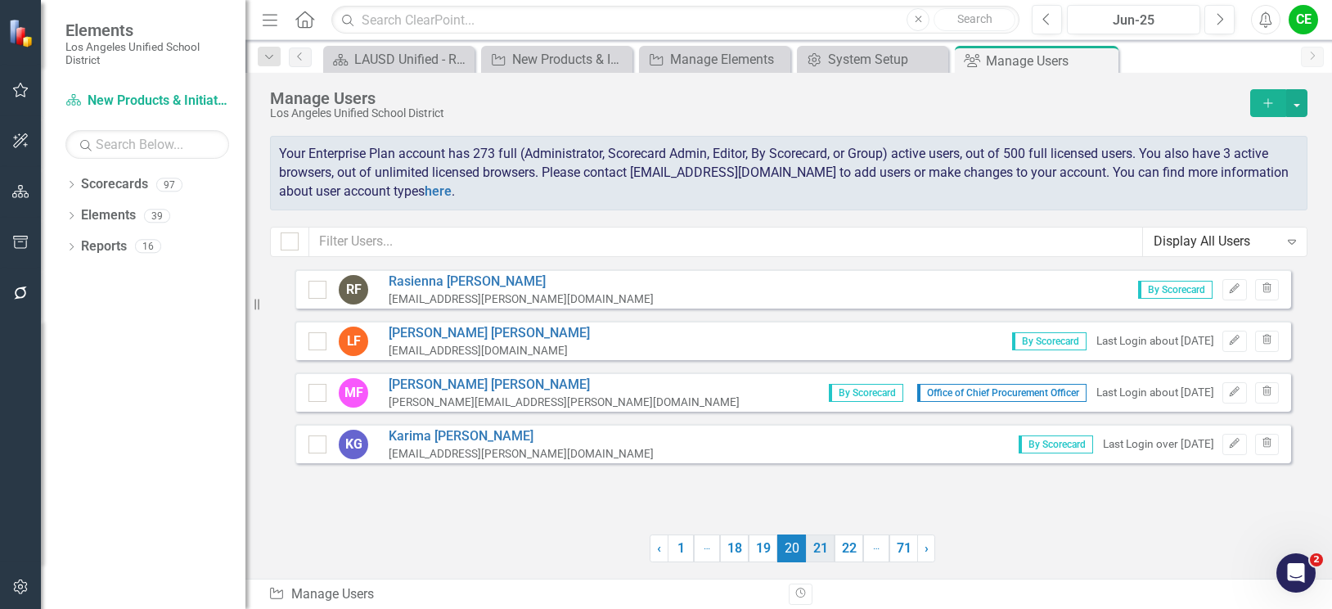
click at [828, 553] on link "21" at bounding box center [820, 548] width 29 height 28
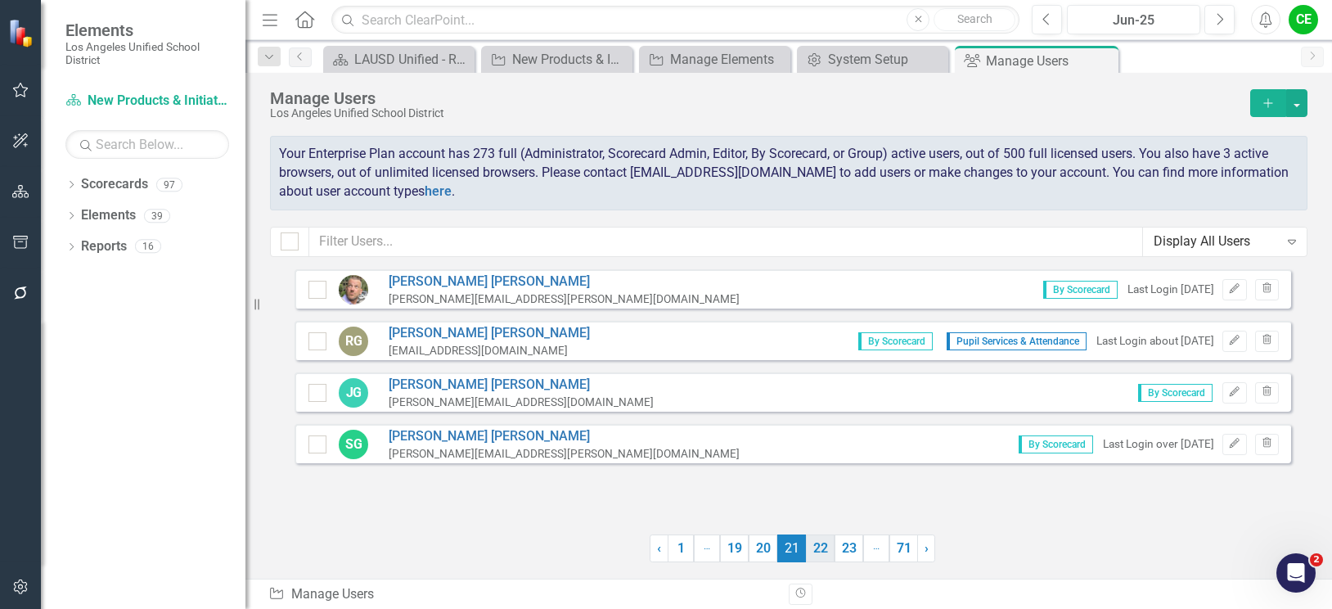
click at [814, 549] on link "22" at bounding box center [820, 548] width 29 height 28
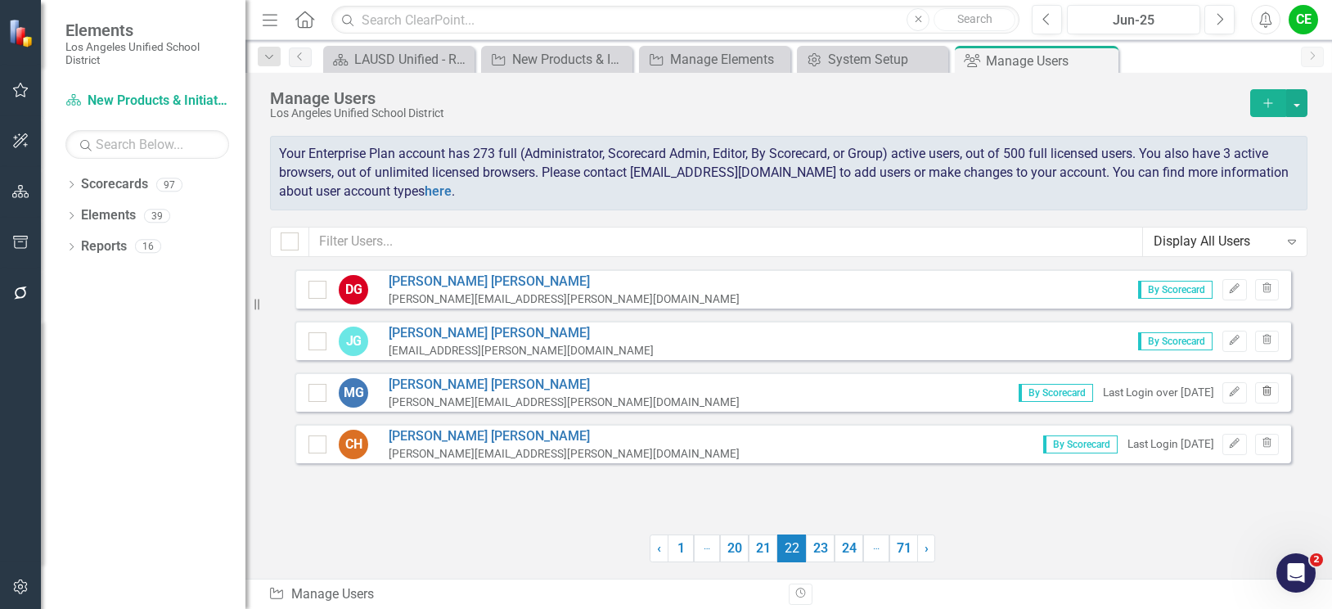
click at [1266, 391] on icon "Trash" at bounding box center [1267, 392] width 12 height 10
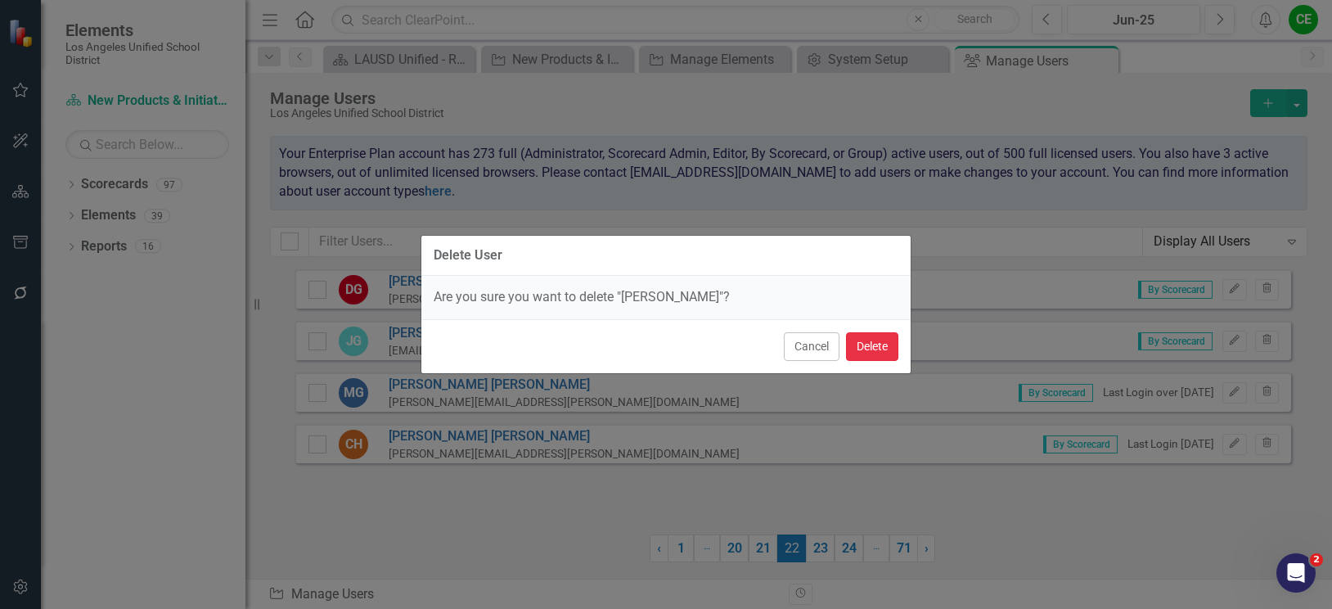
click at [885, 339] on button "Delete" at bounding box center [872, 346] width 52 height 29
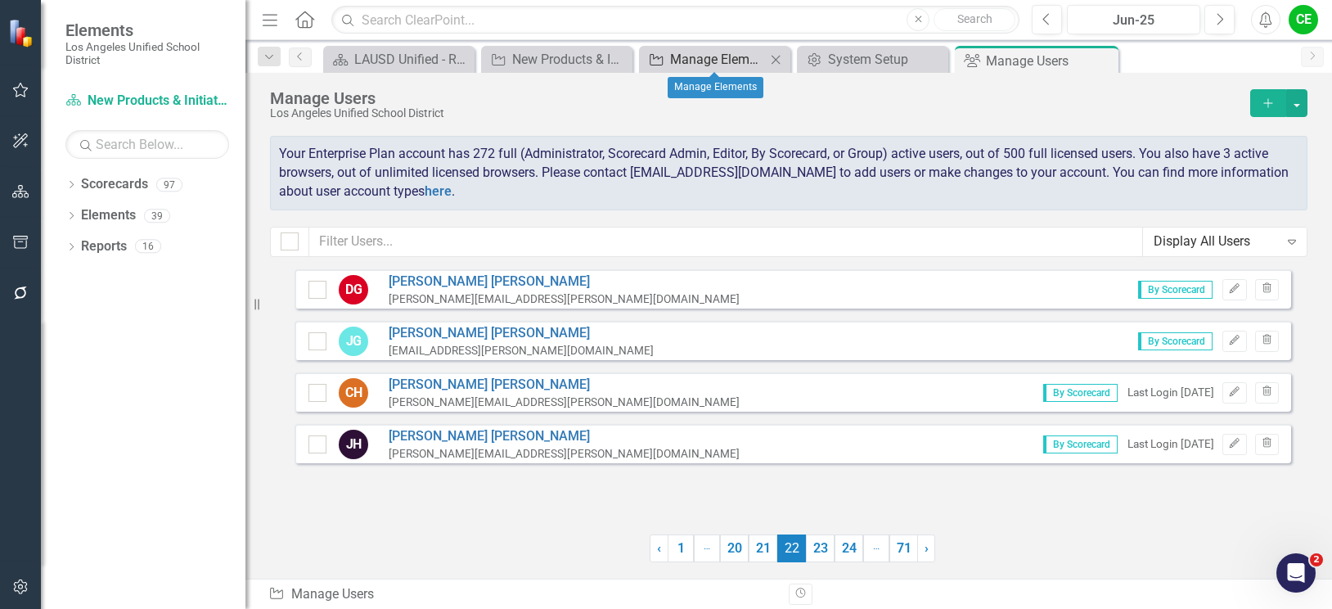
click at [719, 54] on div "Manage Elements" at bounding box center [718, 59] width 96 height 20
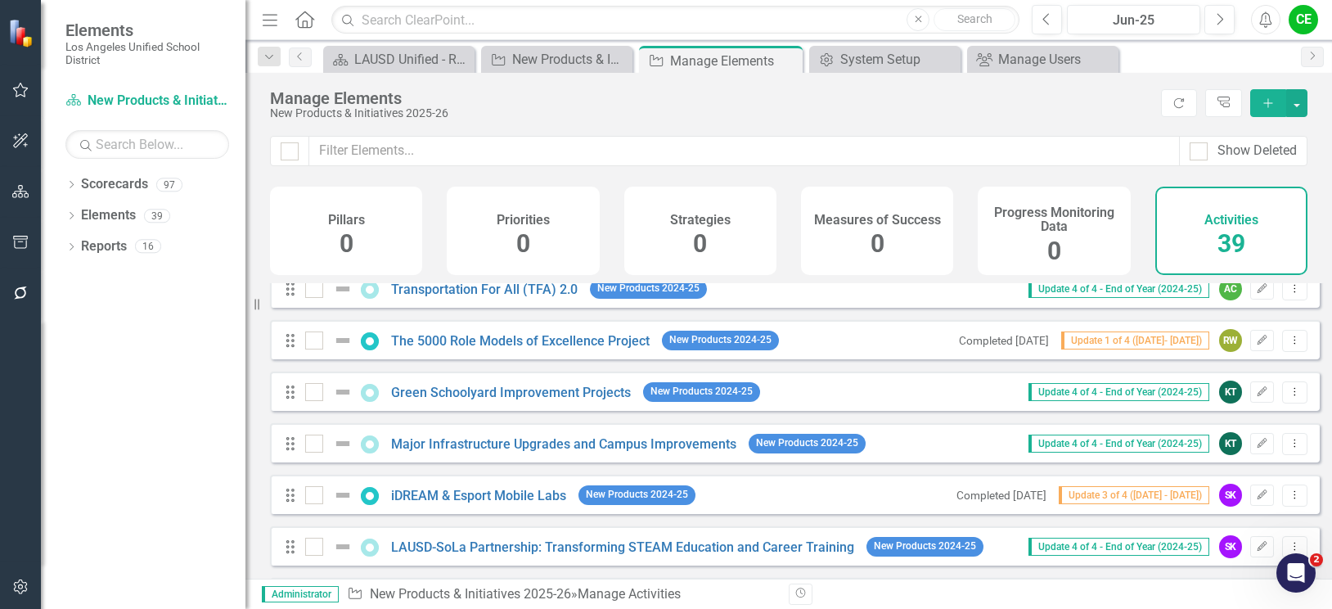
scroll to position [491, 0]
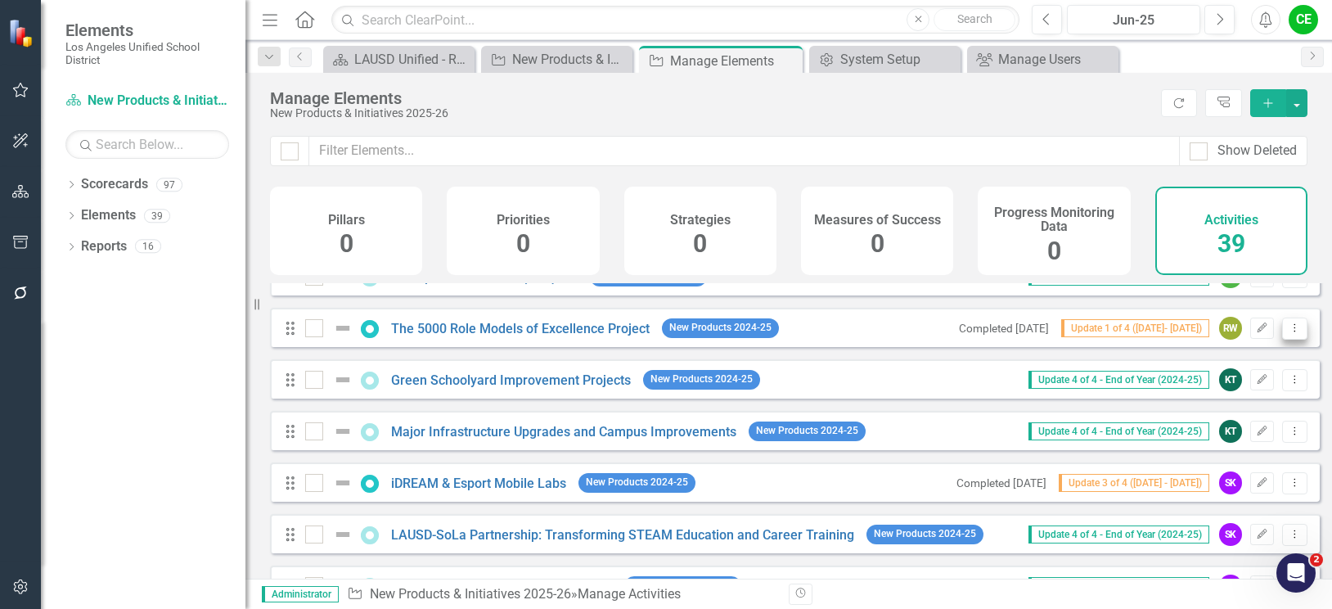
click at [1290, 339] on button "Dropdown Menu" at bounding box center [1294, 328] width 25 height 22
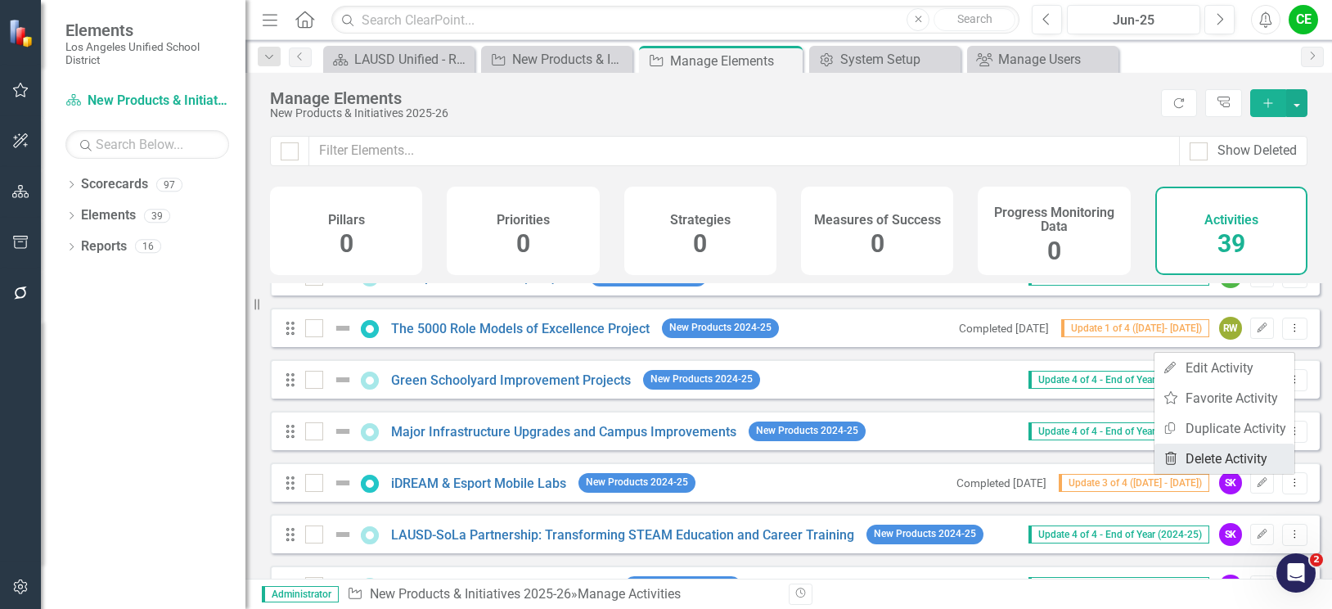
click at [1221, 459] on link "Trash Delete Activity" at bounding box center [1224, 458] width 140 height 30
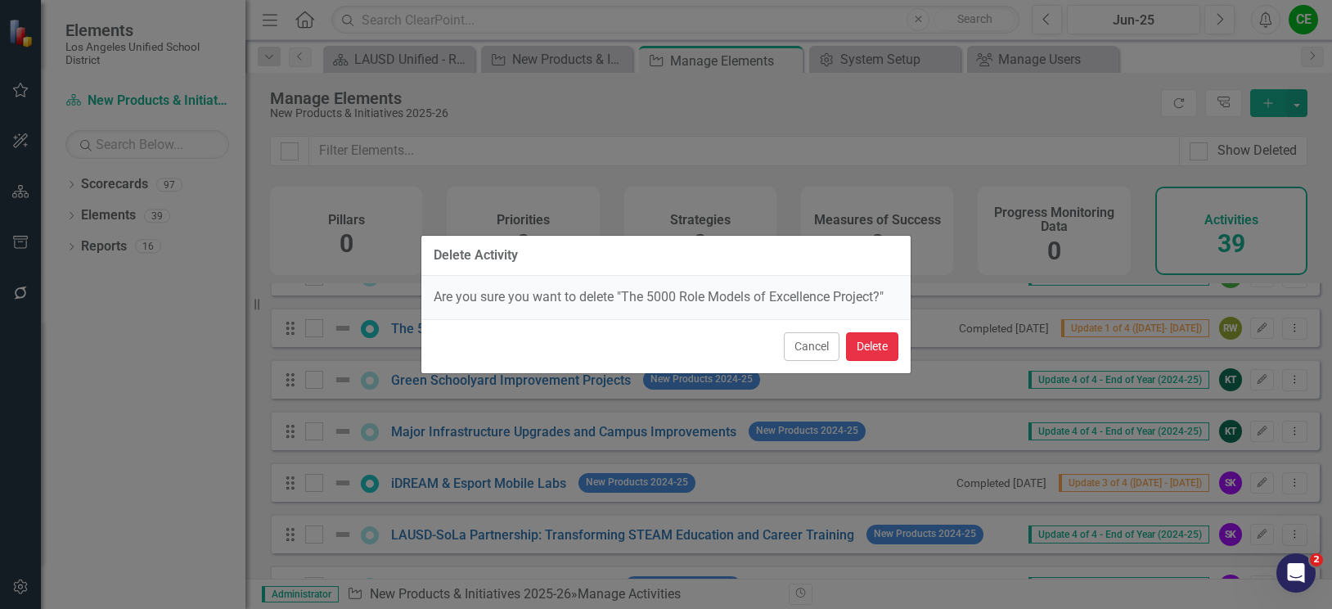
click at [871, 344] on button "Delete" at bounding box center [872, 346] width 52 height 29
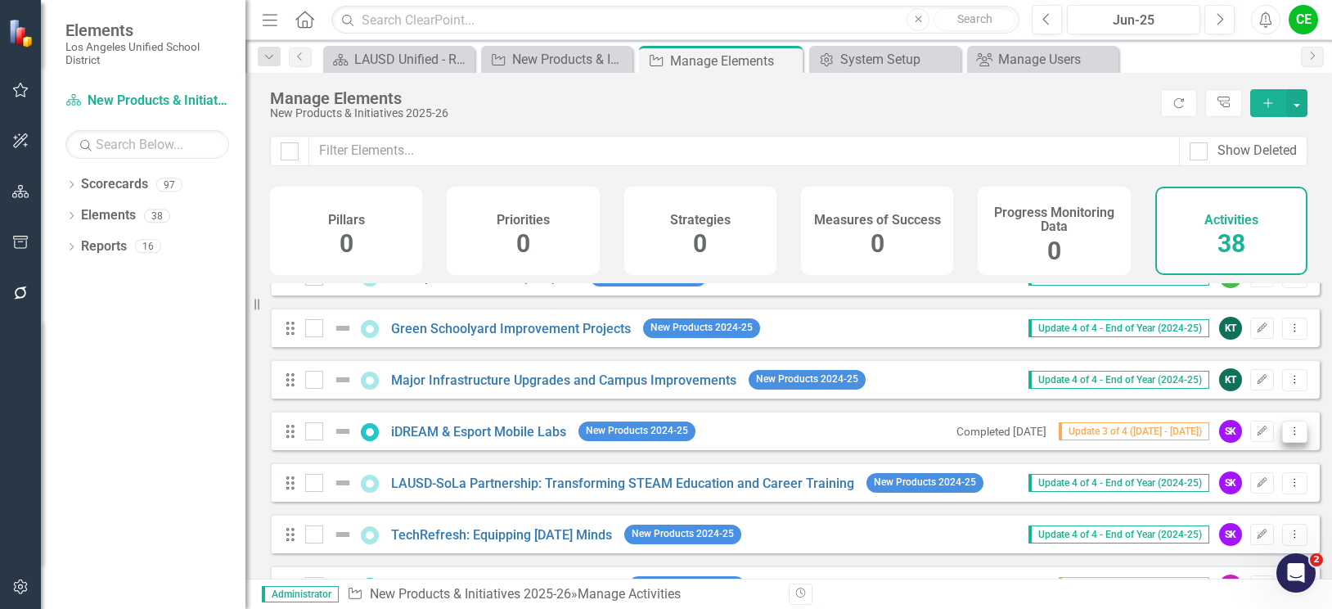
click at [1288, 436] on icon "Dropdown Menu" at bounding box center [1295, 430] width 14 height 11
click at [1220, 555] on link "Trash Delete Activity" at bounding box center [1224, 561] width 140 height 30
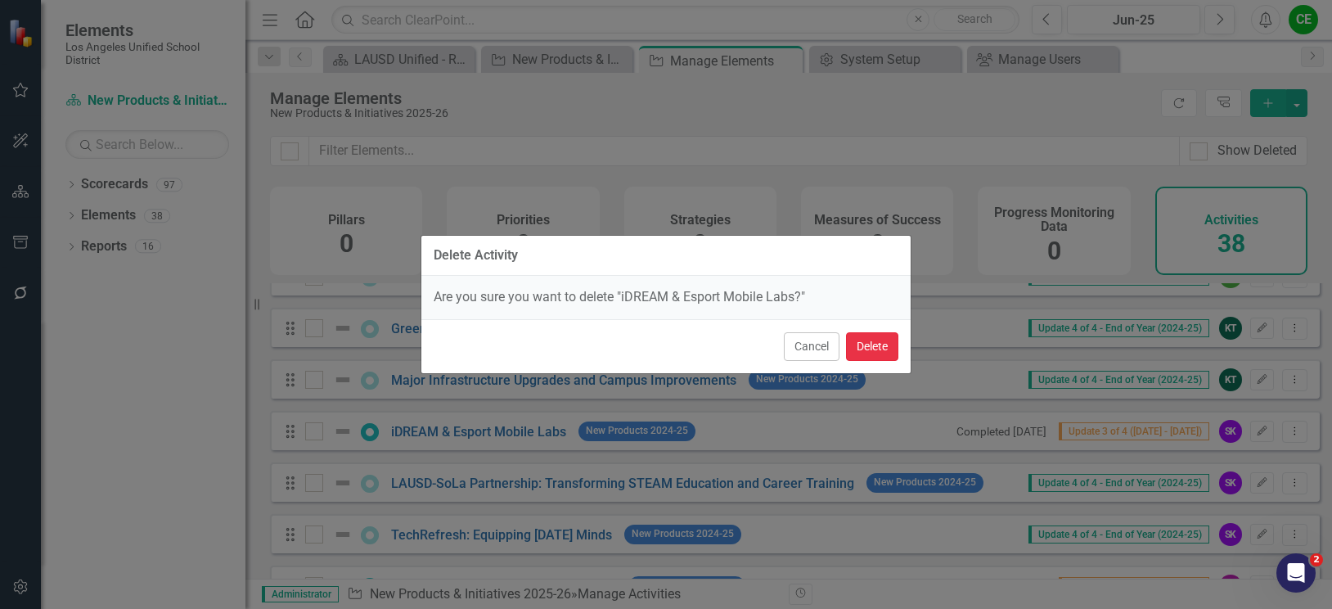
click at [865, 352] on button "Delete" at bounding box center [872, 346] width 52 height 29
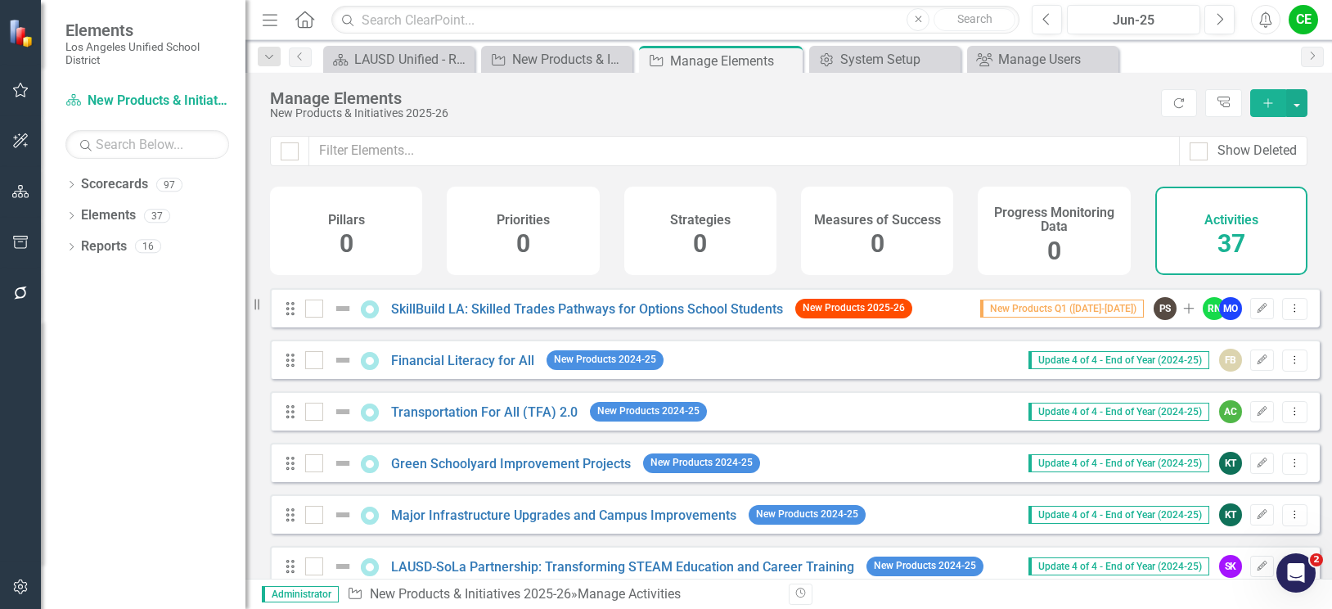
scroll to position [327, 0]
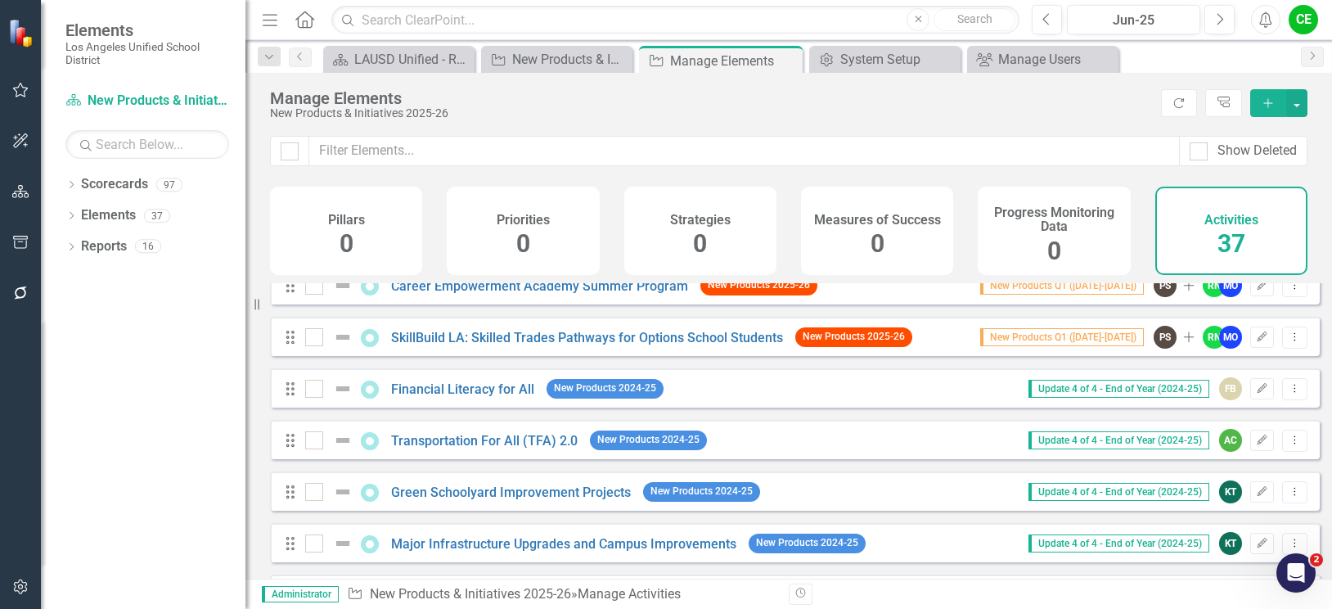
click at [1264, 103] on icon "button" at bounding box center [1267, 102] width 9 height 9
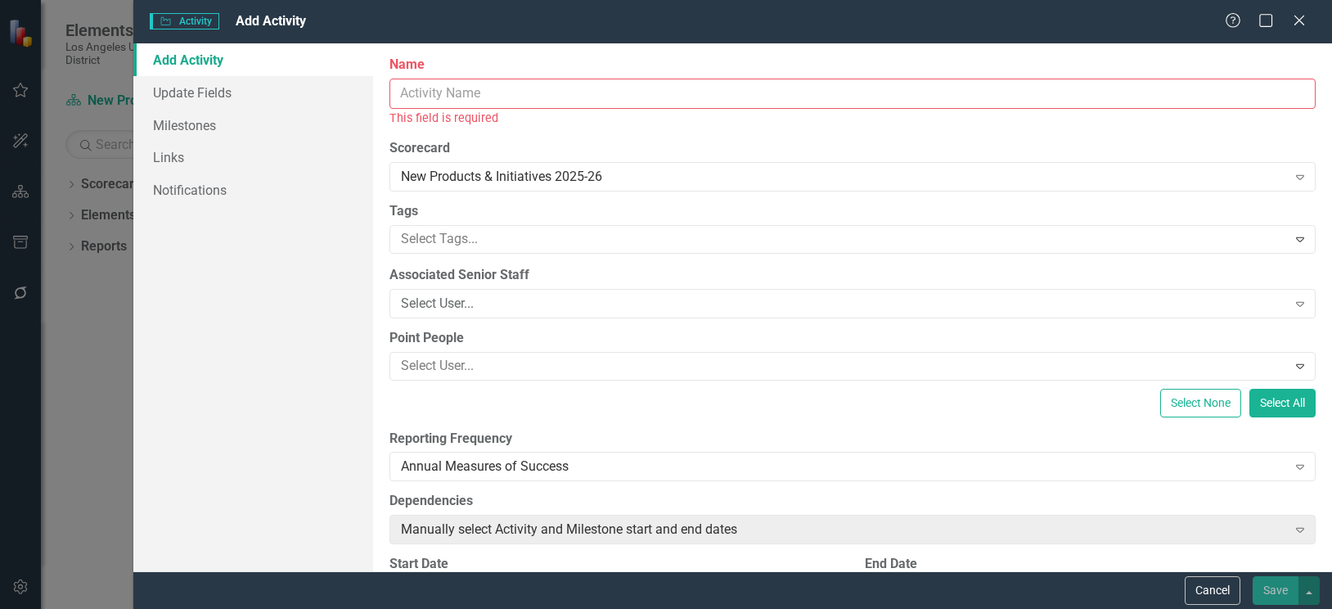
click at [596, 99] on input "Name" at bounding box center [852, 94] width 926 height 30
click at [508, 88] on input "Name" at bounding box center [852, 94] width 926 height 30
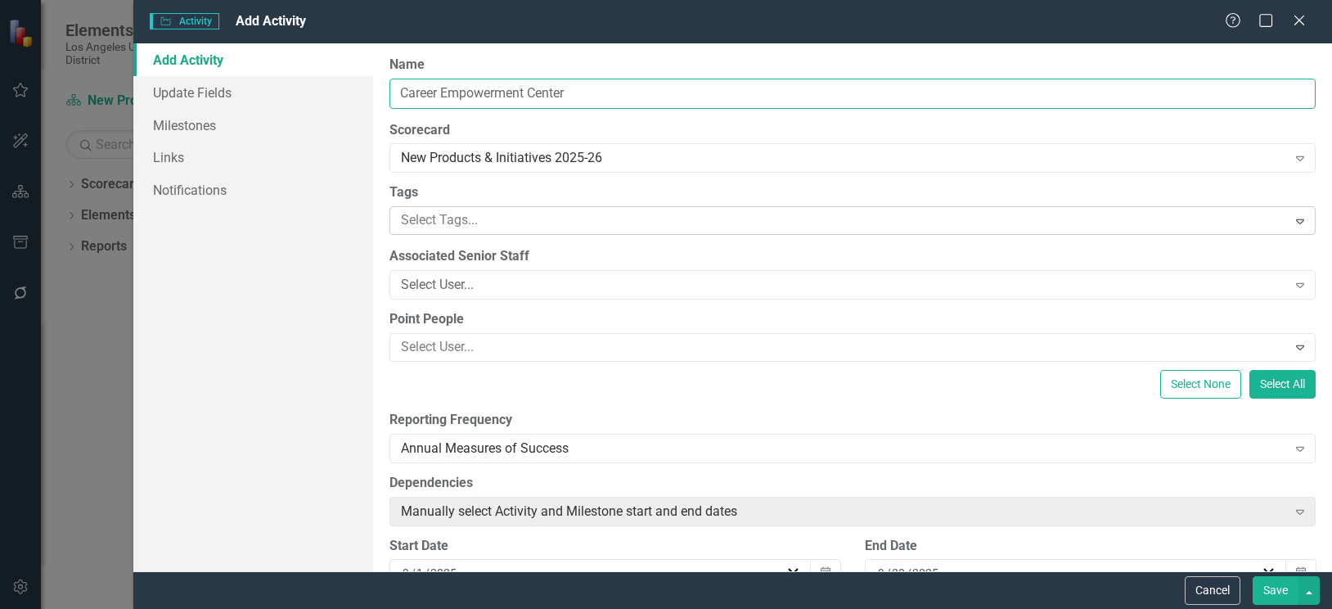
type input "Career Empowerment Center"
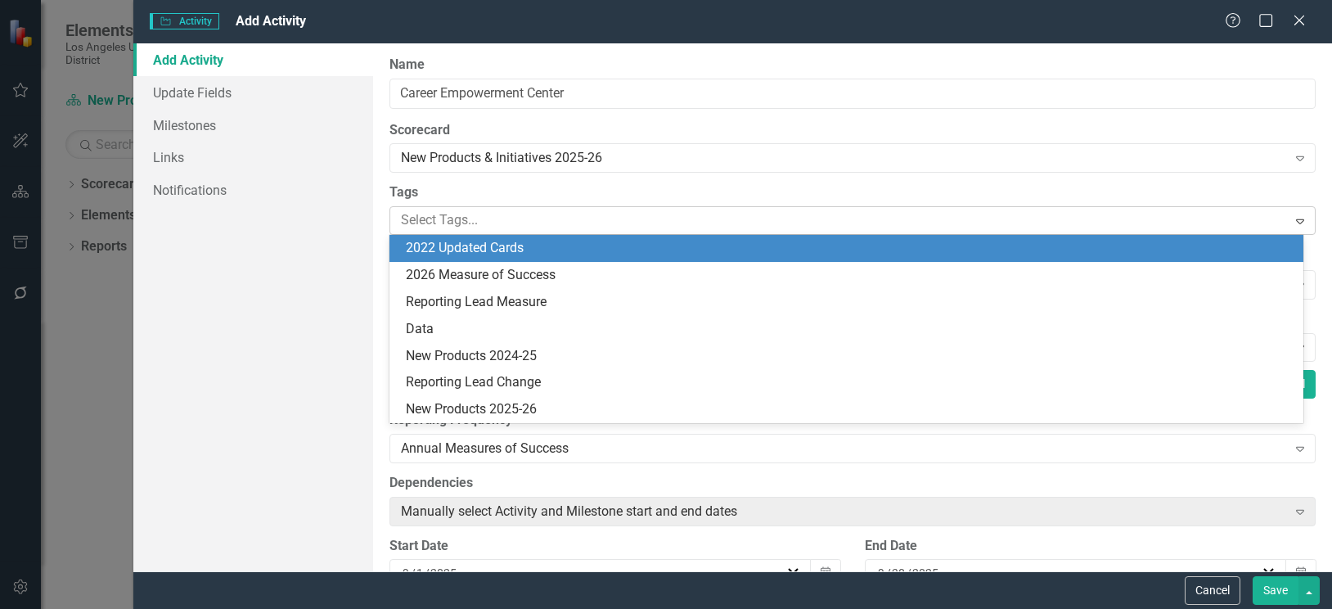
click at [498, 217] on div at bounding box center [840, 220] width 892 height 22
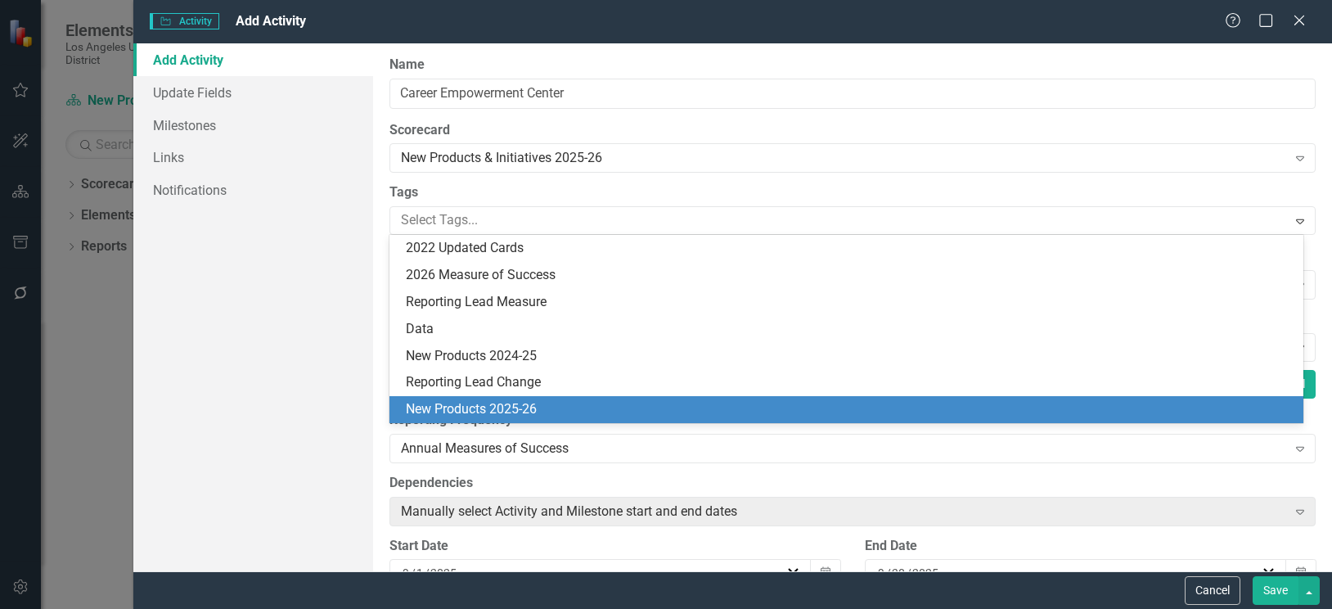
click at [492, 410] on span "New Products 2025-26" at bounding box center [471, 409] width 131 height 16
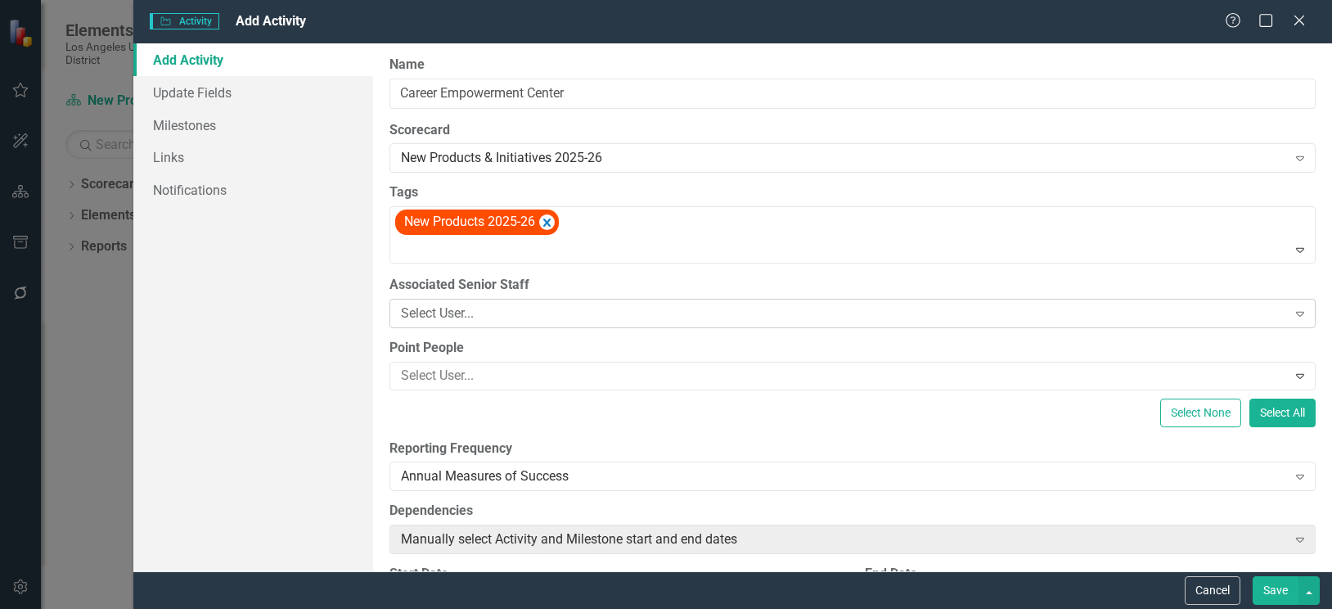
click at [563, 308] on div "Select User..." at bounding box center [844, 312] width 886 height 19
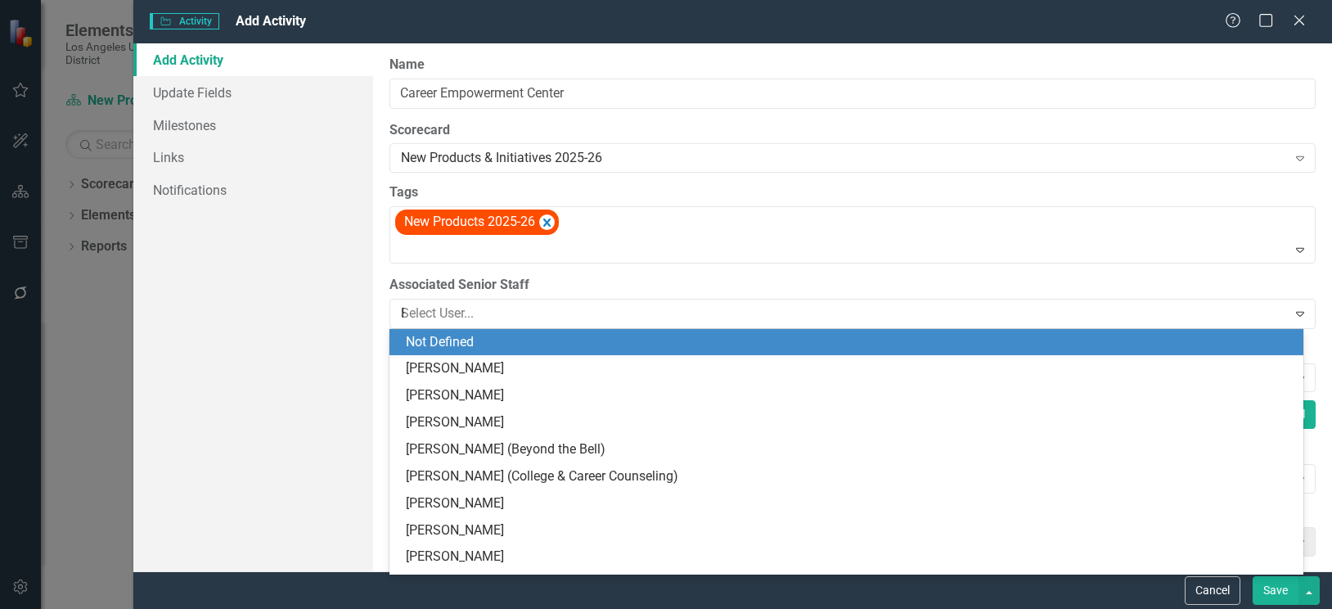
scroll to position [327, 0]
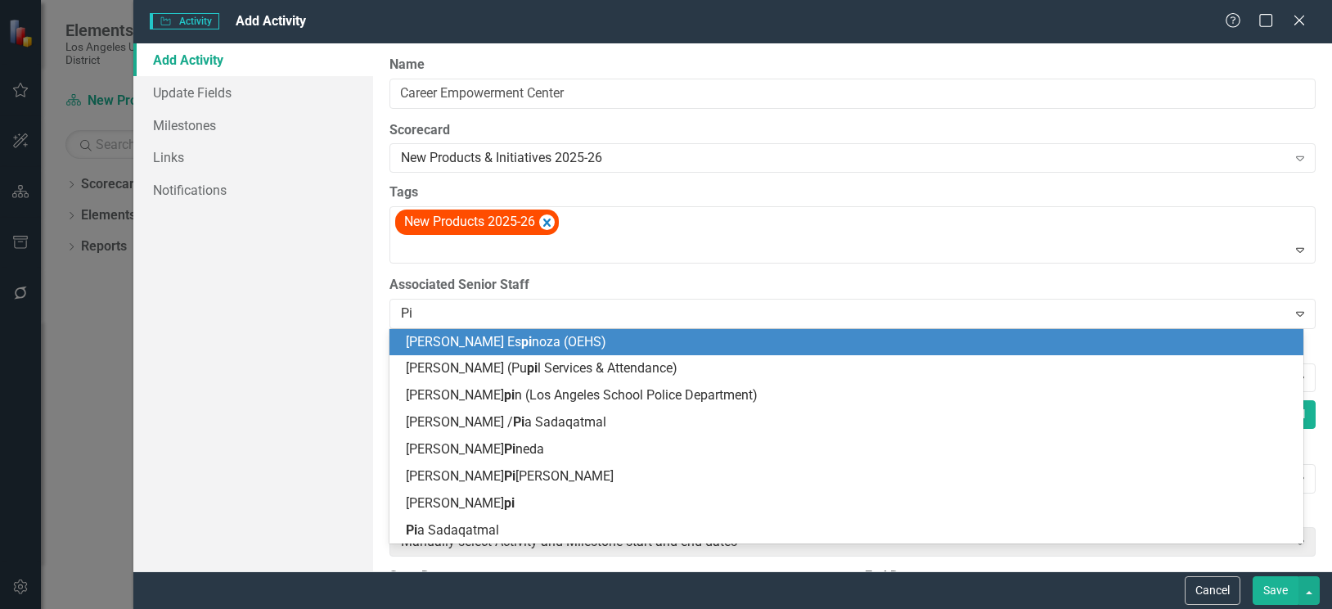
type input "[PERSON_NAME]"
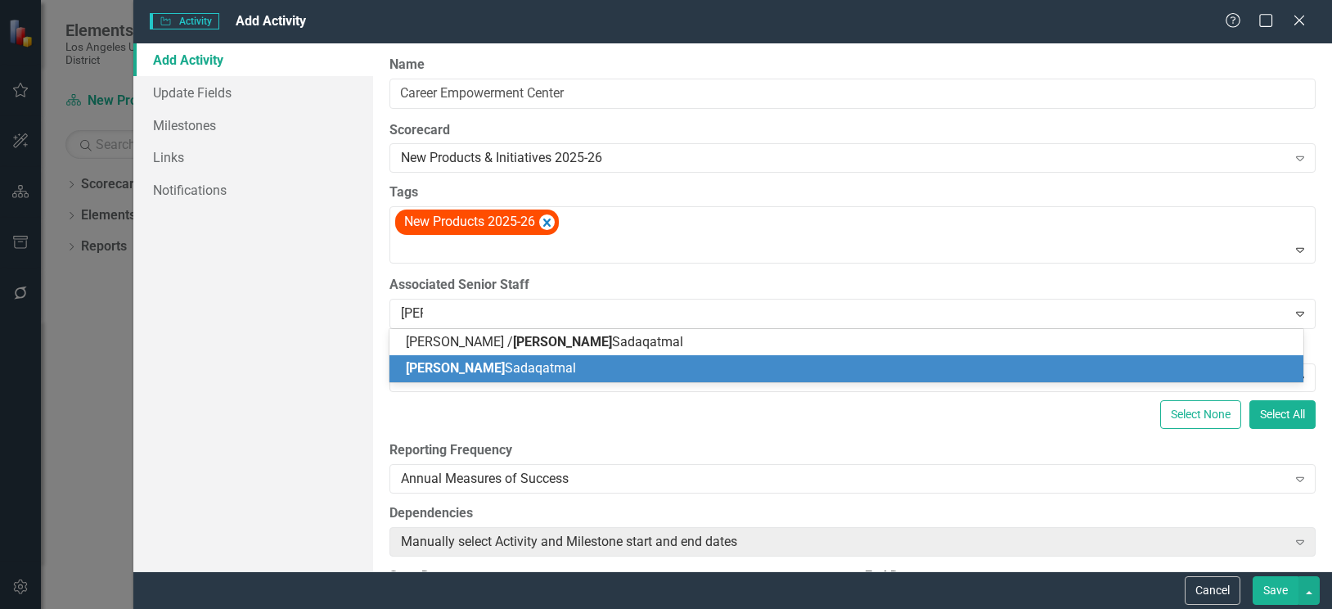
click at [509, 375] on div "[PERSON_NAME]" at bounding box center [850, 368] width 888 height 19
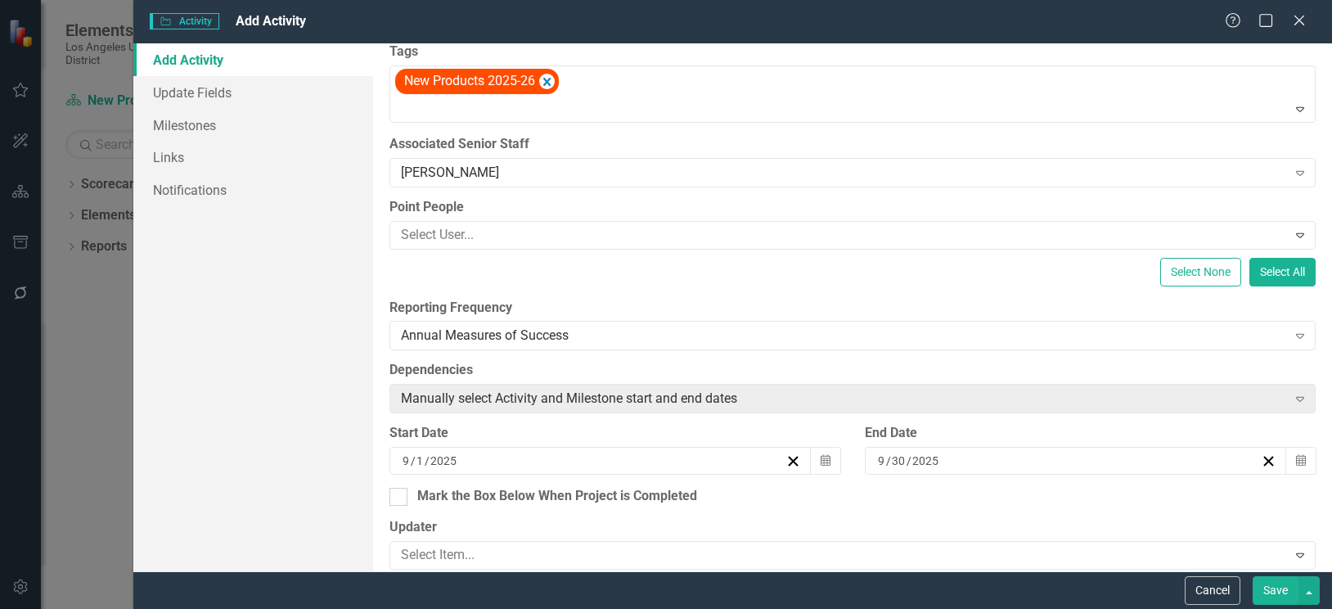
scroll to position [164, 0]
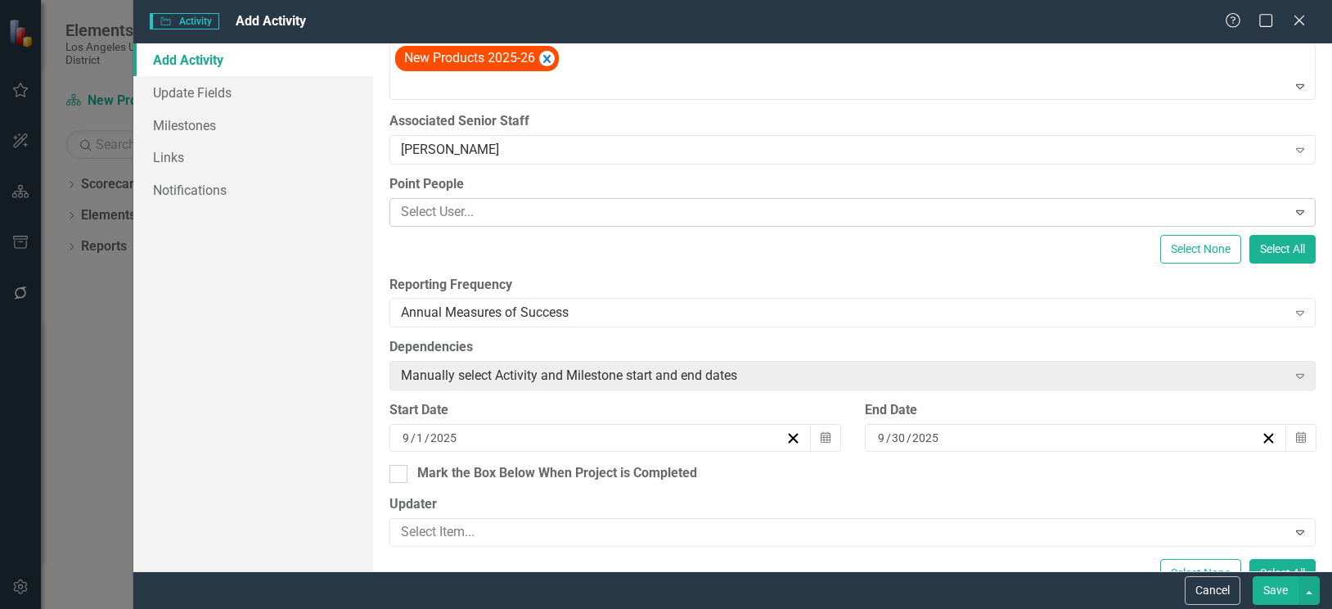
click at [663, 218] on div at bounding box center [840, 212] width 892 height 22
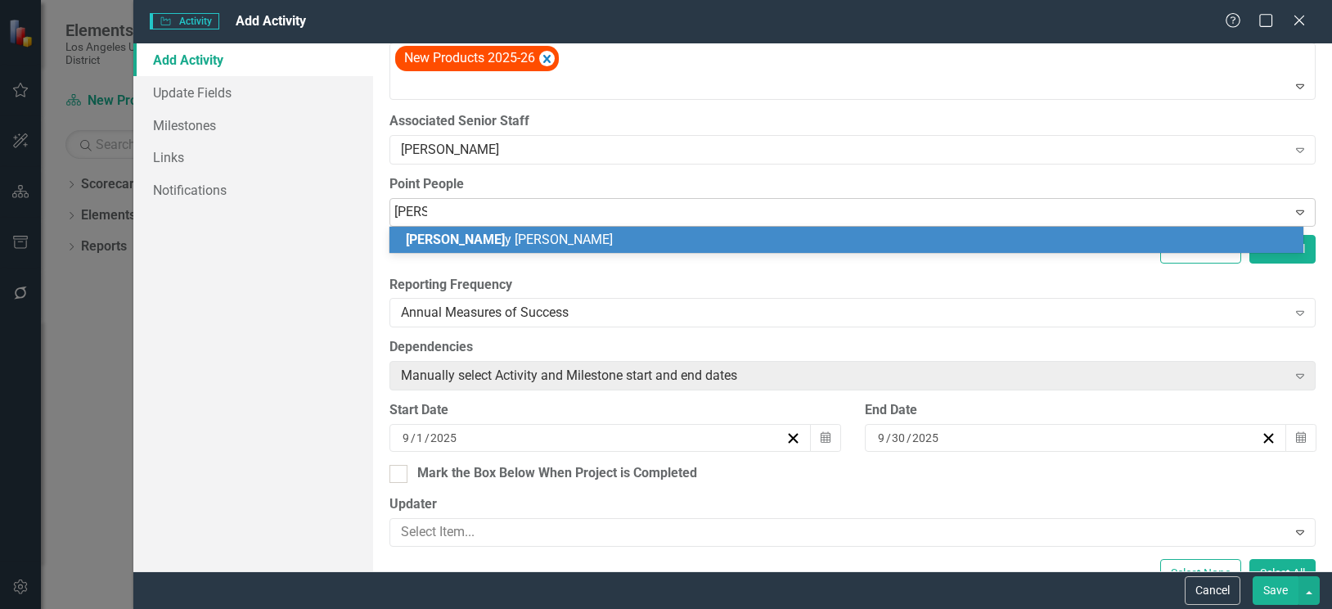
type input "Renny"
click at [636, 245] on div "[PERSON_NAME]" at bounding box center [850, 240] width 888 height 19
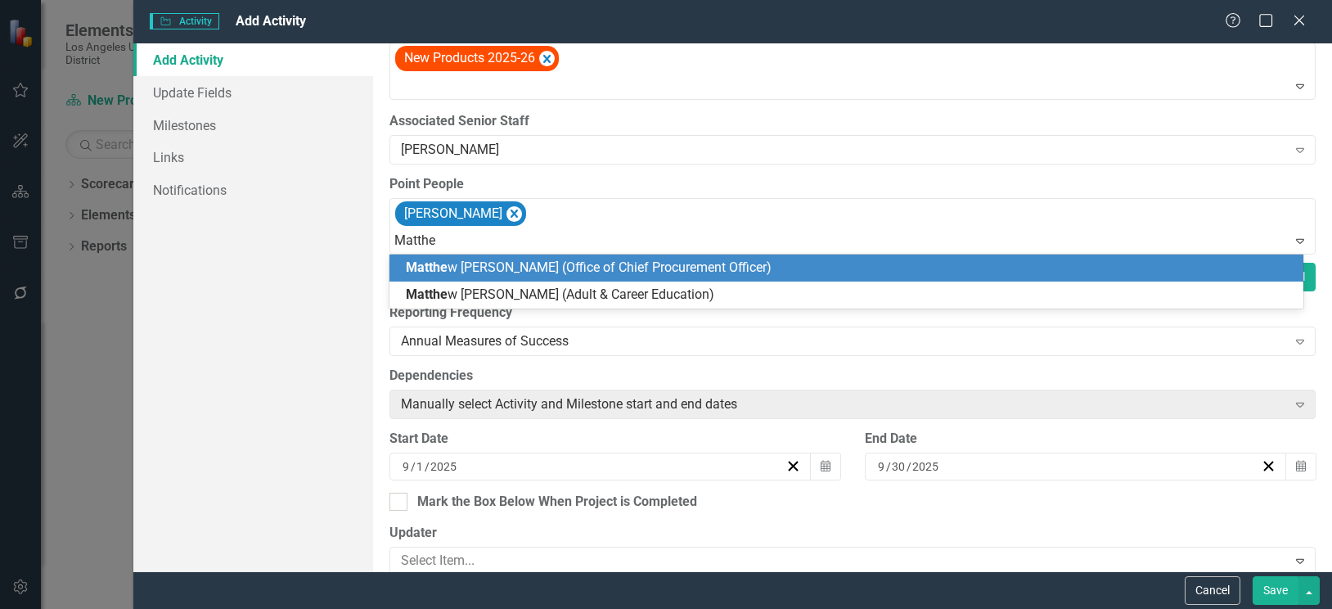
type input "[PERSON_NAME]"
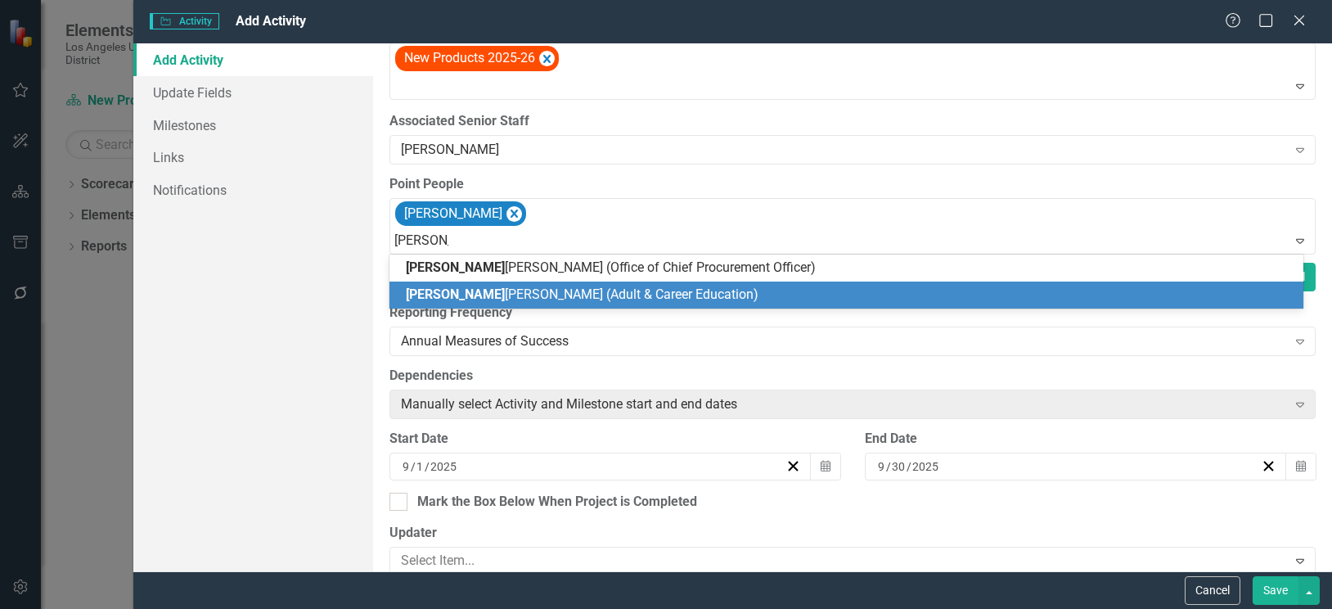
click at [595, 298] on span "[PERSON_NAME] (Adult & Career Education)" at bounding box center [582, 294] width 353 height 16
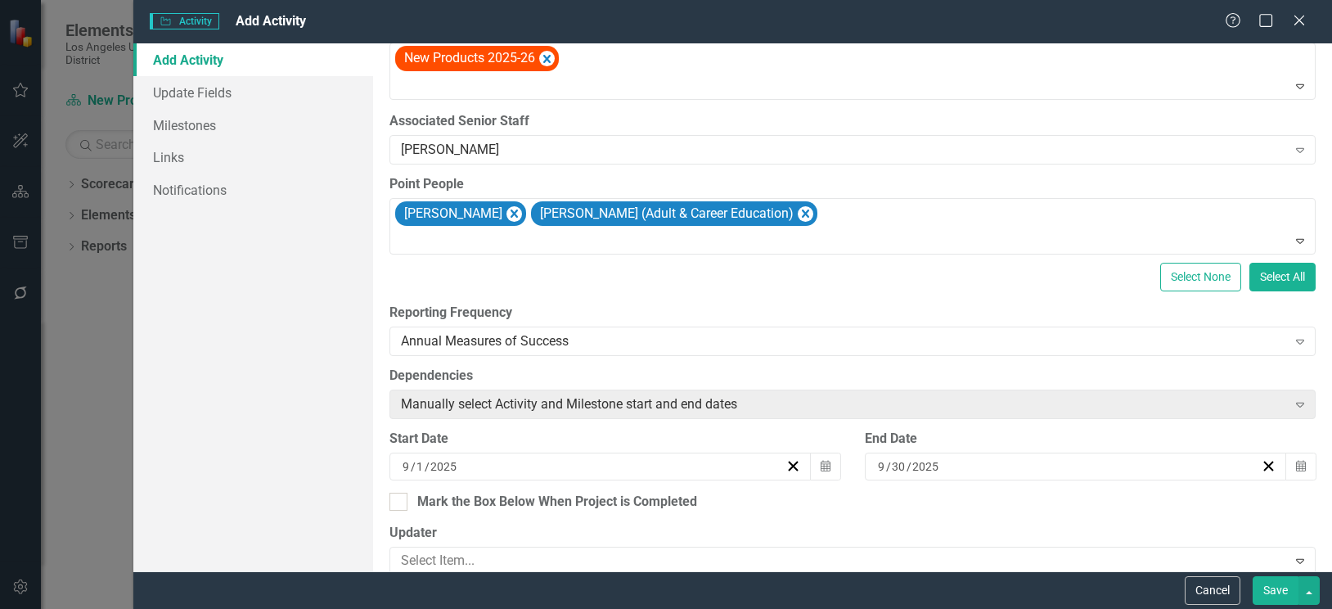
scroll to position [245, 0]
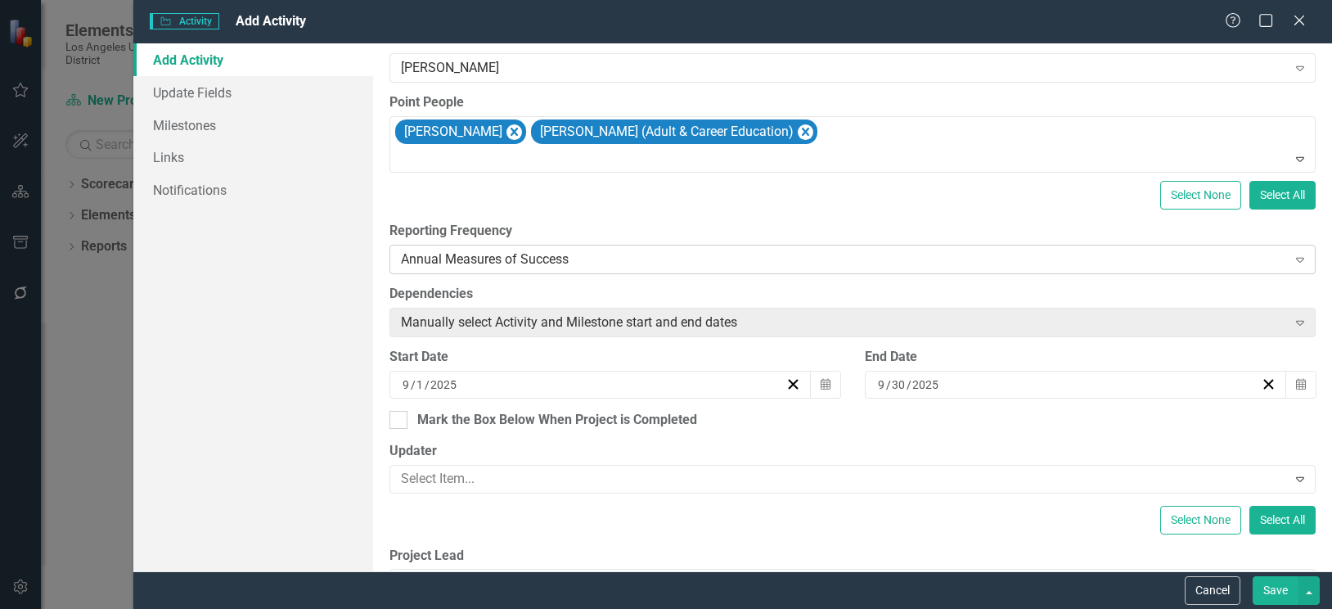
click at [607, 257] on div "Annual Measures of Success" at bounding box center [844, 259] width 886 height 19
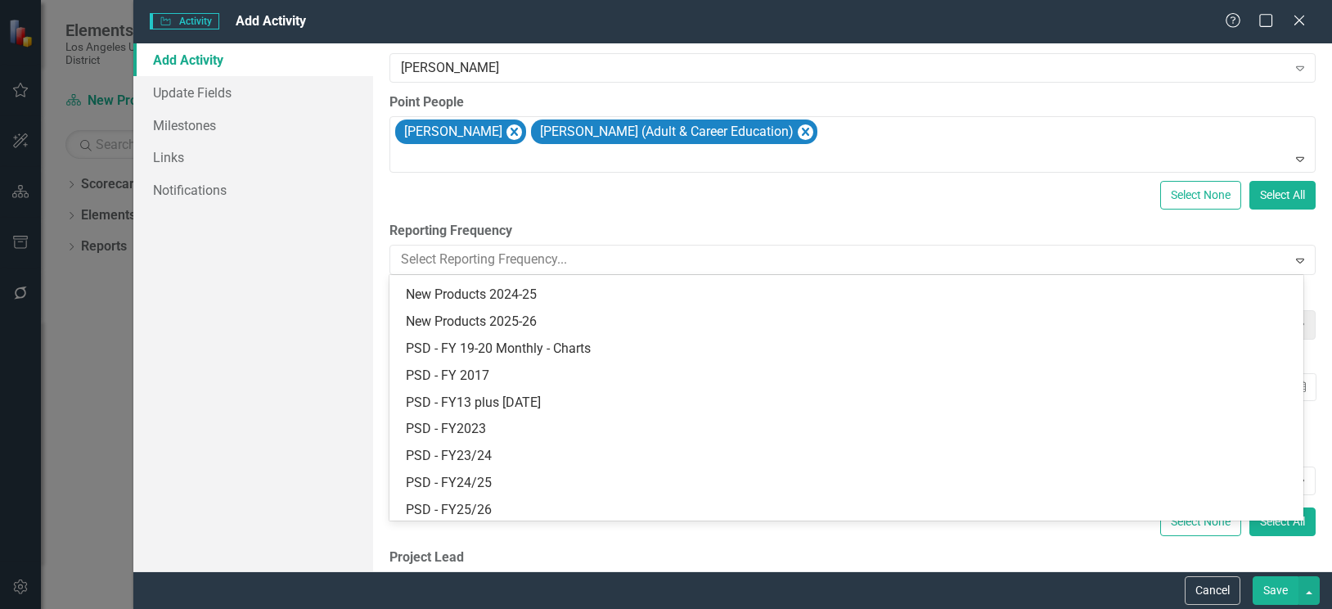
scroll to position [488, 0]
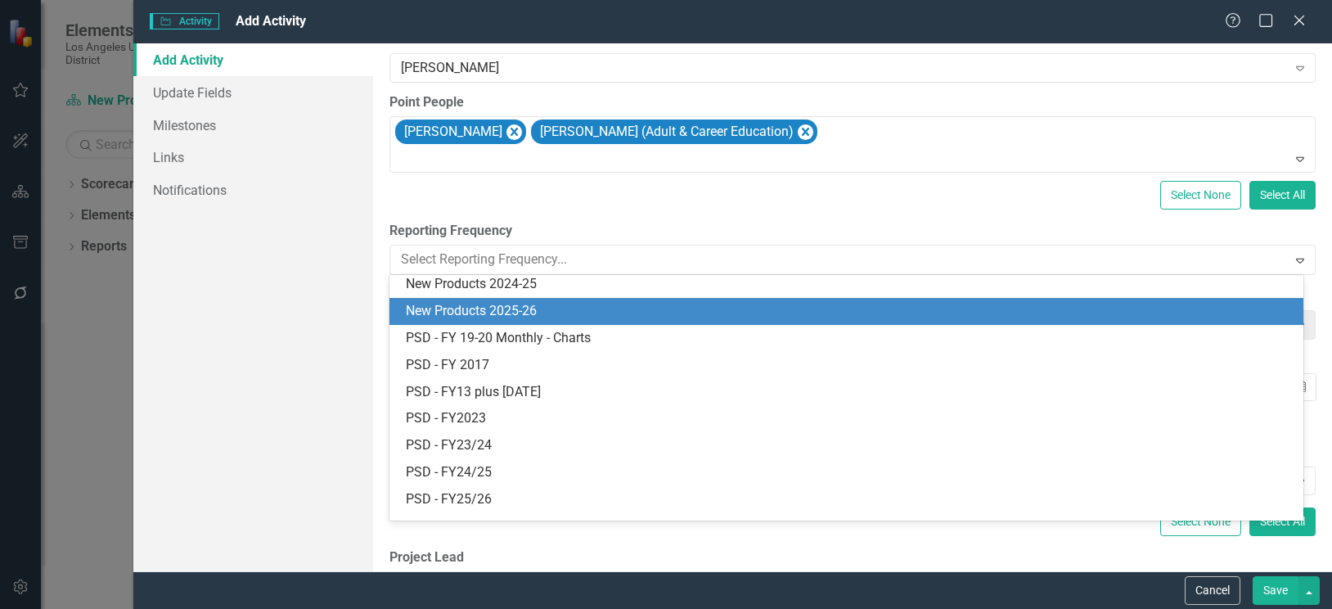
click at [536, 308] on div "New Products 2025-26" at bounding box center [850, 311] width 888 height 19
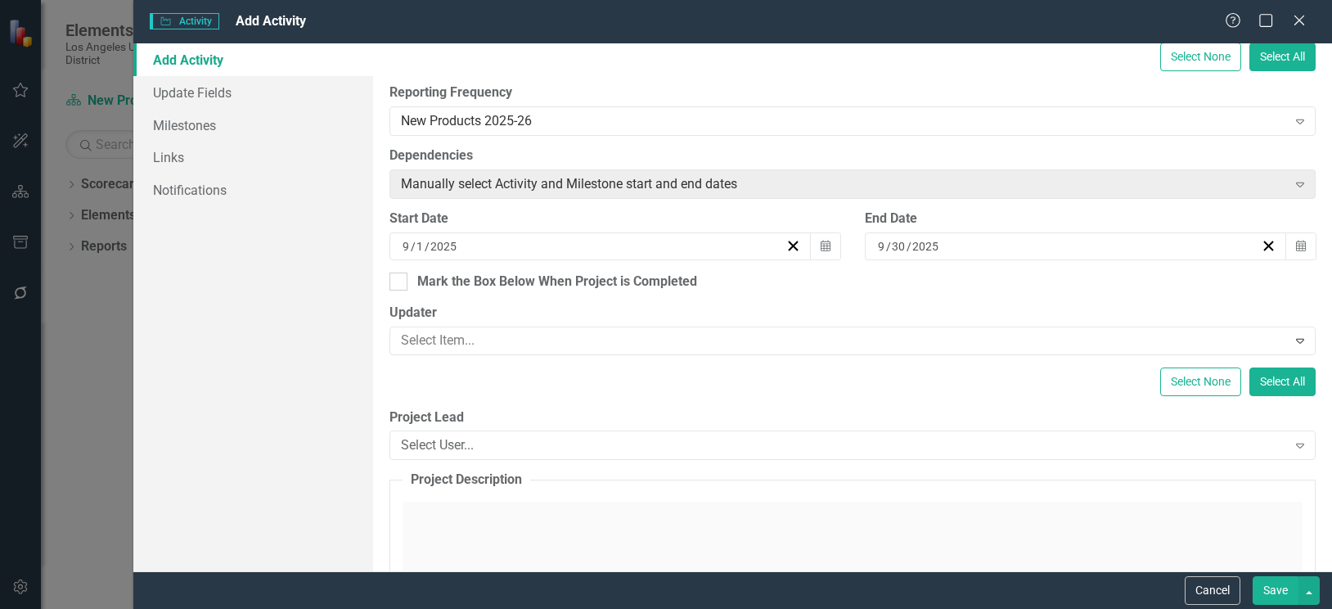
scroll to position [409, 0]
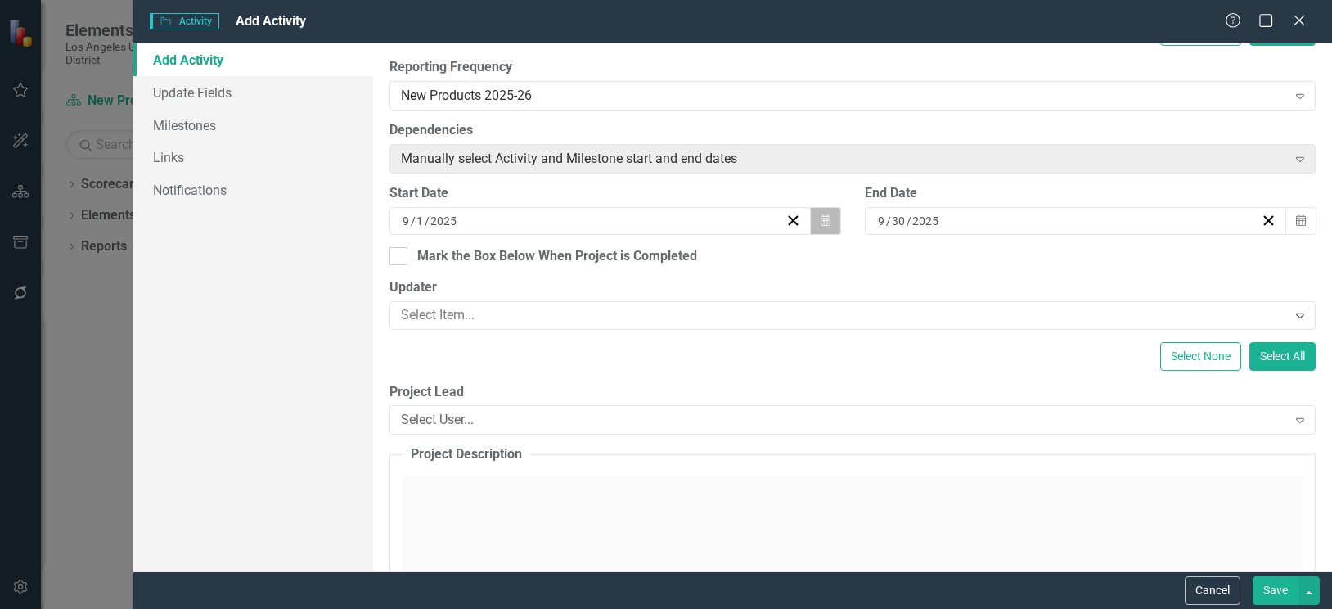
click at [820, 222] on icon "Calendar" at bounding box center [825, 220] width 10 height 11
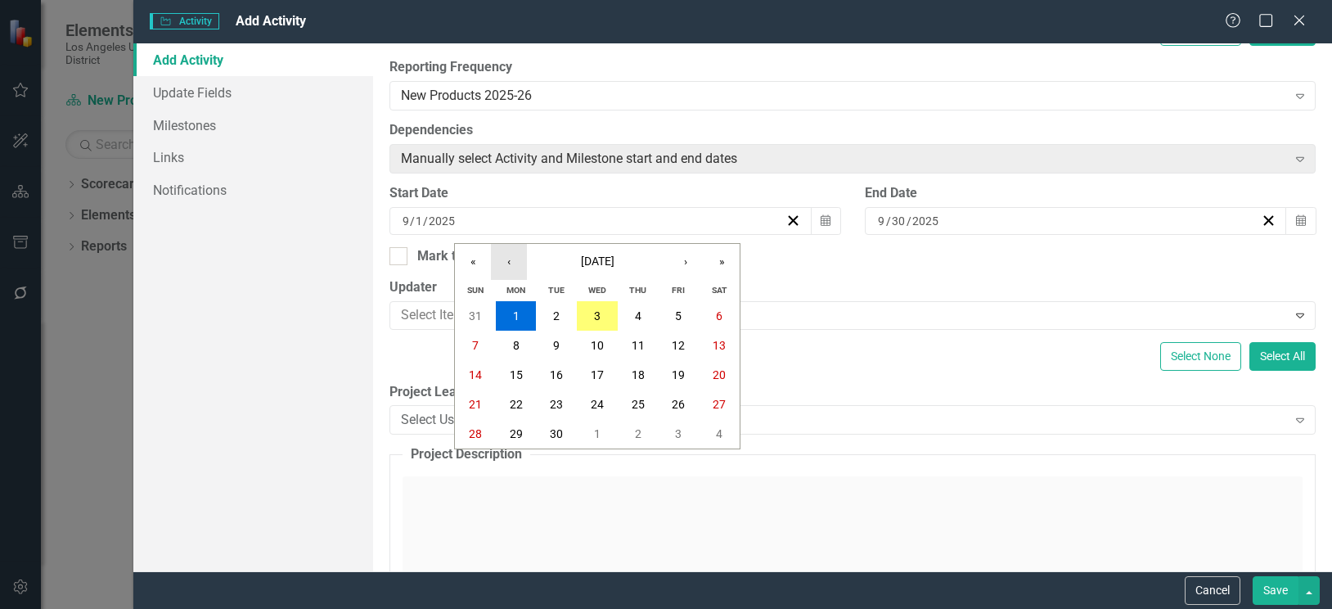
click at [510, 262] on button "‹" at bounding box center [509, 262] width 36 height 36
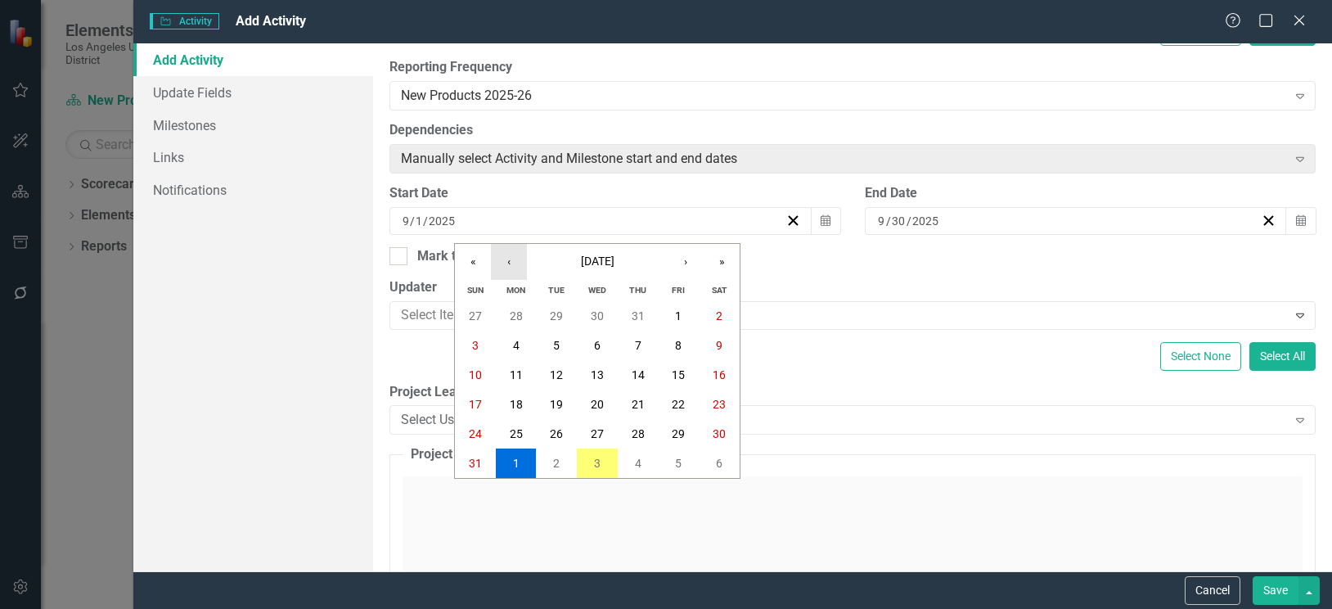
click at [510, 262] on button "‹" at bounding box center [509, 262] width 36 height 36
click at [551, 315] on button "1" at bounding box center [556, 315] width 41 height 29
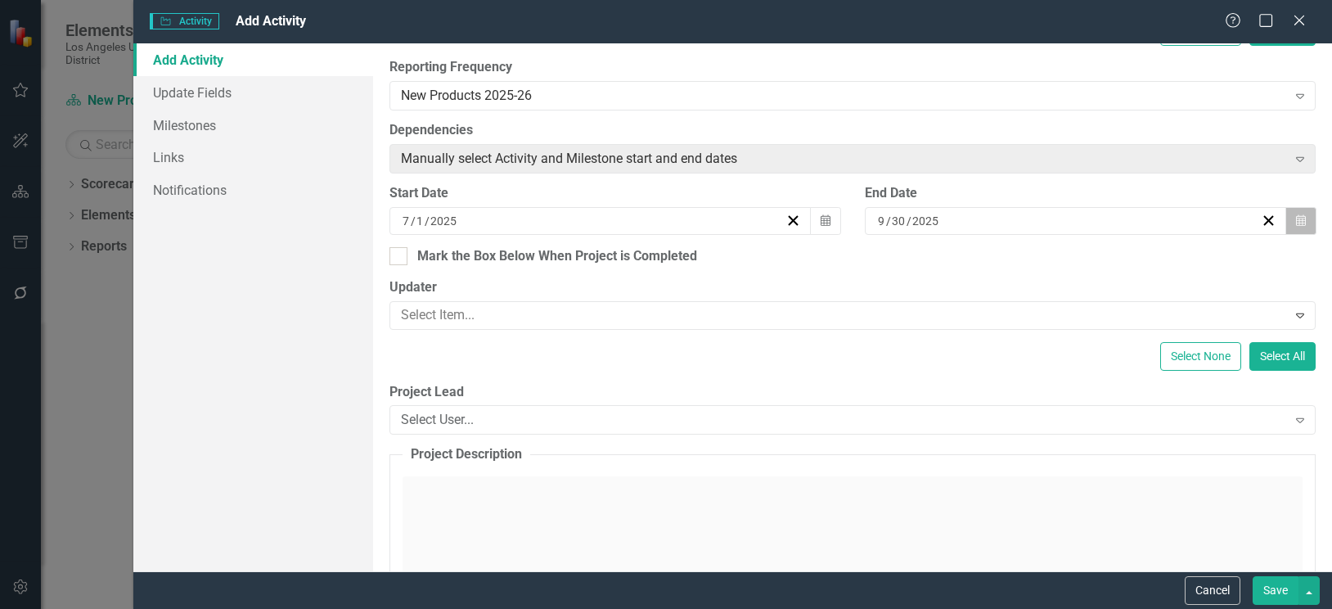
click at [1294, 218] on button "Calendar" at bounding box center [1300, 221] width 31 height 28
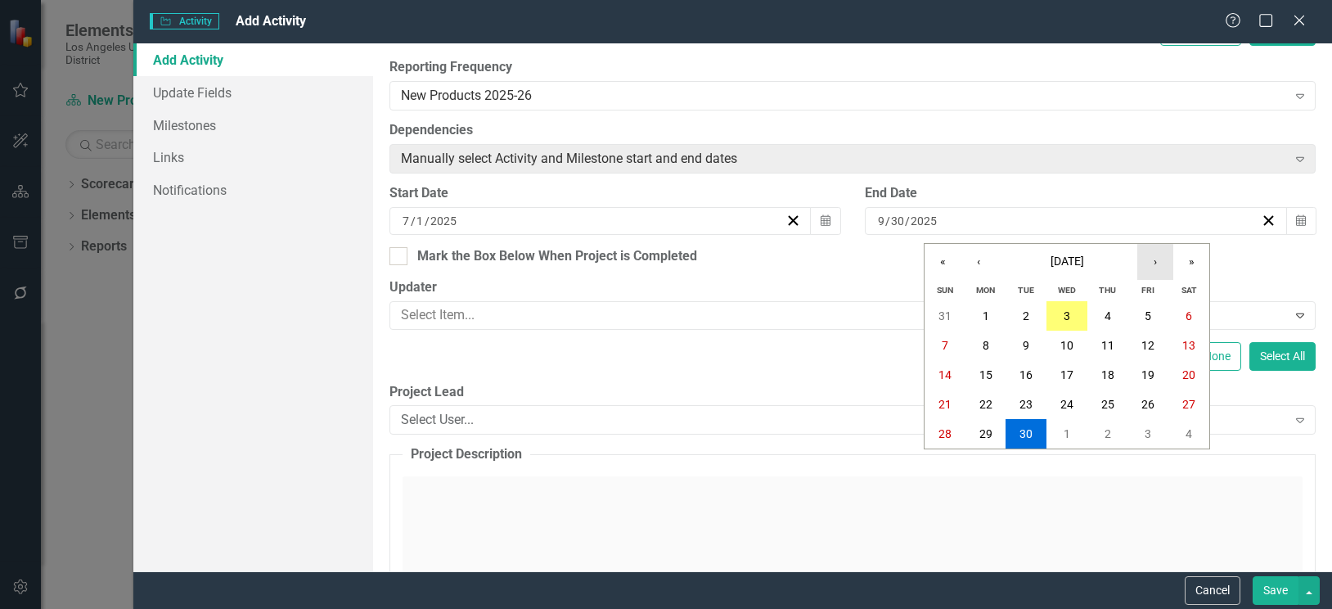
click at [1156, 263] on button "›" at bounding box center [1155, 262] width 36 height 36
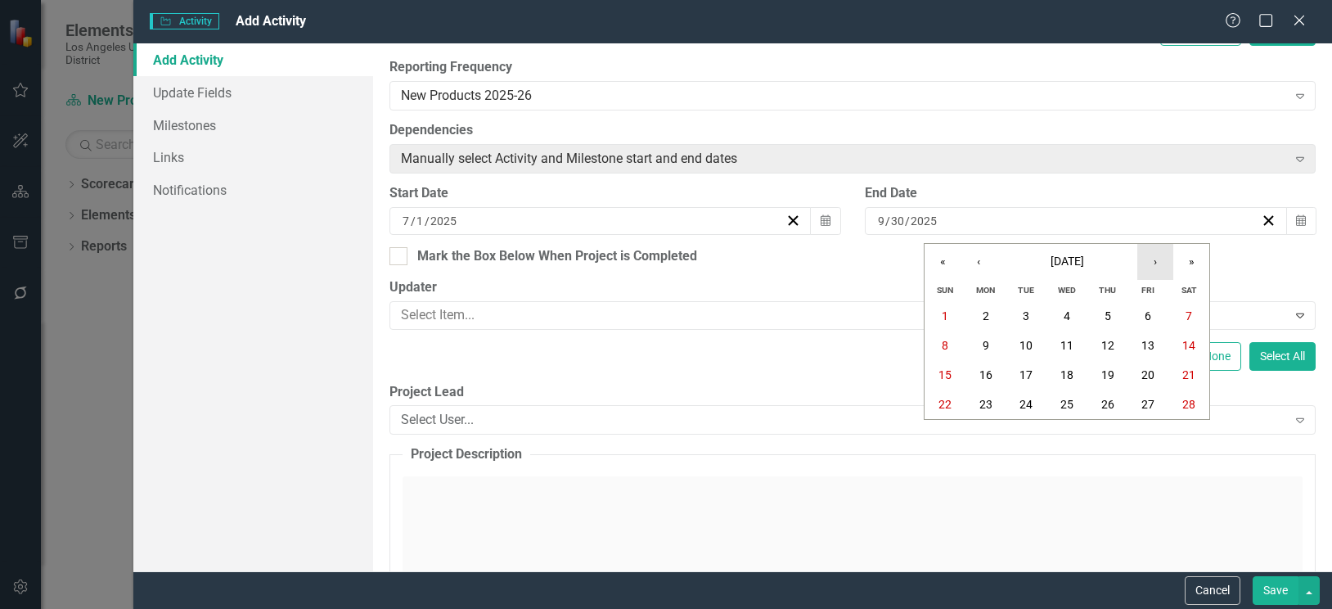
click at [1156, 263] on button "›" at bounding box center [1155, 262] width 36 height 36
click at [1032, 433] on abbr "30" at bounding box center [1025, 433] width 13 height 13
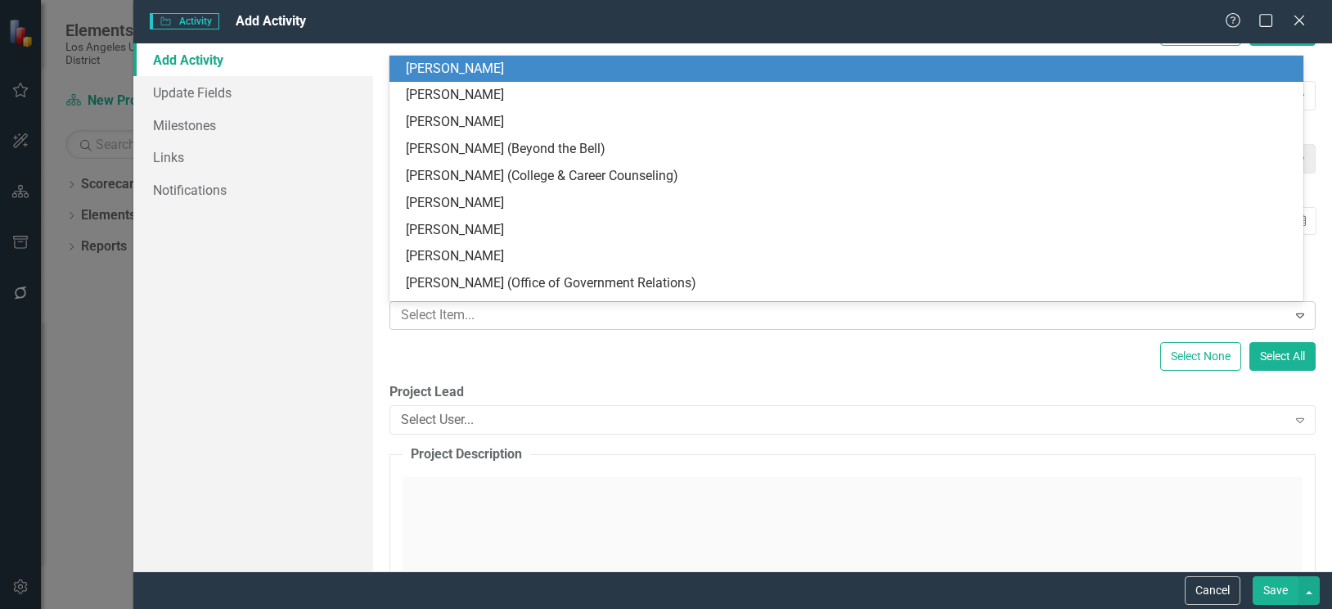
click at [581, 307] on div at bounding box center [840, 315] width 892 height 22
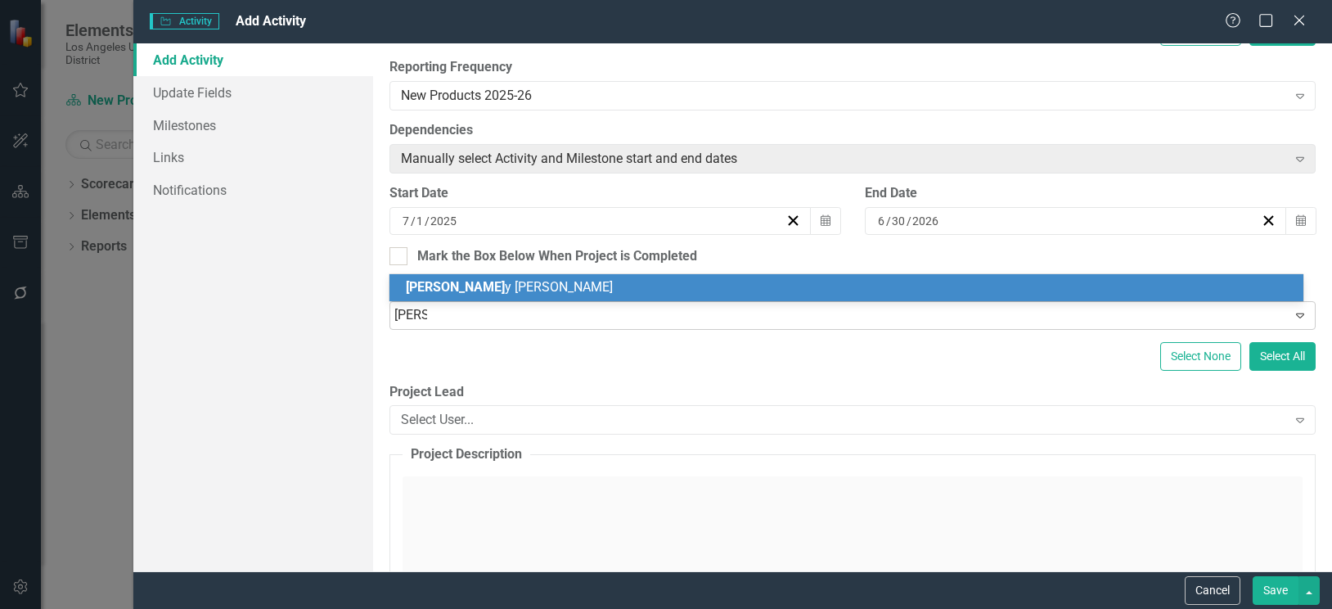
type input "Renny"
click at [576, 286] on div "[PERSON_NAME]" at bounding box center [850, 287] width 888 height 19
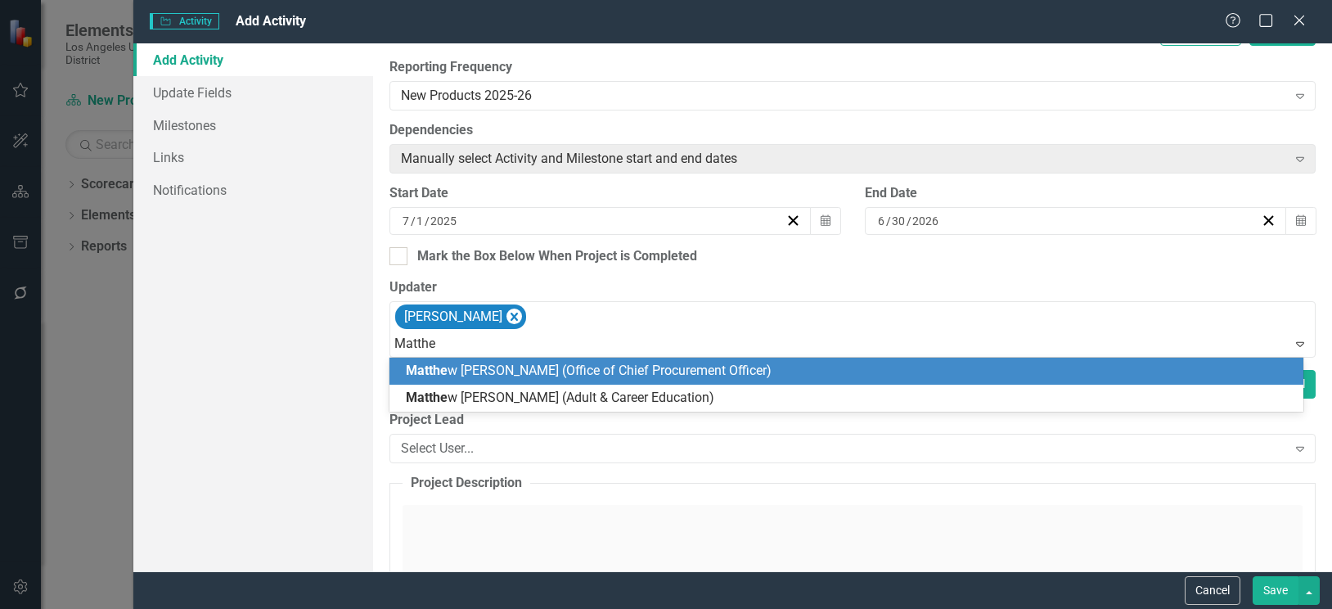
type input "[PERSON_NAME]"
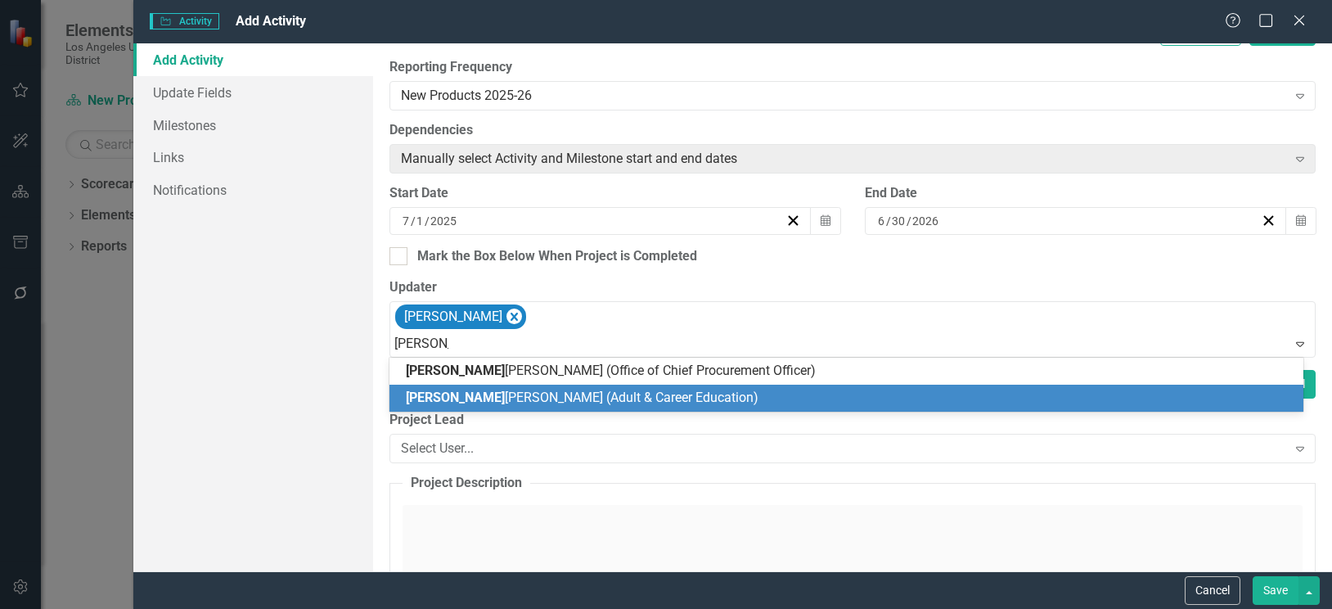
click at [489, 387] on div "[PERSON_NAME] (Adult & Career Education)" at bounding box center [846, 397] width 914 height 27
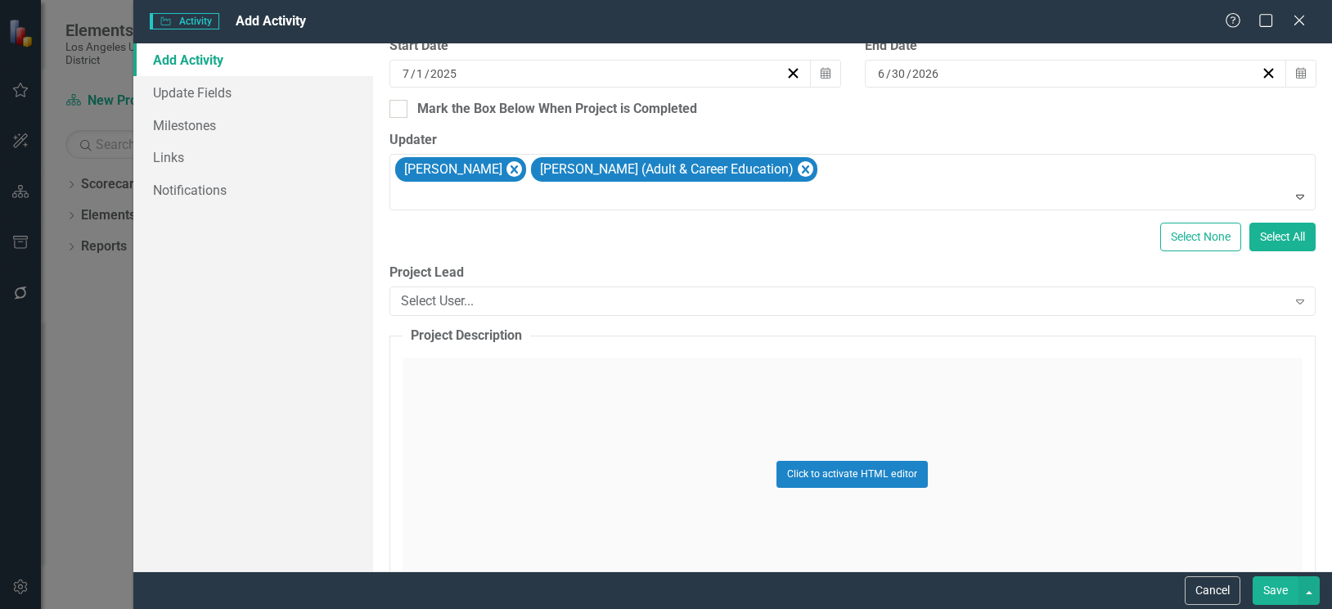
scroll to position [654, 0]
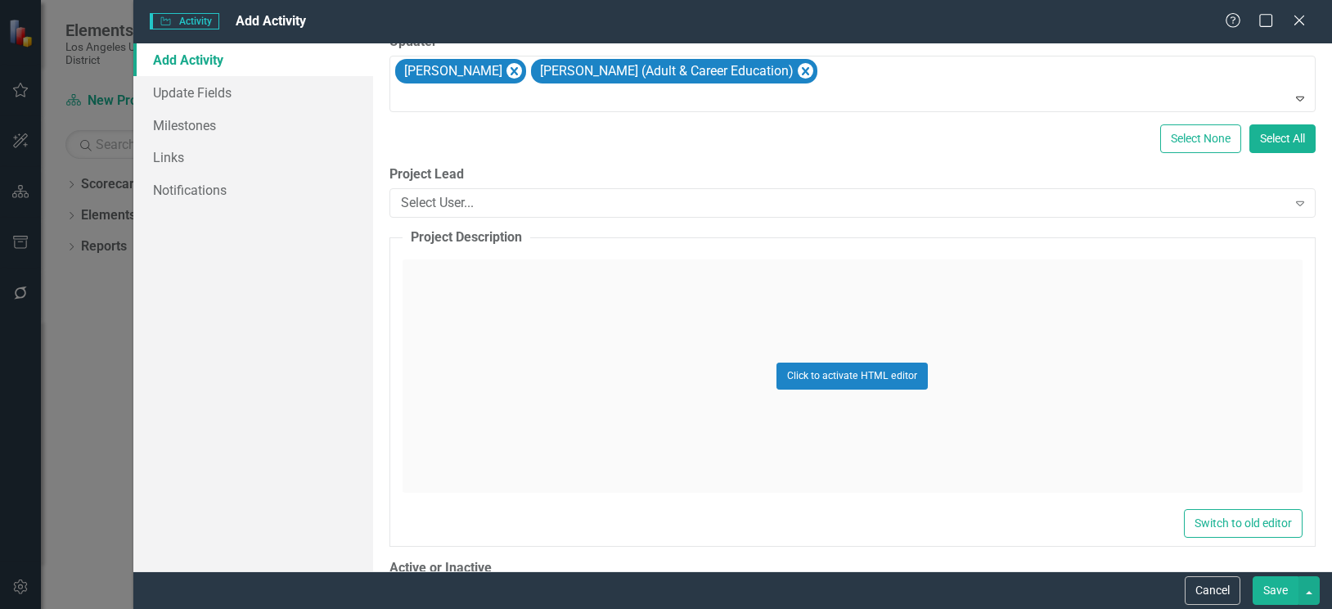
click at [491, 294] on div "Click to activate HTML editor" at bounding box center [852, 375] width 900 height 233
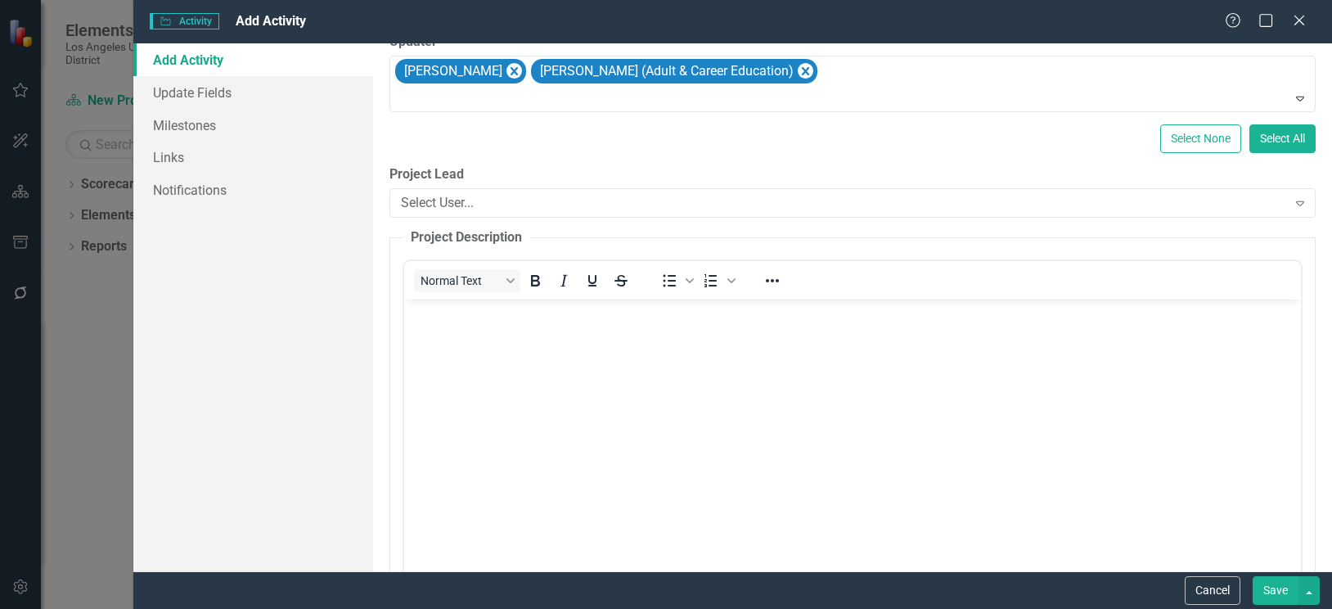
scroll to position [818, 0]
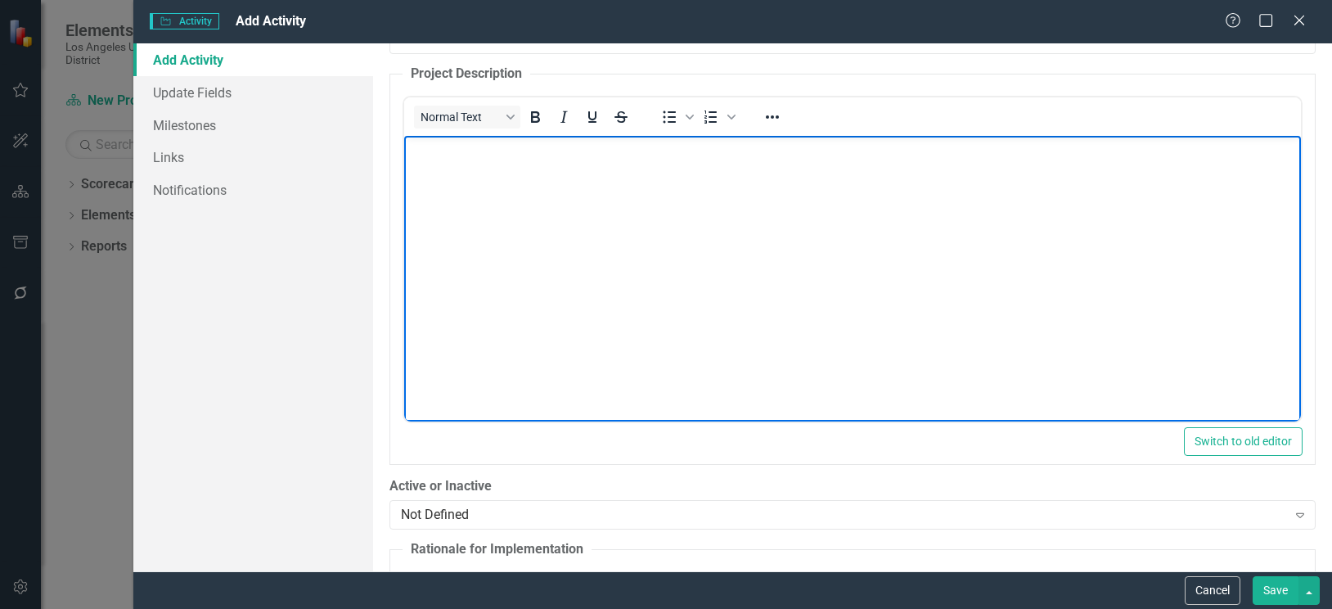
click at [451, 188] on body "Rich Text Area. Press ALT-0 for help." at bounding box center [851, 257] width 897 height 245
click at [491, 178] on body "Rich Text Area. Press ALT-0 for help." at bounding box center [851, 257] width 897 height 245
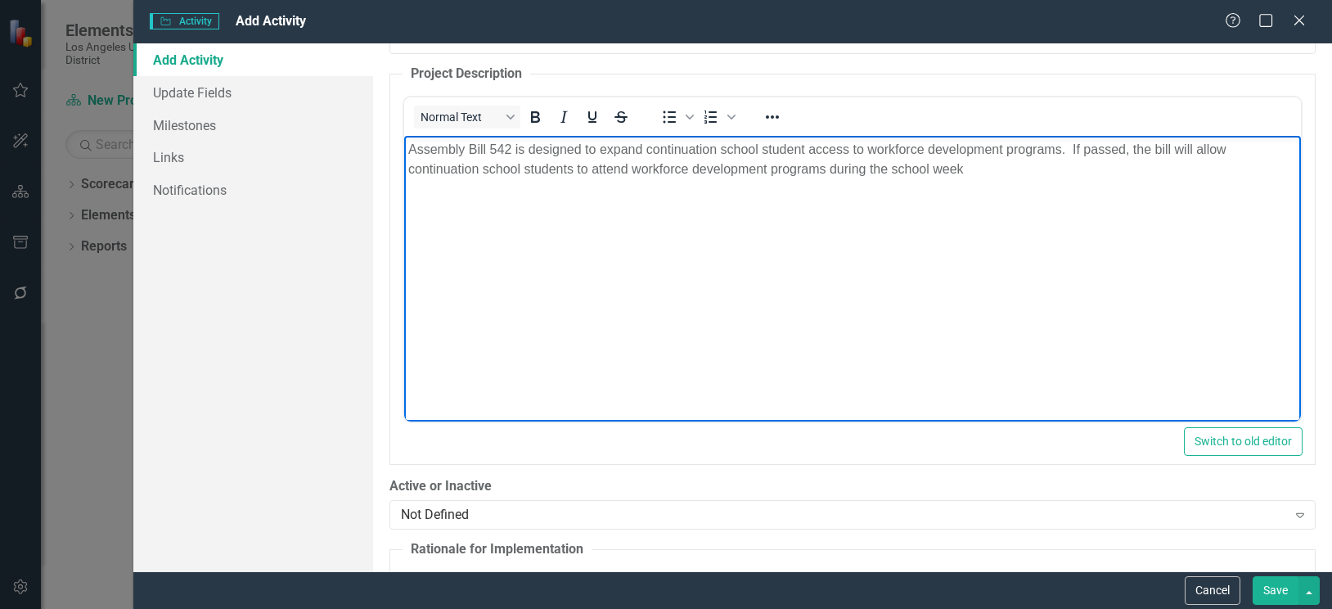
click at [996, 178] on p "Assembly Bill 542 is designed to expand continuation school student access to w…" at bounding box center [851, 158] width 888 height 39
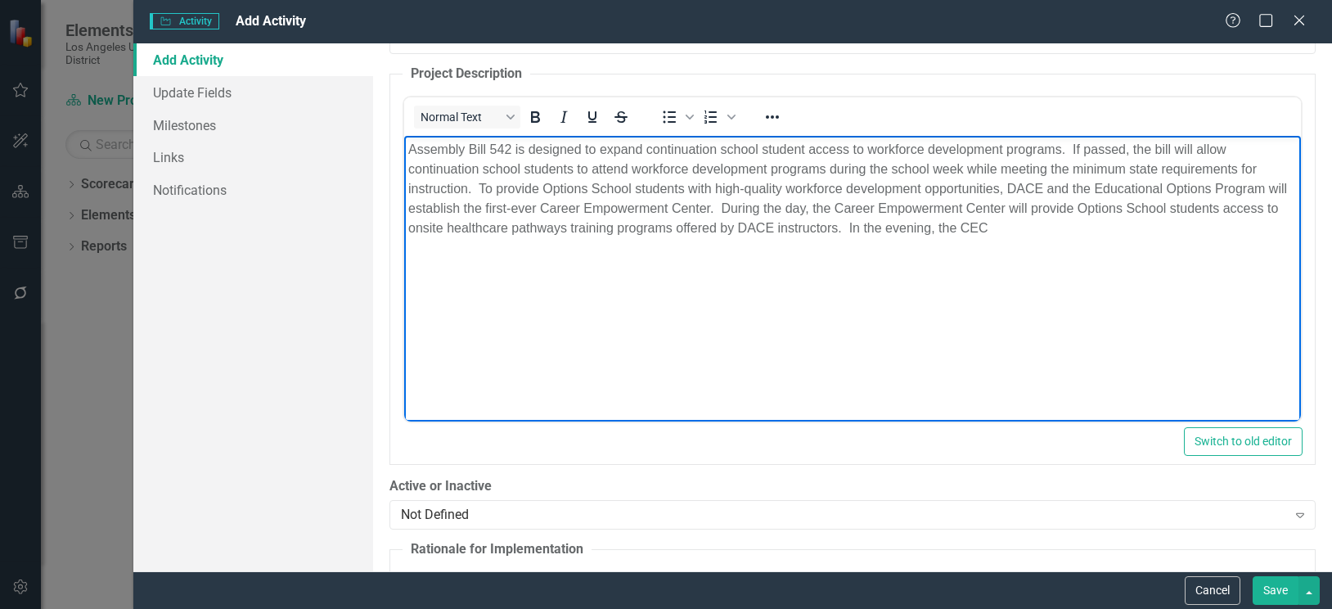
click at [731, 207] on p "Assembly Bill 542 is designed to expand continuation school student access to w…" at bounding box center [851, 188] width 888 height 98
click at [1076, 232] on p "Assembly Bill 542 is designed to expand continuation school student access to w…" at bounding box center [851, 188] width 888 height 98
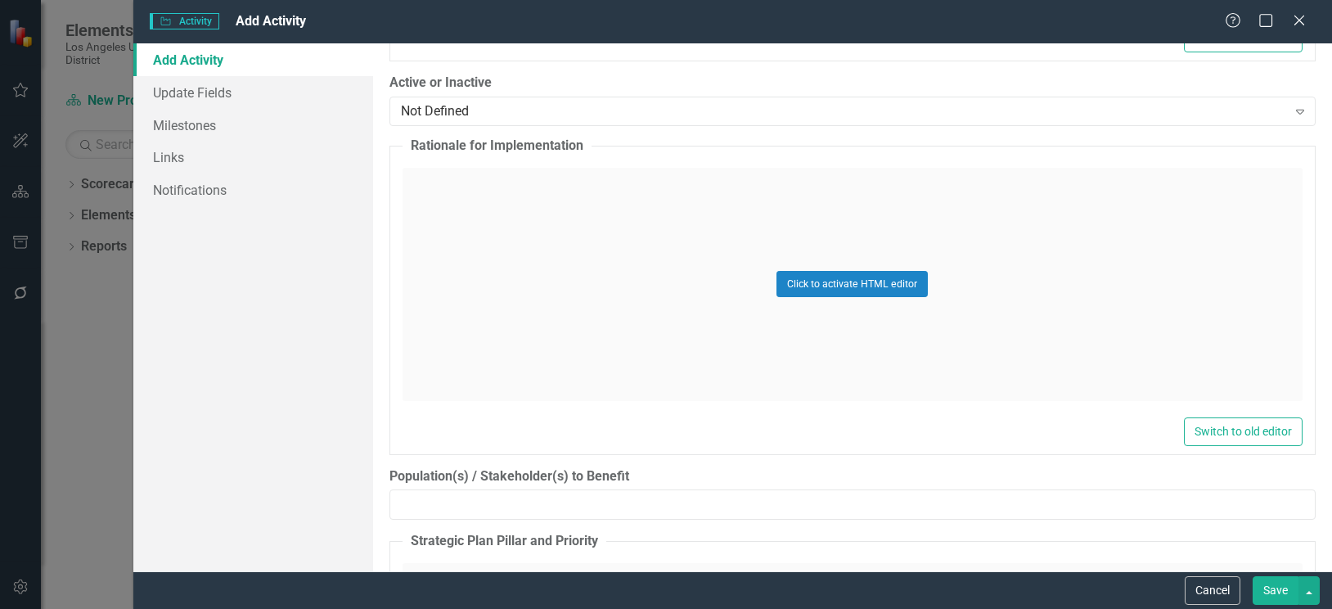
scroll to position [1227, 0]
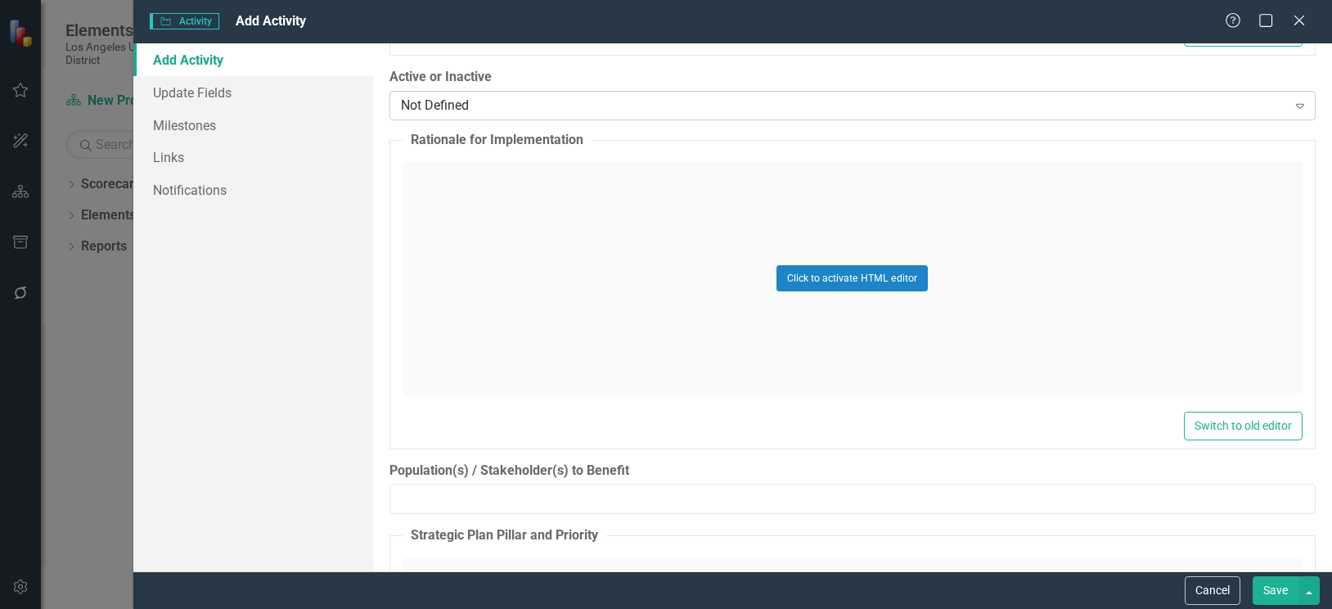
click at [771, 106] on div "Not Defined" at bounding box center [844, 105] width 886 height 19
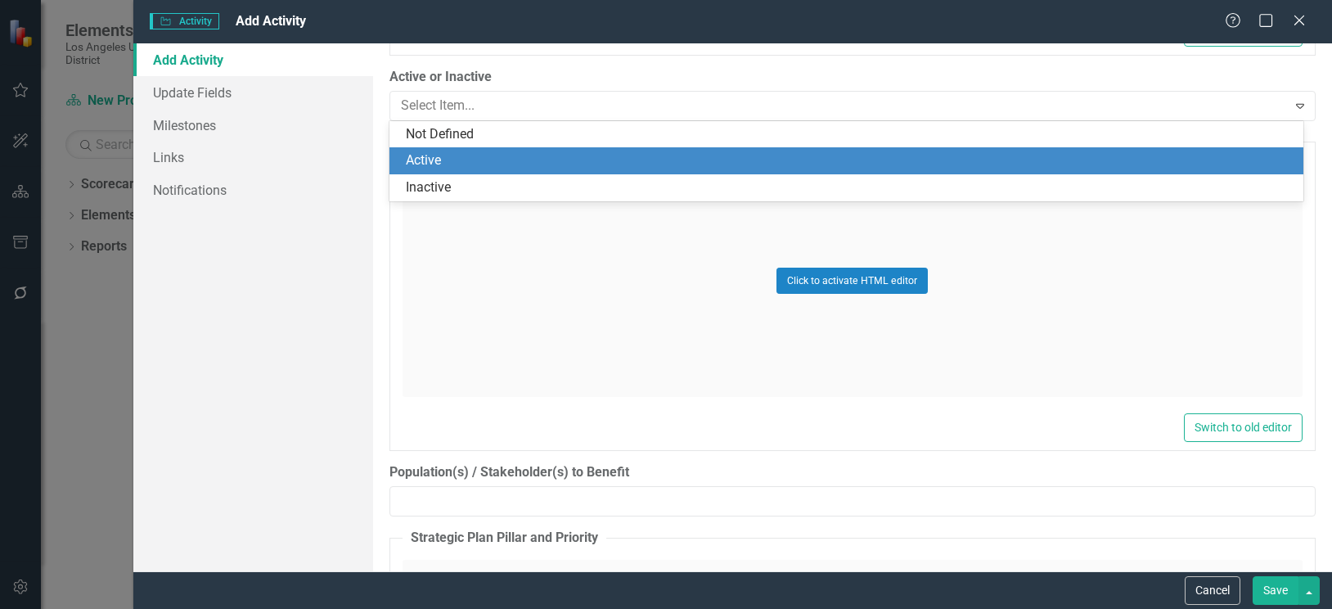
click at [431, 151] on div "Active" at bounding box center [846, 160] width 914 height 27
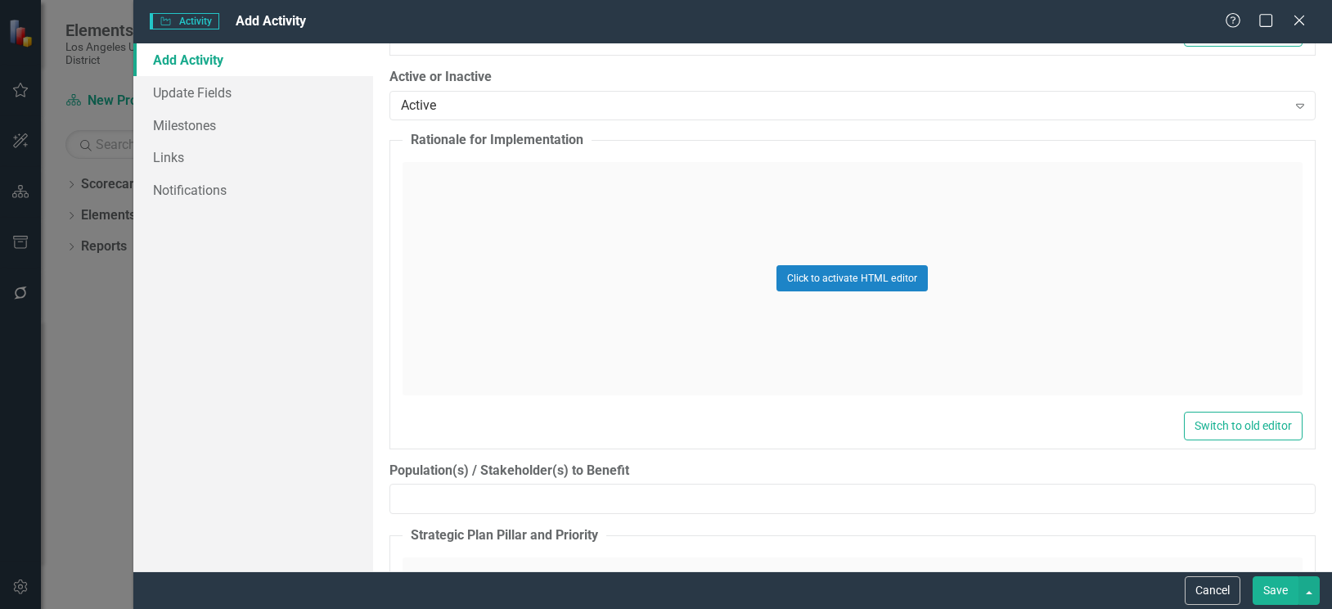
click at [435, 173] on div "Click to activate HTML editor" at bounding box center [852, 278] width 900 height 233
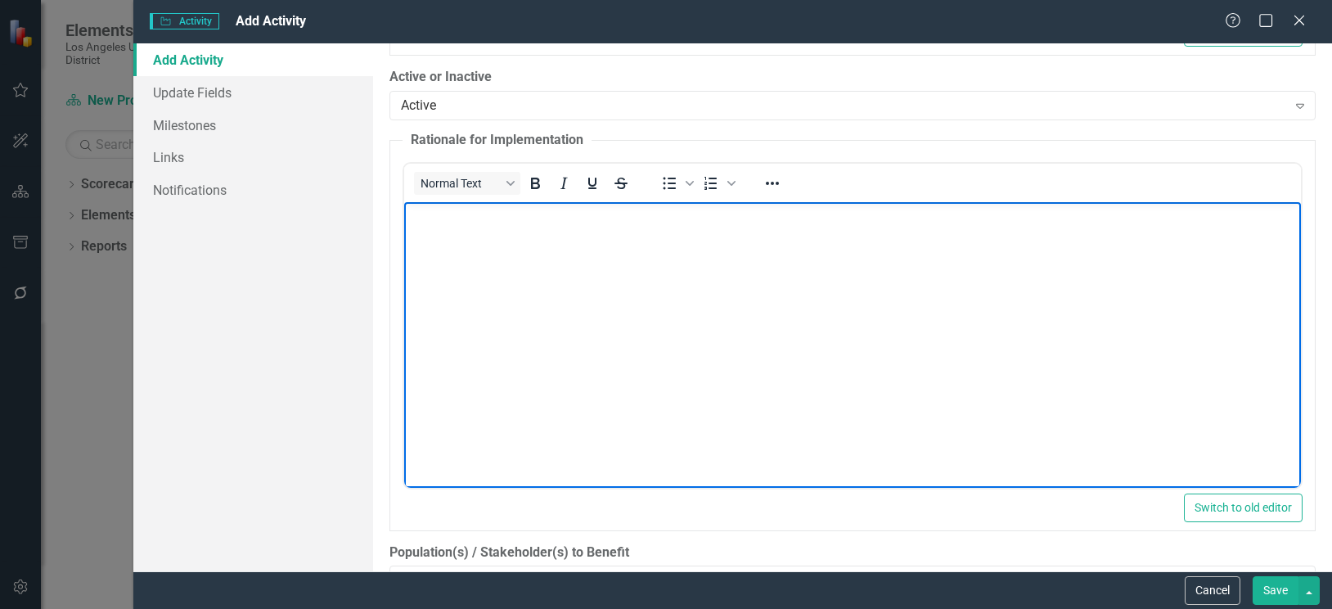
click at [431, 235] on body "Rich Text Area. Press ALT-0 for help." at bounding box center [851, 323] width 897 height 245
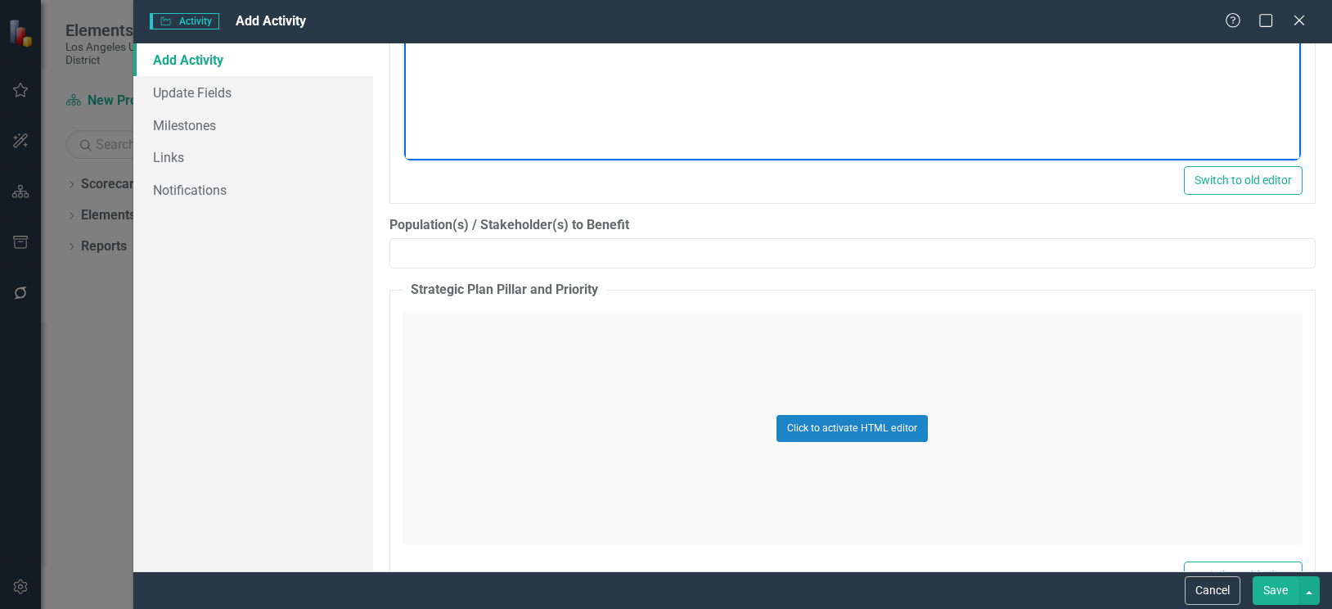
scroll to position [1636, 0]
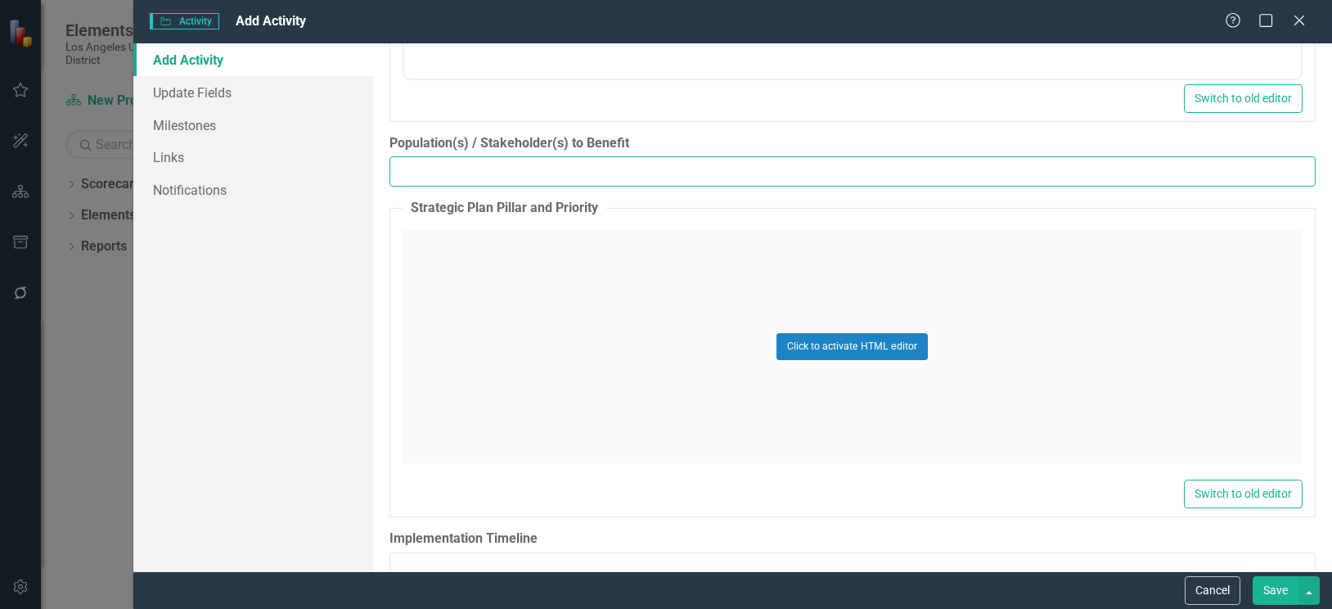
click at [538, 177] on input "Population(s) / Stakeholder(s) to Benefit" at bounding box center [852, 171] width 926 height 30
click at [528, 177] on input "Population(s) / Stakeholder(s) to Benefit" at bounding box center [852, 171] width 926 height 30
type input "Options Schools students who are interested in healthcare careers"
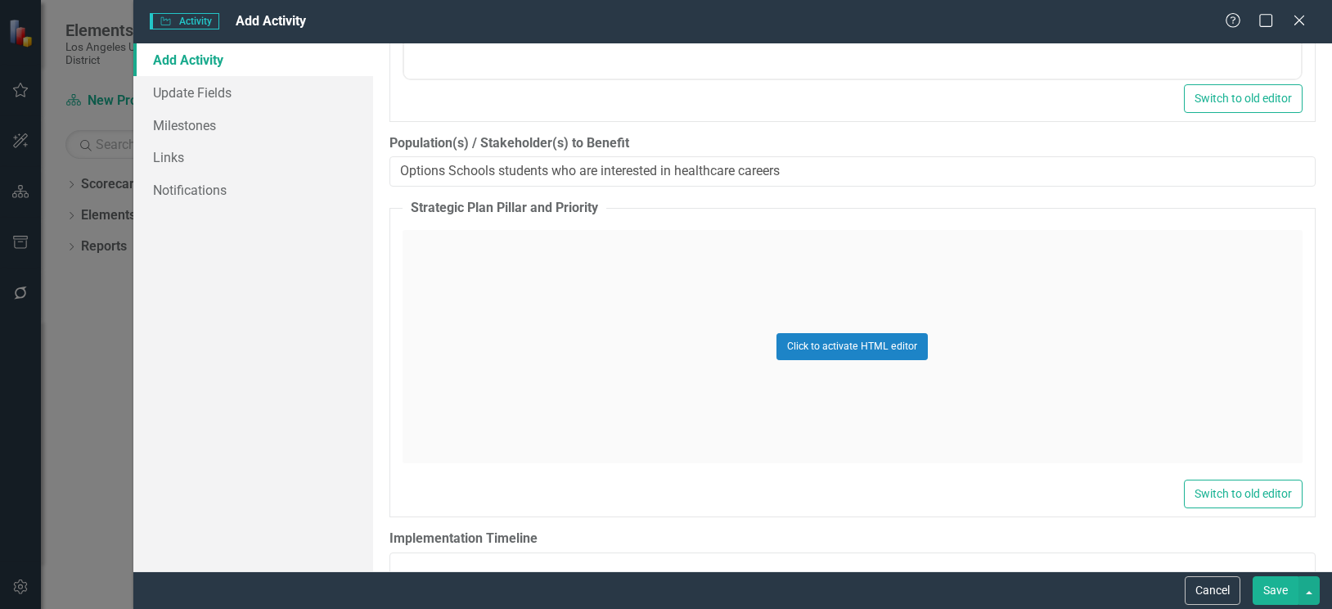
click at [507, 258] on div "Click to activate HTML editor" at bounding box center [852, 346] width 900 height 233
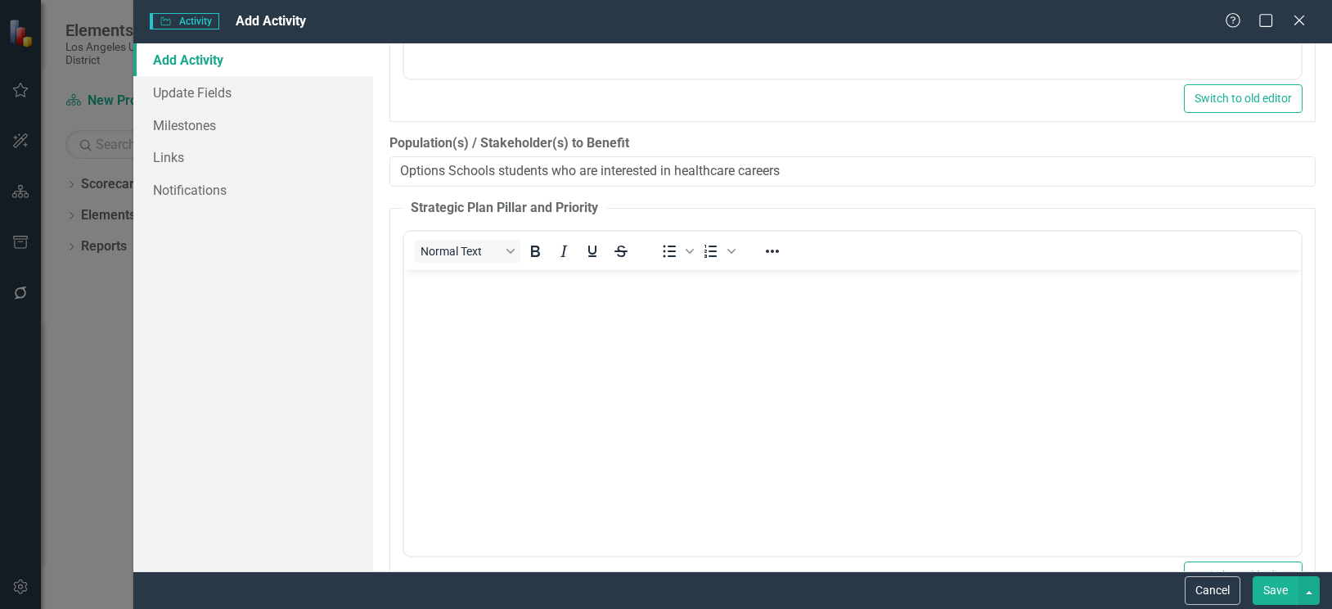
scroll to position [1718, 0]
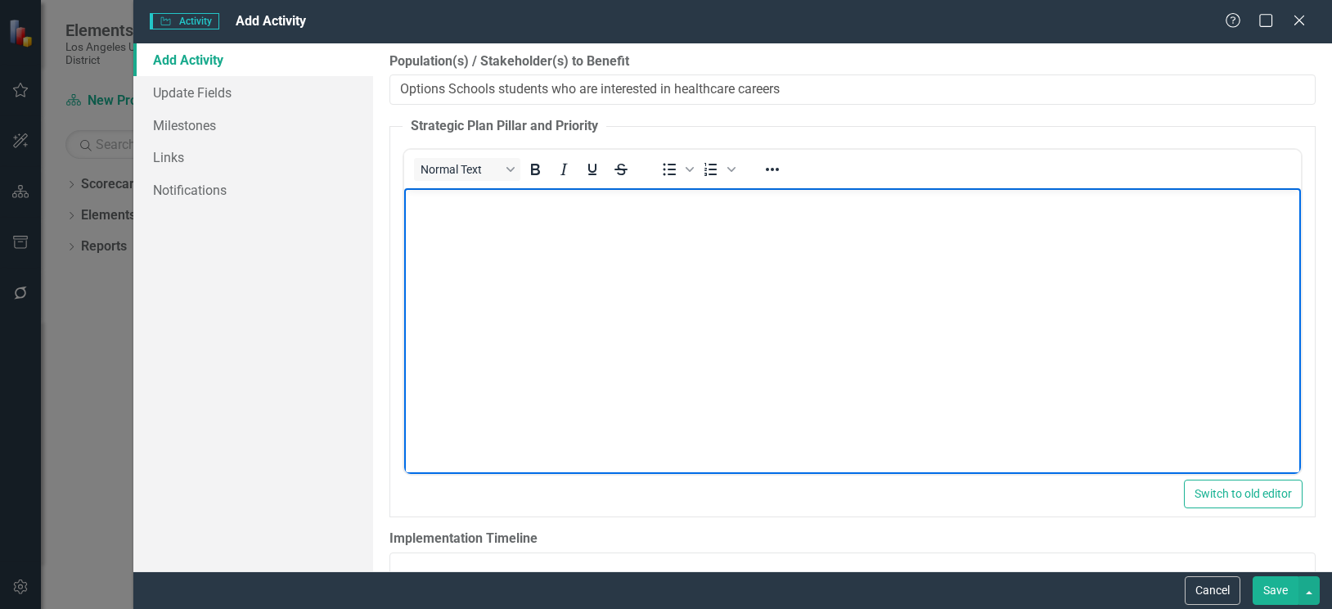
click at [495, 230] on body "Rich Text Area. Press ALT-0 for help." at bounding box center [851, 310] width 897 height 245
click at [642, 253] on body "Rich Text Area. Press ALT-0 for help." at bounding box center [851, 310] width 897 height 245
click at [456, 226] on body "Rich Text Area. Press ALT-0 for help." at bounding box center [851, 310] width 897 height 245
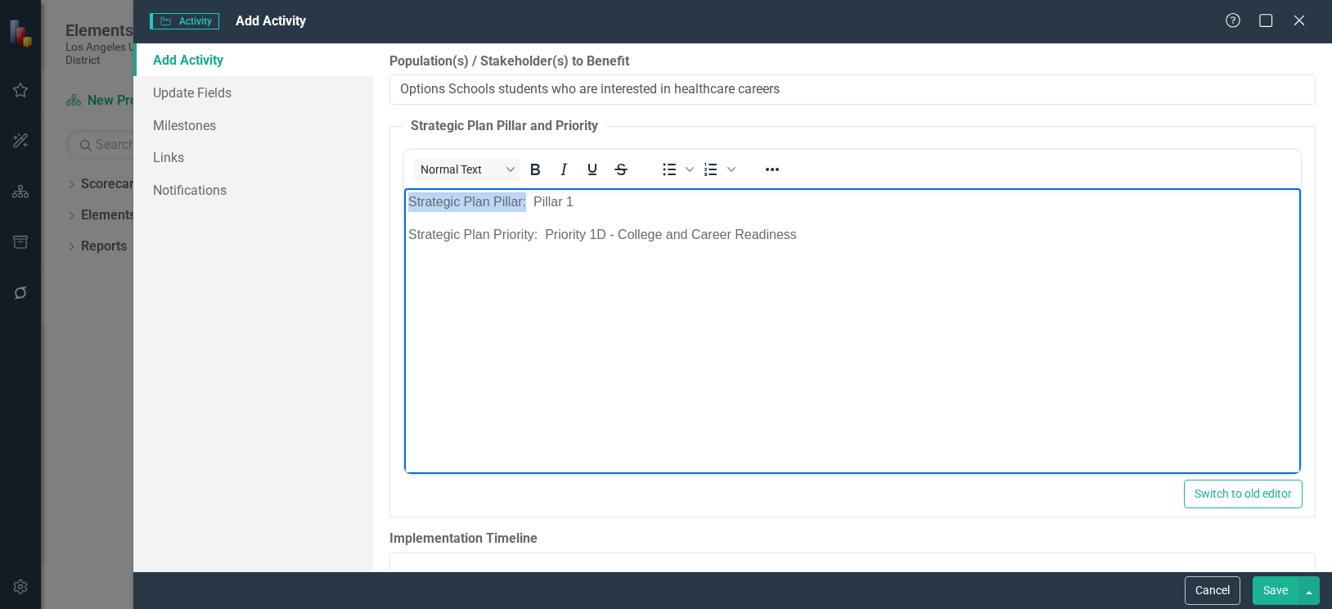
drag, startPoint x: 407, startPoint y: 203, endPoint x: 525, endPoint y: 199, distance: 118.7
click at [525, 199] on p "Strategic Plan Pillar: Pillar 1" at bounding box center [851, 202] width 888 height 20
click at [533, 169] on icon "Bold" at bounding box center [535, 169] width 9 height 11
click at [489, 236] on p "Strategic Plan Priority: Priority 1D - College and Career Readiness" at bounding box center [851, 235] width 888 height 20
drag, startPoint x: 409, startPoint y: 235, endPoint x: 536, endPoint y: 232, distance: 126.8
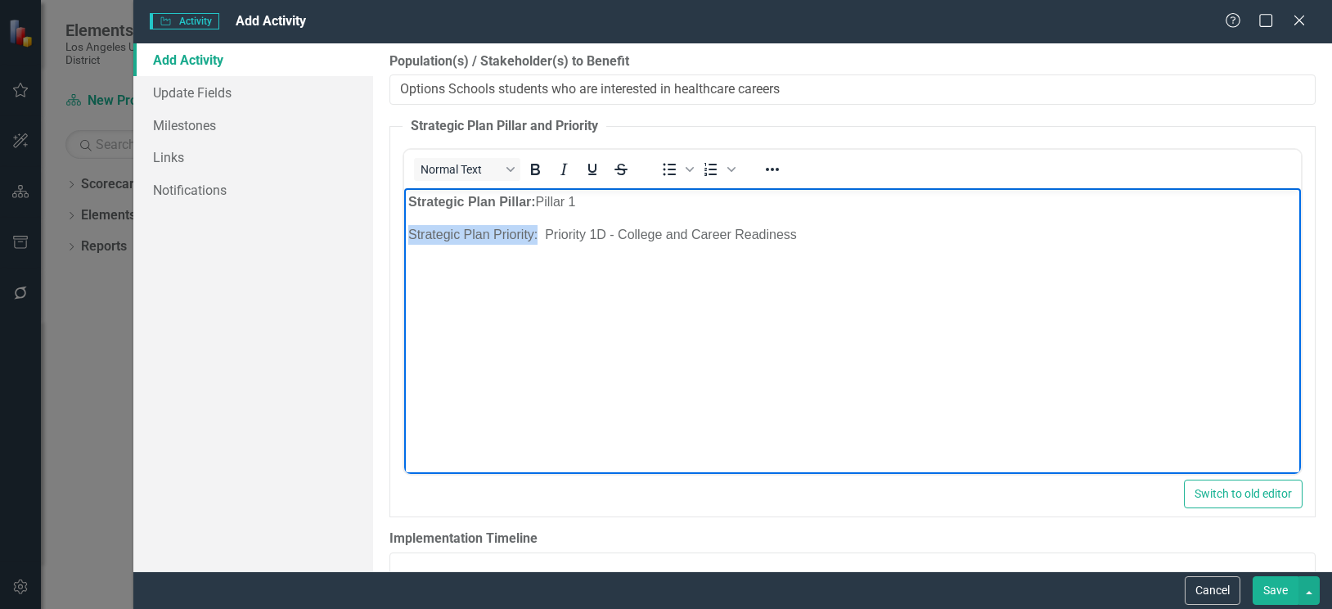
click at [536, 232] on p "Strategic Plan Priority: Priority 1D - College and Career Readiness" at bounding box center [851, 235] width 888 height 20
click at [533, 172] on icon "Bold" at bounding box center [535, 170] width 20 height 20
click at [641, 343] on body "Strategic Plan Pillar: Pillar 1 Strategic Plan Priority: Priority 1D - College …" at bounding box center [851, 310] width 897 height 245
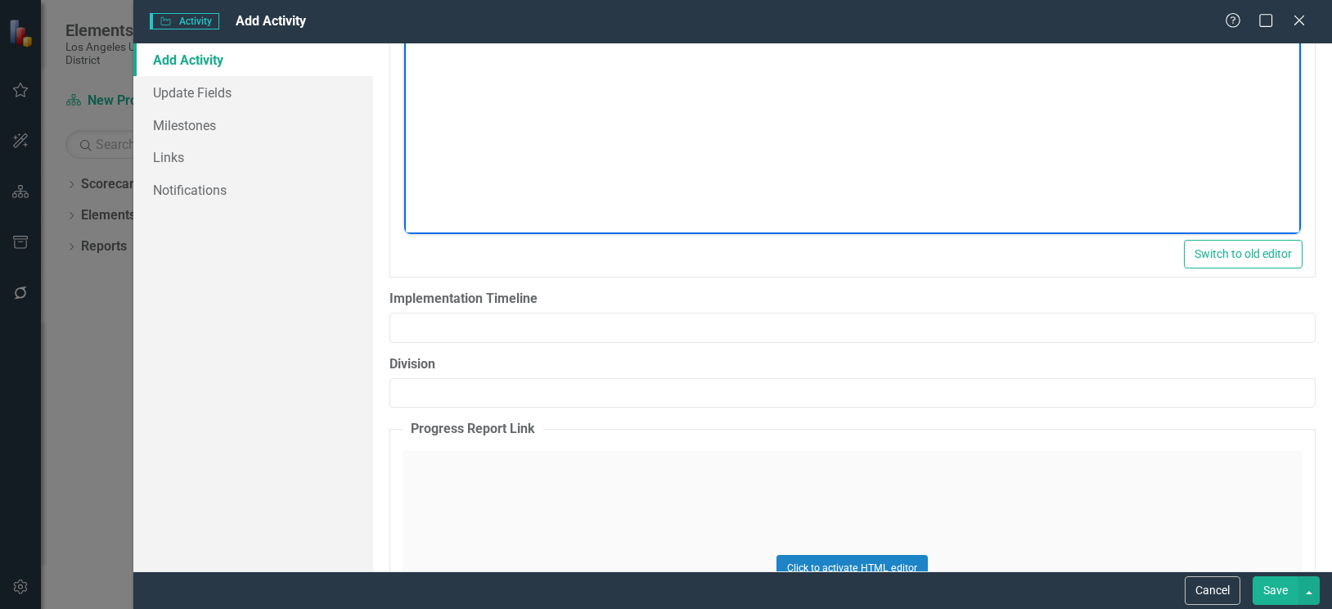
scroll to position [1963, 0]
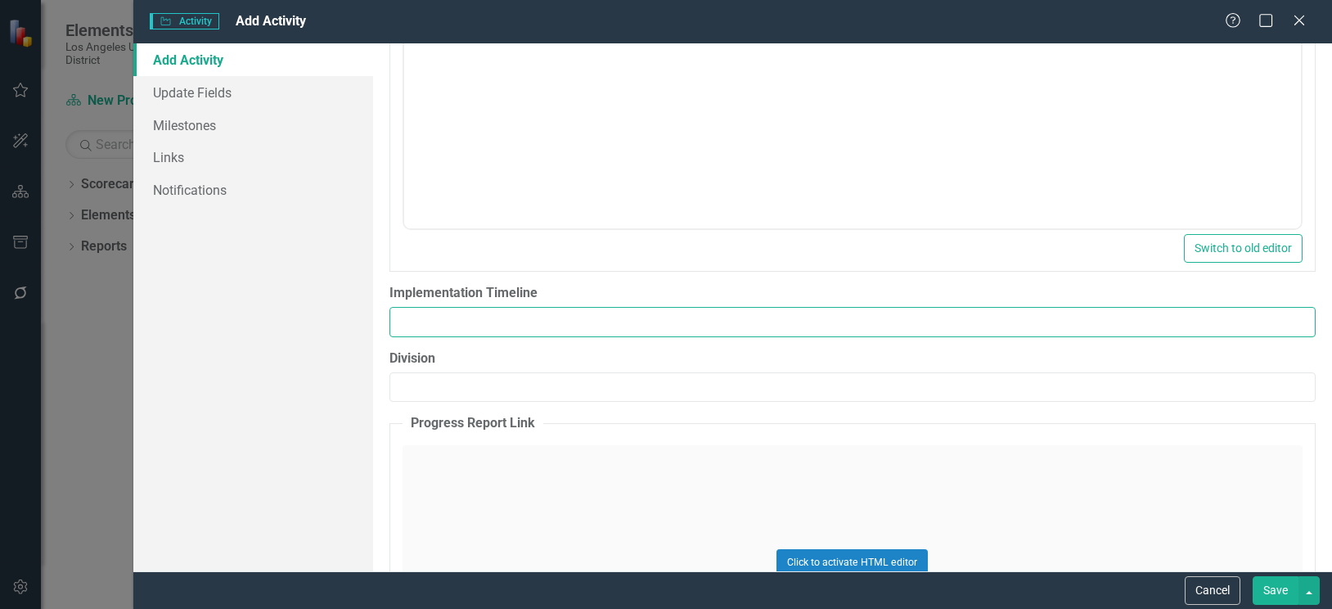
click at [583, 312] on input "Implementation Timeline" at bounding box center [852, 322] width 926 height 30
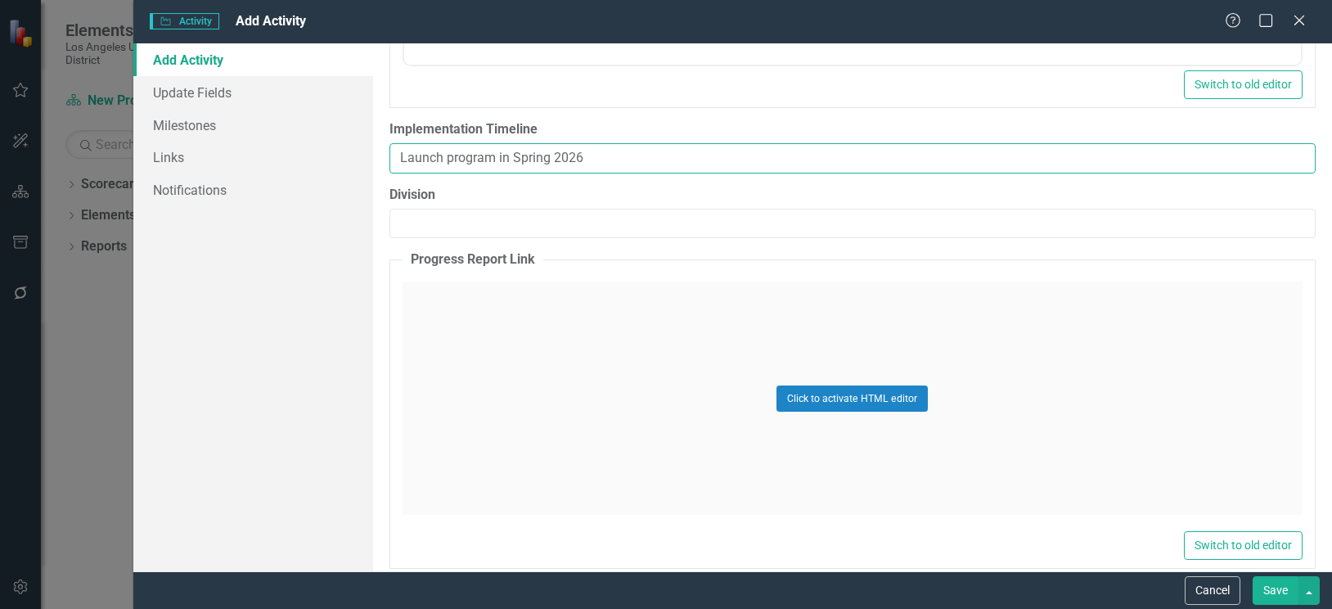
type input "Launch program in Spring 2026"
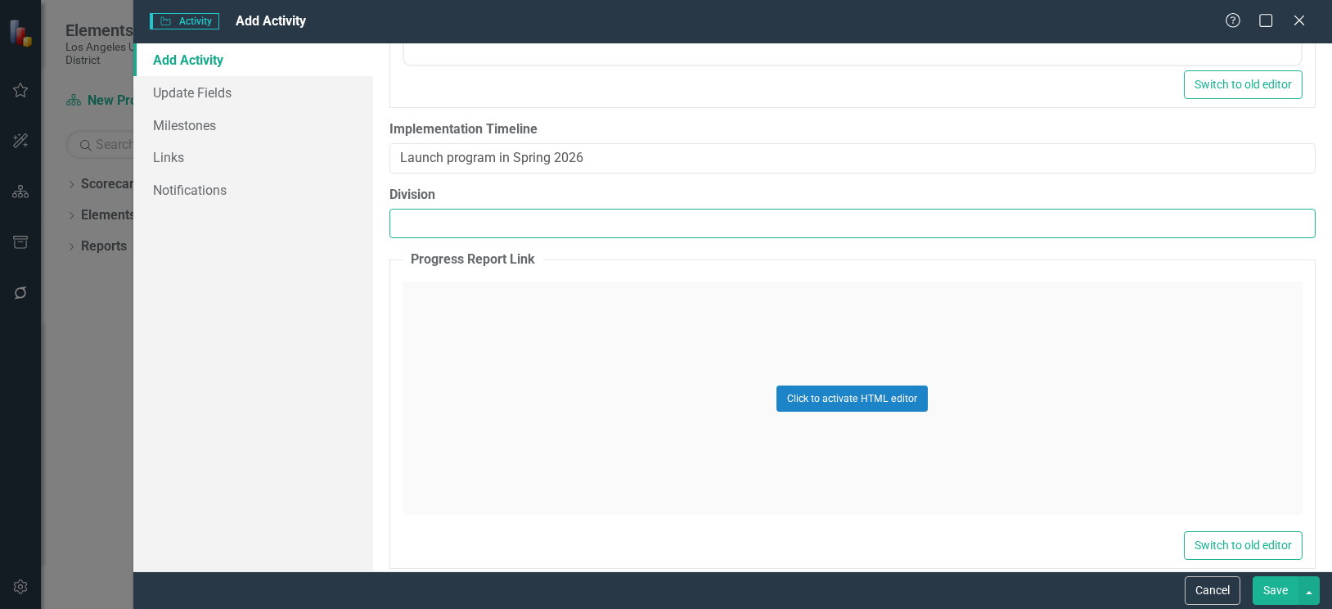
click at [475, 230] on input "Division" at bounding box center [852, 224] width 926 height 30
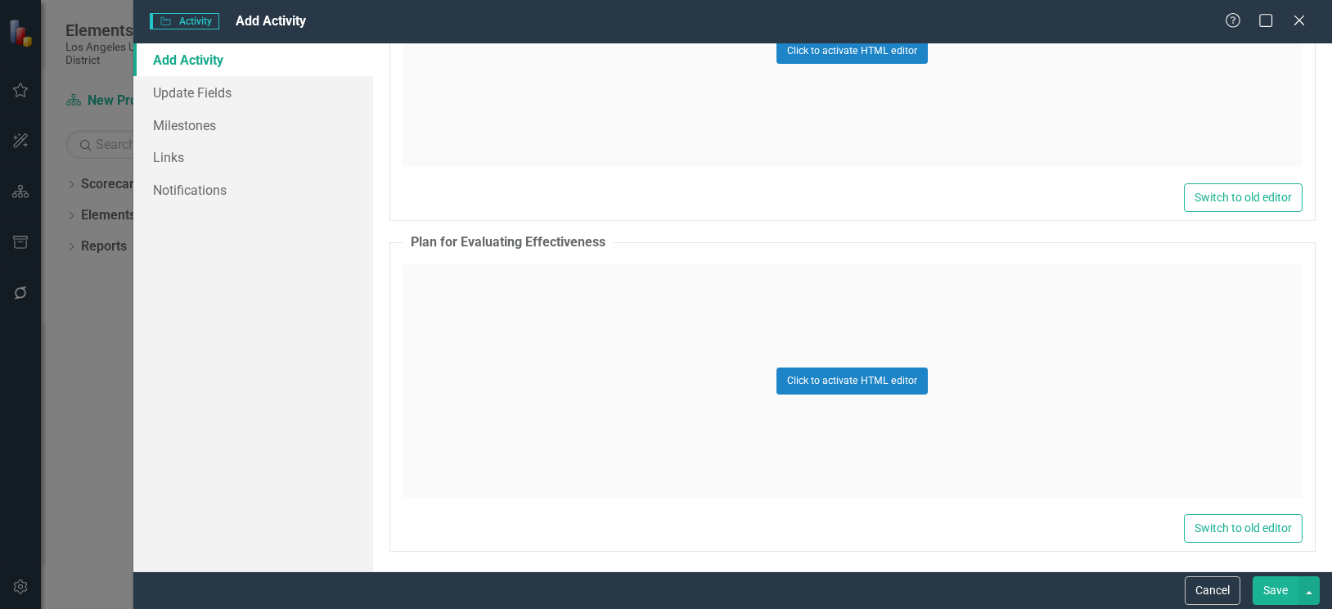
scroll to position [2479, 0]
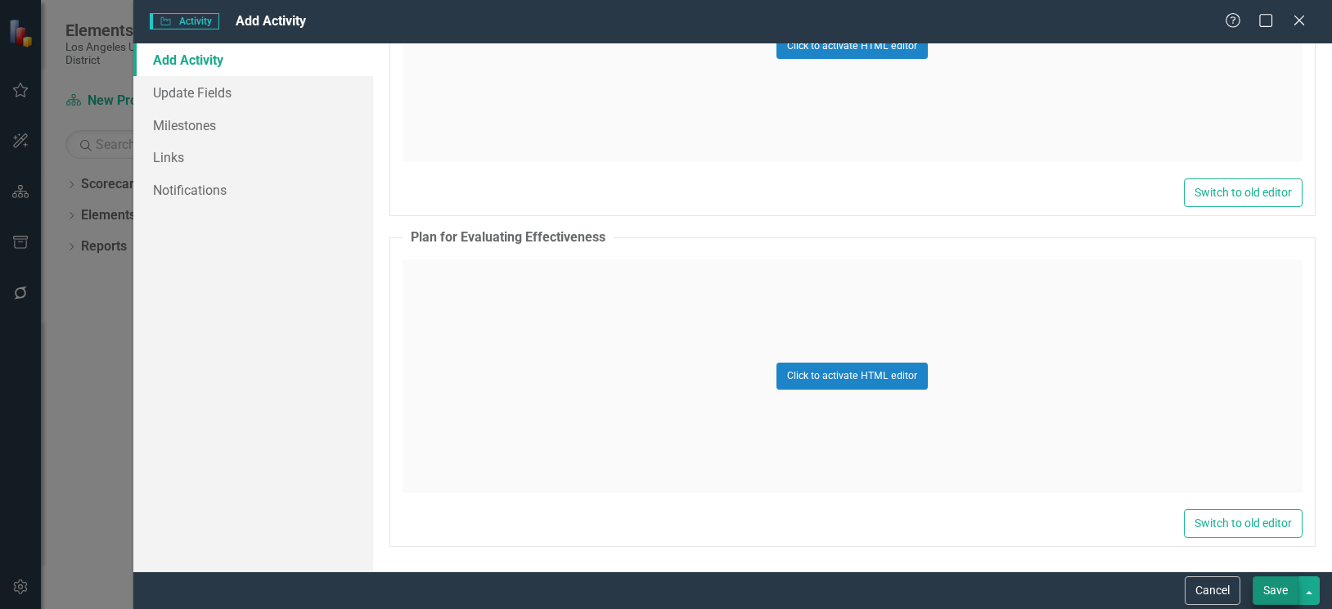
type input "Office of Transitional Programs"
click at [1283, 591] on button "Save" at bounding box center [1275, 590] width 46 height 29
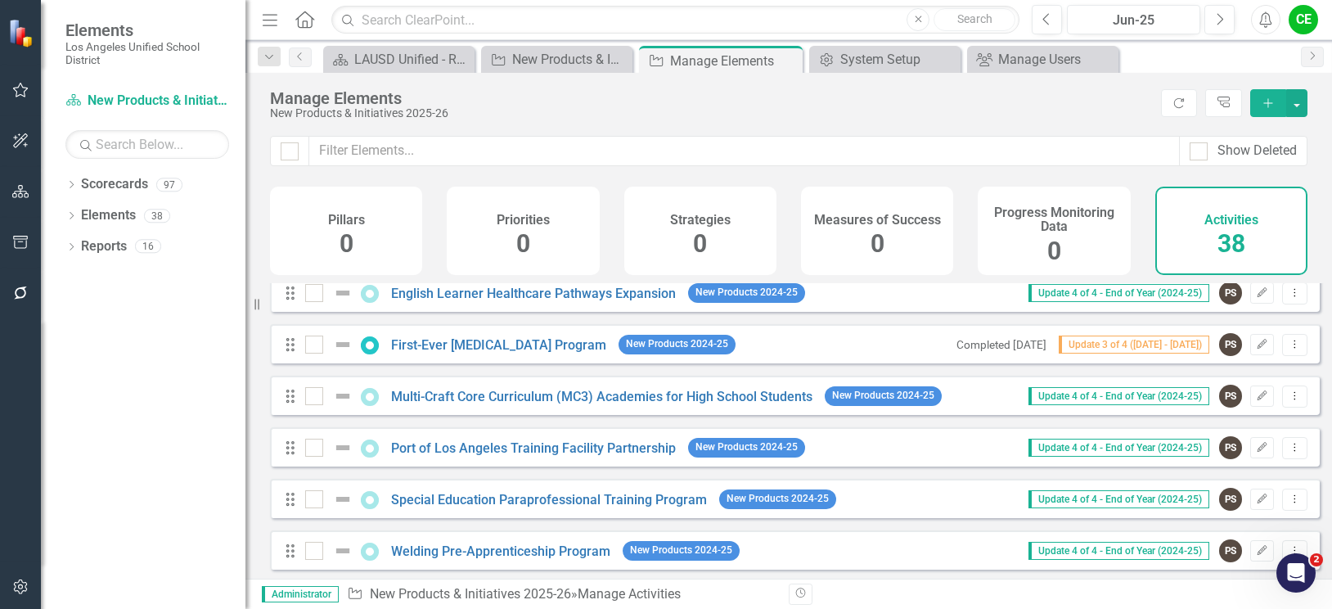
scroll to position [1472, 0]
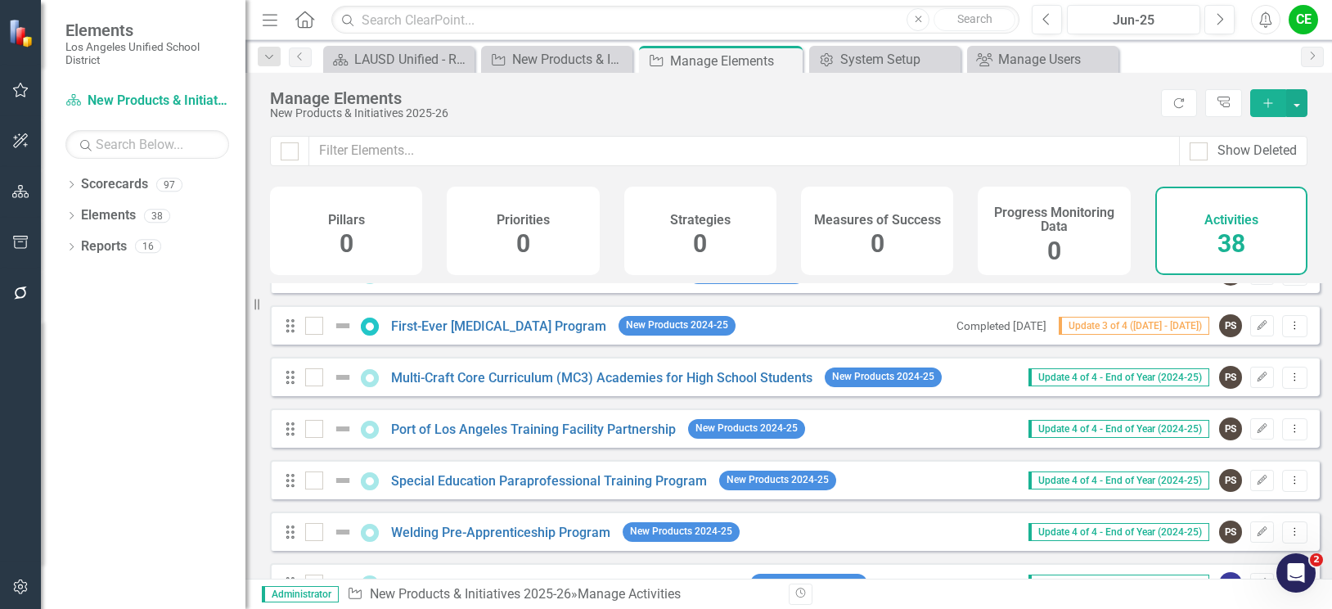
click at [1299, 23] on div "CE" at bounding box center [1302, 19] width 29 height 29
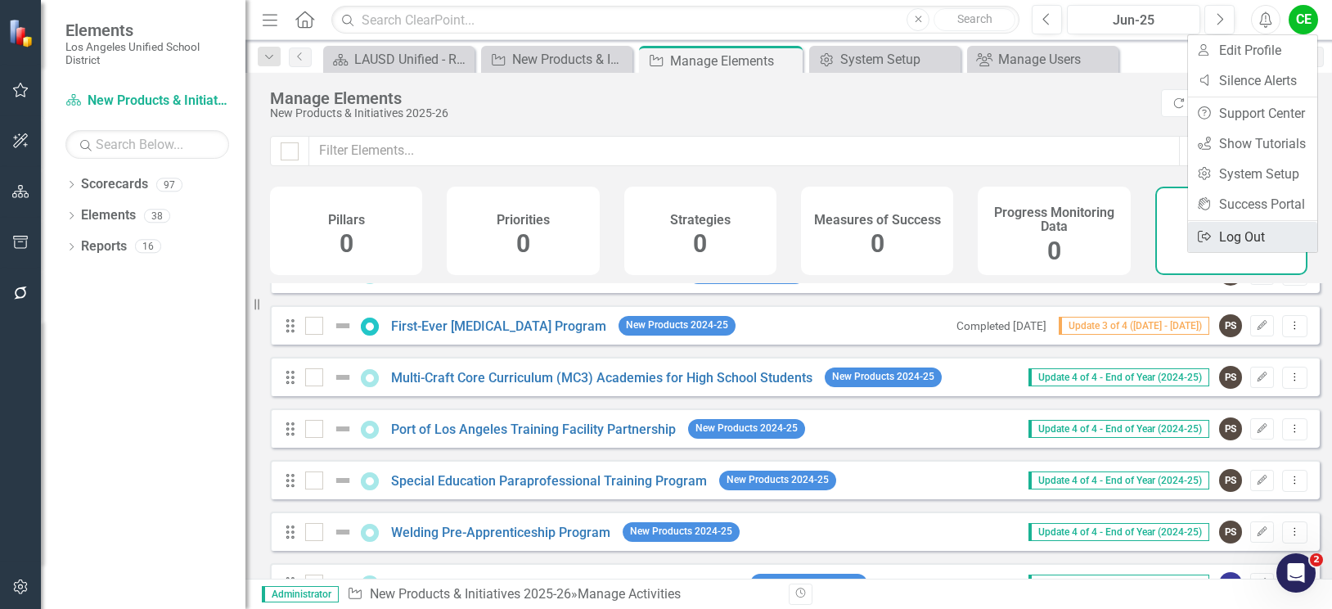
click at [1235, 238] on link "Logout Log Out" at bounding box center [1252, 237] width 129 height 30
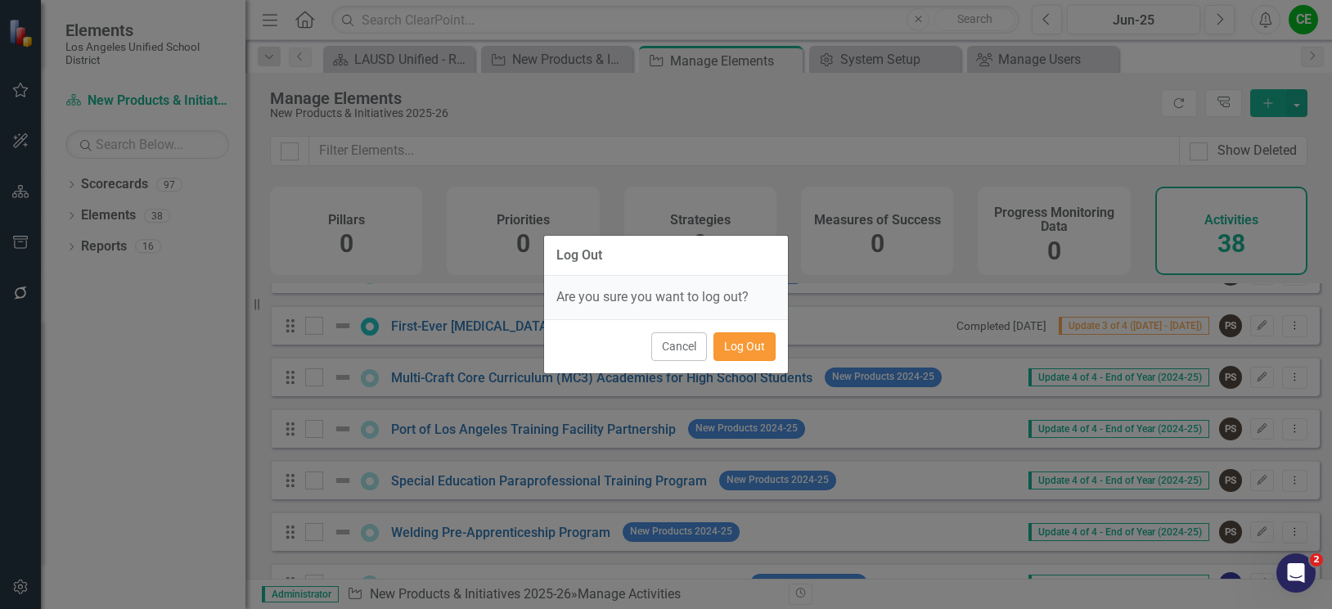
click at [753, 351] on button "Log Out" at bounding box center [744, 346] width 62 height 29
